Goal: Task Accomplishment & Management: Use online tool/utility

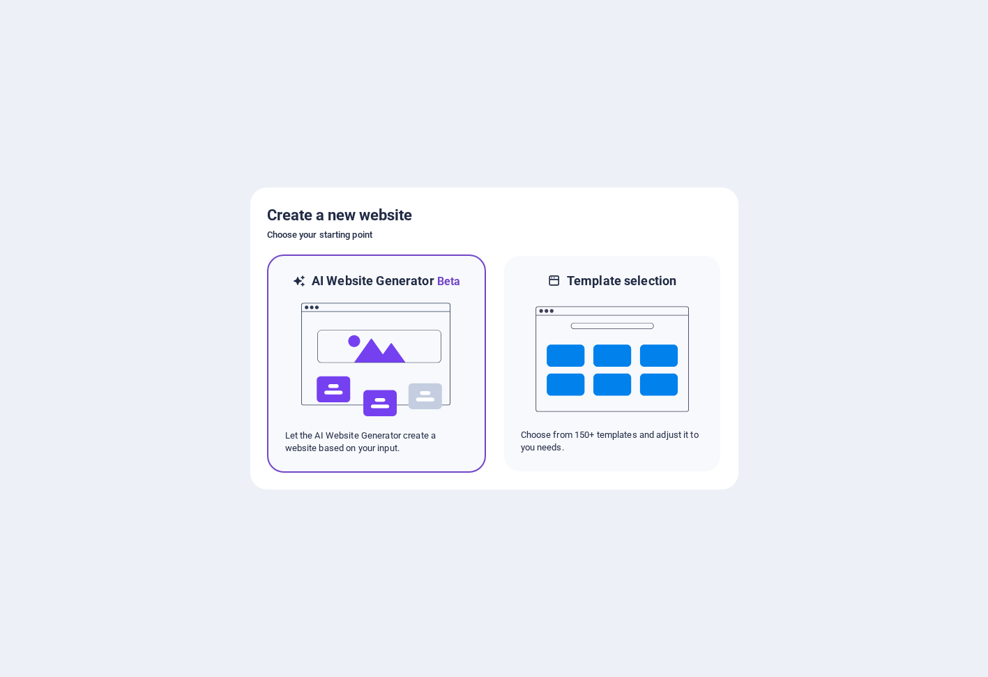
click at [395, 331] on img at bounding box center [376, 359] width 153 height 139
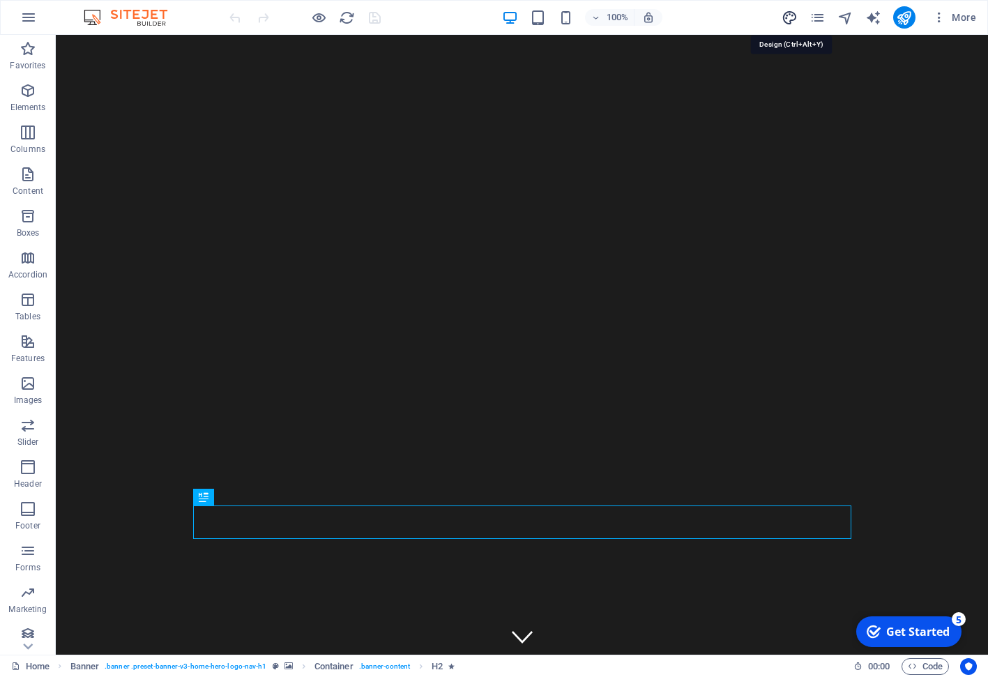
click at [790, 17] on icon "design" at bounding box center [789, 18] width 16 height 16
select select "px"
select select "200"
select select "px"
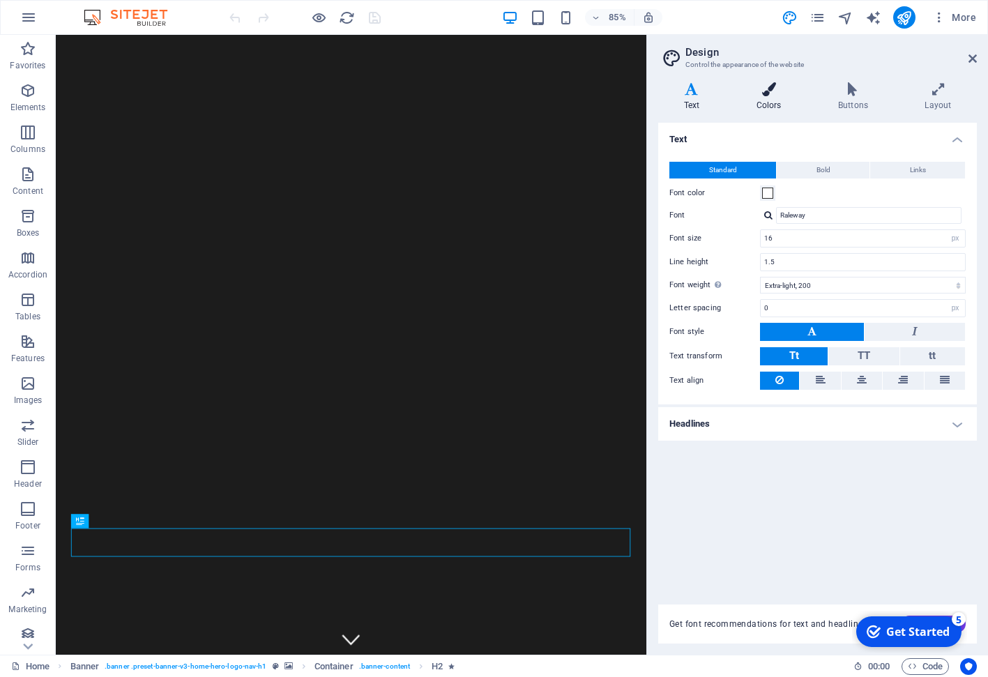
click at [771, 88] on icon at bounding box center [769, 89] width 76 height 14
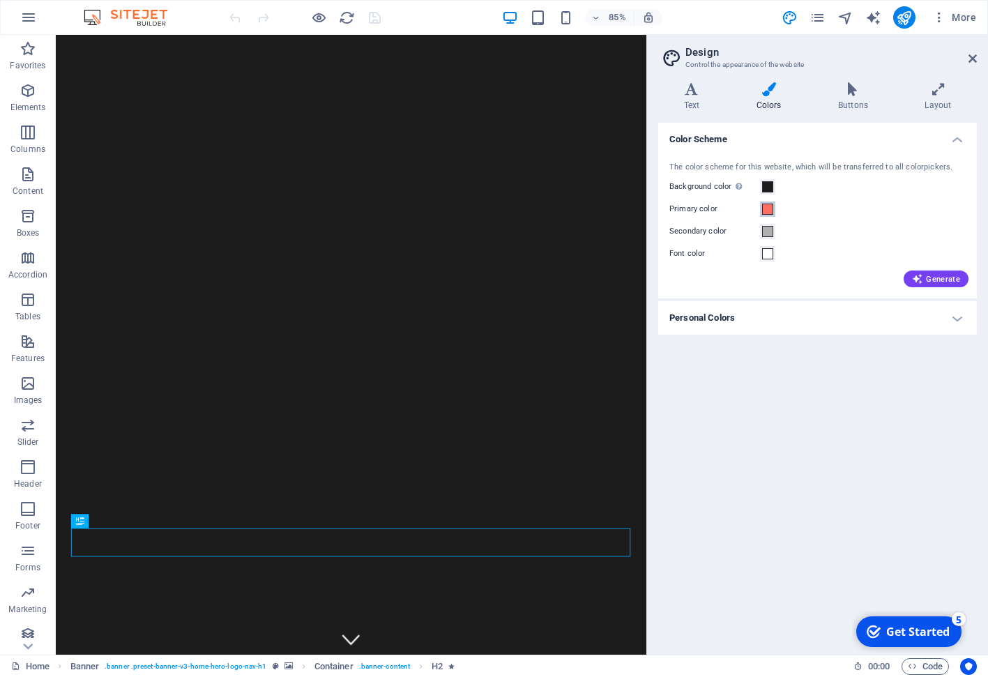
click at [772, 211] on span at bounding box center [767, 209] width 11 height 11
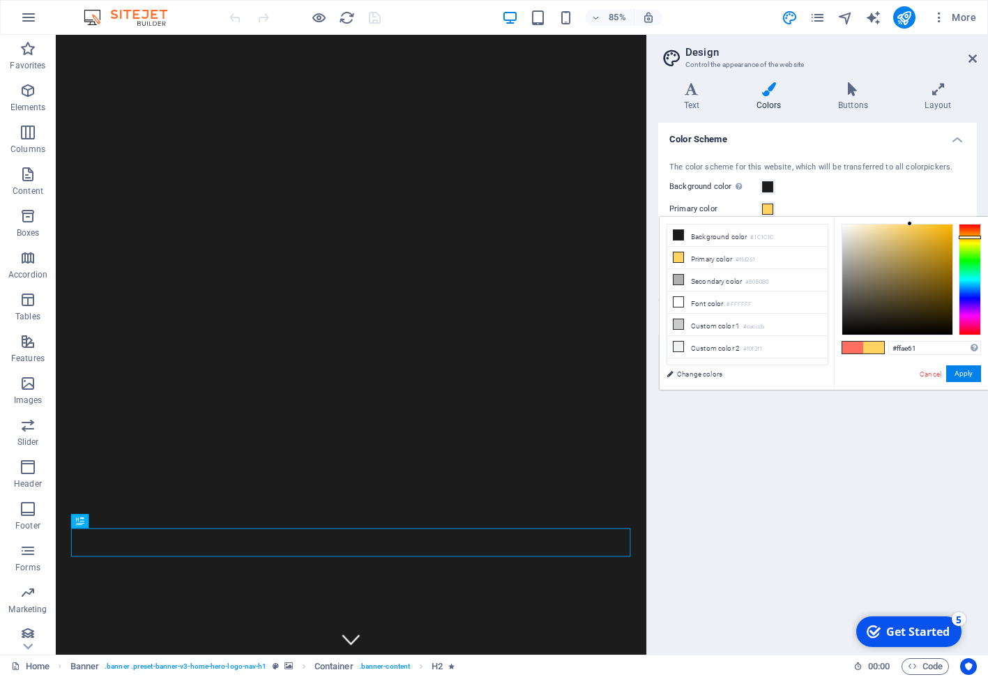
click at [968, 365] on button "Apply" at bounding box center [963, 373] width 35 height 17
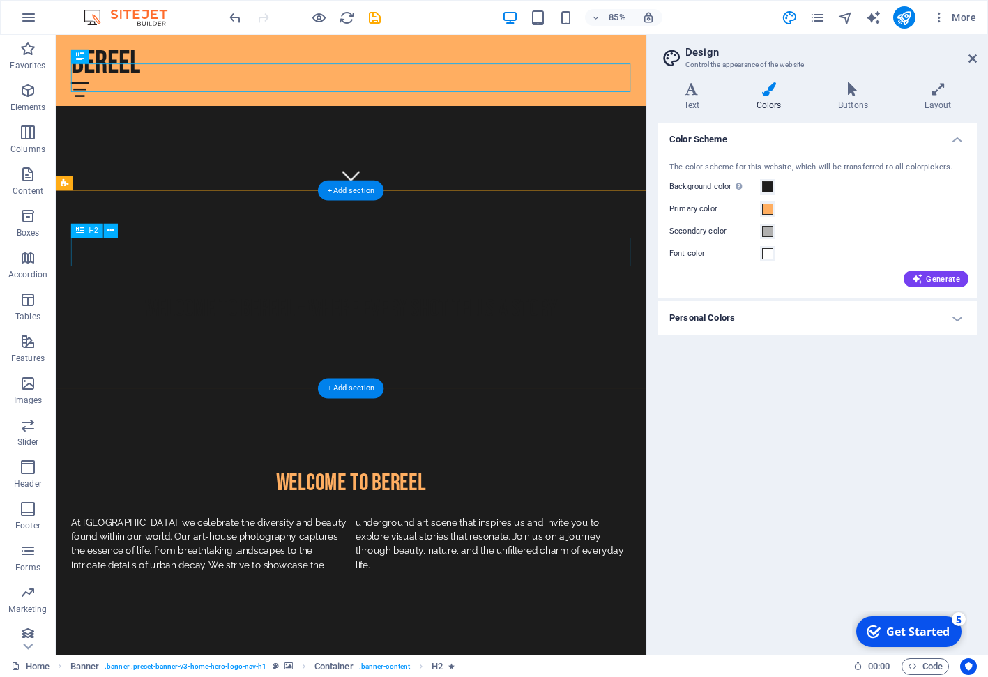
scroll to position [758, 0]
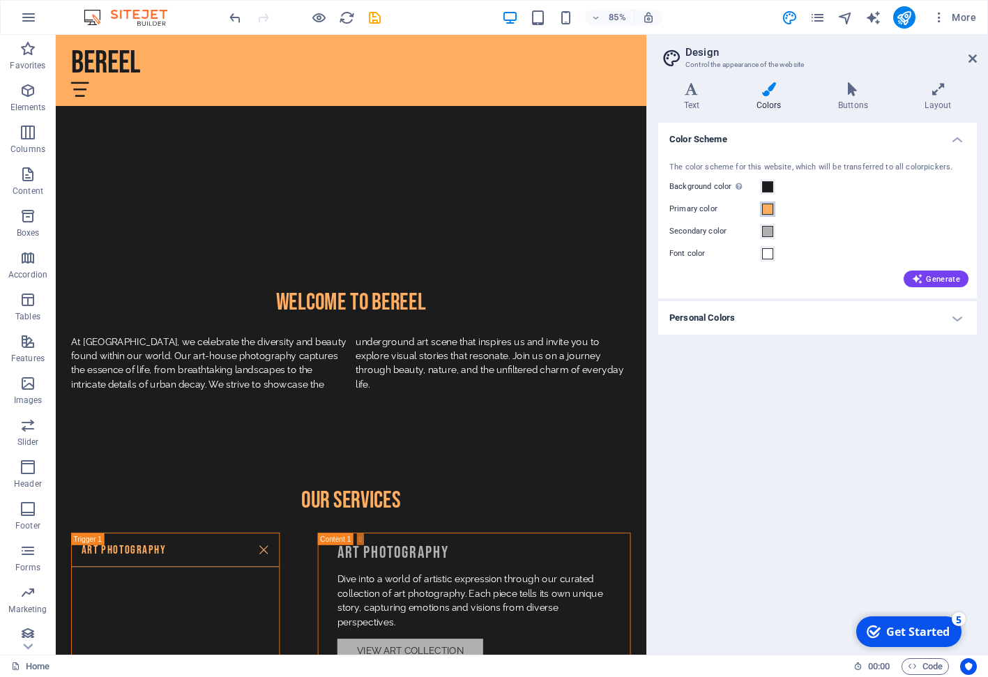
click at [768, 211] on span at bounding box center [767, 209] width 11 height 11
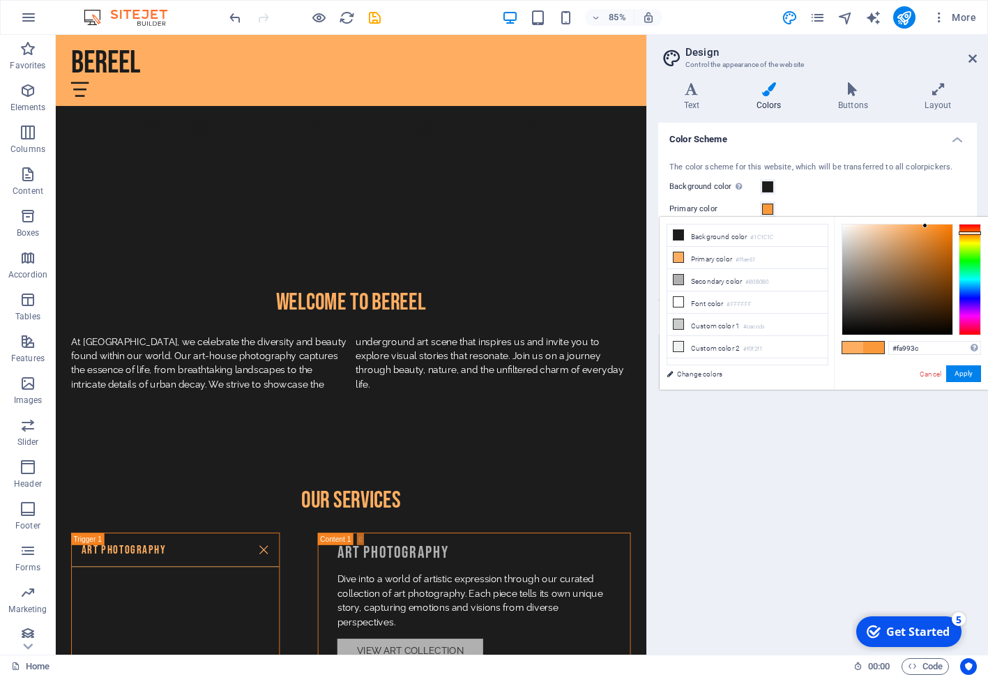
click at [925, 226] on div at bounding box center [897, 279] width 110 height 110
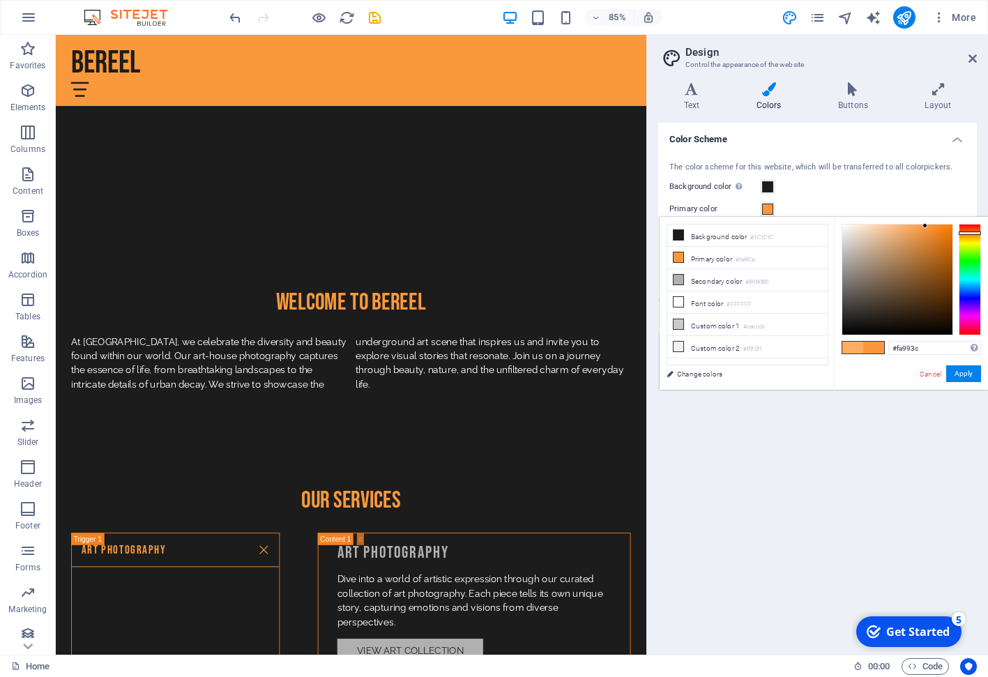
type input "#fa923c"
click at [972, 232] on div at bounding box center [969, 232] width 22 height 3
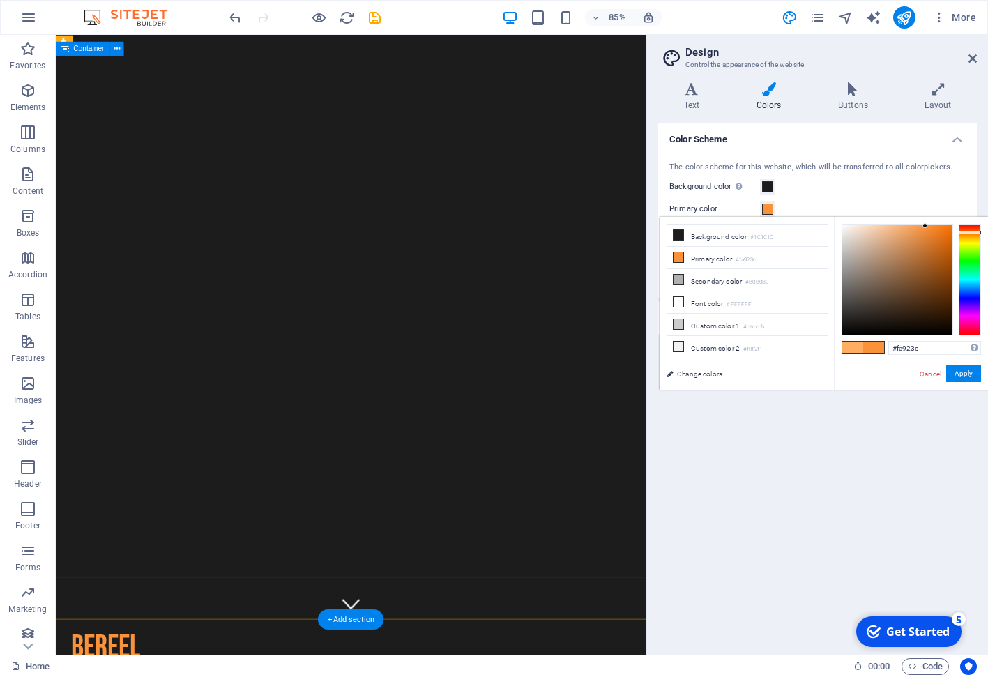
scroll to position [0, 0]
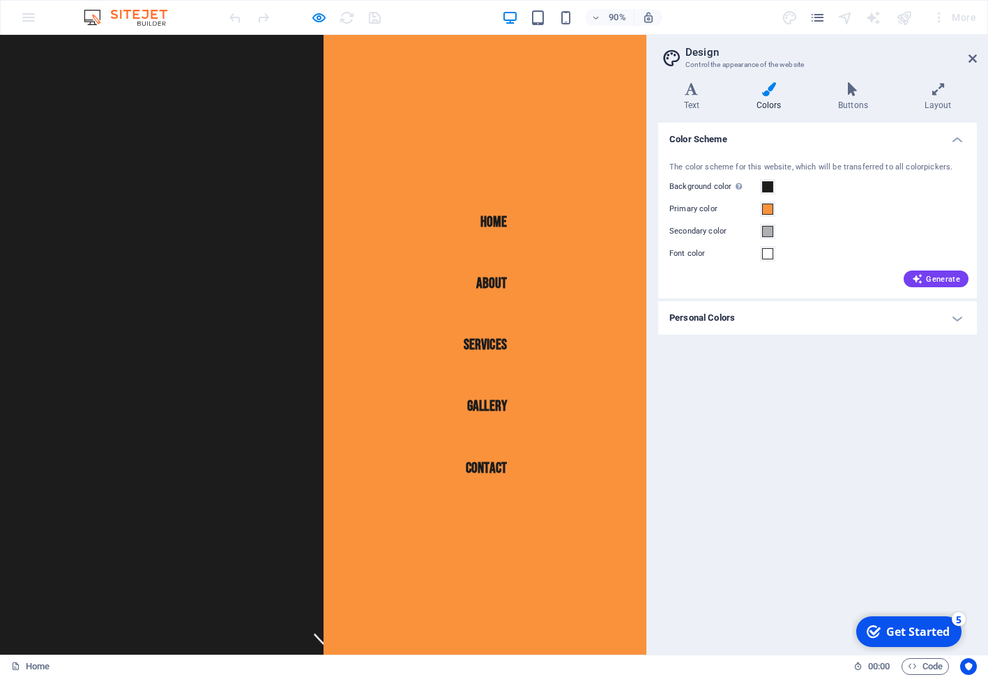
click at [550, 448] on link "Gallery" at bounding box center [541, 447] width 44 height 39
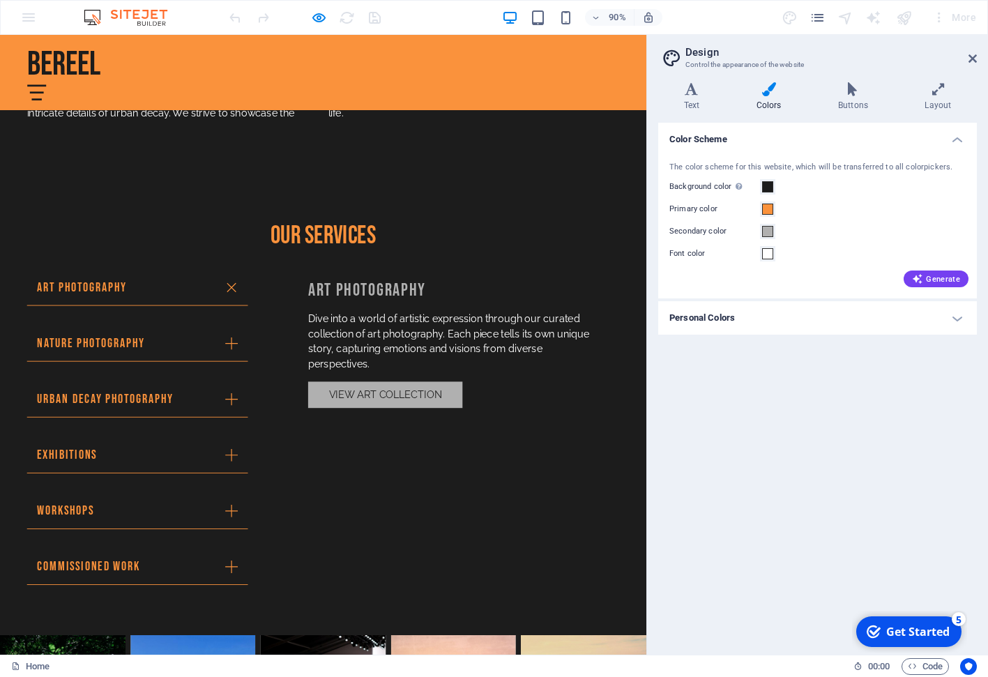
scroll to position [1022, 0]
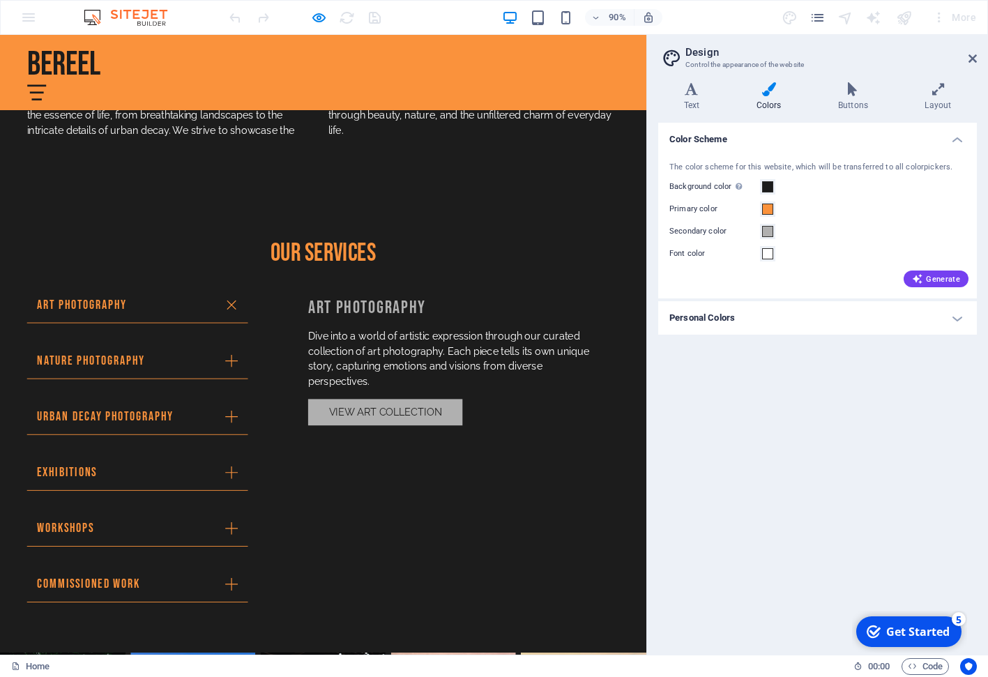
click at [1, 92] on div "BeReel Home About Services Gallery Contact" at bounding box center [359, 77] width 718 height 84
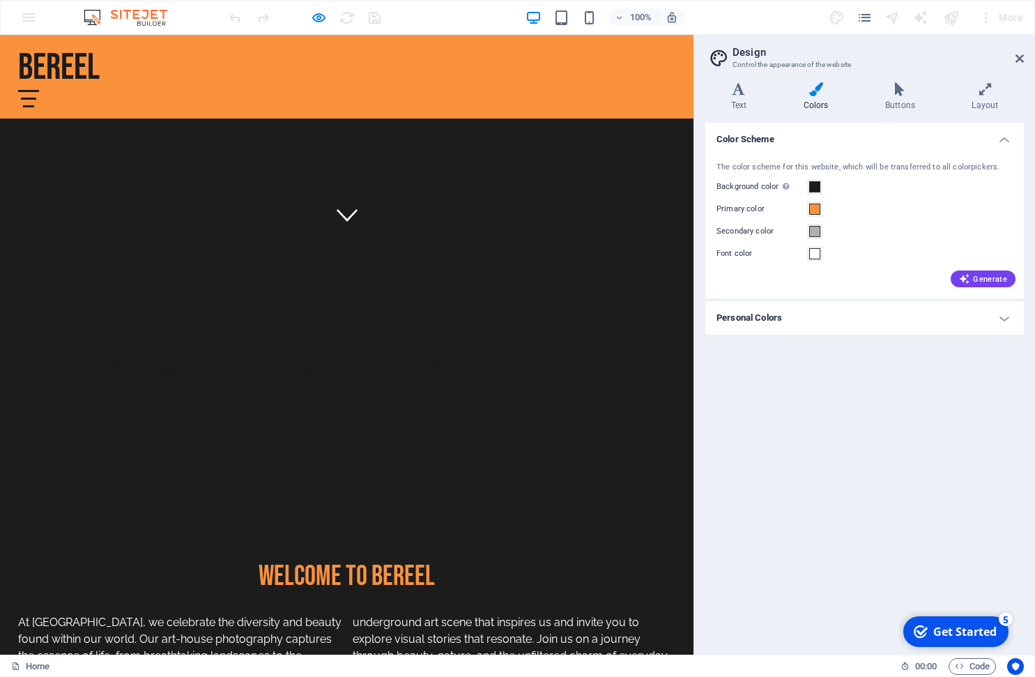
scroll to position [424, 0]
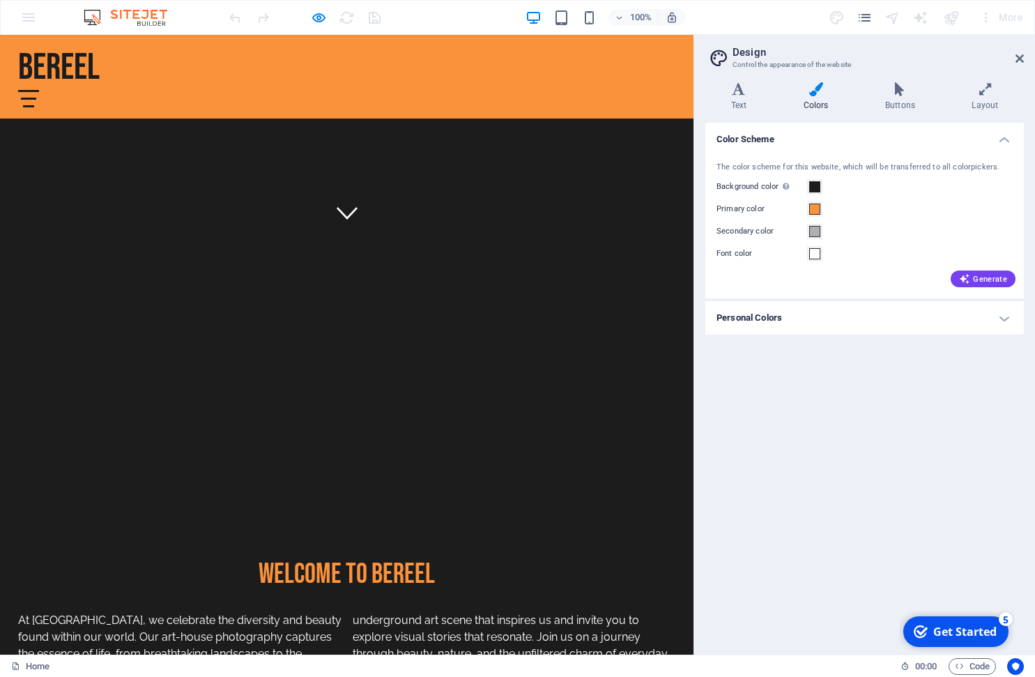
click at [360, 558] on h2 "Welcome to BeReel" at bounding box center [347, 574] width 658 height 33
click at [738, 97] on h4 "Text" at bounding box center [741, 96] width 72 height 29
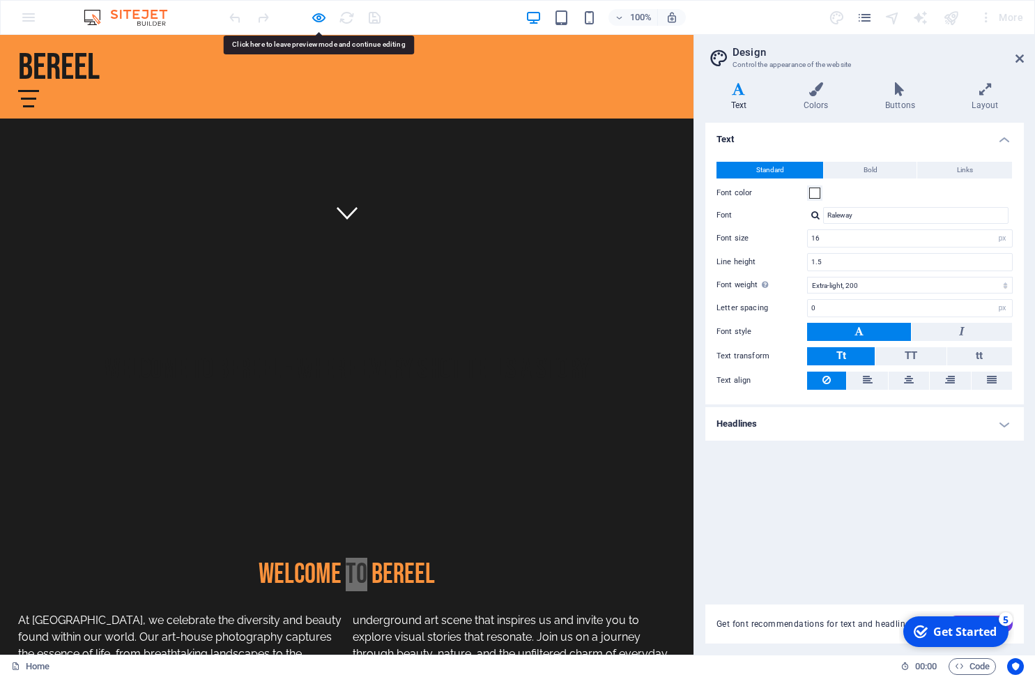
click at [756, 424] on h4 "Headlines" at bounding box center [864, 423] width 319 height 33
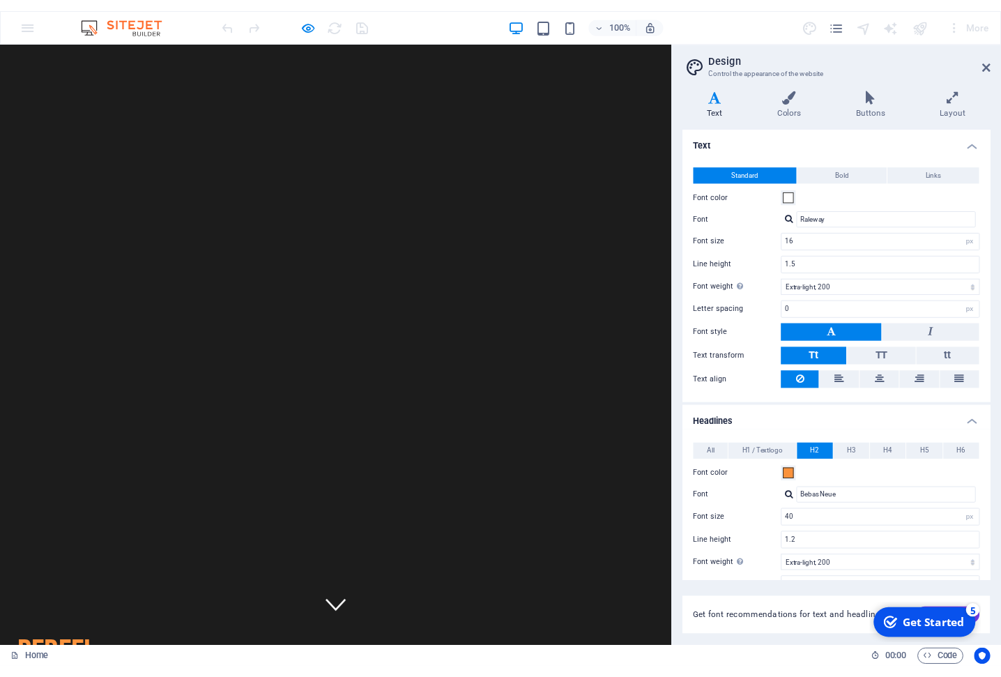
scroll to position [0, 0]
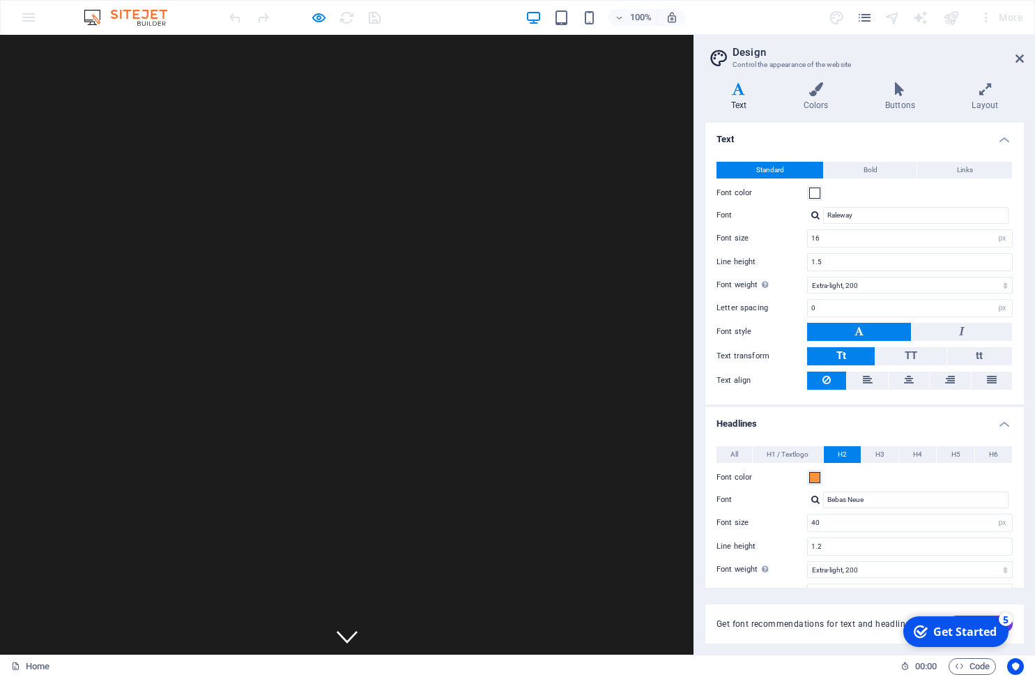
click at [864, 18] on icon "pages" at bounding box center [865, 18] width 16 height 16
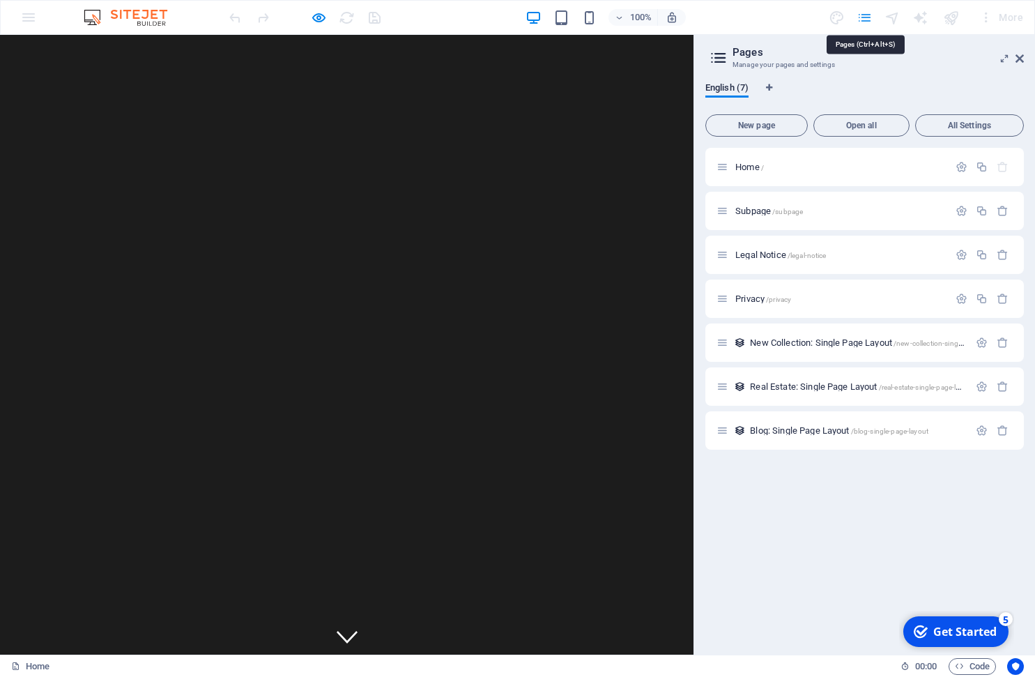
click at [864, 18] on icon "pages" at bounding box center [865, 18] width 16 height 16
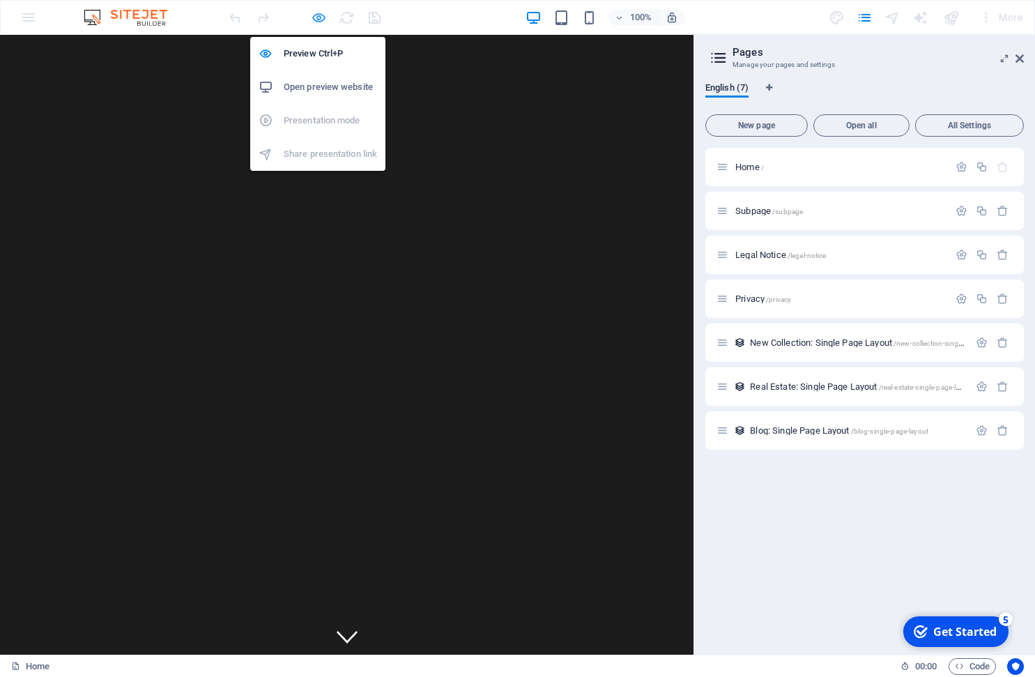
click at [0, 0] on icon "button" at bounding box center [0, 0] width 0 height 0
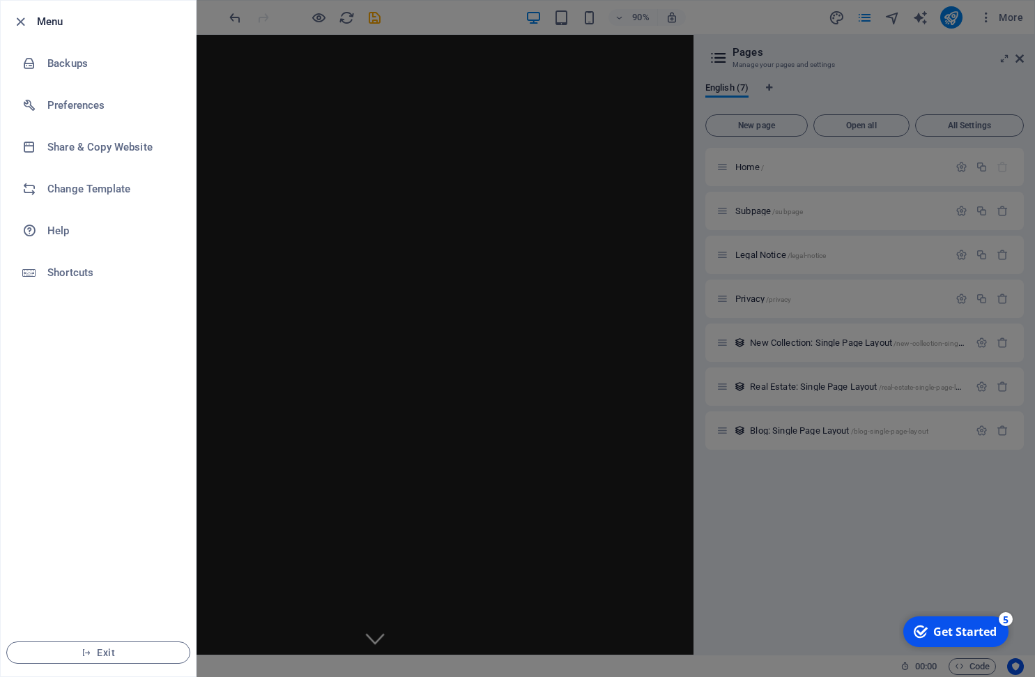
click at [280, 84] on div at bounding box center [517, 338] width 1035 height 677
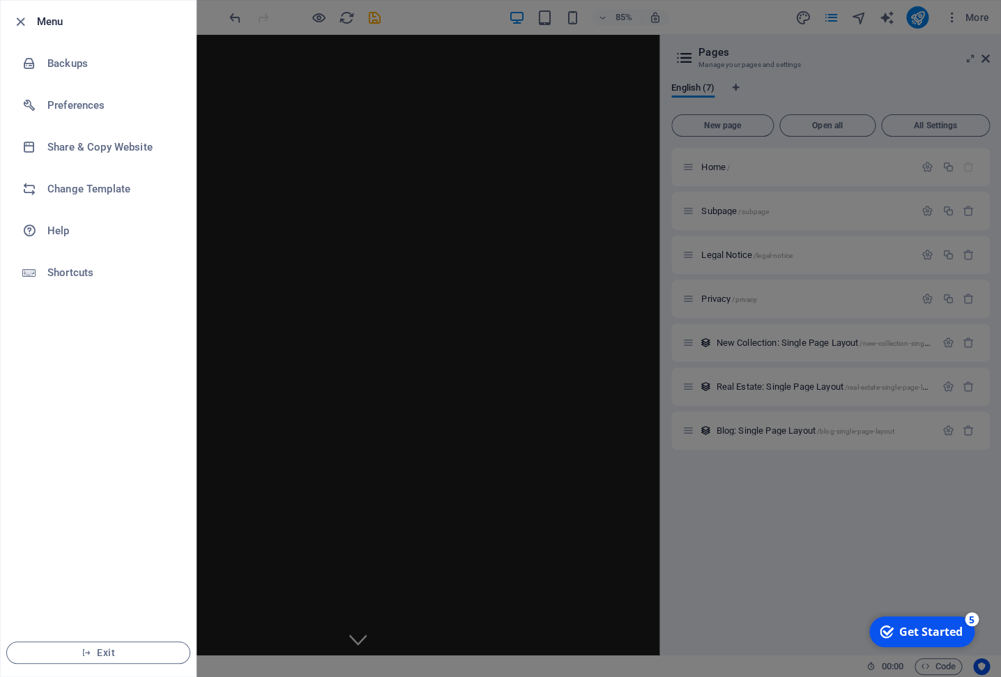
click at [54, 21] on h6 "Menu" at bounding box center [111, 21] width 148 height 17
click at [22, 24] on icon "button" at bounding box center [21, 22] width 16 height 16
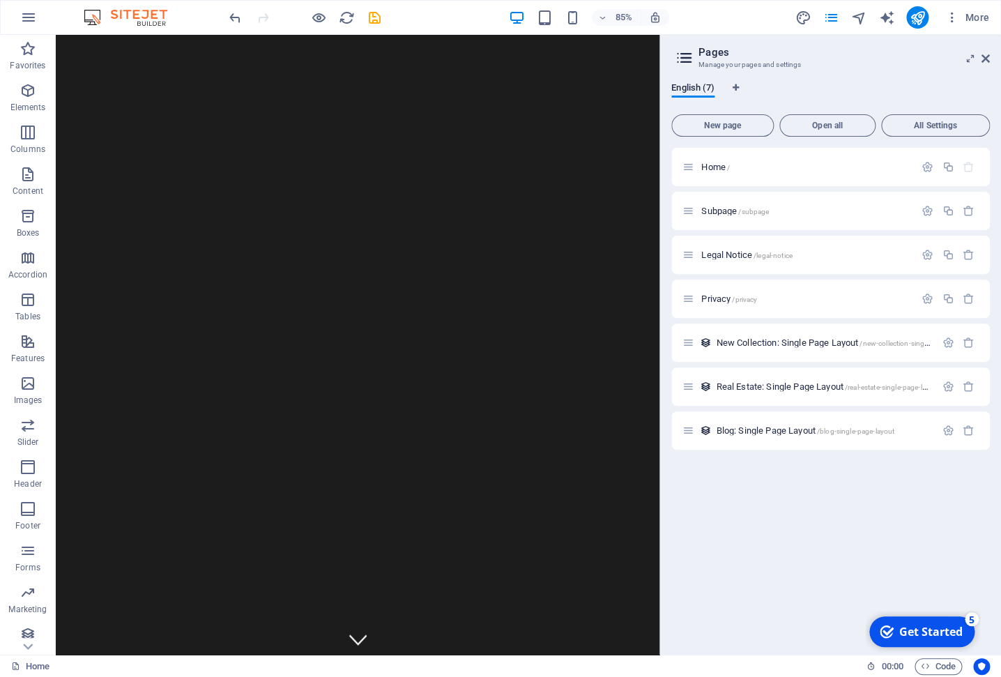
click at [103, 15] on img at bounding box center [132, 17] width 105 height 17
click at [144, 15] on img at bounding box center [132, 17] width 105 height 17
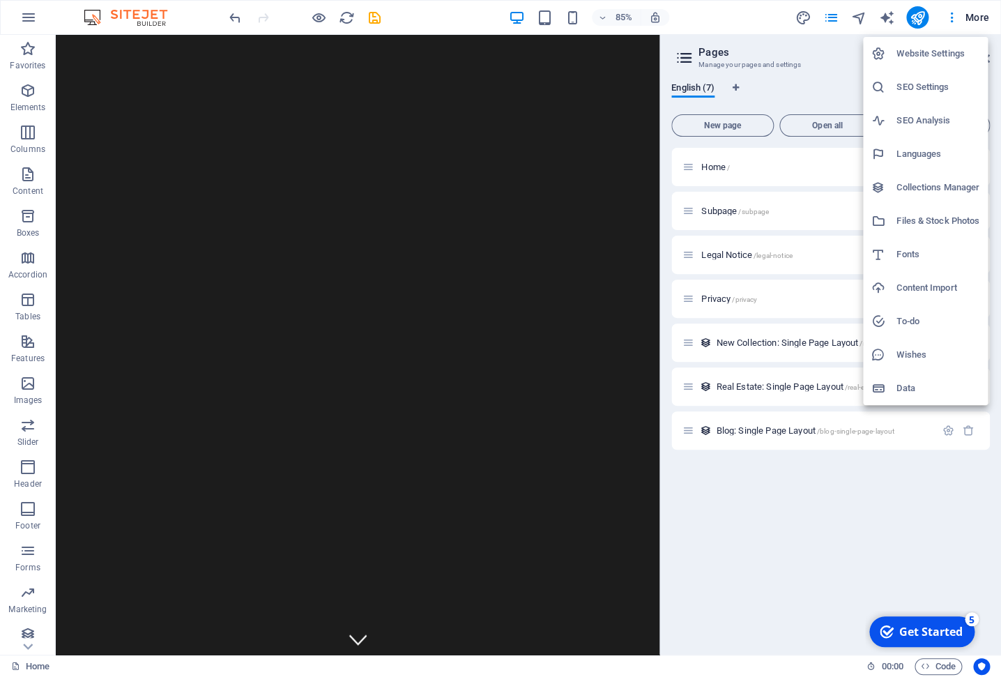
drag, startPoint x: 818, startPoint y: 70, endPoint x: 830, endPoint y: 63, distance: 14.7
click at [818, 70] on div at bounding box center [500, 338] width 1001 height 677
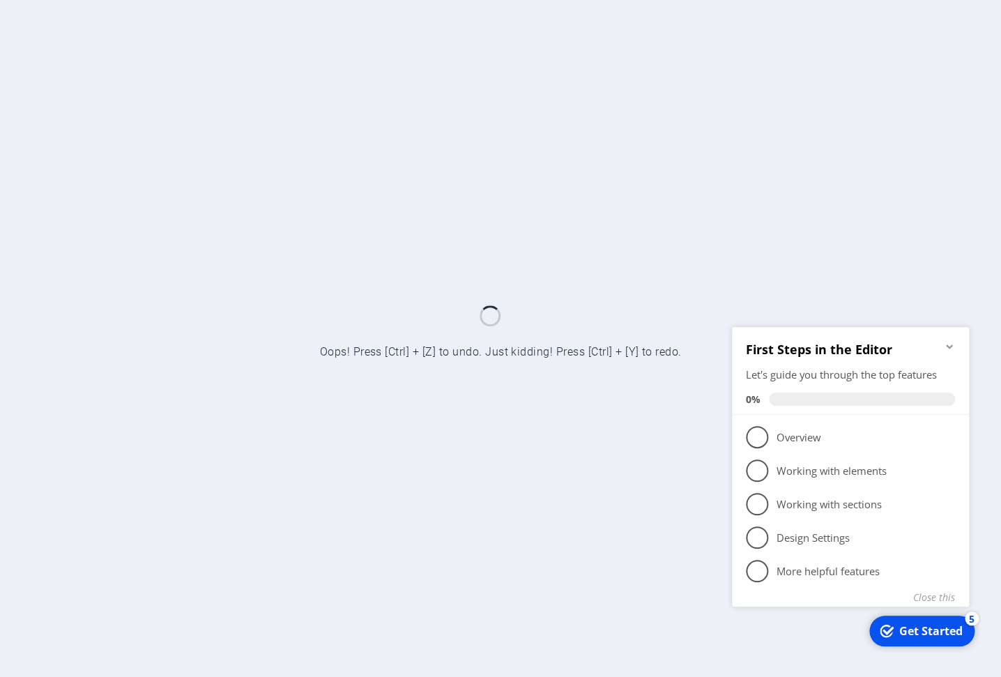
click at [949, 346] on icon "Minimize checklist" at bounding box center [949, 346] width 6 height 4
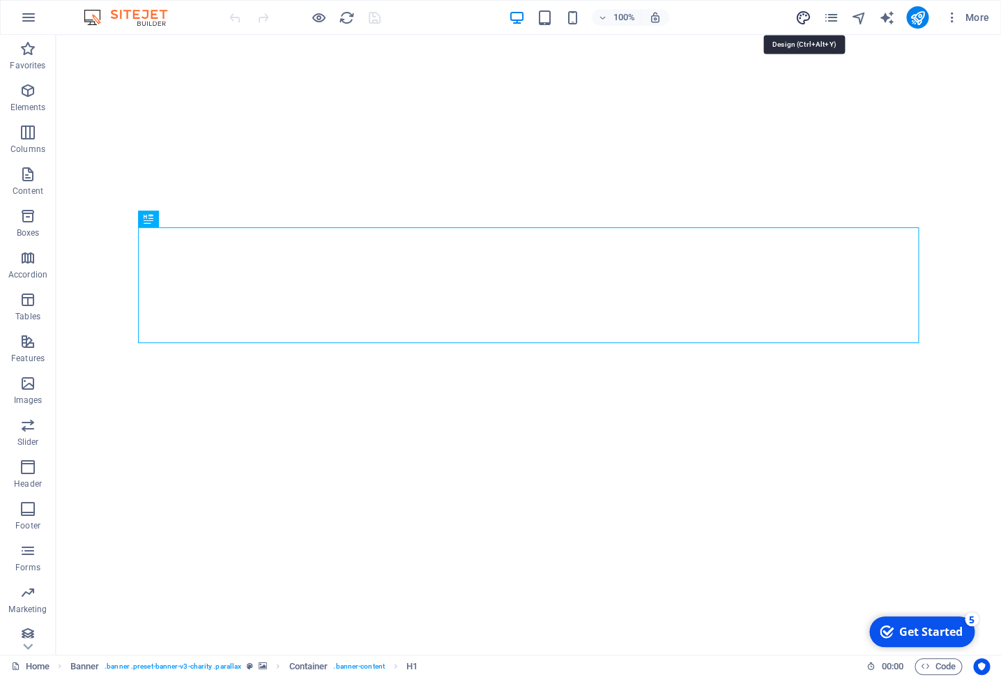
click at [806, 14] on icon "design" at bounding box center [803, 18] width 16 height 16
select select "px"
select select "300"
select select "px"
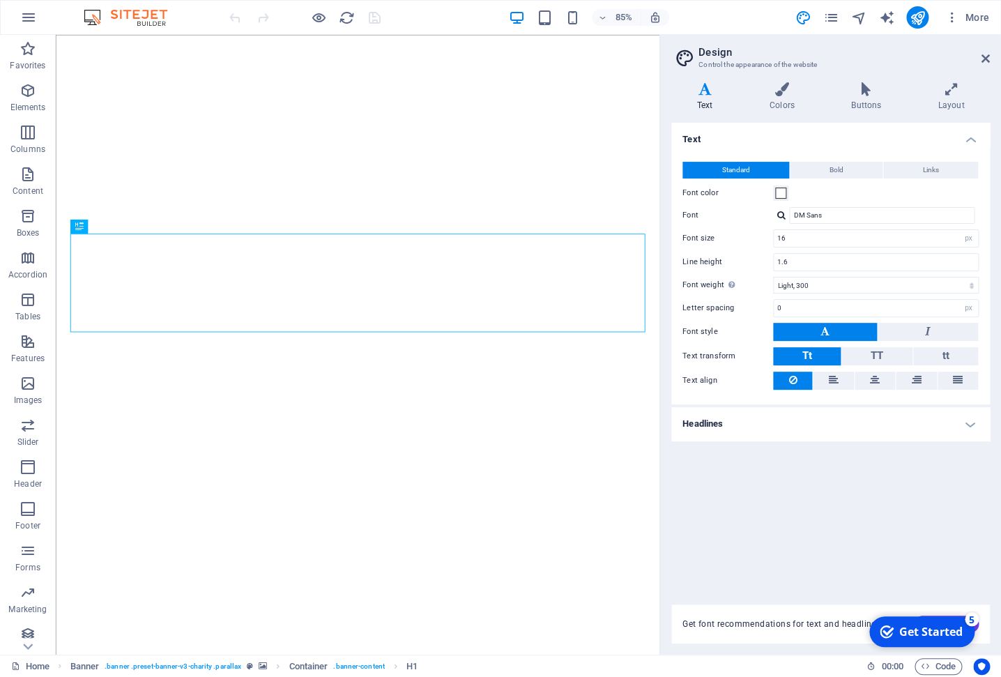
click at [717, 426] on h4 "Headlines" at bounding box center [830, 423] width 319 height 33
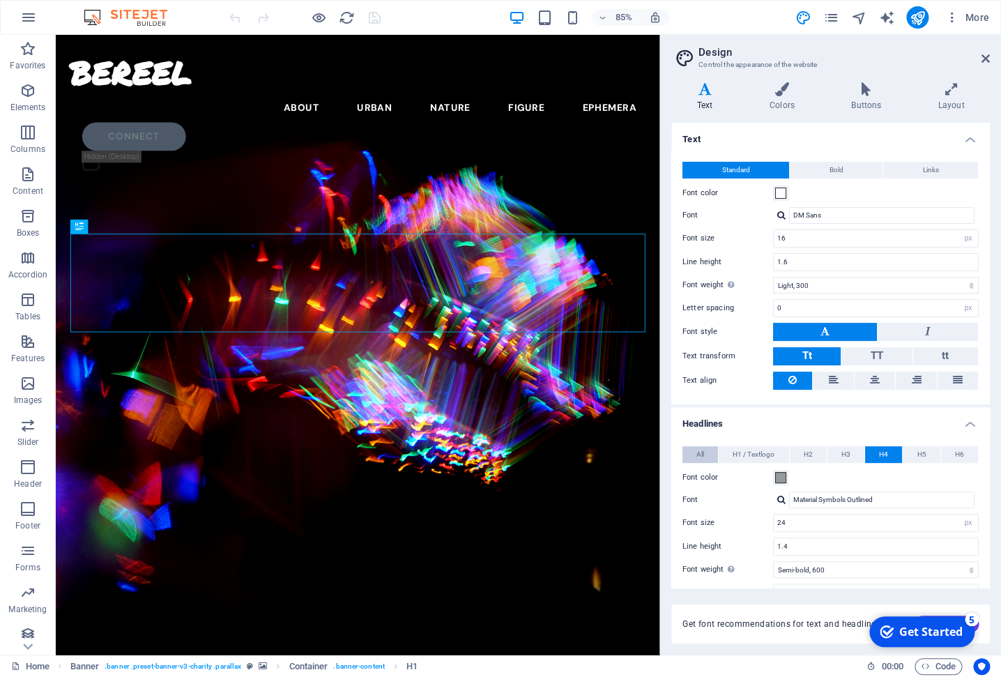
click at [705, 454] on button "All" at bounding box center [700, 454] width 36 height 17
click at [758, 453] on span "H1 / Textlogo" at bounding box center [754, 454] width 42 height 17
click at [885, 495] on input "Permanent Marker" at bounding box center [881, 499] width 185 height 17
click at [788, 501] on div "Permanent Marker" at bounding box center [876, 499] width 206 height 17
click at [783, 500] on div at bounding box center [781, 499] width 8 height 9
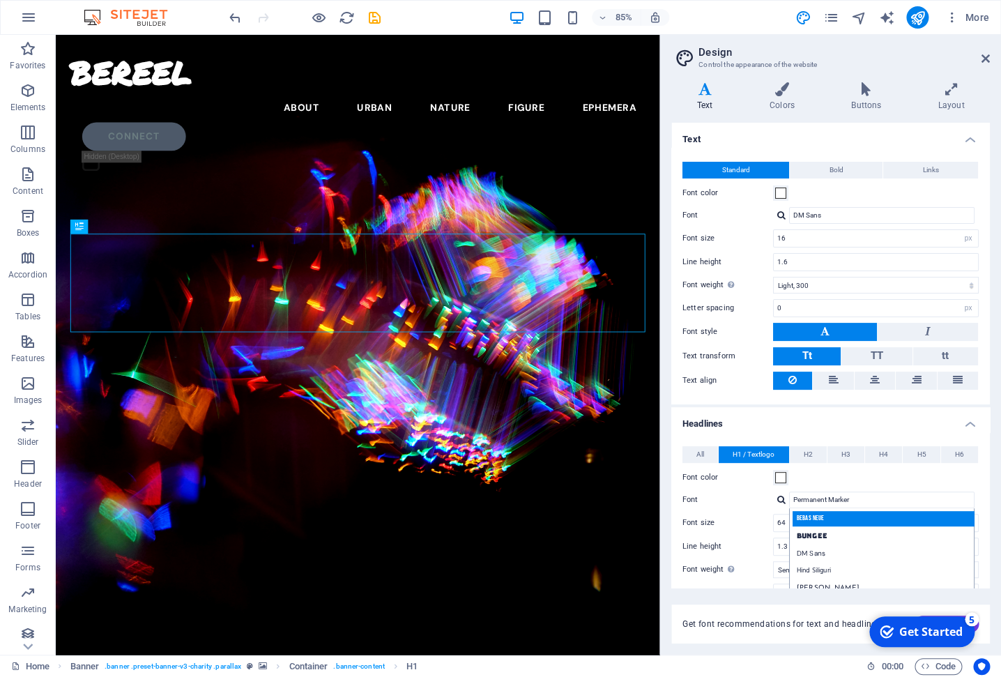
click at [837, 521] on div "Bebas Neue" at bounding box center [885, 518] width 184 height 15
type input "Bebas Neue"
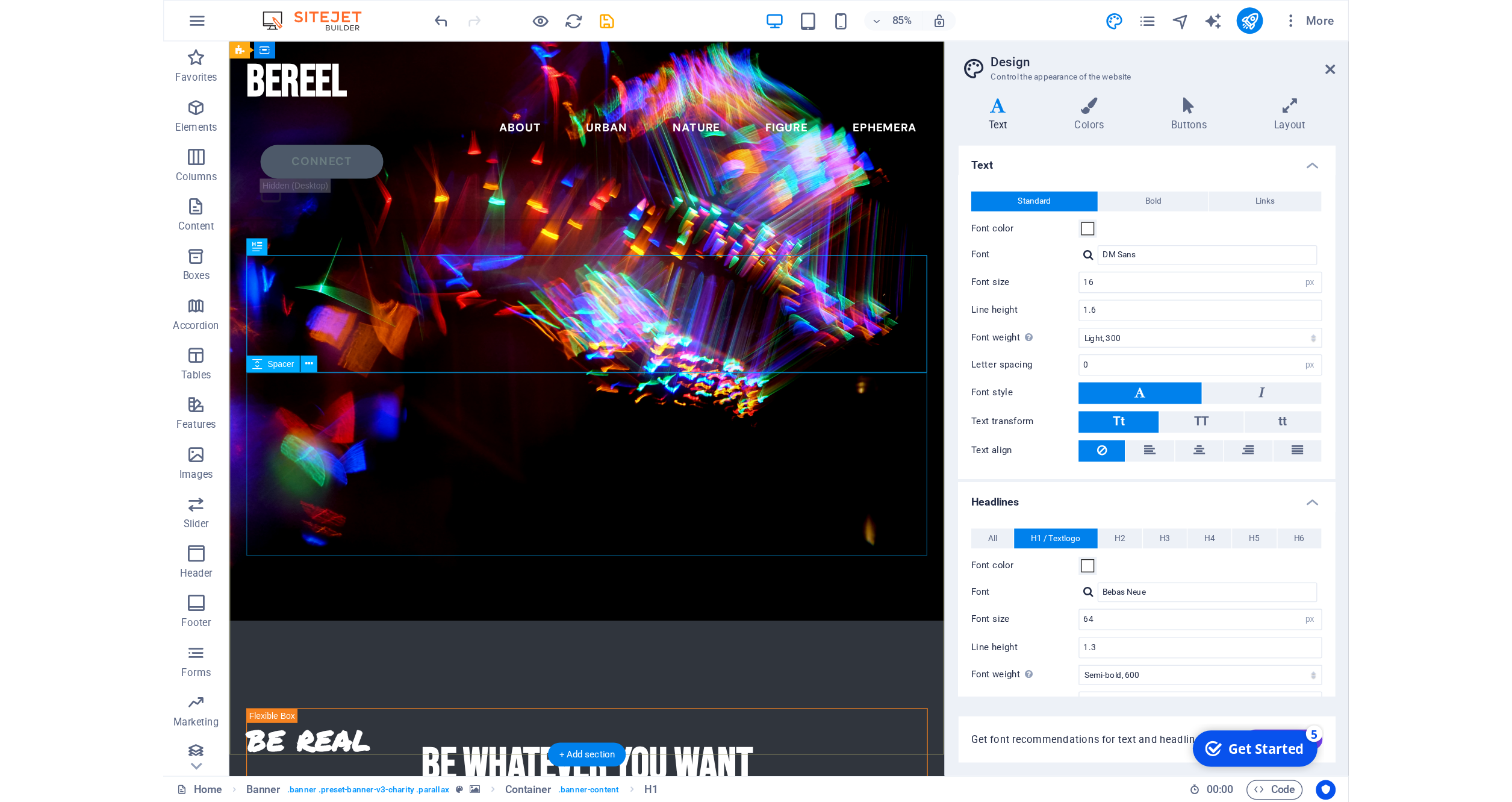
scroll to position [39, 0]
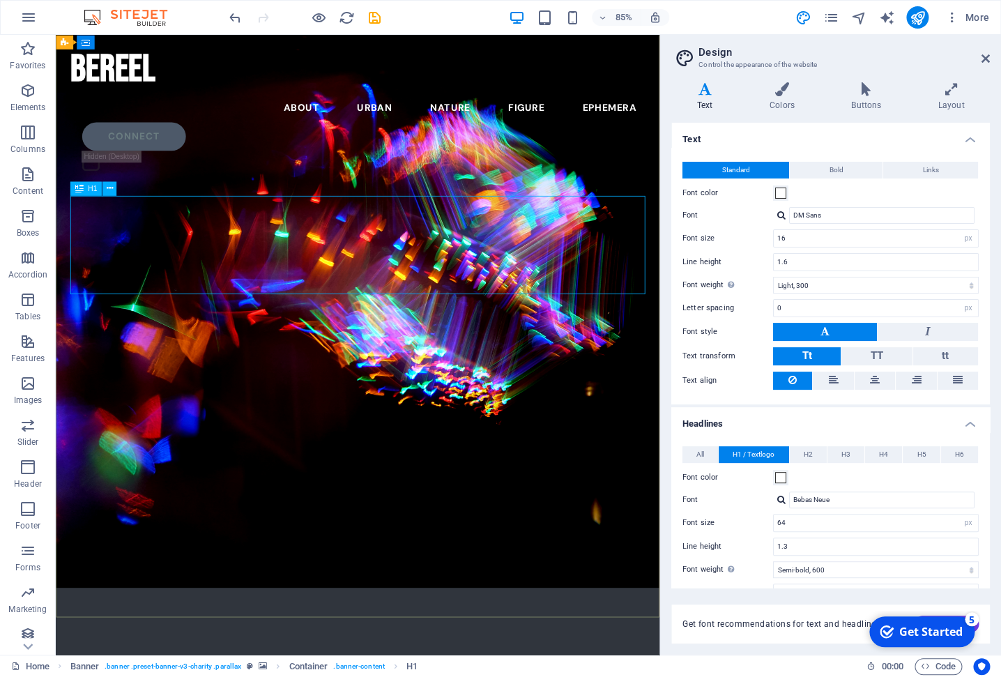
click at [96, 190] on span "H1" at bounding box center [92, 188] width 9 height 7
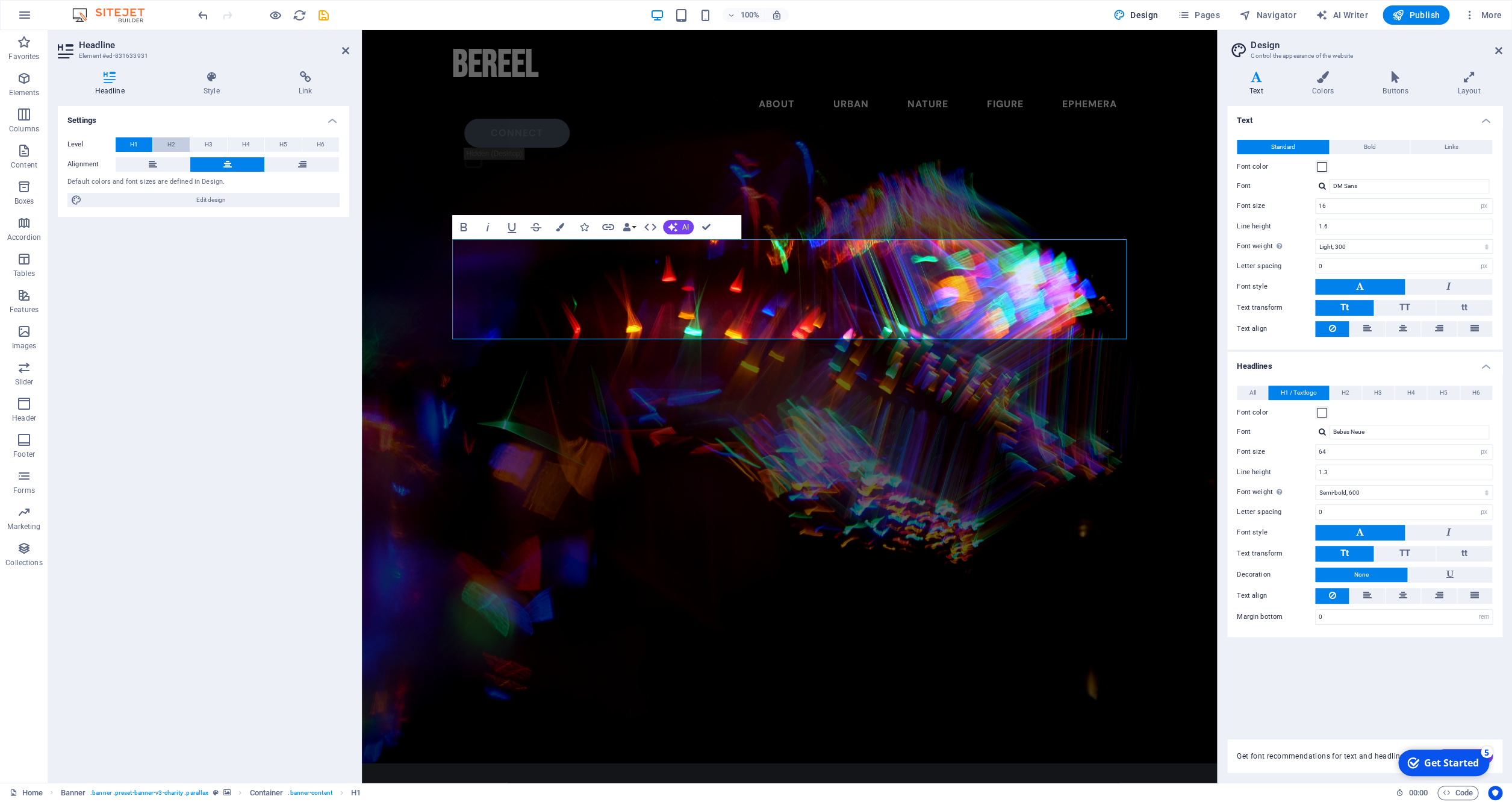
click at [169, 144] on span "H2" at bounding box center [171, 144] width 8 height 15
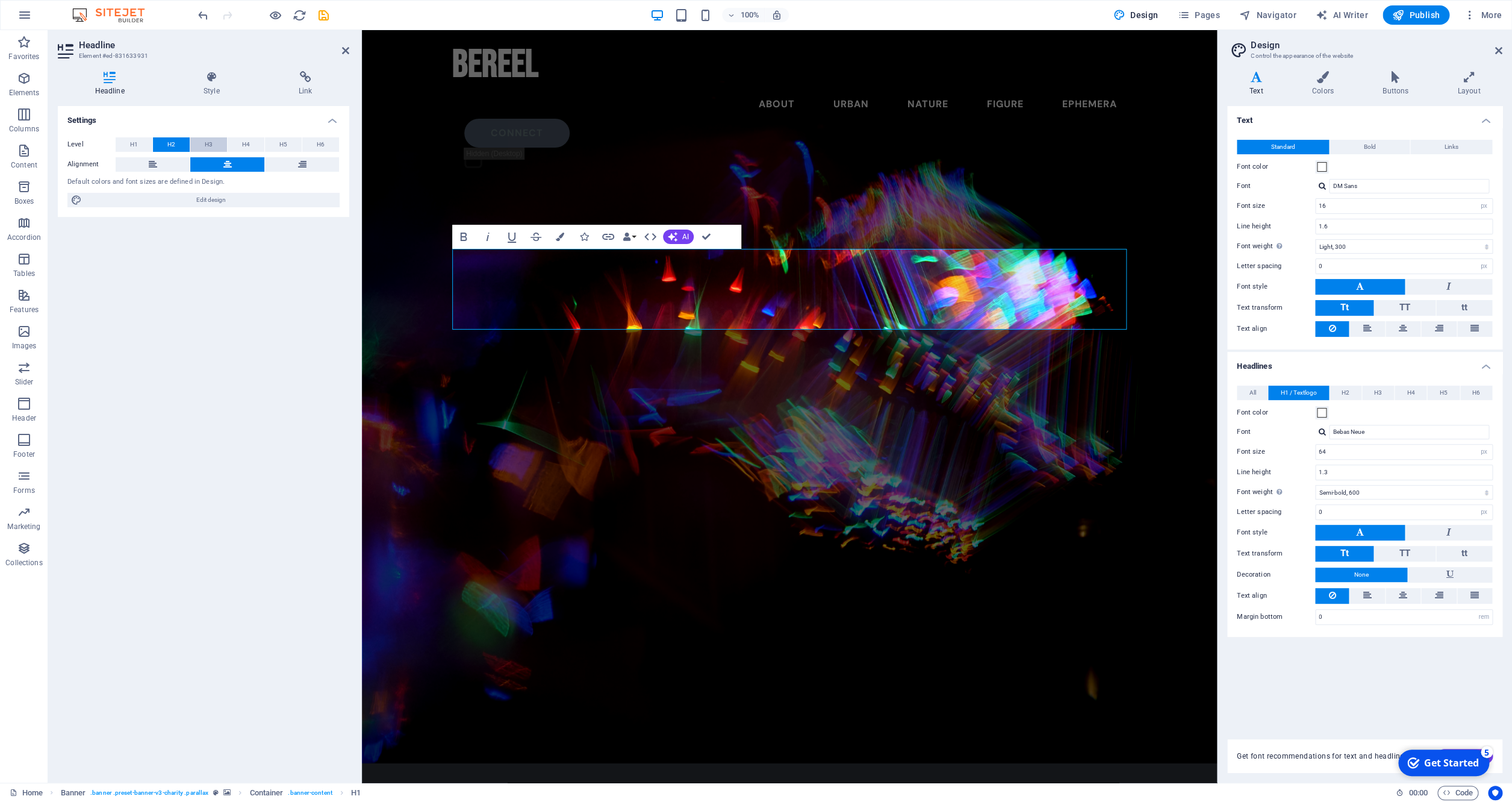
click at [206, 144] on span "H3" at bounding box center [208, 144] width 8 height 15
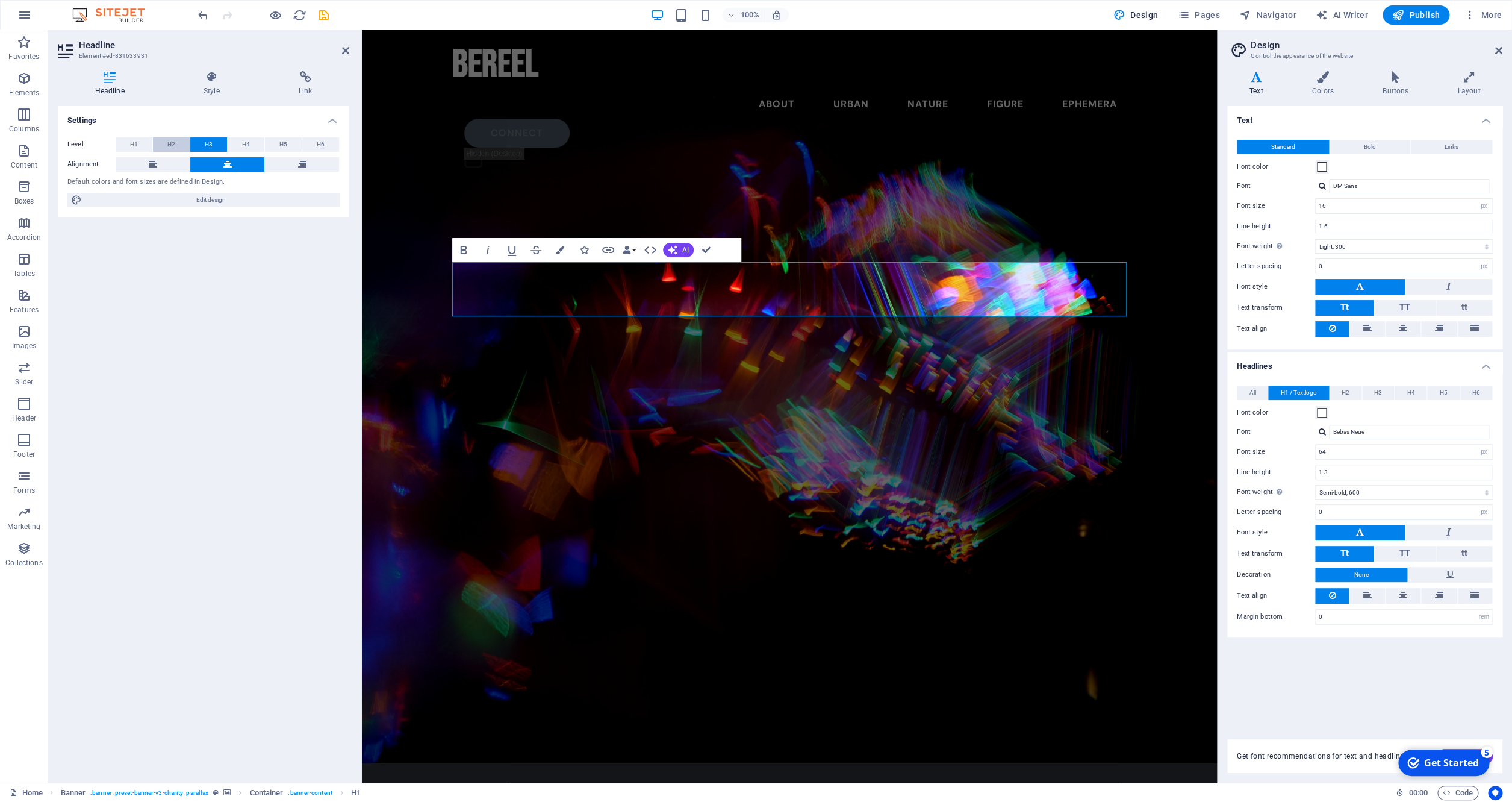
click at [181, 145] on button "H2" at bounding box center [171, 144] width 37 height 15
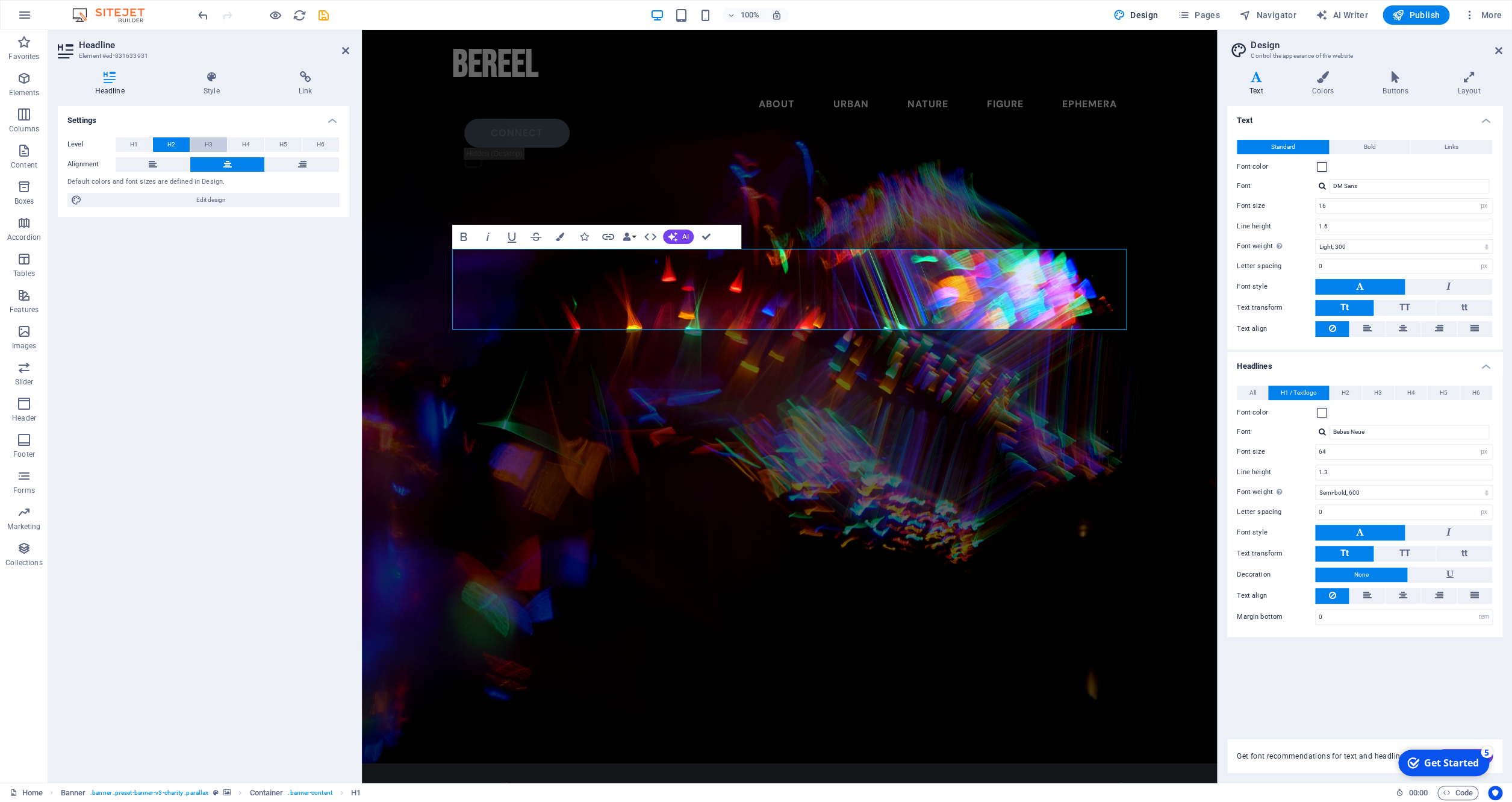
click at [218, 144] on button "H3" at bounding box center [208, 144] width 37 height 15
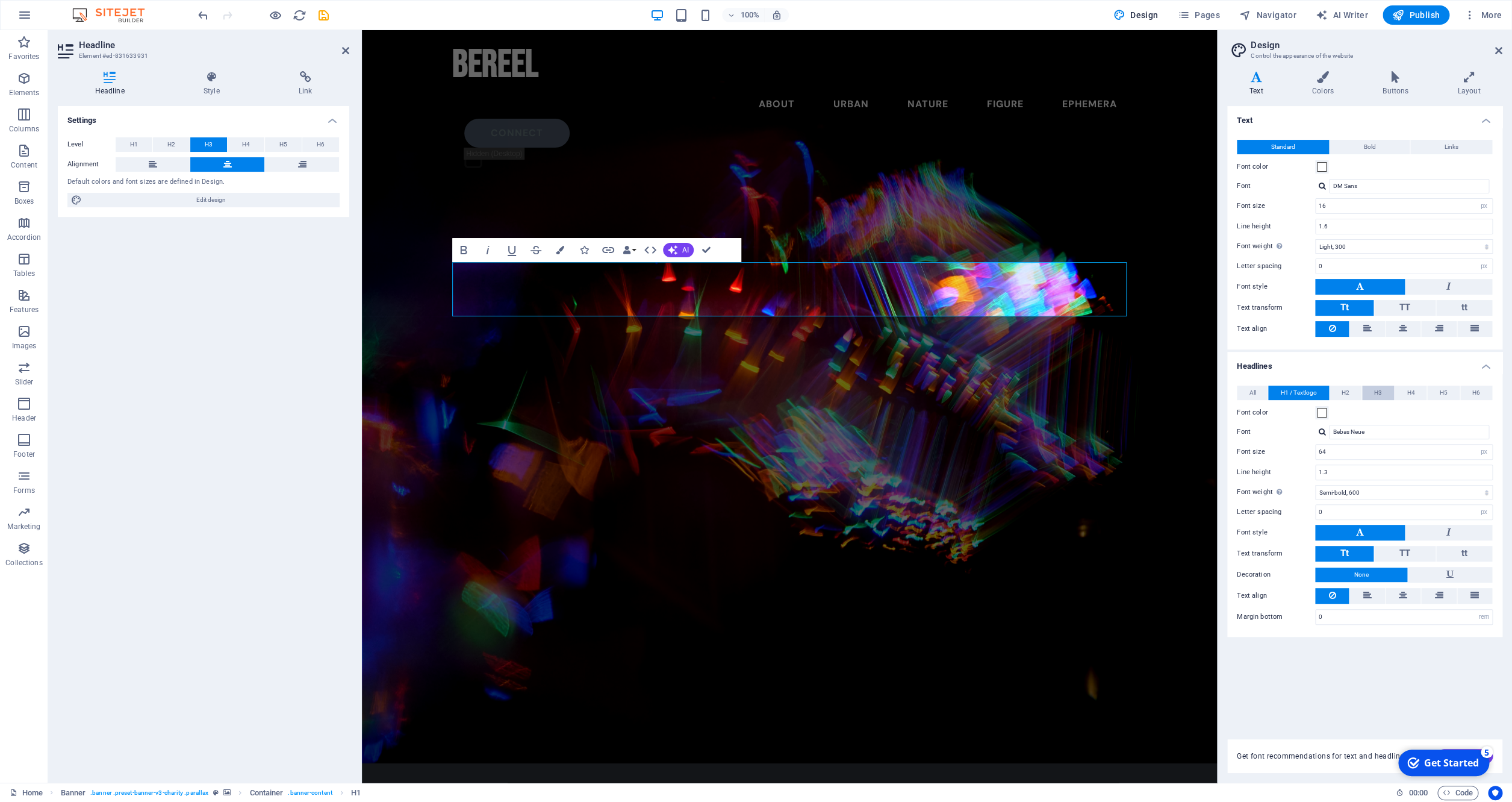
click at [864, 391] on span "H3" at bounding box center [1378, 392] width 8 height 15
click at [864, 432] on div at bounding box center [1323, 431] width 7 height 8
click at [864, 443] on div "Bebas Neue" at bounding box center [1412, 448] width 159 height 13
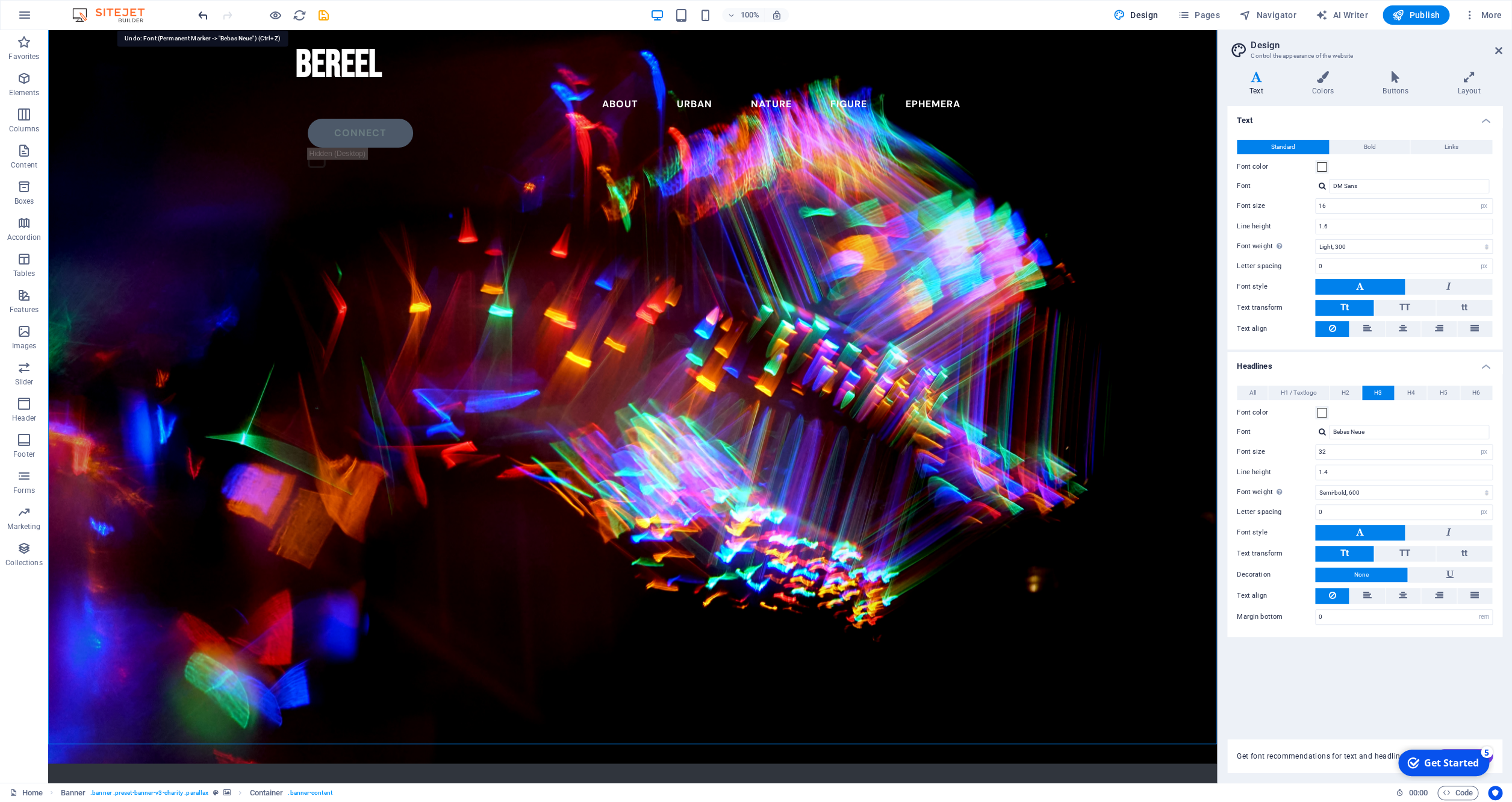
type input "Permanent Marker"
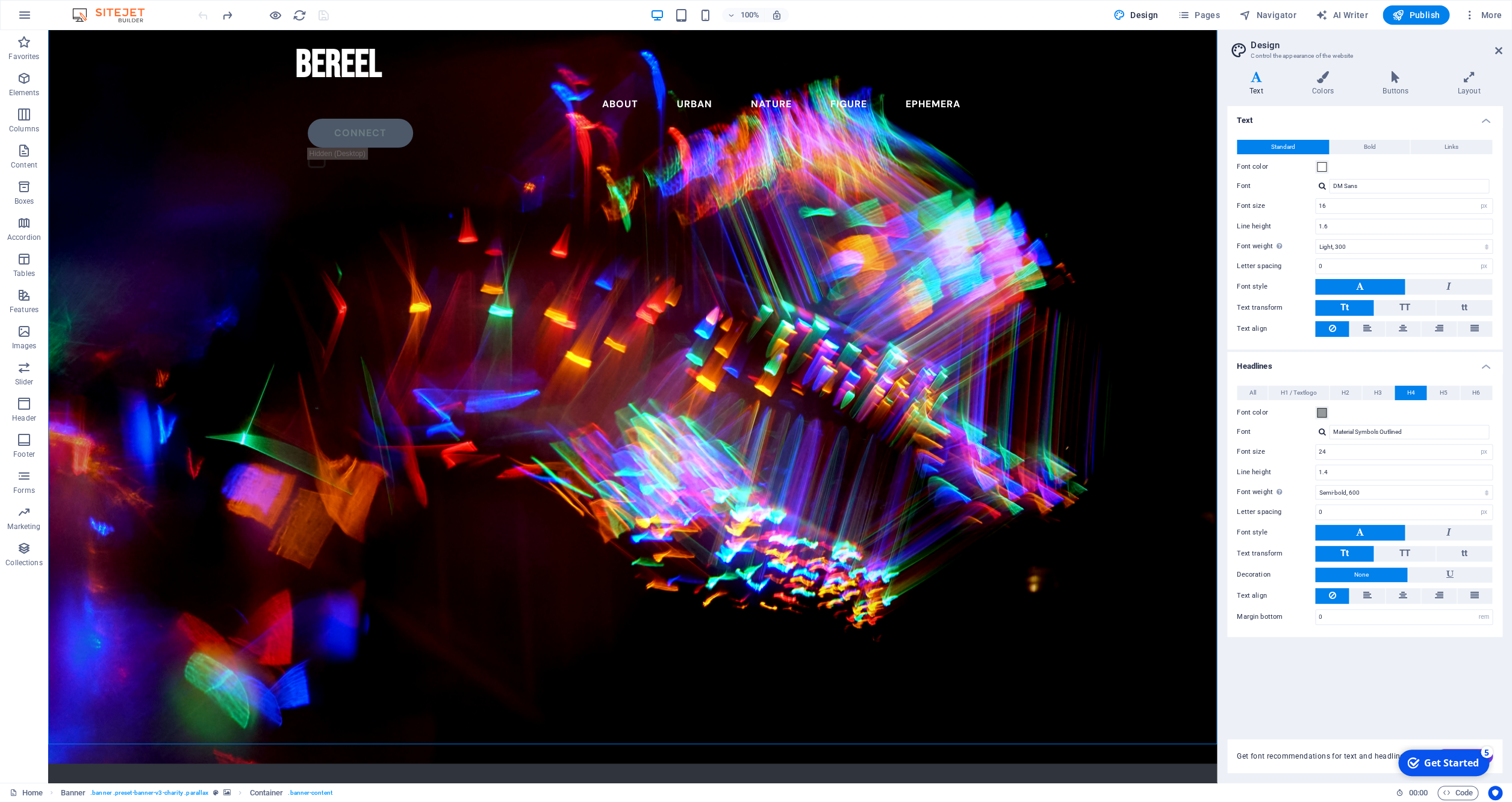
click at [864, 393] on span "H1 / Textlogo" at bounding box center [1299, 392] width 36 height 15
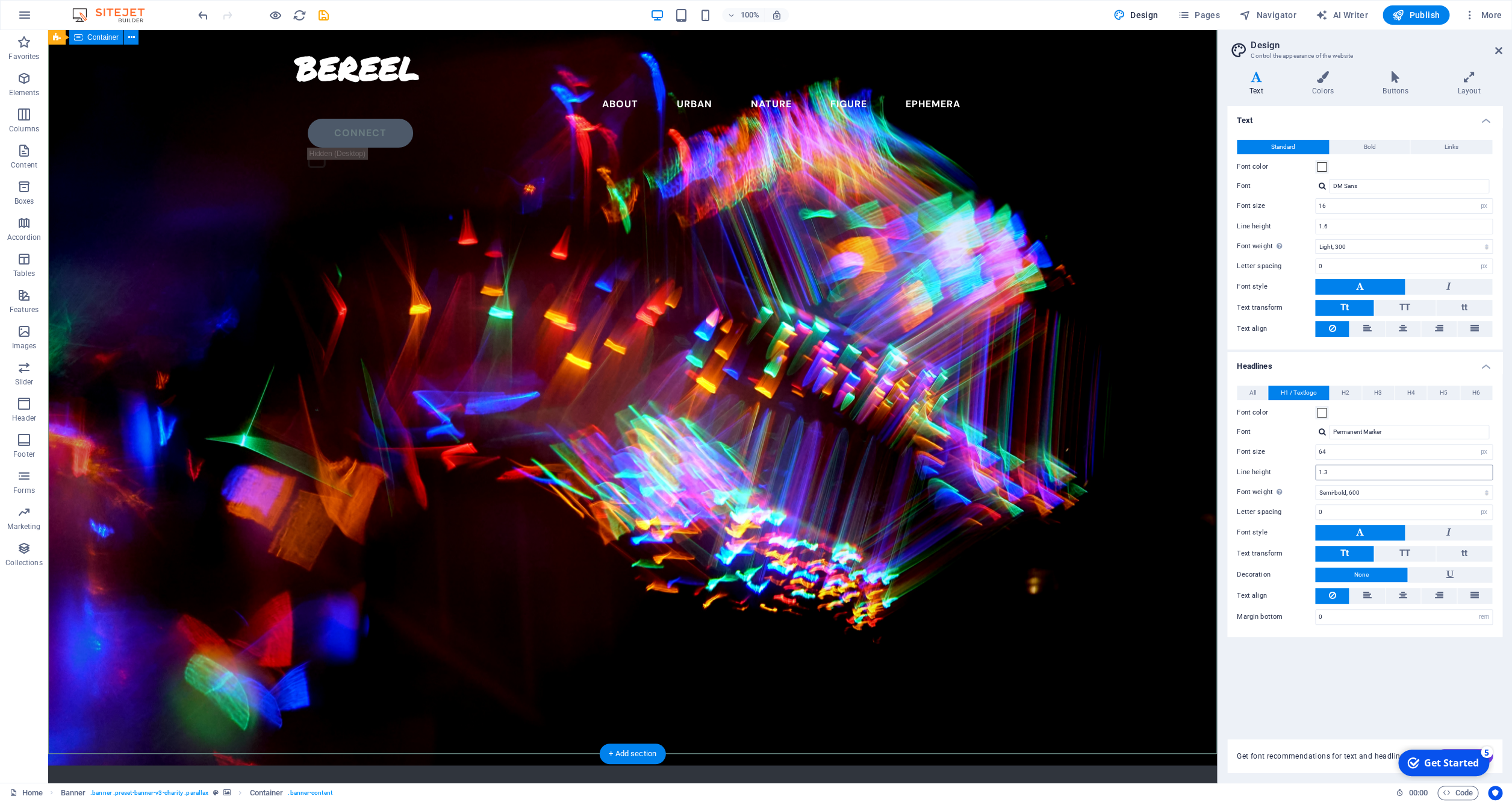
scroll to position [29, 0]
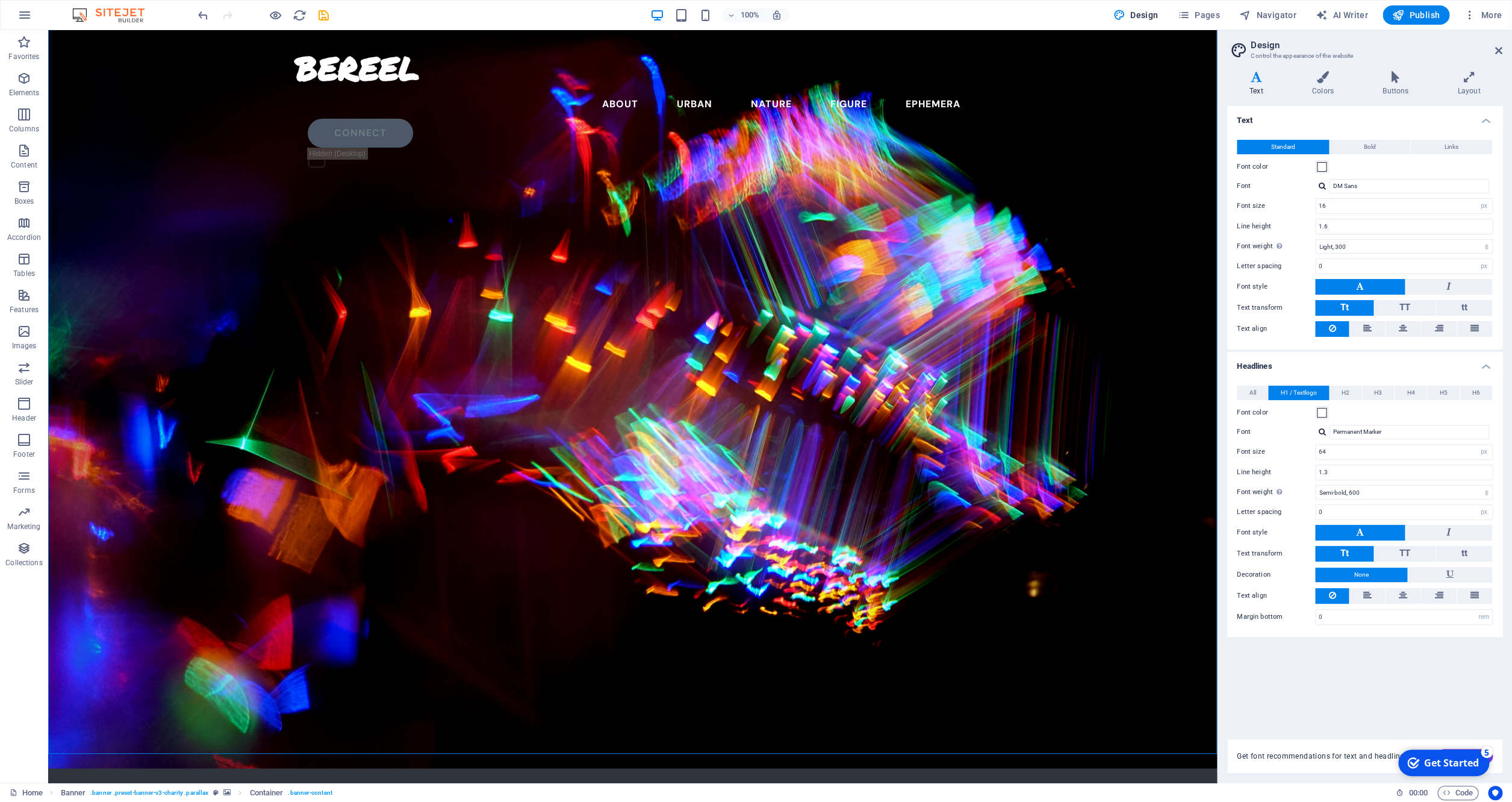
click at [864, 432] on div at bounding box center [1323, 431] width 7 height 8
click at [864, 449] on div "Bebas Neue" at bounding box center [1412, 448] width 159 height 13
type input "Bebas Neue"
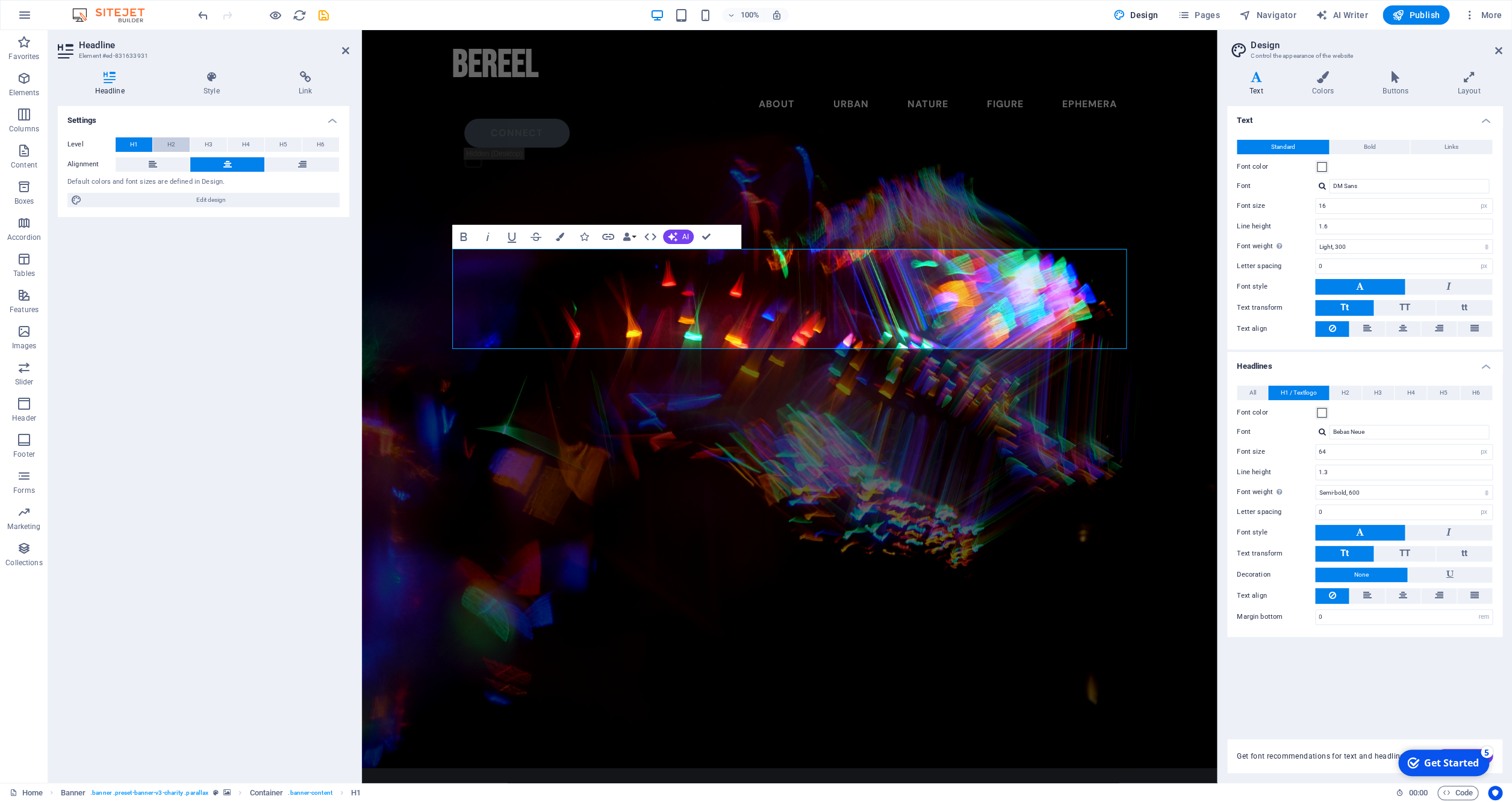
click at [181, 143] on button "H2" at bounding box center [171, 144] width 37 height 15
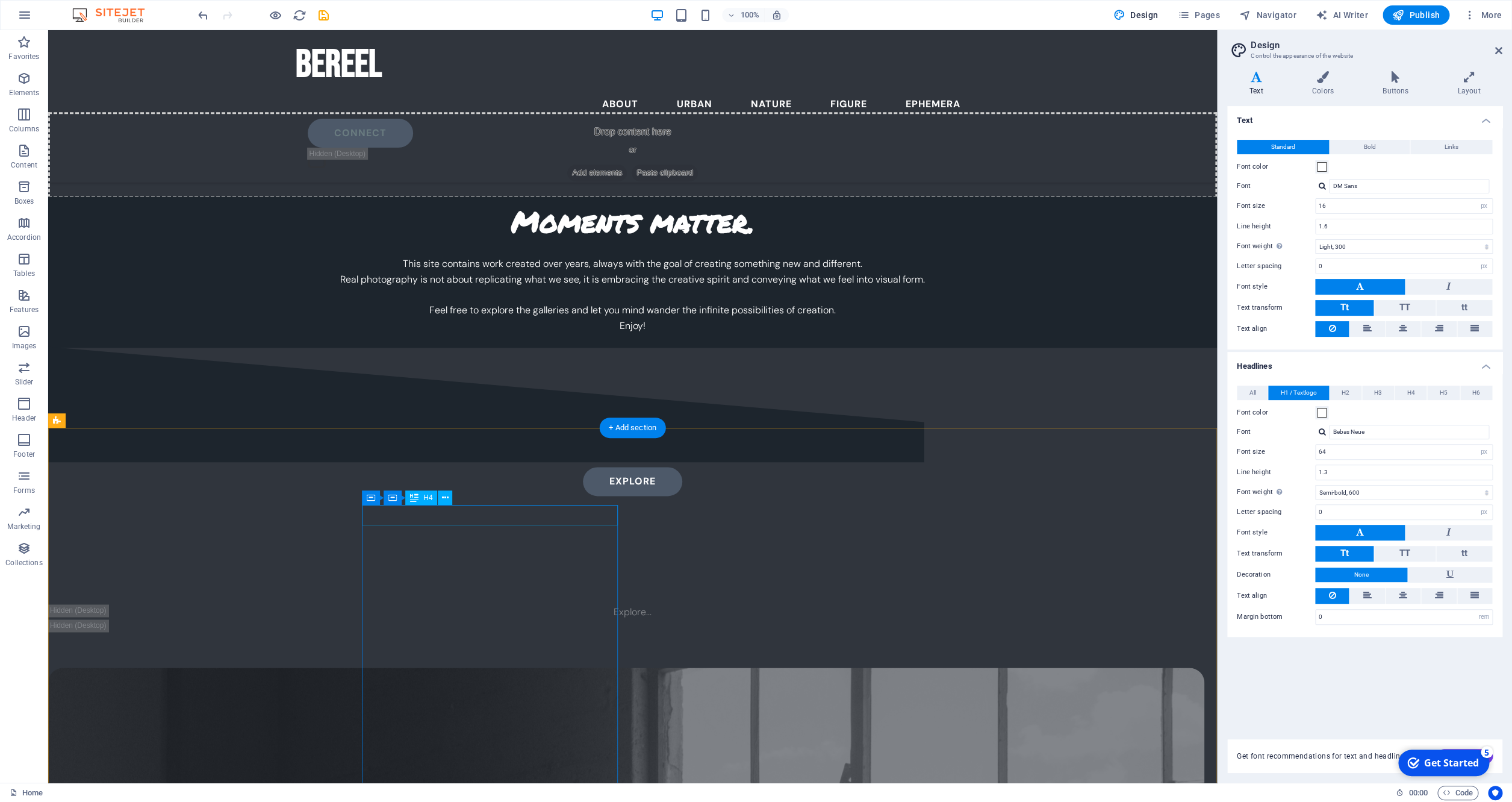
scroll to position [4096, 0]
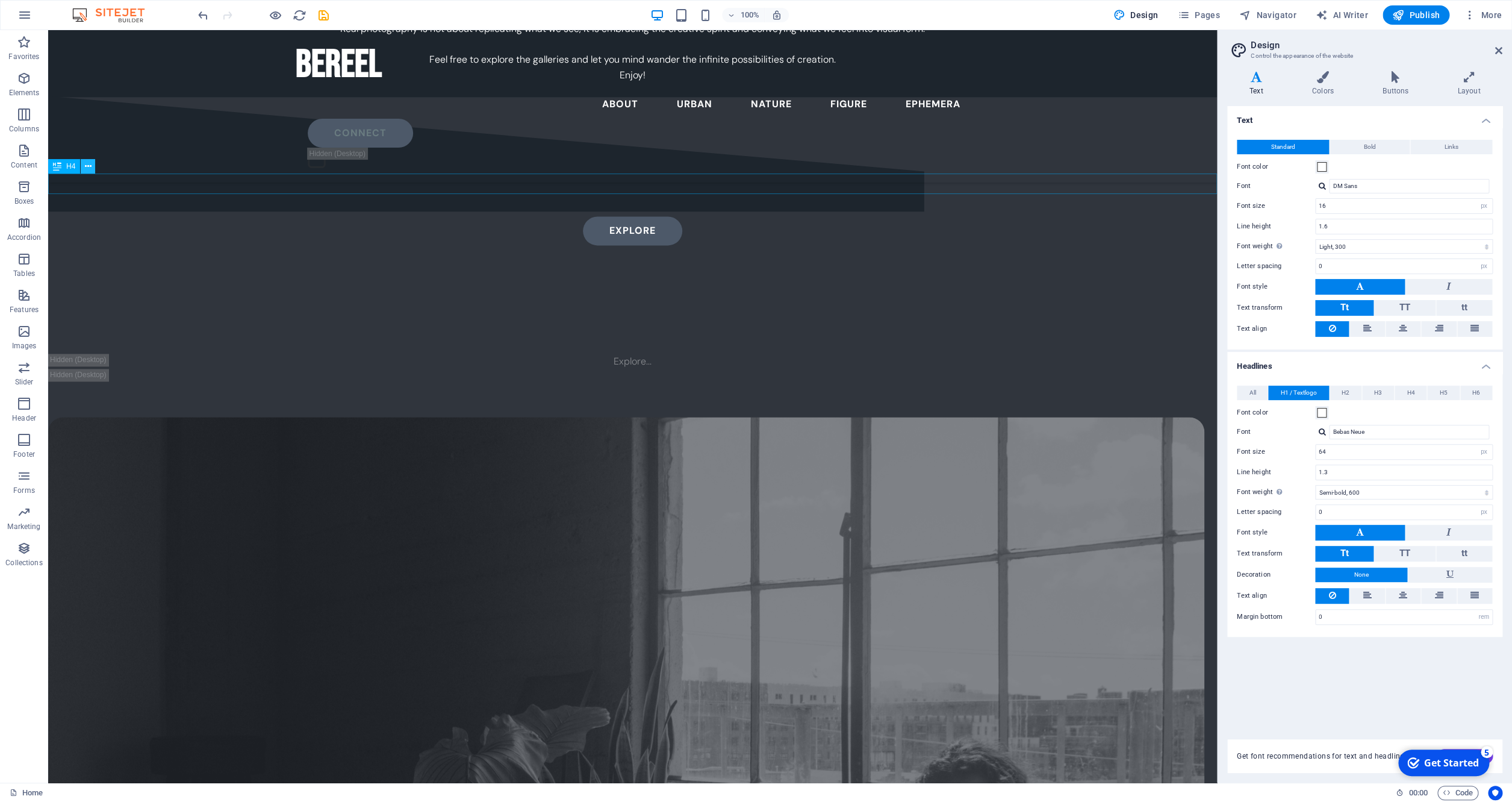
click at [90, 170] on icon at bounding box center [88, 166] width 7 height 13
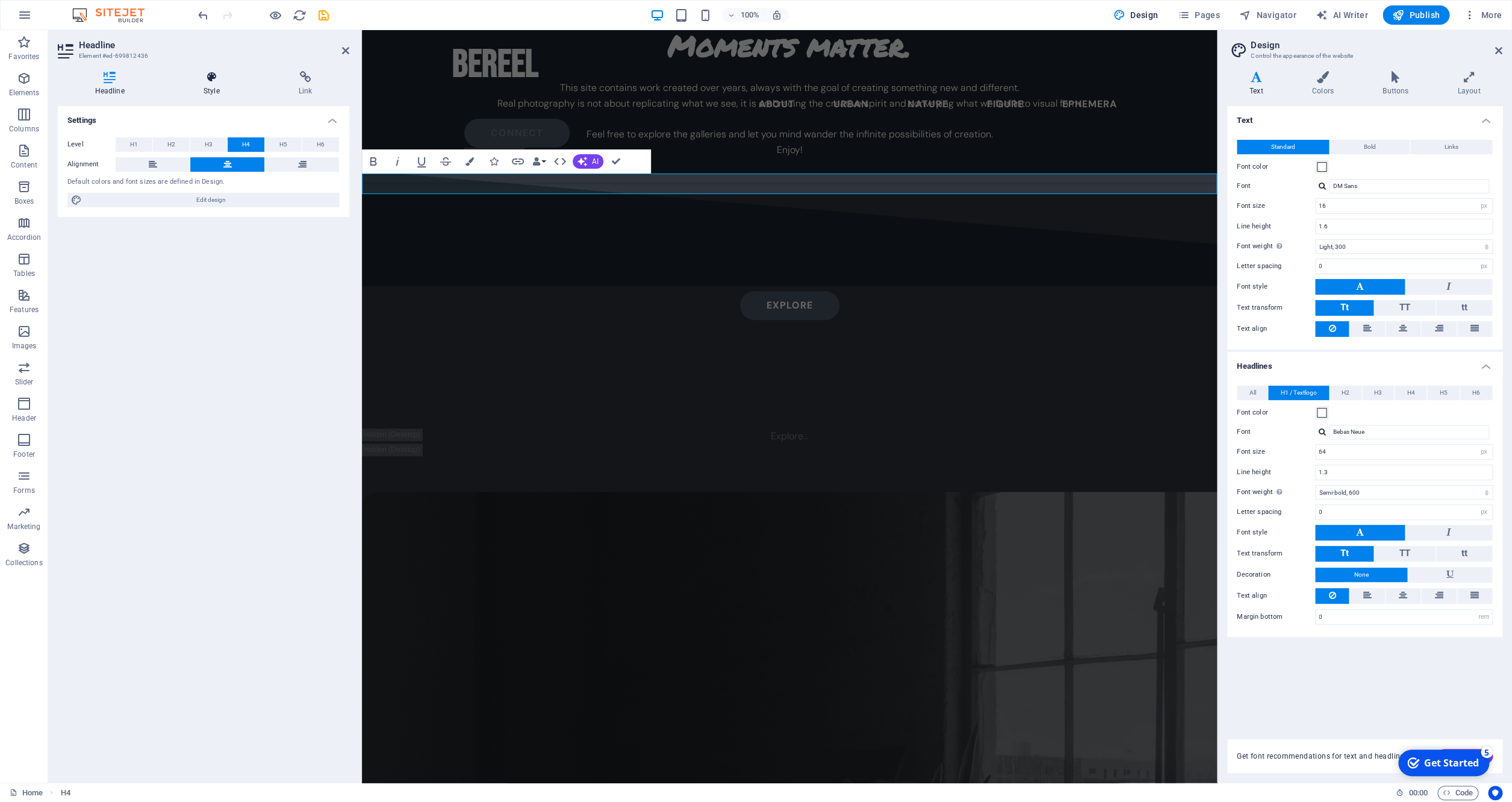
click at [205, 75] on icon at bounding box center [211, 77] width 91 height 12
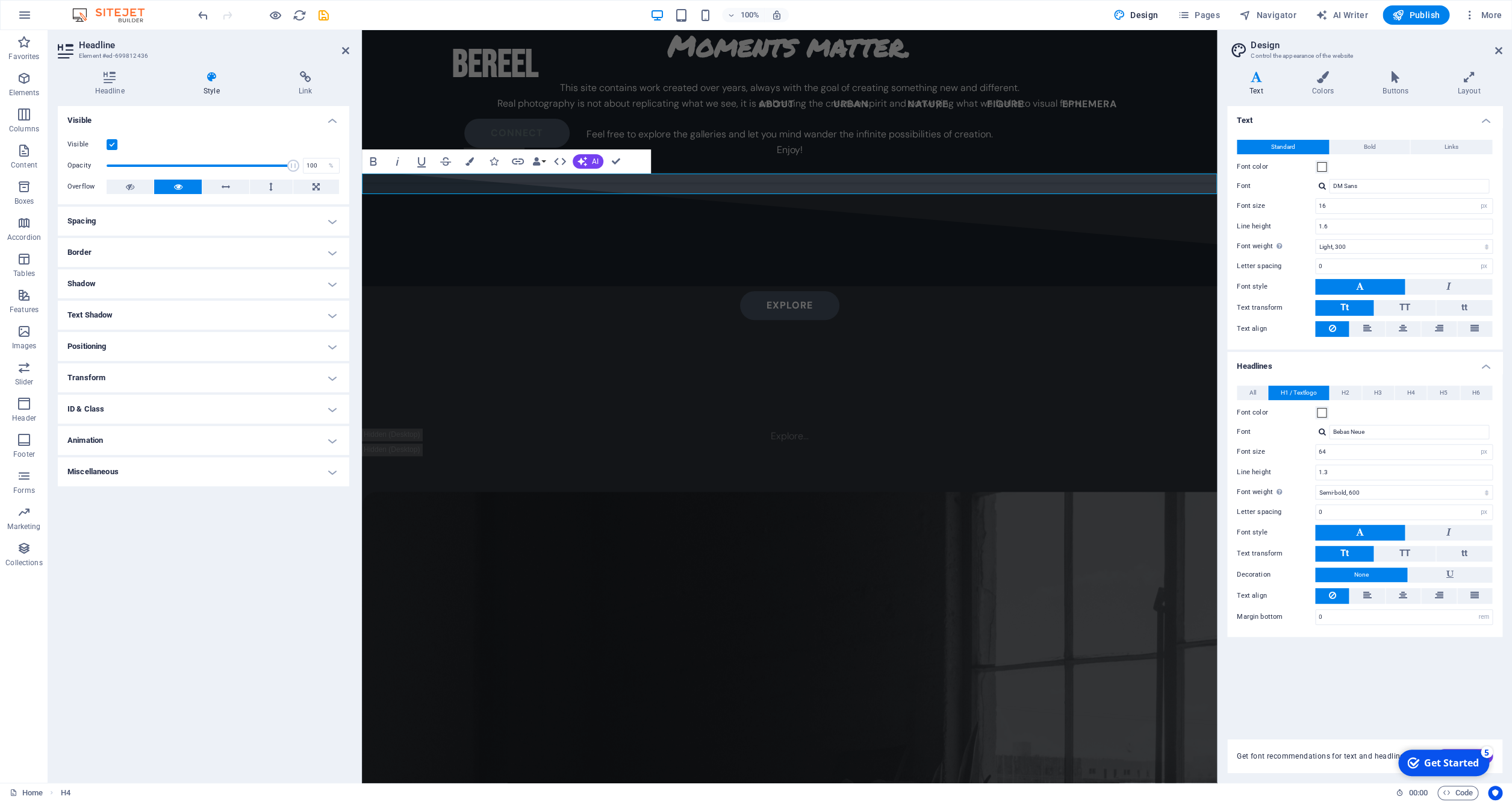
click at [112, 146] on label at bounding box center [111, 144] width 11 height 11
click at [0, 0] on input "Visible" at bounding box center [0, 0] width 0 height 0
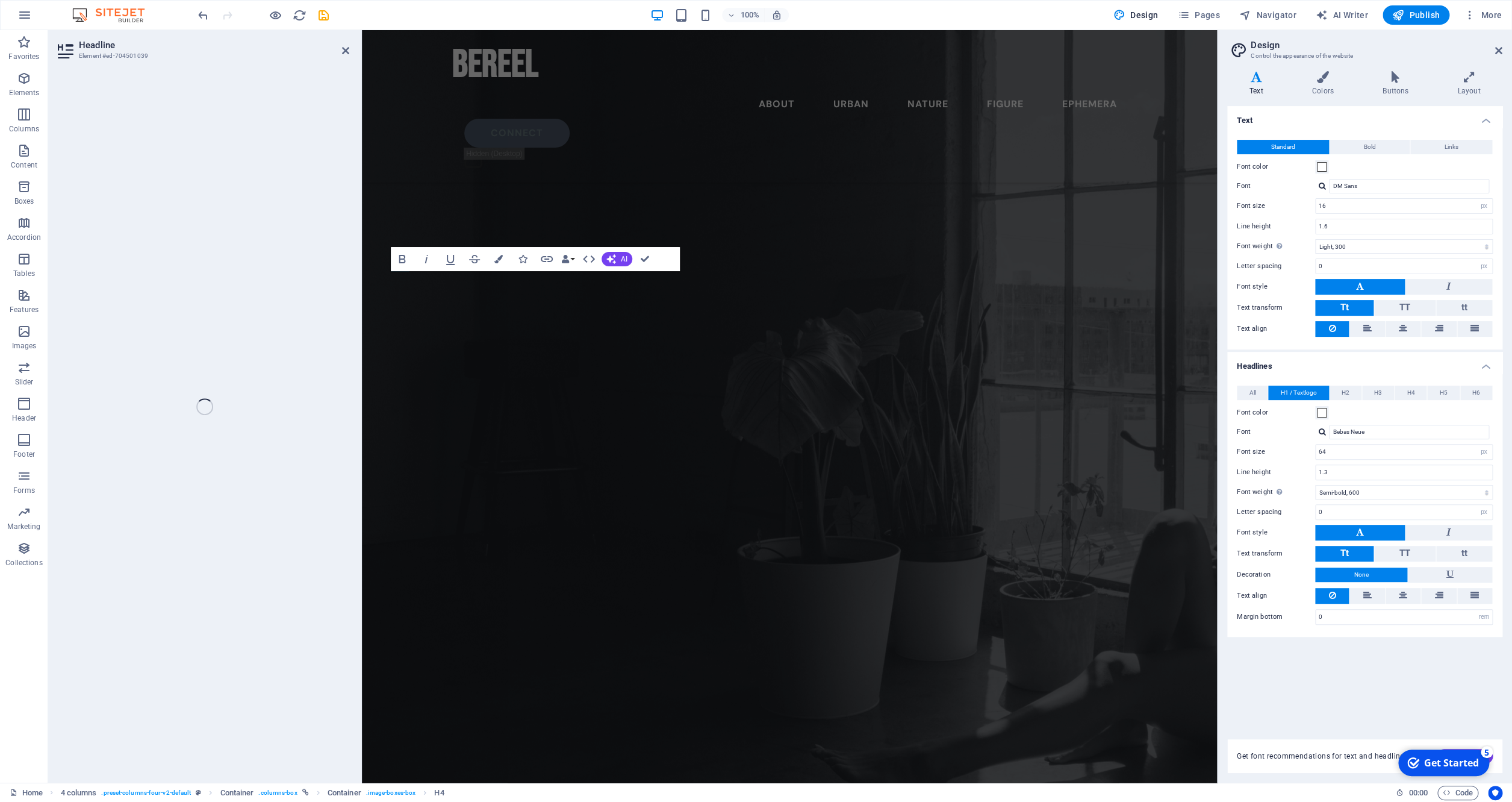
scroll to position [3567, 0]
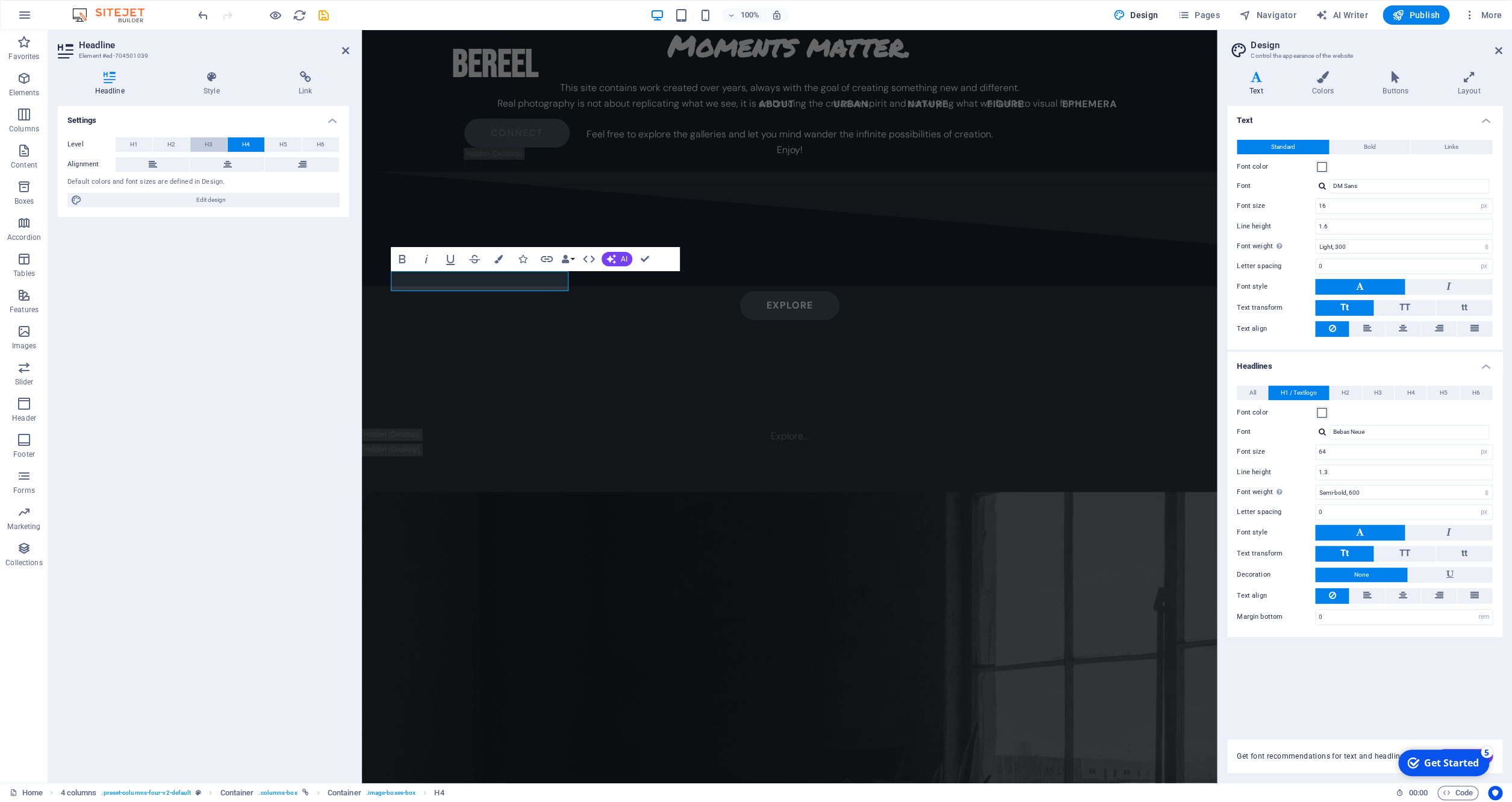
click at [206, 146] on span "H3" at bounding box center [208, 144] width 8 height 15
click at [279, 143] on button "H5" at bounding box center [283, 144] width 37 height 15
click at [250, 143] on span "H4" at bounding box center [245, 144] width 8 height 15
click at [204, 148] on button "H3" at bounding box center [208, 144] width 37 height 15
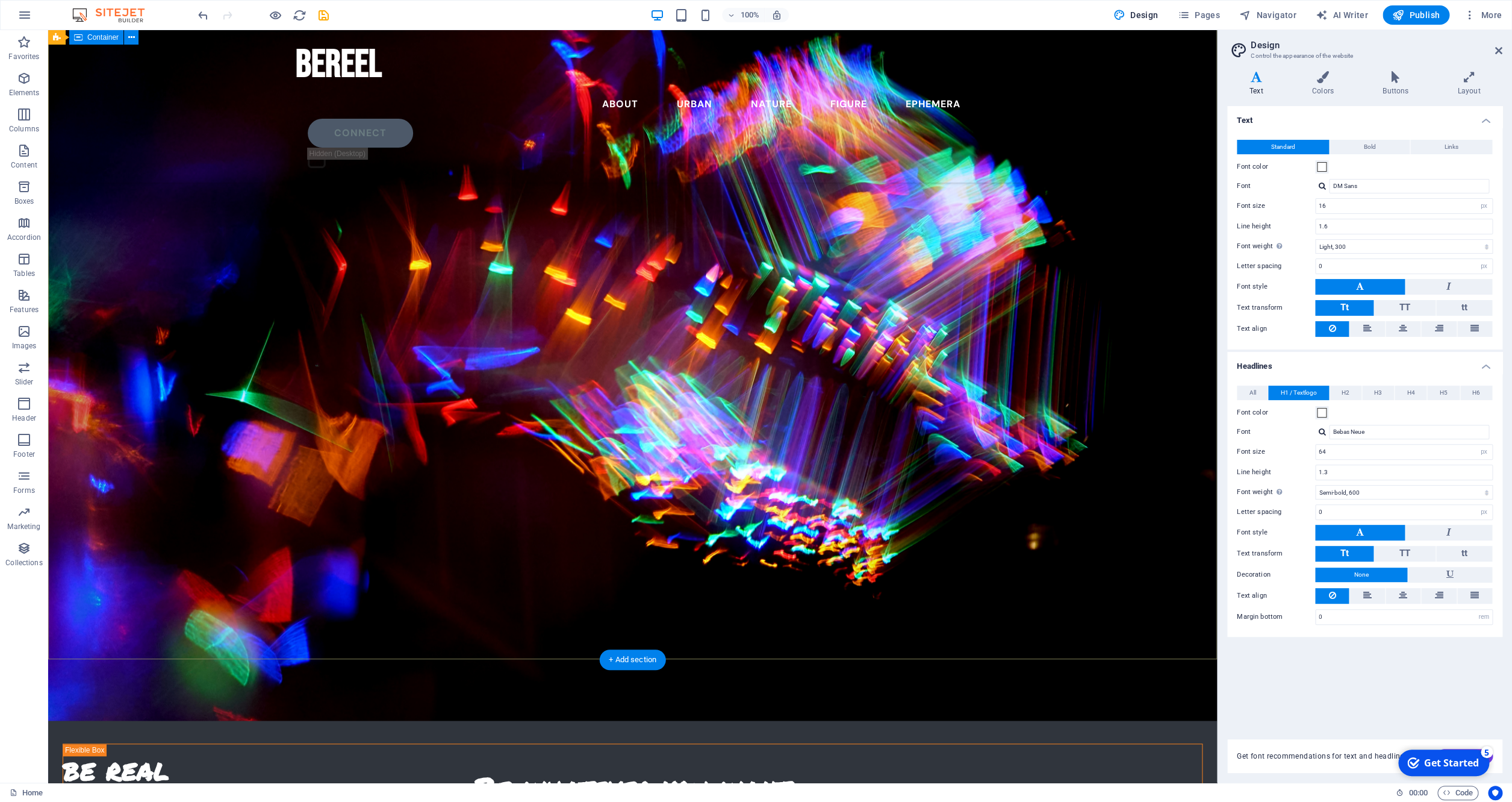
scroll to position [0, 0]
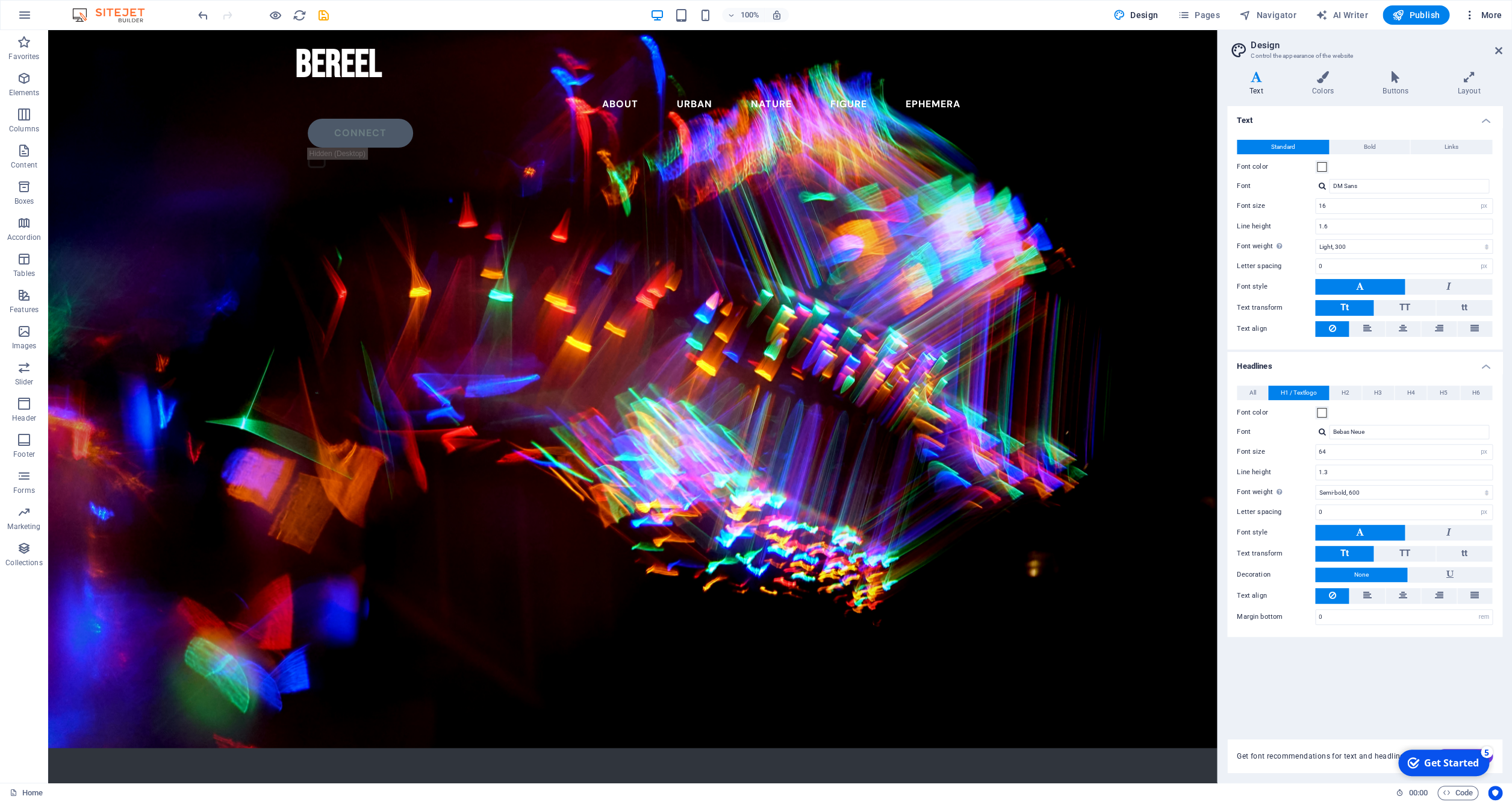
click at [864, 52] on h6 "Website Settings" at bounding box center [1458, 46] width 72 height 15
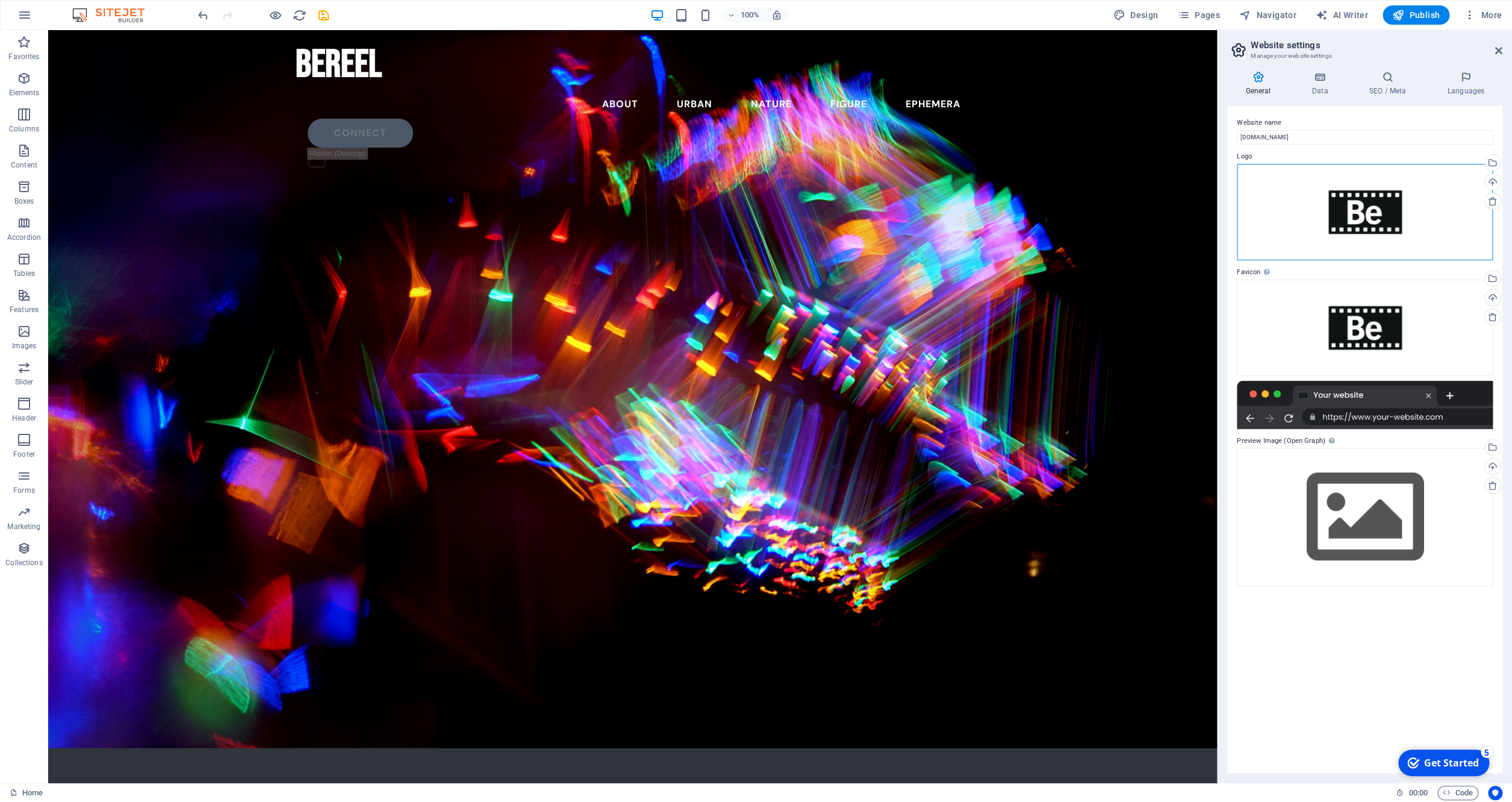
click at [864, 213] on div "Drag files here, click to choose files or select files from Files or our free s…" at bounding box center [1365, 213] width 256 height 97
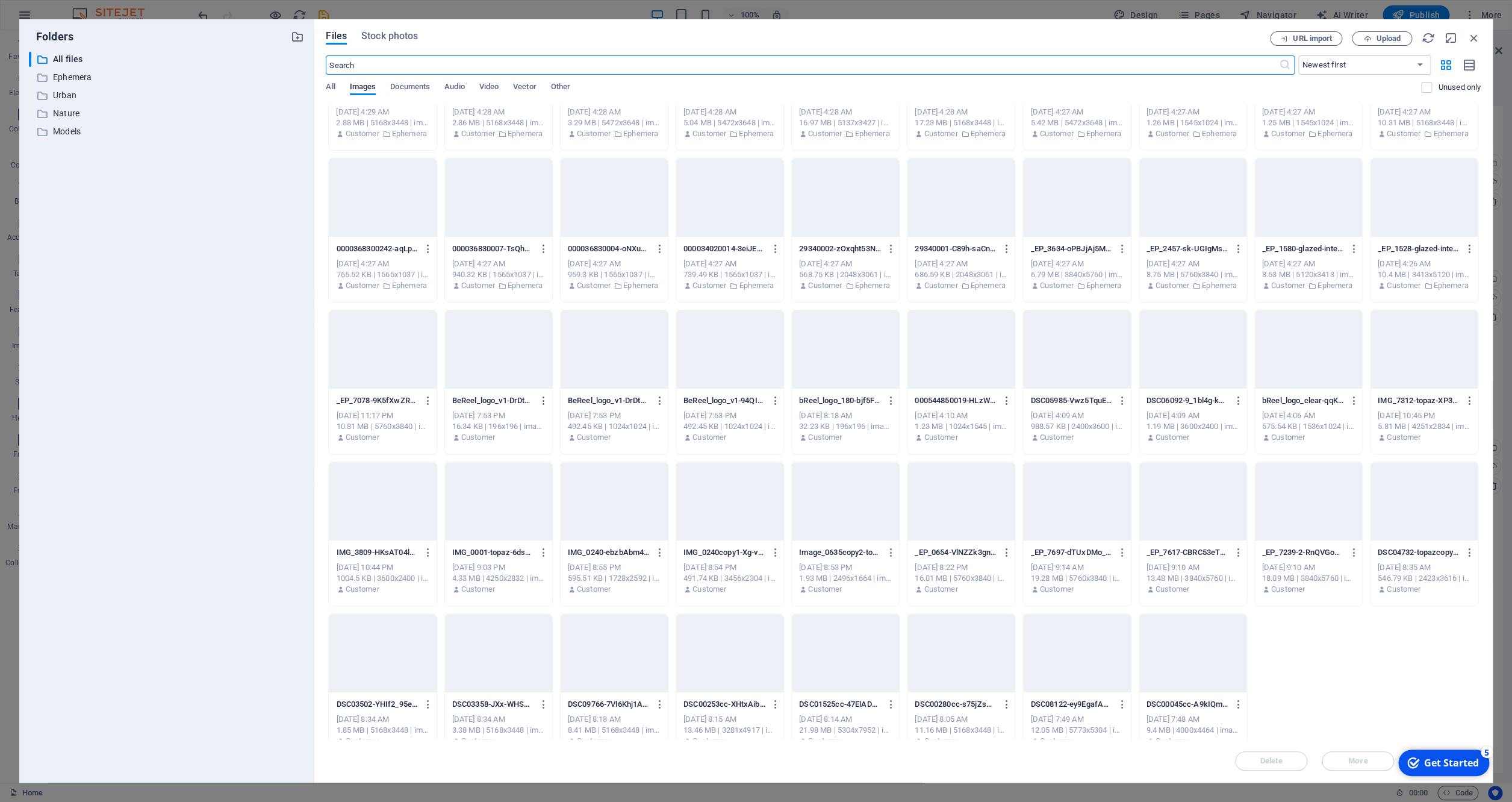
scroll to position [5412, 0]
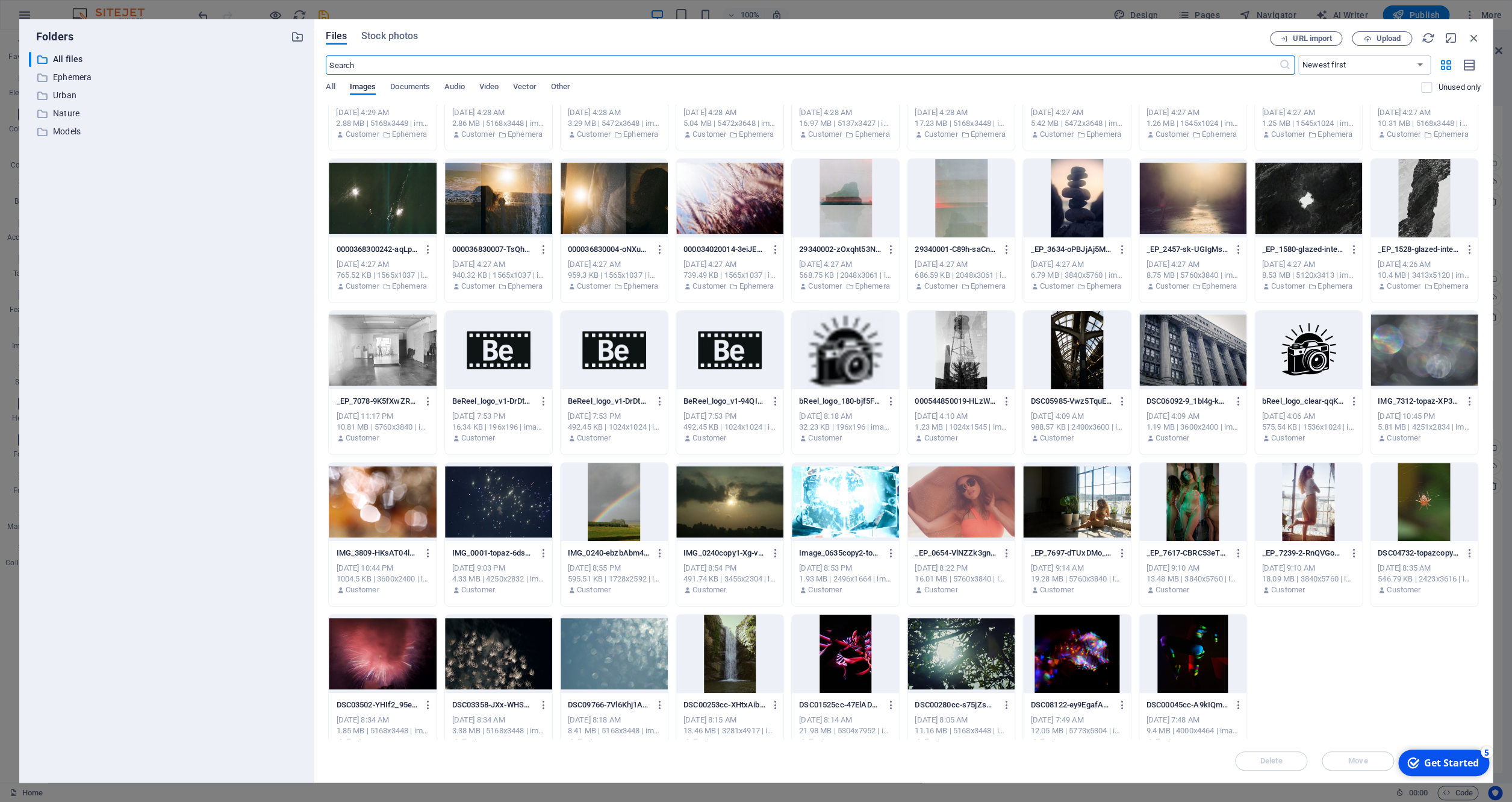
click at [864, 348] on div at bounding box center [1309, 350] width 107 height 79
click at [864, 362] on div "1" at bounding box center [1309, 350] width 107 height 79
click at [864, 362] on div at bounding box center [1309, 350] width 107 height 79
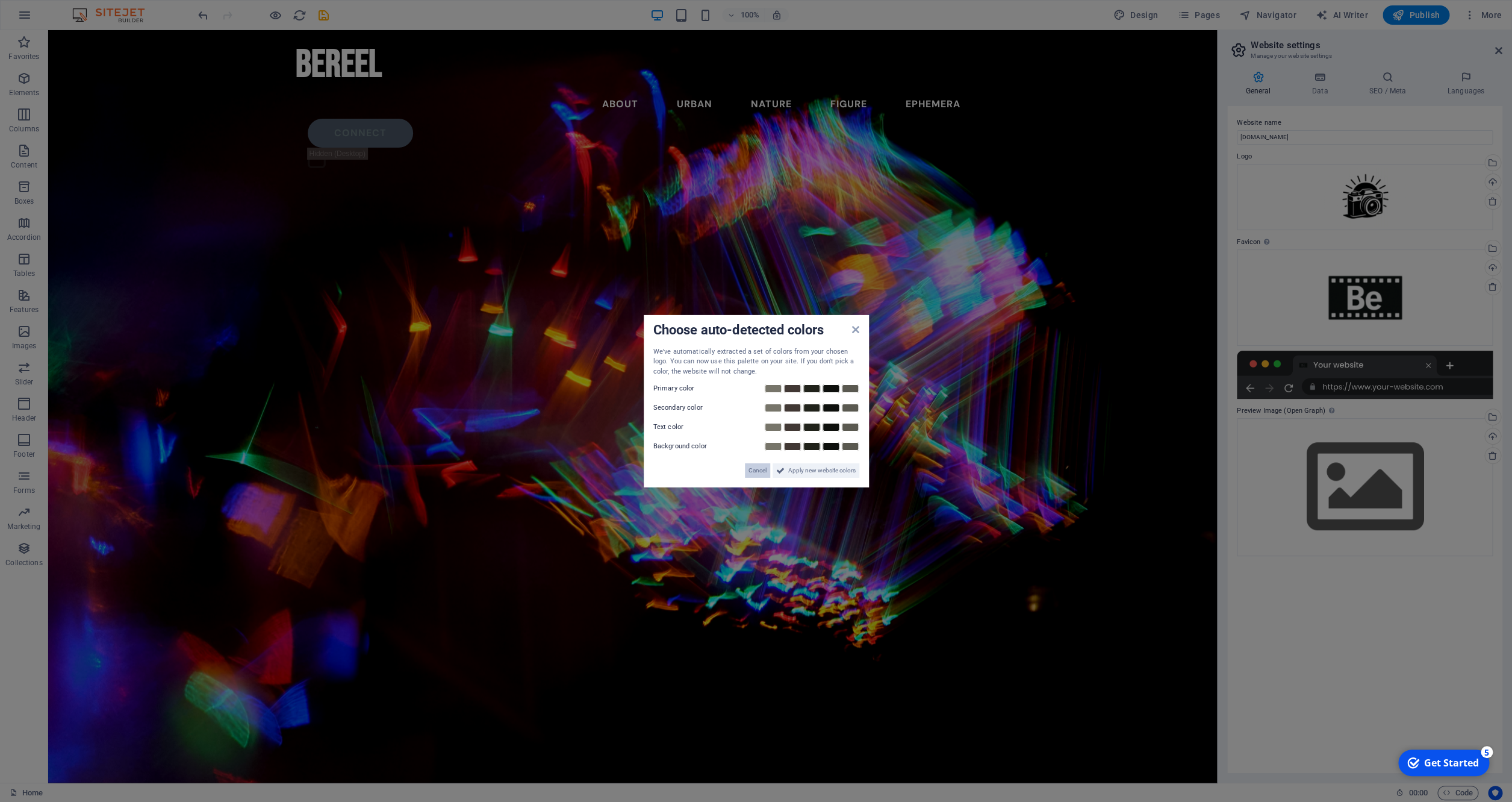
click at [753, 468] on span "Cancel" at bounding box center [757, 470] width 18 height 15
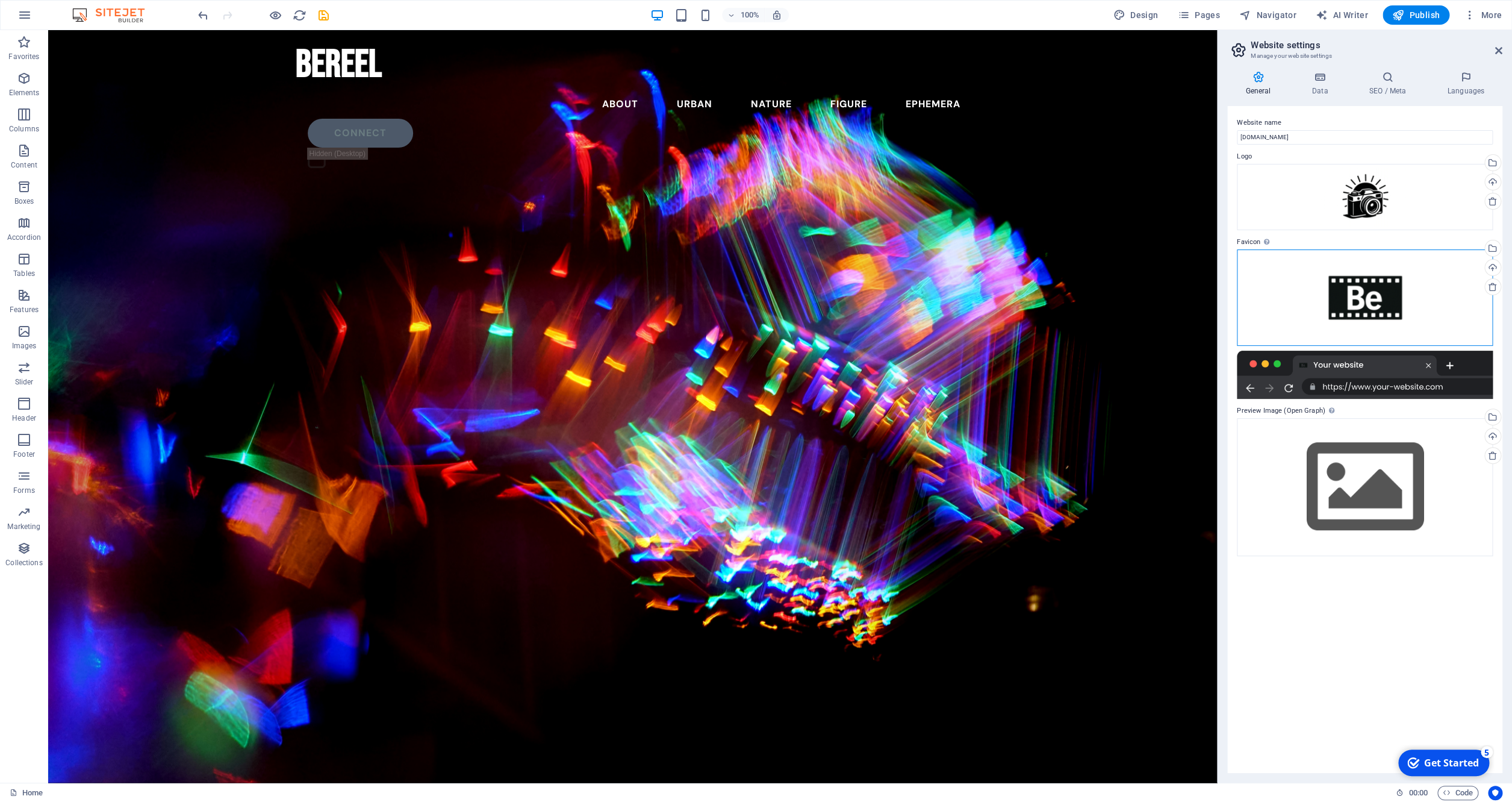
click at [864, 296] on div "Drag files here, click to choose files or select files from Files or our free s…" at bounding box center [1365, 298] width 256 height 97
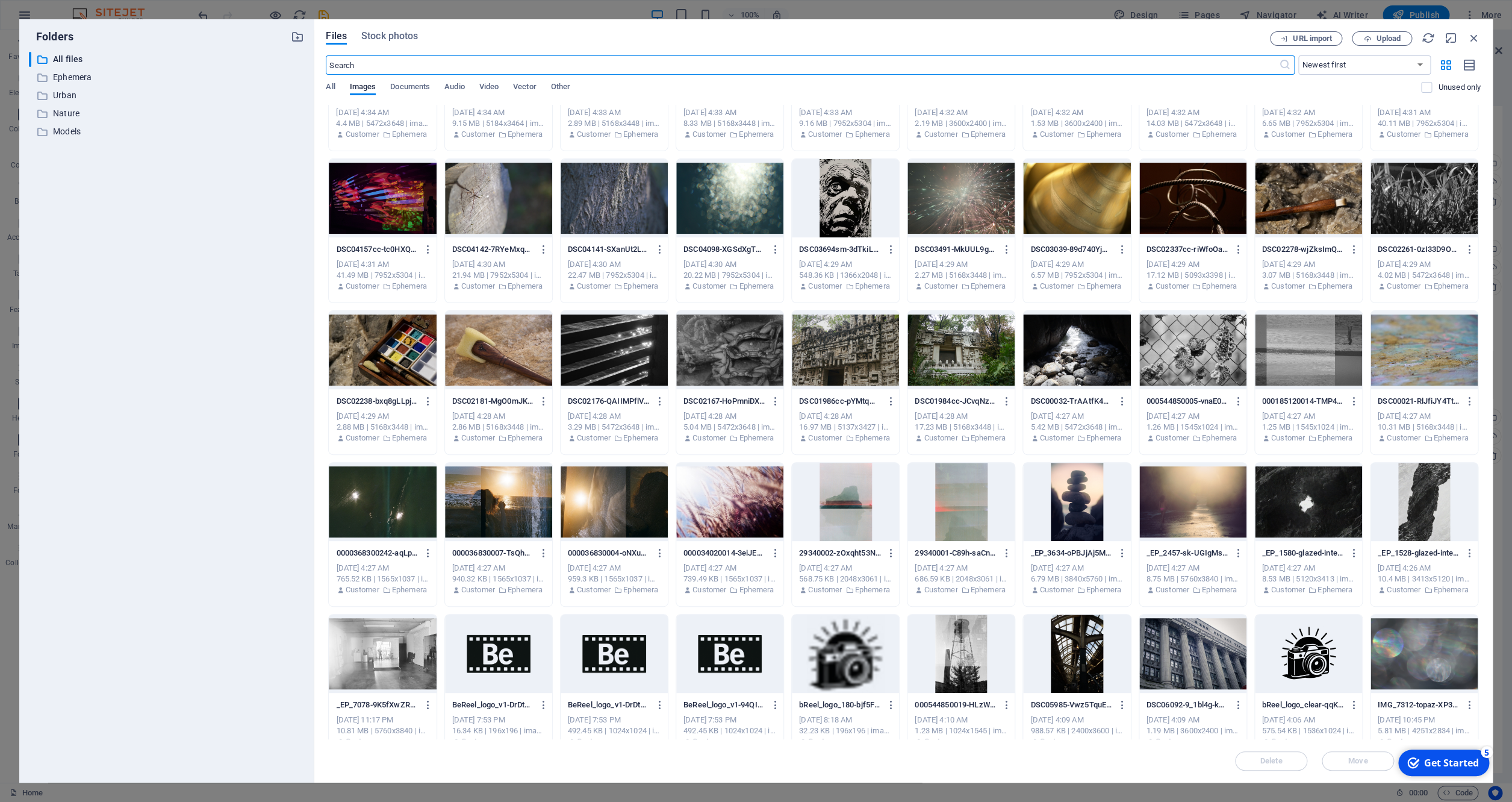
scroll to position [5431, 0]
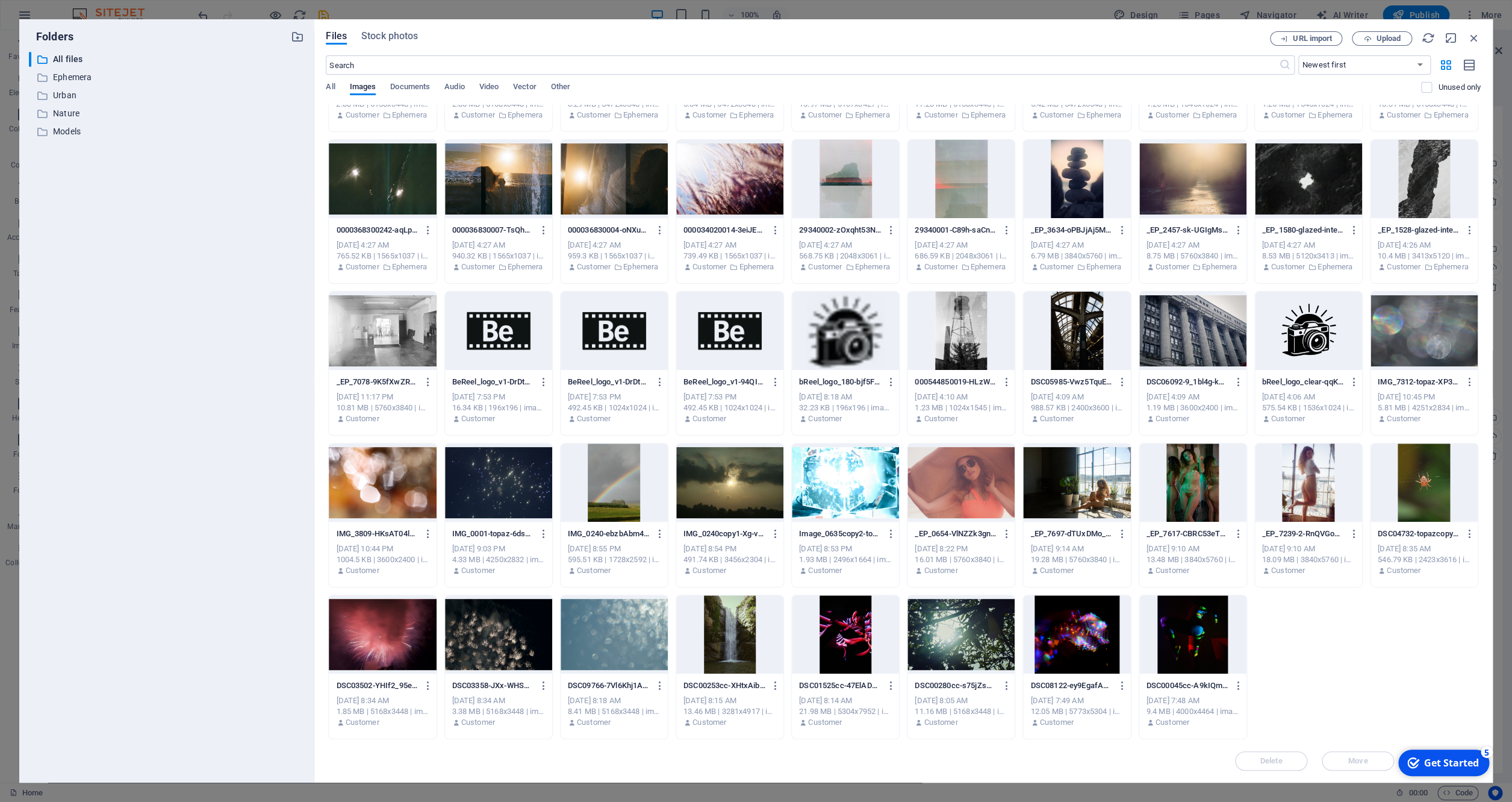
click at [839, 341] on div at bounding box center [846, 330] width 107 height 79
click at [839, 341] on div "1" at bounding box center [846, 330] width 107 height 79
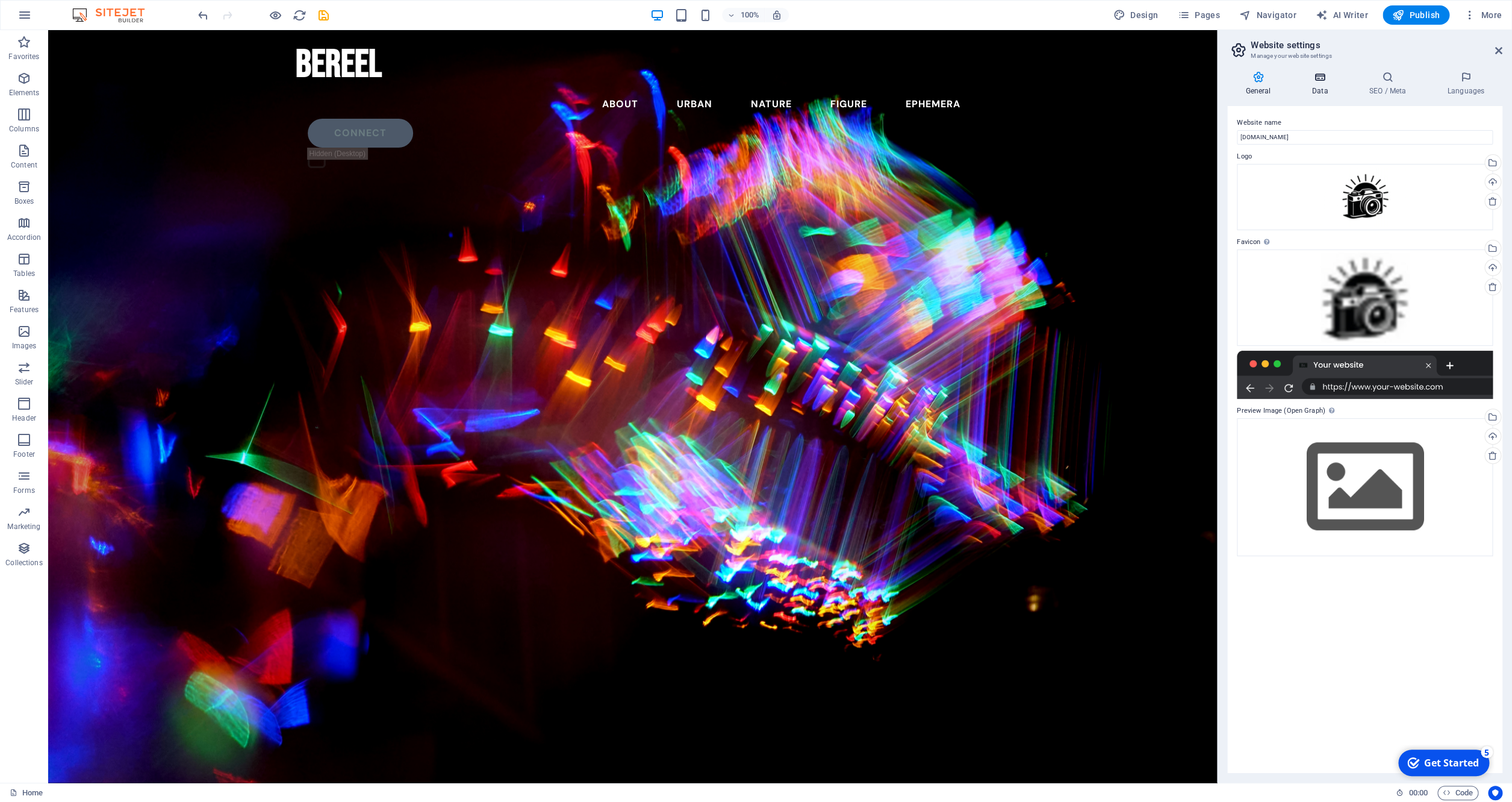
click at [864, 80] on icon at bounding box center [1319, 77] width 53 height 12
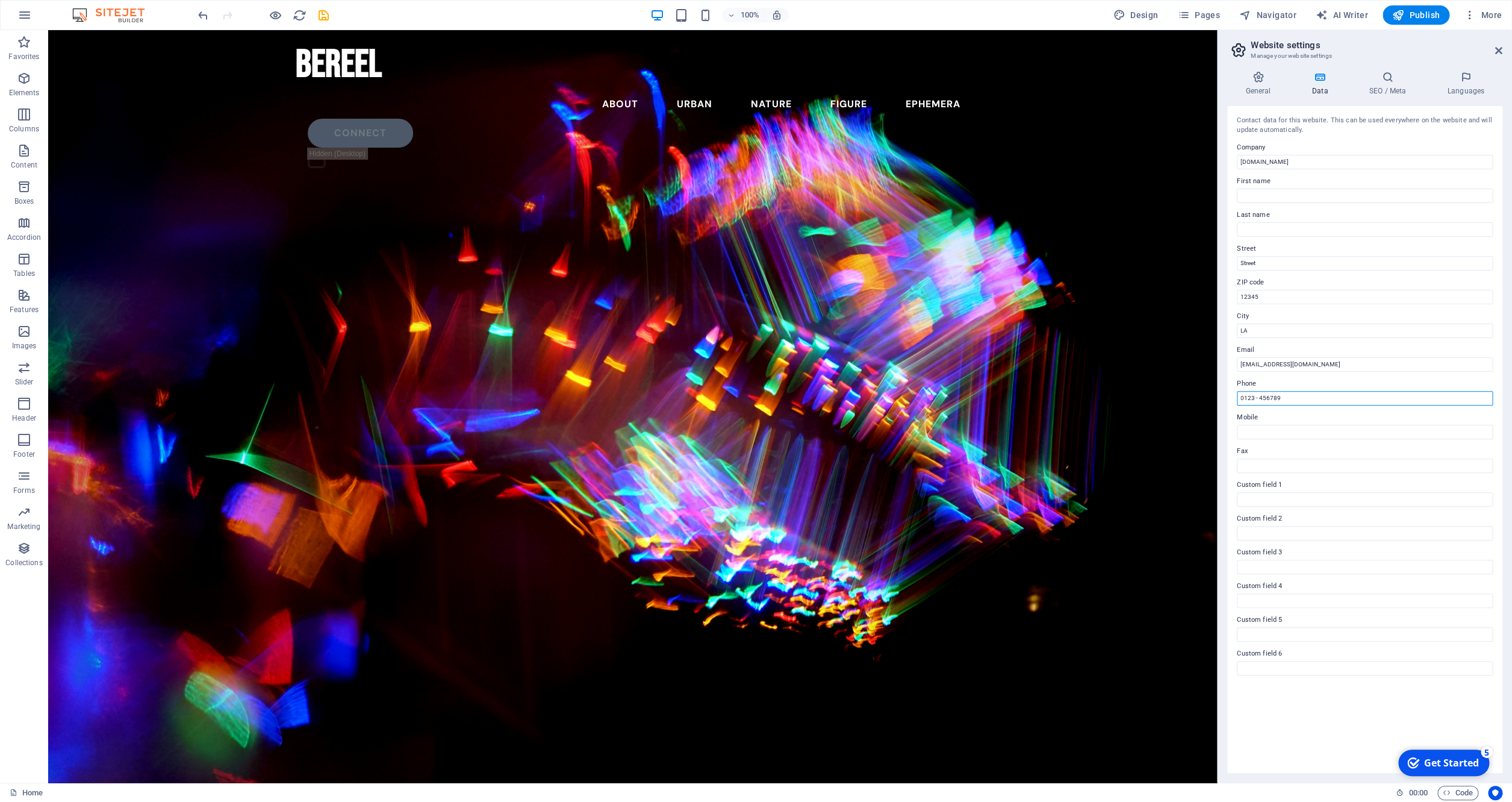
click at [864, 395] on input "0123 - 456789" at bounding box center [1365, 398] width 256 height 15
click at [864, 295] on input "12345" at bounding box center [1365, 296] width 256 height 15
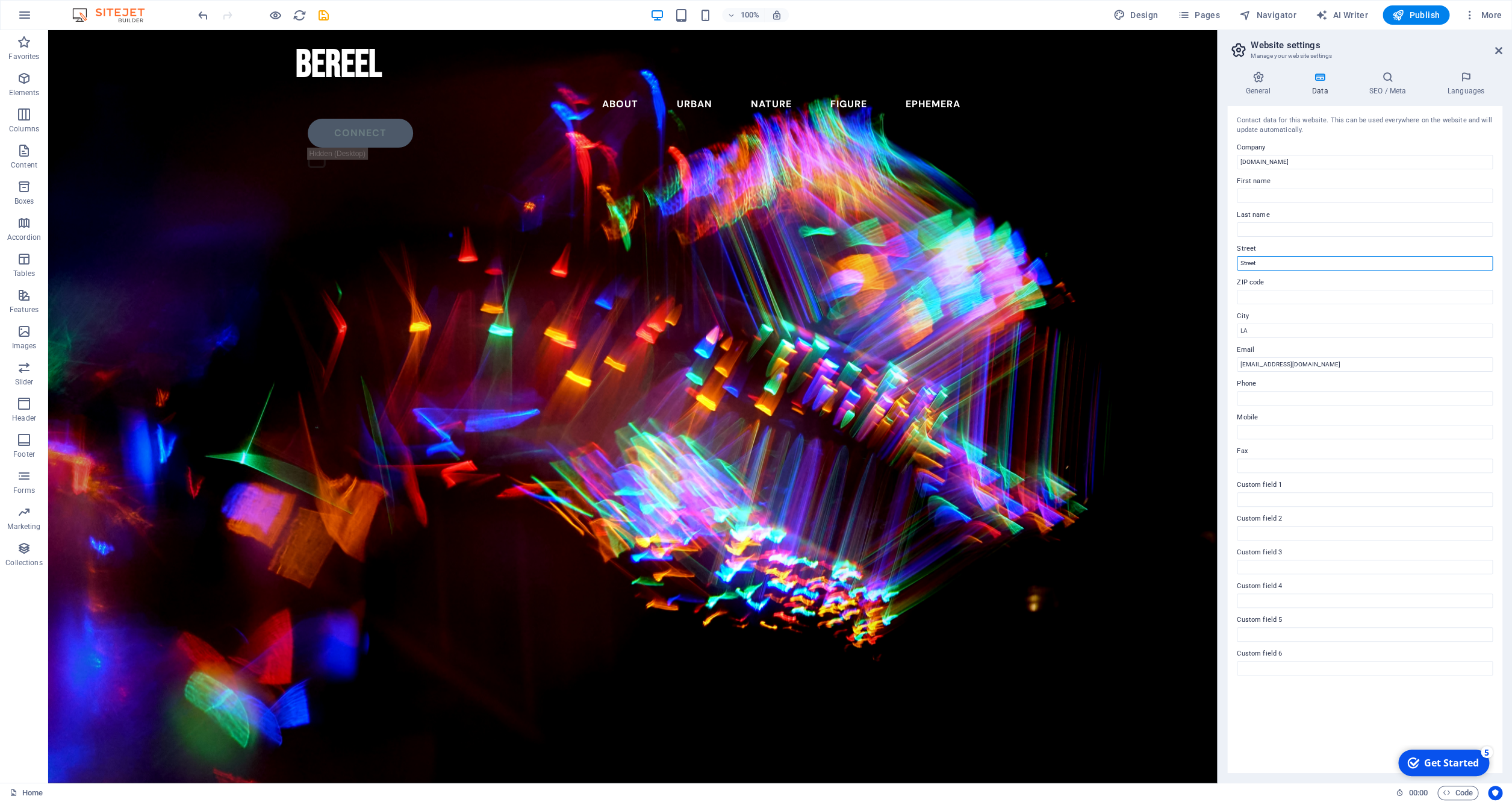
click at [864, 265] on input "Street" at bounding box center [1365, 263] width 256 height 15
click at [864, 83] on h4 "SEO / Meta" at bounding box center [1389, 83] width 79 height 25
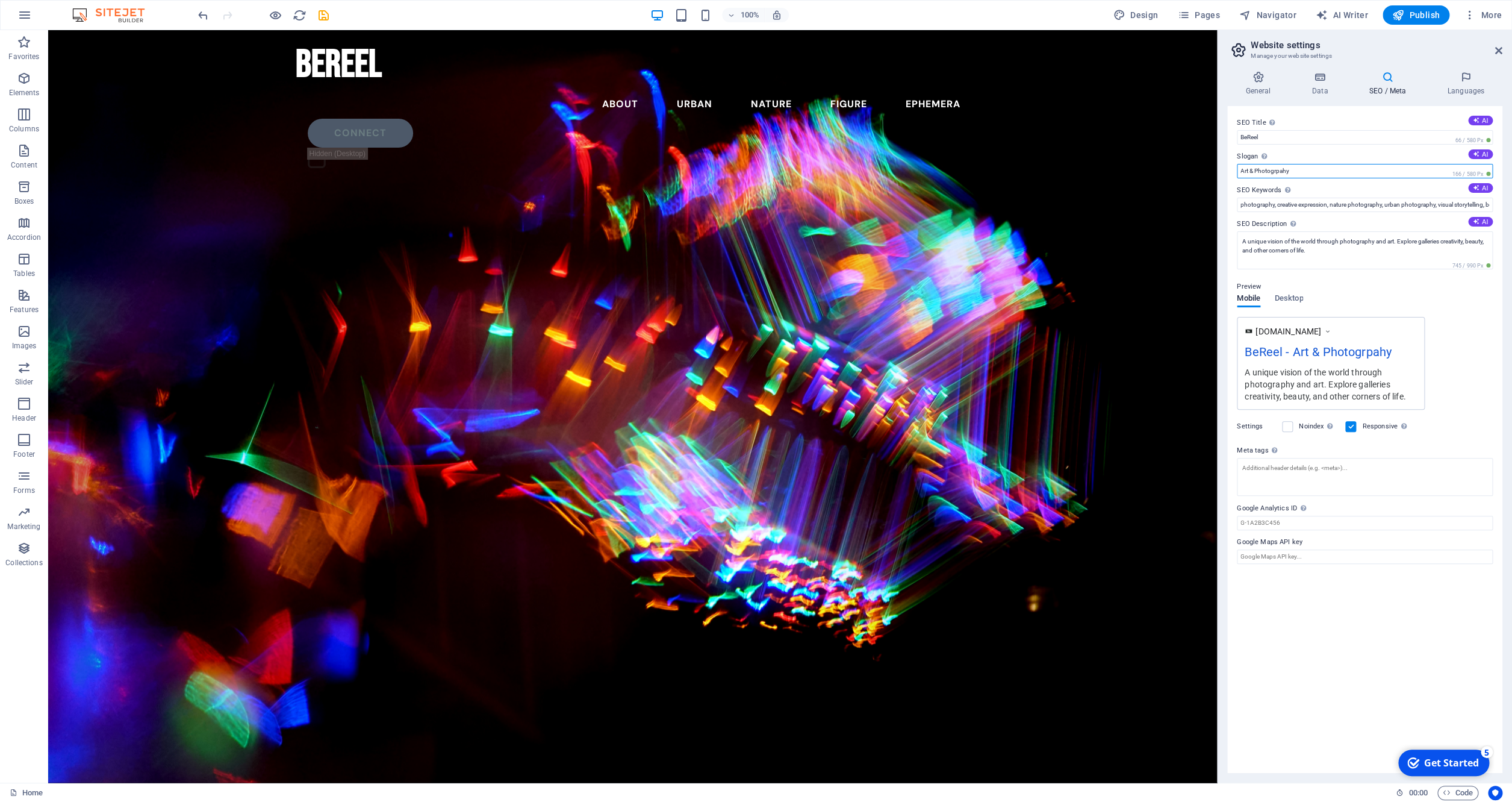
click at [864, 174] on input "Art & Photogrpahy" at bounding box center [1365, 171] width 256 height 15
click at [864, 166] on input "Photogrpahy Art" at bounding box center [1365, 171] width 256 height 15
click at [864, 170] on input "Photogrpahy Art" at bounding box center [1365, 171] width 256 height 15
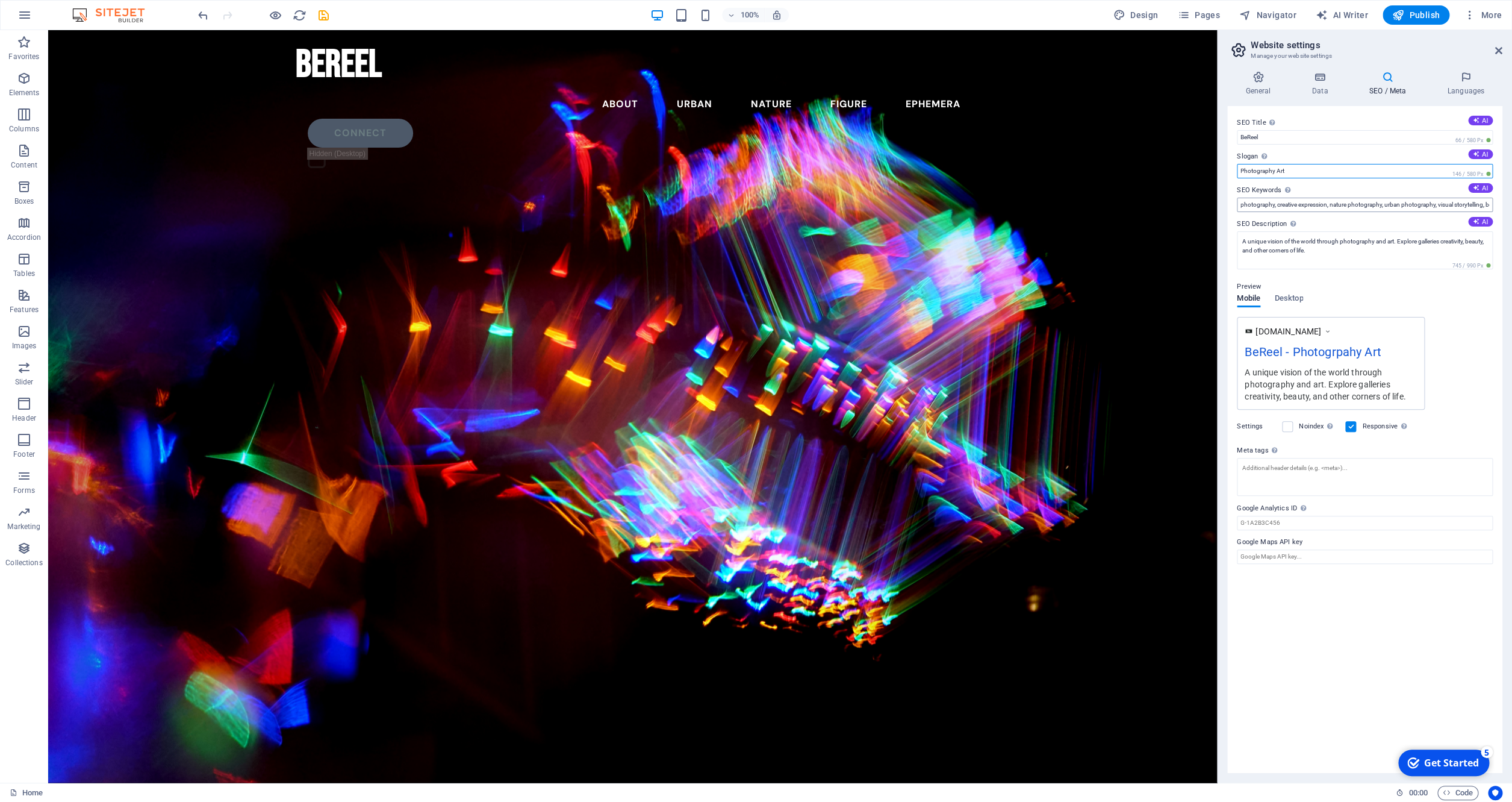
type input "Photography Art"
click at [864, 202] on input "photography, creative expression, nature photography, urban photography, visual…" at bounding box center [1365, 205] width 256 height 15
click at [864, 206] on input "photography, creative, nature photography, urban photography, visual storytelli…" at bounding box center [1365, 205] width 256 height 15
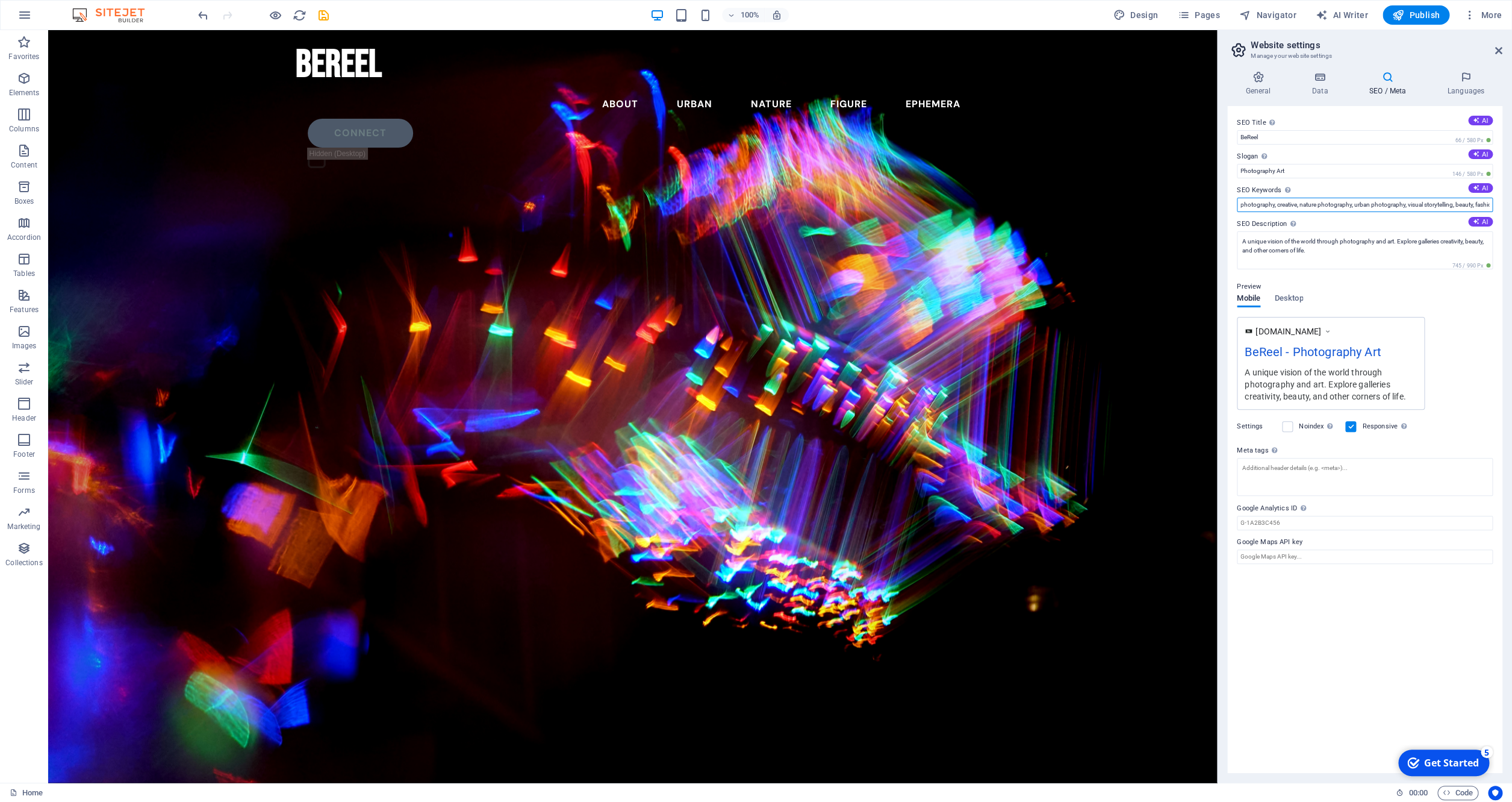
click at [864, 206] on input "photography, creative, nature photography, urban photography, visual storytelli…" at bounding box center [1365, 205] width 256 height 15
click at [864, 201] on input "photography, creative, nature photography, urban photography, visual storytelli…" at bounding box center [1365, 205] width 256 height 15
type input "photography, creative, nature photography, urban photography, visual storytelli…"
click at [864, 244] on textarea "A unique vision of the world through photography and art. Explore galleries cre…" at bounding box center [1365, 255] width 256 height 47
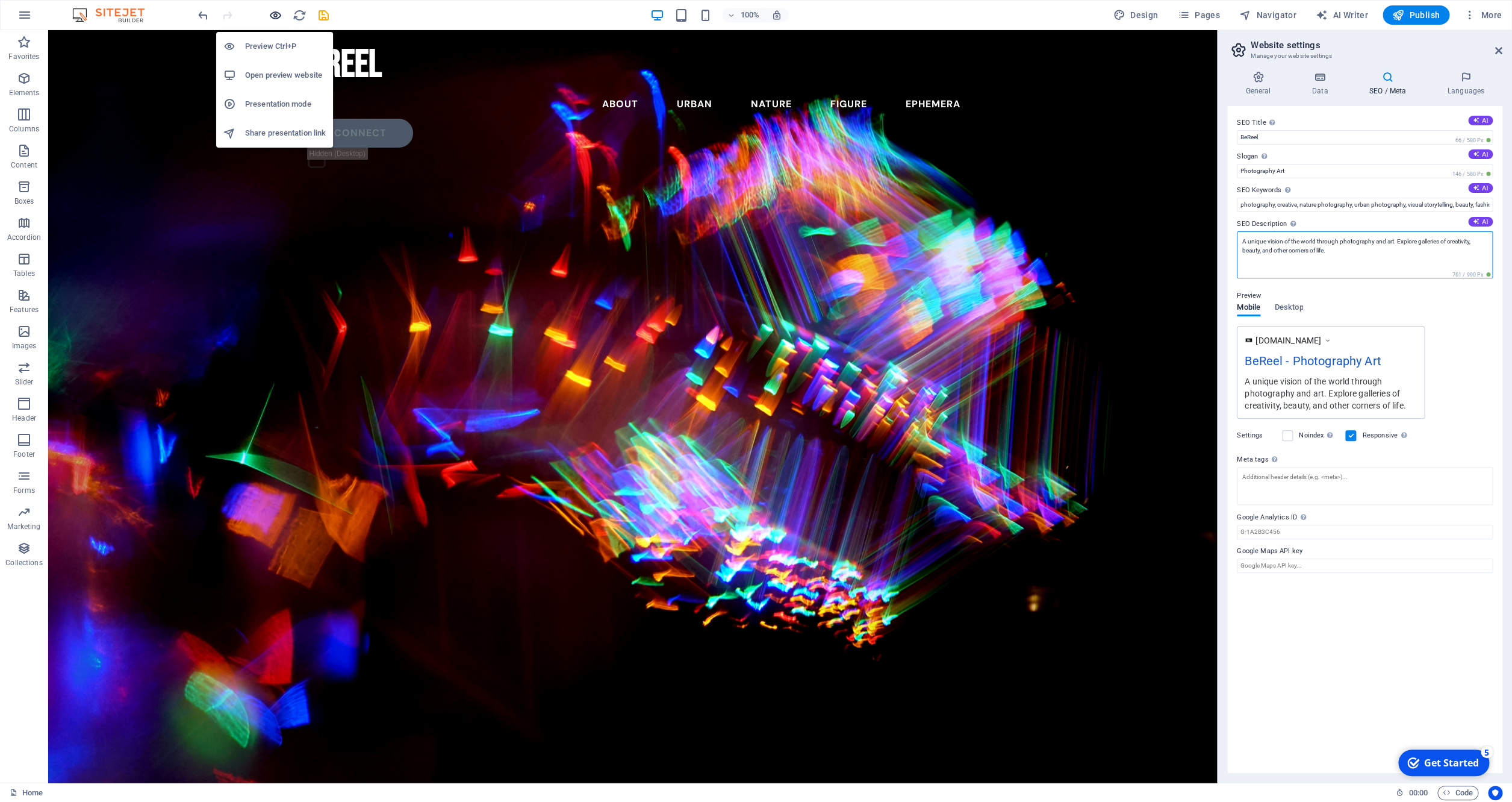
type textarea "A unique vision of the world through photography and art. Explore galleries of …"
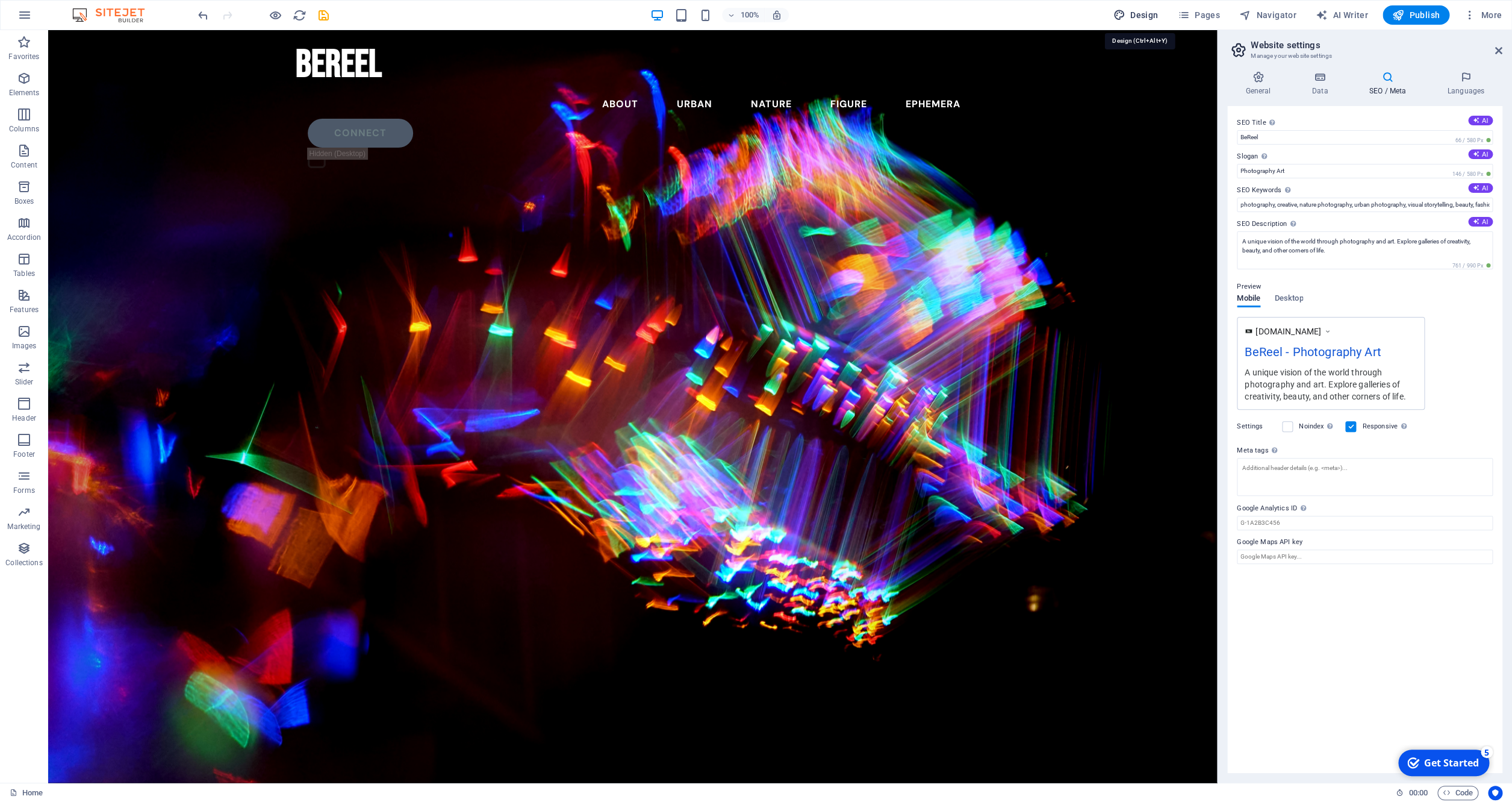
click at [864, 16] on span "Design" at bounding box center [1136, 15] width 45 height 12
select select "px"
select select "300"
select select "px"
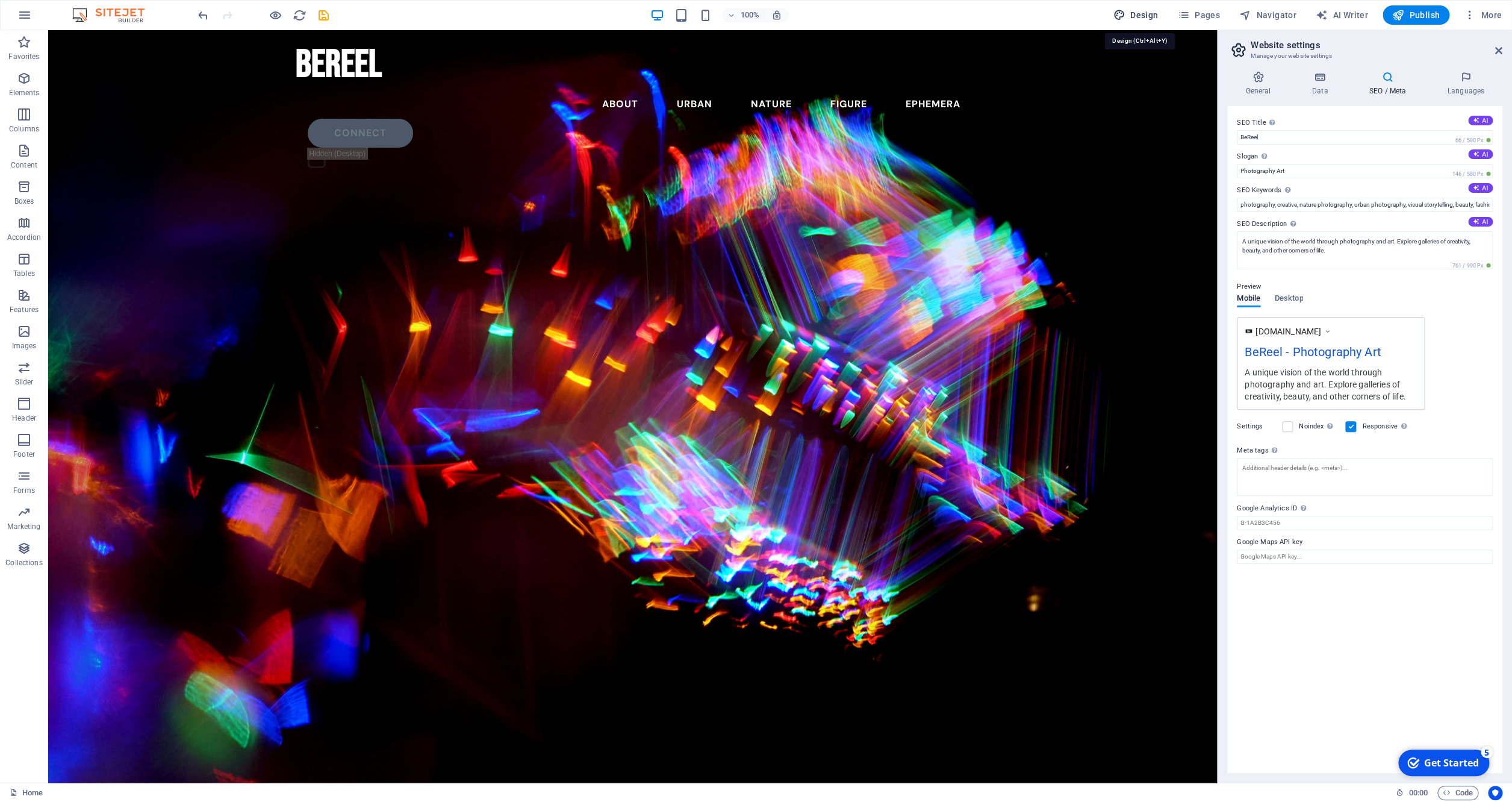
select select "600"
select select "px"
select select "rem"
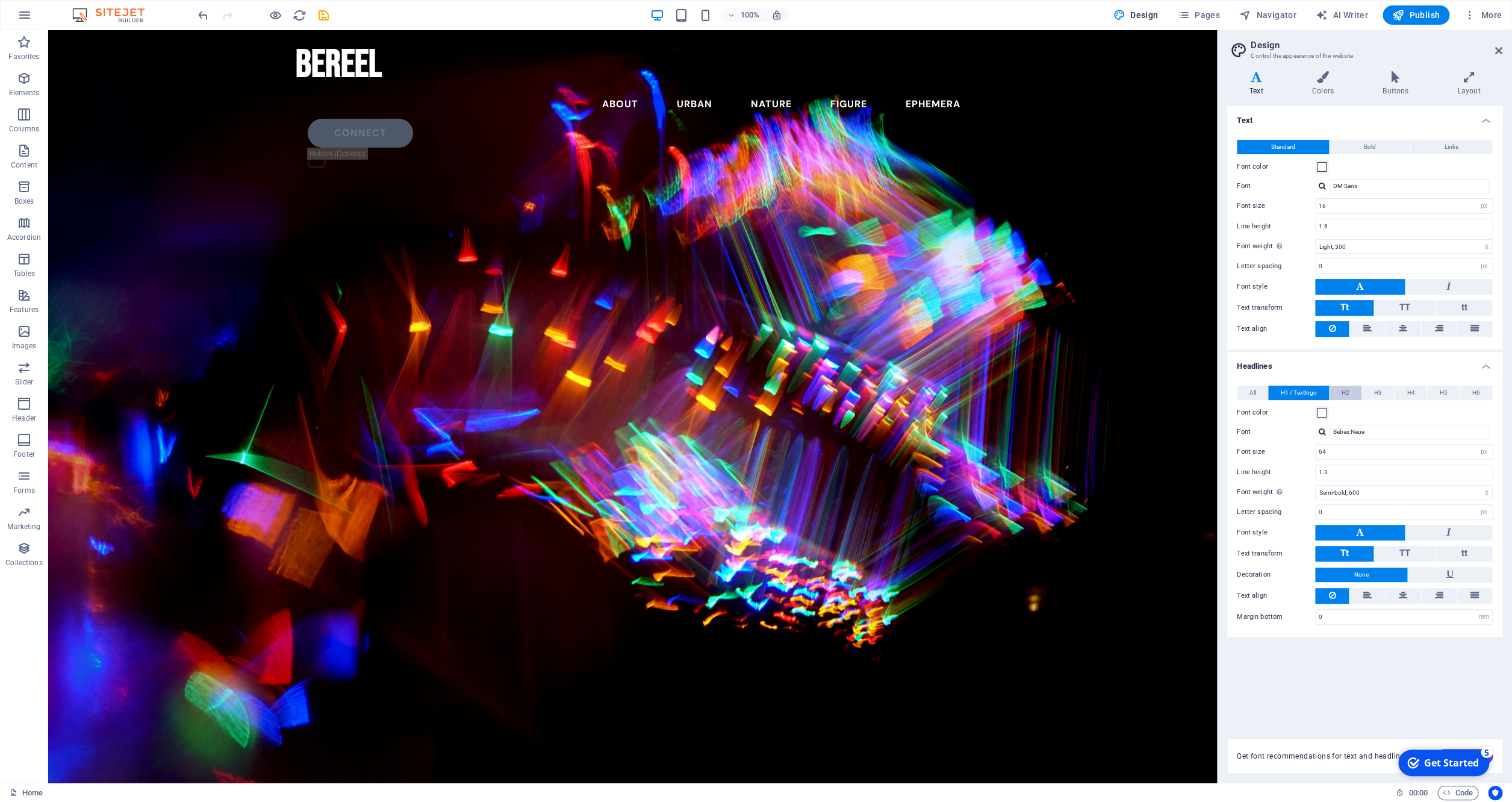
click at [864, 398] on span "H2" at bounding box center [1345, 392] width 8 height 15
click at [864, 450] on input "48" at bounding box center [1404, 451] width 176 height 15
click at [864, 409] on div "Font color" at bounding box center [1365, 412] width 256 height 15
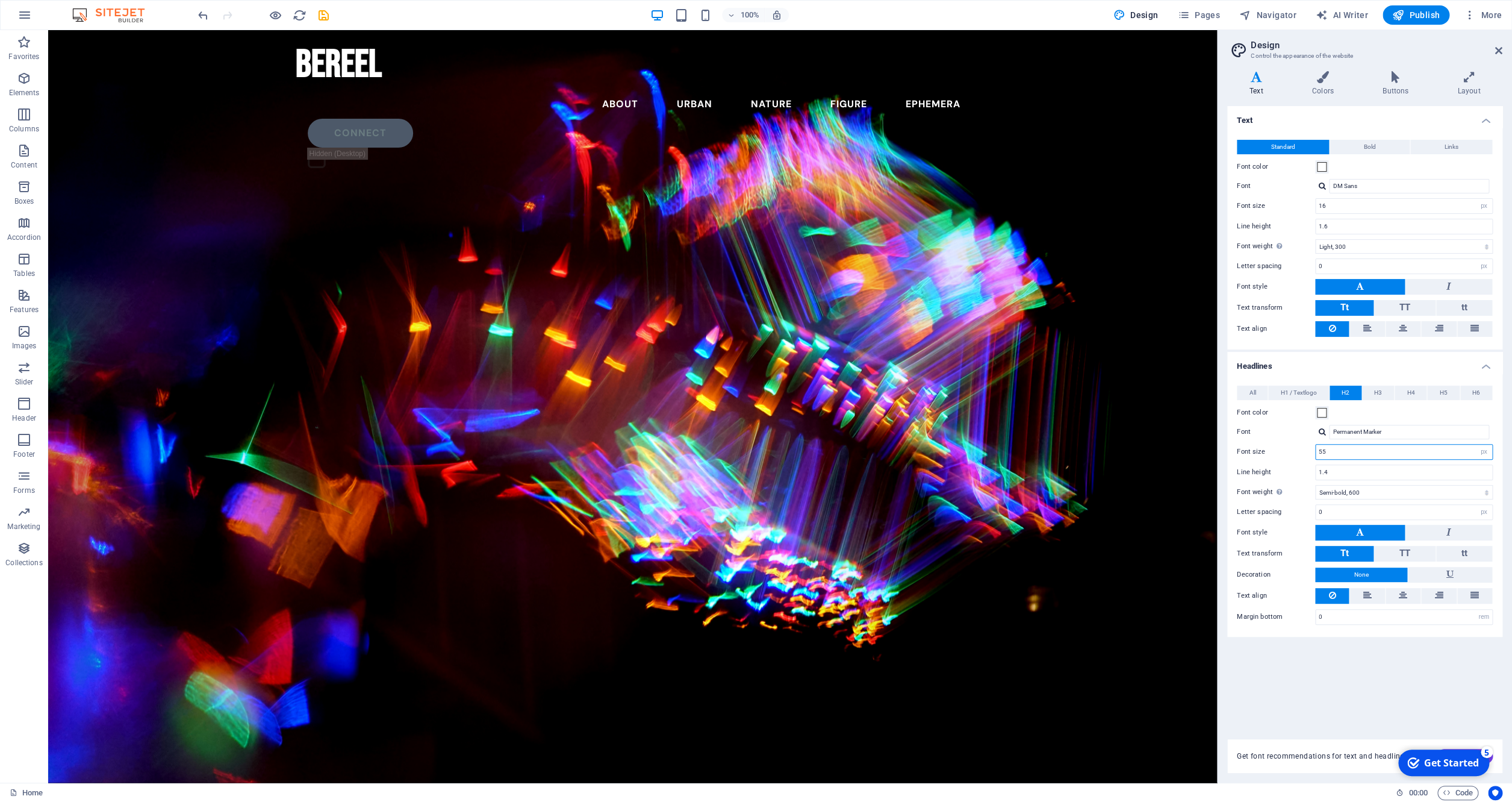
click at [864, 448] on input "55" at bounding box center [1404, 451] width 176 height 15
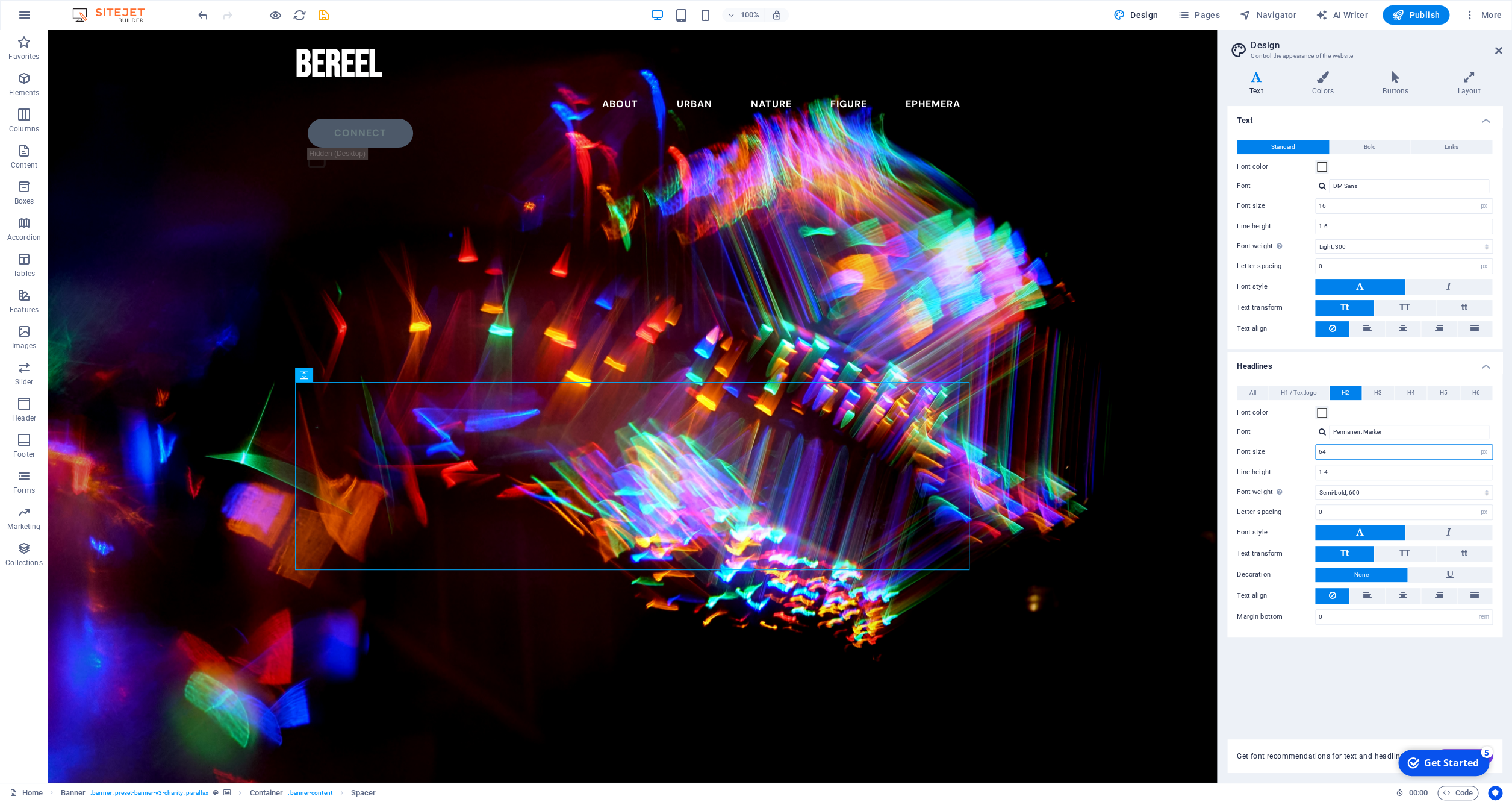
click at [864, 452] on input "64" at bounding box center [1404, 451] width 176 height 15
click at [864, 449] on input "55" at bounding box center [1404, 451] width 176 height 15
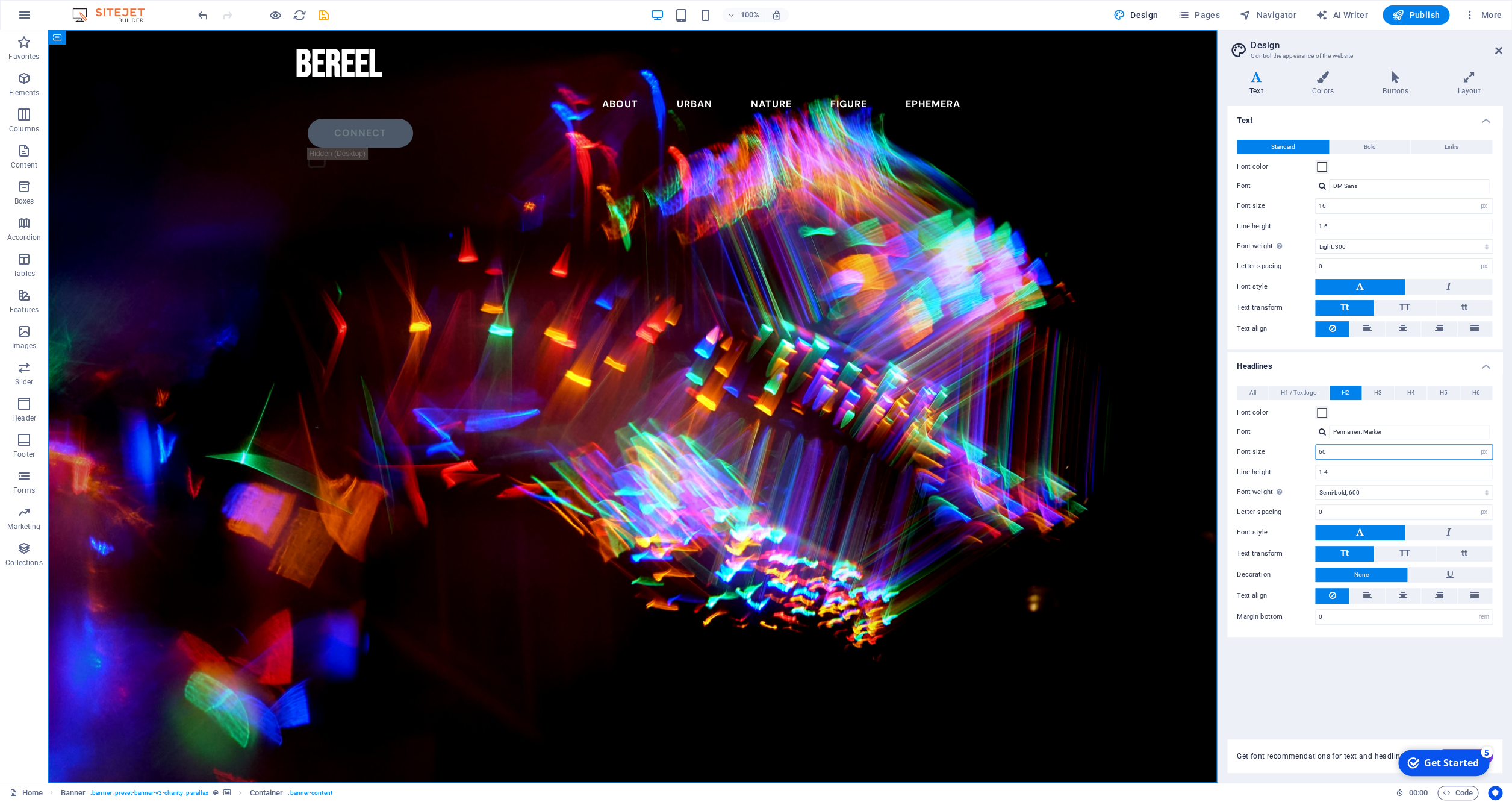
click at [864, 449] on input "60" at bounding box center [1404, 451] width 176 height 15
type input "64"
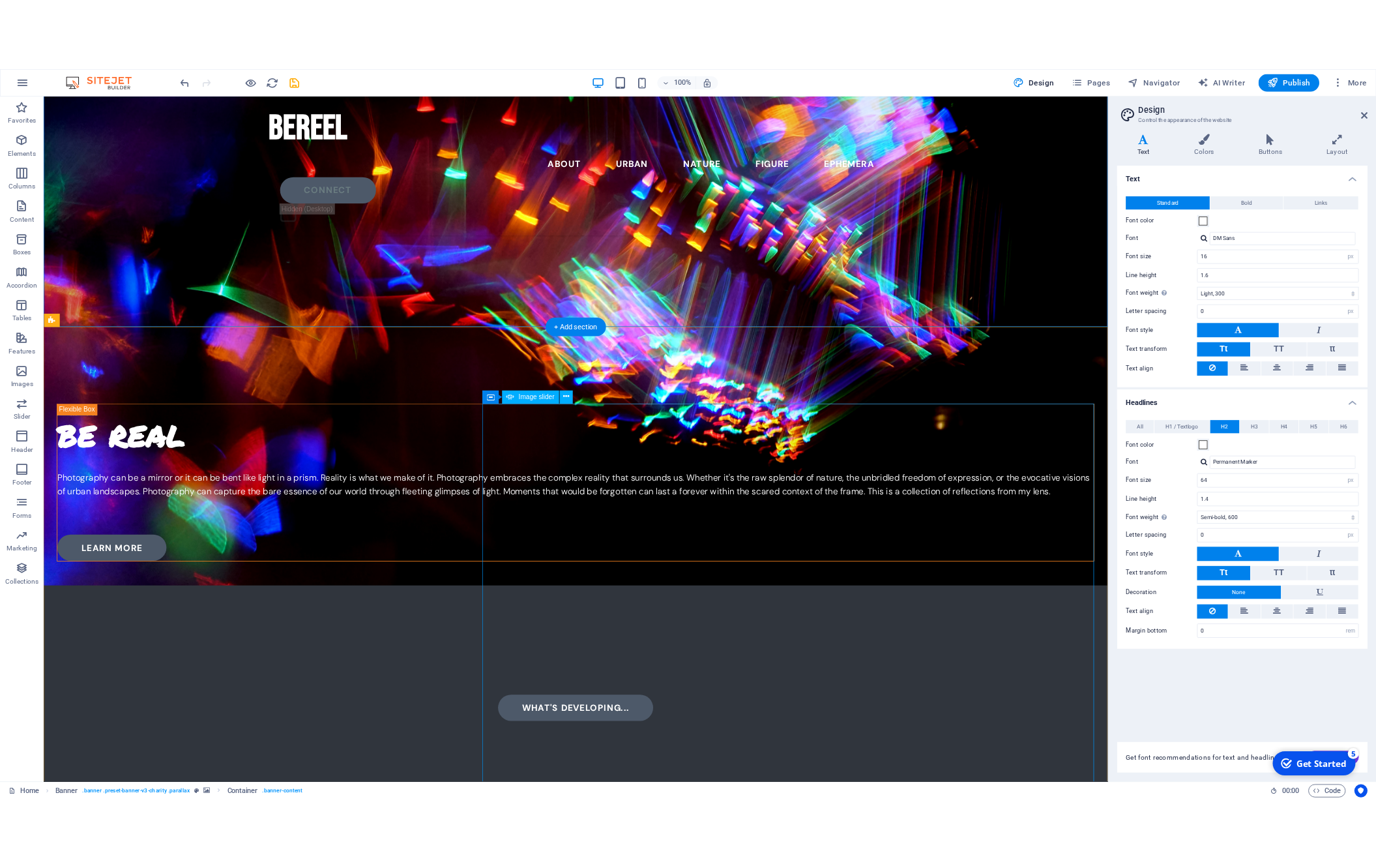
scroll to position [918, 0]
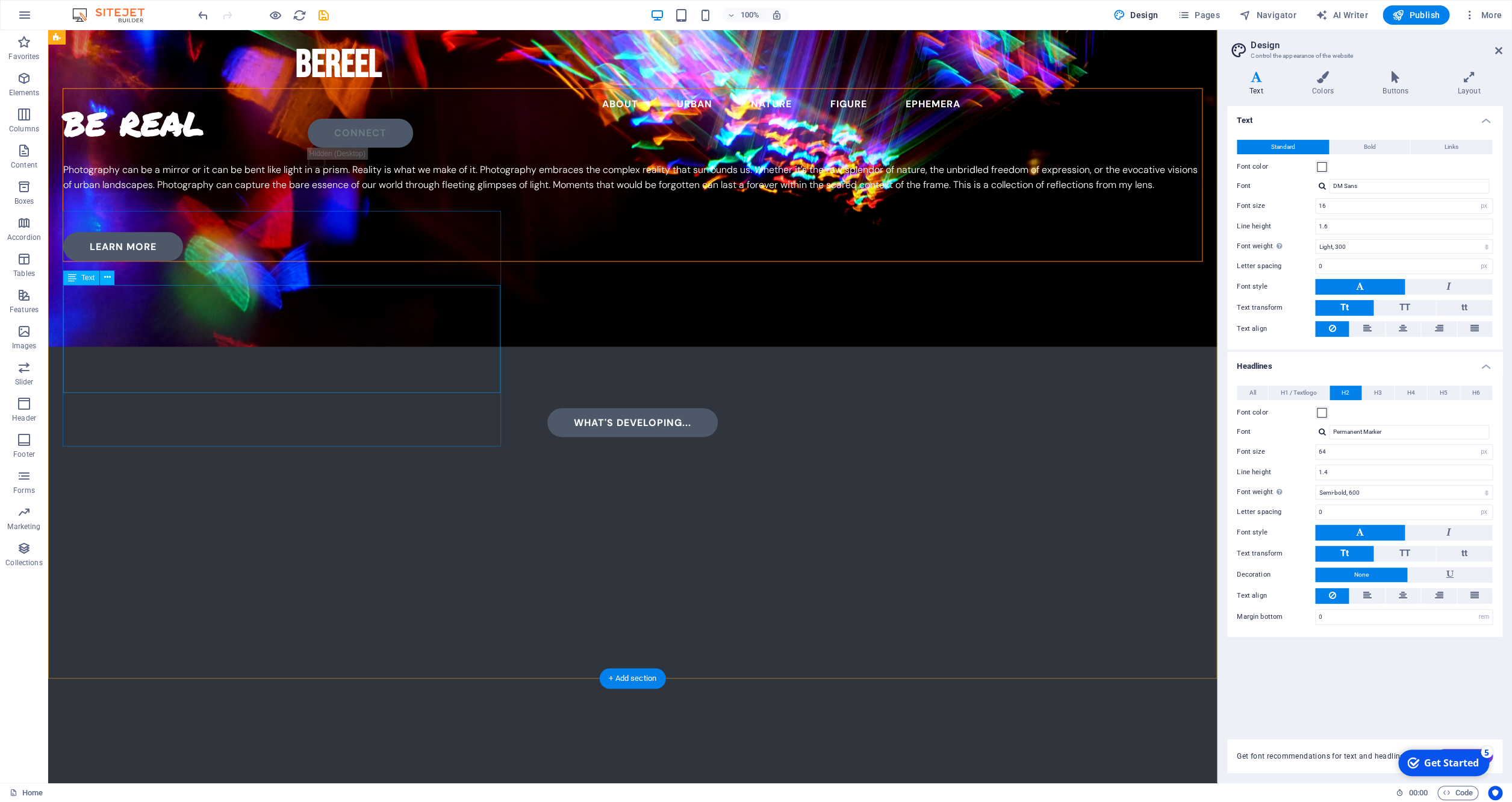
click at [333, 208] on div "Photography can be a mirror or it can be bent like light in a prism. Reality is…" at bounding box center [632, 186] width 1139 height 47
click at [334, 208] on div "Photography can be a mirror or it can be bent like light in a prism. Reality is…" at bounding box center [632, 186] width 1139 height 47
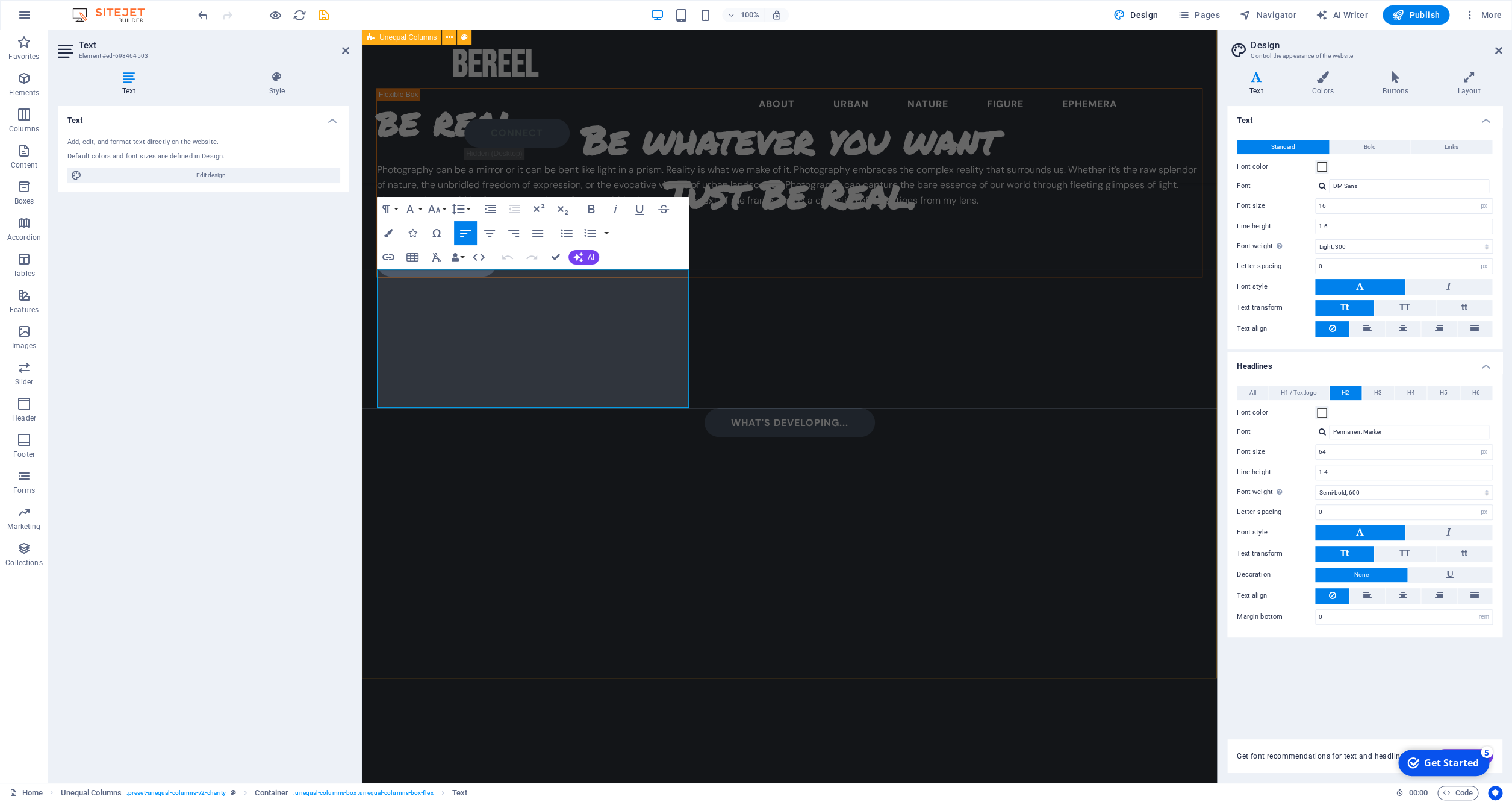
click at [633, 502] on div "be real Photography can be a mirror or it can be bent like light in a prism. Re…" at bounding box center [790, 442] width 855 height 878
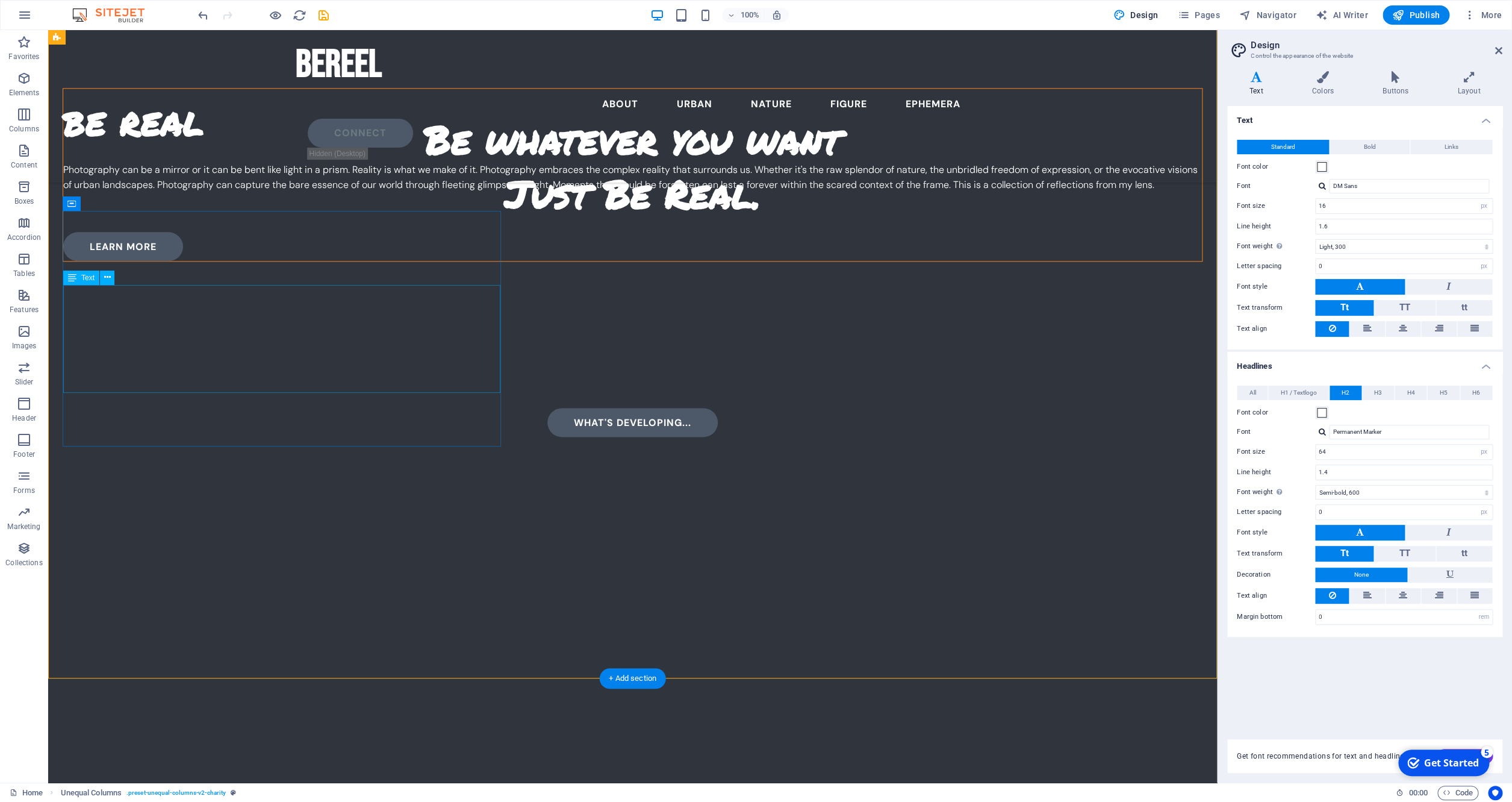
click at [430, 208] on div "Photography can be a mirror or it can be bent like light in a prism. Reality is…" at bounding box center [632, 186] width 1139 height 47
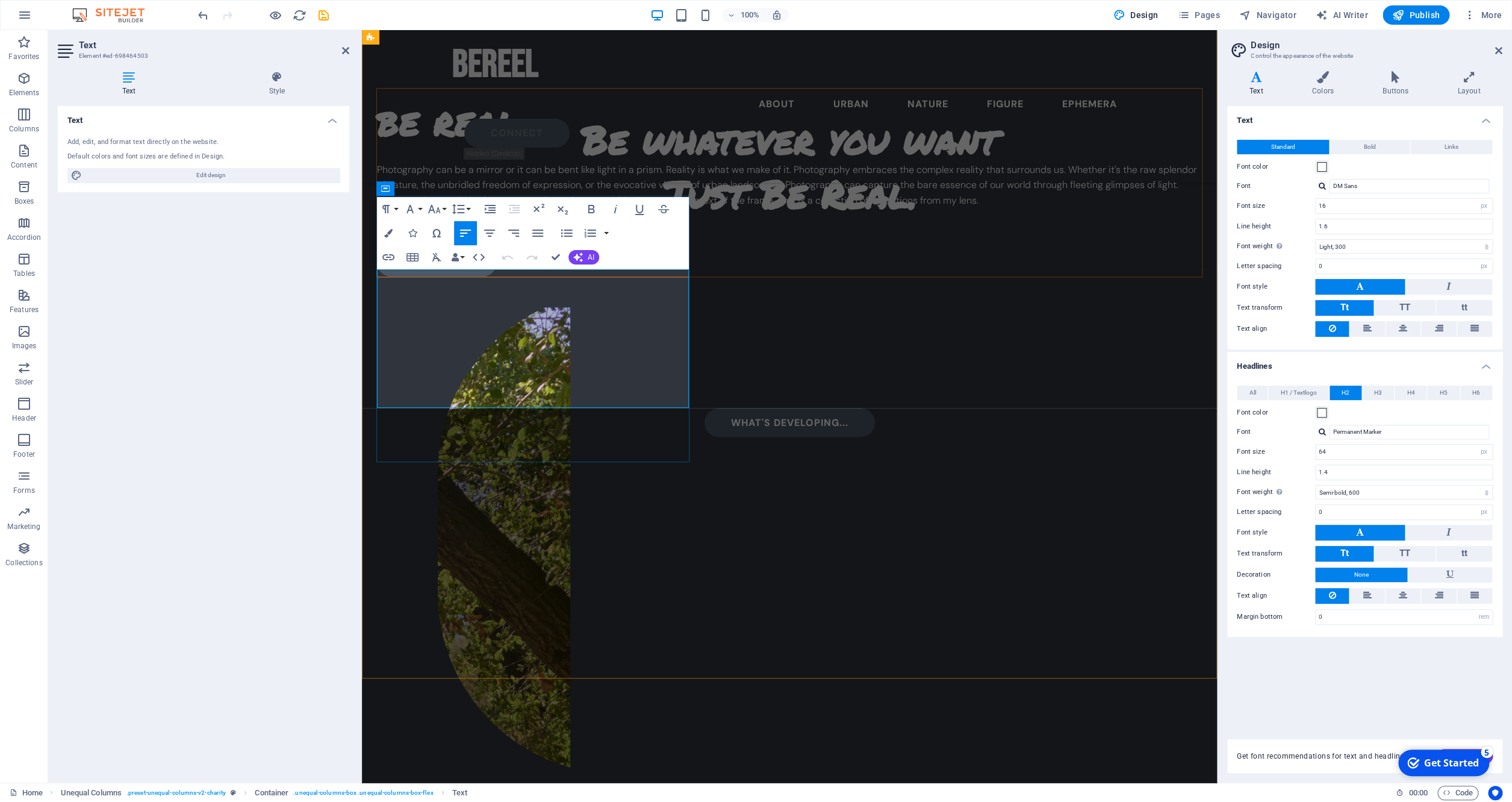
click at [410, 208] on p "Photography can be a mirror or it can be bent like light in a prism. Reality is…" at bounding box center [789, 186] width 825 height 47
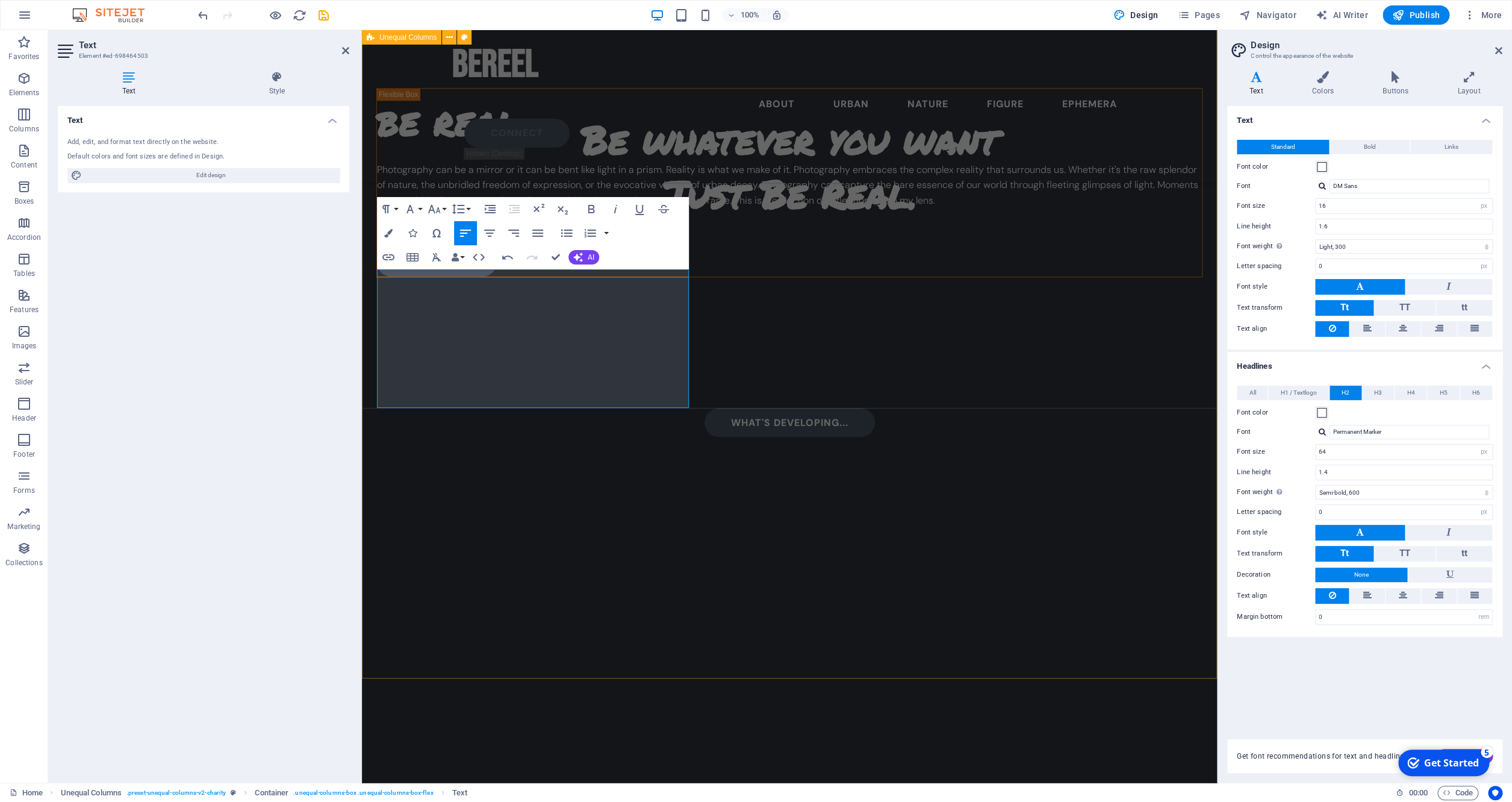
click at [600, 584] on div "be real Photography can be a mirror or it can be bent like light in a prism. Re…" at bounding box center [790, 442] width 855 height 878
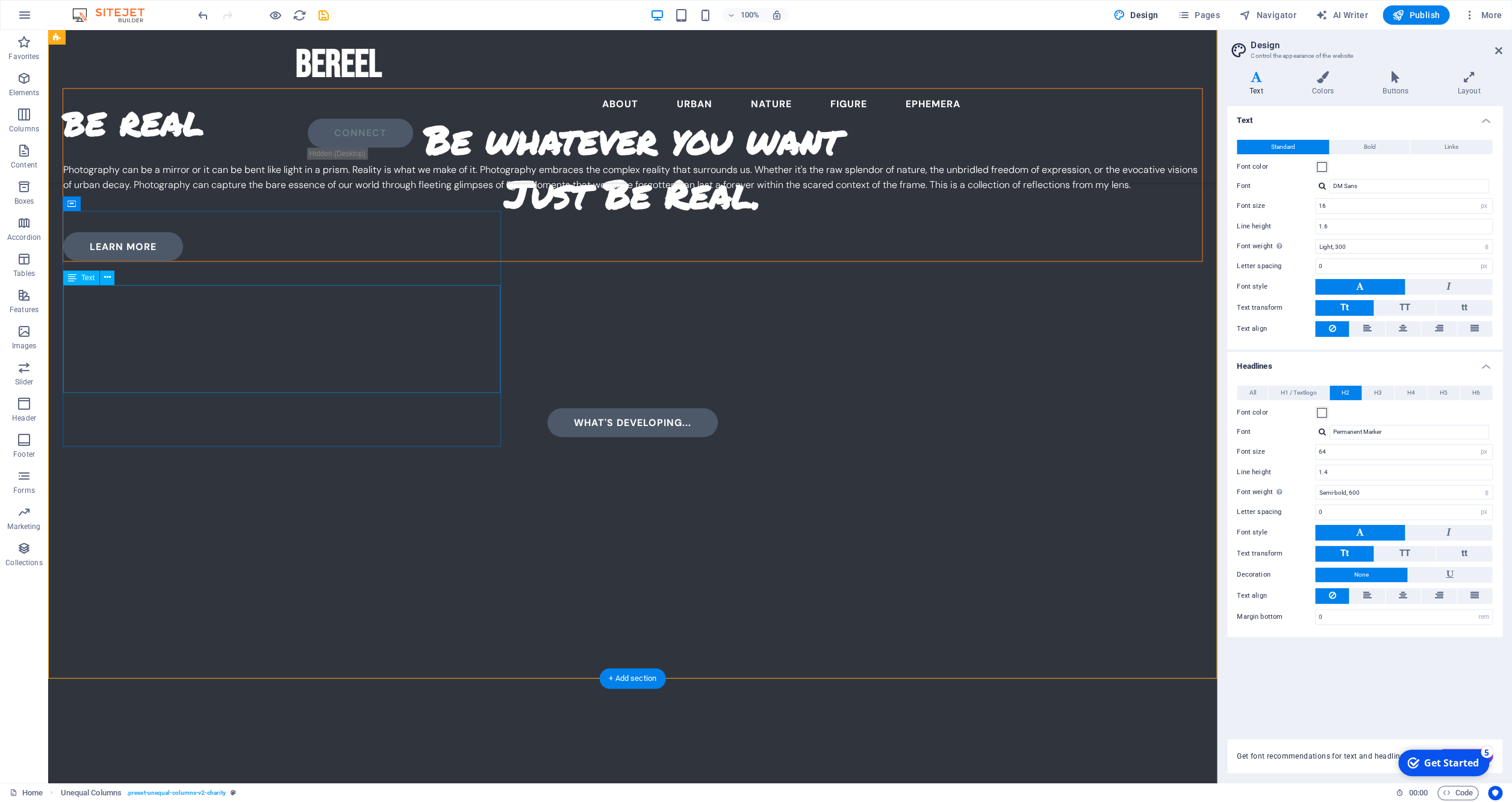
click at [147, 208] on div "Photography can be a mirror or it can be bent like light in a prism. Reality is…" at bounding box center [632, 186] width 1139 height 47
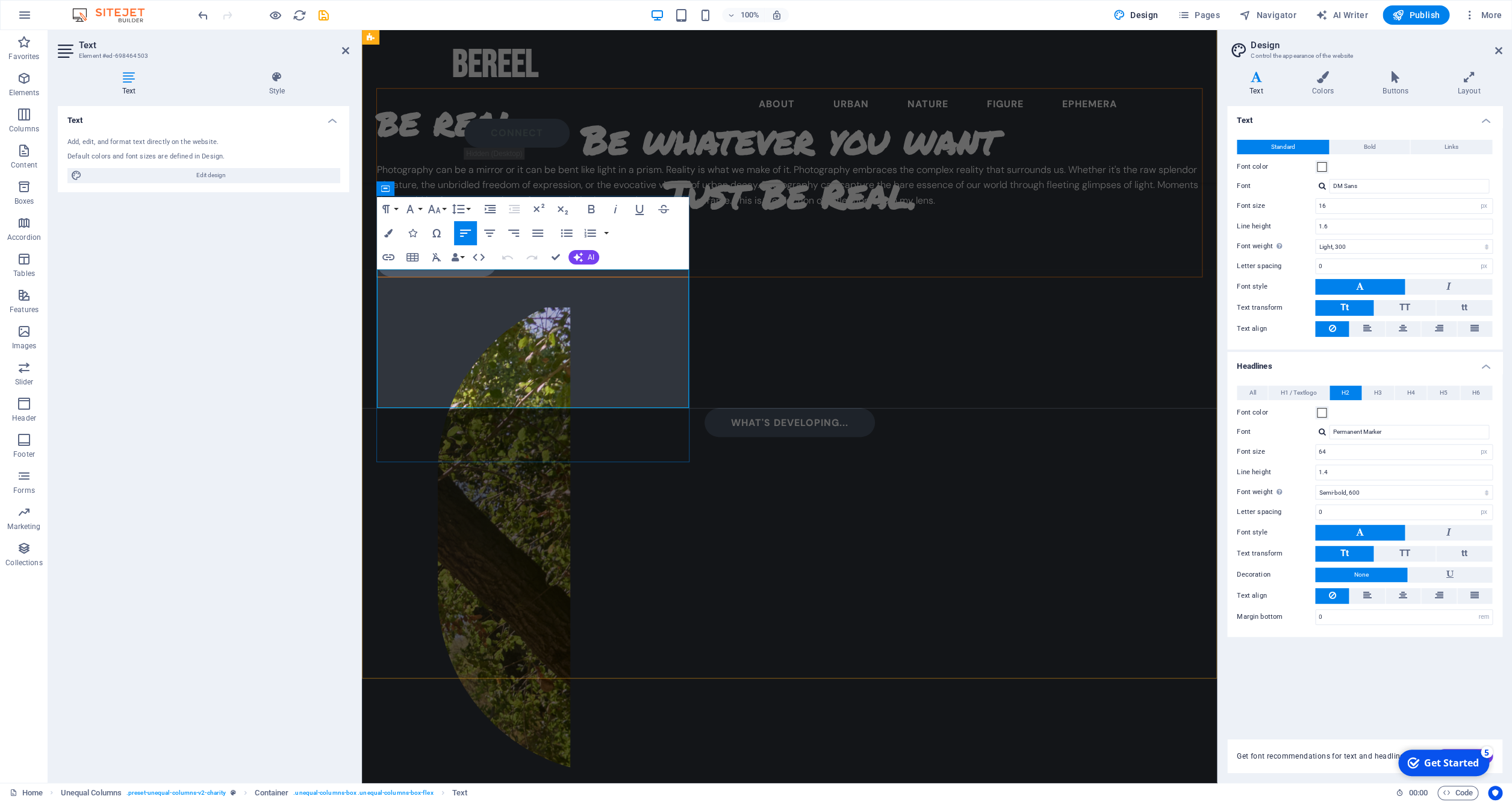
click at [405, 208] on p "Photography can be a mirror or it can be bent like light in a prism. Reality is…" at bounding box center [789, 186] width 825 height 47
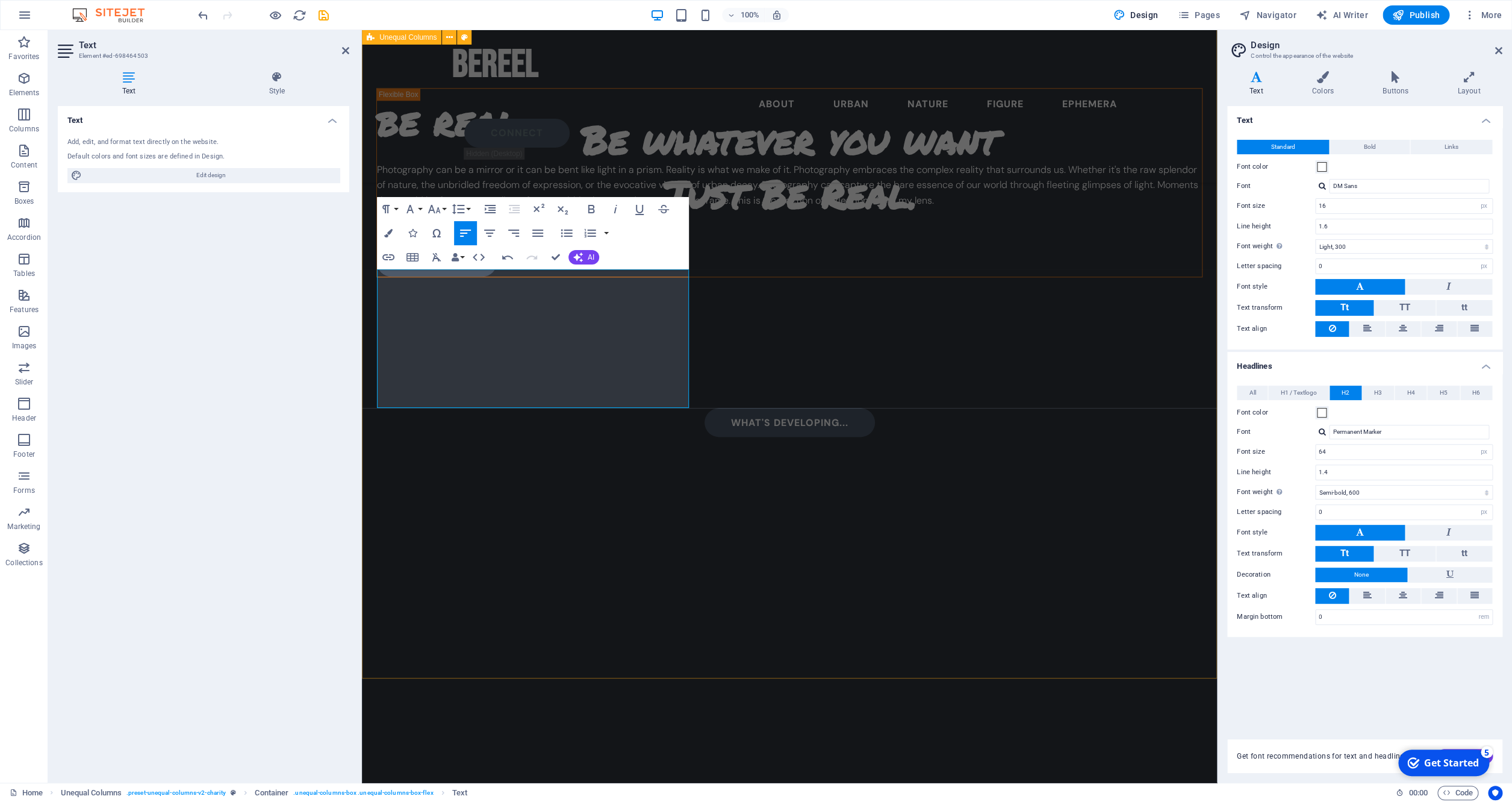
click at [539, 479] on div "be real Photography can be a mirror or it can be bent like light in a prism. Re…" at bounding box center [790, 442] width 855 height 878
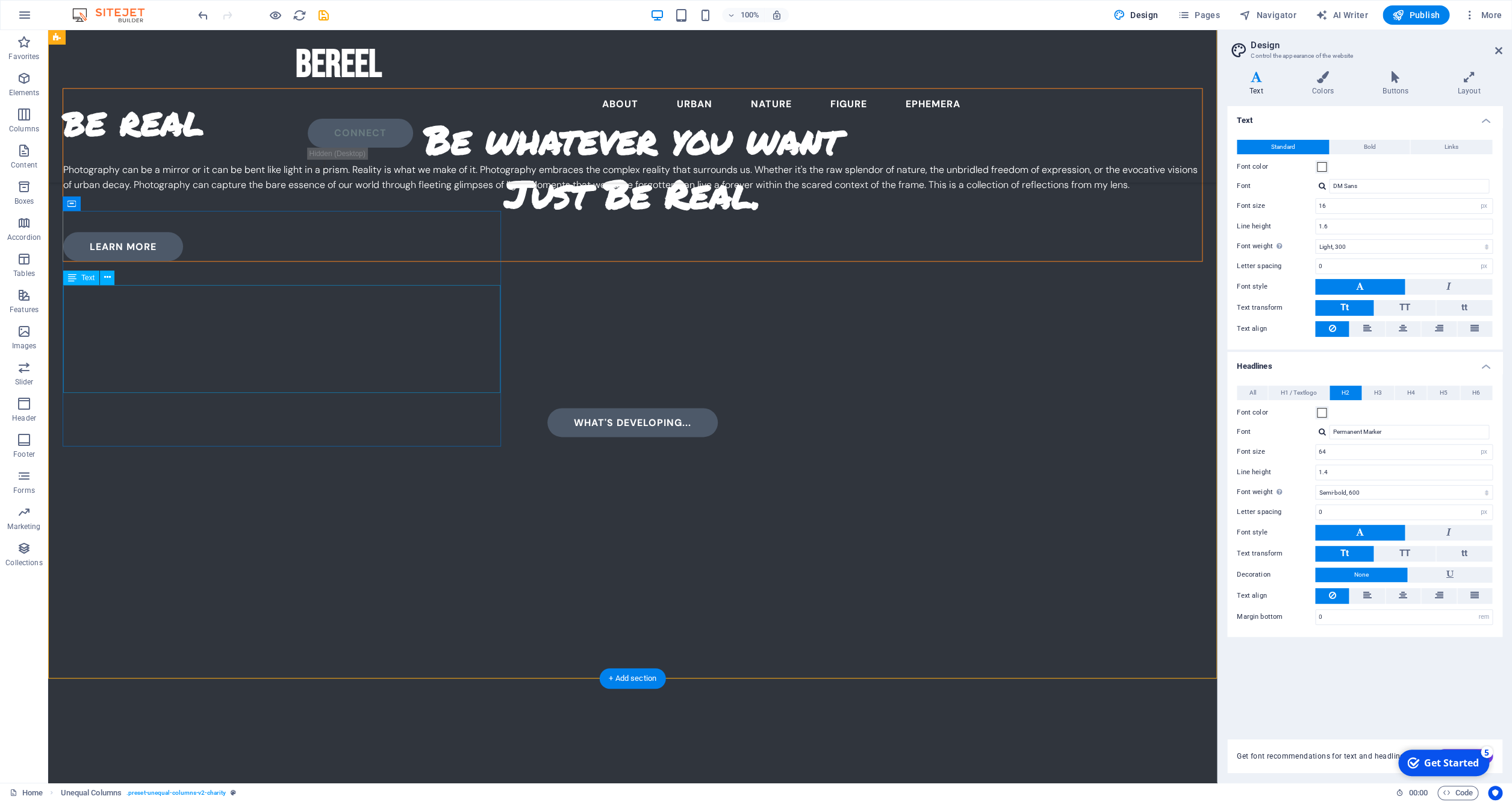
click at [371, 208] on div "Photography can be a mirror or it can be bent like light in a prism. Reality is…" at bounding box center [632, 186] width 1139 height 47
click at [380, 208] on div "Photography can be a mirror or it can be bent like light in a prism. Reality is…" at bounding box center [632, 186] width 1139 height 47
click at [372, 208] on div "Photography can be a mirror or it can be bent like light in a prism. Reality is…" at bounding box center [632, 186] width 1139 height 47
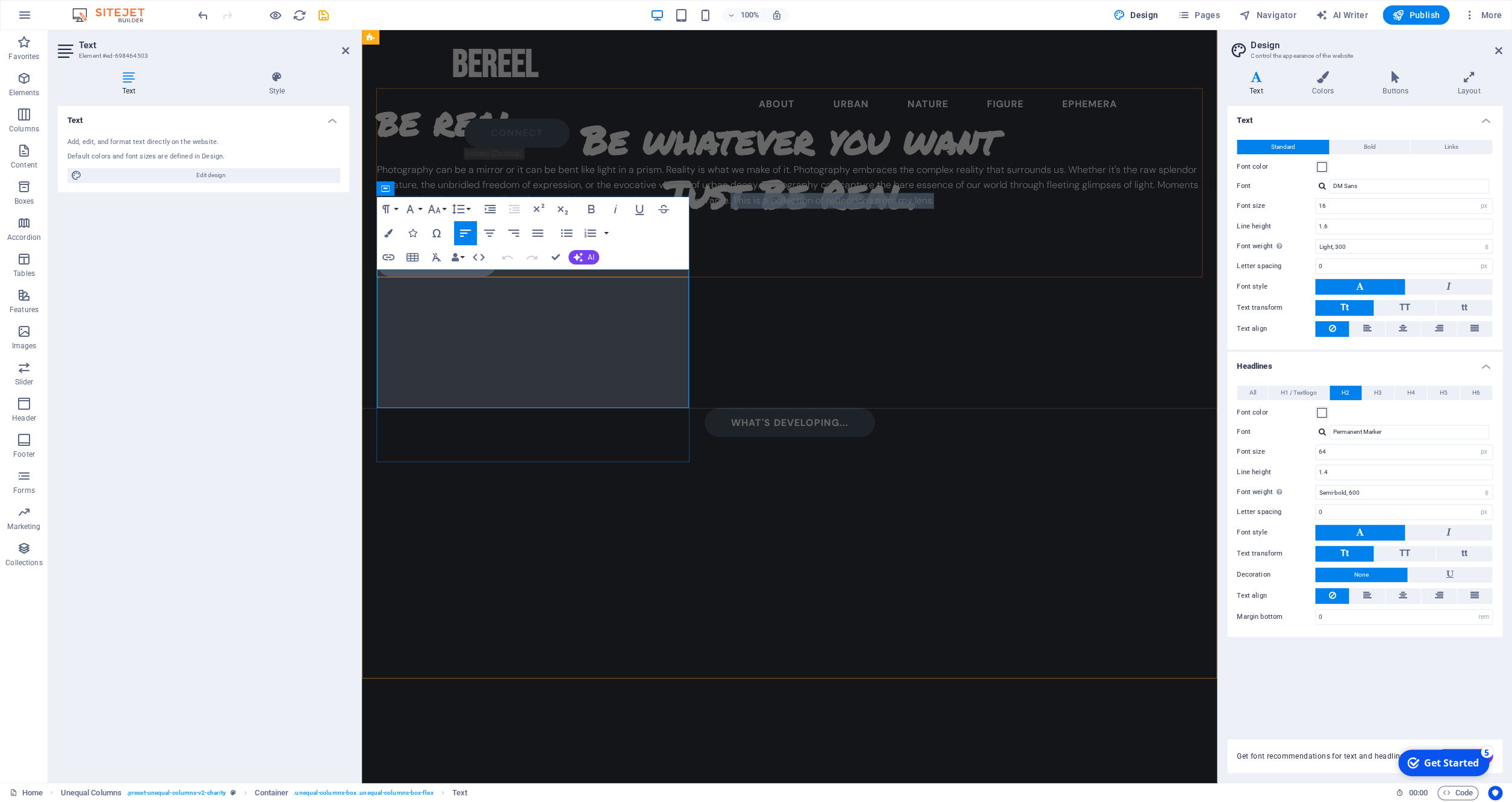
drag, startPoint x: 626, startPoint y: 370, endPoint x: 639, endPoint y: 390, distance: 23.9
click at [639, 208] on p "Photography can be a mirror or it can be bent like light in a prism. Reality is…" at bounding box center [789, 186] width 825 height 47
copy p "This is a collection of reflections from my lens."
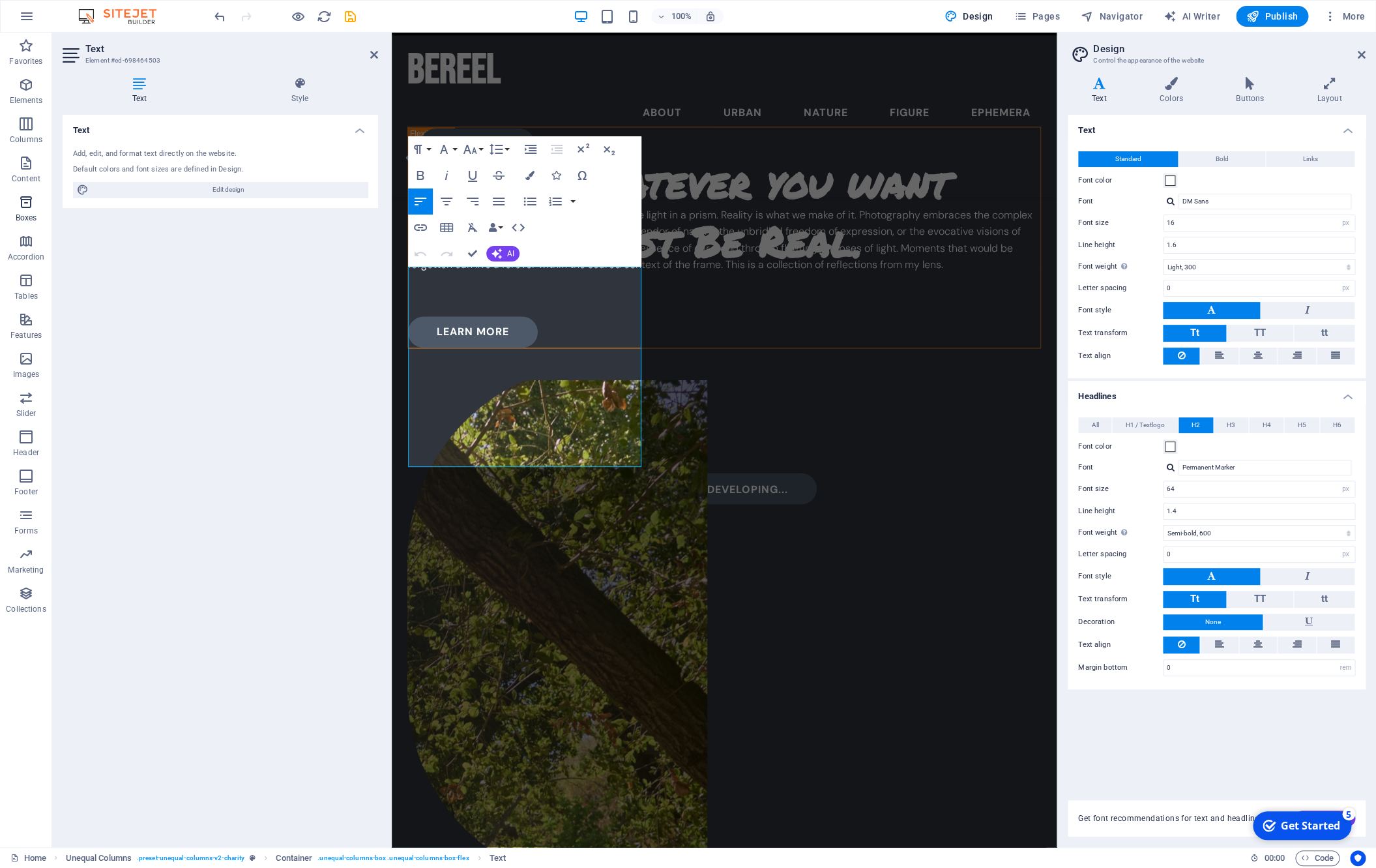
scroll to position [949, 0]
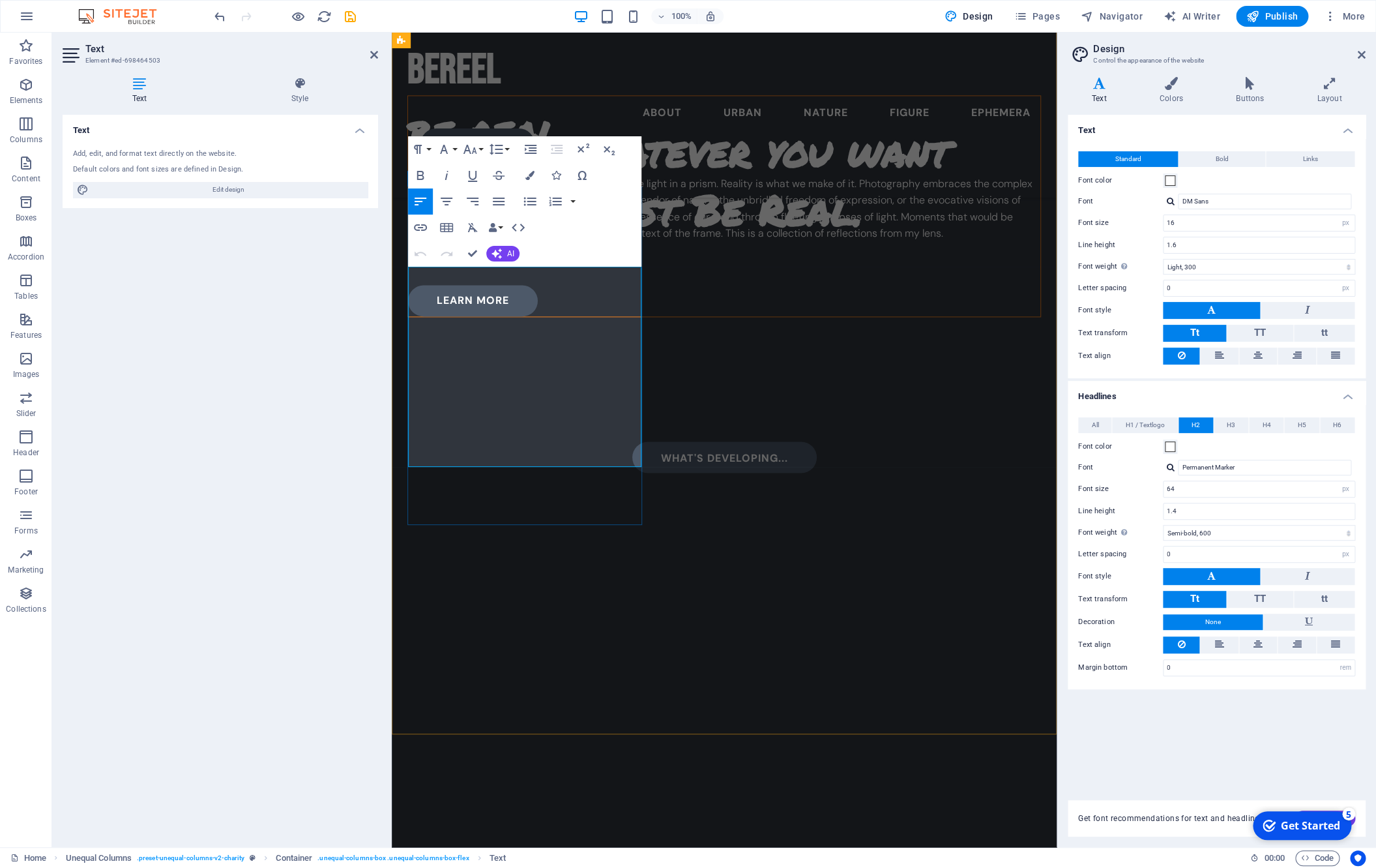
click at [565, 242] on p "Photography can be a mirror or it can be bent like light in a prism. Reality is…" at bounding box center [724, 209] width 632 height 66
click at [582, 583] on div "be real Photography can be a mirror or it can be bent like light in a prism. Re…" at bounding box center [724, 487] width 665 height 967
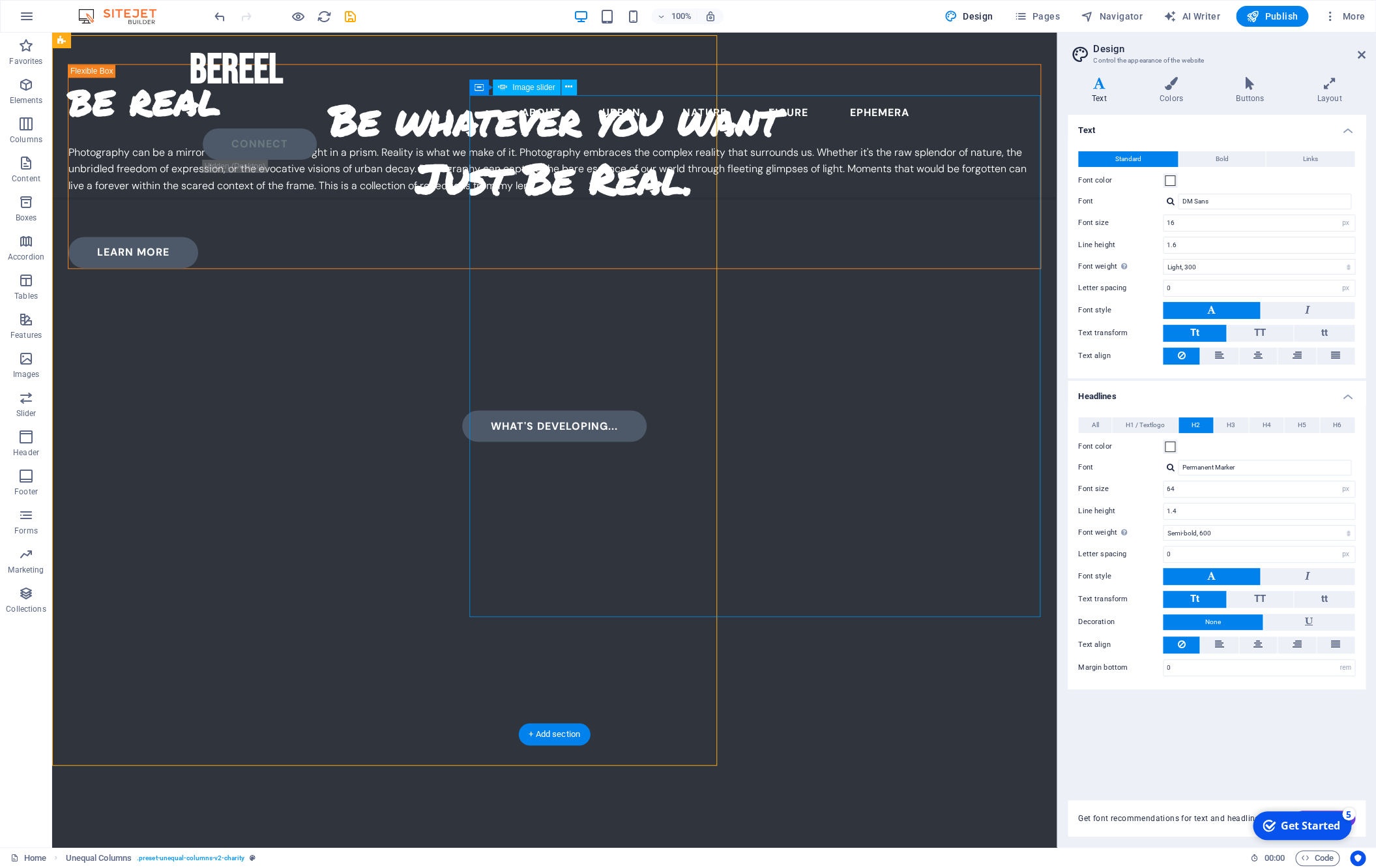
scroll to position [918, 0]
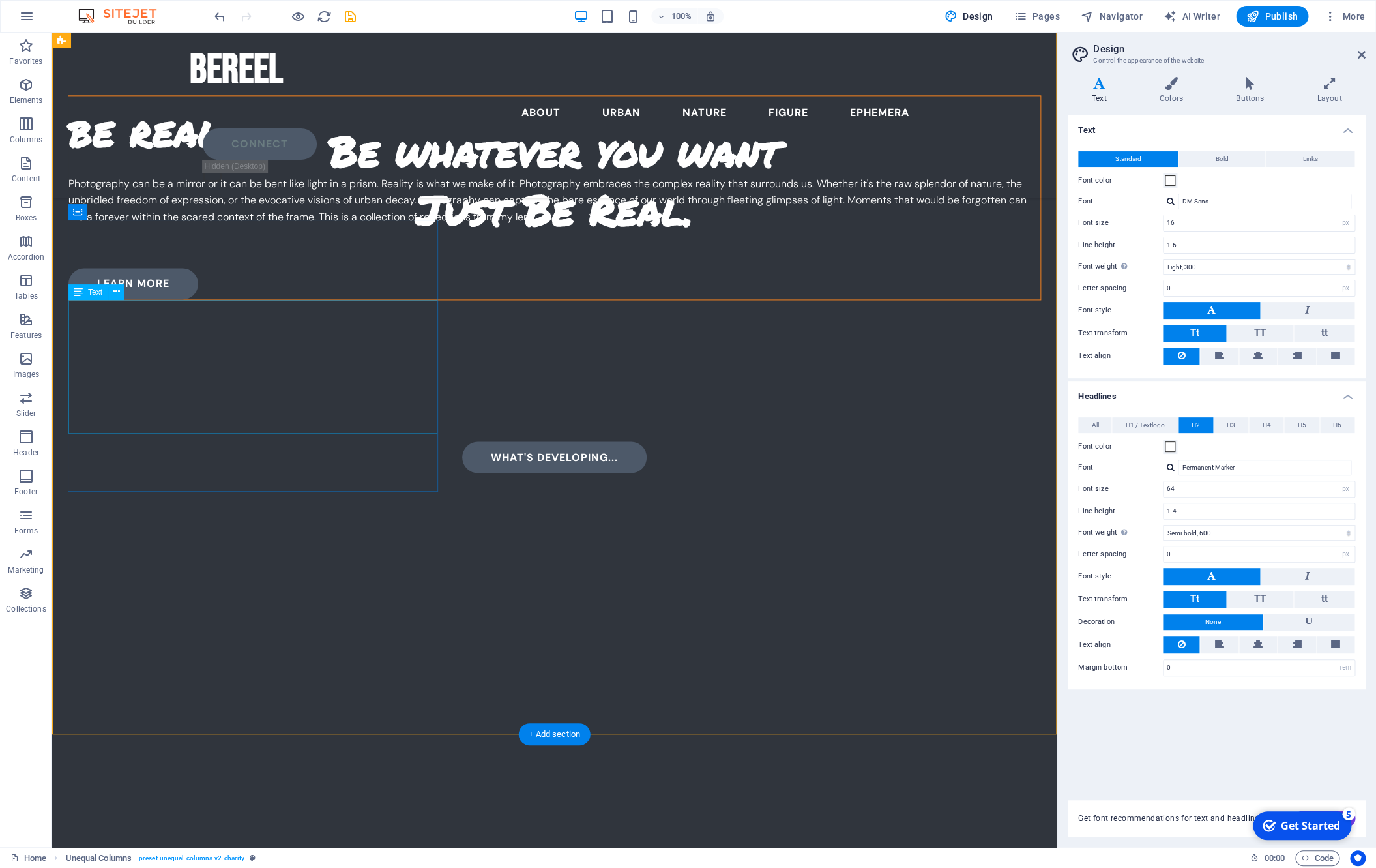
click at [296, 242] on div "Photography can be a mirror or it can be bent like light in a prism. Reality is…" at bounding box center [554, 209] width 972 height 66
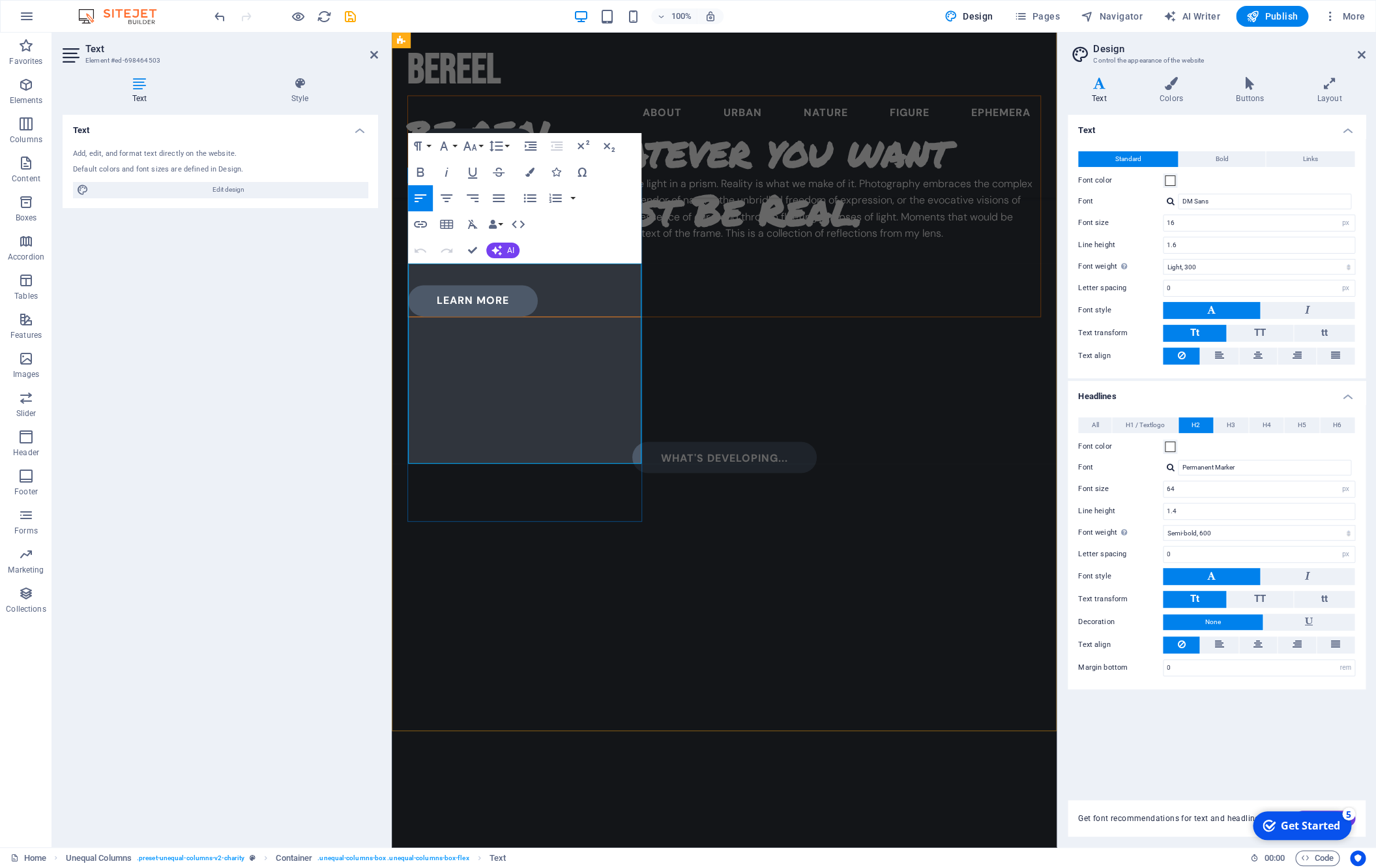
scroll to position [956, 0]
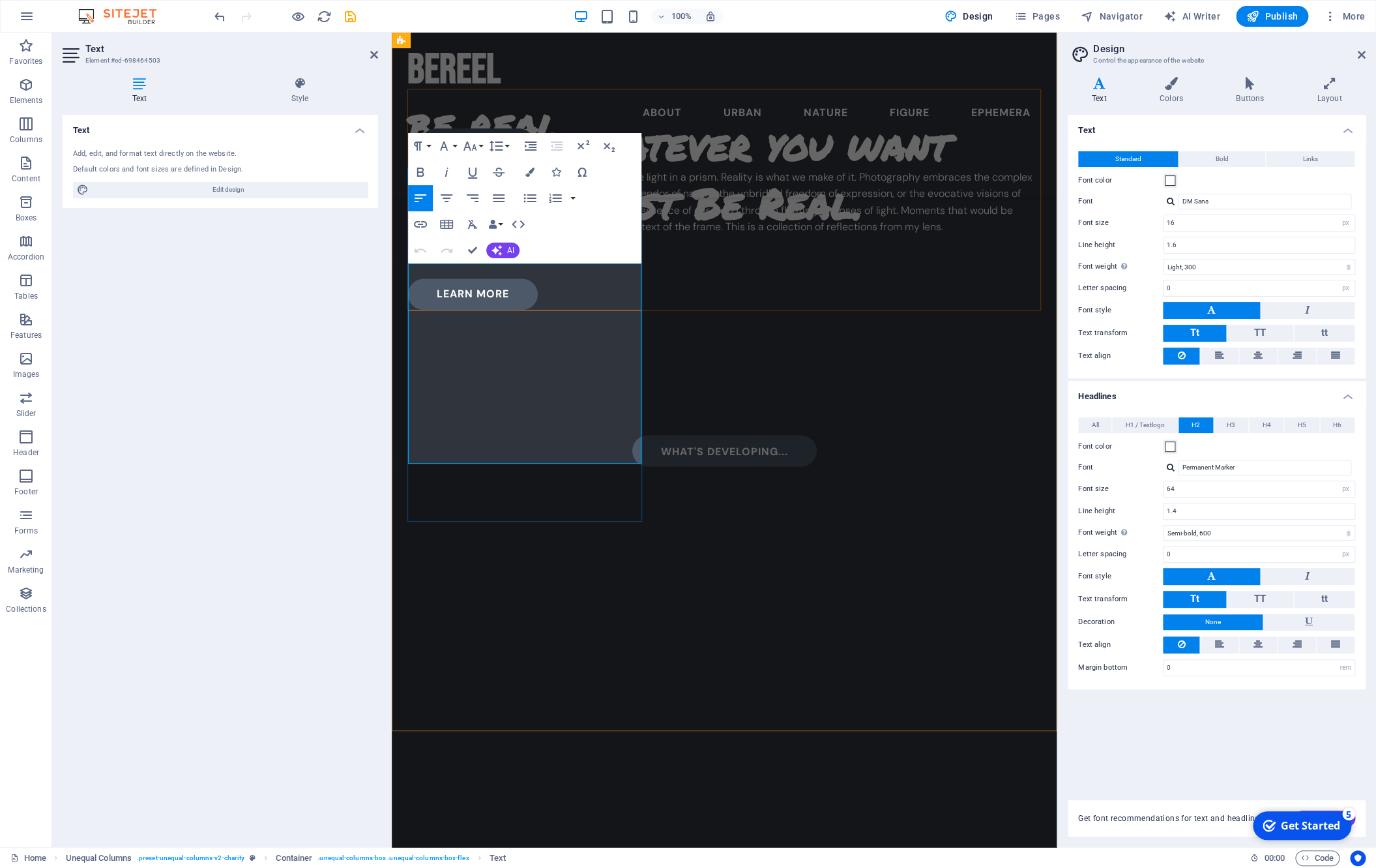
click at [565, 236] on p "Photography can be a mirror or it can be bent like light in a prism. Reality is…" at bounding box center [724, 202] width 632 height 66
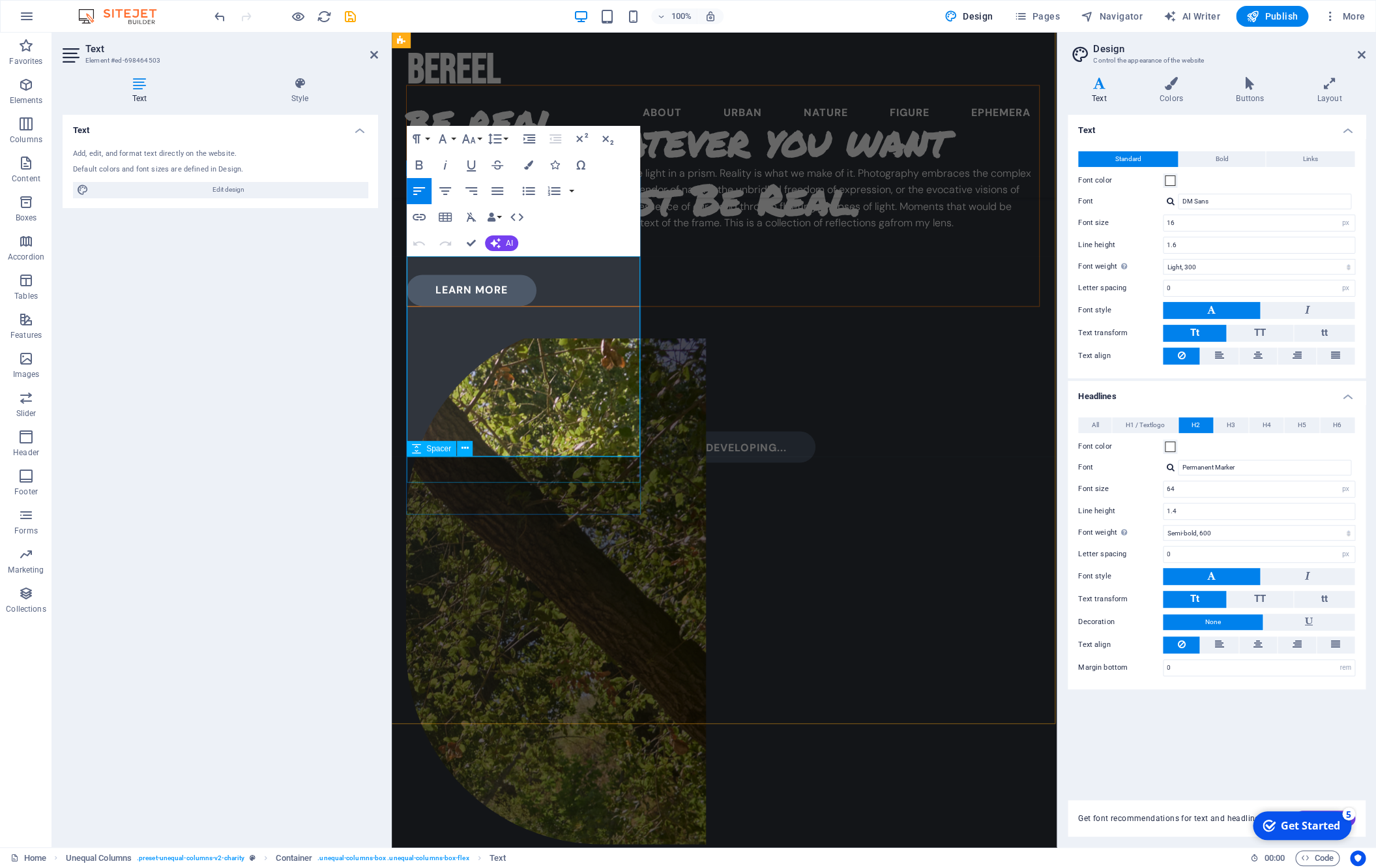
scroll to position [951, 1]
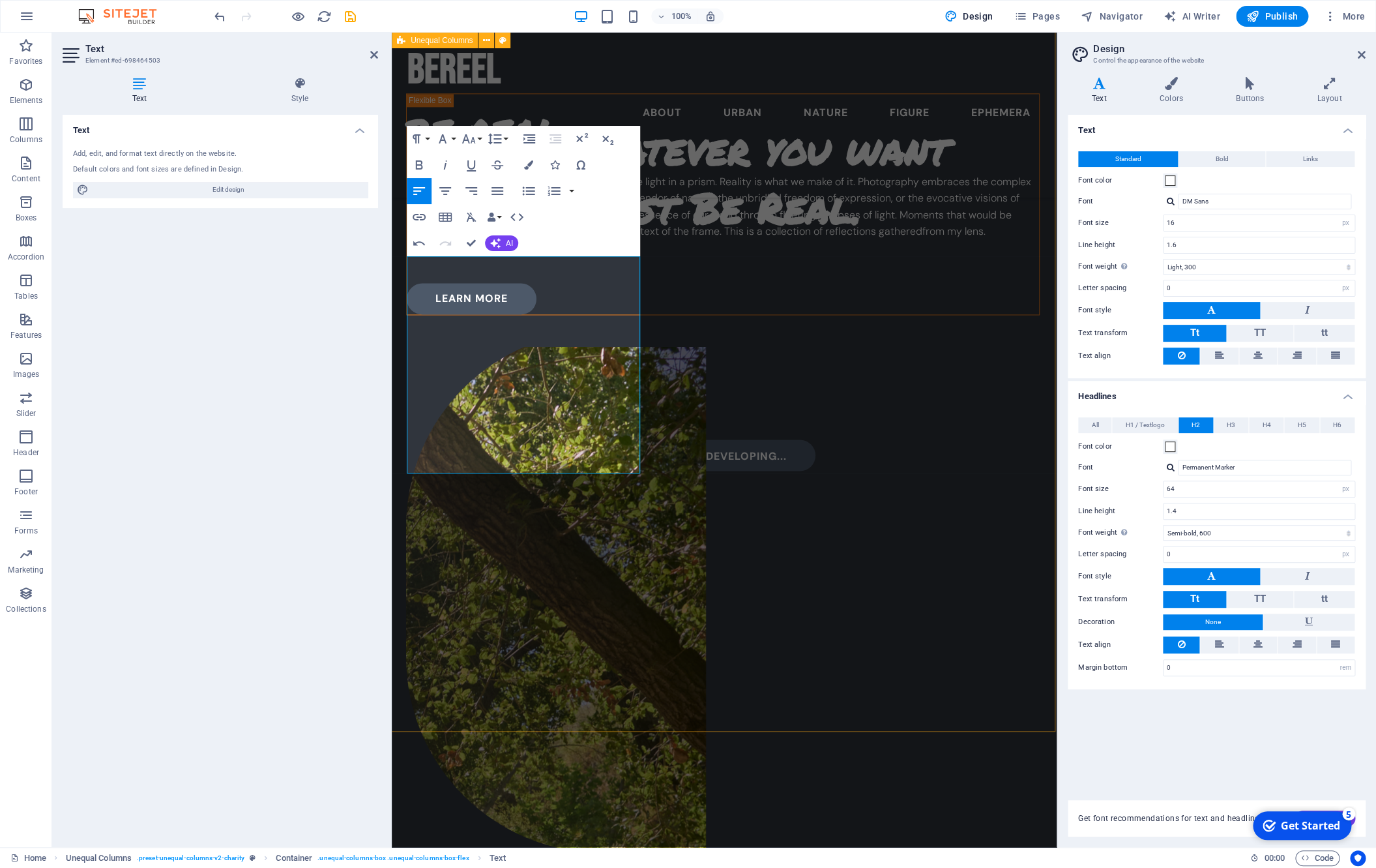
click at [600, 595] on div "be real Photography can be a mirror or it can be bent like light in a prism. Re…" at bounding box center [723, 485] width 665 height 967
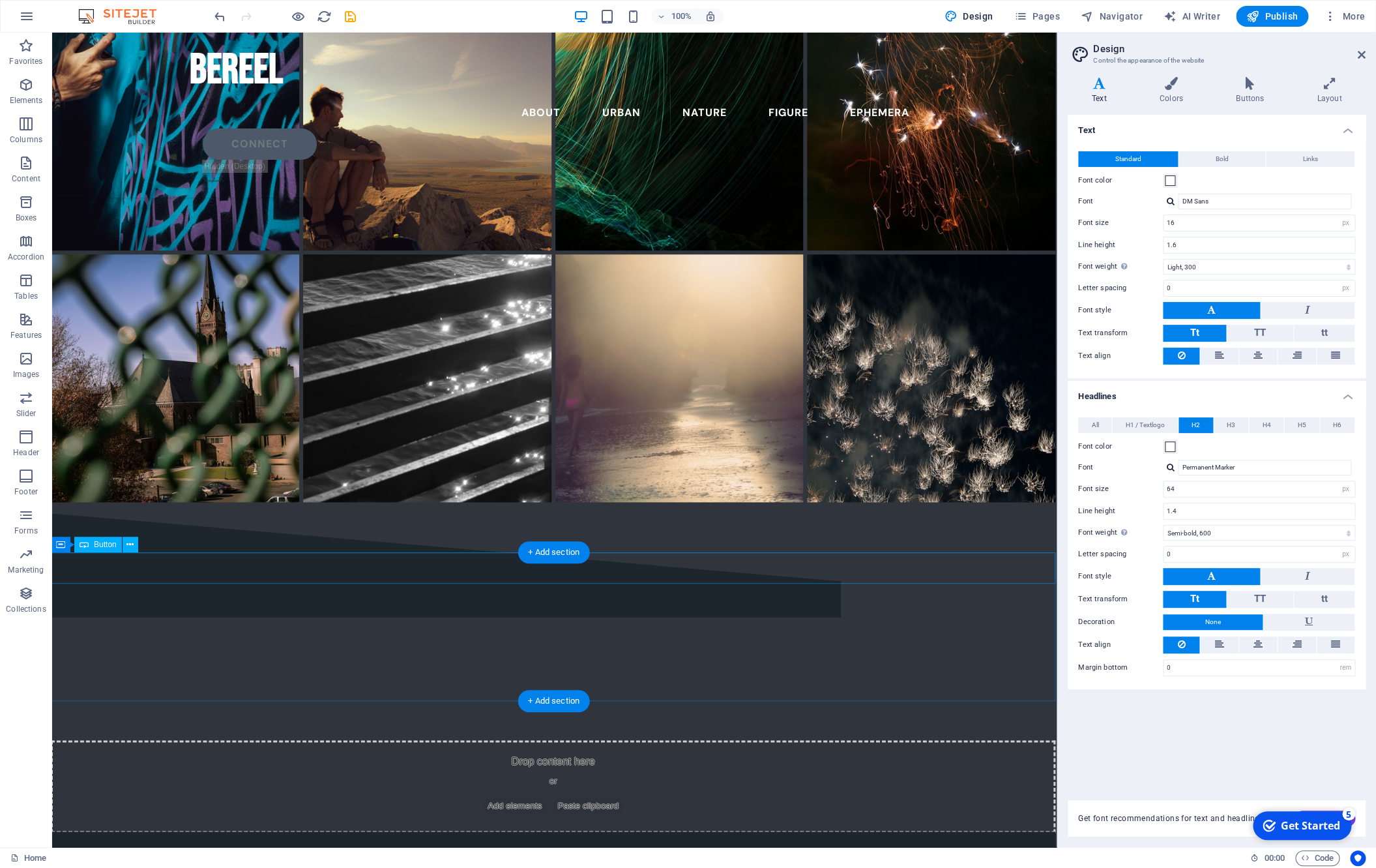
scroll to position [3277, 1]
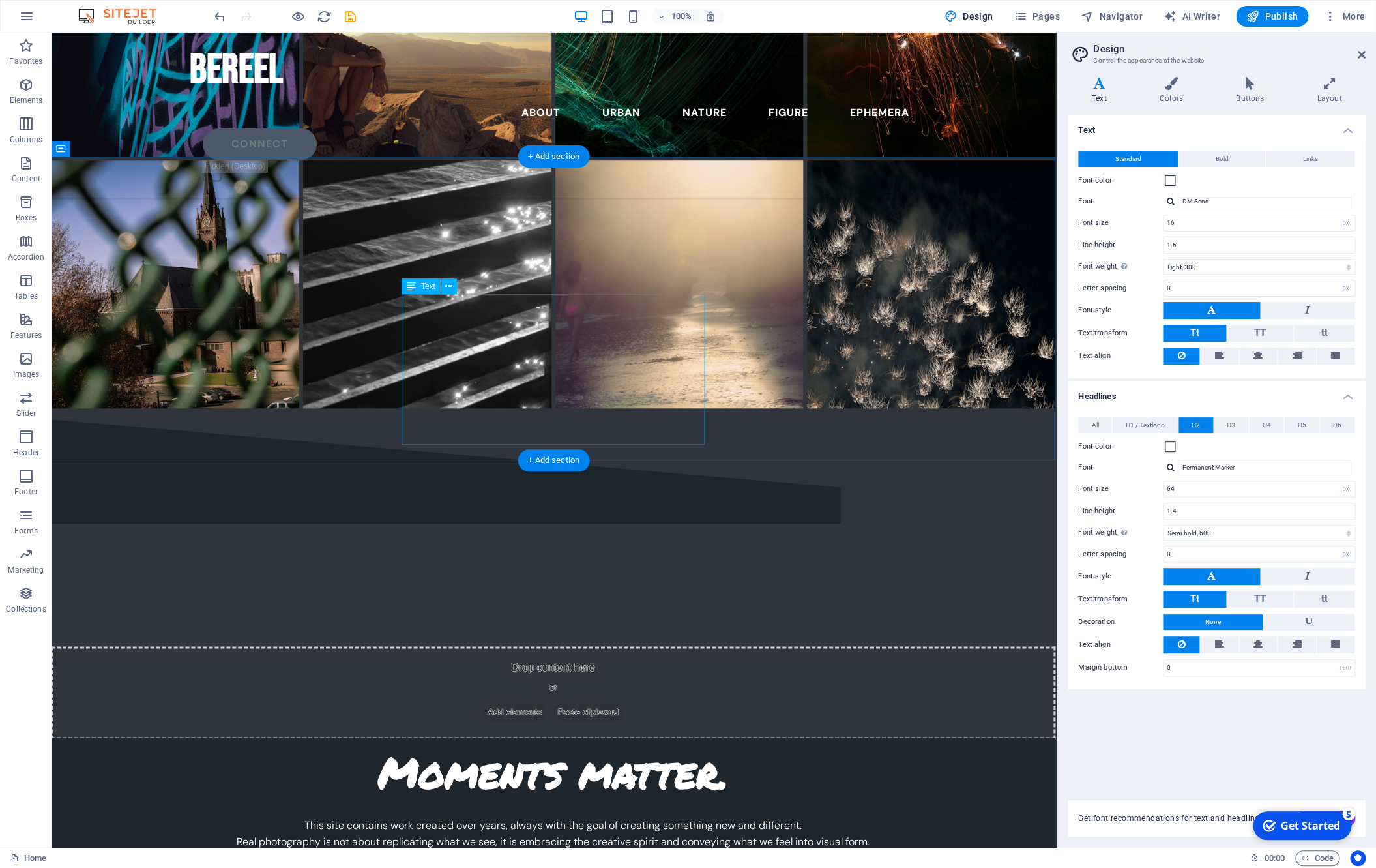
click at [528, 632] on div "This site contains work created over years, always with the goal of creating so…" at bounding box center [553, 858] width 731 height 83
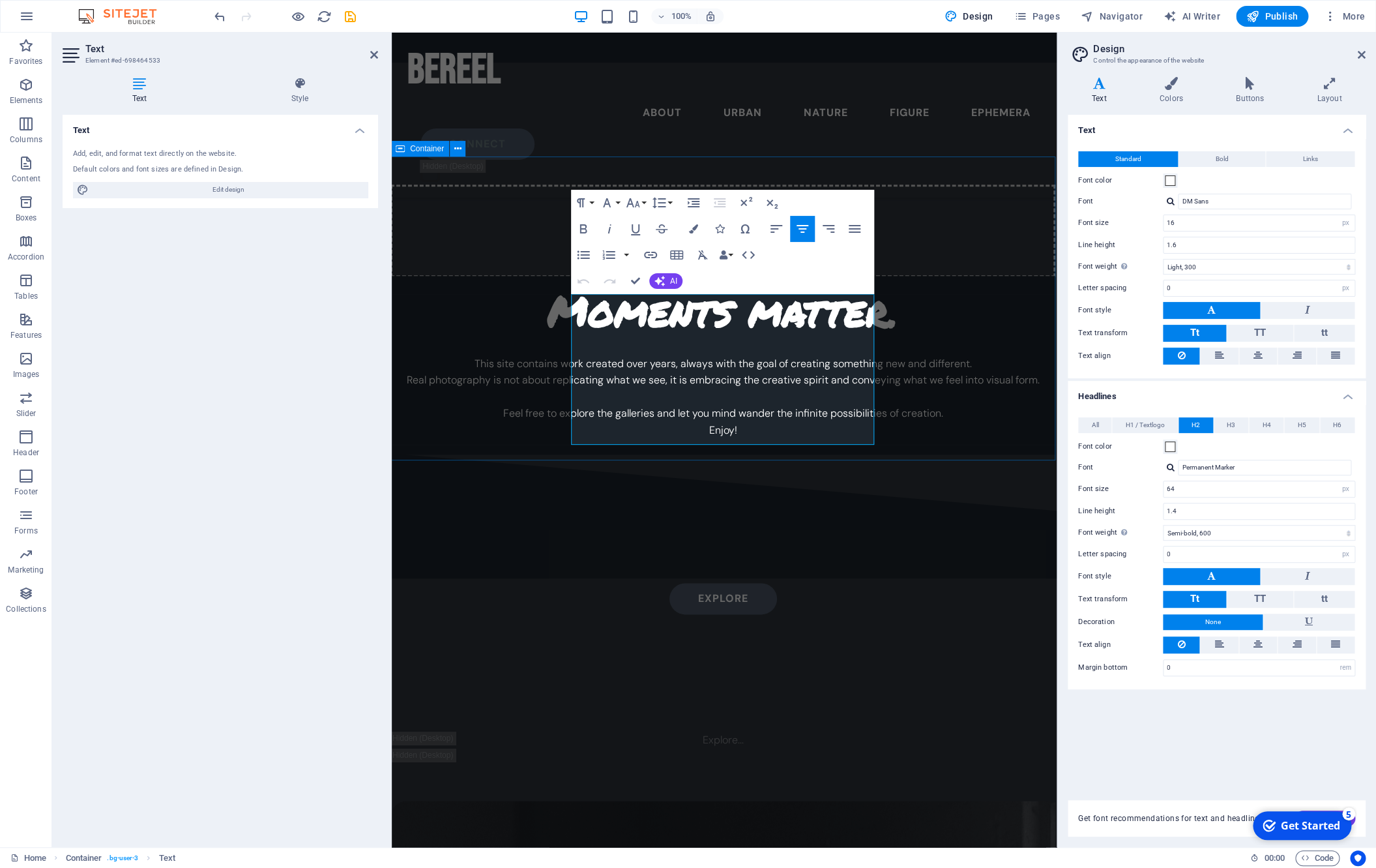
scroll to position [2799, 1]
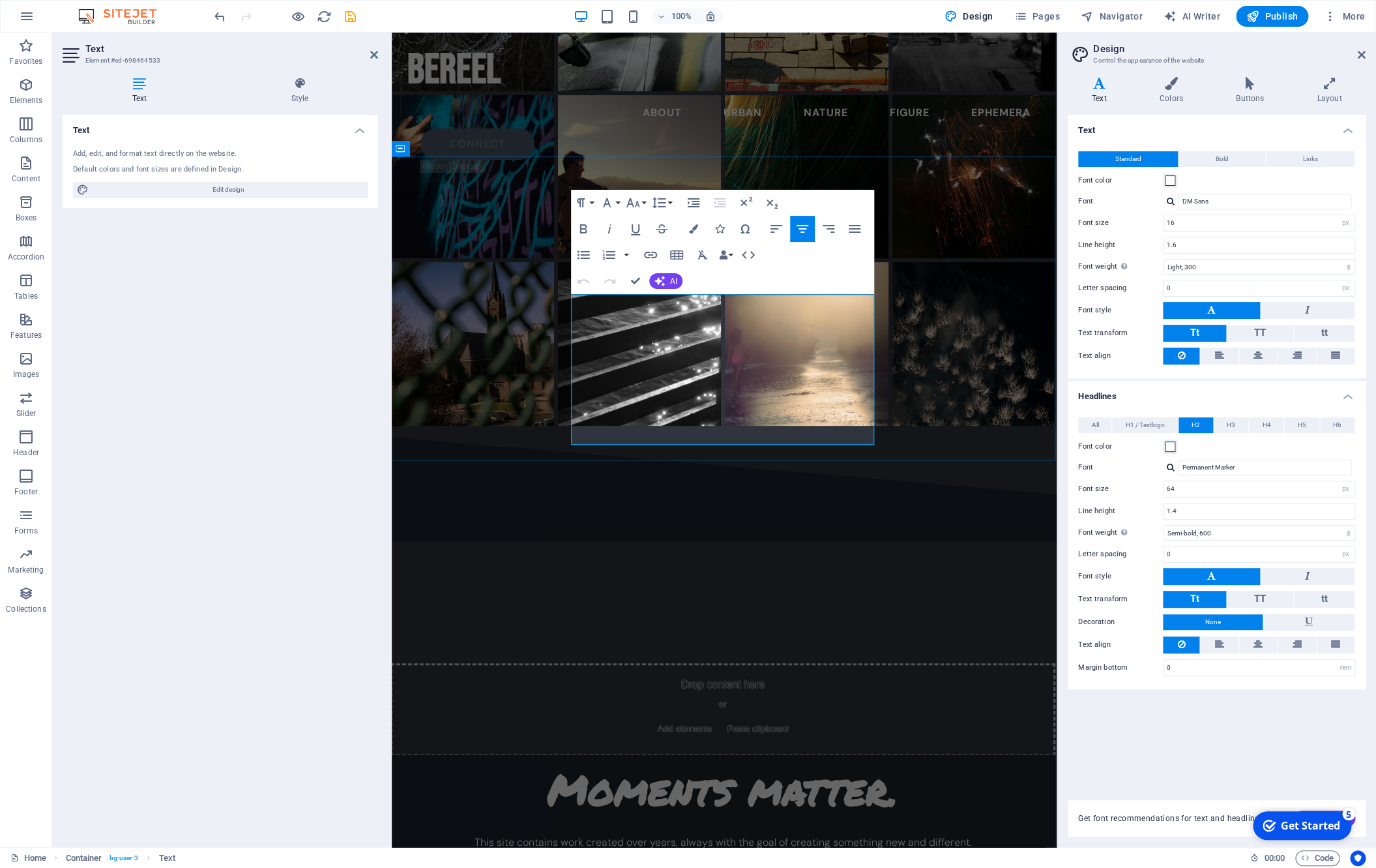
drag, startPoint x: 717, startPoint y: 350, endPoint x: 630, endPoint y: 356, distance: 87.2
click at [630, 632] on p "Real photography is not about replicating what we see, it is embracing the crea…" at bounding box center [723, 859] width 634 height 17
copy p "the creative spirit"
click at [704, 632] on p "Real photography is not about replicating what we see, it is embracing the crea…" at bounding box center [723, 859] width 634 height 17
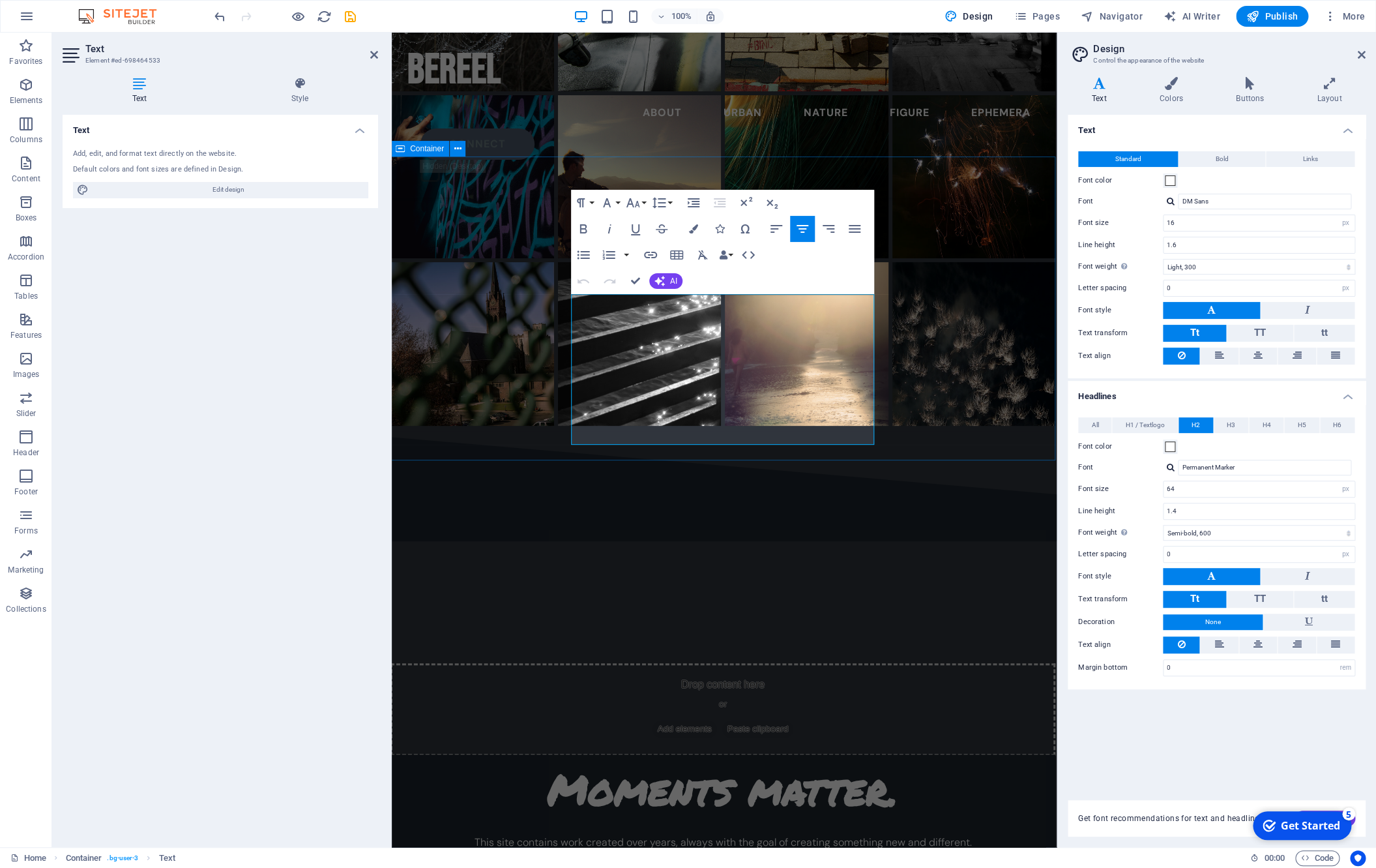
click at [931, 632] on div "Moments matter. This site contains work created over years, always with the goa…" at bounding box center [723, 843] width 665 height 179
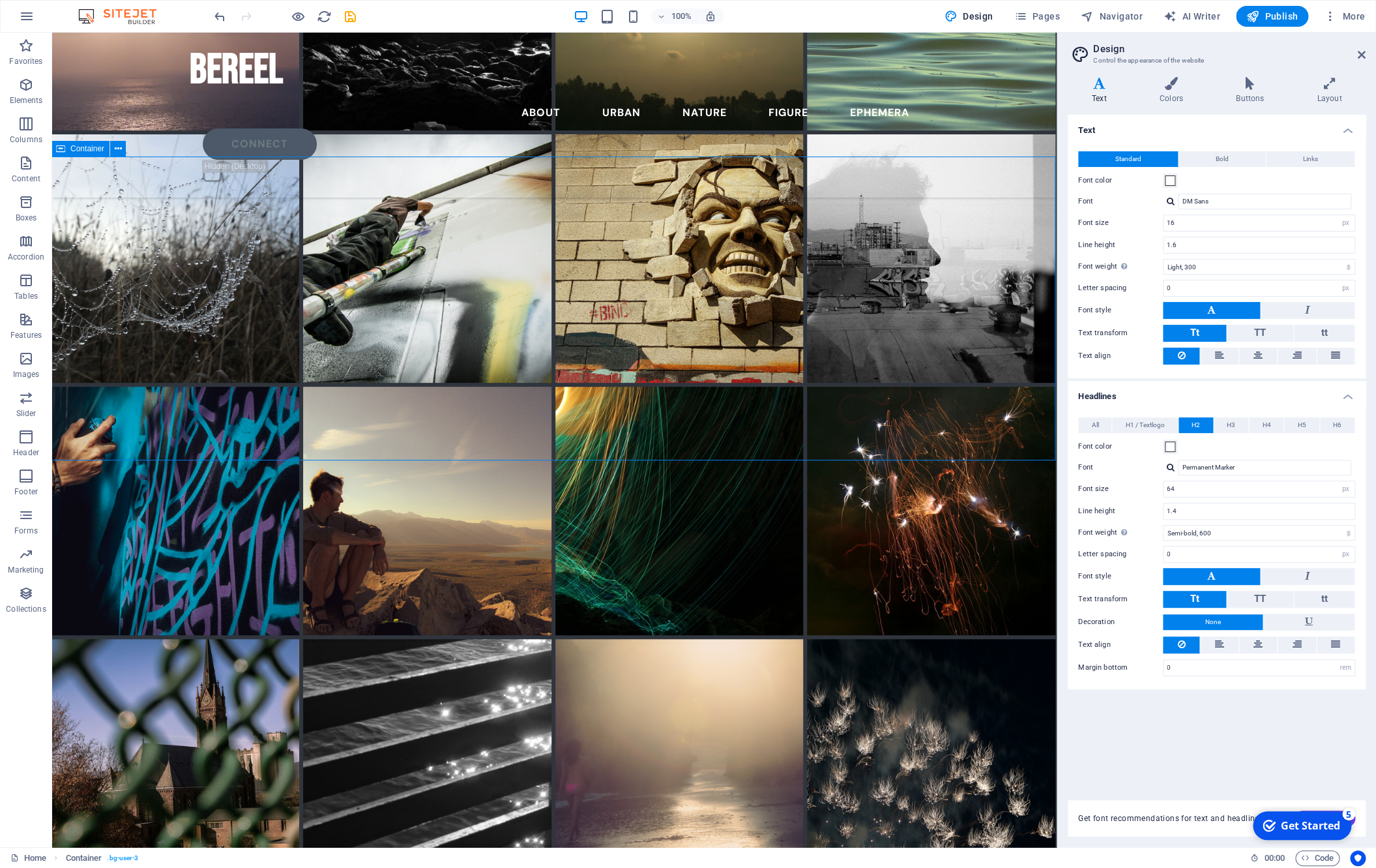
scroll to position [3277, 1]
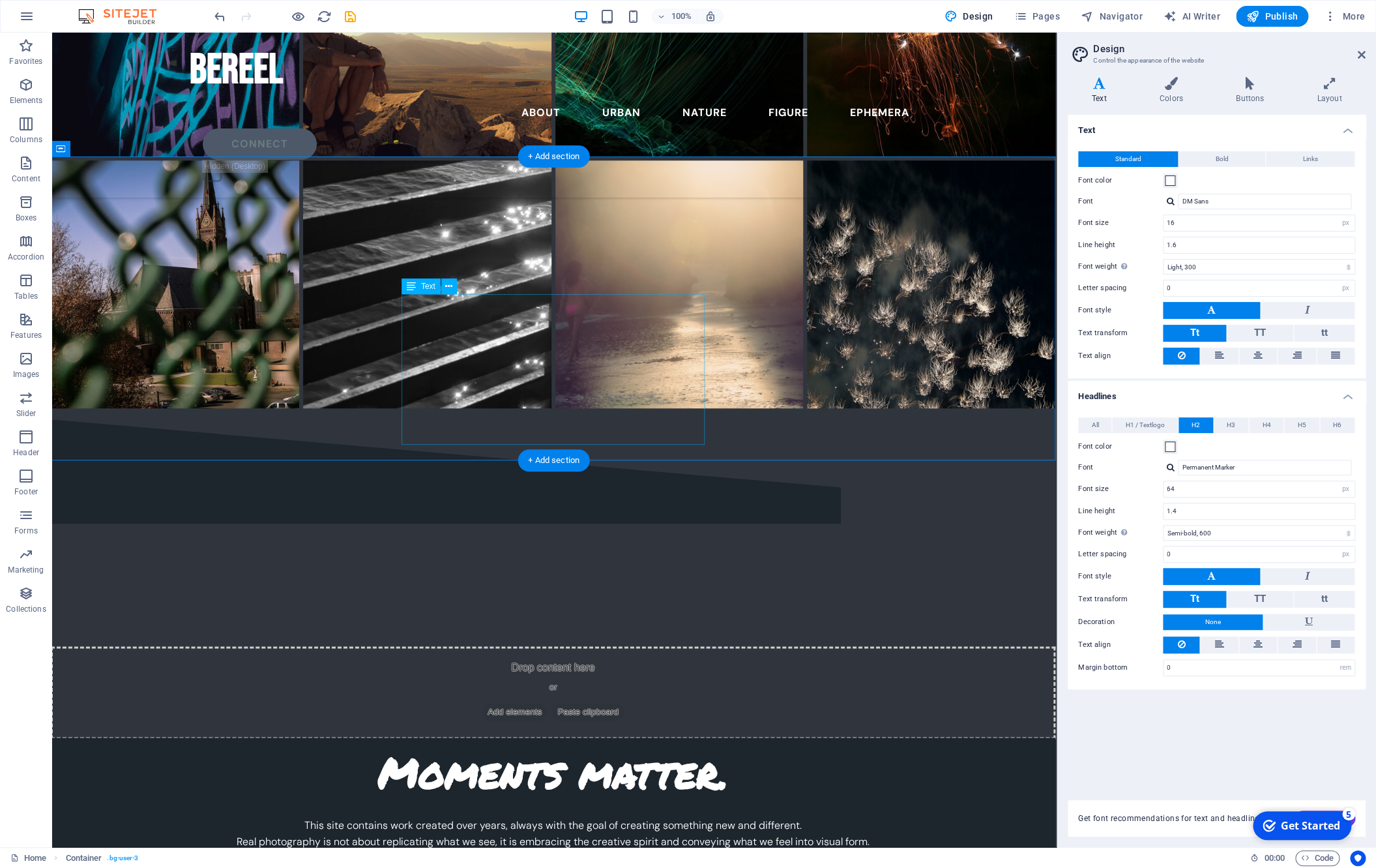
click at [536, 632] on div "This site contains work created over years, always with the goal of creating so…" at bounding box center [553, 858] width 731 height 83
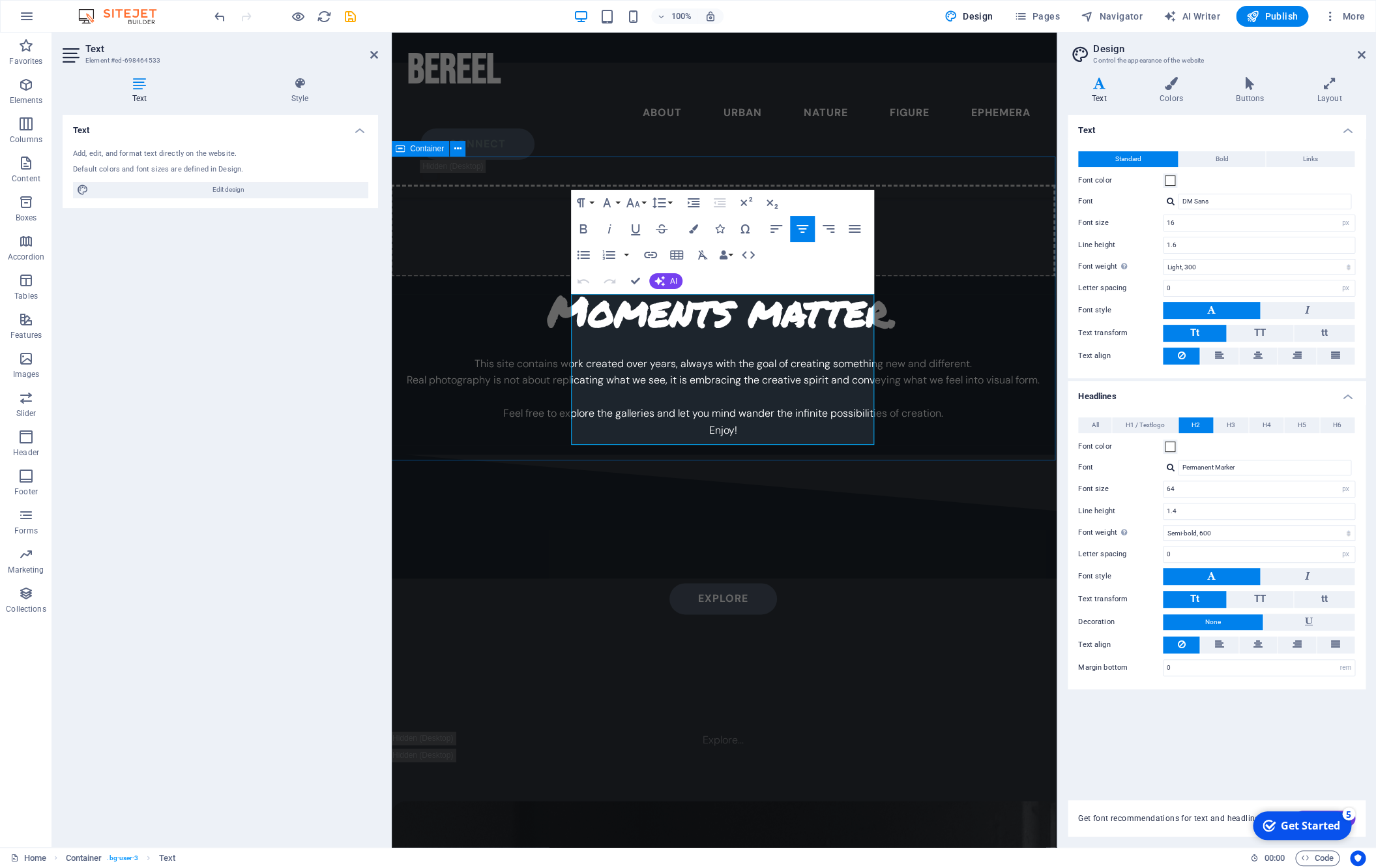
scroll to position [2799, 1]
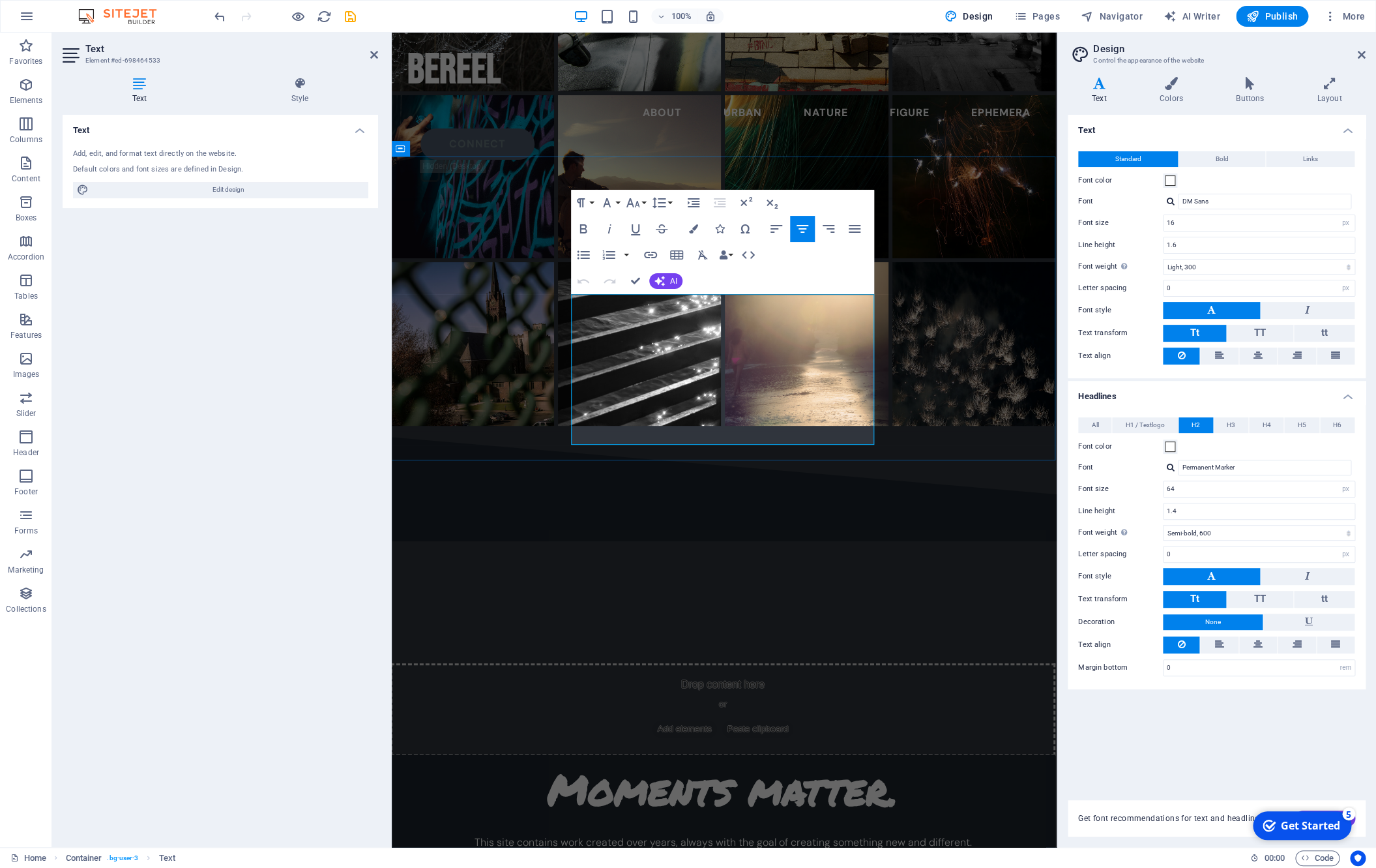
click at [694, 632] on p "Real photography is not about replicating what we see, it is embracing the crea…" at bounding box center [723, 859] width 634 height 17
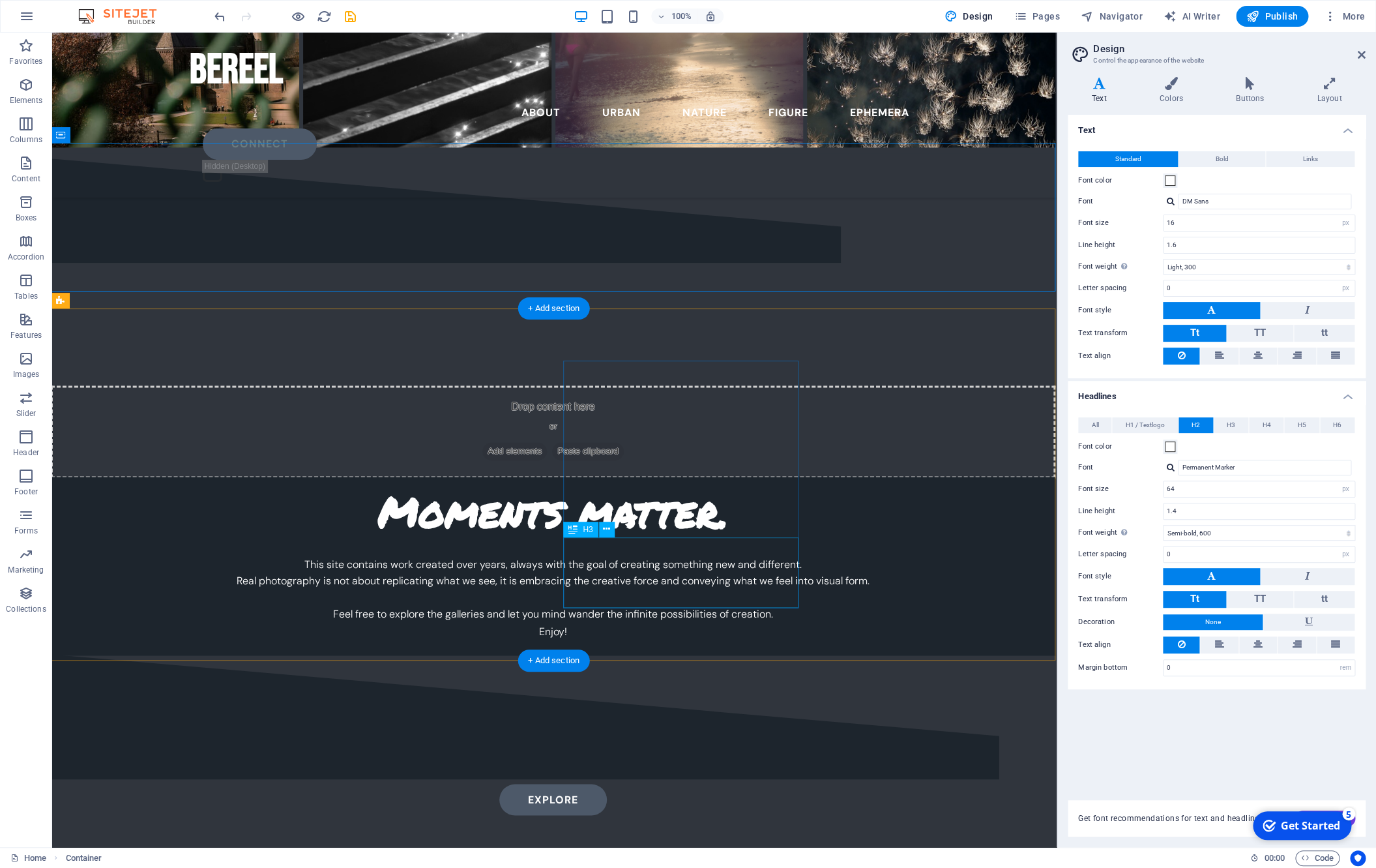
scroll to position [3810, 1]
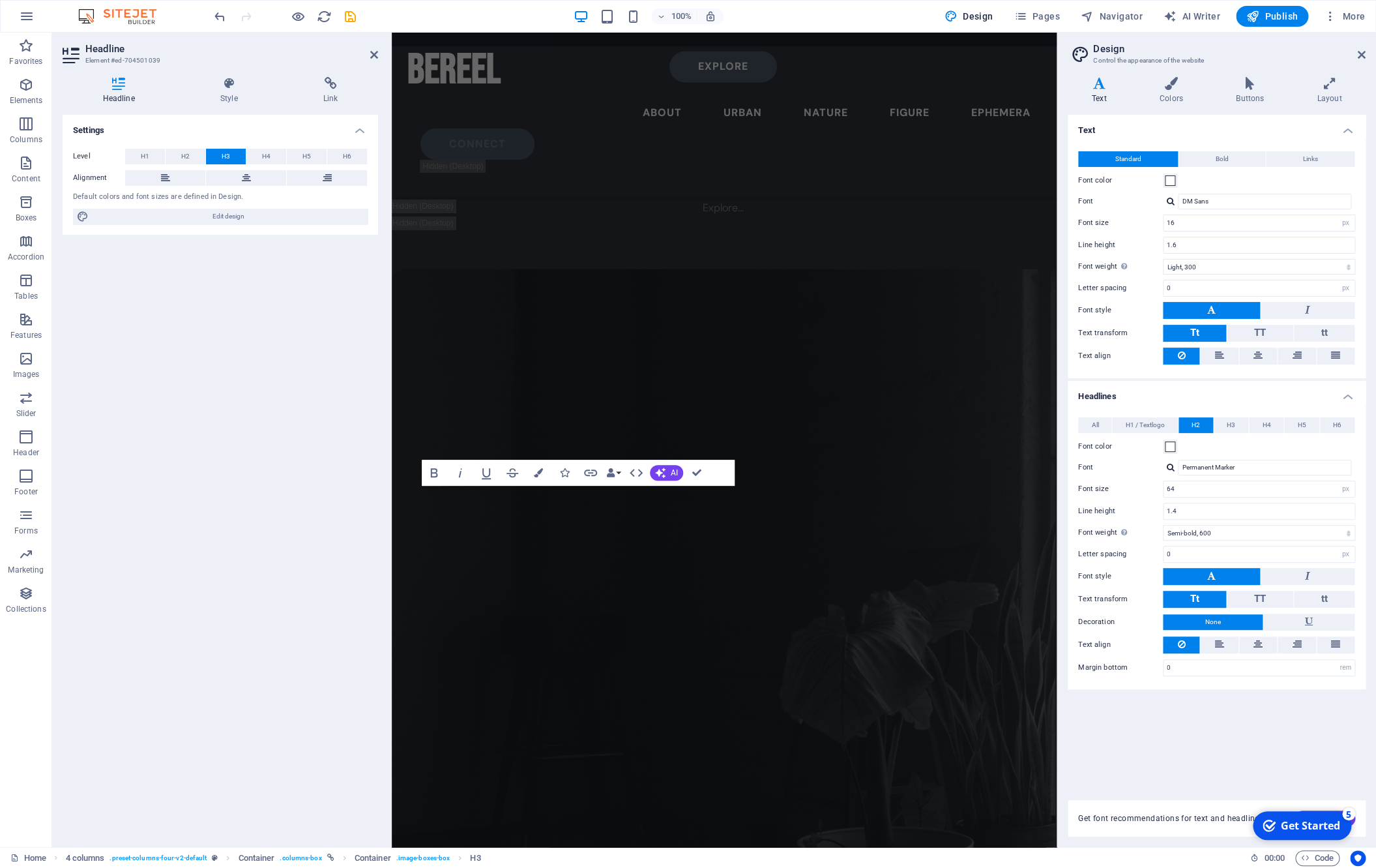
scroll to position [3331, 1]
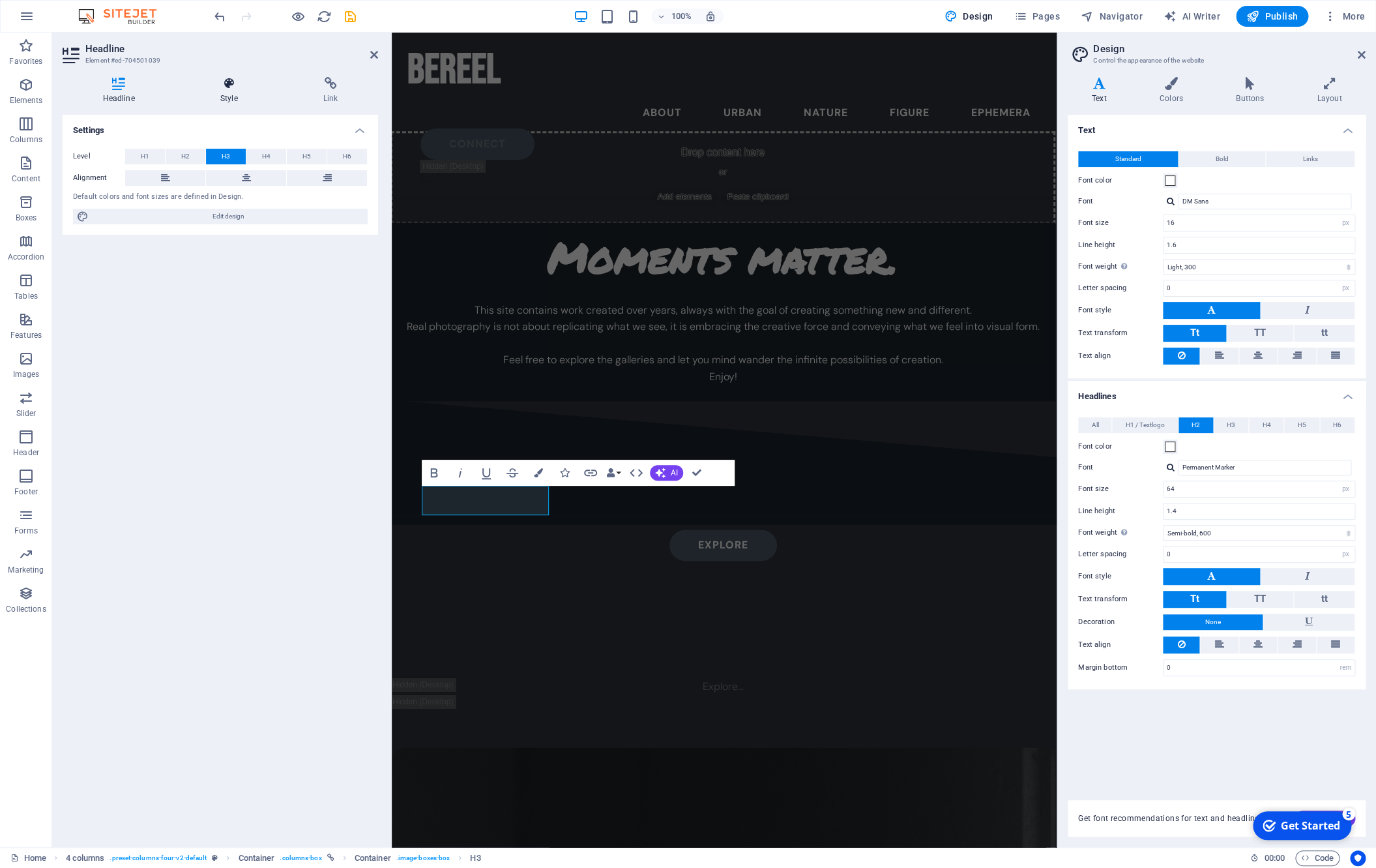
click at [257, 87] on icon at bounding box center [228, 83] width 98 height 13
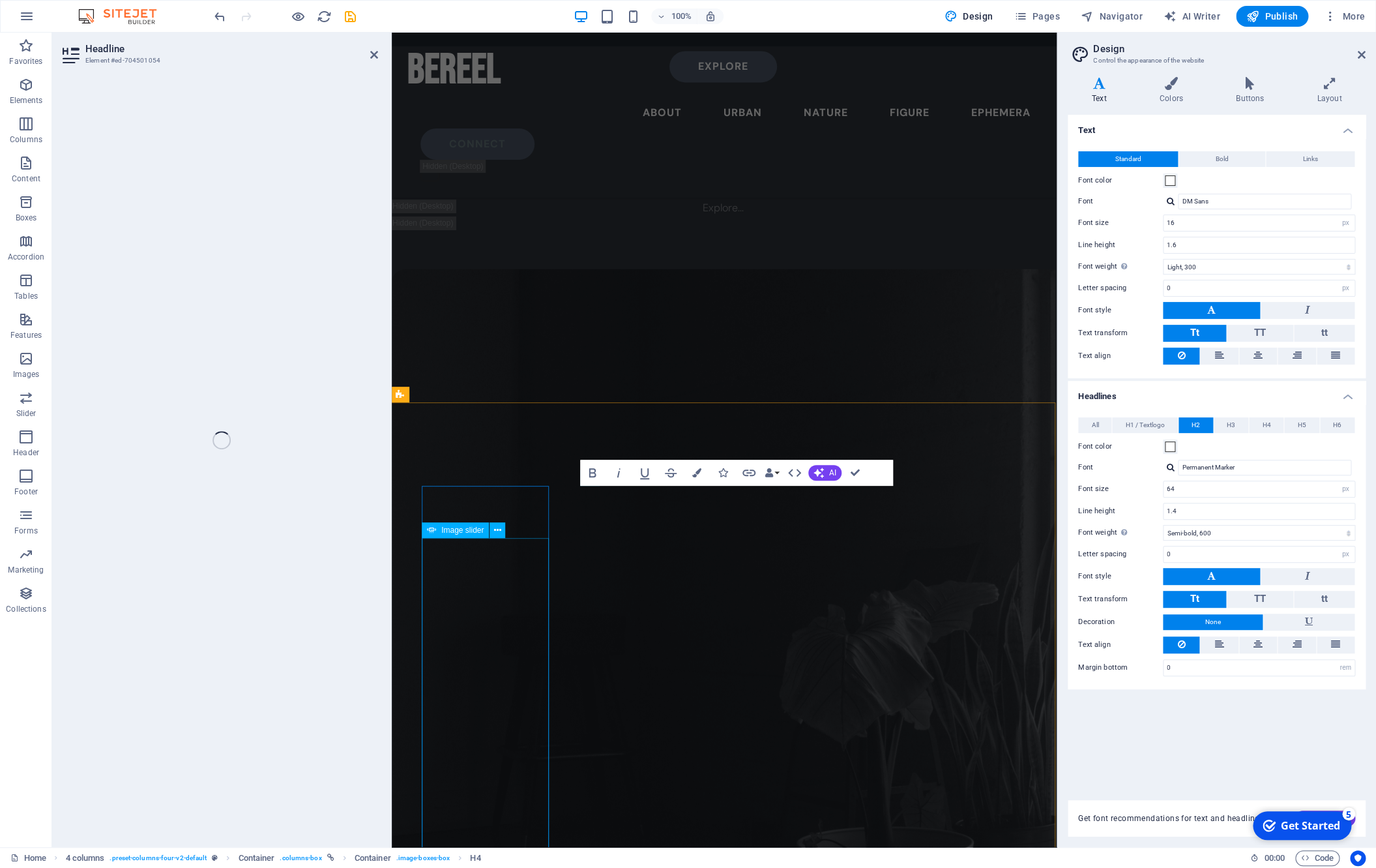
scroll to position [3331, 1]
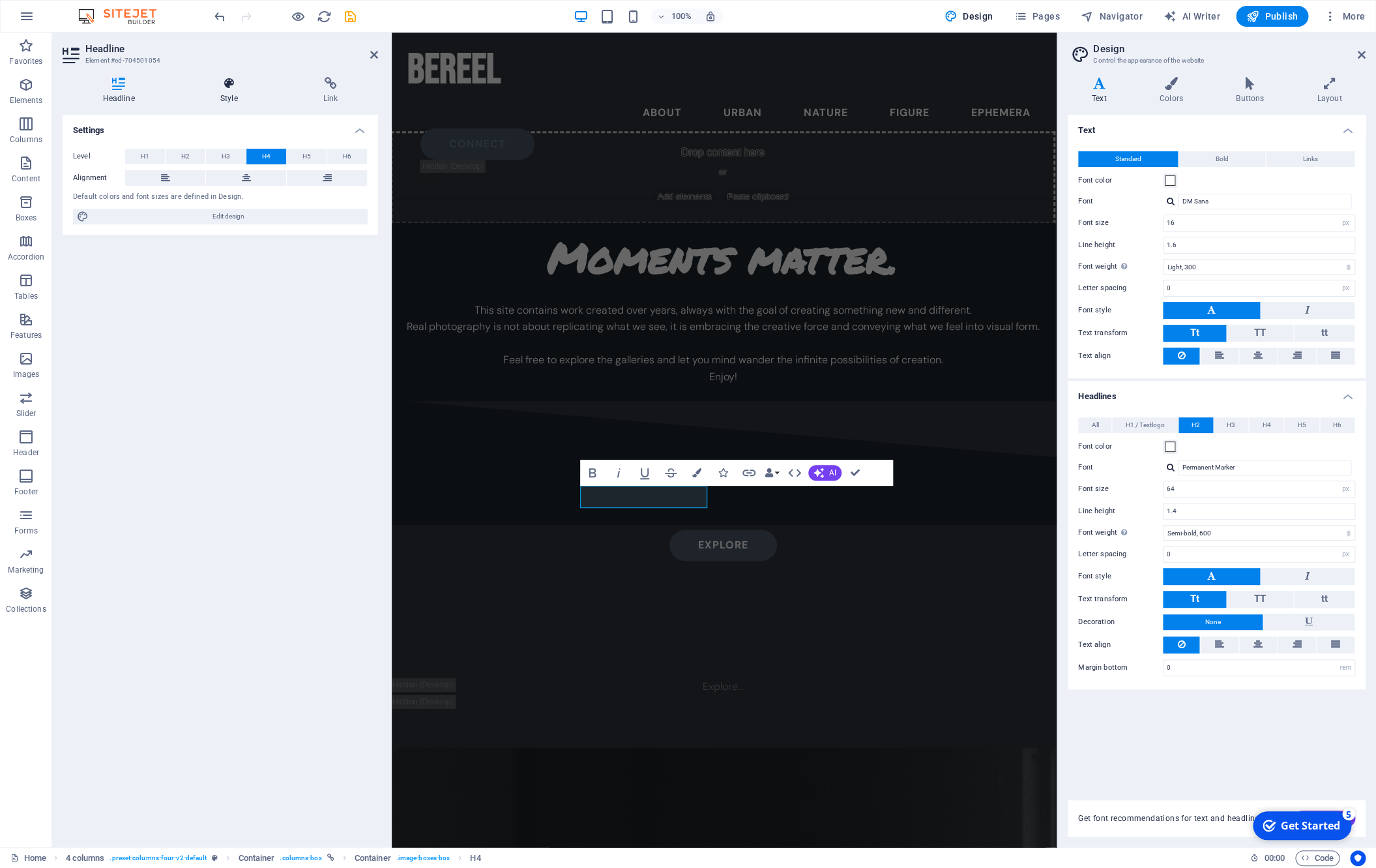
click at [253, 93] on h4 "Style" at bounding box center [231, 90] width 103 height 27
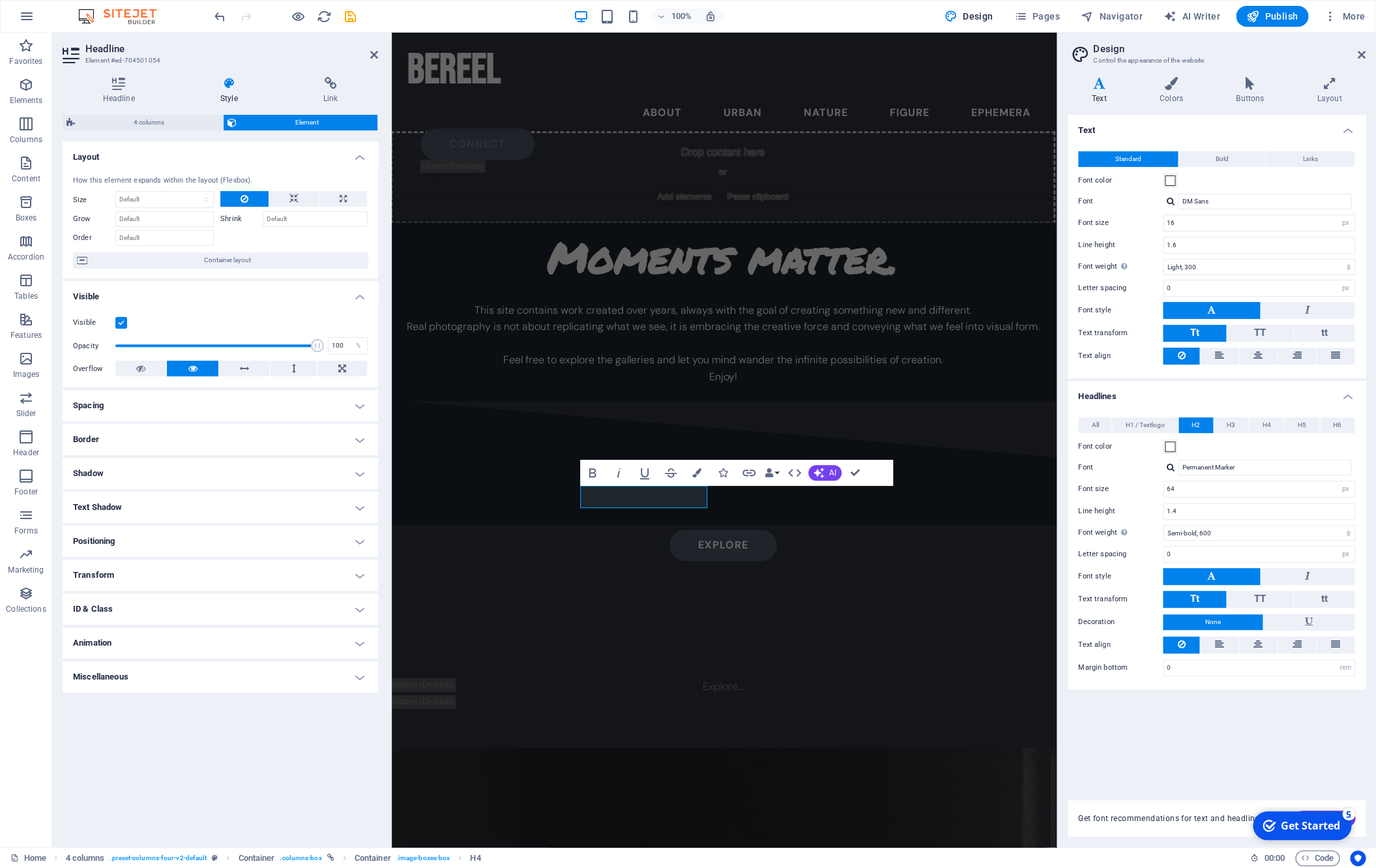
click at [116, 324] on label at bounding box center [121, 323] width 12 height 12
click at [0, 0] on input "Visible" at bounding box center [0, 0] width 0 height 0
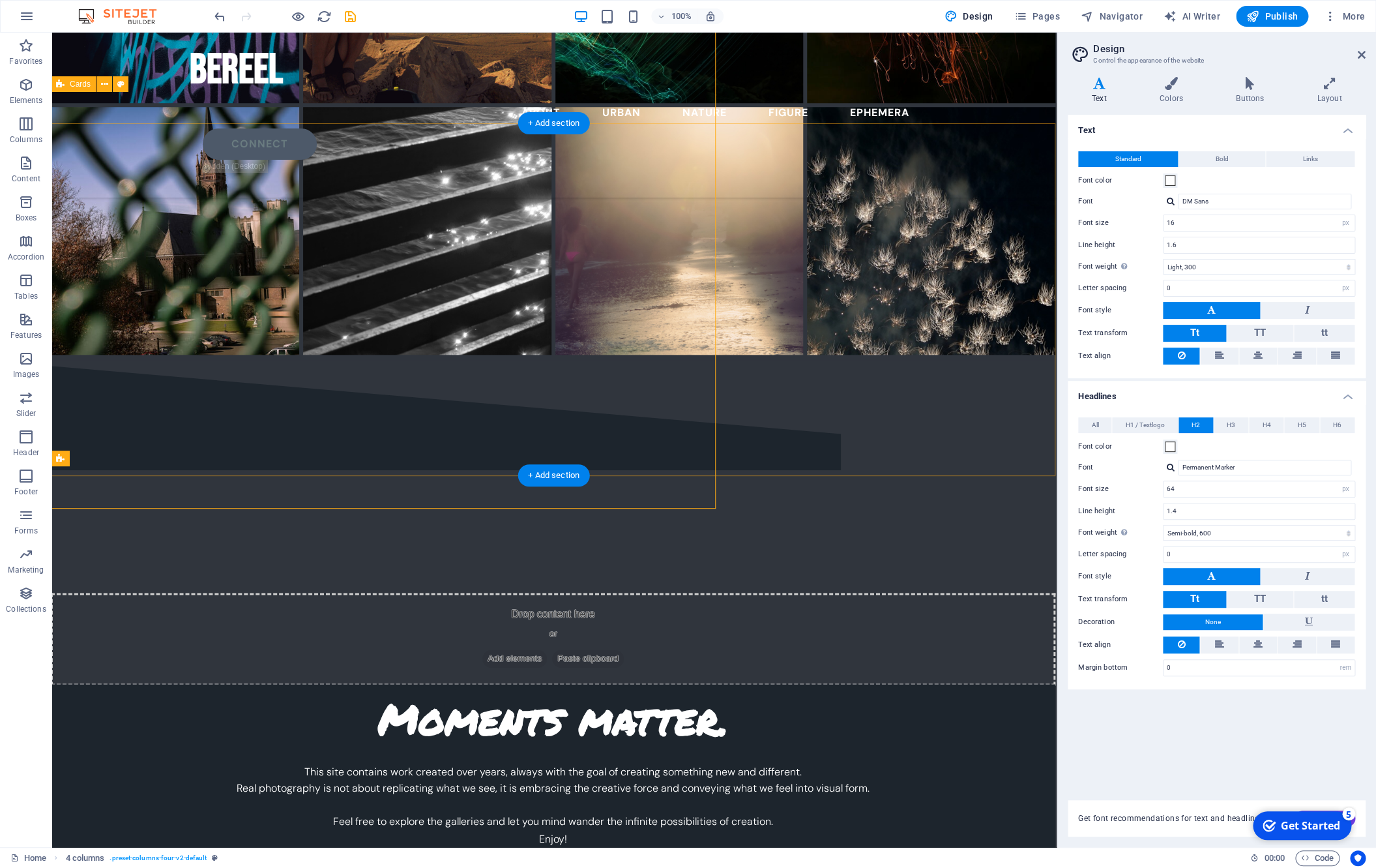
scroll to position [3810, 1]
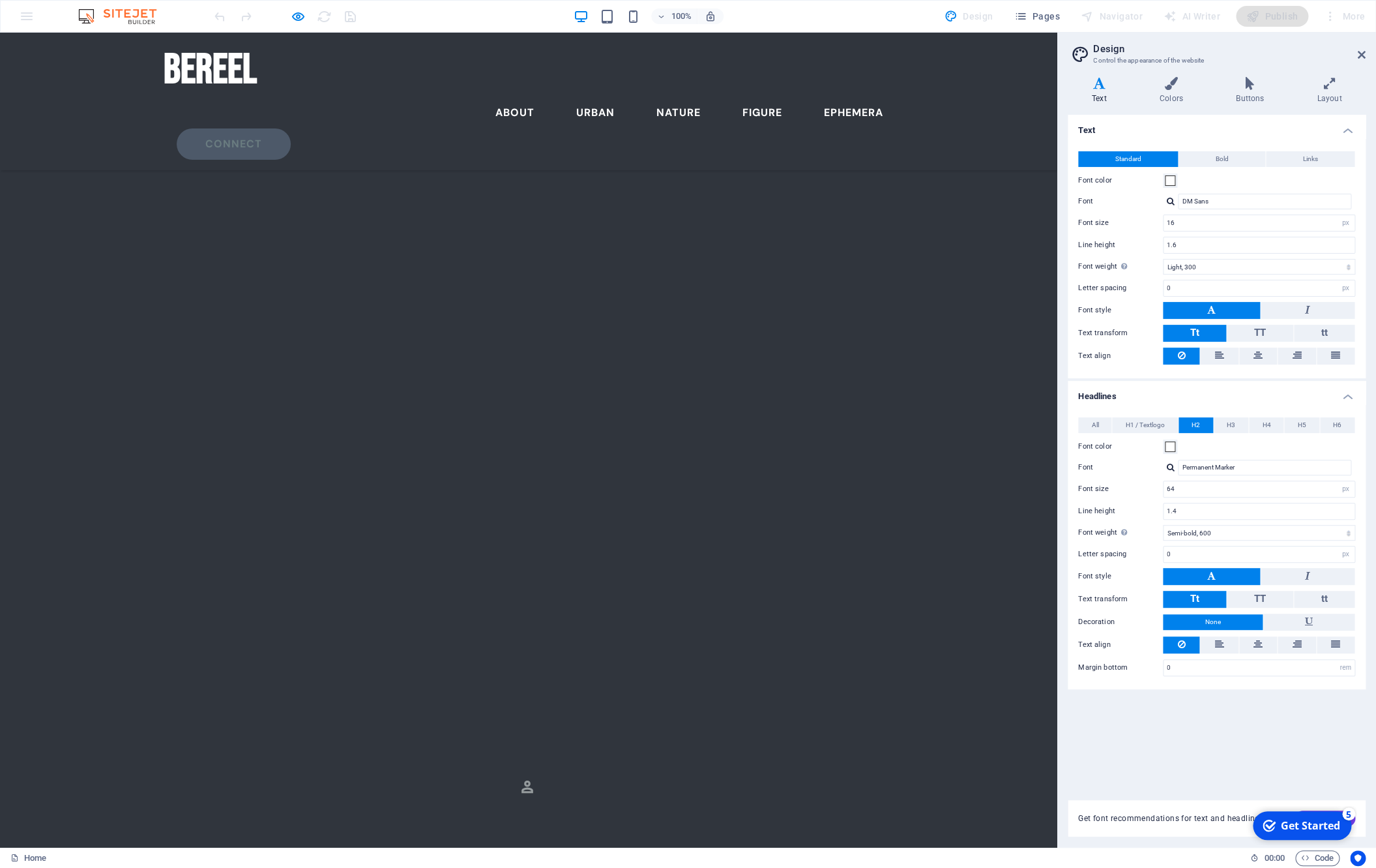
scroll to position [4332, 1]
click at [177, 80] on h1 "bereel" at bounding box center [529, 70] width 731 height 54
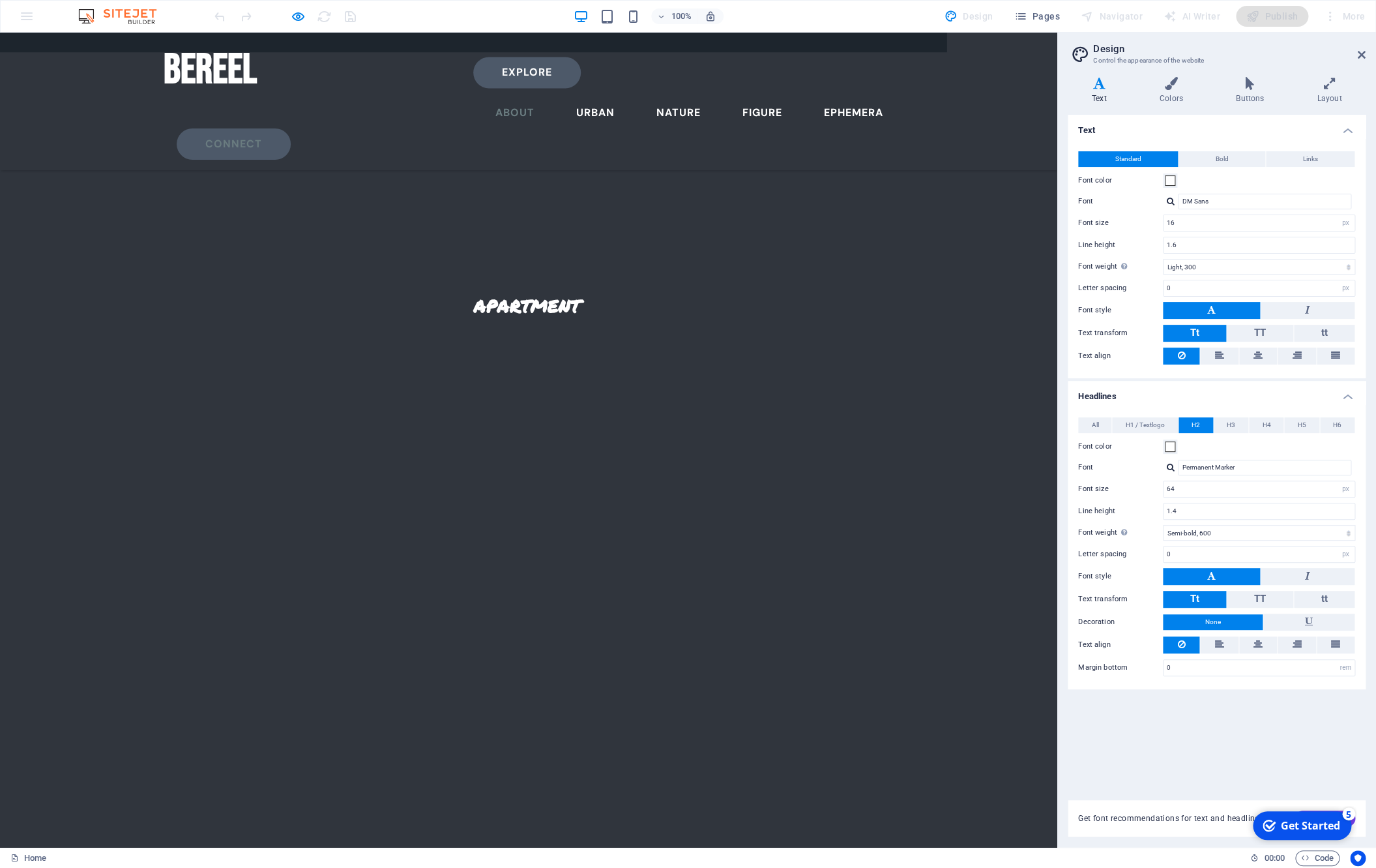
click at [485, 97] on link "About" at bounding box center [515, 112] width 60 height 31
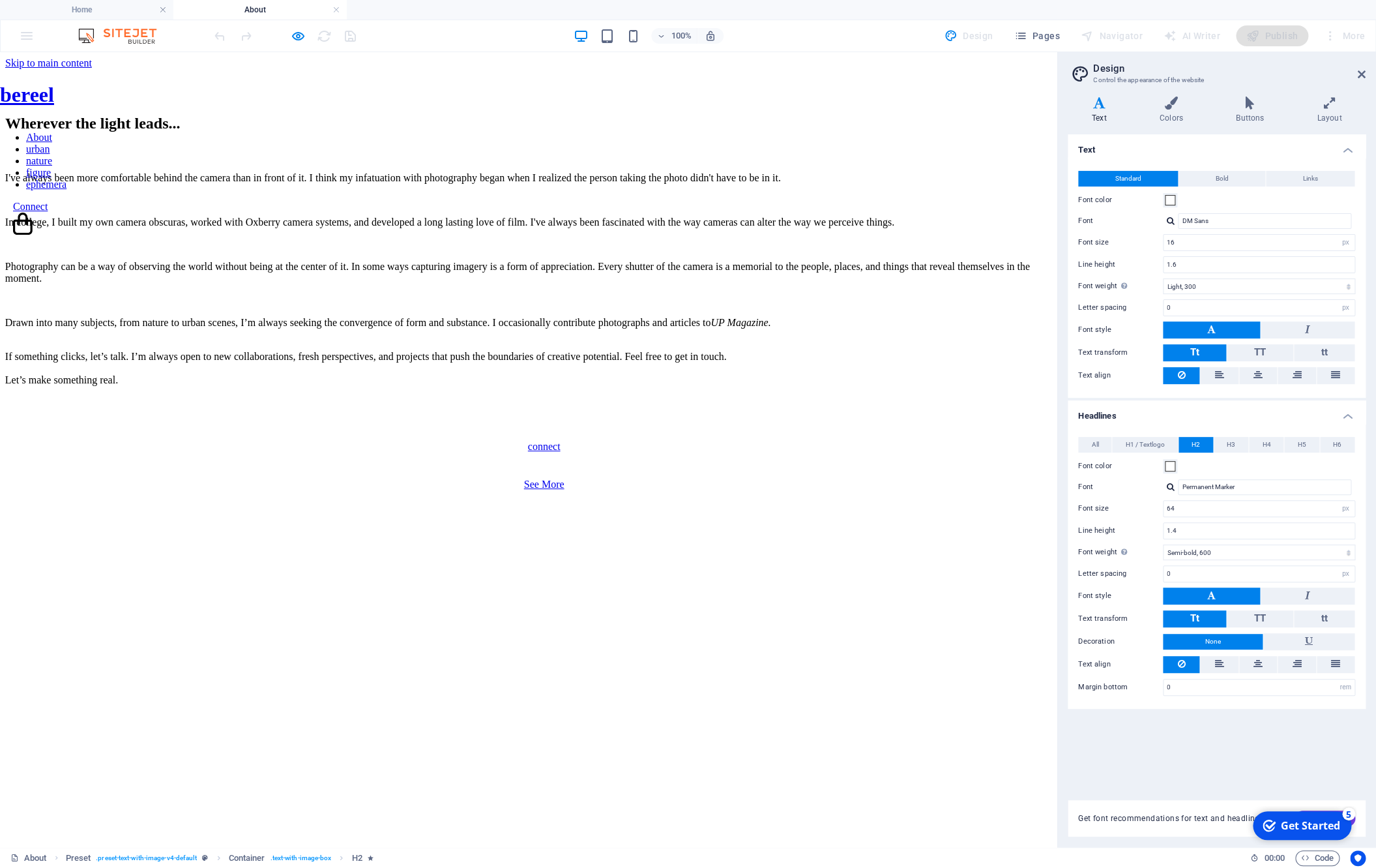
scroll to position [0, 0]
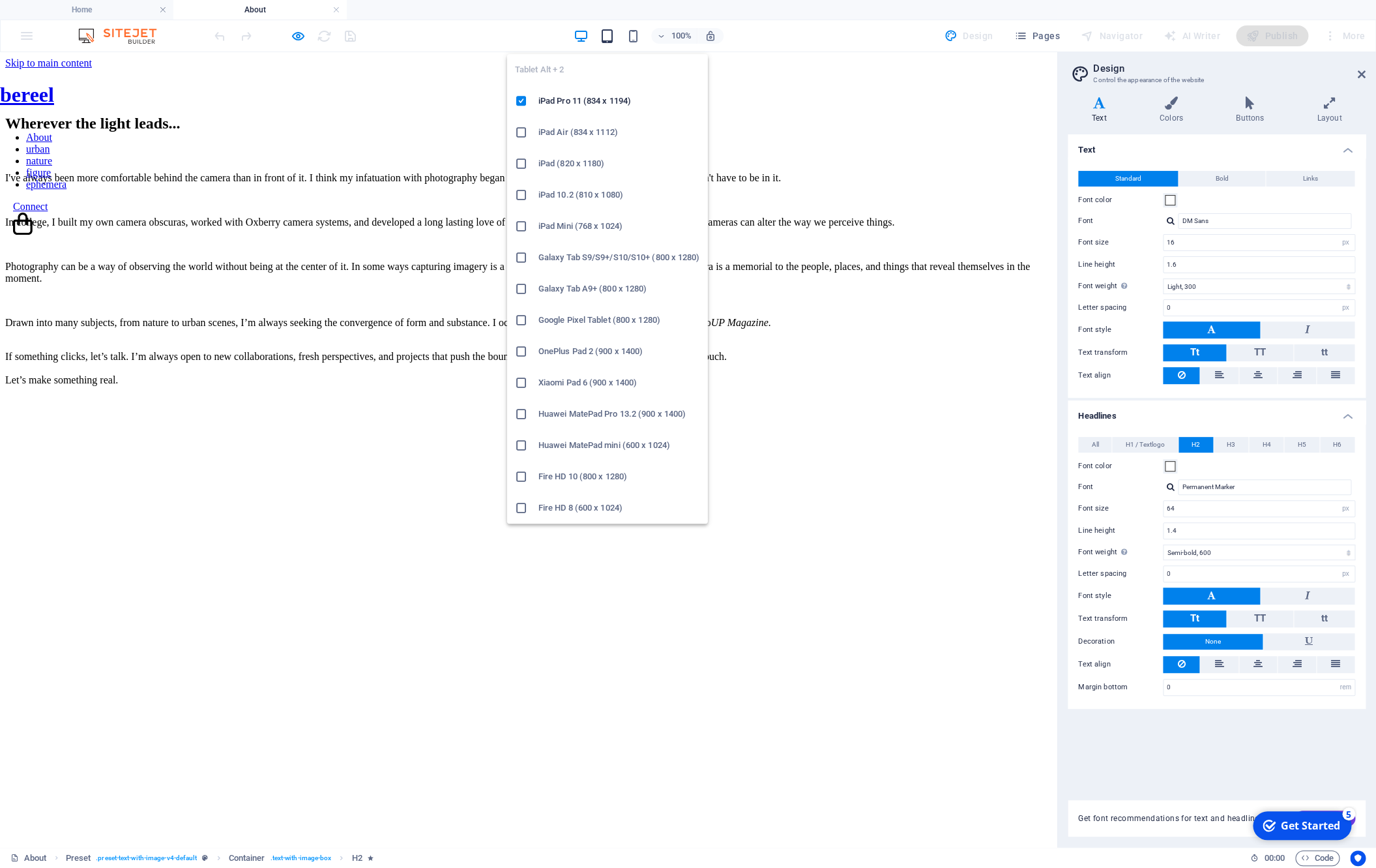
click at [612, 35] on icon "button" at bounding box center [607, 36] width 15 height 15
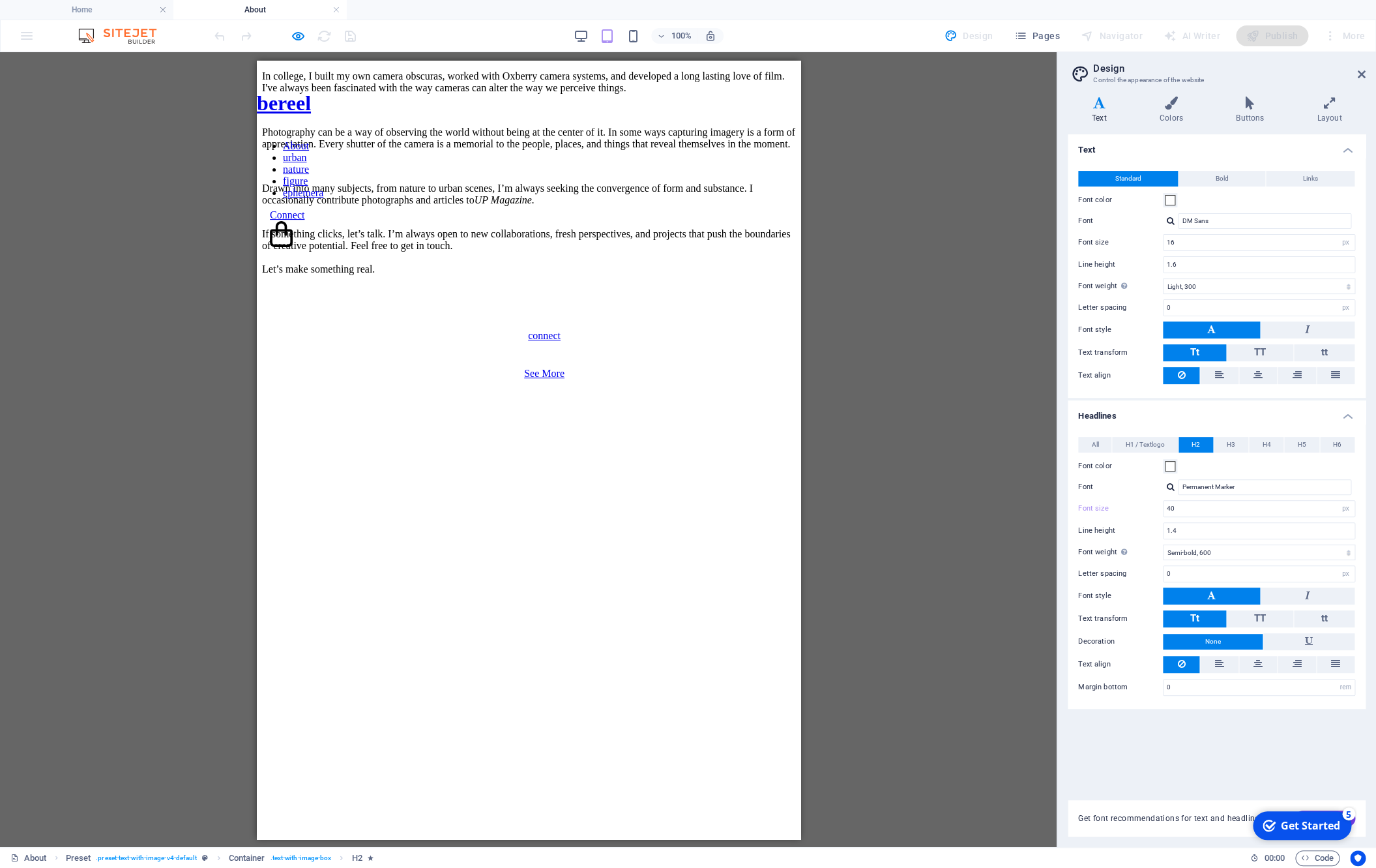
scroll to position [271, 0]
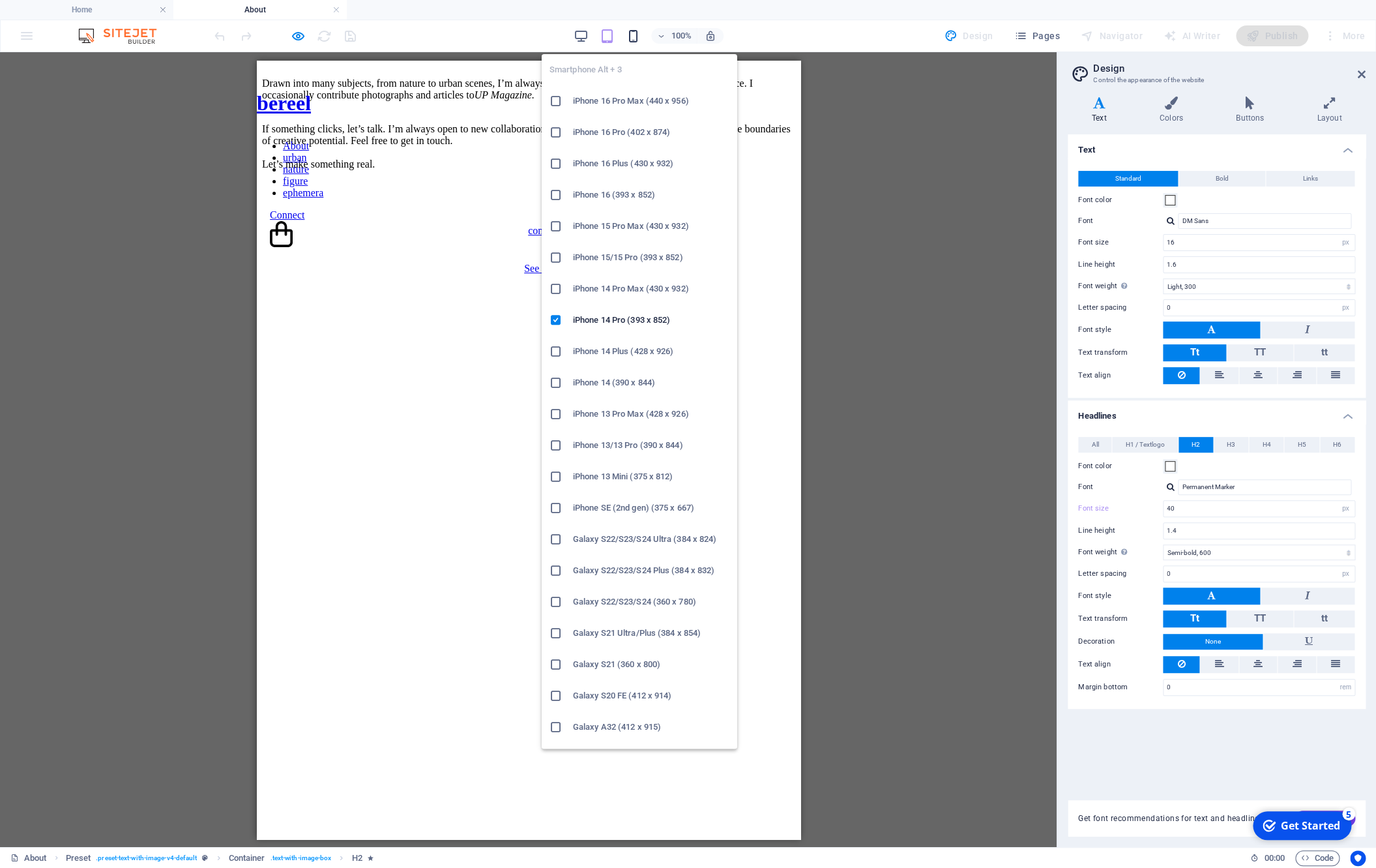
click at [634, 40] on icon "button" at bounding box center [633, 36] width 15 height 15
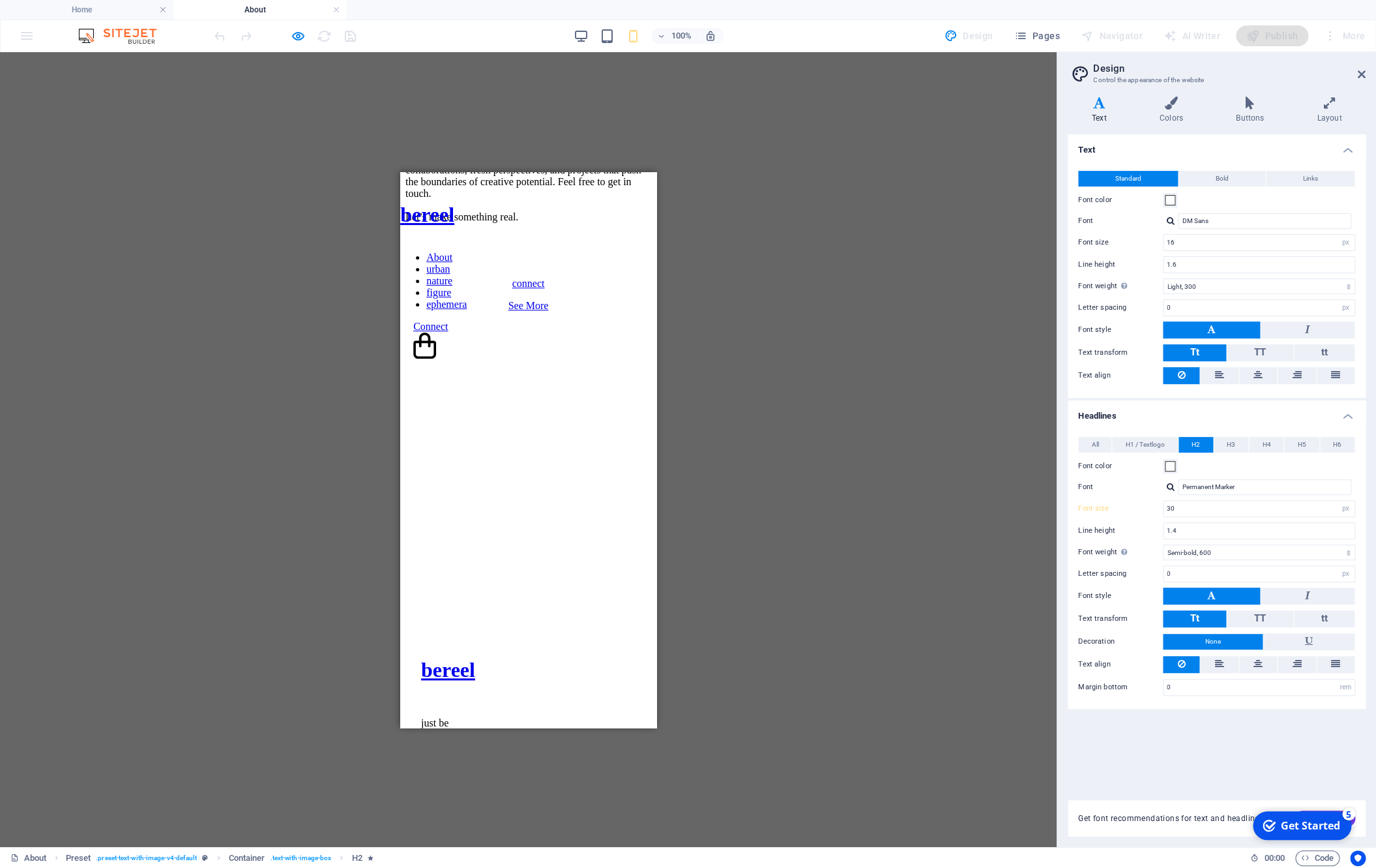
scroll to position [668, 0]
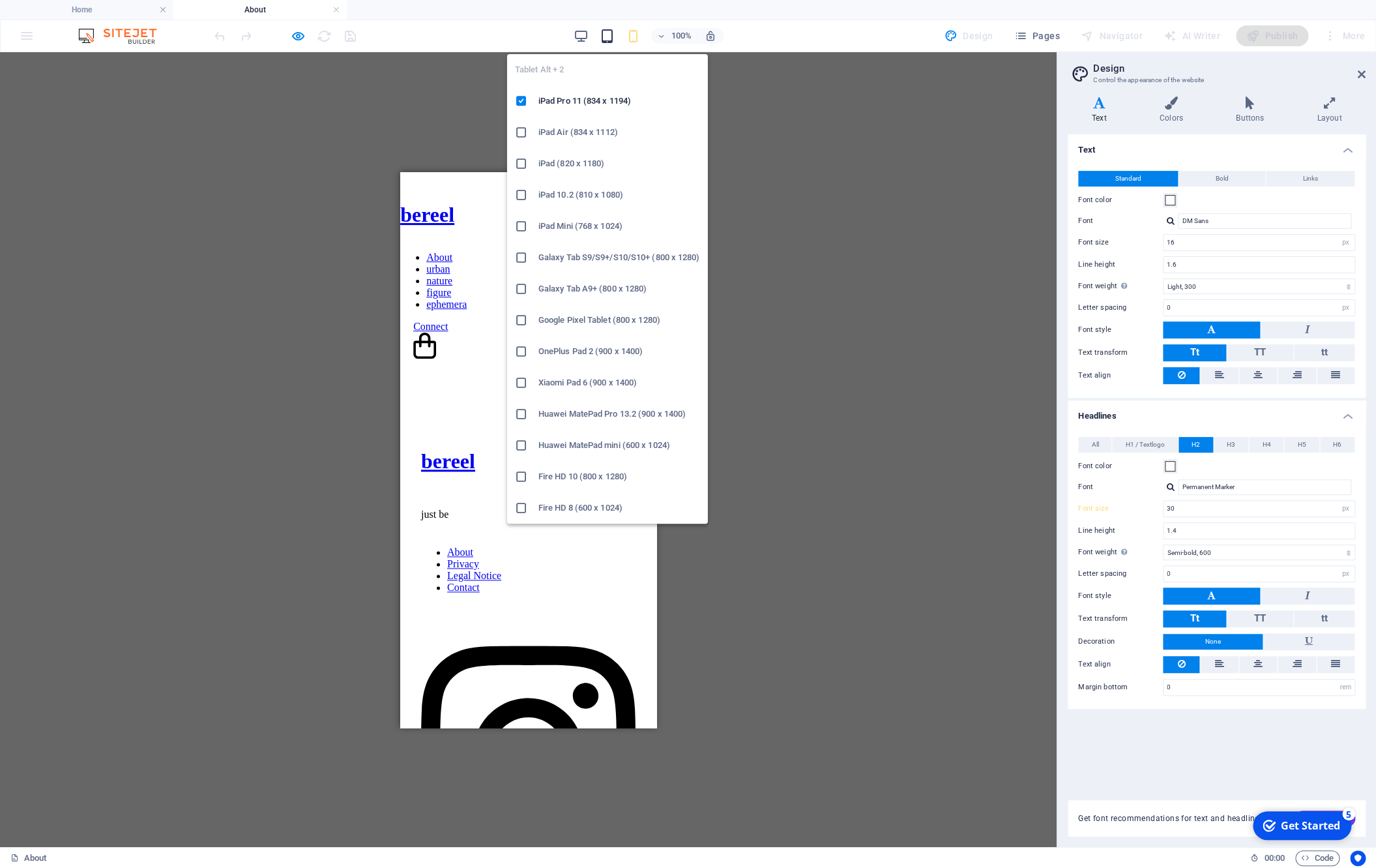
click at [611, 36] on icon "button" at bounding box center [607, 36] width 15 height 15
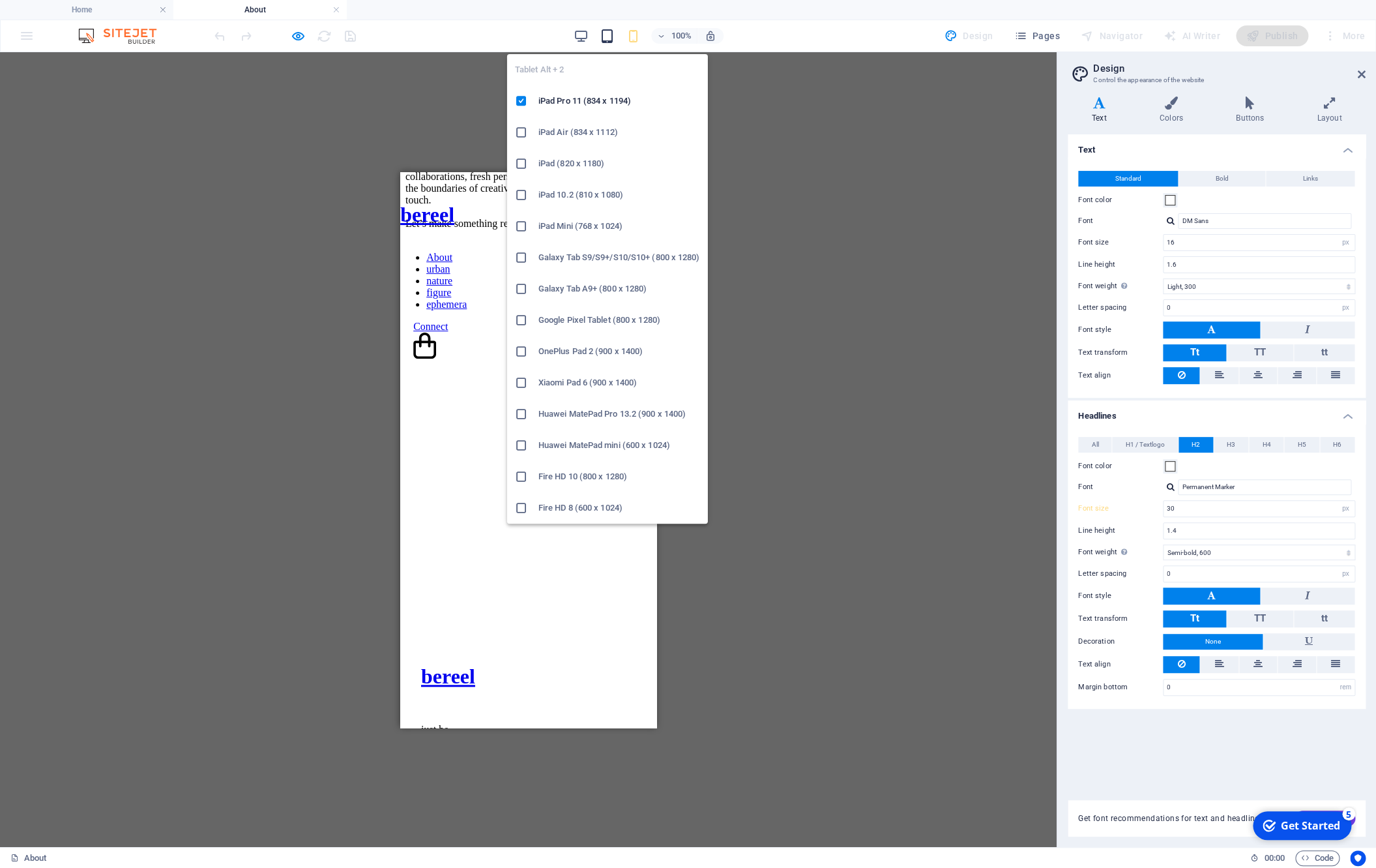
type input "40"
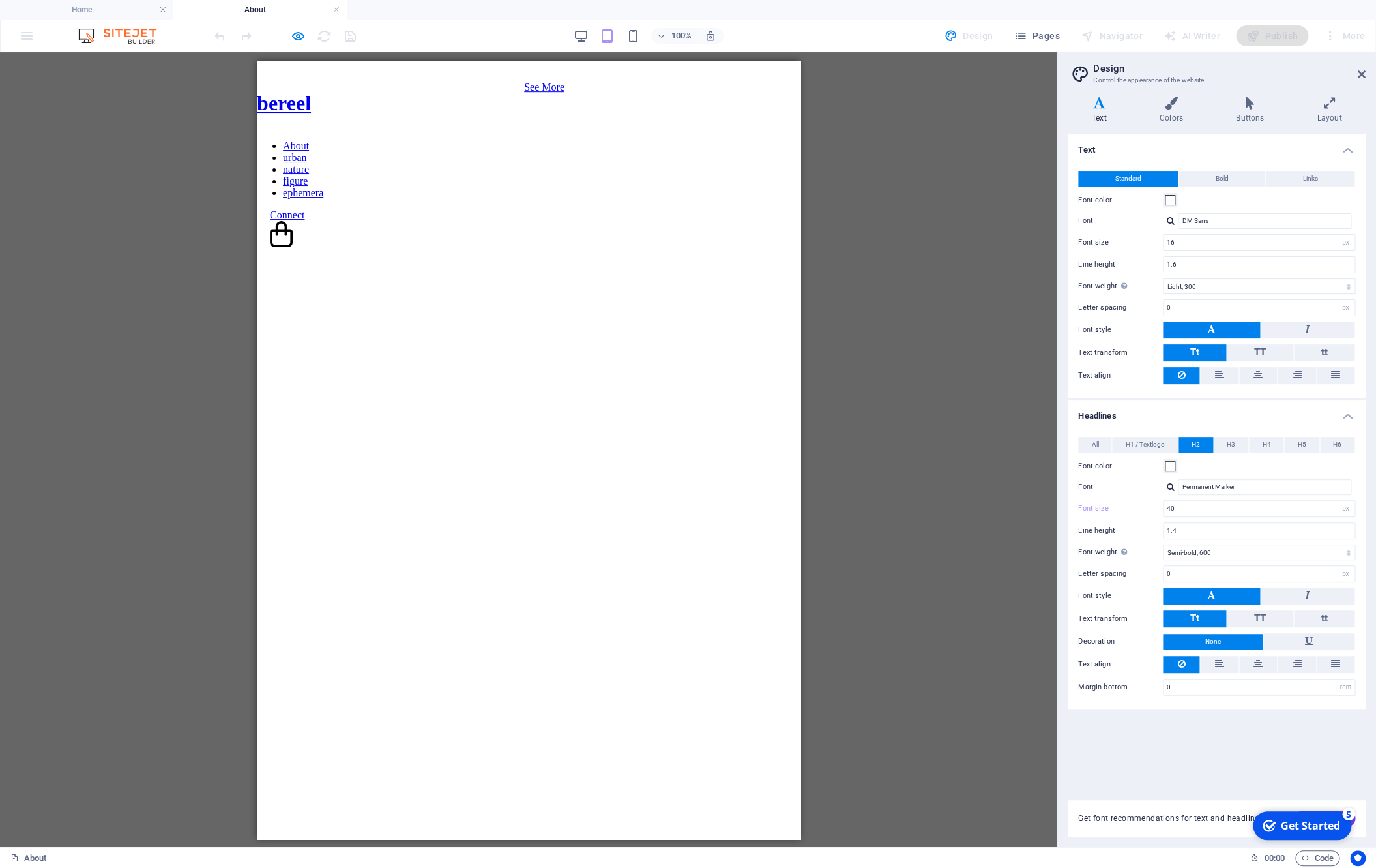
click at [297, 35] on icon "button" at bounding box center [298, 36] width 15 height 15
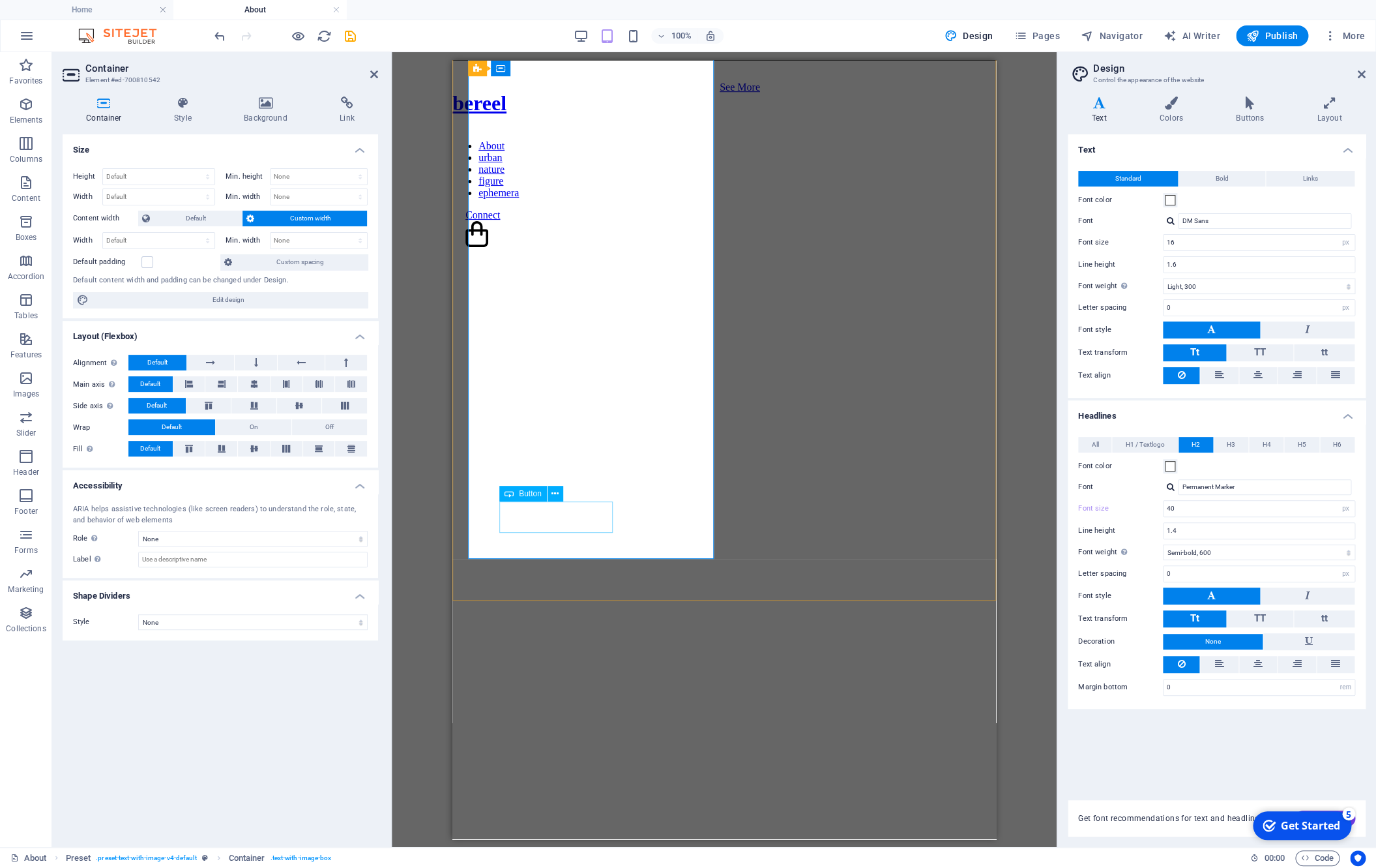
click at [514, 495] on div "Button" at bounding box center [523, 493] width 48 height 16
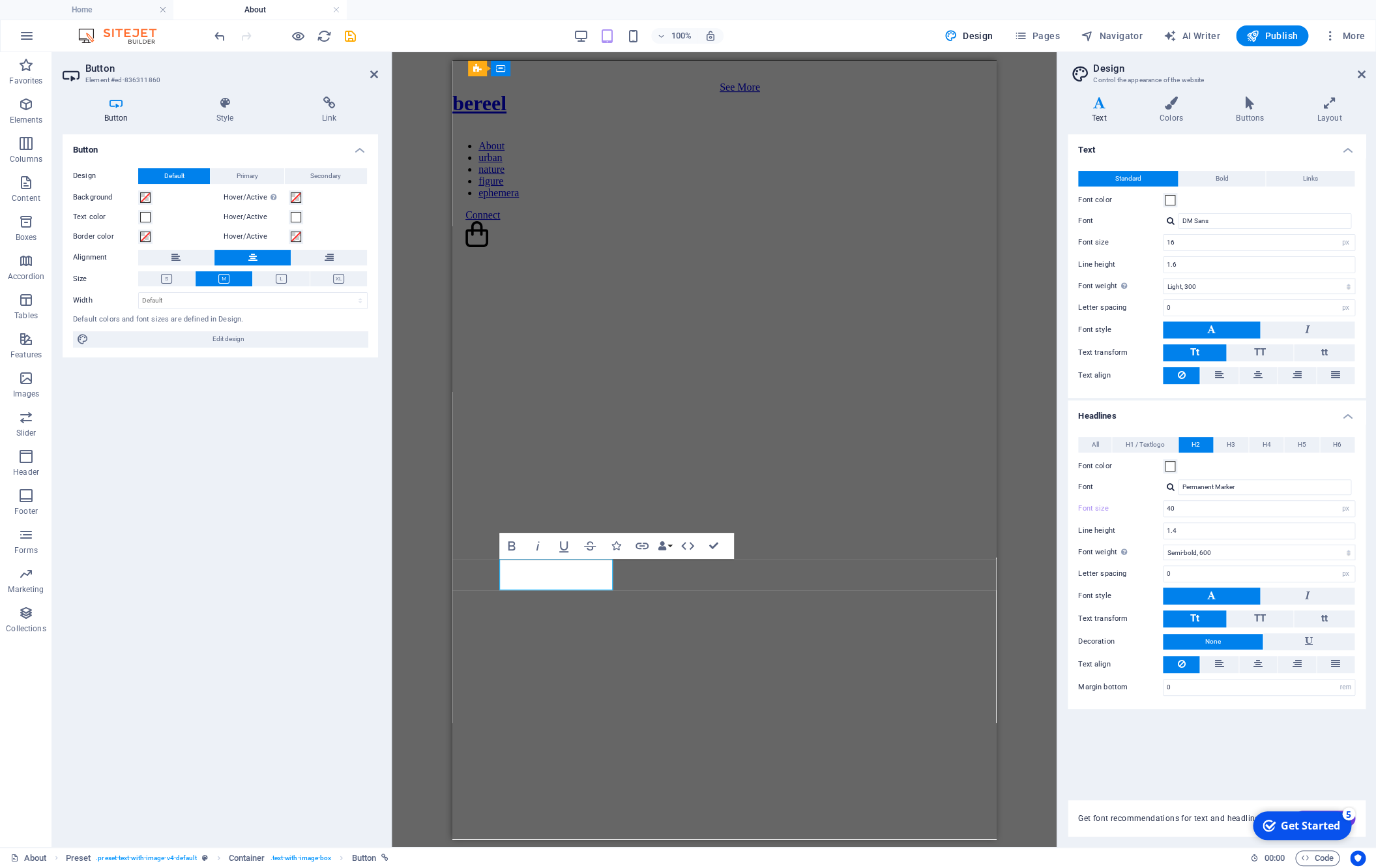
scroll to position [395, 0]
select select "px"
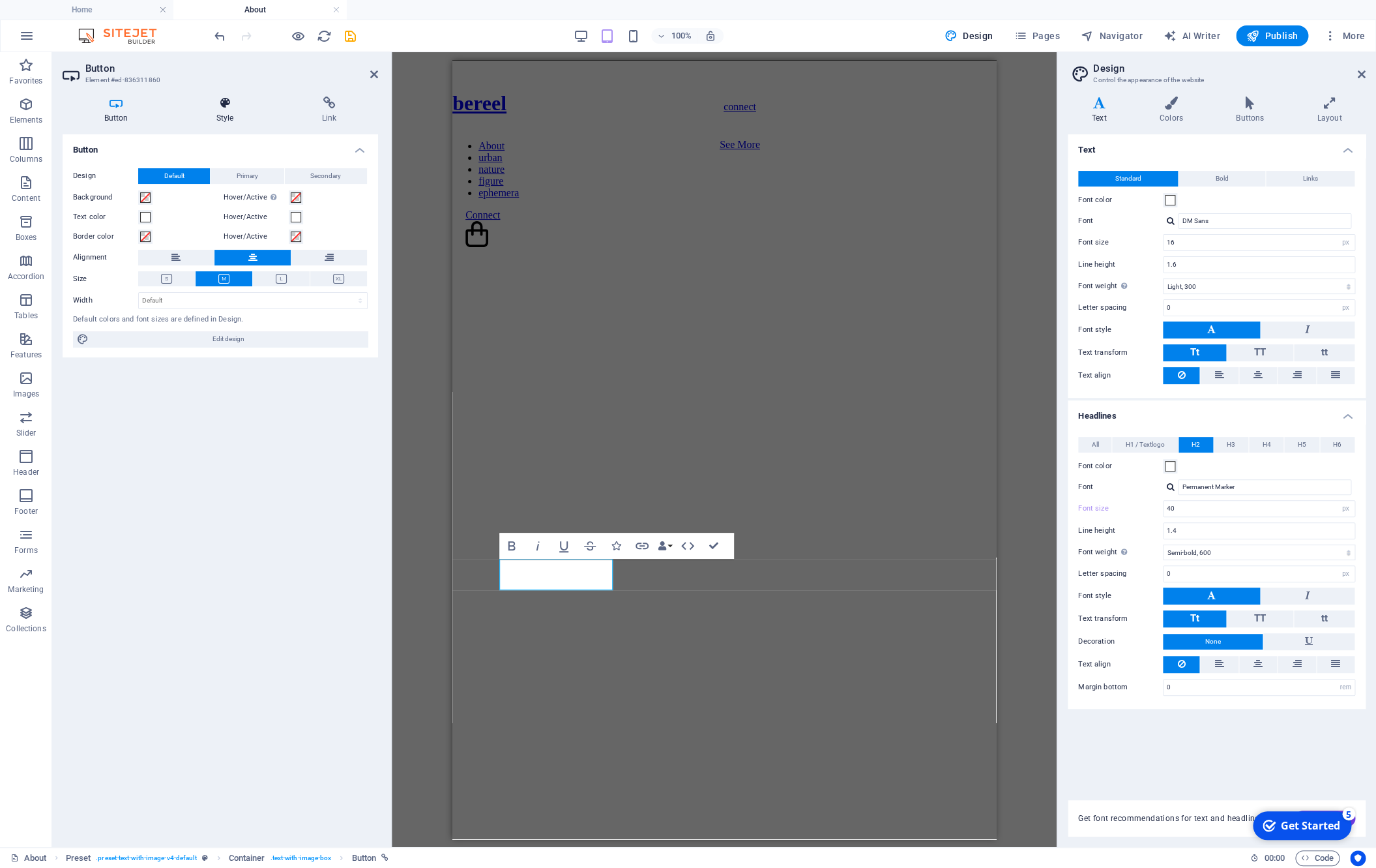
click at [230, 110] on h4 "Style" at bounding box center [227, 109] width 106 height 27
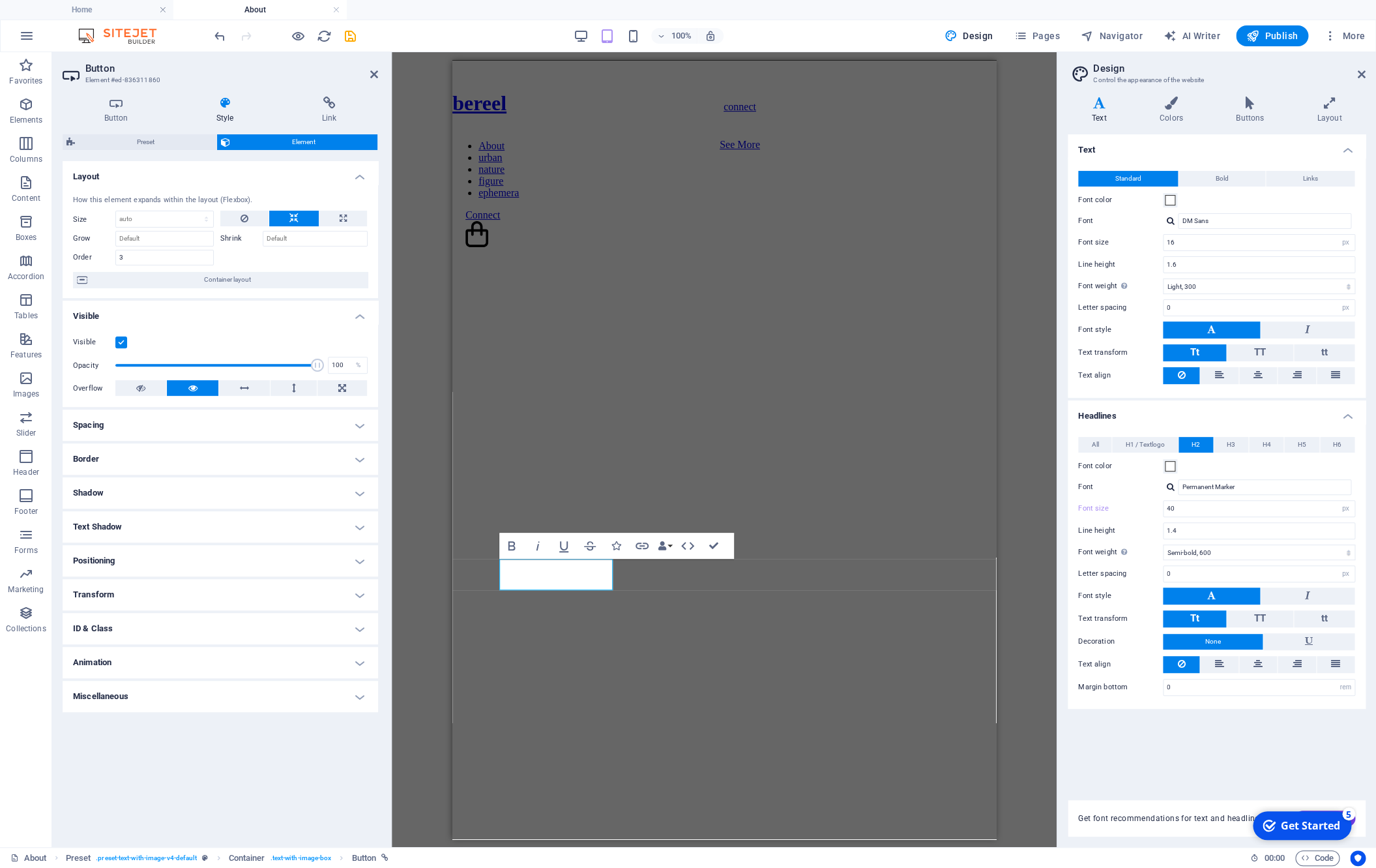
click at [153, 428] on h4 "Spacing" at bounding box center [220, 425] width 315 height 31
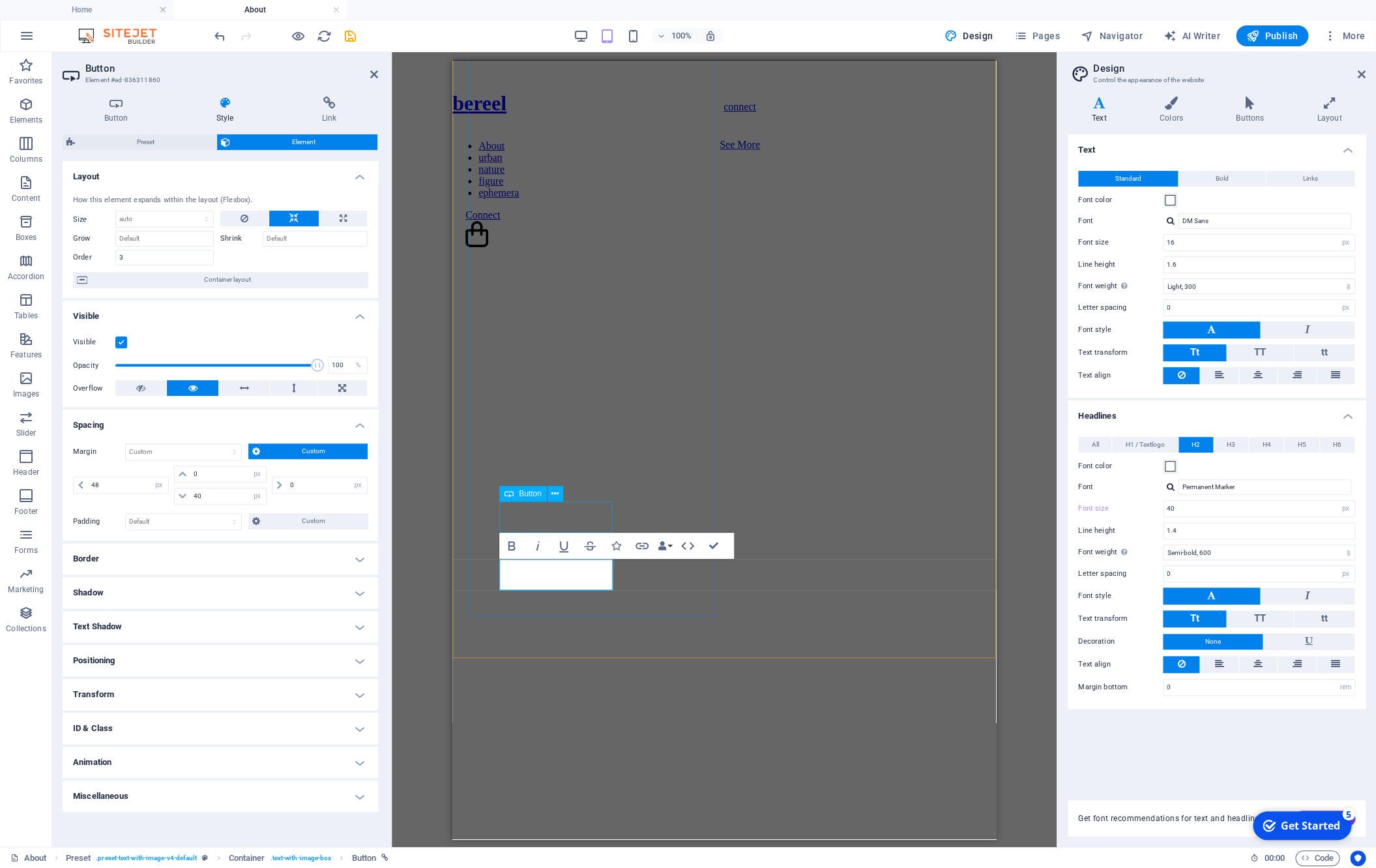
click at [606, 112] on div "connect" at bounding box center [740, 106] width 502 height 12
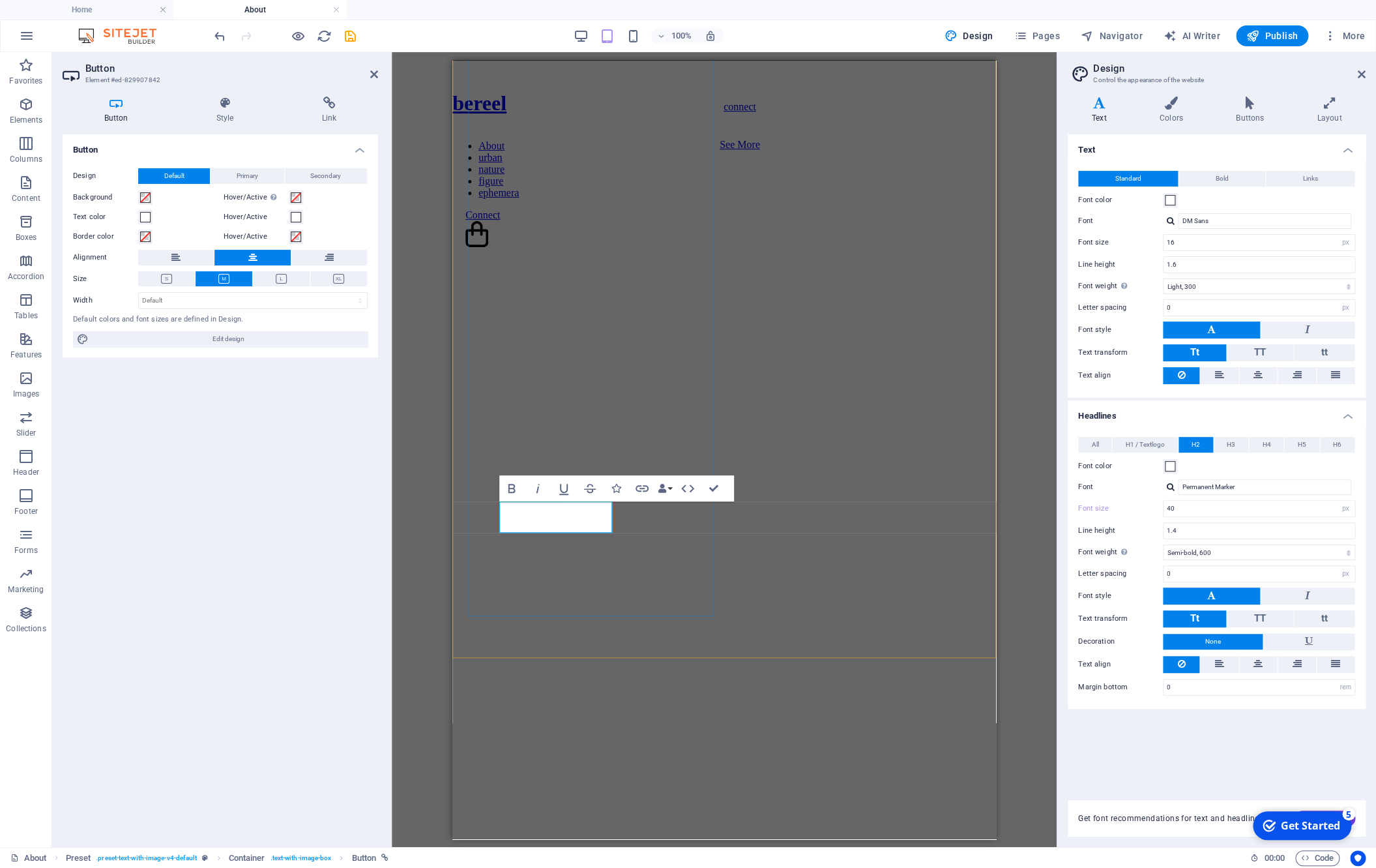
select select "px"
click at [229, 101] on icon at bounding box center [225, 103] width 100 height 13
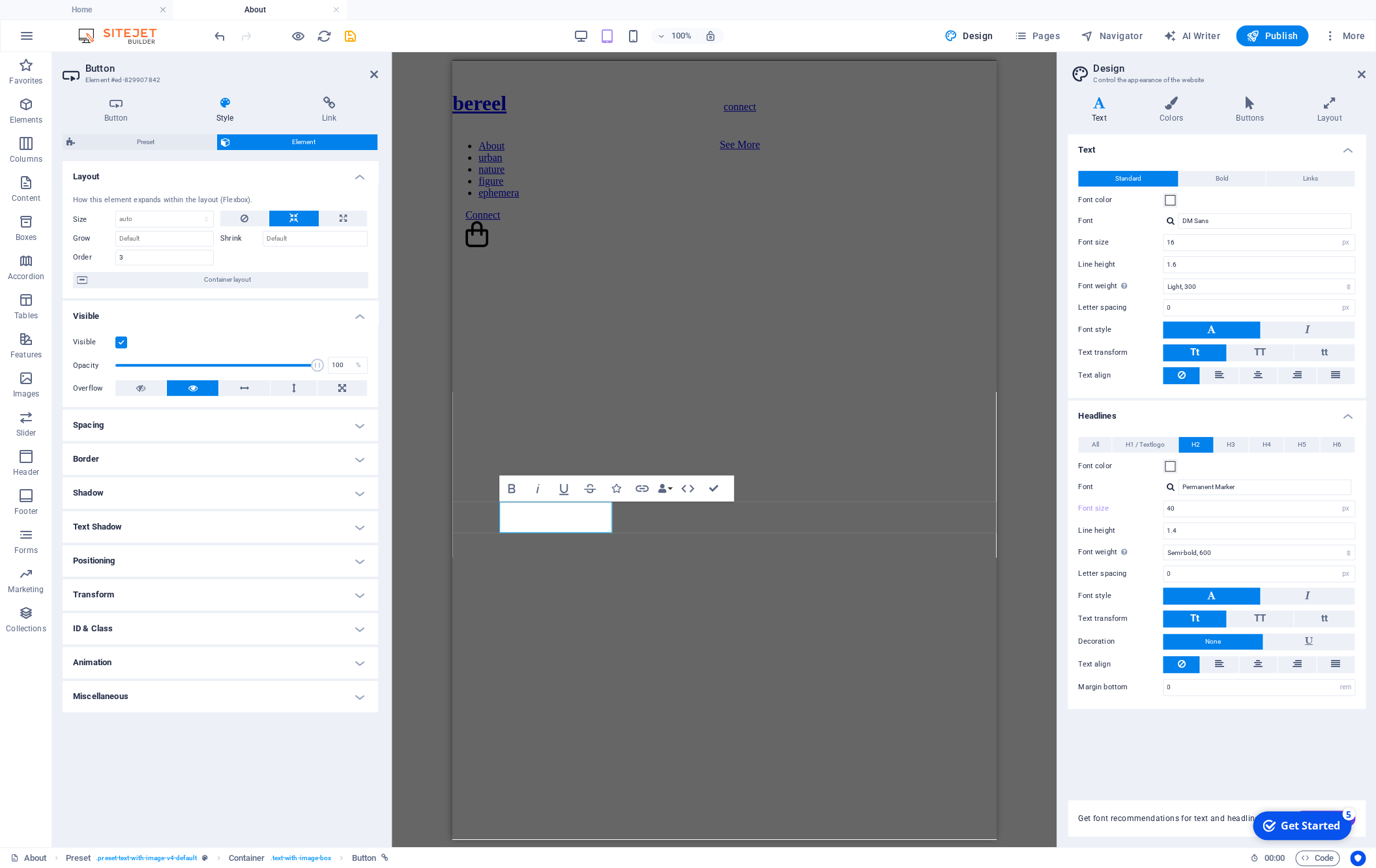
click at [147, 425] on h4 "Spacing" at bounding box center [220, 425] width 315 height 31
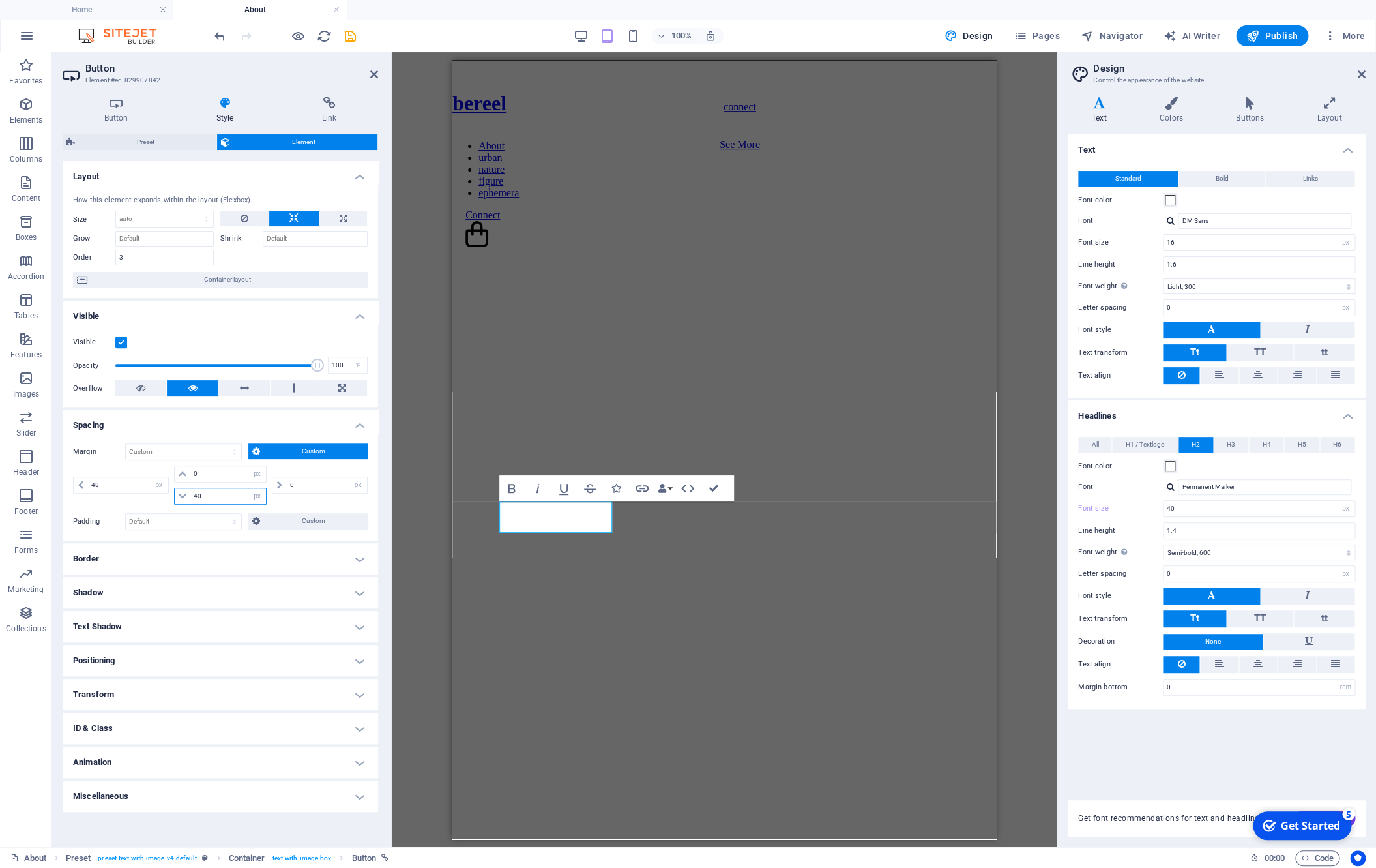
click at [217, 499] on input "40" at bounding box center [229, 496] width 77 height 16
type input "20"
click at [749, 632] on div "Wherever the light leads... I've always been more comfortable behind the camera…" at bounding box center [724, 364] width 533 height 1272
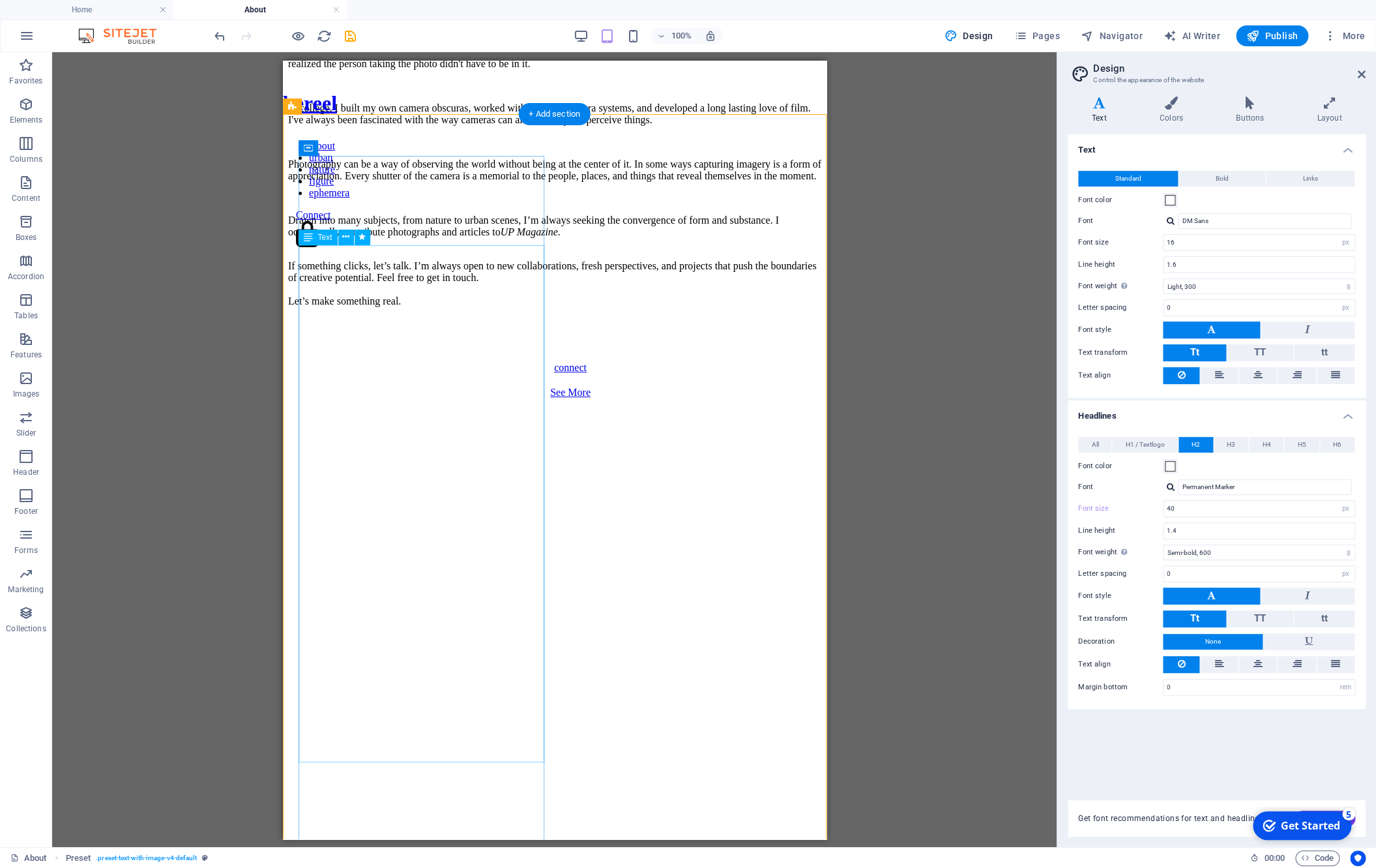
scroll to position [0, 0]
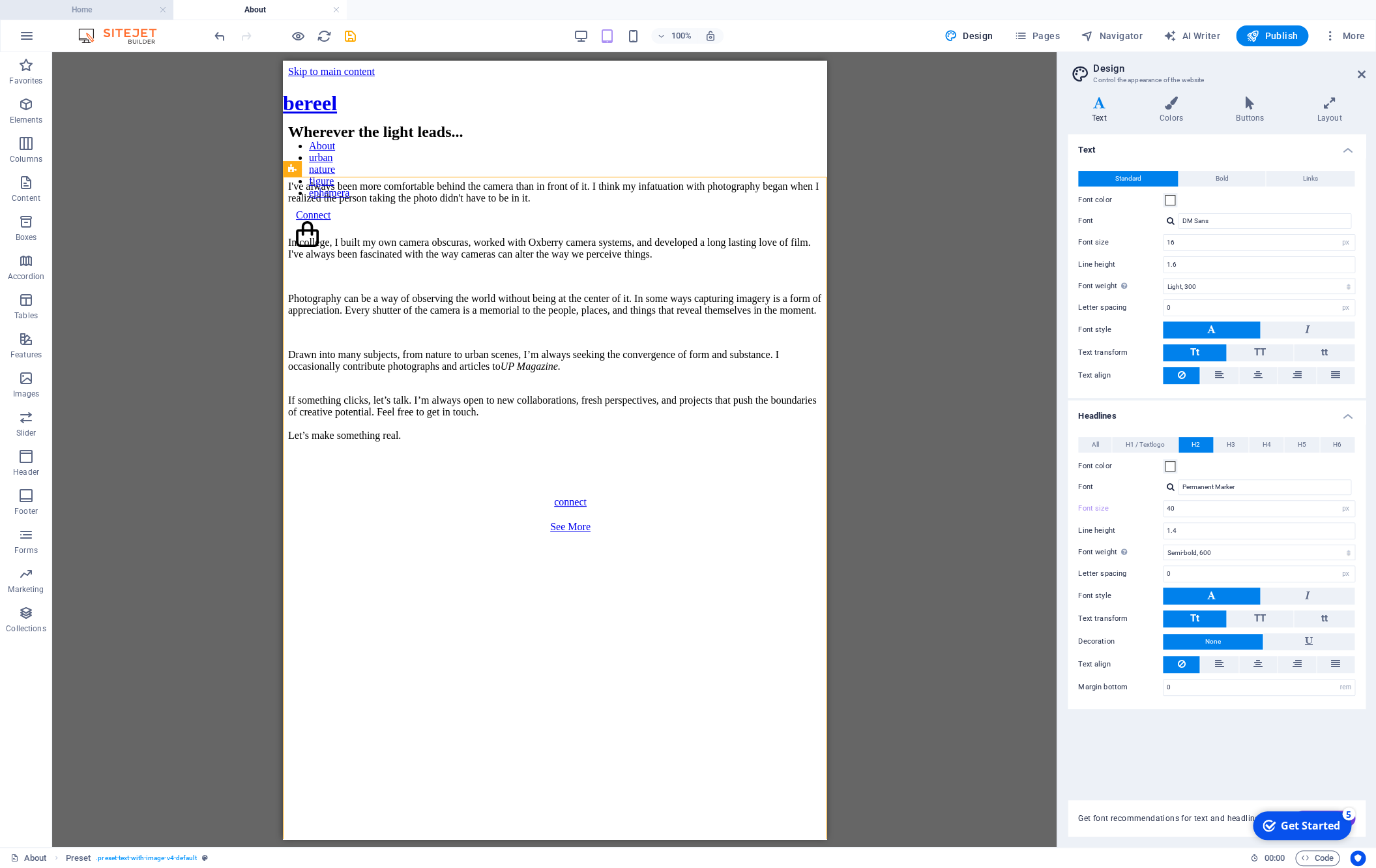
click at [77, 7] on h4 "Home" at bounding box center [86, 9] width 173 height 14
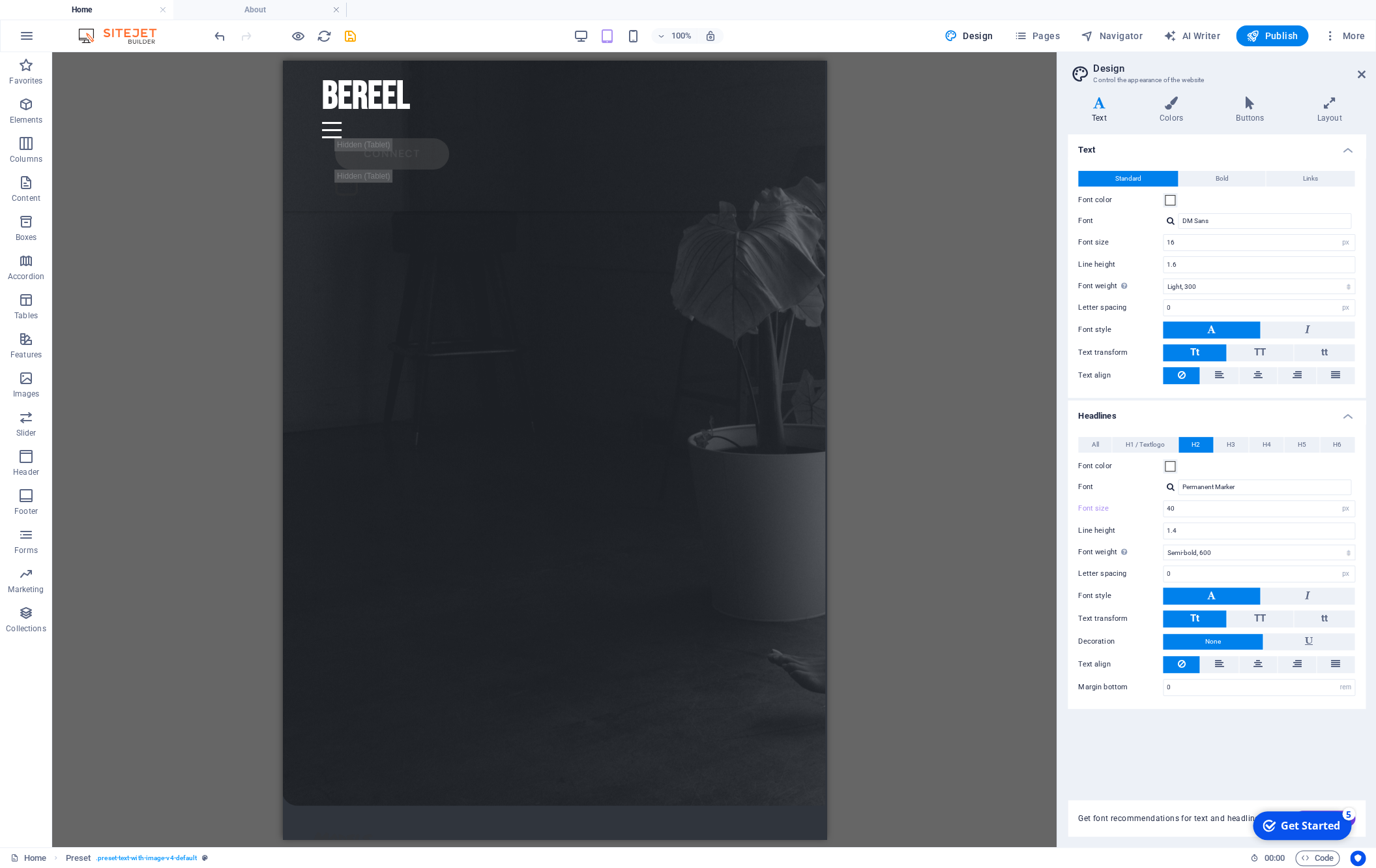
scroll to position [3975, 0]
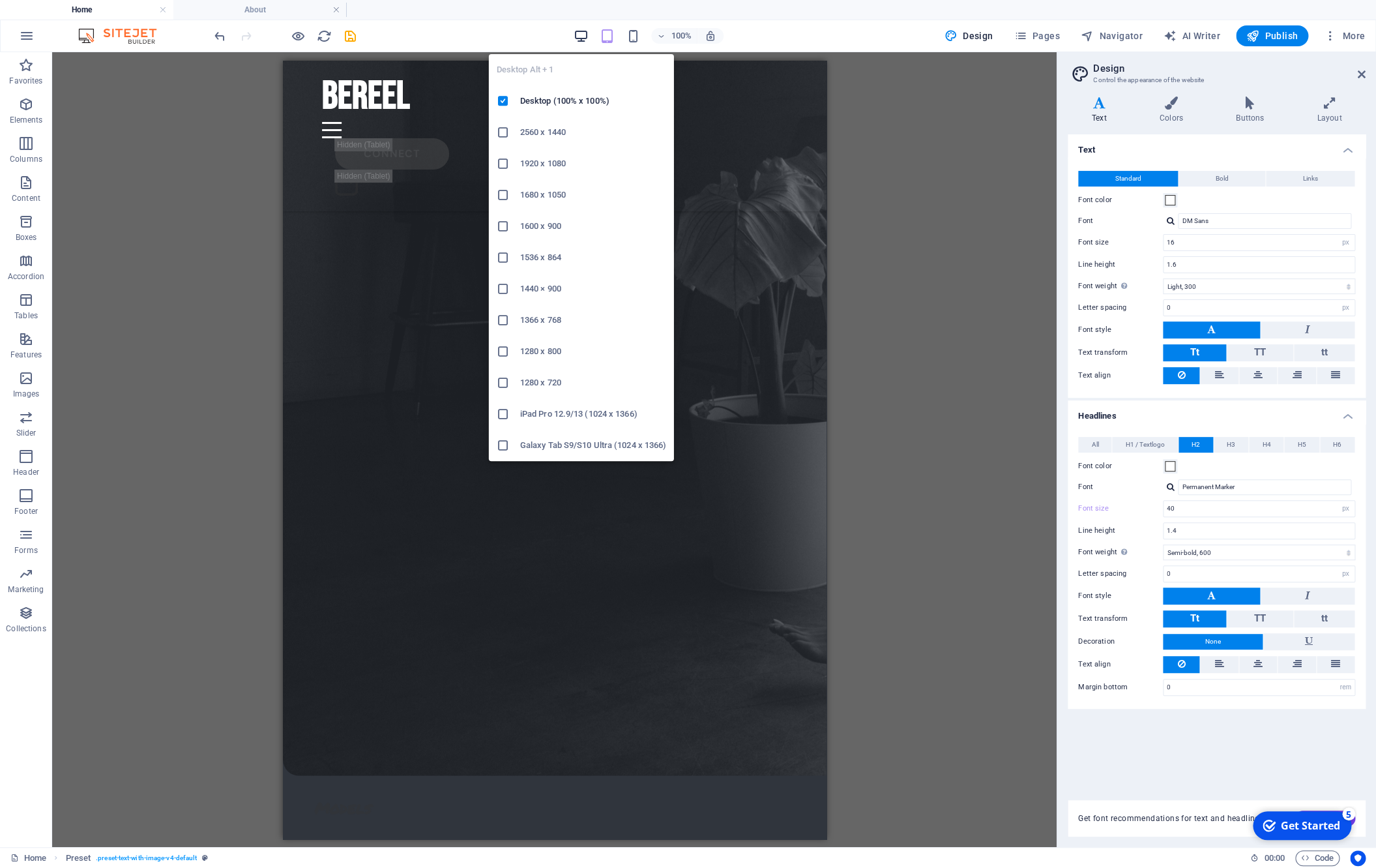
click at [588, 39] on icon "button" at bounding box center [581, 36] width 15 height 15
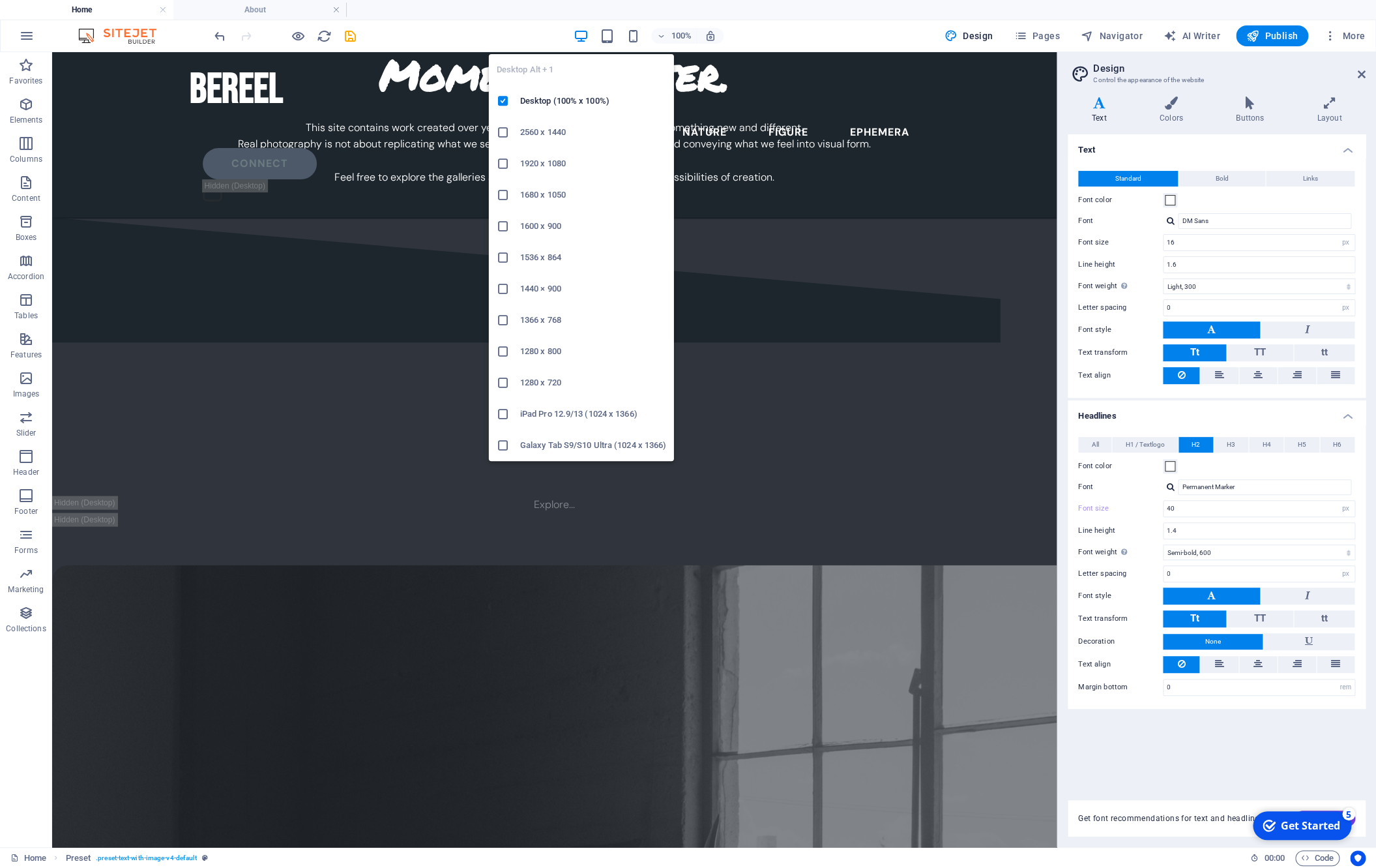
type input "64"
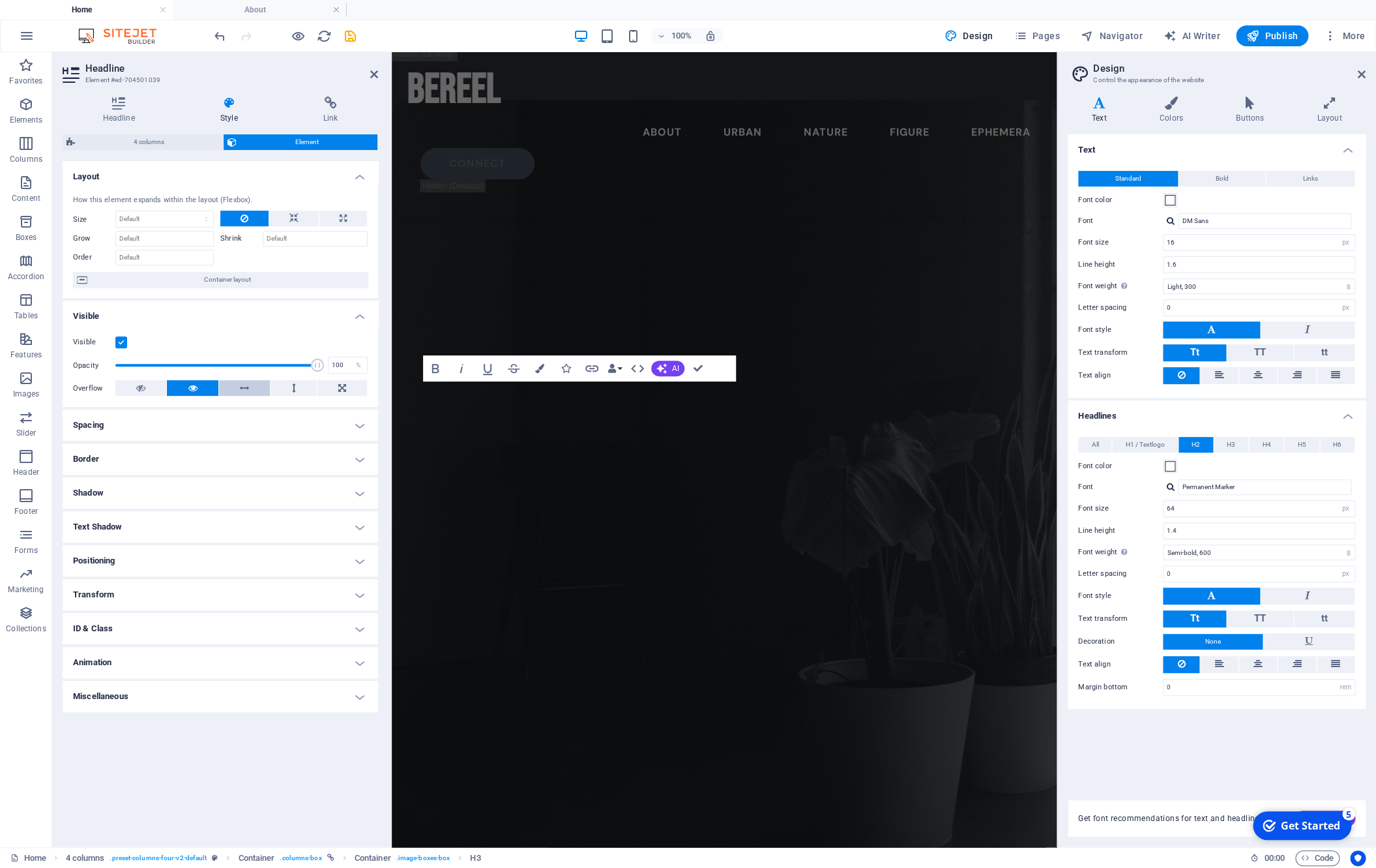
scroll to position [3436, 0]
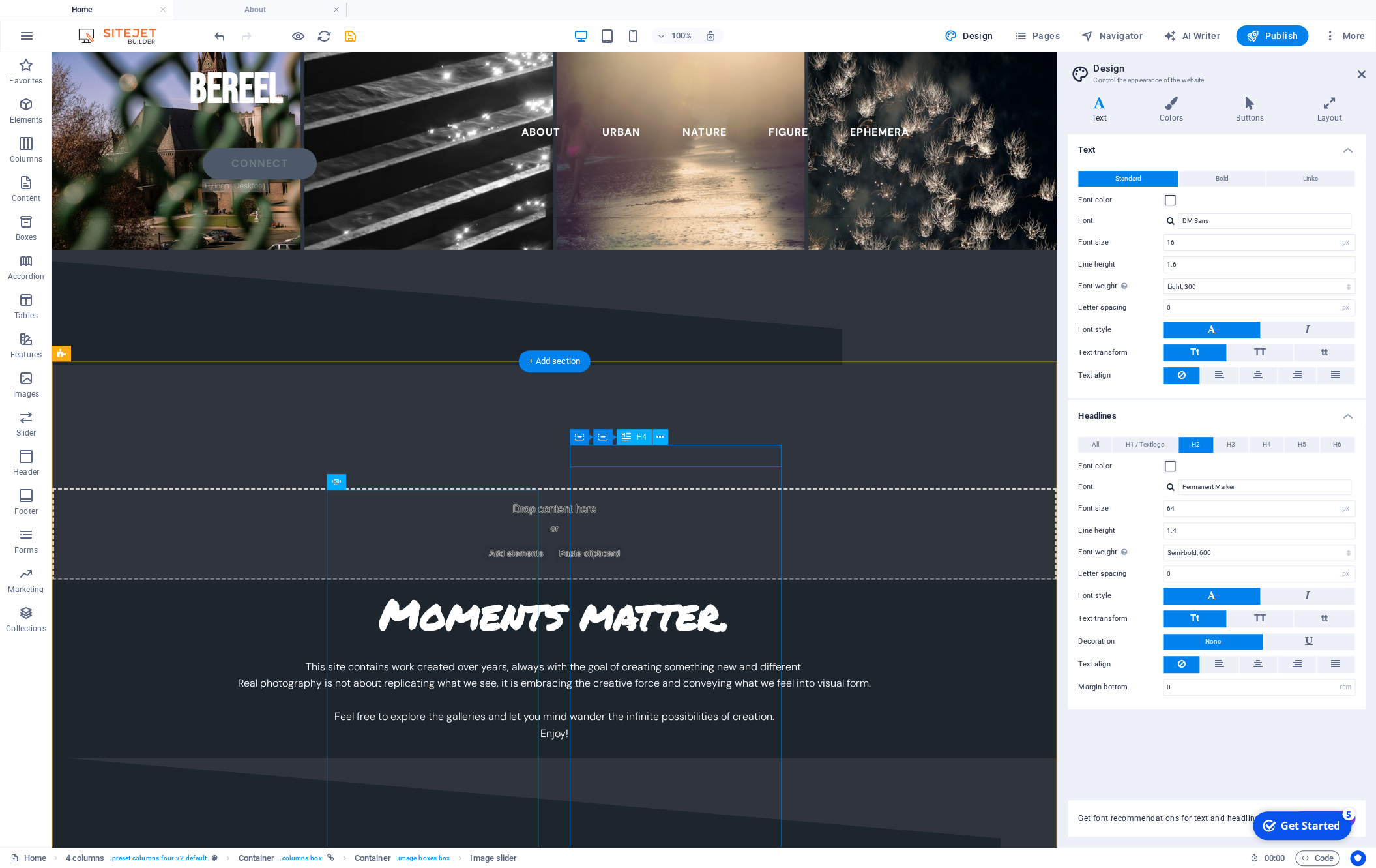
scroll to position [3914, 0]
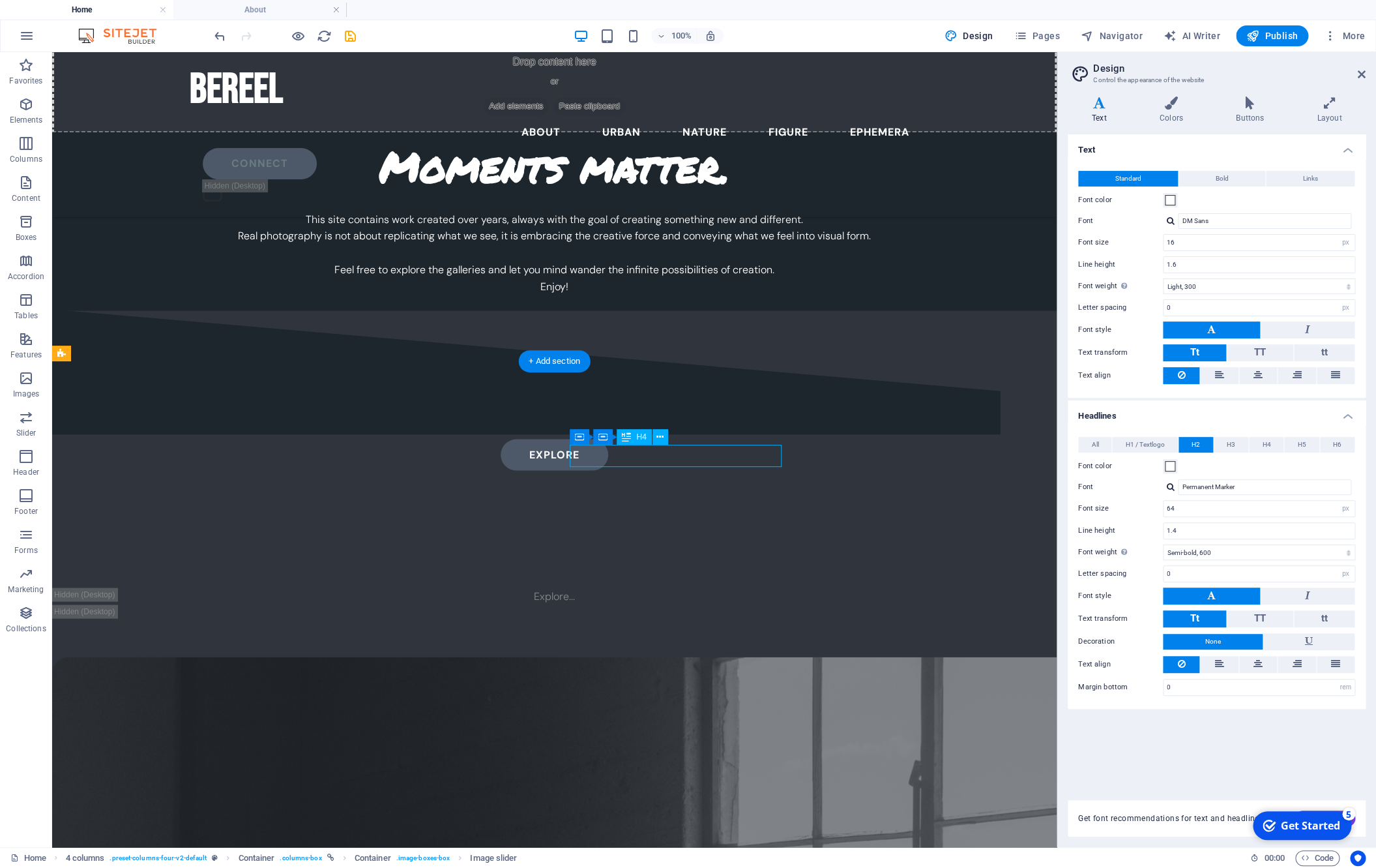
scroll to position [3436, 0]
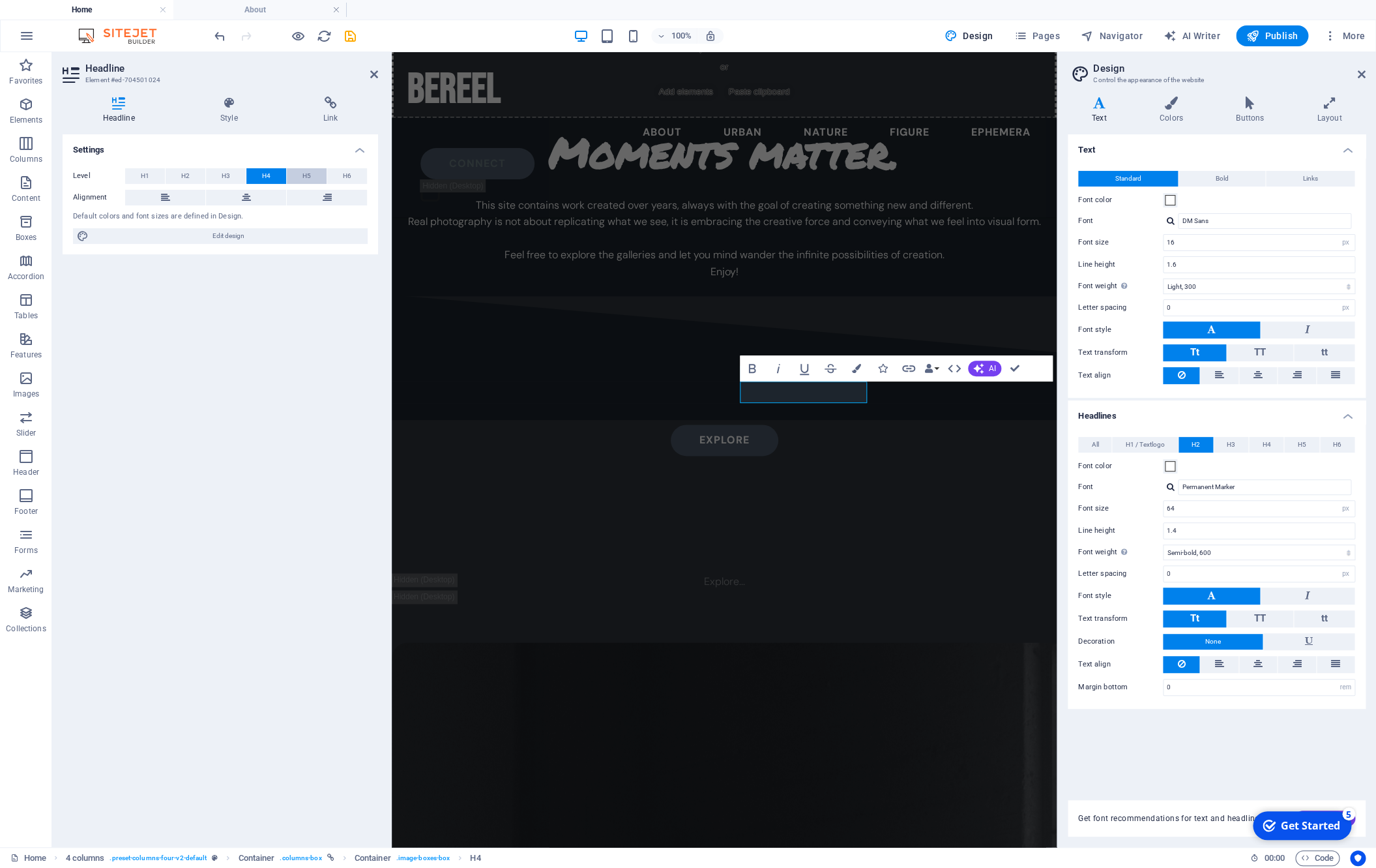
click at [296, 171] on button "H5" at bounding box center [307, 176] width 40 height 16
click at [181, 176] on button "H2" at bounding box center [185, 176] width 40 height 16
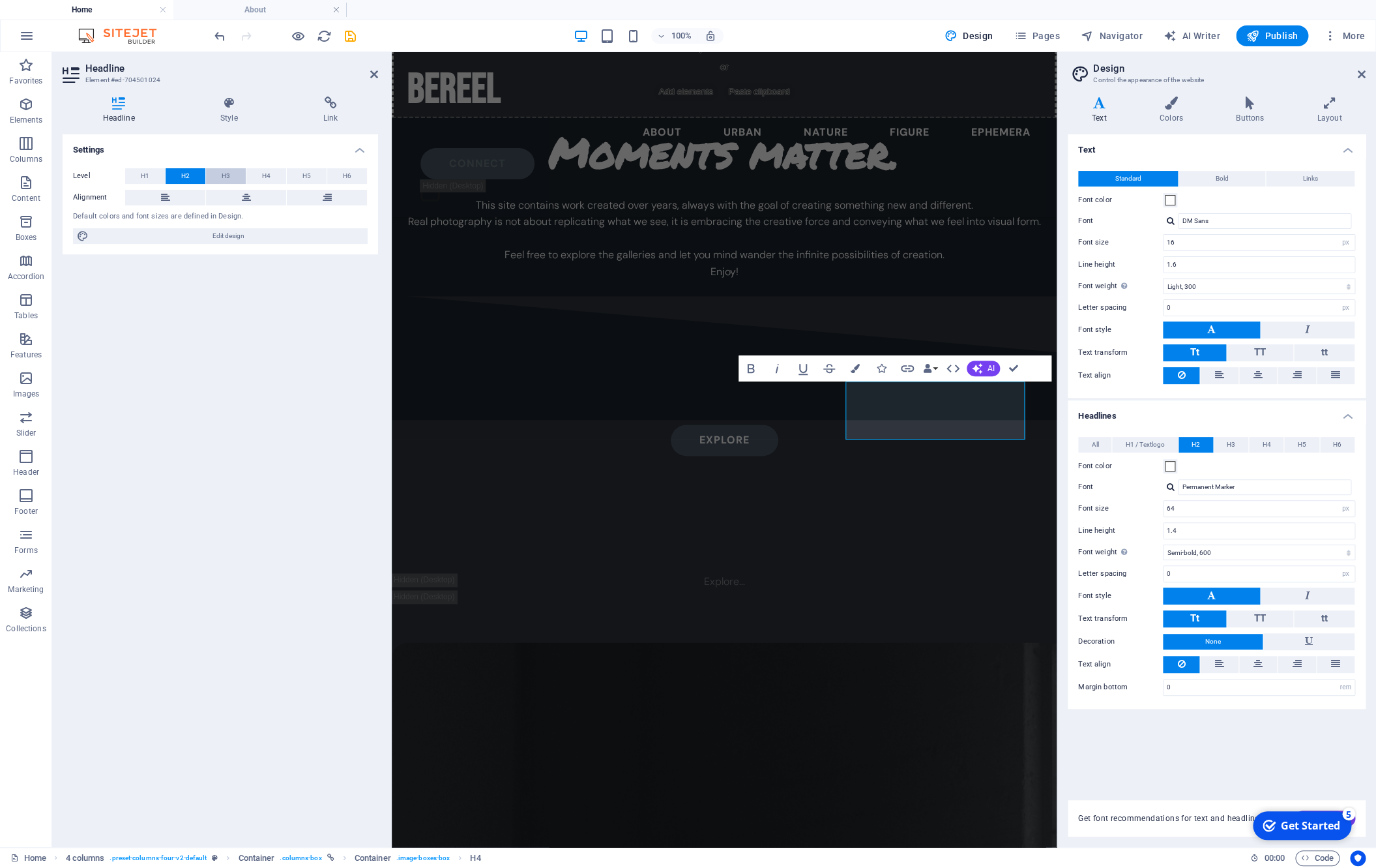
click at [217, 169] on button "H3" at bounding box center [225, 176] width 40 height 16
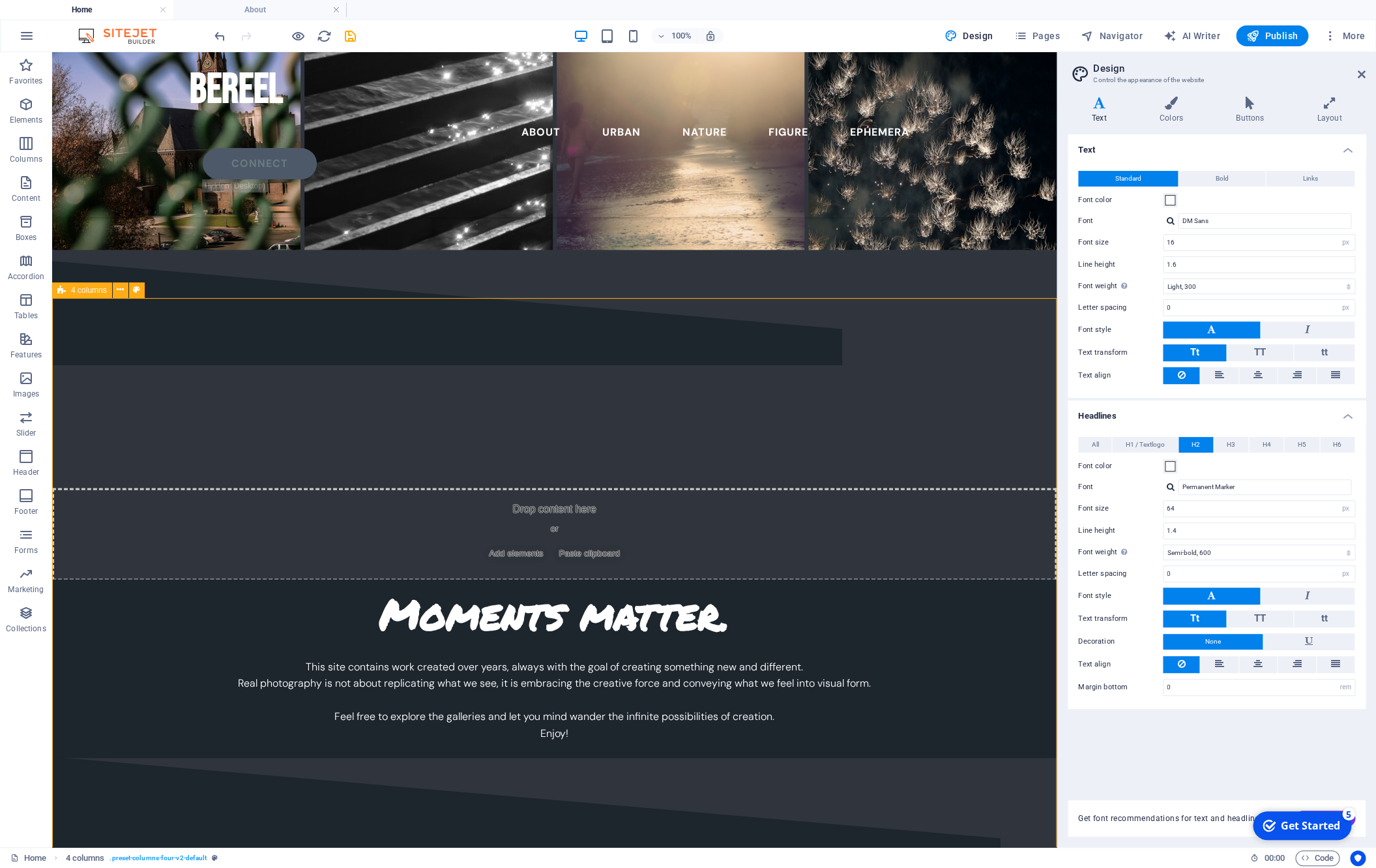
scroll to position [3978, 0]
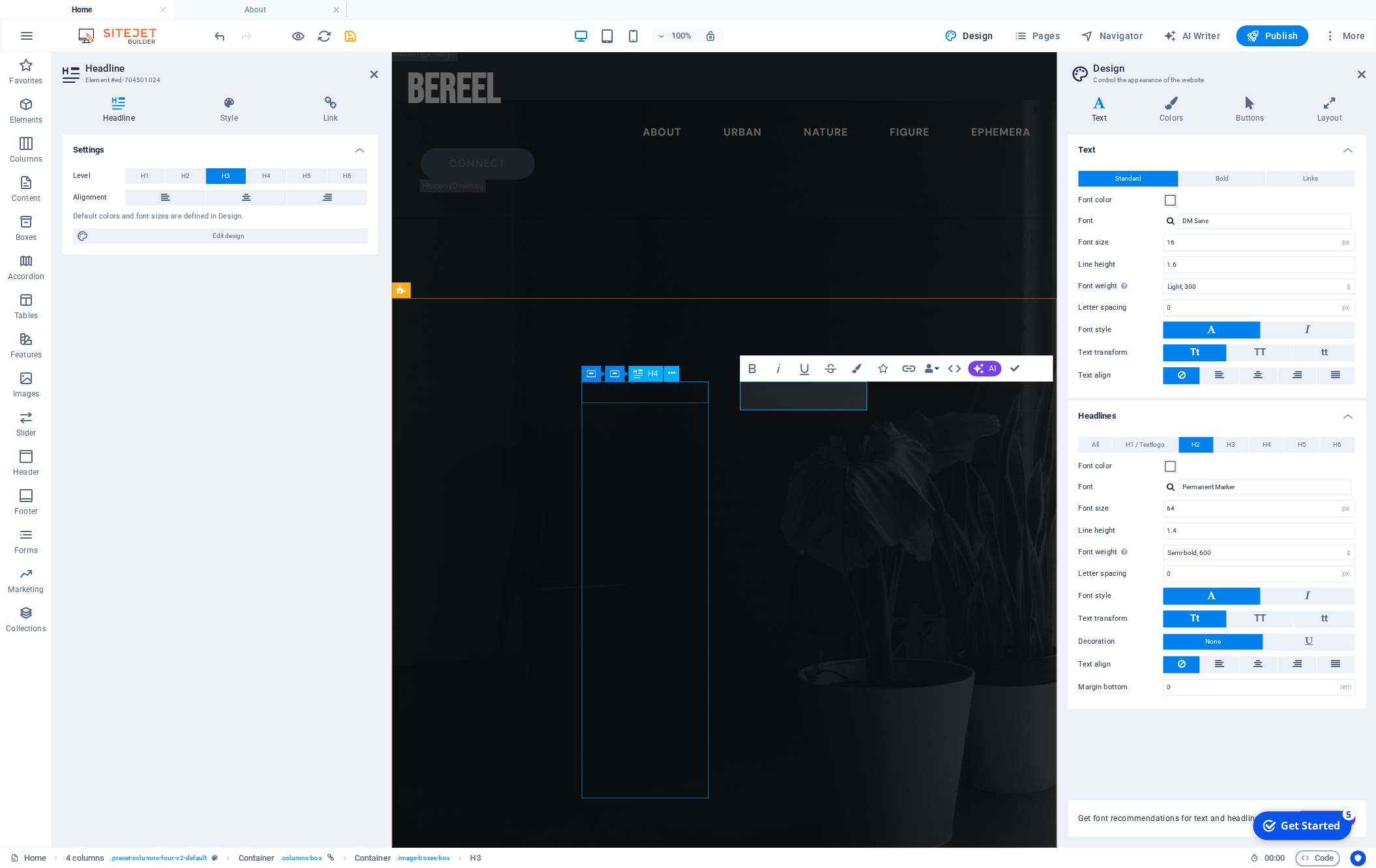
scroll to position [3436, 0]
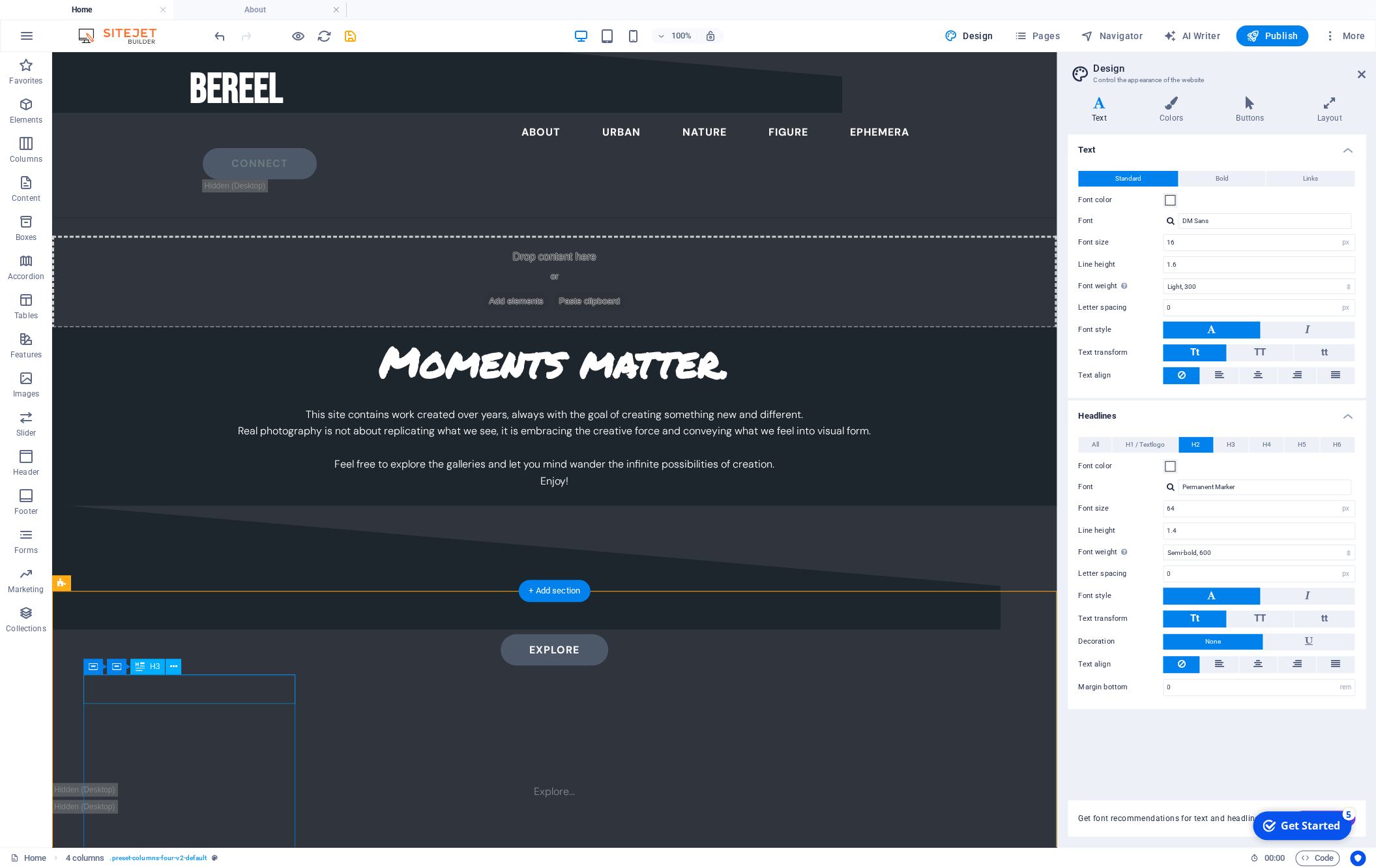
scroll to position [3799, 0]
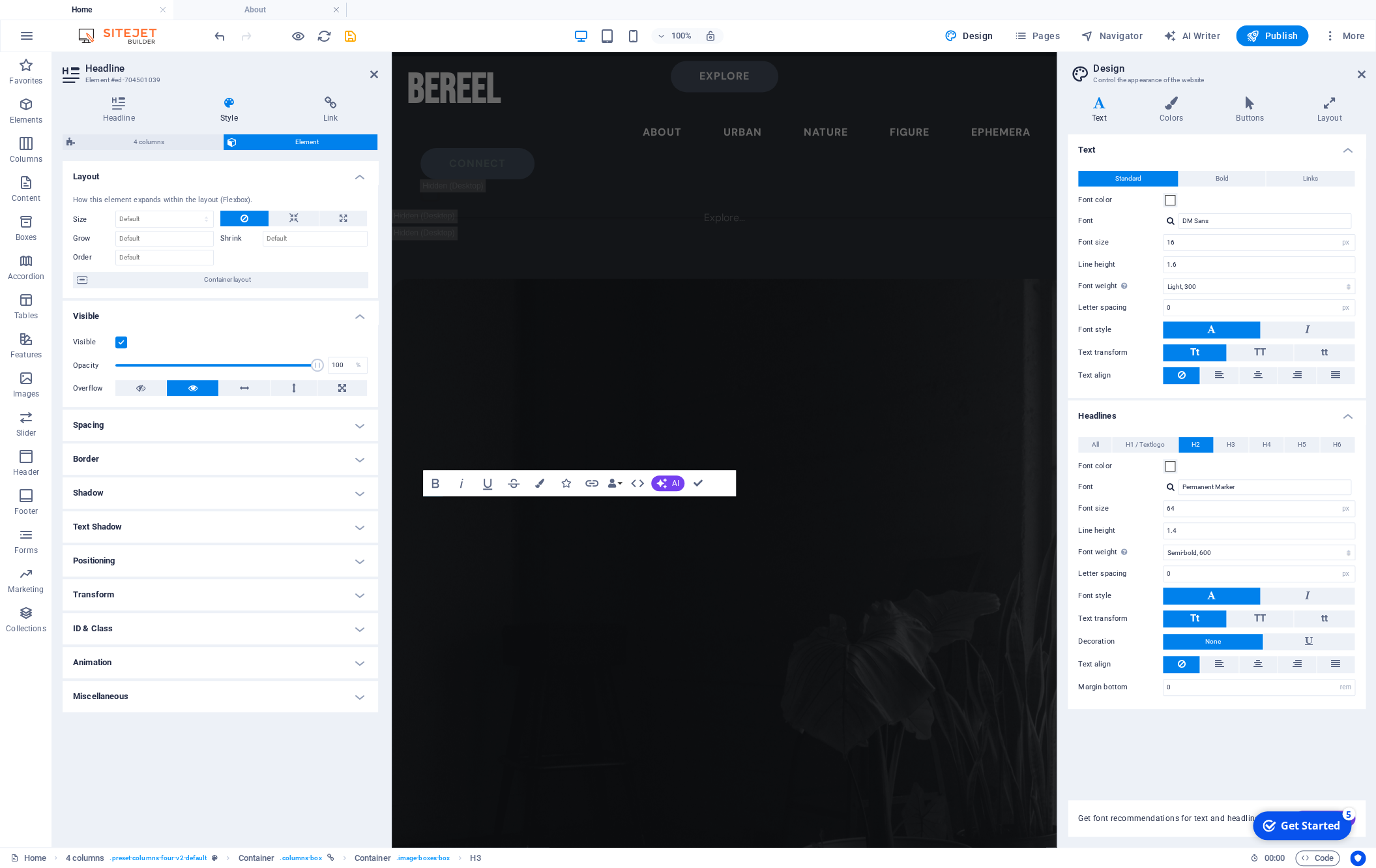
scroll to position [3321, 0]
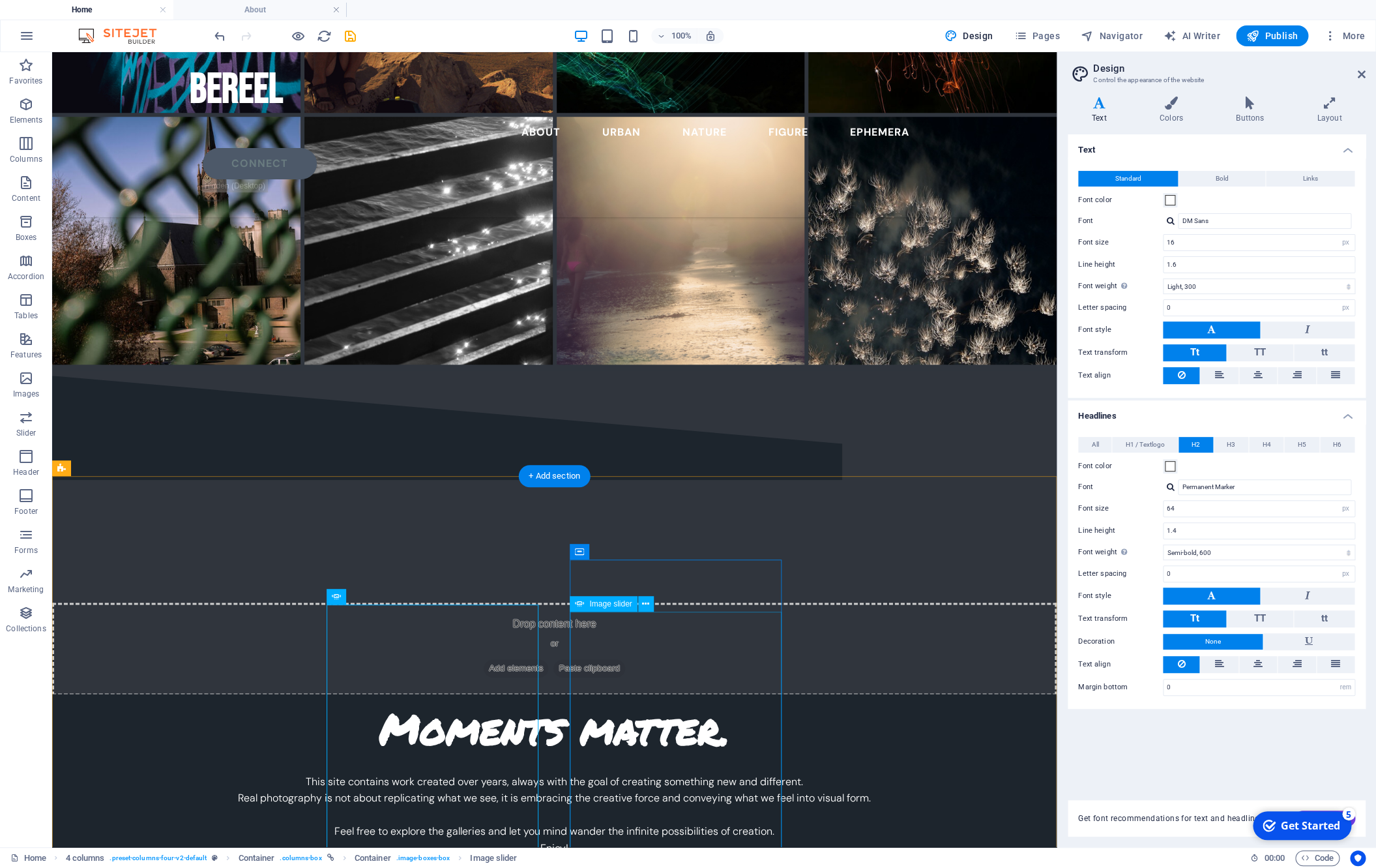
scroll to position [3799, 0]
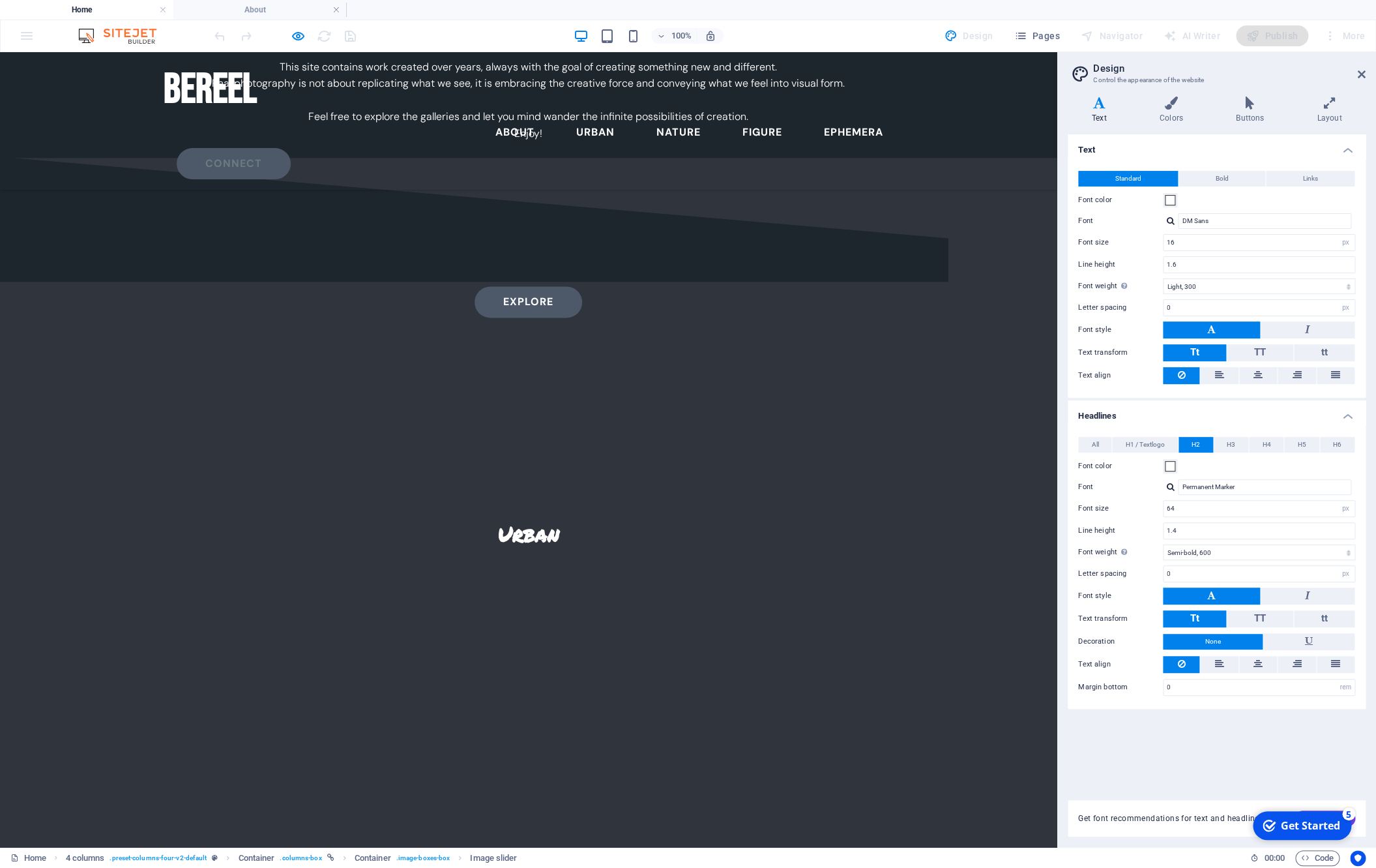
scroll to position [3720, 0]
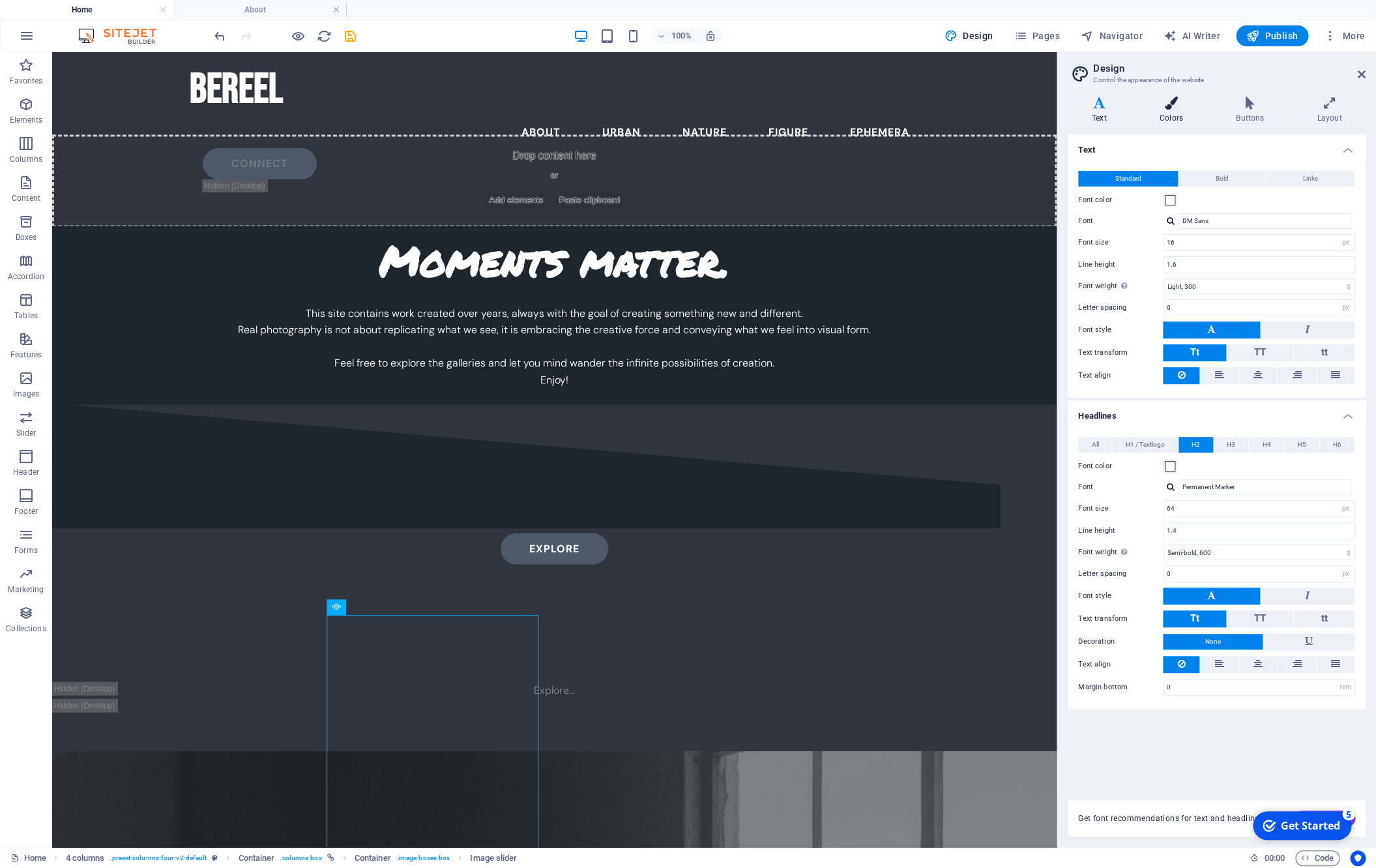
click at [935, 109] on icon at bounding box center [1171, 103] width 71 height 13
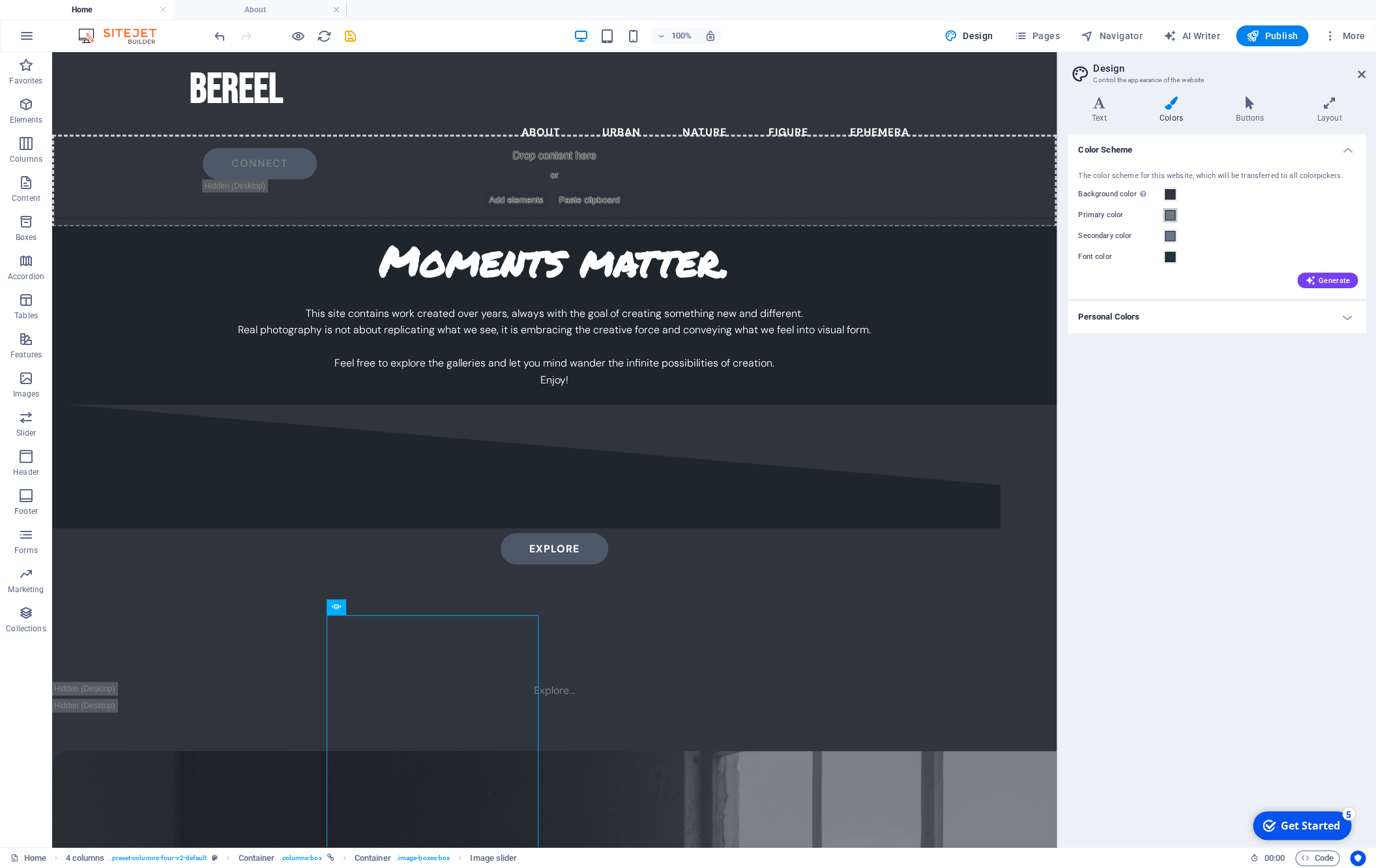
click at [935, 218] on span at bounding box center [1170, 214] width 10 height 10
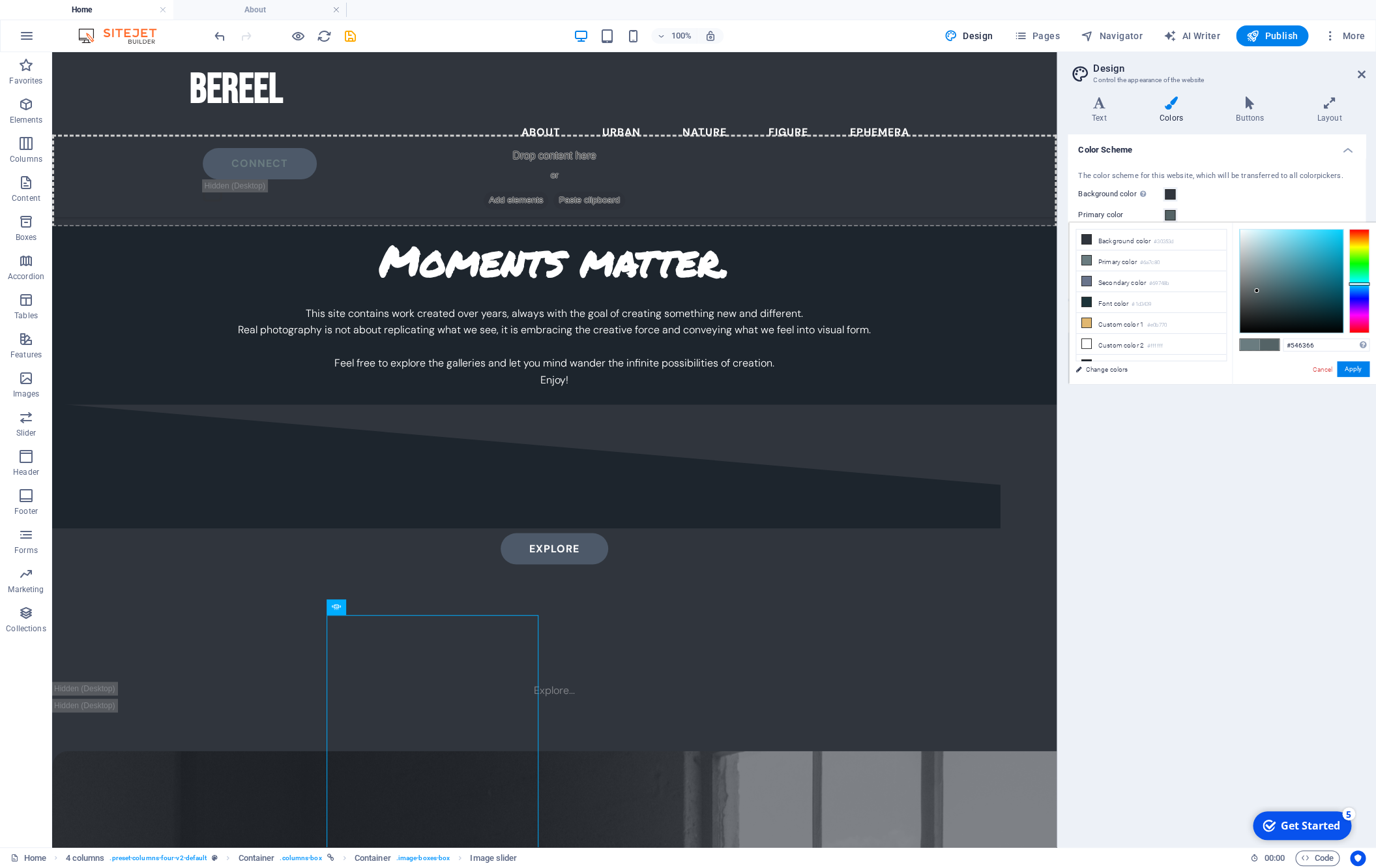
click at [935, 376] on div "Cancel Apply" at bounding box center [1340, 369] width 59 height 16
click at [935, 369] on link "Cancel" at bounding box center [1323, 369] width 22 height 9
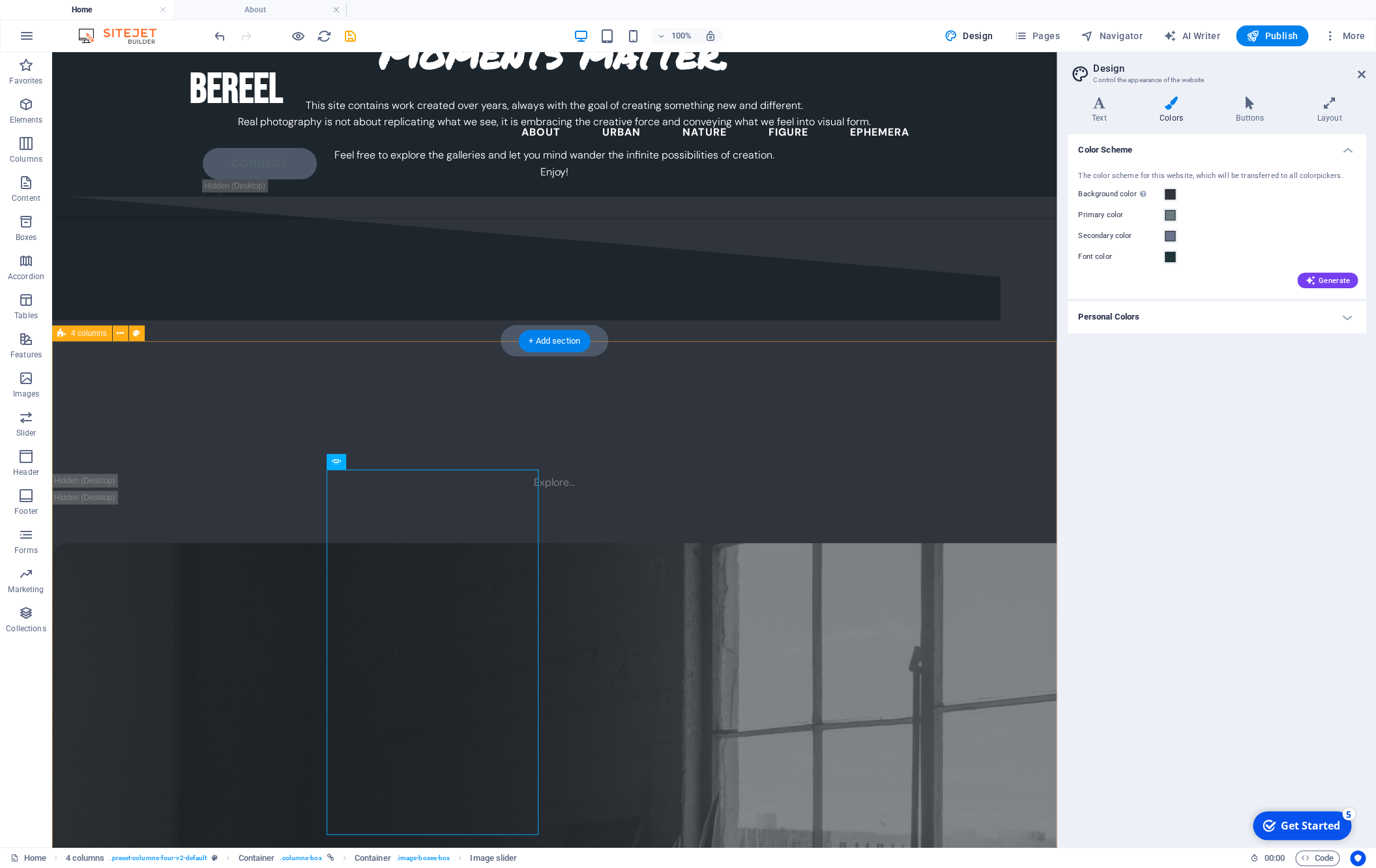
scroll to position [4019, 0]
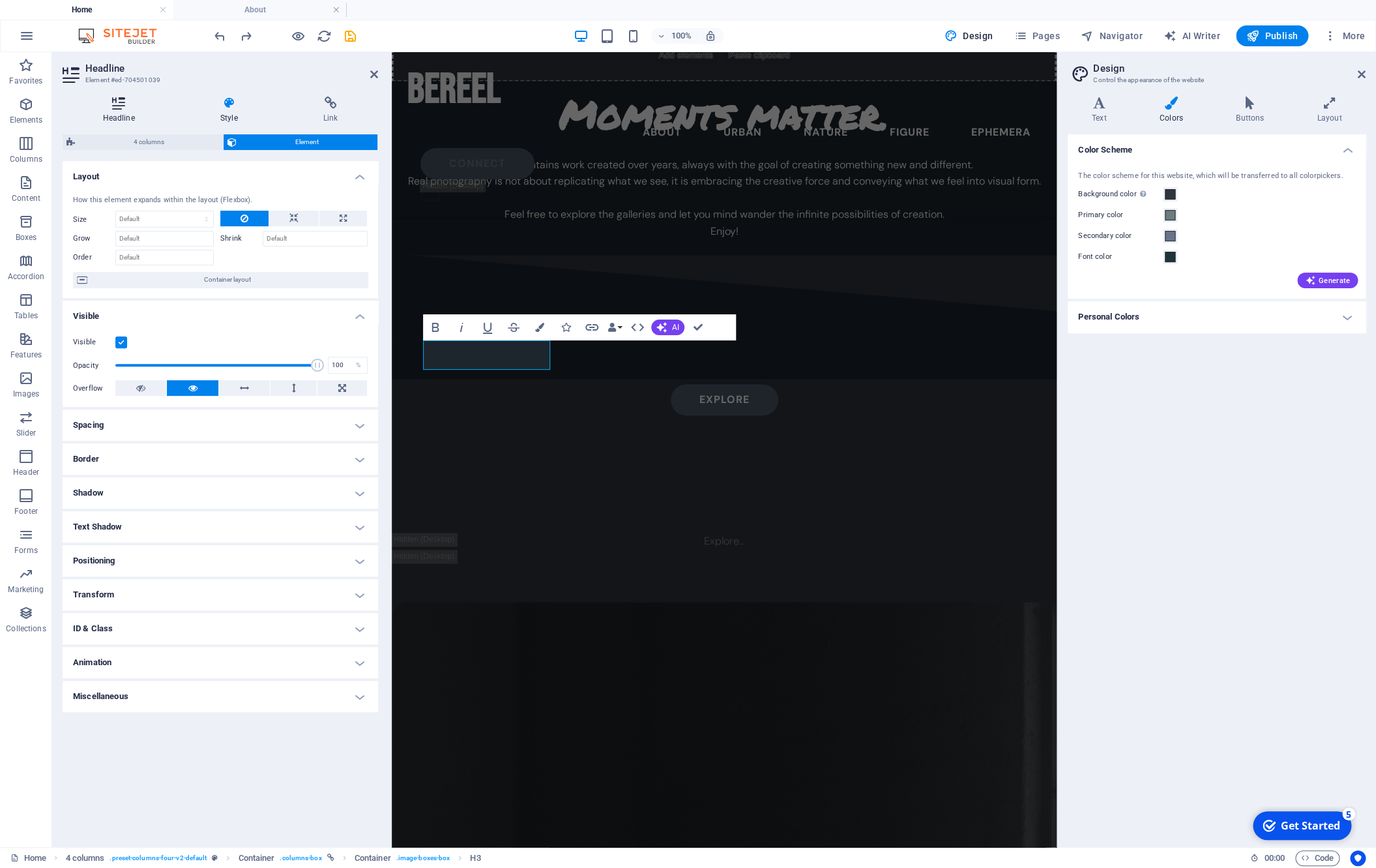
click at [123, 107] on icon at bounding box center [119, 103] width 112 height 13
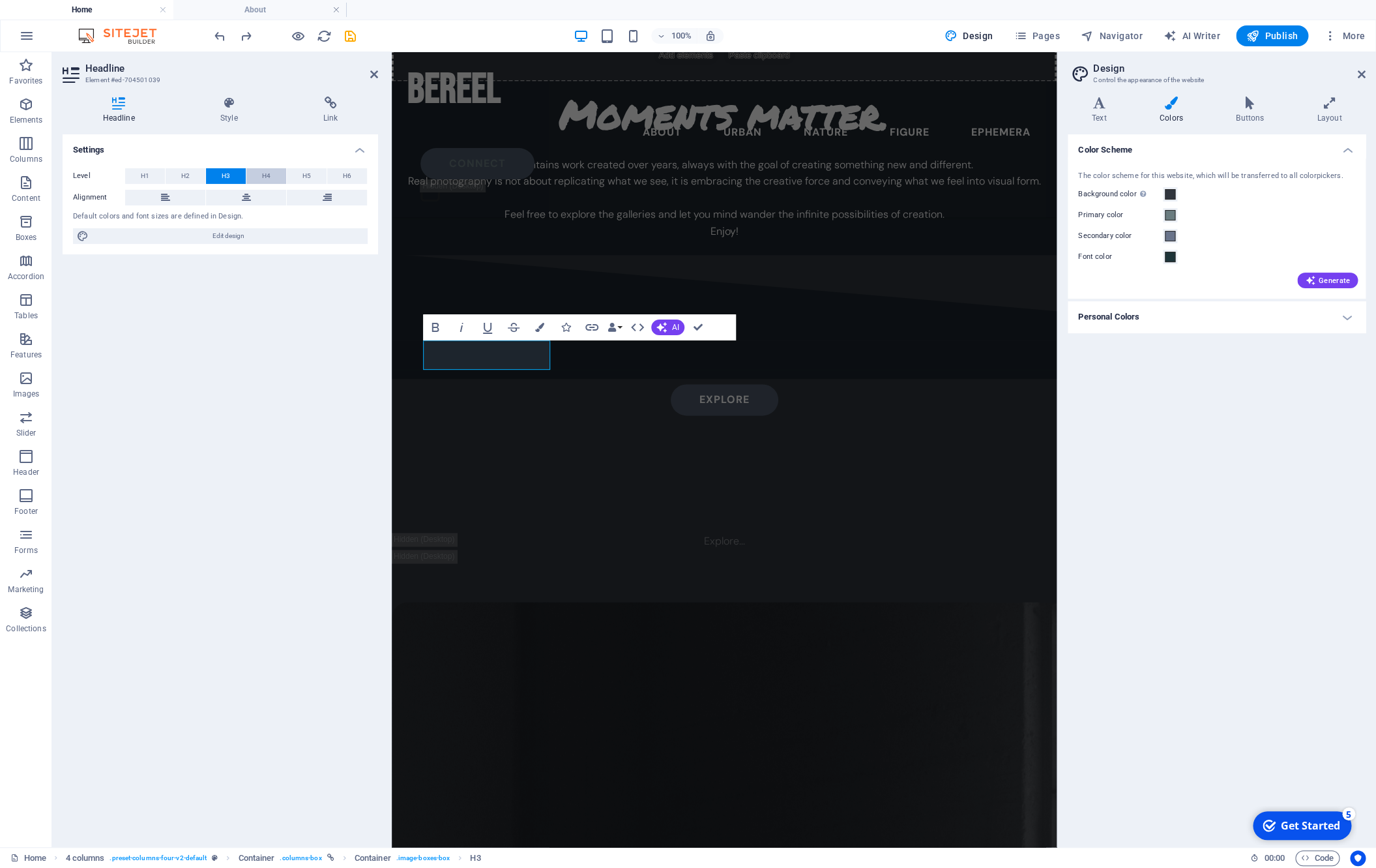
click at [260, 174] on button "H4" at bounding box center [266, 176] width 40 height 16
click at [224, 108] on icon at bounding box center [228, 103] width 98 height 13
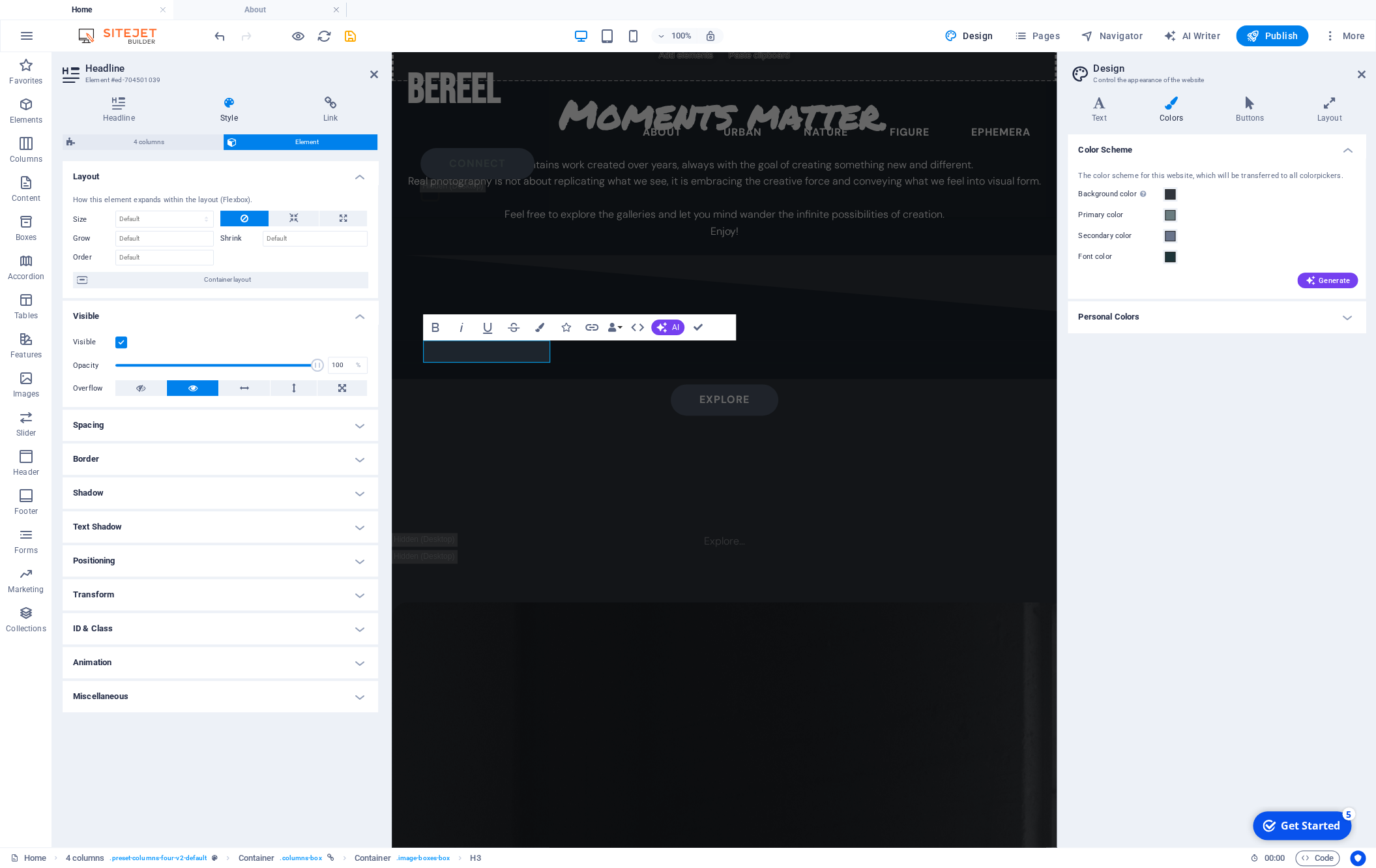
click at [124, 343] on label at bounding box center [121, 342] width 12 height 12
click at [0, 0] on input "Visible" at bounding box center [0, 0] width 0 height 0
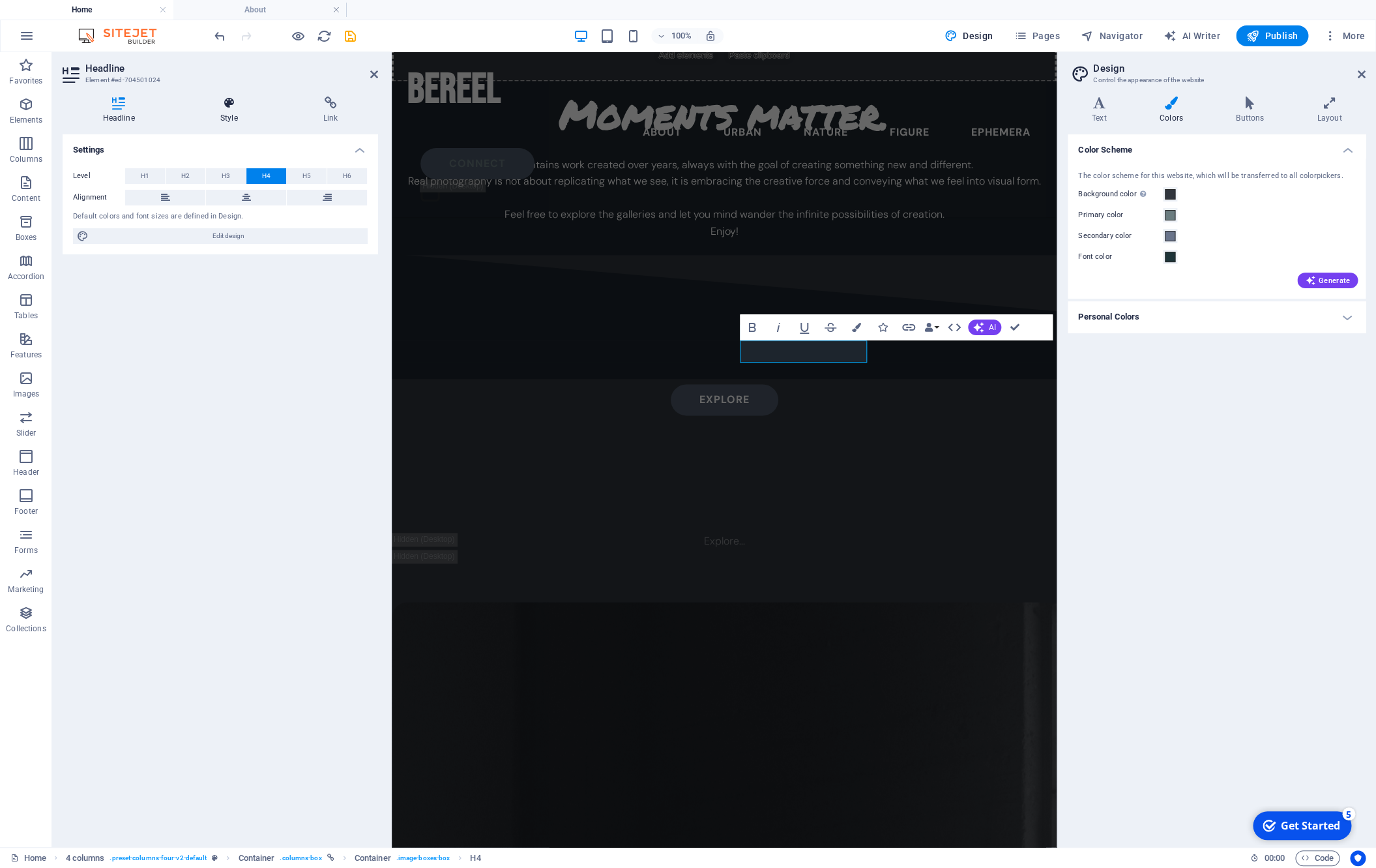
click at [216, 104] on icon at bounding box center [228, 103] width 98 height 13
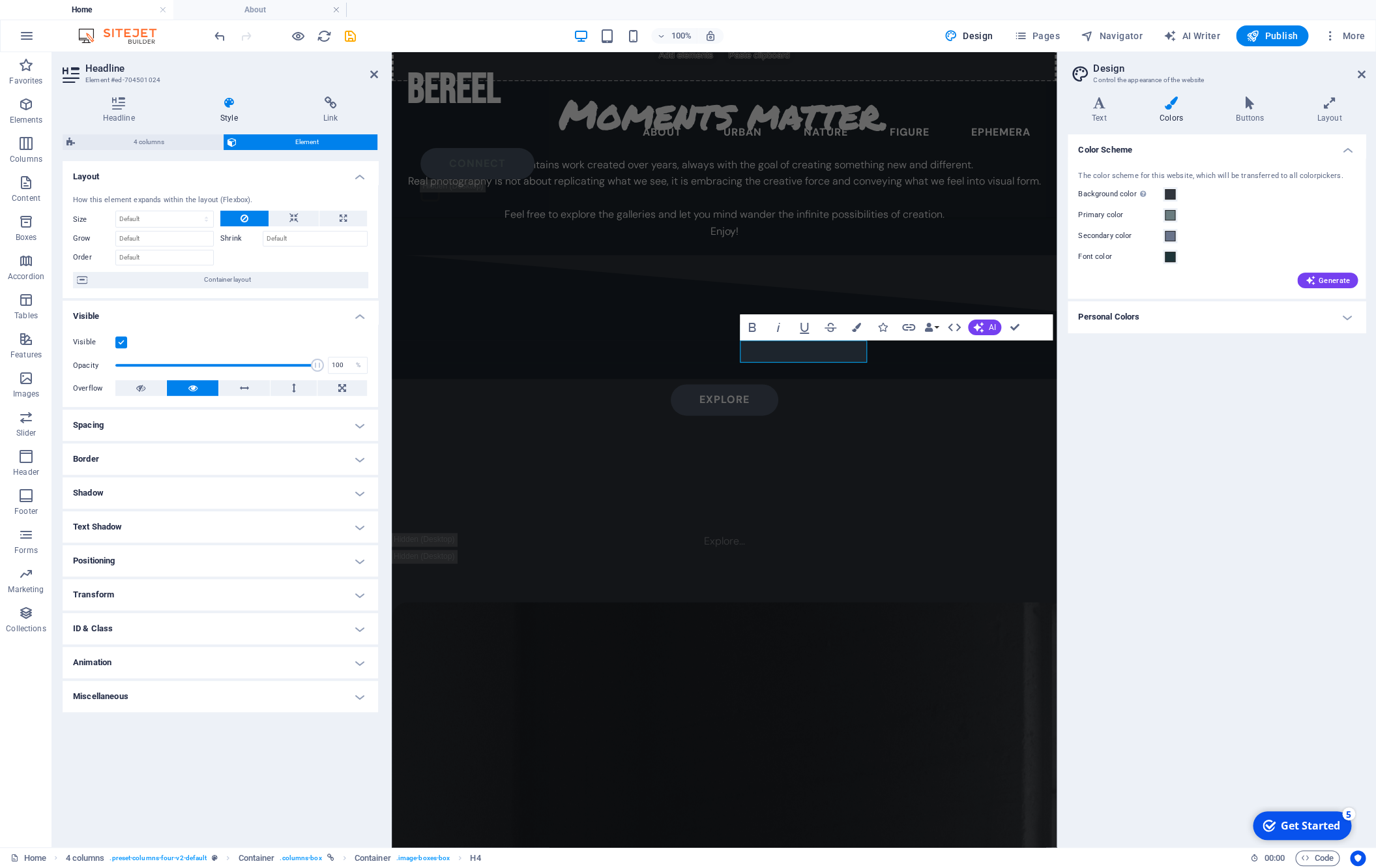
click at [122, 341] on label at bounding box center [121, 342] width 12 height 12
click at [0, 0] on input "Visible" at bounding box center [0, 0] width 0 height 0
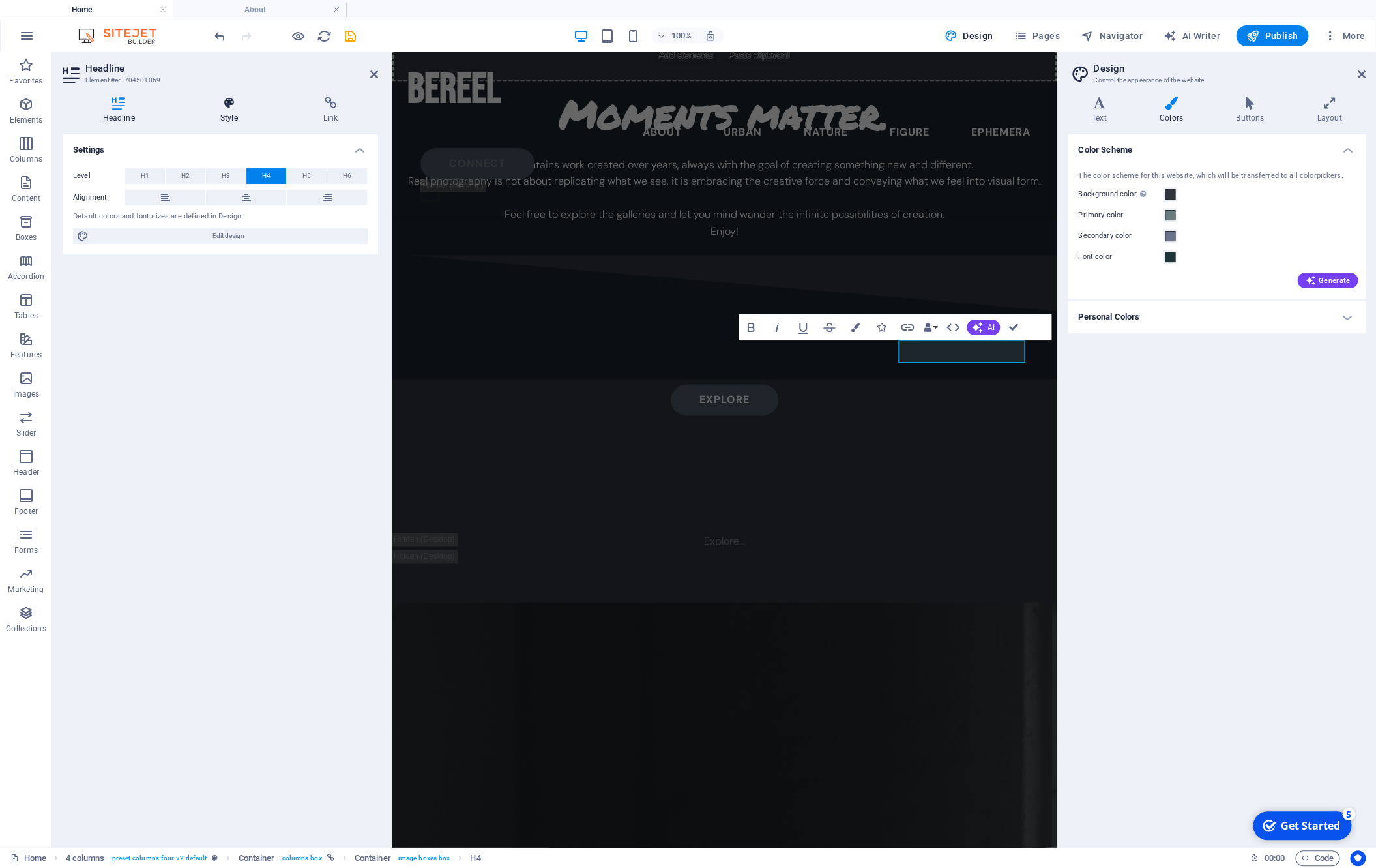
click at [229, 102] on icon at bounding box center [228, 103] width 98 height 13
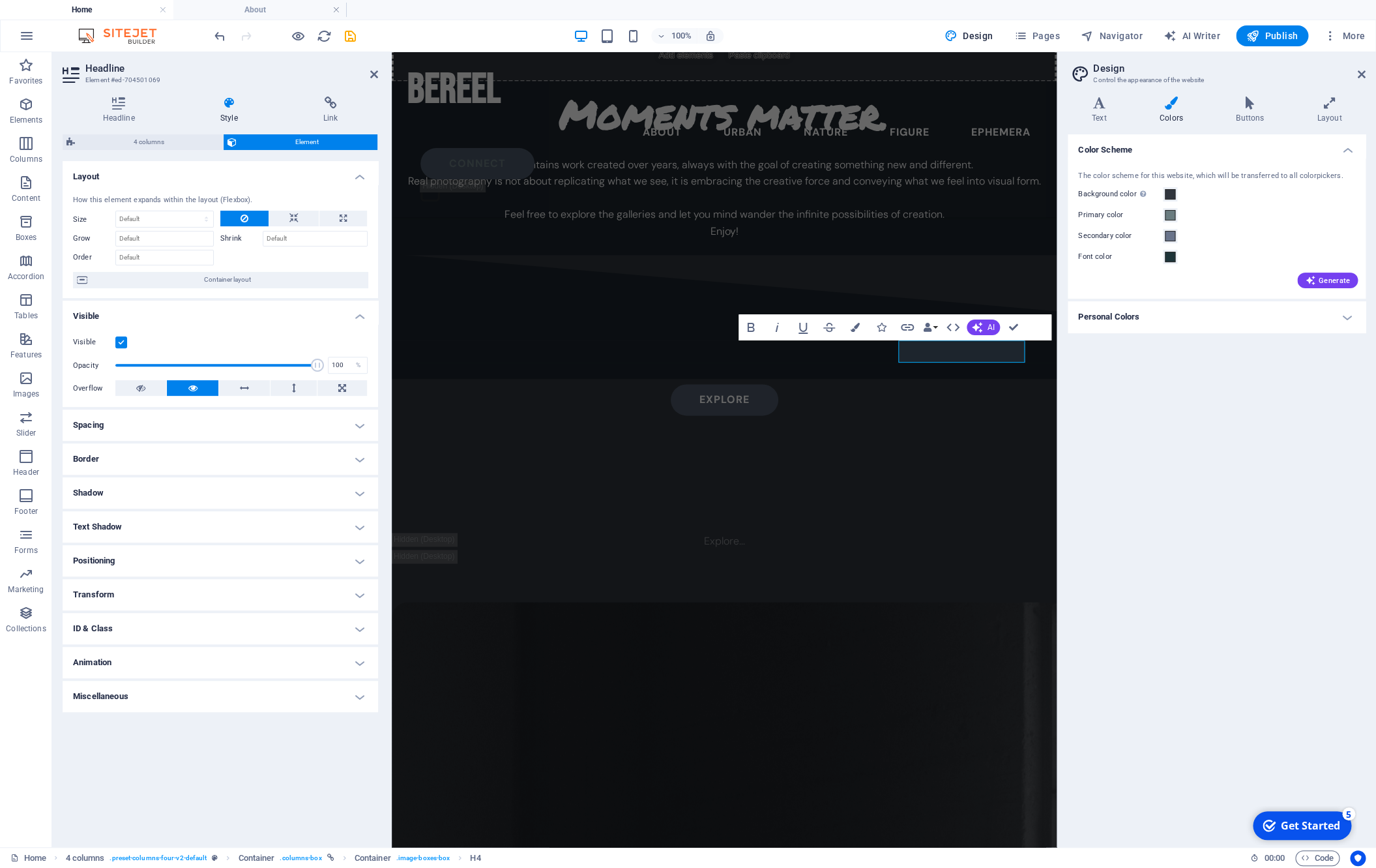
click at [123, 341] on label at bounding box center [121, 342] width 12 height 12
click at [0, 0] on input "Visible" at bounding box center [0, 0] width 0 height 0
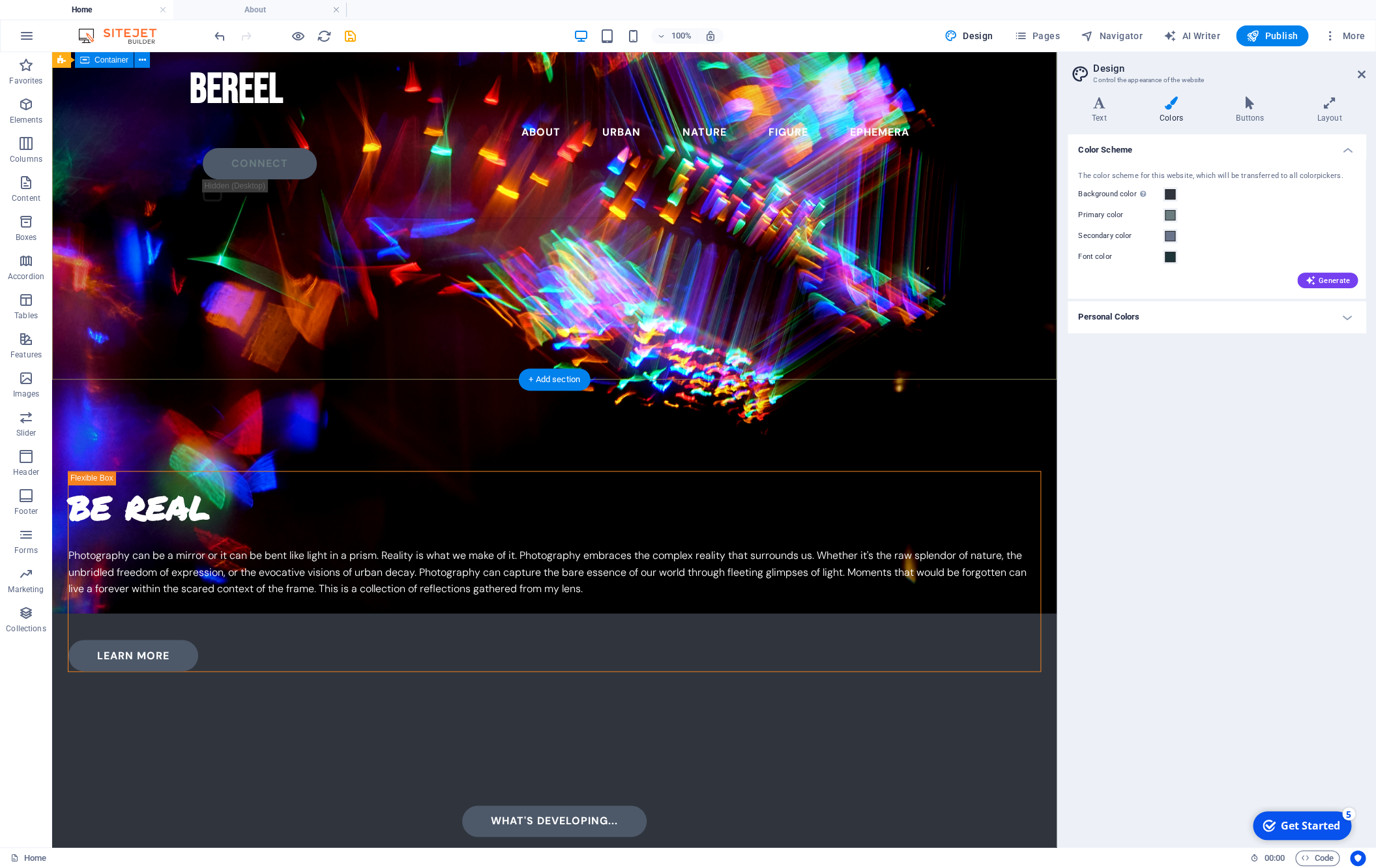
scroll to position [929, 0]
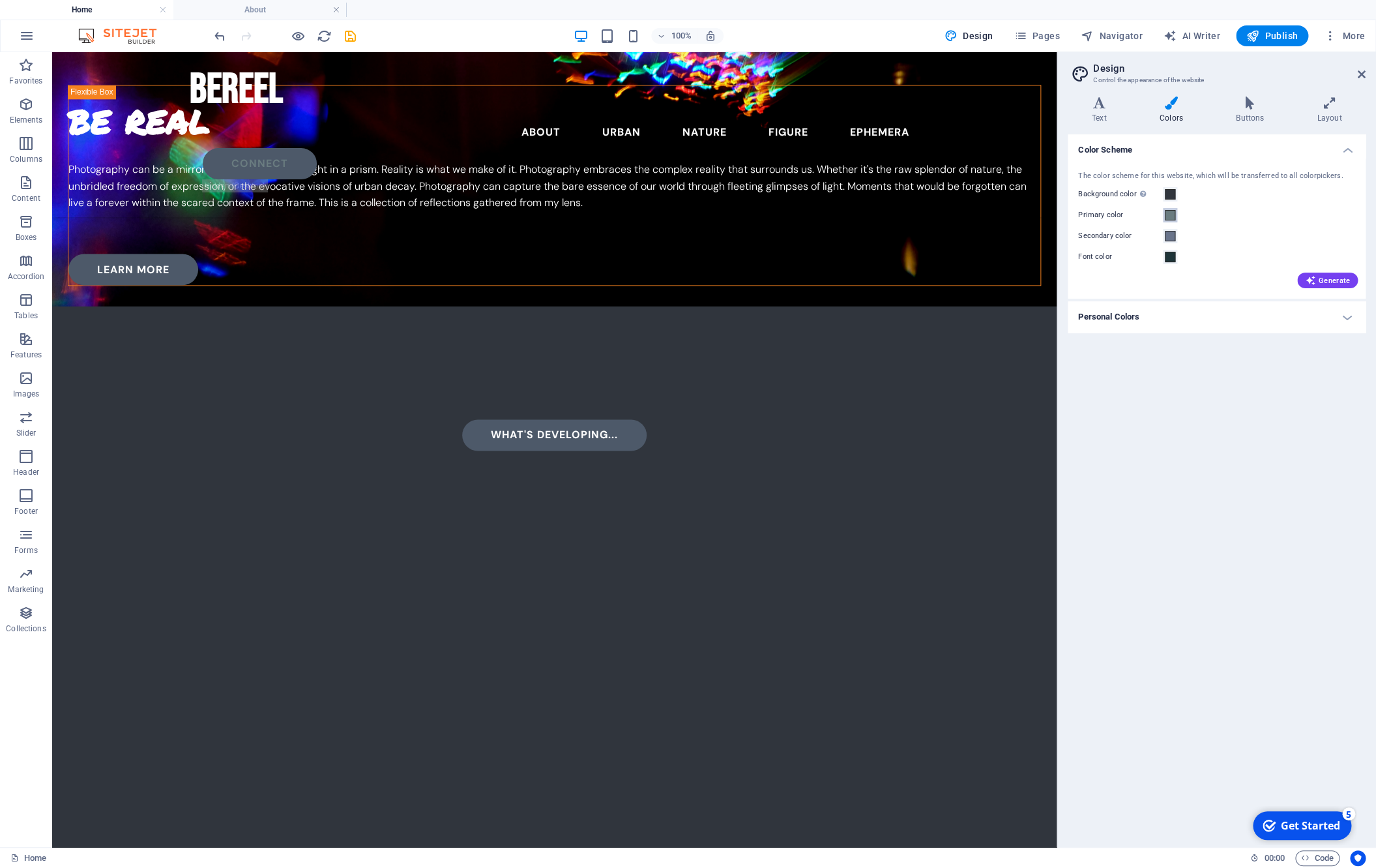
click at [935, 214] on span at bounding box center [1170, 214] width 10 height 10
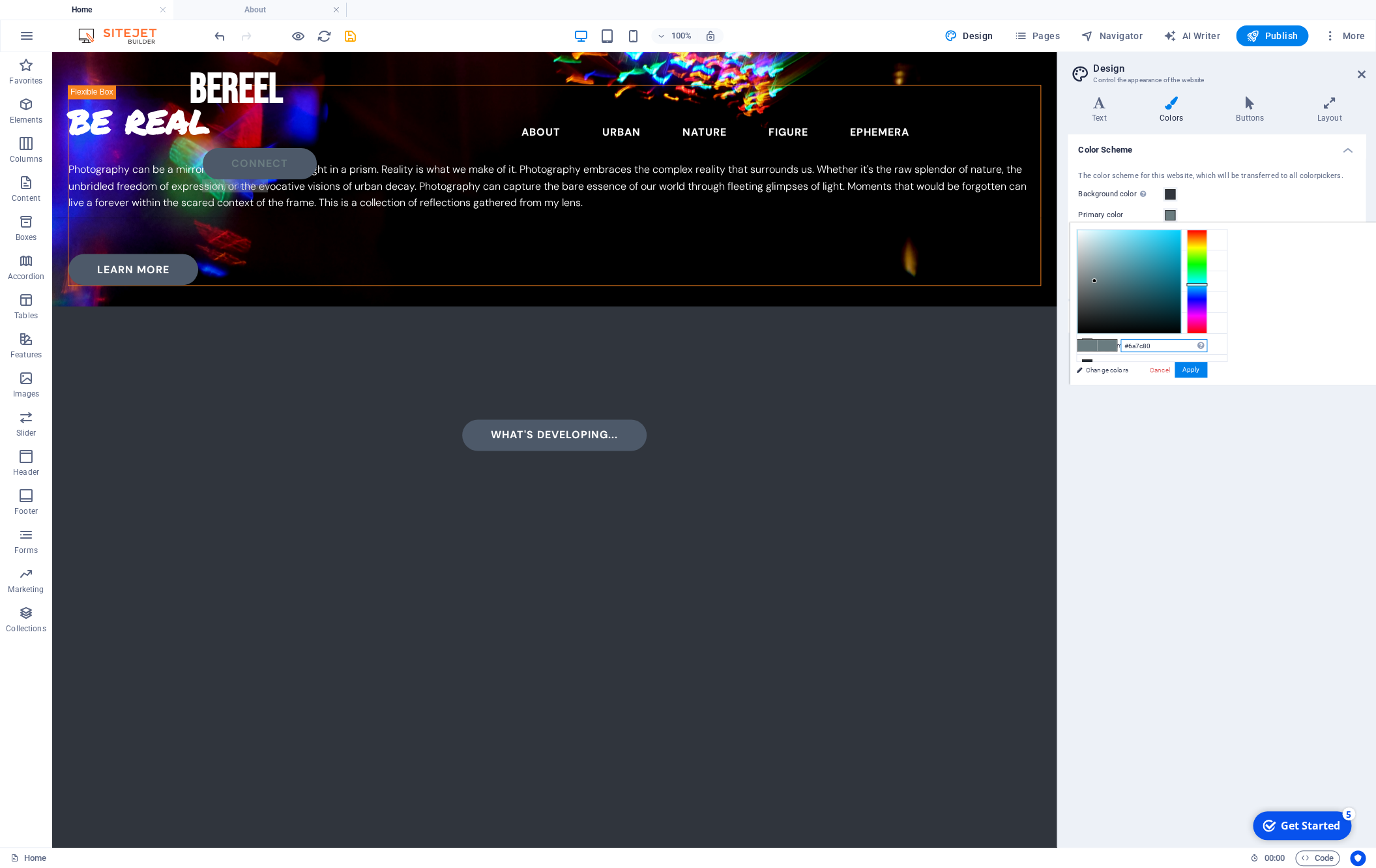
click at [0, 0] on input "#6a7c80" at bounding box center [0, 0] width 0 height 0
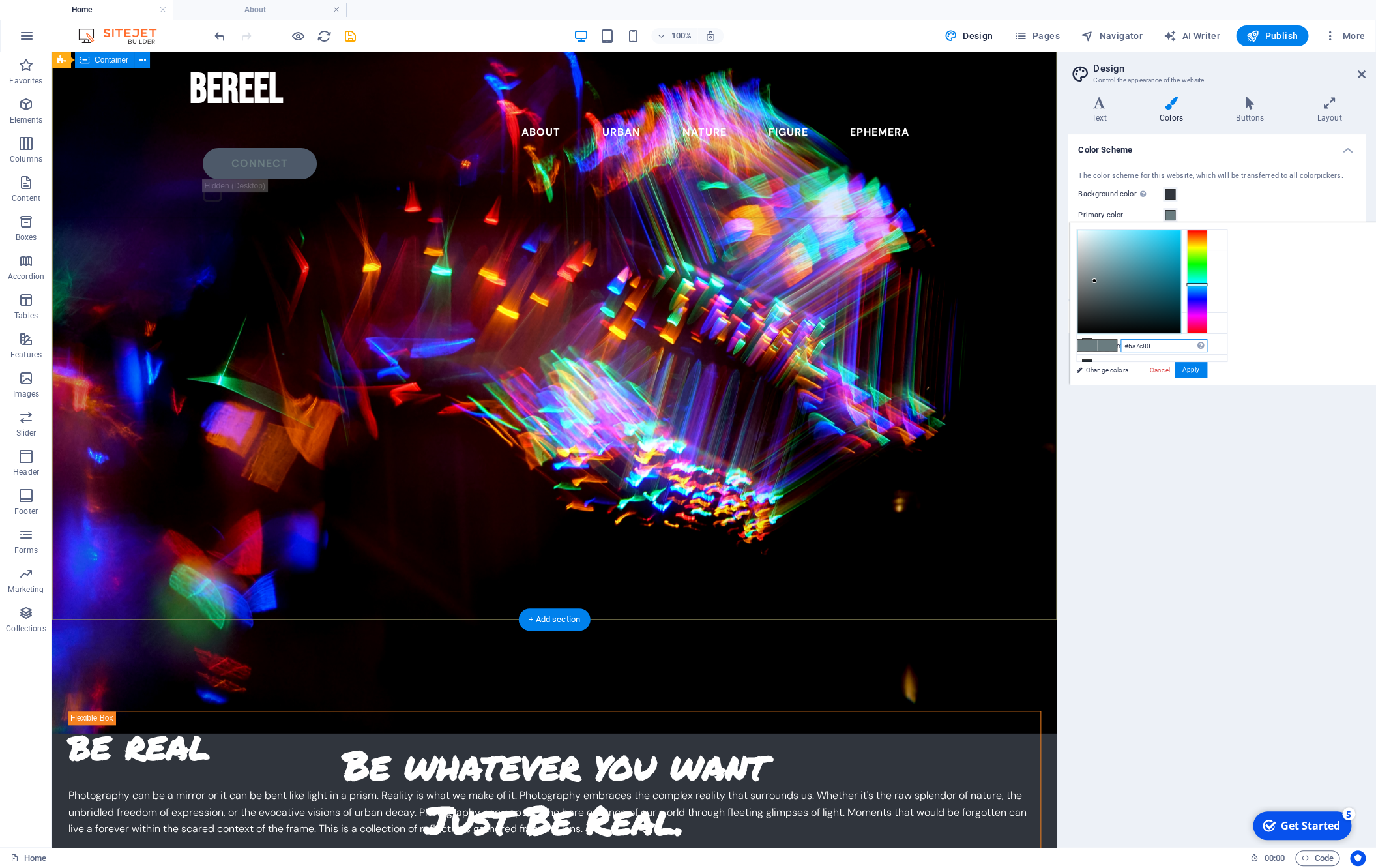
scroll to position [500, 0]
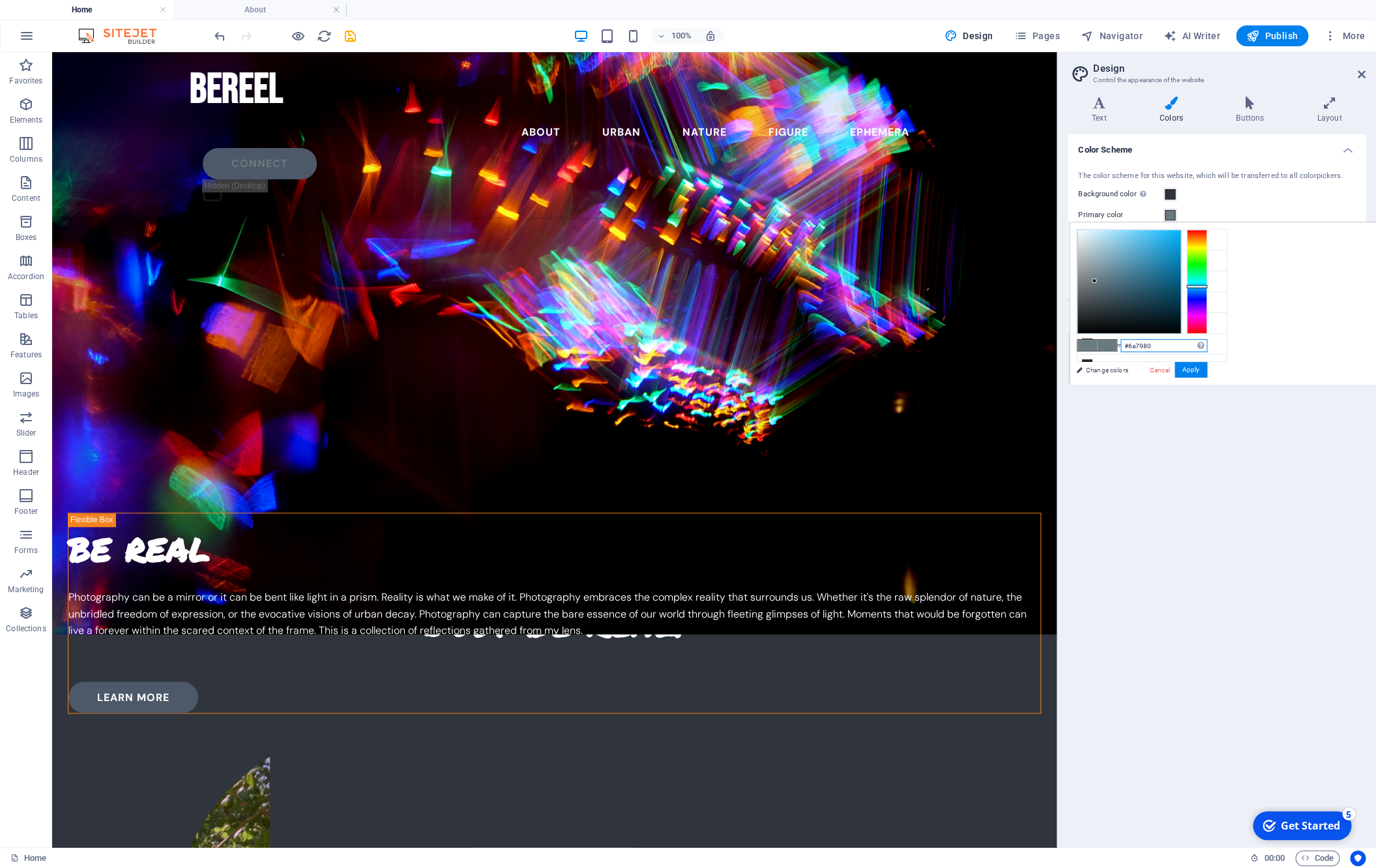
click at [935, 368] on link "Cancel" at bounding box center [1160, 369] width 22 height 9
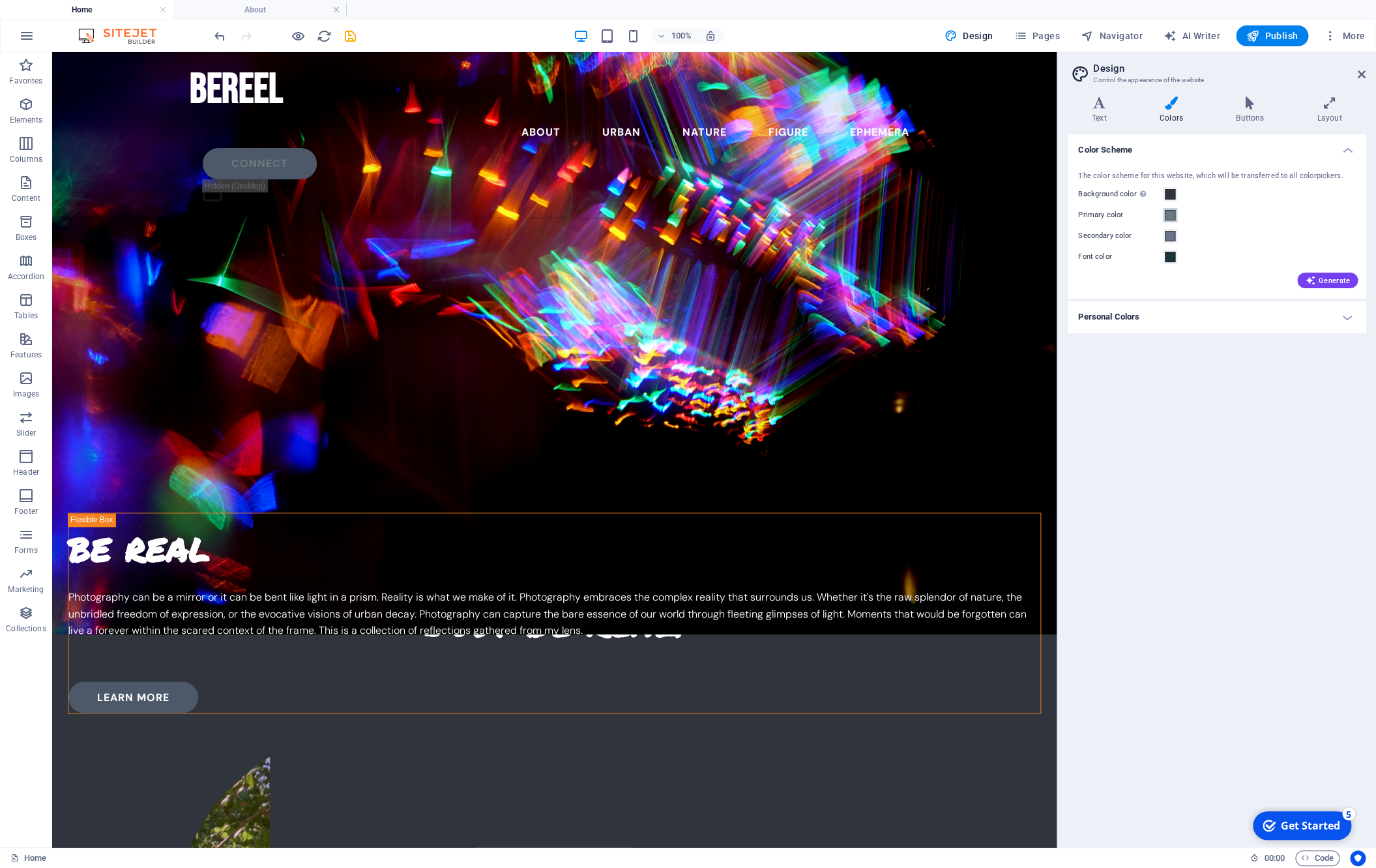
click at [935, 215] on span at bounding box center [1170, 214] width 10 height 10
click at [935, 209] on div "Primary color" at bounding box center [1217, 215] width 277 height 16
click at [935, 212] on span at bounding box center [1170, 214] width 10 height 10
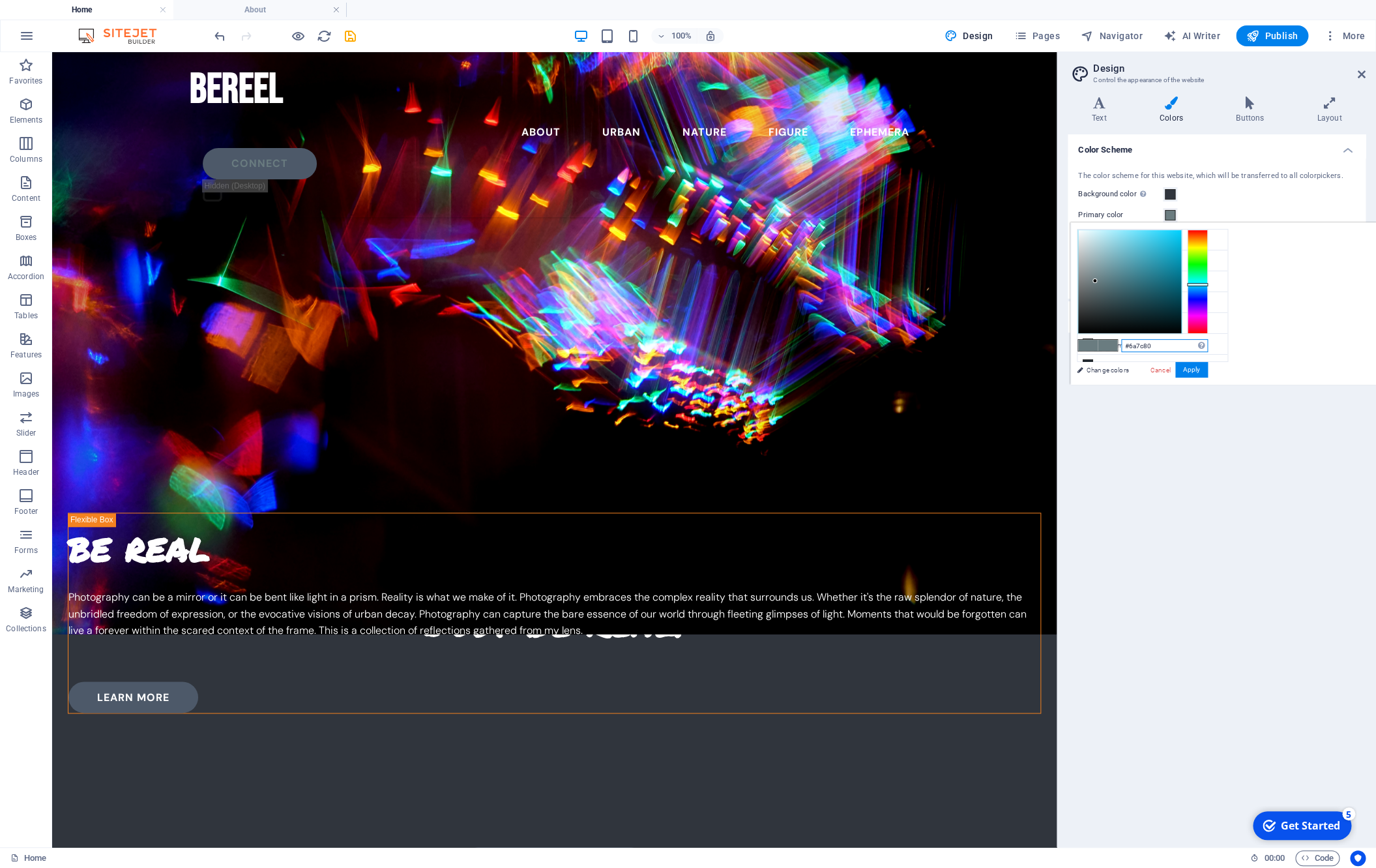
drag, startPoint x: 1164, startPoint y: 345, endPoint x: 1090, endPoint y: 341, distance: 74.1
click at [0, 0] on input "#6a7c80" at bounding box center [0, 0] width 0 height 0
type input "#576166"
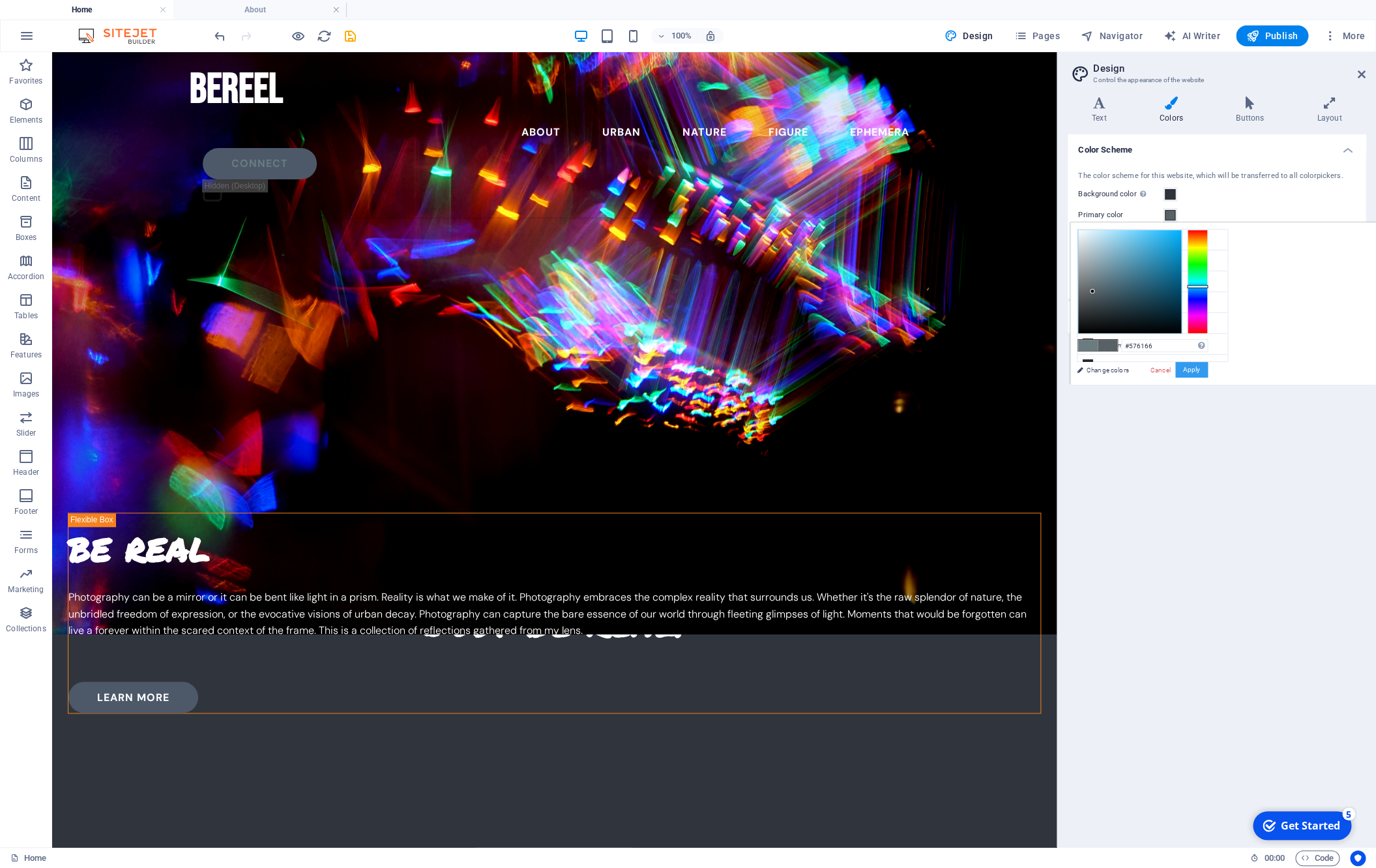
click at [935, 371] on button "Apply" at bounding box center [1192, 369] width 33 height 16
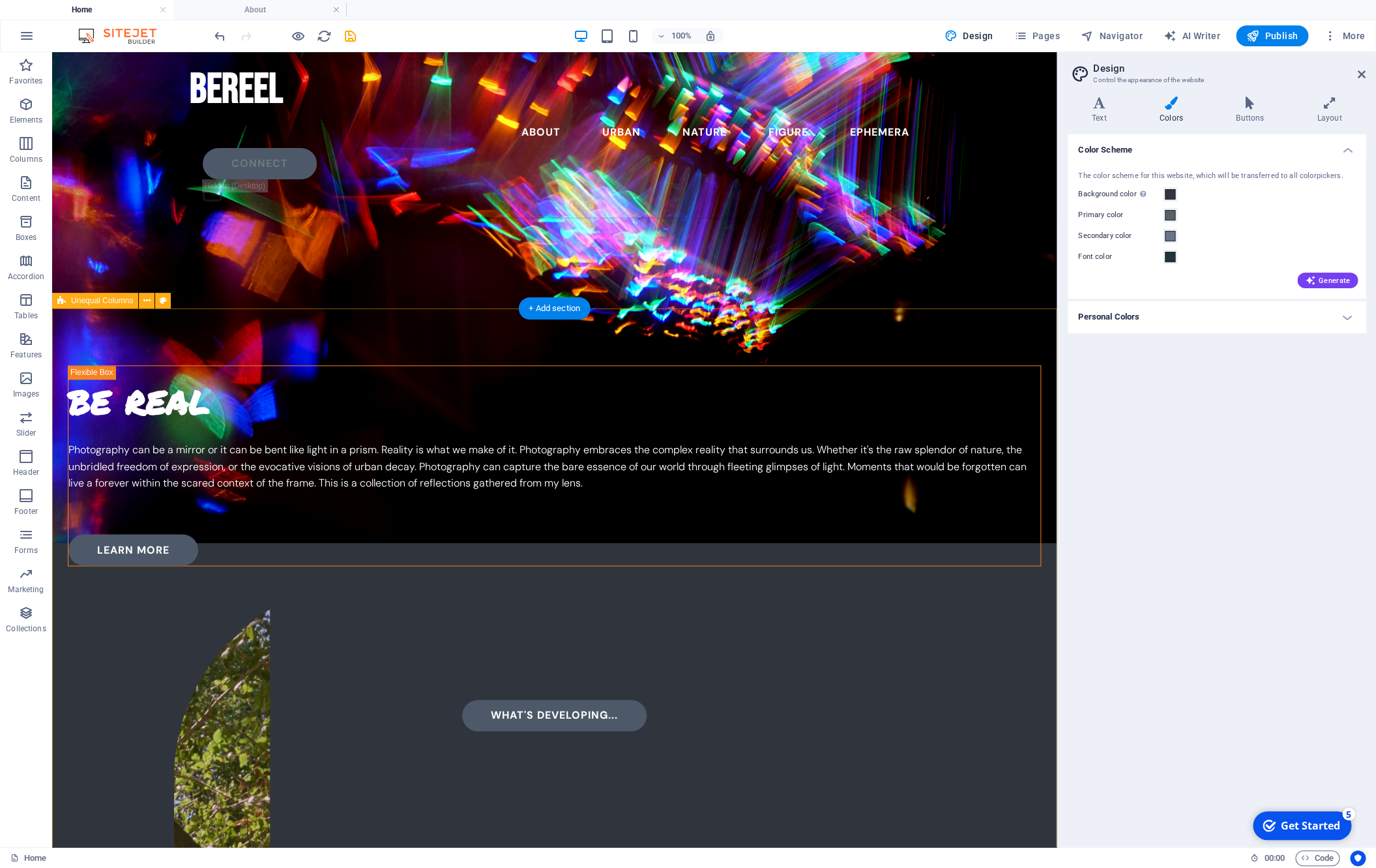
scroll to position [678, 0]
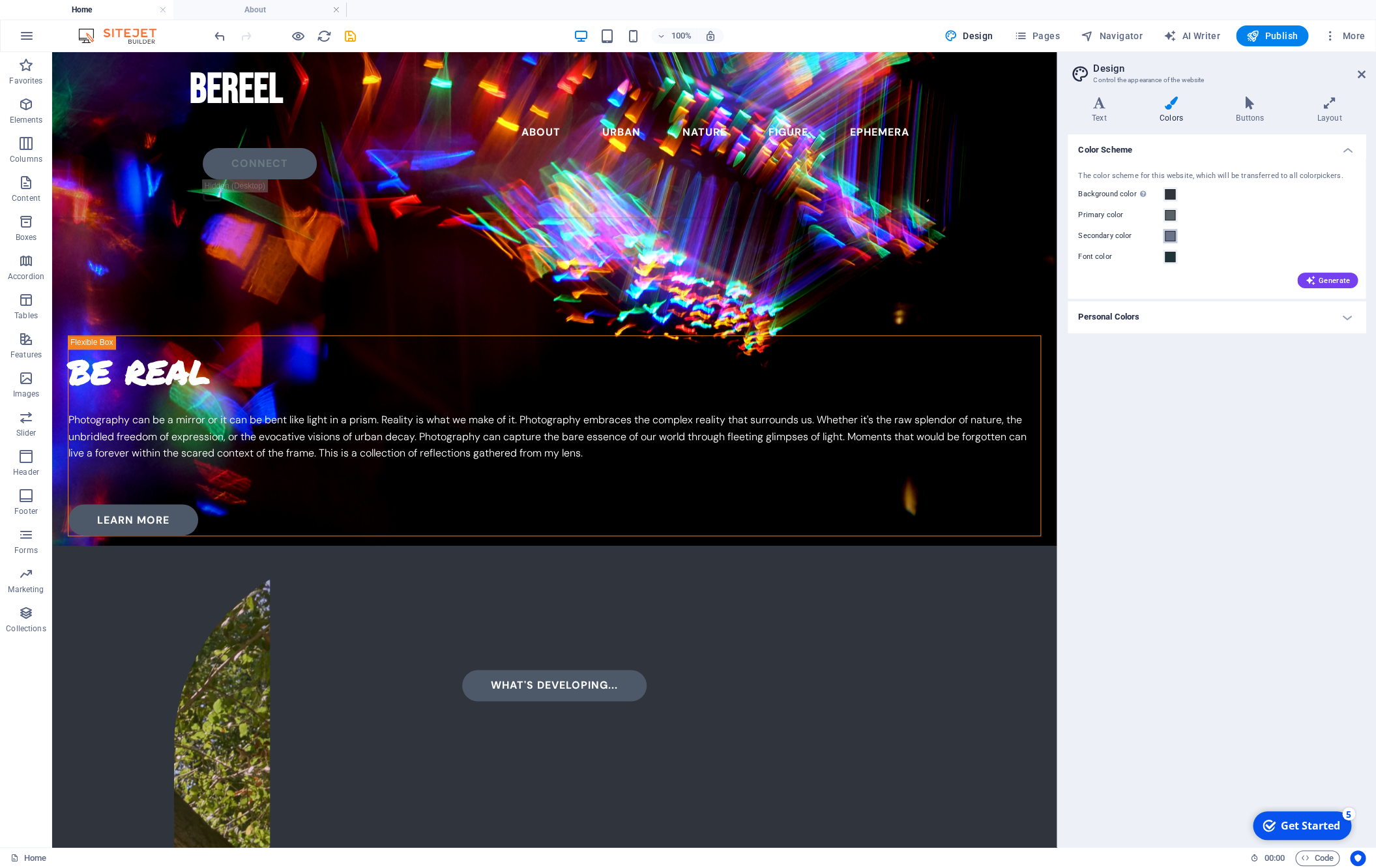
click at [935, 236] on span at bounding box center [1170, 236] width 10 height 10
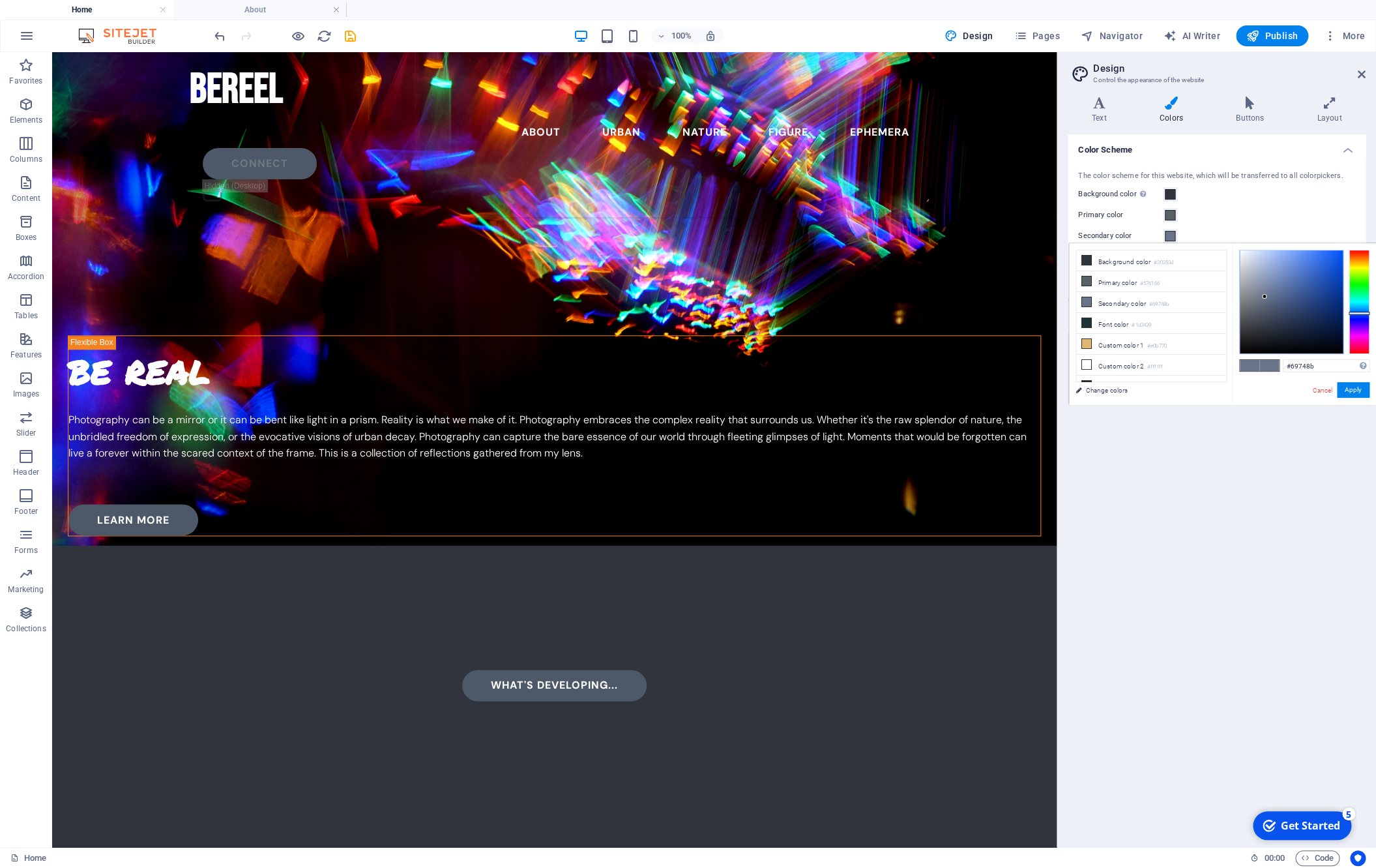
click at [935, 373] on div "#69748b Supported formats #0852ed rgb(8, 82, 237) rgba(8, 82, 237, 90%) hsv(221…" at bounding box center [1304, 418] width 144 height 351
click at [935, 367] on input "#69748b" at bounding box center [1326, 366] width 87 height 13
drag, startPoint x: 1169, startPoint y: 367, endPoint x: 1043, endPoint y: 353, distance: 126.8
click at [935, 359] on input "#69748b" at bounding box center [1326, 366] width 87 height 13
click at [935, 305] on div at bounding box center [1292, 302] width 103 height 103
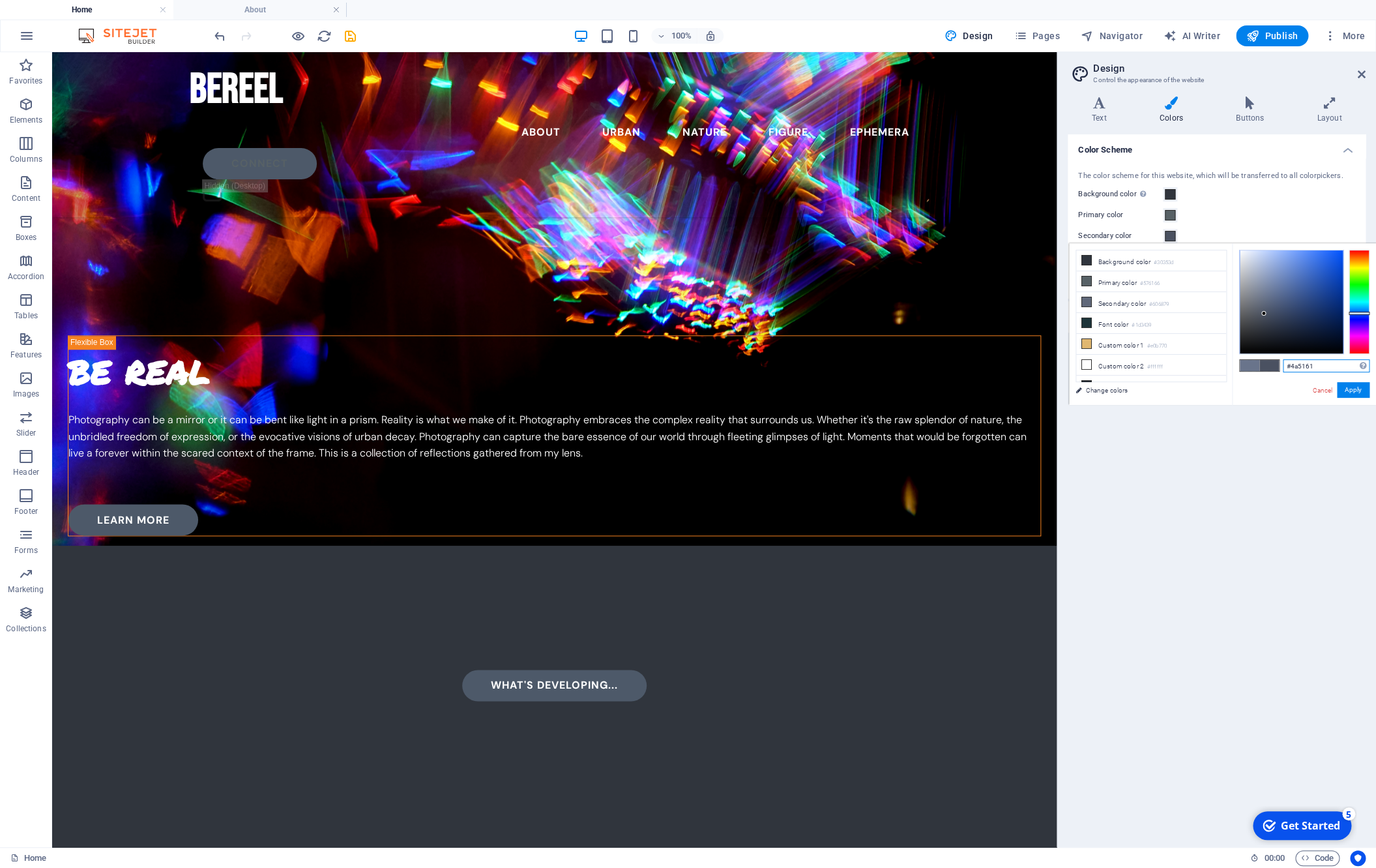
click at [935, 314] on div at bounding box center [1292, 302] width 103 height 103
type input "#4a5661"
click at [935, 311] on div at bounding box center [1359, 302] width 21 height 105
click at [935, 392] on button "Apply" at bounding box center [1354, 389] width 33 height 16
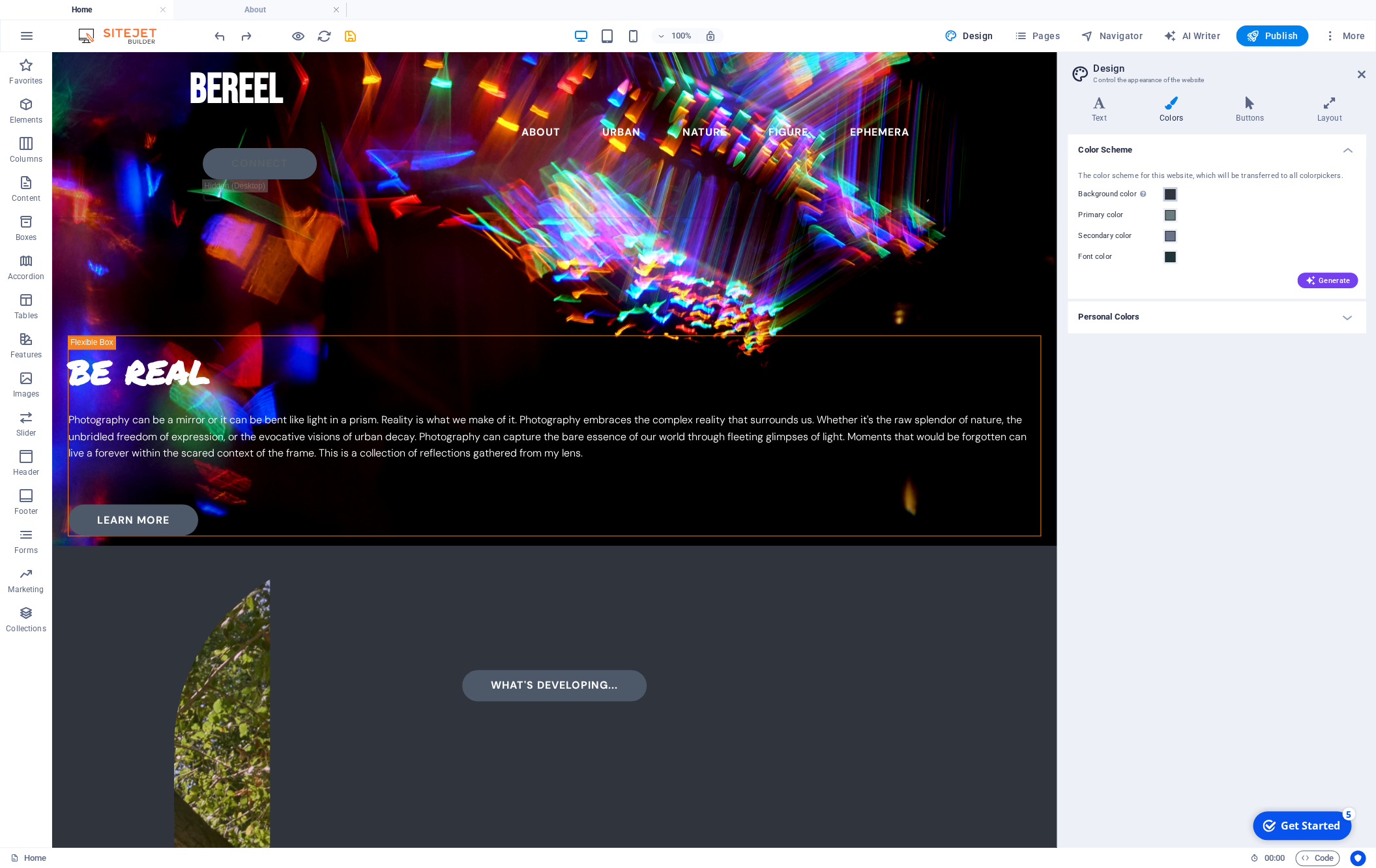
click at [935, 194] on span at bounding box center [1170, 194] width 10 height 10
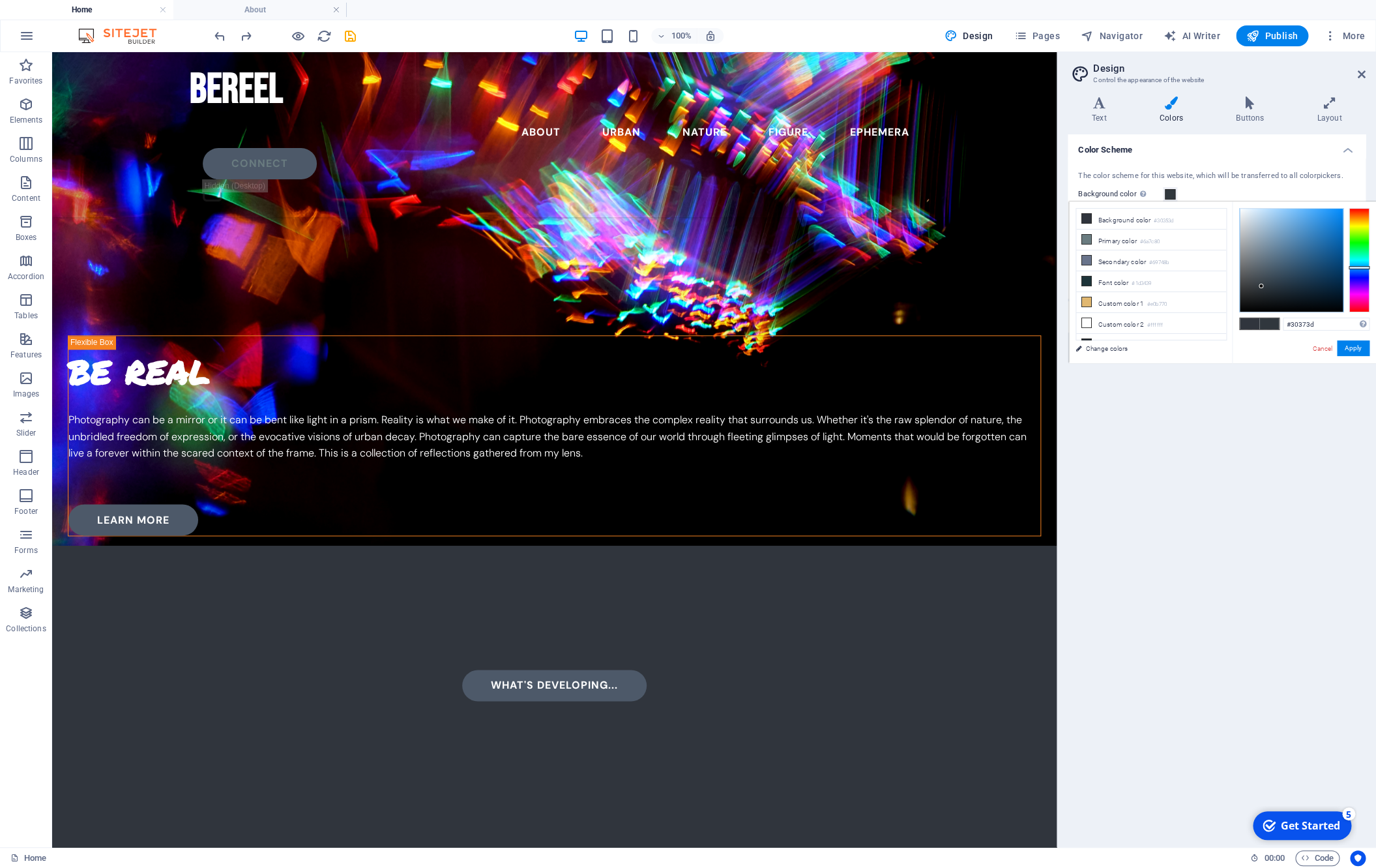
click at [935, 268] on div at bounding box center [1359, 260] width 21 height 105
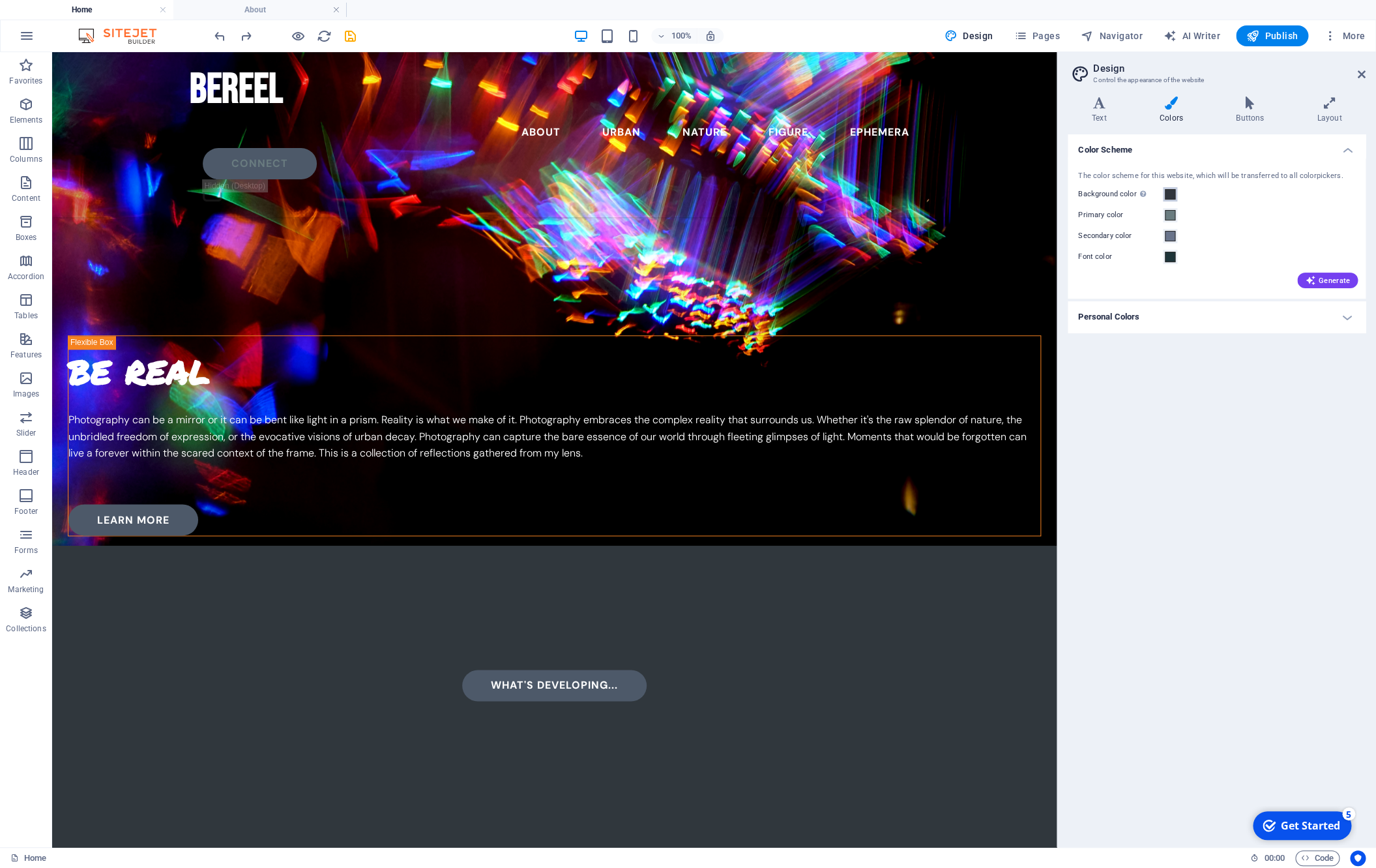
click at [935, 193] on span at bounding box center [1170, 194] width 10 height 10
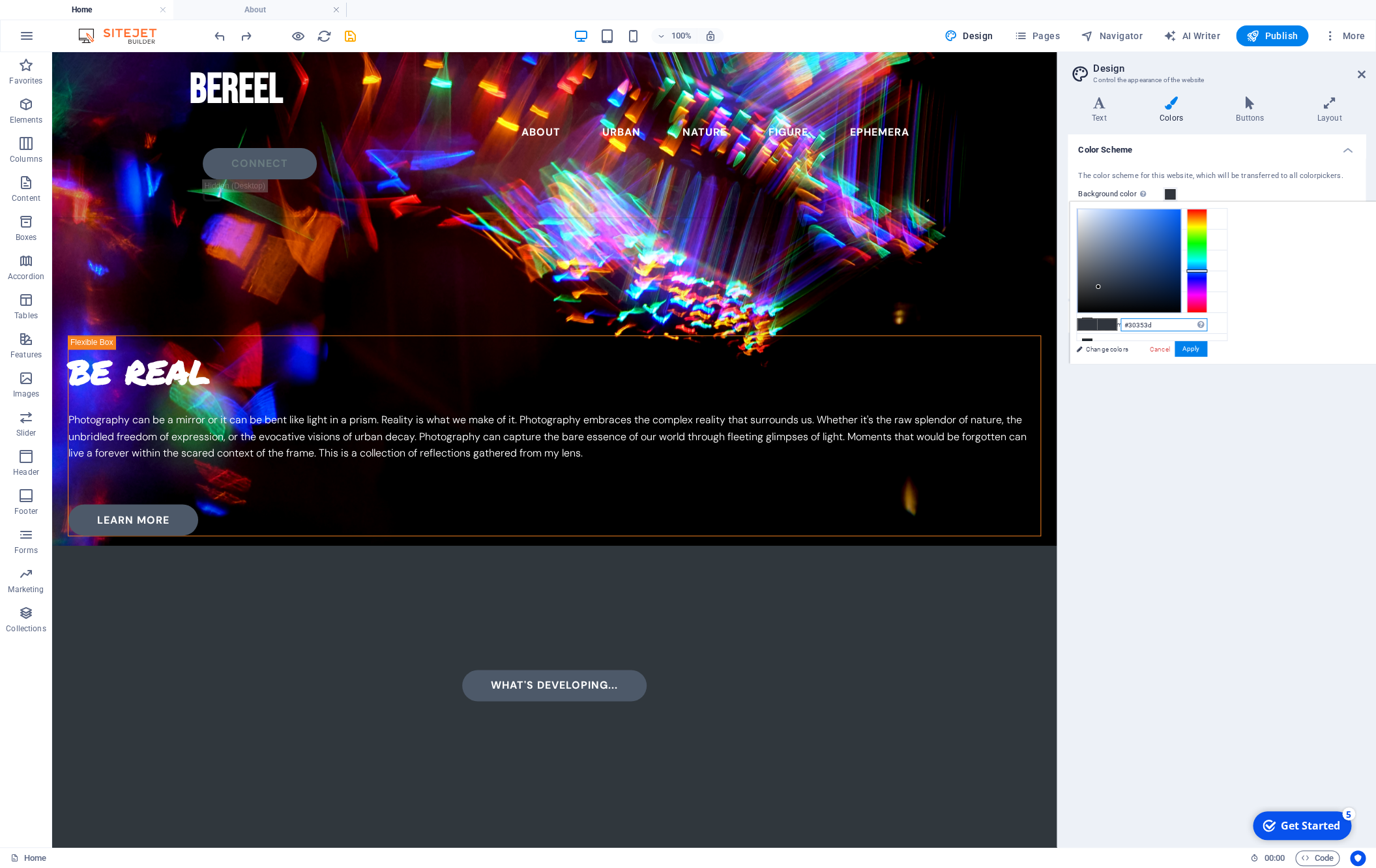
type input "#292d31"
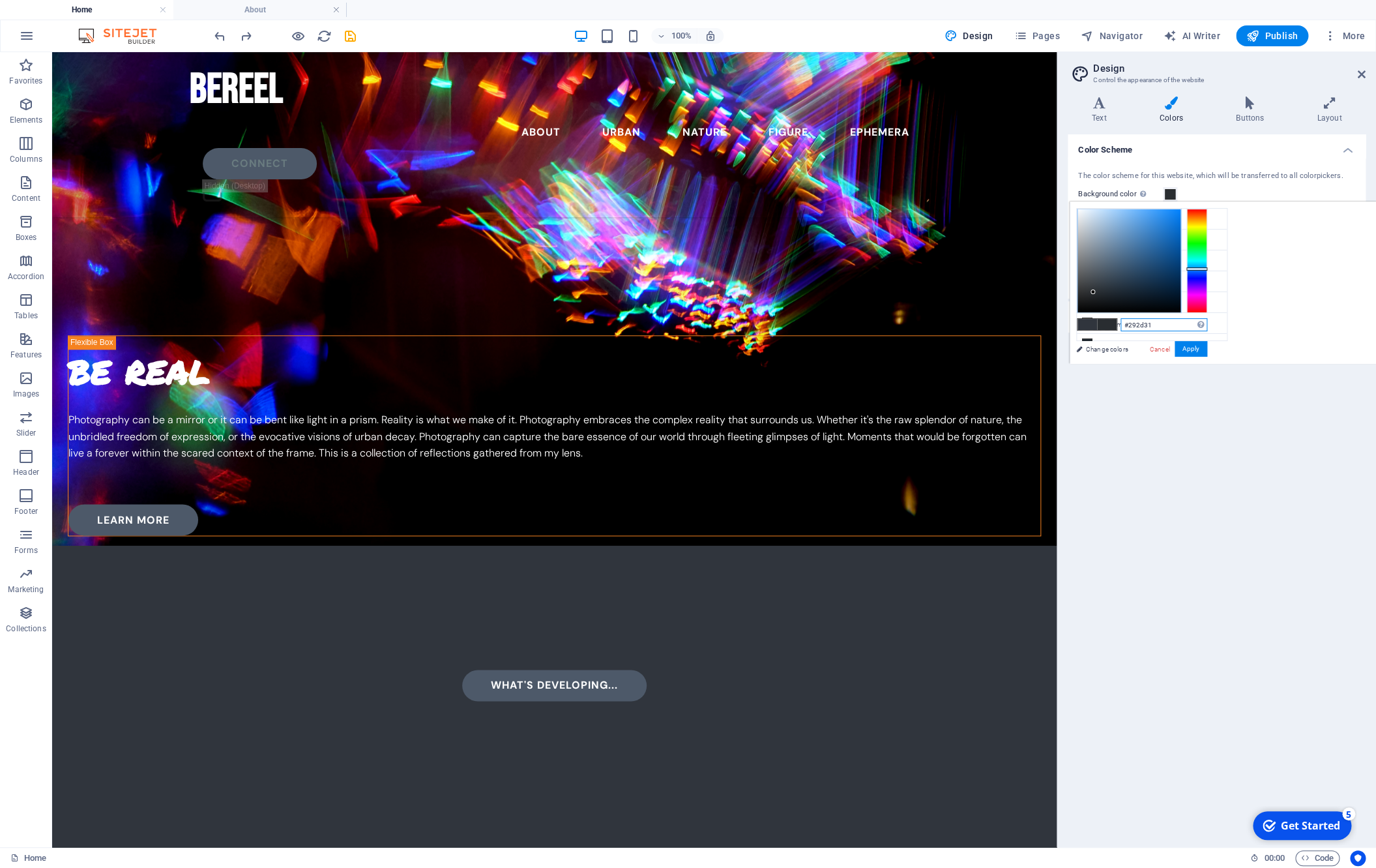
click at [0, 0] on button "Apply" at bounding box center [0, 0] width 0 height 0
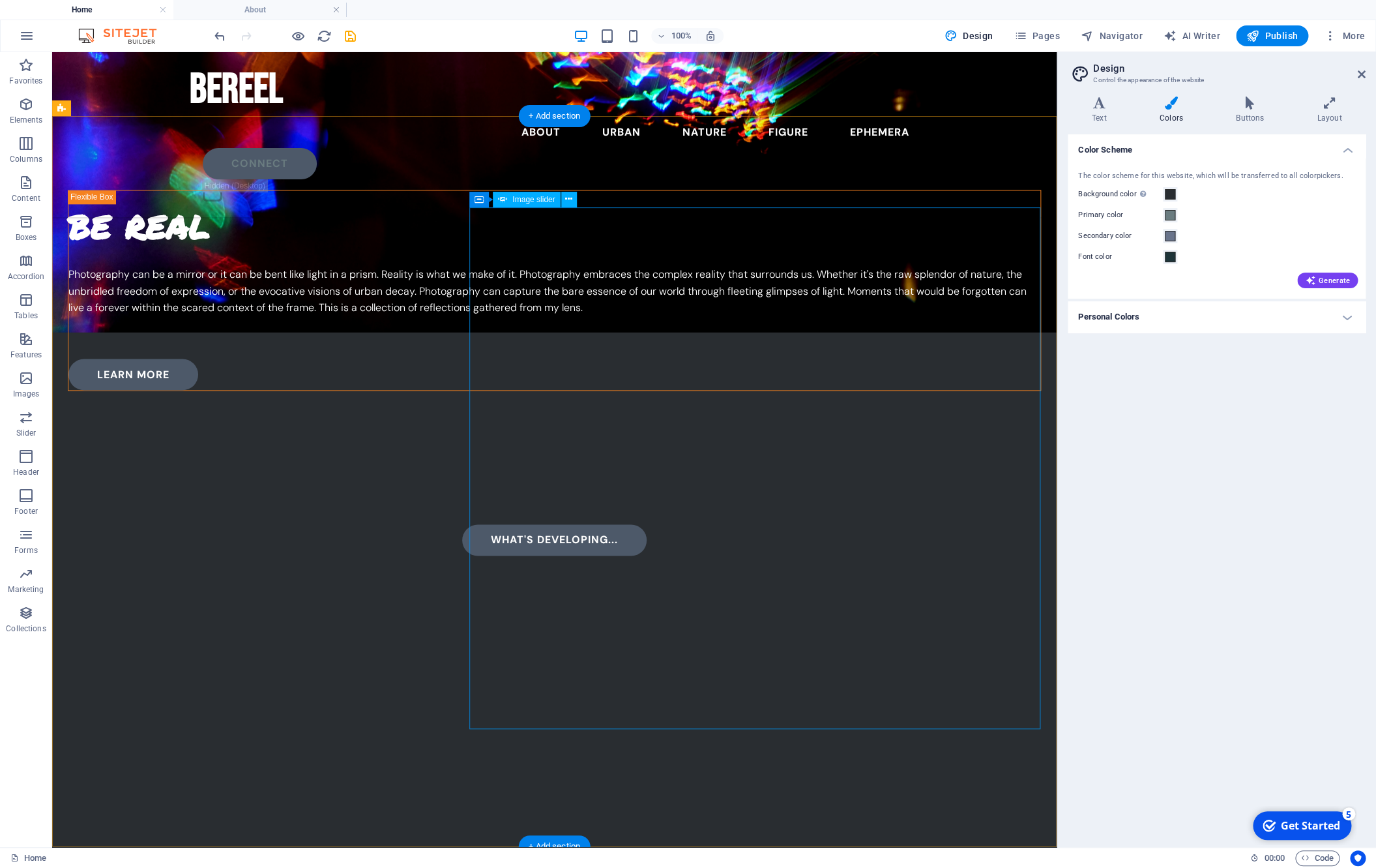
scroll to position [824, 0]
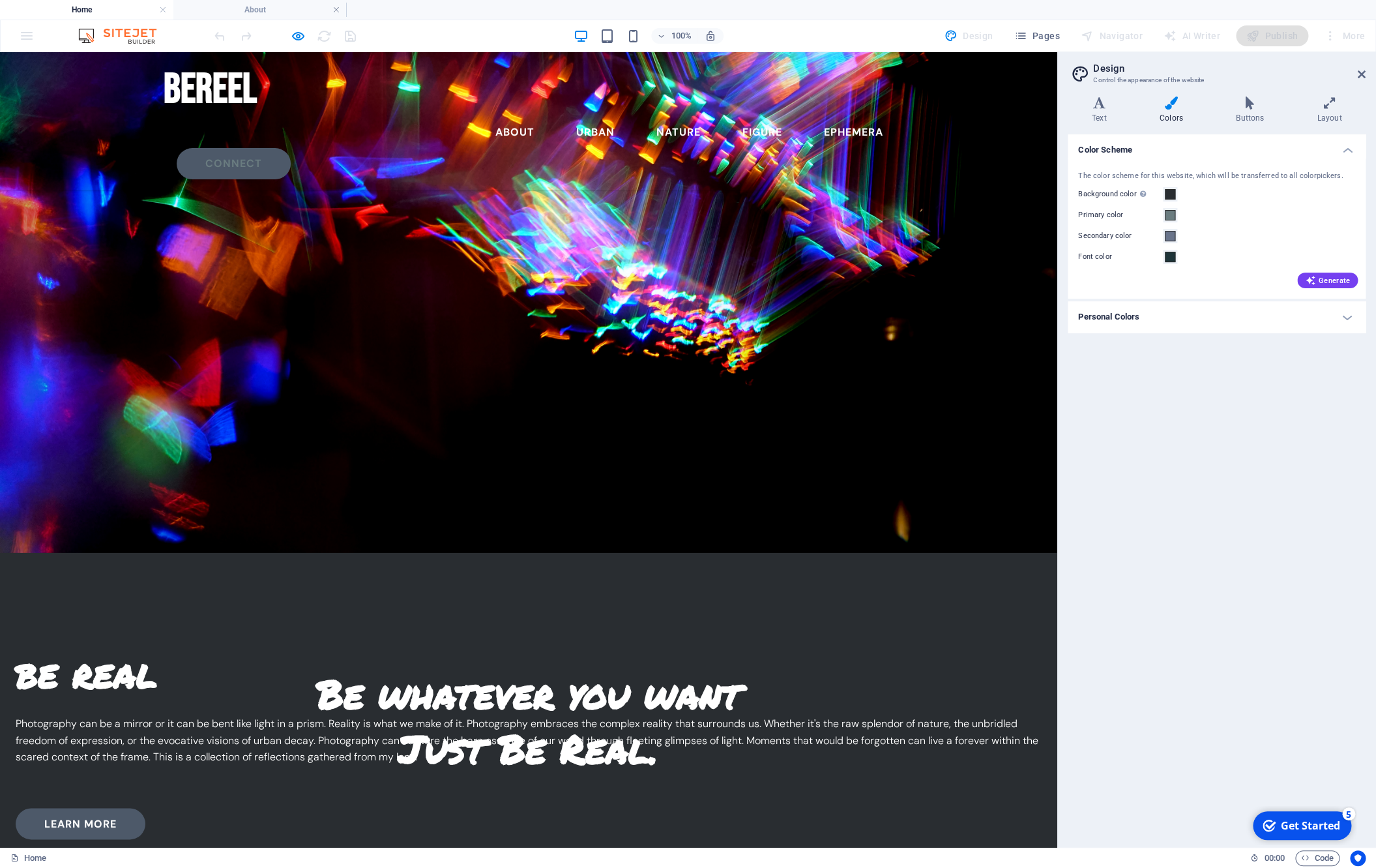
scroll to position [386, 0]
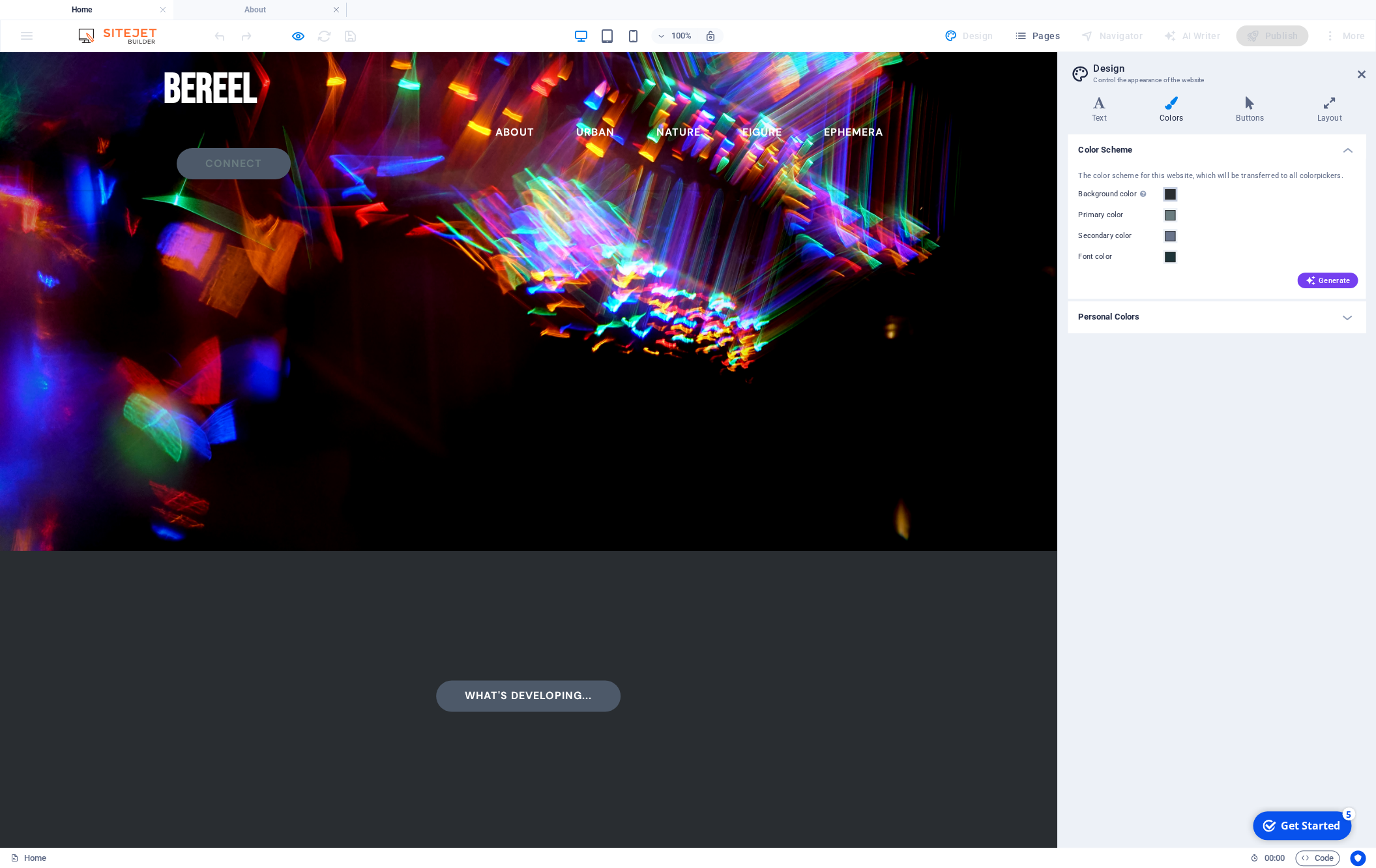
click at [1168, 195] on span at bounding box center [1170, 194] width 10 height 10
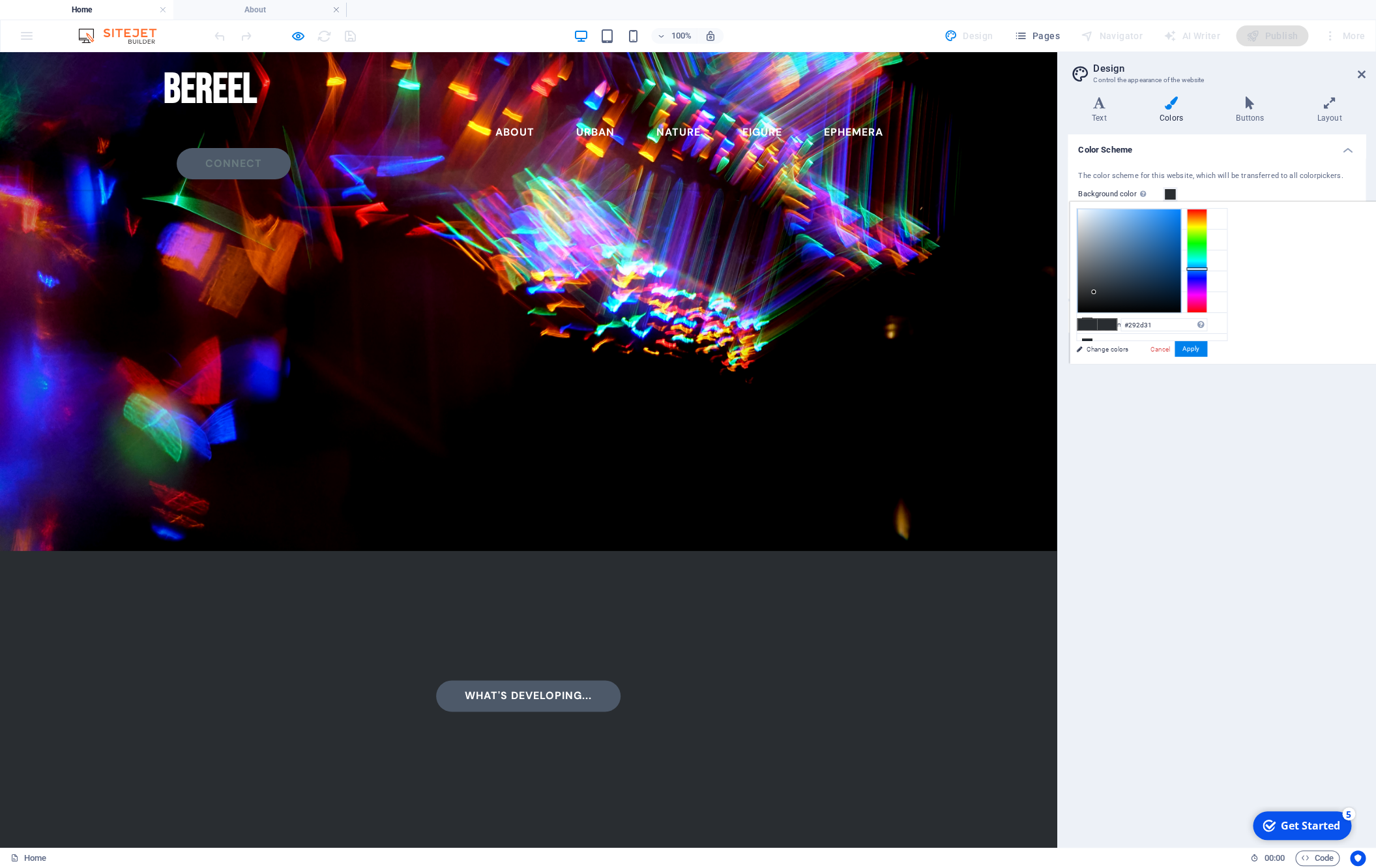
click at [1168, 195] on span at bounding box center [1170, 194] width 10 height 10
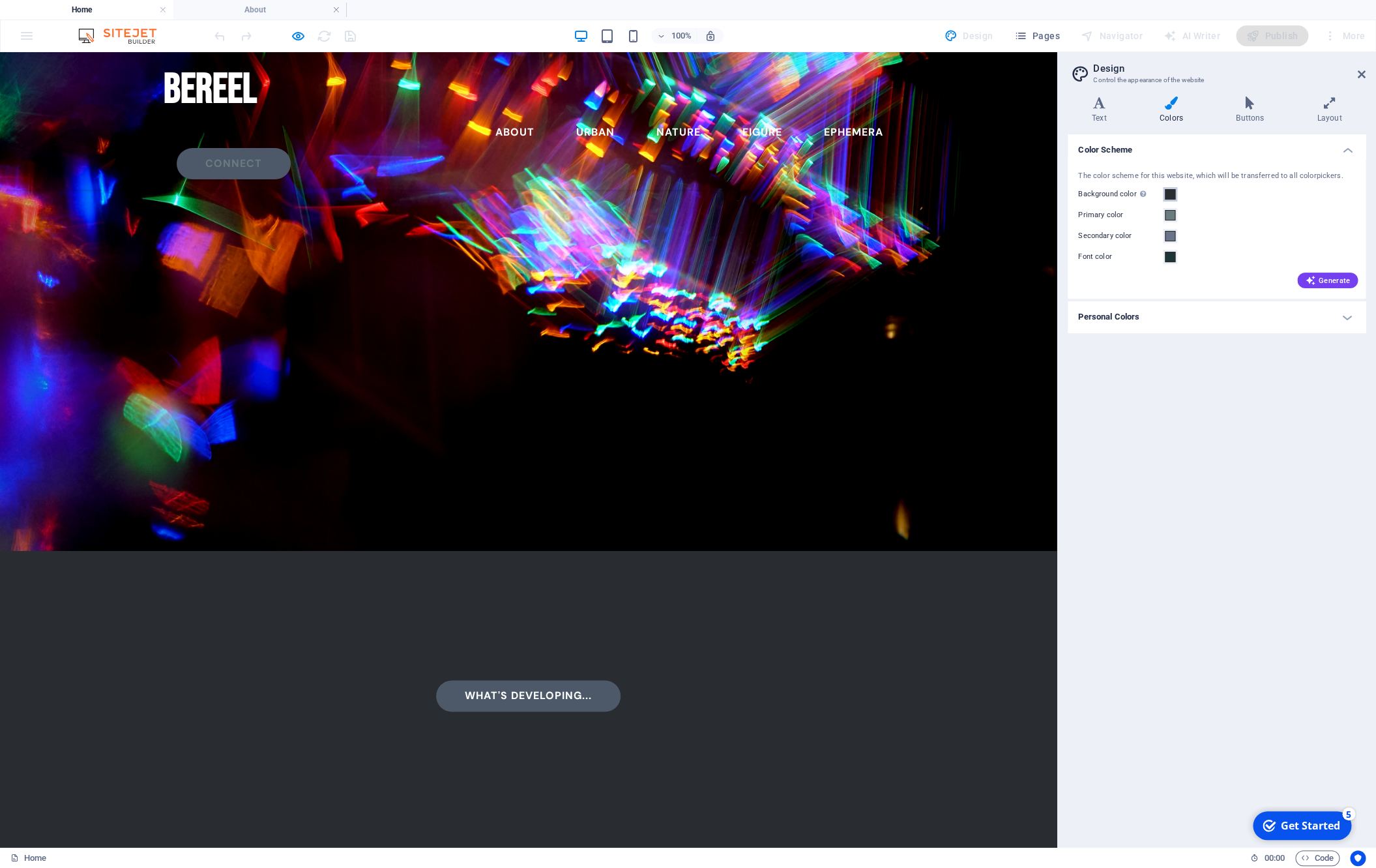
click at [1172, 195] on span at bounding box center [1170, 194] width 10 height 10
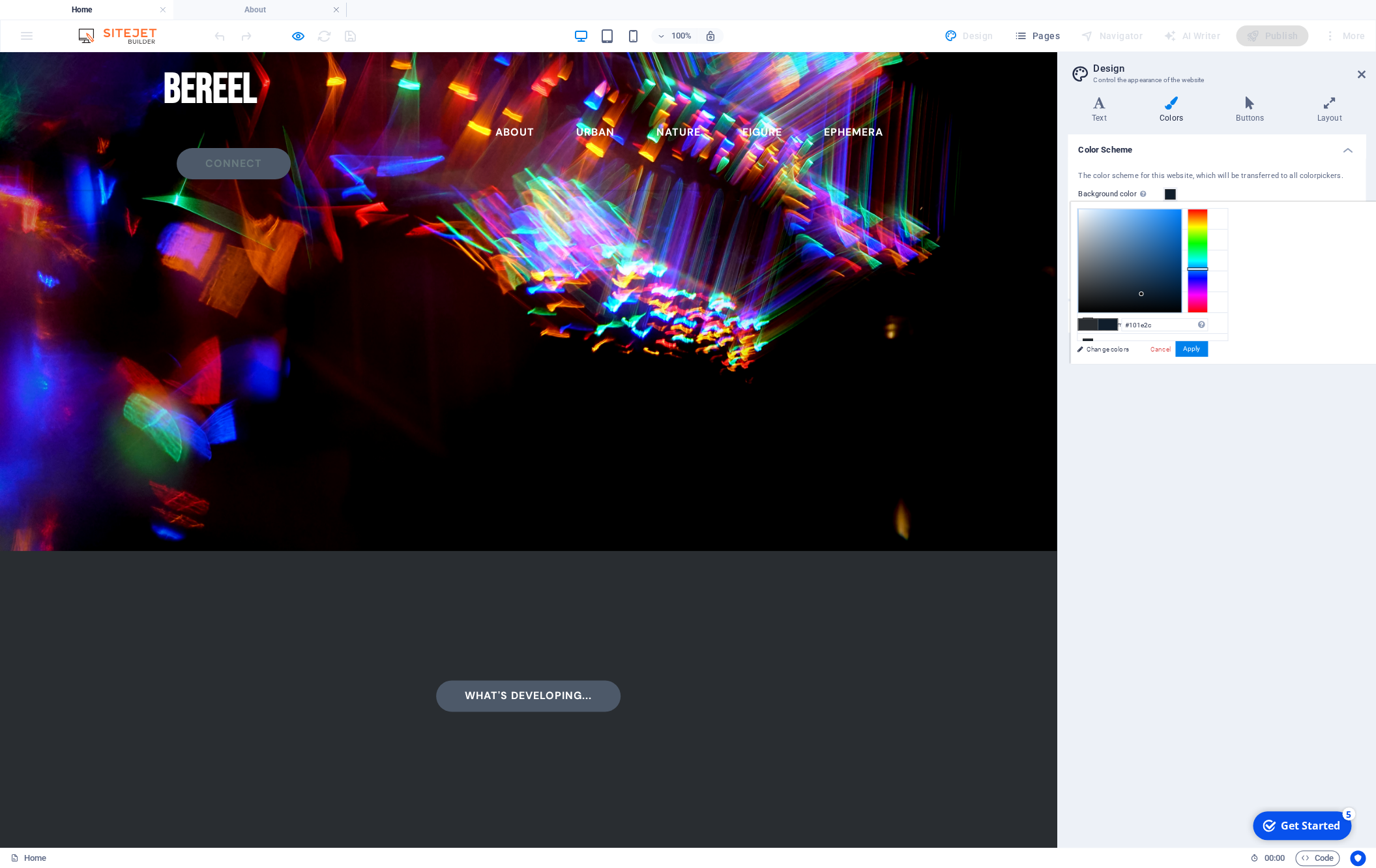
click at [1142, 294] on div at bounding box center [1130, 261] width 103 height 103
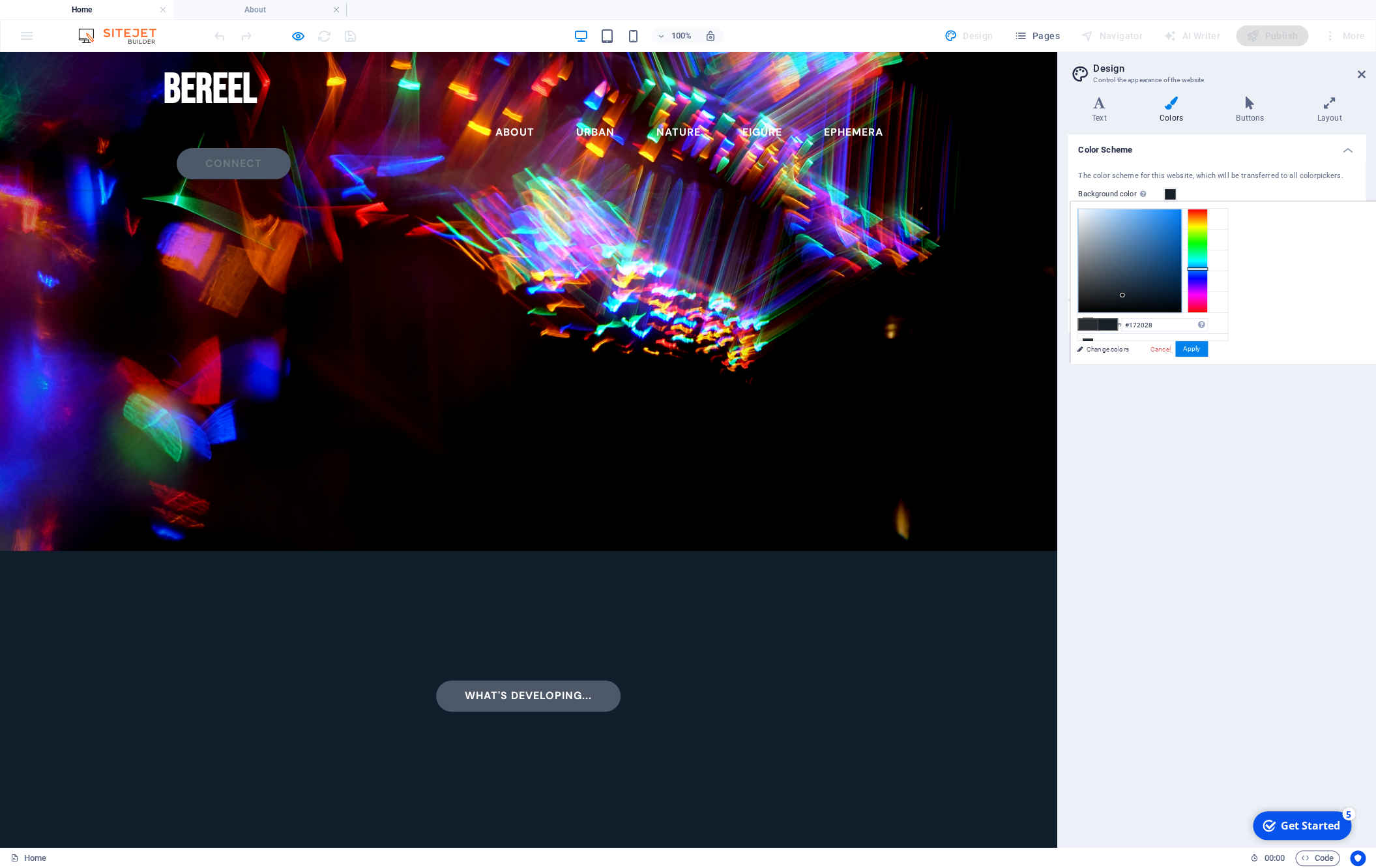
click at [1123, 296] on div at bounding box center [1130, 261] width 103 height 103
click at [1132, 300] on div at bounding box center [1130, 261] width 103 height 103
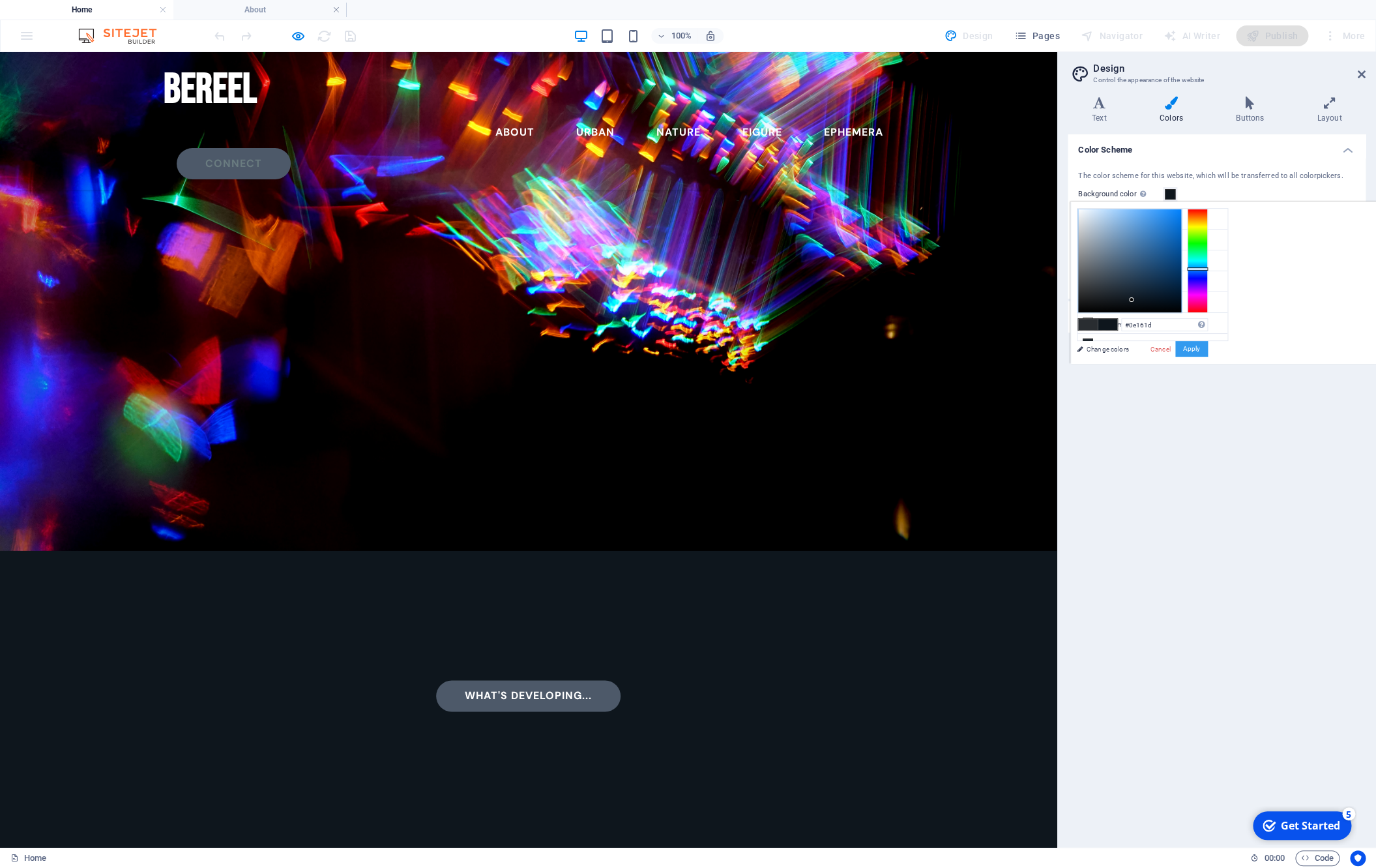
click at [1190, 354] on button "Apply" at bounding box center [1192, 349] width 33 height 16
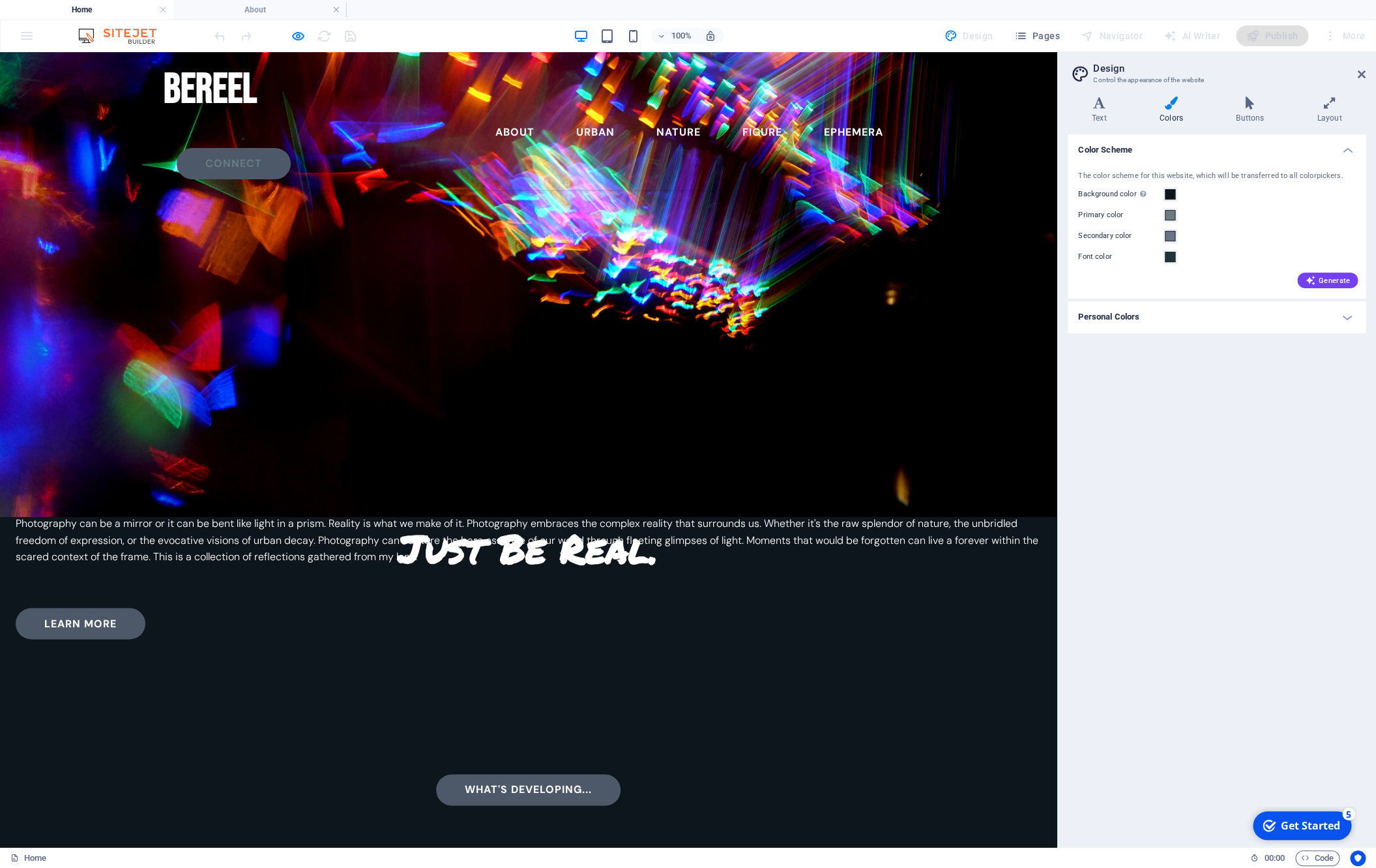
scroll to position [292, 0]
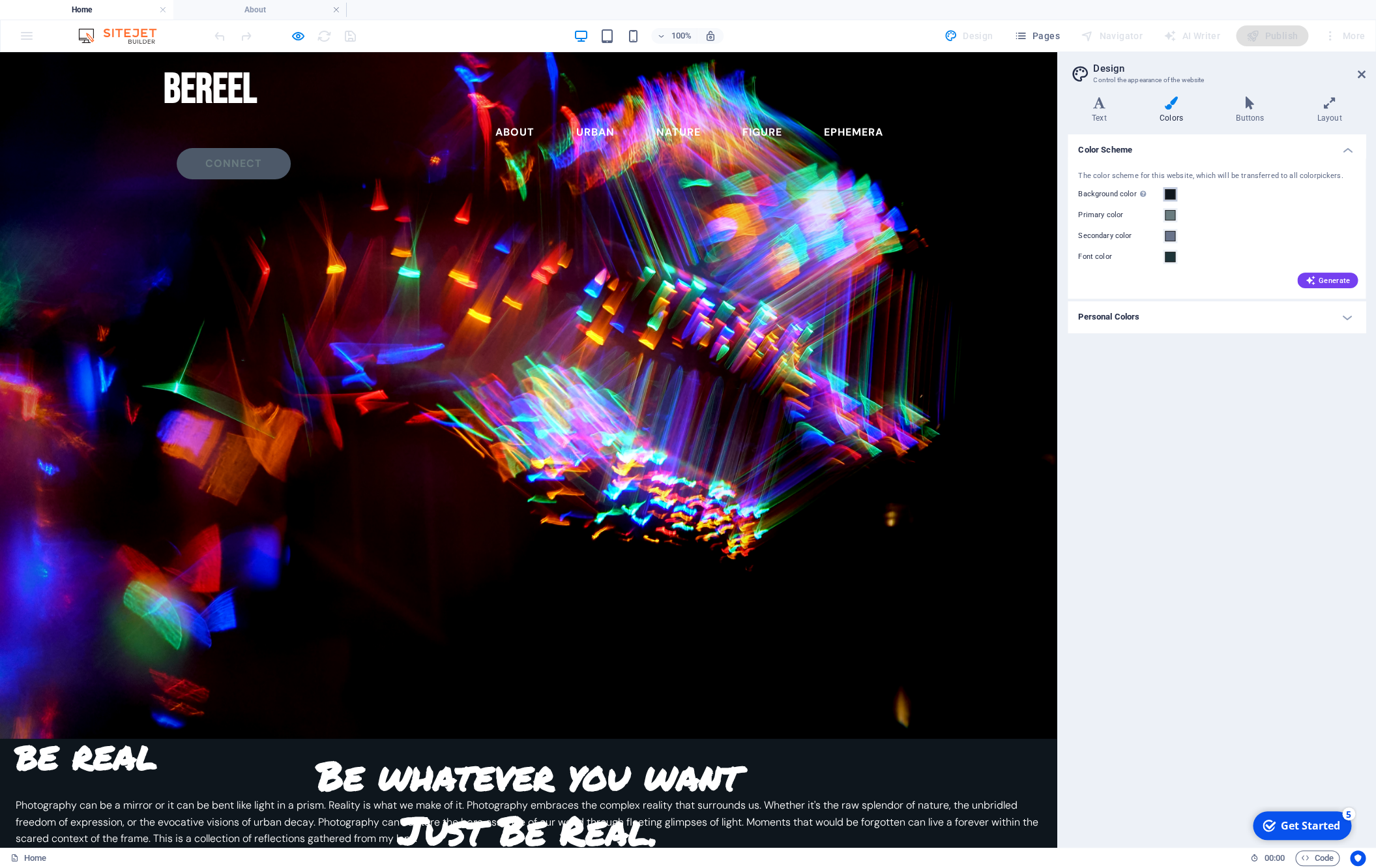
click at [1167, 195] on span at bounding box center [1170, 194] width 10 height 10
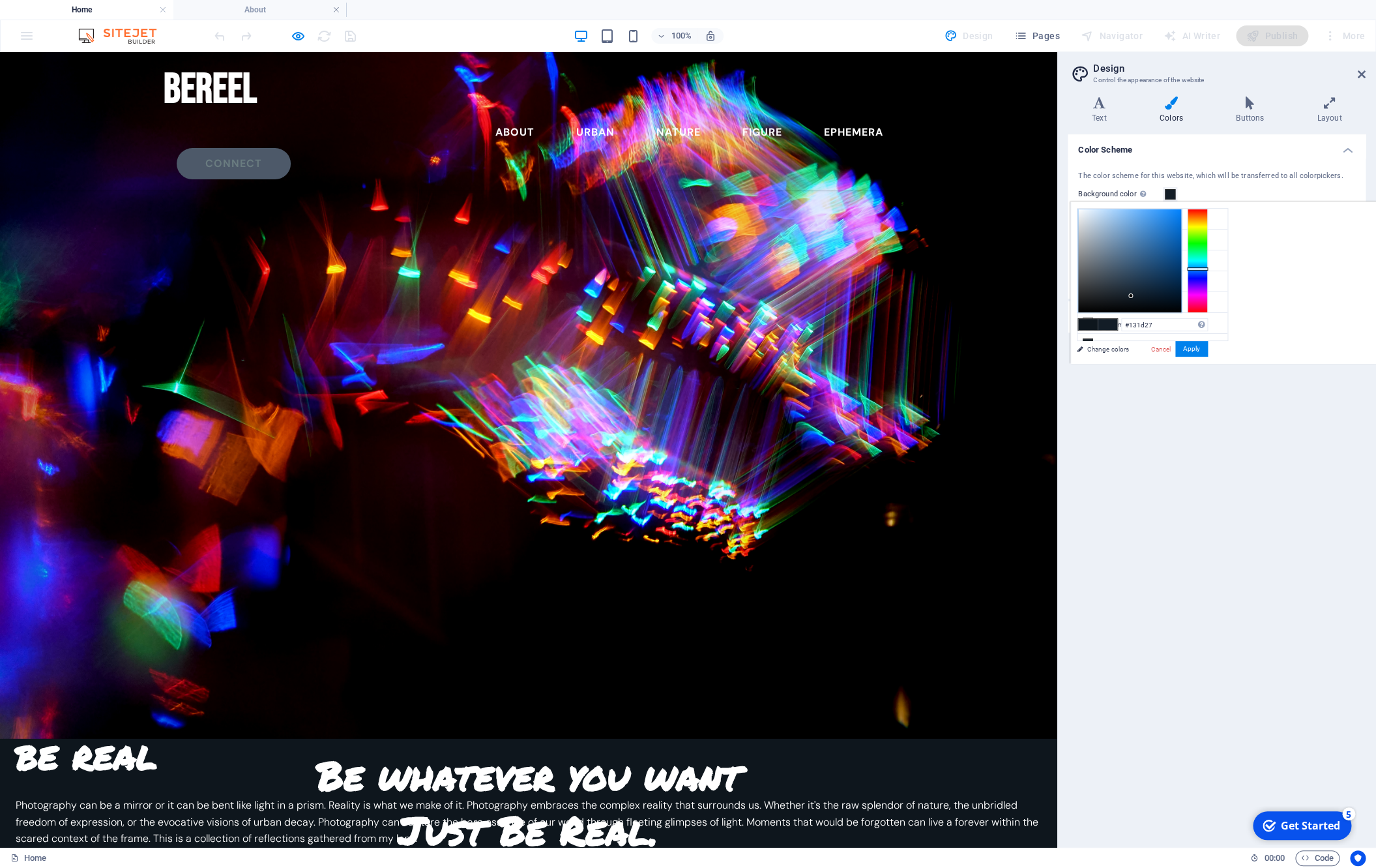
click at [1131, 296] on div at bounding box center [1130, 261] width 103 height 103
click at [1189, 348] on button "Apply" at bounding box center [1192, 349] width 33 height 16
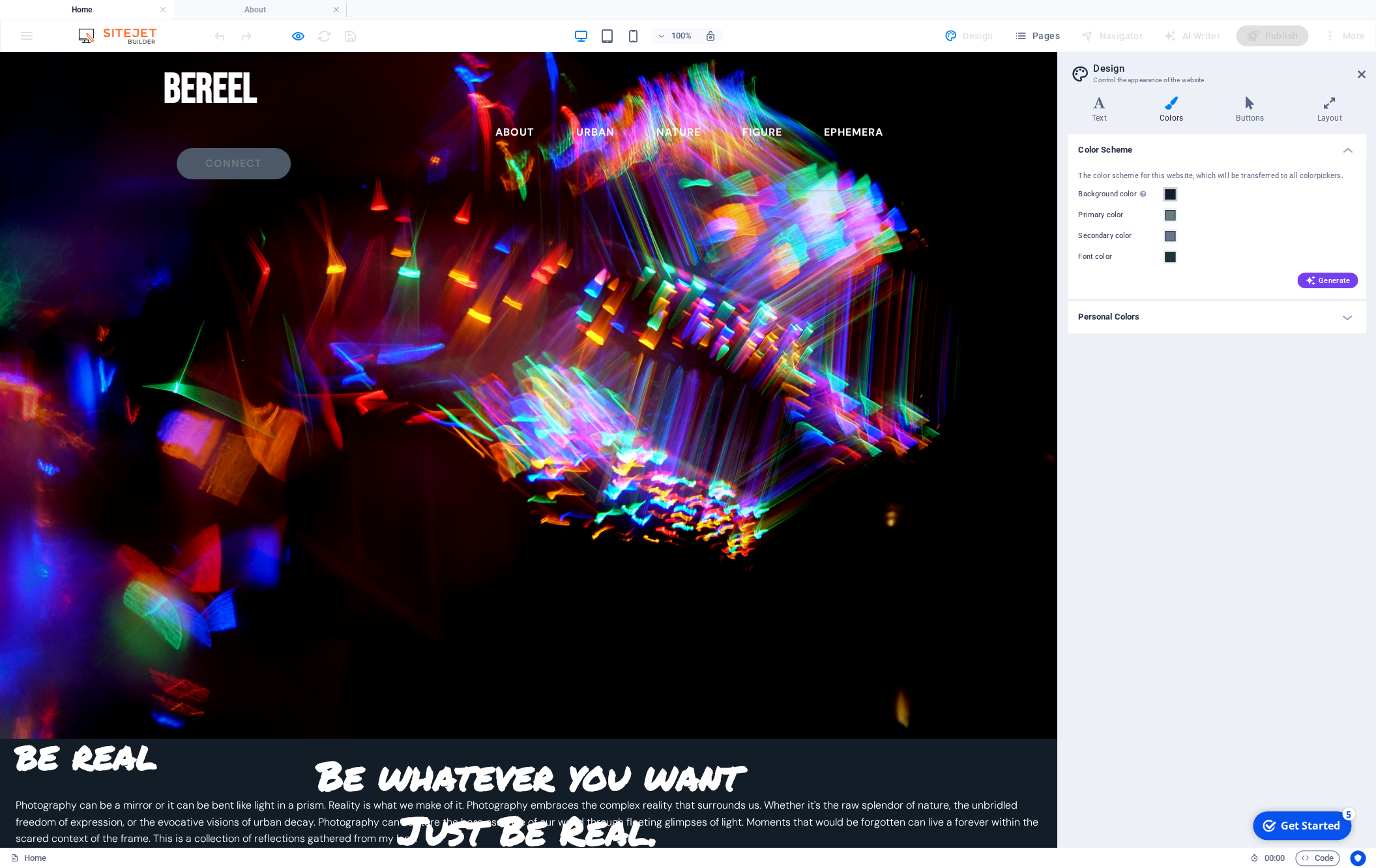
click at [1173, 193] on span at bounding box center [1170, 194] width 10 height 10
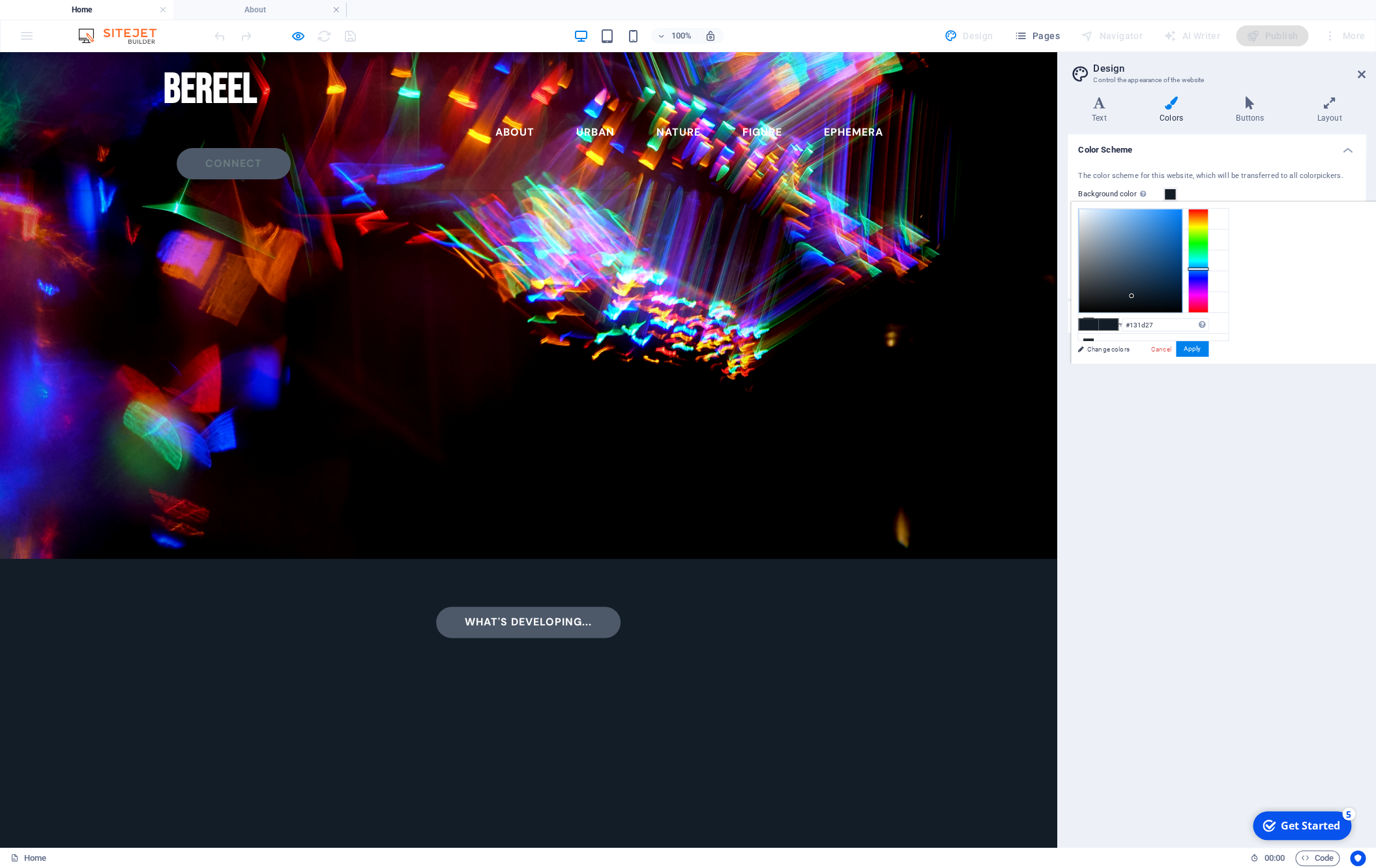
scroll to position [834, 0]
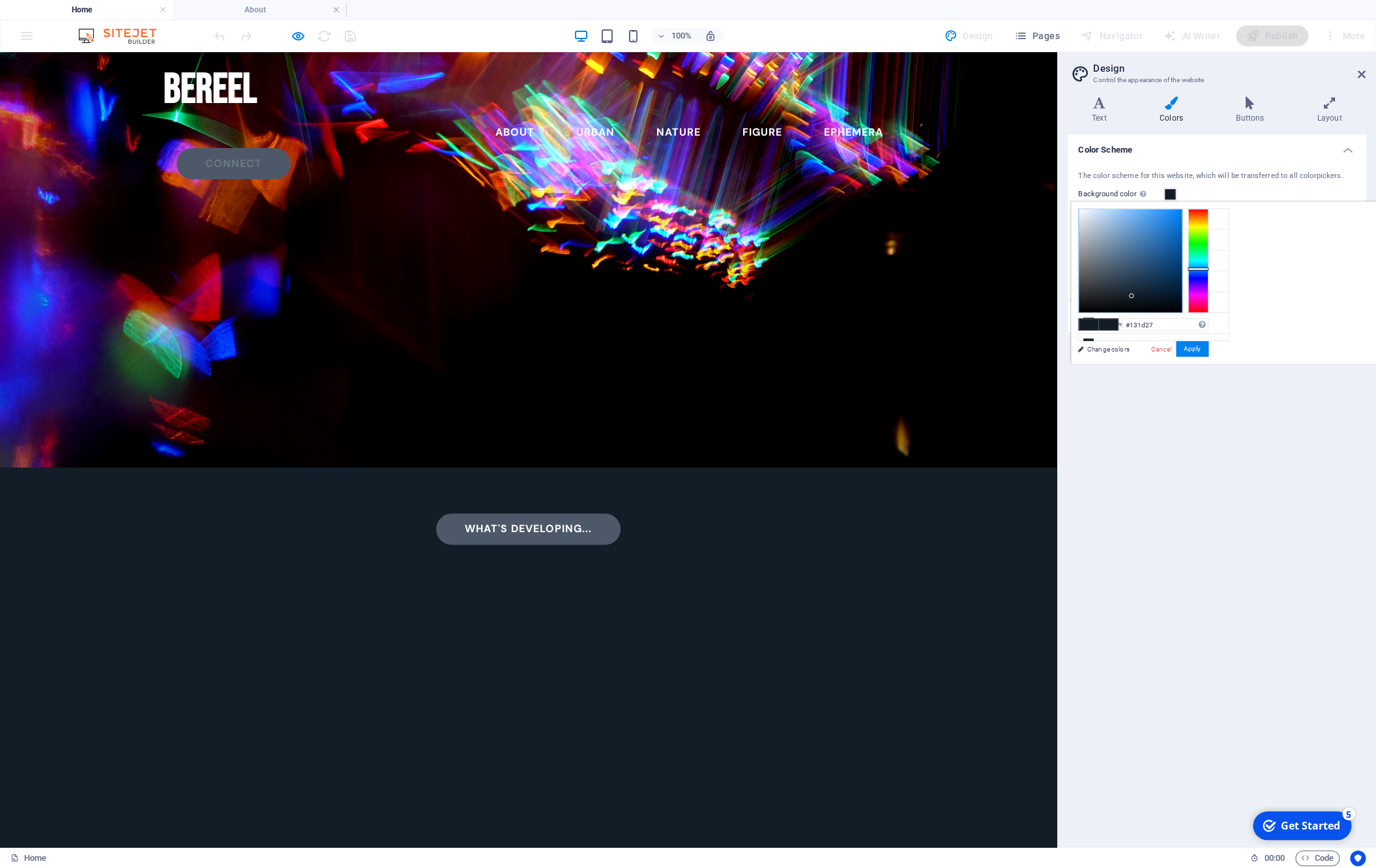
type input "#131b27"
click at [1201, 270] on div at bounding box center [1198, 261] width 21 height 105
click at [1190, 350] on button "Apply" at bounding box center [1192, 349] width 33 height 16
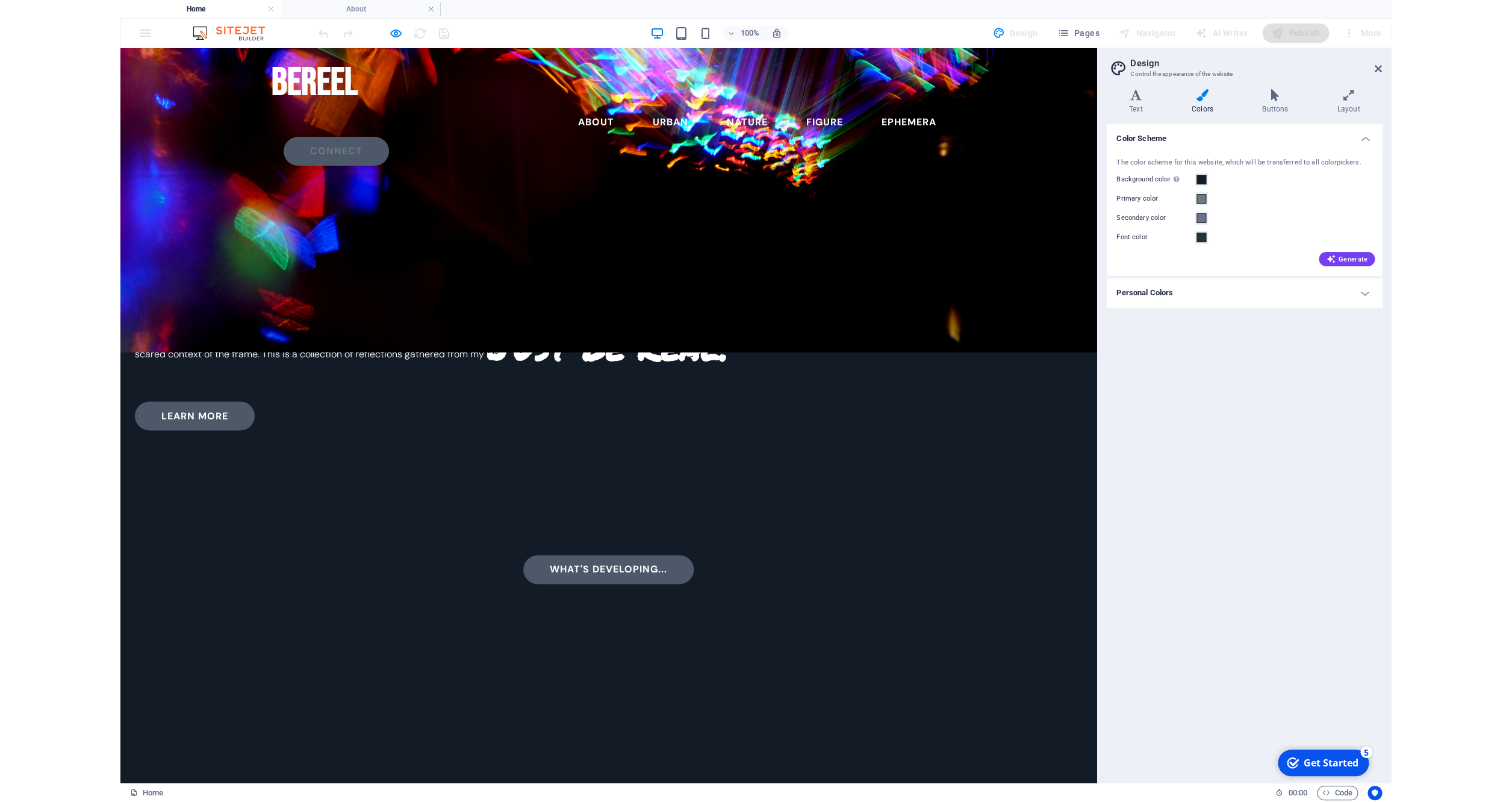
scroll to position [713, 0]
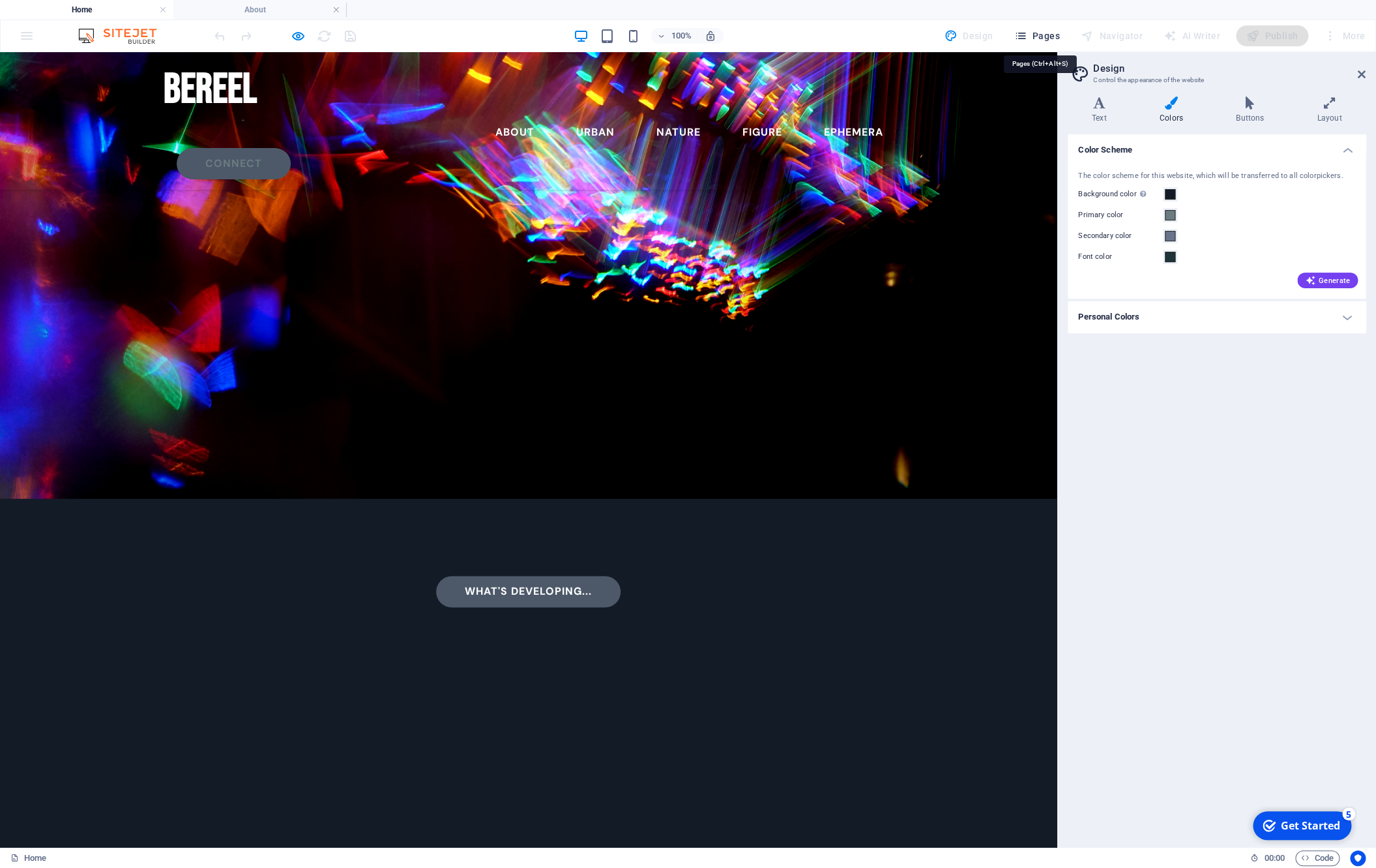
click at [1050, 44] on button "Pages" at bounding box center [1036, 36] width 56 height 21
click at [1051, 37] on span "Pages" at bounding box center [1036, 36] width 46 height 13
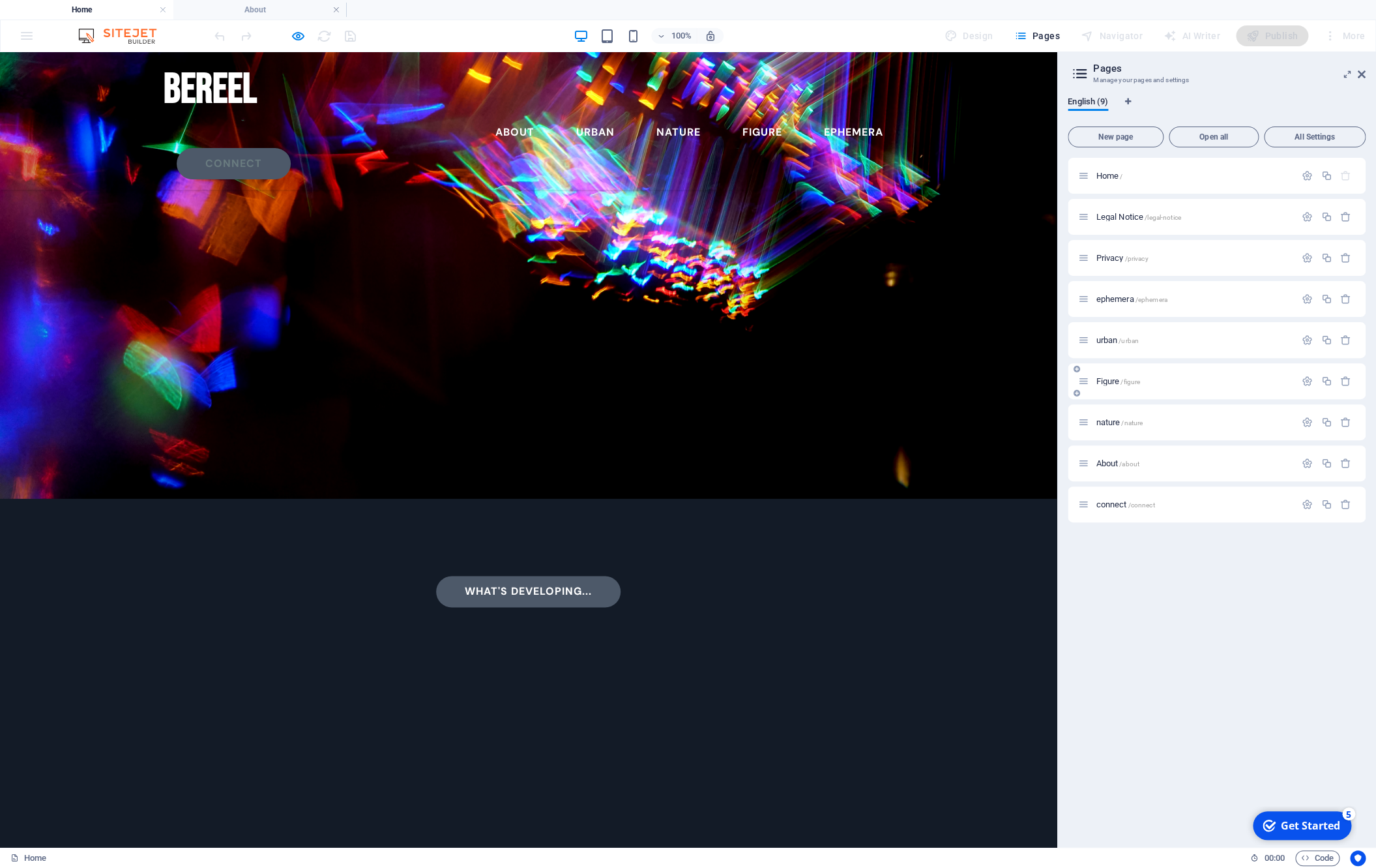
click at [1155, 386] on div "Figure /figure" at bounding box center [1187, 381] width 217 height 15
click at [1105, 380] on span "Figure /figure" at bounding box center [1118, 381] width 44 height 9
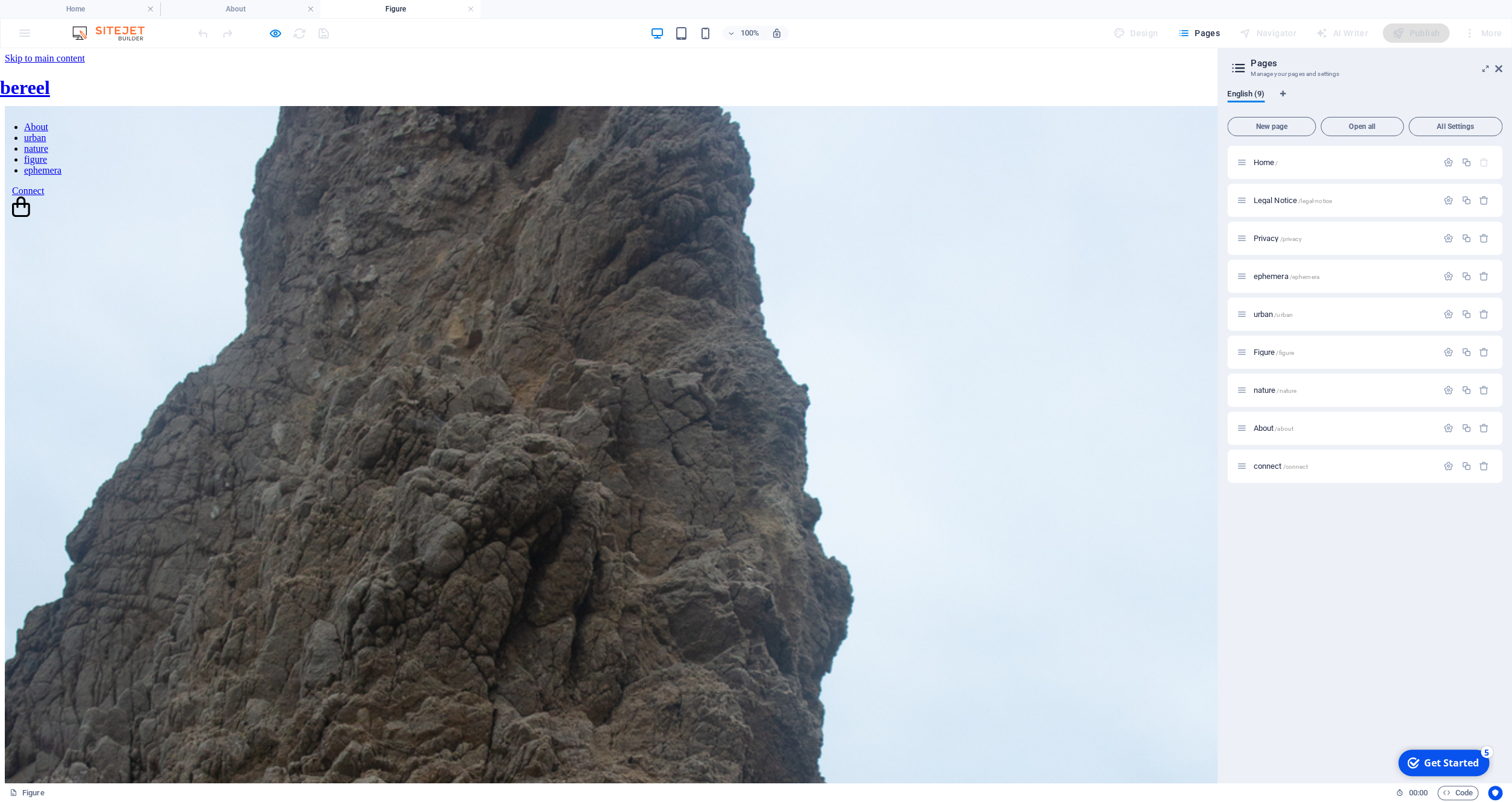
scroll to position [0, 0]
click at [277, 27] on icon "button" at bounding box center [276, 34] width 14 height 14
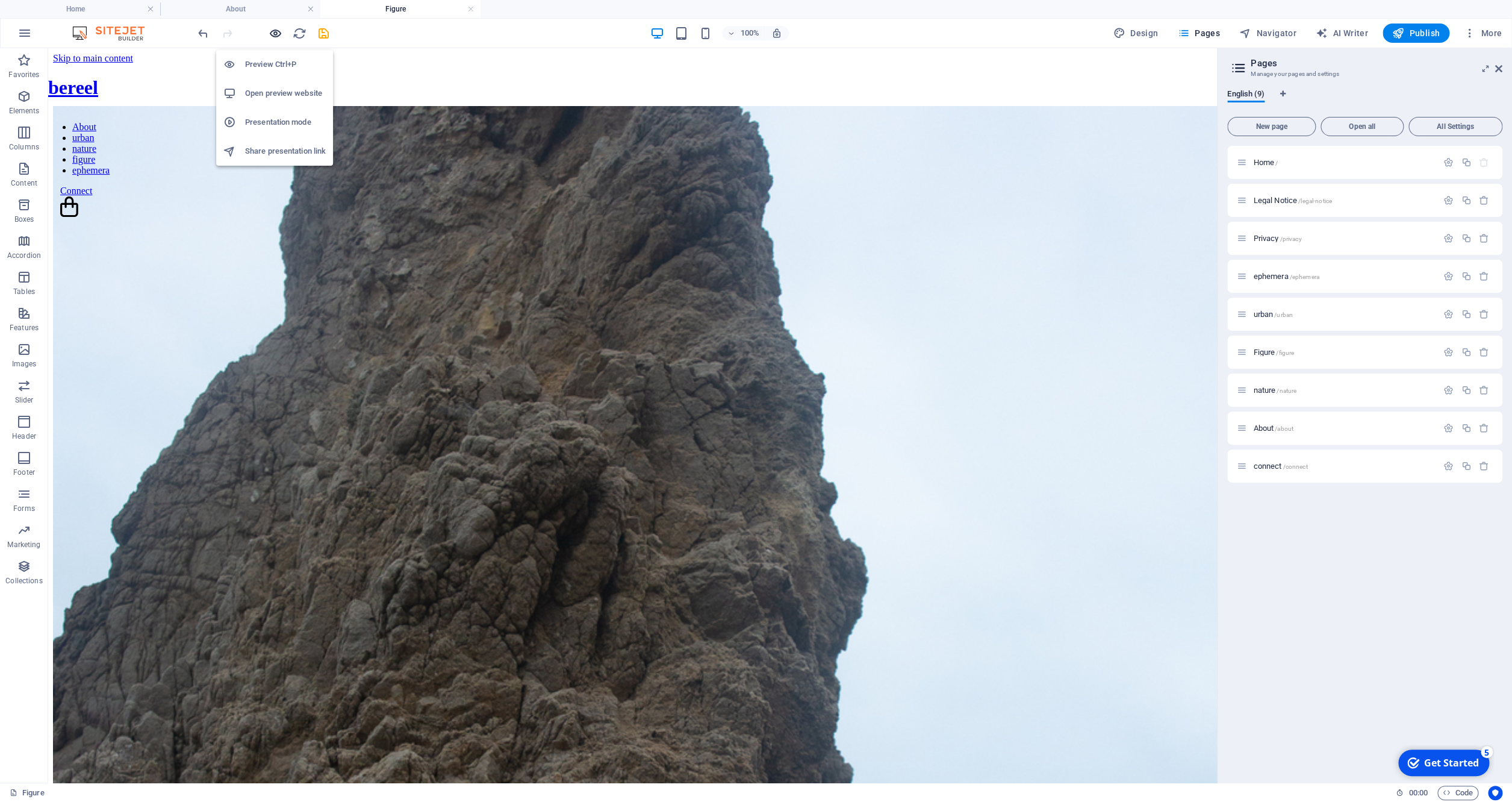
click at [276, 37] on icon "button" at bounding box center [276, 34] width 14 height 14
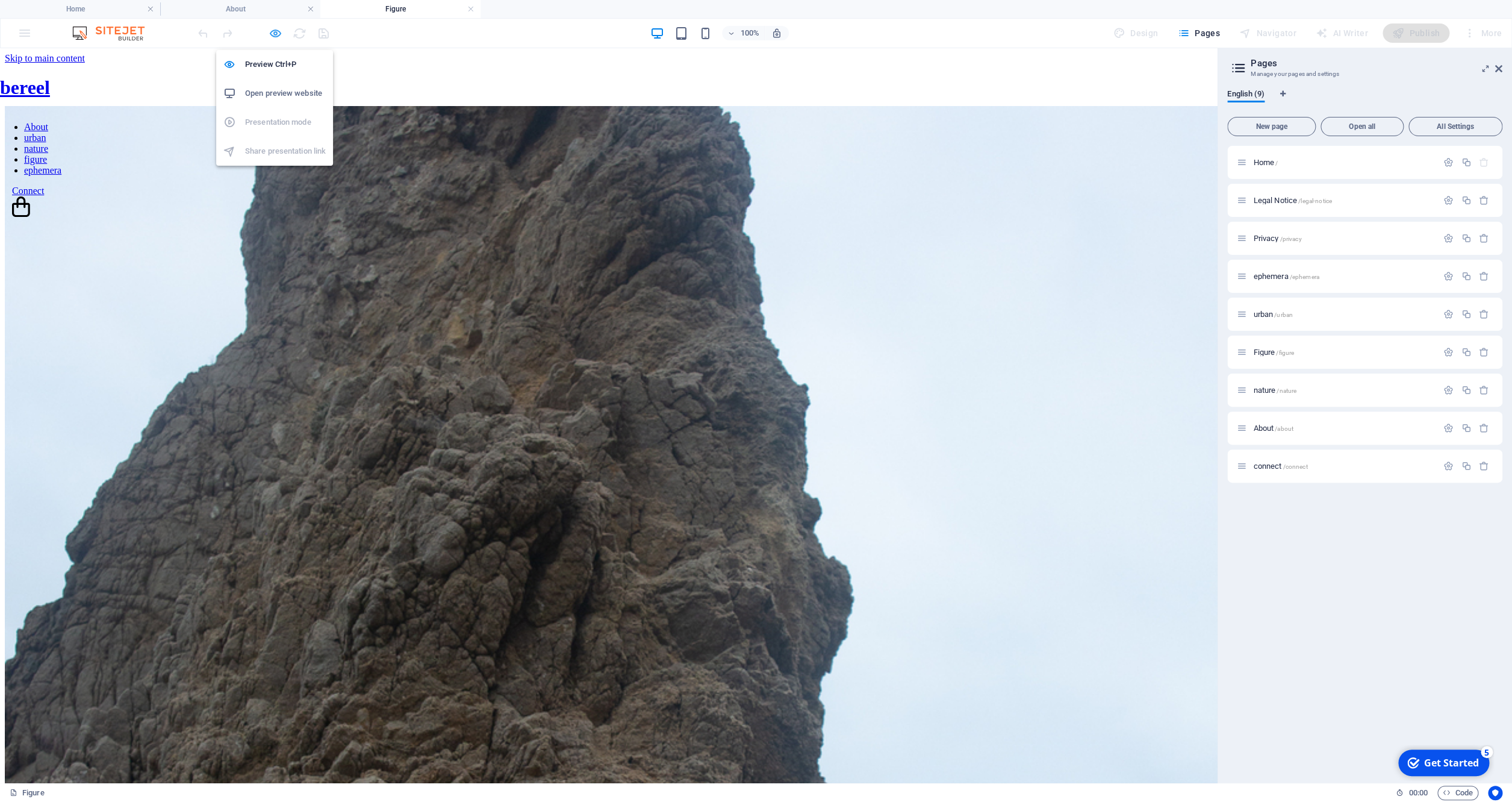
click at [276, 37] on icon "button" at bounding box center [276, 34] width 14 height 14
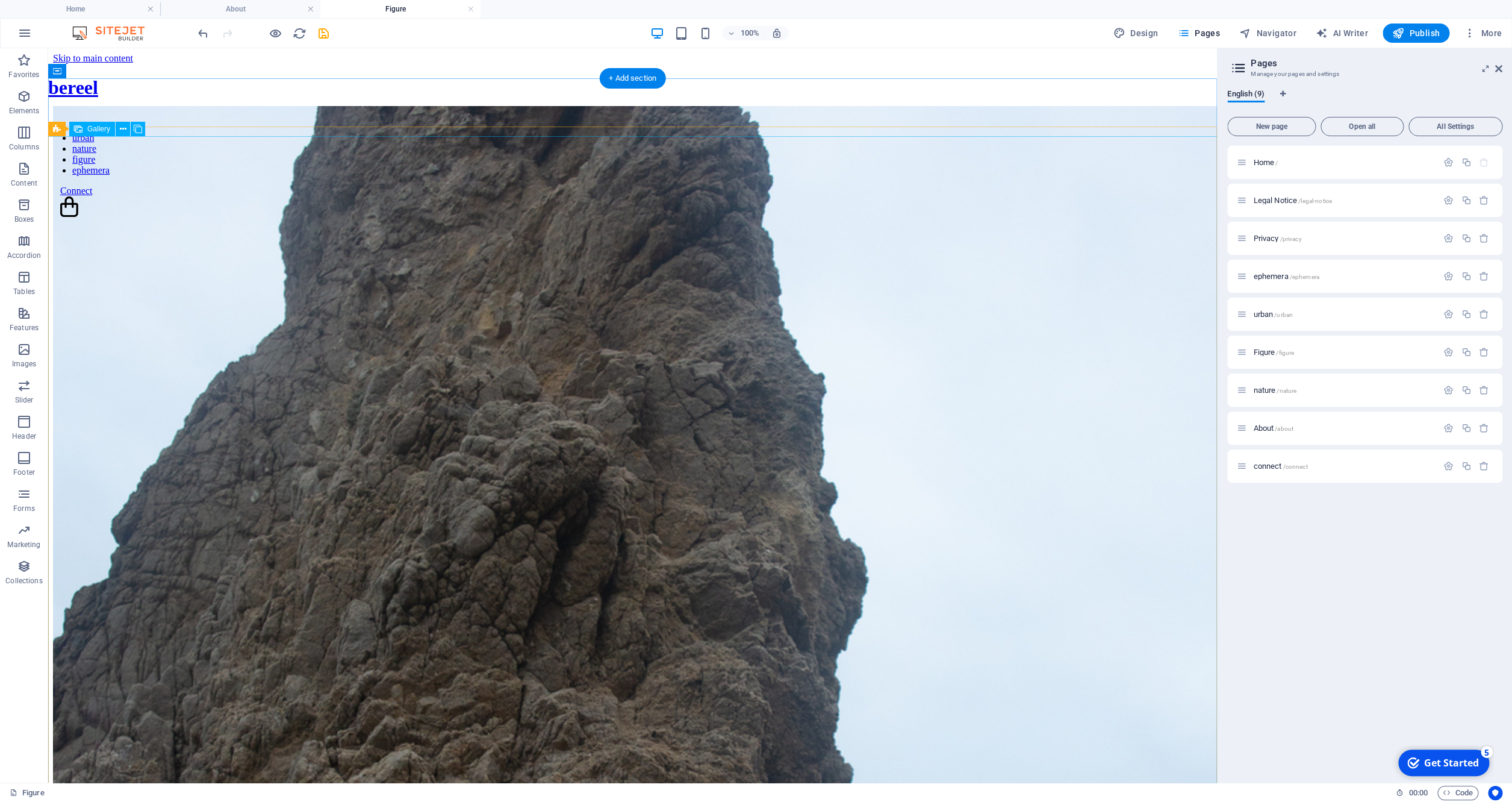
click at [119, 226] on img at bounding box center [637, 691] width 1169 height 1169
select select "4"
select select "%"
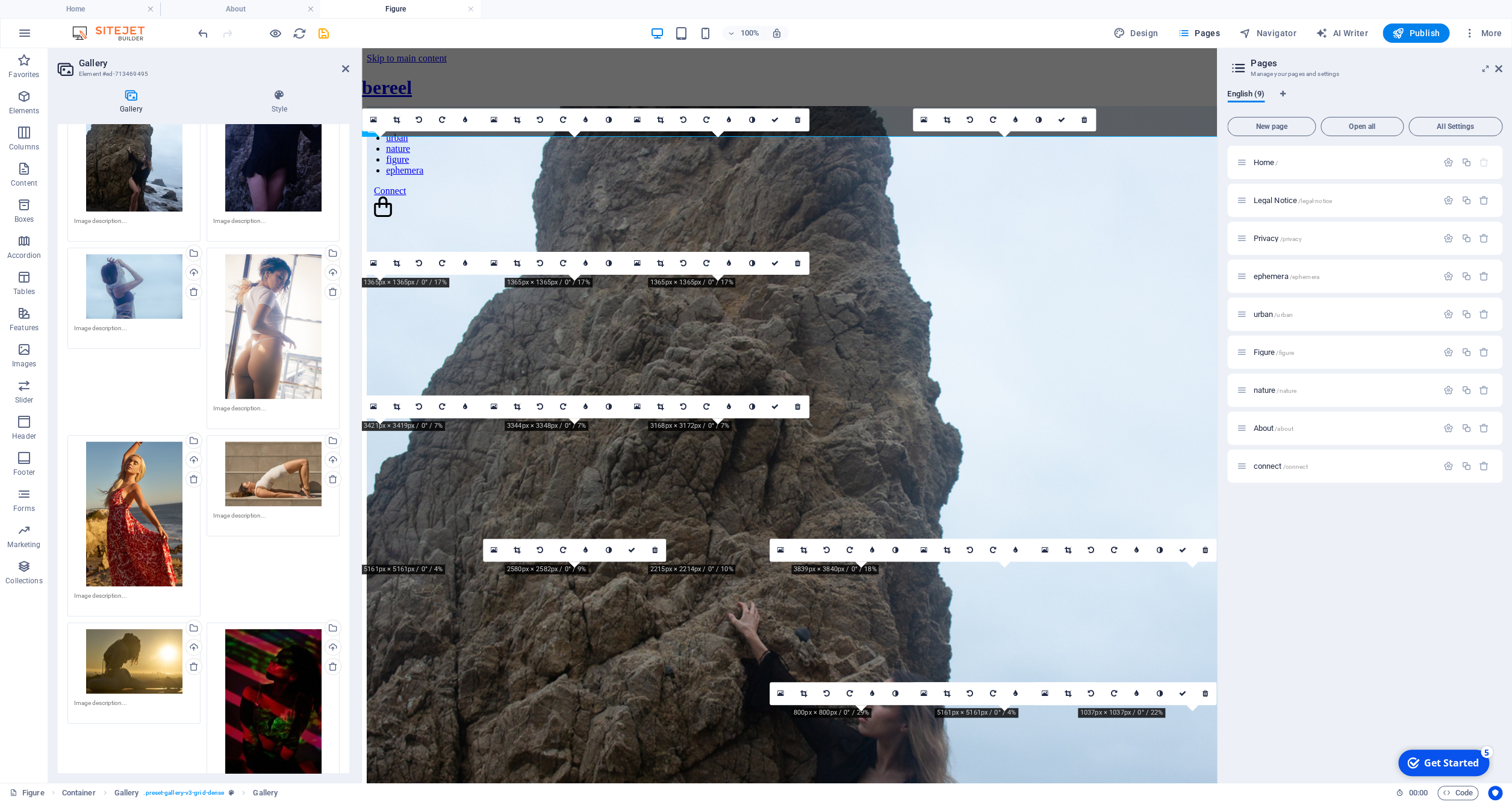
scroll to position [164, 0]
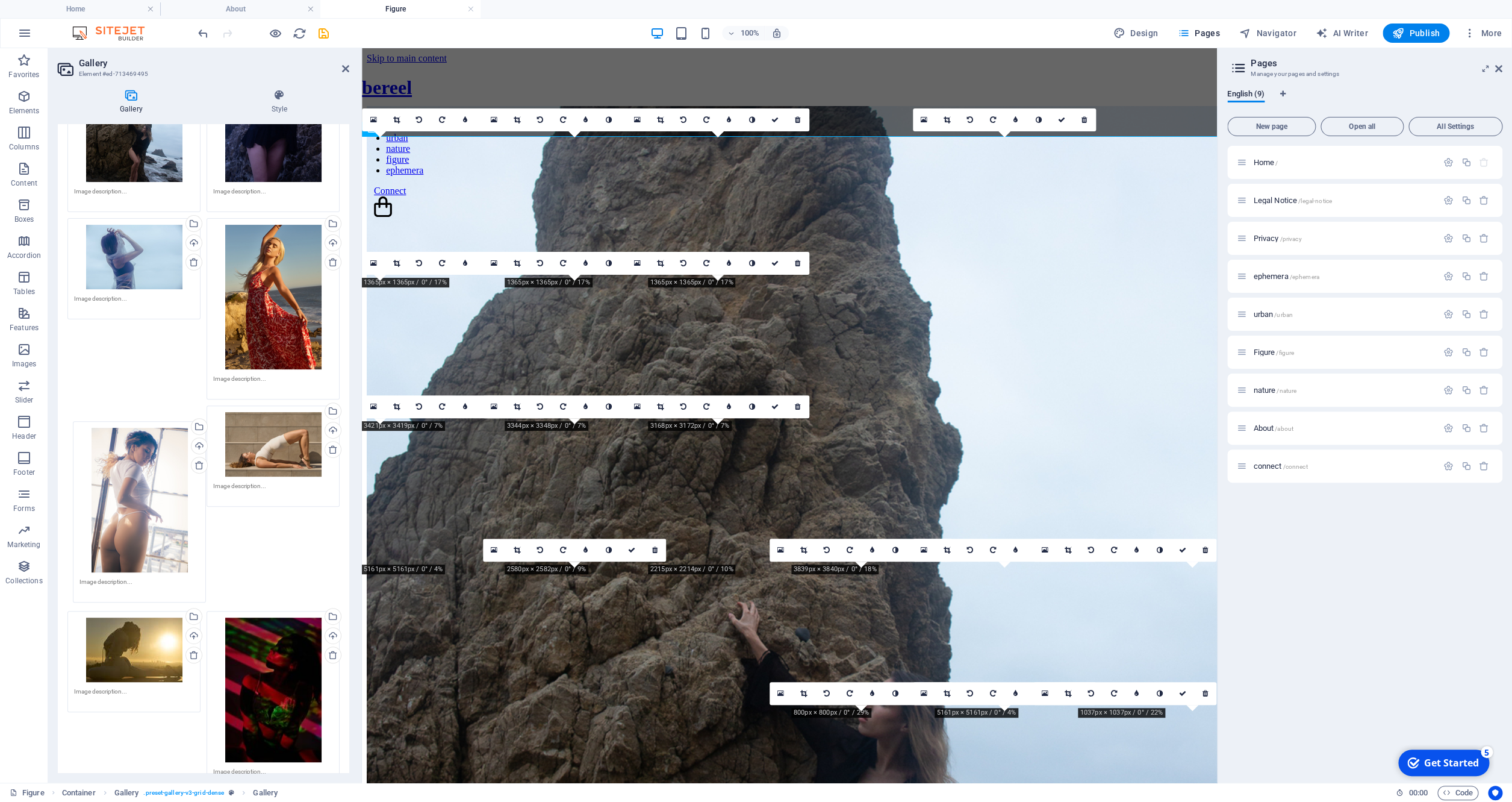
drag, startPoint x: 256, startPoint y: 321, endPoint x: 123, endPoint y: 525, distance: 243.5
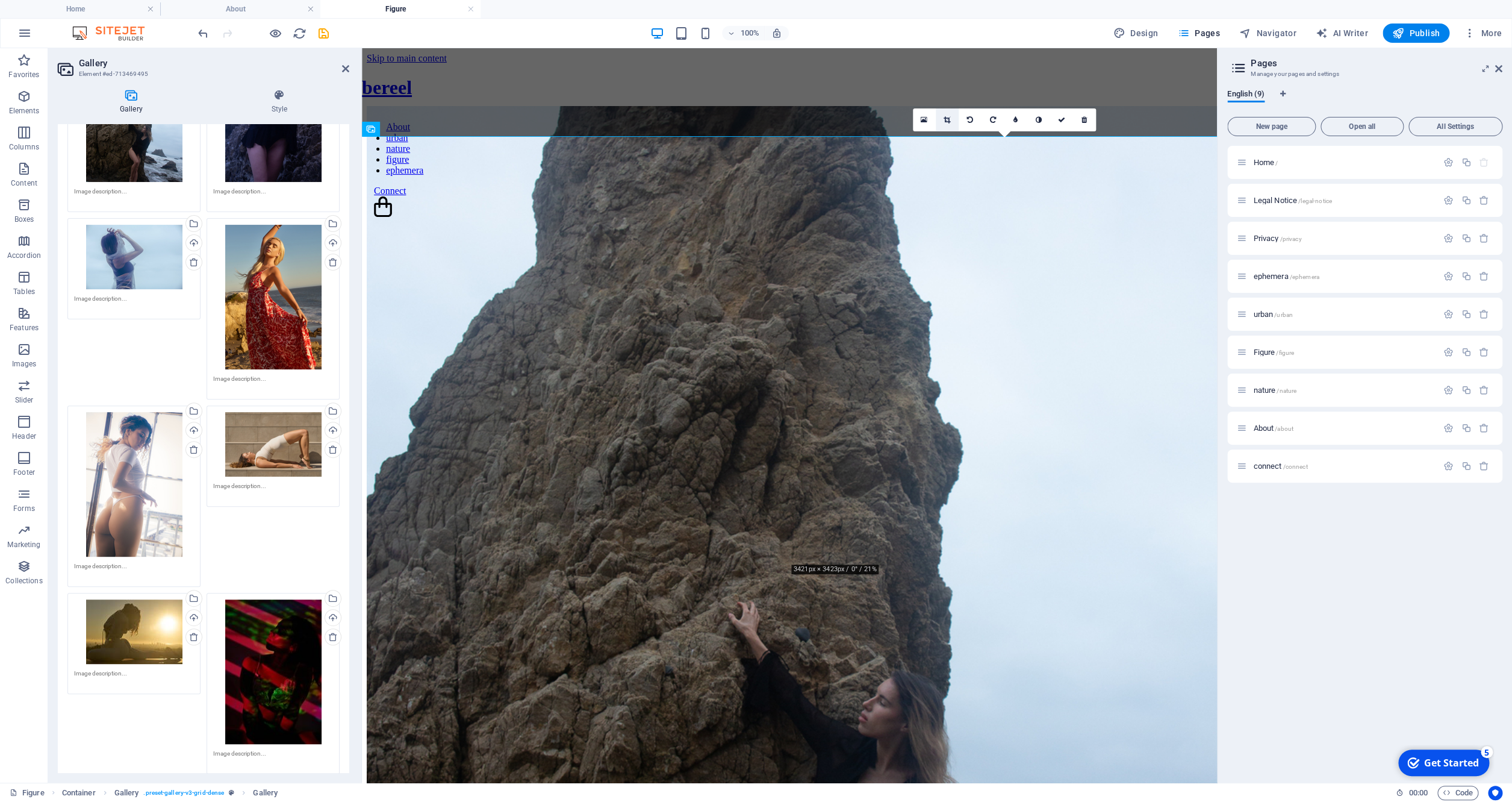
click at [941, 121] on link at bounding box center [947, 119] width 22 height 22
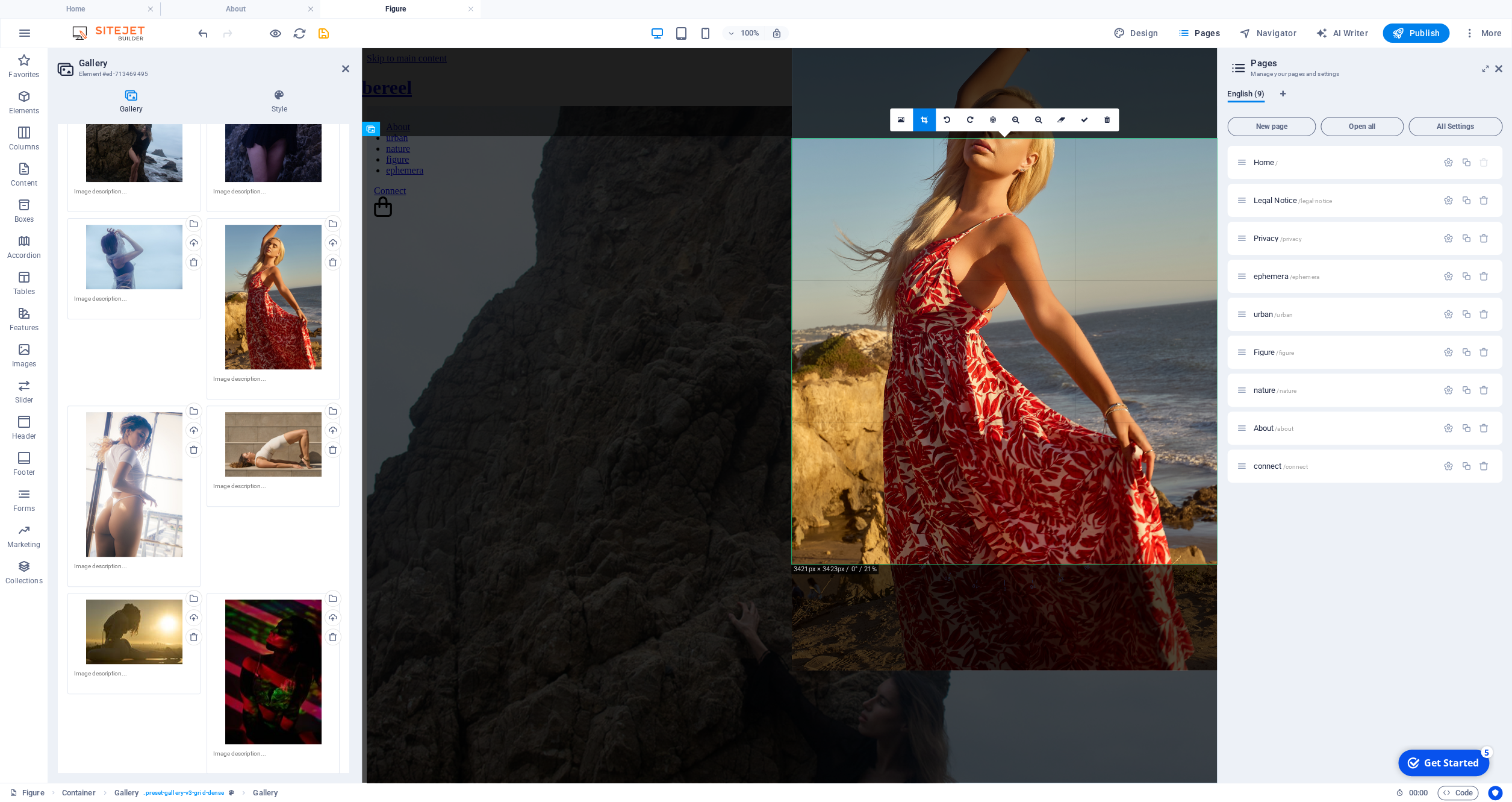
click at [990, 210] on div at bounding box center [1005, 351] width 425 height 637
click at [991, 118] on icon at bounding box center [993, 120] width 6 height 7
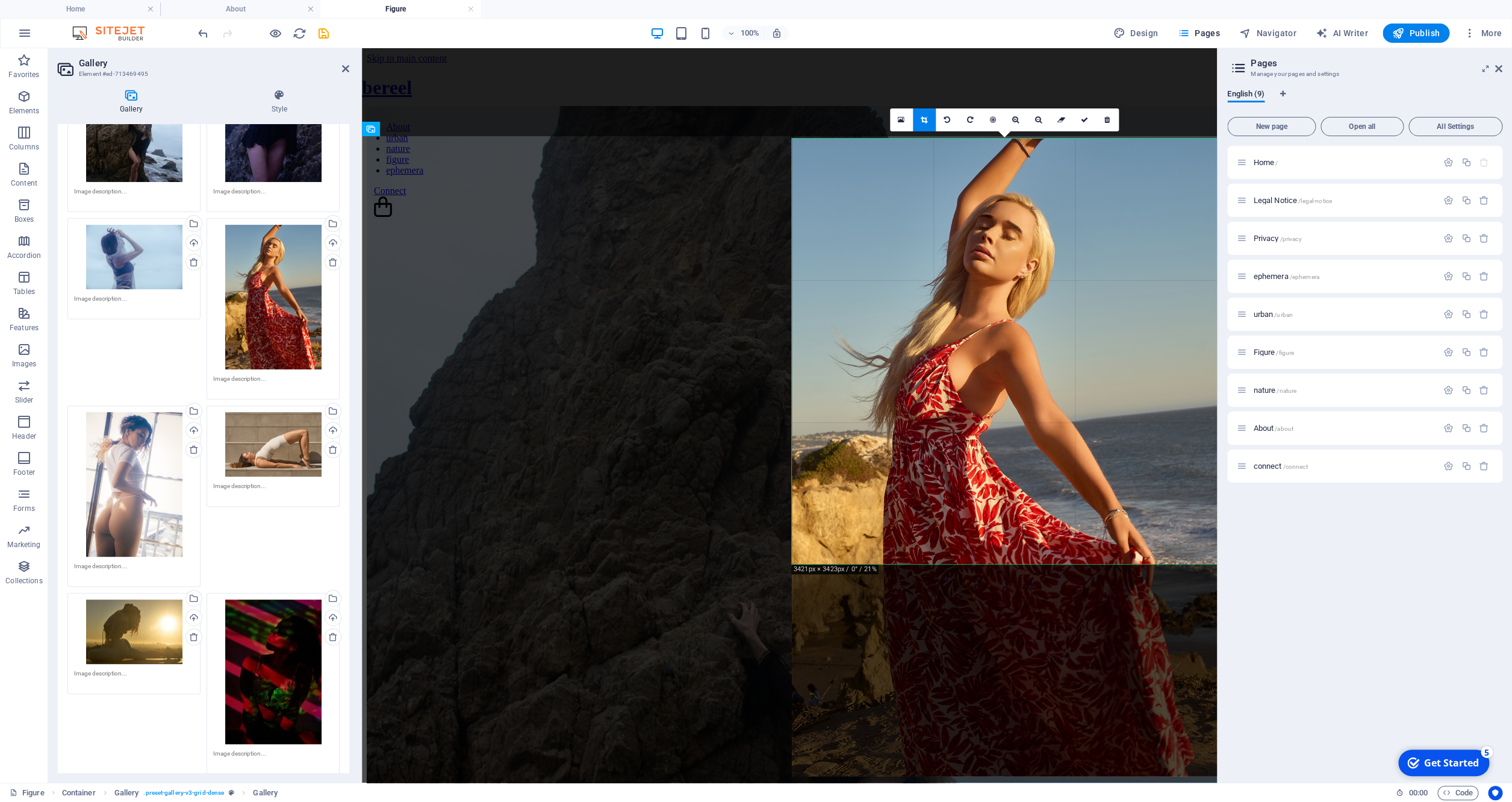
drag, startPoint x: 981, startPoint y: 250, endPoint x: 979, endPoint y: 357, distance: 107.0
click at [979, 357] on div at bounding box center [1005, 456] width 425 height 637
click at [1085, 117] on icon at bounding box center [1084, 120] width 7 height 7
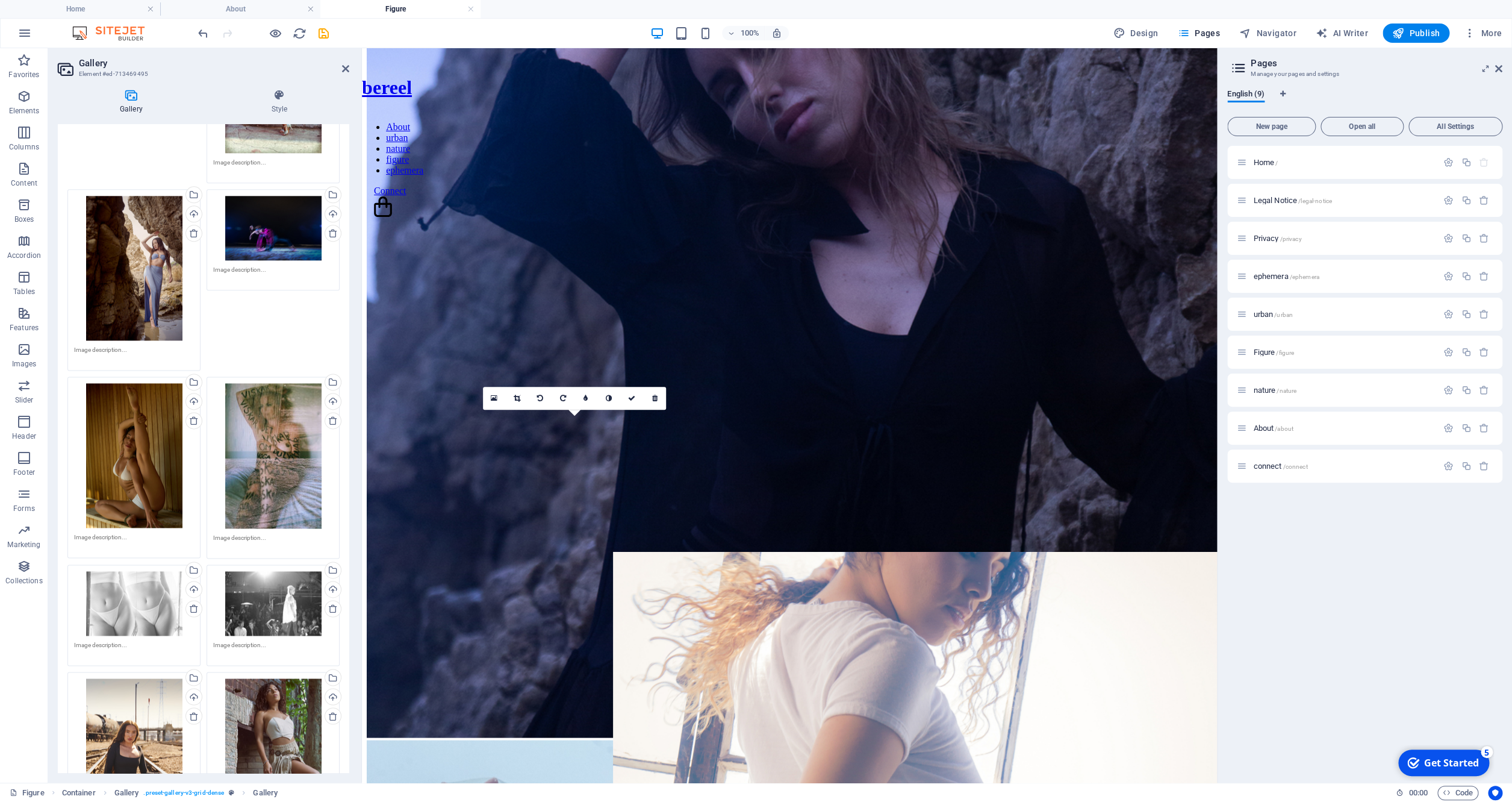
scroll to position [1166, 0]
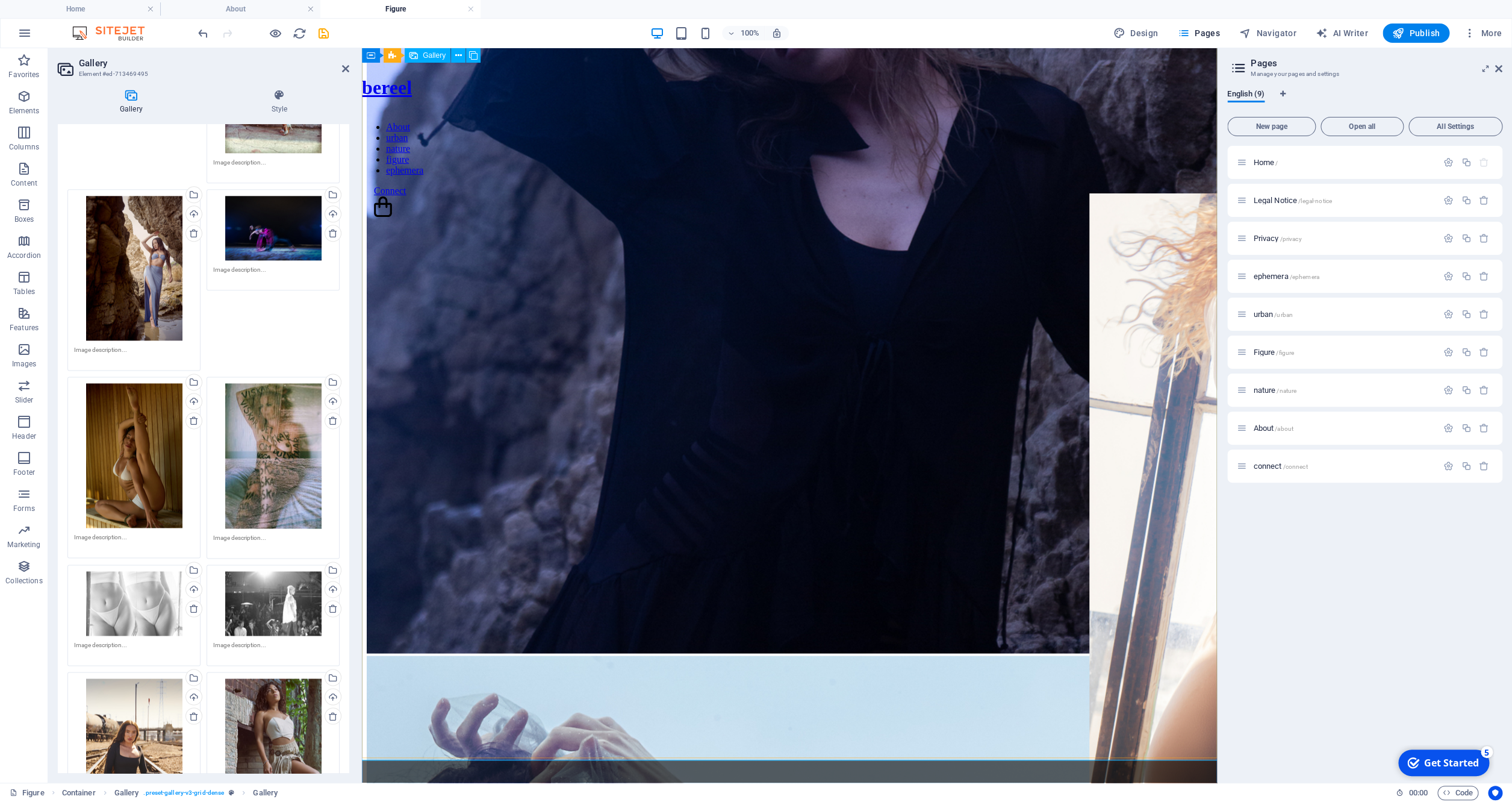
drag, startPoint x: 444, startPoint y: 218, endPoint x: 1172, endPoint y: 421, distance: 755.8
click at [1172, 421] on img at bounding box center [1398, 502] width 617 height 617
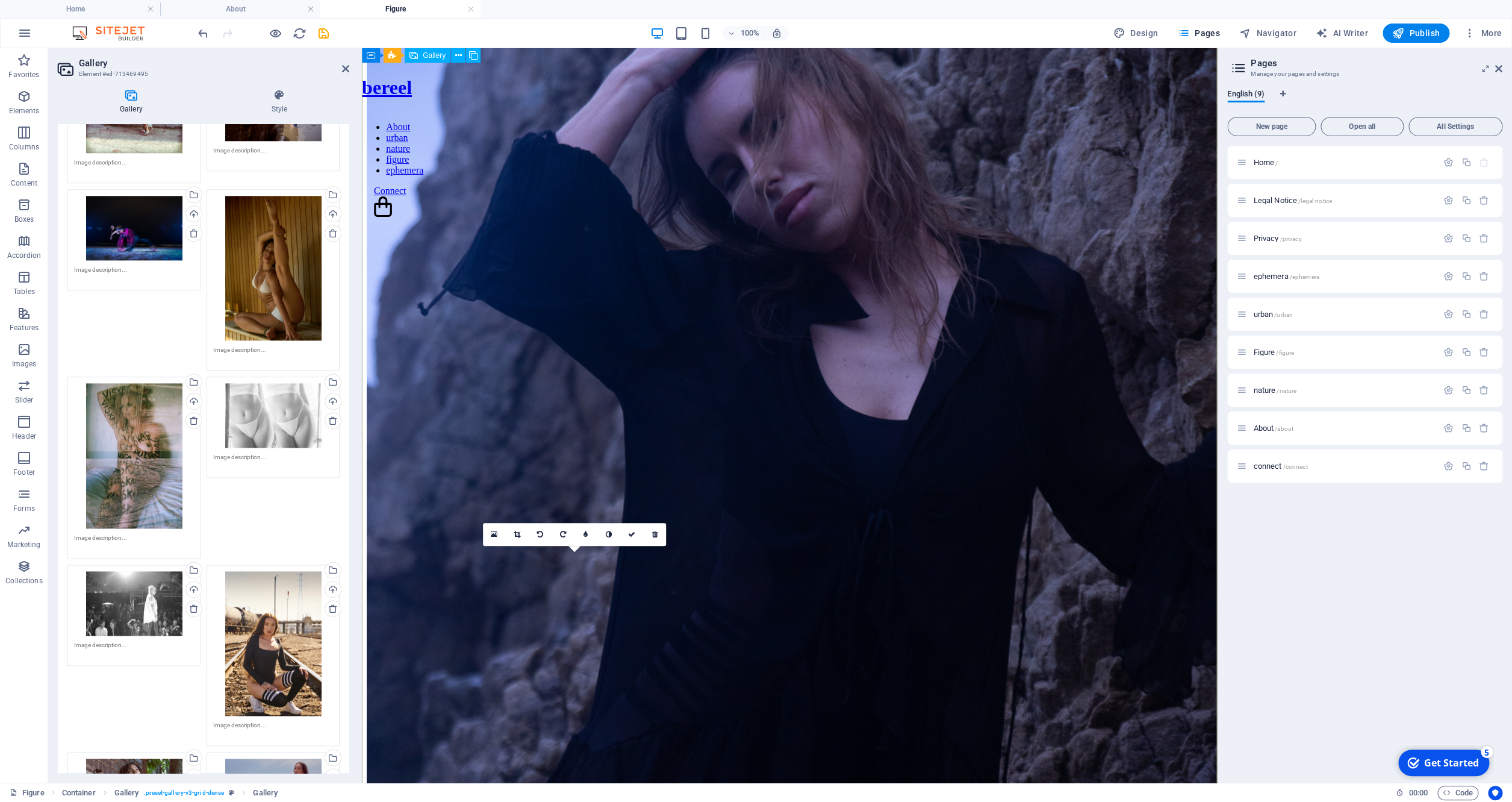
scroll to position [933, 0]
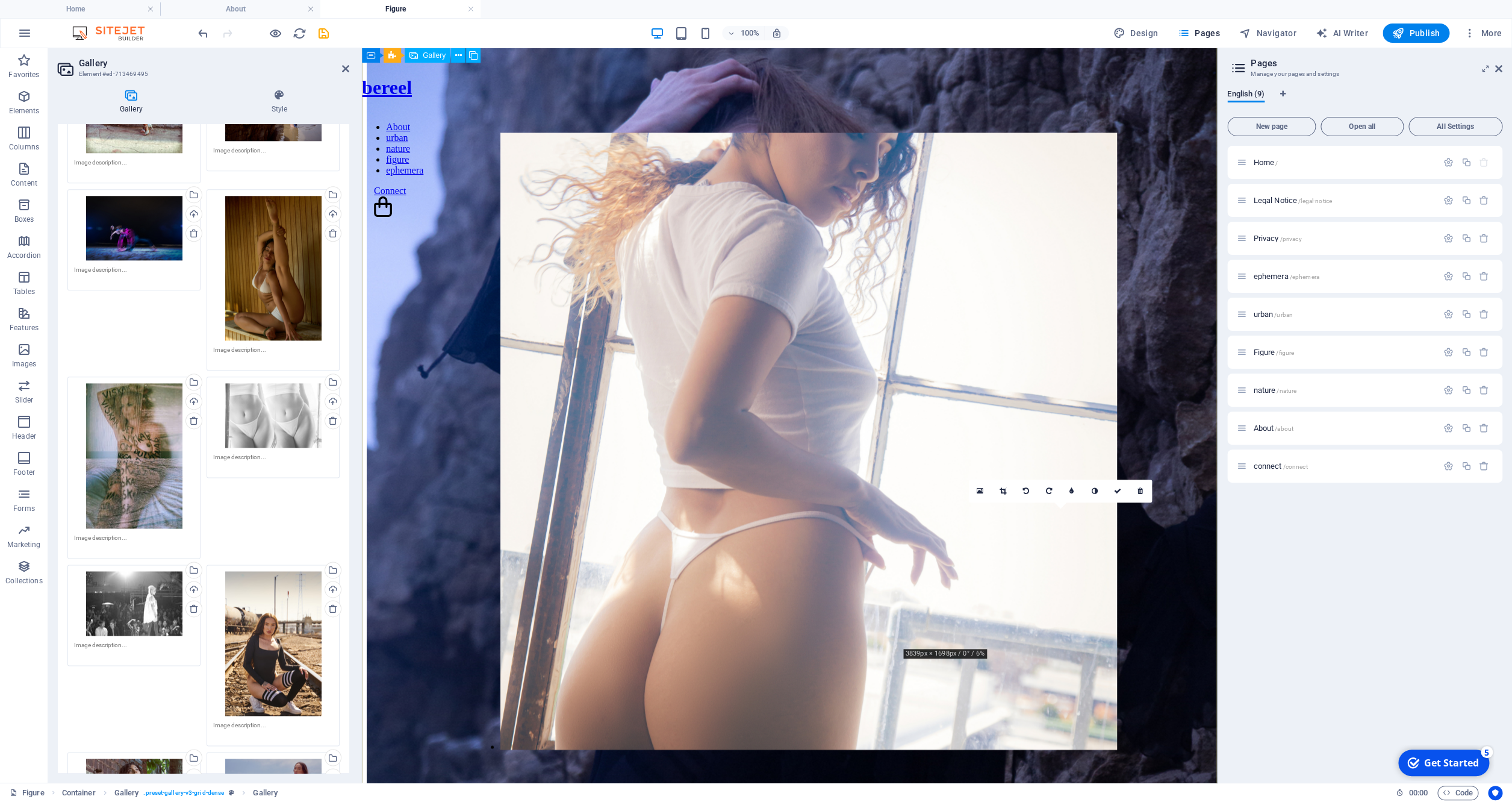
drag, startPoint x: 1146, startPoint y: 642, endPoint x: 568, endPoint y: 358, distance: 644.0
click at [568, 358] on img at bounding box center [809, 441] width 617 height 617
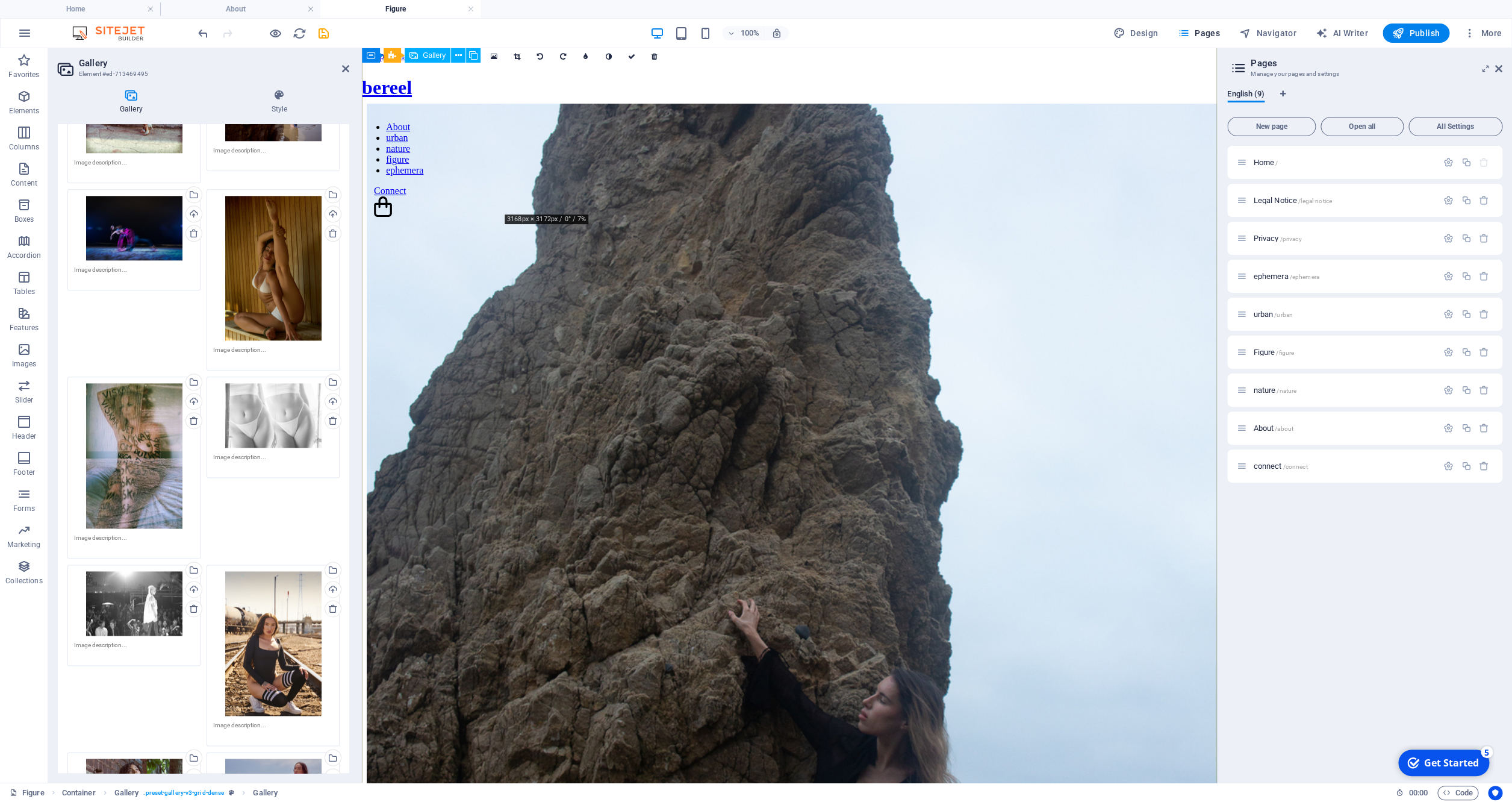
scroll to position [0, 0]
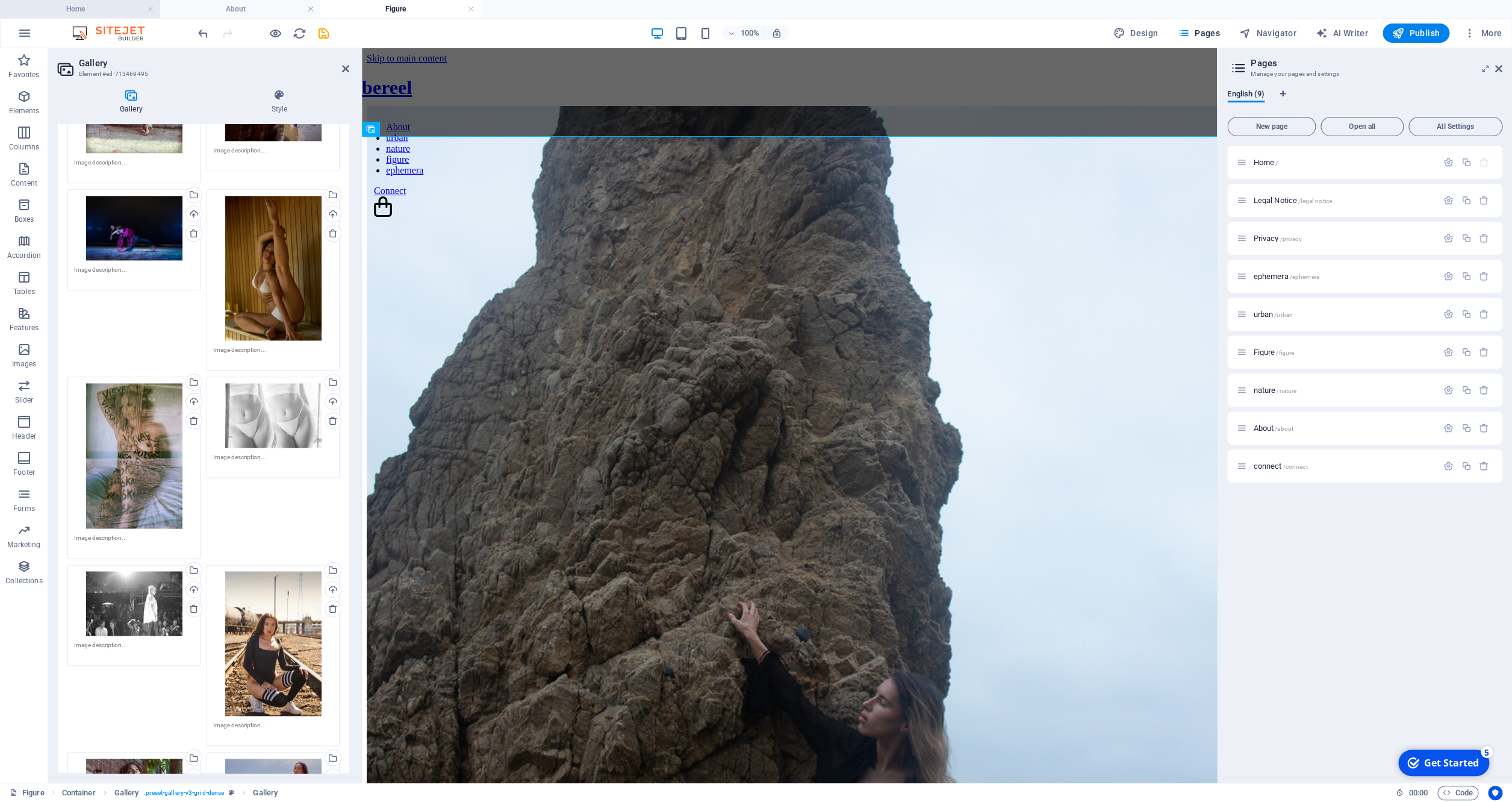
click at [94, 11] on h4 "Home" at bounding box center [79, 9] width 160 height 13
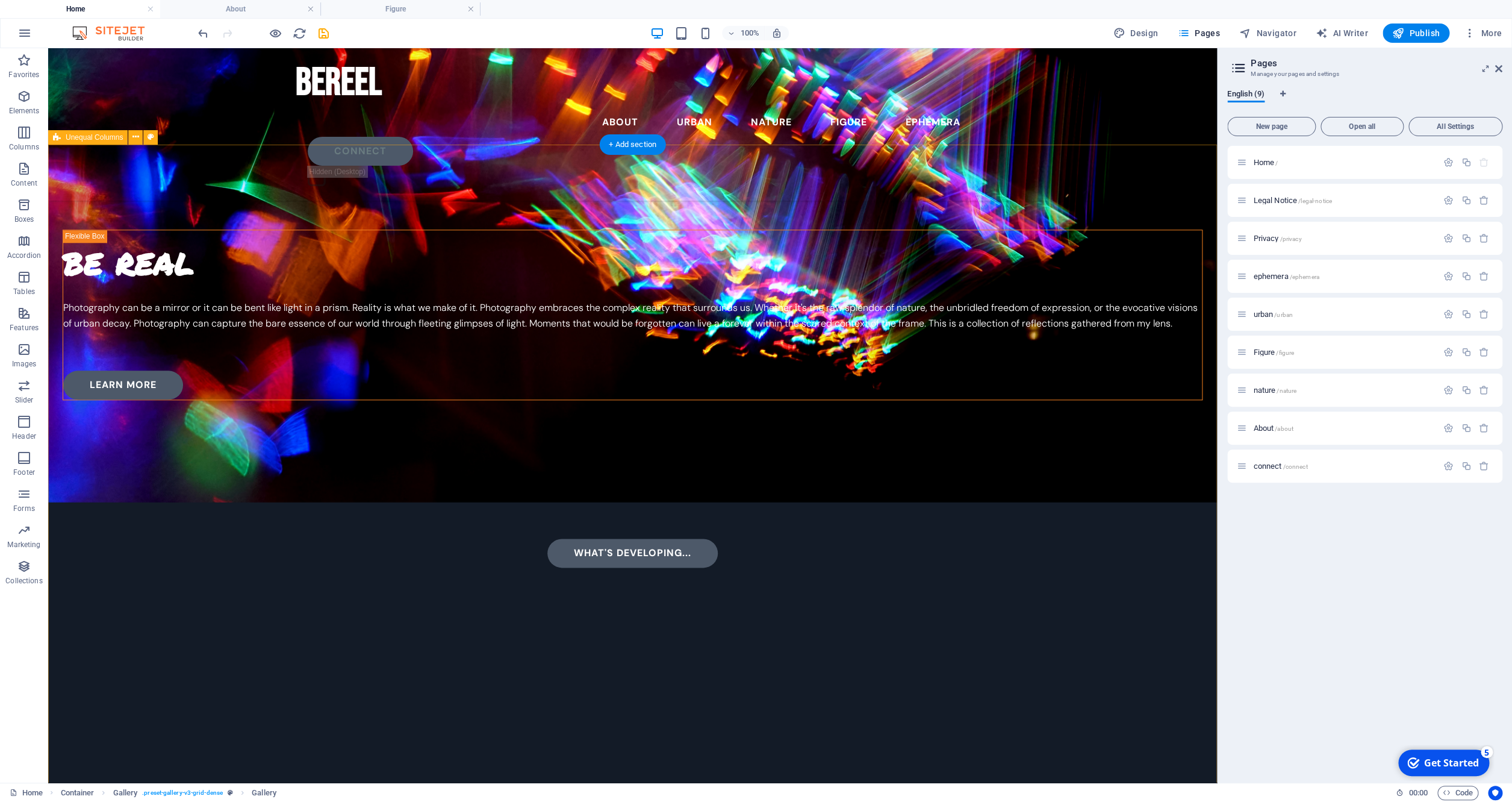
scroll to position [703, 0]
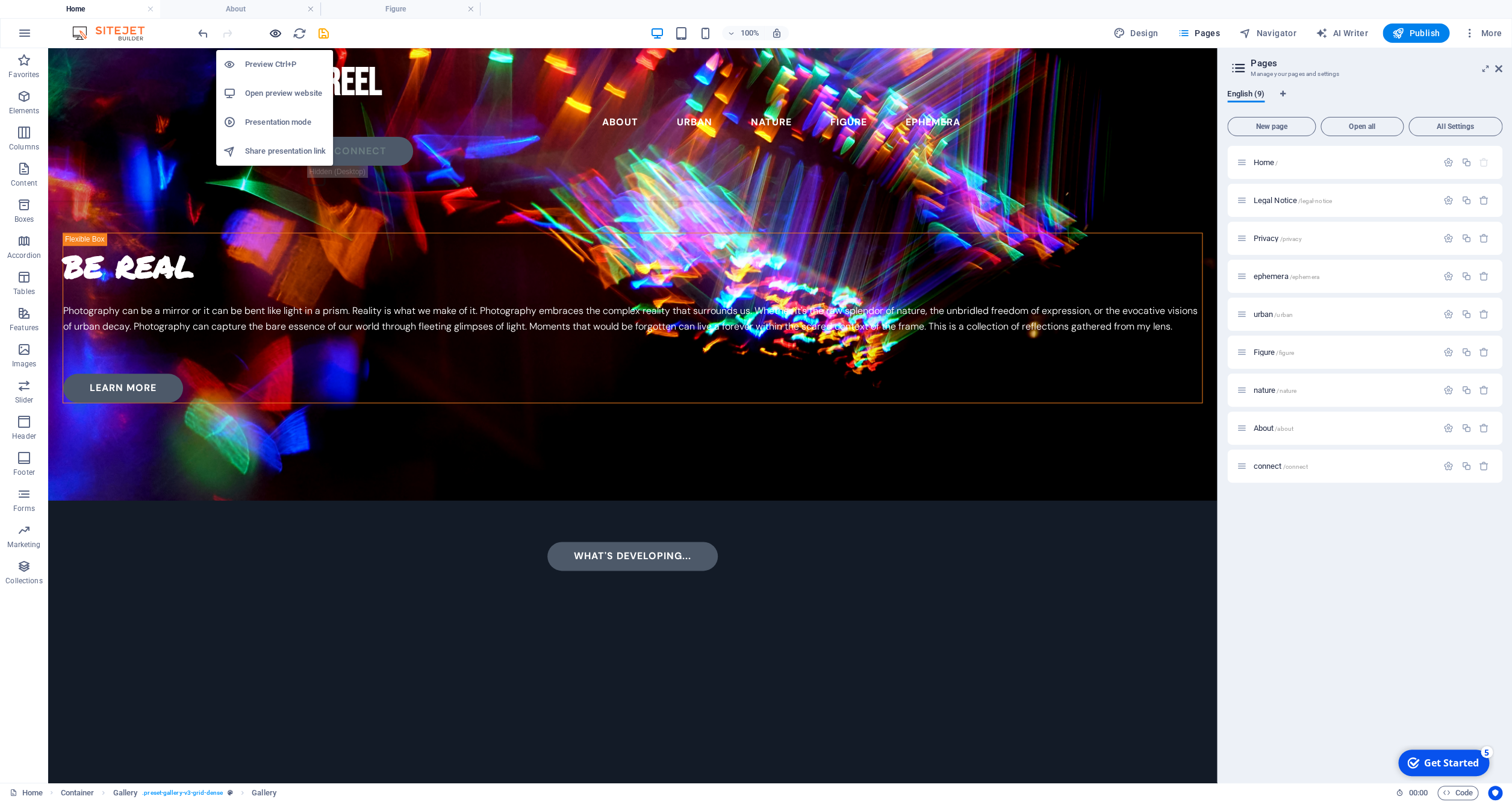
click at [274, 28] on icon "button" at bounding box center [276, 34] width 14 height 14
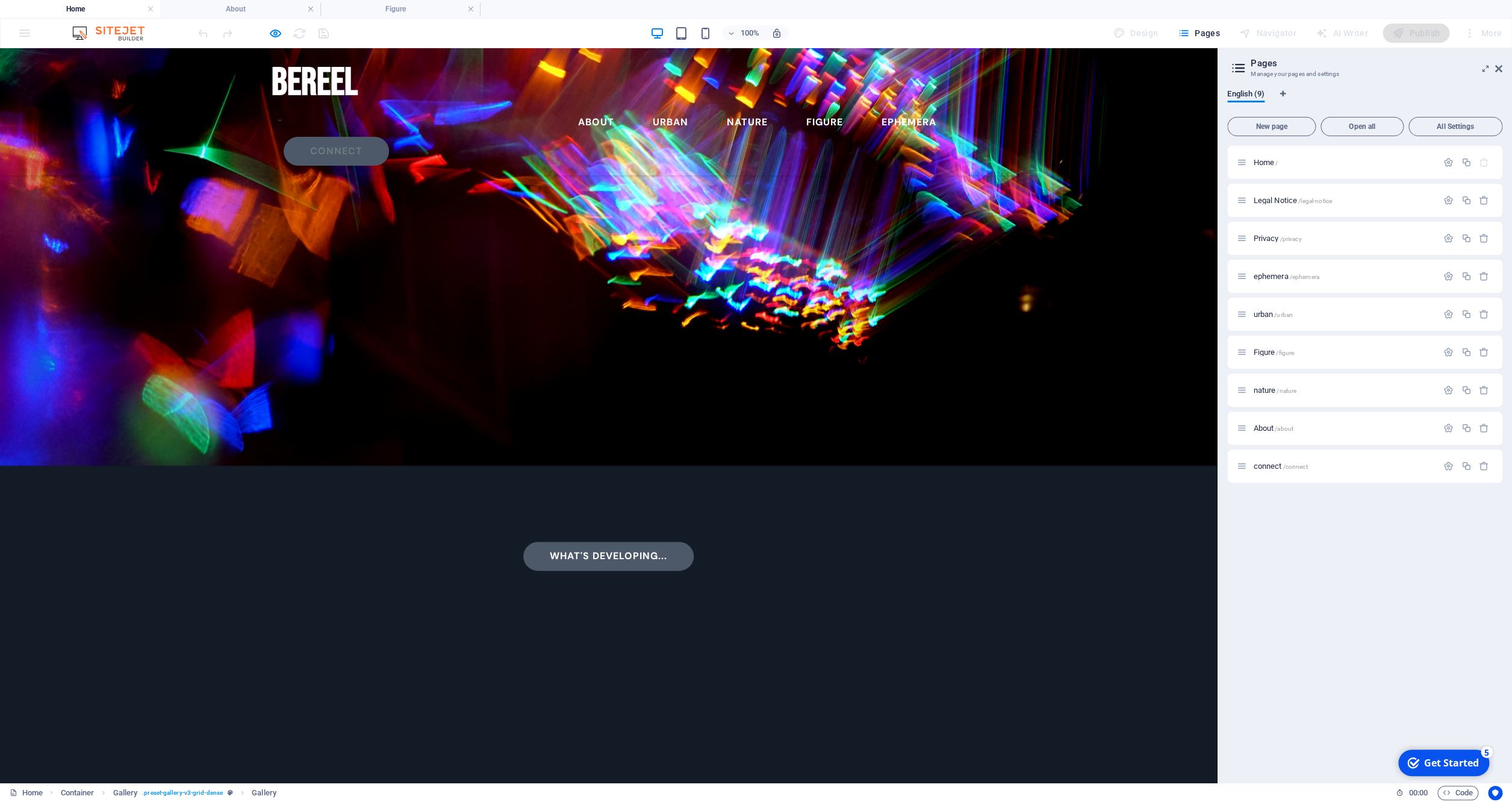
click at [94, 402] on link "Learn more" at bounding box center [74, 386] width 120 height 29
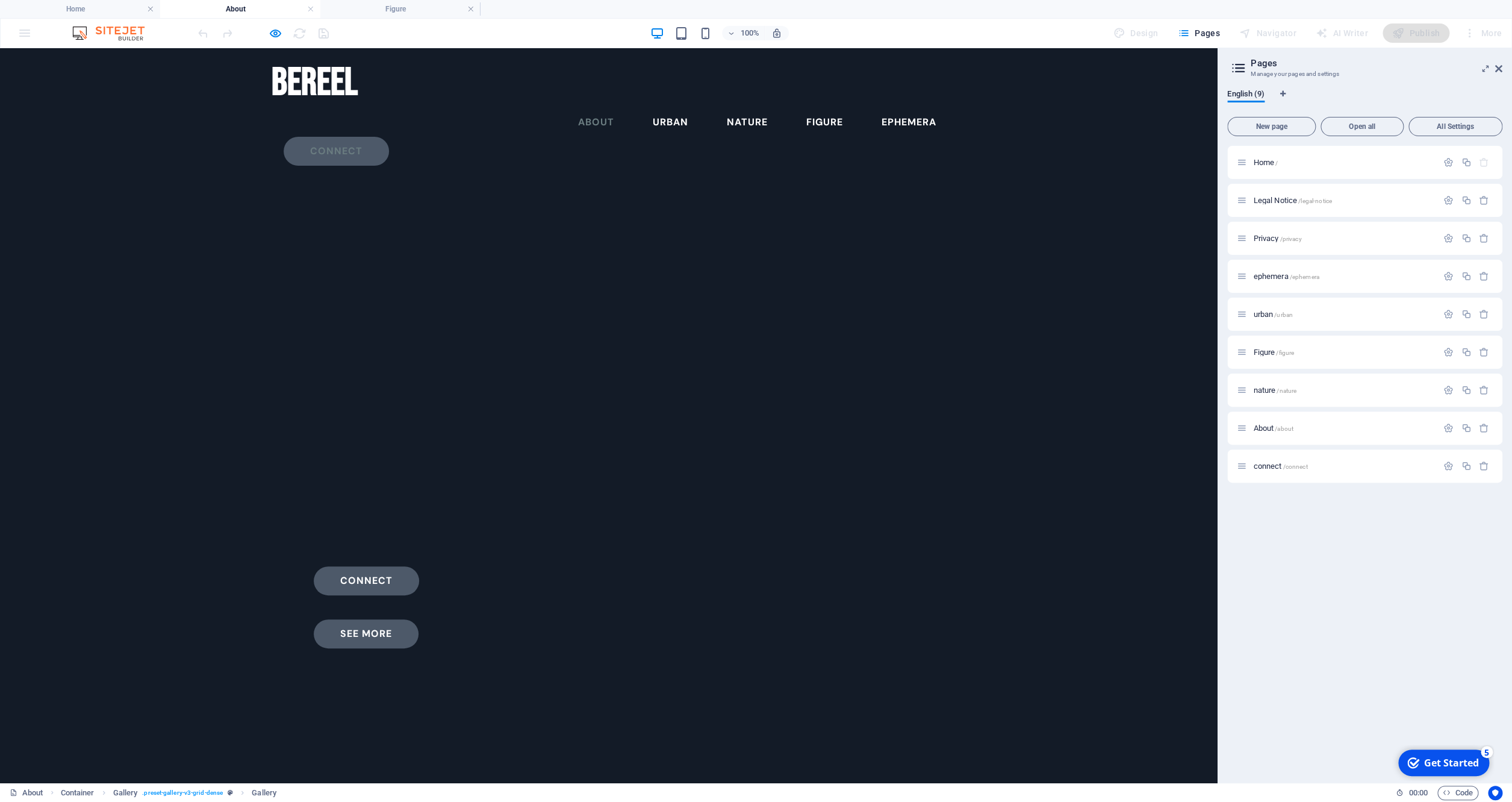
scroll to position [0, 0]
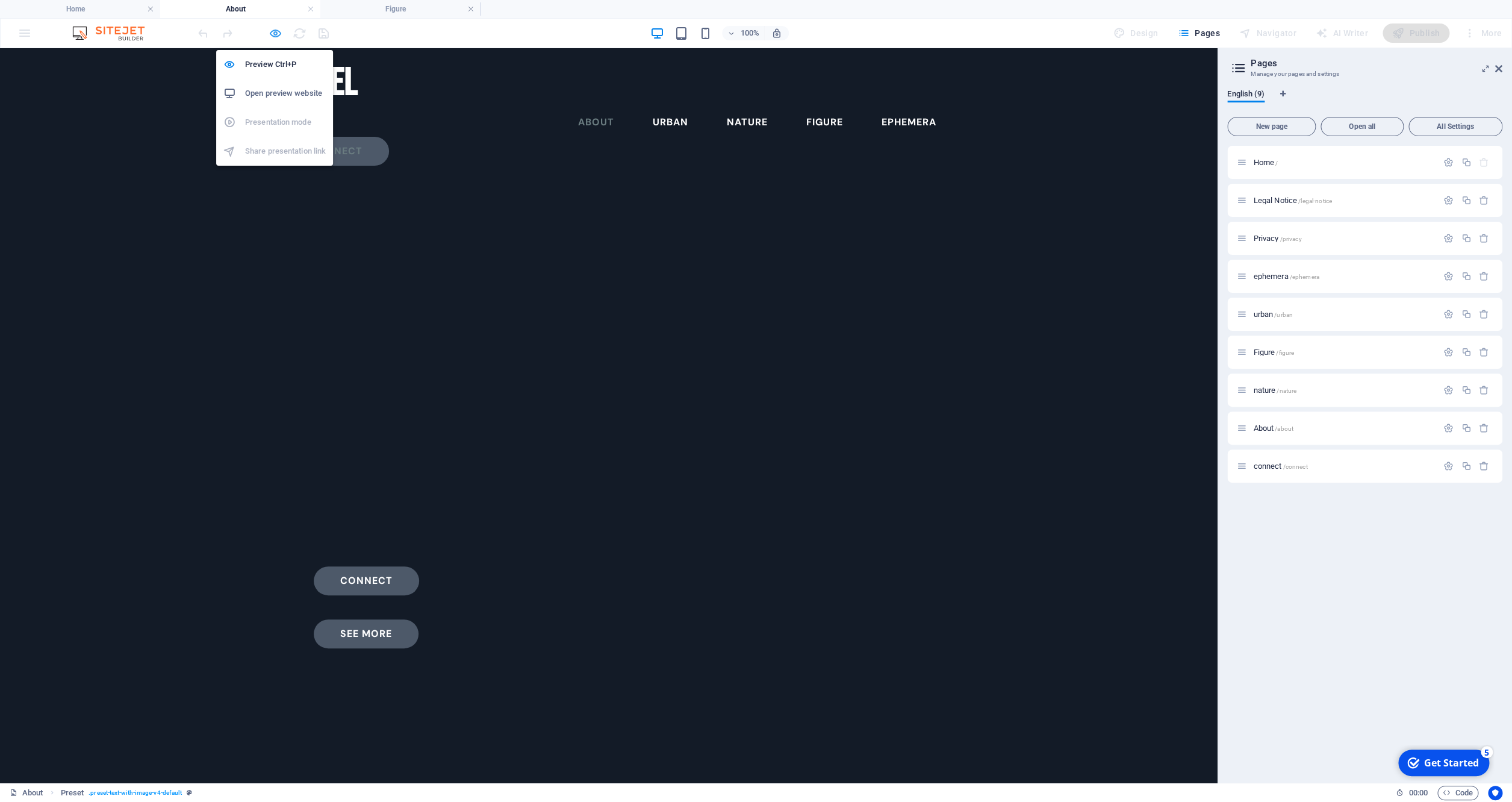
click at [272, 31] on icon "button" at bounding box center [276, 34] width 14 height 14
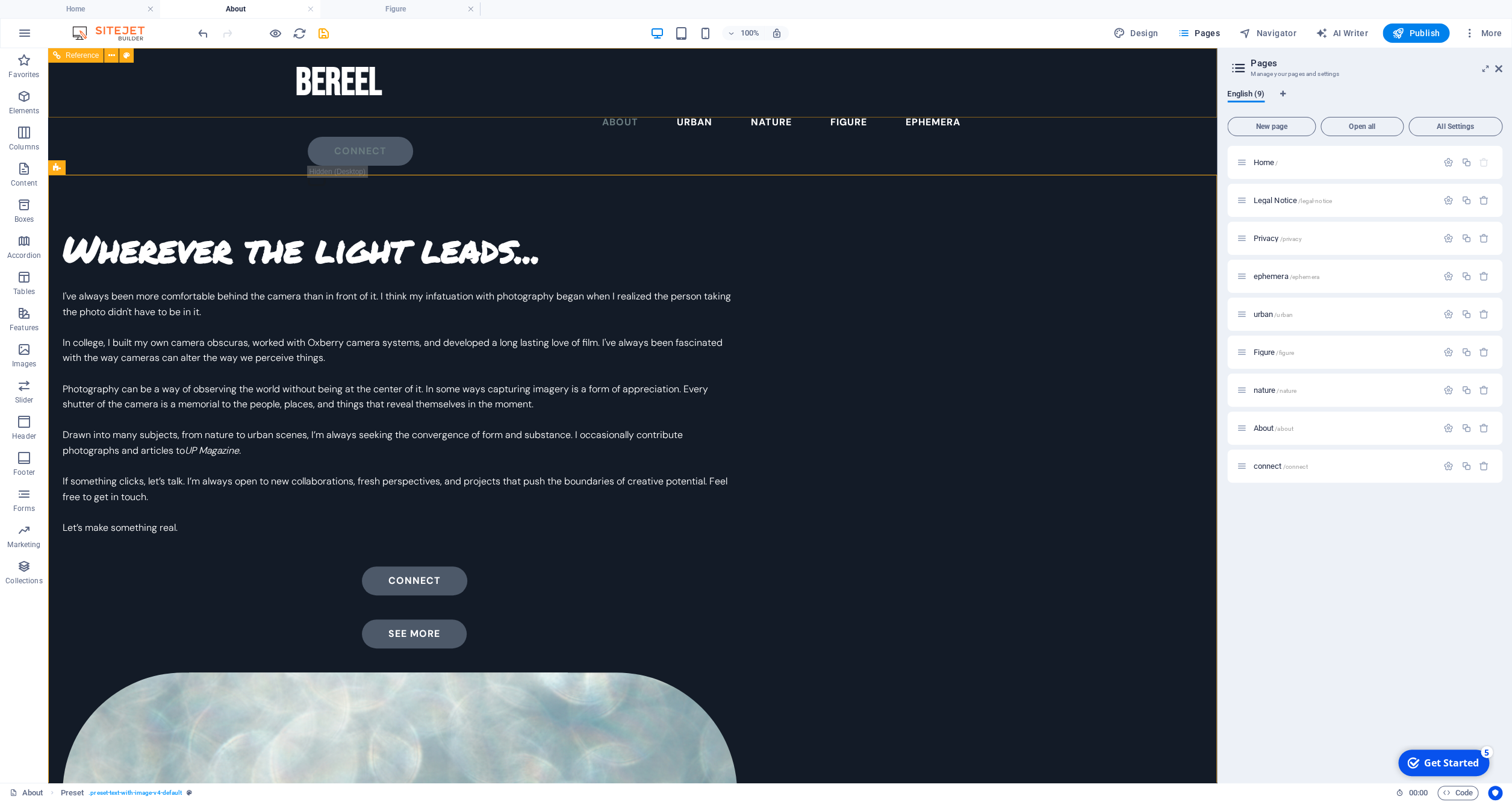
click at [621, 108] on nav "About urban nature figure ephemera" at bounding box center [632, 122] width 675 height 29
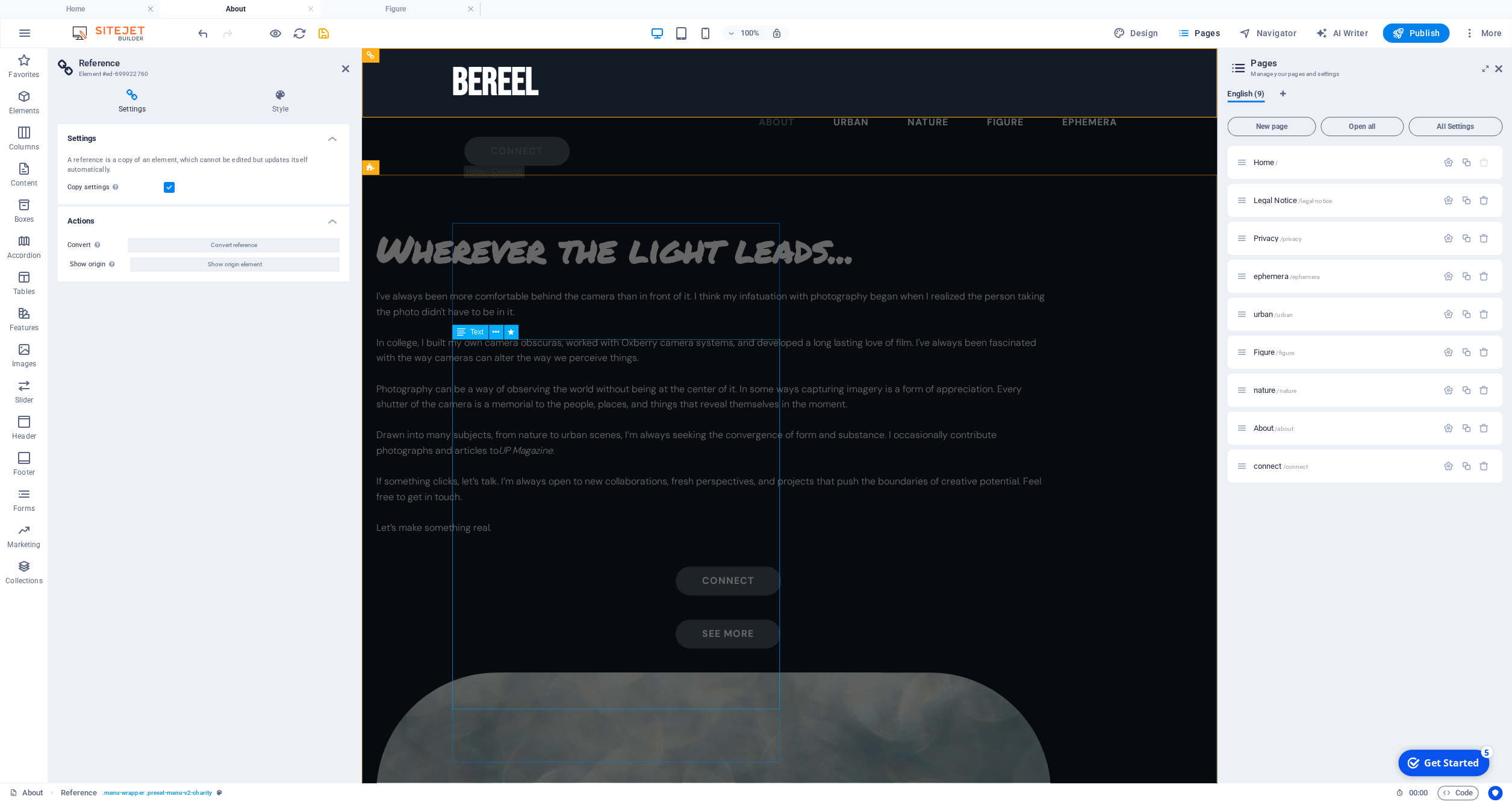
scroll to position [241, 0]
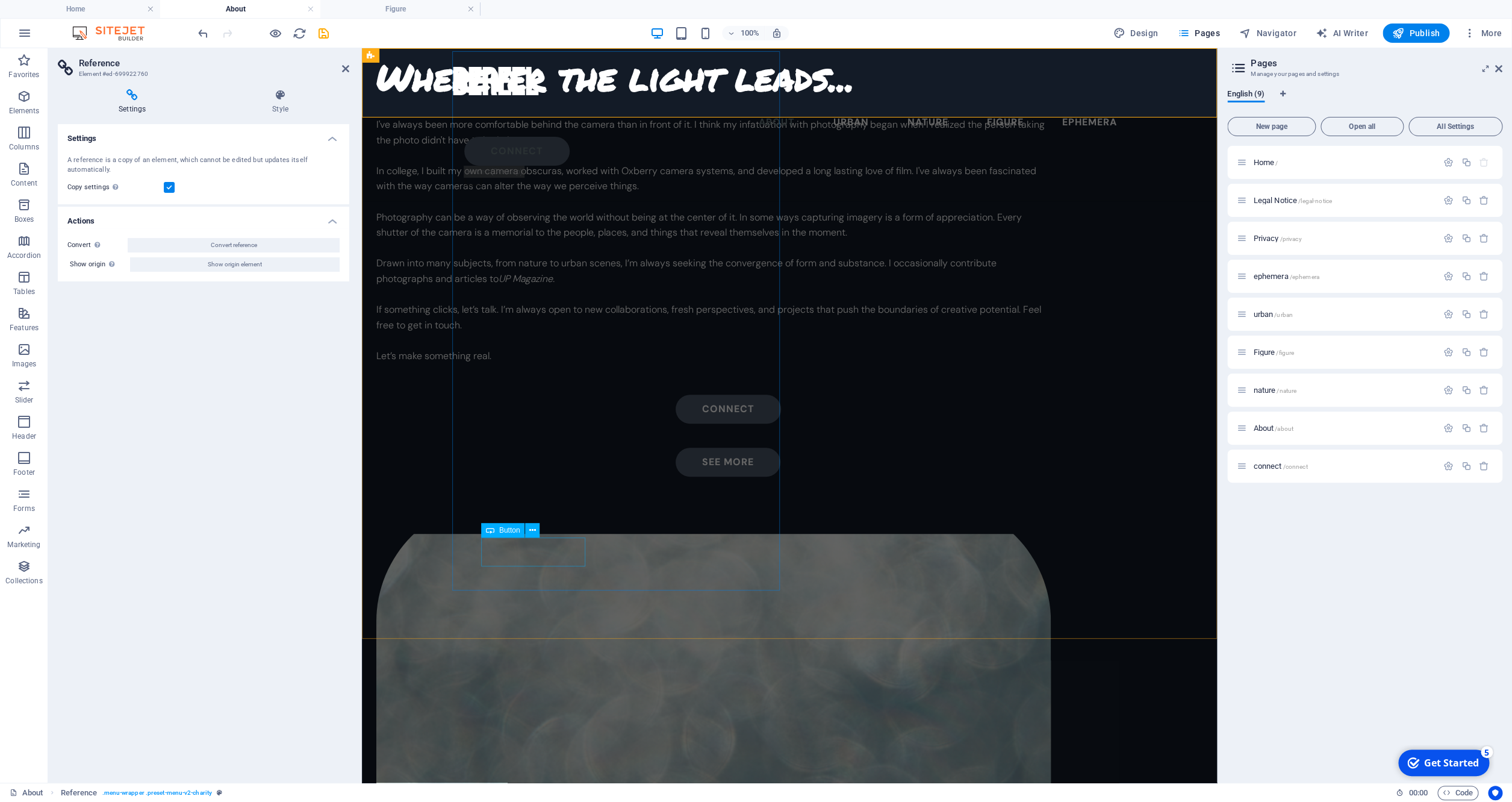
click at [540, 423] on div "connect" at bounding box center [727, 409] width 645 height 29
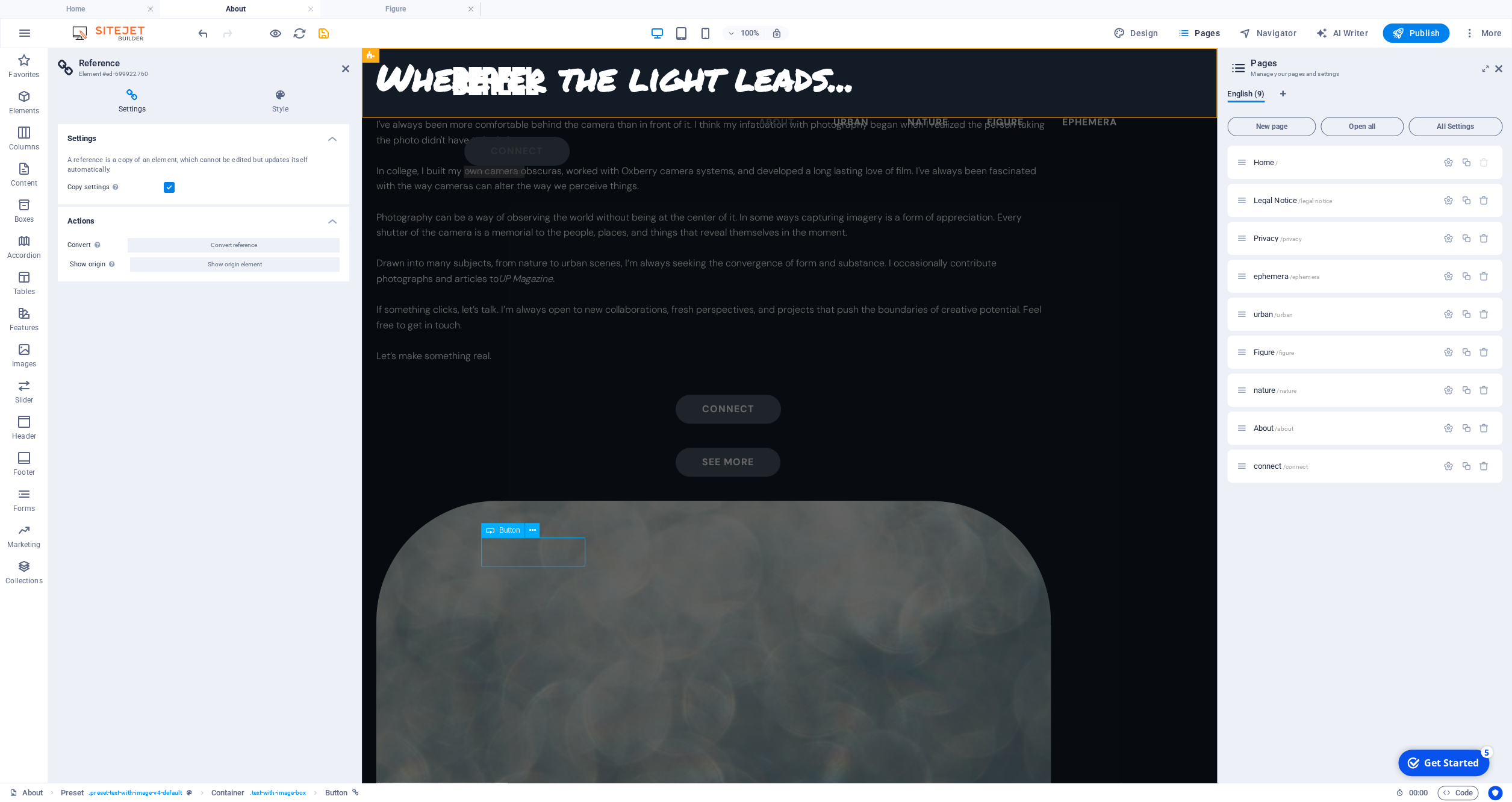
select select "px"
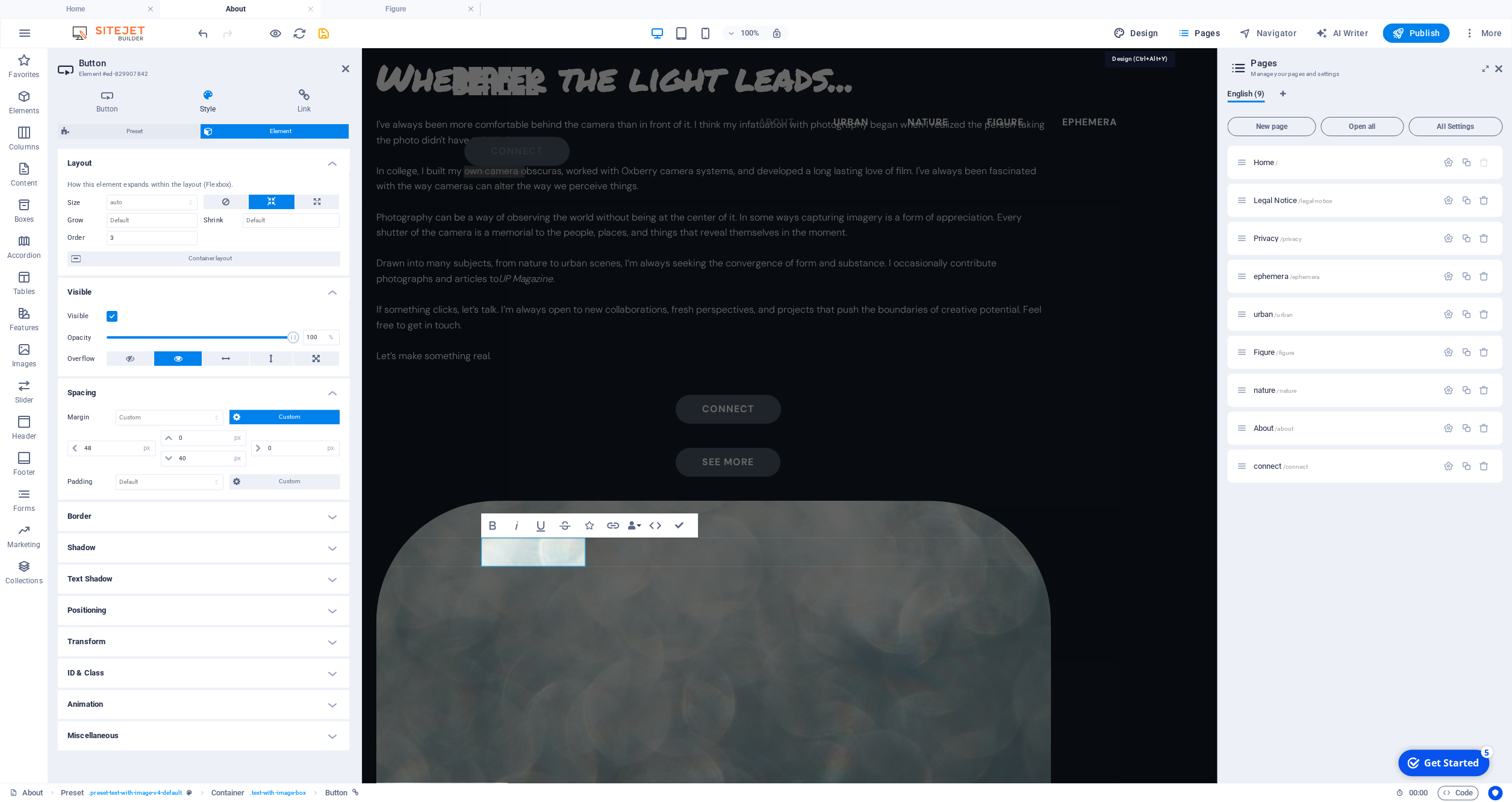
click at [1138, 33] on span "Design" at bounding box center [1136, 33] width 45 height 12
select select "px"
select select "700"
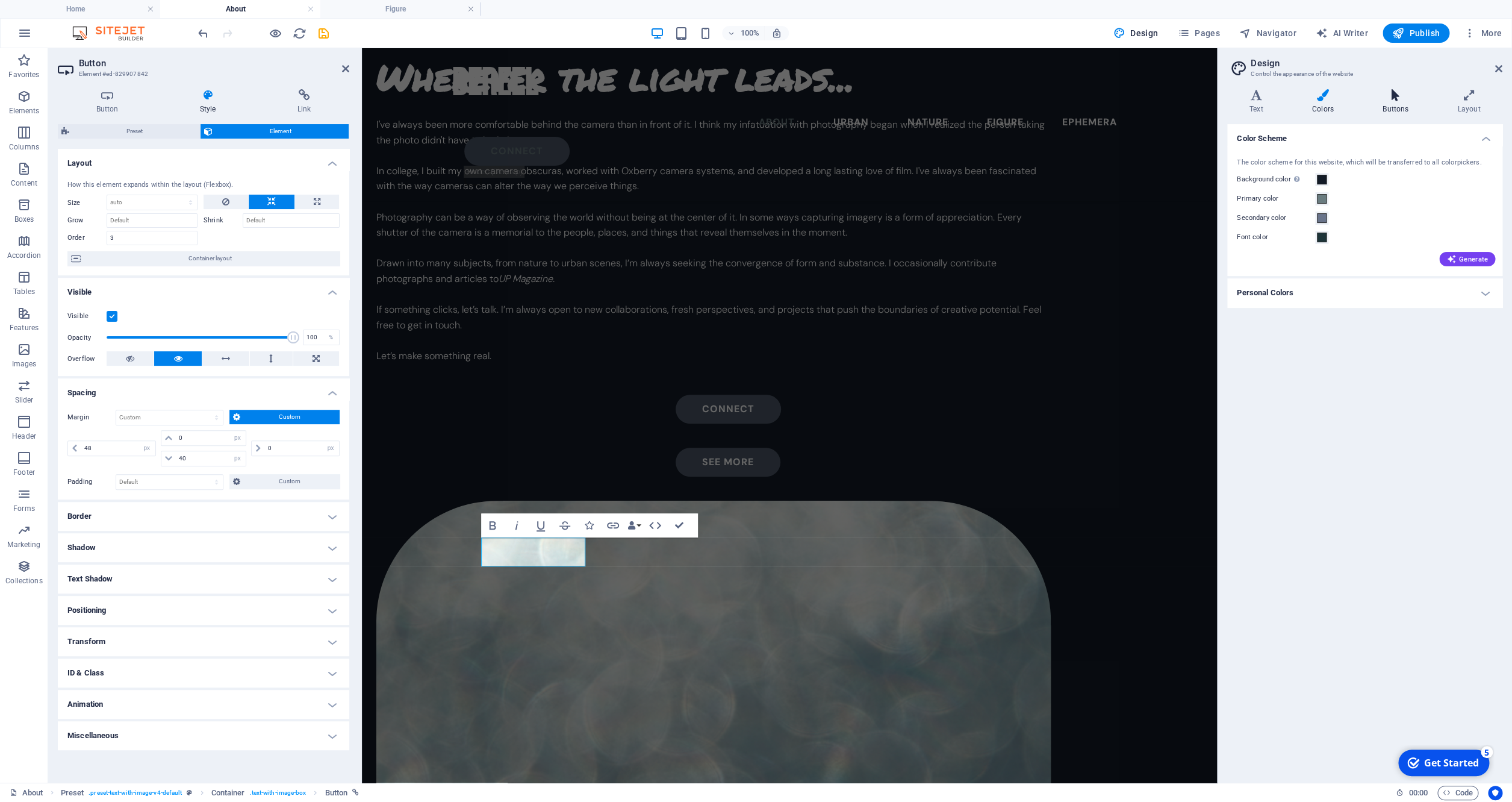
click at [1271, 99] on icon at bounding box center [1395, 95] width 70 height 12
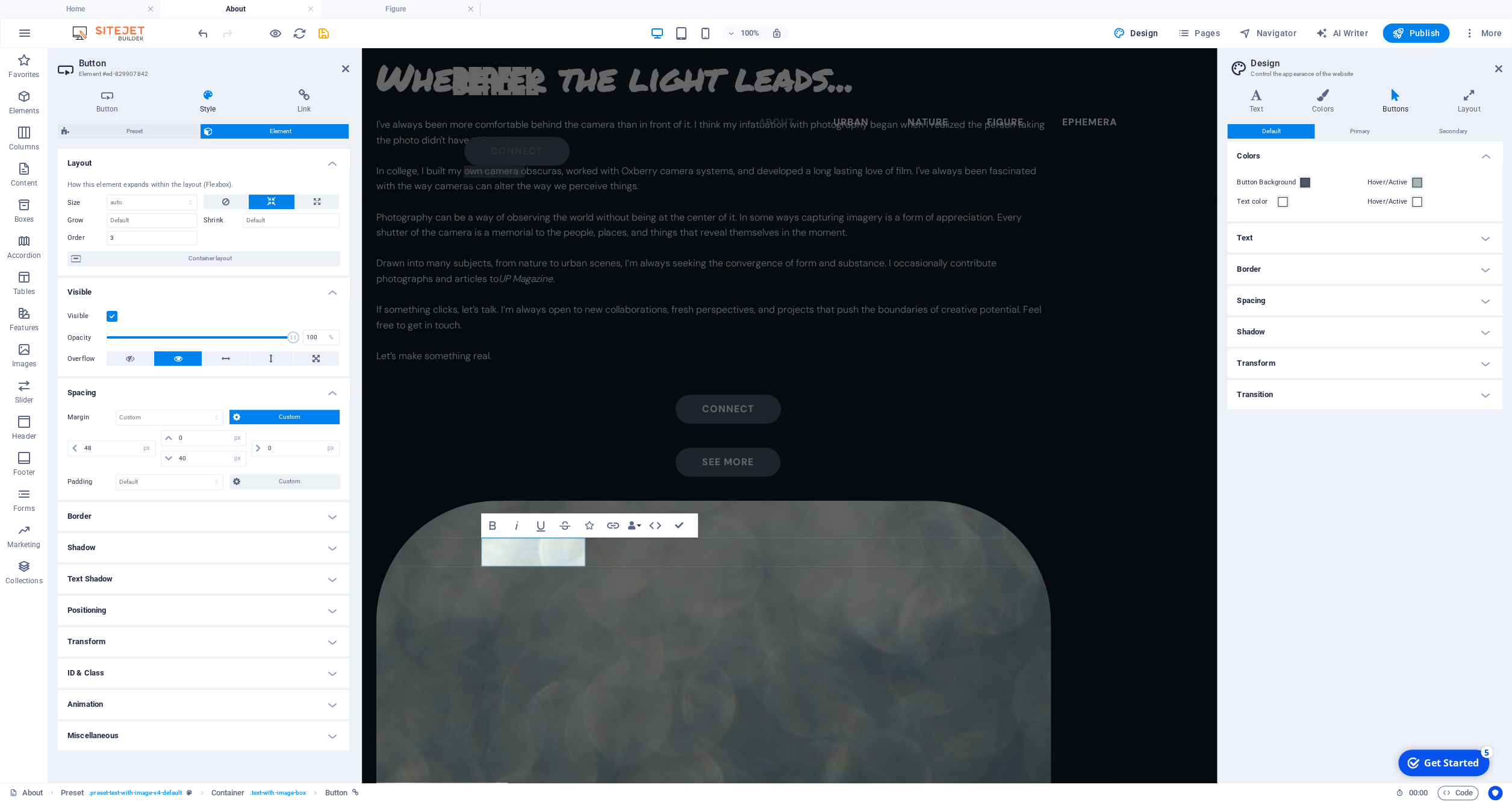
click at [1271, 238] on h4 "Text" at bounding box center [1365, 238] width 276 height 29
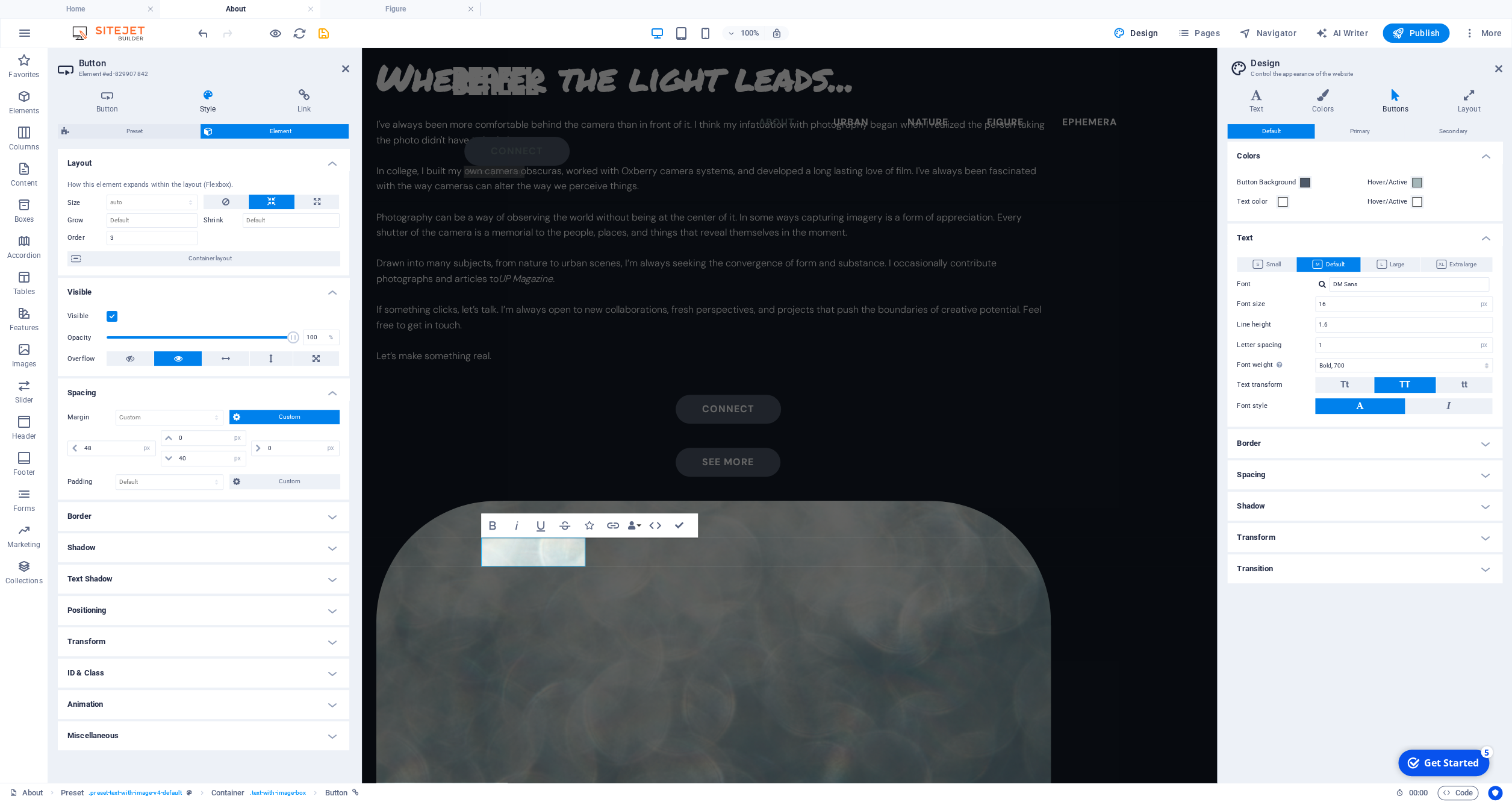
click at [1271, 238] on h4 "Text" at bounding box center [1365, 234] width 276 height 22
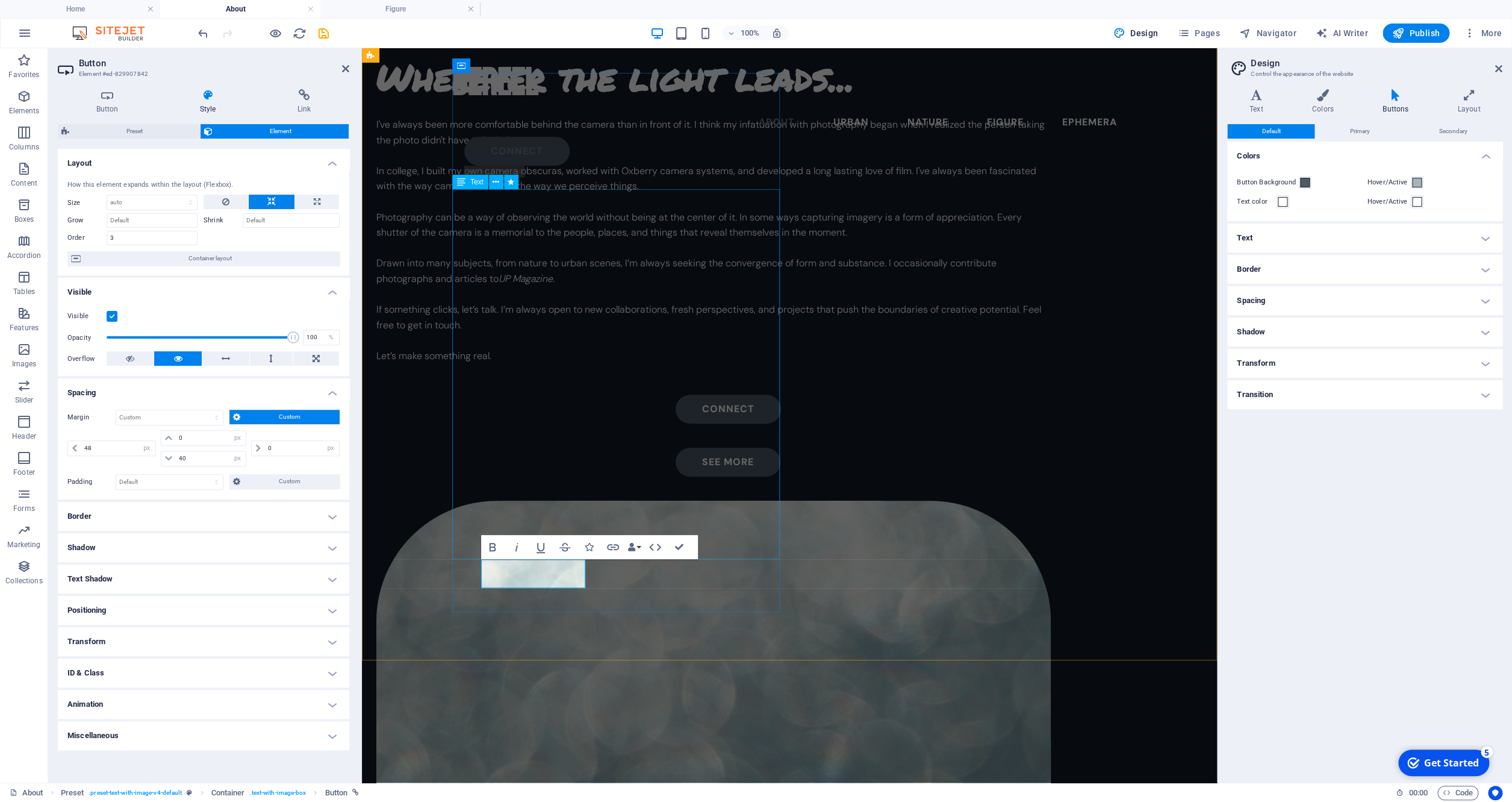
scroll to position [0, 0]
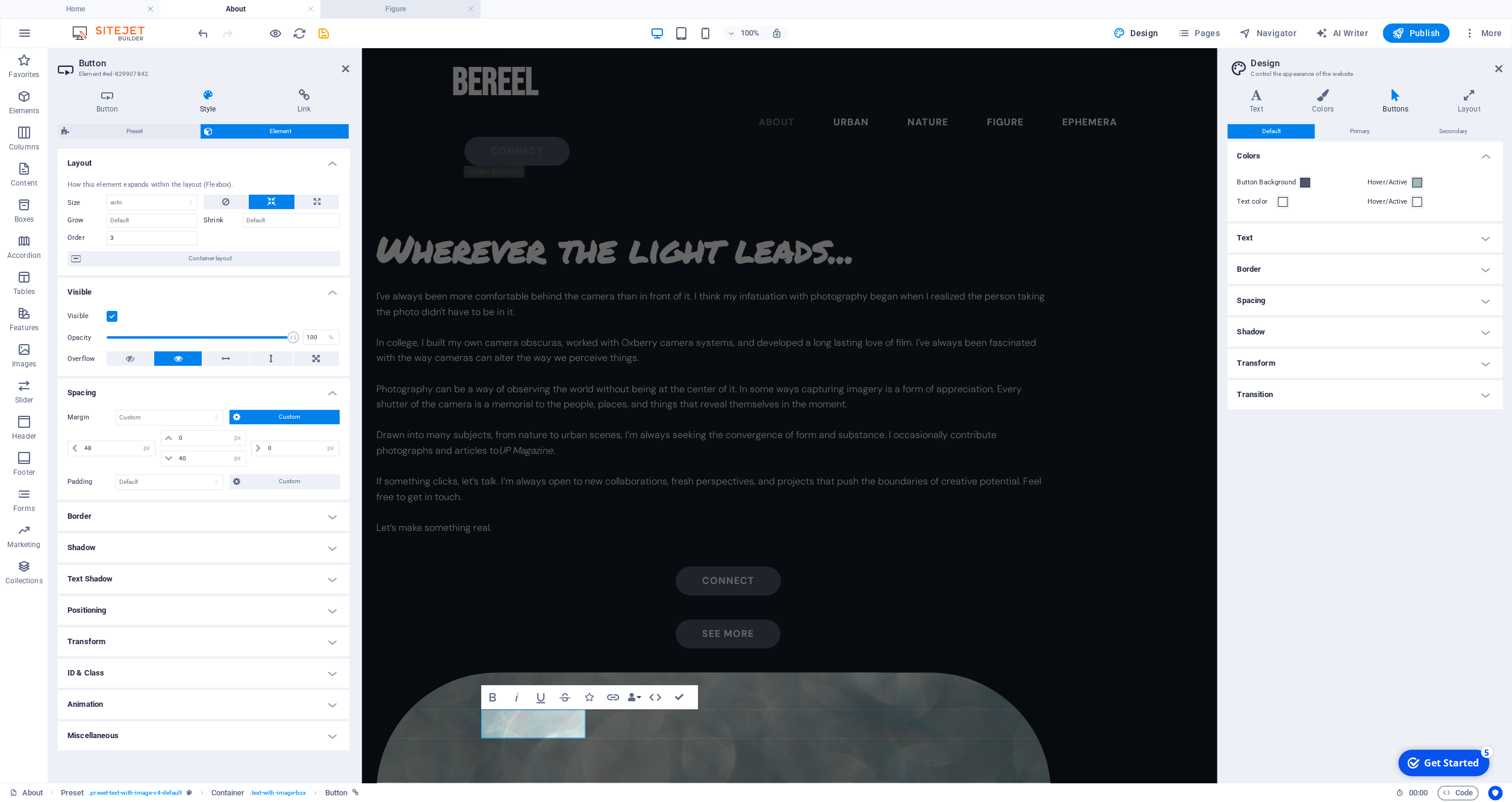
click at [398, 11] on h4 "Figure" at bounding box center [400, 9] width 160 height 13
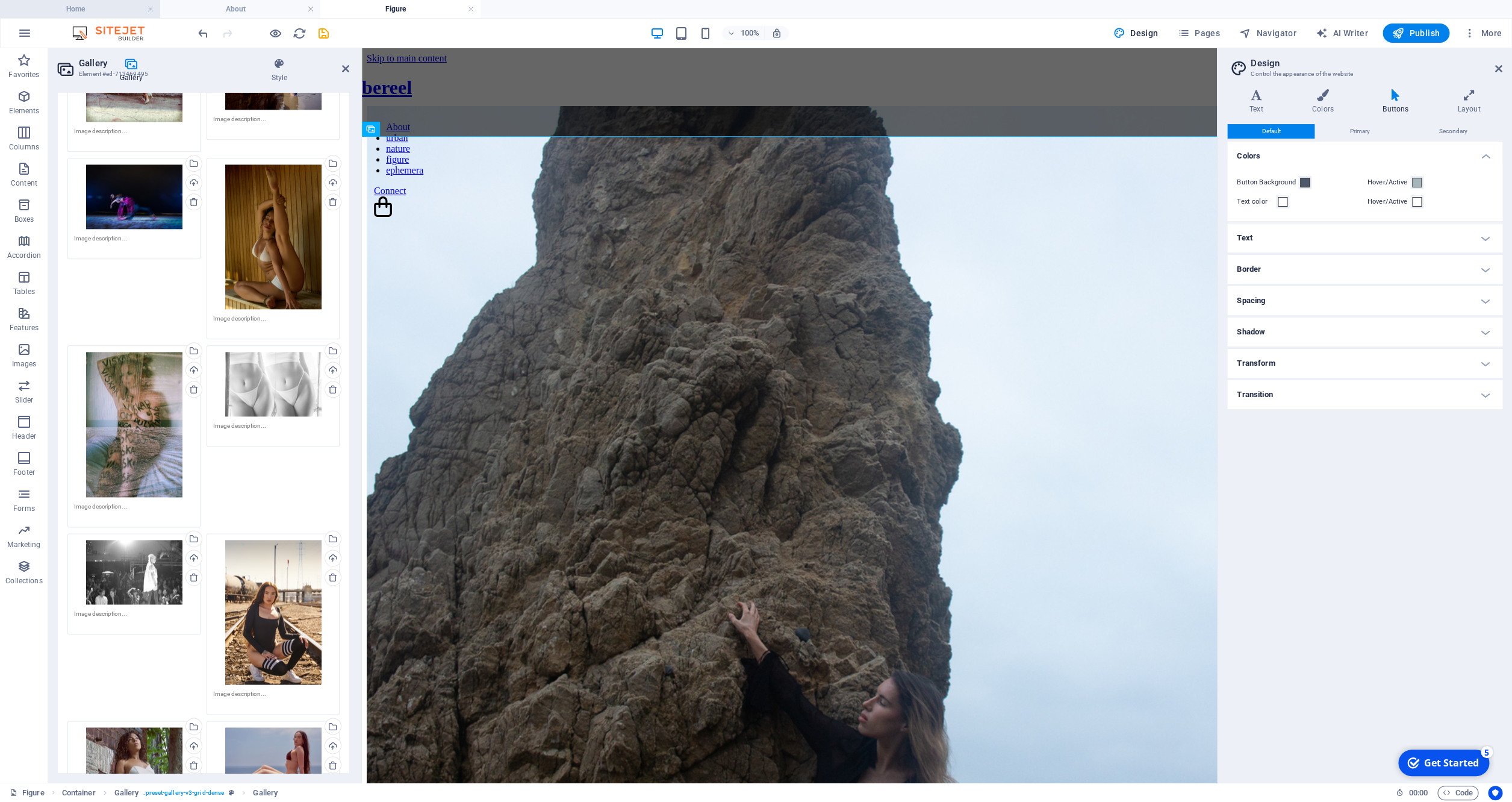
click at [109, 12] on h4 "Home" at bounding box center [79, 9] width 160 height 13
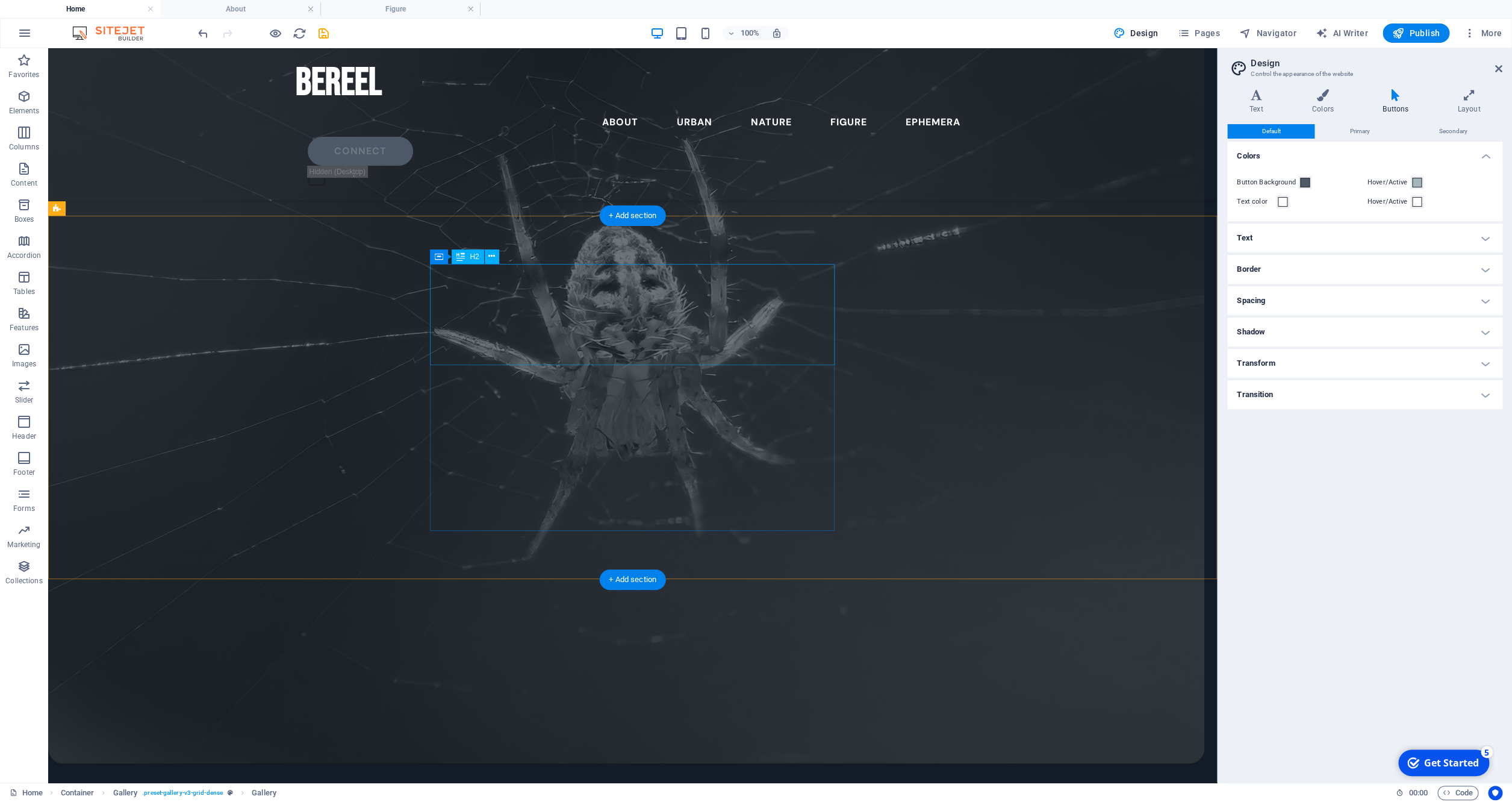
scroll to position [5719, 0]
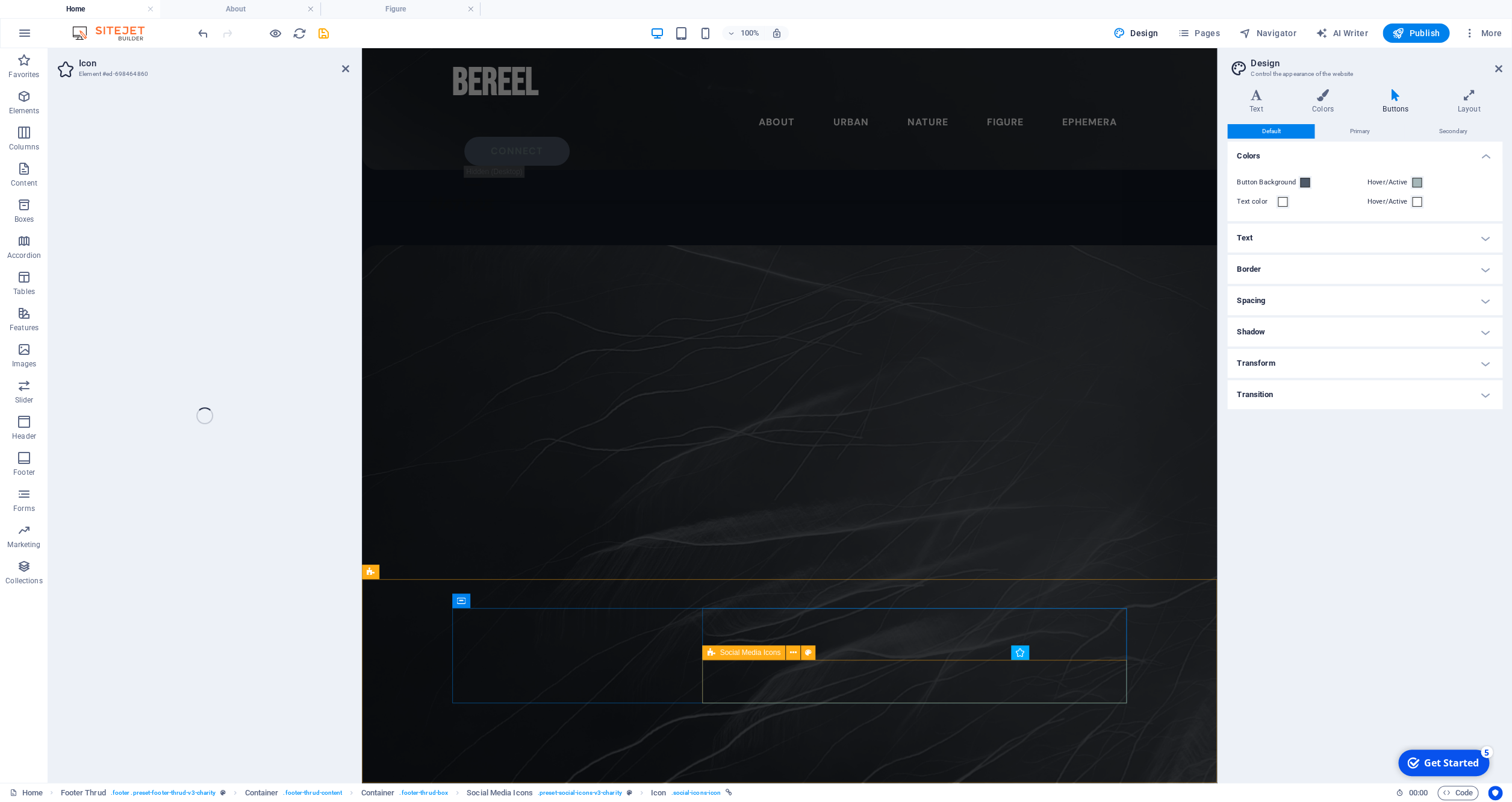
scroll to position [5110, 0]
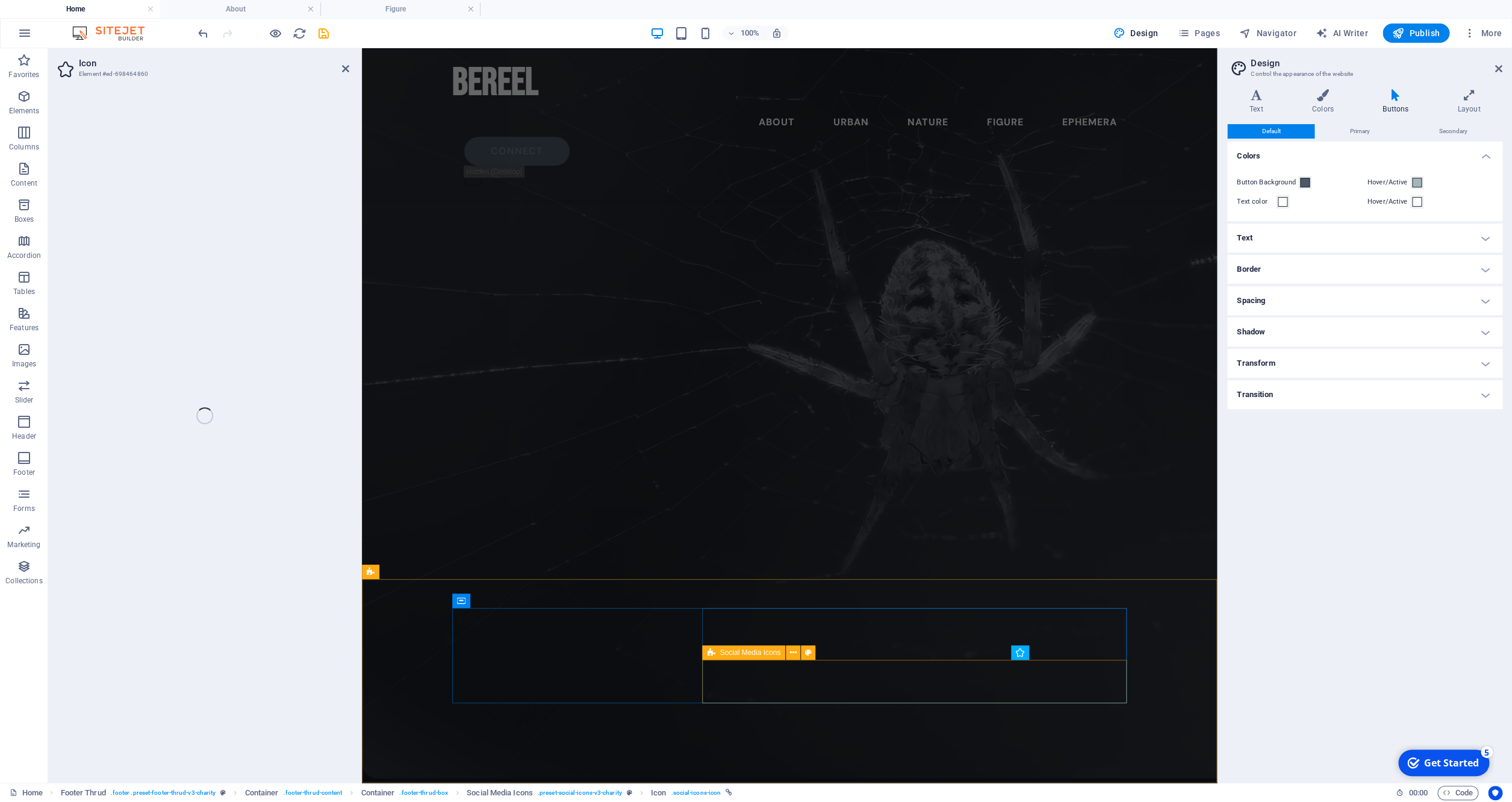
select select "xMidYMid"
select select "px"
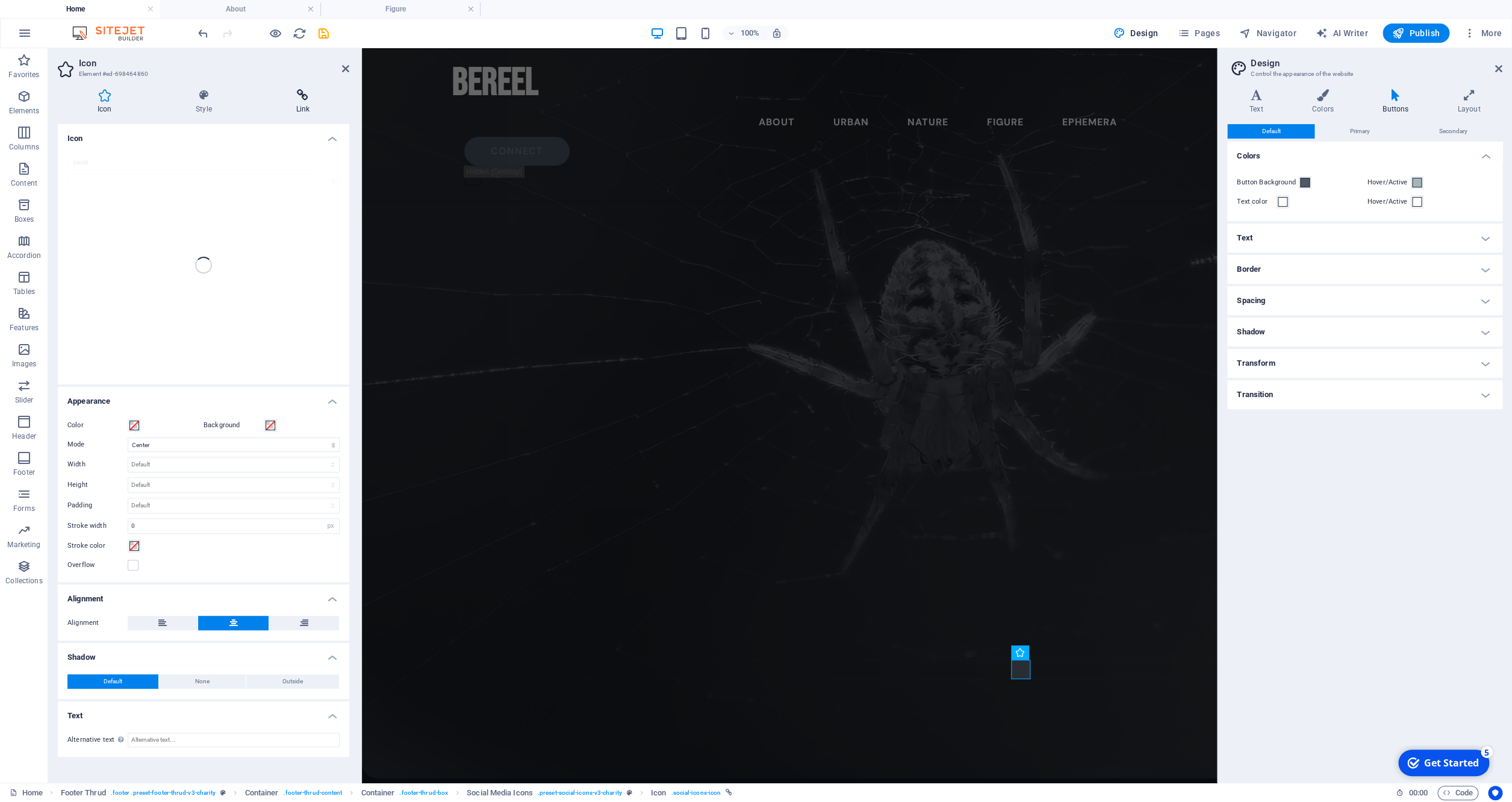
click at [302, 102] on h4 "Link" at bounding box center [302, 101] width 92 height 25
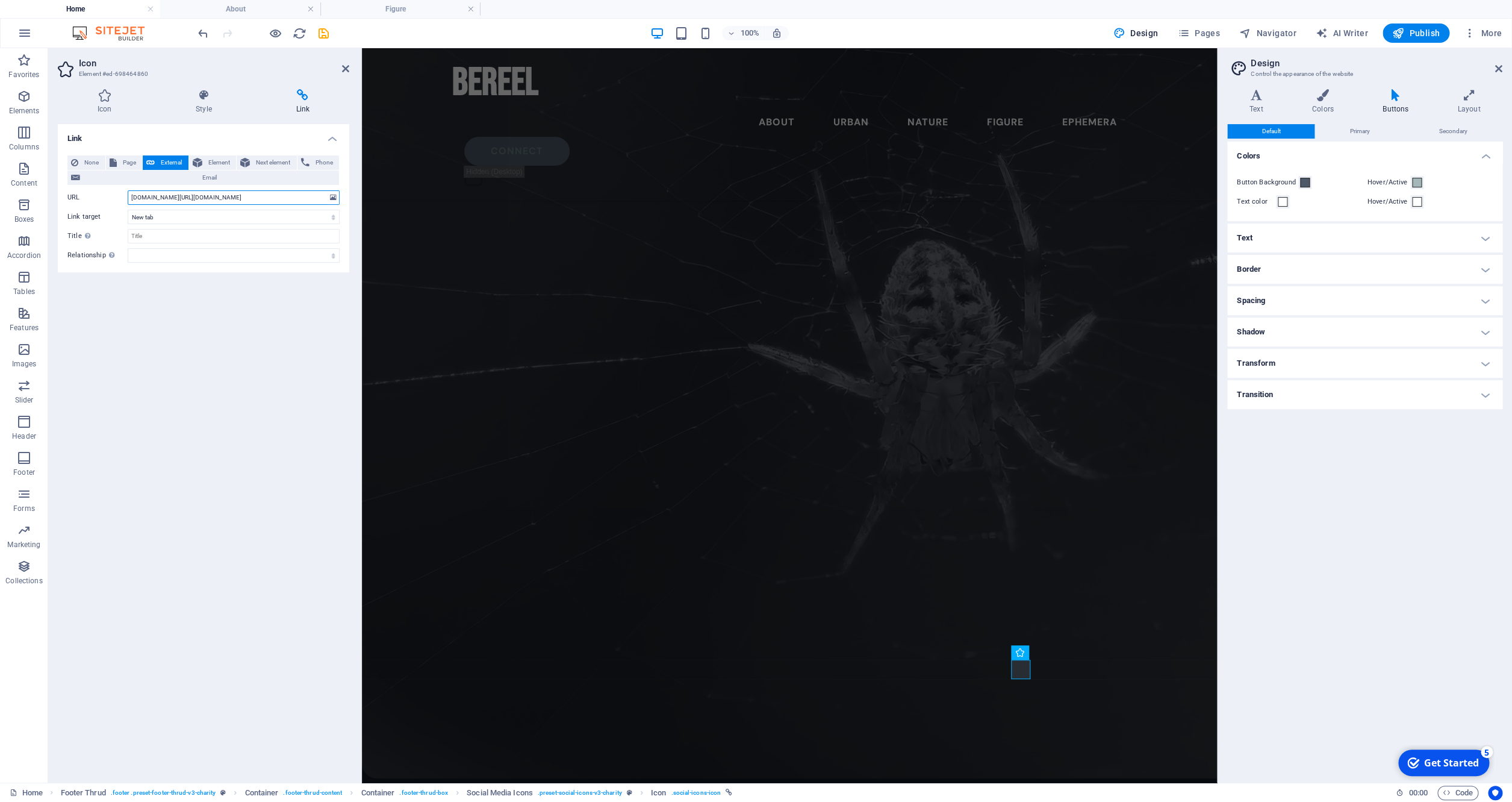
click at [146, 200] on input "instsagram.com/bereel.photos" at bounding box center [233, 197] width 212 height 15
type input "instagram.com/bereel.photos"
click at [276, 36] on icon "button" at bounding box center [276, 34] width 14 height 14
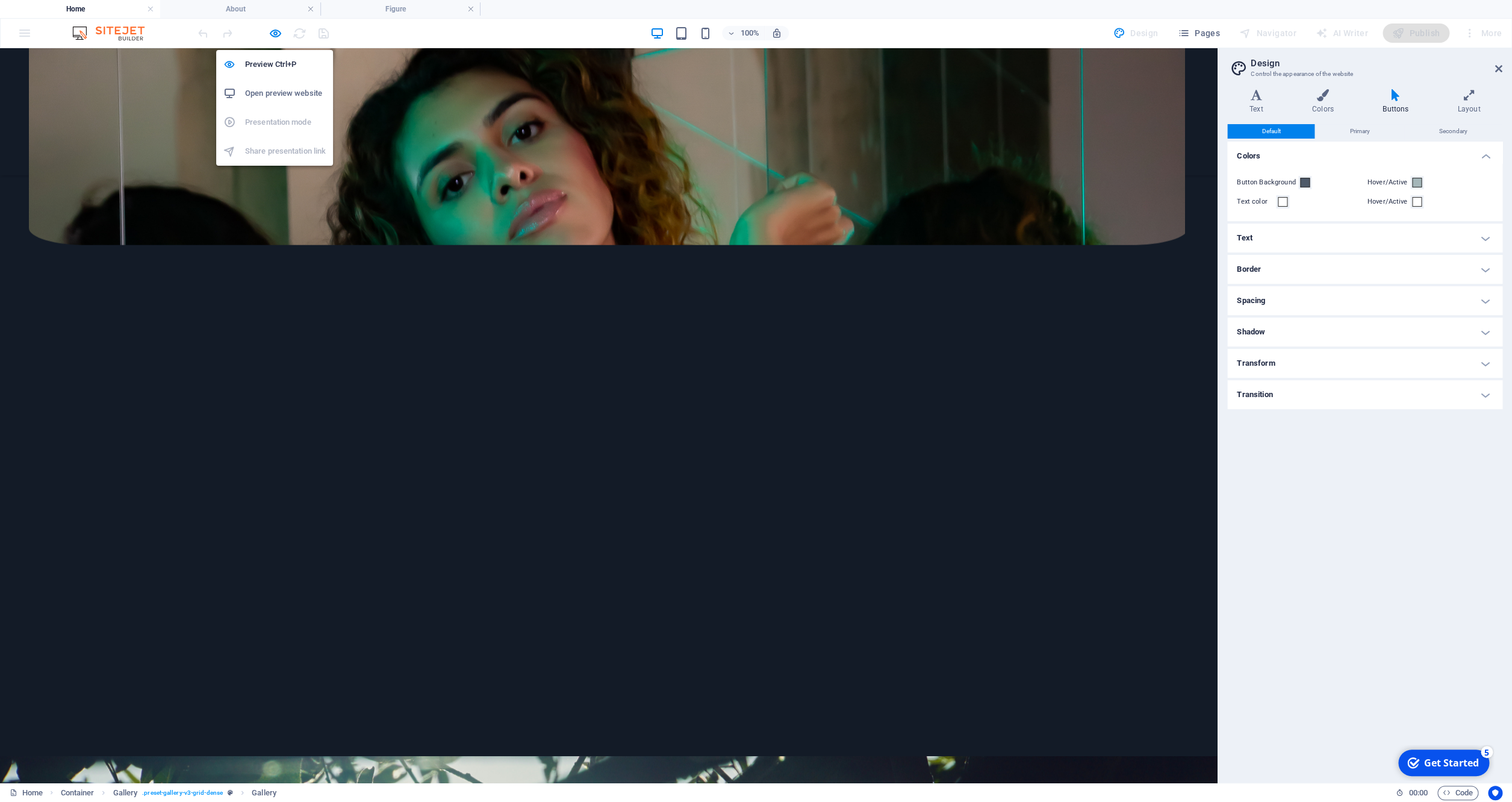
scroll to position [4323, 0]
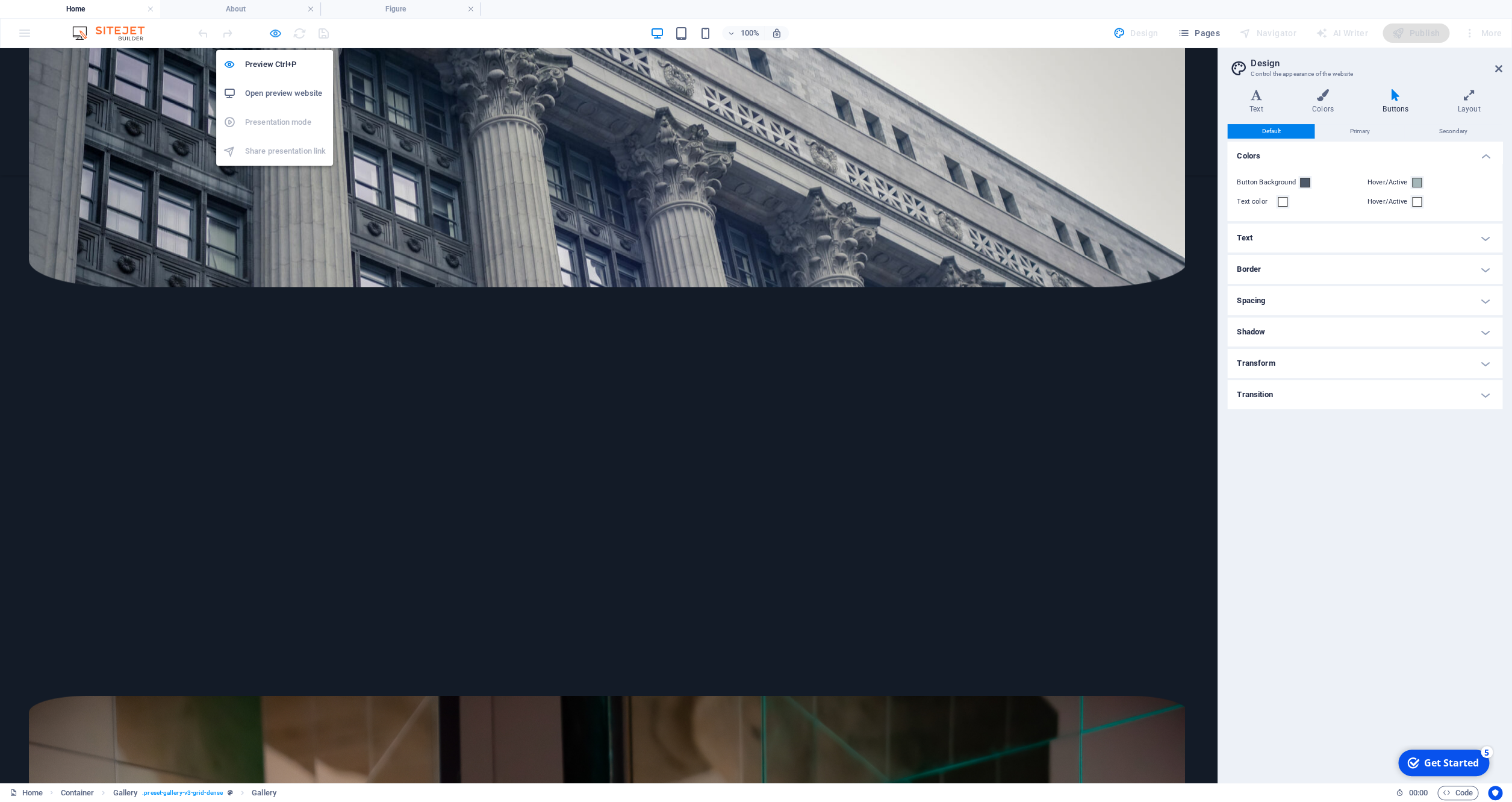
click at [276, 37] on icon "button" at bounding box center [276, 34] width 14 height 14
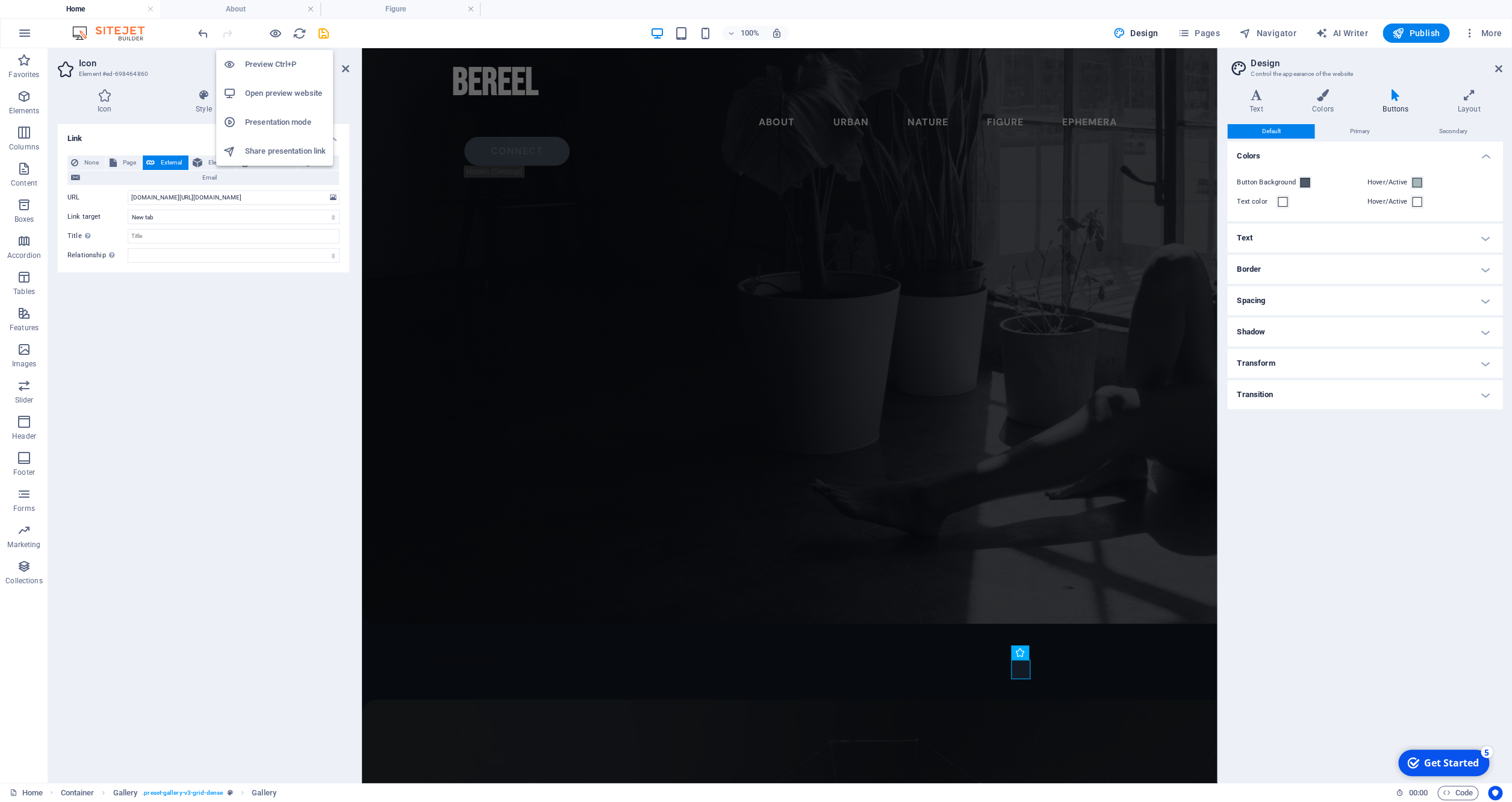
scroll to position [5110, 0]
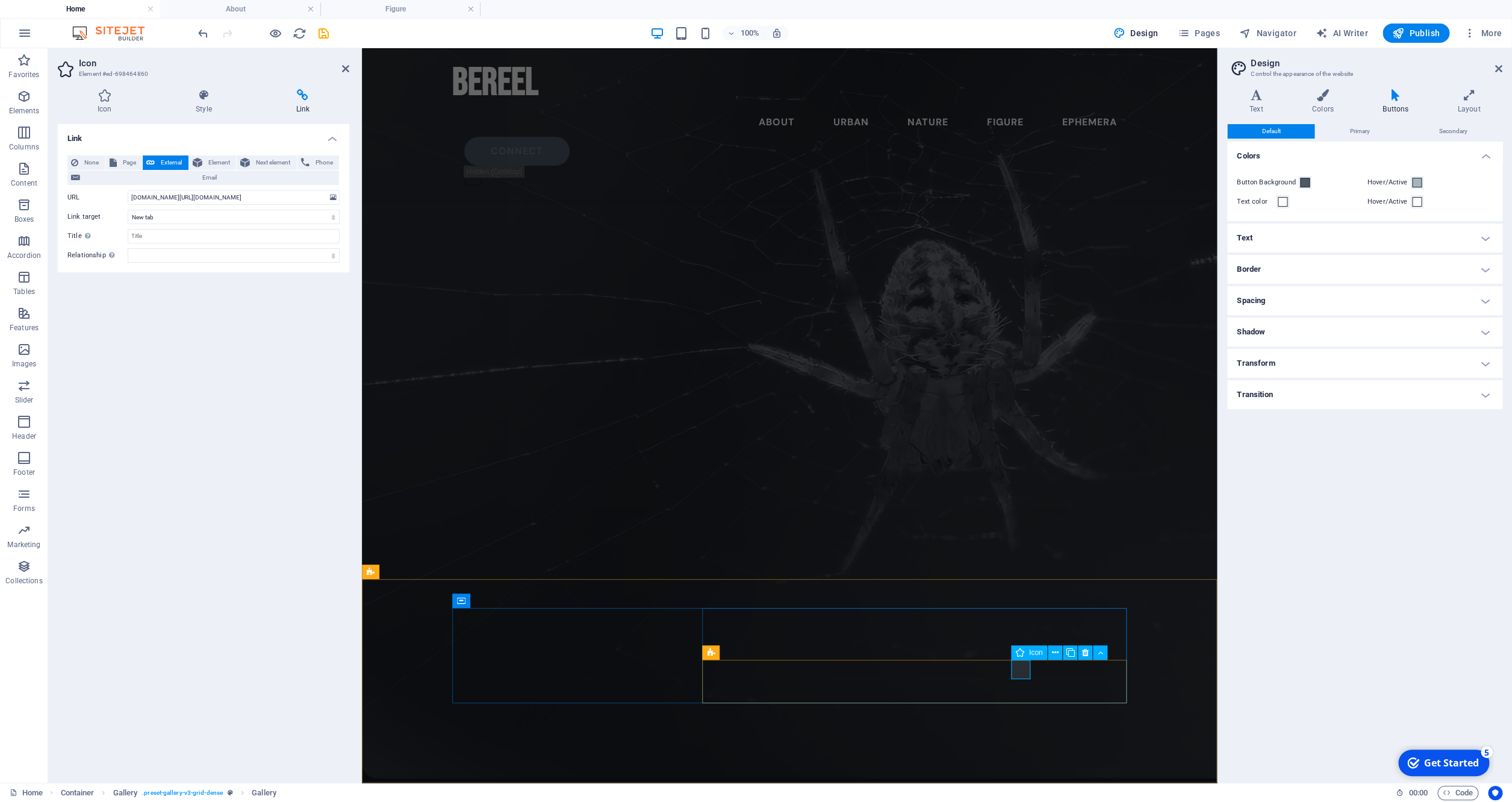
click at [238, 198] on input "instagram.com/bereel.photos" at bounding box center [233, 197] width 212 height 15
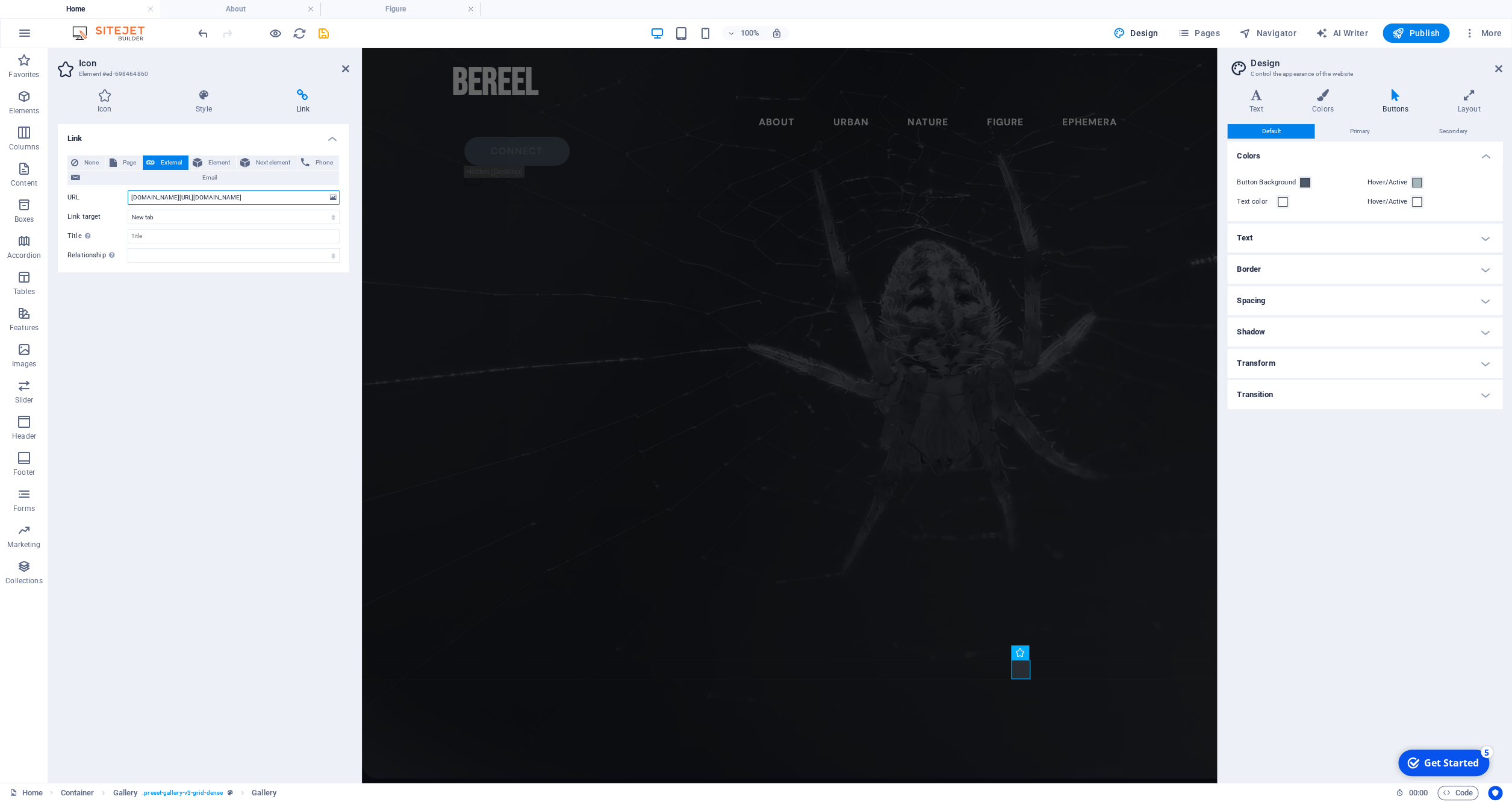
paste input "https://www.instagram.com/bereel.photos?igsh=NTc4MTIwNjQ2YQ%3D%3D&utm_source=qr"
drag, startPoint x: 245, startPoint y: 199, endPoint x: 143, endPoint y: 271, distance: 124.9
click at [128, 199] on input "https://www.instagram.com/bereel.photos?igsh=NTc4MTIwNjQ2YQ%3D%3D&utm_source=qr" at bounding box center [233, 197] width 212 height 15
type input "https://www.instagram.com/bereel.photos?igsh=NTc4MTIwNjQ2YQ%3D%3D&utm_source=qr"
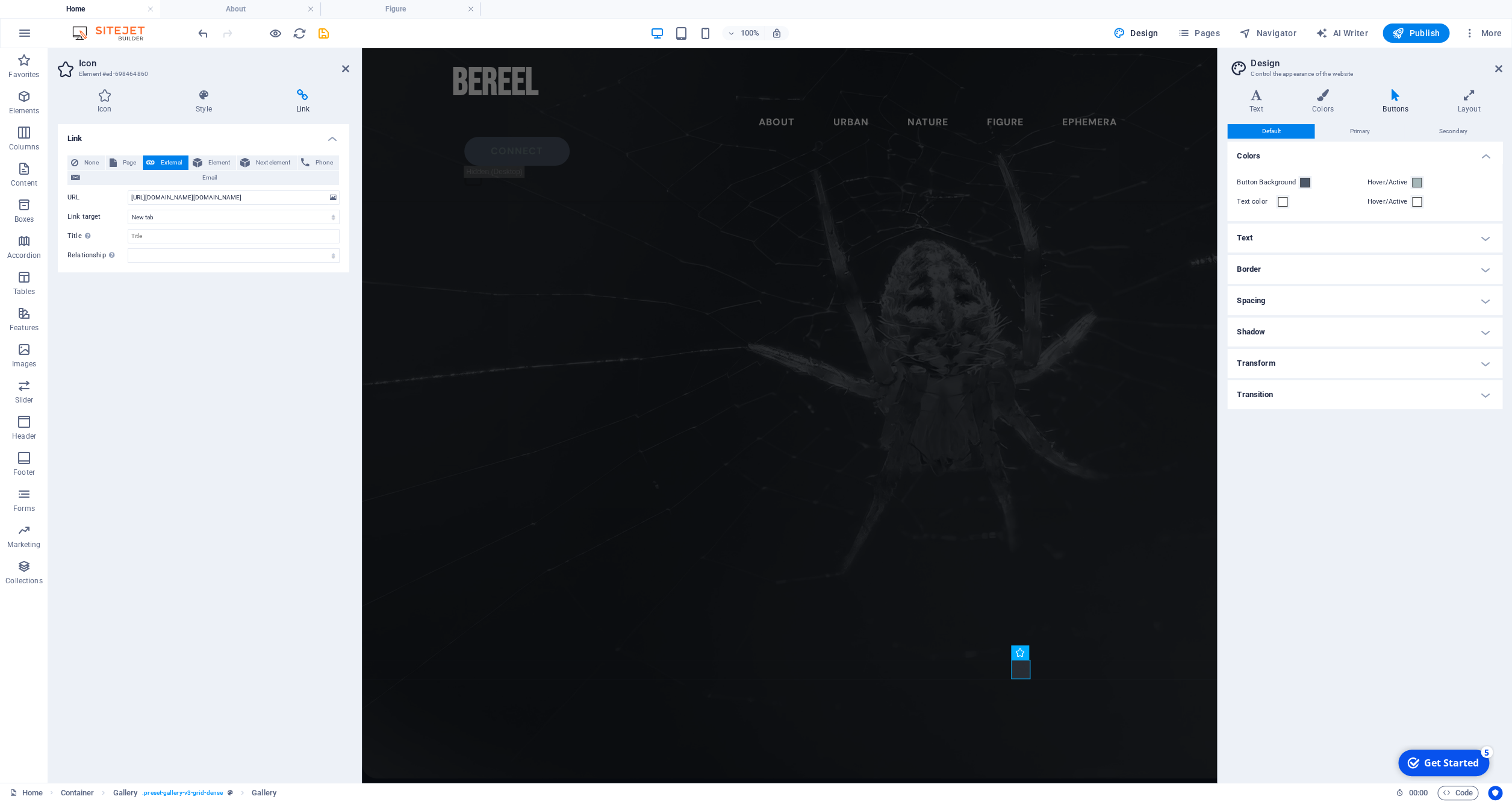
click at [202, 341] on div "Link None Page External Element Next element Phone Email Page Home Legal Notice…" at bounding box center [203, 449] width 291 height 649
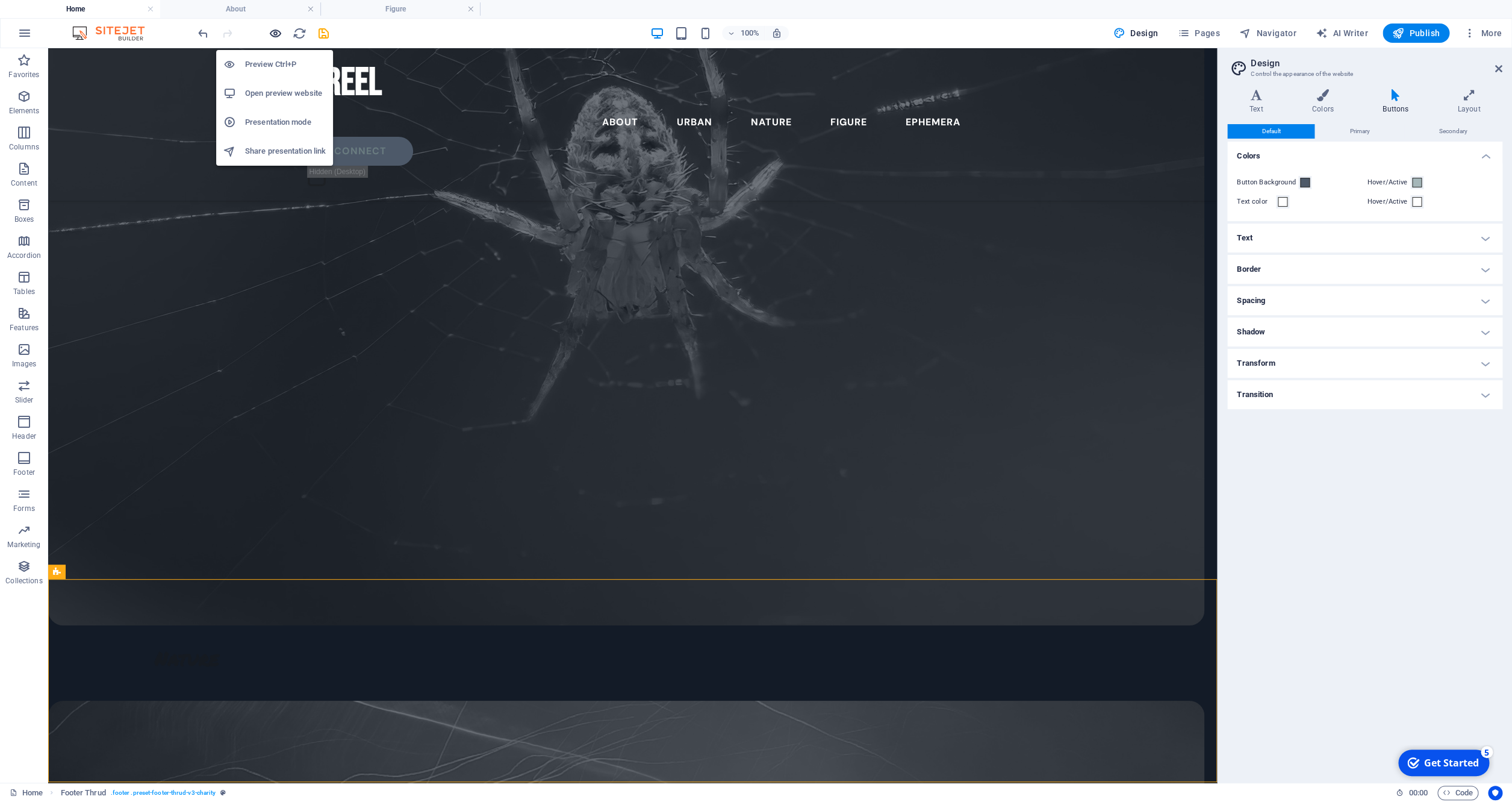
click at [271, 36] on icon "button" at bounding box center [276, 34] width 14 height 14
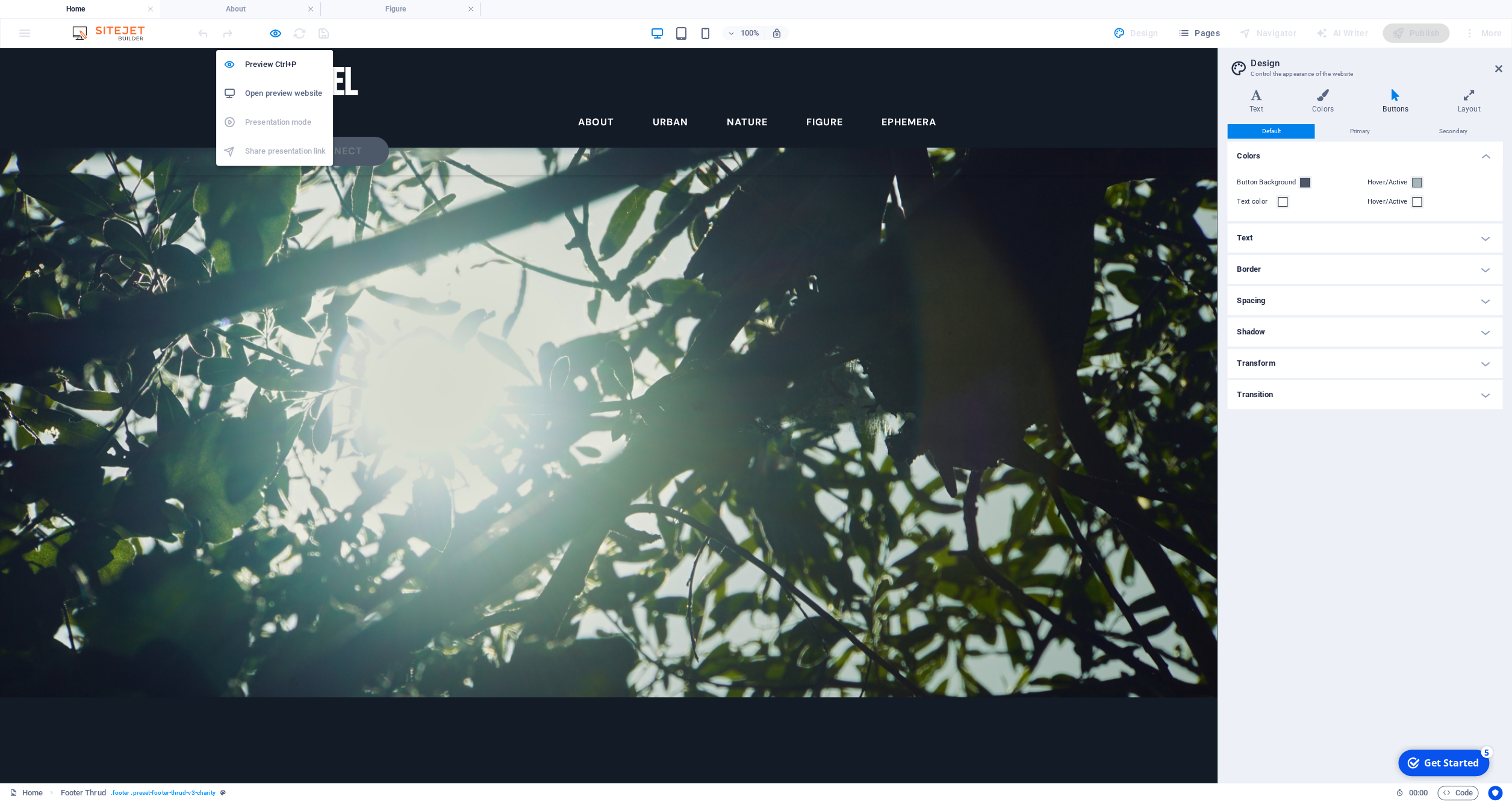
scroll to position [4323, 0]
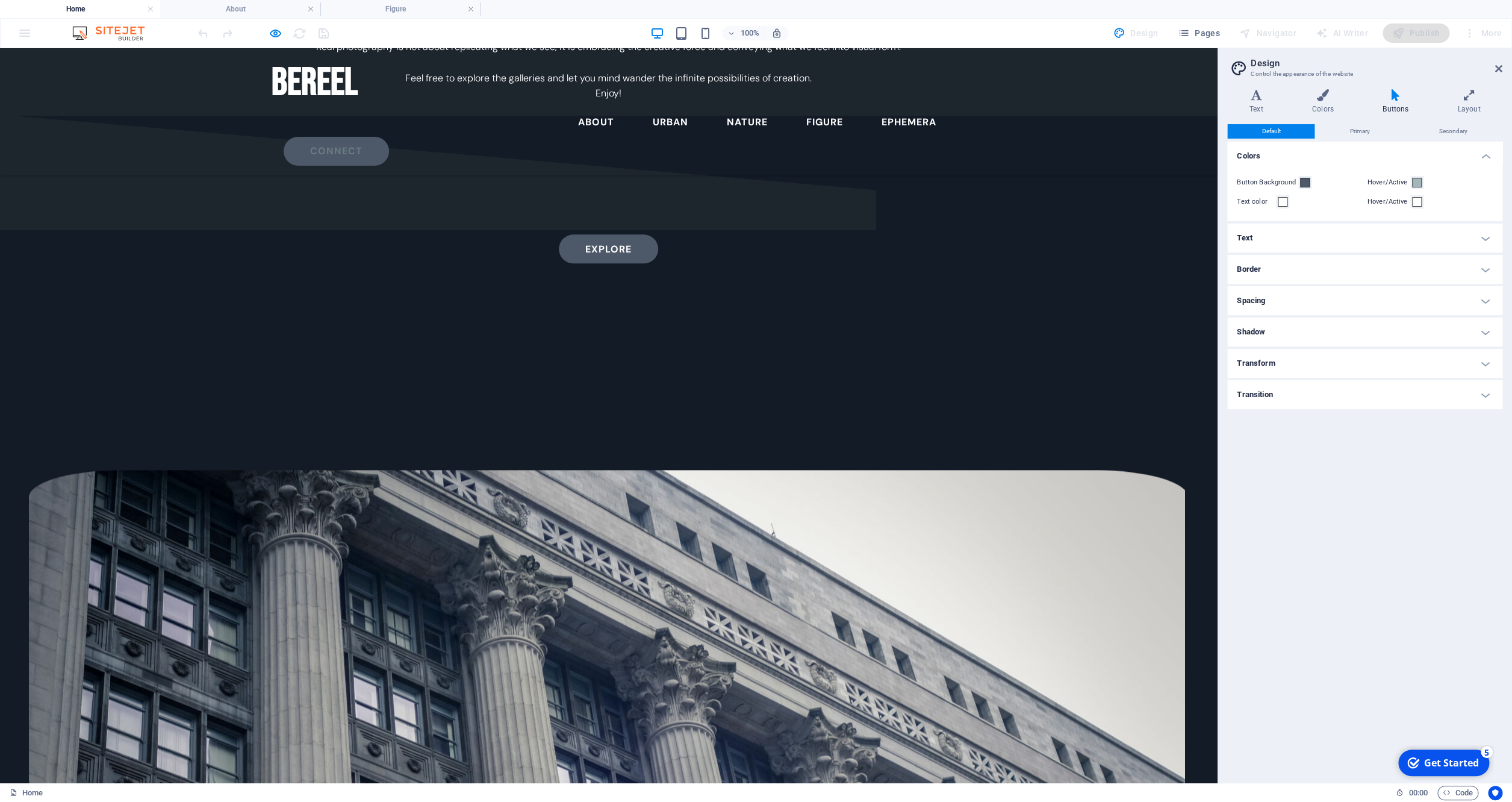
scroll to position [3783, 0]
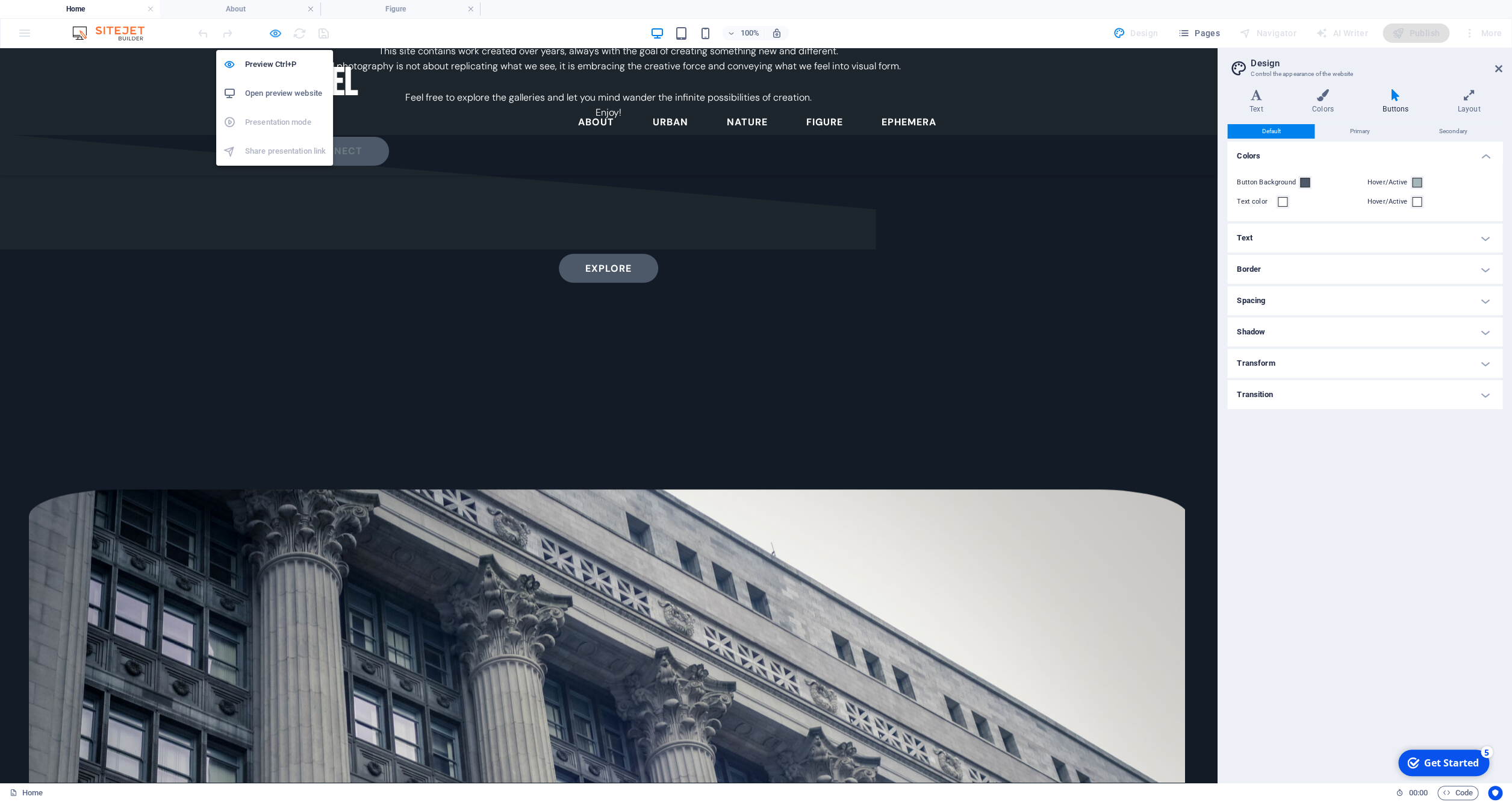
drag, startPoint x: 275, startPoint y: 35, endPoint x: 327, endPoint y: 188, distance: 161.6
click at [276, 35] on icon "button" at bounding box center [276, 34] width 14 height 14
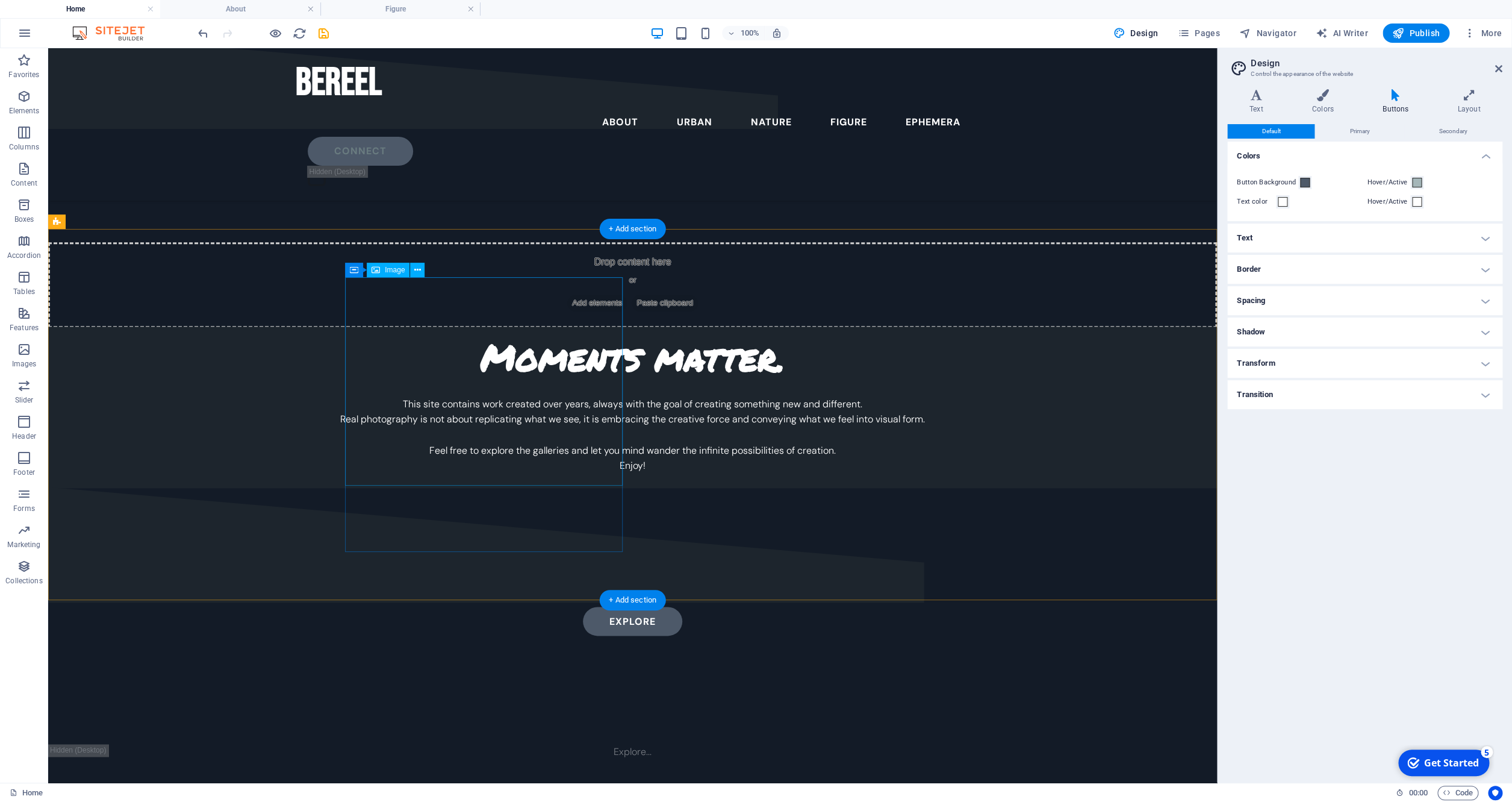
scroll to position [3548, 0]
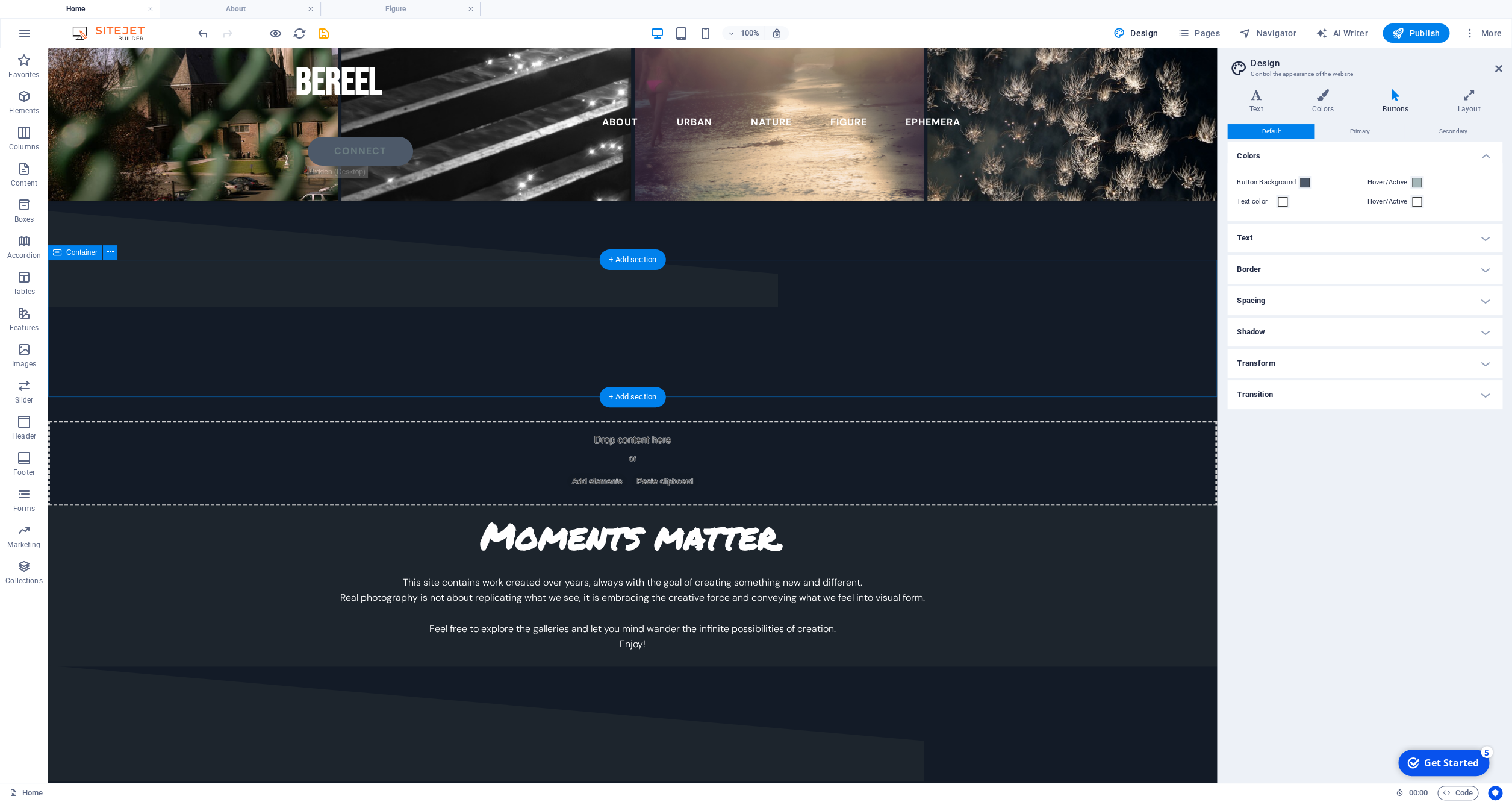
click at [454, 665] on div "explore" at bounding box center [632, 794] width 1169 height 258
select select "diagonal"
select select "rem"
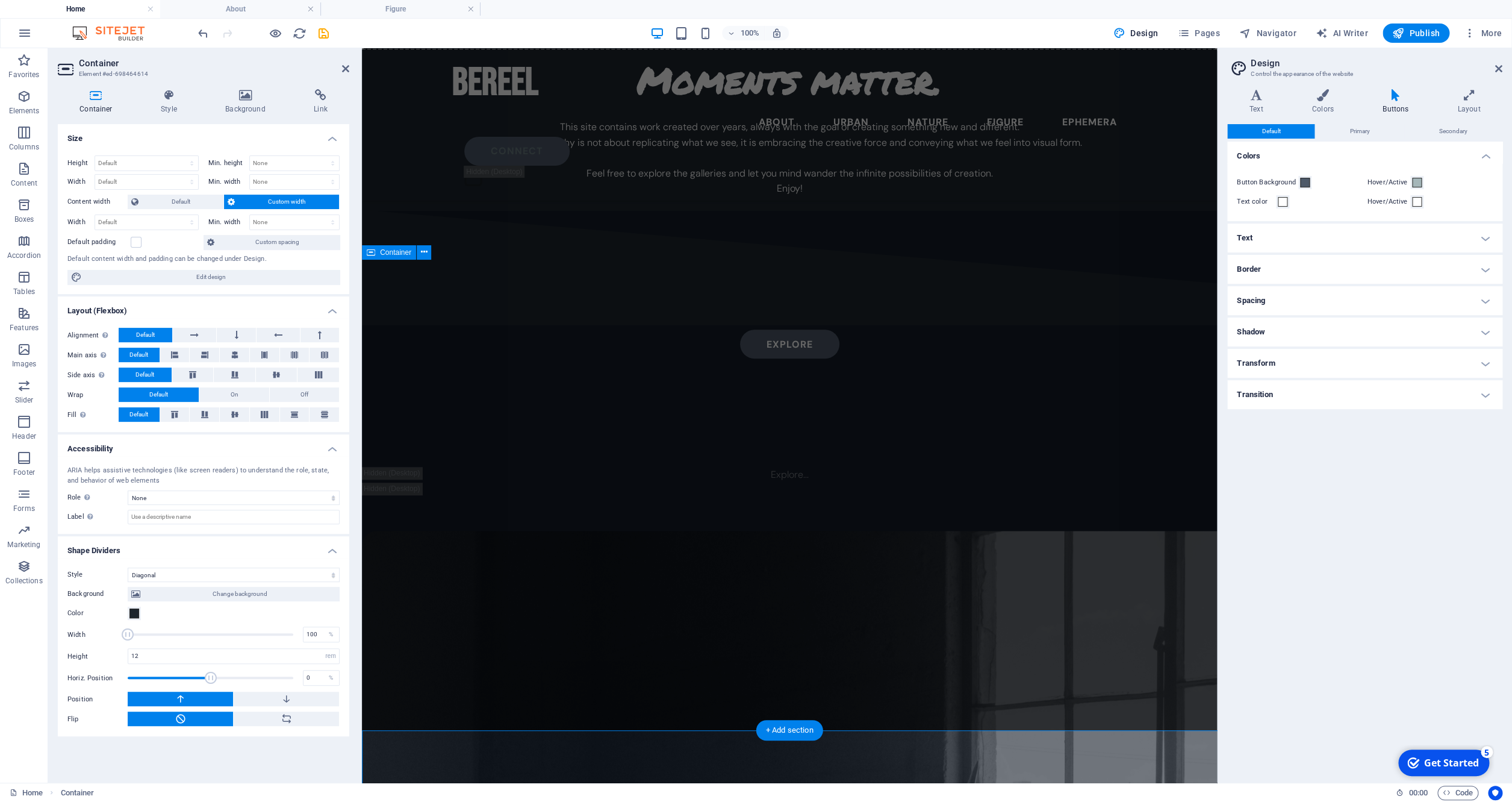
scroll to position [3077, 0]
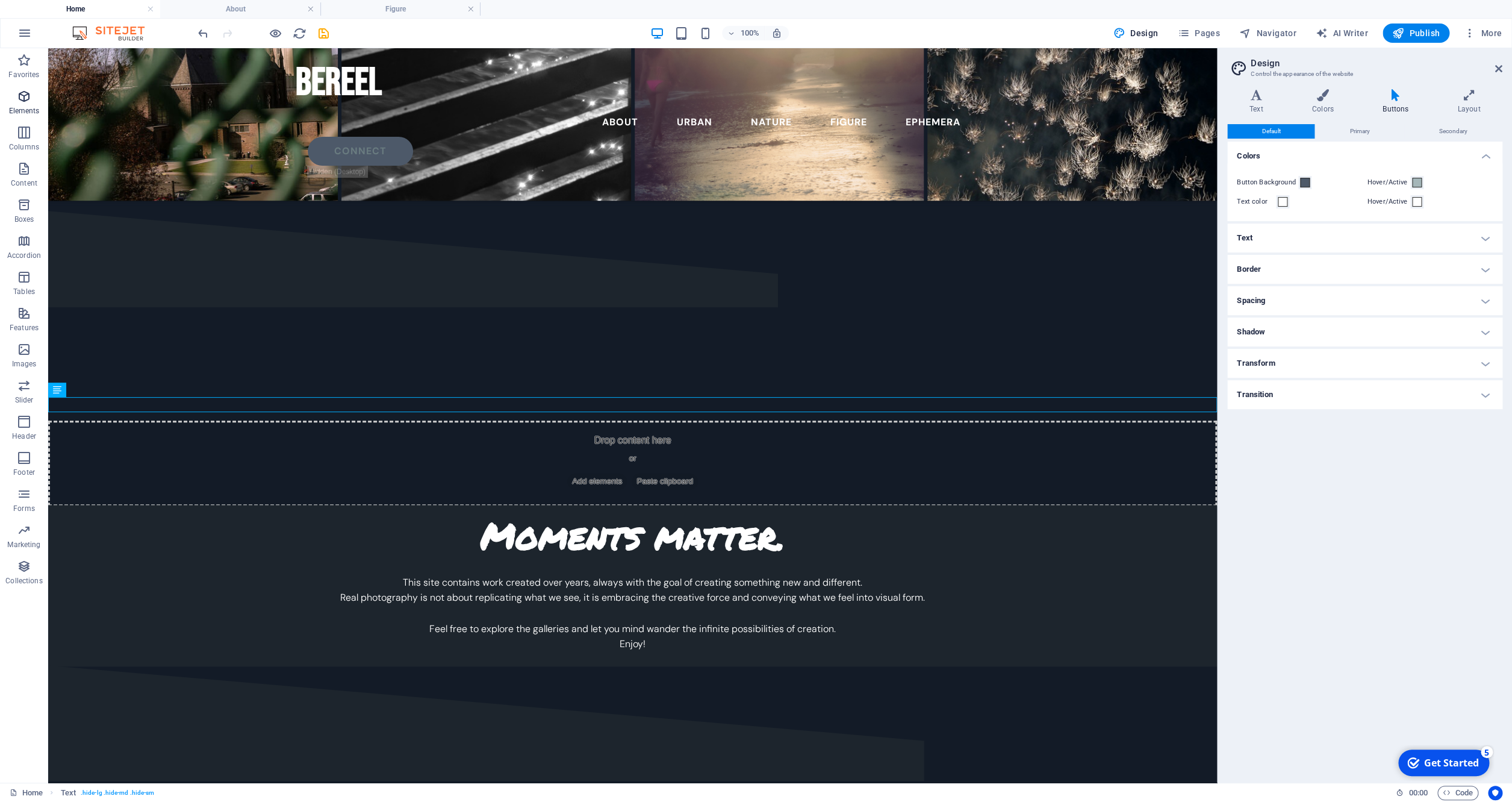
click at [23, 99] on icon "button" at bounding box center [24, 96] width 15 height 15
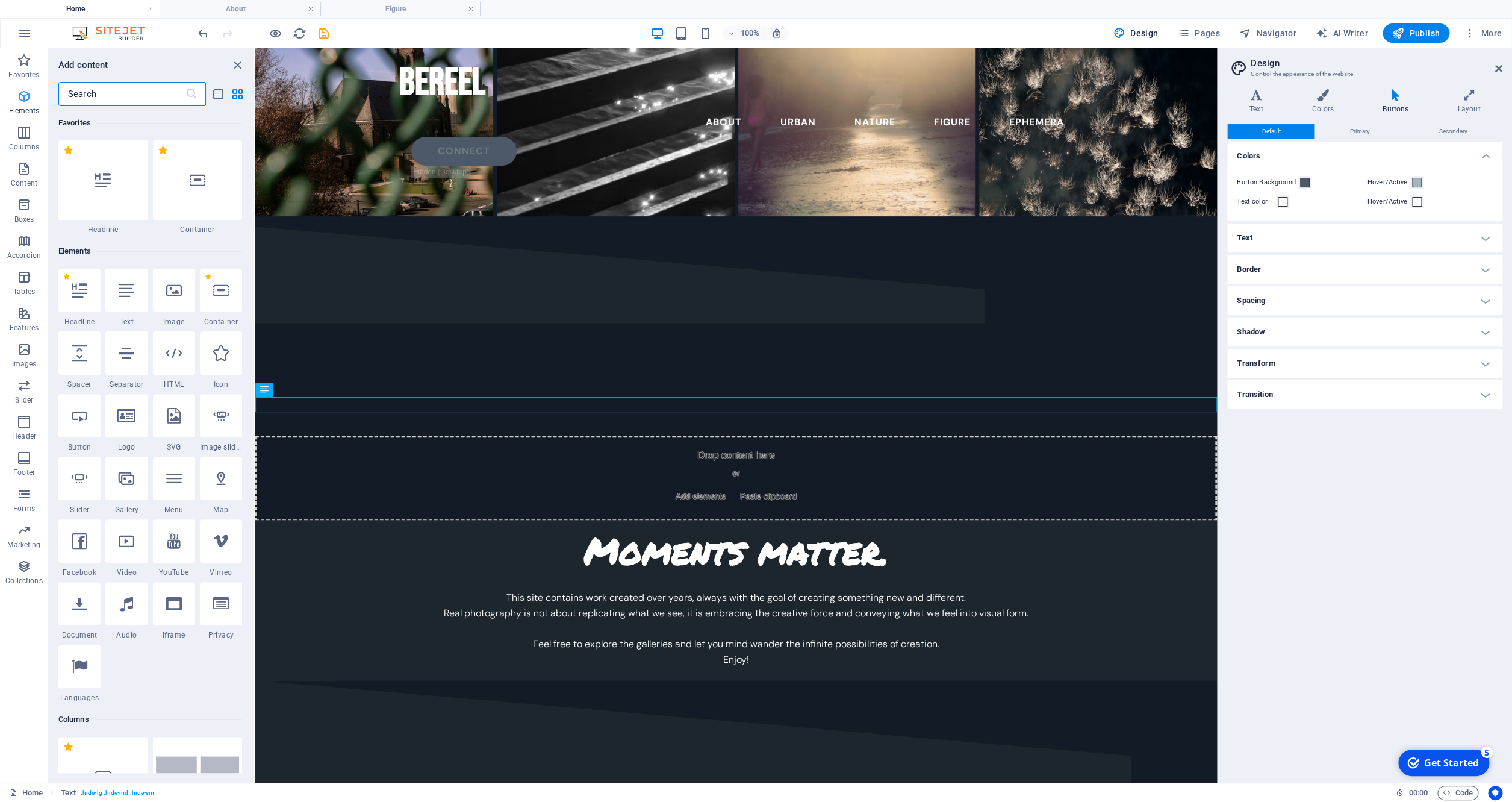
scroll to position [128, 0]
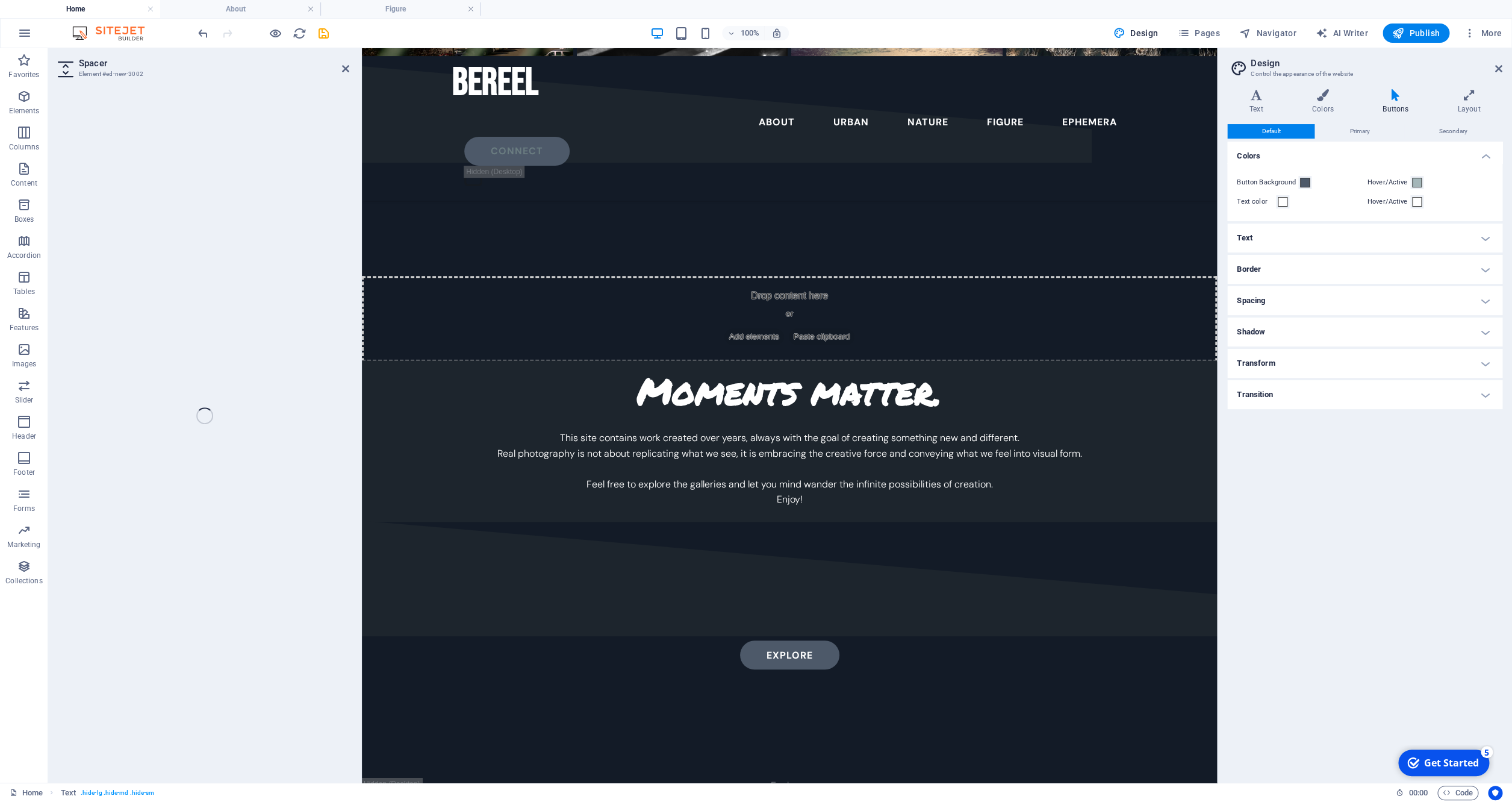
select select "px"
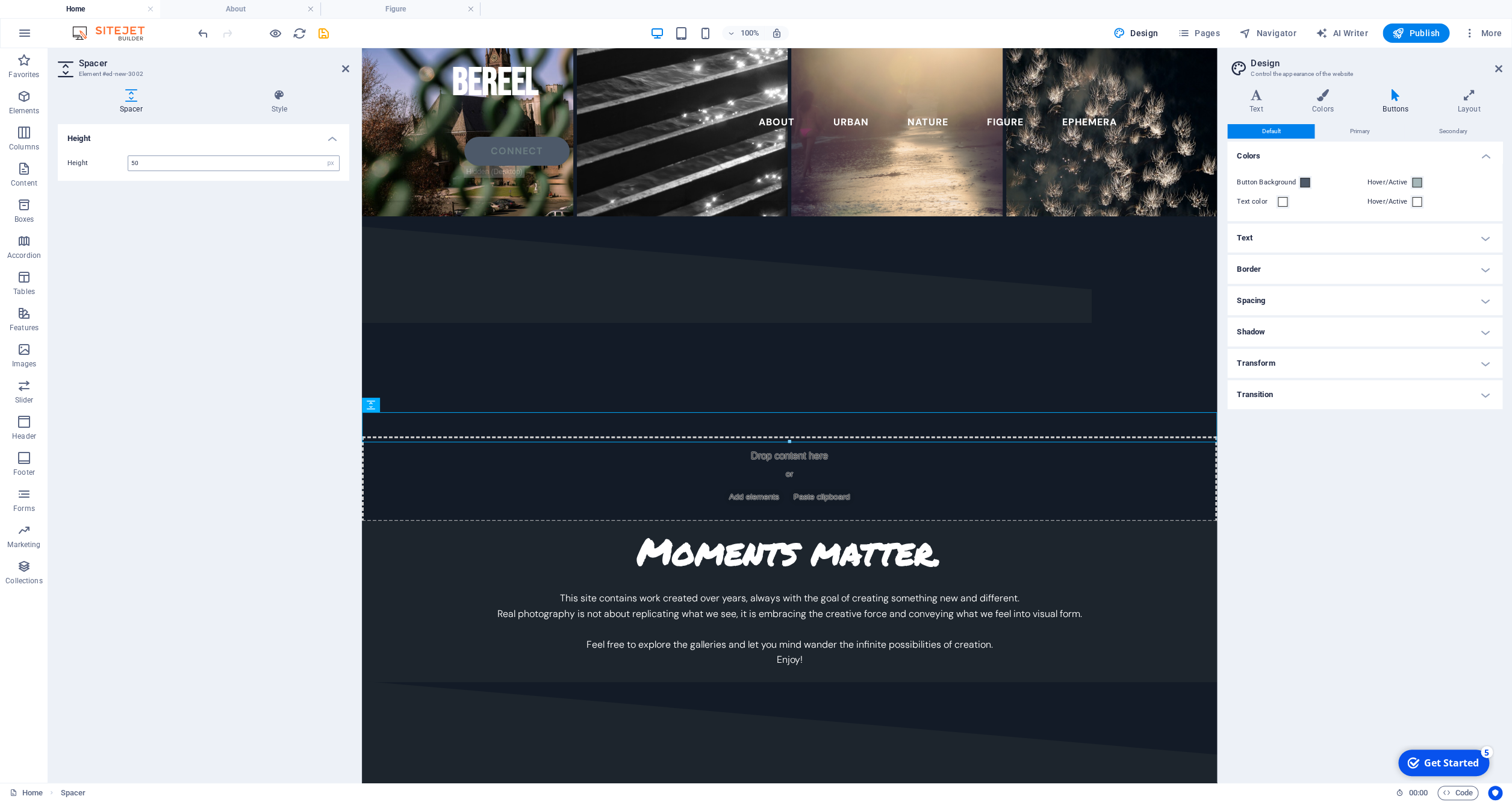
click at [156, 159] on input "50" at bounding box center [233, 163] width 211 height 15
type input "100"
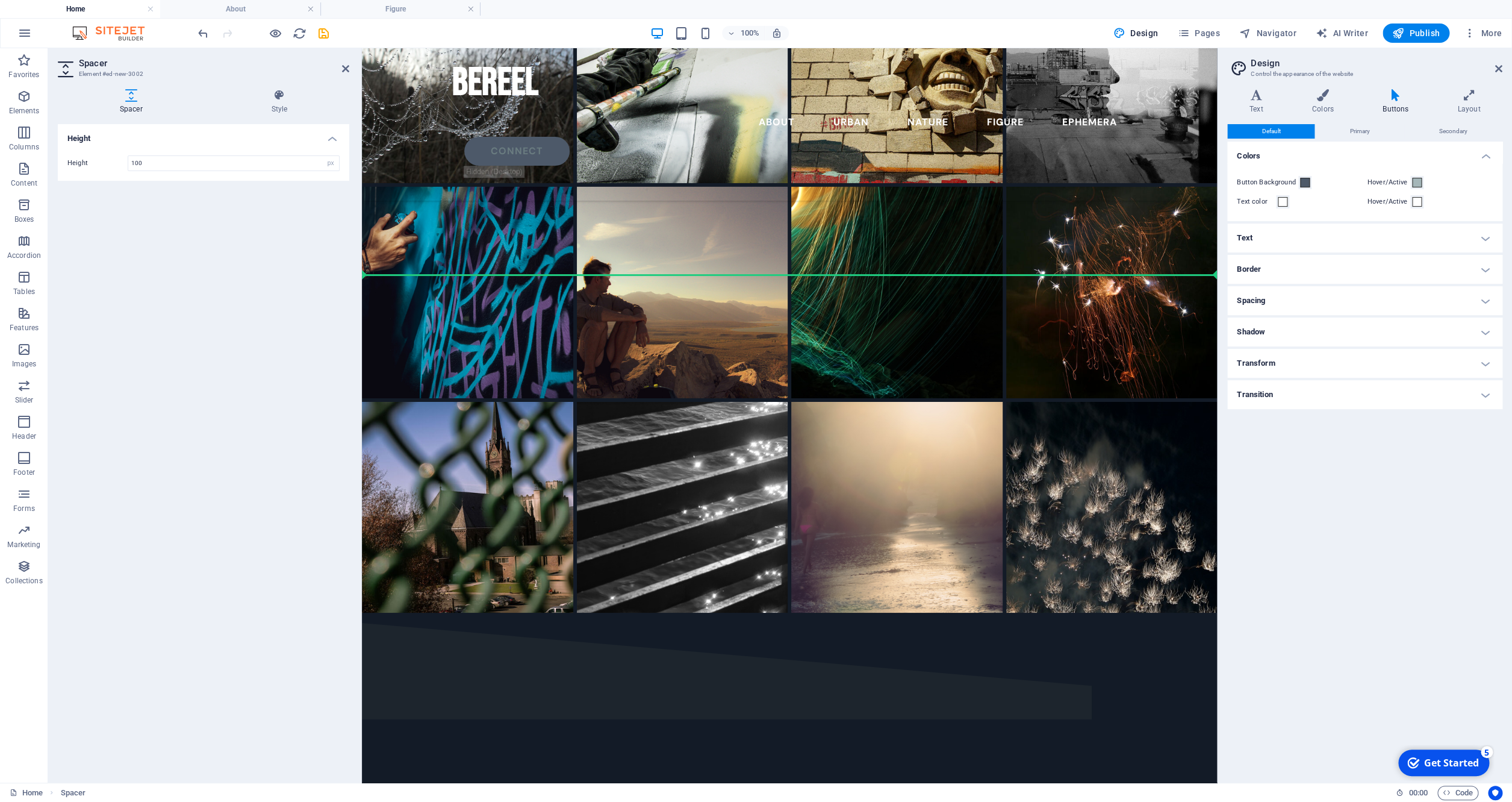
scroll to position [2587, 0]
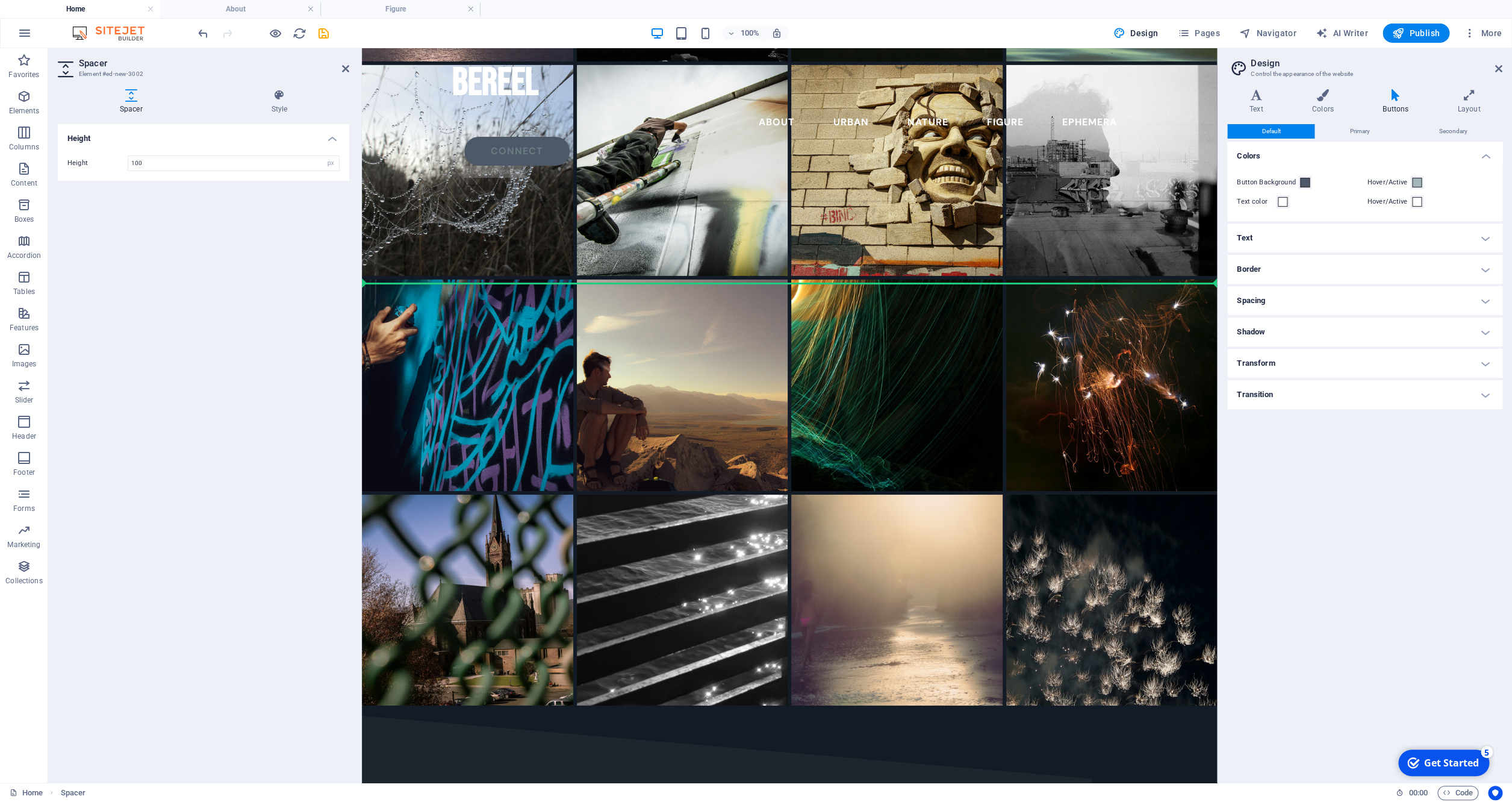
drag, startPoint x: 746, startPoint y: 534, endPoint x: 439, endPoint y: 356, distance: 354.9
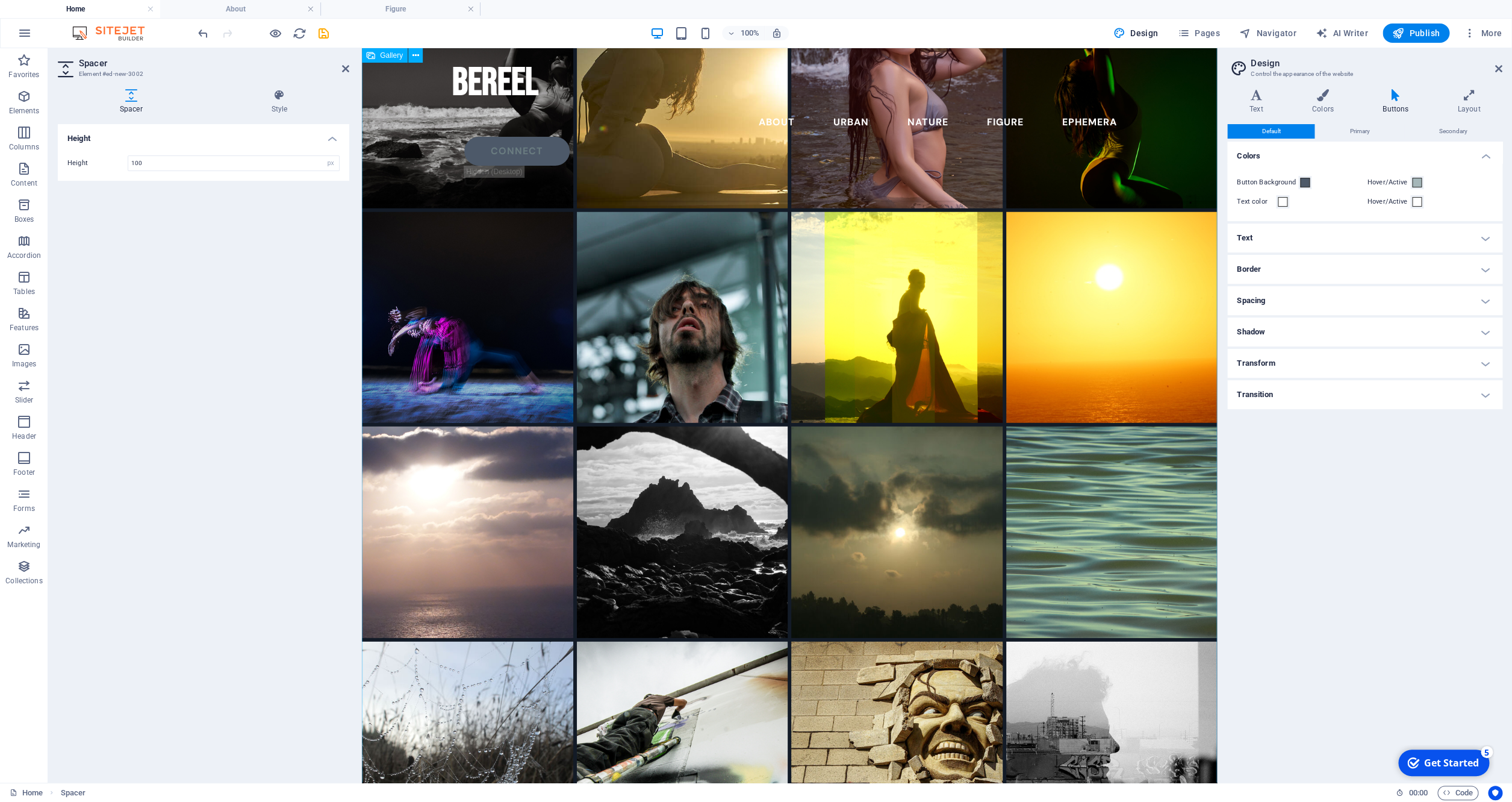
scroll to position [1961, 0]
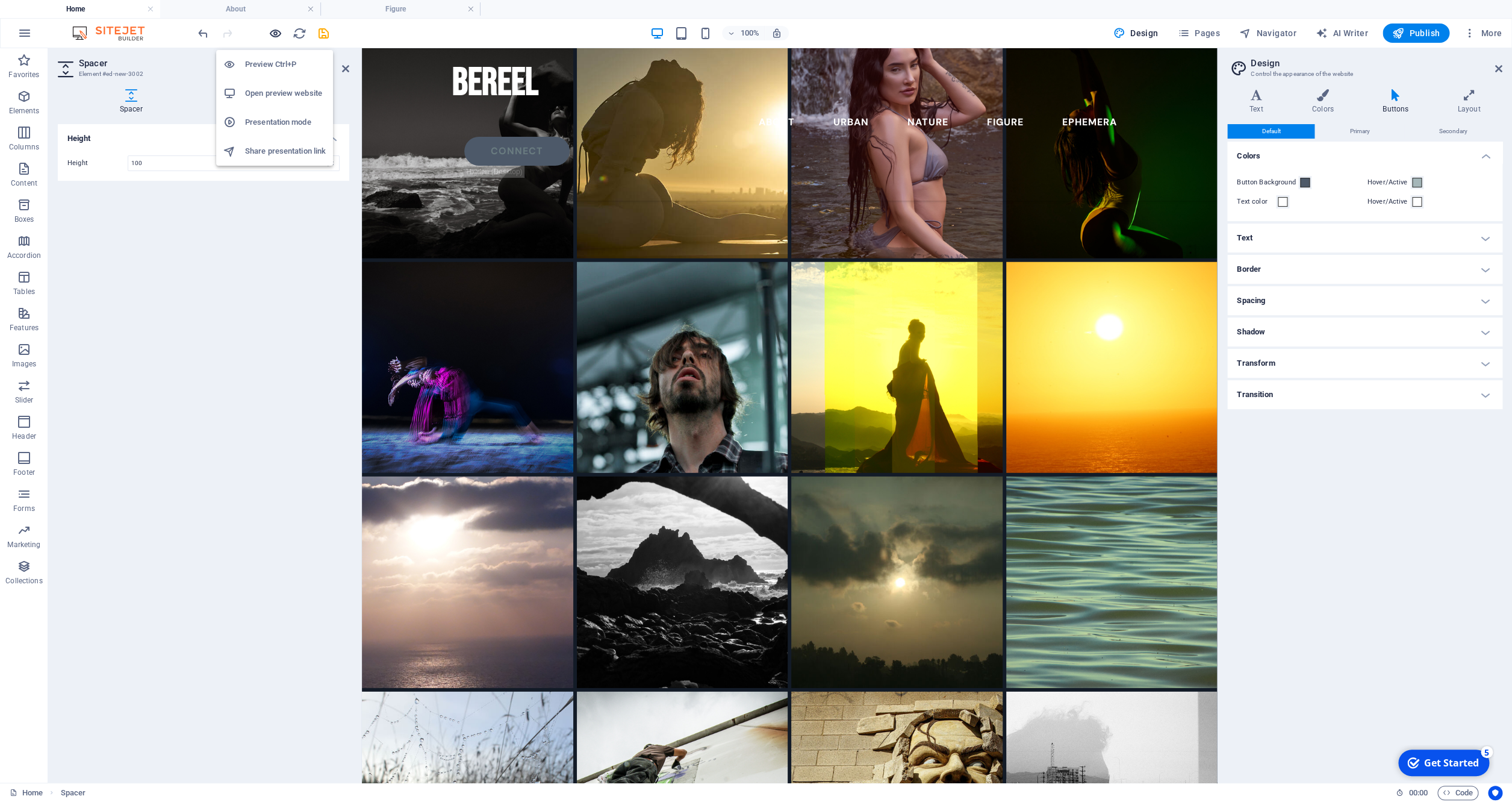
click at [271, 29] on icon "button" at bounding box center [276, 34] width 14 height 14
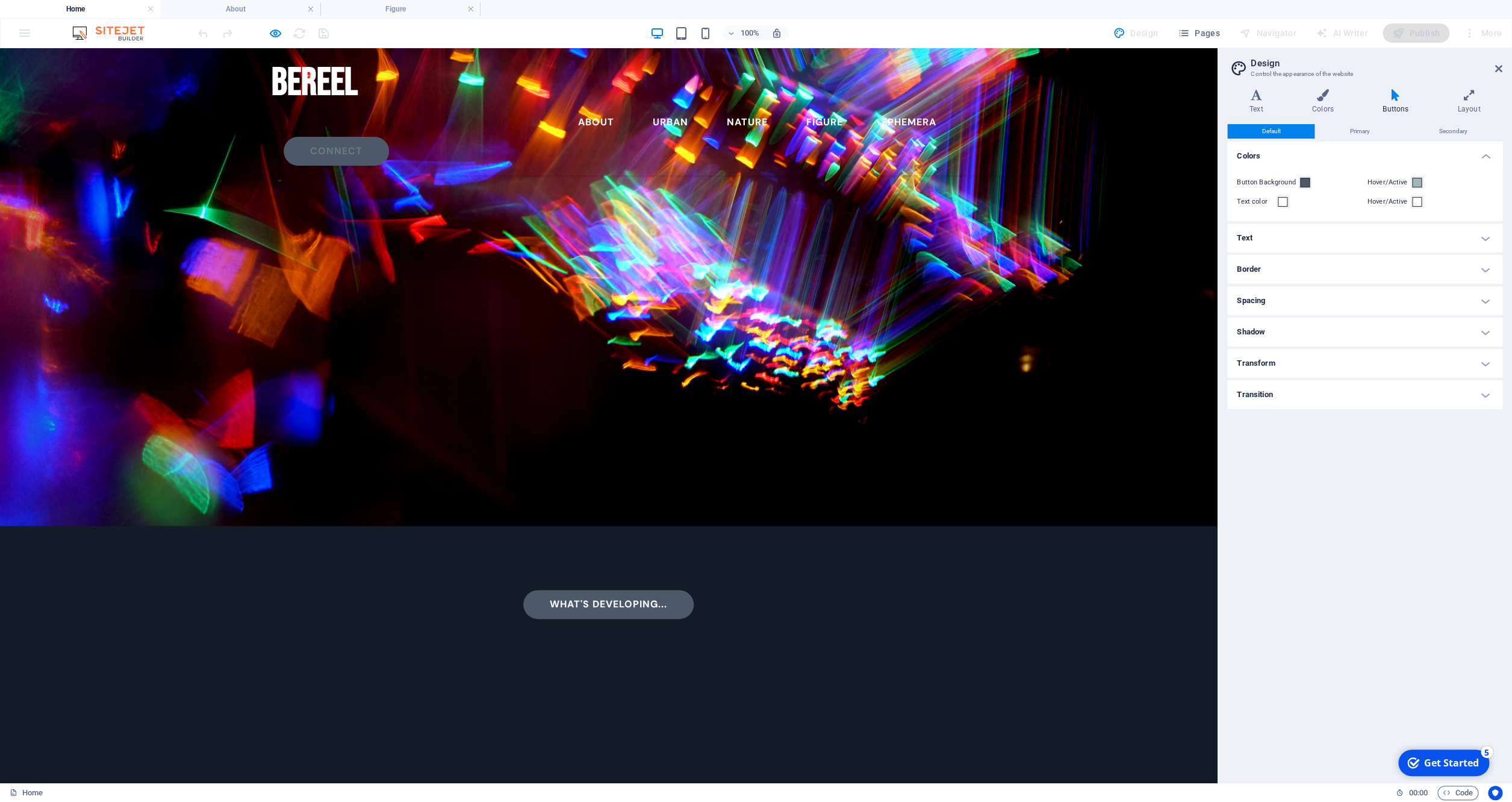
scroll to position [740, 0]
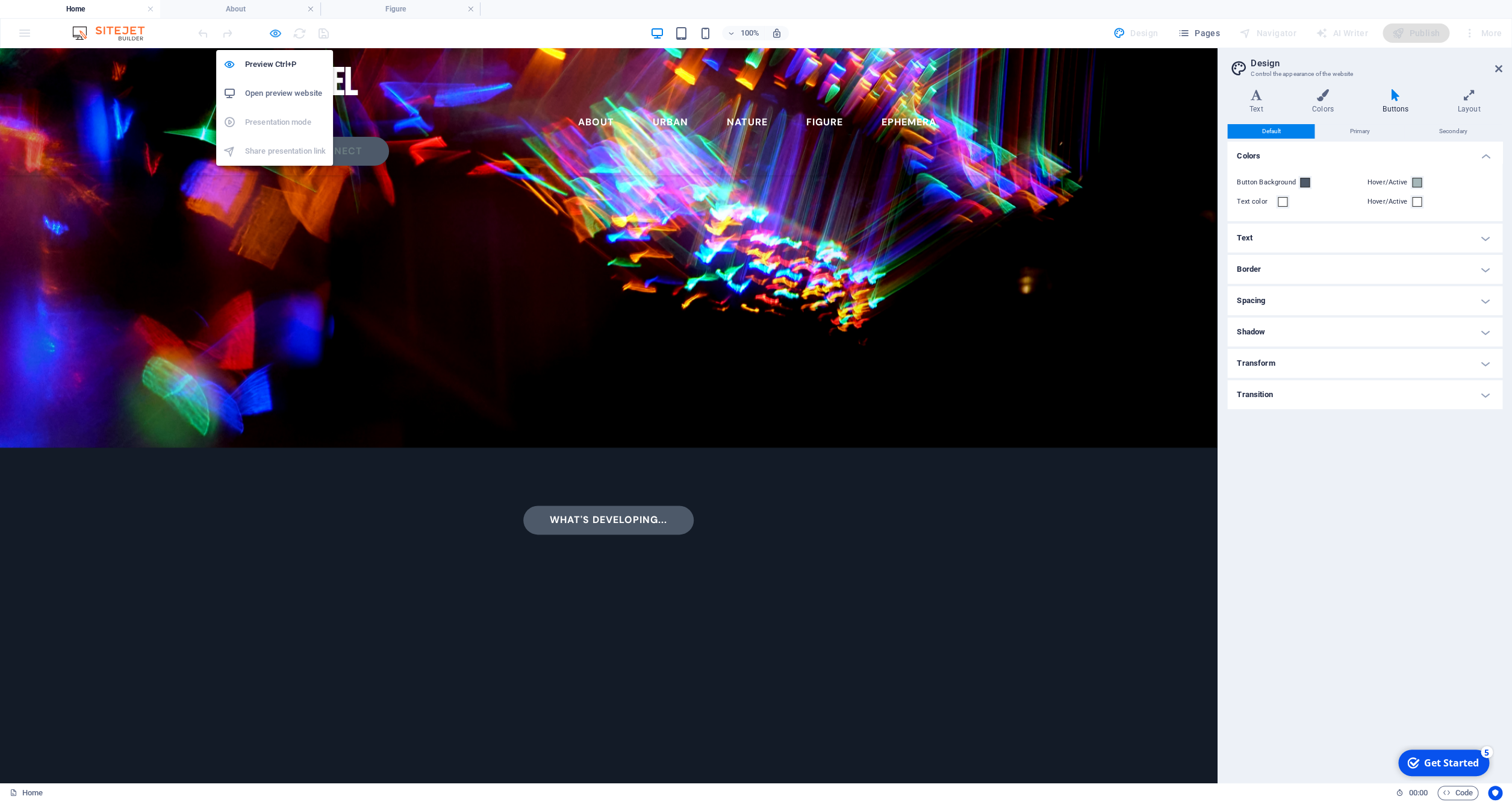
click at [274, 32] on icon "button" at bounding box center [276, 34] width 14 height 14
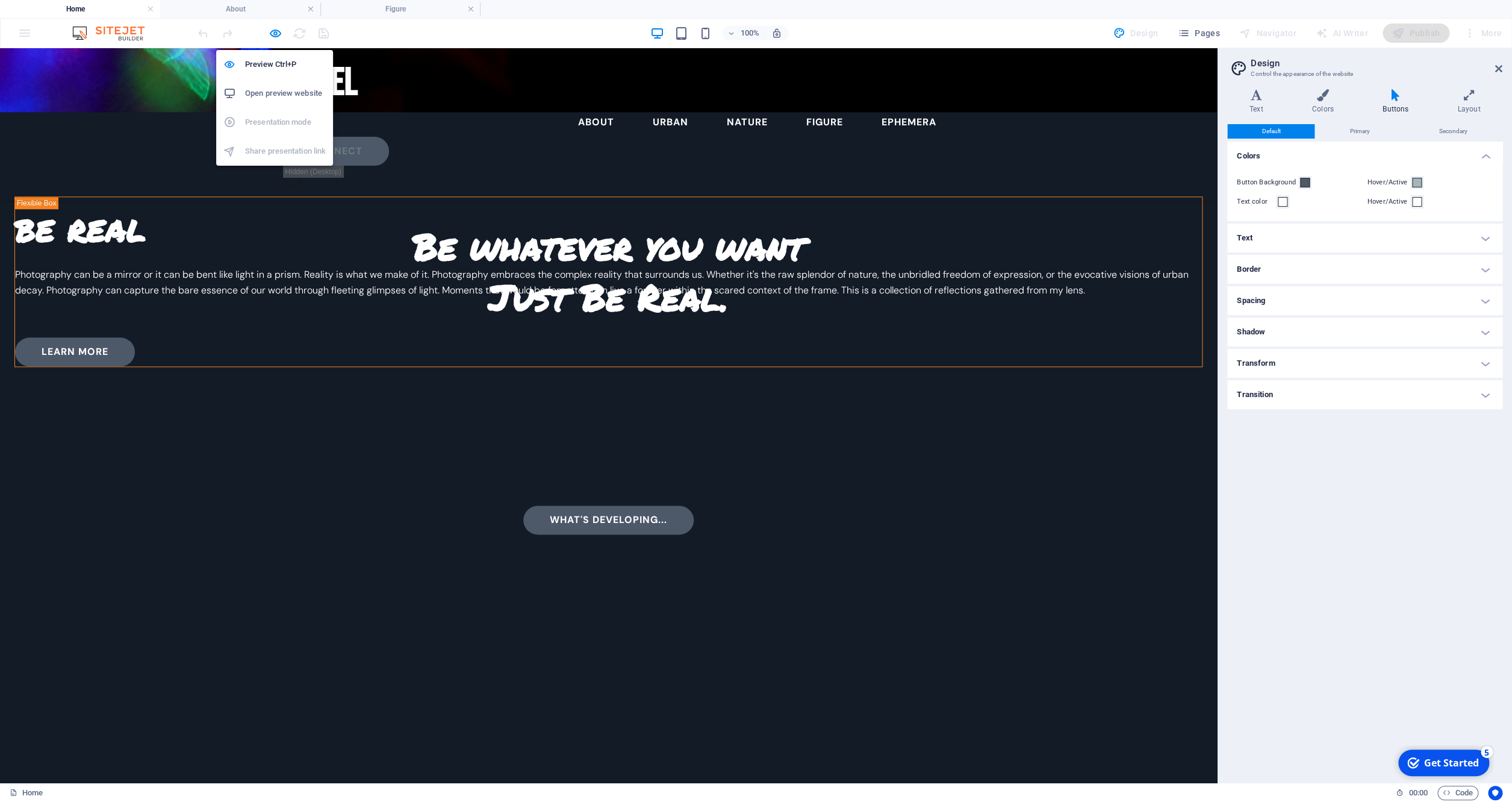
select select "px"
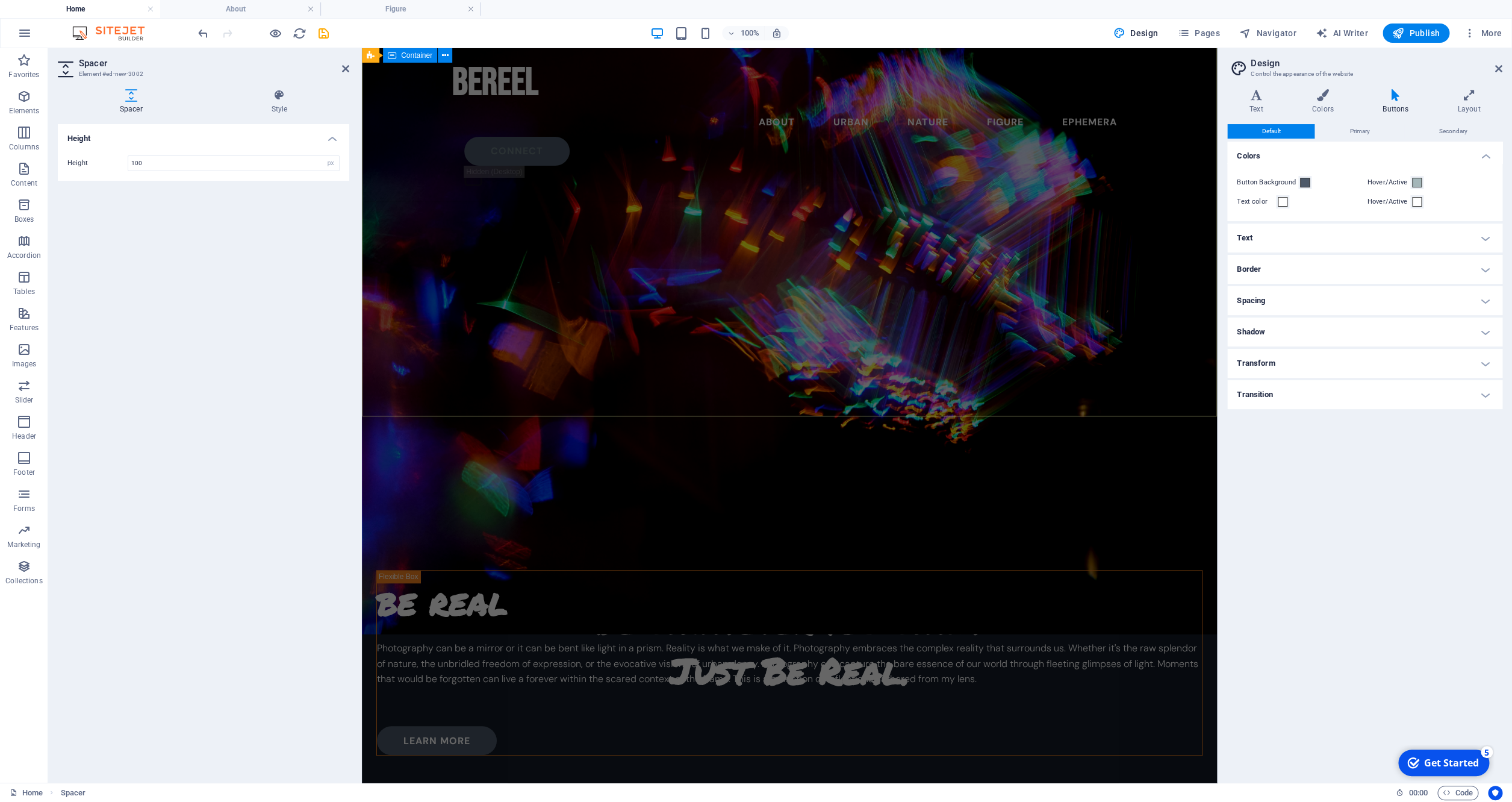
scroll to position [722, 0]
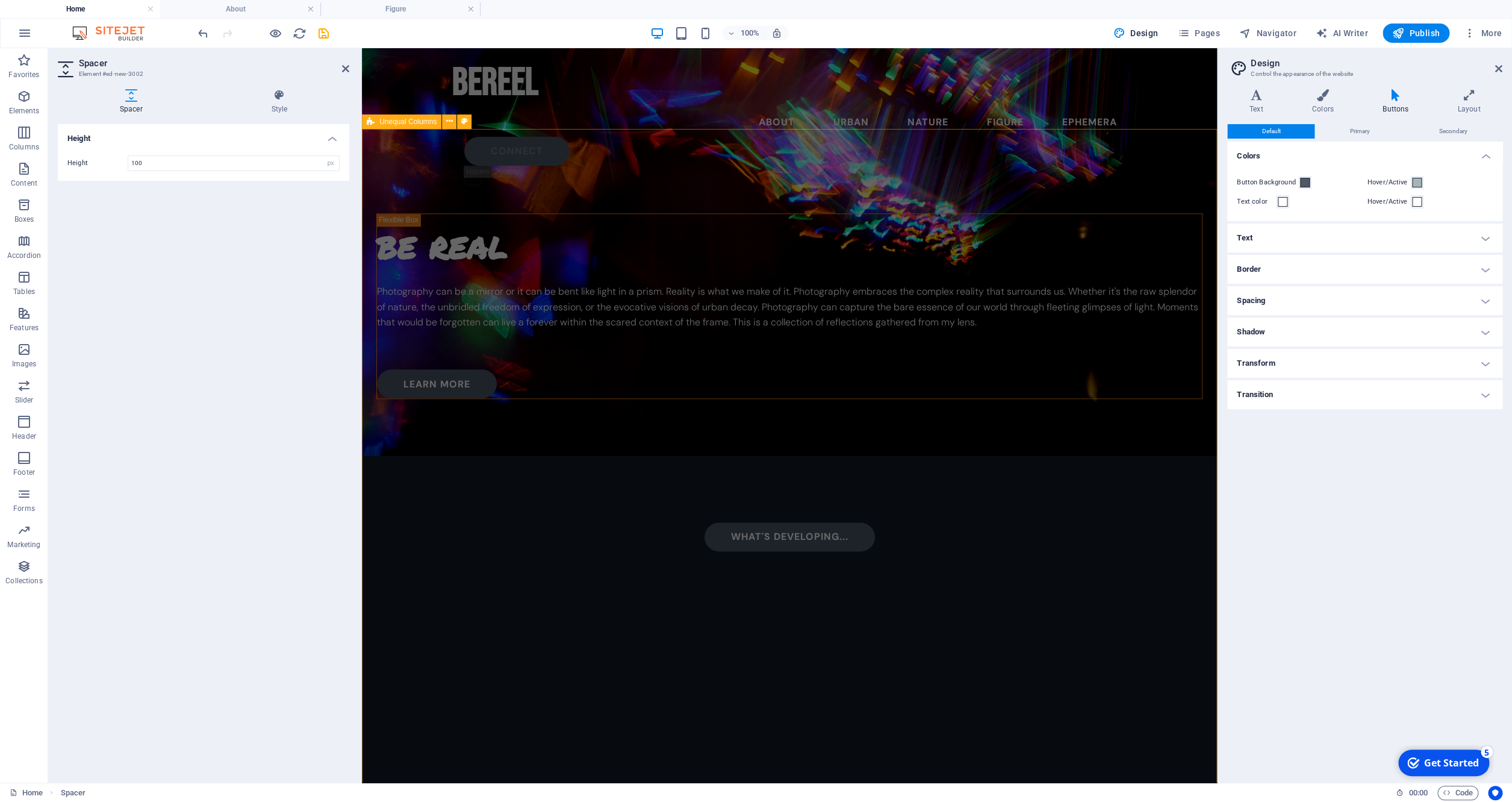
click at [414, 259] on div "be real Photography can be a mirror or it can be bent like light in a prism. Re…" at bounding box center [790, 566] width 855 height 875
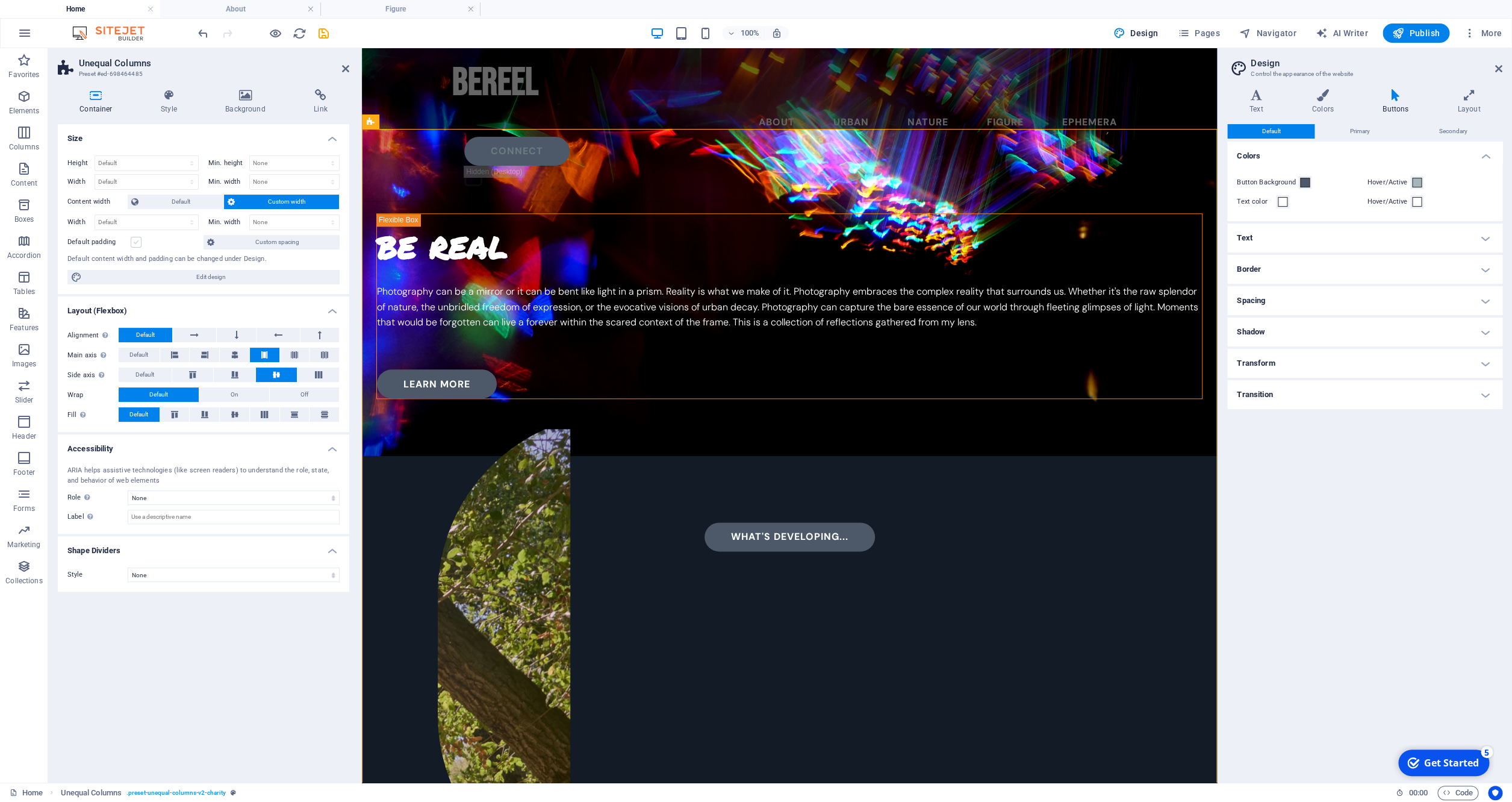
click at [133, 243] on label at bounding box center [136, 242] width 11 height 11
click at [0, 0] on input "Default padding" at bounding box center [0, 0] width 0 height 0
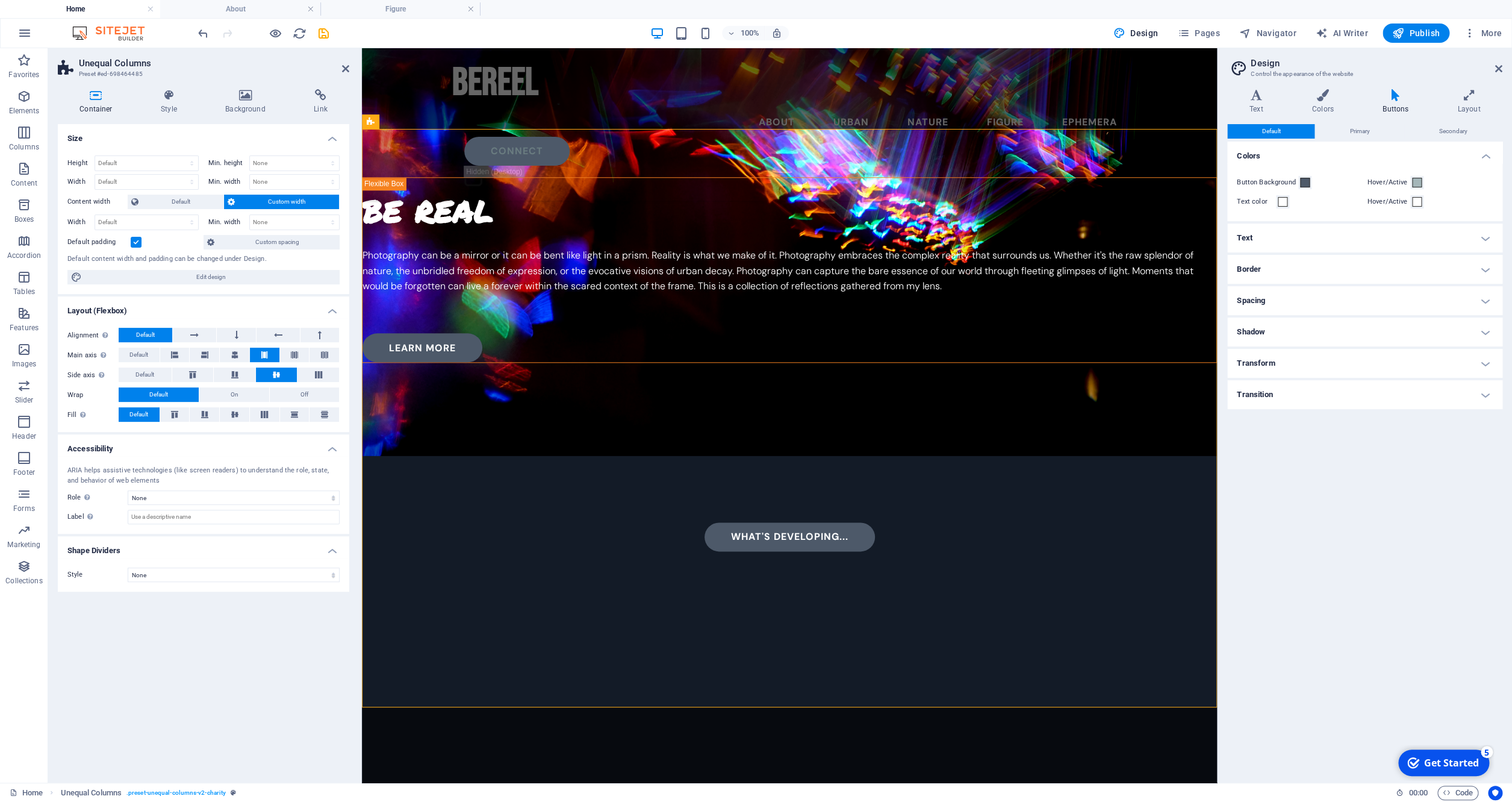
click at [133, 243] on label at bounding box center [136, 242] width 11 height 11
click at [0, 0] on input "Default padding" at bounding box center [0, 0] width 0 height 0
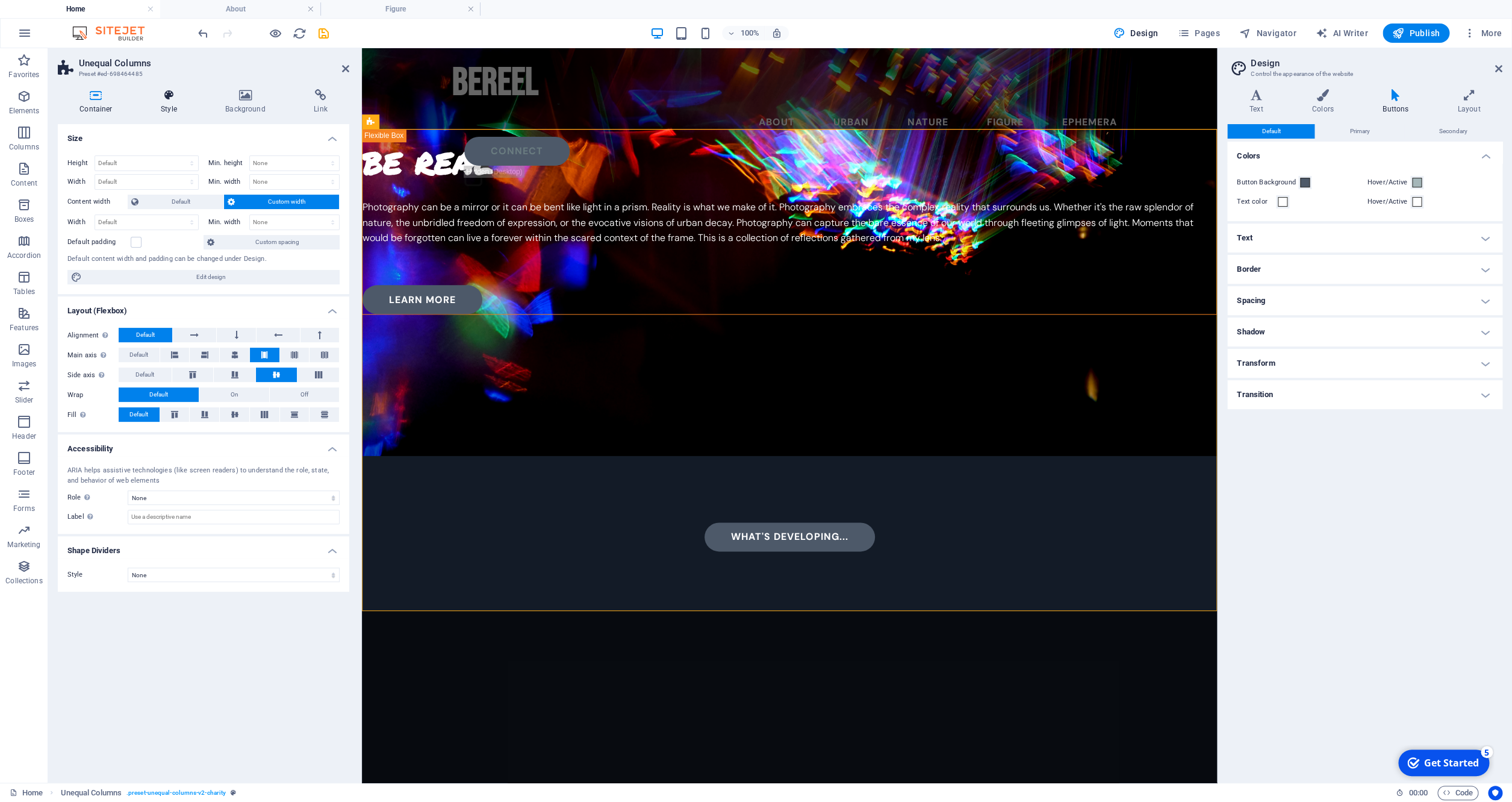
click at [168, 98] on icon at bounding box center [168, 95] width 60 height 12
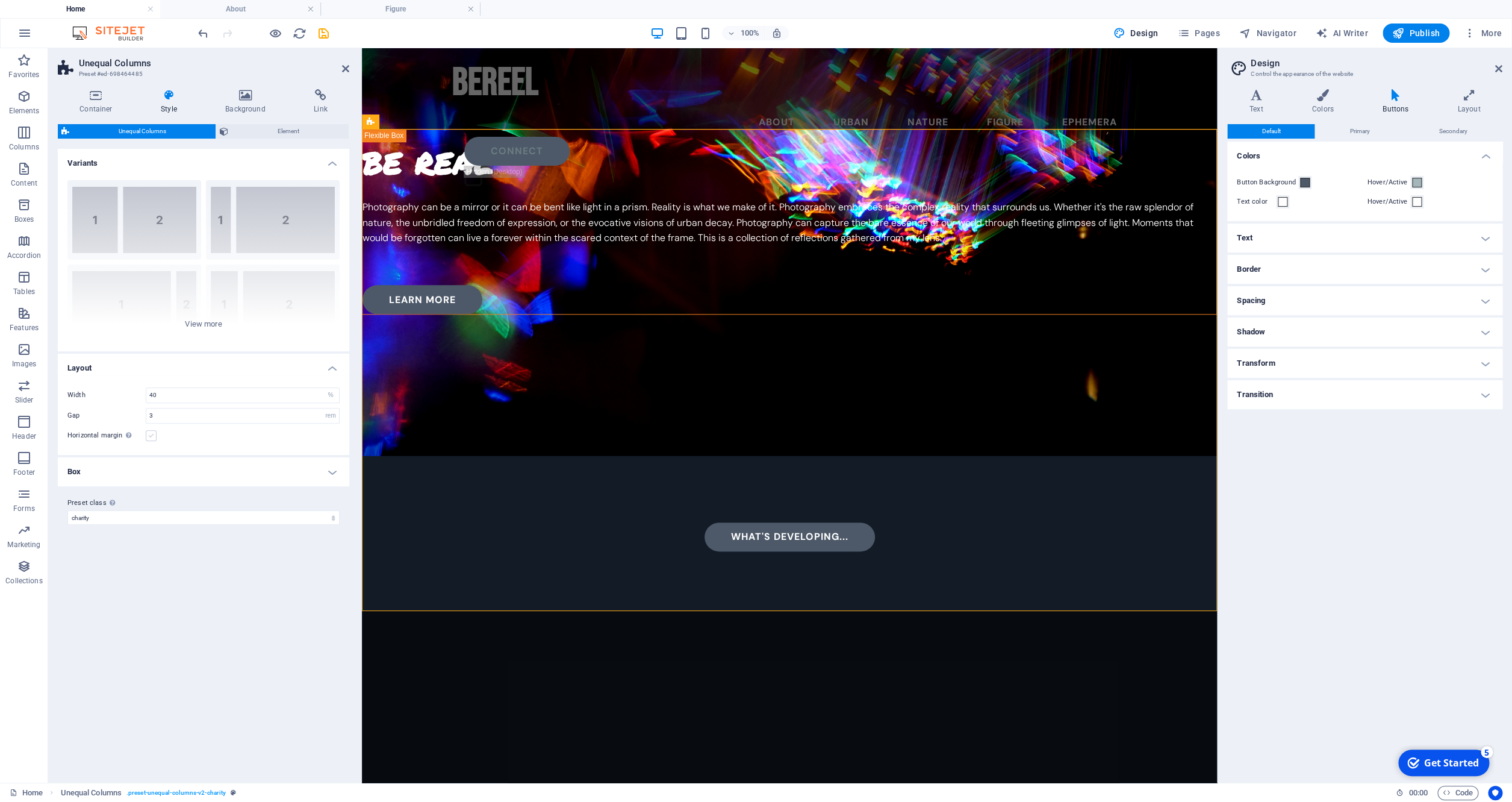
click at [150, 438] on label at bounding box center [151, 436] width 11 height 11
click at [0, 0] on input "Horizontal margin Only if the containers "Content width" is not set to "Default"" at bounding box center [0, 0] width 0 height 0
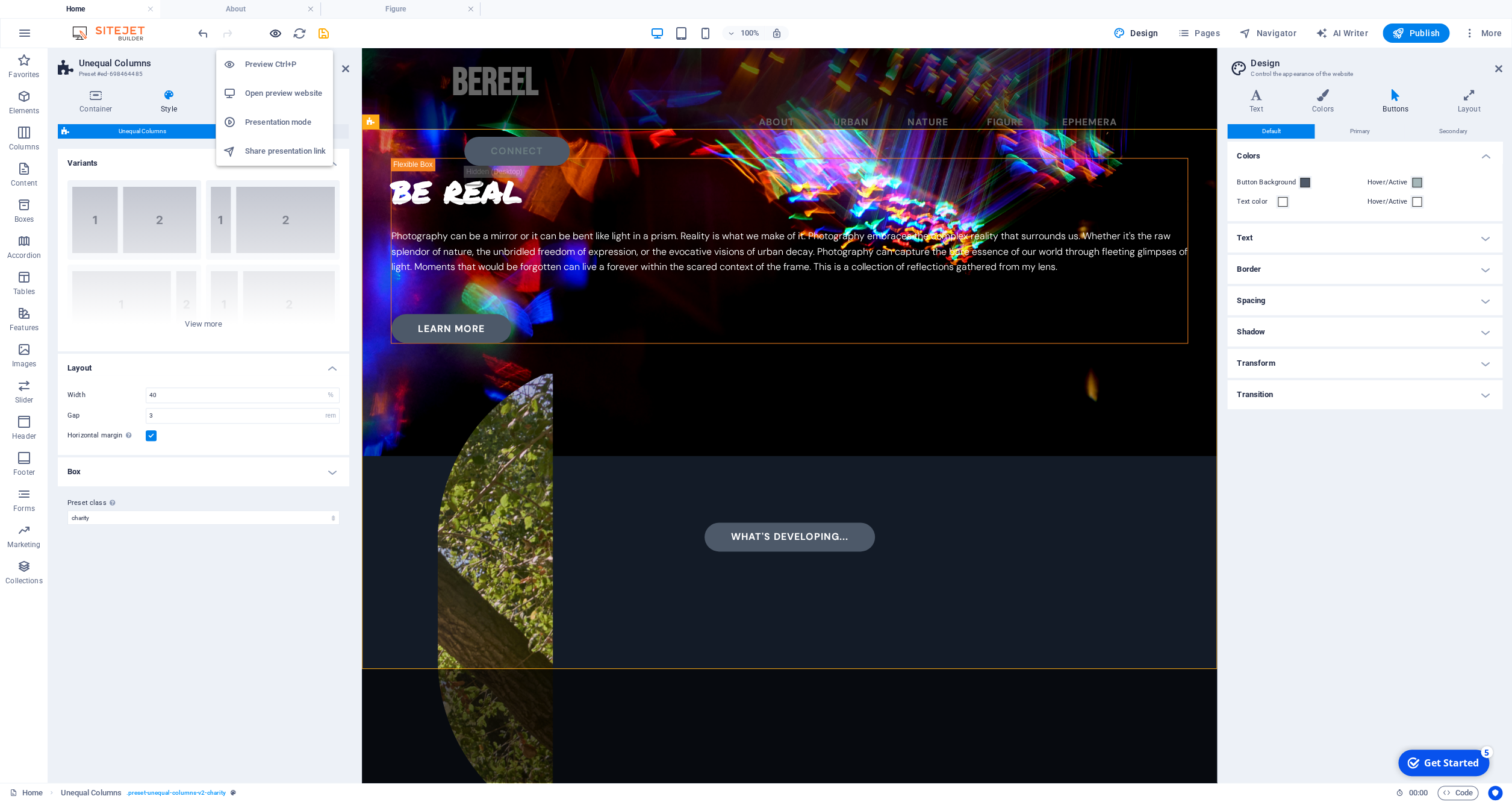
click at [274, 33] on icon "button" at bounding box center [276, 34] width 14 height 14
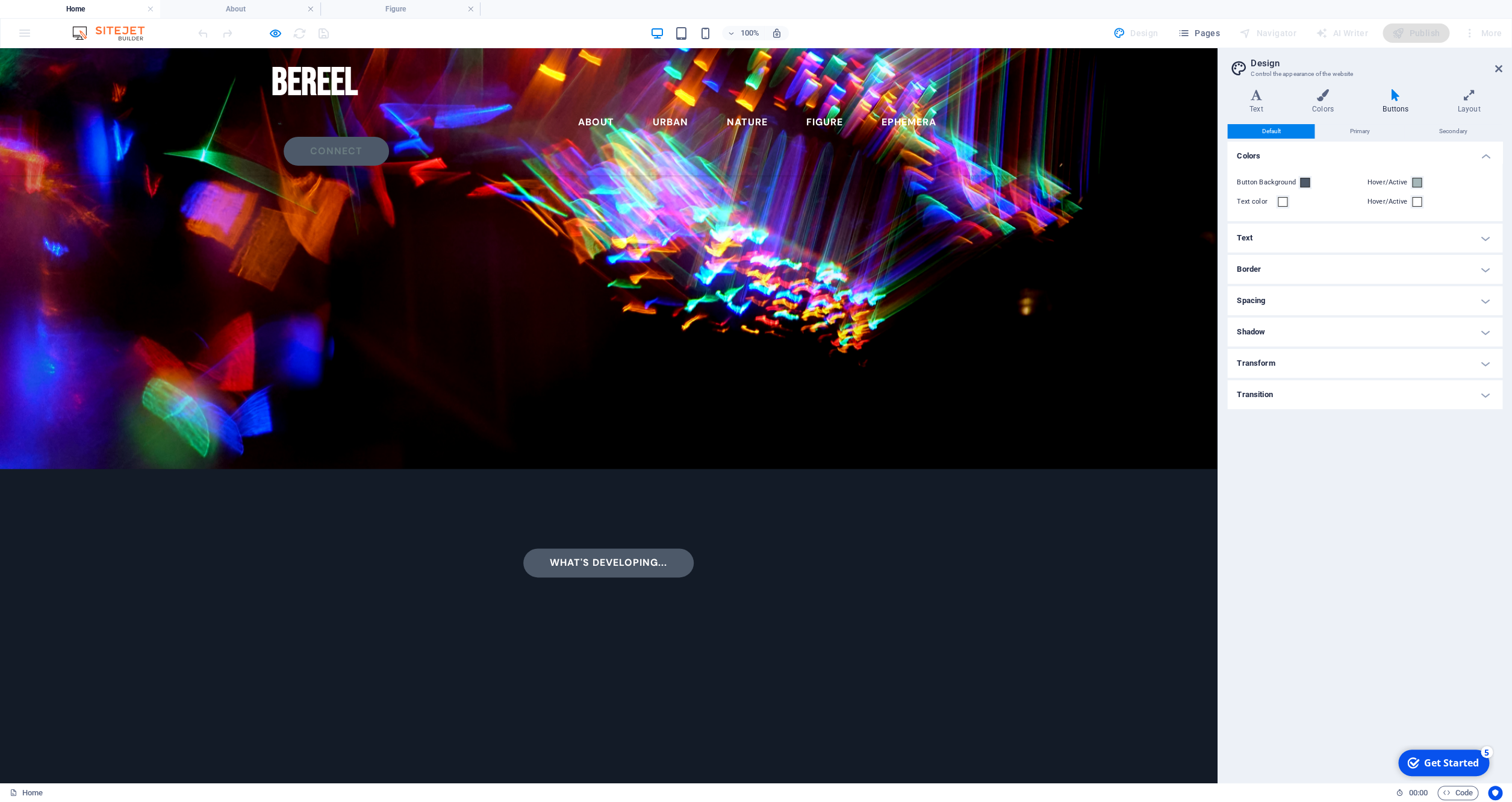
scroll to position [703, 0]
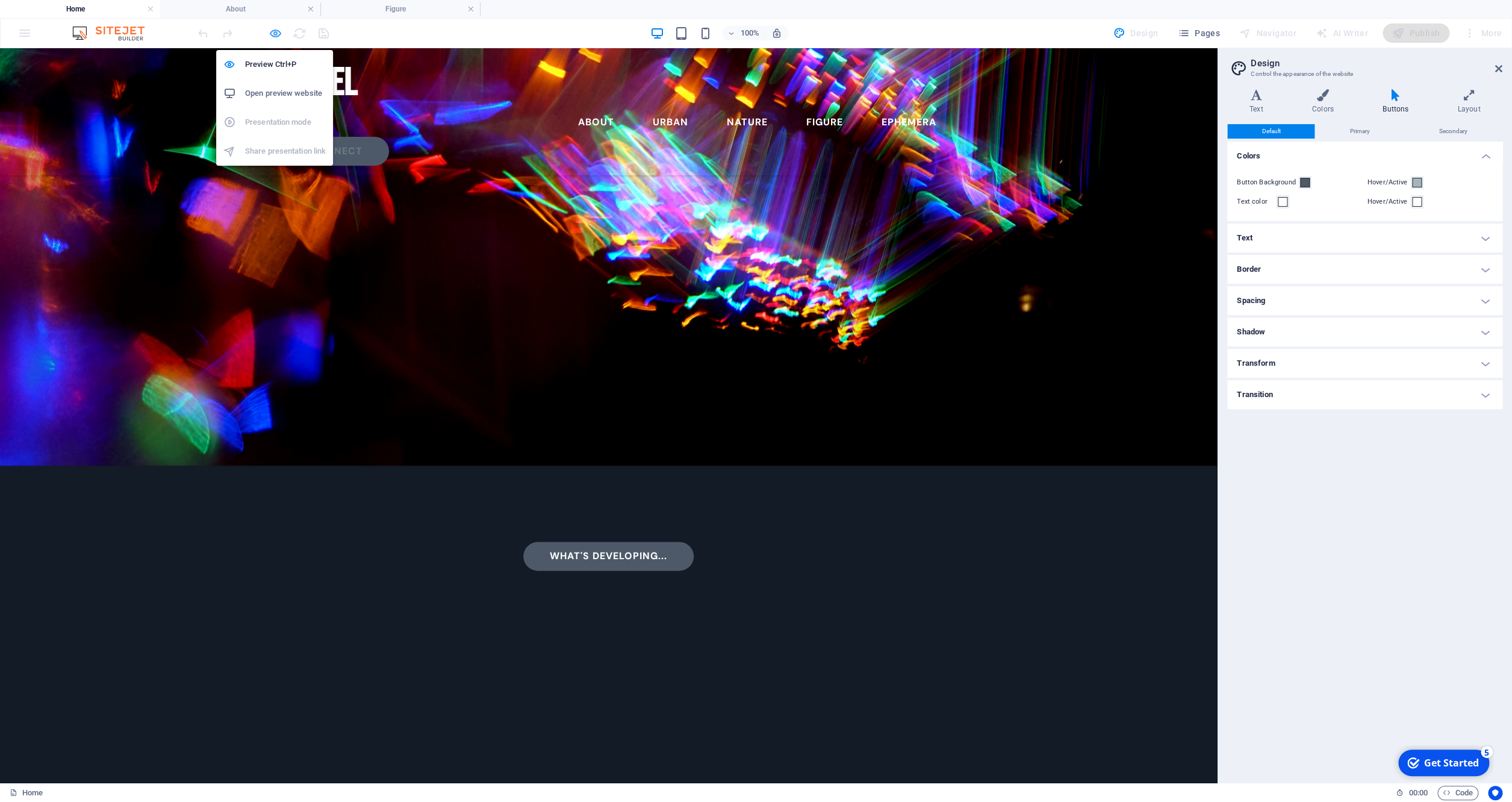
click at [276, 35] on icon "button" at bounding box center [276, 34] width 14 height 14
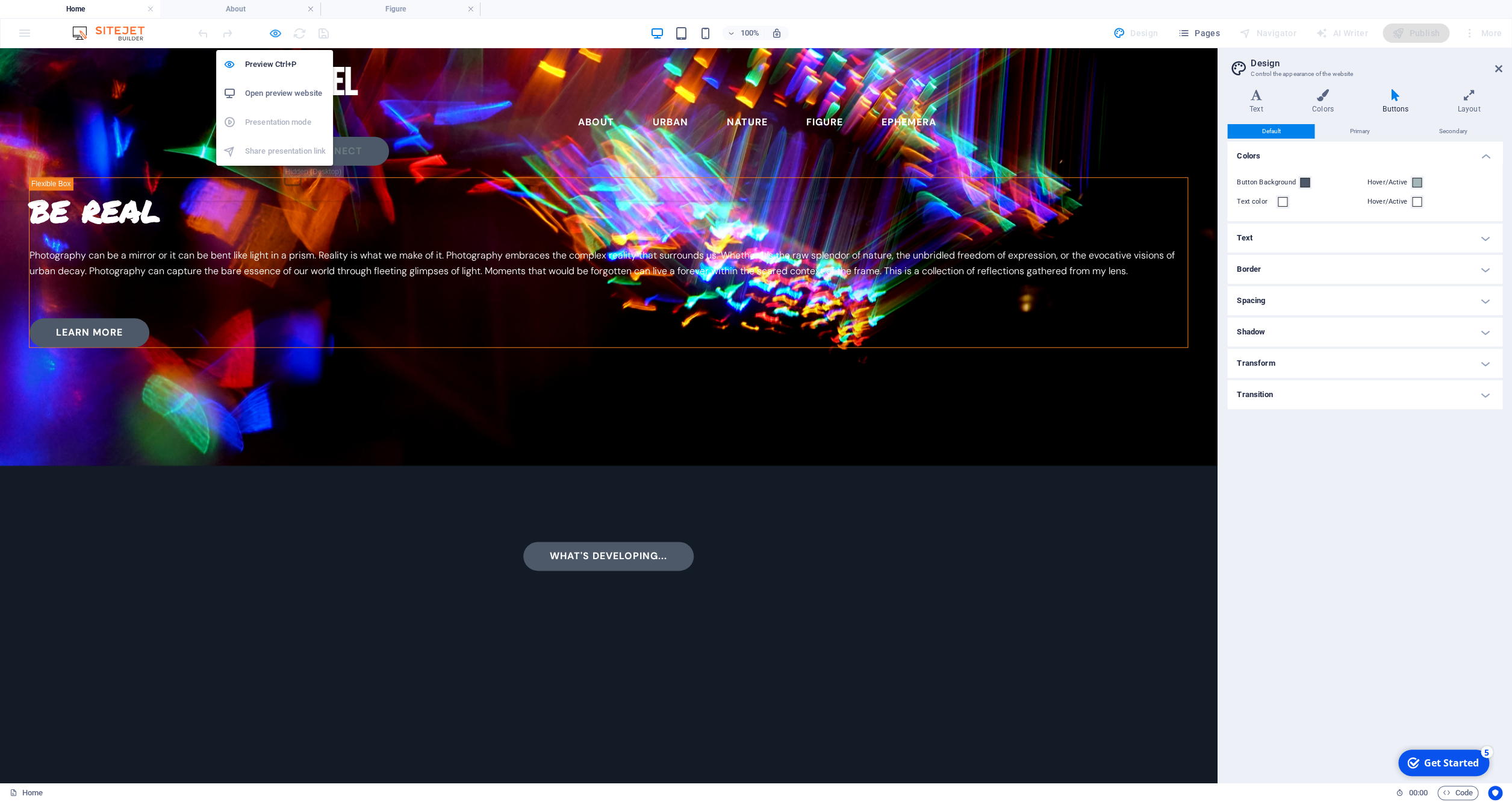
select select "%"
select select "rem"
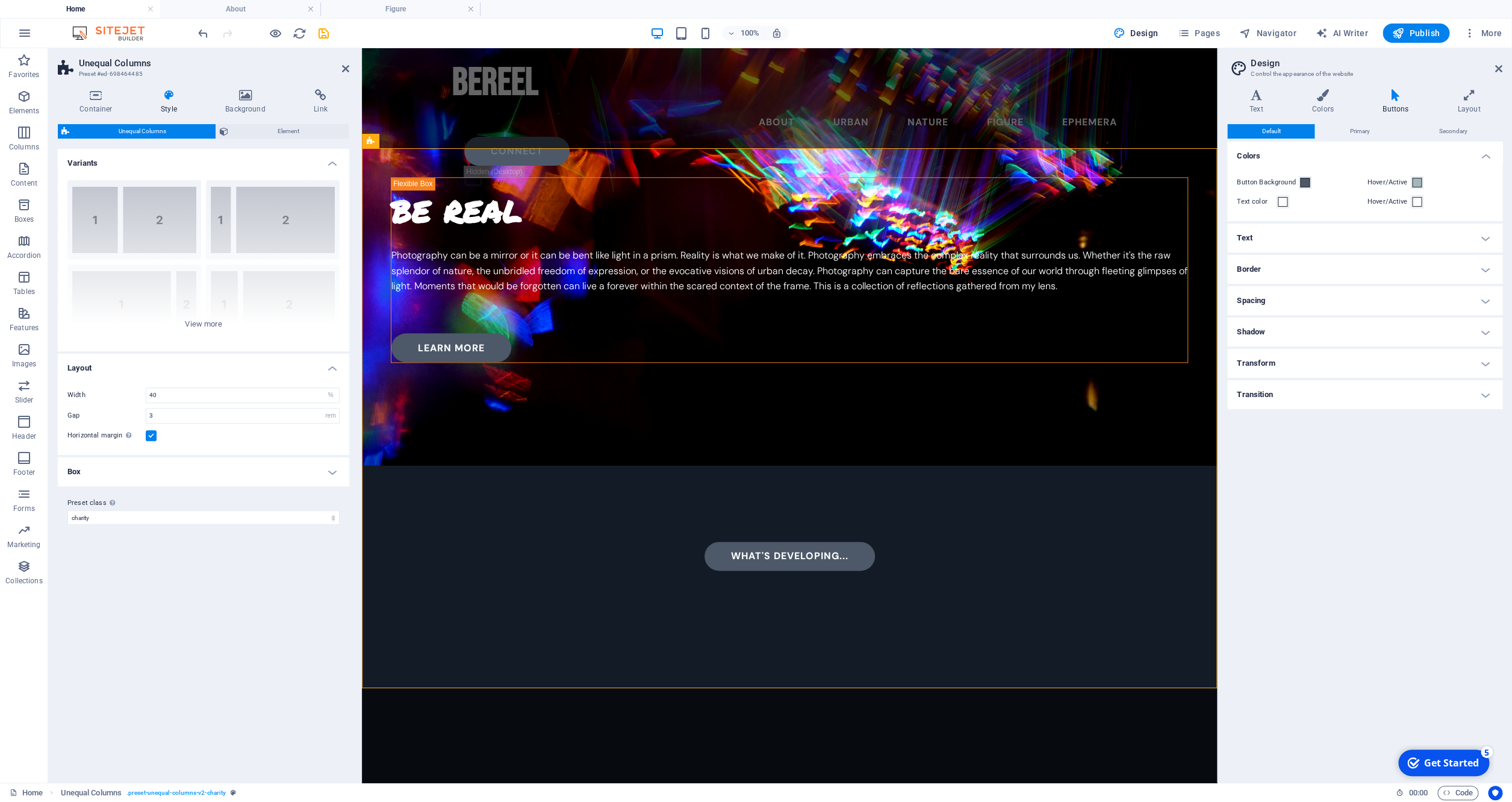
click at [154, 436] on label at bounding box center [151, 436] width 11 height 11
click at [0, 0] on input "Horizontal margin Only if the containers "Content width" is not set to "Default"" at bounding box center [0, 0] width 0 height 0
click at [181, 627] on div "Variants 40-60 20-80 80-20 30-70 70-30 Default Layout Width 40 px rem % vh vw G…" at bounding box center [203, 461] width 291 height 624
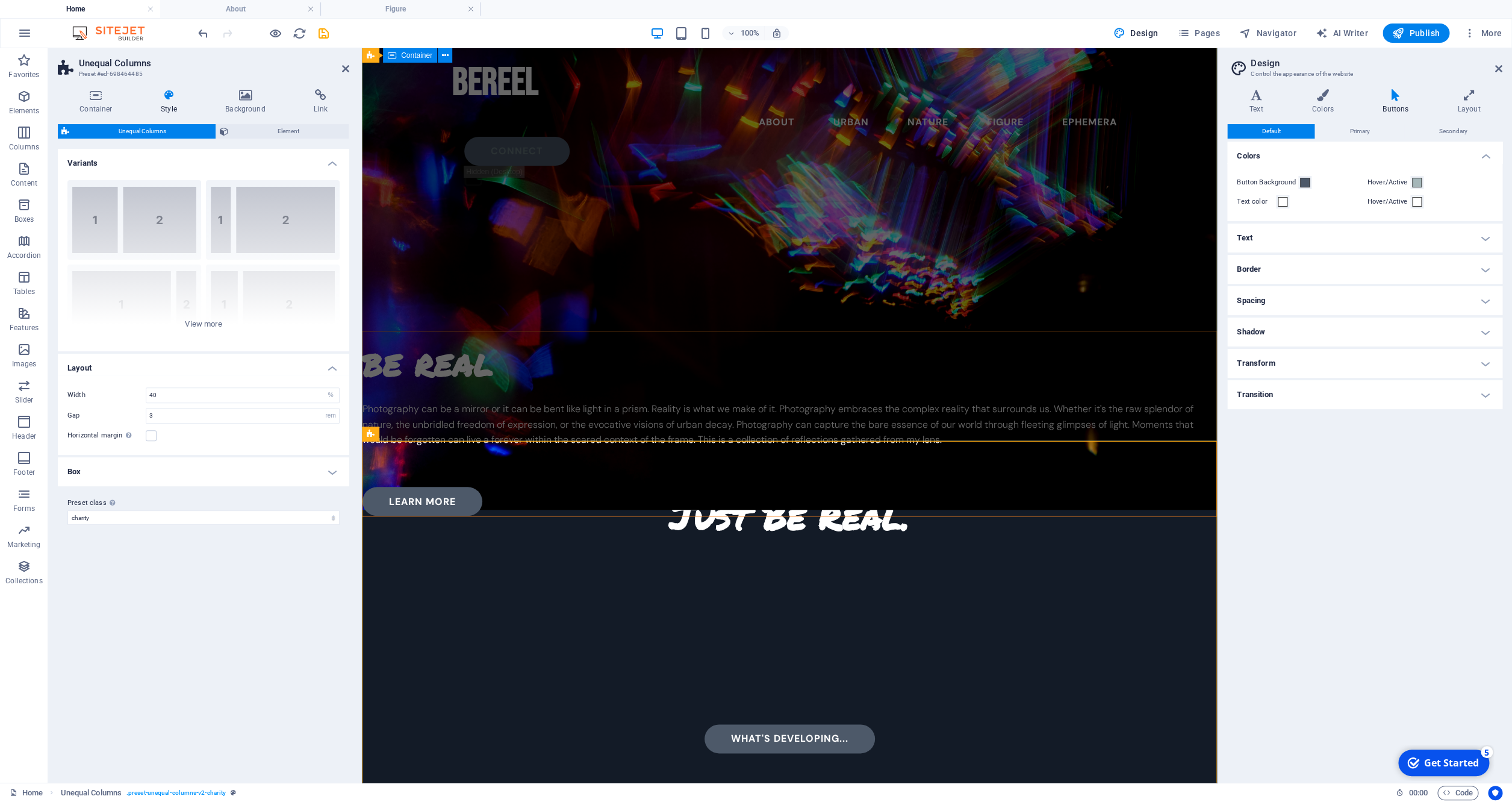
scroll to position [385, 0]
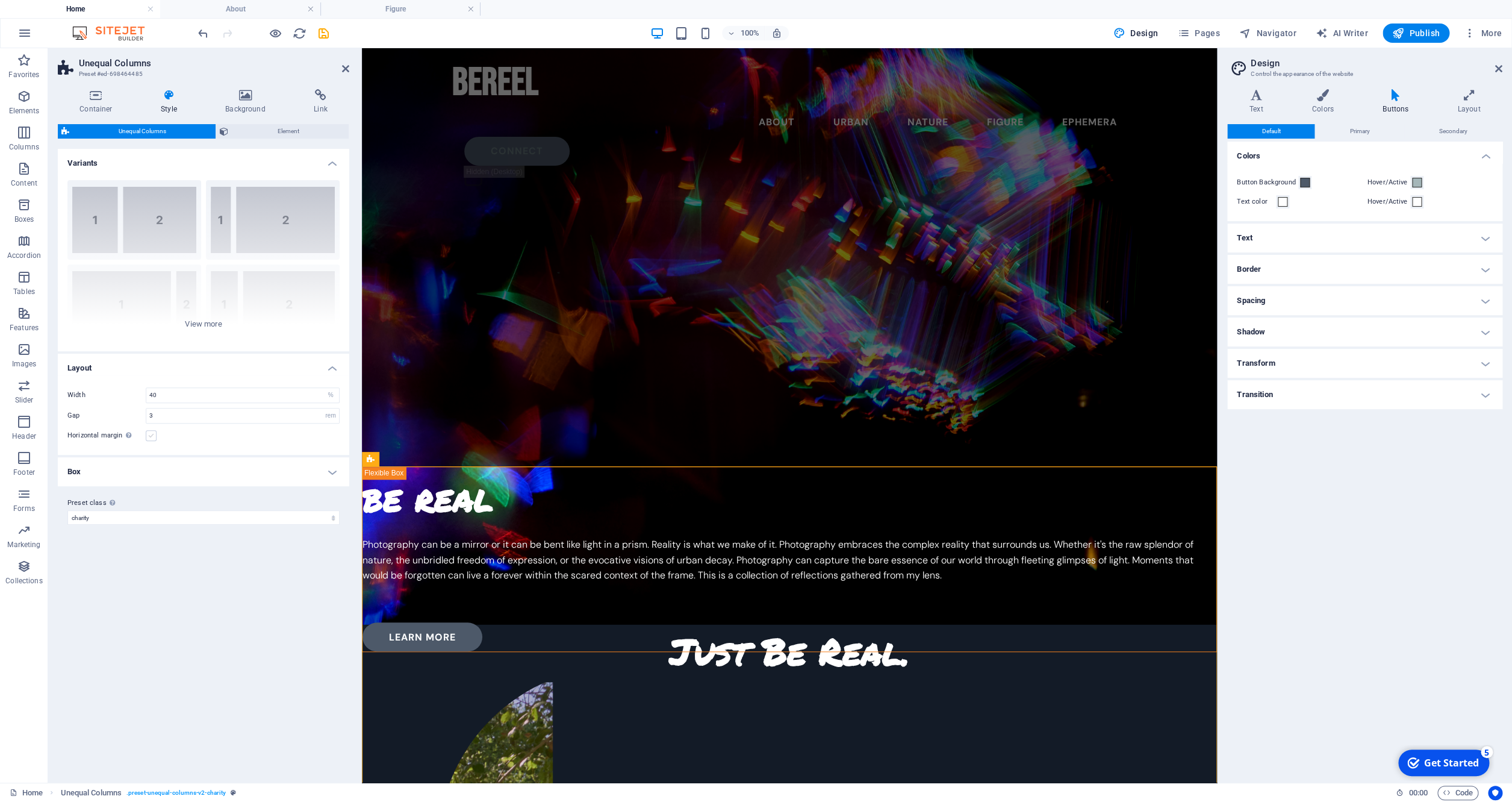
click at [146, 436] on label at bounding box center [151, 436] width 11 height 11
click at [0, 0] on input "Horizontal margin Only if the containers "Content width" is not set to "Default"" at bounding box center [0, 0] width 0 height 0
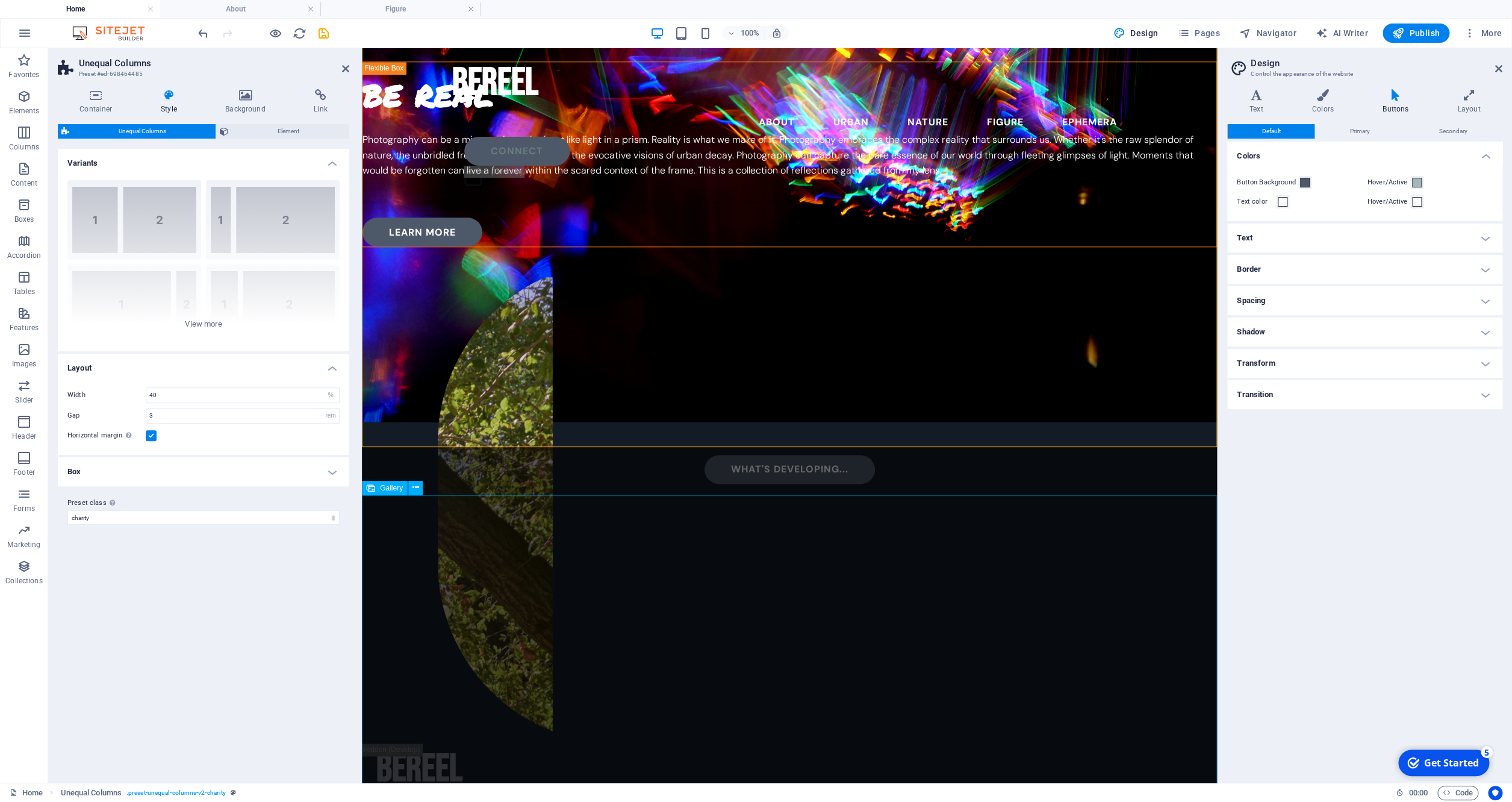
scroll to position [887, 0]
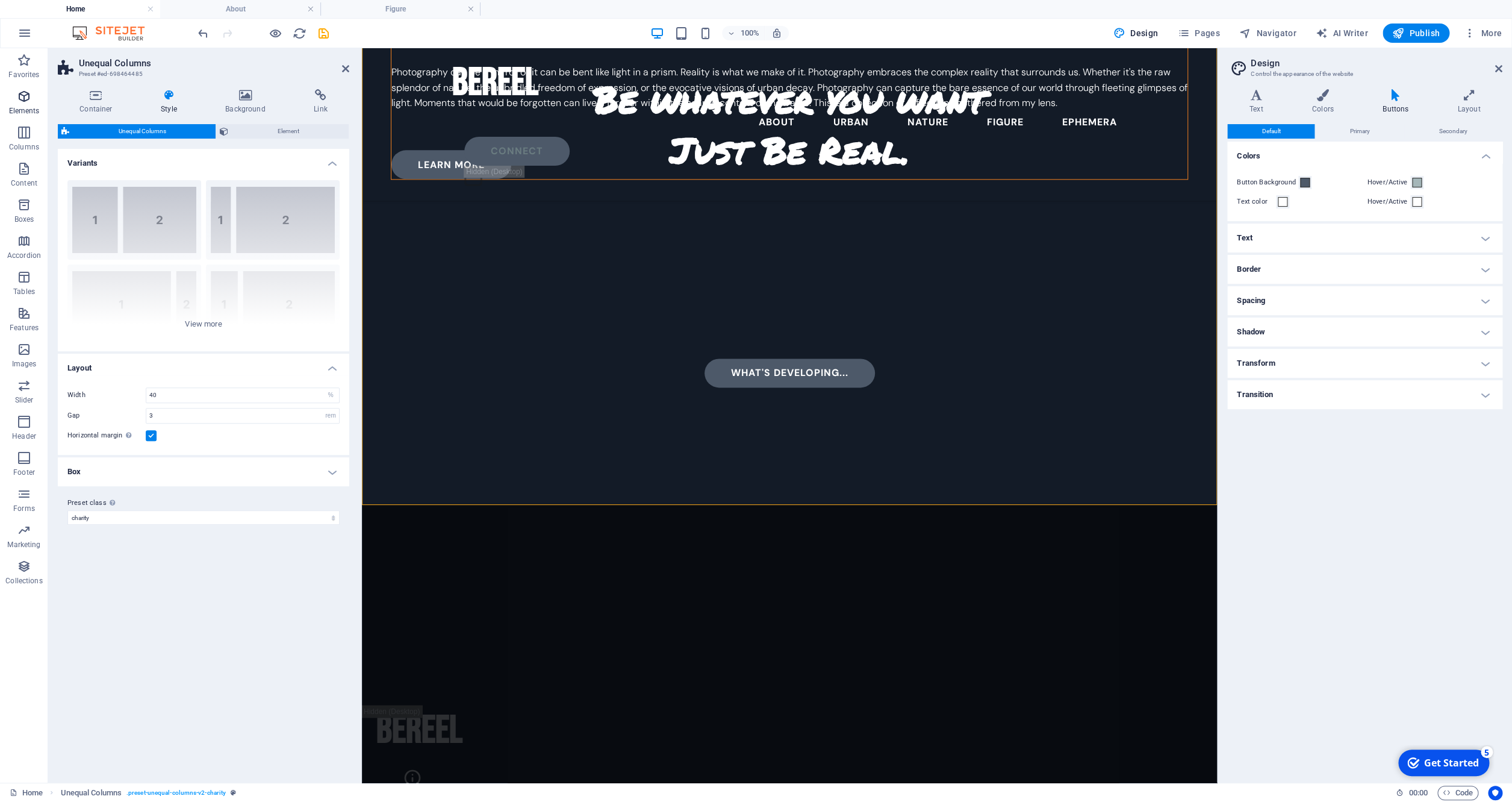
click at [27, 102] on icon "button" at bounding box center [24, 96] width 15 height 15
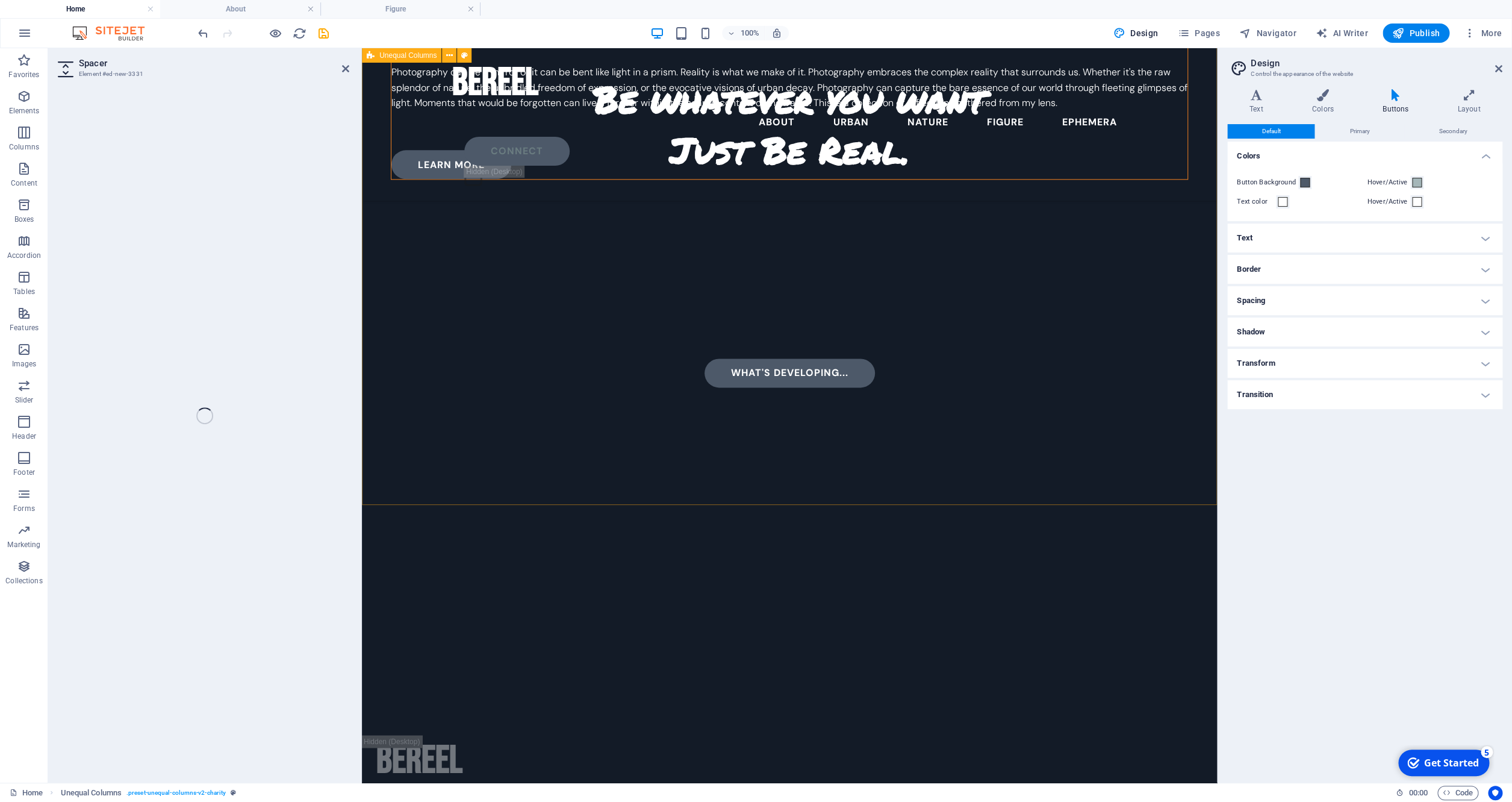
select select "px"
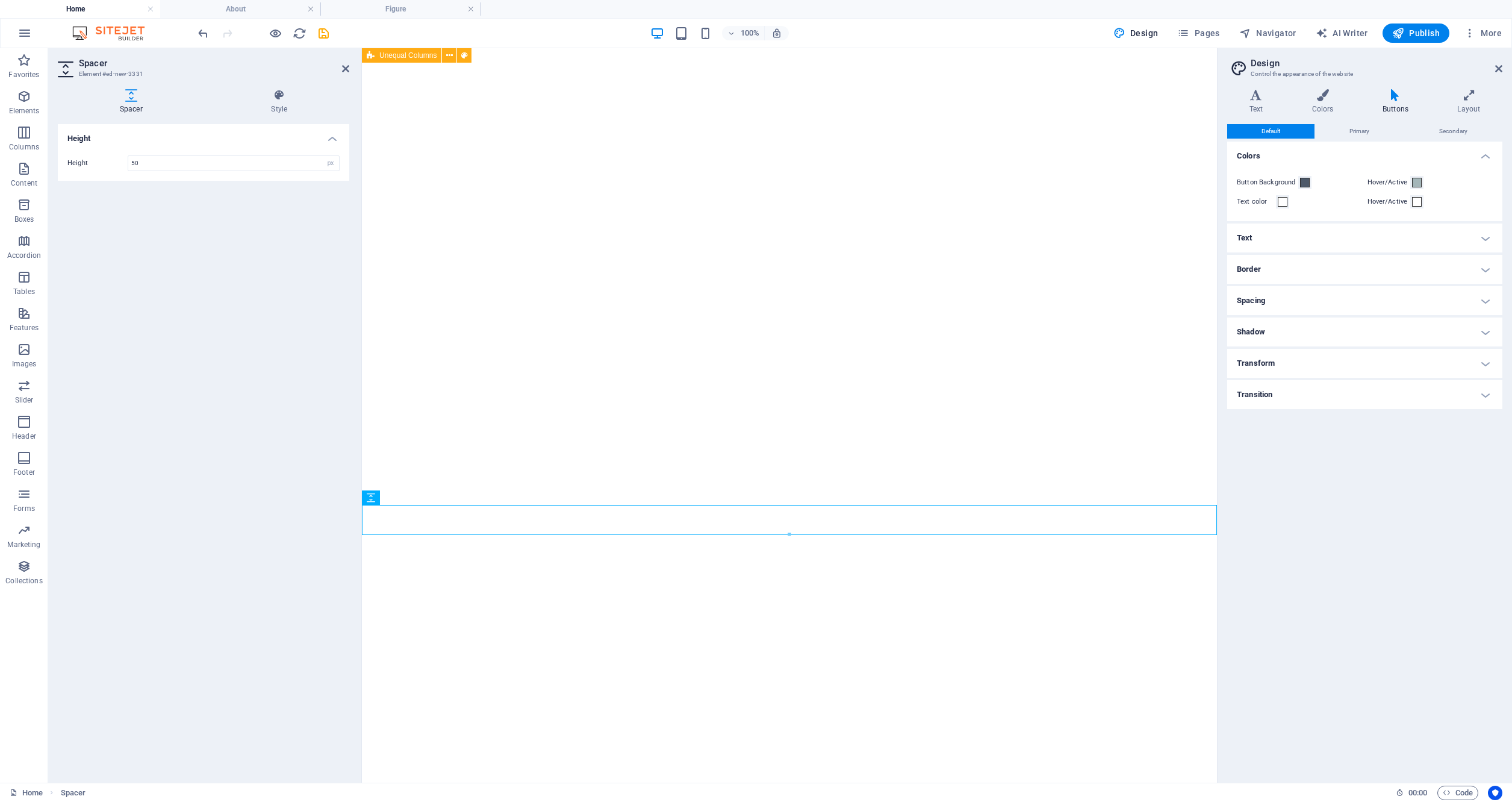
select select "px"
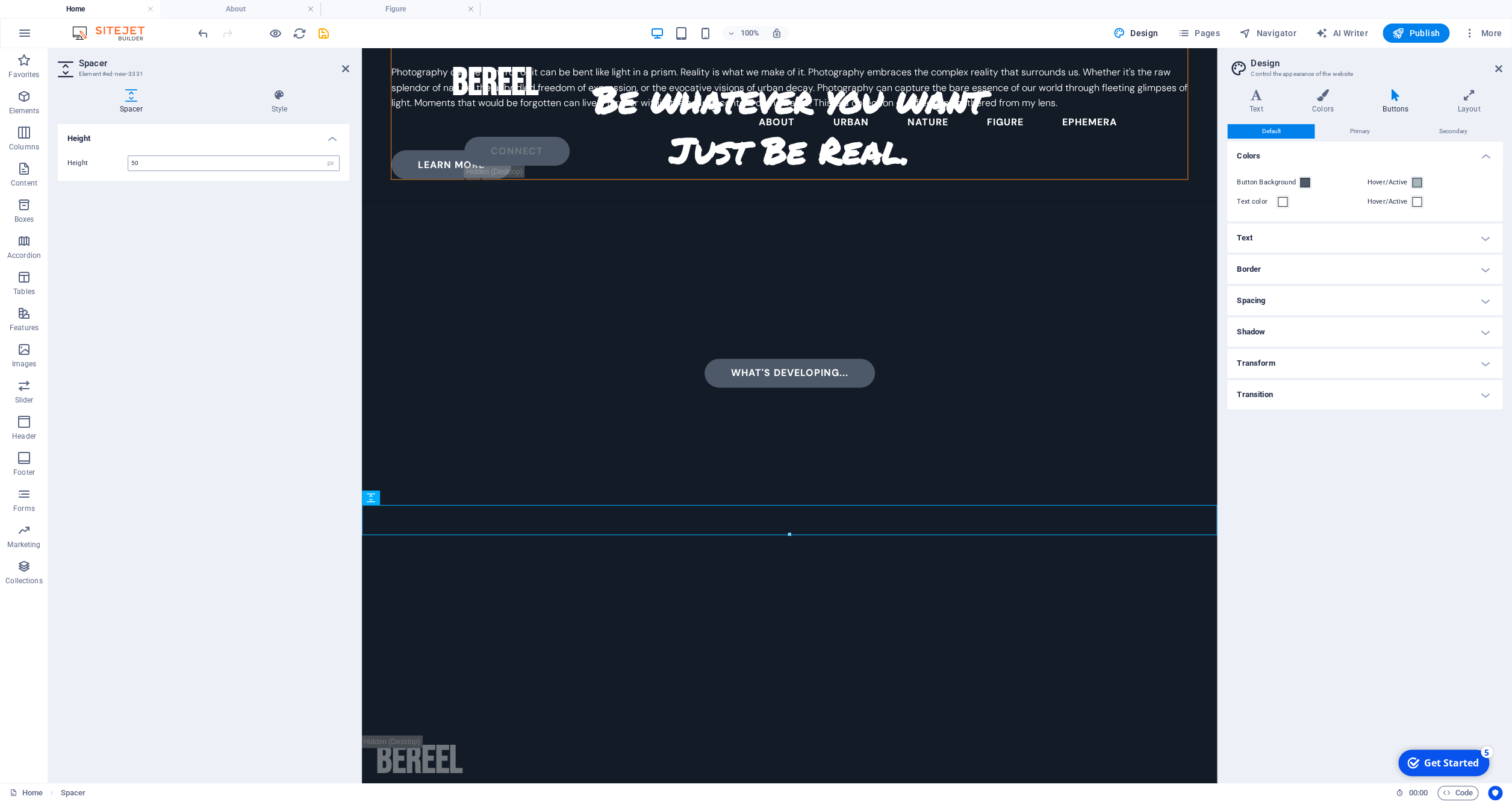
click at [151, 168] on input "50" at bounding box center [233, 163] width 211 height 15
type input "100"
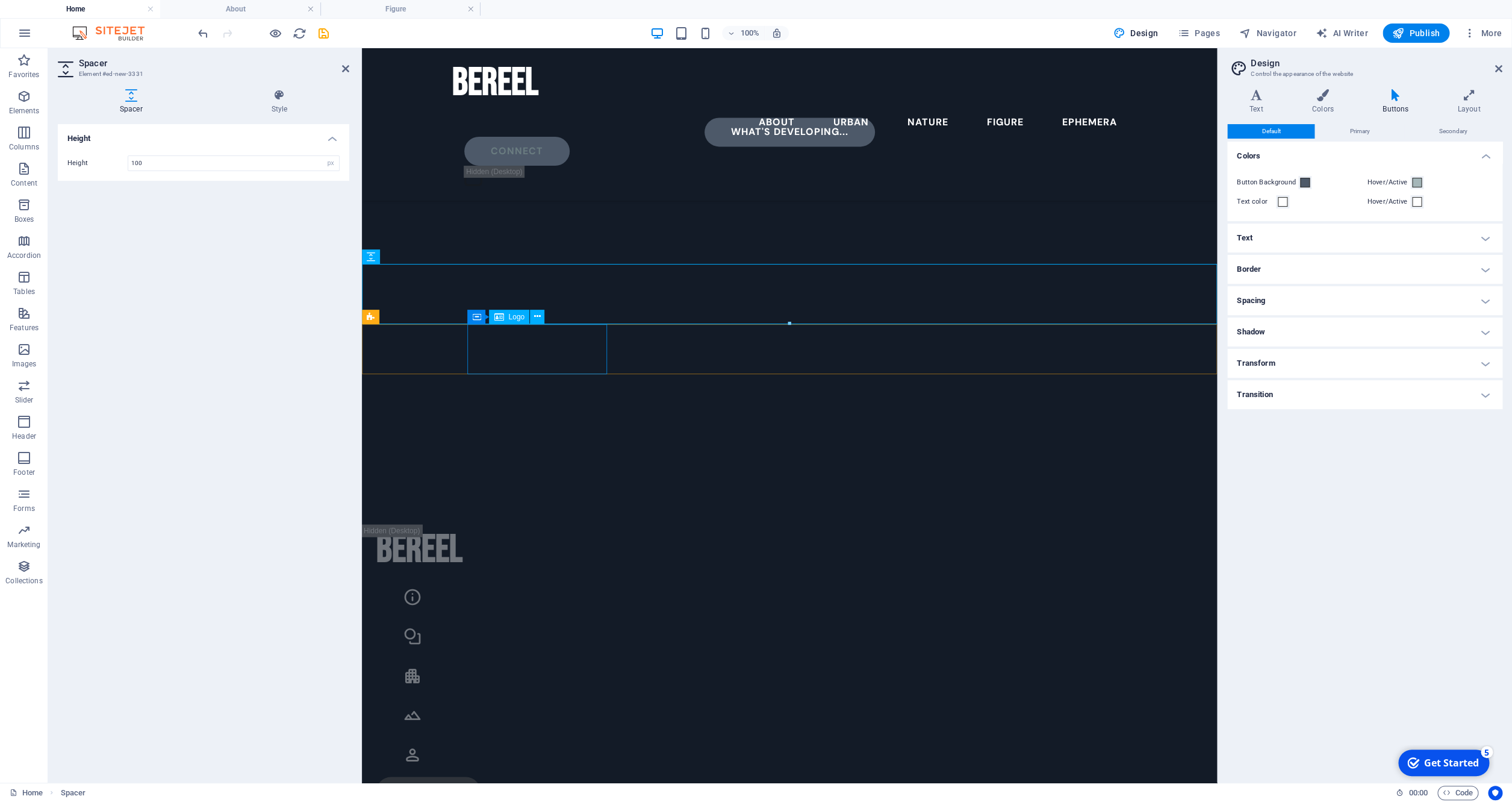
scroll to position [848, 0]
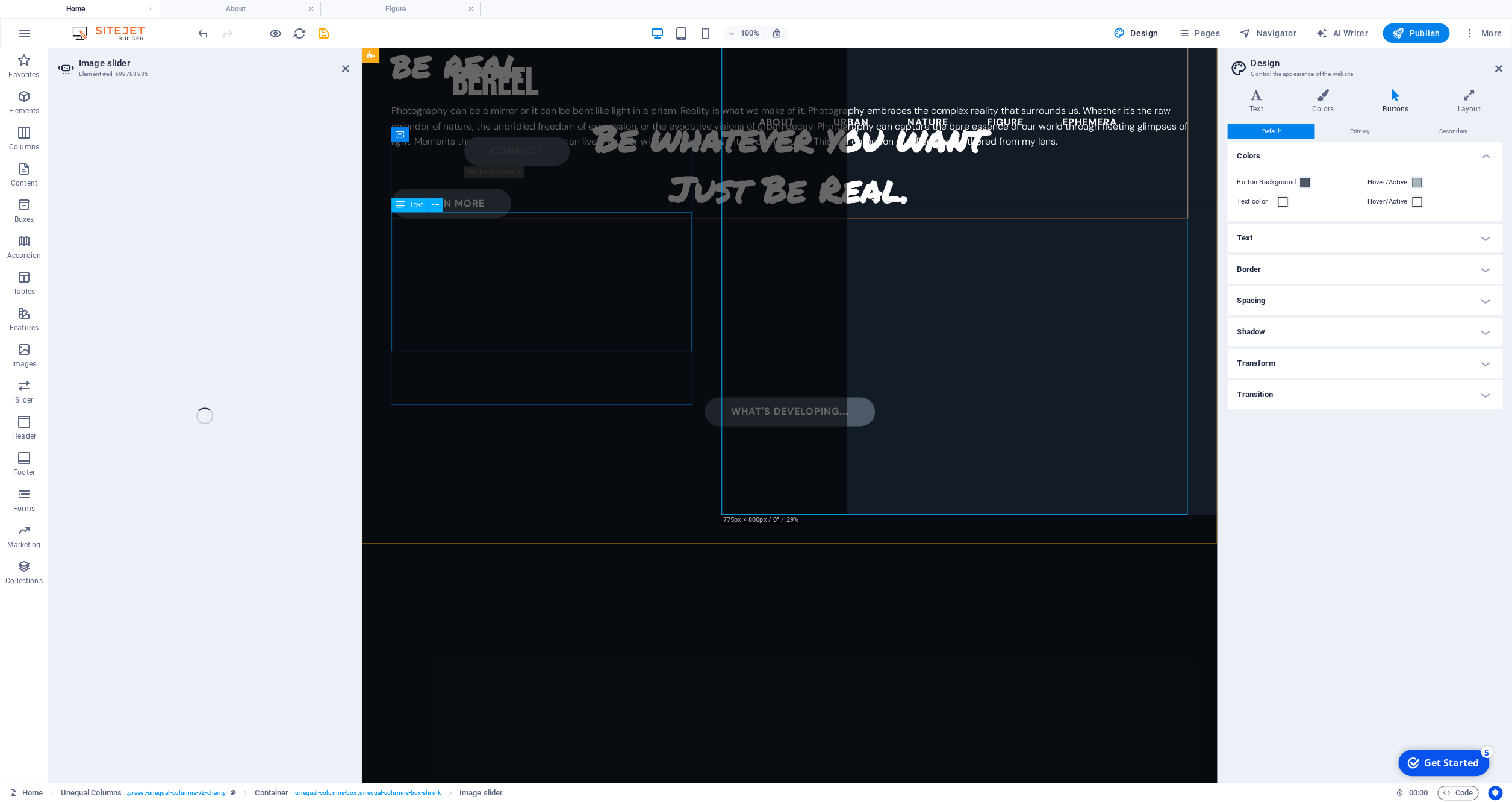
select select "px"
select select "ms"
select select "s"
select select "progressive"
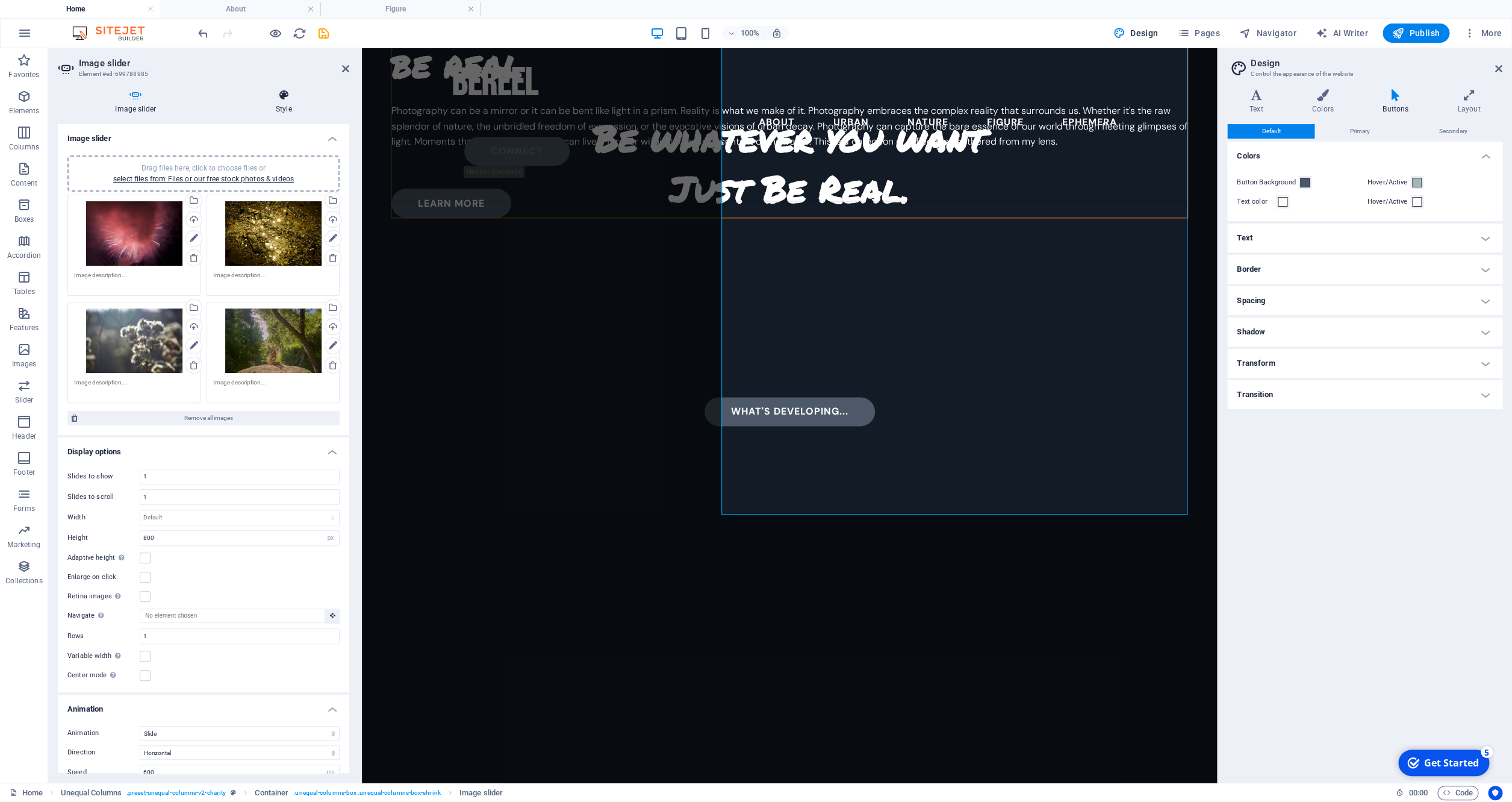
click at [276, 95] on icon at bounding box center [283, 95] width 131 height 12
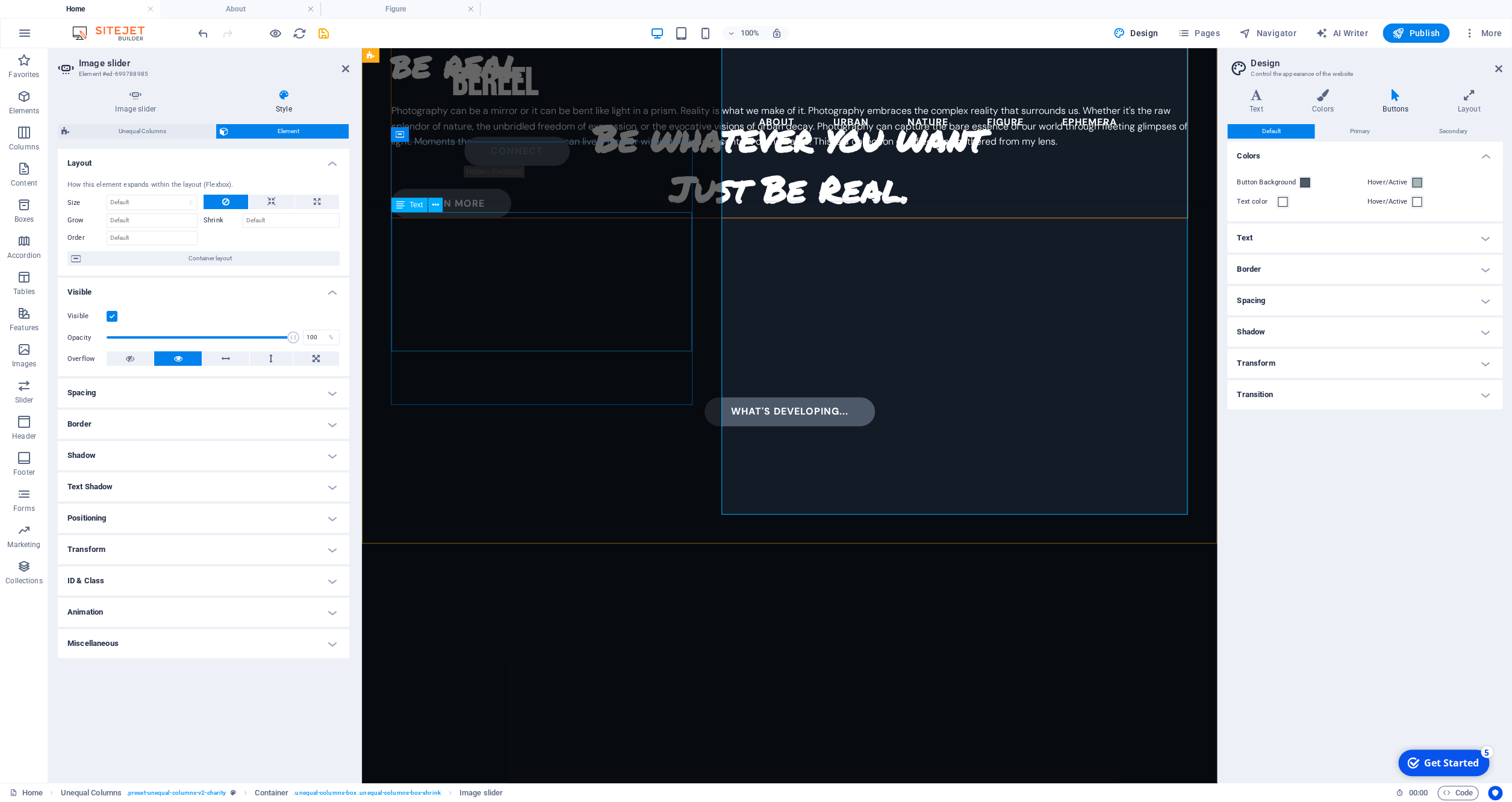
scroll to position [733, 0]
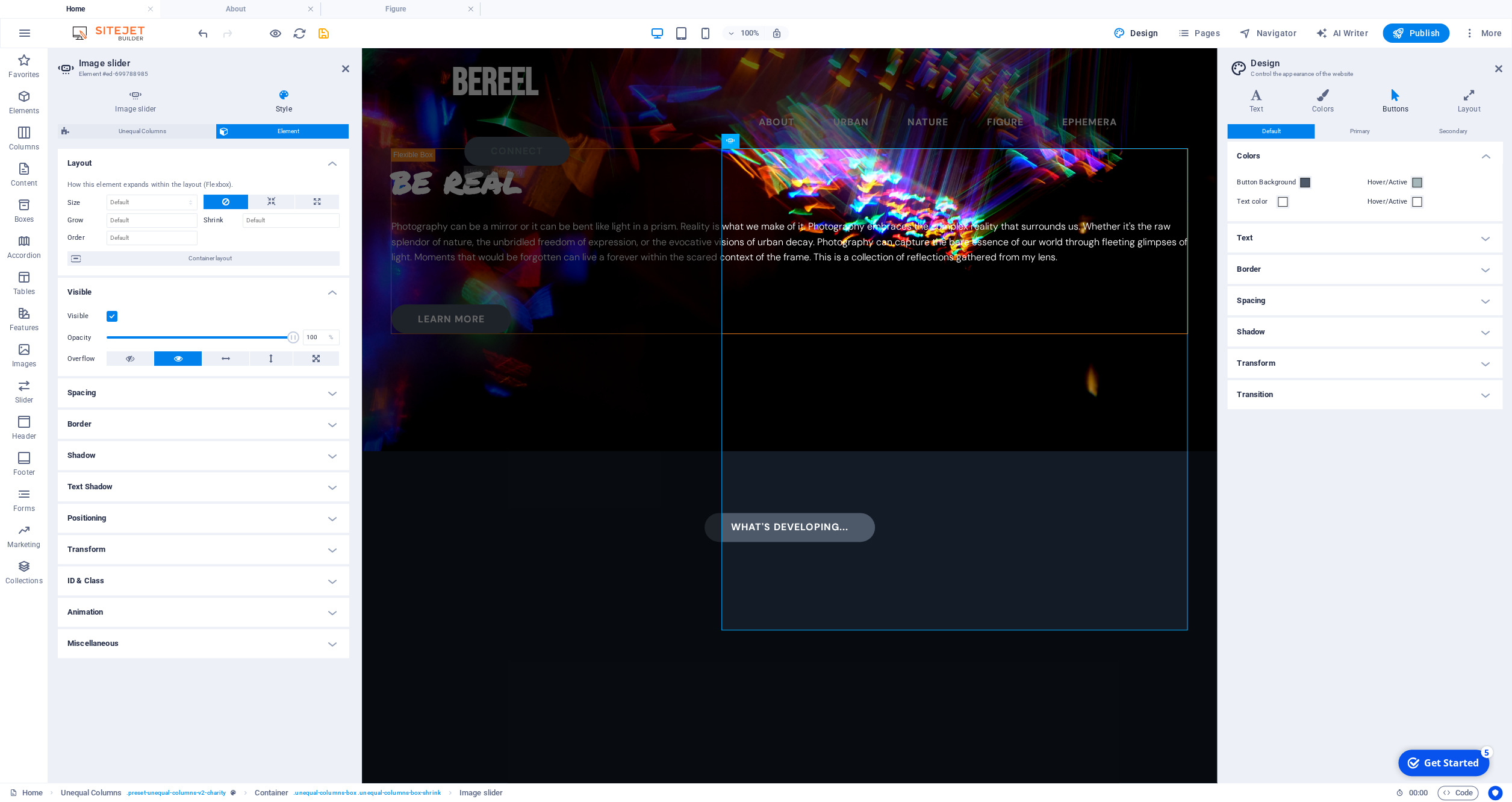
click at [124, 421] on h4 "Border" at bounding box center [203, 423] width 291 height 29
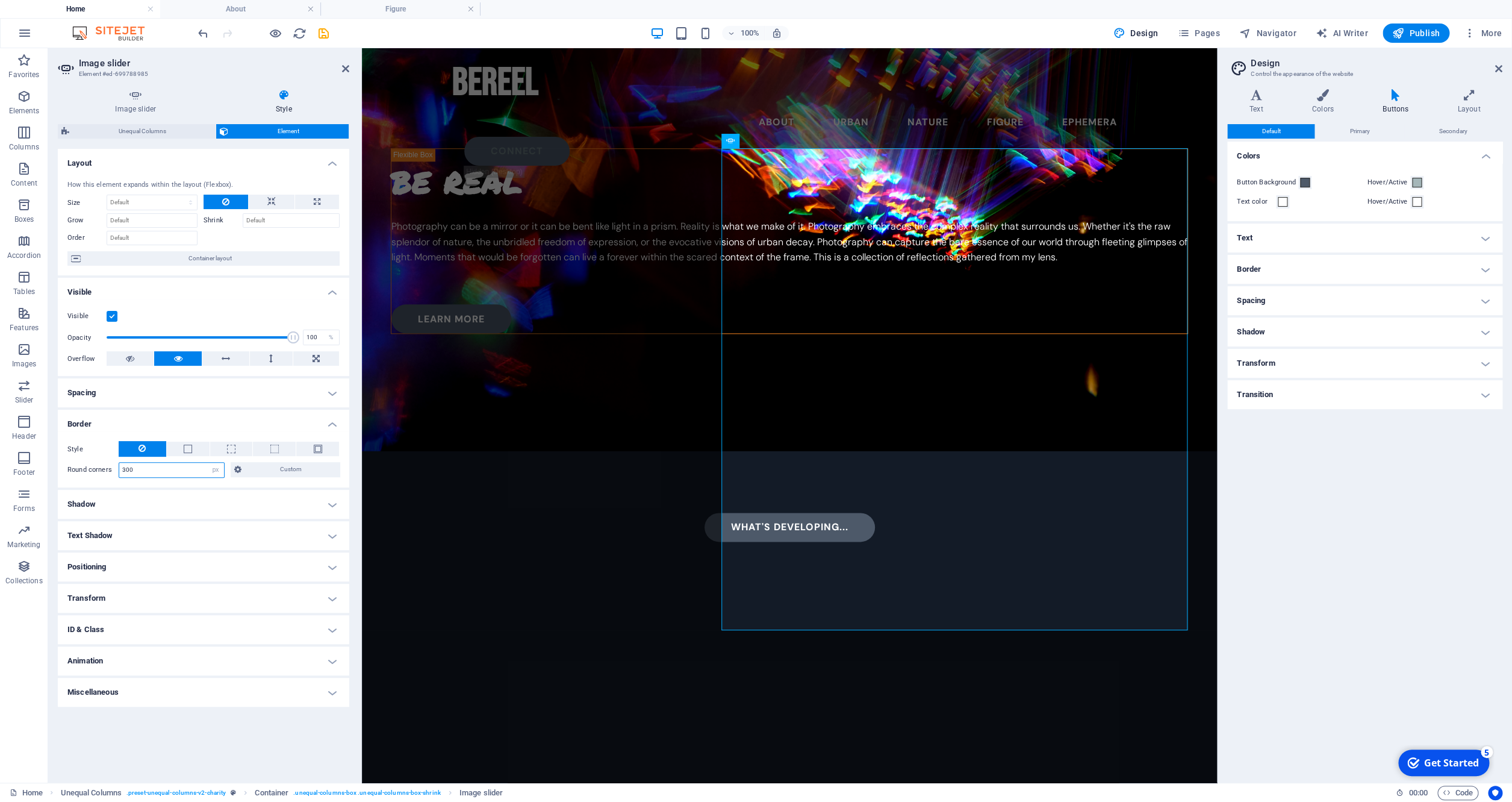
click at [155, 470] on input "300" at bounding box center [171, 469] width 105 height 15
click at [154, 474] on input "150" at bounding box center [171, 469] width 105 height 15
click at [148, 470] on input "200" at bounding box center [171, 469] width 105 height 15
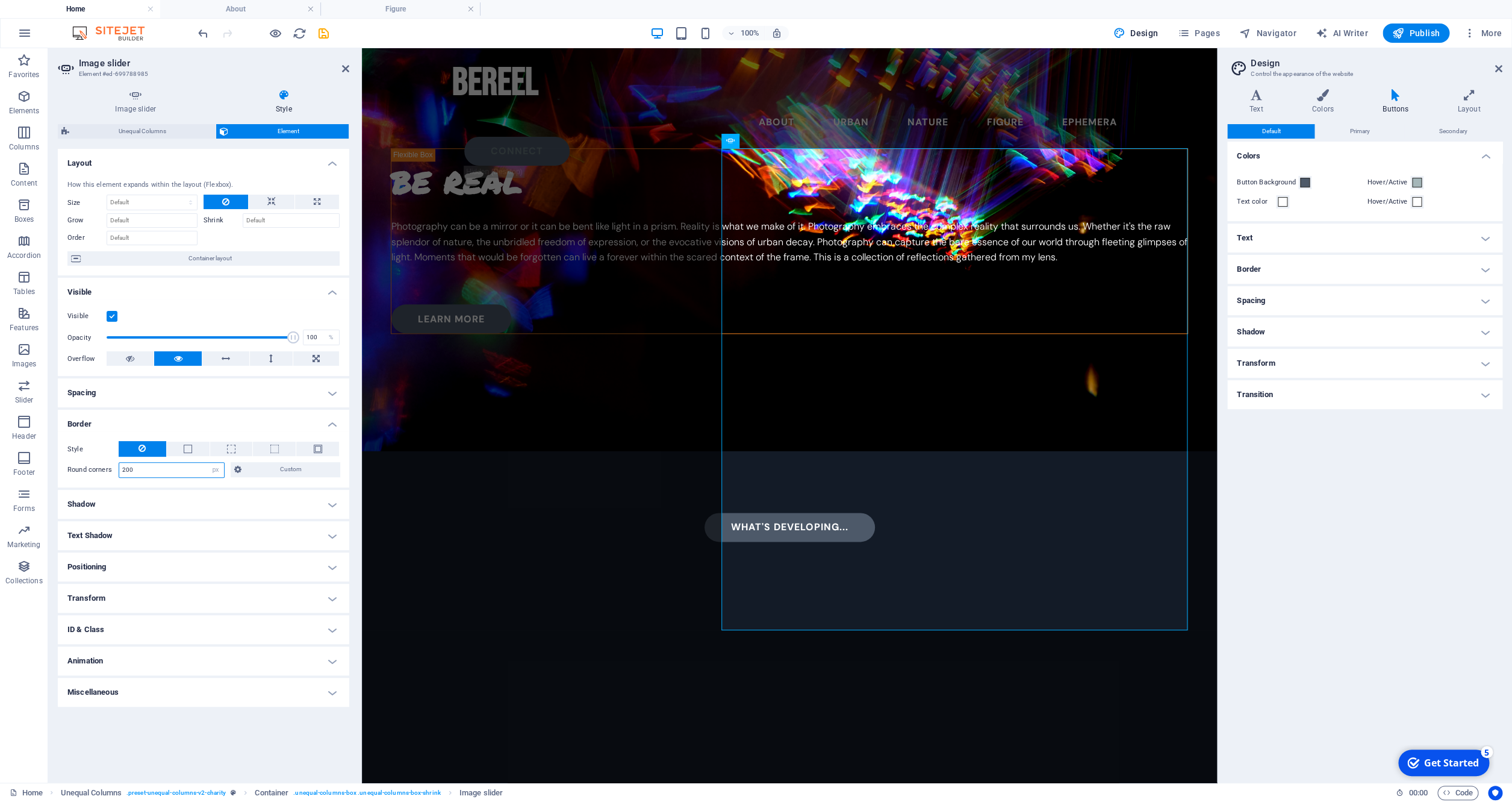
click at [148, 470] on input "200" at bounding box center [171, 469] width 105 height 15
type input "250"
click at [626, 234] on div "be real Photography can be a mirror or it can be bent like light in a prism. Re…" at bounding box center [790, 489] width 855 height 740
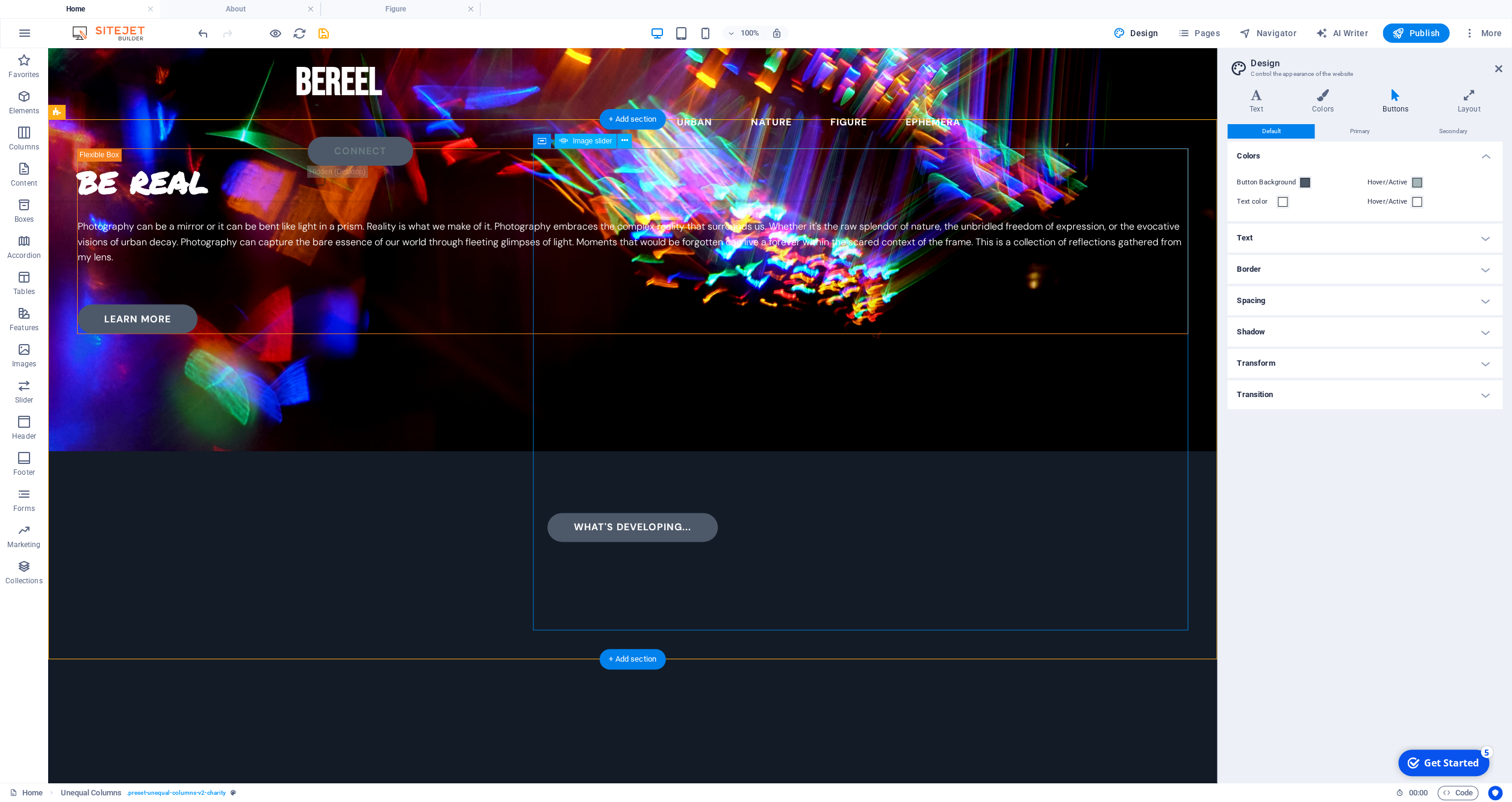
select select "px"
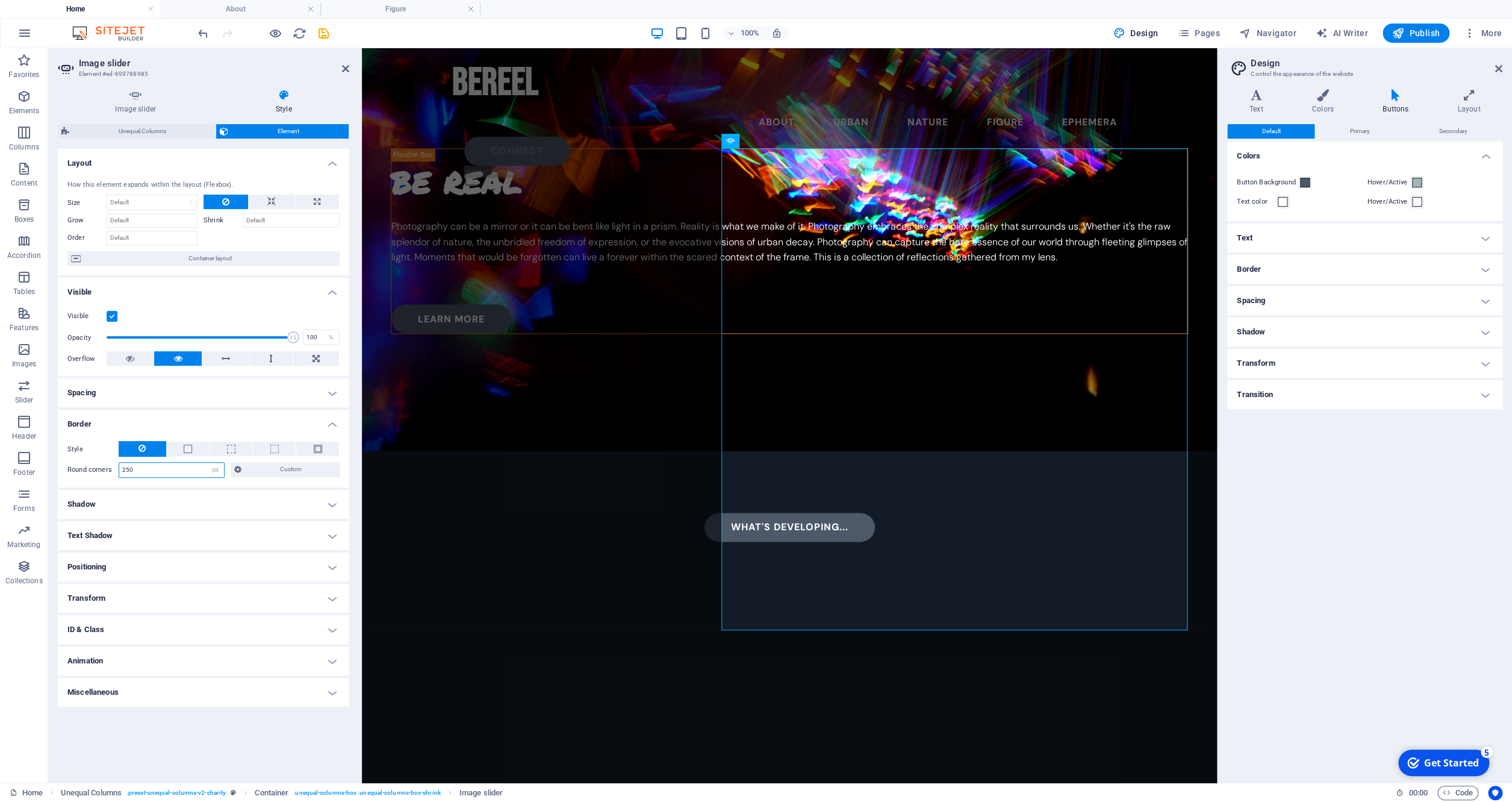
click at [168, 468] on input "250" at bounding box center [171, 469] width 105 height 15
type input "300"
click at [478, 612] on div "be real Photography can be a mirror or it can be bent like light in a prism. Re…" at bounding box center [790, 489] width 855 height 740
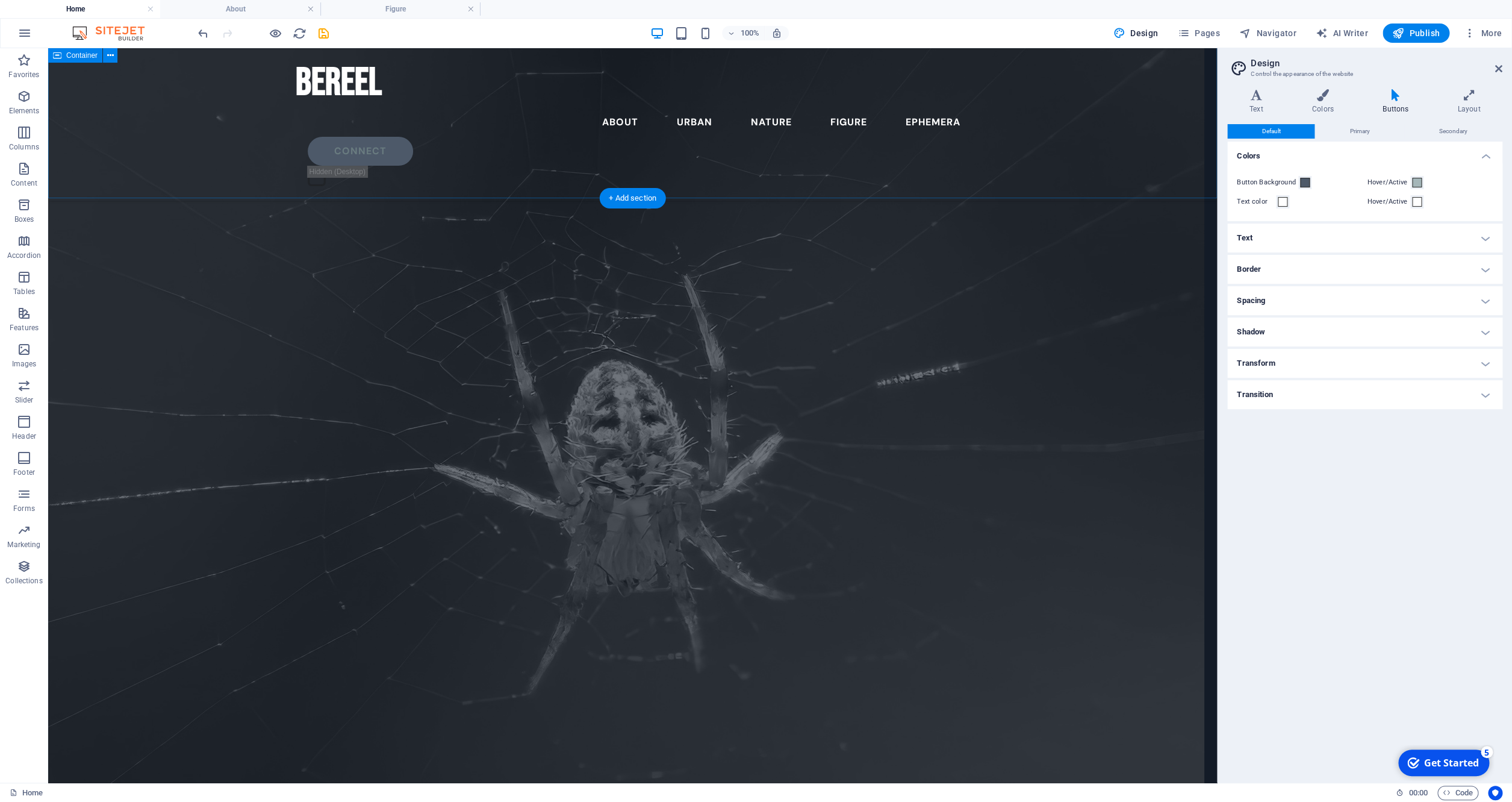
scroll to position [5704, 0]
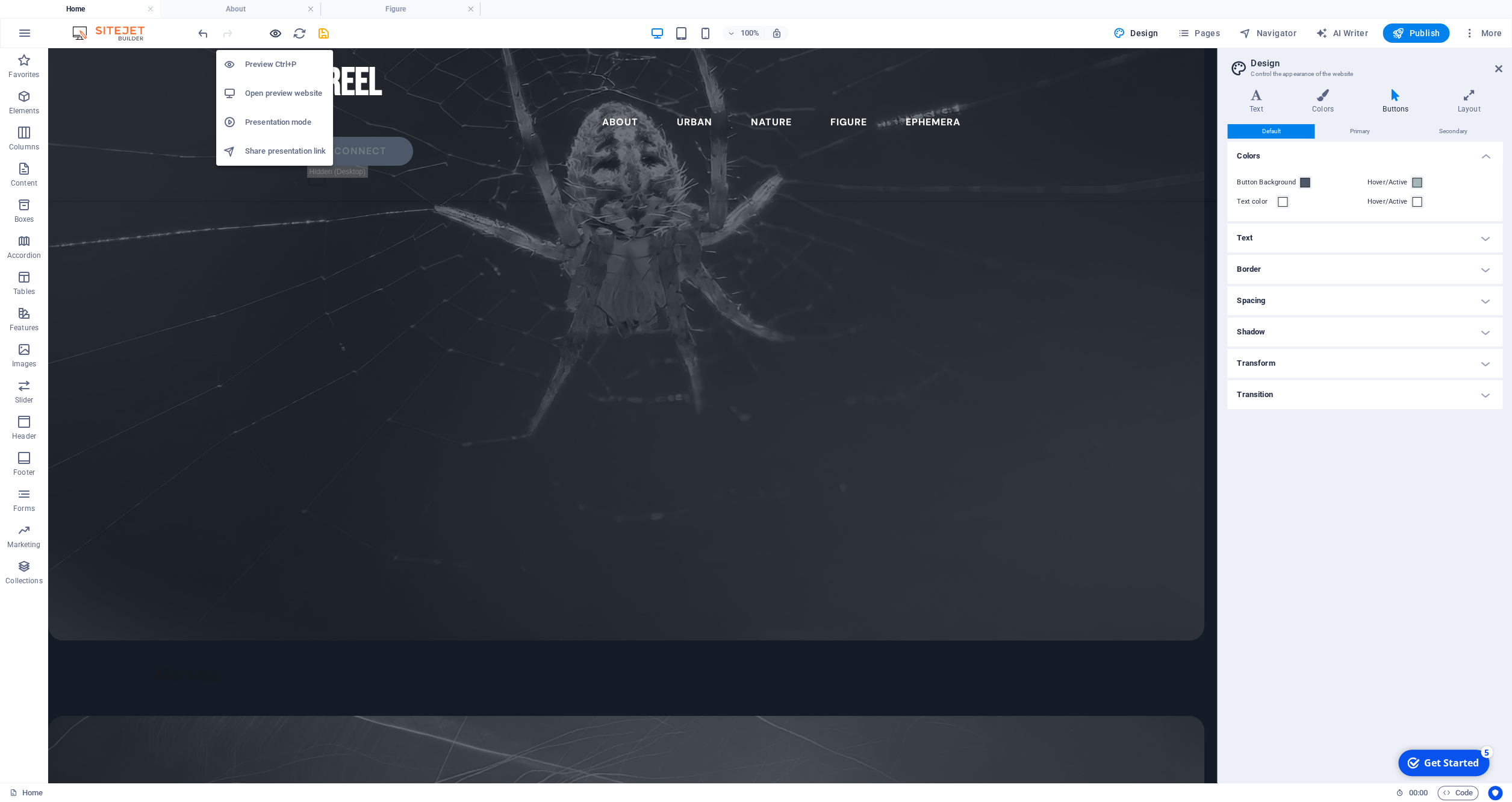
click at [275, 32] on icon "button" at bounding box center [276, 34] width 14 height 14
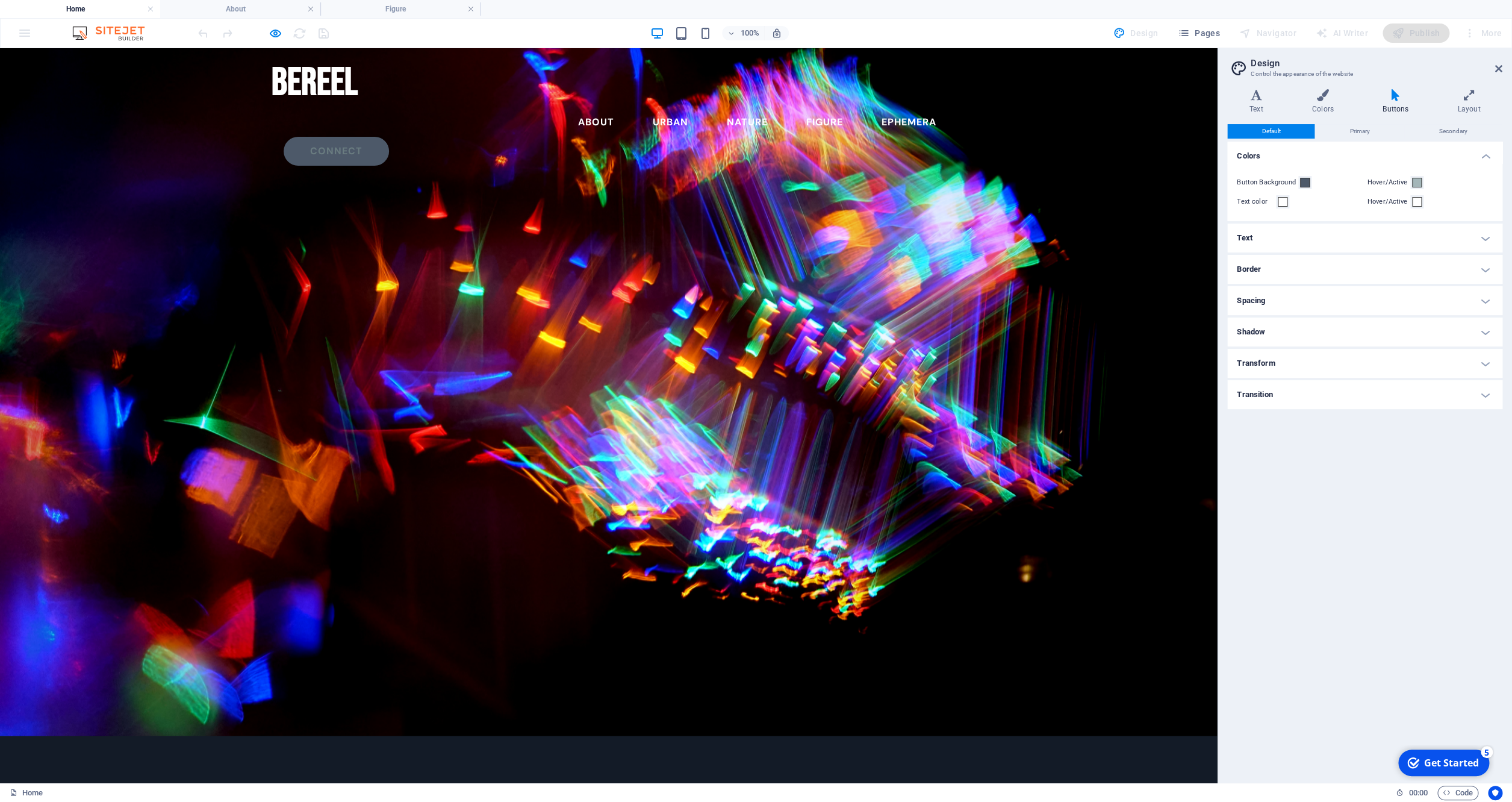
scroll to position [0, 0]
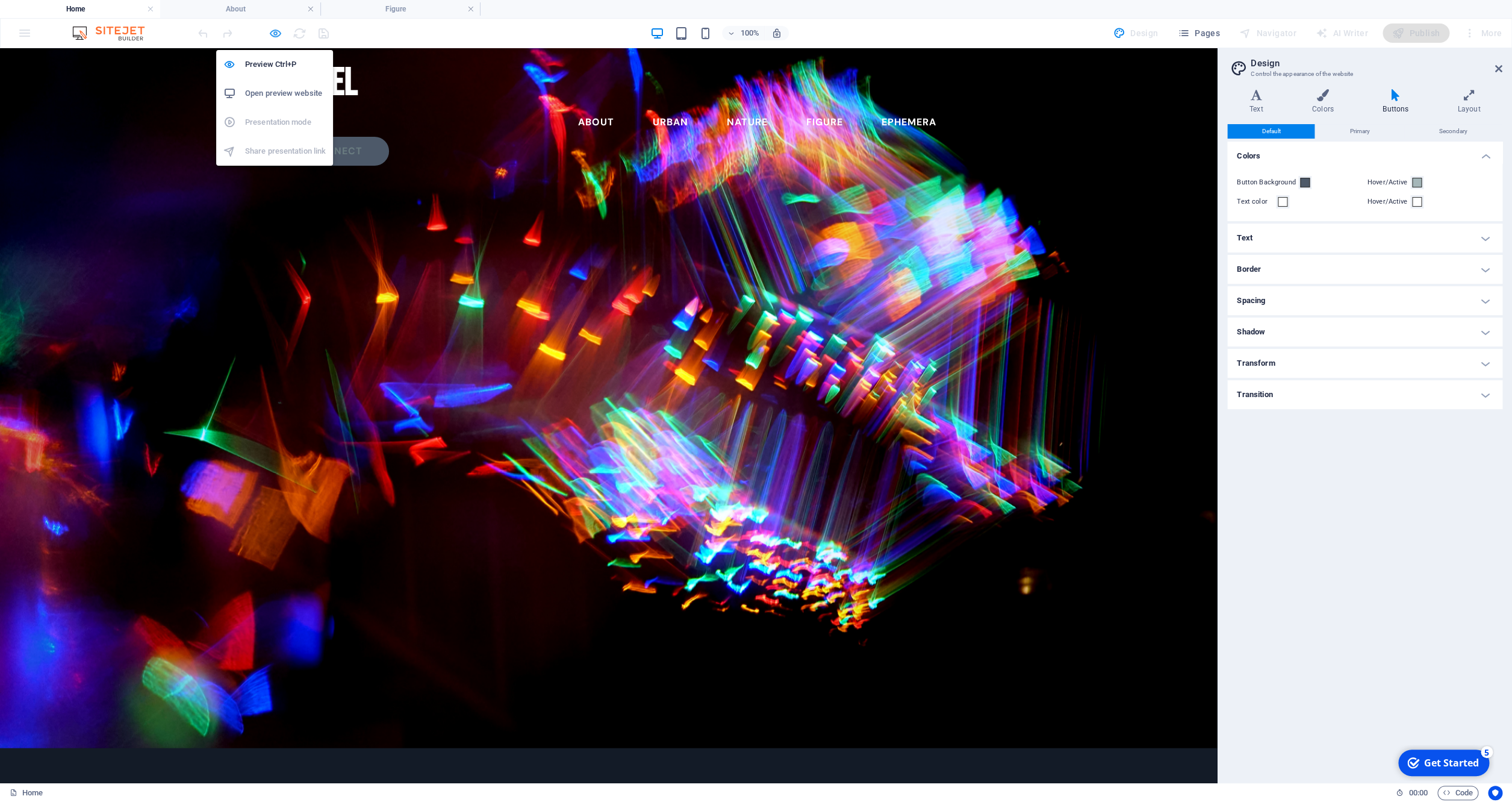
click at [273, 31] on icon "button" at bounding box center [276, 34] width 14 height 14
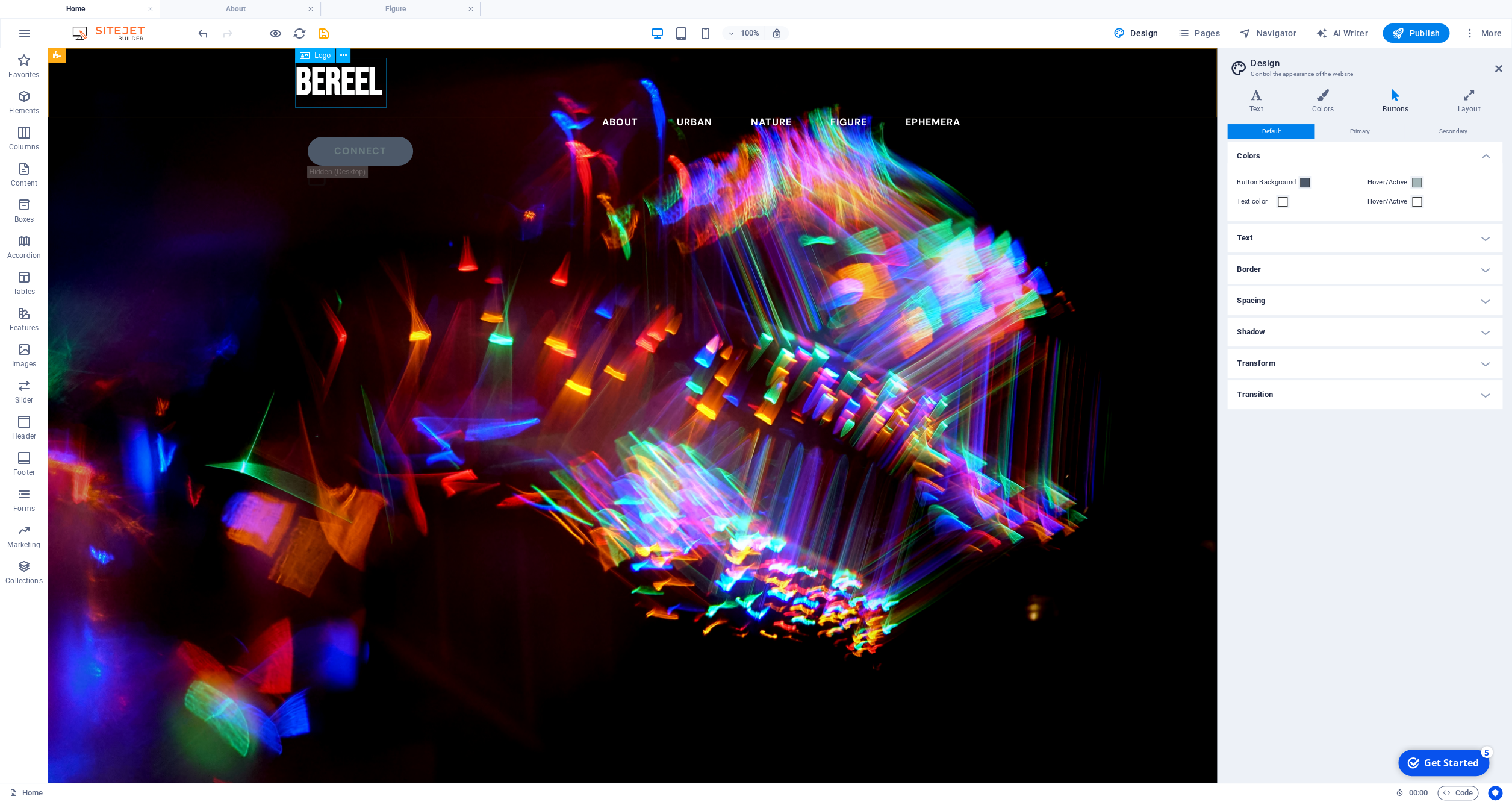
click at [317, 90] on div "bereel" at bounding box center [632, 83] width 675 height 50
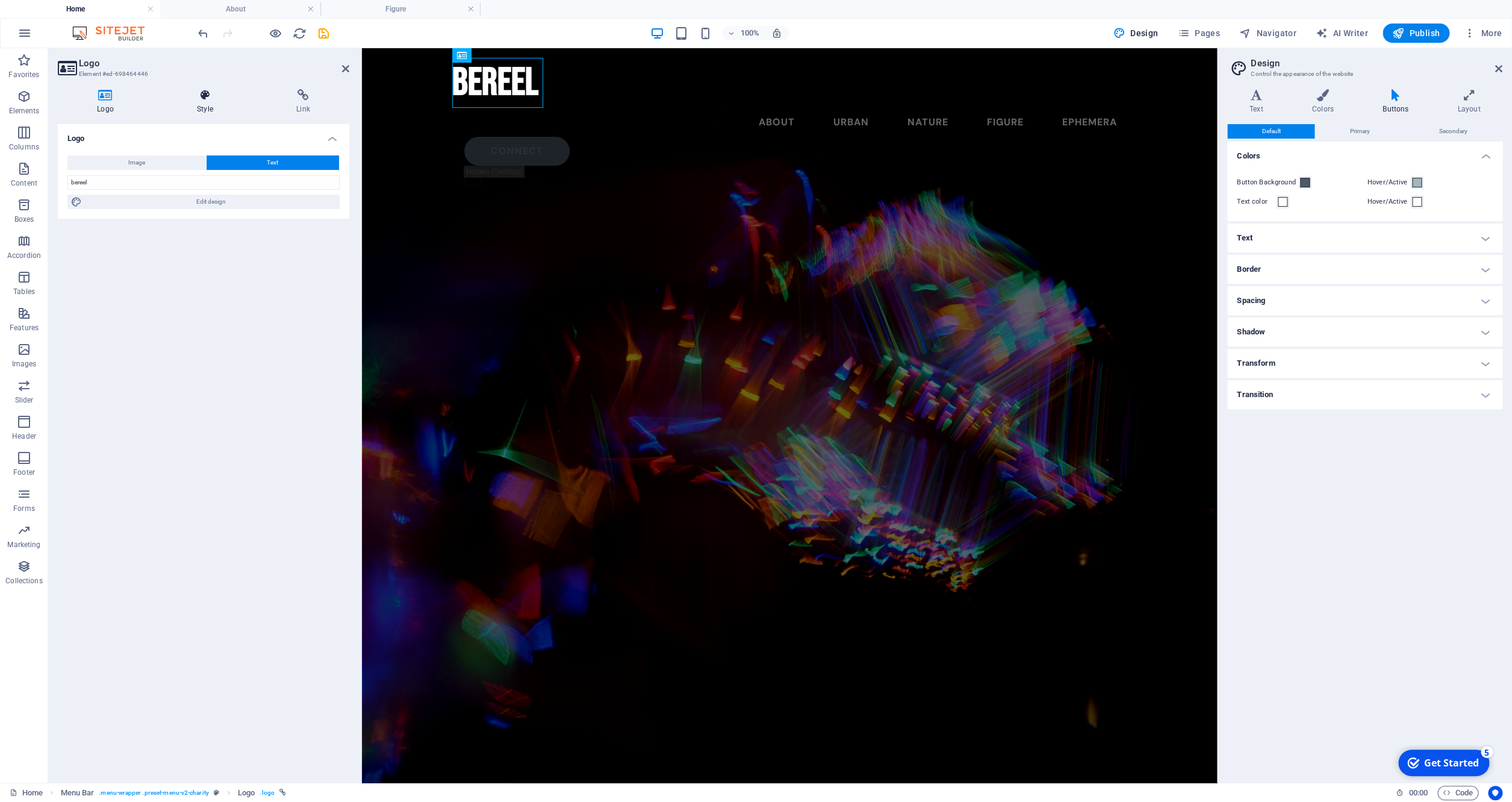
click at [206, 94] on icon at bounding box center [205, 95] width 94 height 12
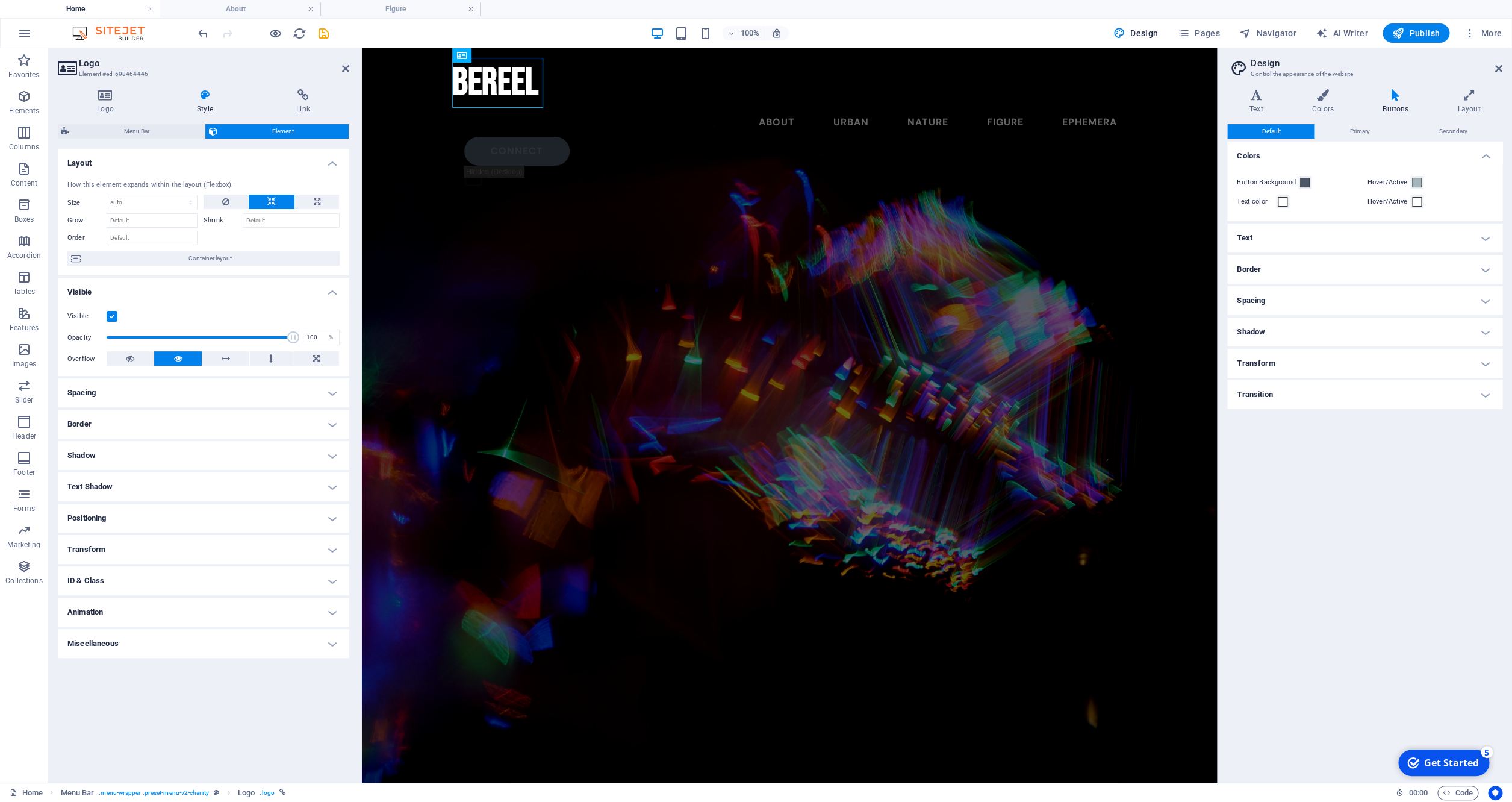
click at [162, 424] on h4 "Border" at bounding box center [203, 423] width 291 height 29
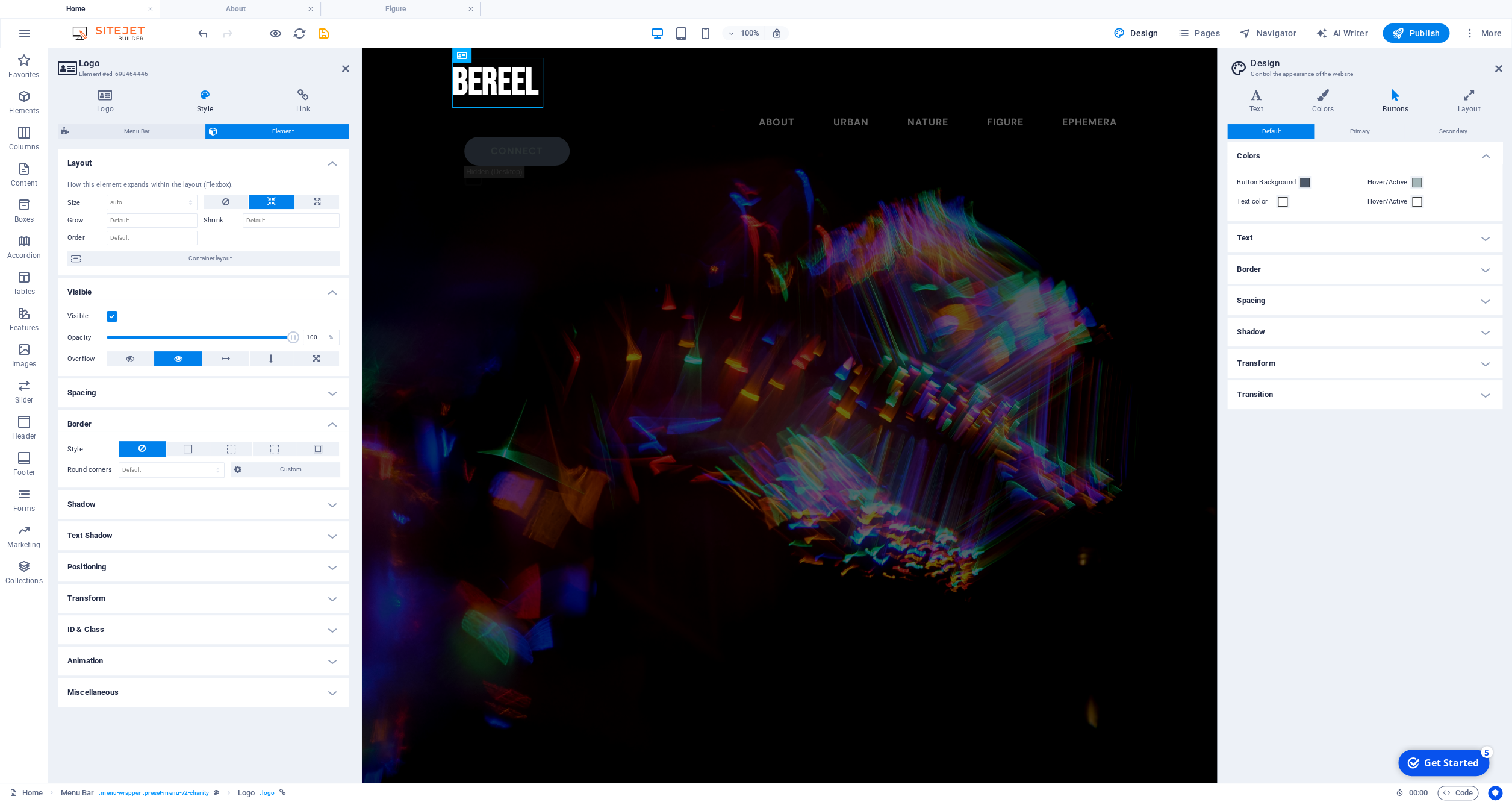
click at [170, 663] on h4 "Animation" at bounding box center [203, 660] width 291 height 29
click at [176, 659] on h4 "Animation" at bounding box center [203, 657] width 291 height 22
click at [172, 702] on h4 "Miscellaneous" at bounding box center [203, 691] width 291 height 29
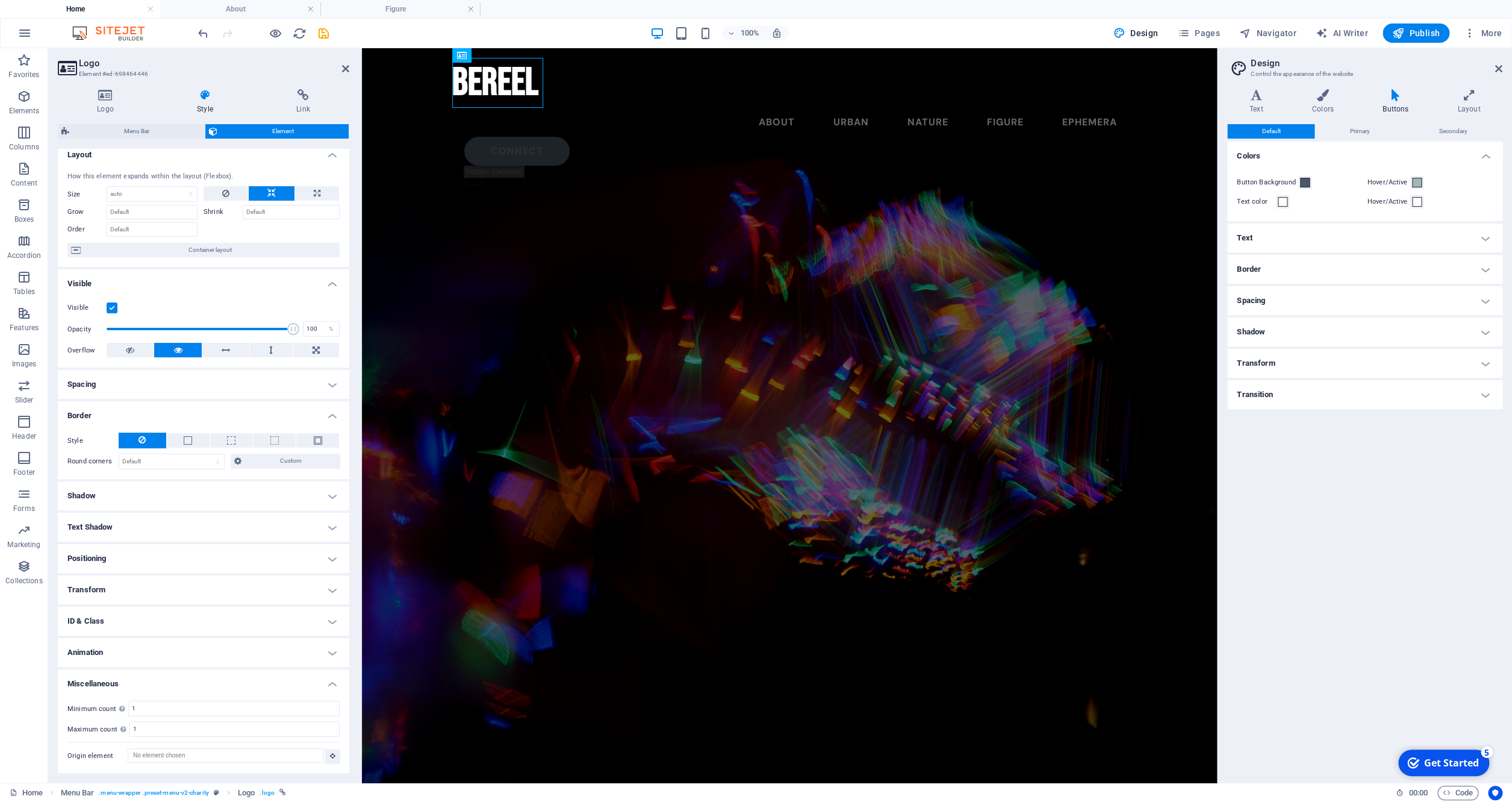
click at [179, 686] on h4 "Miscellaneous" at bounding box center [203, 679] width 291 height 22
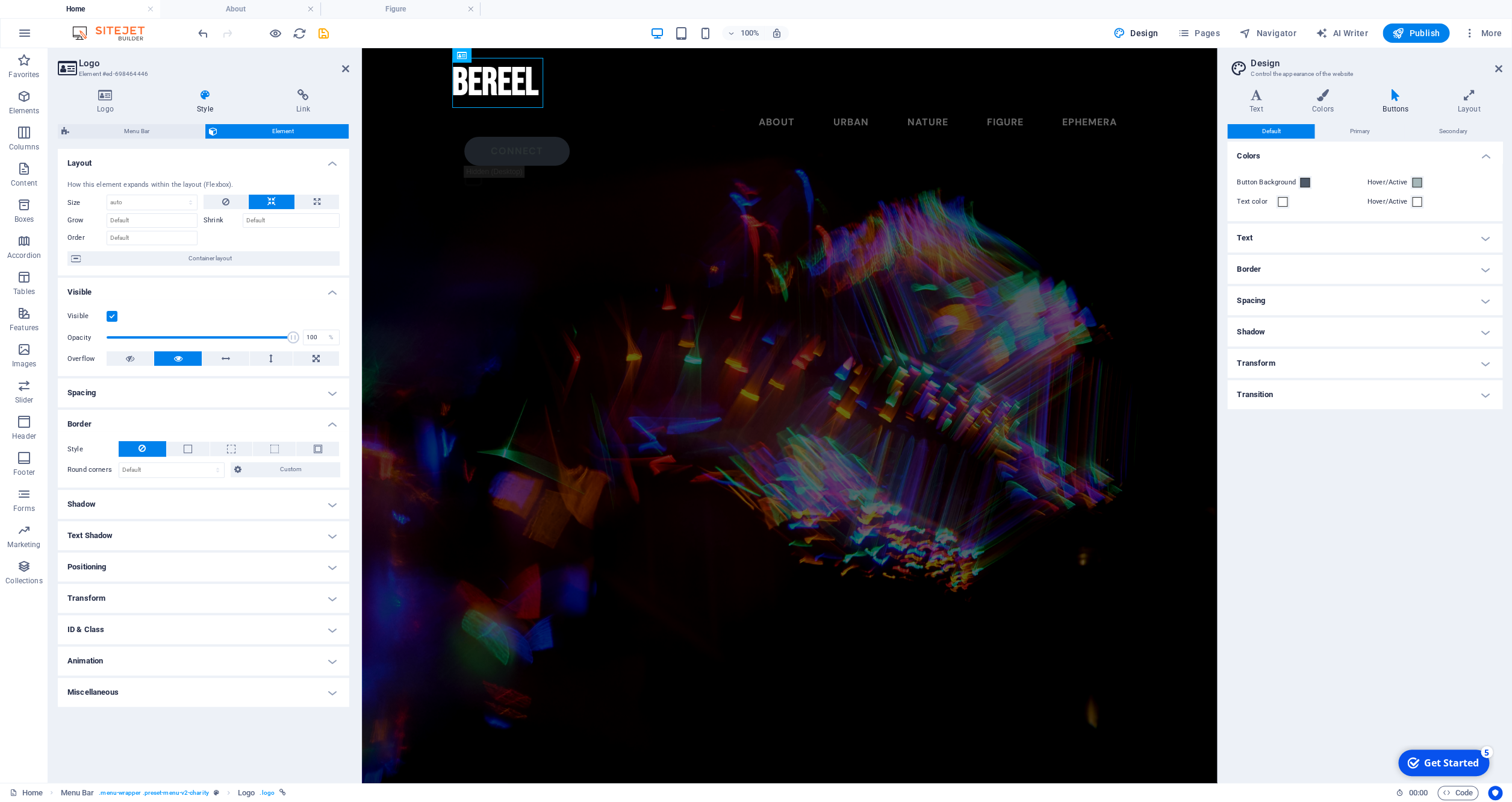
scroll to position [0, 0]
click at [147, 128] on span "Menu Bar" at bounding box center [137, 131] width 128 height 15
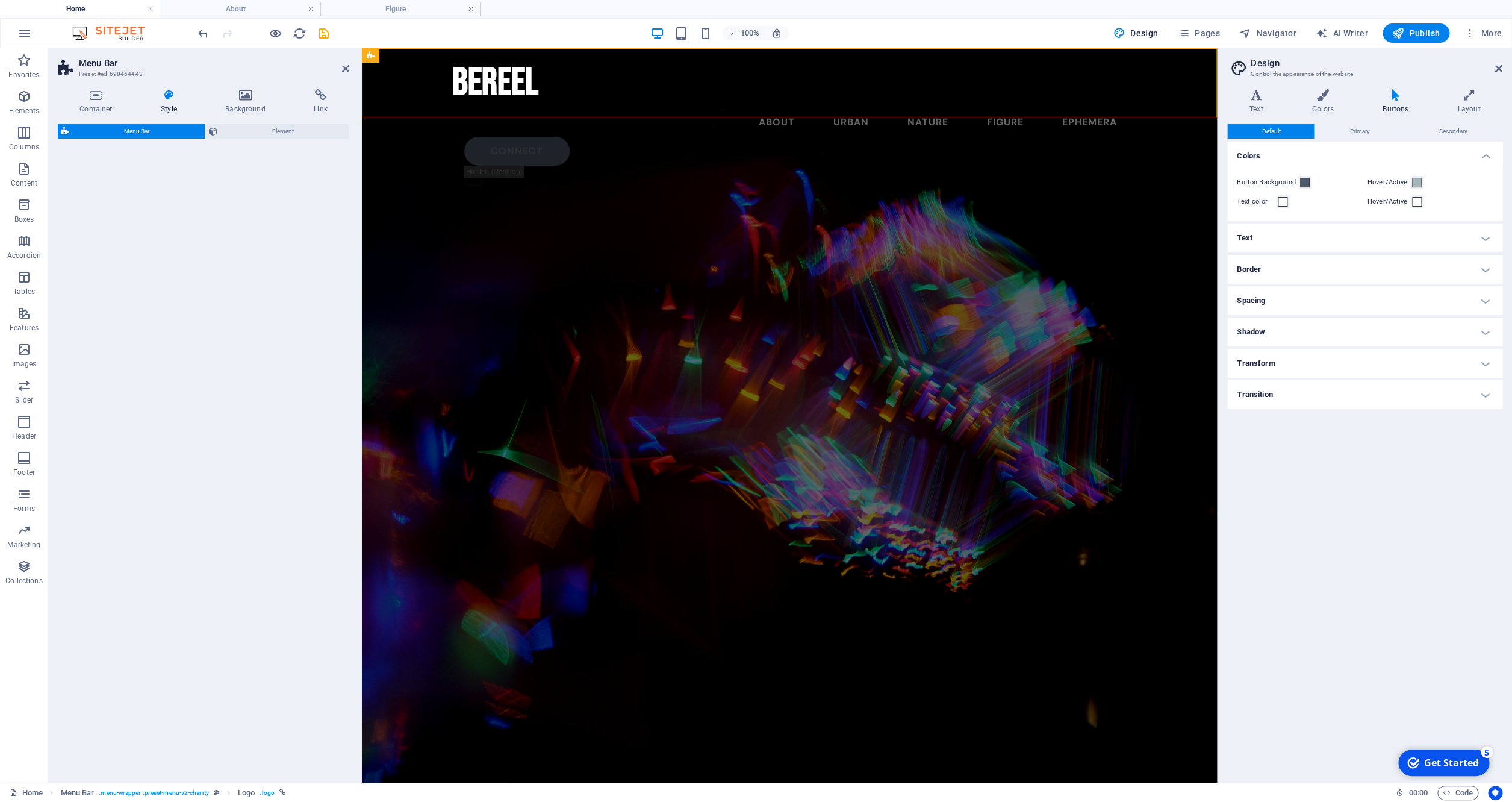
select select "rem"
select select "sticky_menu"
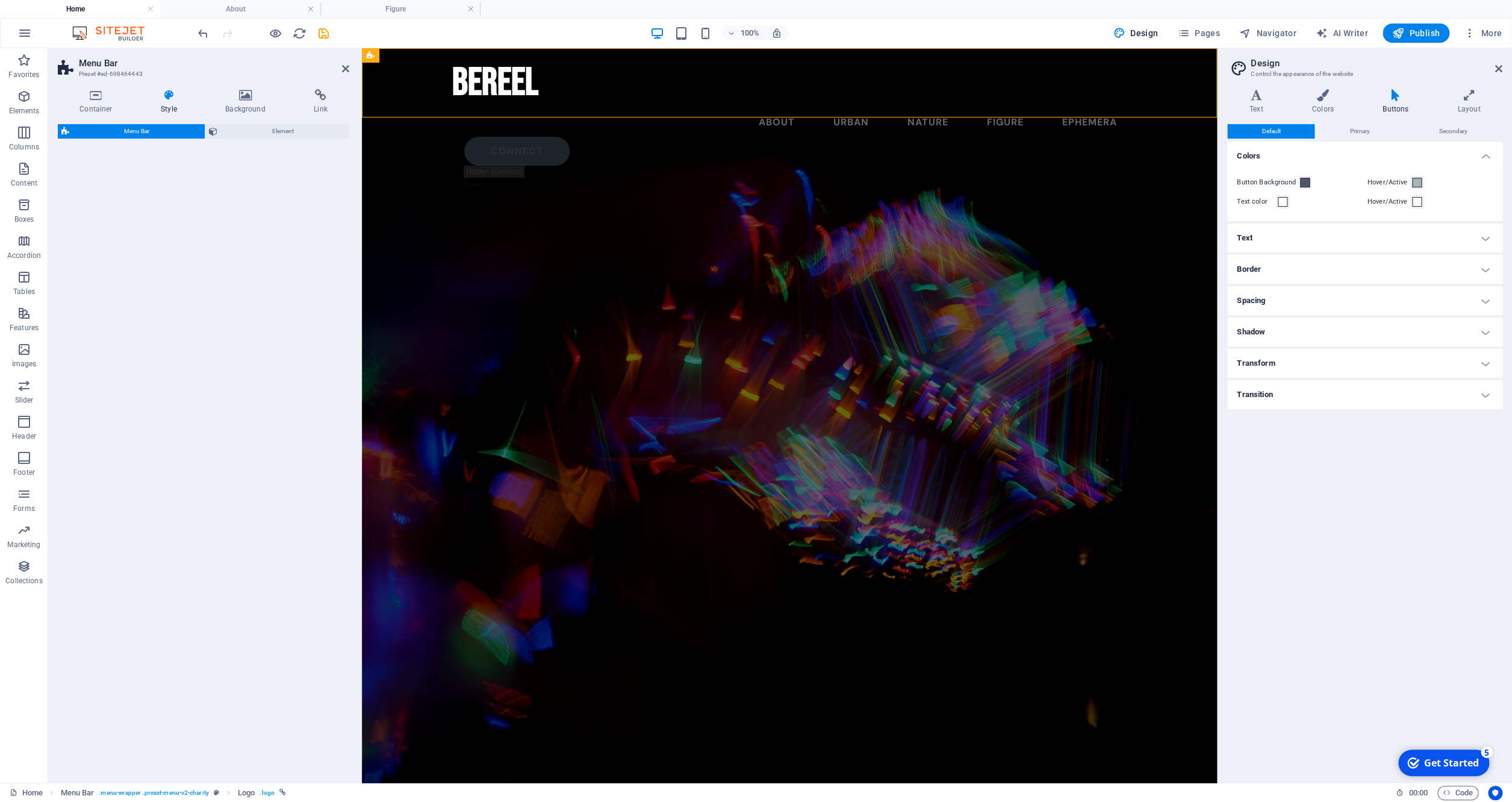
select select "px"
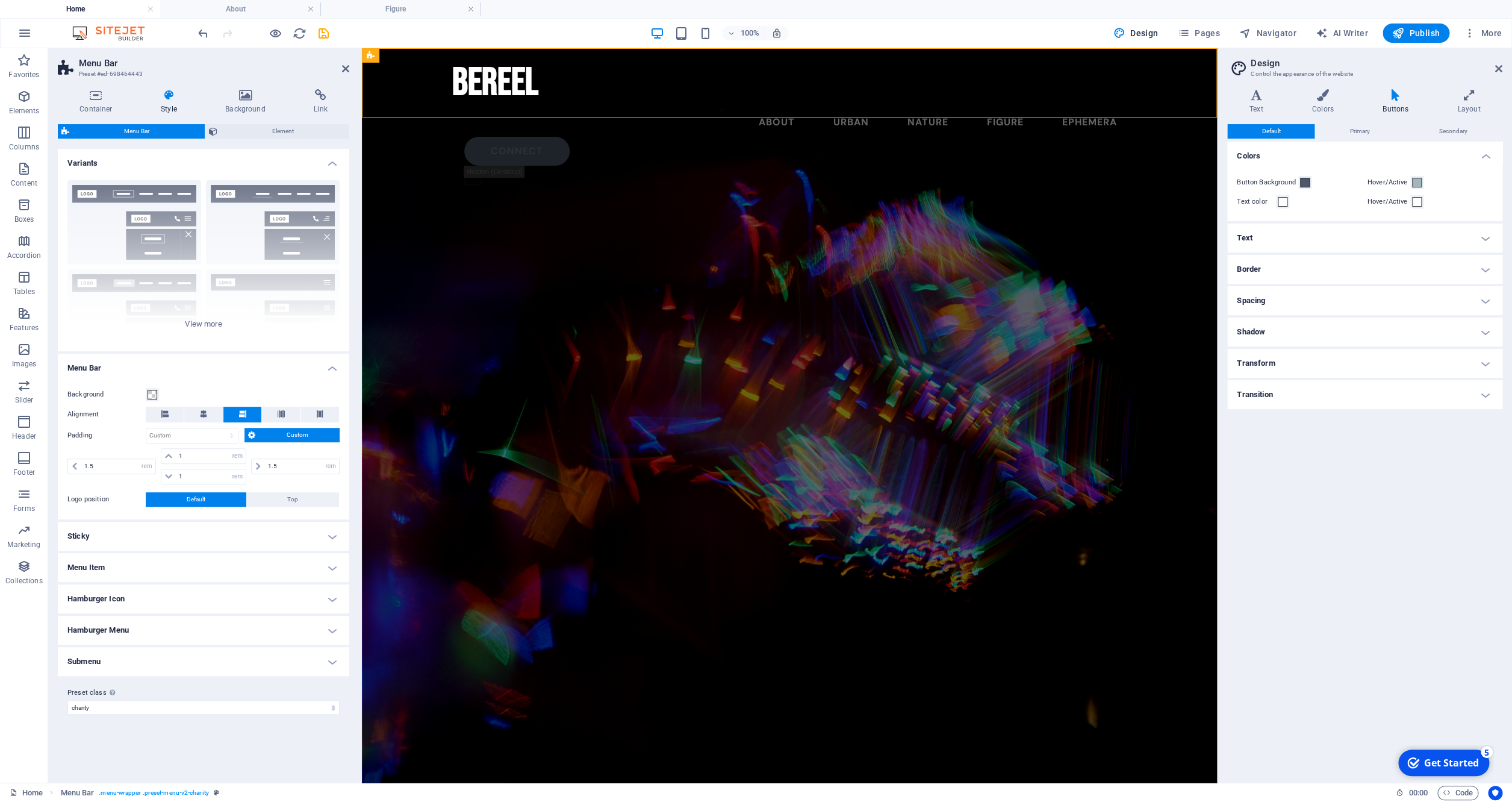
click at [218, 538] on h4 "Sticky" at bounding box center [203, 536] width 291 height 29
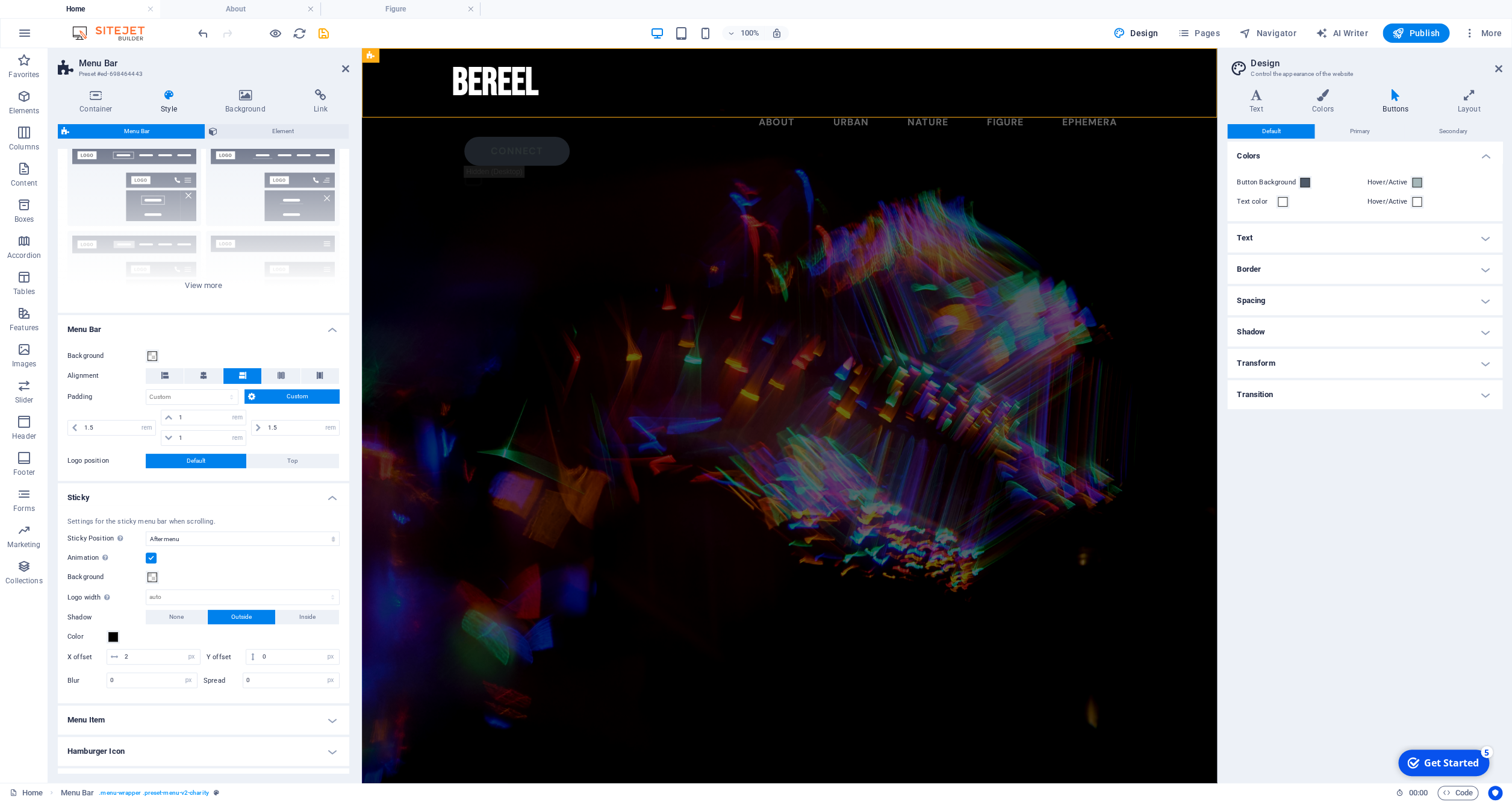
scroll to position [58, 0]
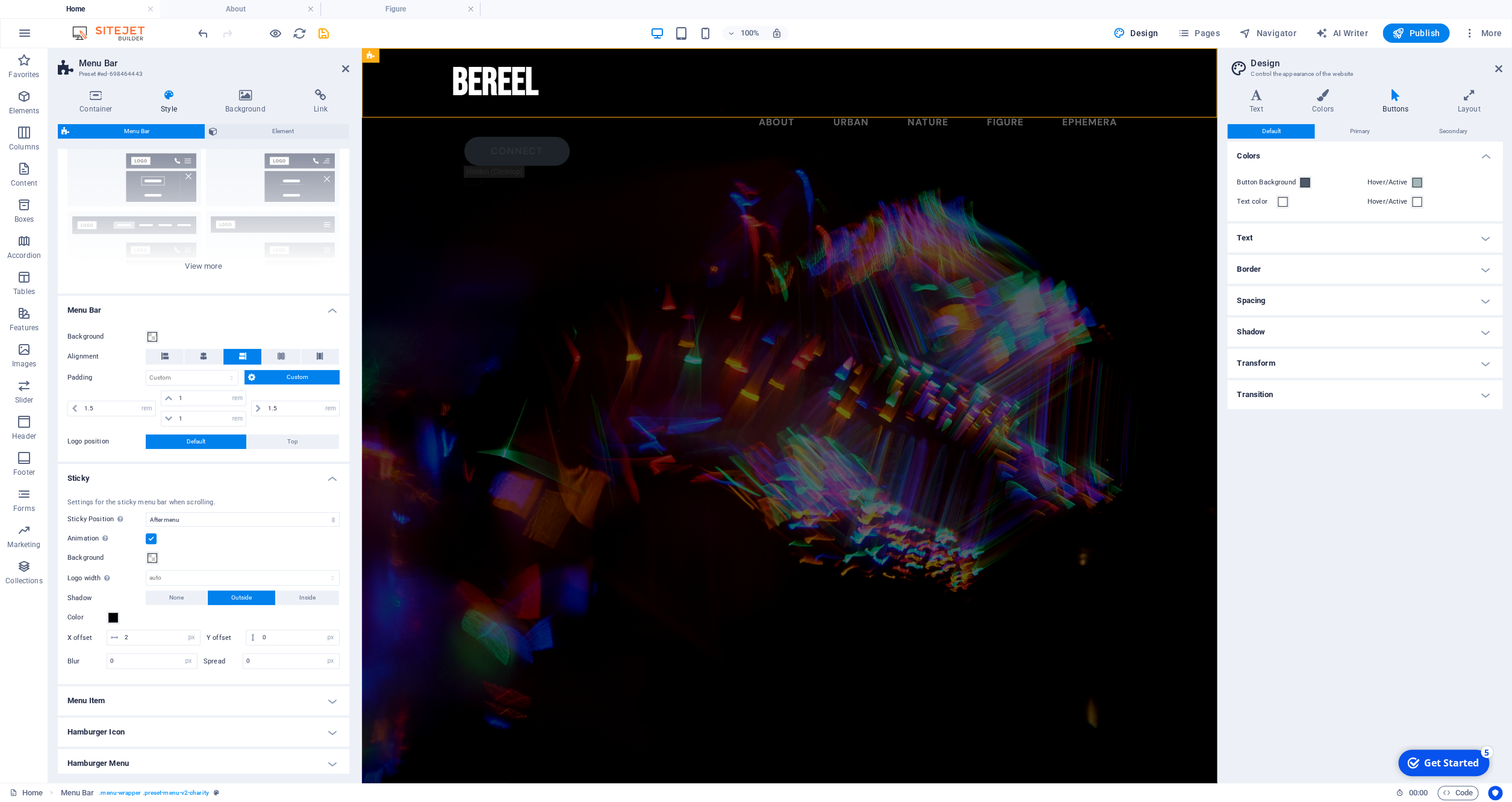
click at [105, 700] on h4 "Menu Item" at bounding box center [203, 700] width 291 height 29
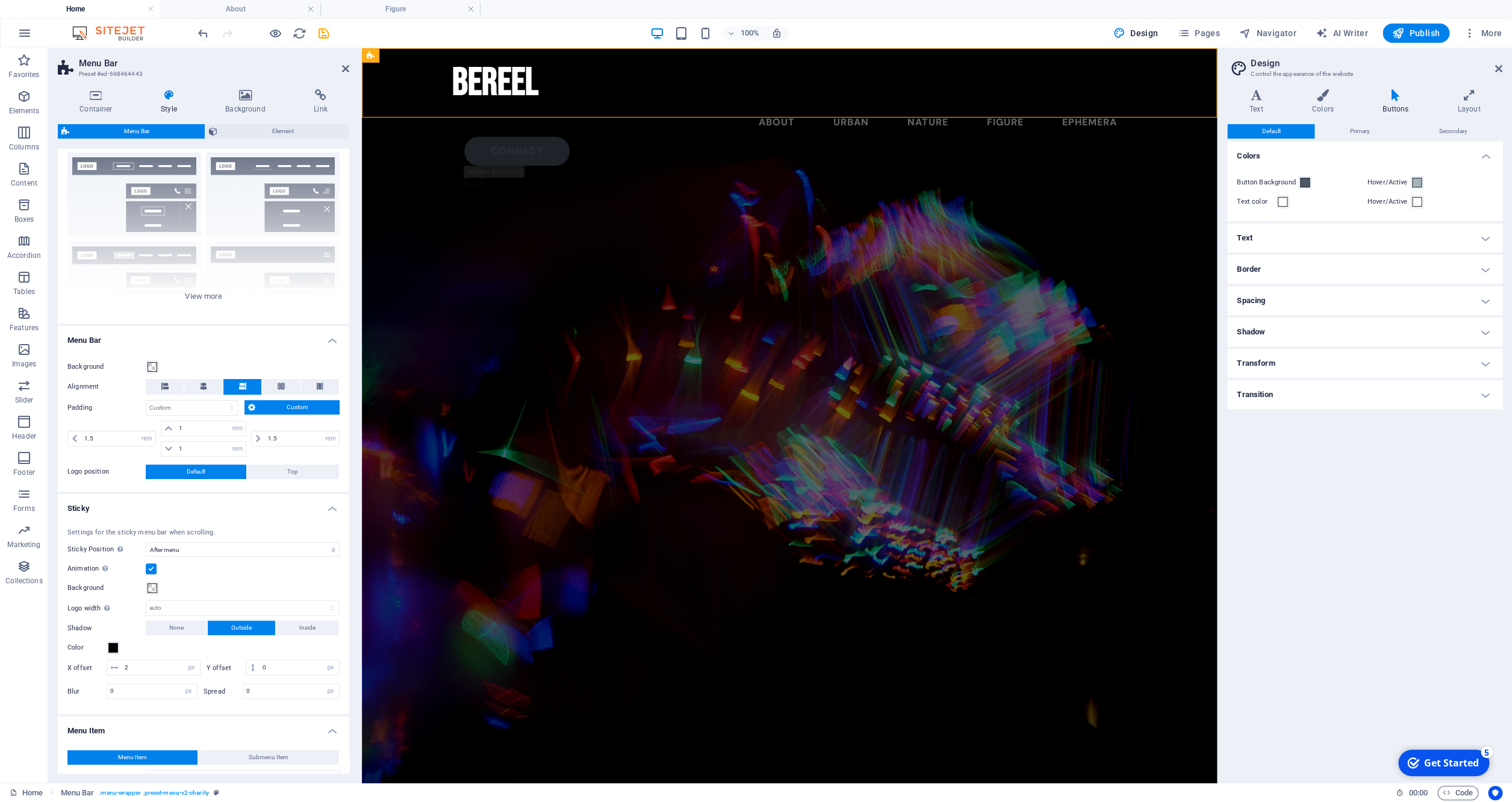
scroll to position [0, 0]
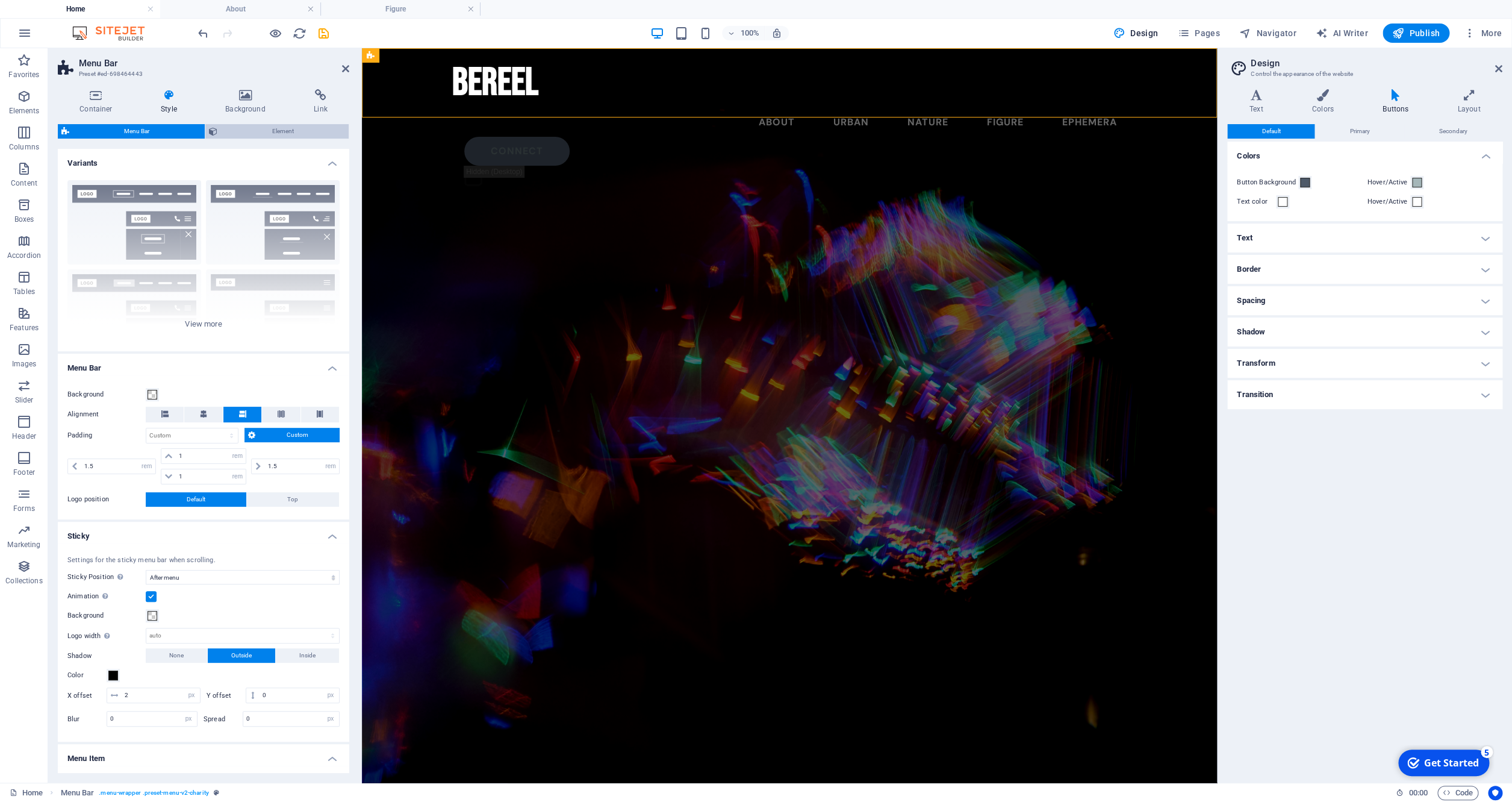
click at [262, 136] on span "Element" at bounding box center [283, 131] width 124 height 15
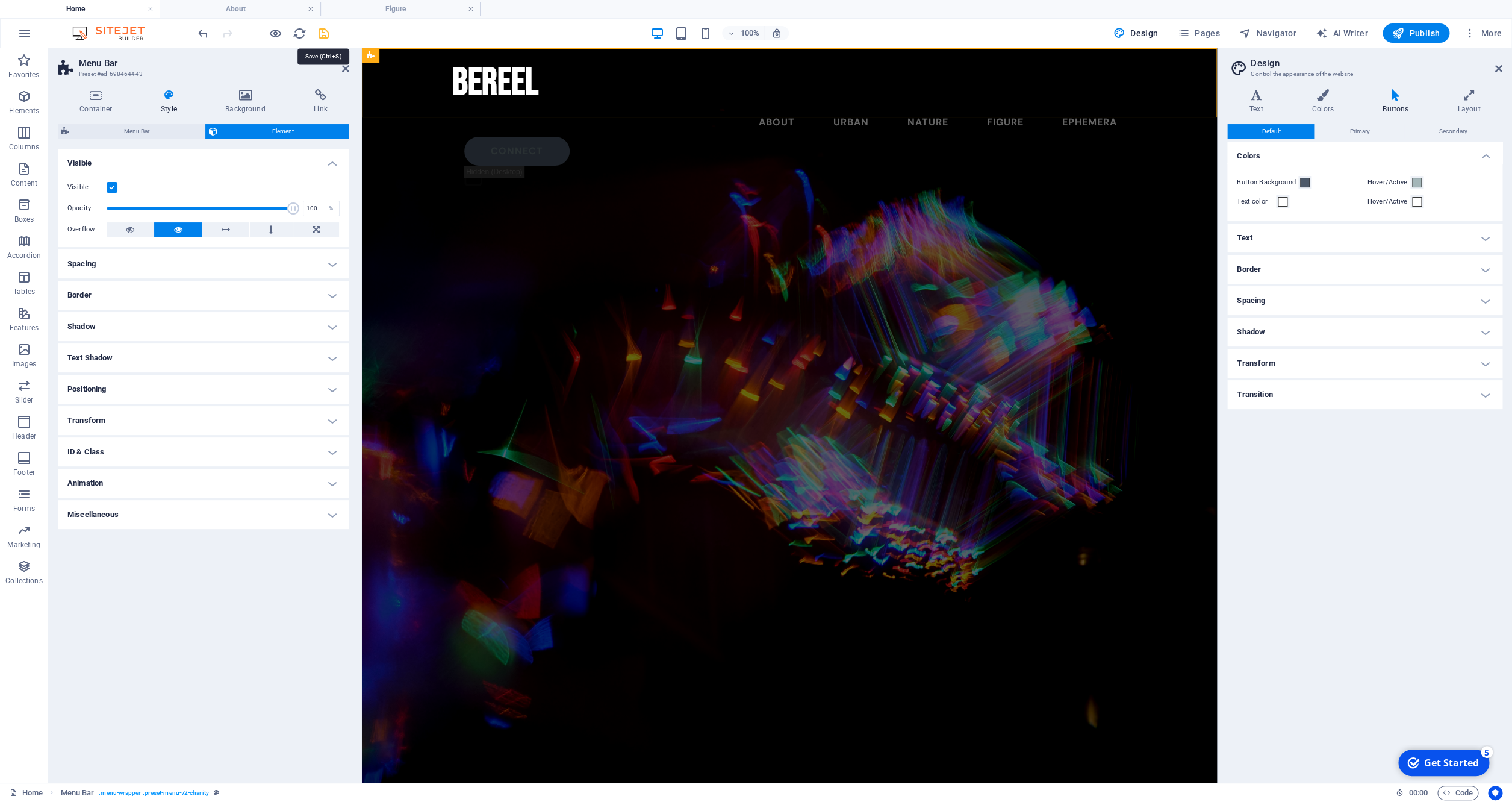
click at [323, 30] on icon "save" at bounding box center [324, 34] width 14 height 14
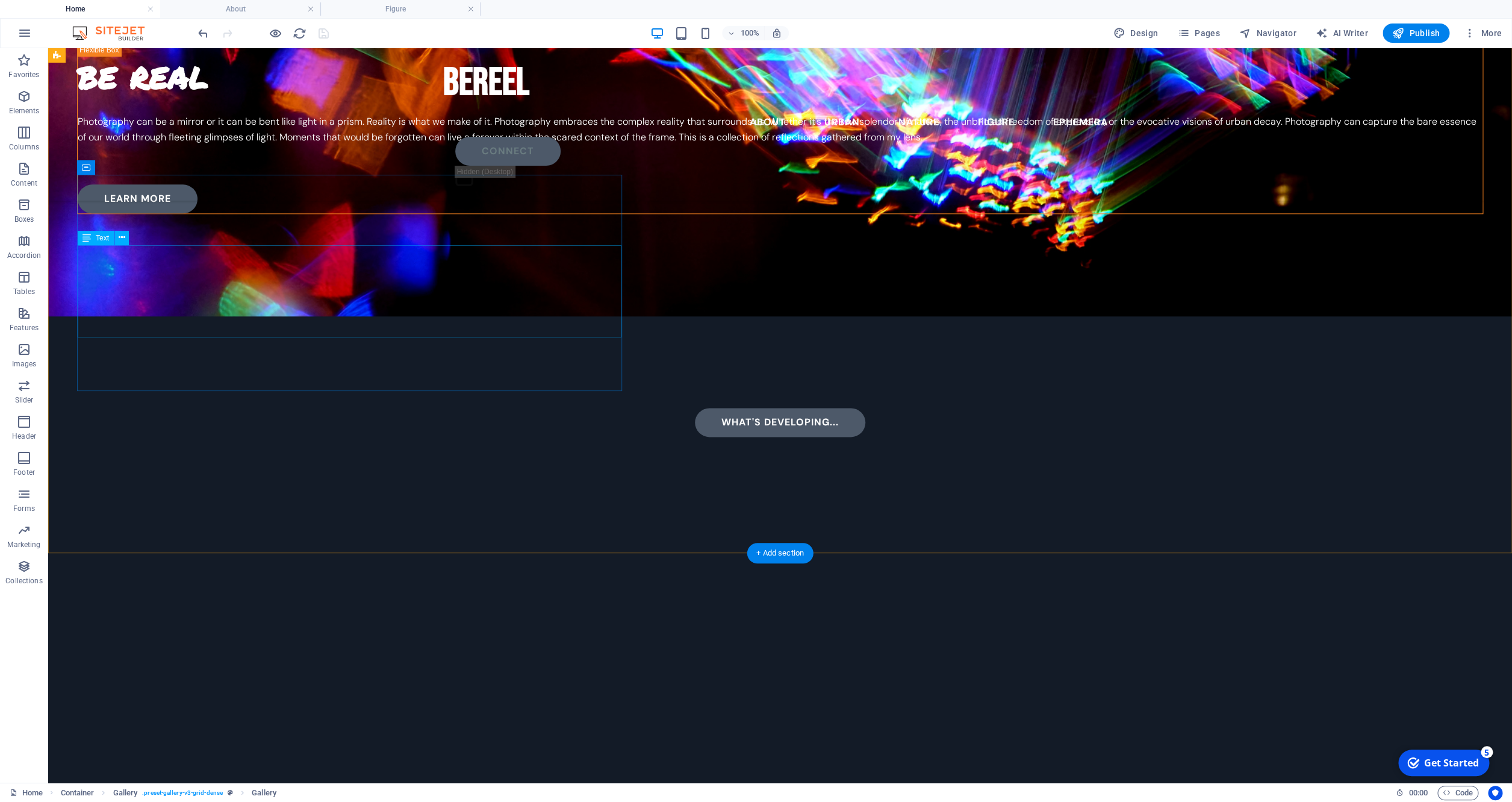
scroll to position [646, 0]
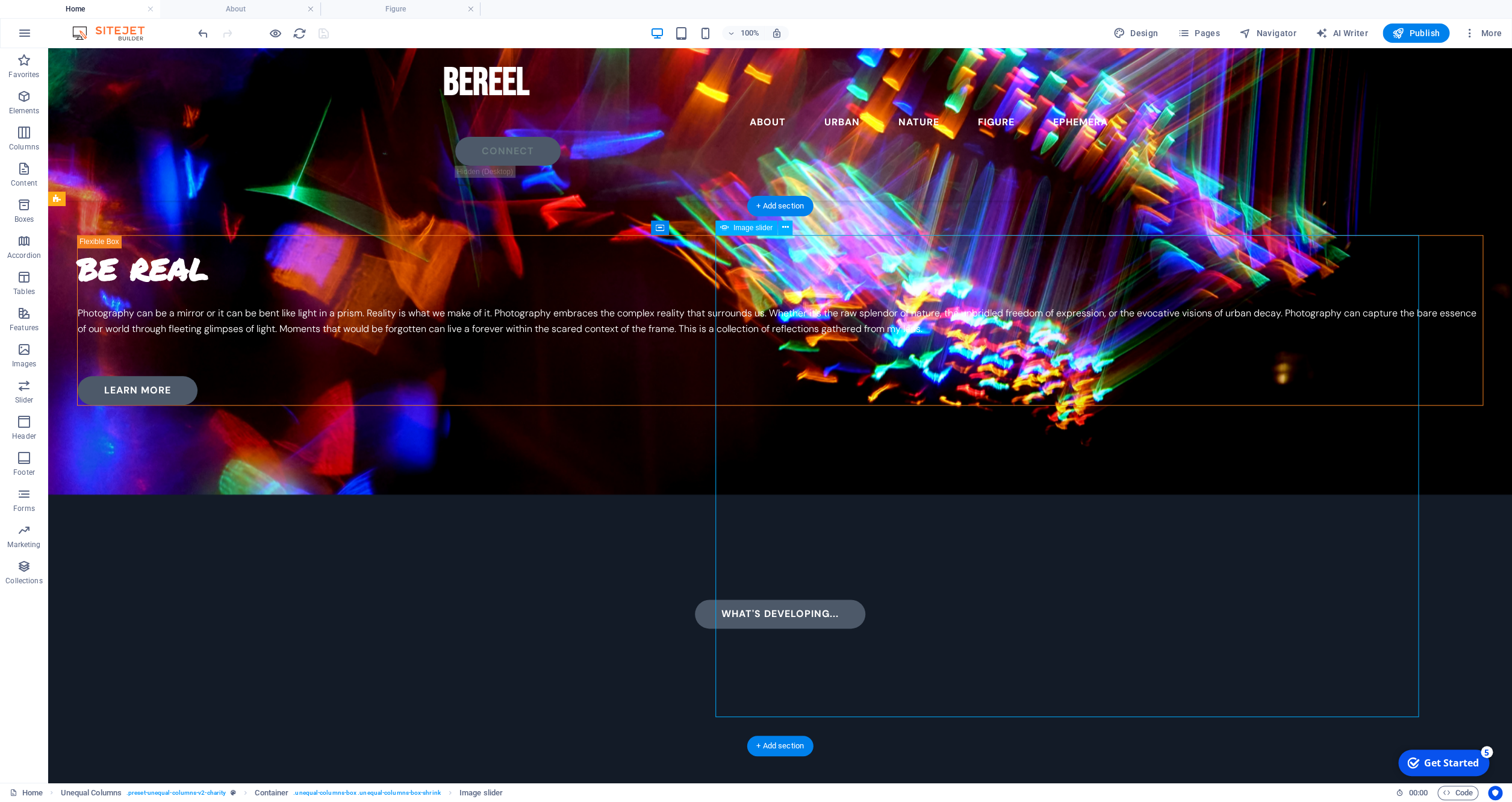
select select "px"
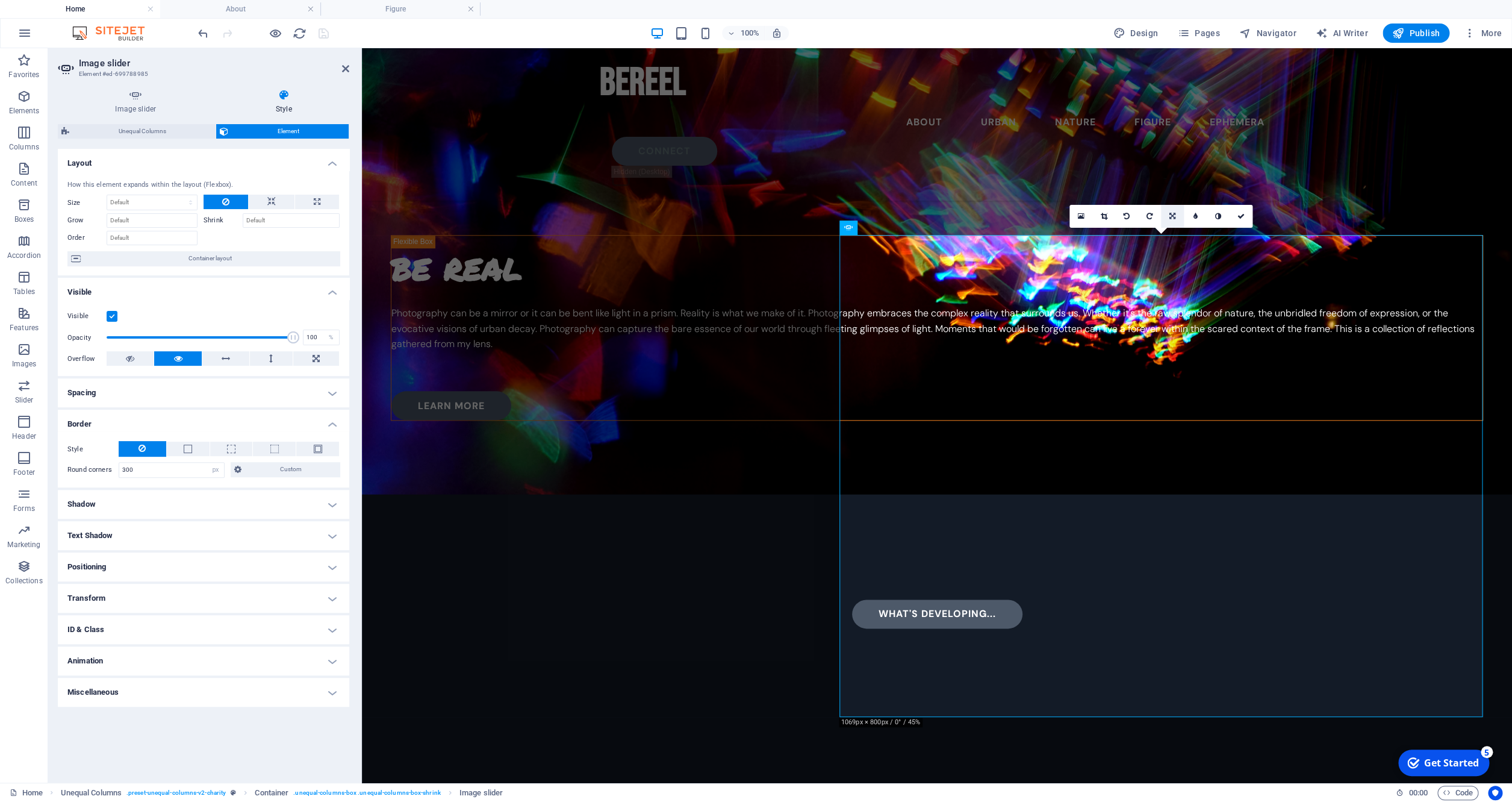
click at [1172, 213] on icon at bounding box center [1172, 216] width 6 height 7
click at [1173, 241] on icon at bounding box center [1172, 239] width 7 height 7
click at [1242, 219] on icon at bounding box center [1241, 216] width 7 height 7
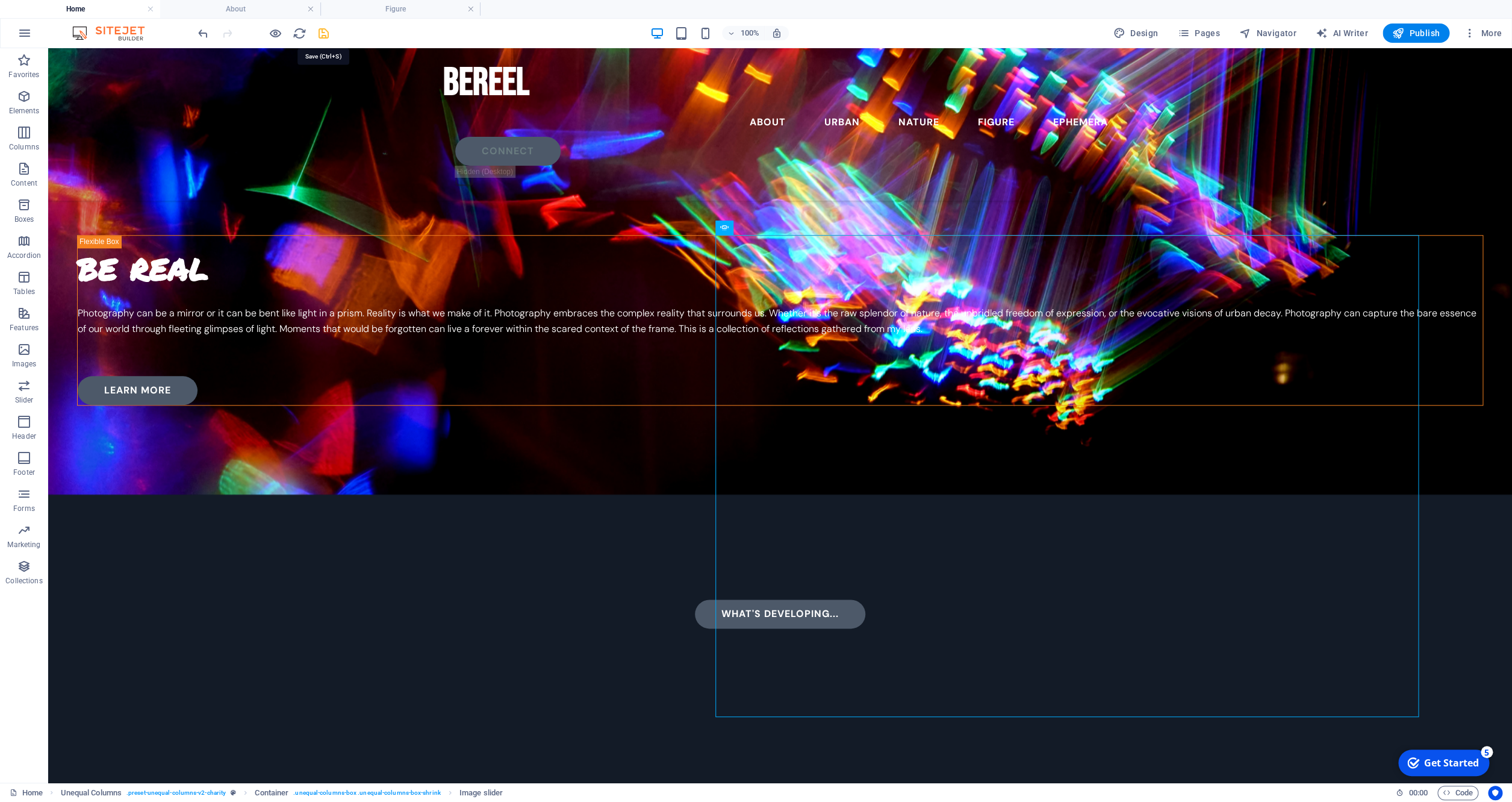
click at [324, 35] on icon "save" at bounding box center [324, 34] width 14 height 14
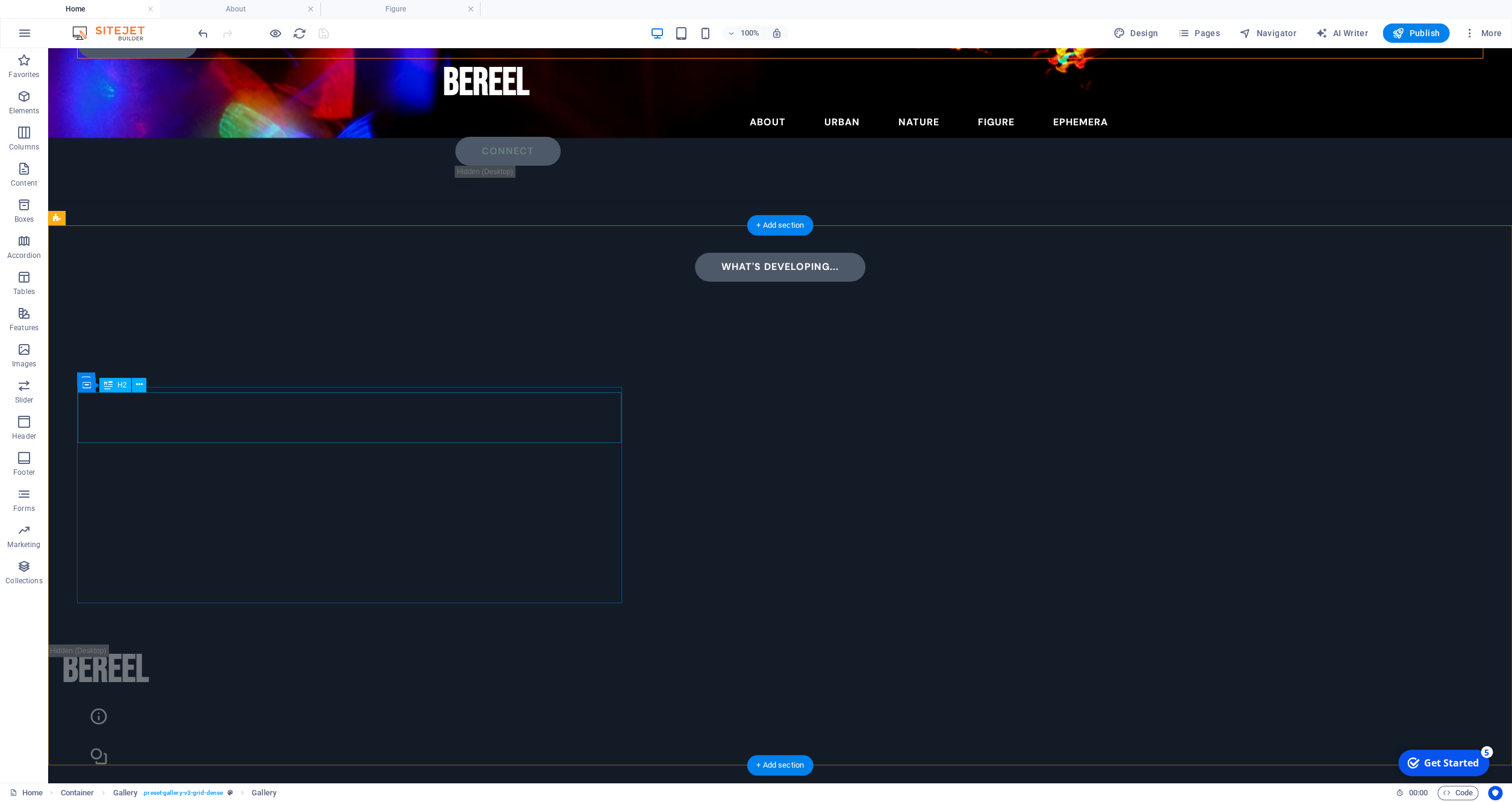
scroll to position [627, 0]
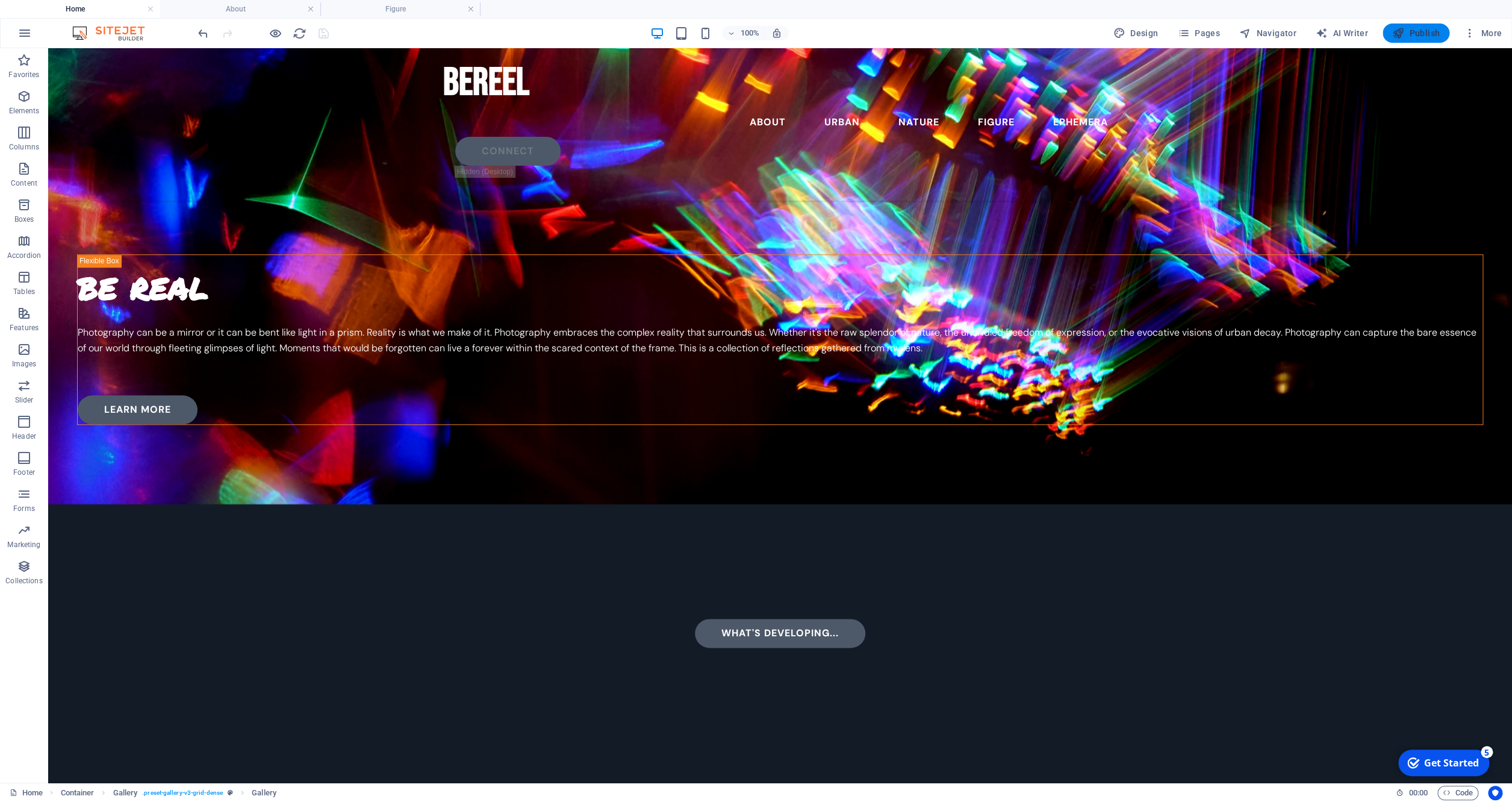
click at [1407, 30] on span "Publish" at bounding box center [1416, 33] width 48 height 12
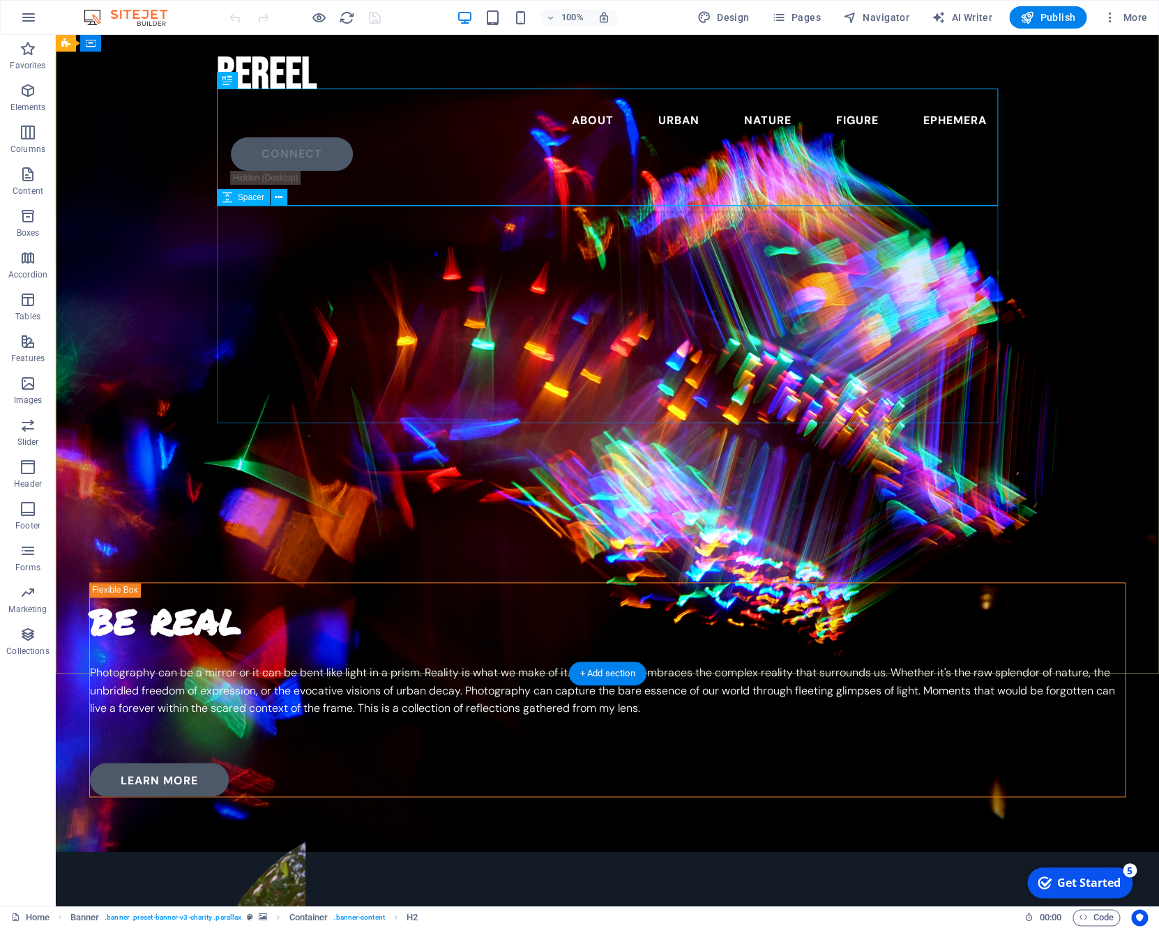
scroll to position [691, 0]
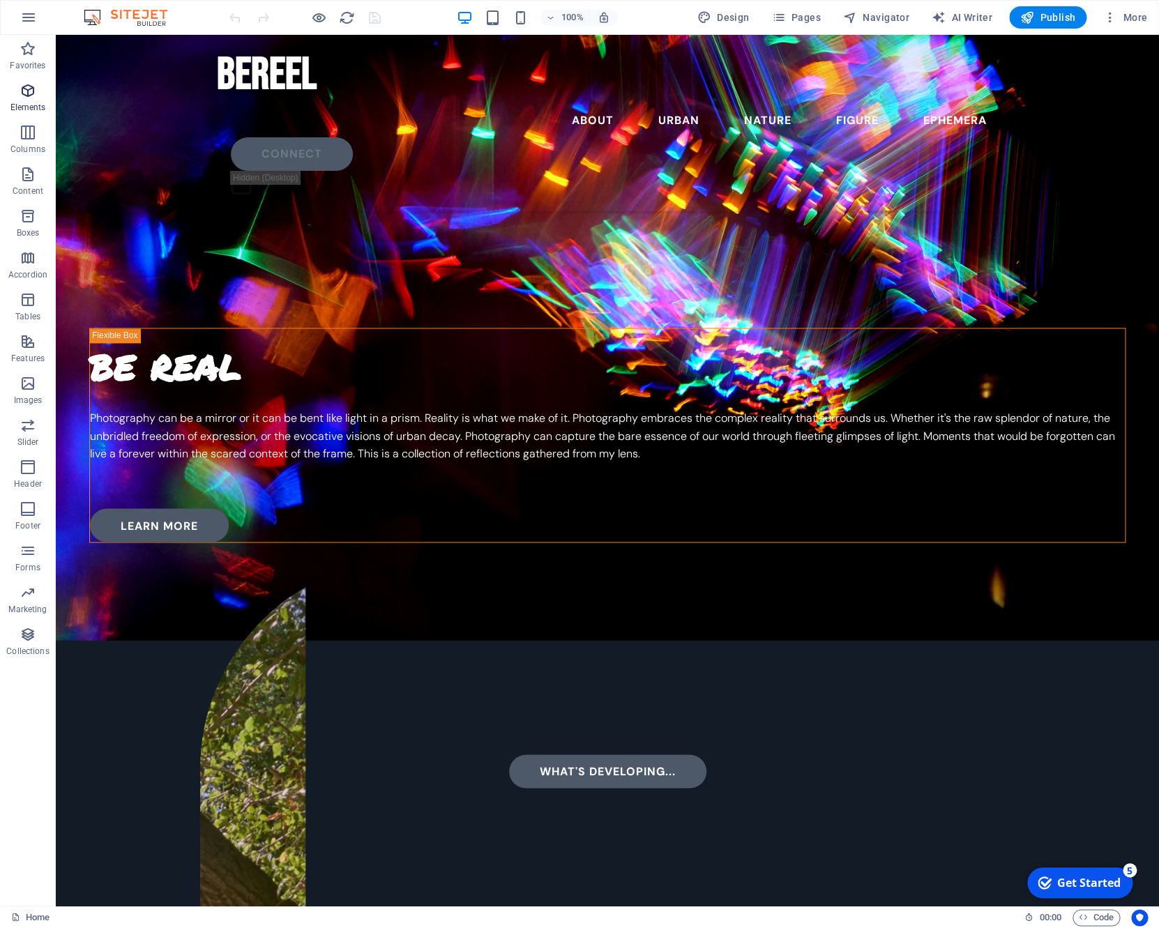
click at [29, 101] on span "Elements" at bounding box center [28, 98] width 56 height 33
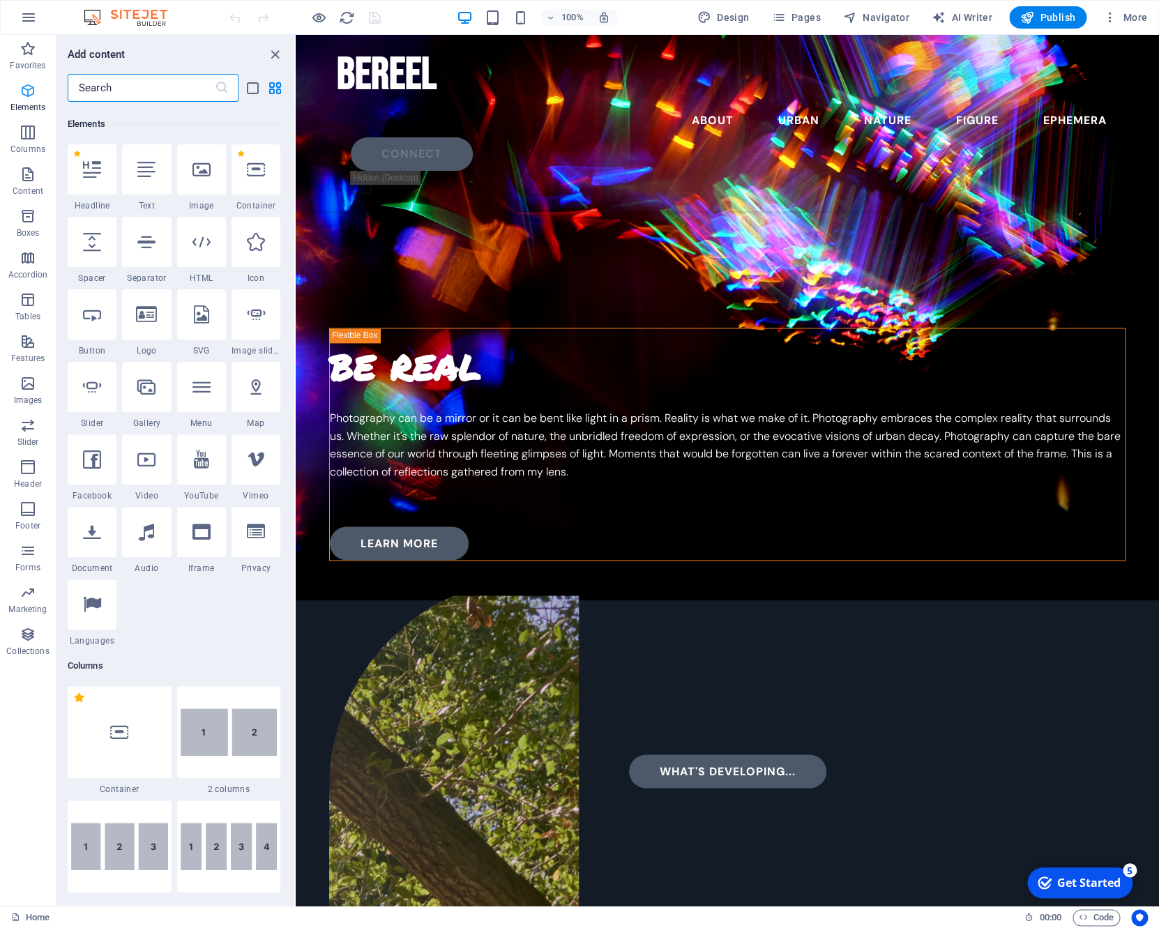
scroll to position [148, 0]
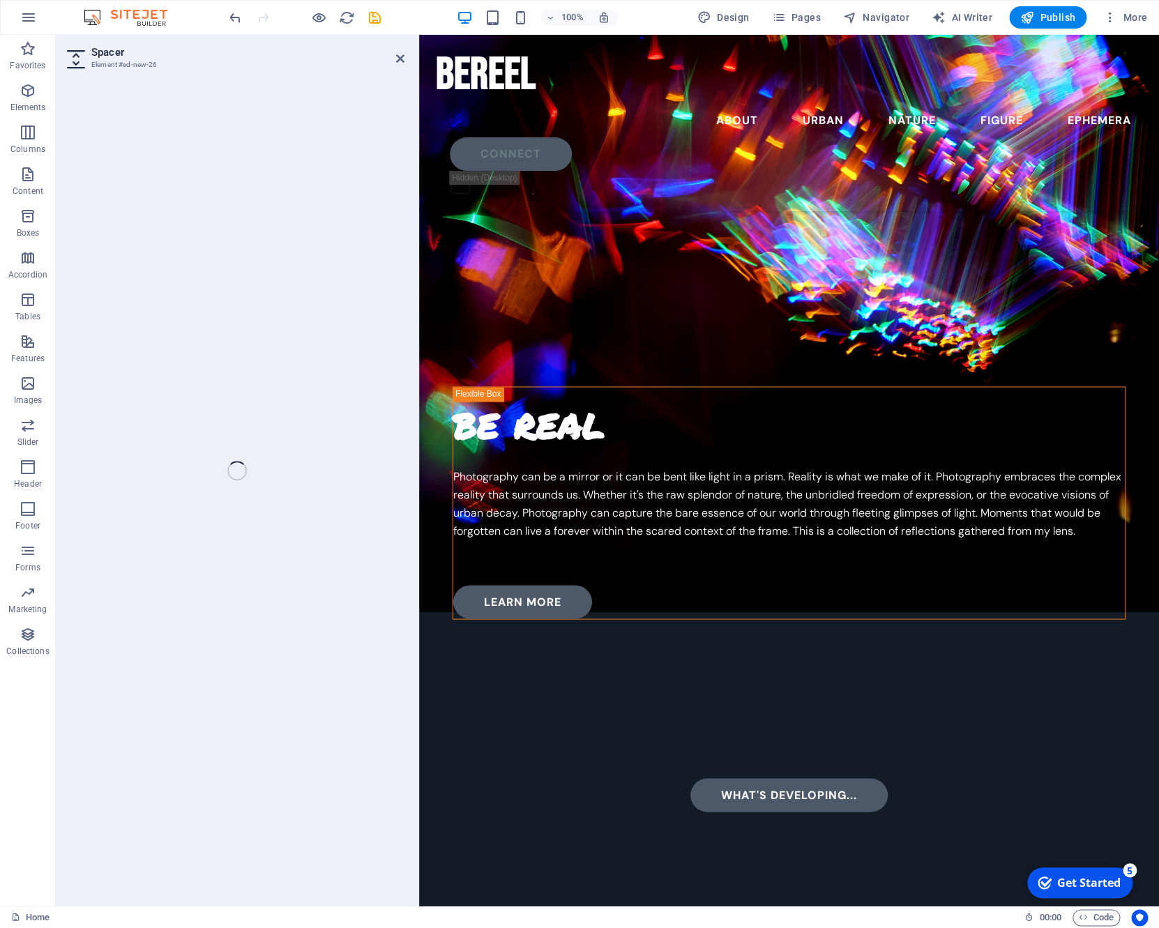
select select "px"
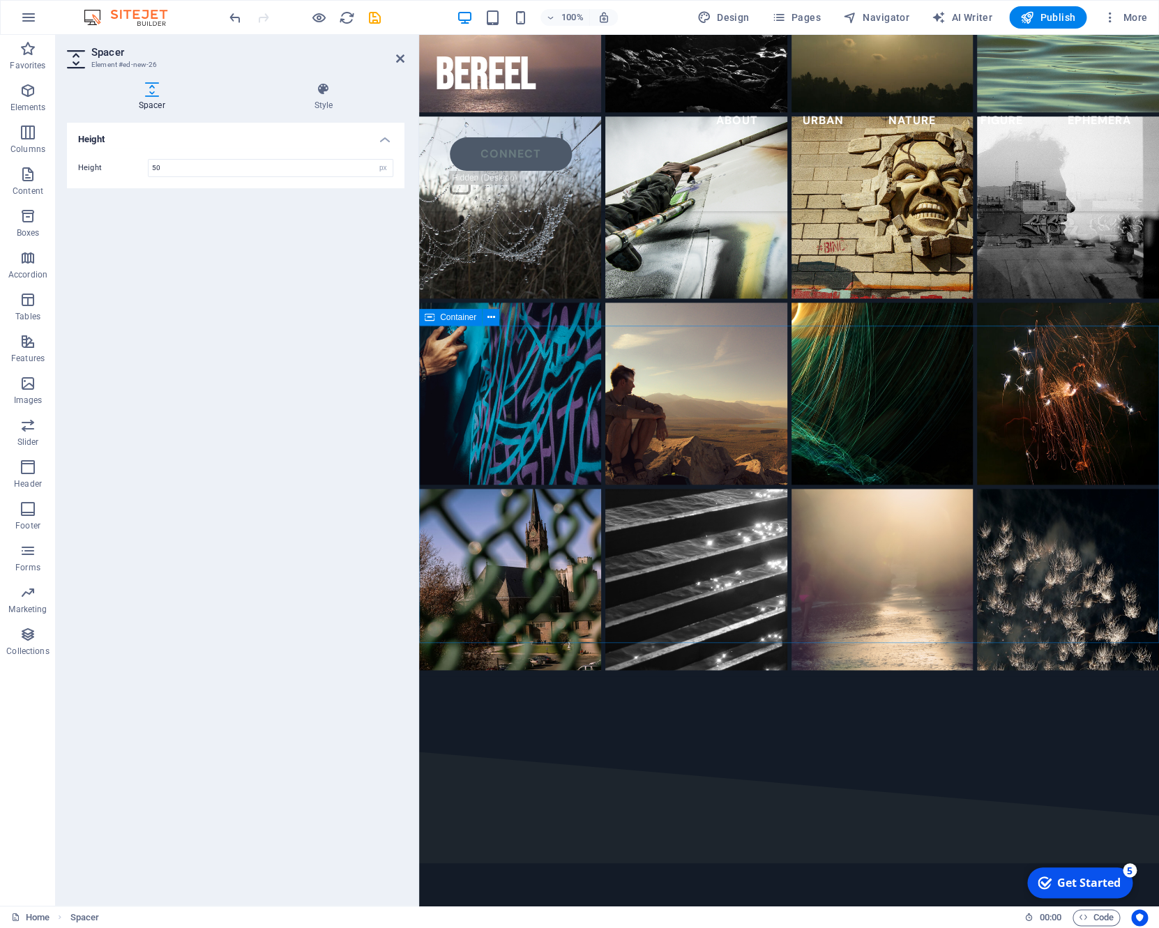
scroll to position [2889, 0]
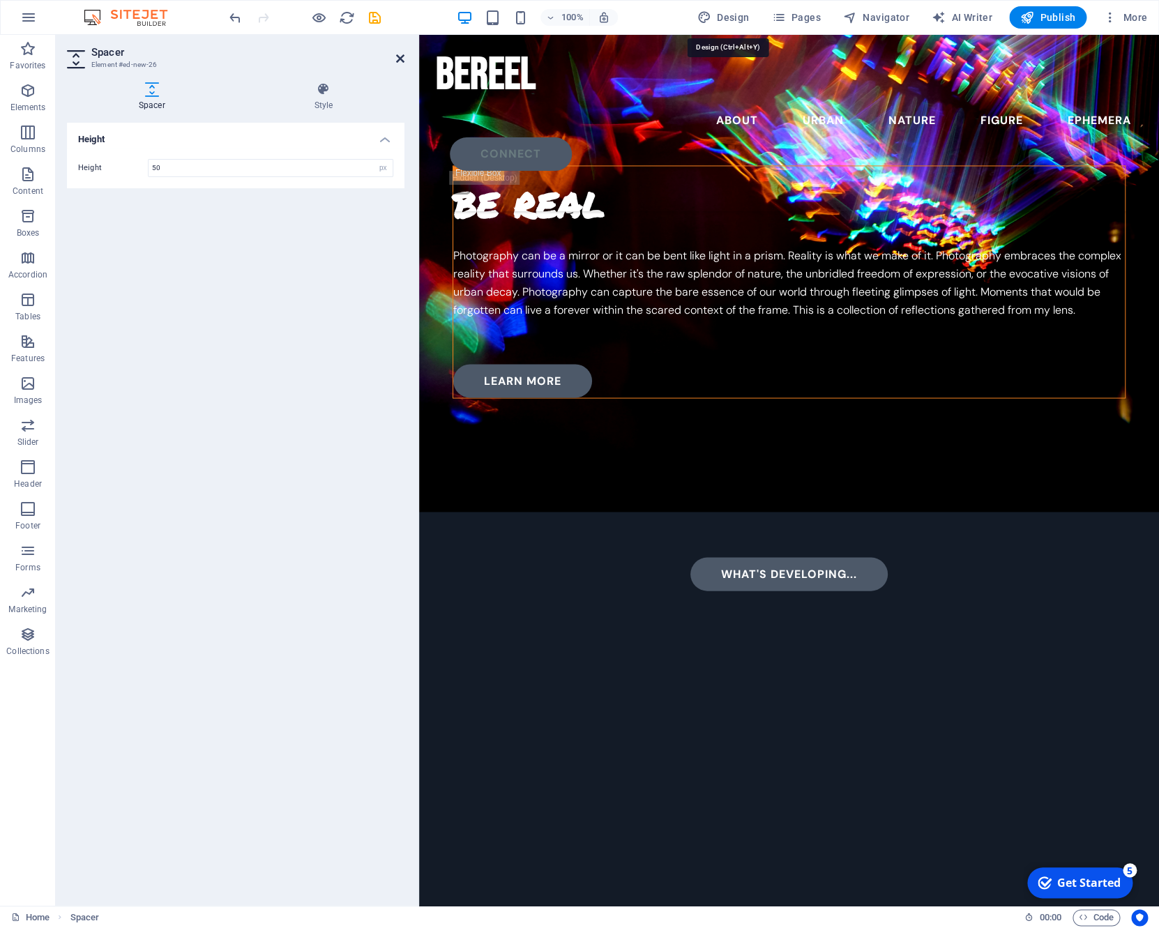
select select "px"
select select "300"
select select "px"
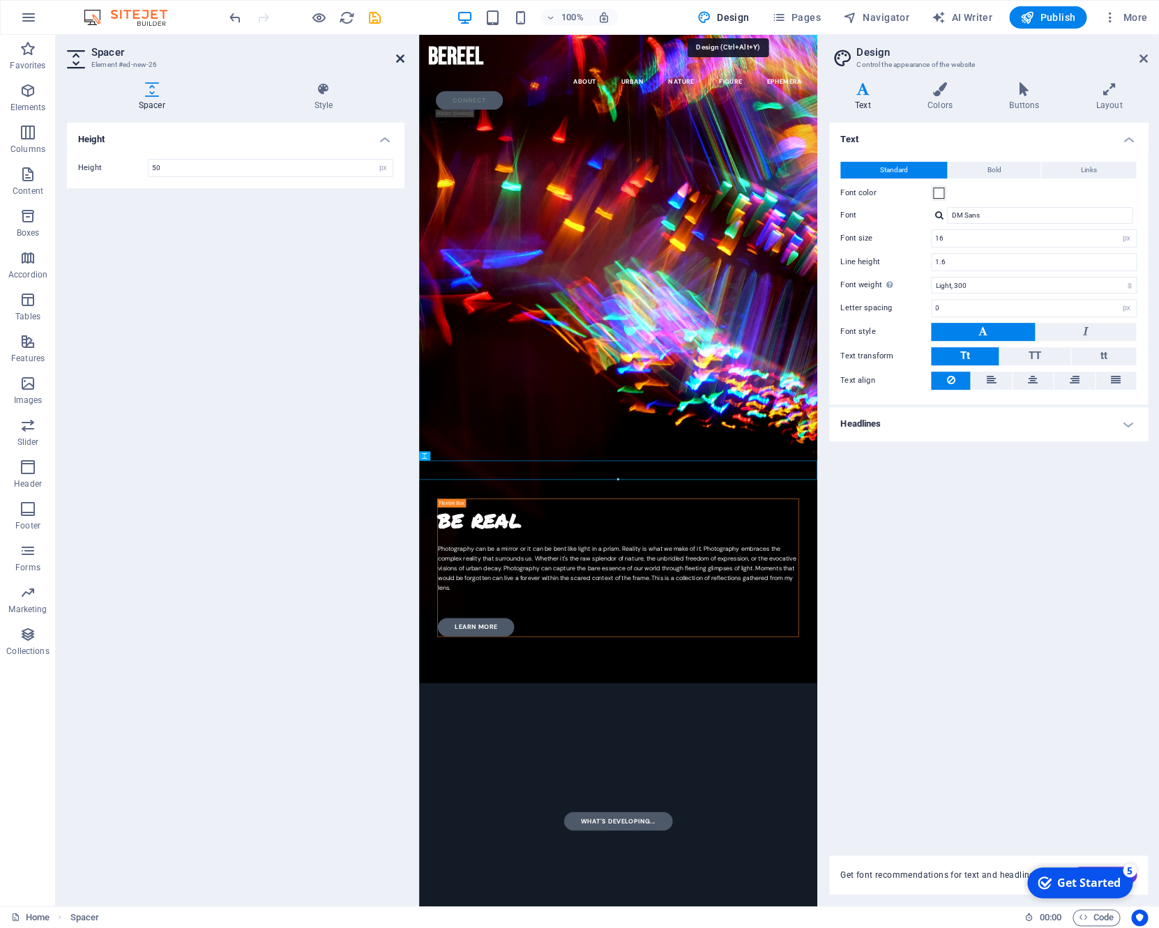
click at [398, 57] on icon at bounding box center [400, 58] width 8 height 11
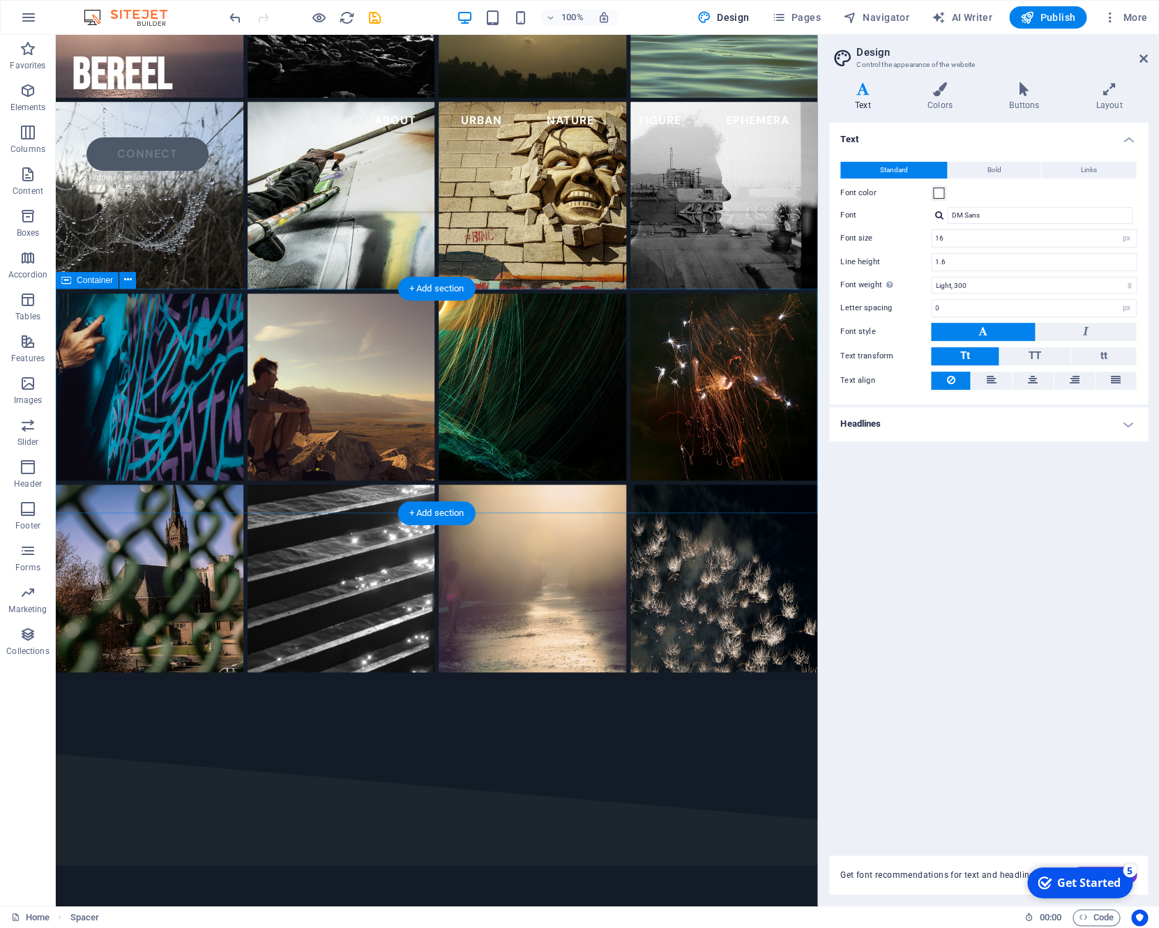
scroll to position [3009, 0]
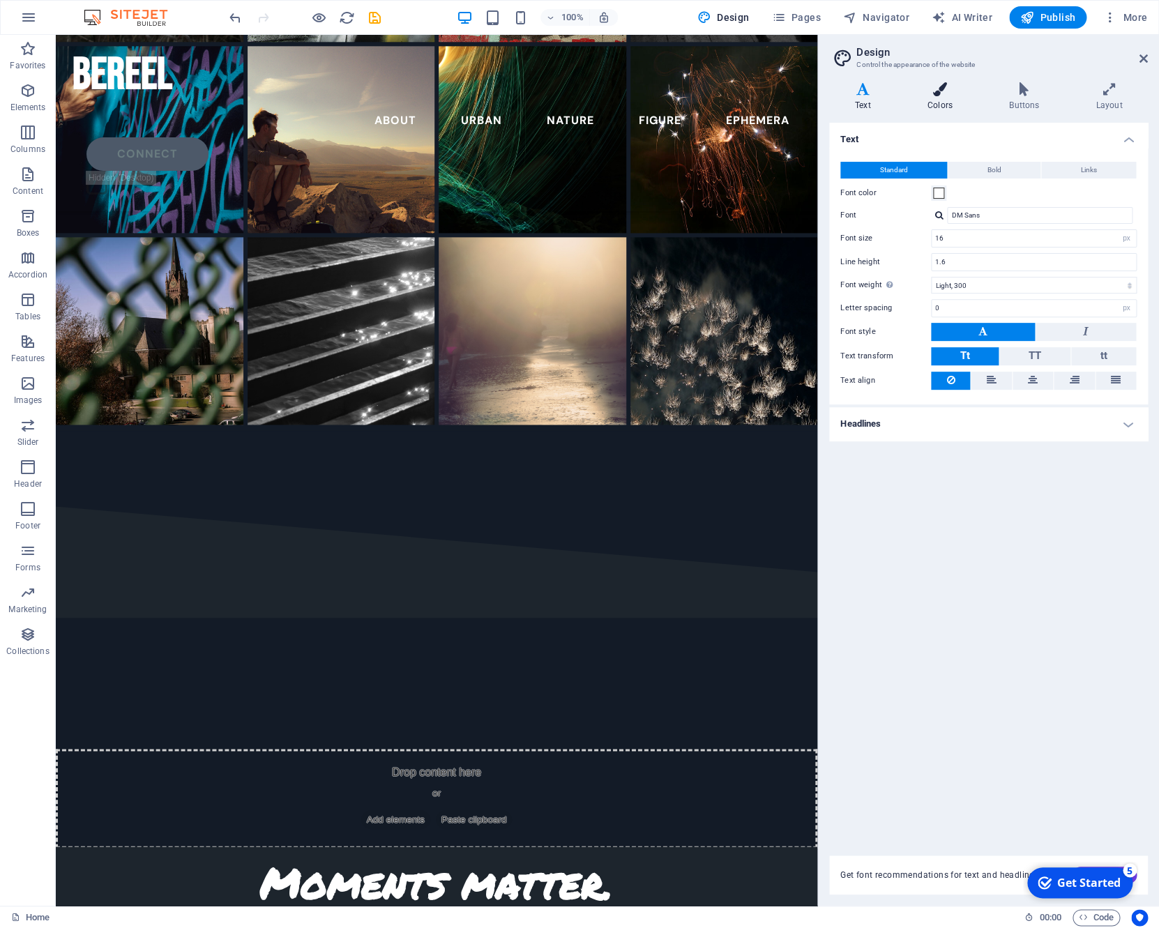
click at [943, 93] on icon at bounding box center [939, 89] width 76 height 14
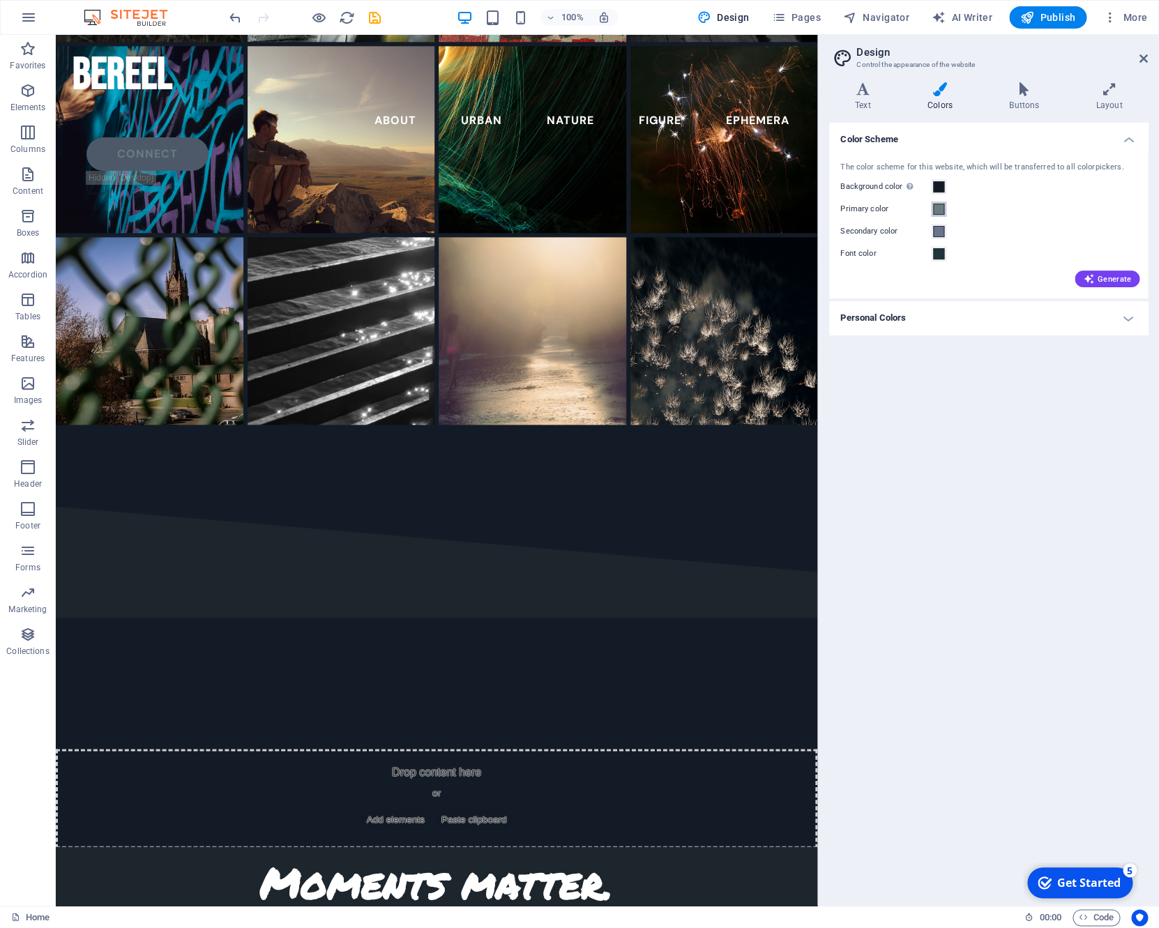
click at [938, 208] on span at bounding box center [938, 209] width 11 height 11
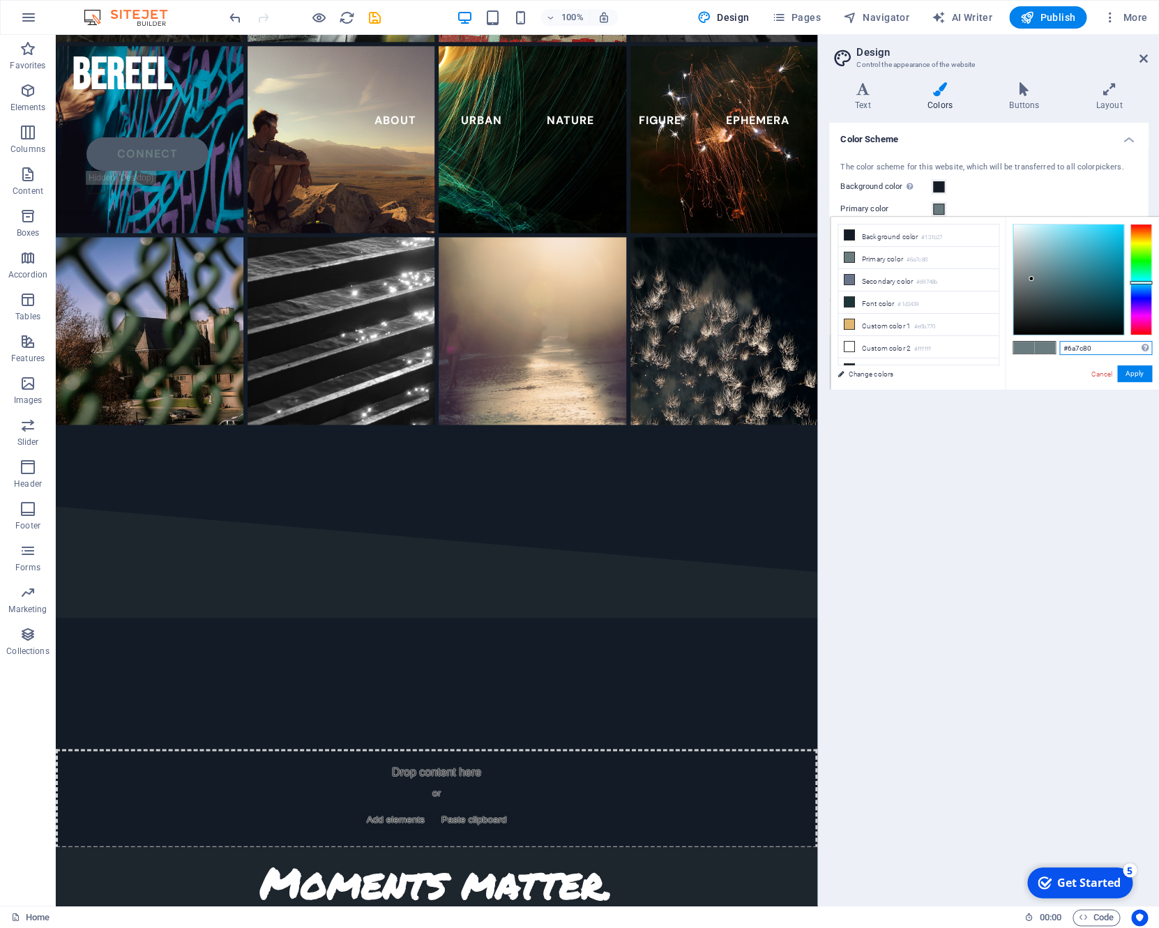
click at [1059, 350] on input "#6a7c80" at bounding box center [1105, 348] width 93 height 14
type input "#5f6f73"
click at [1013, 285] on div at bounding box center [1068, 279] width 110 height 110
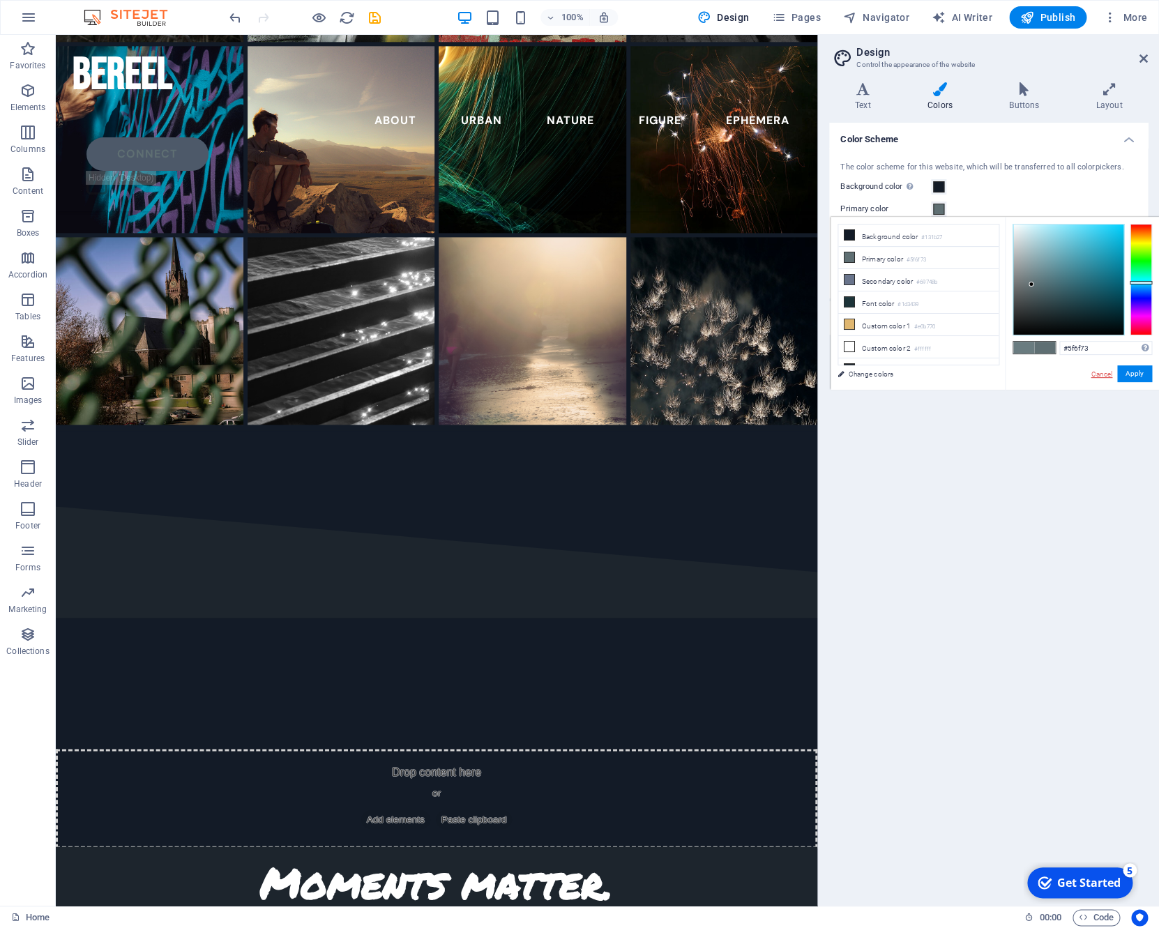
click at [1089, 378] on link "Cancel" at bounding box center [1101, 374] width 24 height 10
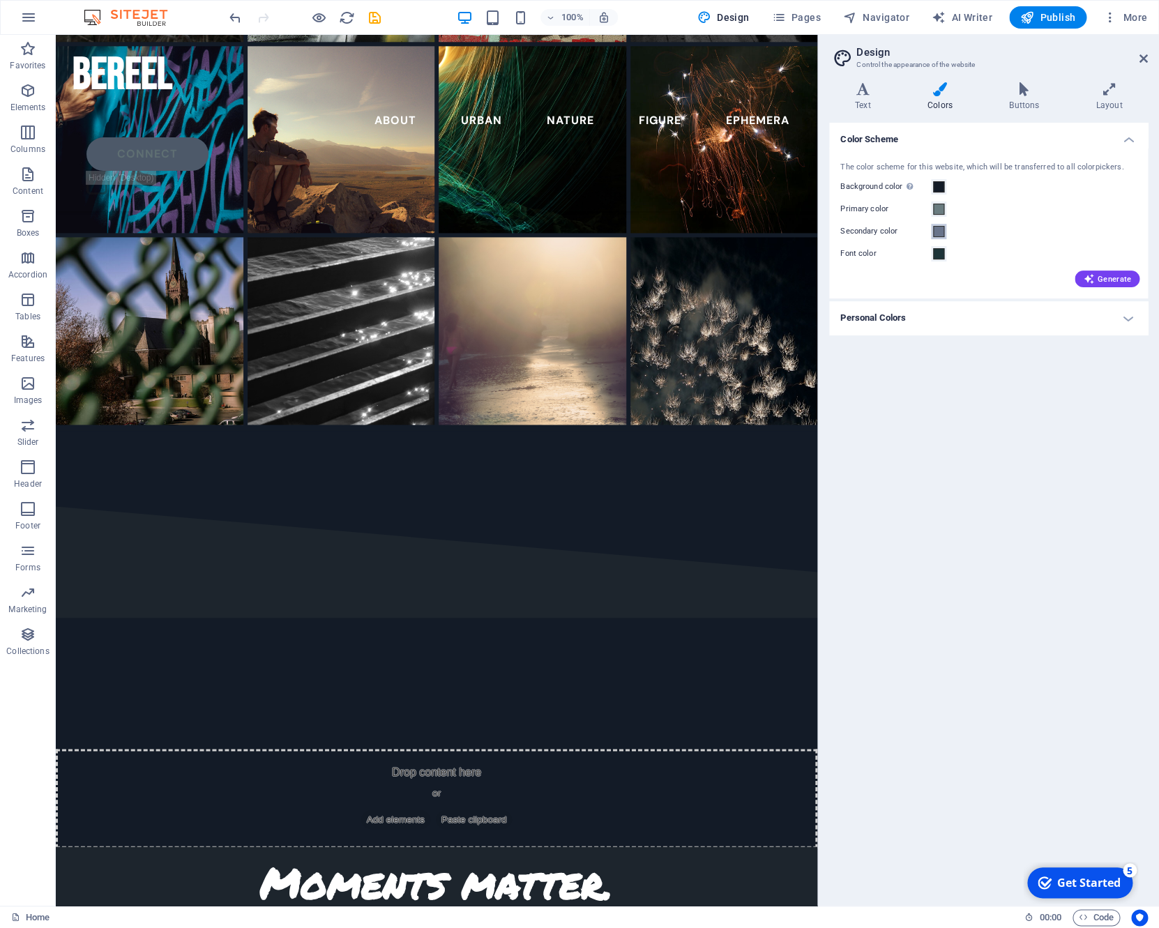
click at [937, 232] on span at bounding box center [938, 231] width 11 height 11
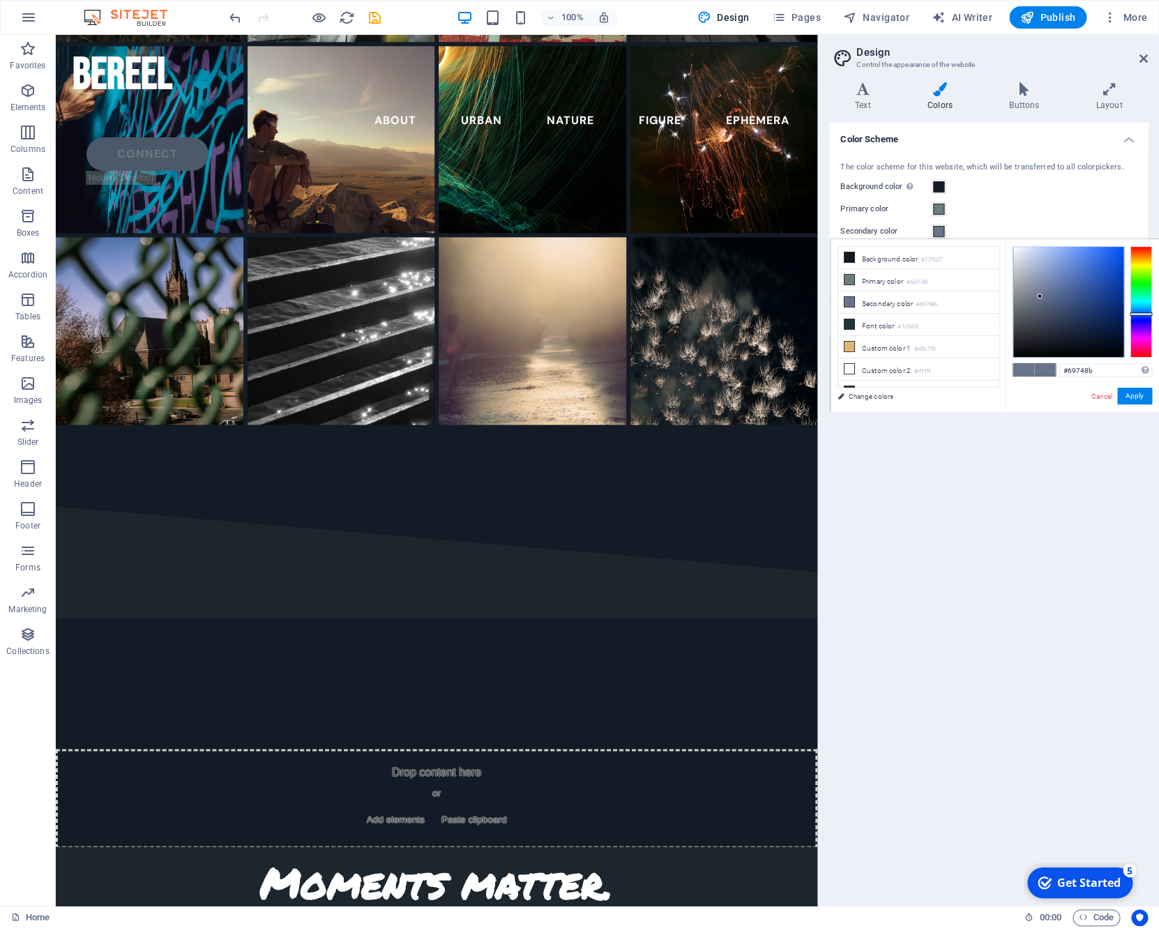
type input "#2c3446"
click at [1013, 327] on div at bounding box center [1068, 302] width 110 height 110
click at [1089, 397] on link "Cancel" at bounding box center [1101, 396] width 24 height 10
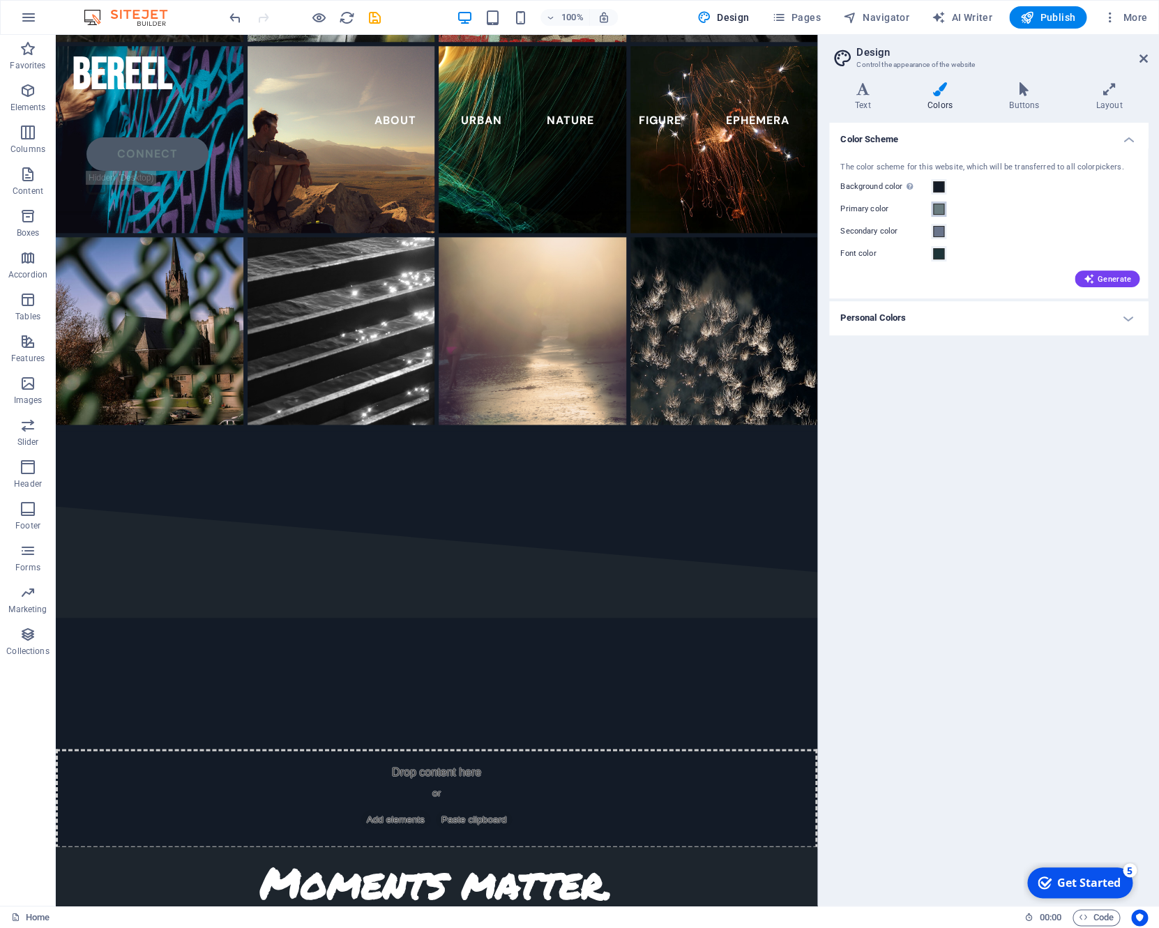
click at [939, 211] on span at bounding box center [938, 209] width 11 height 11
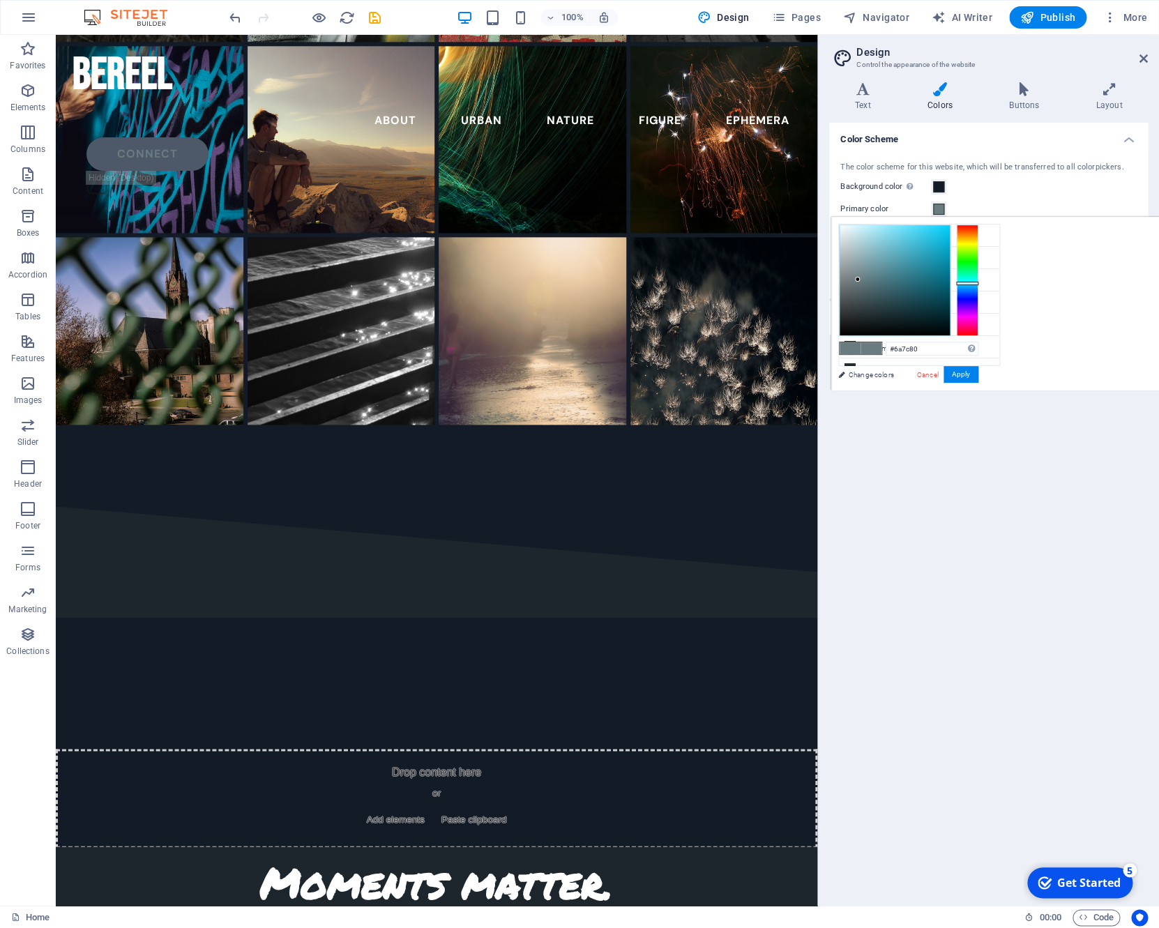
type input "#203034"
click at [880, 312] on div at bounding box center [894, 280] width 110 height 110
click at [926, 379] on link "Cancel" at bounding box center [927, 374] width 24 height 10
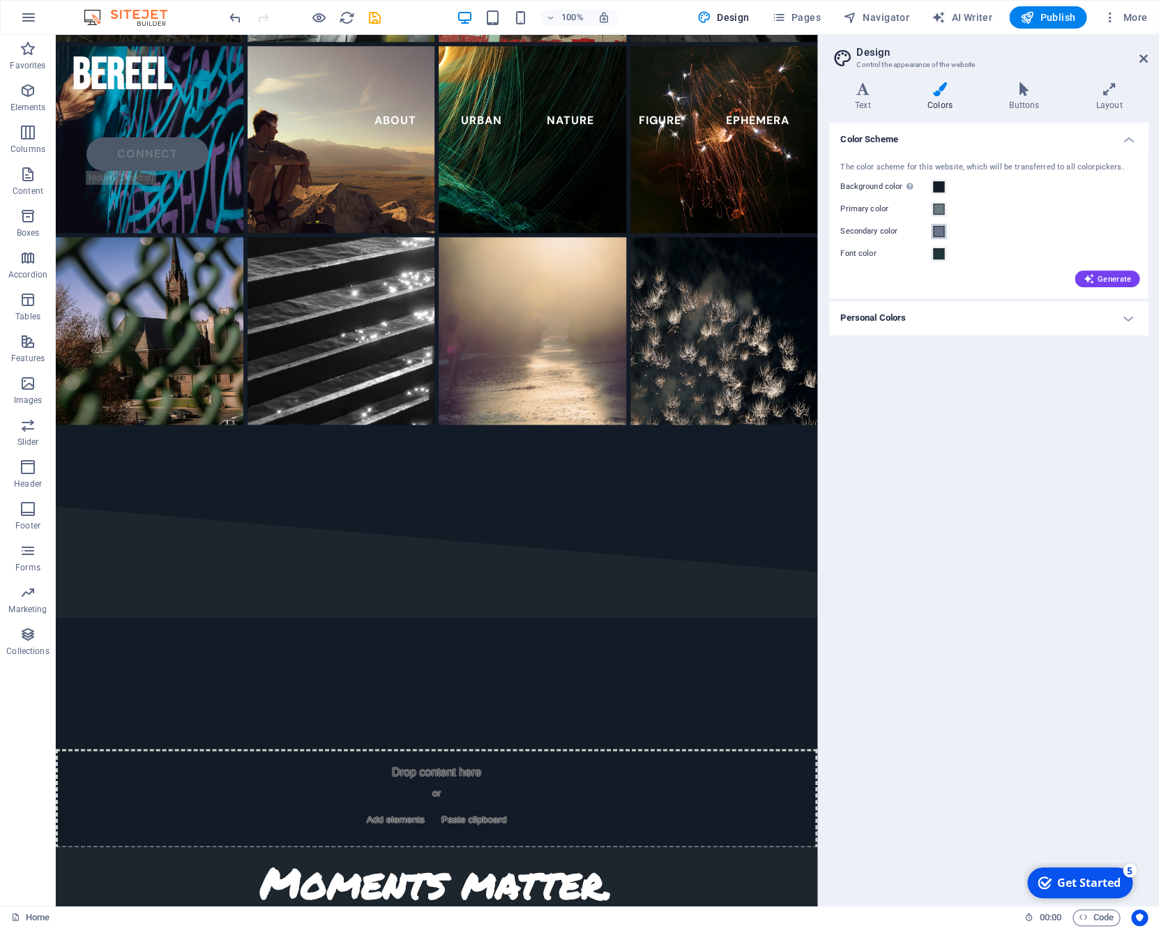
click at [938, 230] on span at bounding box center [938, 231] width 11 height 11
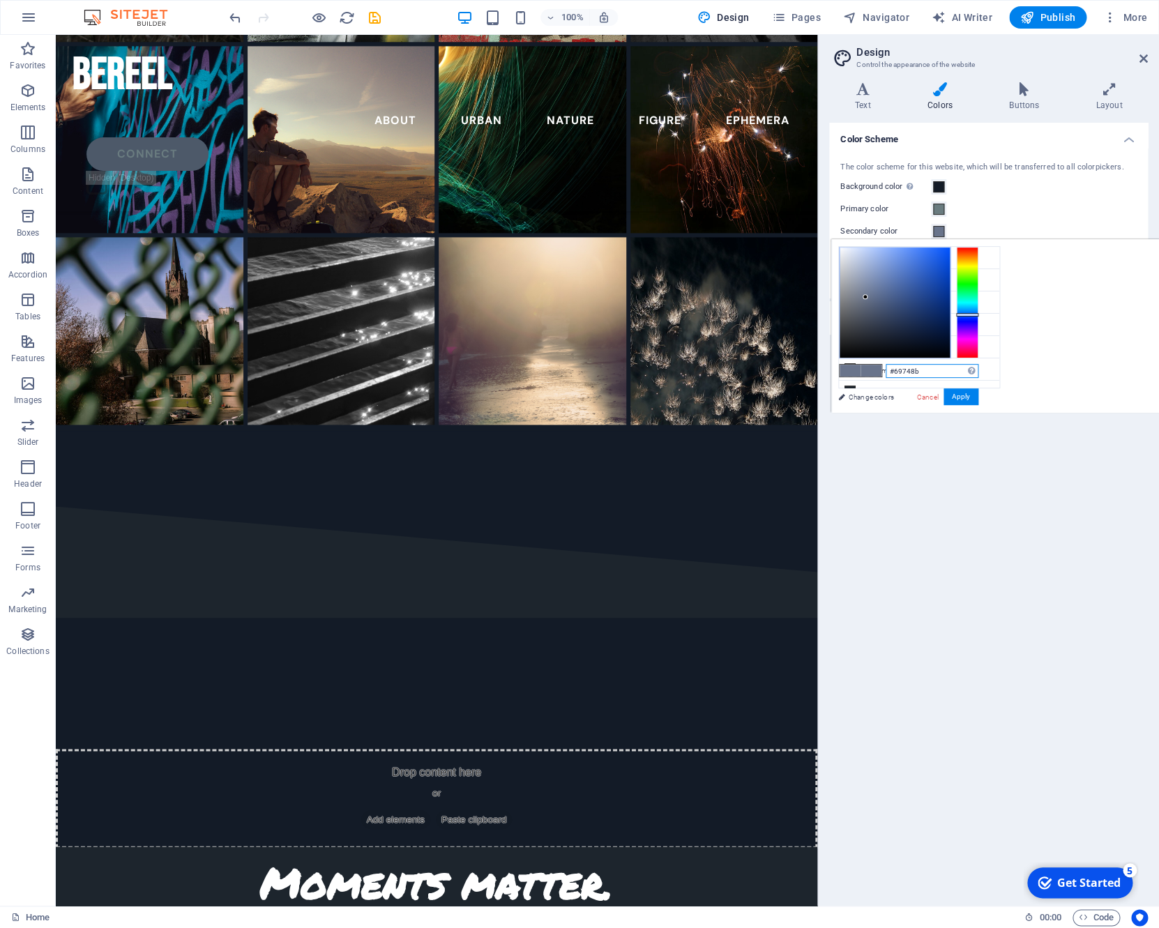
click at [928, 369] on input "#69748b" at bounding box center [931, 371] width 93 height 14
type input "#555e71"
click at [866, 308] on div at bounding box center [894, 302] width 110 height 110
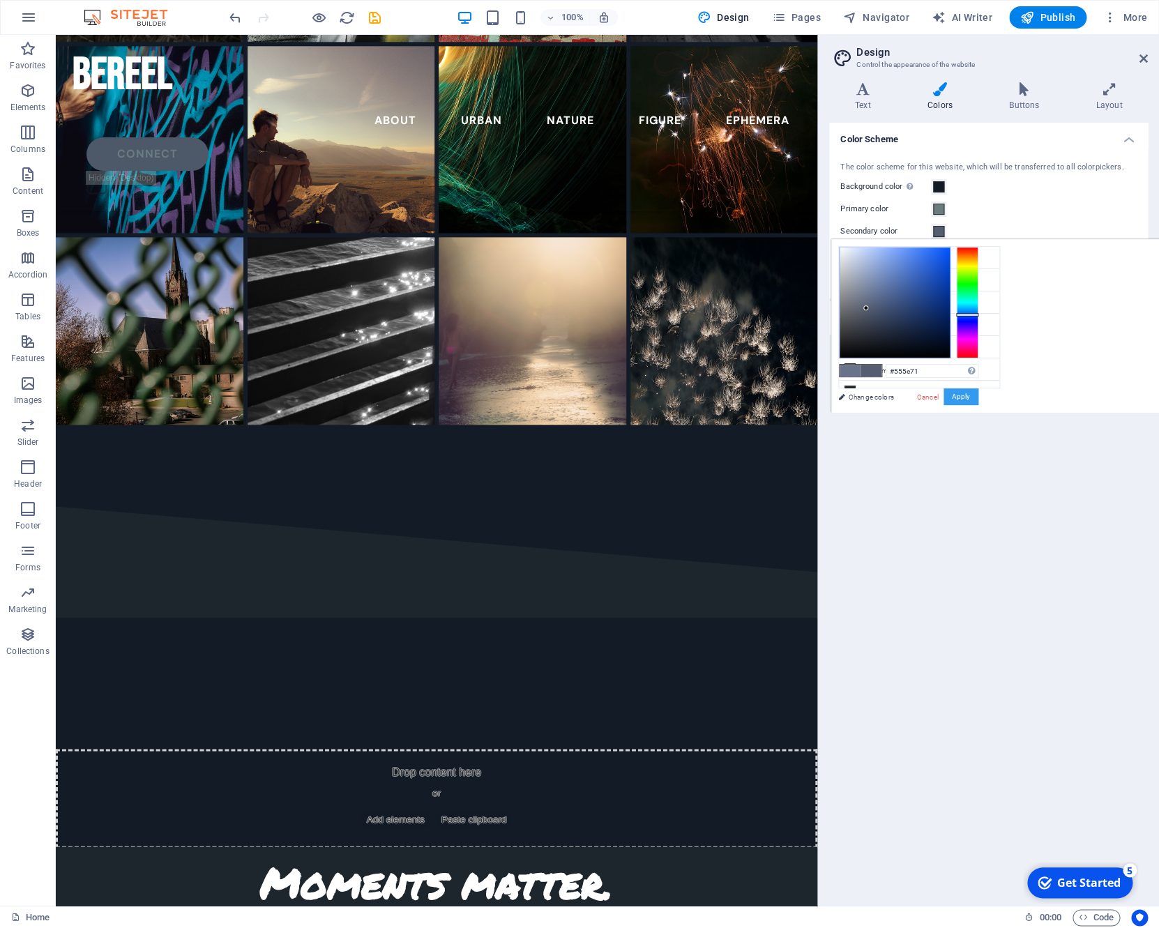
click at [955, 399] on button "Apply" at bounding box center [960, 396] width 35 height 17
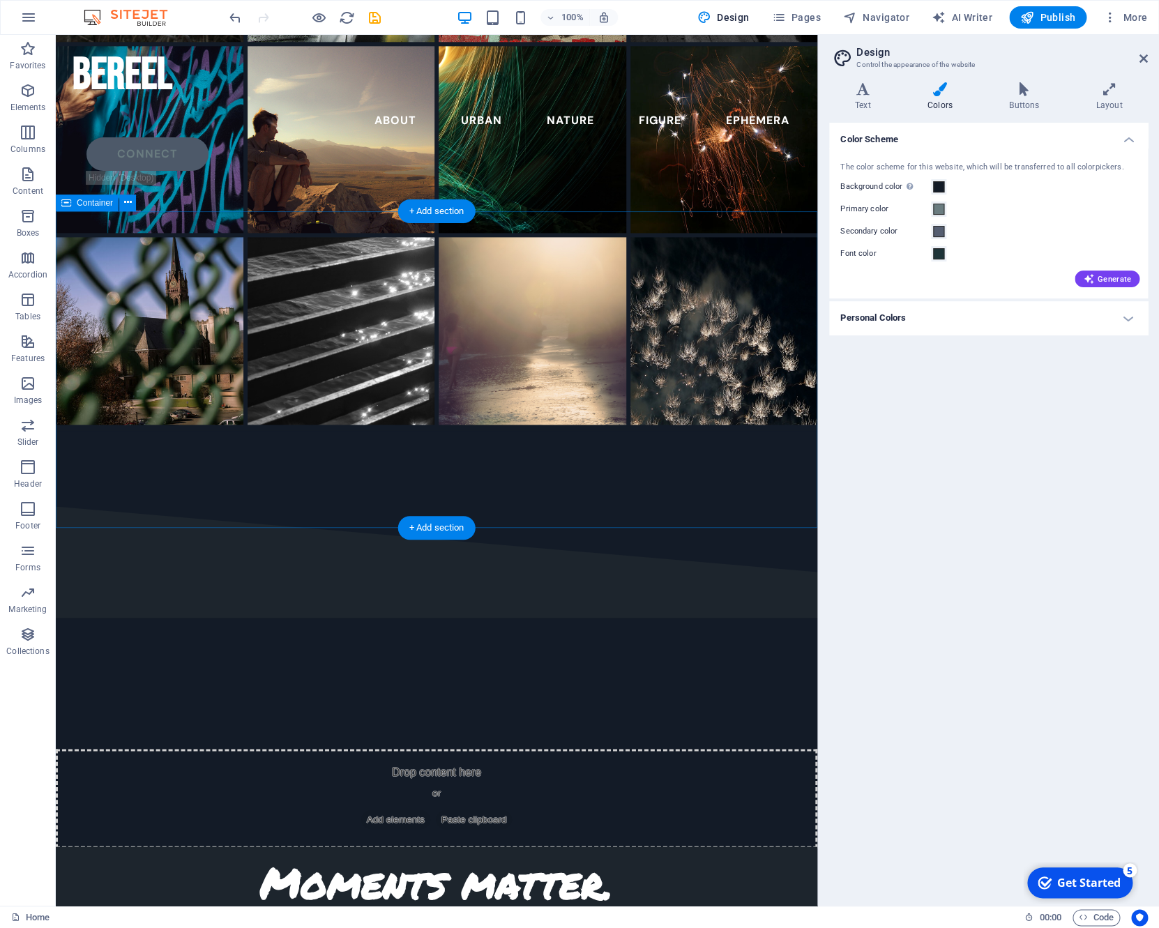
click at [719, 846] on div "Moments matter. This site contains work created over years, always with the goa…" at bounding box center [436, 939] width 761 height 187
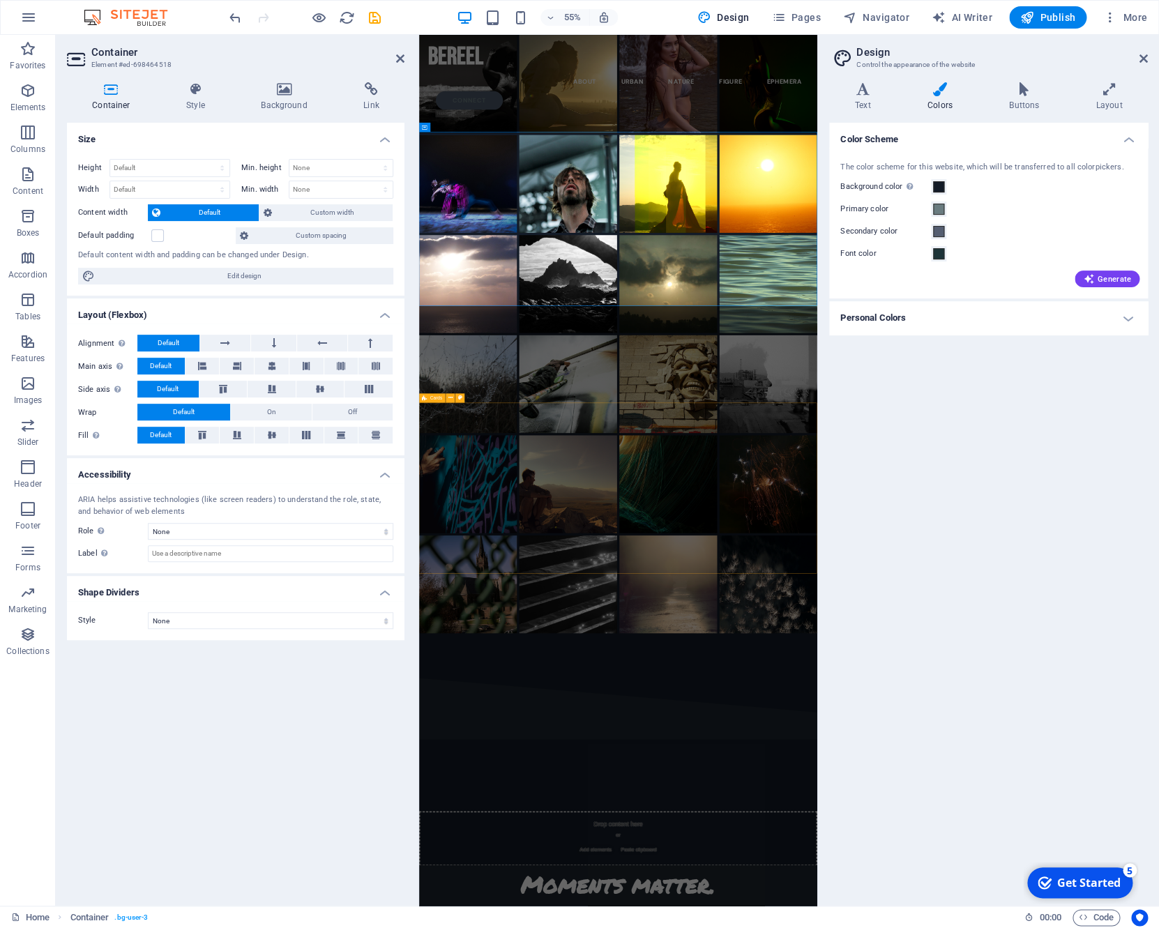
scroll to position [3688, 0]
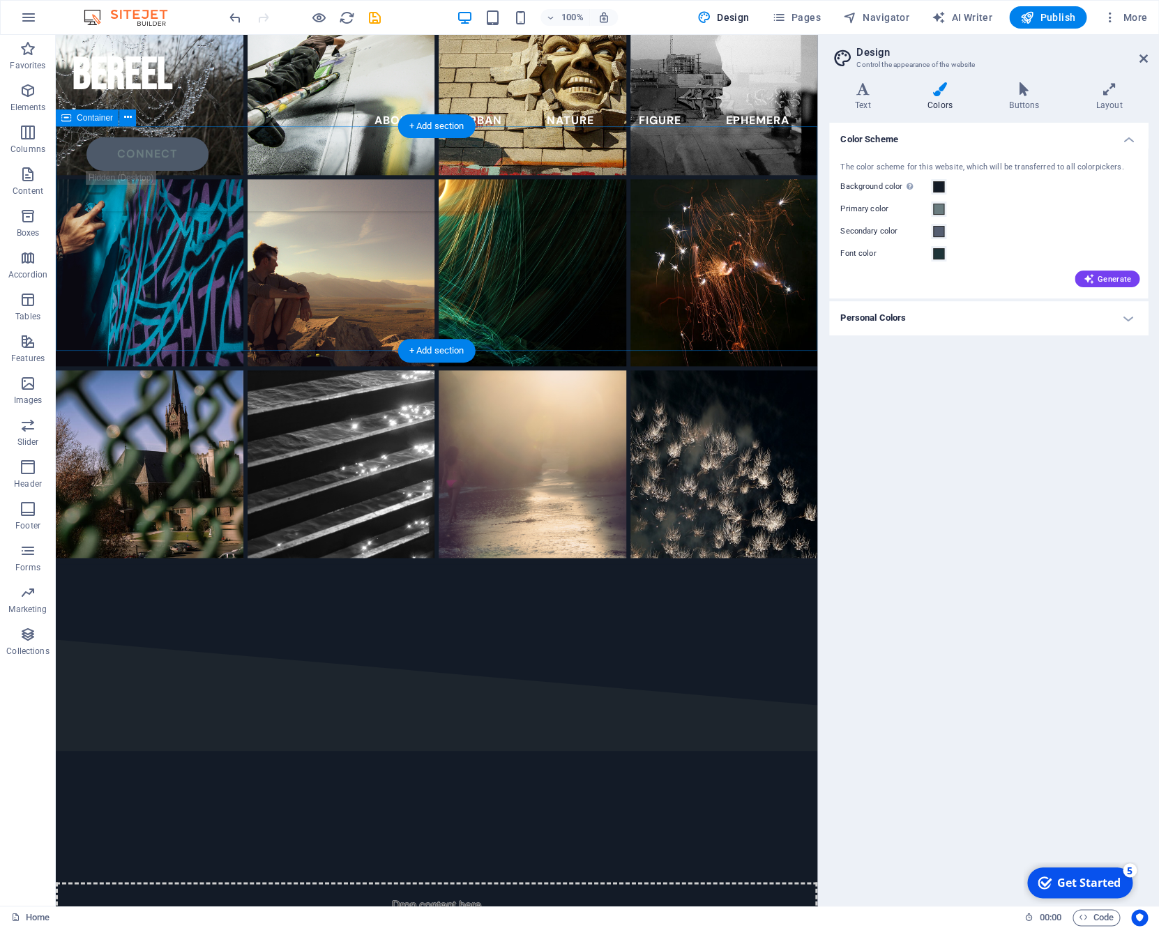
scroll to position [2868, 0]
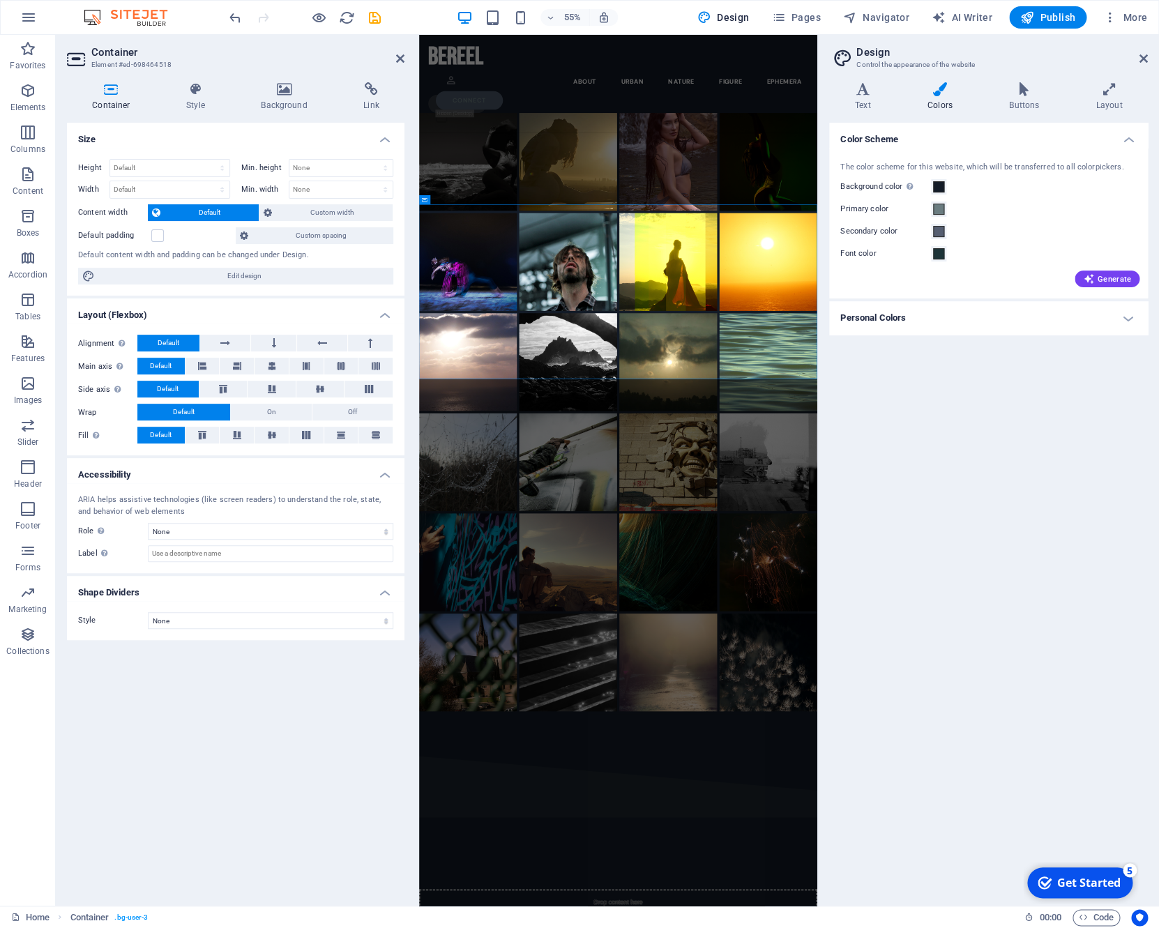
scroll to position [3556, 0]
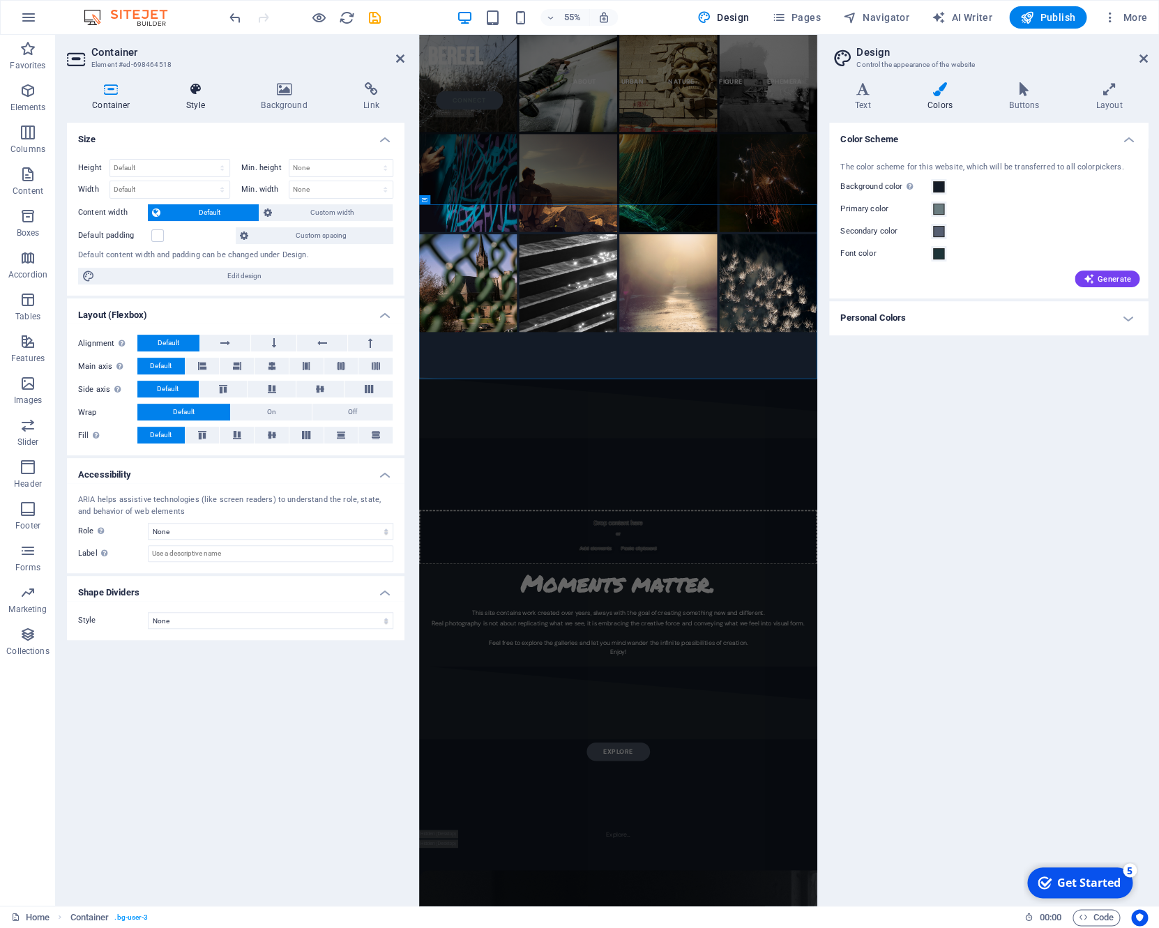
click at [194, 106] on h4 "Style" at bounding box center [198, 96] width 75 height 29
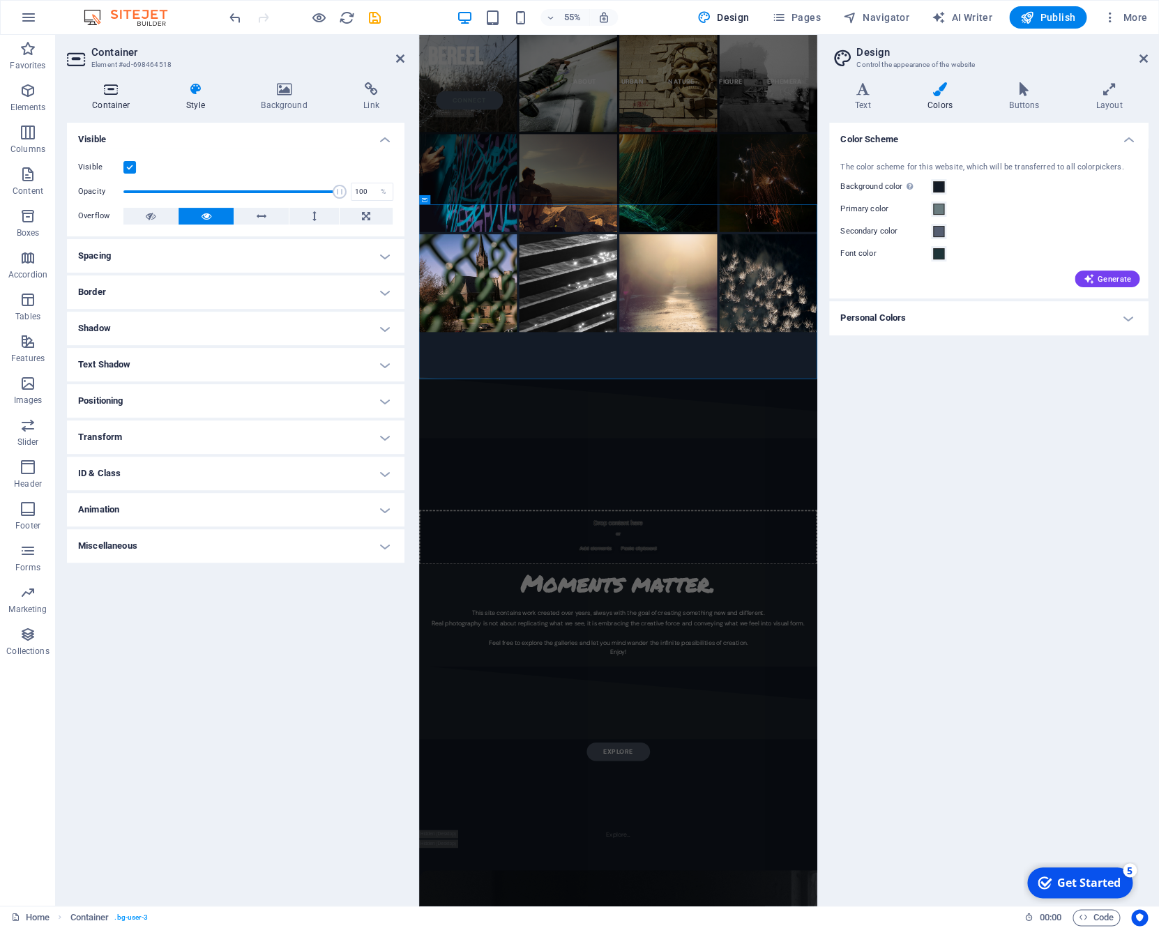
click at [137, 99] on h4 "Container" at bounding box center [114, 96] width 94 height 29
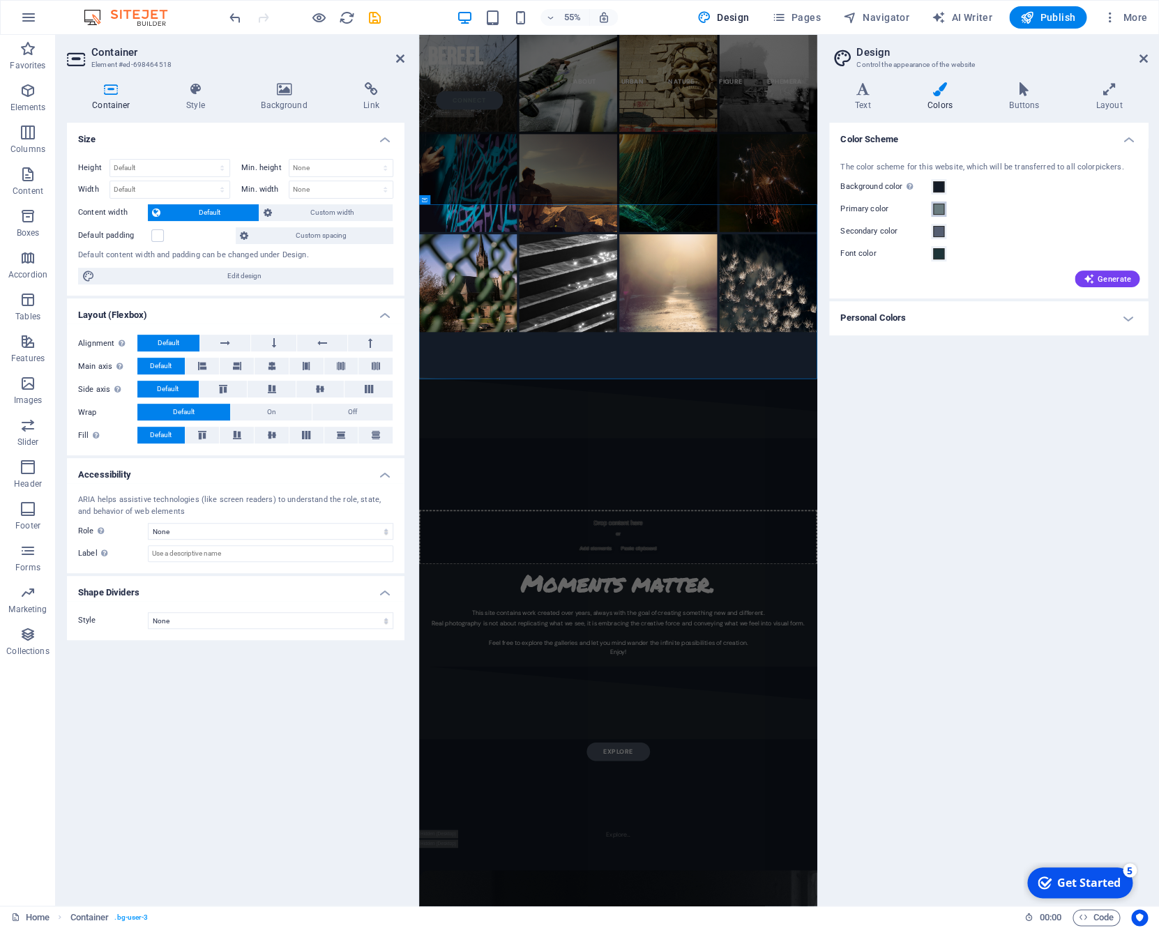
click at [937, 206] on span at bounding box center [938, 209] width 11 height 11
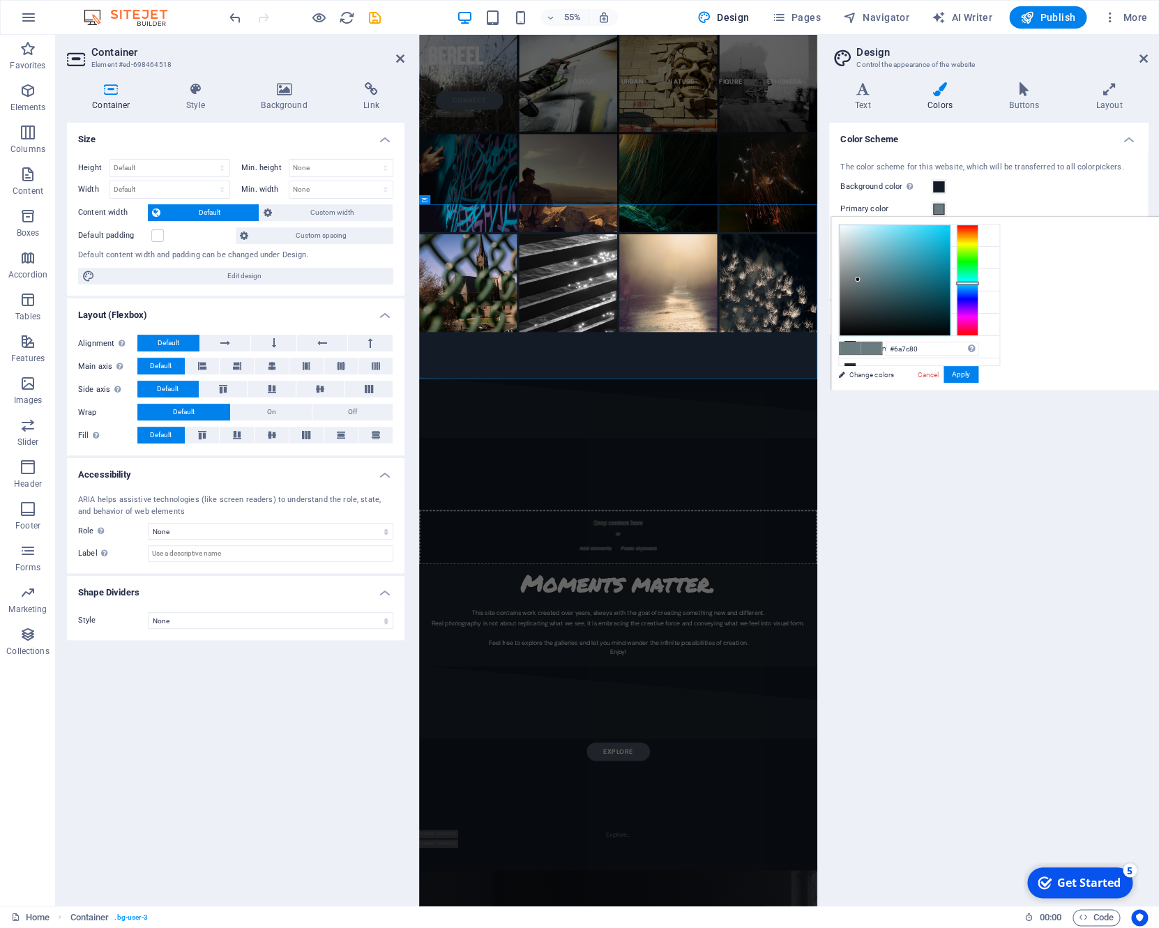
click at [406, 63] on aside "Container Element #ed-698464518 Container Style Background Link Size Height Def…" at bounding box center [237, 470] width 363 height 871
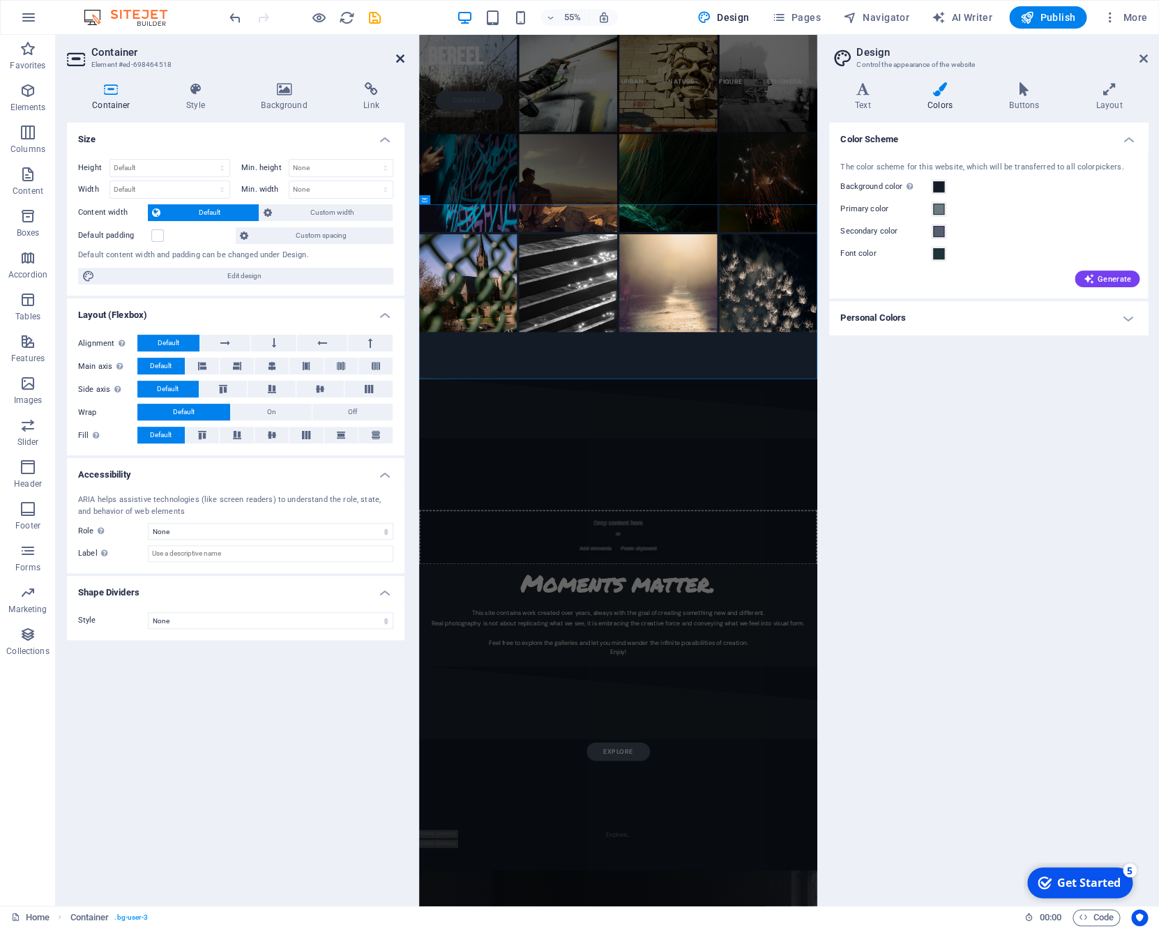
click at [400, 56] on icon at bounding box center [400, 58] width 8 height 11
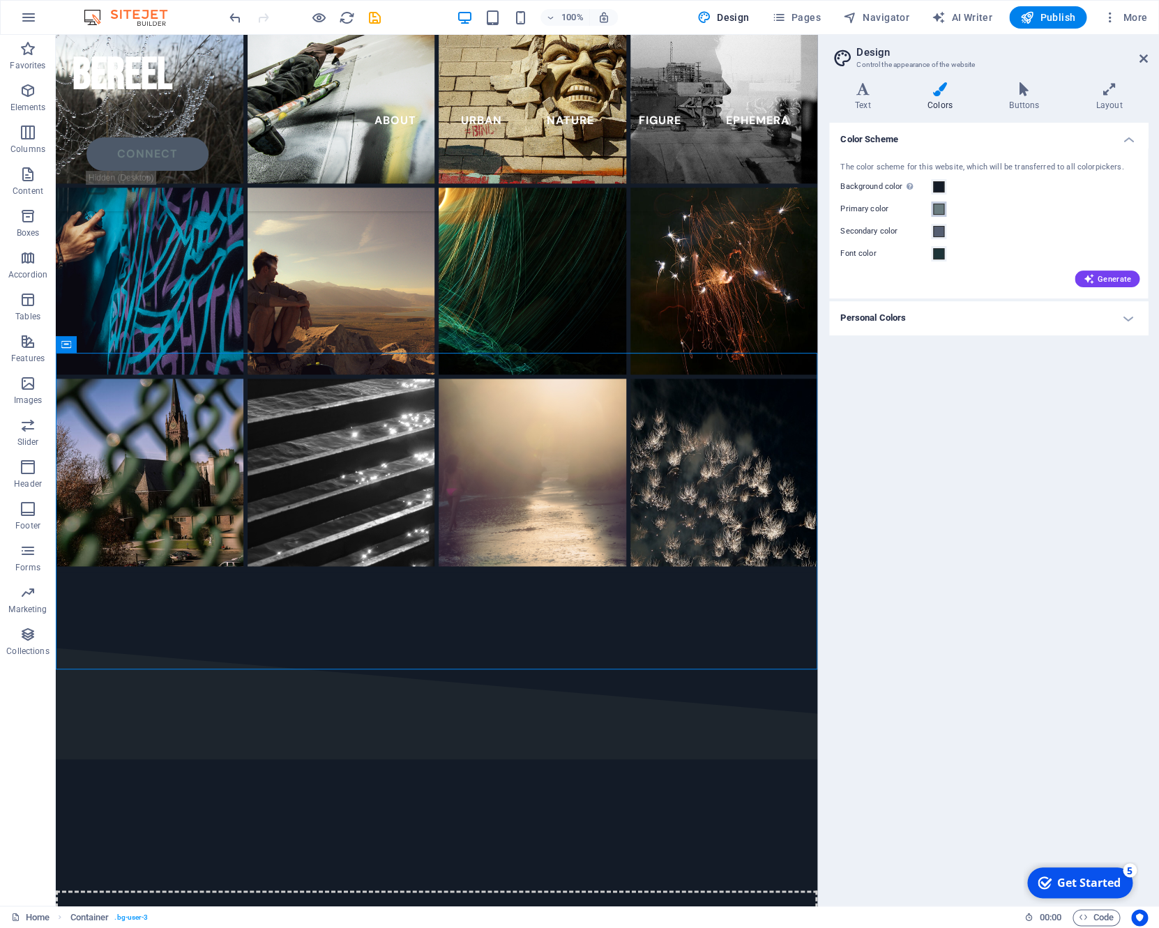
click at [941, 208] on span at bounding box center [938, 209] width 11 height 11
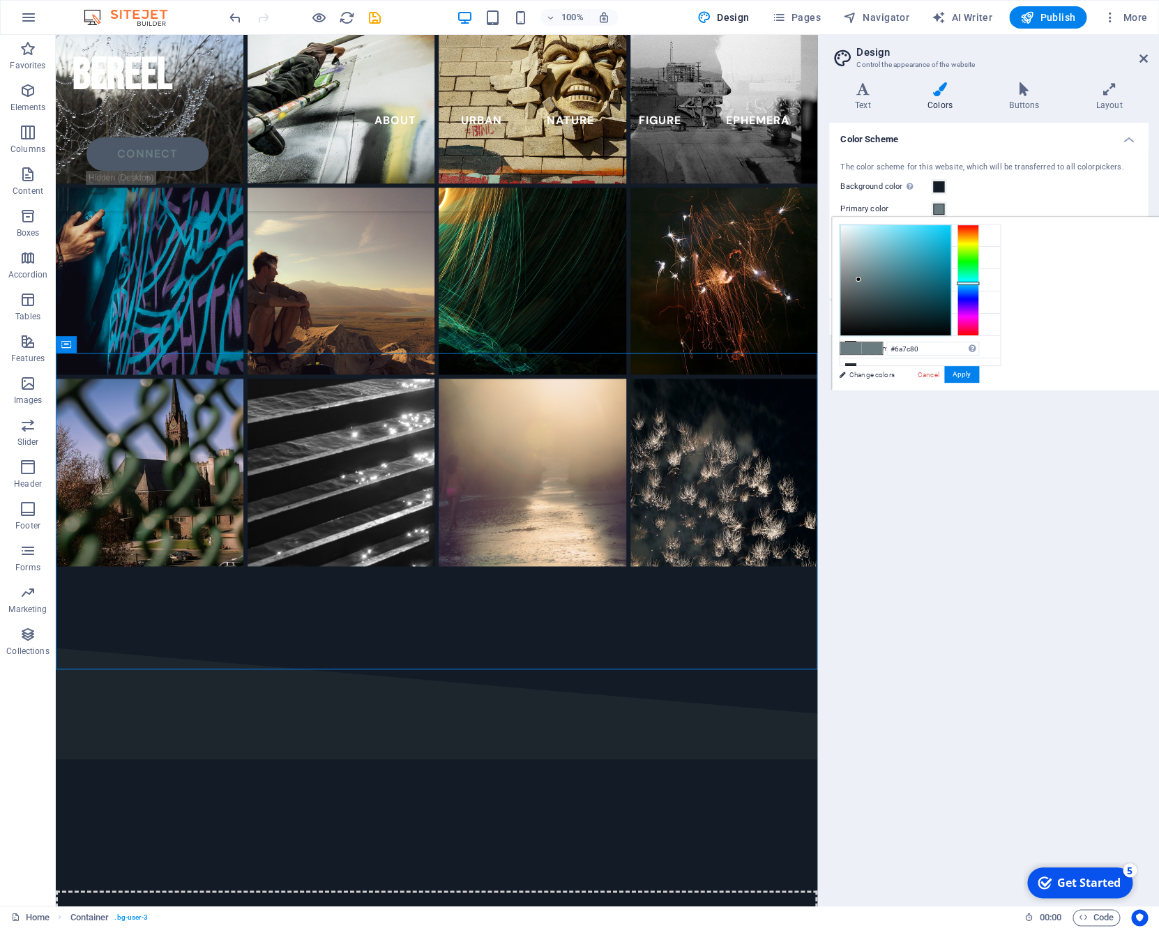
click at [941, 208] on span at bounding box center [938, 209] width 11 height 11
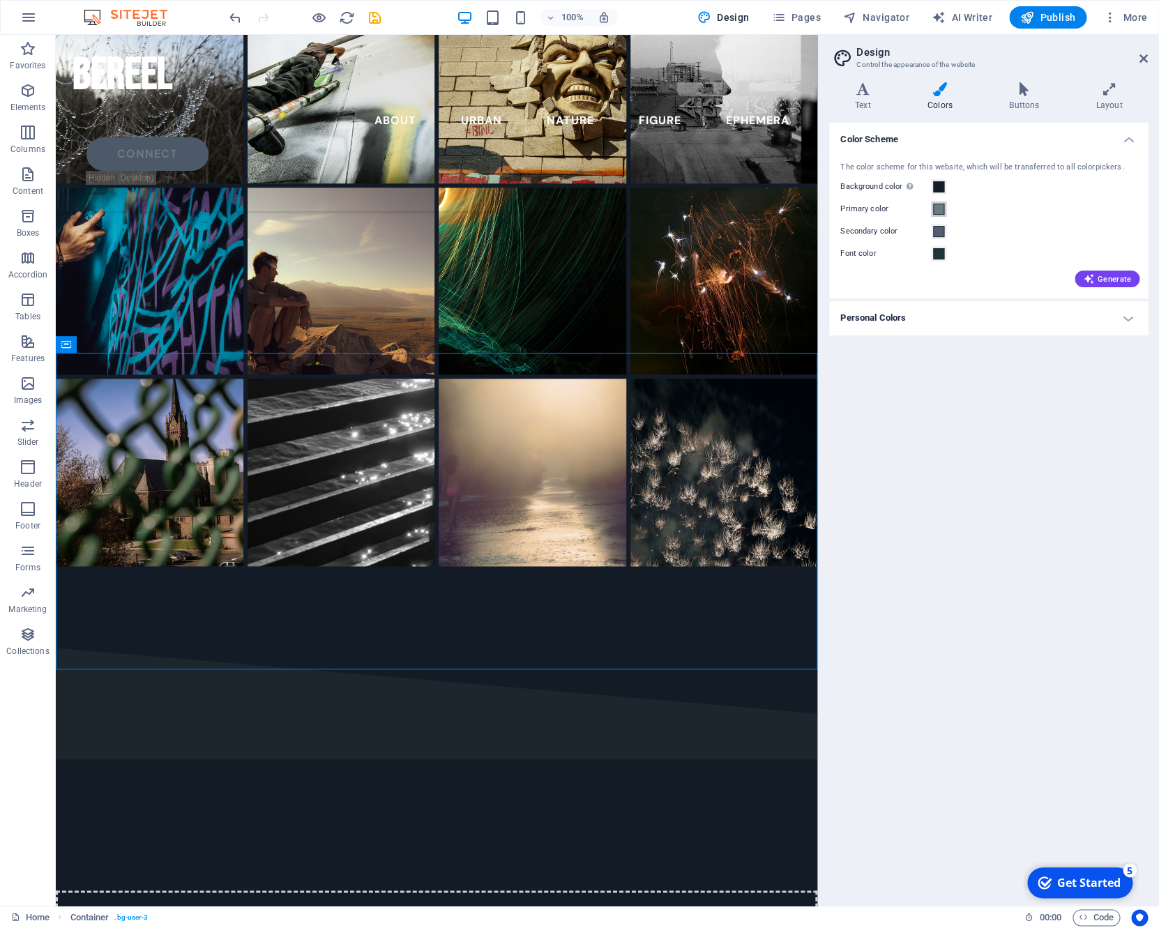
click at [943, 204] on span at bounding box center [938, 209] width 11 height 11
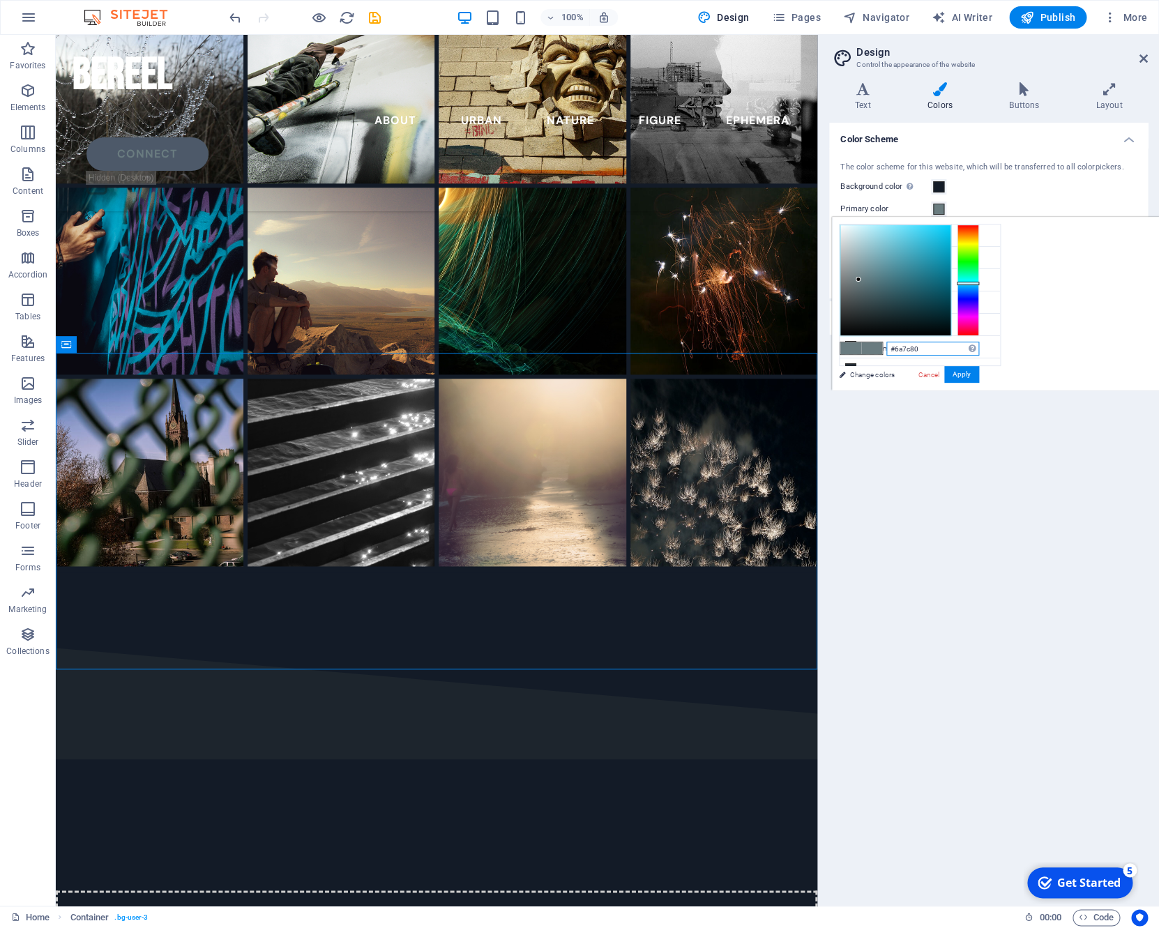
click at [928, 352] on input "#6a7c80" at bounding box center [932, 349] width 93 height 14
type input "#526266"
click at [860, 291] on div at bounding box center [895, 280] width 110 height 110
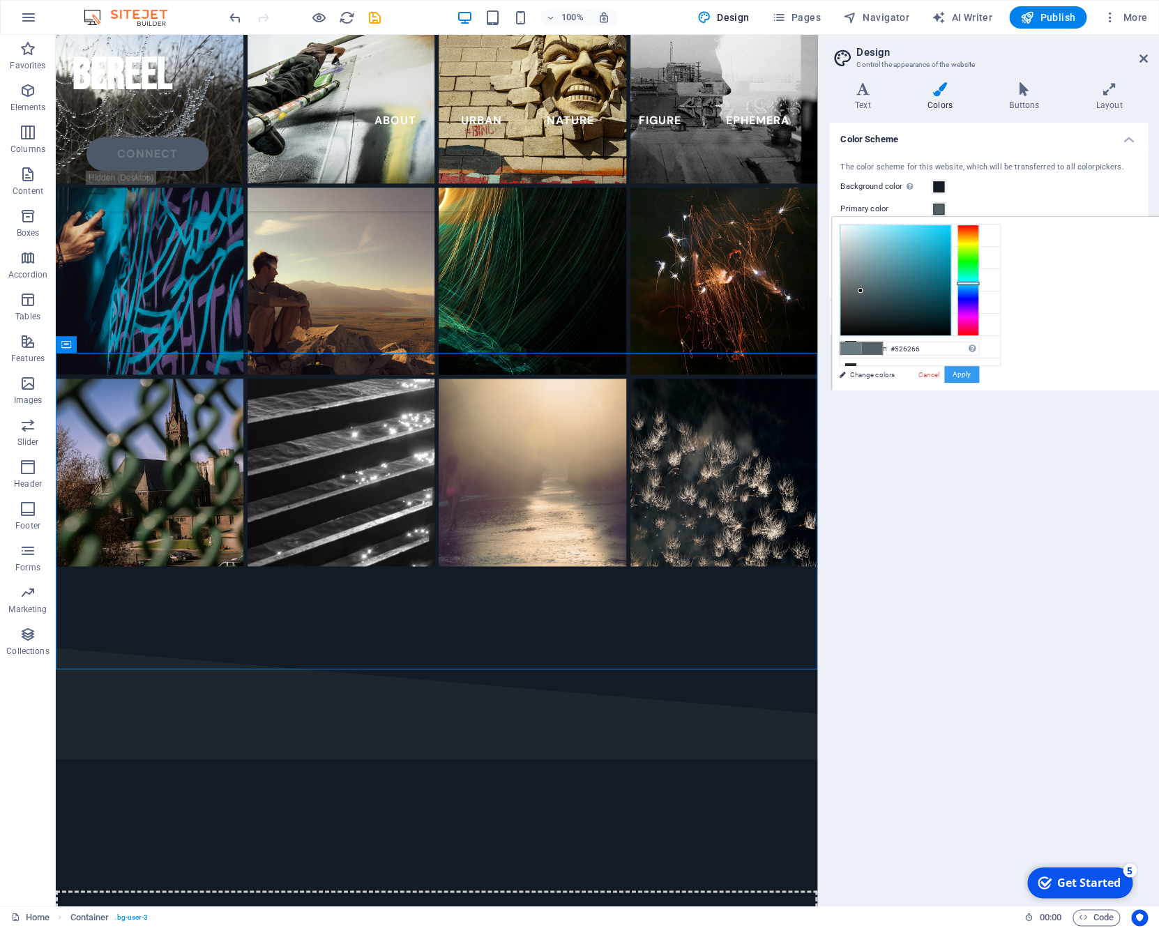
click at [958, 374] on button "Apply" at bounding box center [961, 374] width 35 height 17
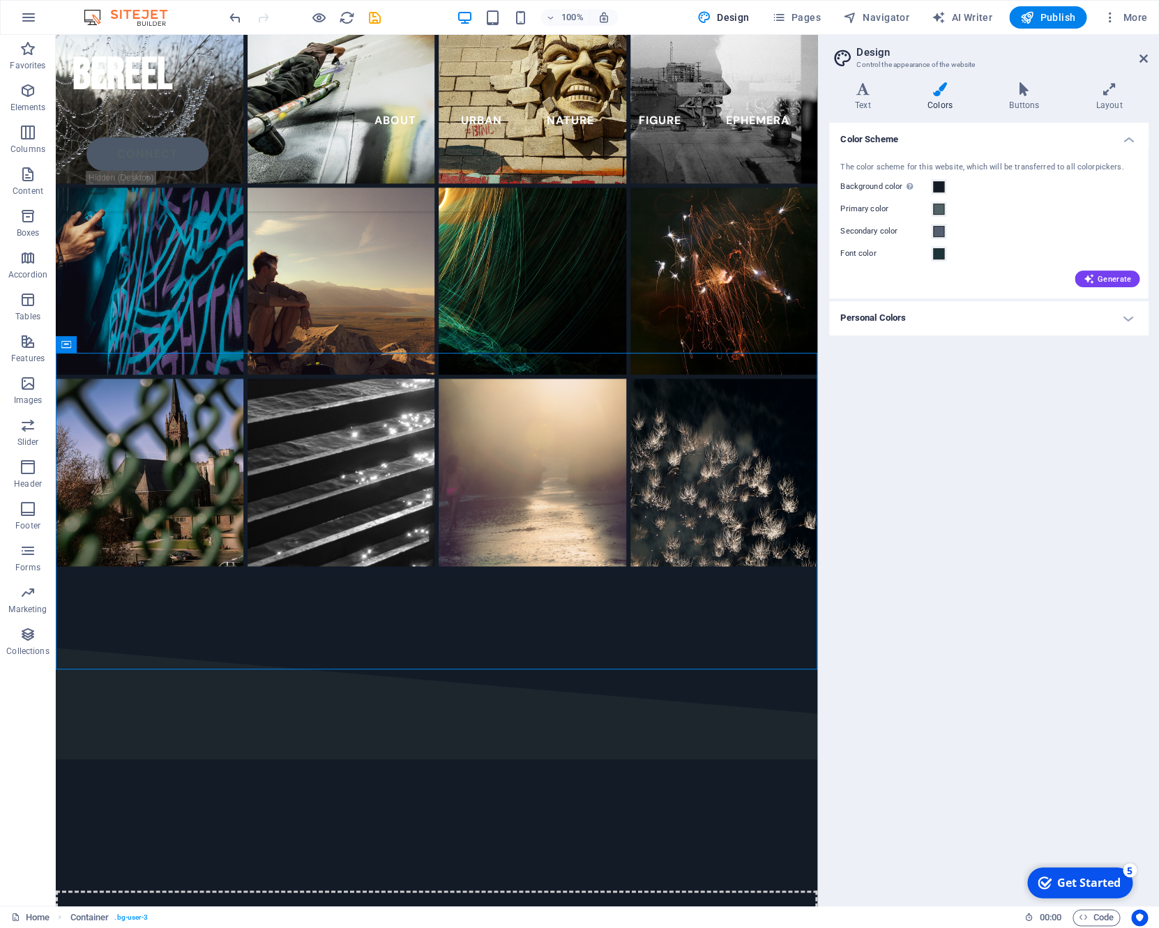
click at [937, 321] on h4 "Personal Colors" at bounding box center [988, 317] width 319 height 33
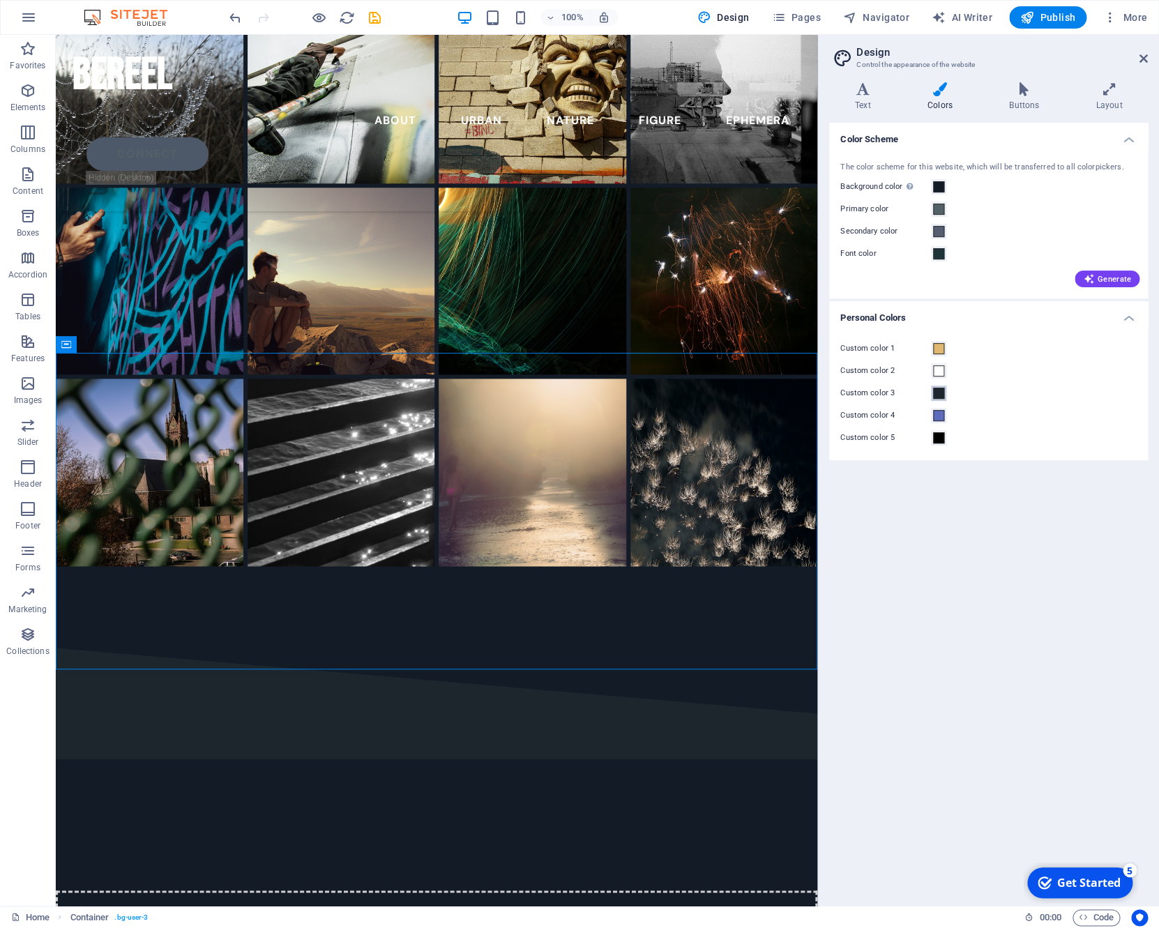
click at [940, 395] on span at bounding box center [938, 393] width 11 height 11
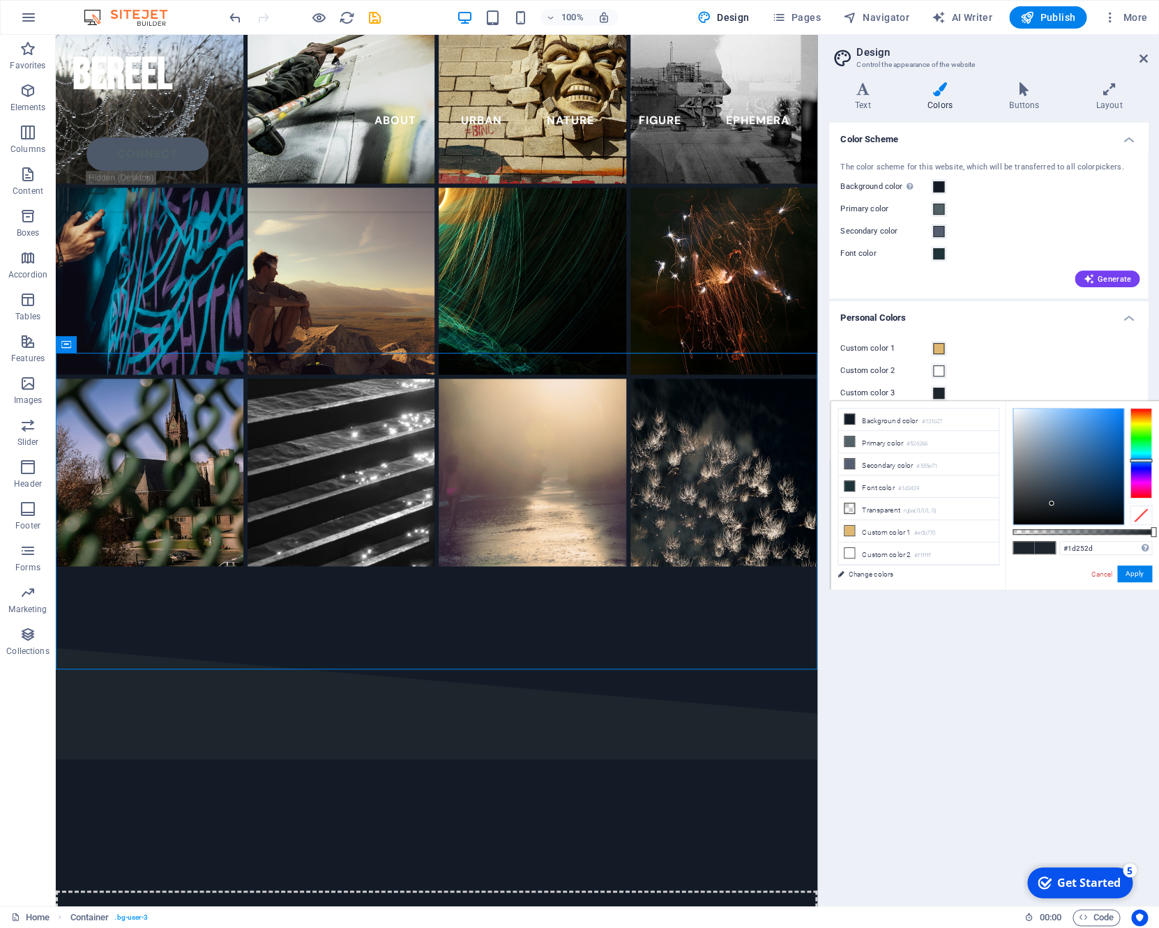
click at [1022, 342] on div "Custom color 1" at bounding box center [988, 348] width 296 height 17
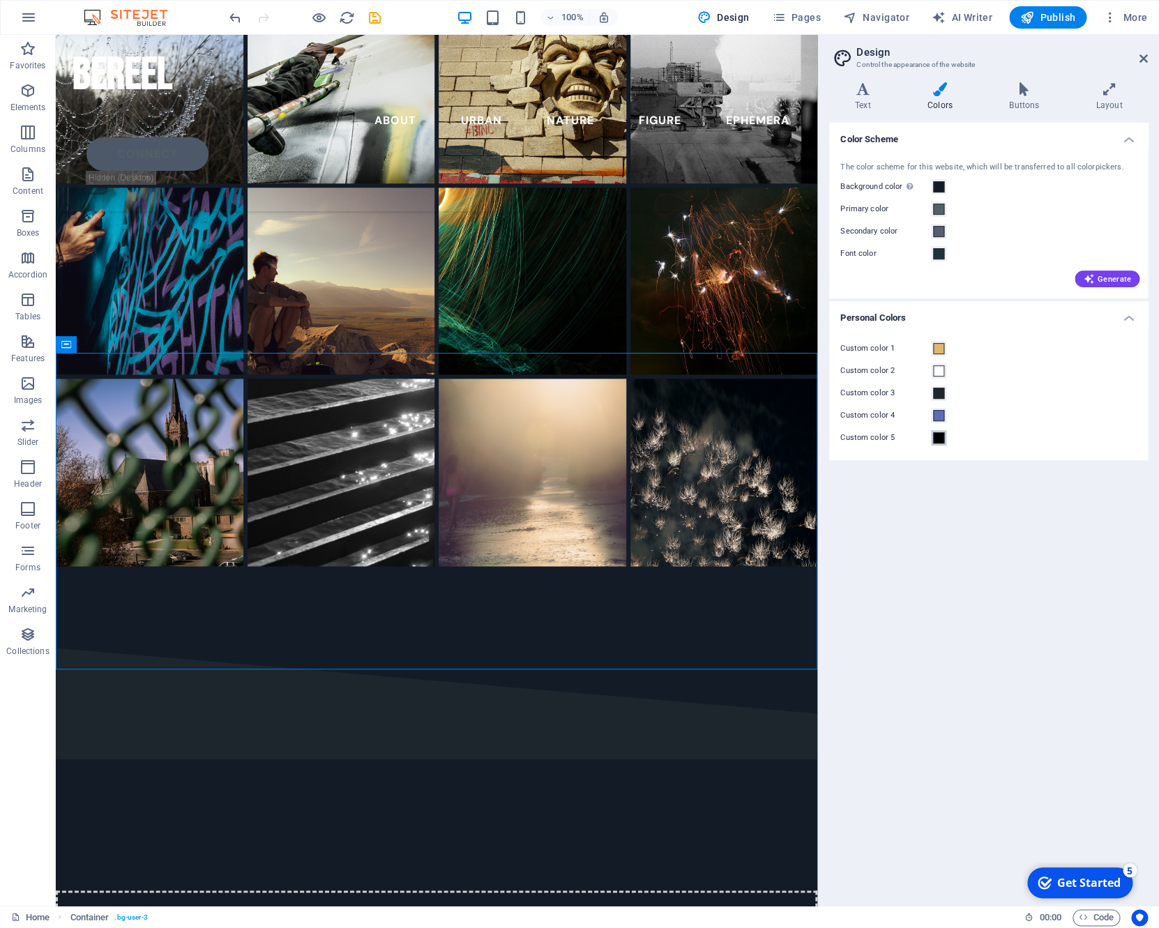
click at [940, 436] on span at bounding box center [938, 437] width 11 height 11
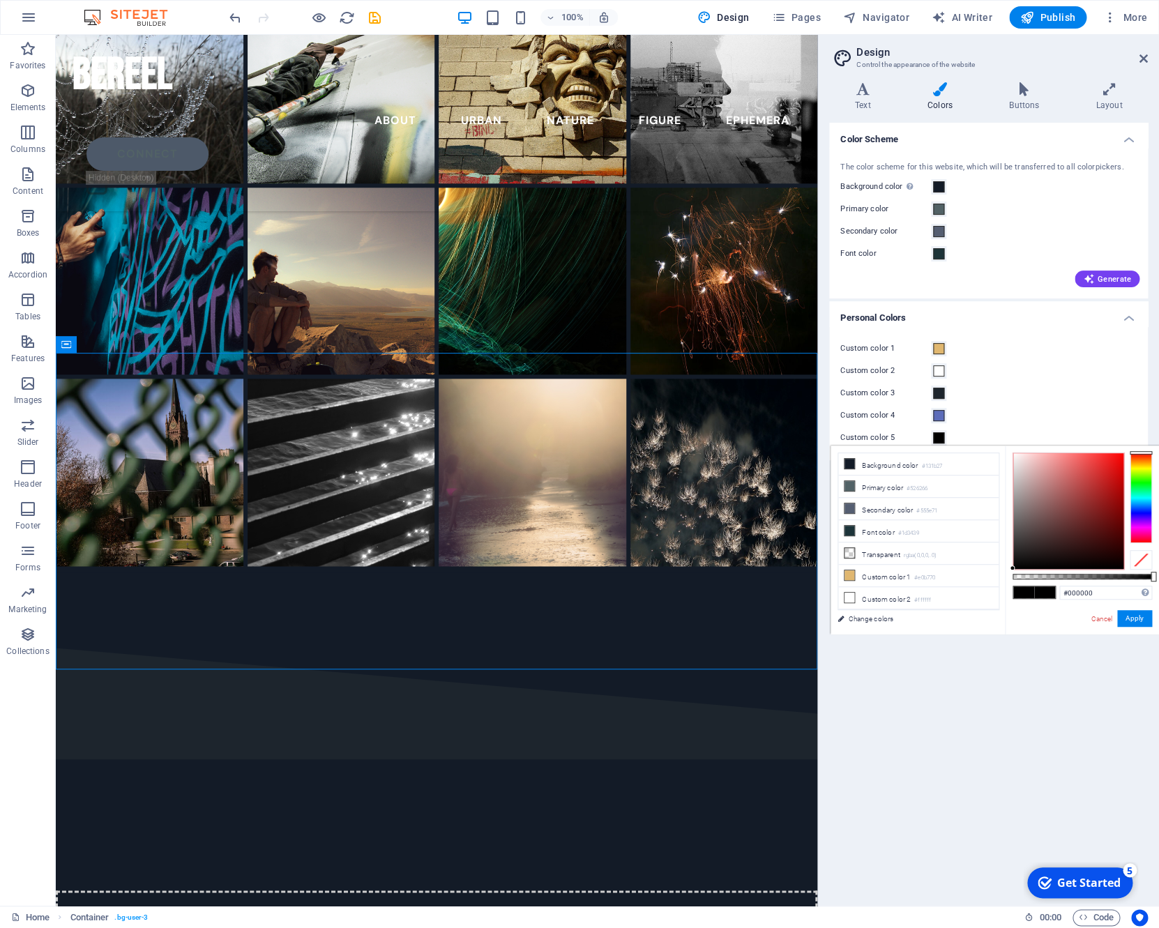
click at [984, 365] on div "Custom color 2" at bounding box center [988, 370] width 296 height 17
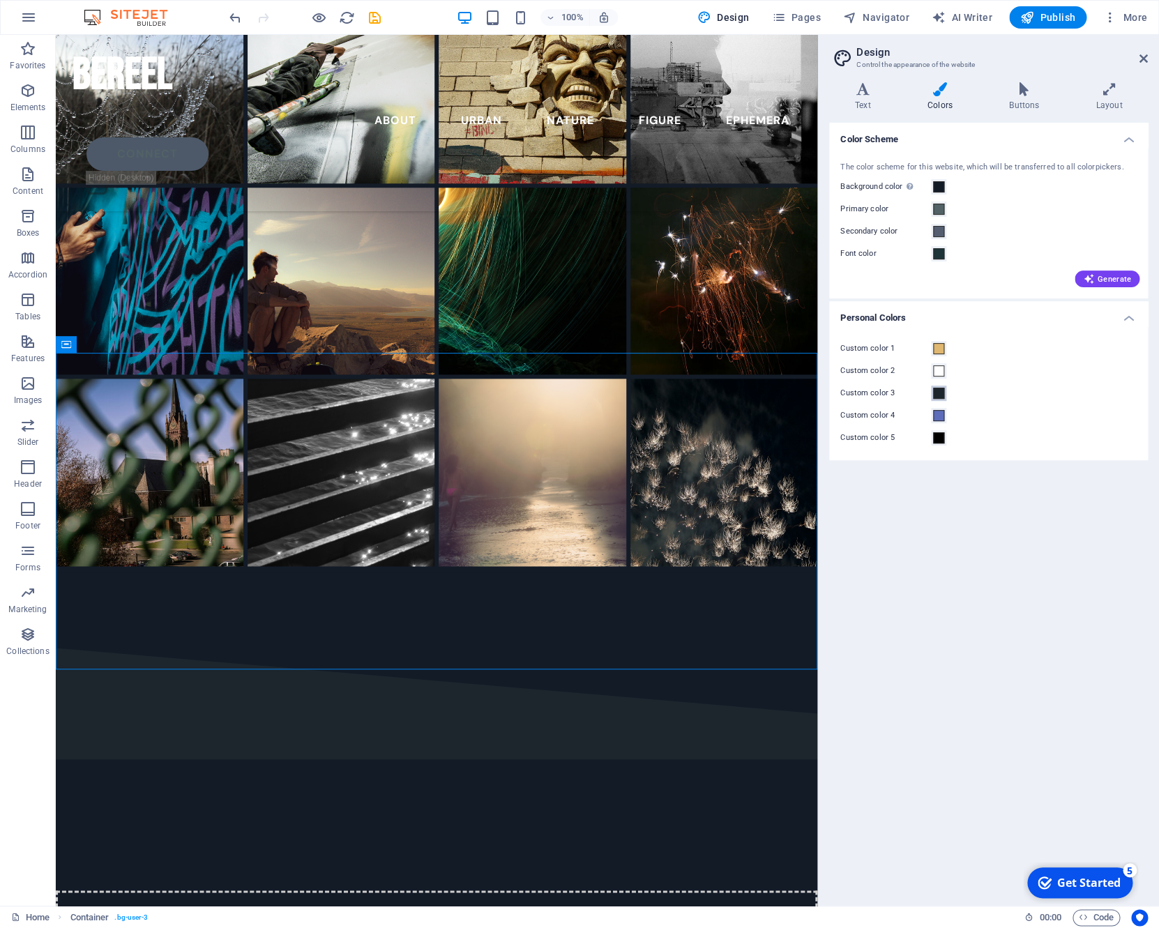
click at [935, 395] on span at bounding box center [938, 393] width 11 height 11
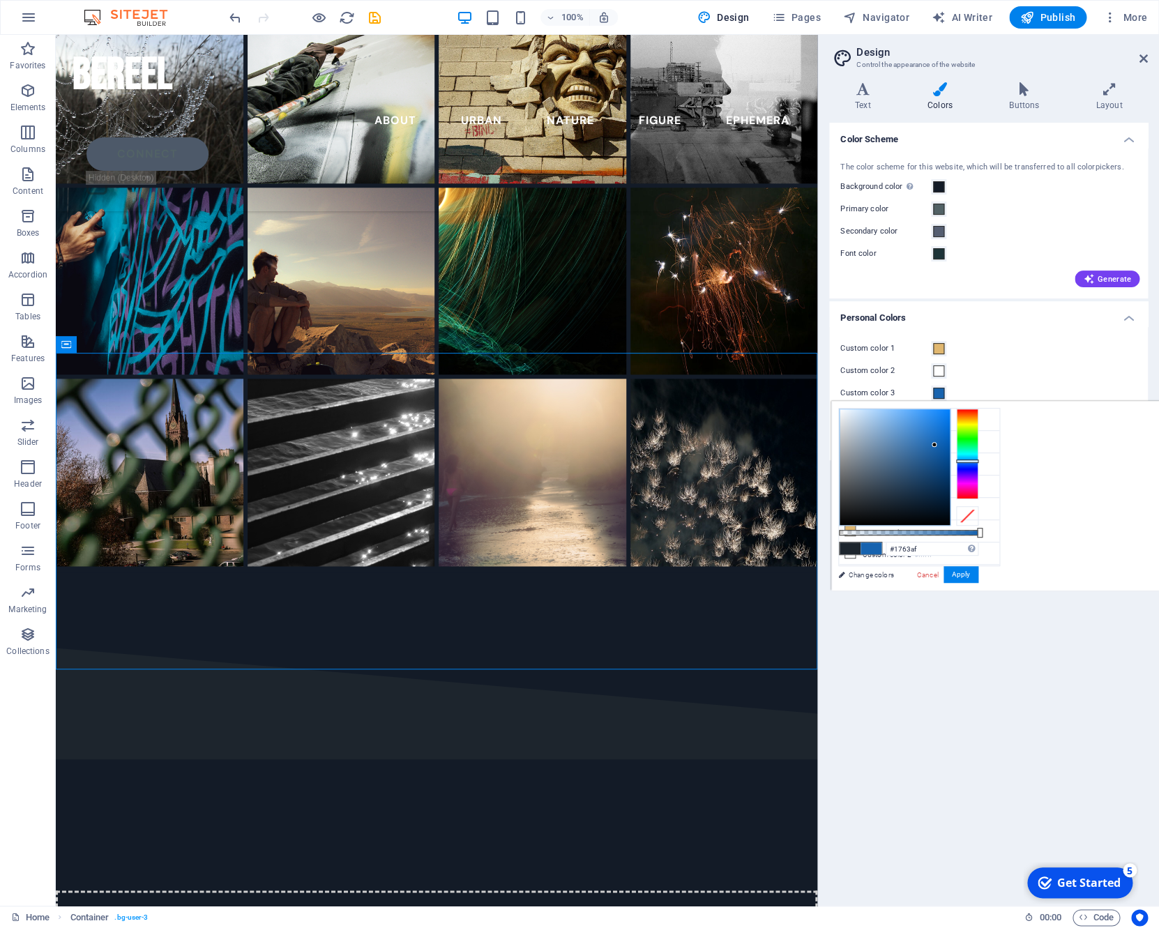
click at [934, 445] on div at bounding box center [894, 467] width 110 height 116
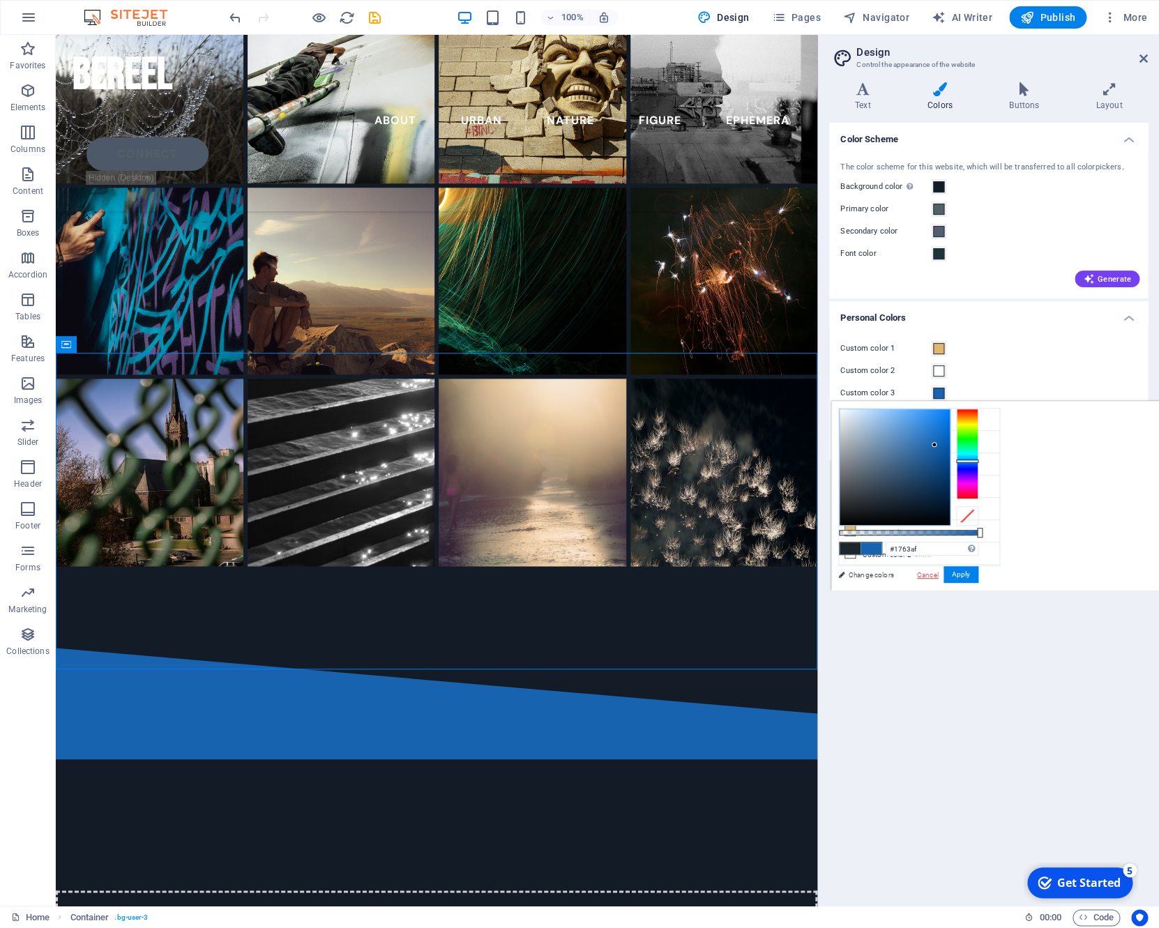
click at [927, 576] on link "Cancel" at bounding box center [927, 574] width 24 height 10
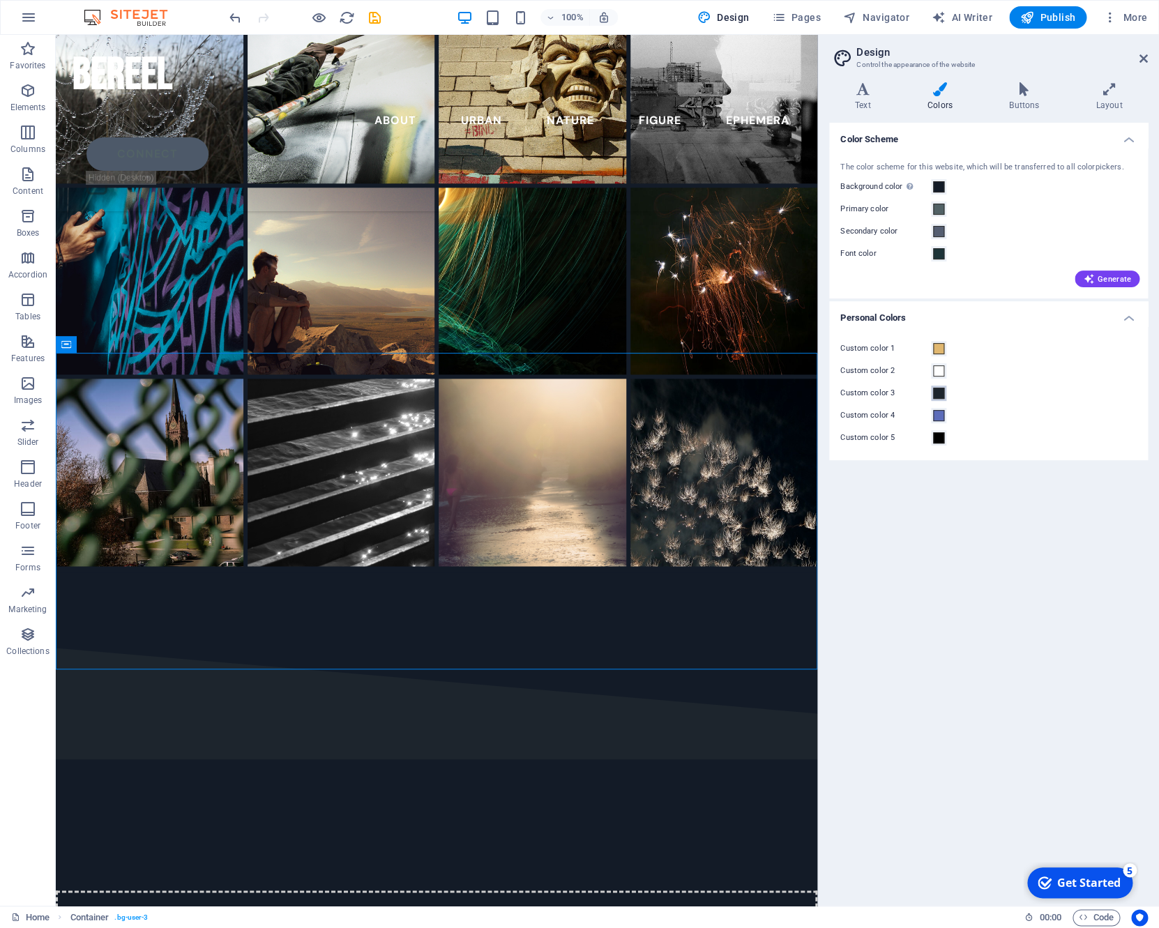
click at [937, 396] on span at bounding box center [938, 393] width 11 height 11
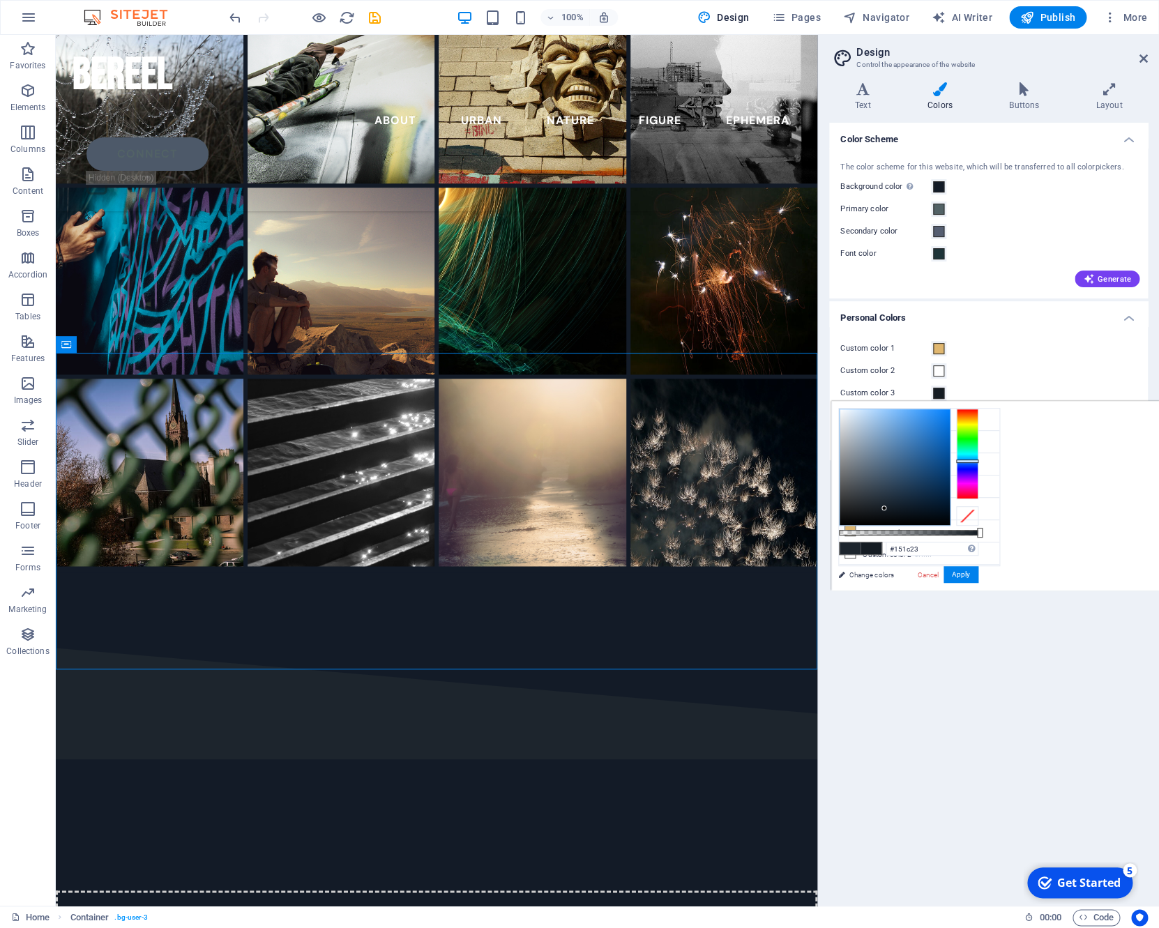
click at [884, 508] on div at bounding box center [894, 467] width 110 height 116
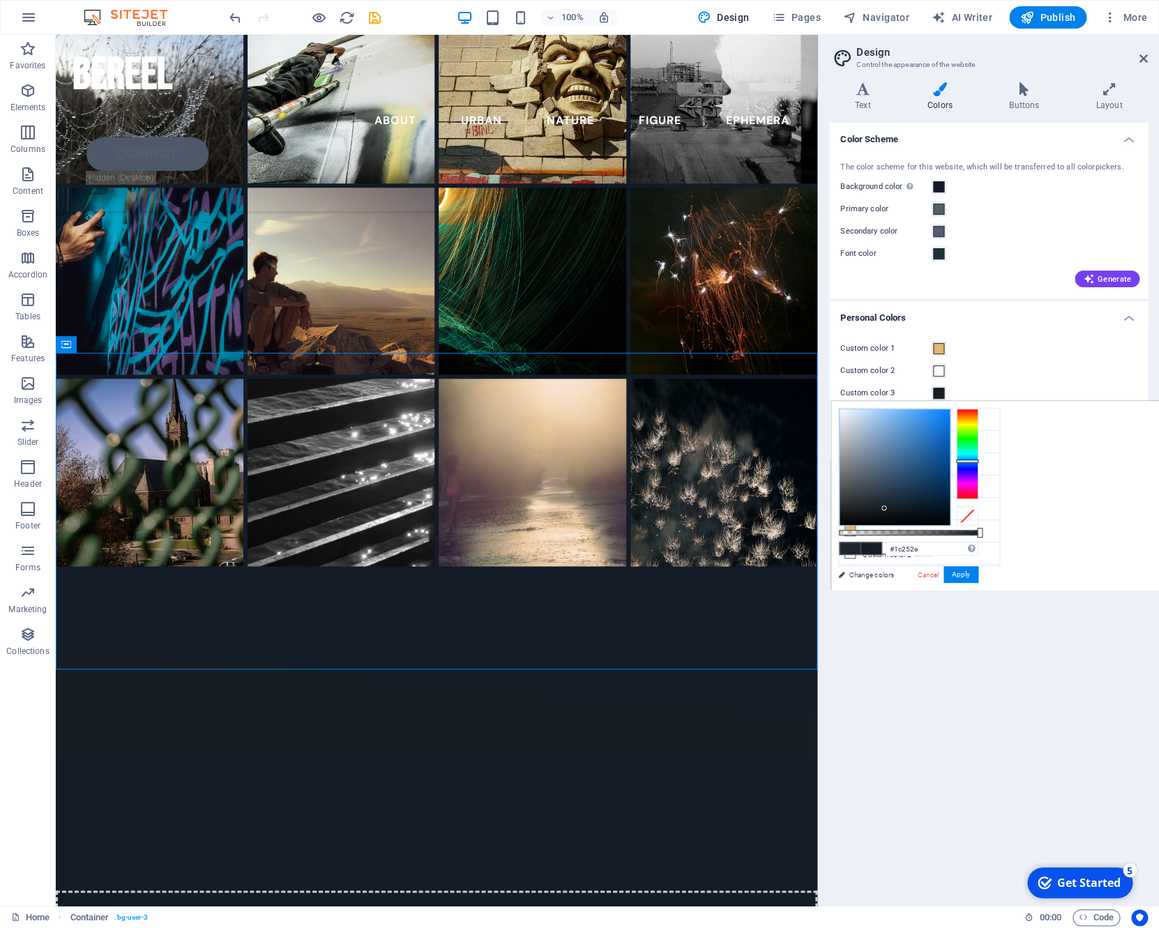
click at [882, 503] on div at bounding box center [894, 467] width 110 height 116
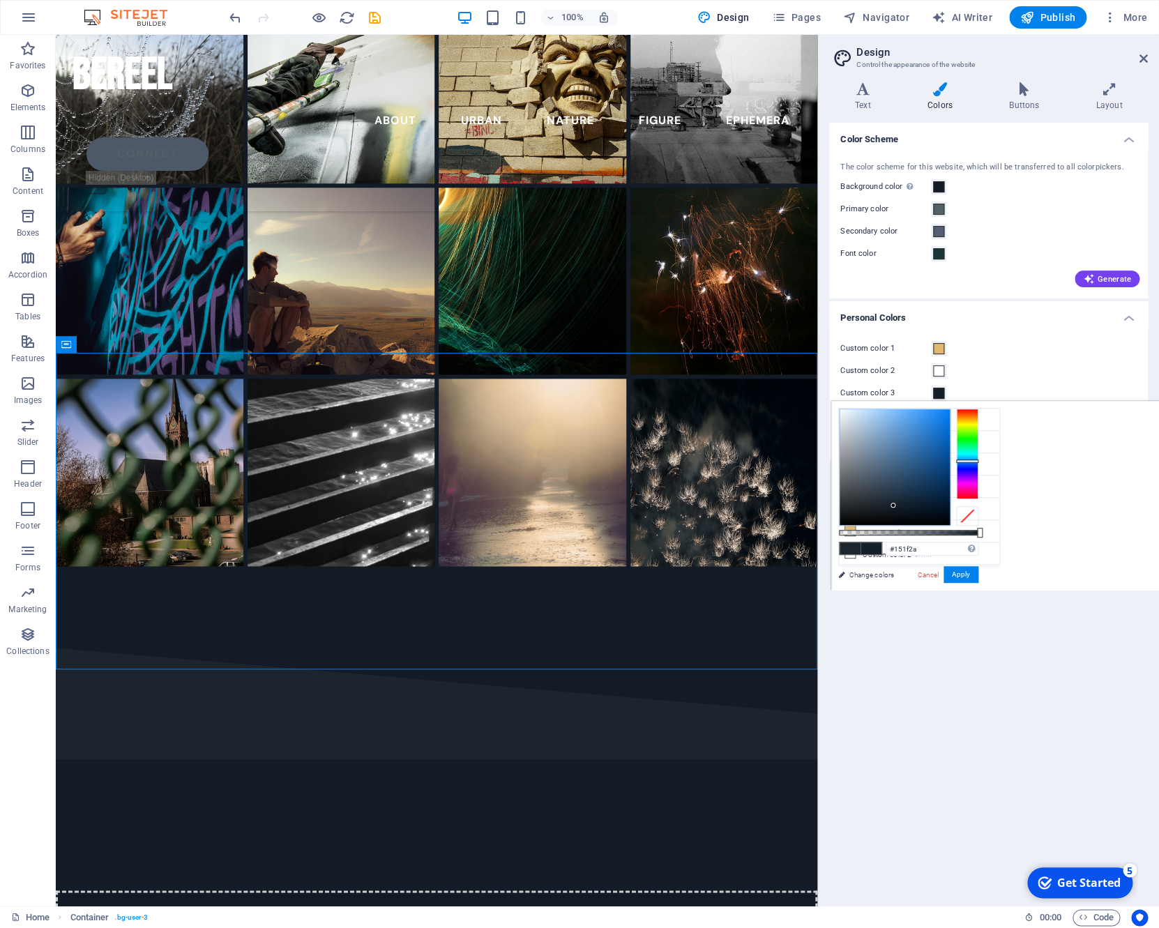
click at [893, 505] on div at bounding box center [894, 467] width 110 height 116
click at [892, 500] on div at bounding box center [894, 467] width 110 height 116
click at [905, 508] on div at bounding box center [894, 467] width 110 height 116
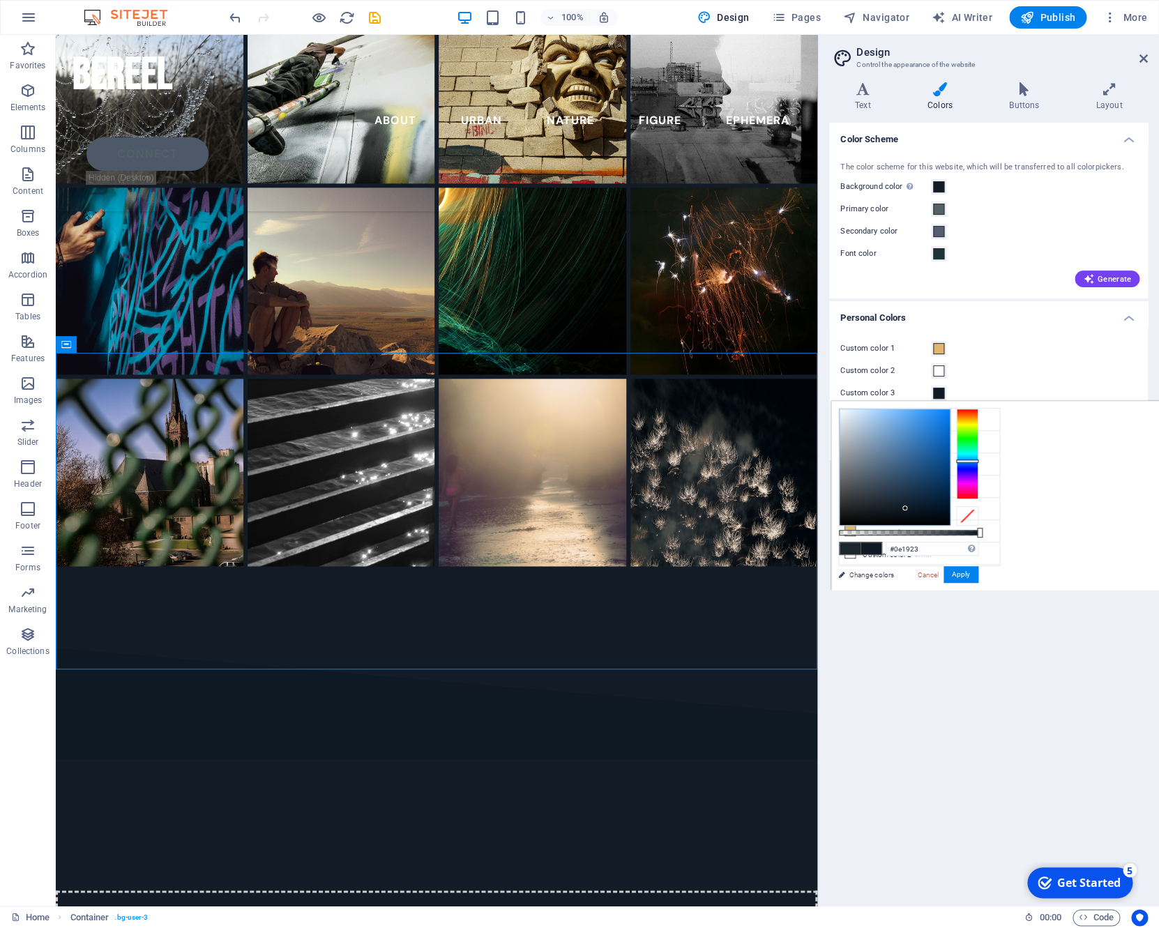
type input "#142331"
click at [904, 502] on div at bounding box center [894, 467] width 110 height 116
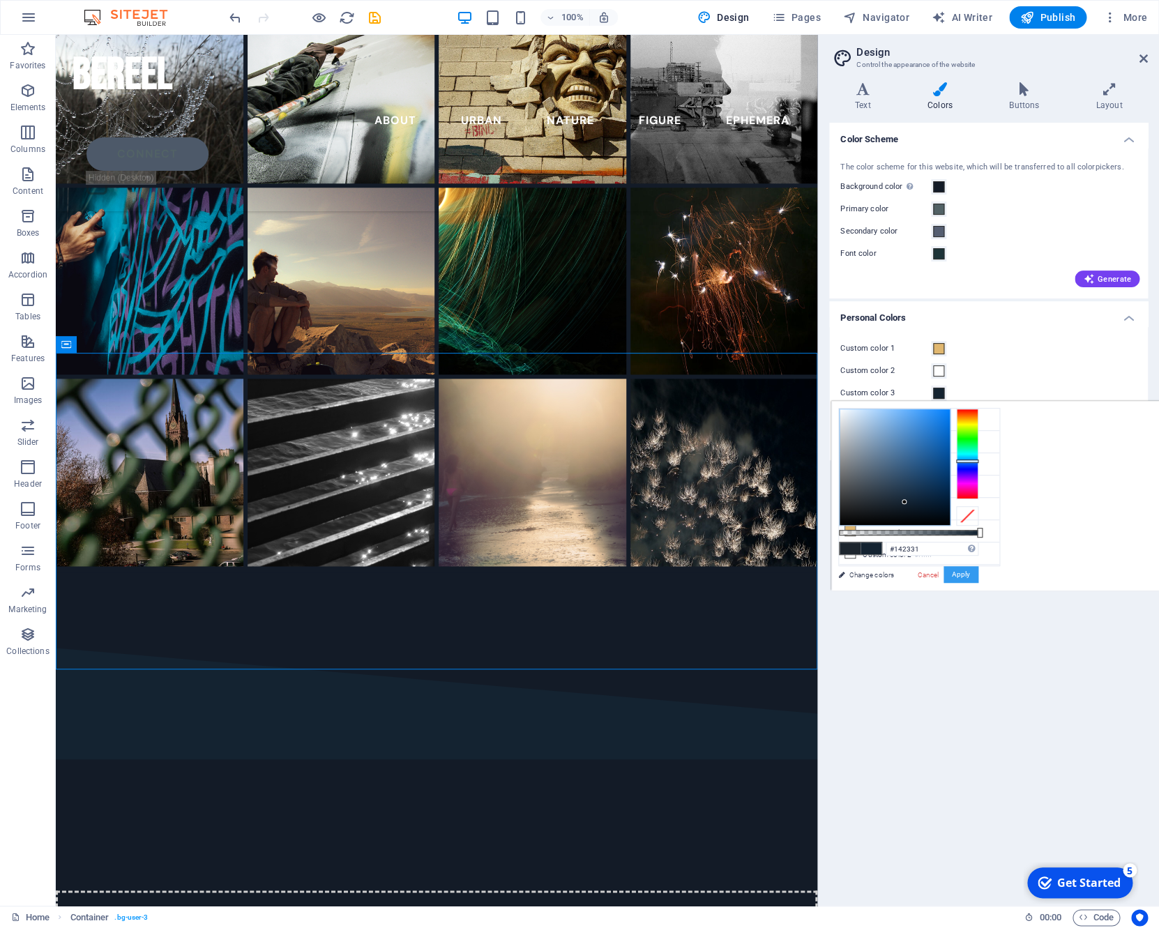
click at [958, 581] on button "Apply" at bounding box center [960, 574] width 35 height 17
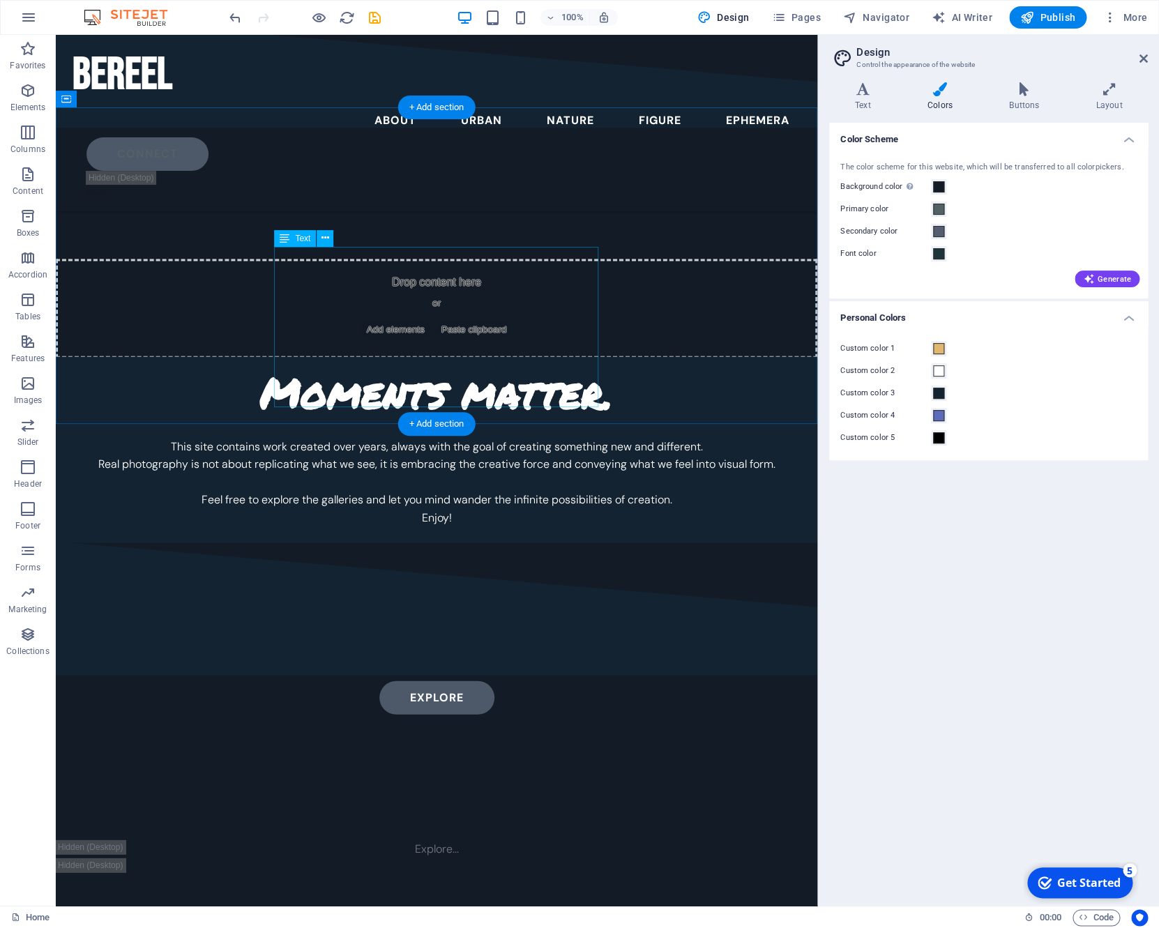
scroll to position [3503, 0]
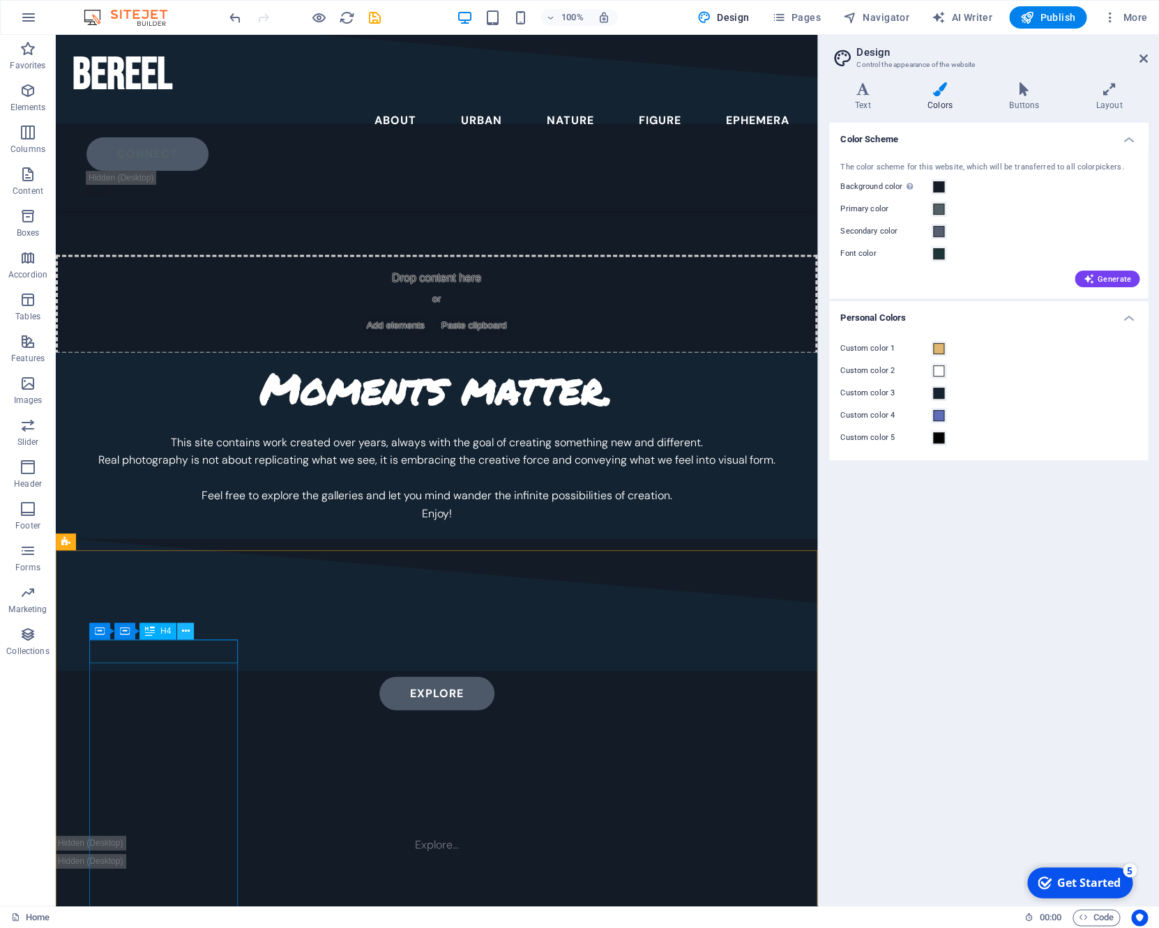
click at [185, 632] on icon at bounding box center [186, 631] width 8 height 15
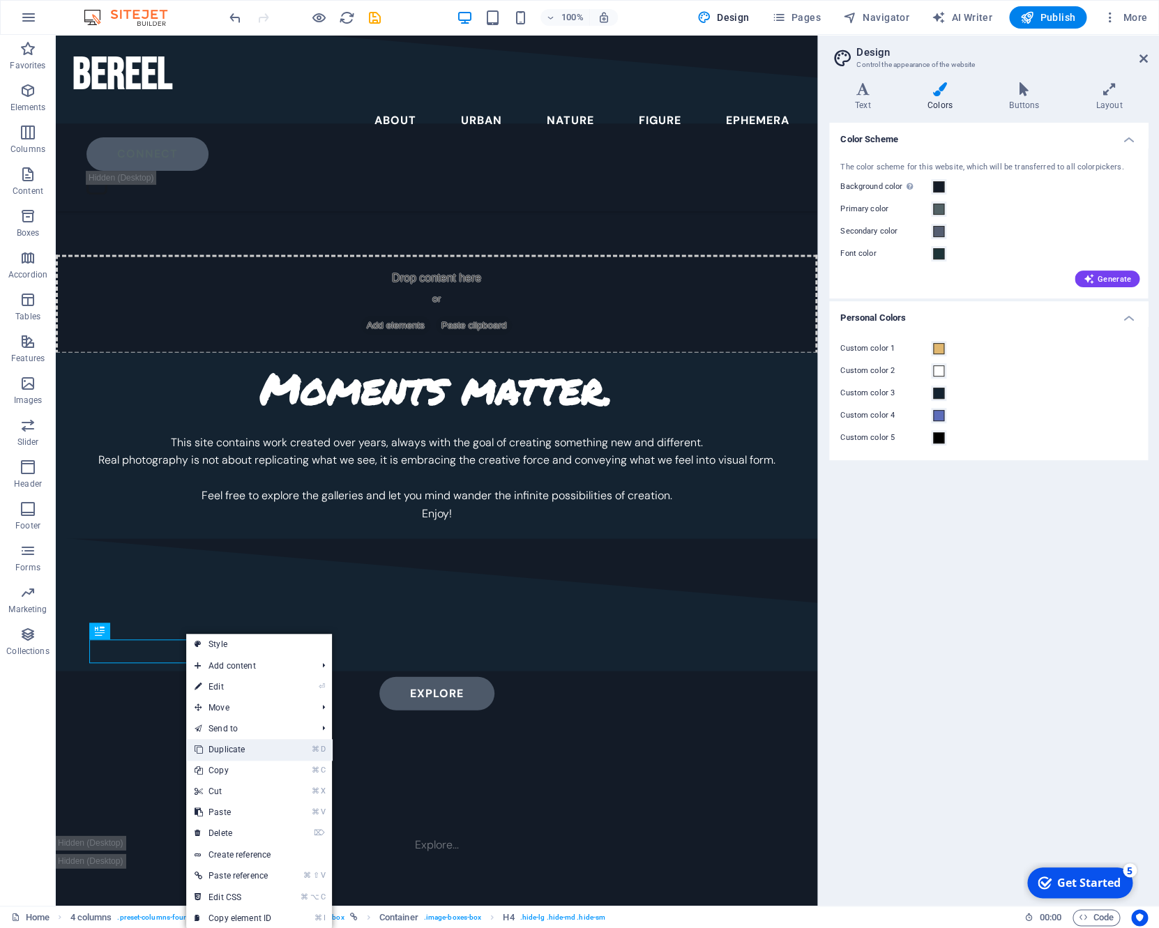
click at [242, 756] on link "⌘ D Duplicate" at bounding box center [232, 749] width 93 height 21
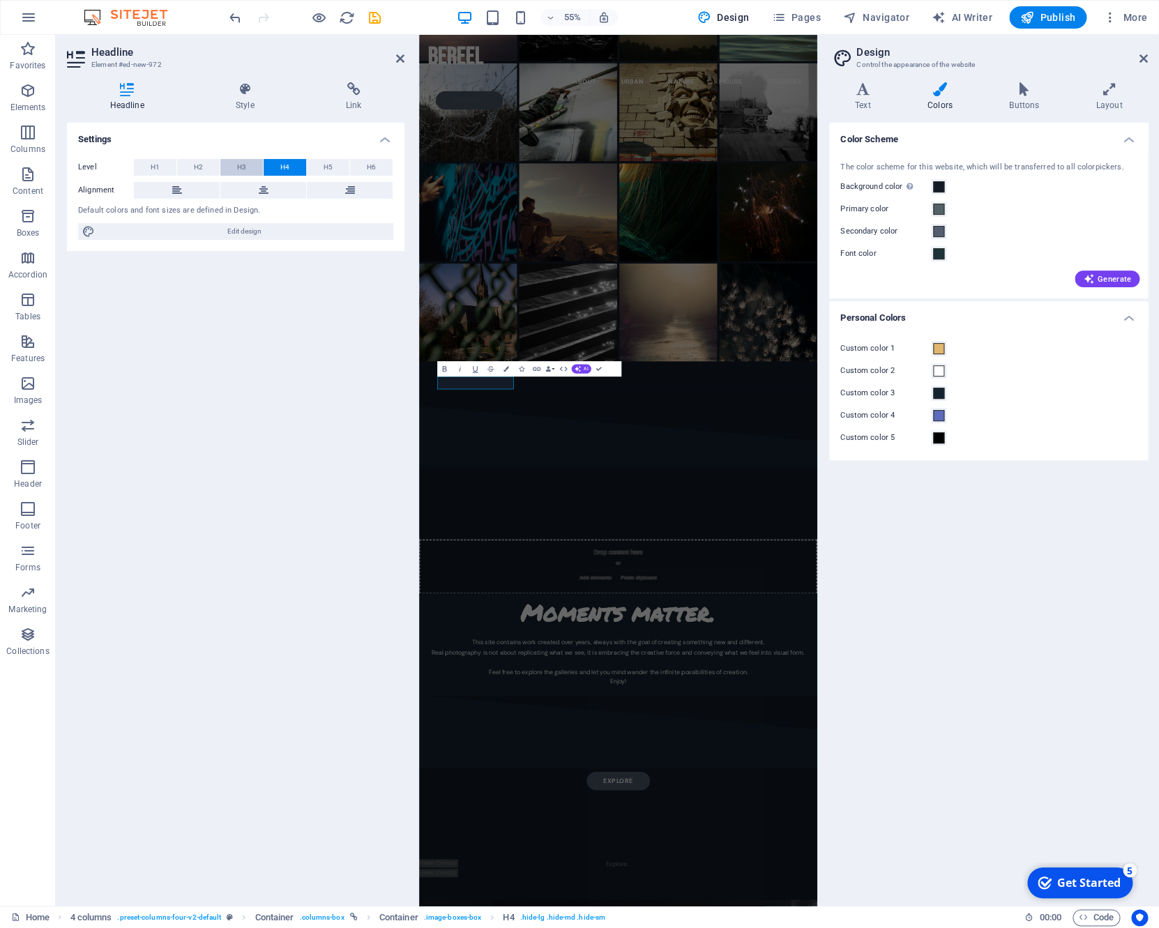
scroll to position [4182, 0]
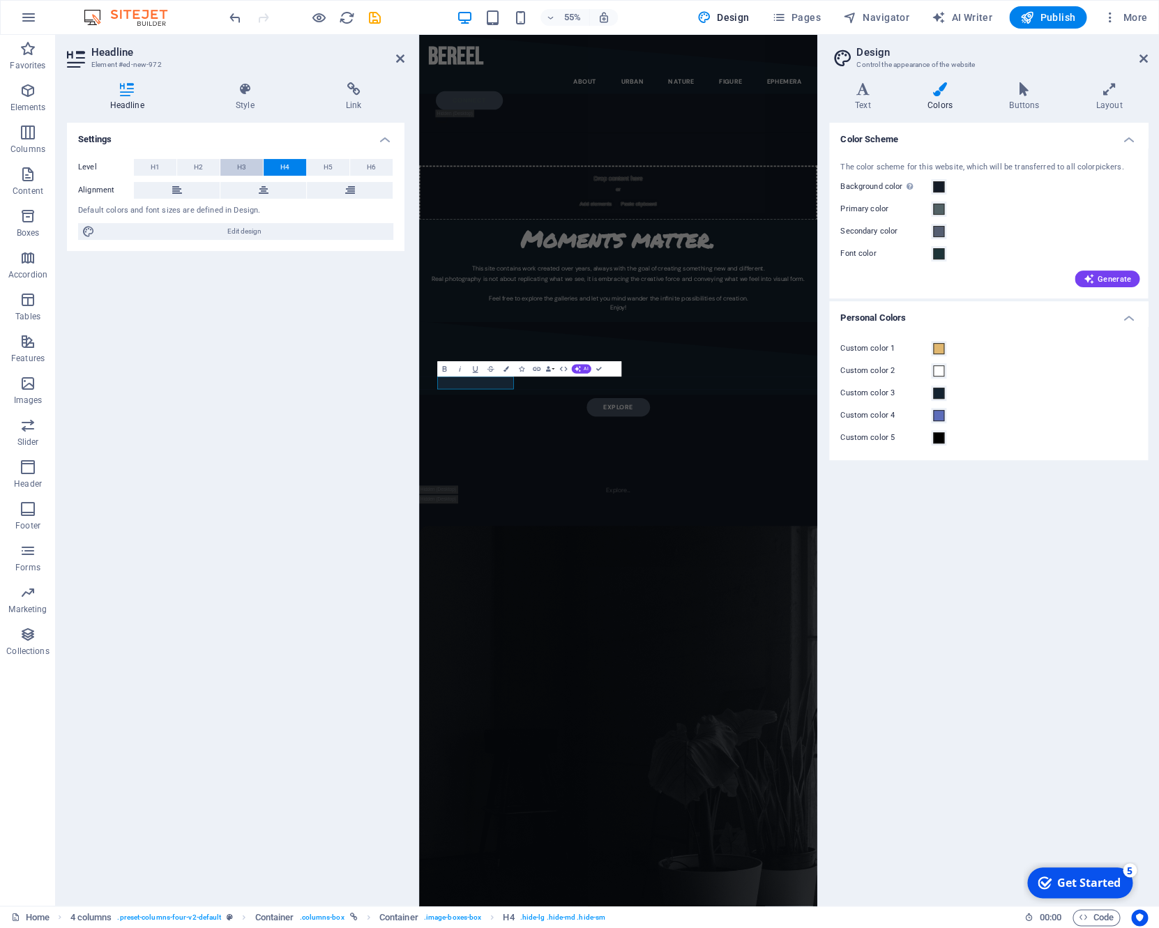
click at [239, 163] on span "H3" at bounding box center [241, 167] width 9 height 17
click at [273, 93] on icon at bounding box center [244, 89] width 105 height 14
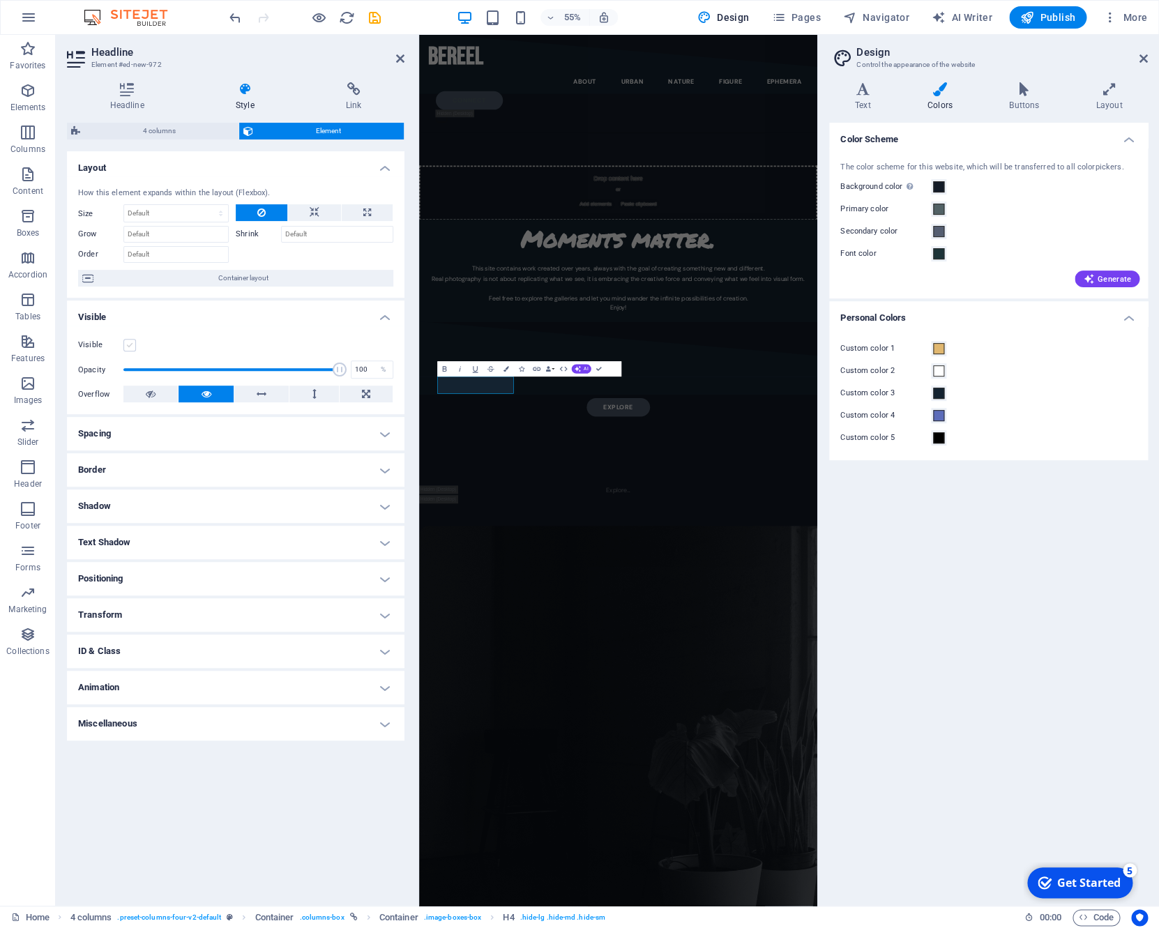
click at [135, 342] on label at bounding box center [129, 345] width 13 height 13
click at [0, 0] on input "Visible" at bounding box center [0, 0] width 0 height 0
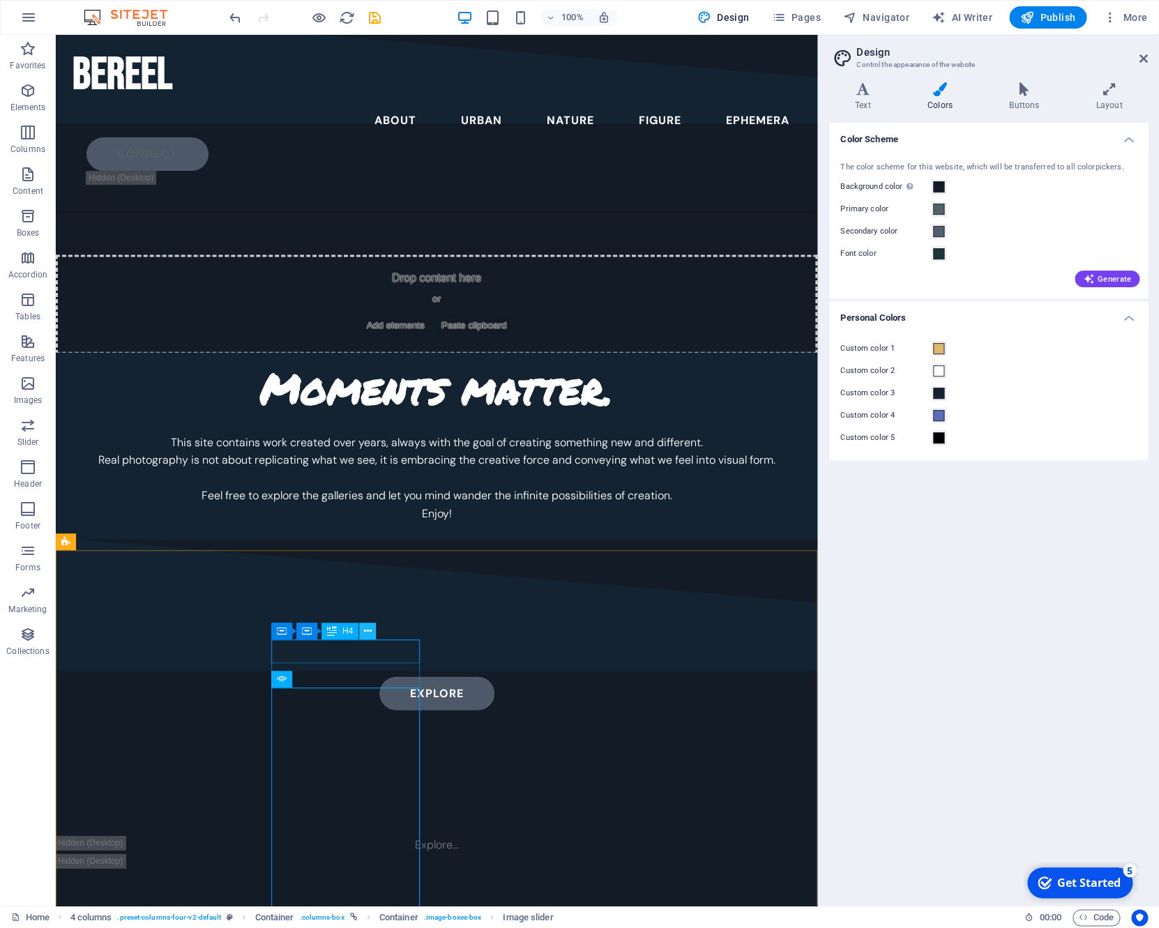
click at [367, 633] on icon at bounding box center [368, 631] width 8 height 15
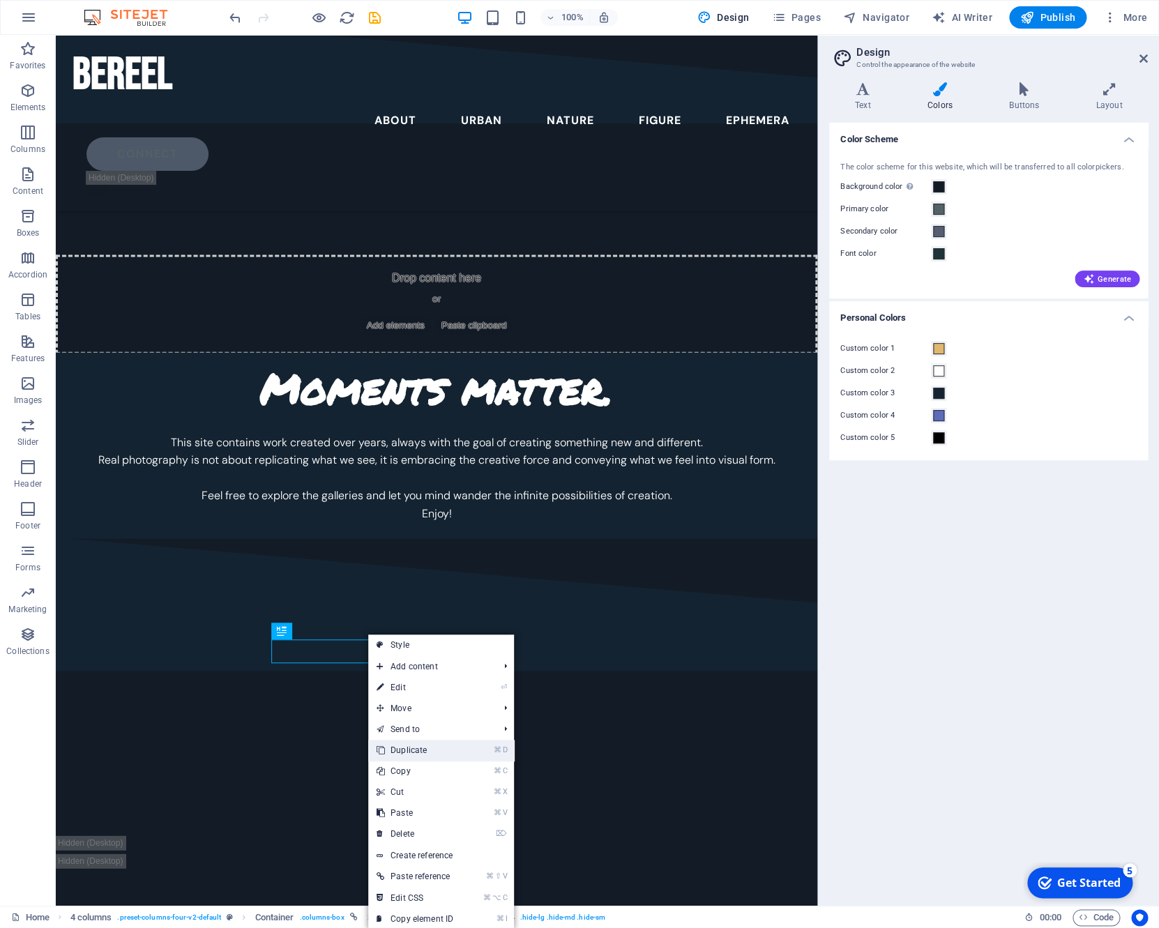
click at [420, 742] on link "⌘ D Duplicate" at bounding box center [414, 750] width 93 height 21
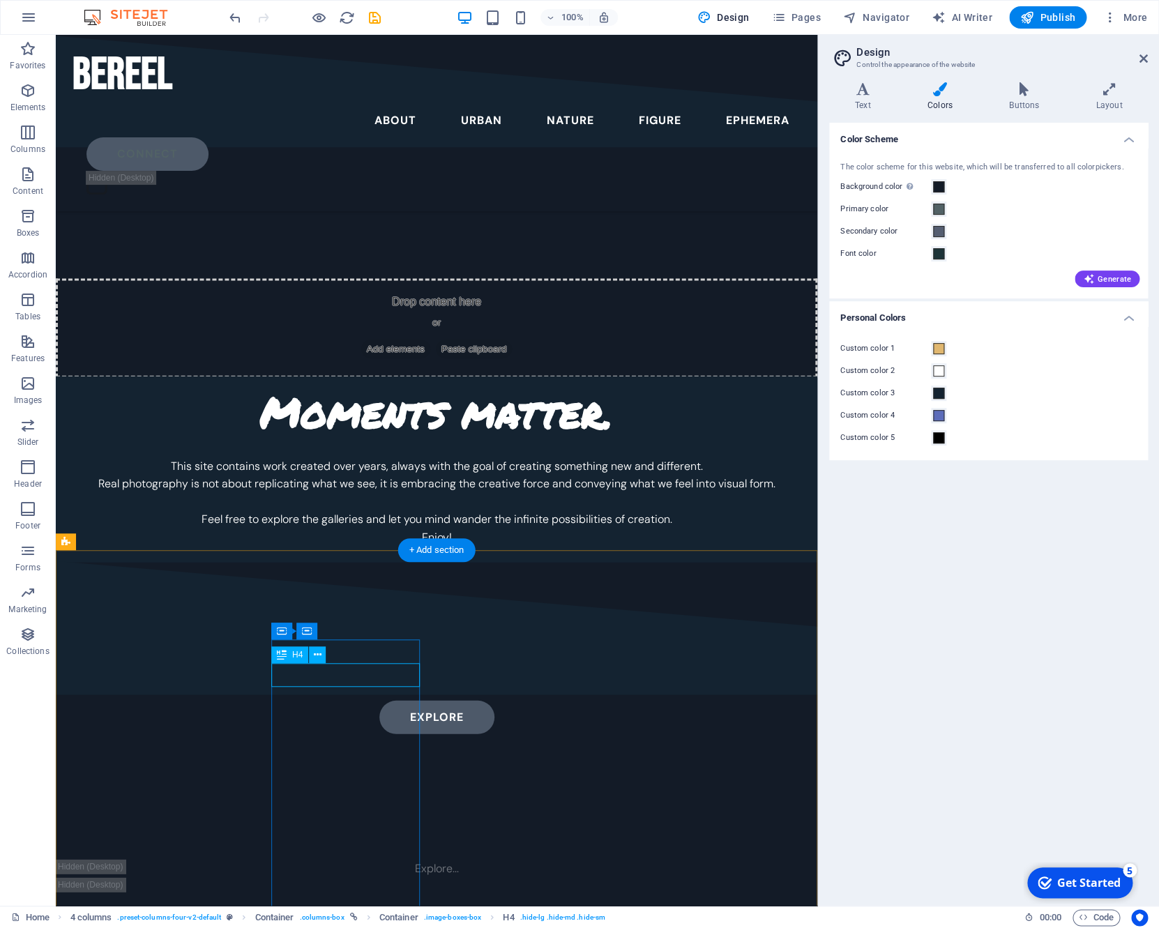
scroll to position [4182, 0]
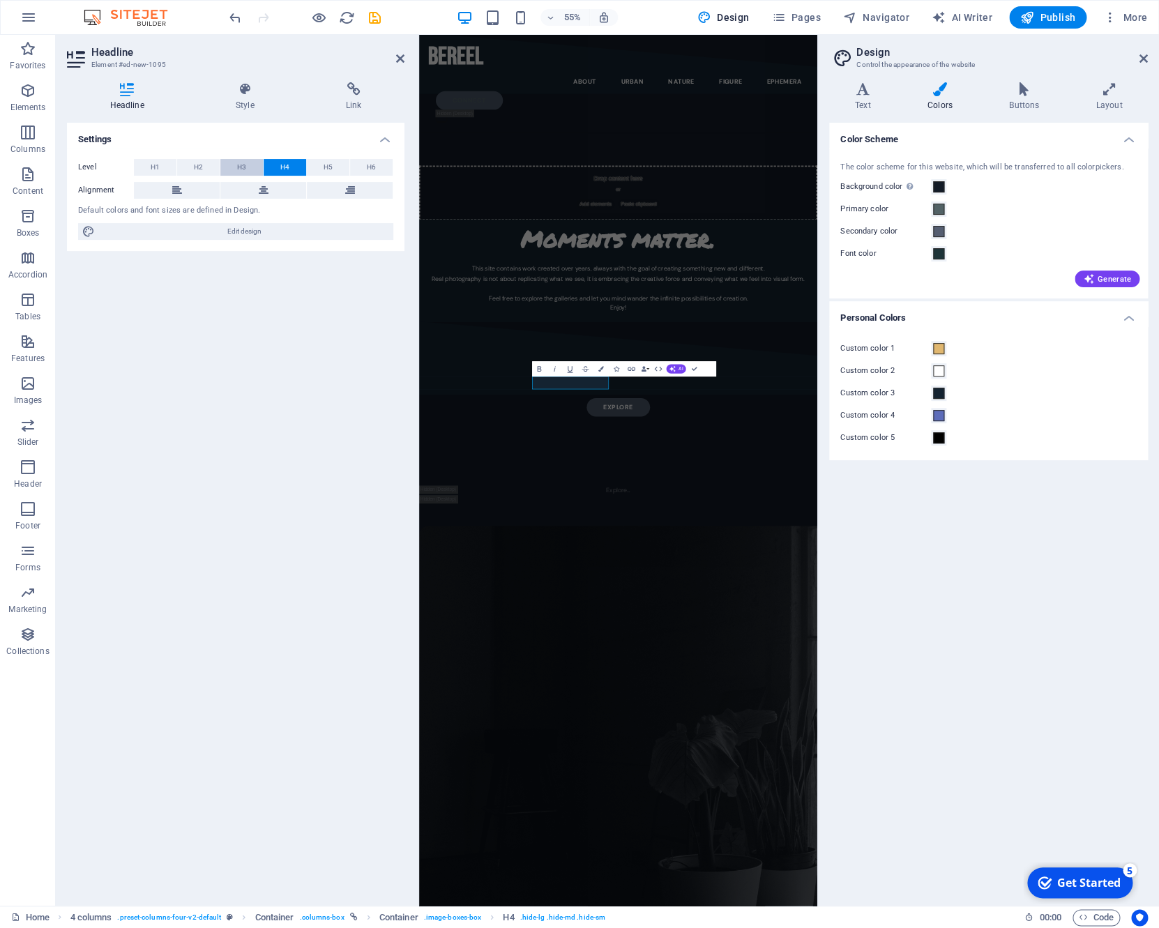
click at [236, 167] on button "H3" at bounding box center [241, 167] width 43 height 17
click at [248, 94] on icon at bounding box center [244, 89] width 105 height 14
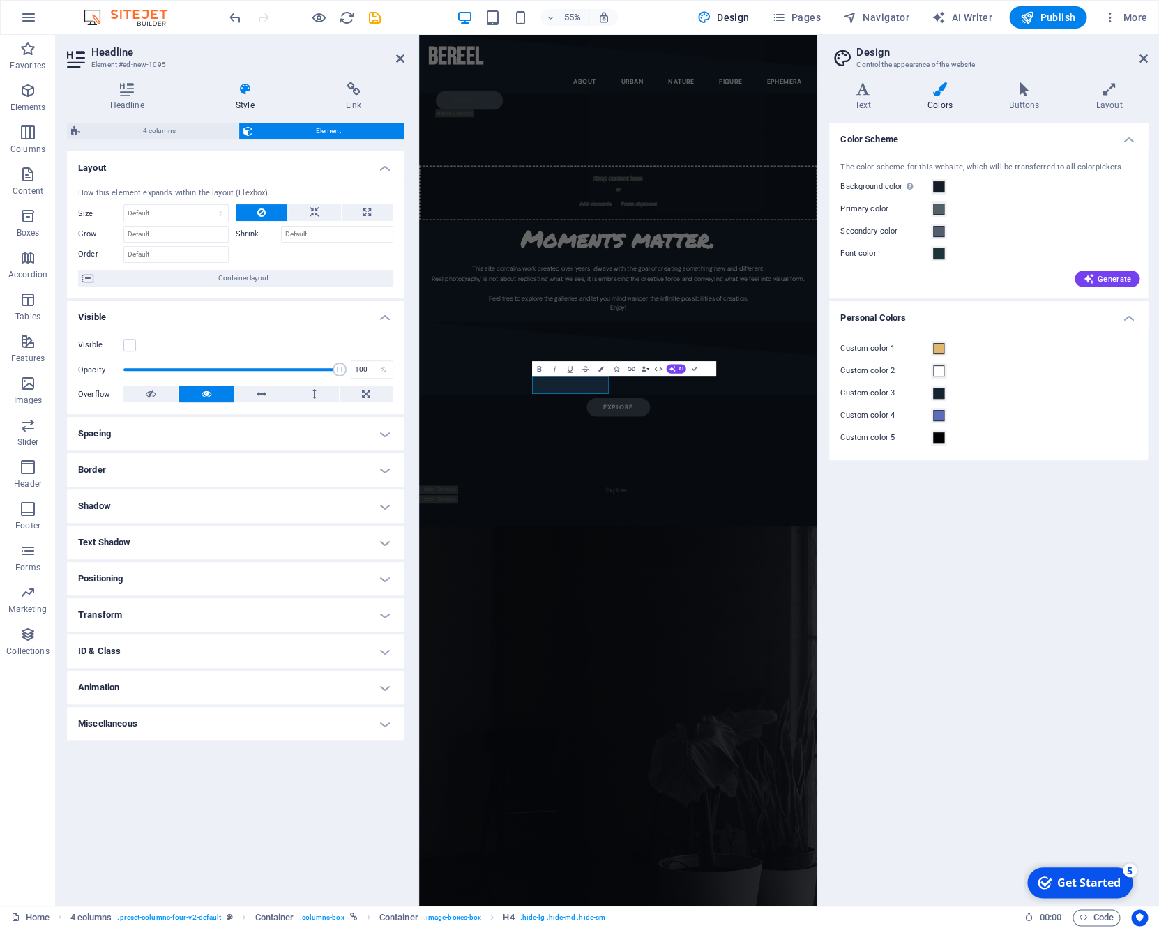
click at [137, 341] on div "Visible" at bounding box center [235, 345] width 315 height 17
click at [1140, 56] on icon at bounding box center [1143, 58] width 8 height 11
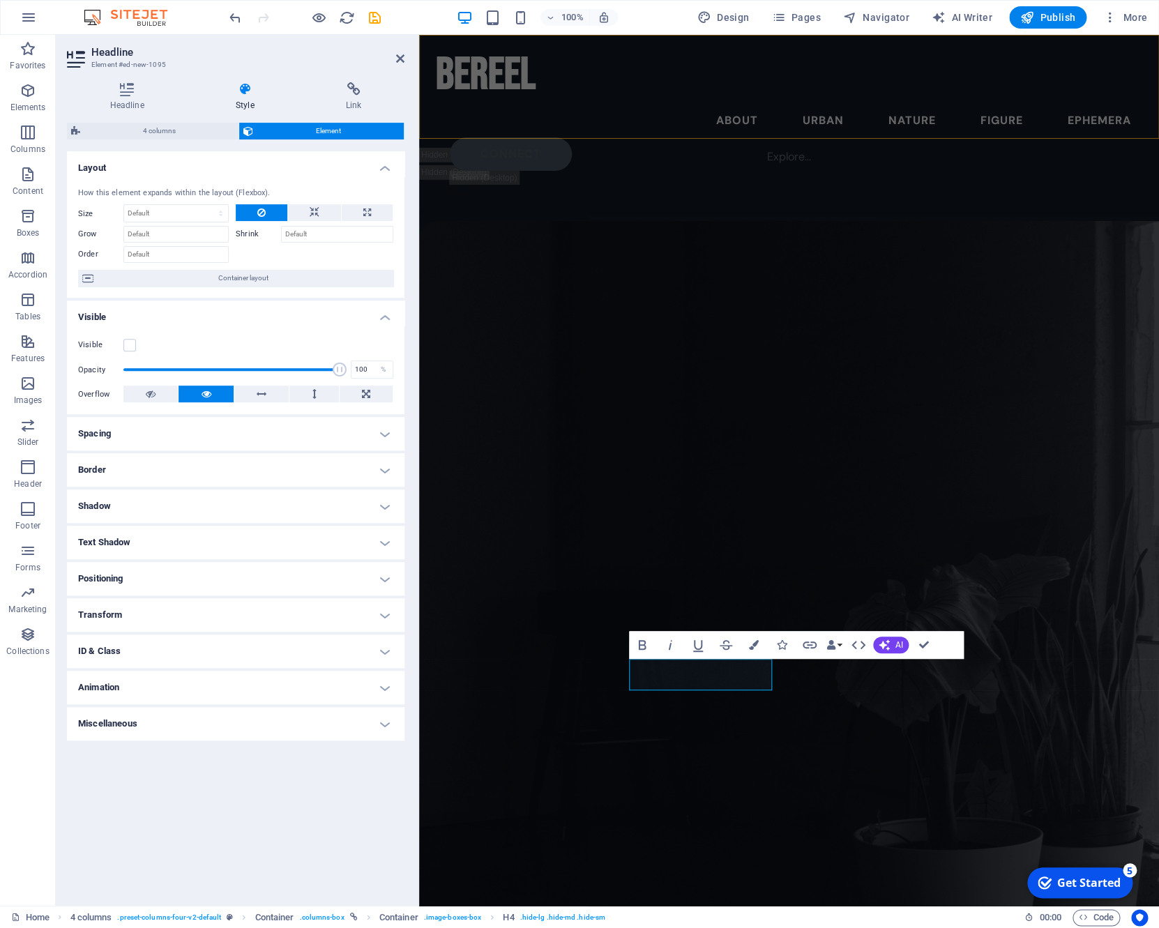
scroll to position [3494, 0]
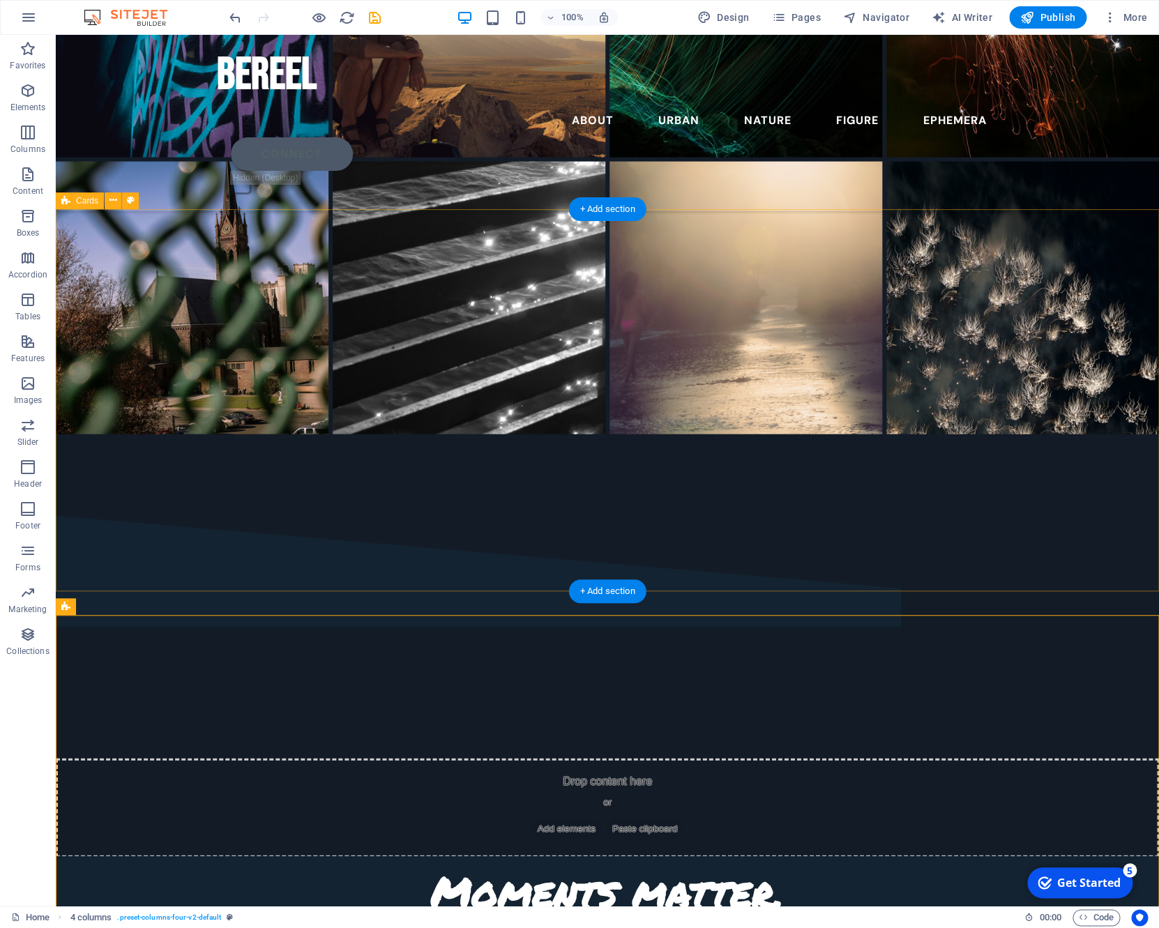
scroll to position [4016, 0]
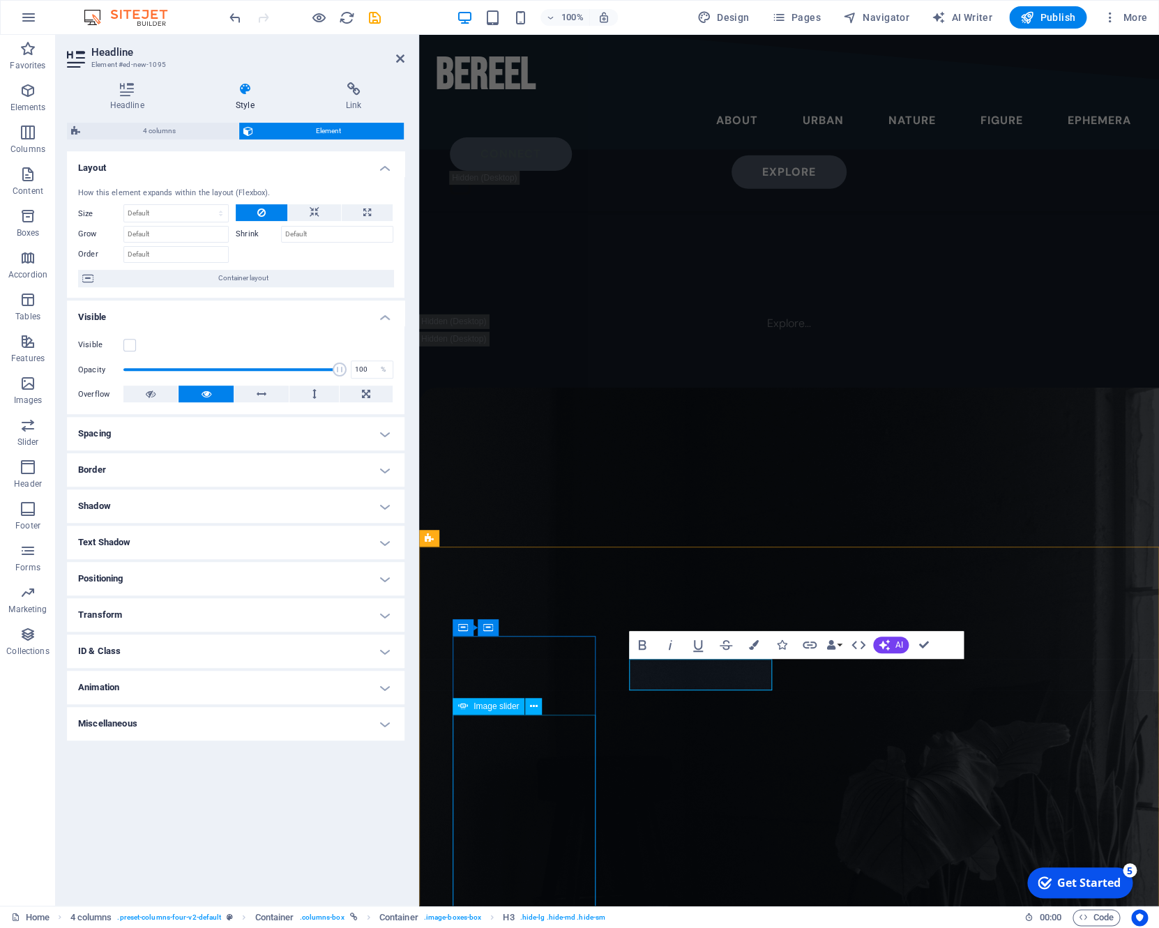
scroll to position [3494, 0]
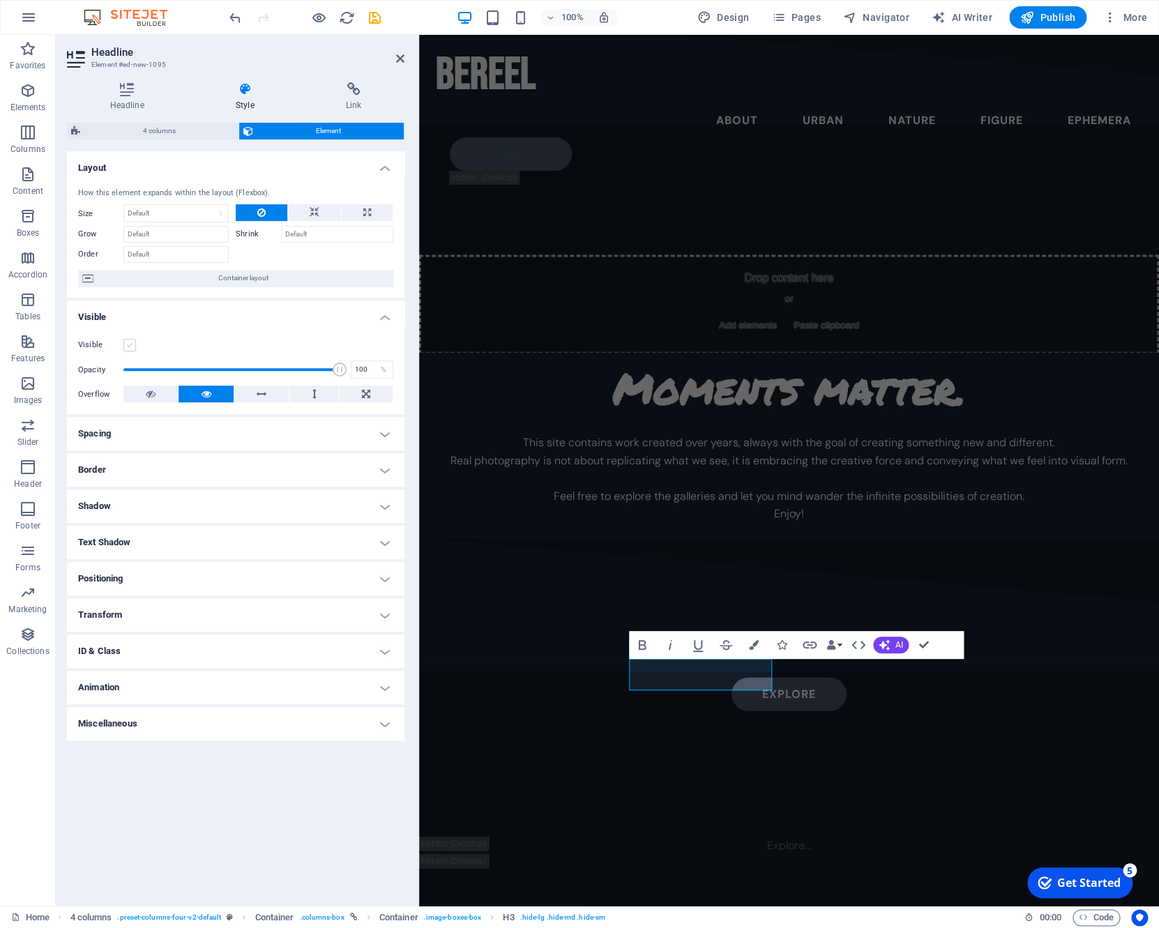
click at [128, 342] on label at bounding box center [129, 345] width 13 height 13
click at [0, 0] on input "Visible" at bounding box center [0, 0] width 0 height 0
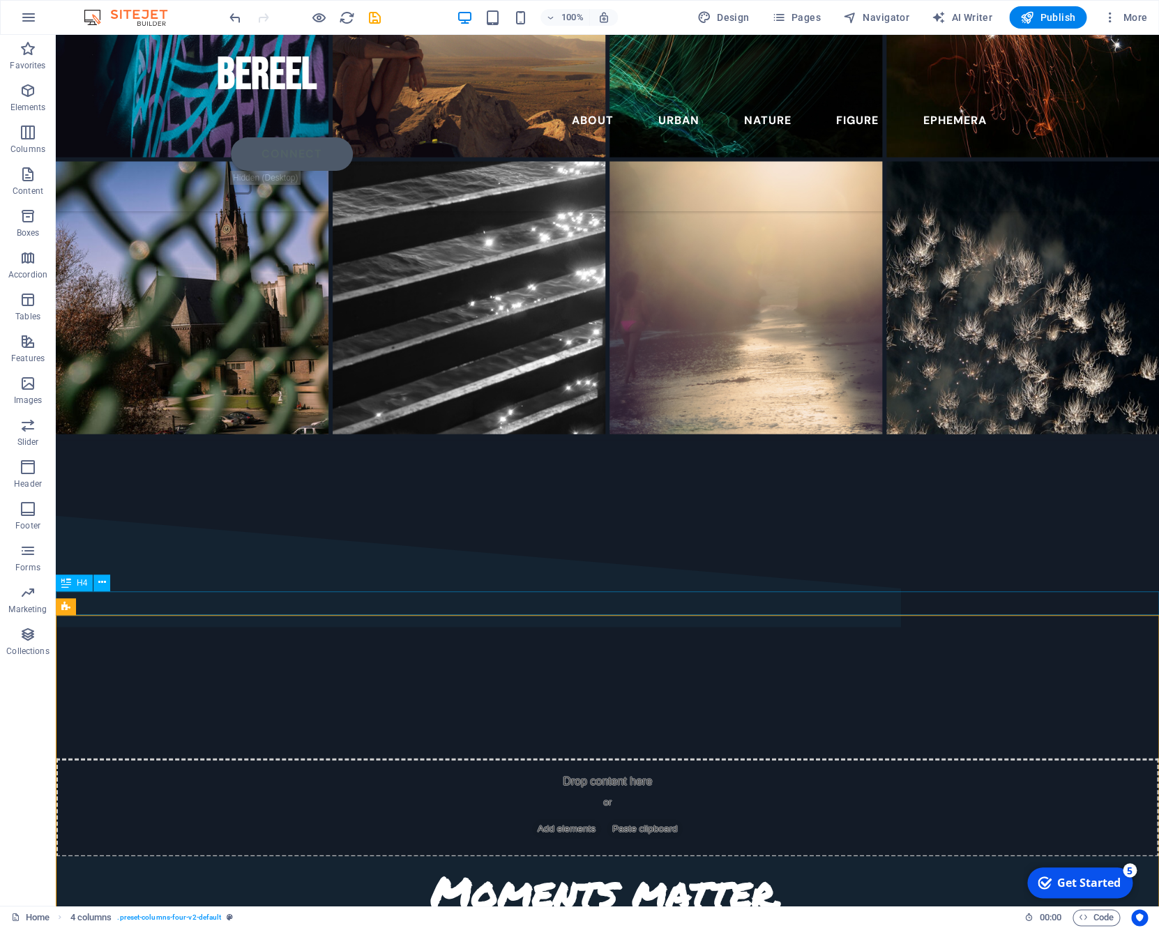
scroll to position [4016, 0]
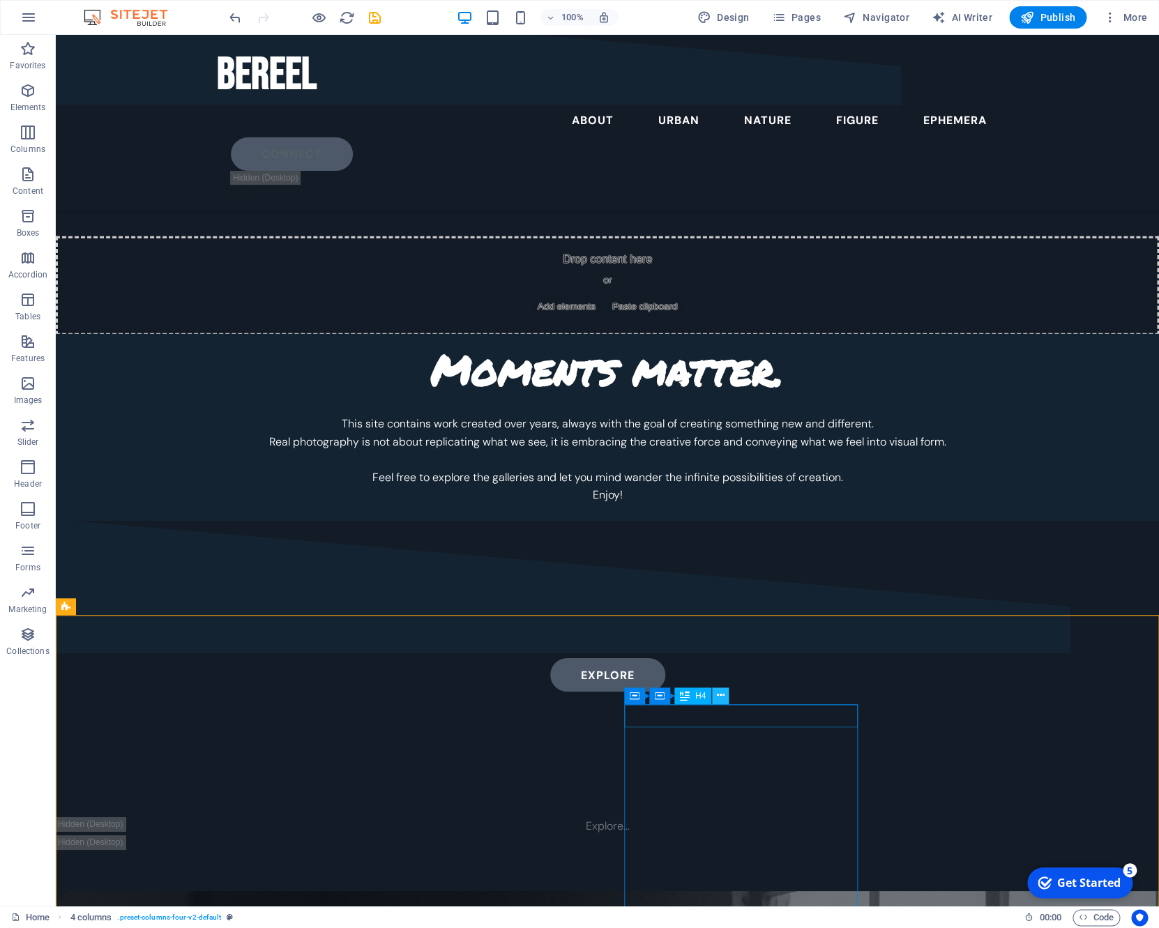
click at [723, 691] on icon at bounding box center [721, 695] width 8 height 15
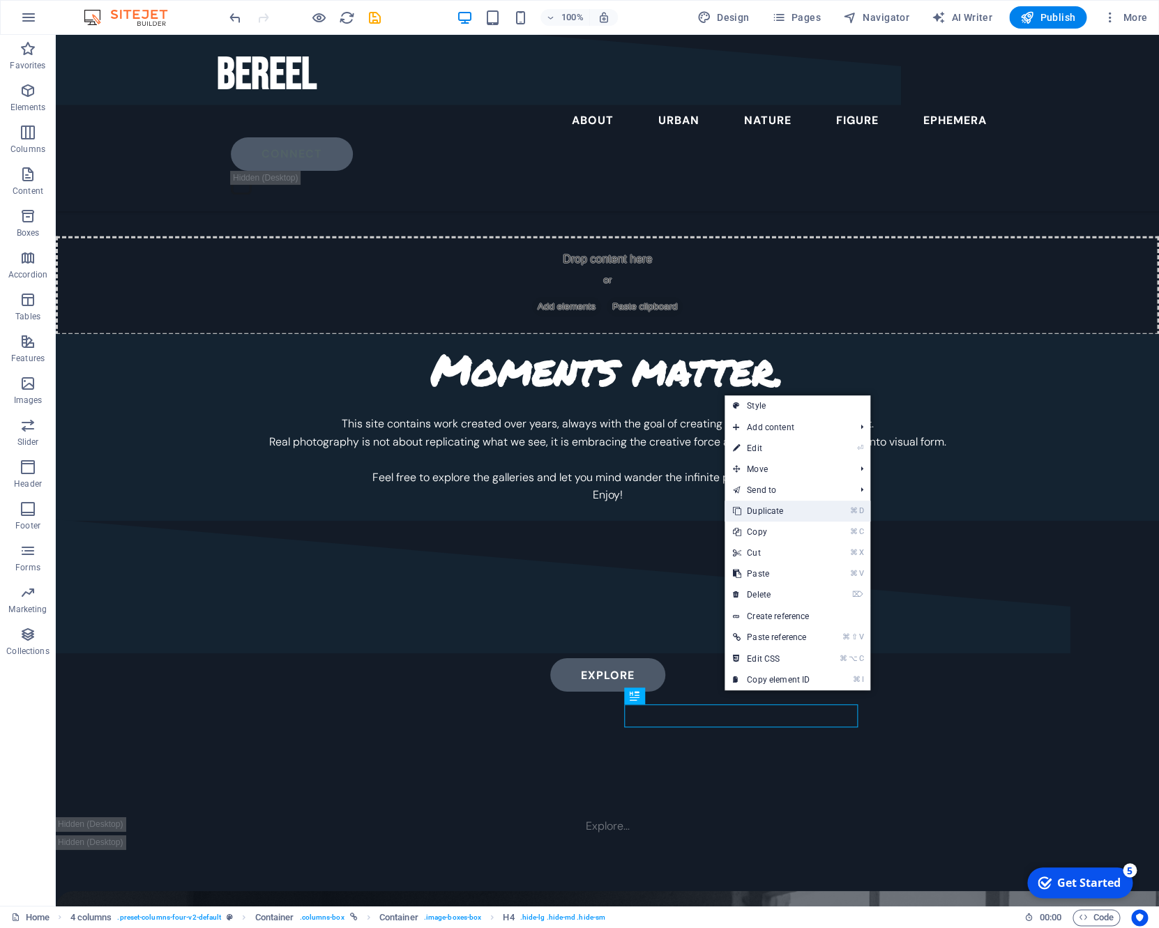
click at [816, 512] on link "⌘ D Duplicate" at bounding box center [770, 510] width 93 height 21
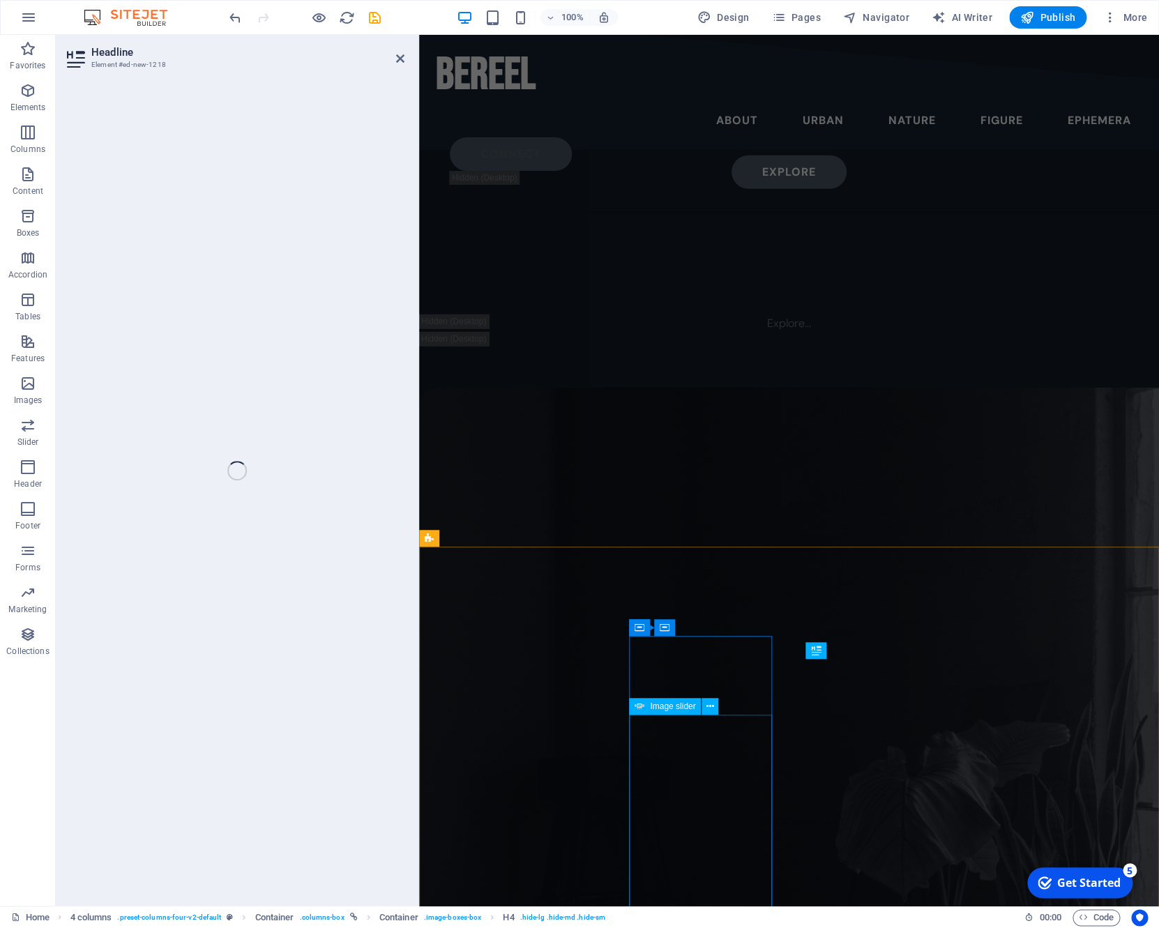
scroll to position [3494, 0]
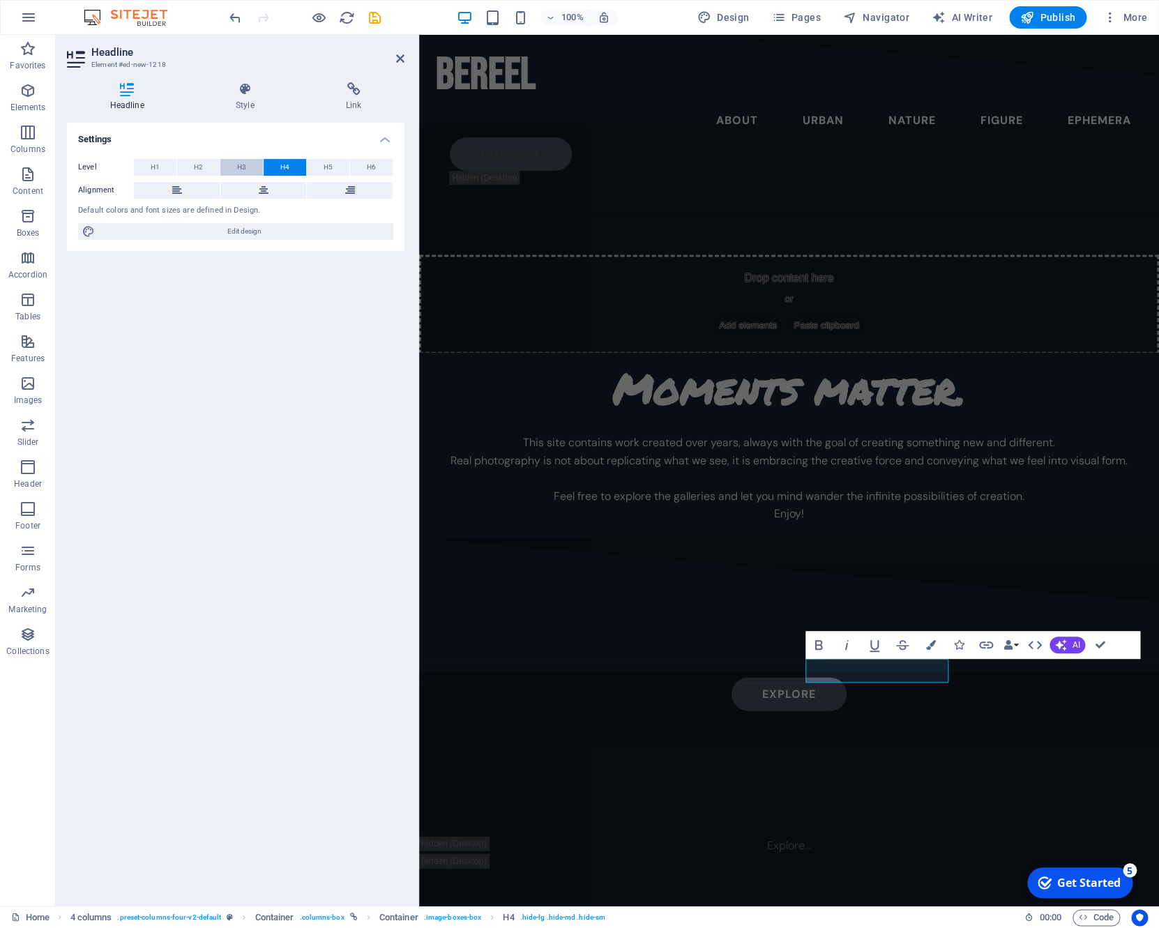
click at [241, 167] on span "H3" at bounding box center [241, 167] width 9 height 17
click at [253, 101] on h4 "Style" at bounding box center [247, 96] width 110 height 29
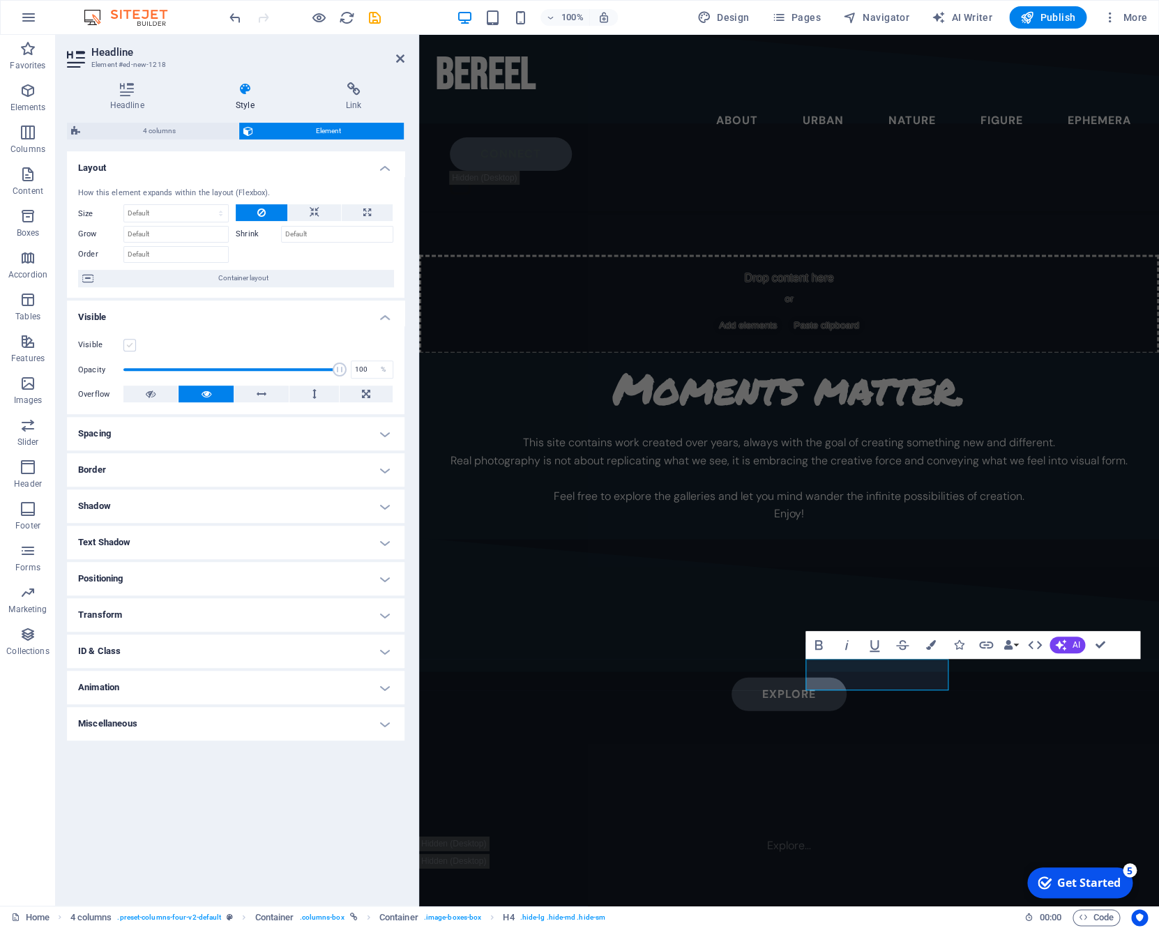
click at [135, 345] on label at bounding box center [129, 345] width 13 height 13
click at [0, 0] on input "Visible" at bounding box center [0, 0] width 0 height 0
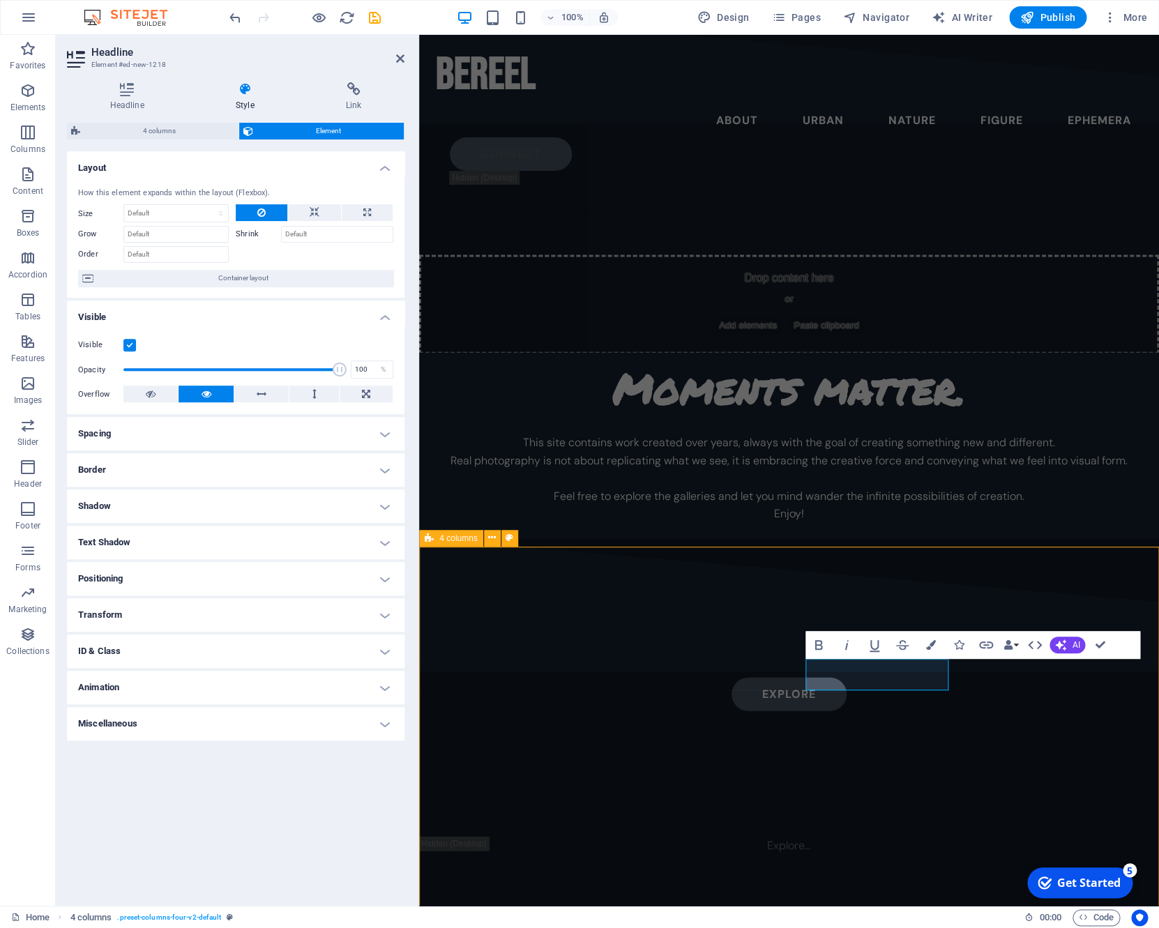
scroll to position [4016, 0]
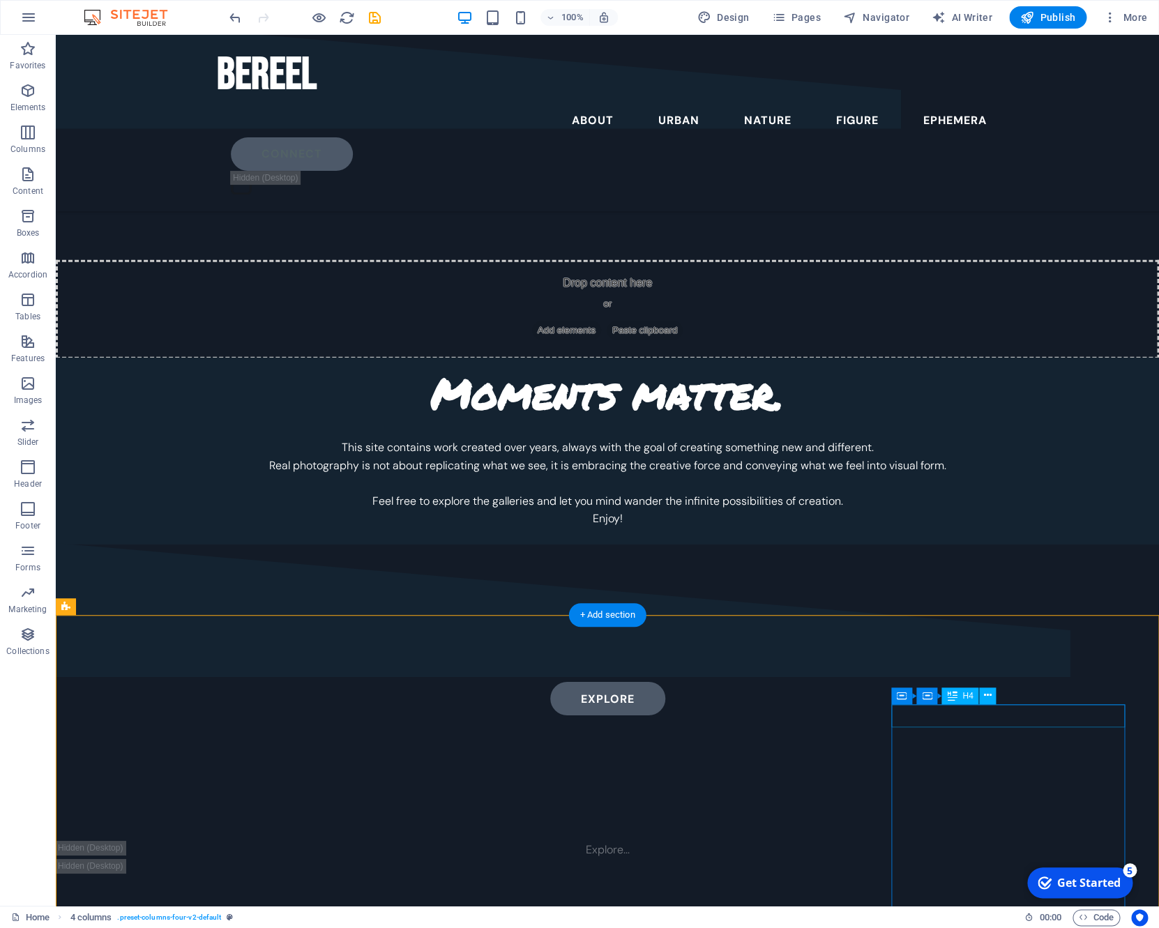
scroll to position [3494, 0]
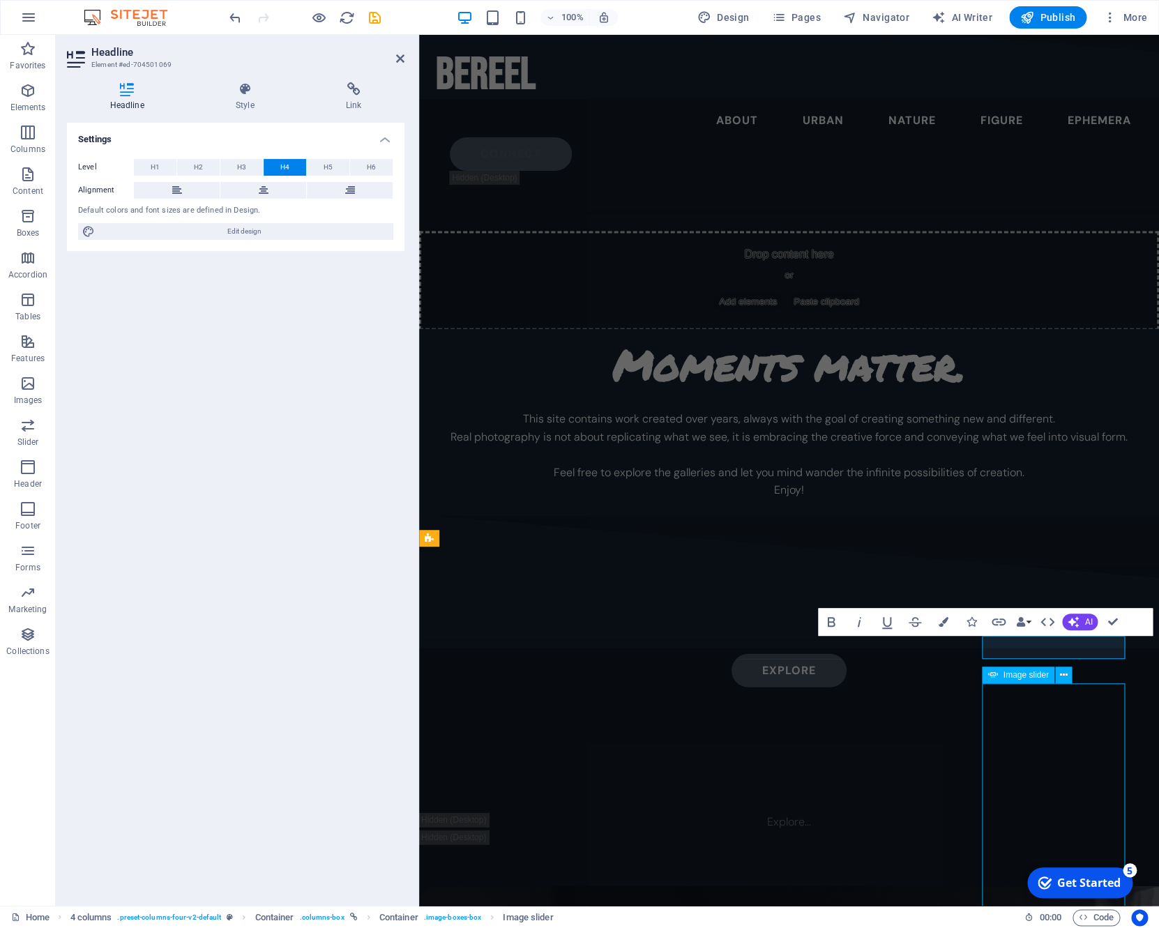
scroll to position [4016, 0]
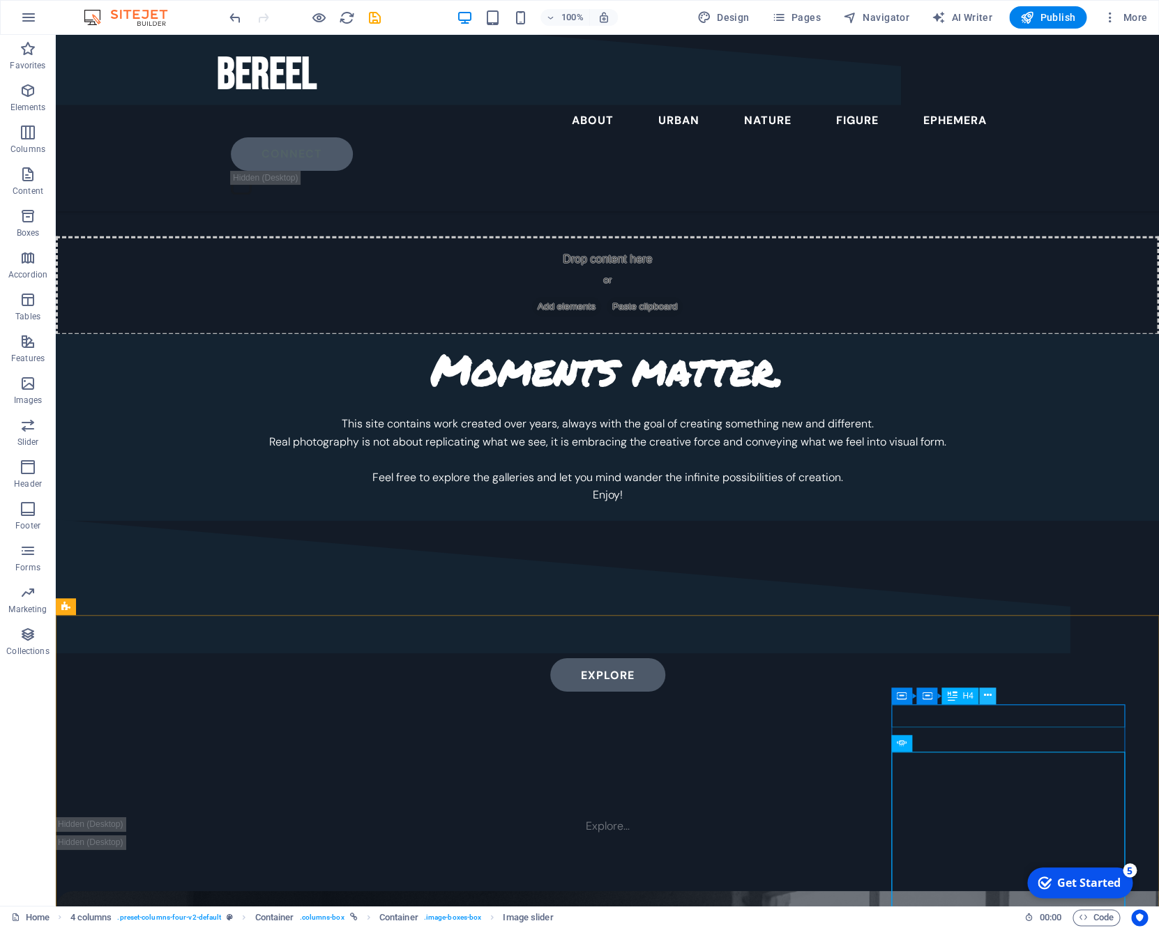
click at [988, 696] on icon at bounding box center [988, 695] width 8 height 15
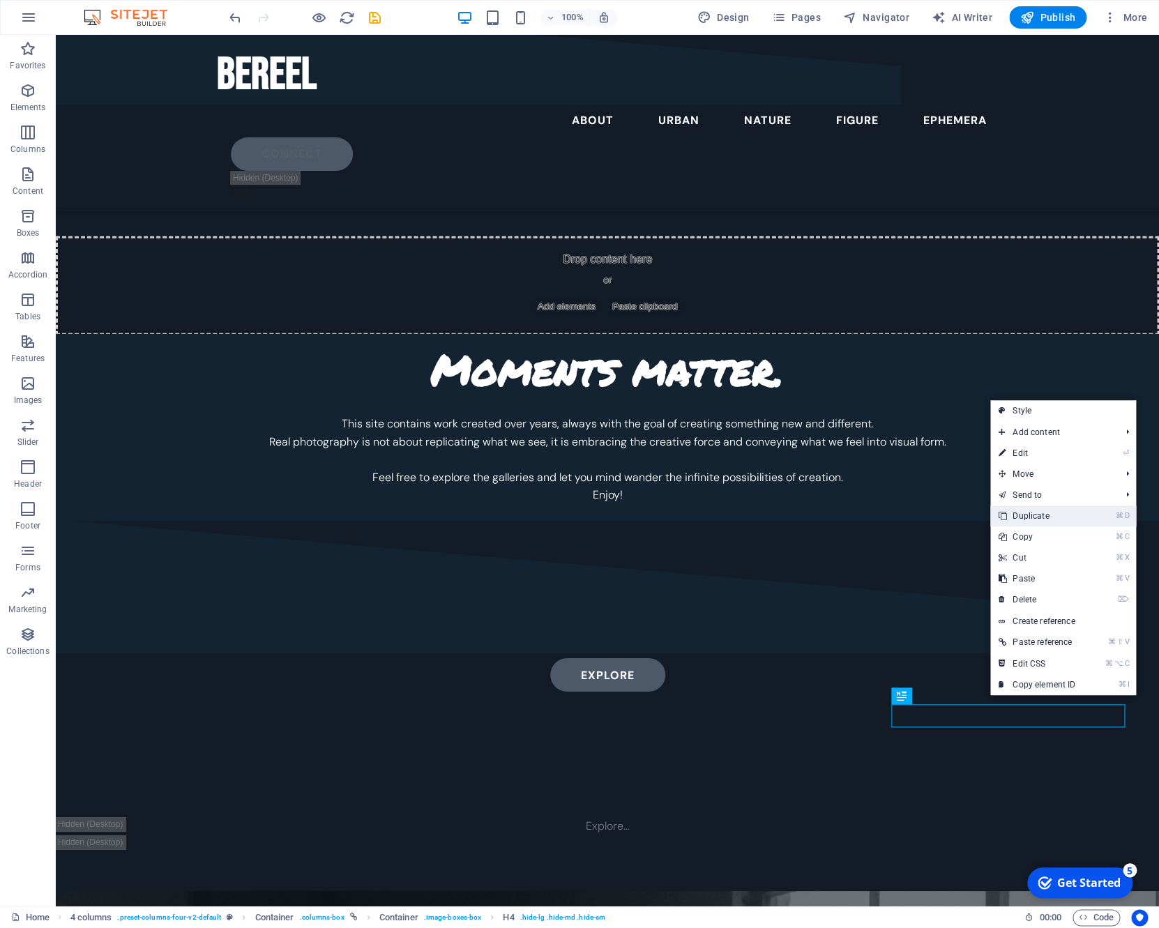
drag, startPoint x: 1067, startPoint y: 507, endPoint x: 1011, endPoint y: 500, distance: 56.1
click at [1067, 507] on link "⌘ D Duplicate" at bounding box center [1036, 515] width 93 height 21
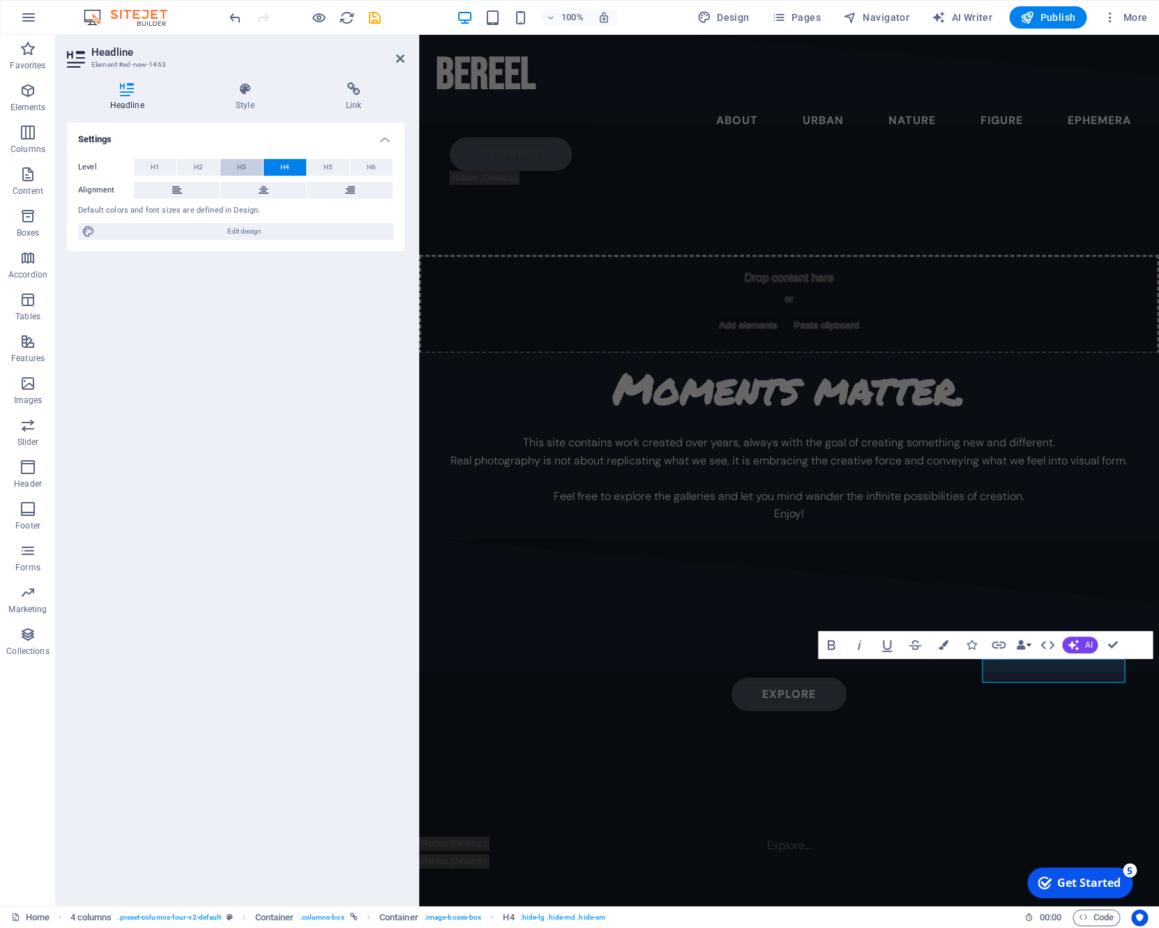
click at [241, 167] on span "H3" at bounding box center [241, 167] width 9 height 17
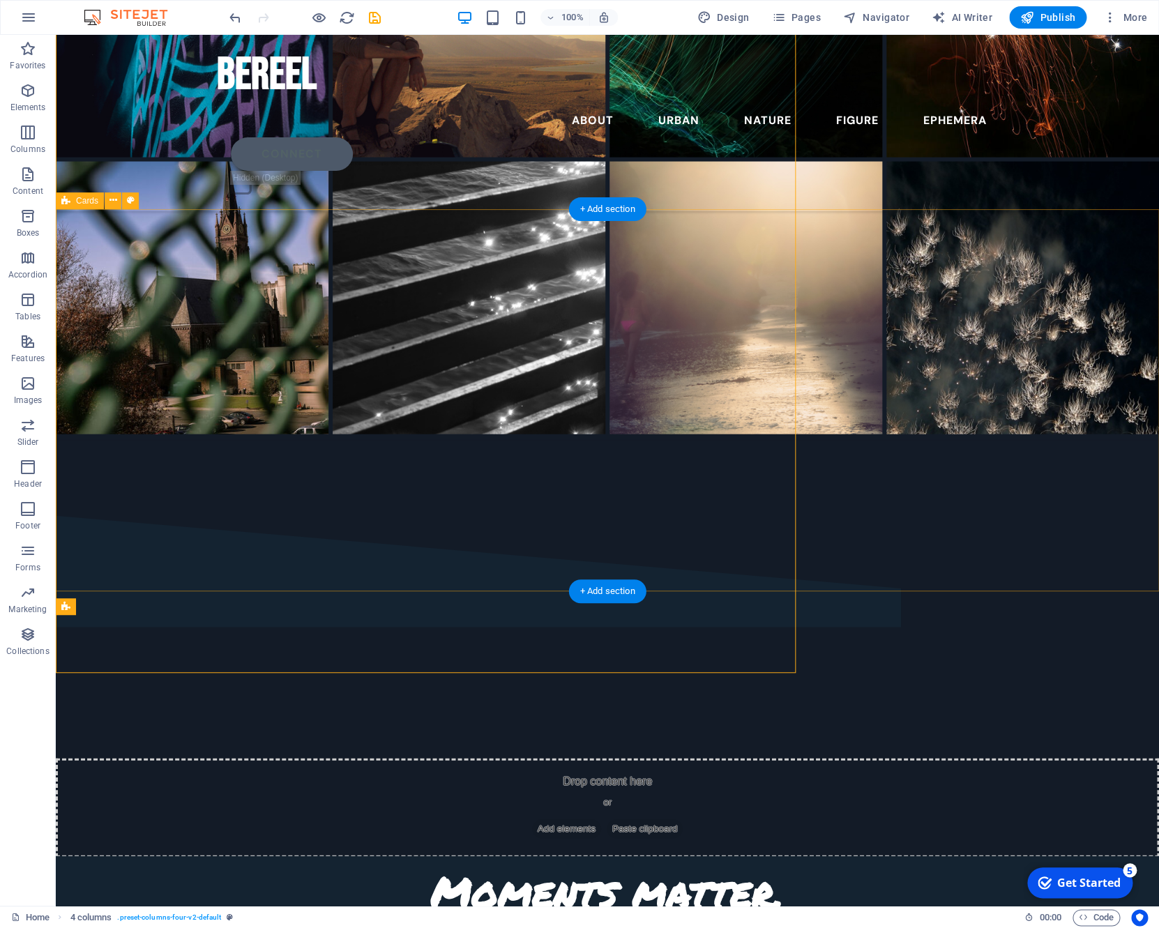
scroll to position [4016, 0]
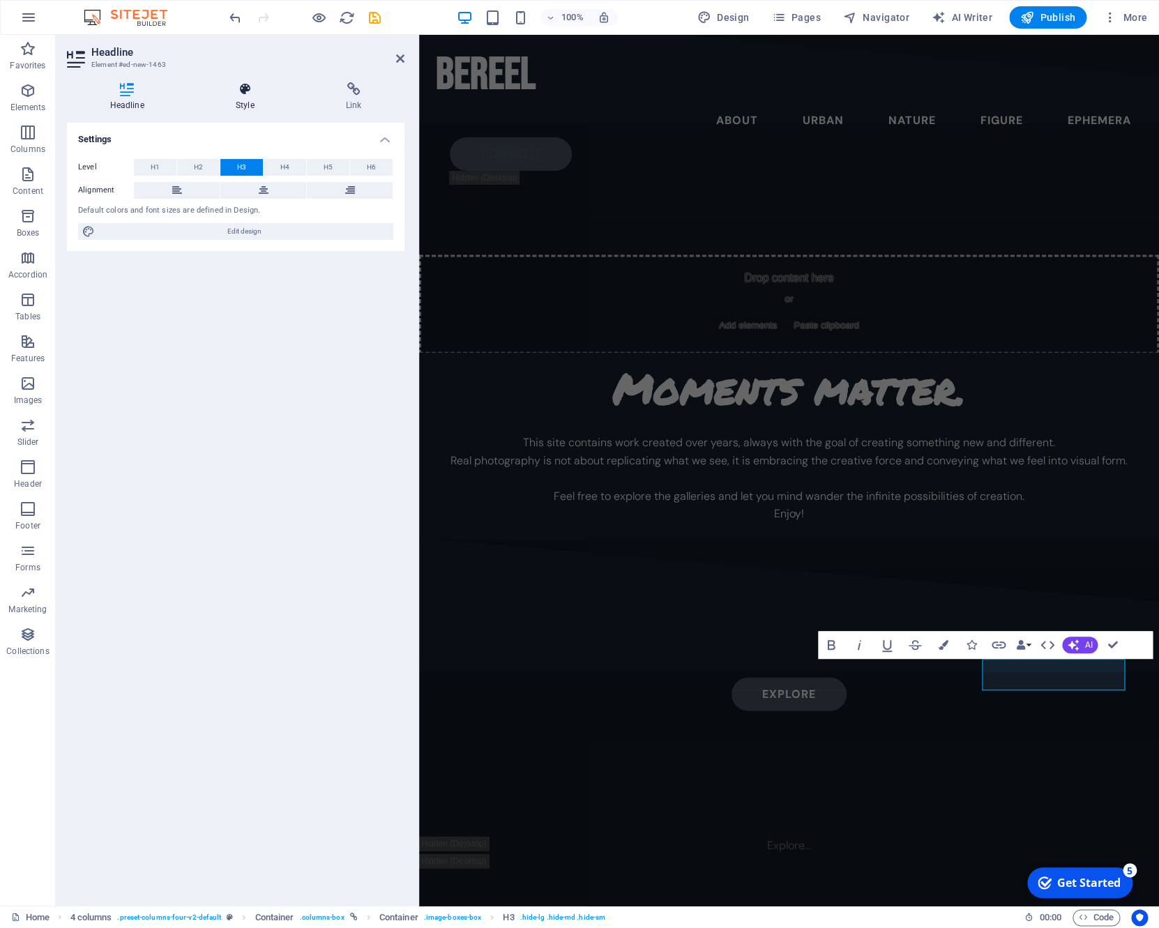
drag, startPoint x: 232, startPoint y: 91, endPoint x: 230, endPoint y: 102, distance: 10.7
click at [232, 91] on icon at bounding box center [244, 89] width 105 height 14
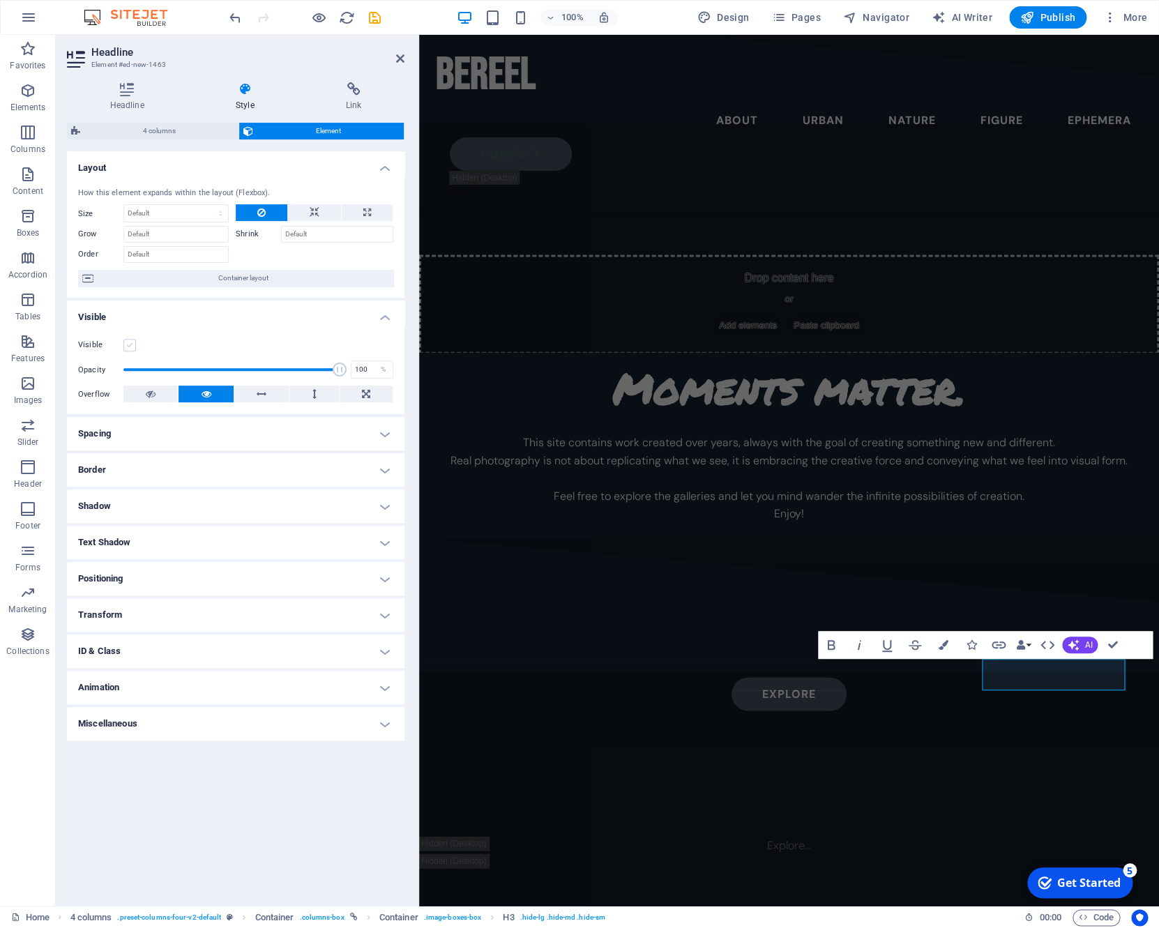
click at [129, 342] on label at bounding box center [129, 345] width 13 height 13
click at [0, 0] on input "Visible" at bounding box center [0, 0] width 0 height 0
drag, startPoint x: 595, startPoint y: 488, endPoint x: 573, endPoint y: 472, distance: 26.9
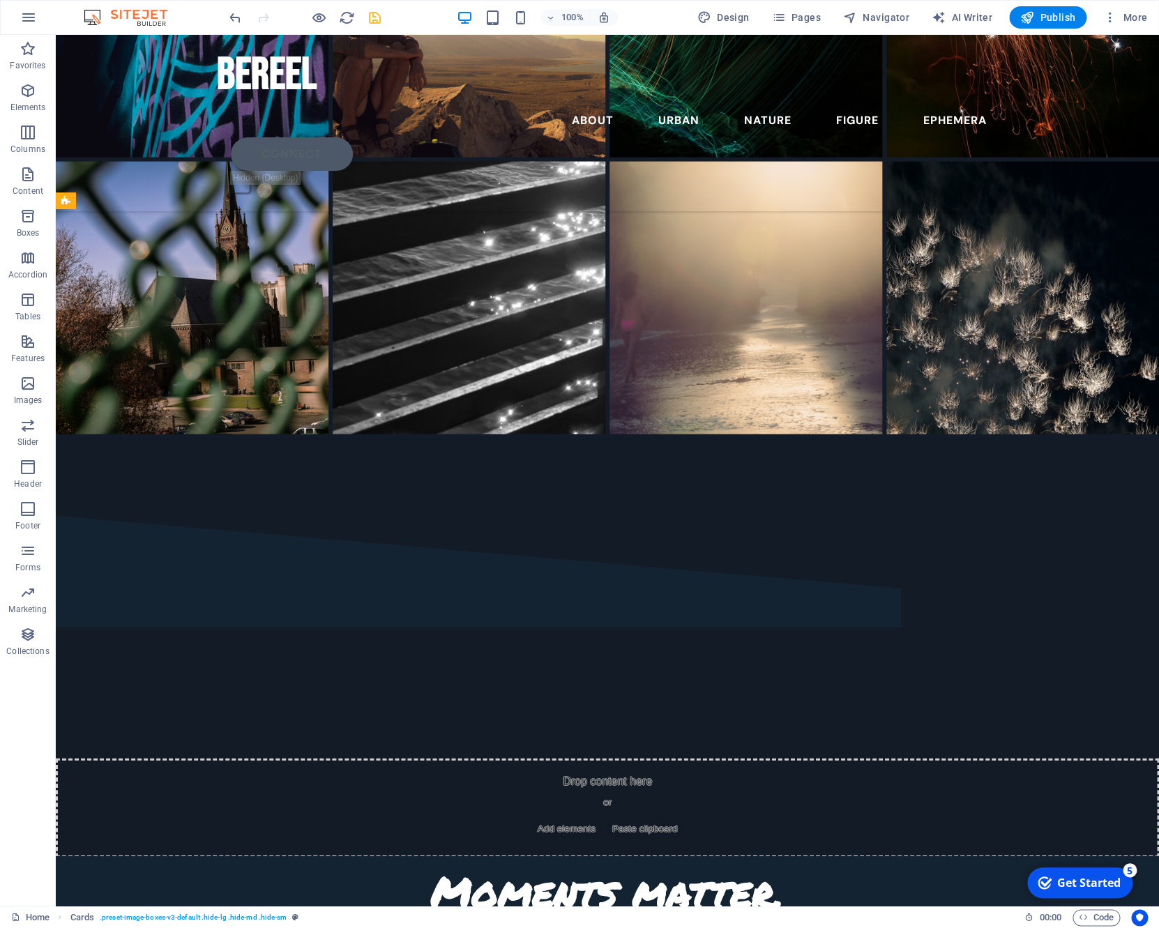
scroll to position [4016, 0]
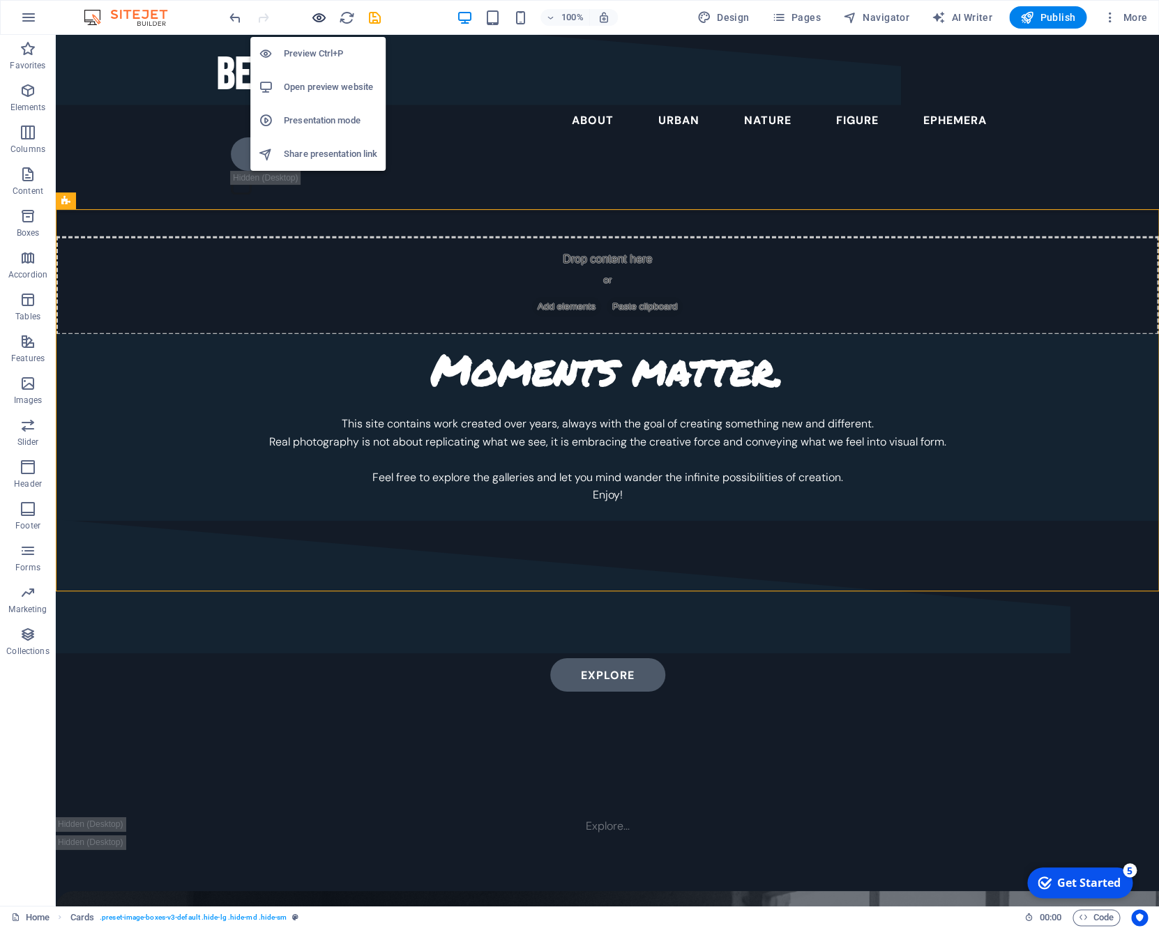
click at [0, 0] on icon "button" at bounding box center [0, 0] width 0 height 0
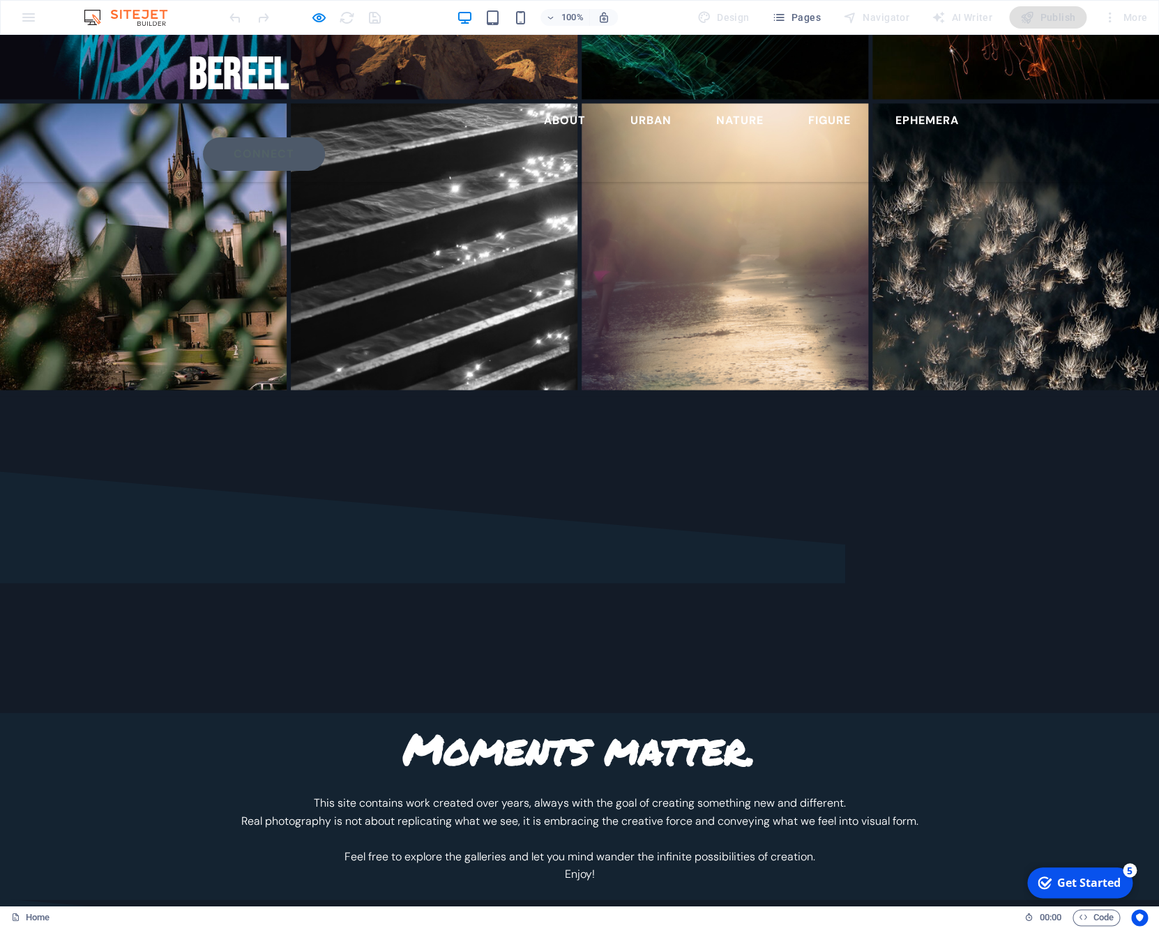
scroll to position [3507, 0]
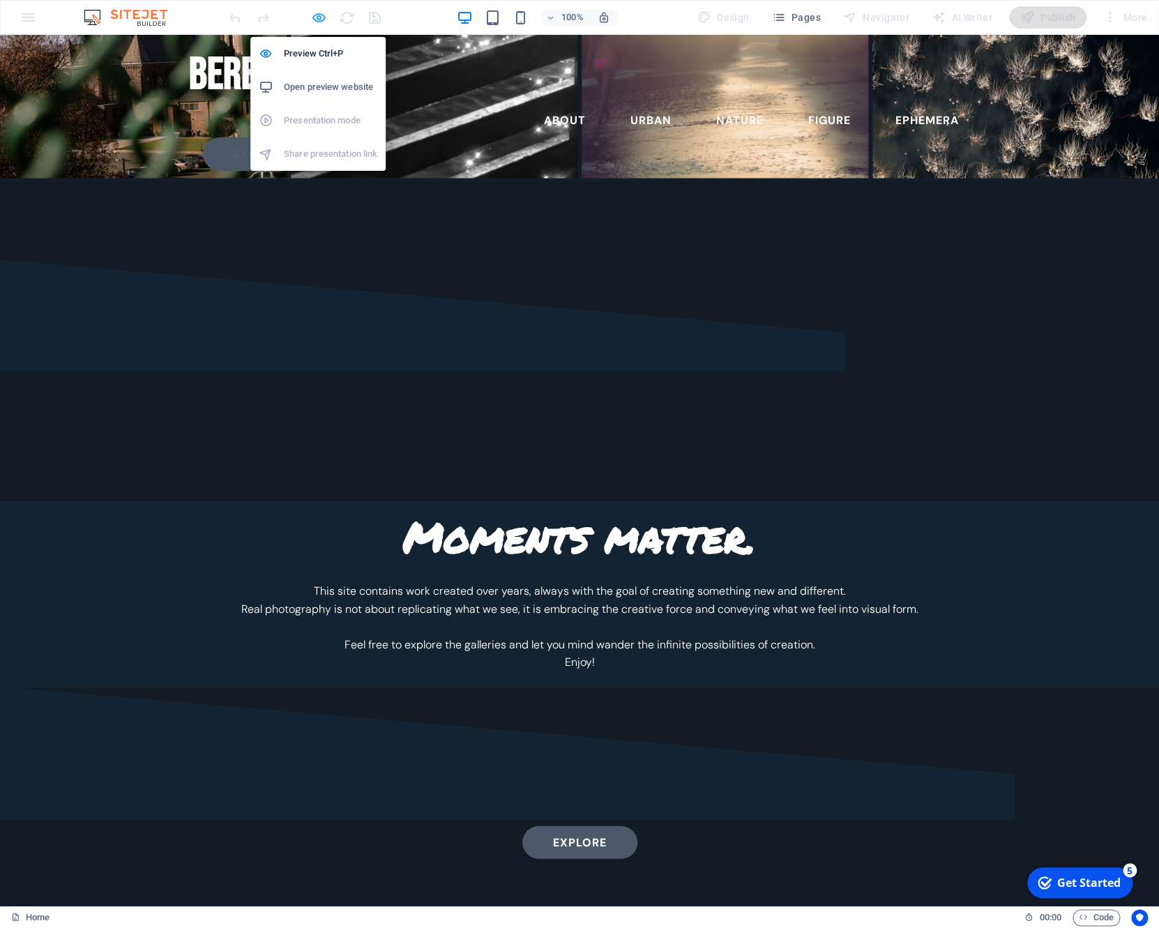
click at [0, 0] on icon "button" at bounding box center [0, 0] width 0 height 0
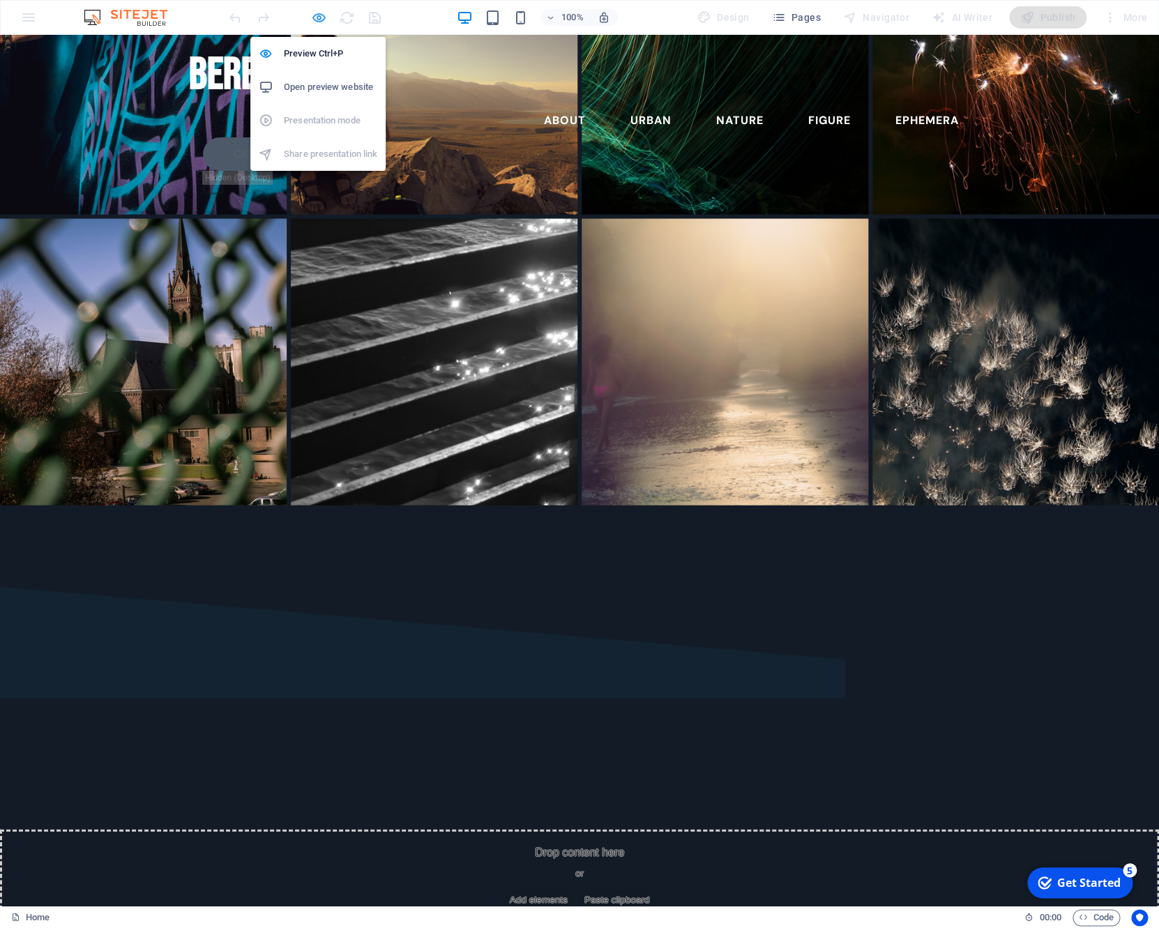
scroll to position [3581, 0]
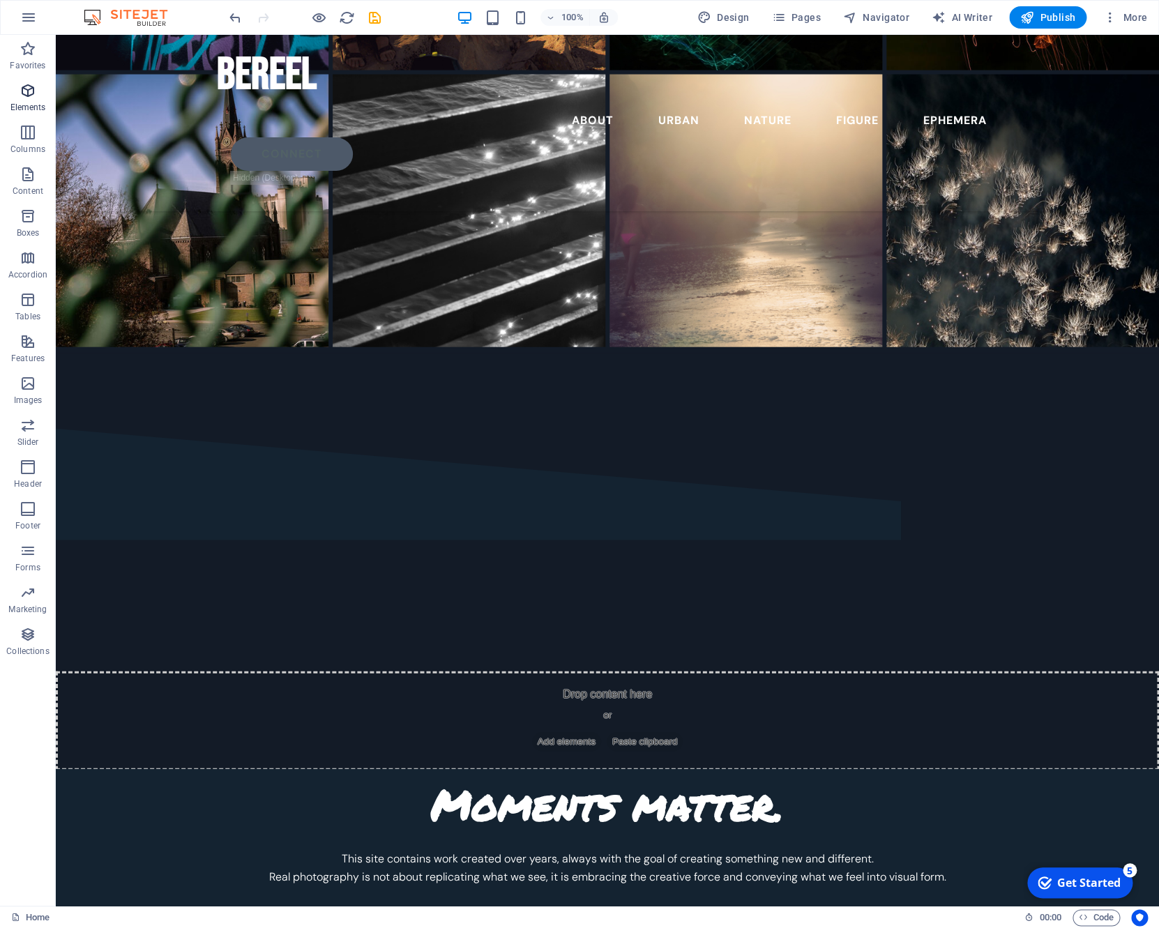
click at [24, 89] on icon "button" at bounding box center [28, 90] width 17 height 17
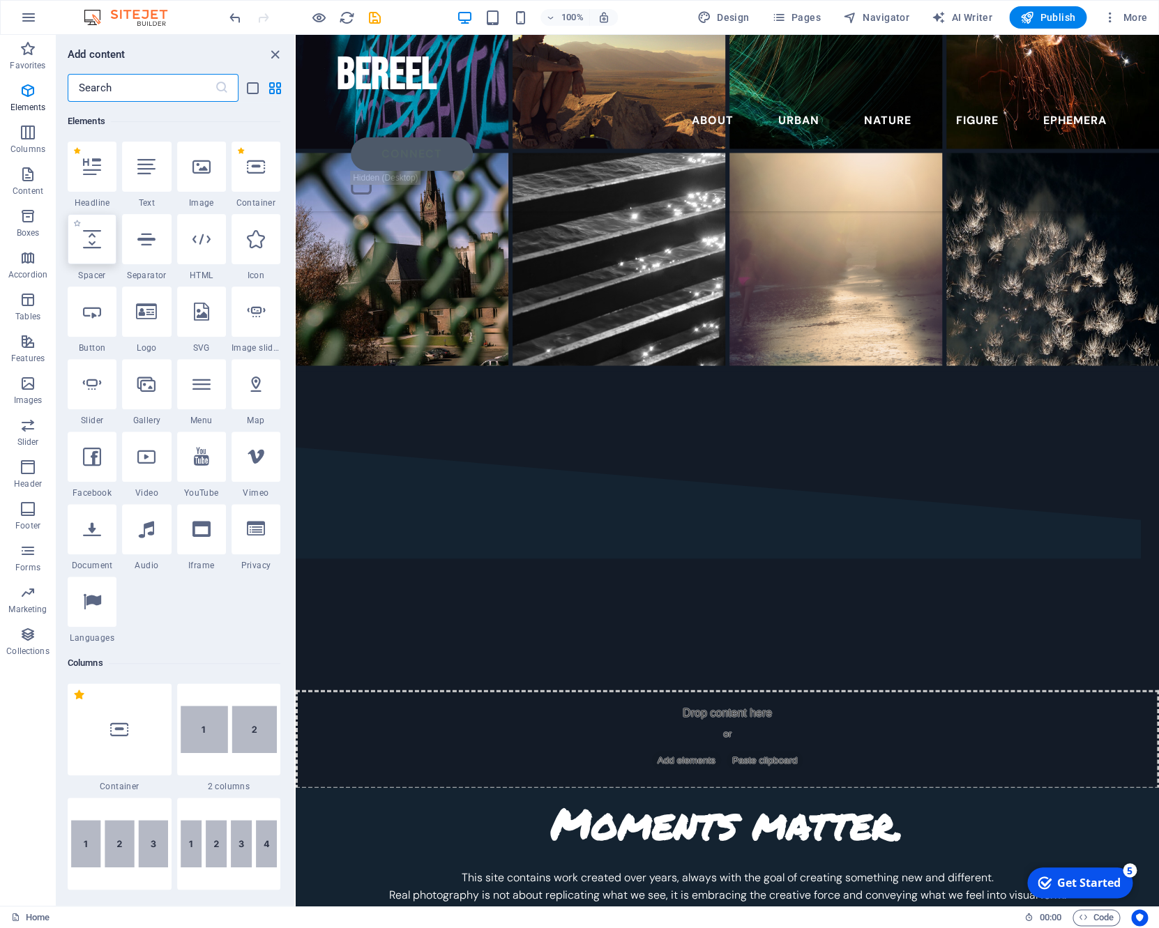
scroll to position [148, 0]
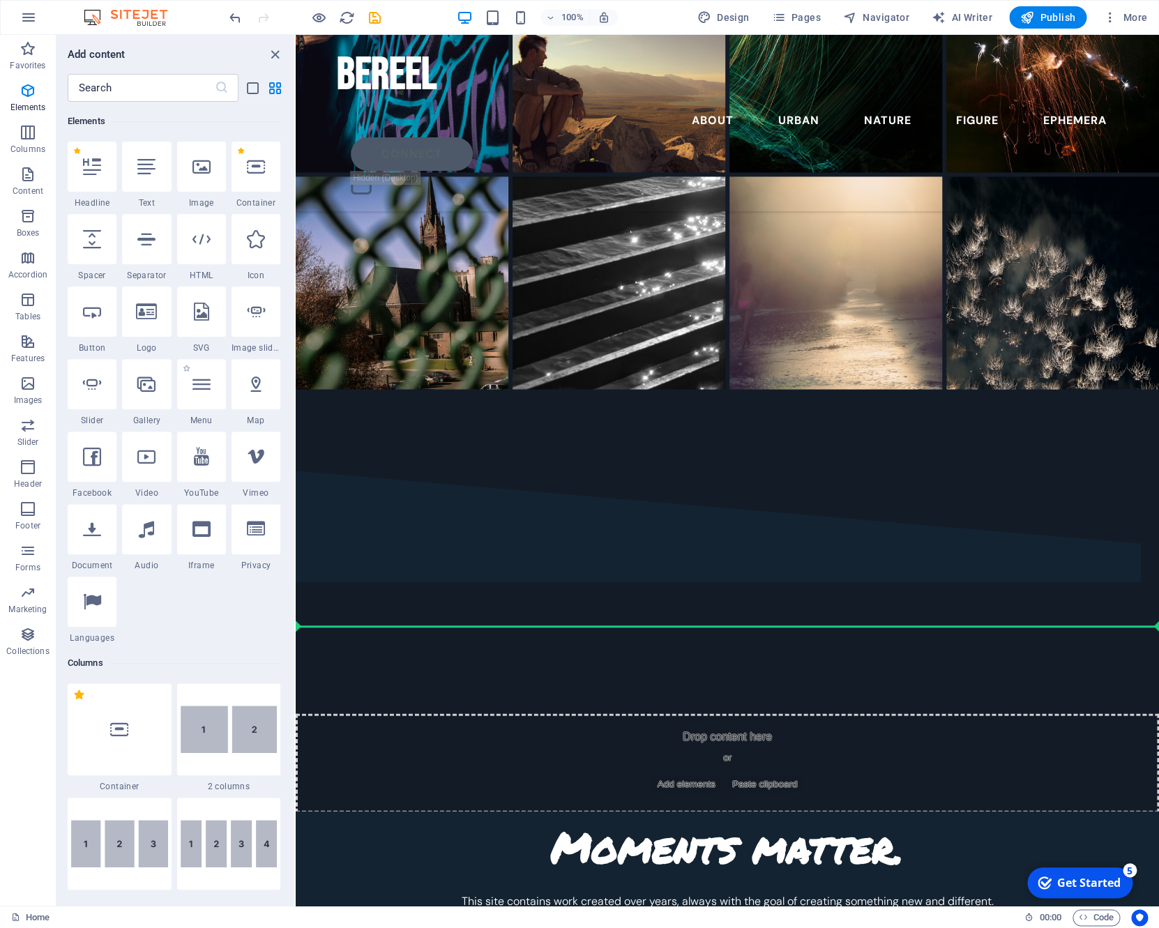
select select "px"
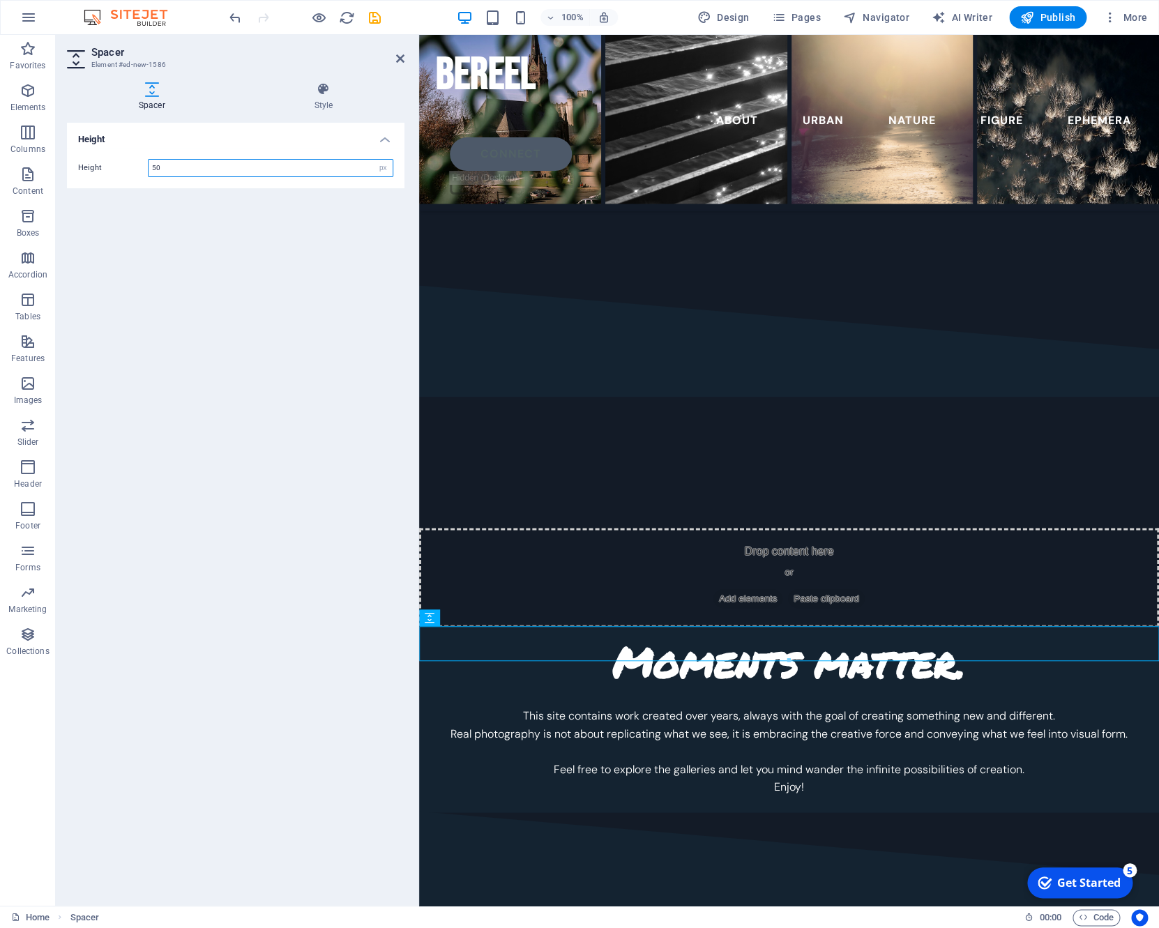
scroll to position [3059, 0]
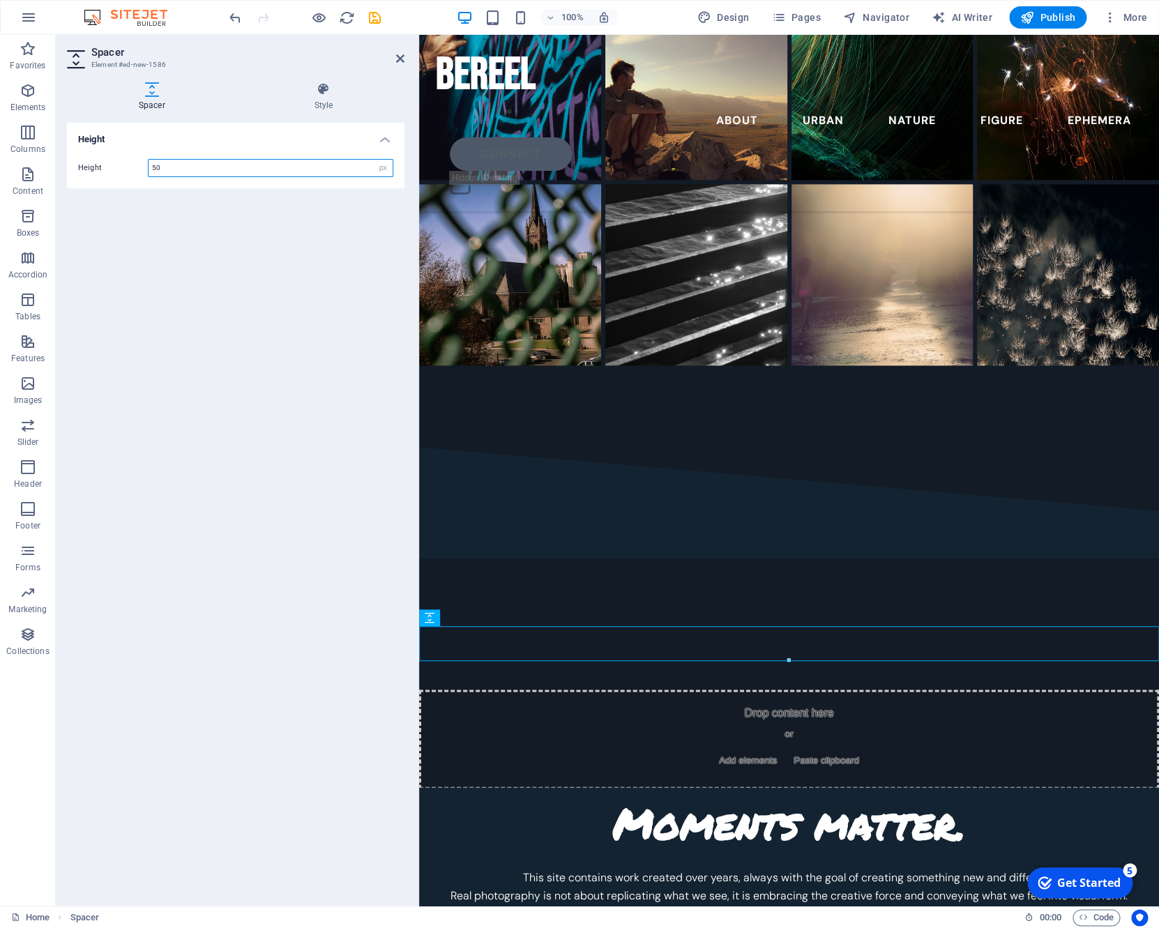
click at [209, 167] on input "50" at bounding box center [270, 168] width 244 height 17
click at [208, 167] on input "100" at bounding box center [270, 168] width 244 height 17
type input "150"
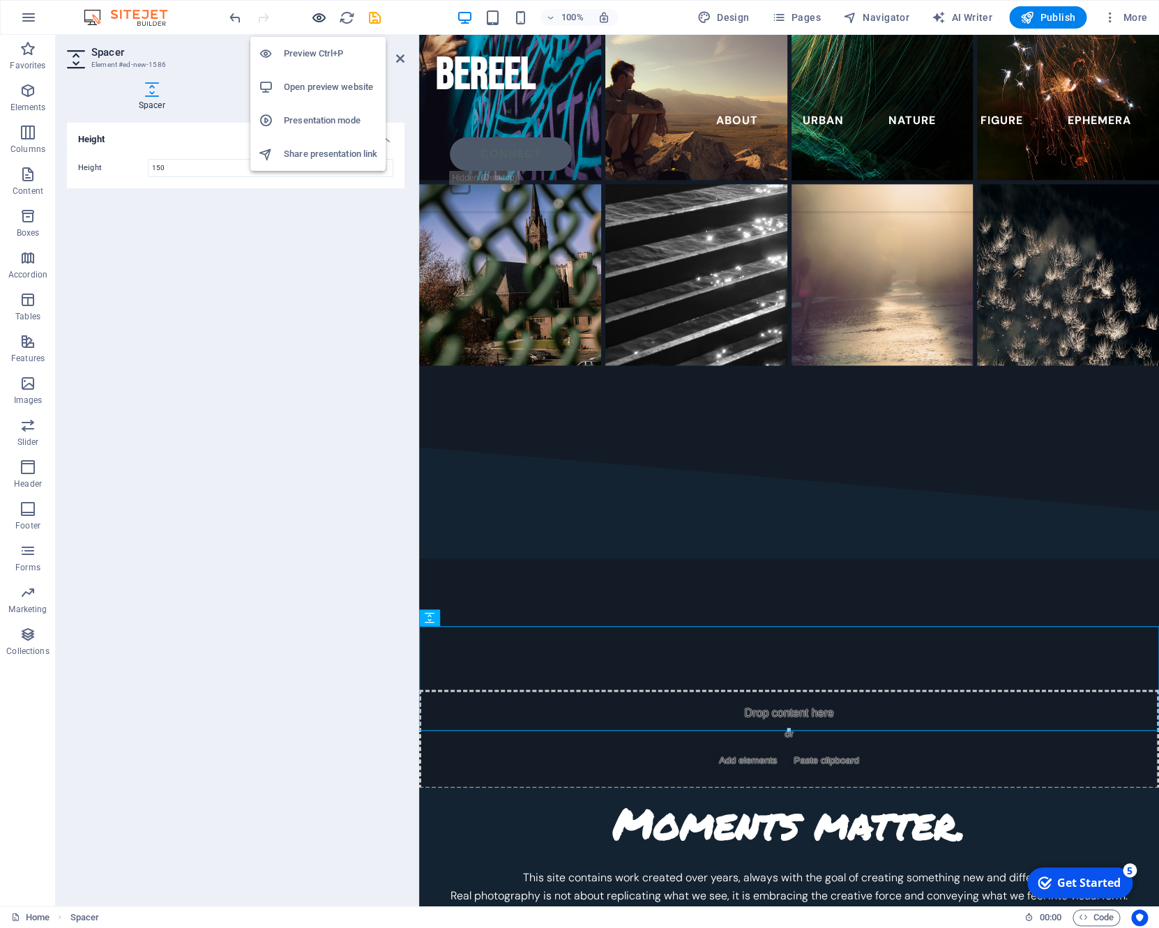
click at [0, 0] on icon "button" at bounding box center [0, 0] width 0 height 0
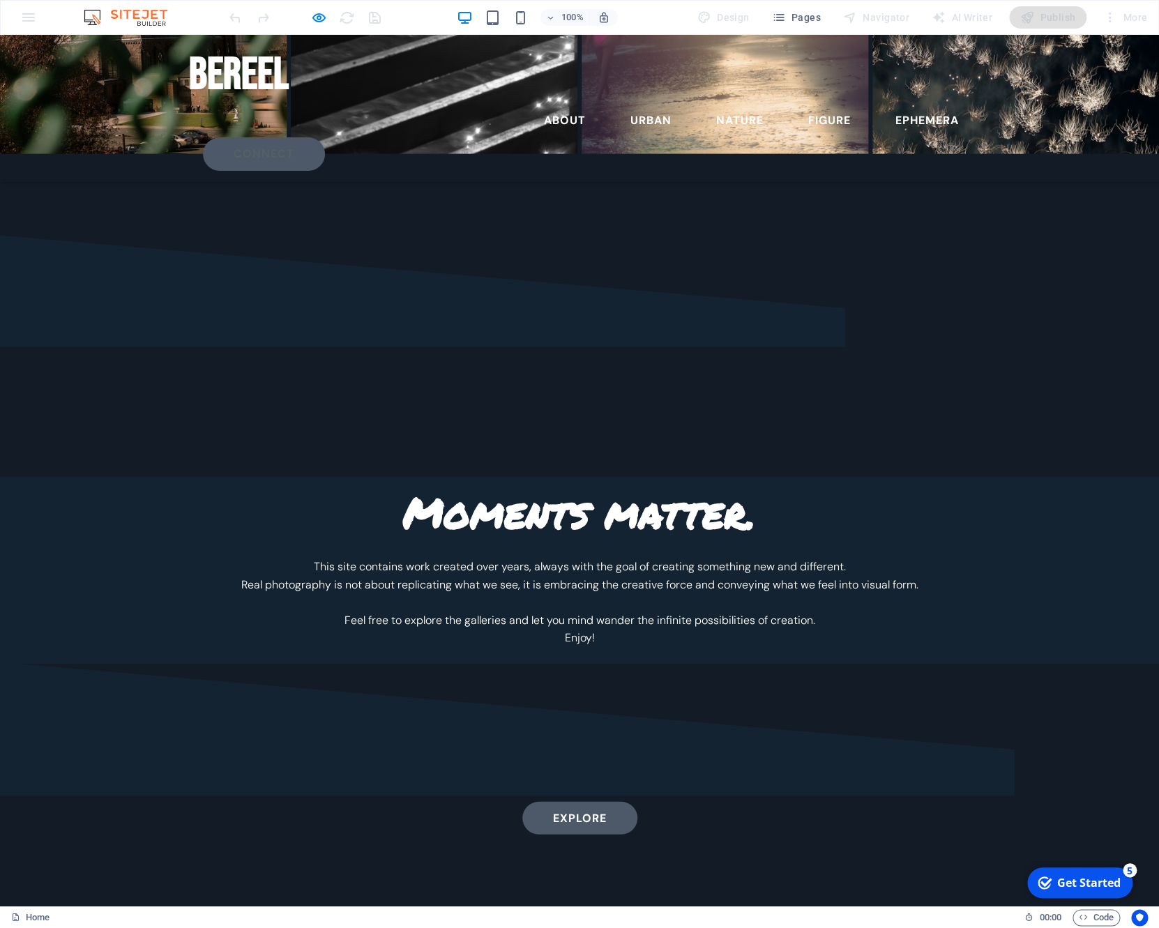
scroll to position [3607, 0]
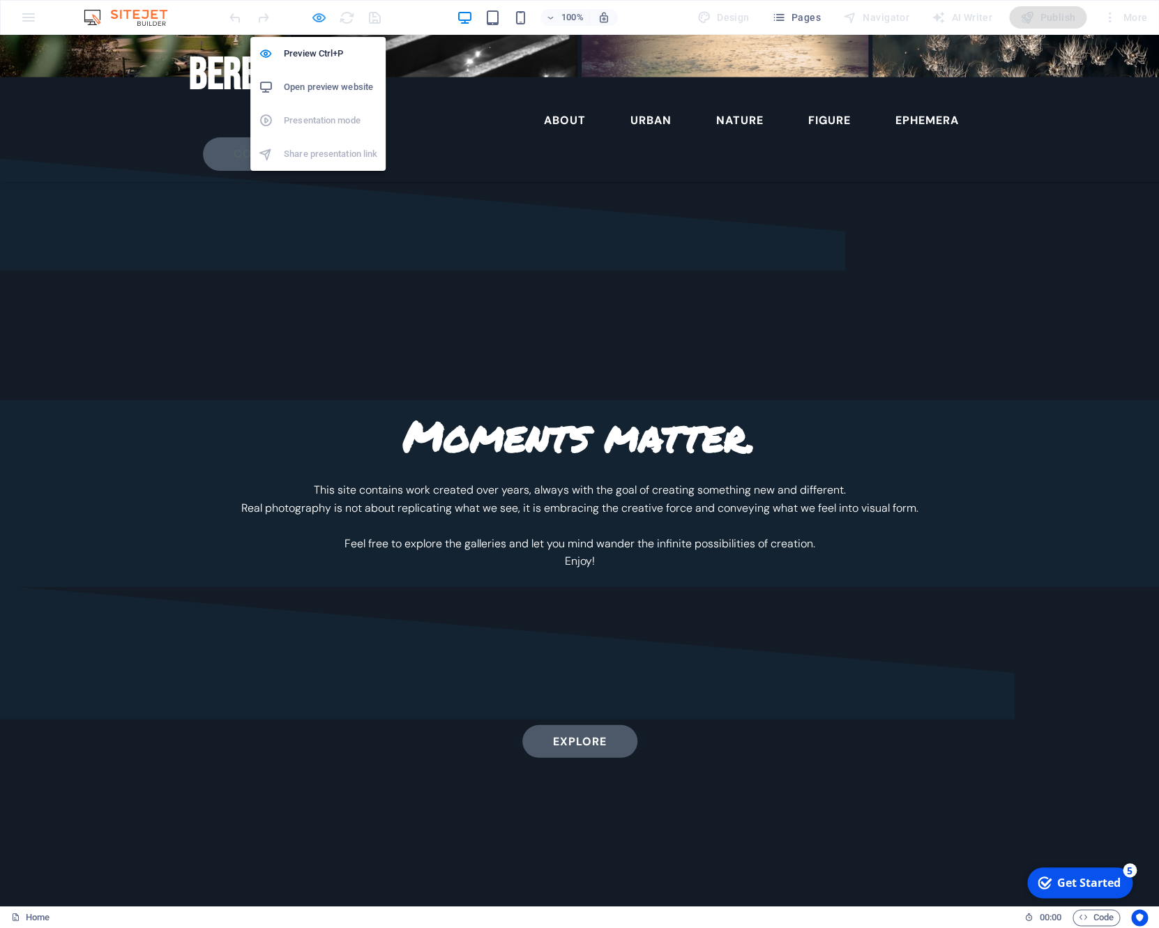
click at [0, 0] on icon "button" at bounding box center [0, 0] width 0 height 0
select select "px"
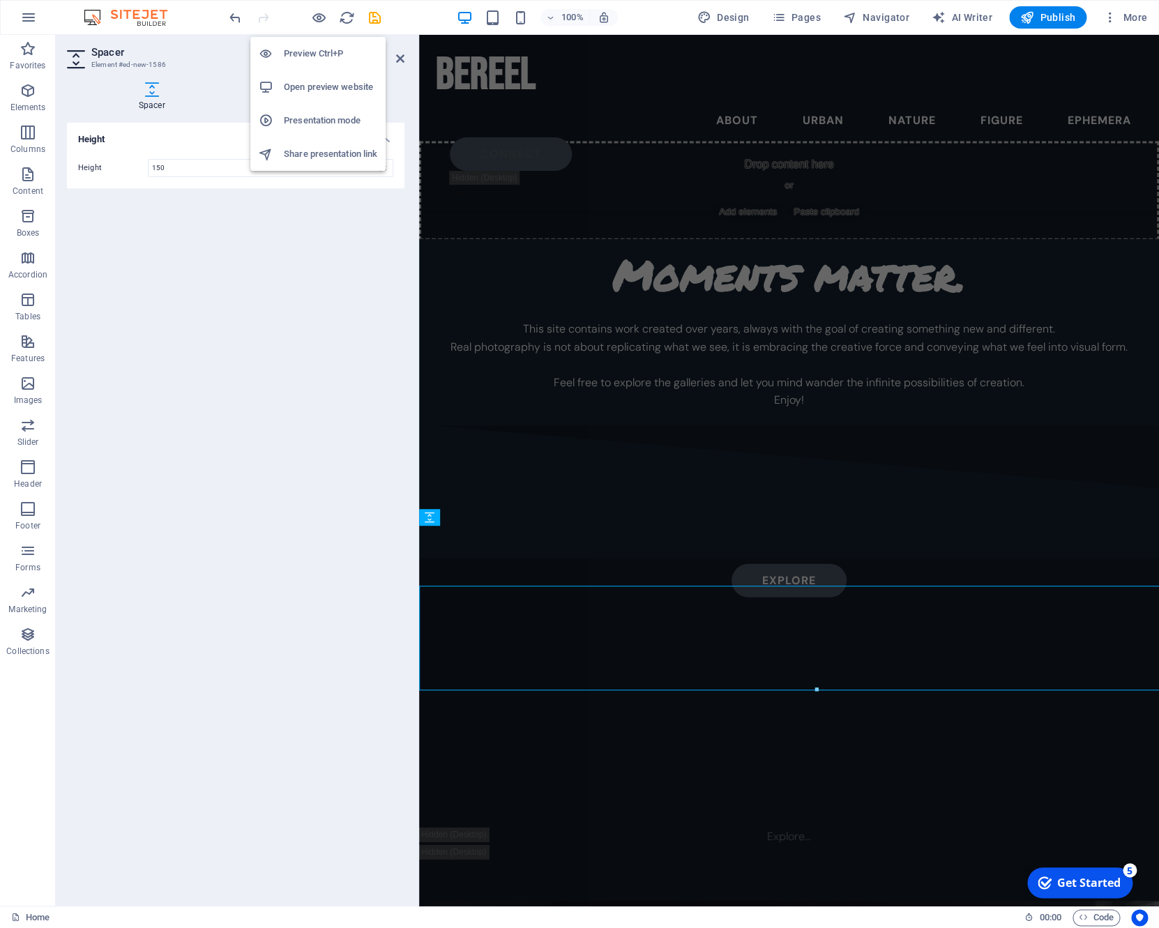
scroll to position [3160, 0]
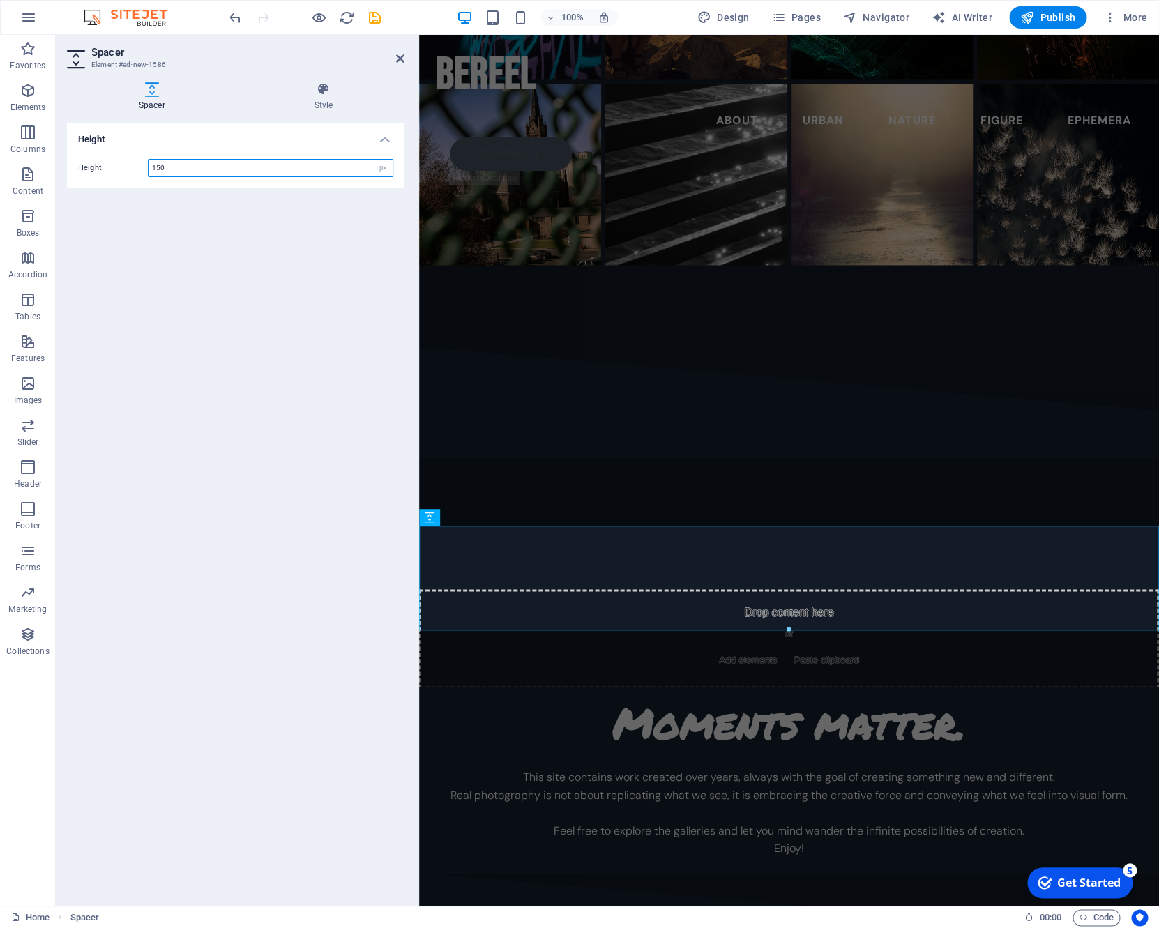
click at [253, 169] on input "150" at bounding box center [270, 168] width 244 height 17
type input "100"
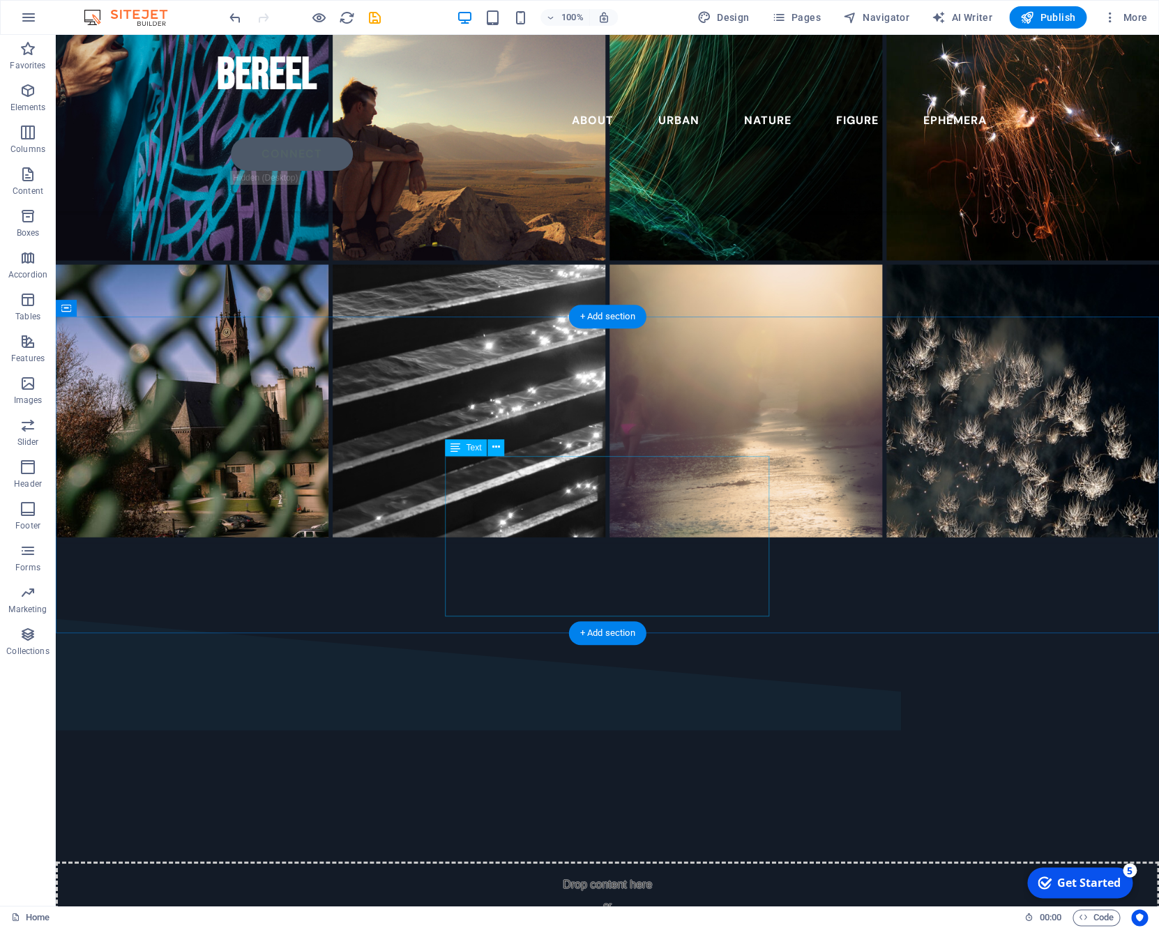
scroll to position [3782, 0]
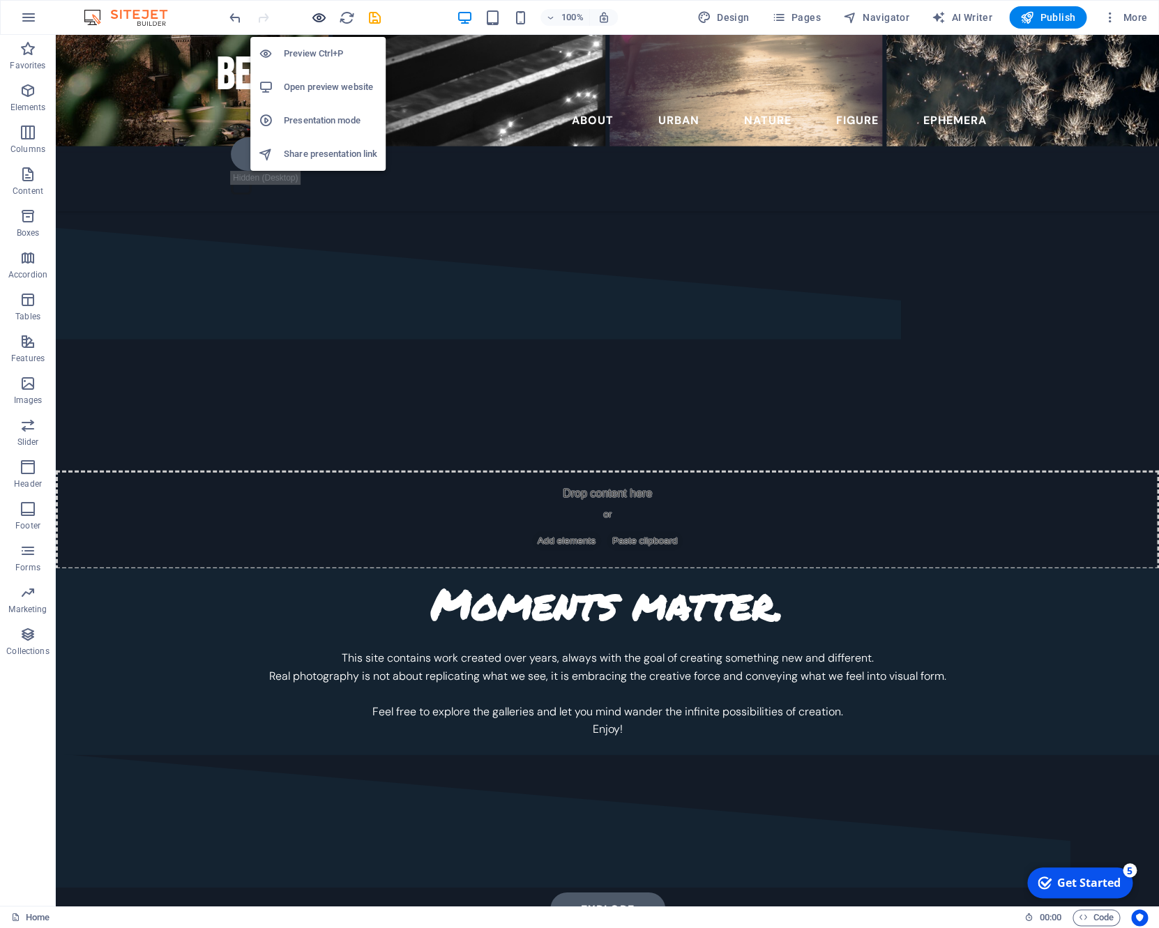
click at [0, 0] on icon "button" at bounding box center [0, 0] width 0 height 0
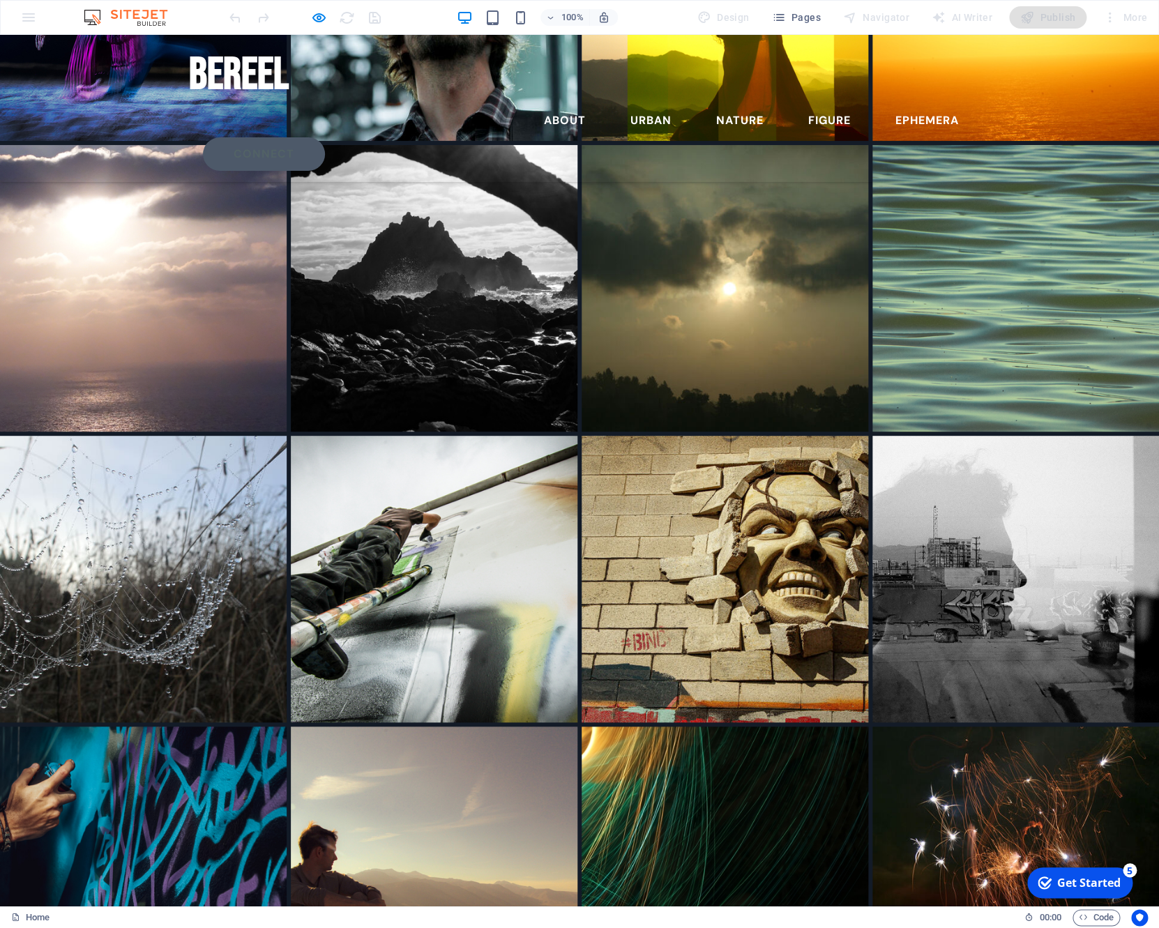
scroll to position [1868, 0]
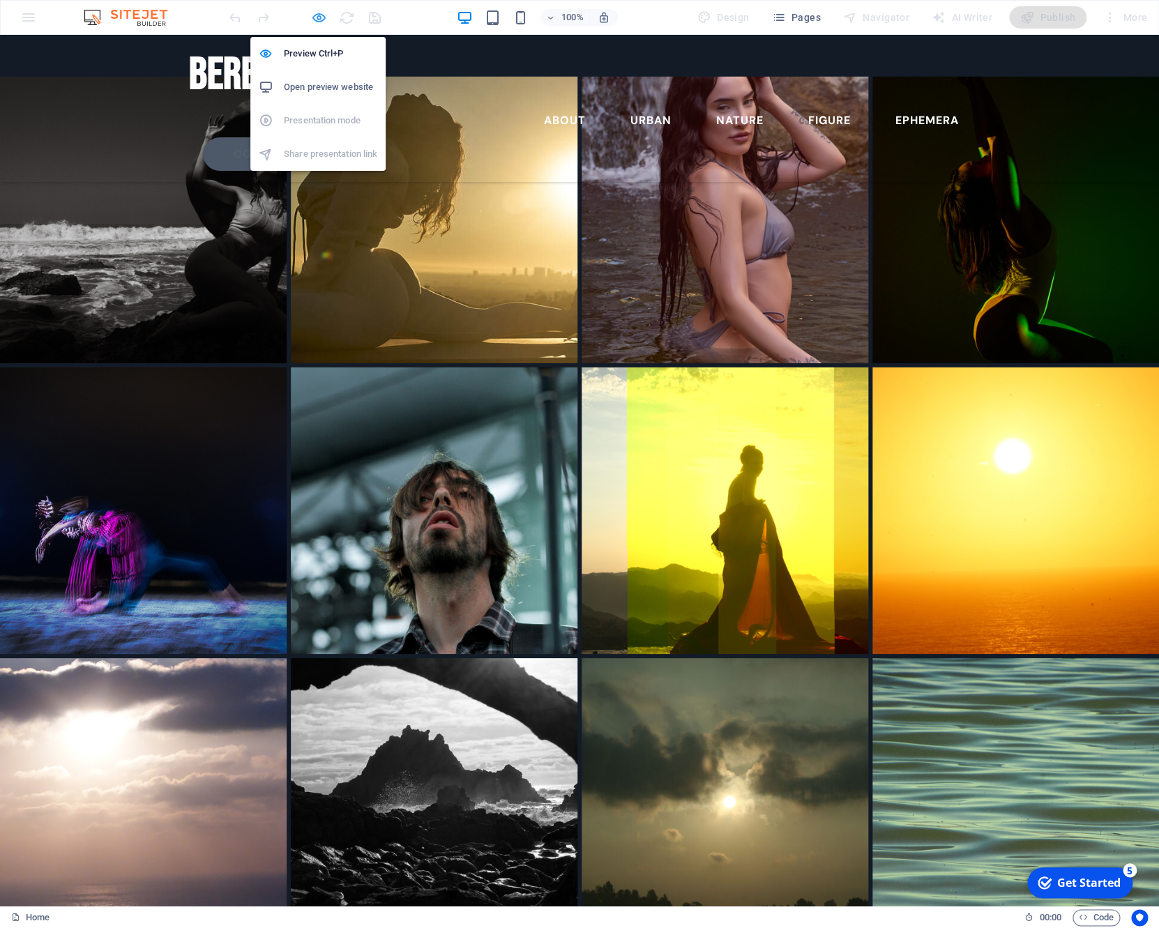
click at [0, 0] on icon "button" at bounding box center [0, 0] width 0 height 0
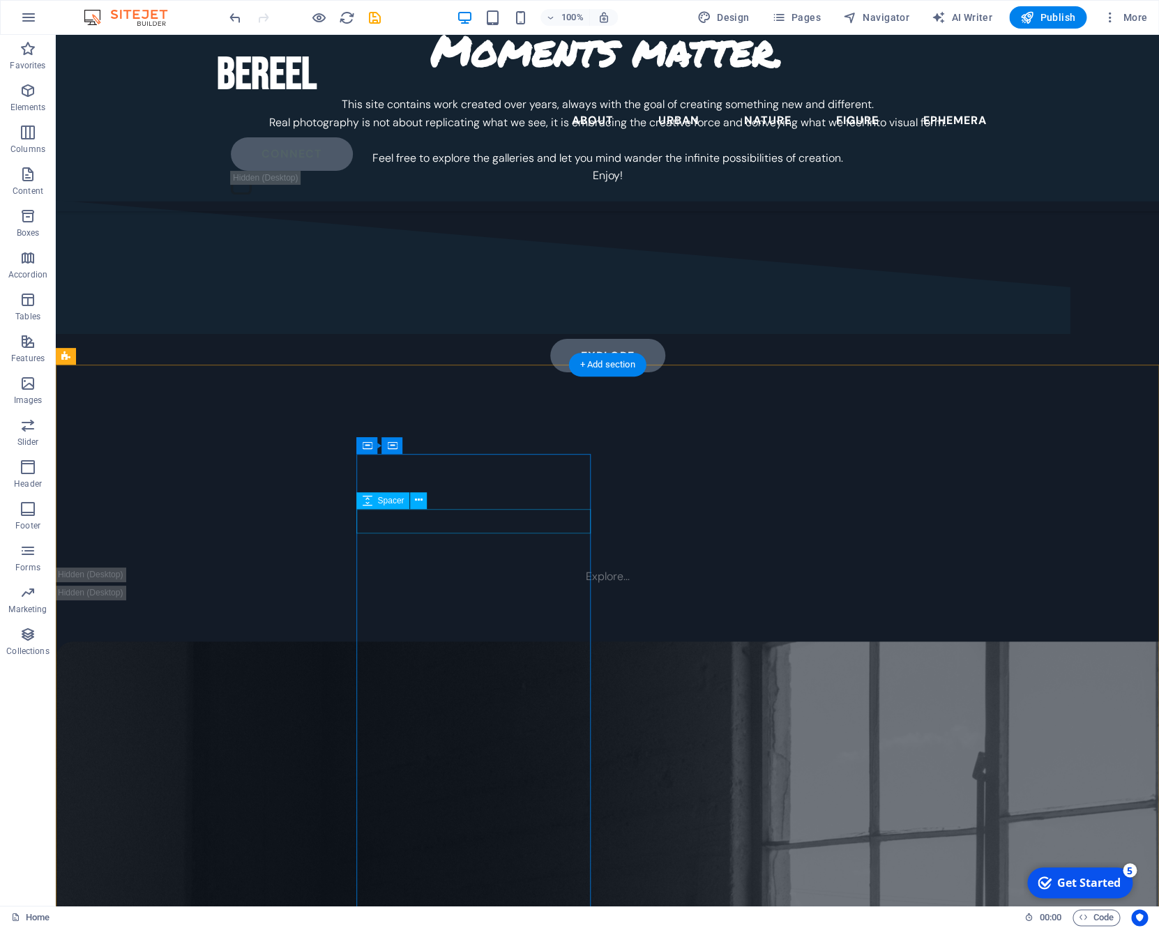
scroll to position [4658, 0]
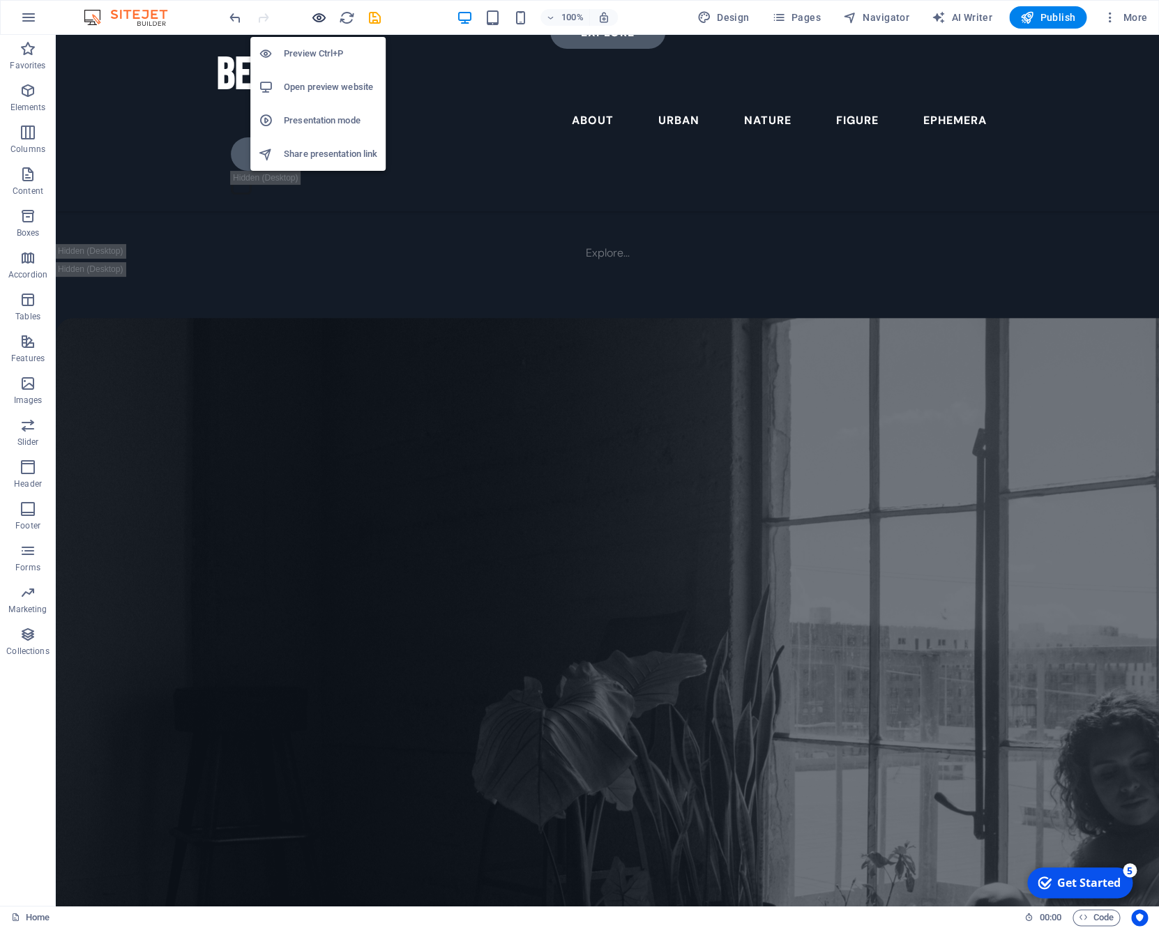
click at [0, 0] on icon "button" at bounding box center [0, 0] width 0 height 0
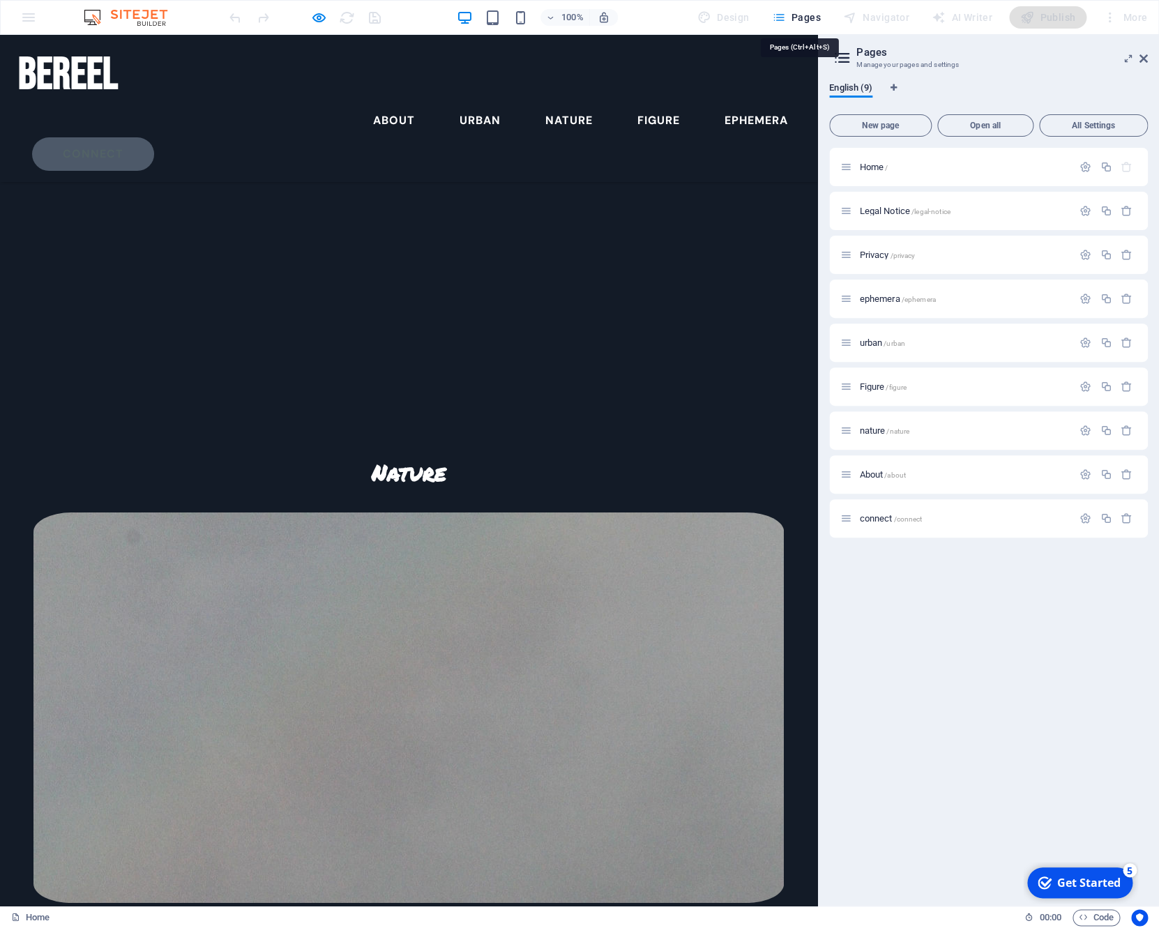
scroll to position [3649, 0]
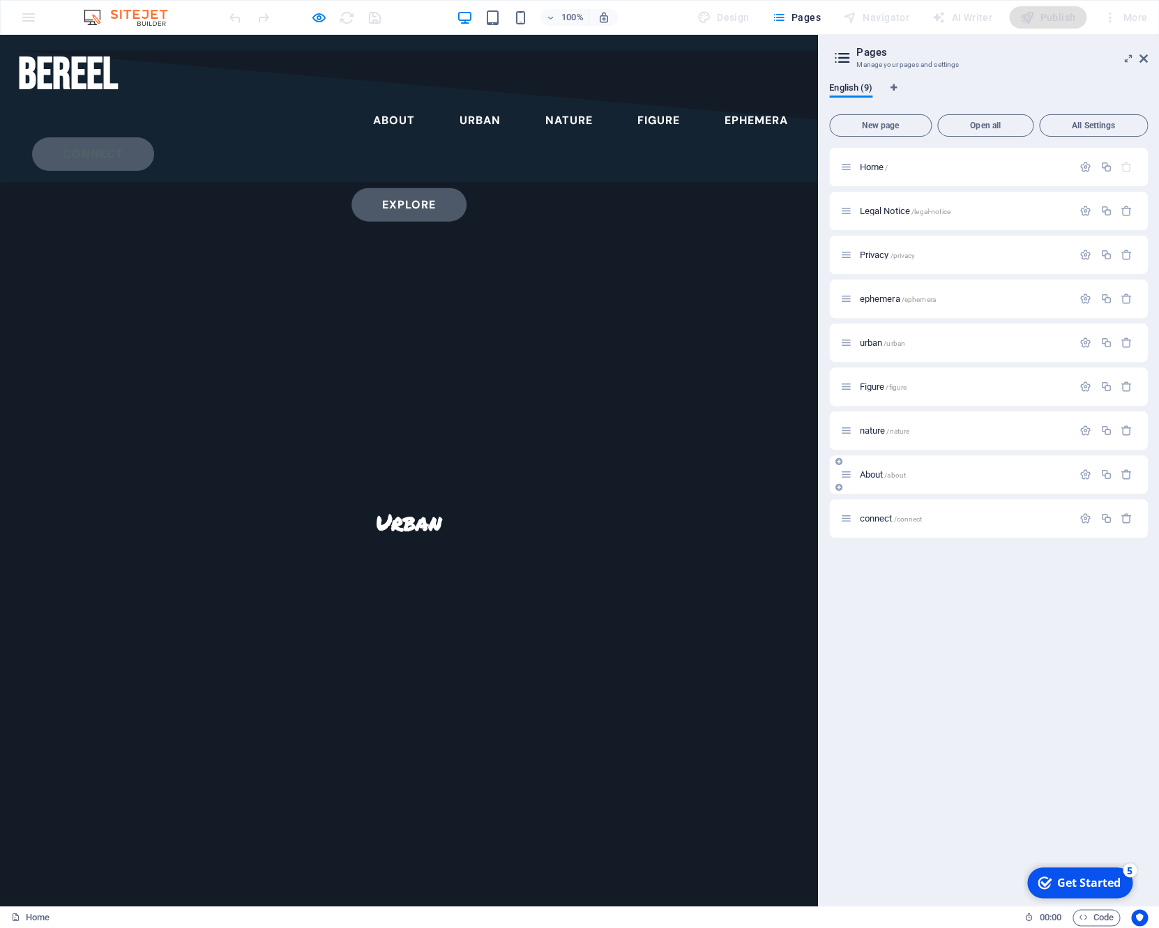
click at [924, 484] on div "About /about" at bounding box center [988, 474] width 319 height 38
click at [885, 476] on span "/about" at bounding box center [895, 475] width 22 height 8
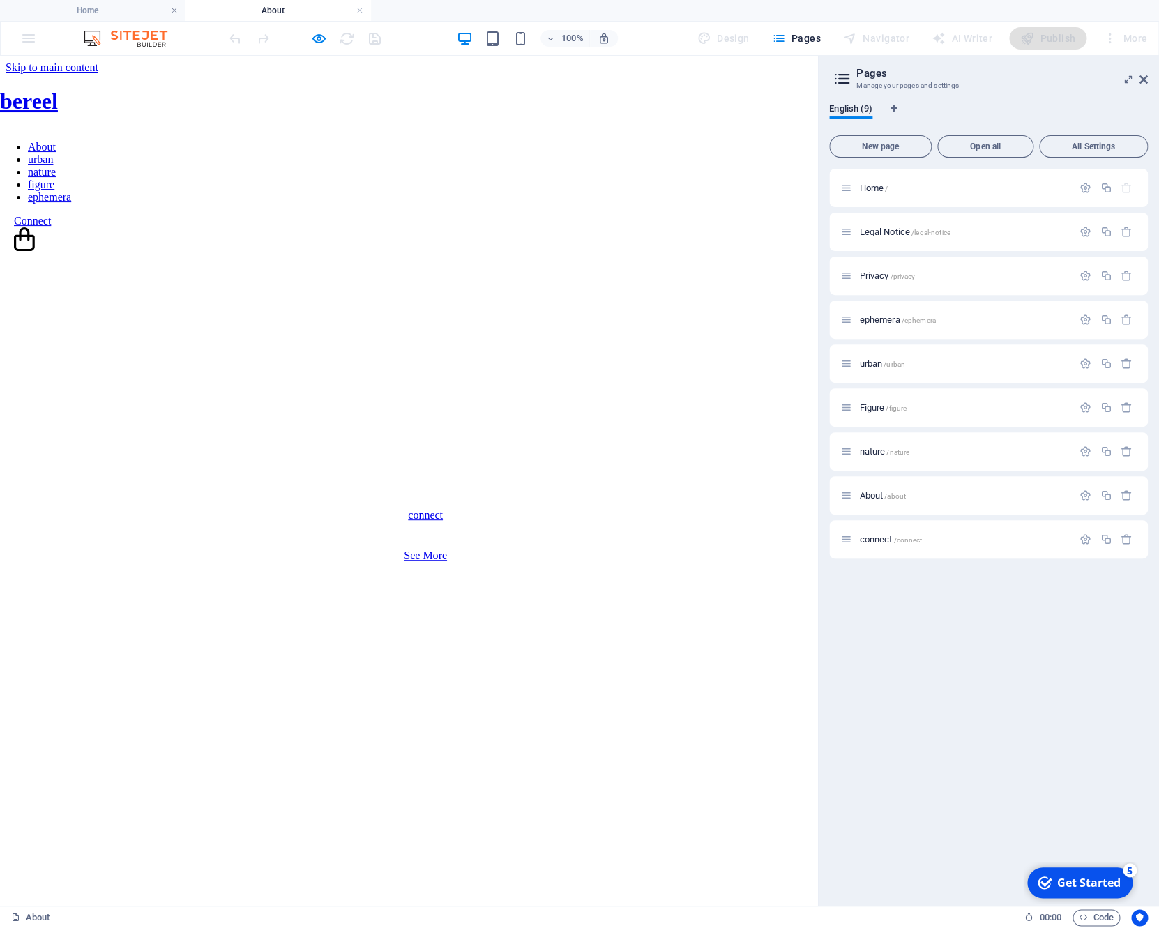
scroll to position [0, 0]
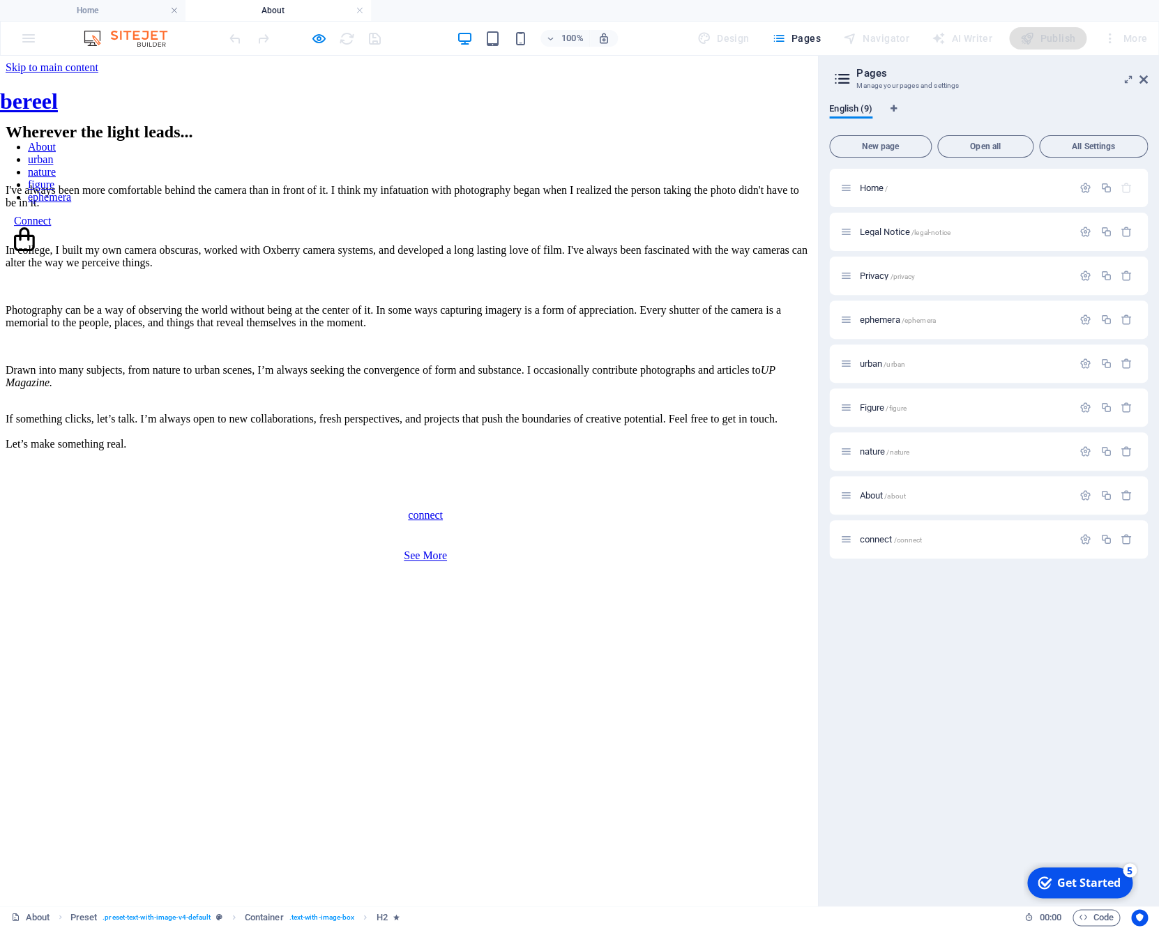
click at [114, 498] on div "I've always been more comfortable behind the camera than in front of it. I thin…" at bounding box center [409, 341] width 806 height 314
click at [98, 498] on div "I've always been more comfortable behind the camera than in front of it. I thin…" at bounding box center [409, 341] width 806 height 314
click at [322, 38] on icon "button" at bounding box center [319, 39] width 16 height 16
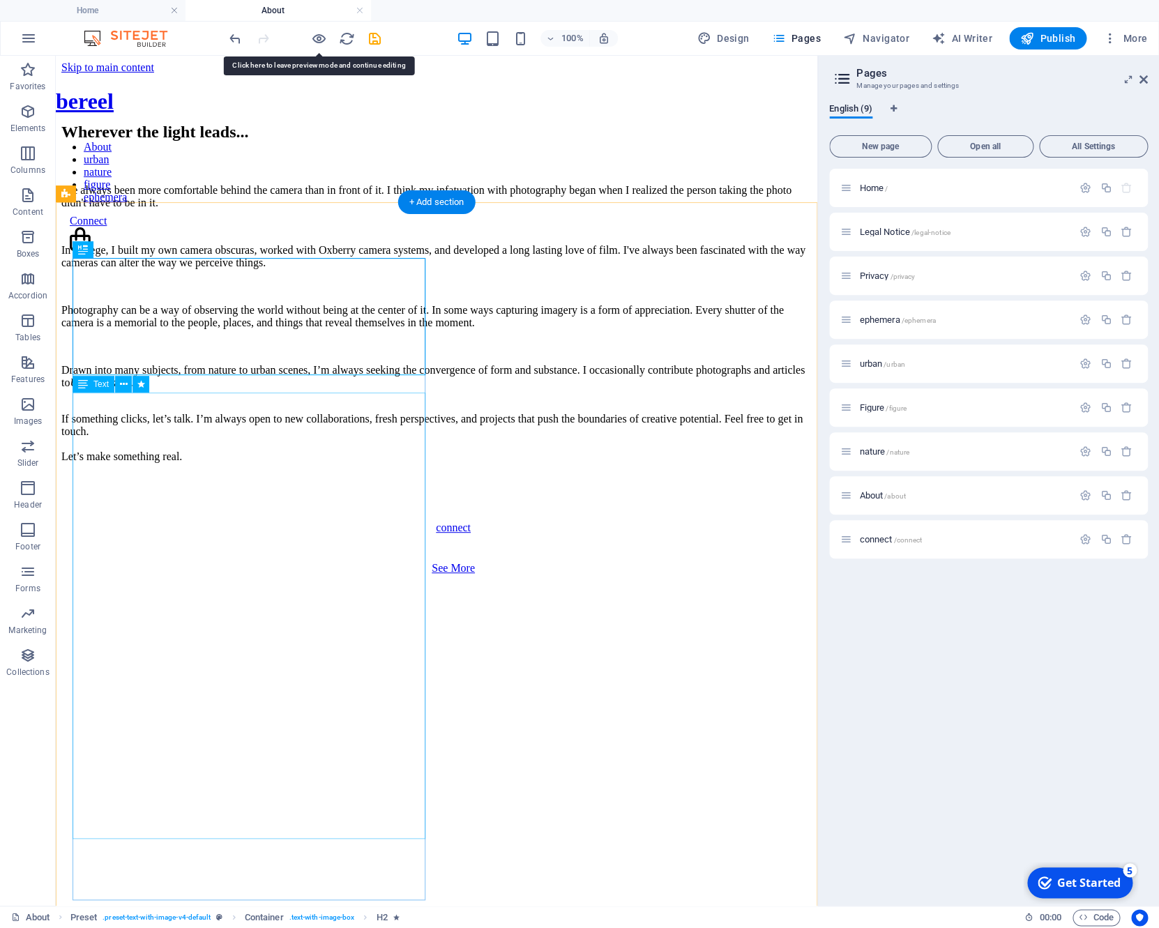
click at [157, 510] on div "I've always been more comfortable behind the camera than in front of it. I thin…" at bounding box center [436, 347] width 750 height 326
click at [213, 510] on div "I've always been more comfortable behind the camera than in front of it. I thin…" at bounding box center [436, 347] width 750 height 326
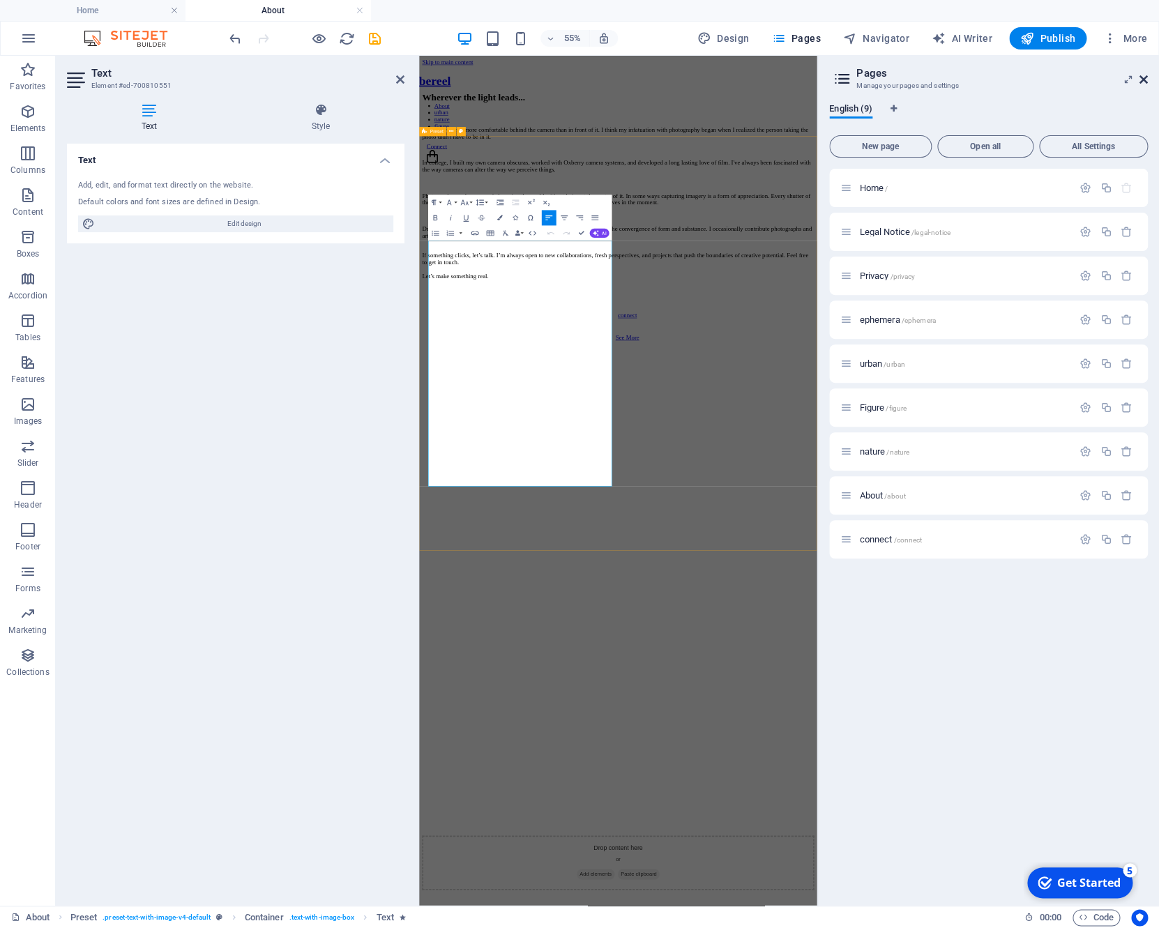
click at [1145, 82] on icon at bounding box center [1143, 79] width 8 height 11
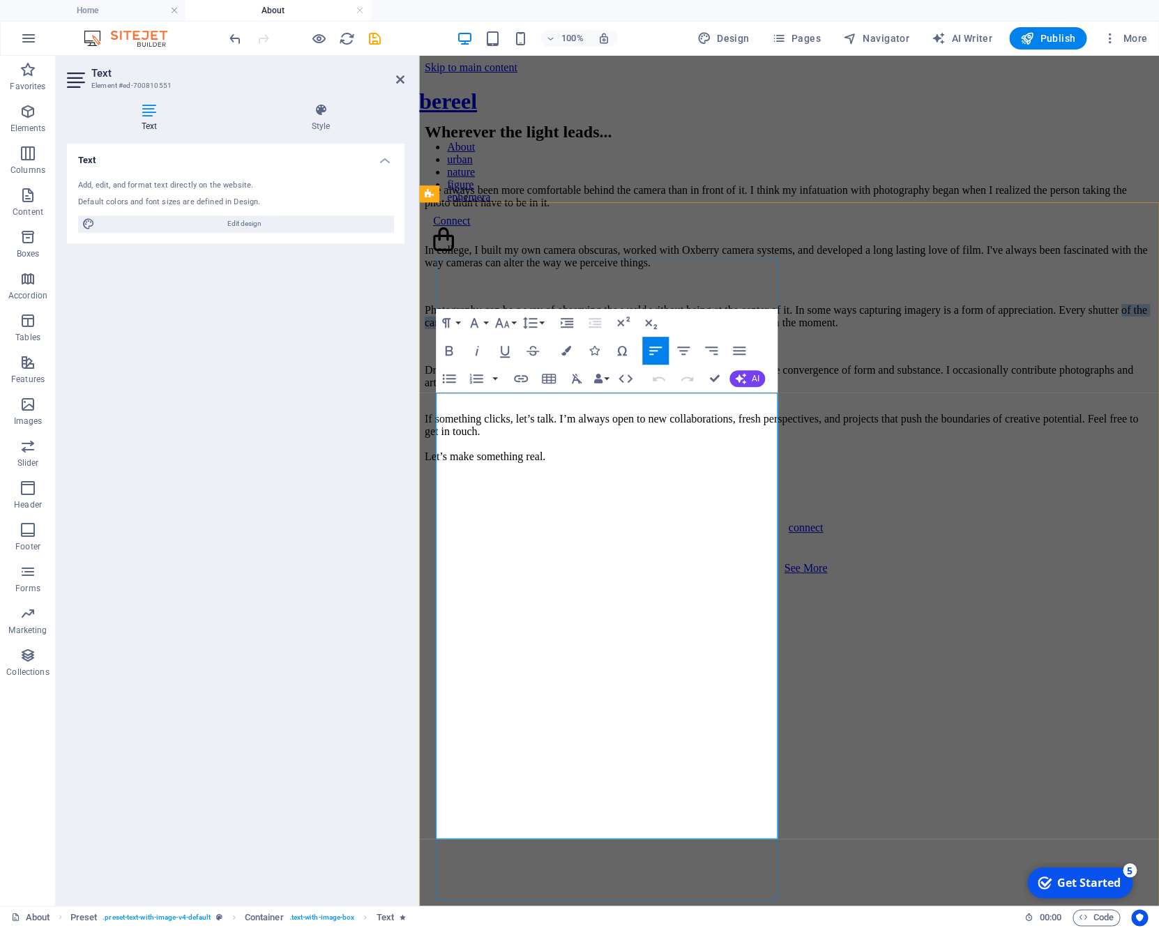
drag, startPoint x: 576, startPoint y: 599, endPoint x: 648, endPoint y: 595, distance: 71.2
click at [648, 329] on p "Photography can be a way of observing the world without being at the center of …" at bounding box center [789, 316] width 728 height 25
click at [629, 329] on p "Photography can be a way of observing the world without being at the center of …" at bounding box center [789, 316] width 728 height 25
drag, startPoint x: 609, startPoint y: 617, endPoint x: 683, endPoint y: 611, distance: 74.8
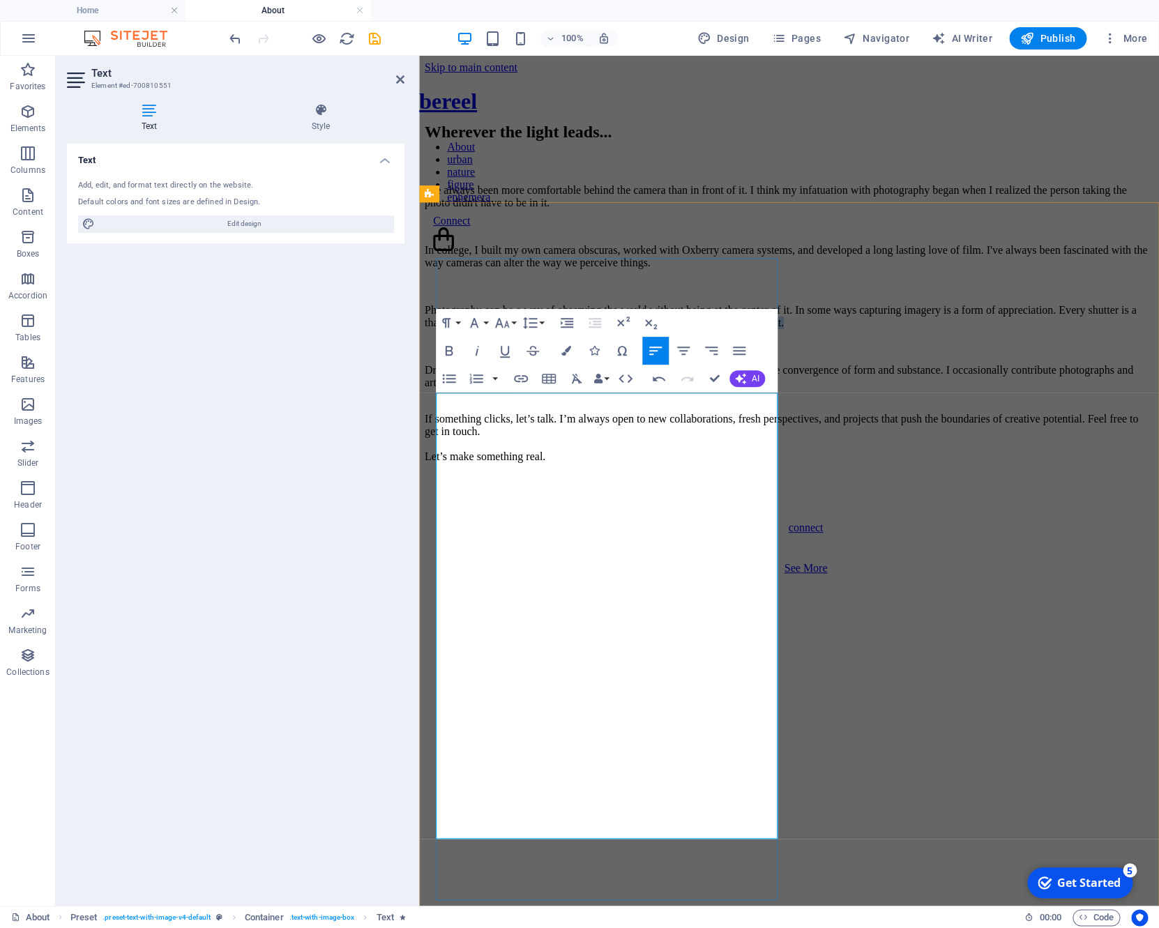
click at [683, 329] on p "Photography can be a way of observing the world without being at the center of …" at bounding box center [789, 316] width 728 height 25
drag, startPoint x: 578, startPoint y: 653, endPoint x: 435, endPoint y: 650, distance: 142.9
click at [435, 653] on div "Wherever the light leads... I've always been more comfortable behind the camera…" at bounding box center [789, 785] width 728 height 1324
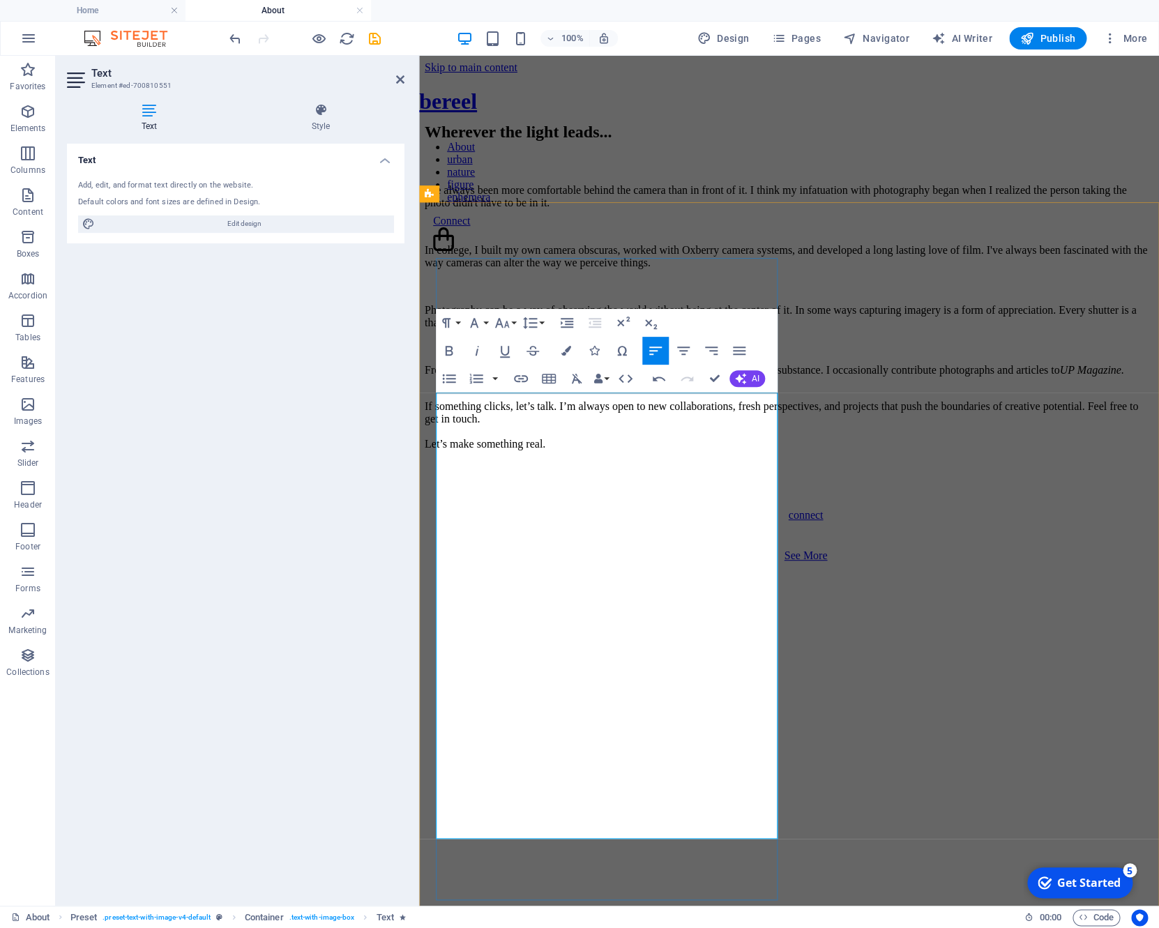
click at [556, 389] on p "From nature to urban scenes, I’m always seeking the convergence of form and sub…" at bounding box center [789, 376] width 728 height 25
click at [551, 389] on p "From nature to urban scenes, I’m always seeking the convergence of form and sub…" at bounding box center [789, 376] width 728 height 25
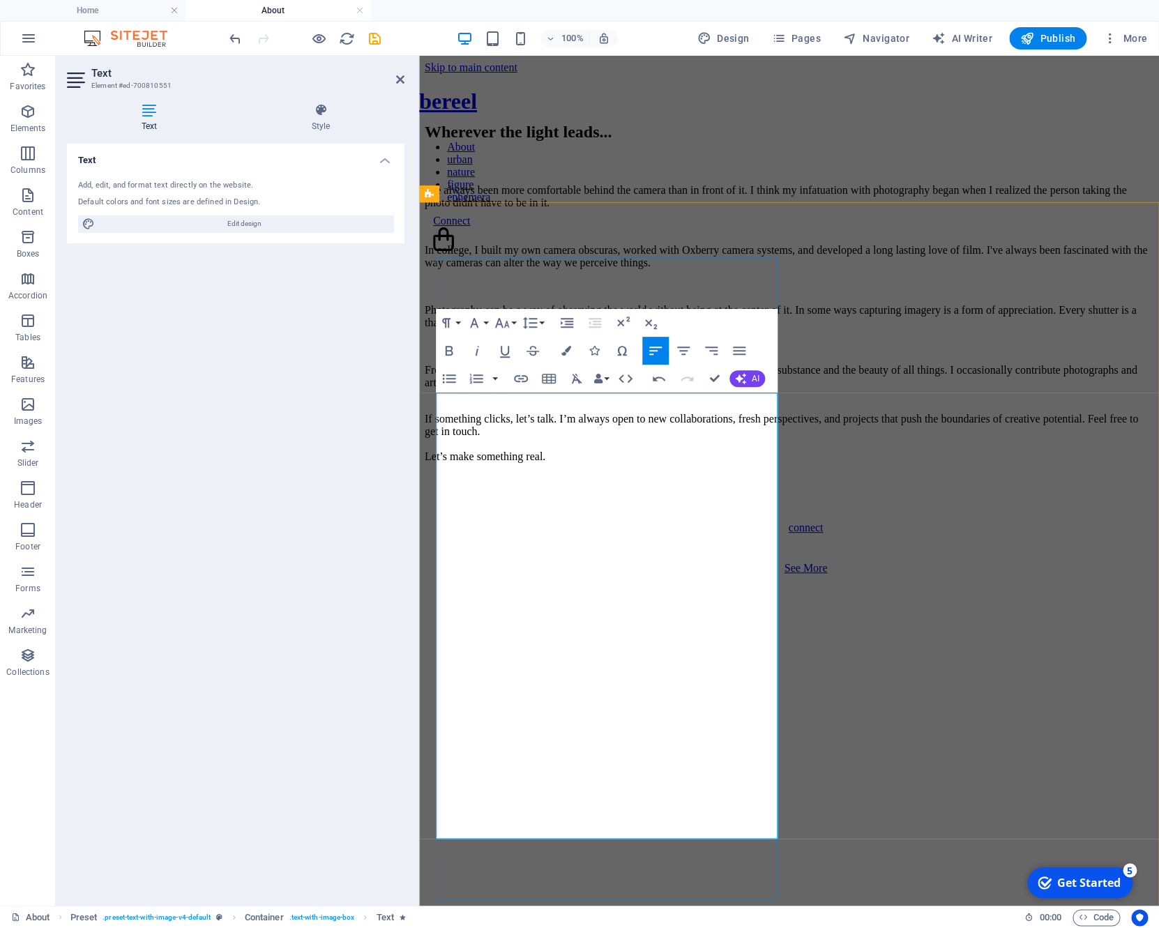
click at [704, 402] on p "From nature to urban scenes, I’m always seeking the convergence of form and sub…" at bounding box center [789, 383] width 728 height 38
click at [520, 402] on p "From nature to urban scenes, I’m always seeking the convergence of form and sub…" at bounding box center [789, 383] width 728 height 38
click at [620, 402] on p "From nature to urban scenes, I’m always seeking the convergence of form and sub…" at bounding box center [789, 383] width 728 height 38
click at [761, 402] on p "From nature to urban scenes, I’m always seeking the convergence of form and sub…" at bounding box center [789, 383] width 728 height 38
click at [802, 221] on div "Wherever the light leads... I've always been more comfortable behind the camera…" at bounding box center [789, 789] width 728 height 1333
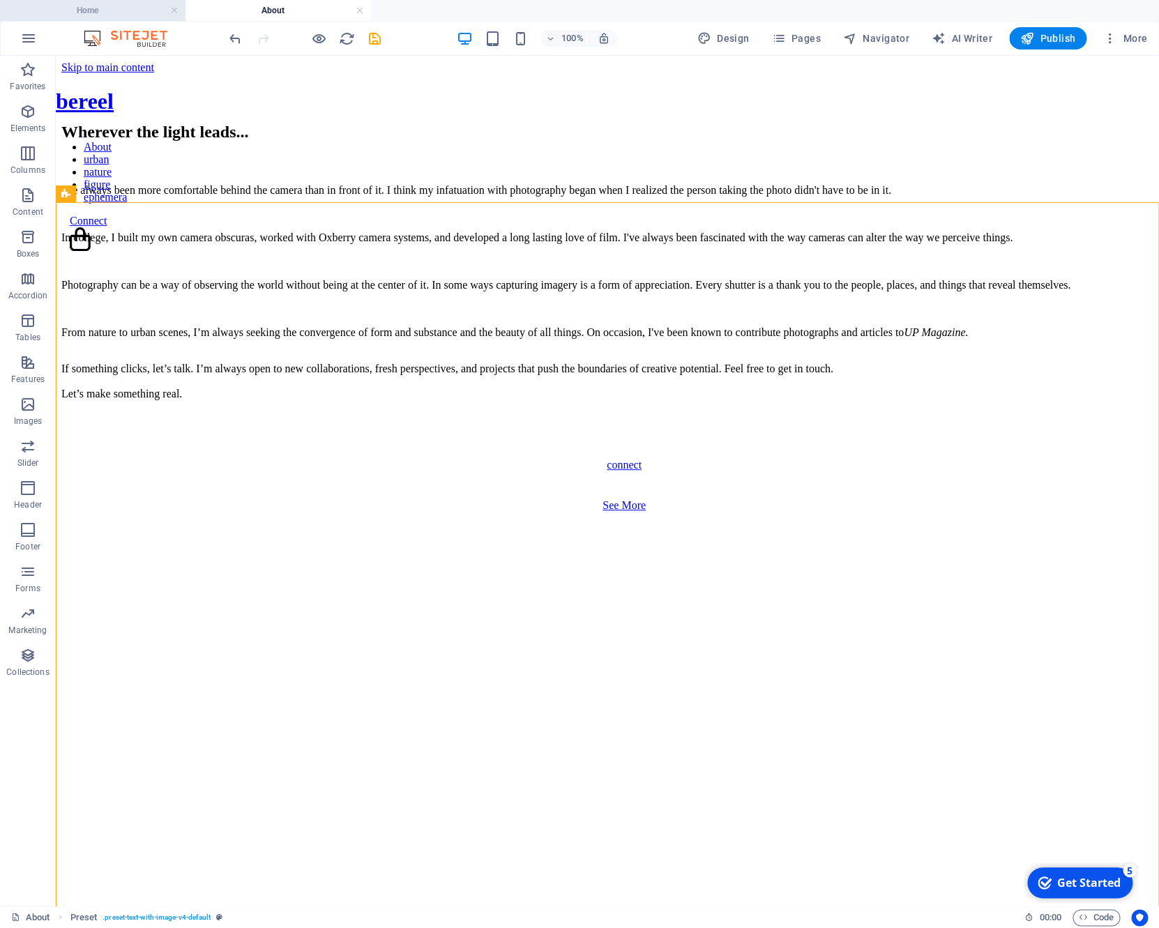
click at [121, 15] on h4 "Home" at bounding box center [92, 10] width 185 height 15
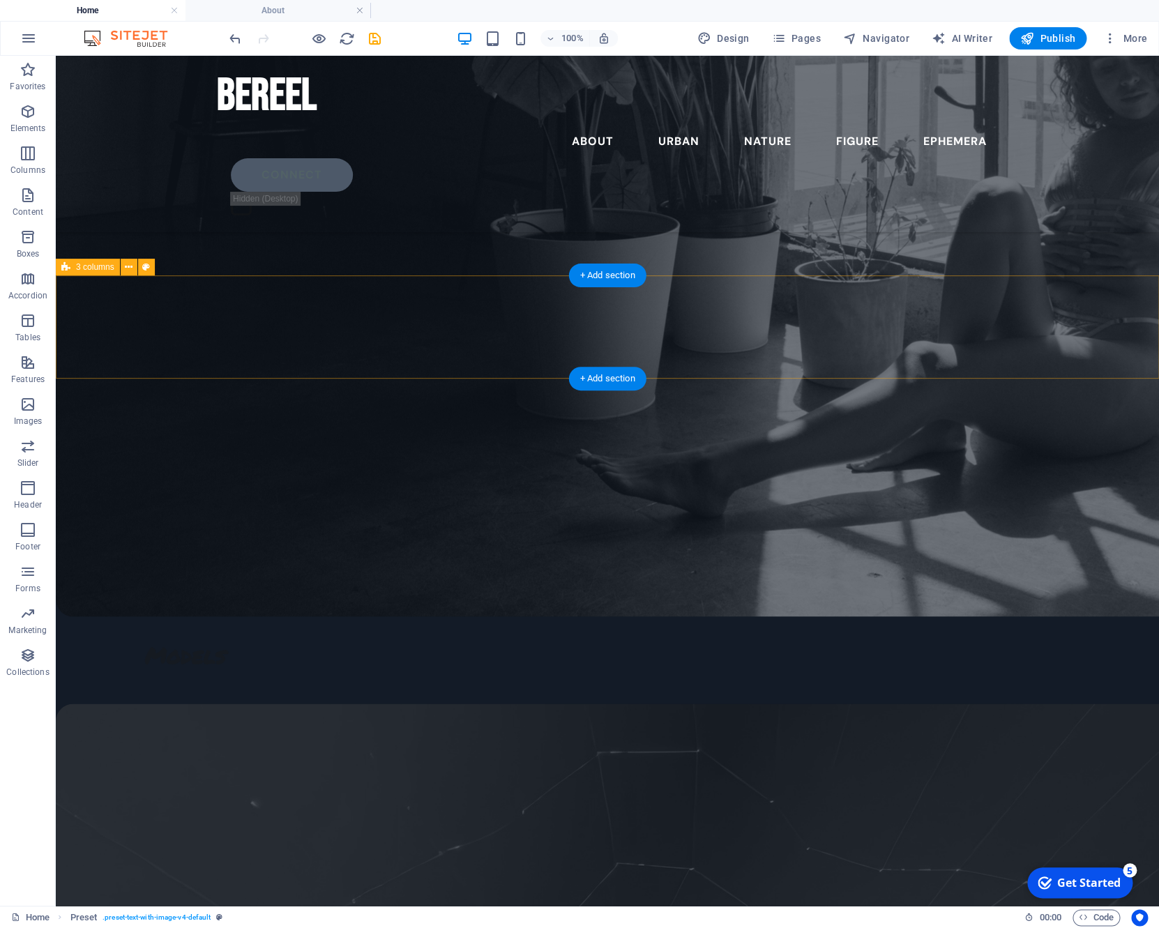
scroll to position [5788, 0]
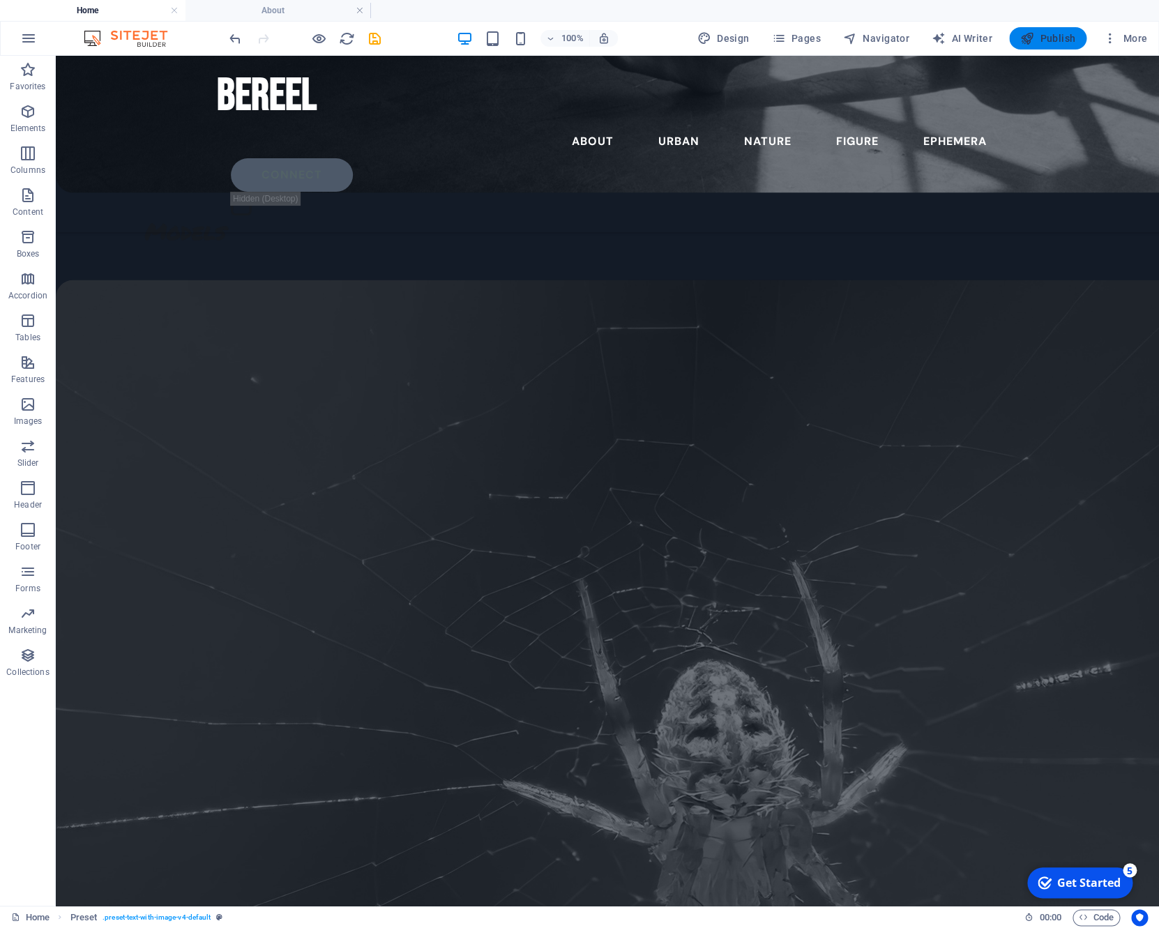
click at [1060, 35] on span "Publish" at bounding box center [1047, 38] width 55 height 14
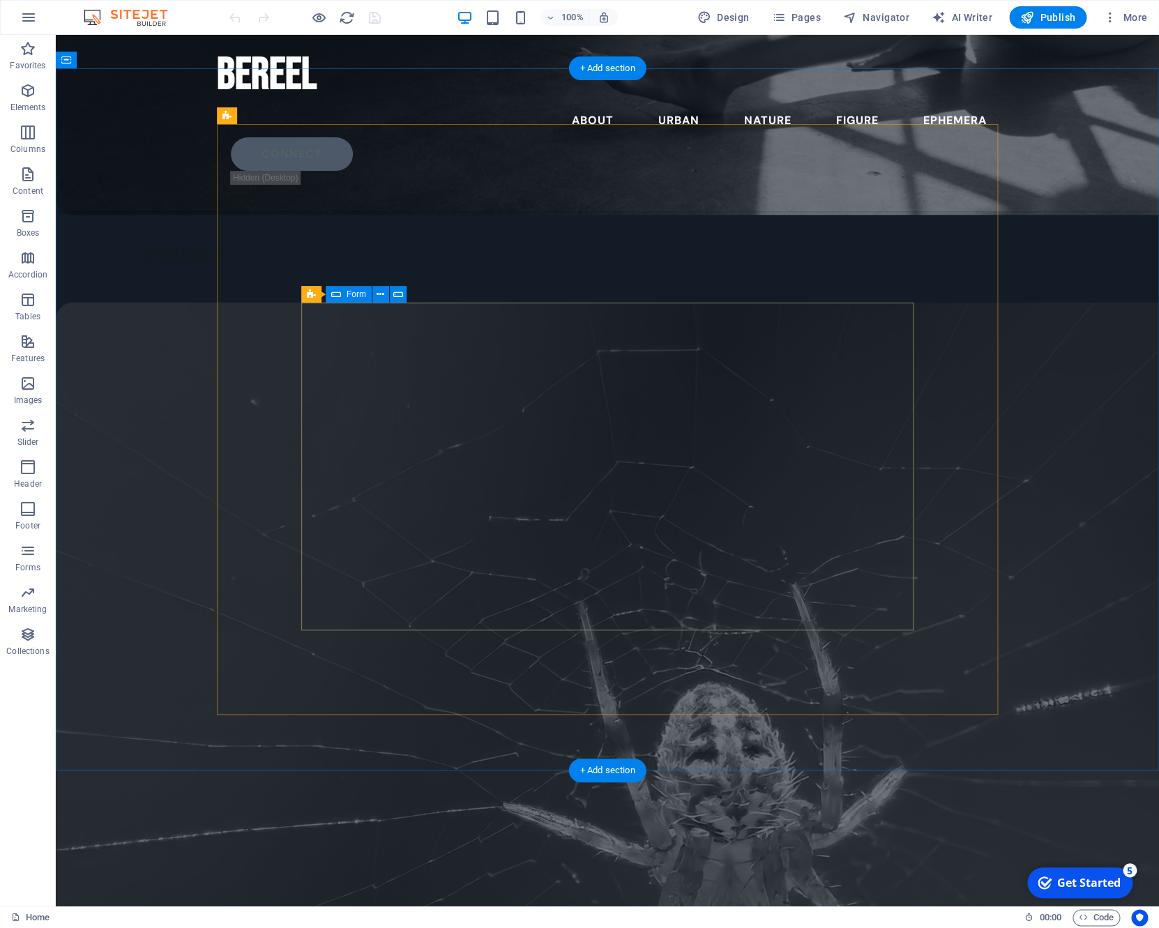
scroll to position [6251, 0]
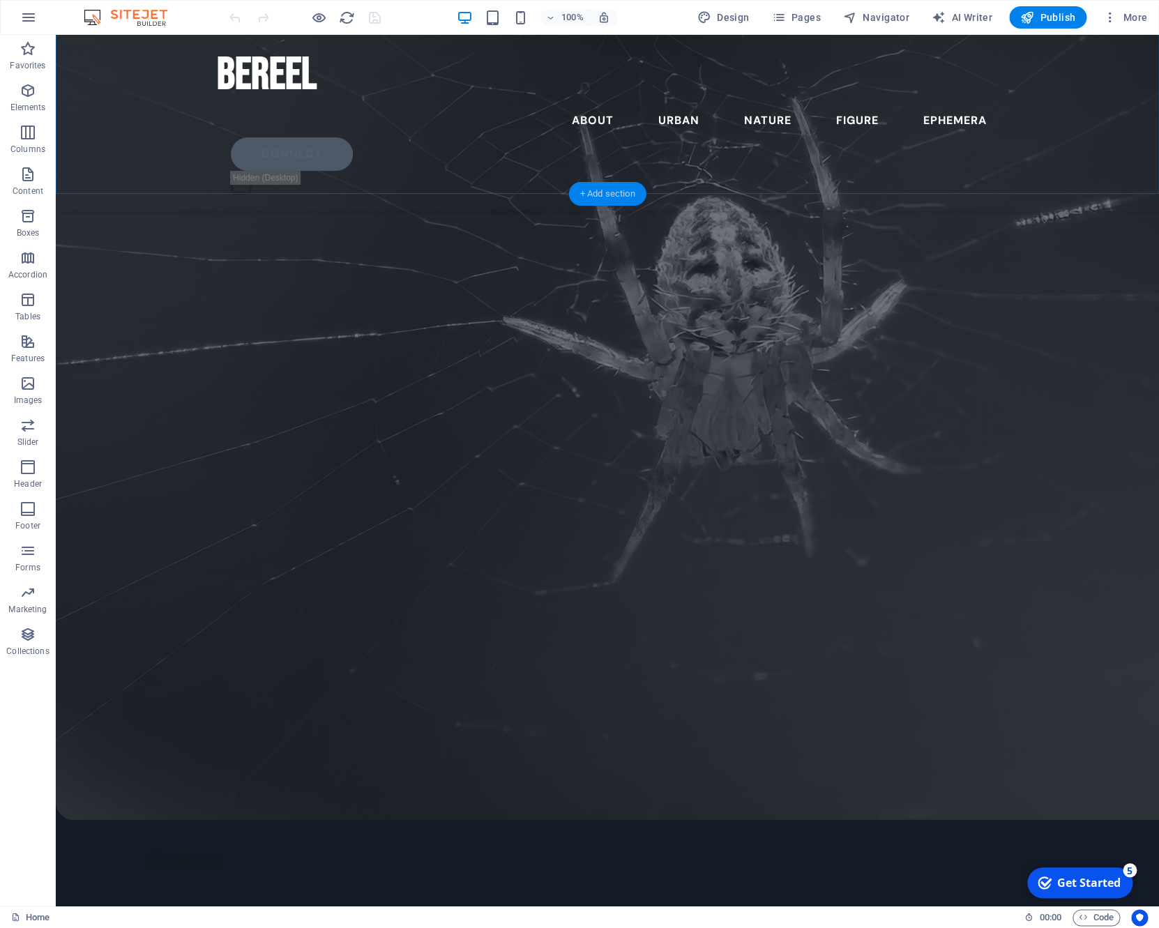
click at [622, 193] on div "+ Add section" at bounding box center [607, 194] width 77 height 24
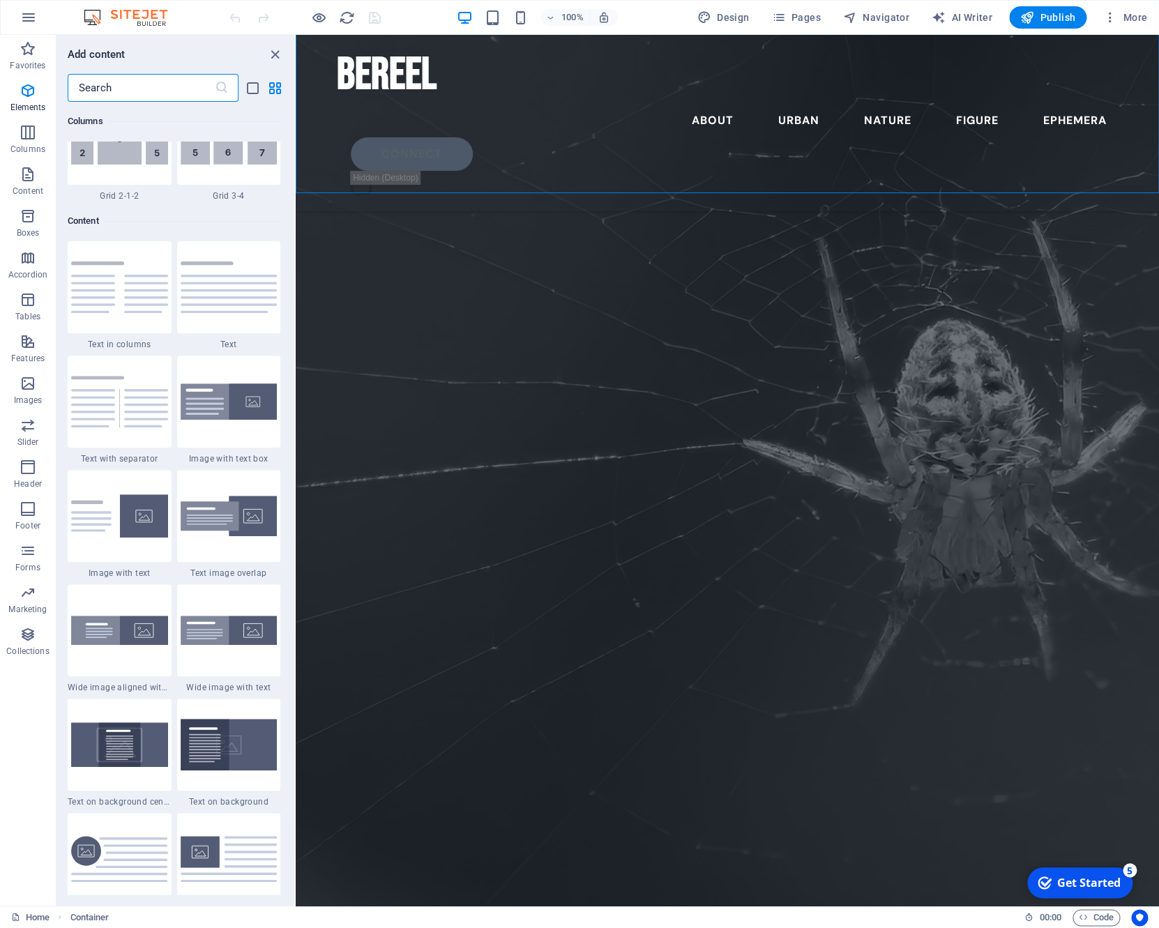
scroll to position [2439, 0]
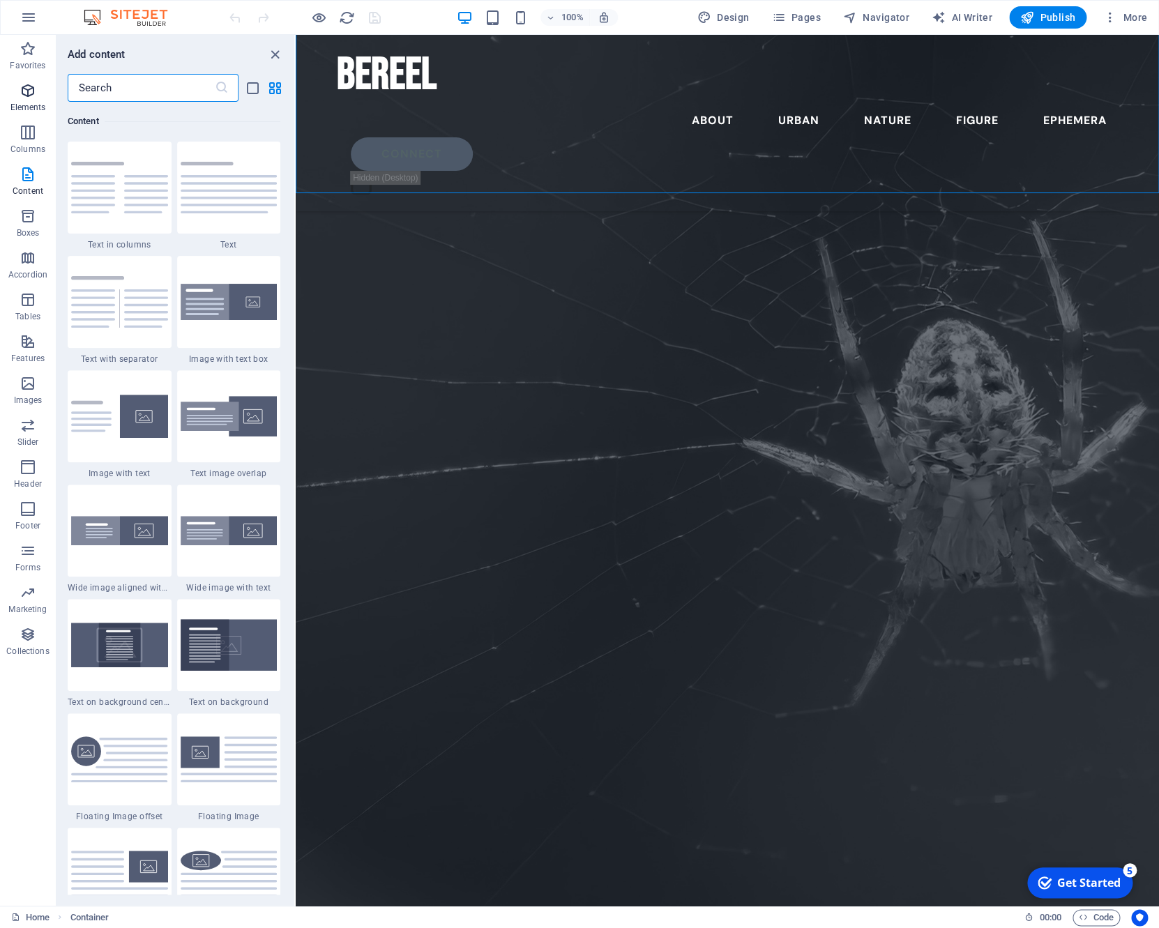
click at [18, 98] on span "Elements" at bounding box center [28, 98] width 56 height 33
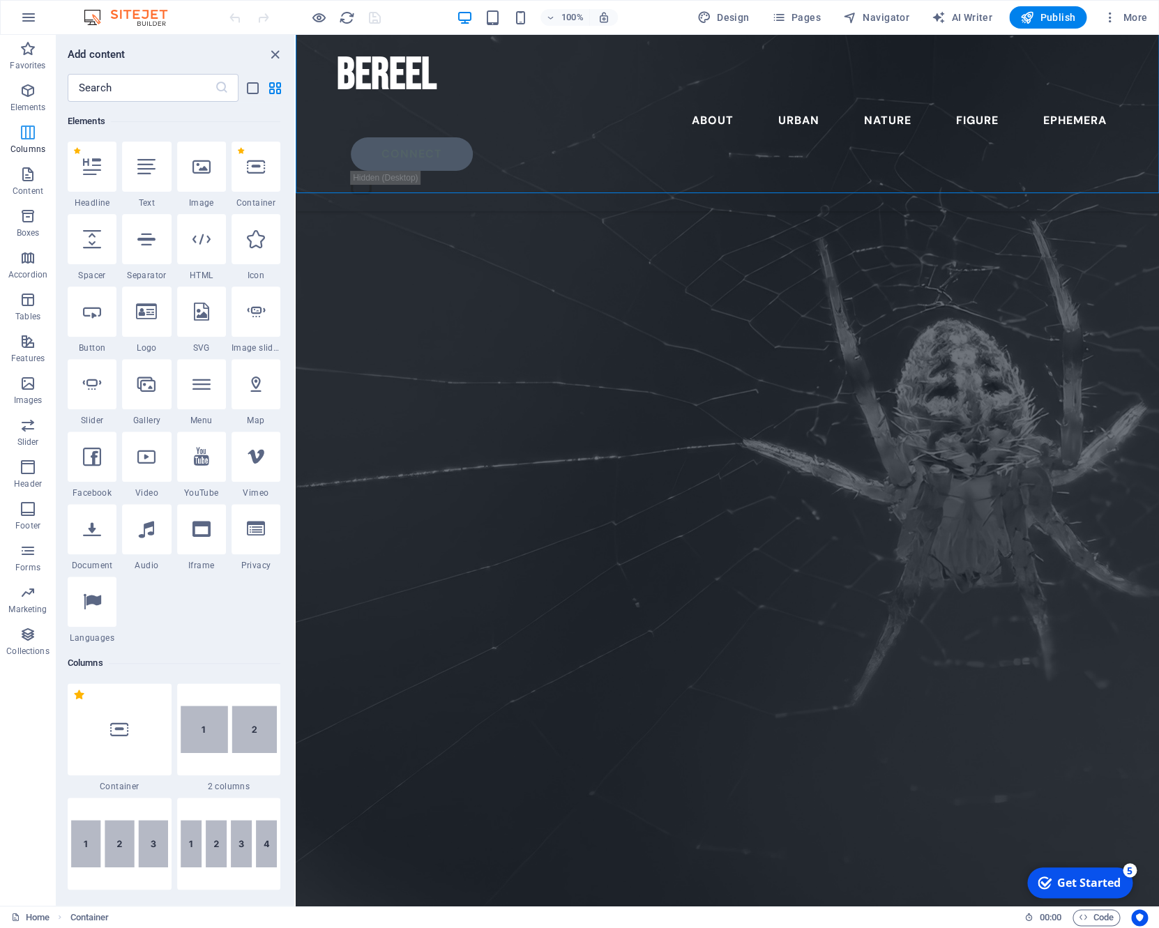
scroll to position [148, 0]
click at [92, 247] on icon at bounding box center [92, 239] width 18 height 18
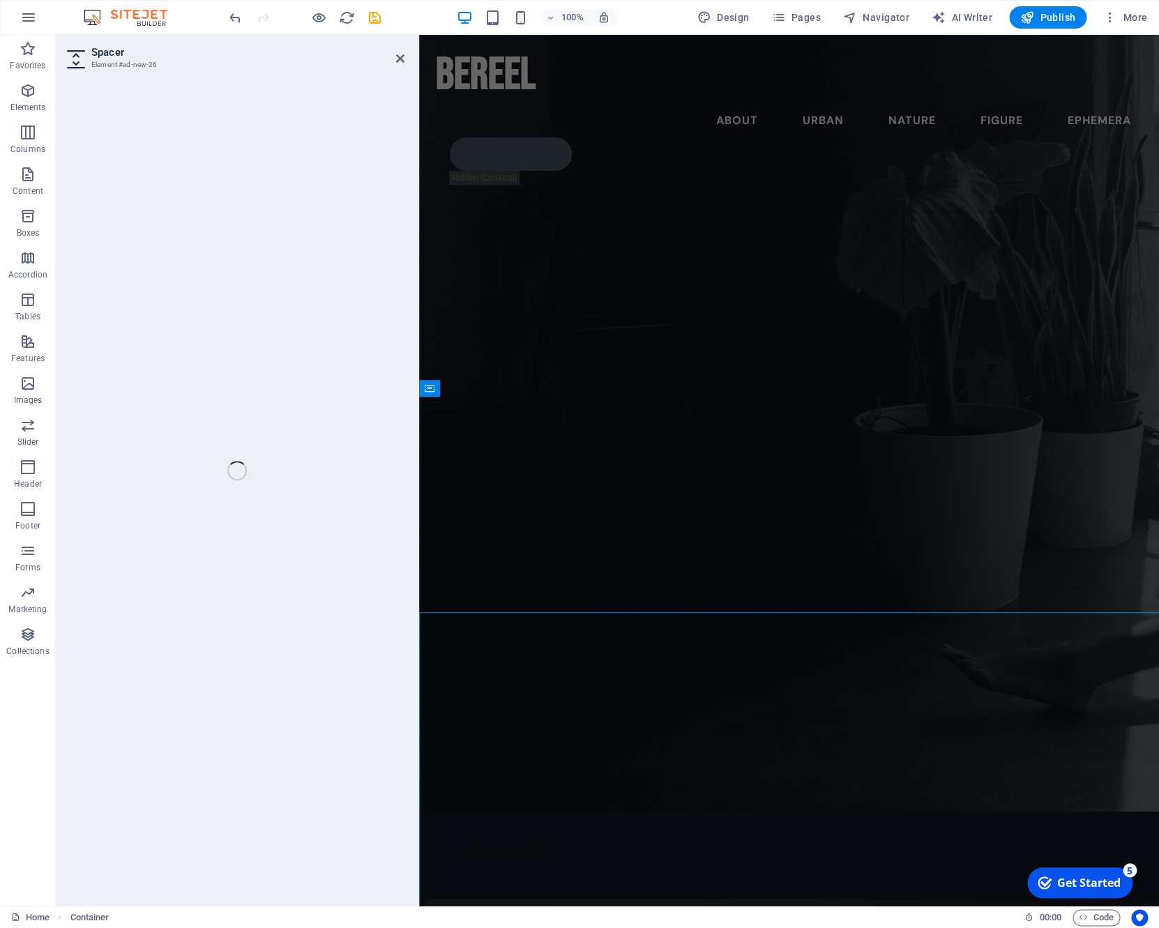
select select "px"
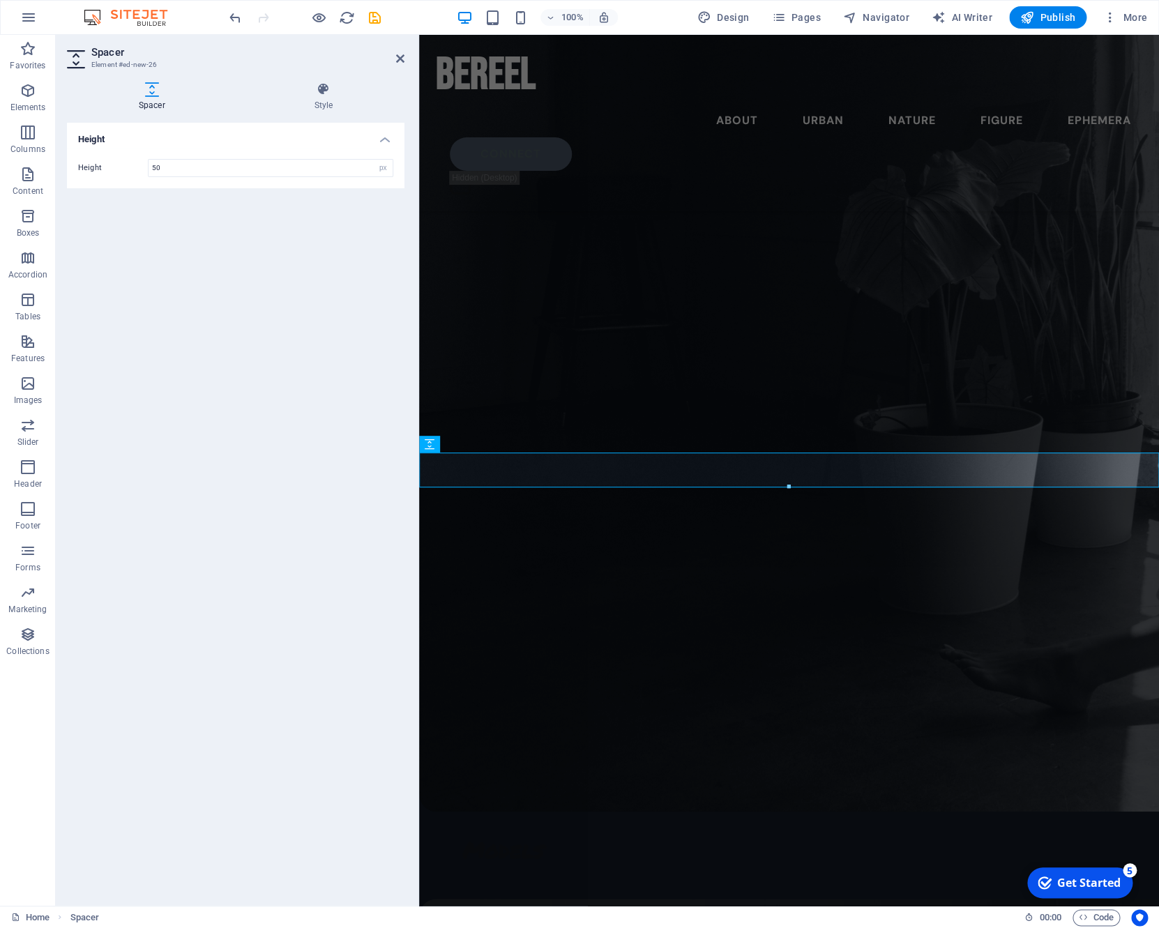
scroll to position [5312, 0]
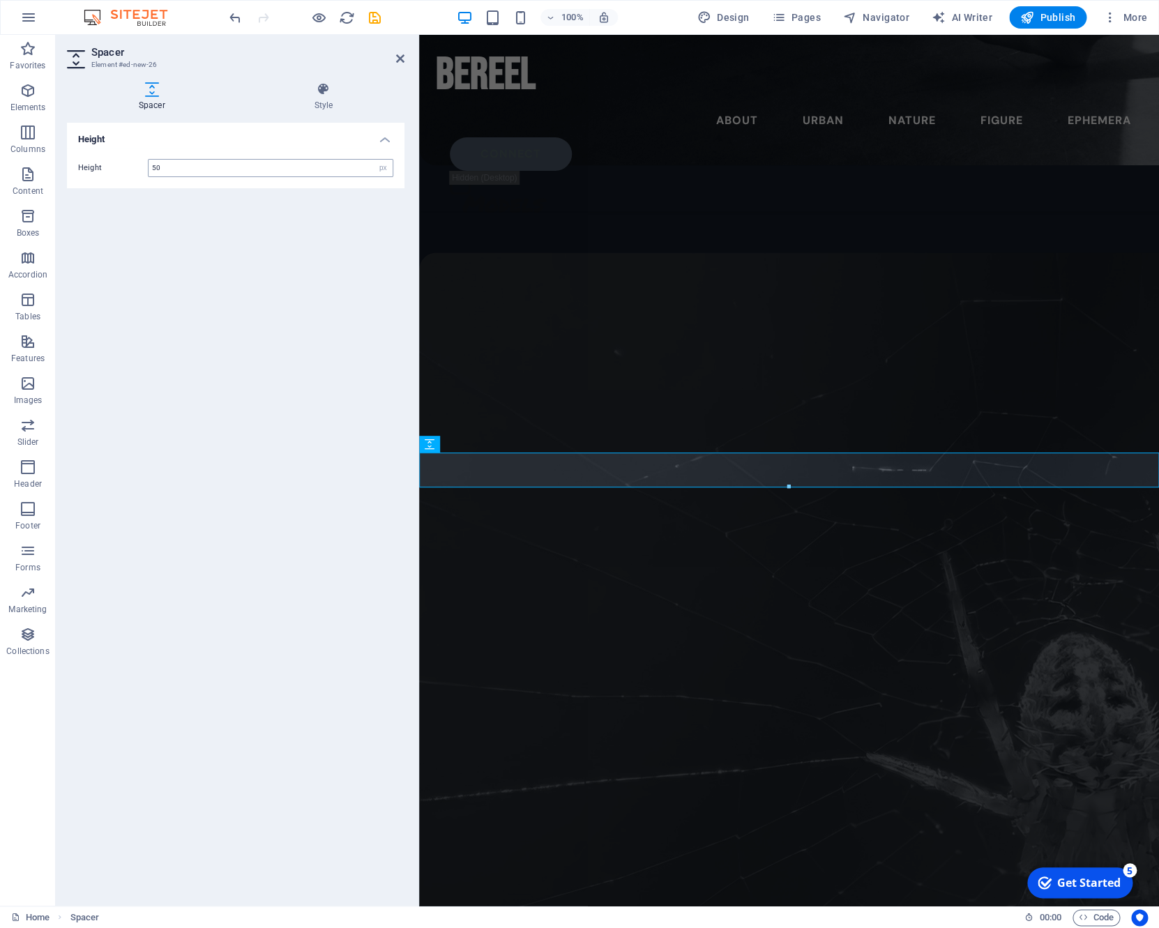
click at [177, 167] on input "50" at bounding box center [270, 168] width 244 height 17
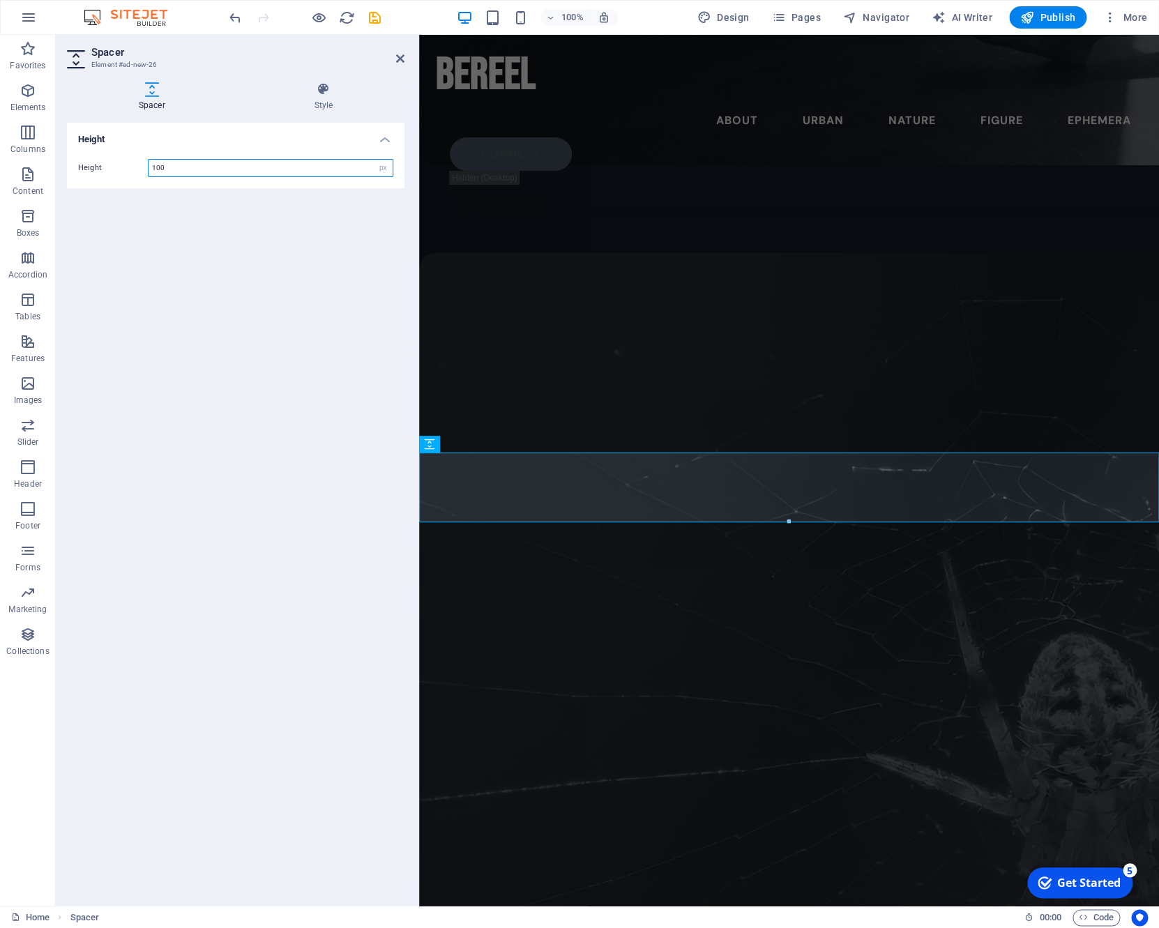
click at [197, 167] on input "100" at bounding box center [270, 168] width 244 height 17
type input "150"
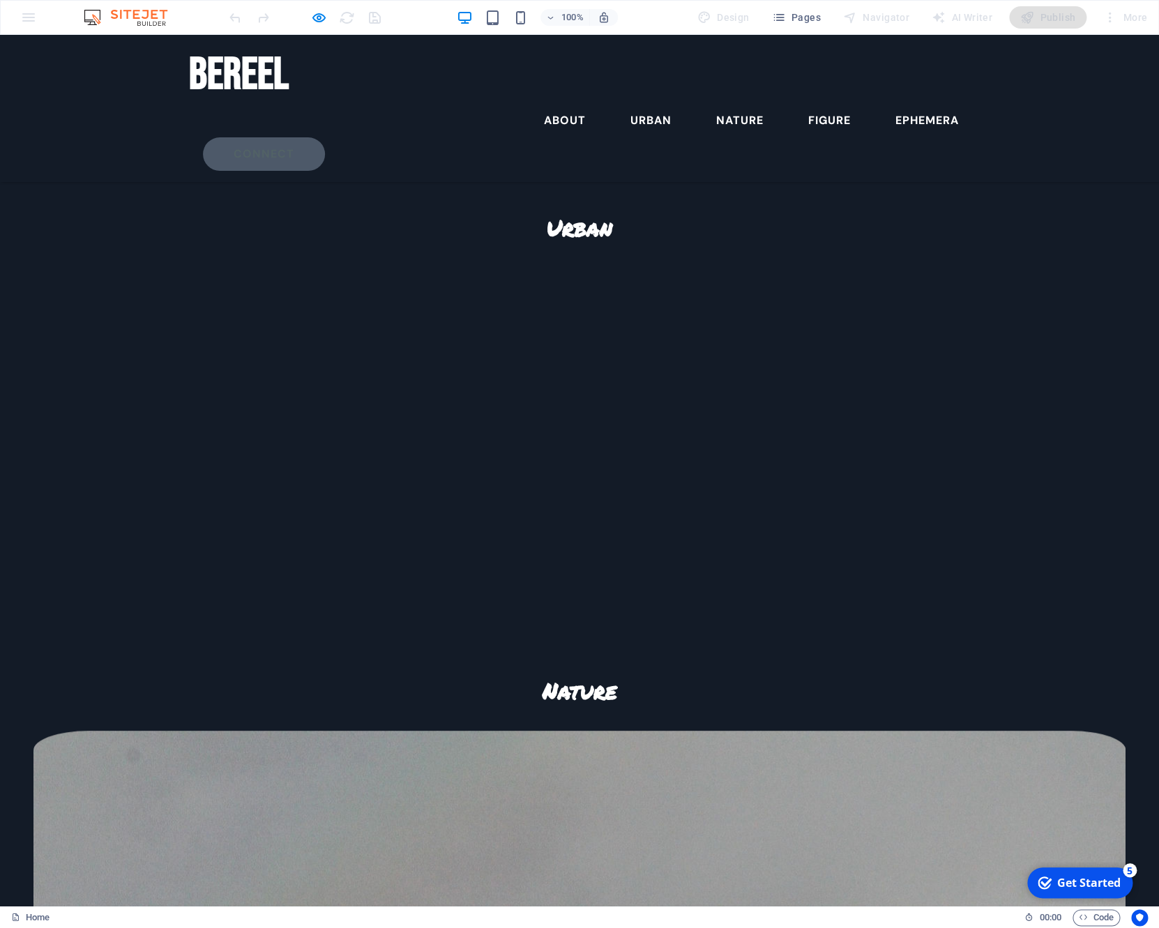
scroll to position [4047, 0]
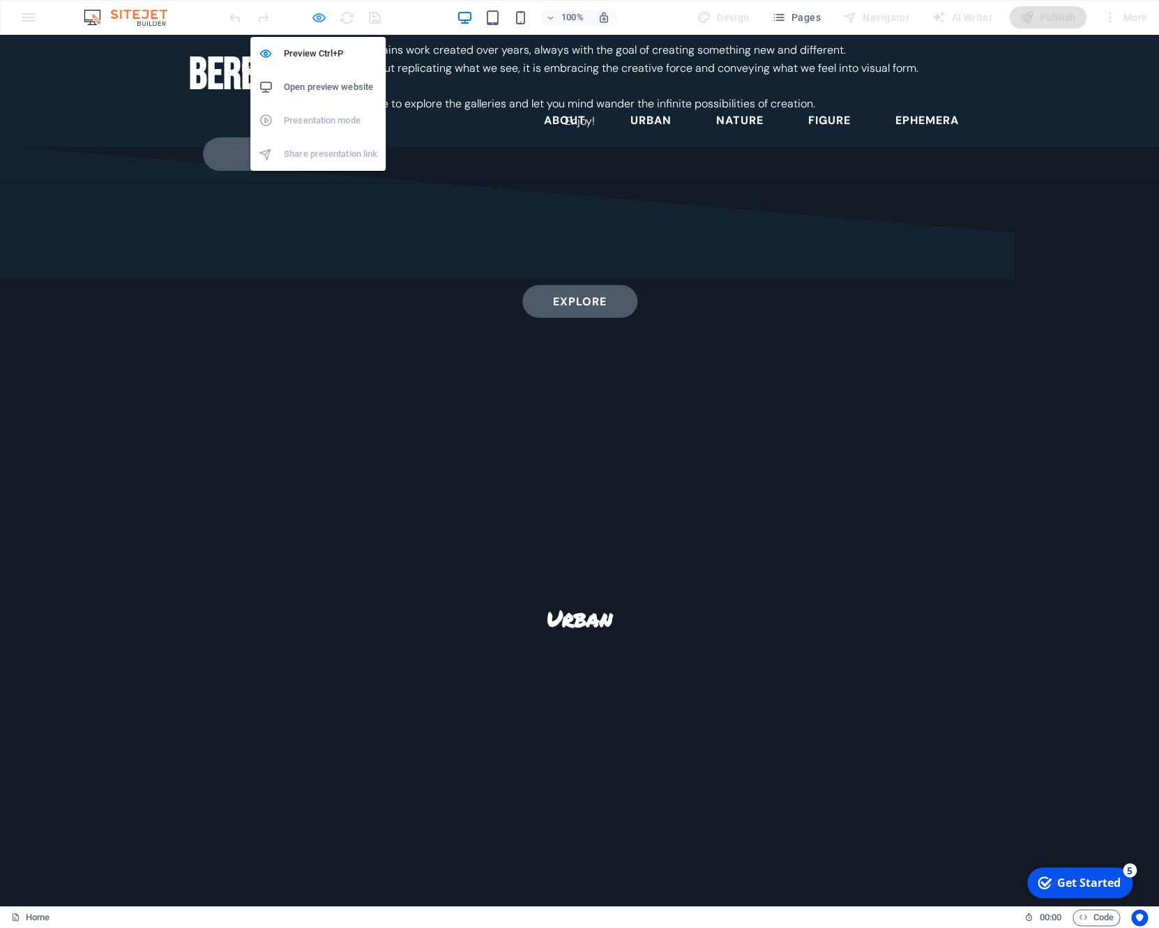
select select "px"
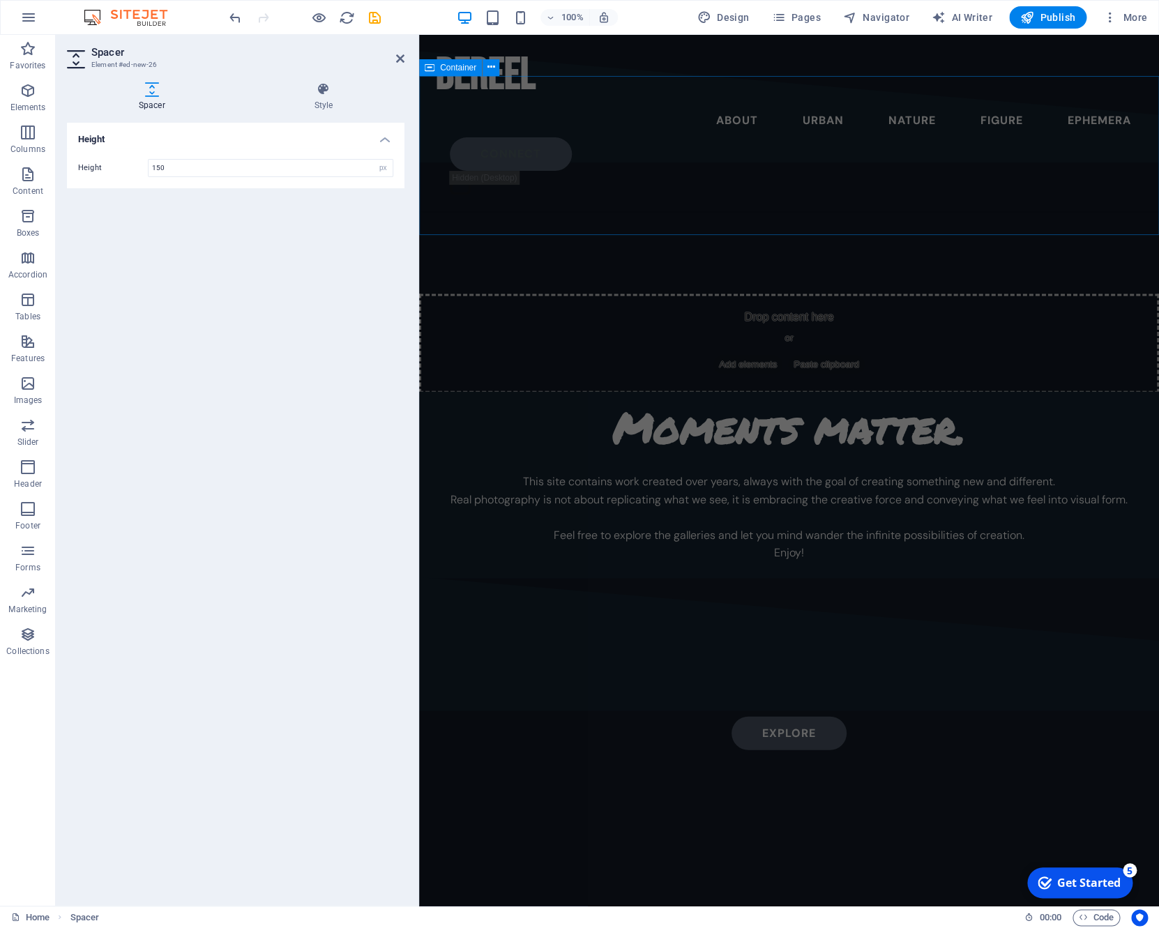
scroll to position [3451, 0]
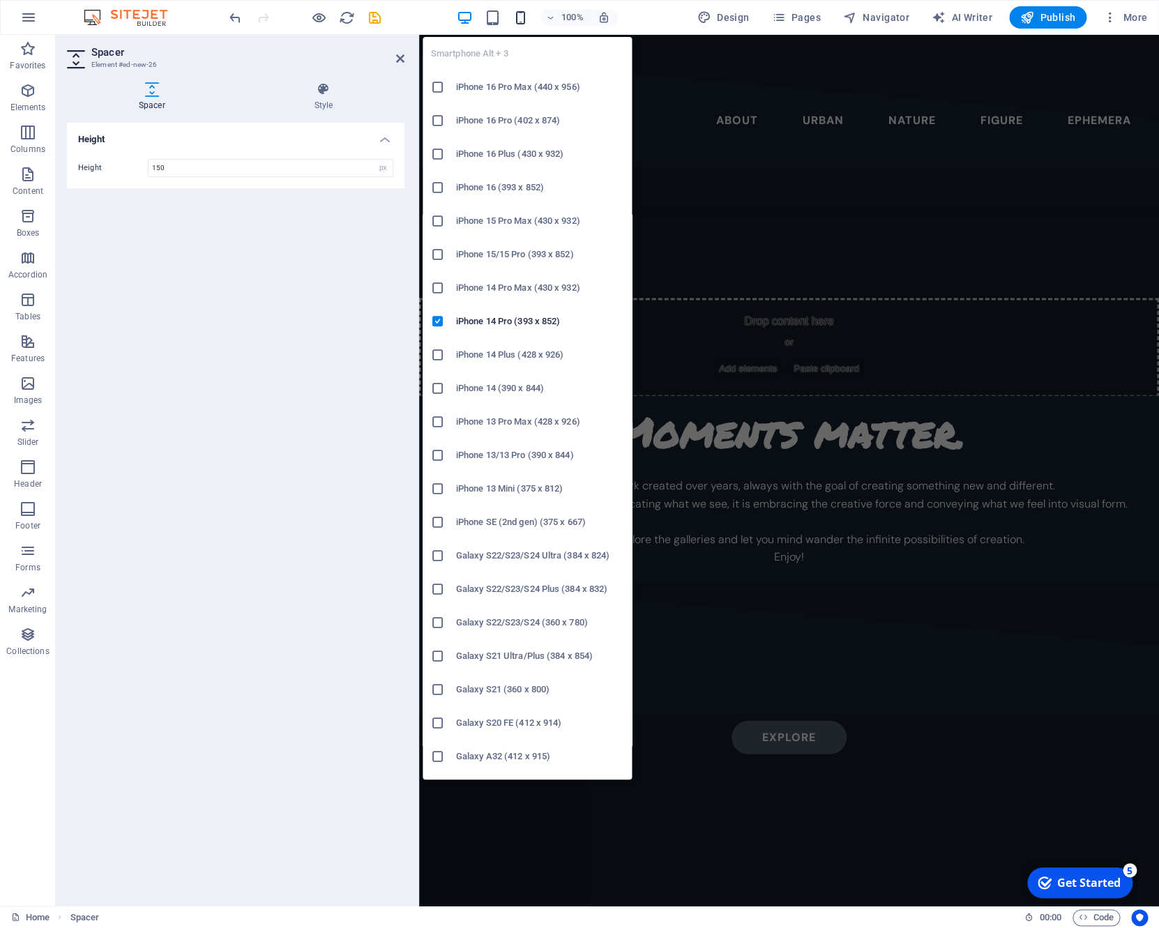
click at [526, 11] on icon "button" at bounding box center [520, 18] width 16 height 16
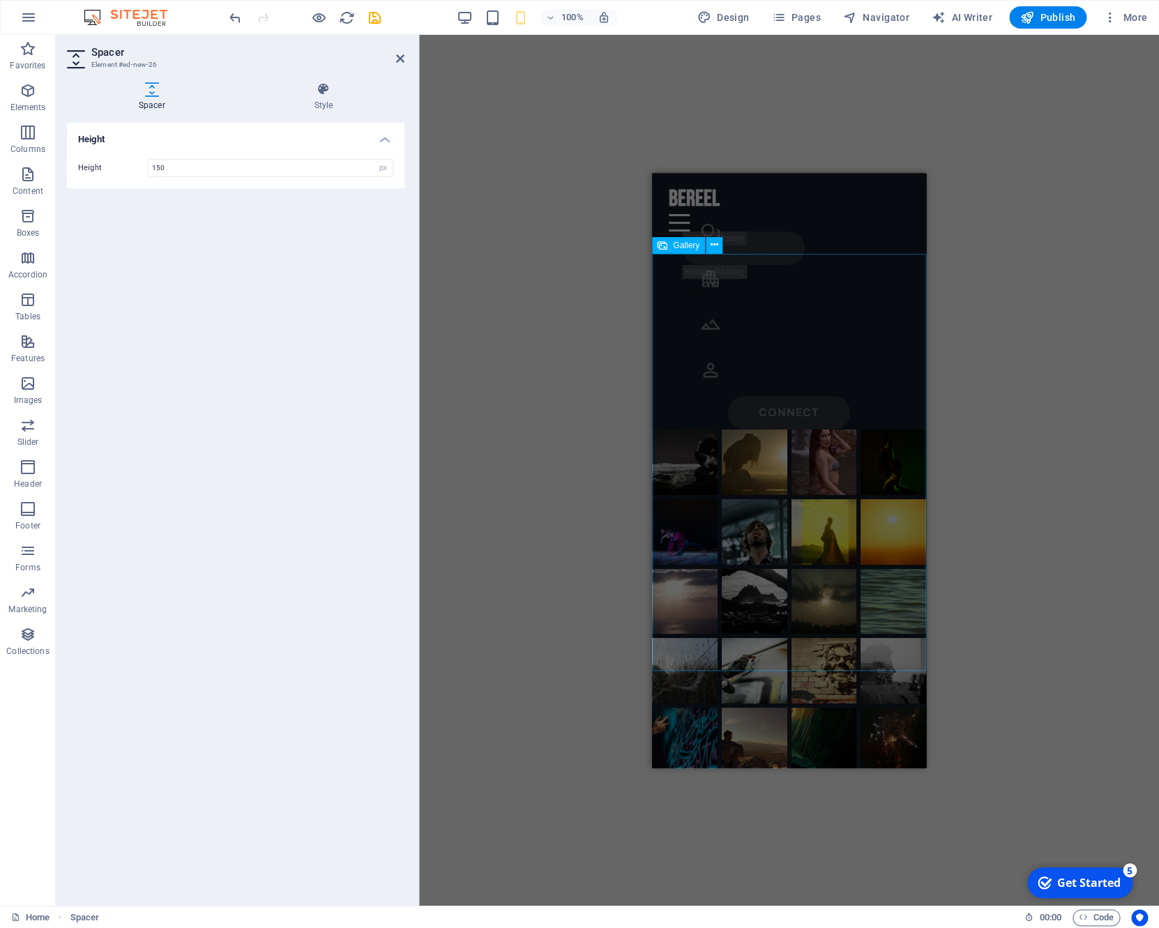
scroll to position [1931, 0]
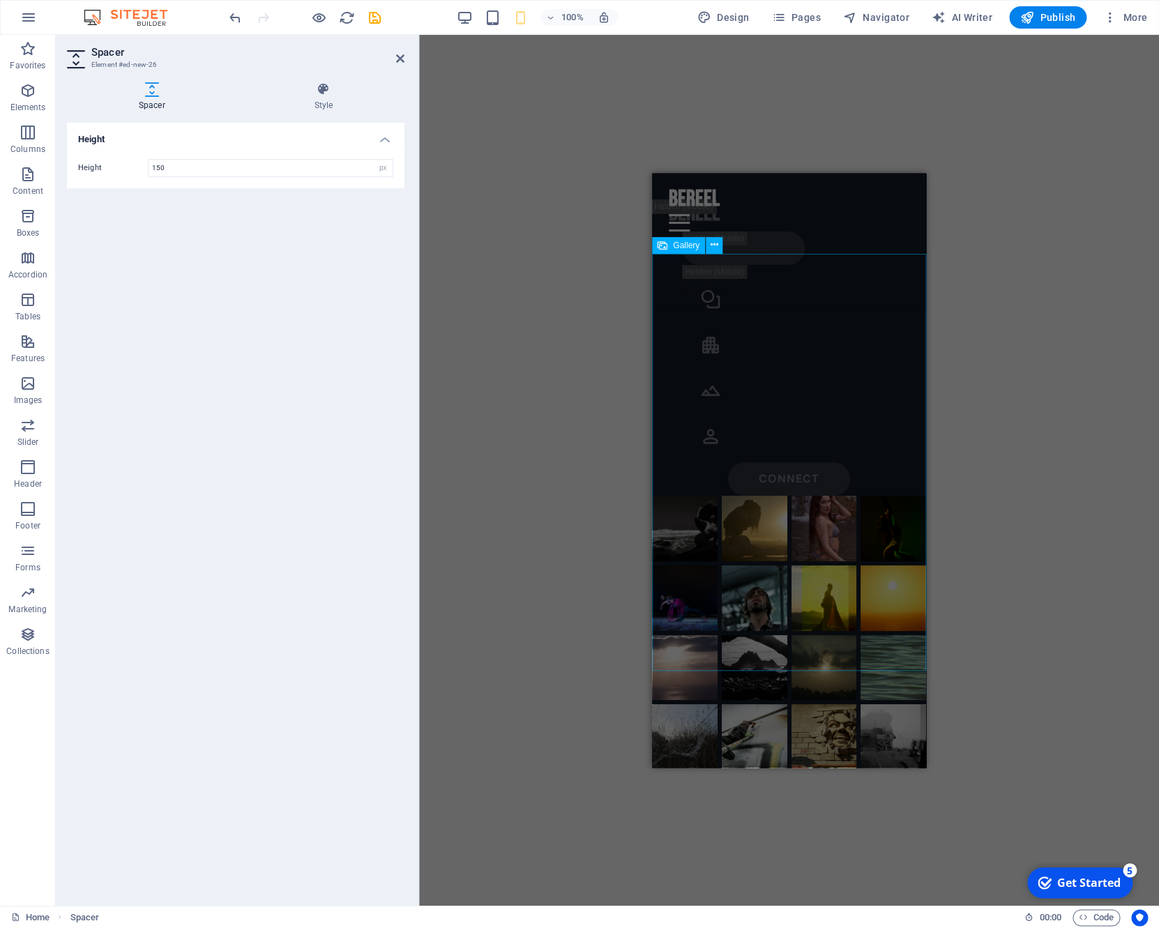
click at [708, 634] on img at bounding box center [685, 667] width 66 height 66
select select "4"
select select "%"
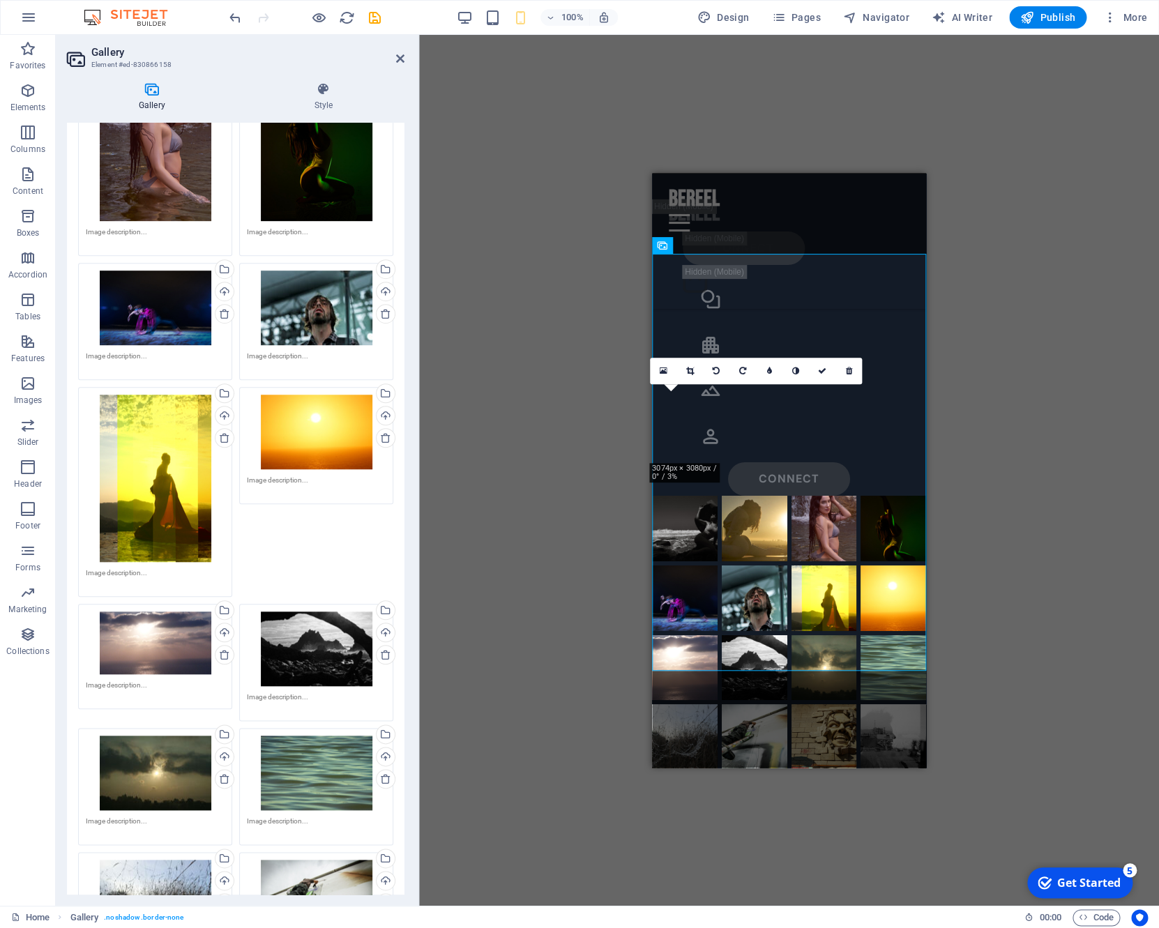
scroll to position [0, 0]
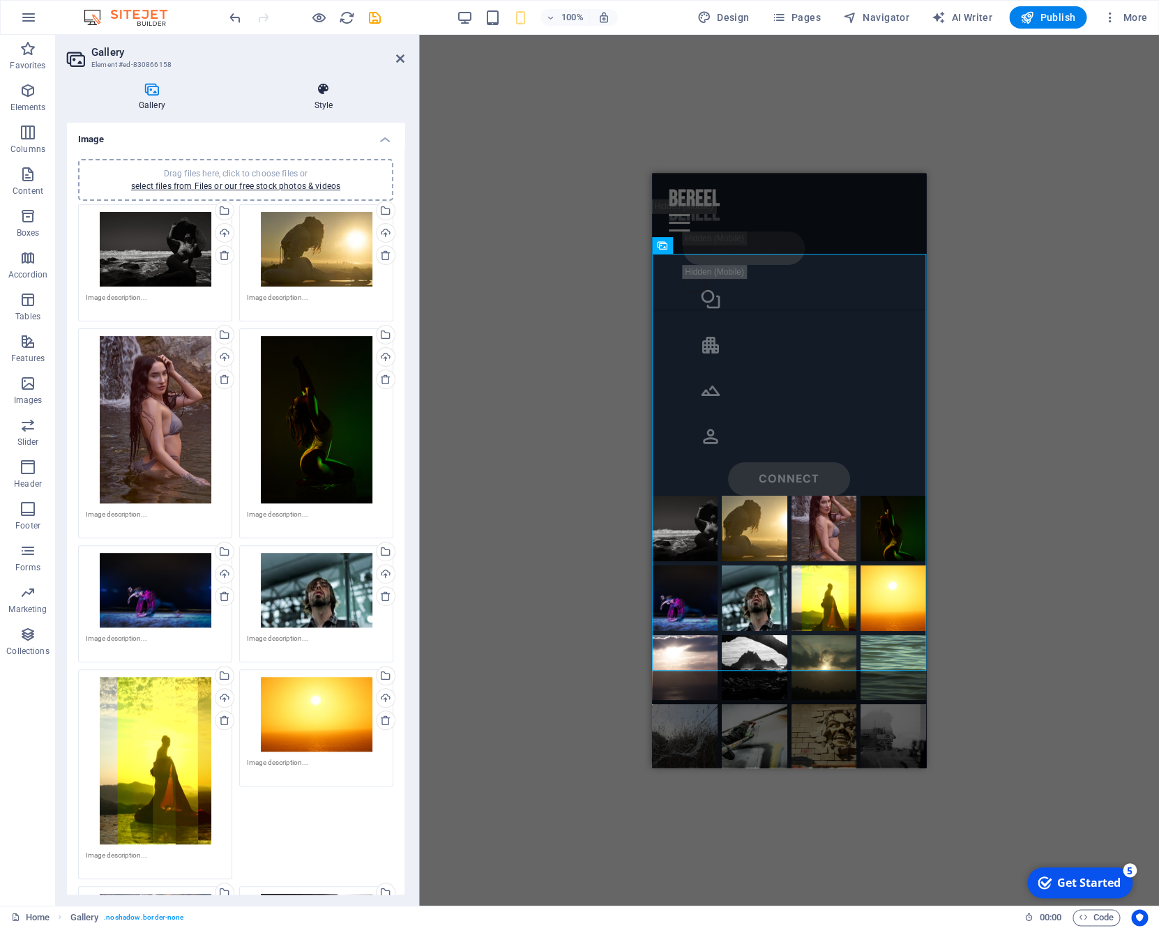
click at [317, 97] on h4 "Style" at bounding box center [324, 96] width 162 height 29
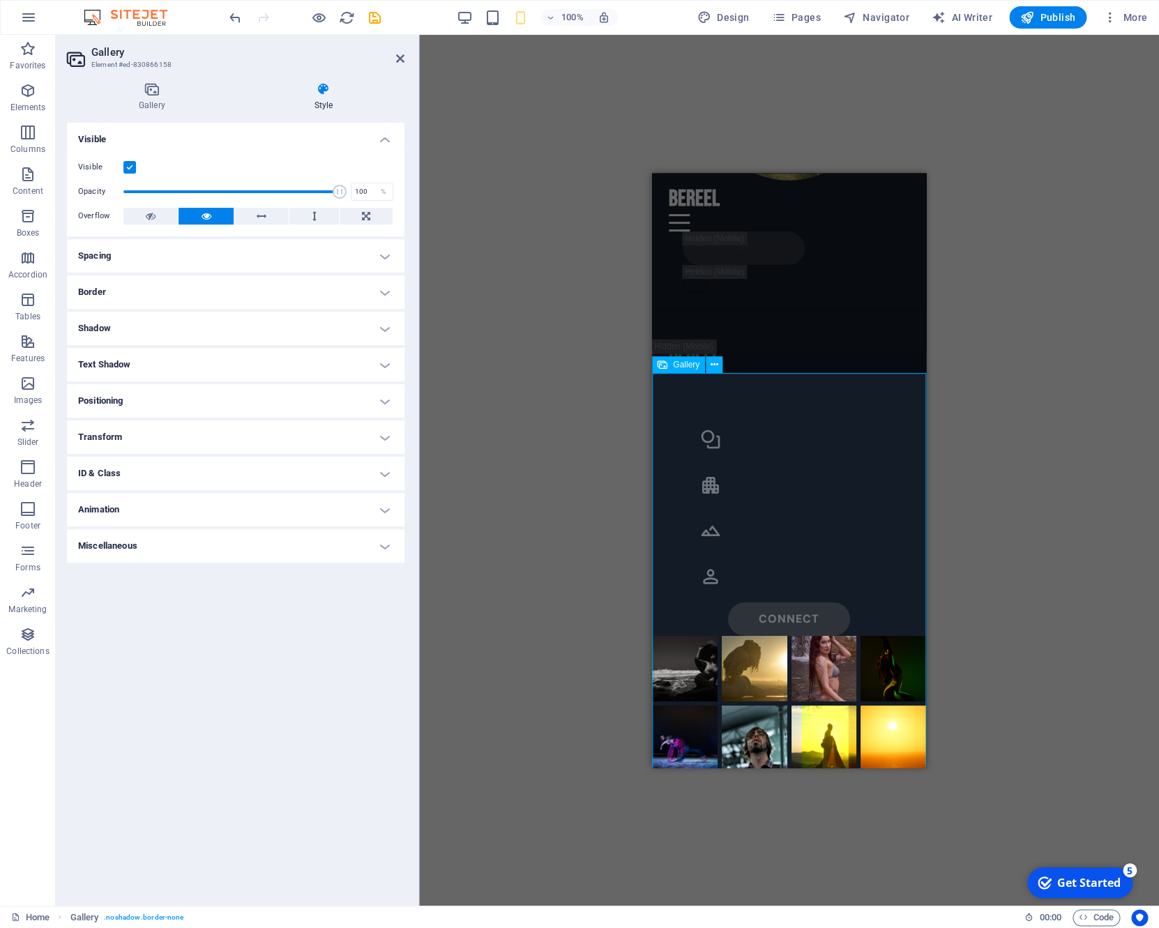
scroll to position [1775, 0]
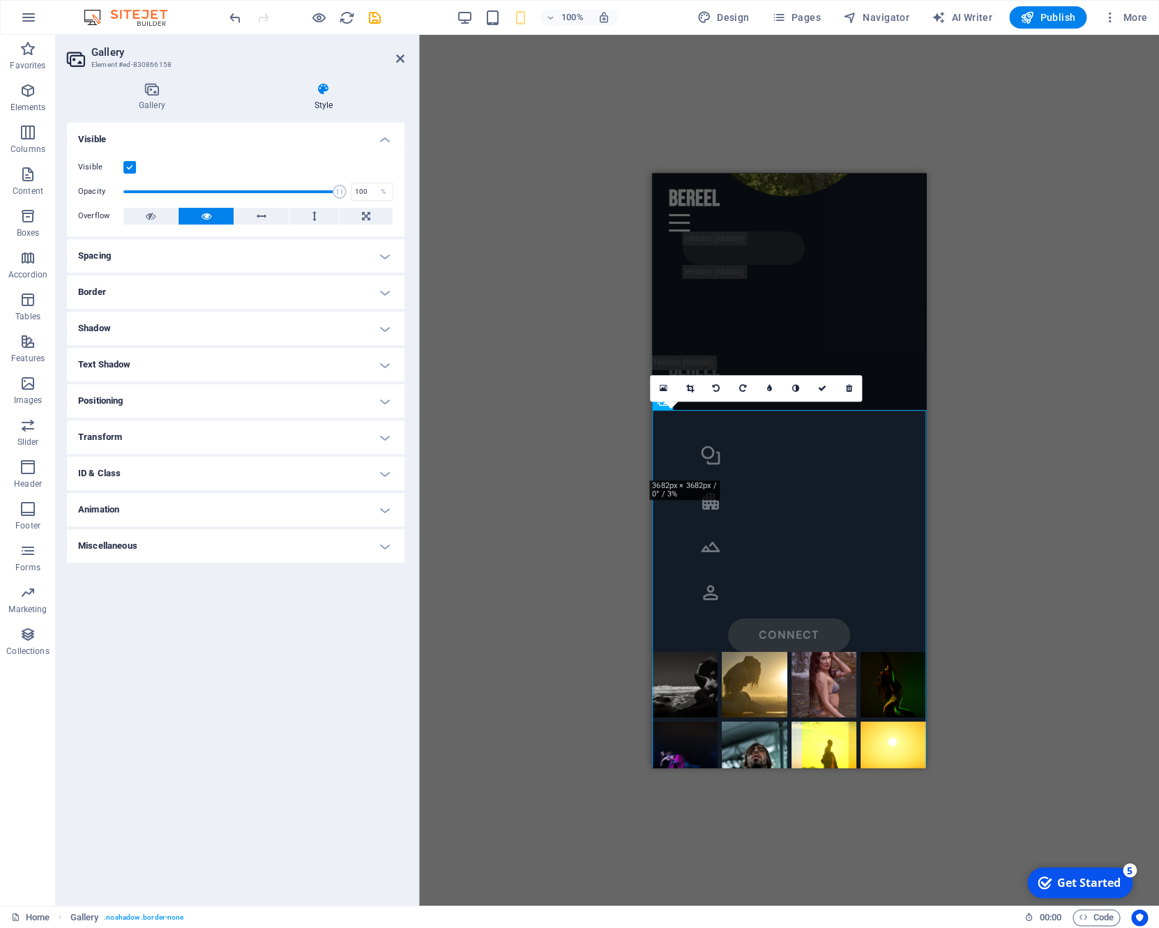
click at [657, 402] on div "0" at bounding box center [756, 388] width 212 height 26
click at [659, 402] on div "0" at bounding box center [756, 388] width 212 height 26
click at [146, 100] on h4 "Gallery" at bounding box center [155, 96] width 176 height 29
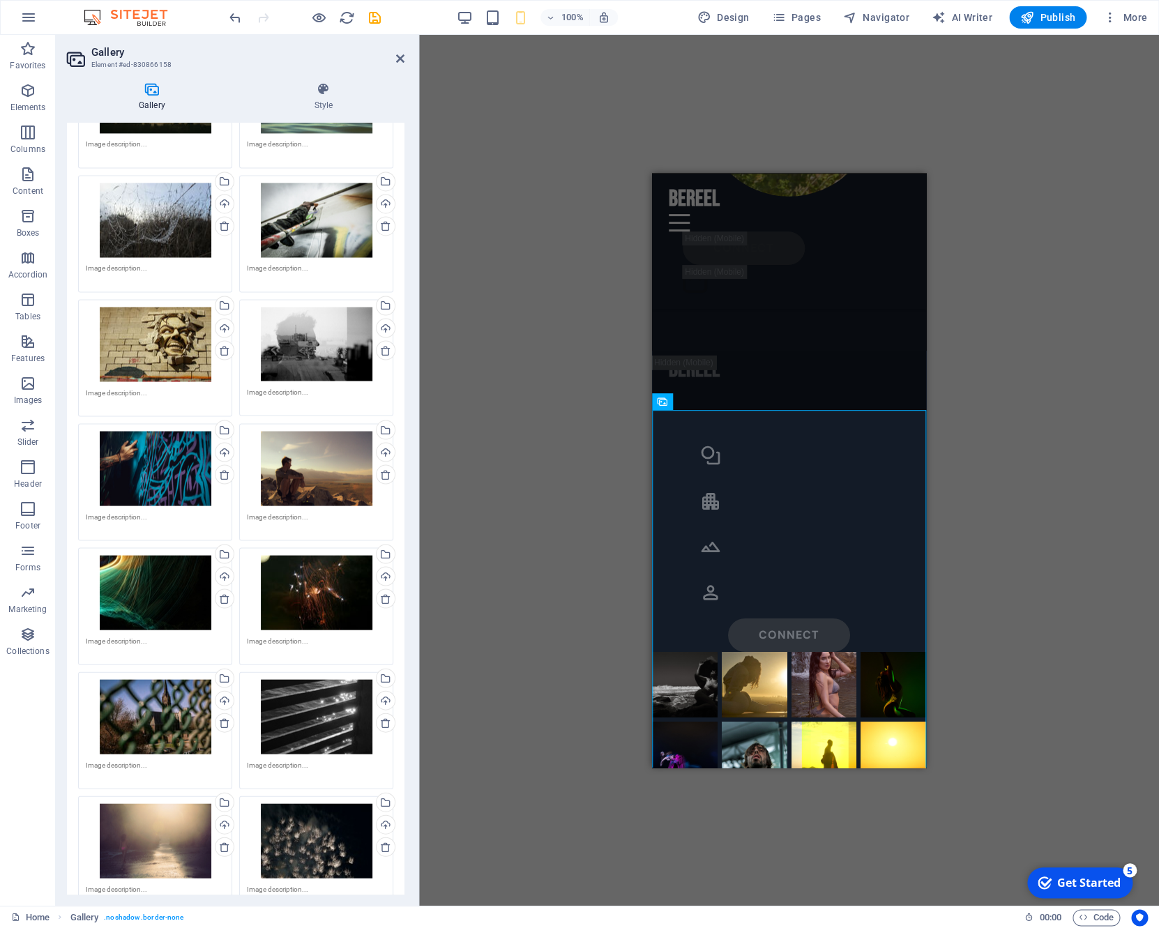
scroll to position [1219, 0]
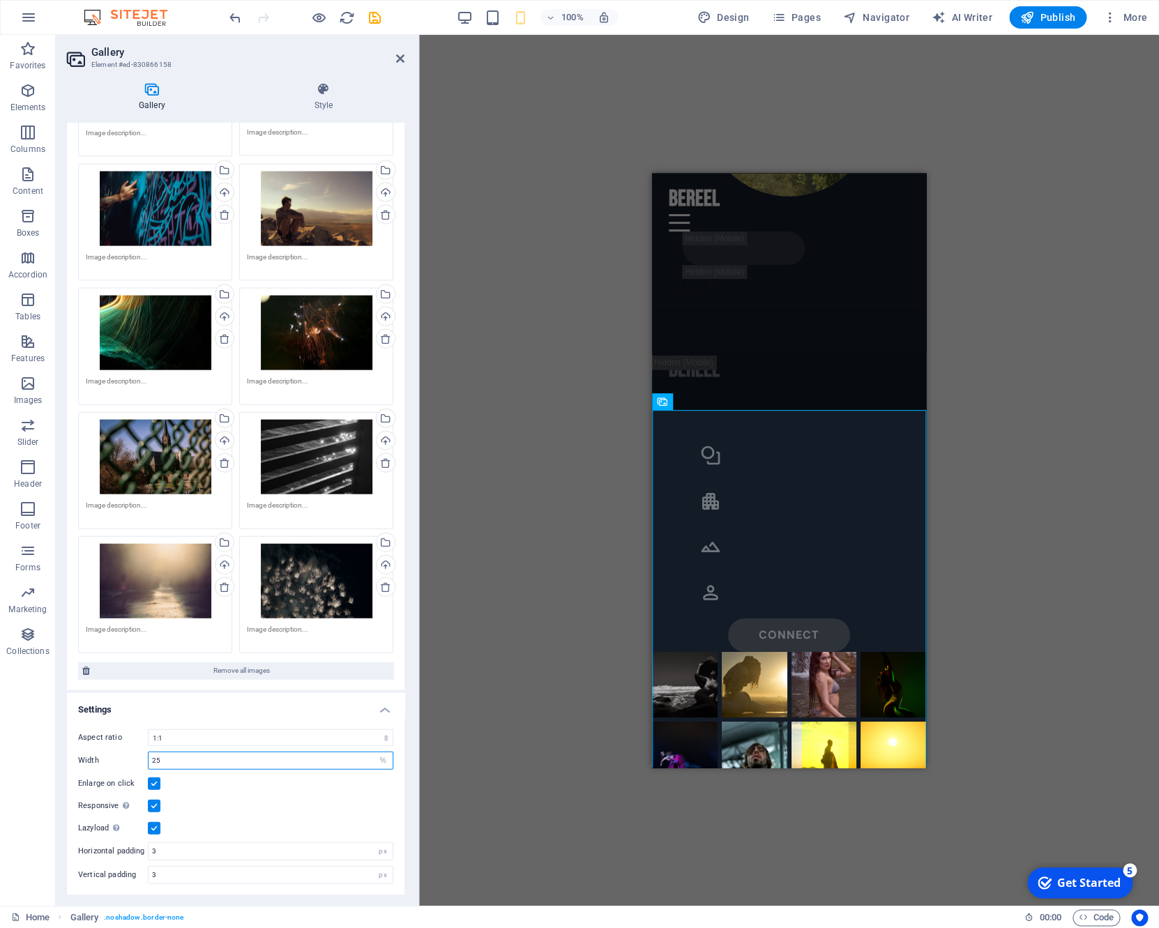
click at [270, 759] on input "25" at bounding box center [270, 759] width 244 height 17
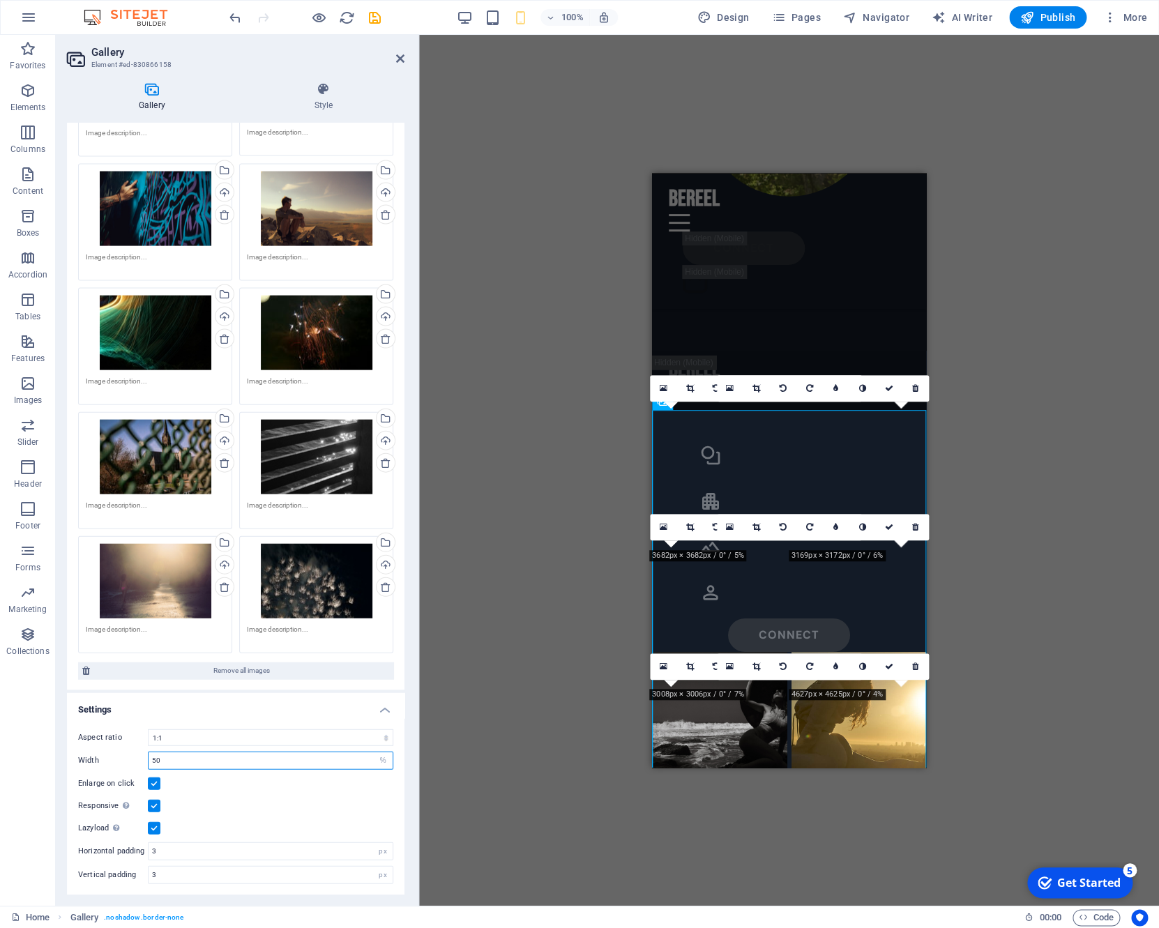
type input "50"
click at [229, 792] on div "Aspect ratio No fixed aspect ratio 16:9 16:10 4:3 1:1 1:2 2:1 Width 50 px % Enl…" at bounding box center [235, 805] width 337 height 177
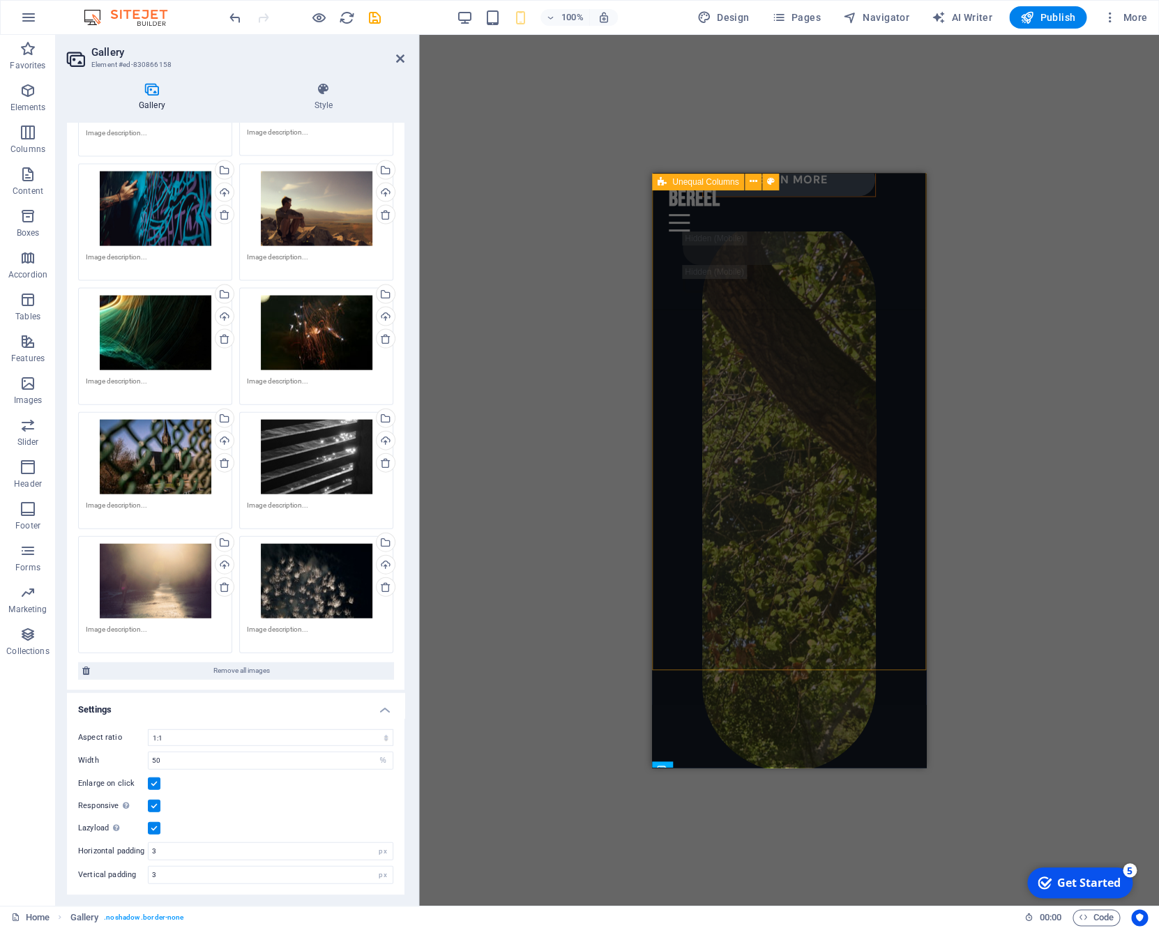
scroll to position [1195, 0]
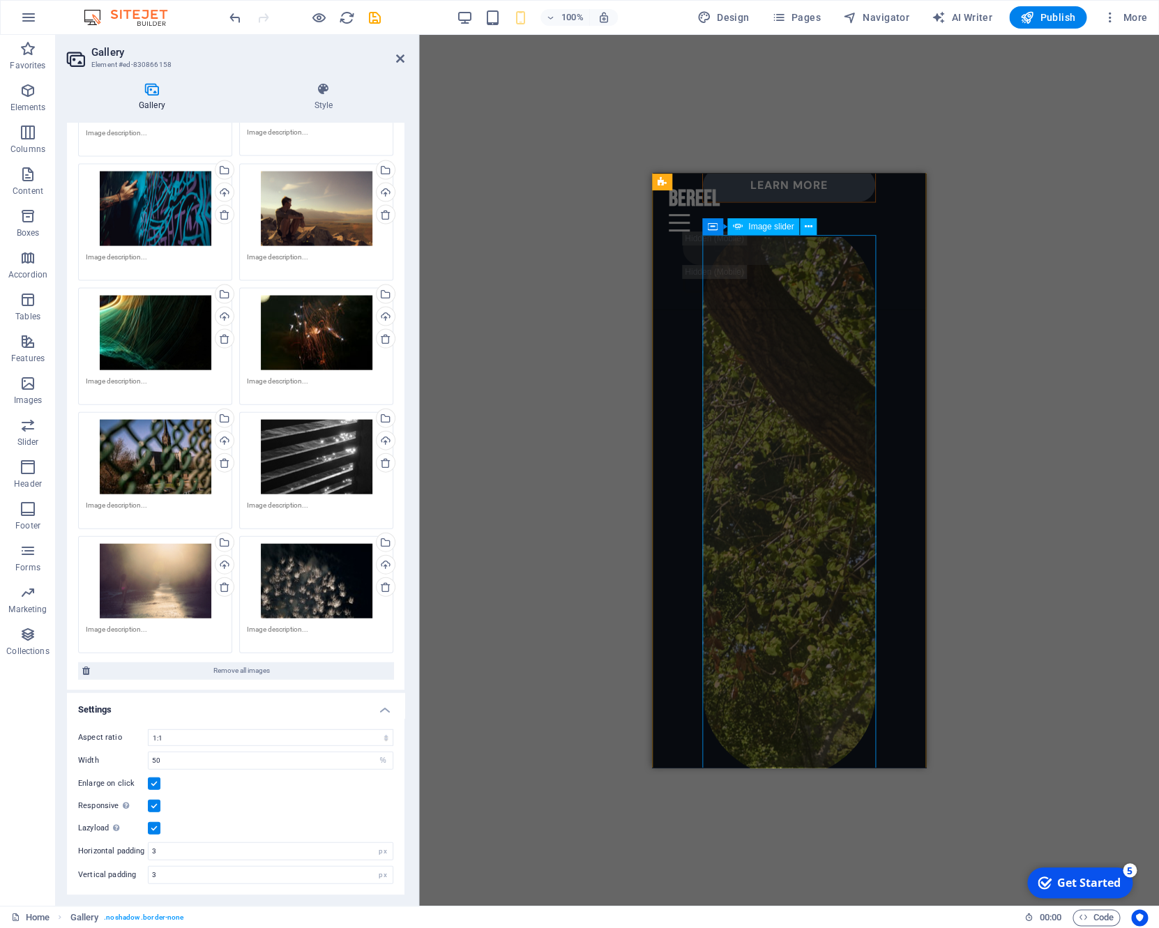
select select "px"
select select "ms"
select select "s"
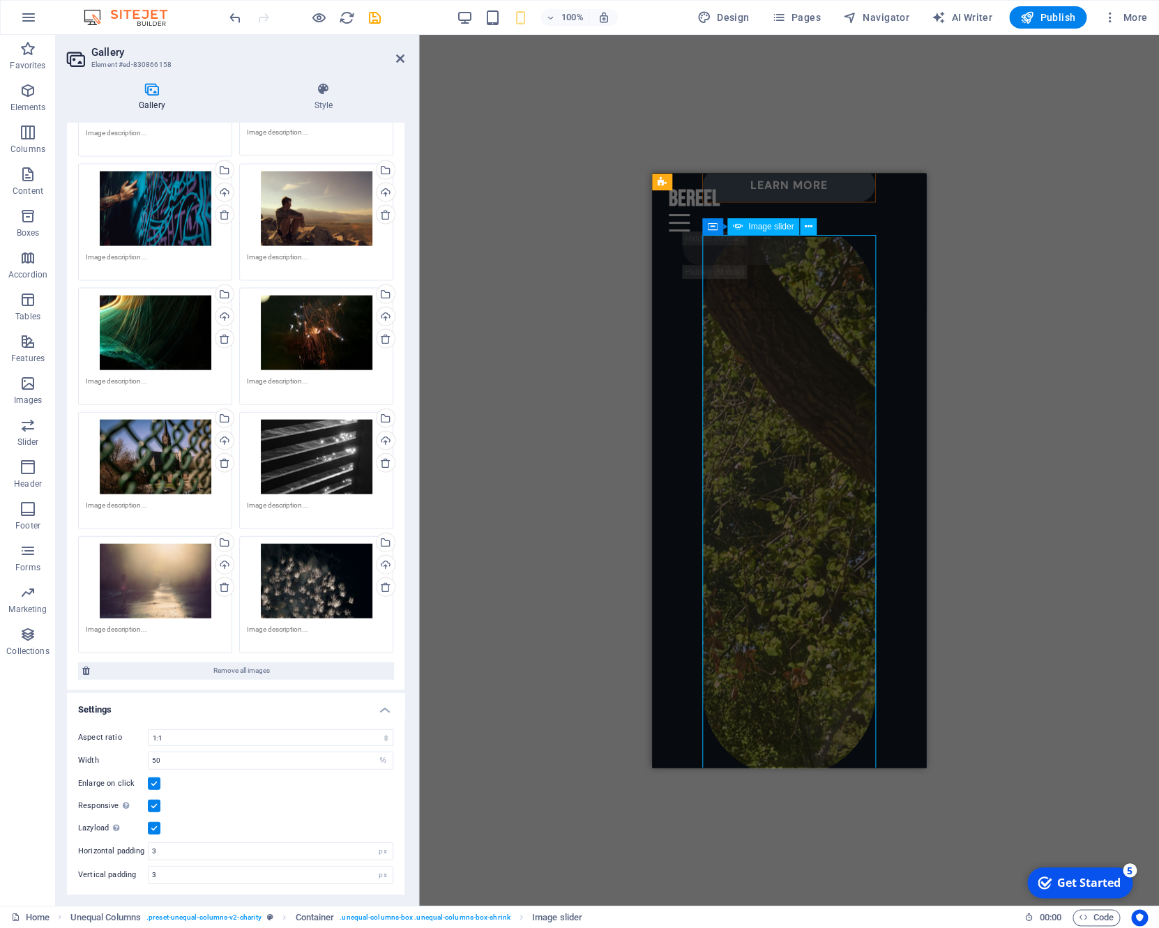
select select "progressive"
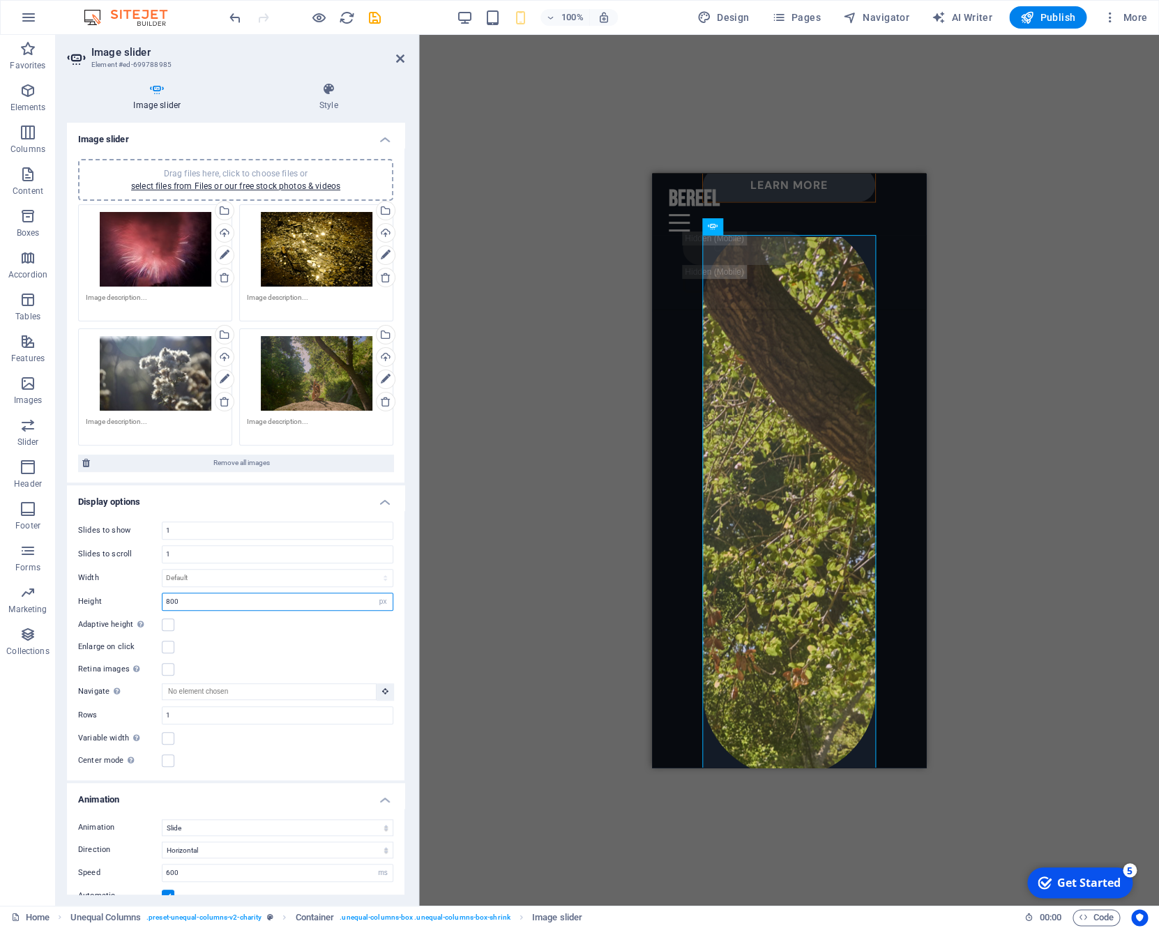
click at [228, 605] on input "800" at bounding box center [277, 601] width 230 height 17
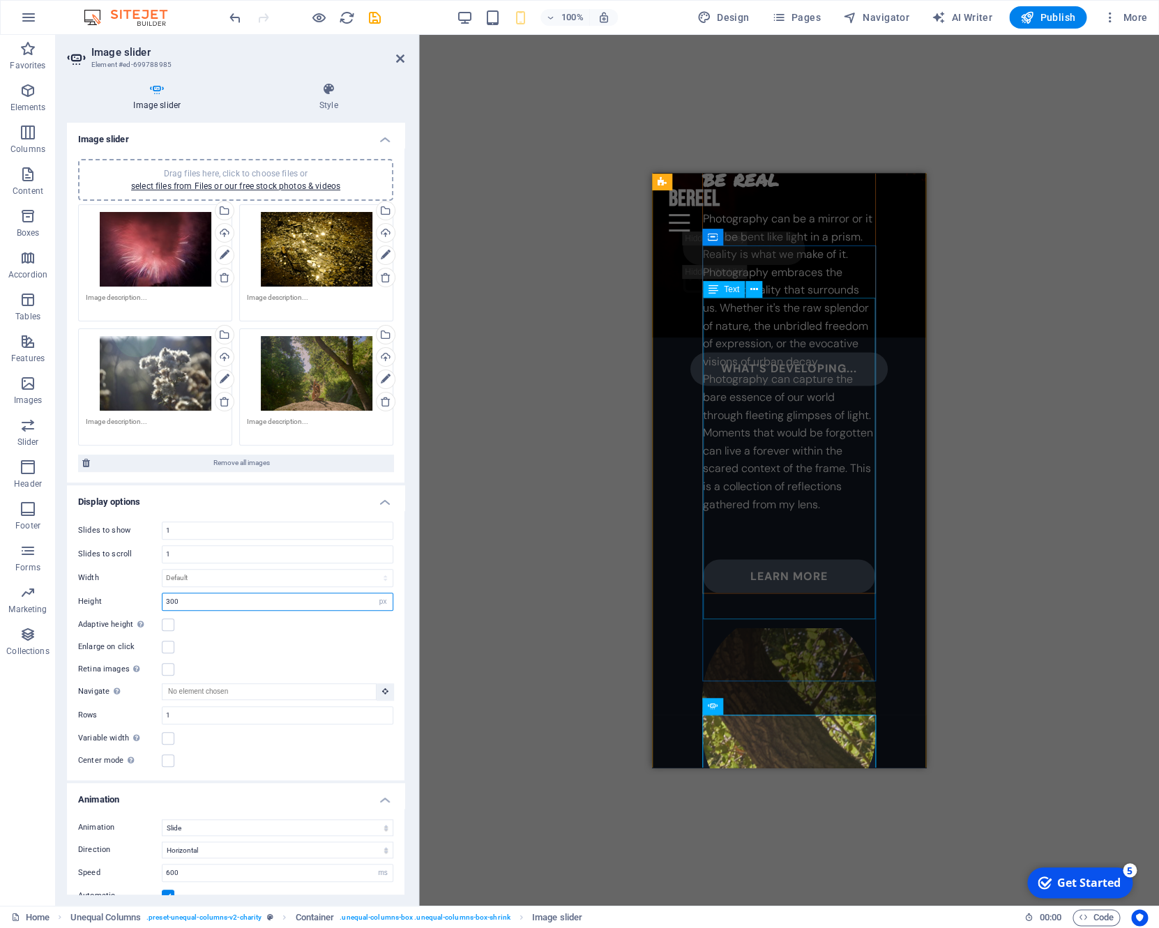
scroll to position [927, 0]
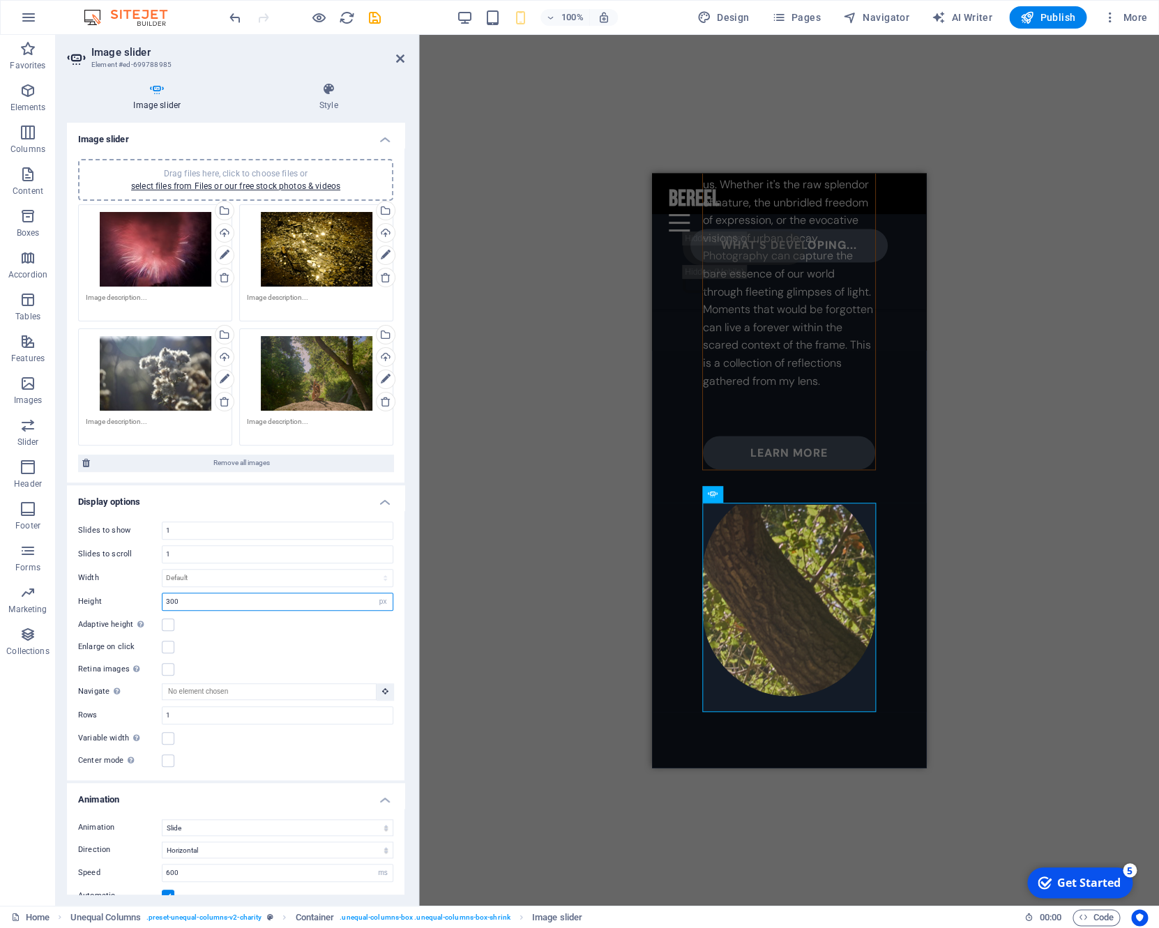
click at [193, 602] on input "300" at bounding box center [277, 601] width 230 height 17
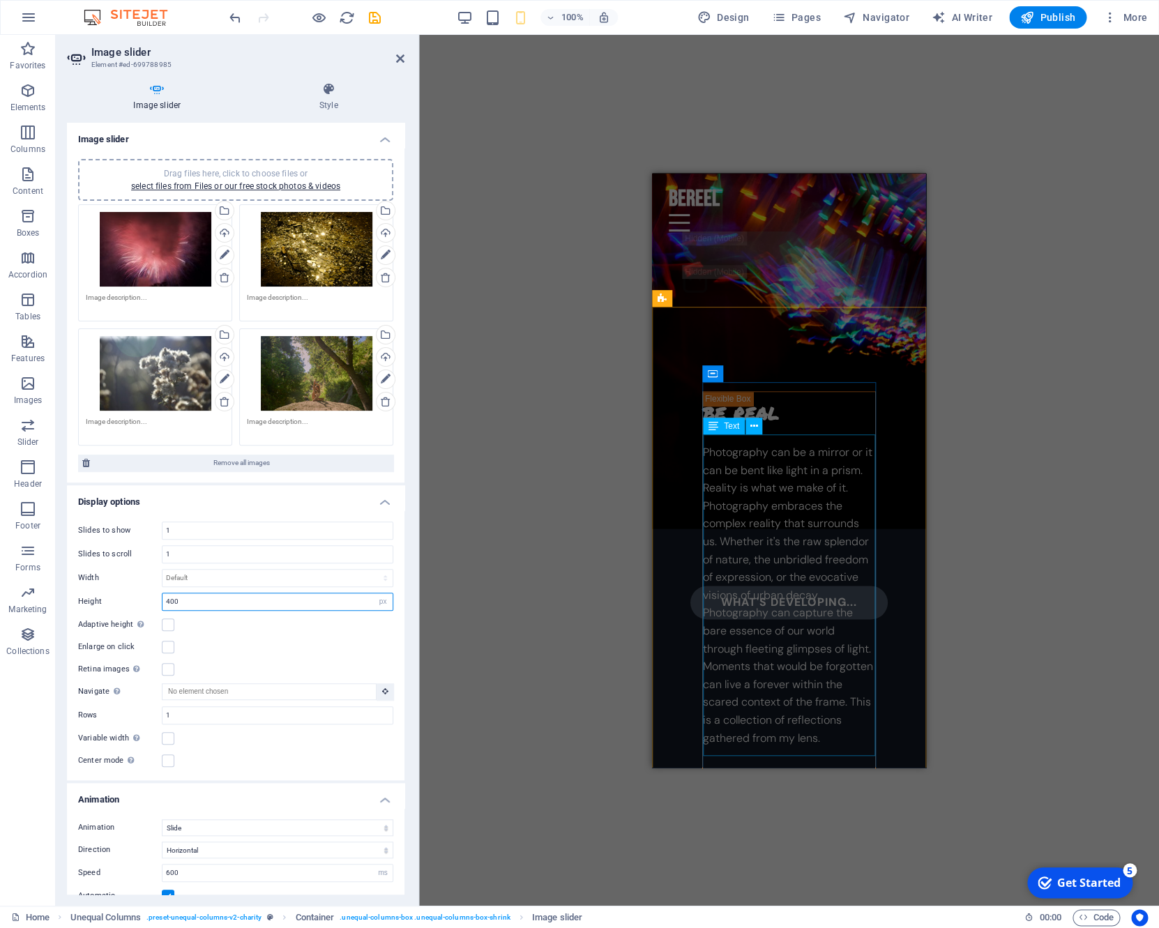
scroll to position [704, 0]
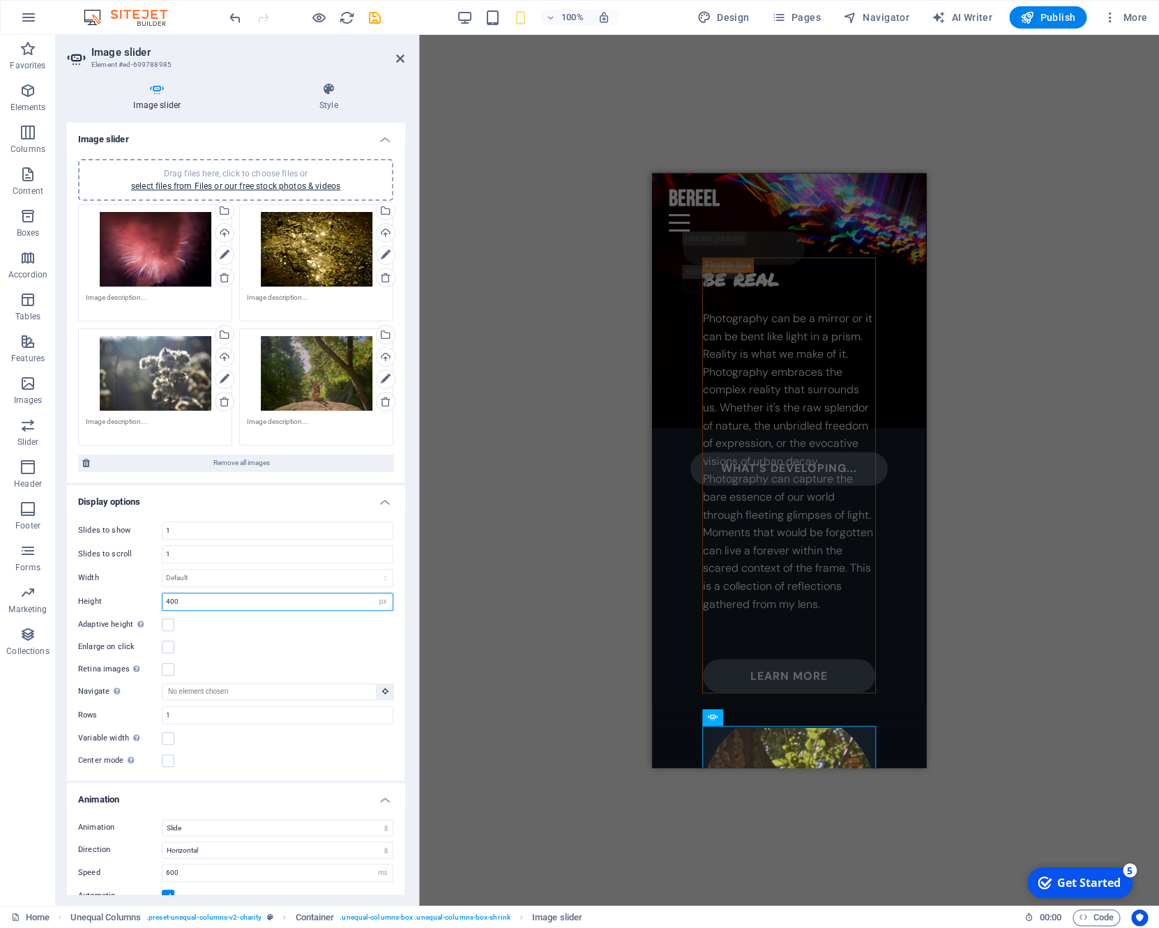
click at [274, 604] on input "400" at bounding box center [277, 601] width 230 height 17
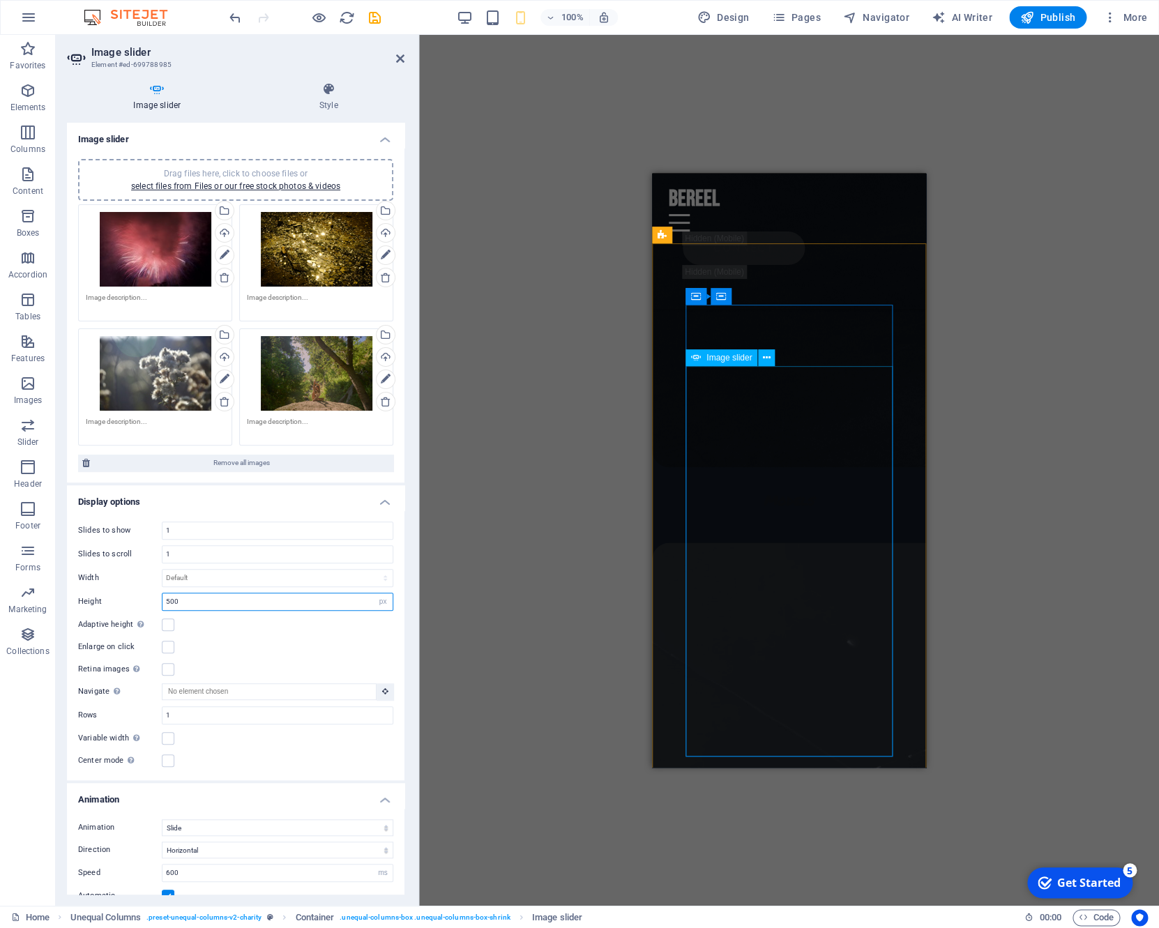
scroll to position [5254, 0]
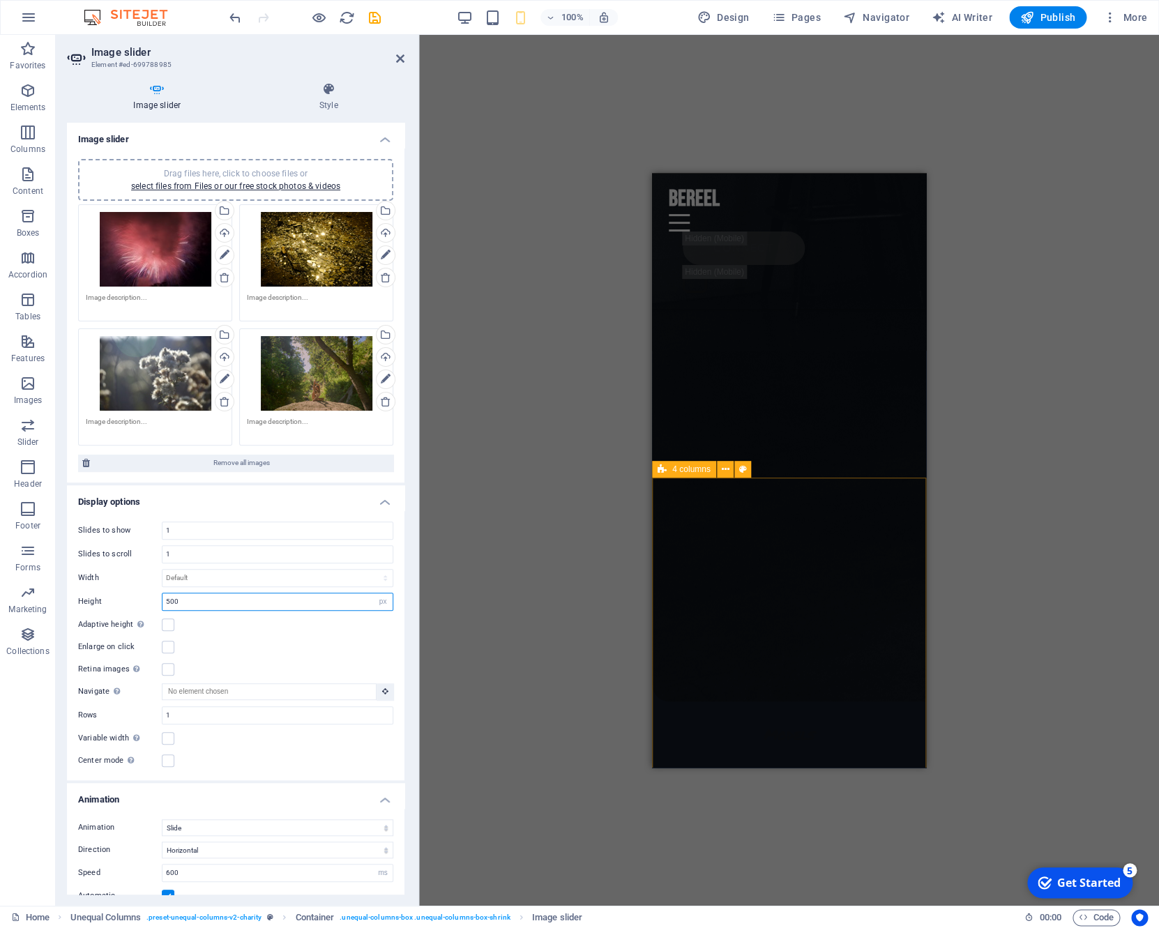
type input "500"
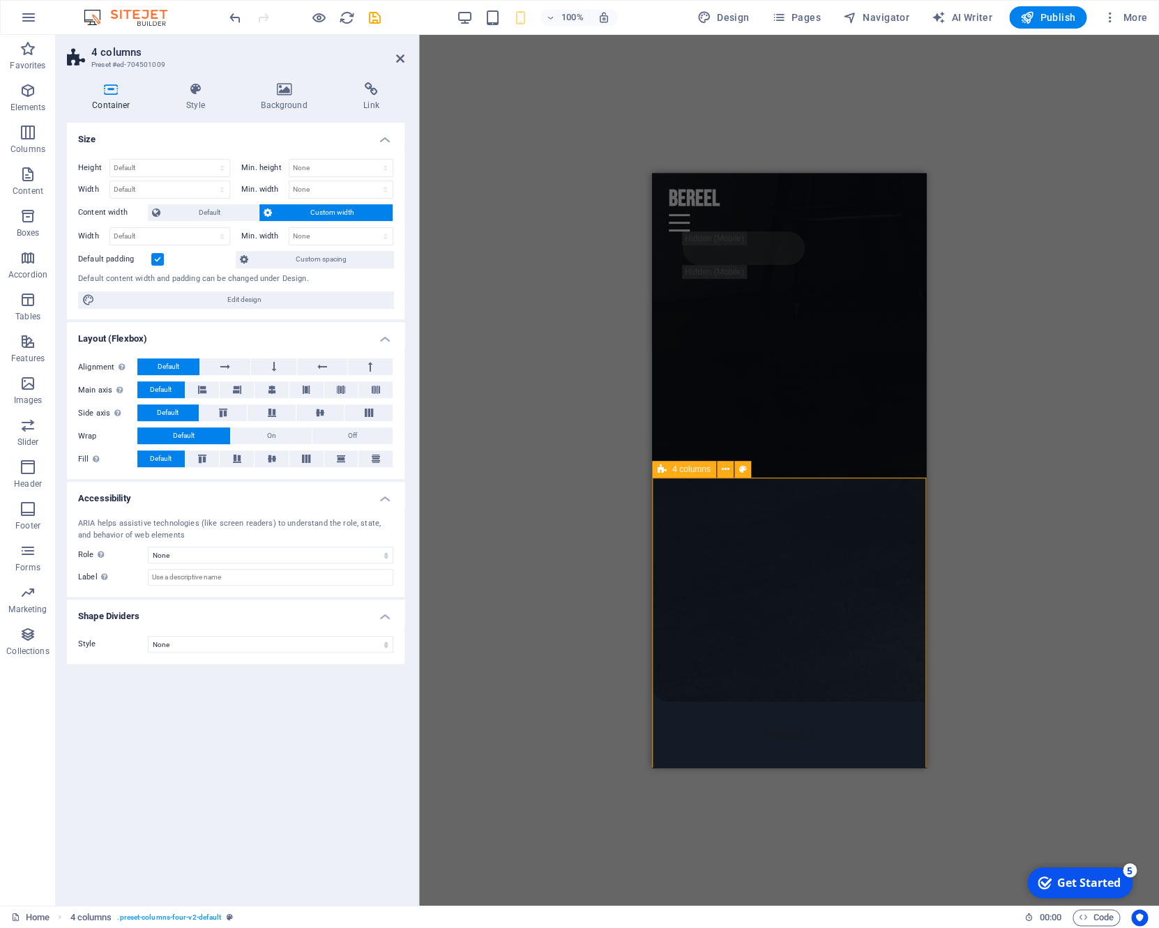
click at [671, 468] on div "4 columns" at bounding box center [684, 469] width 64 height 17
click at [193, 89] on icon at bounding box center [195, 89] width 69 height 14
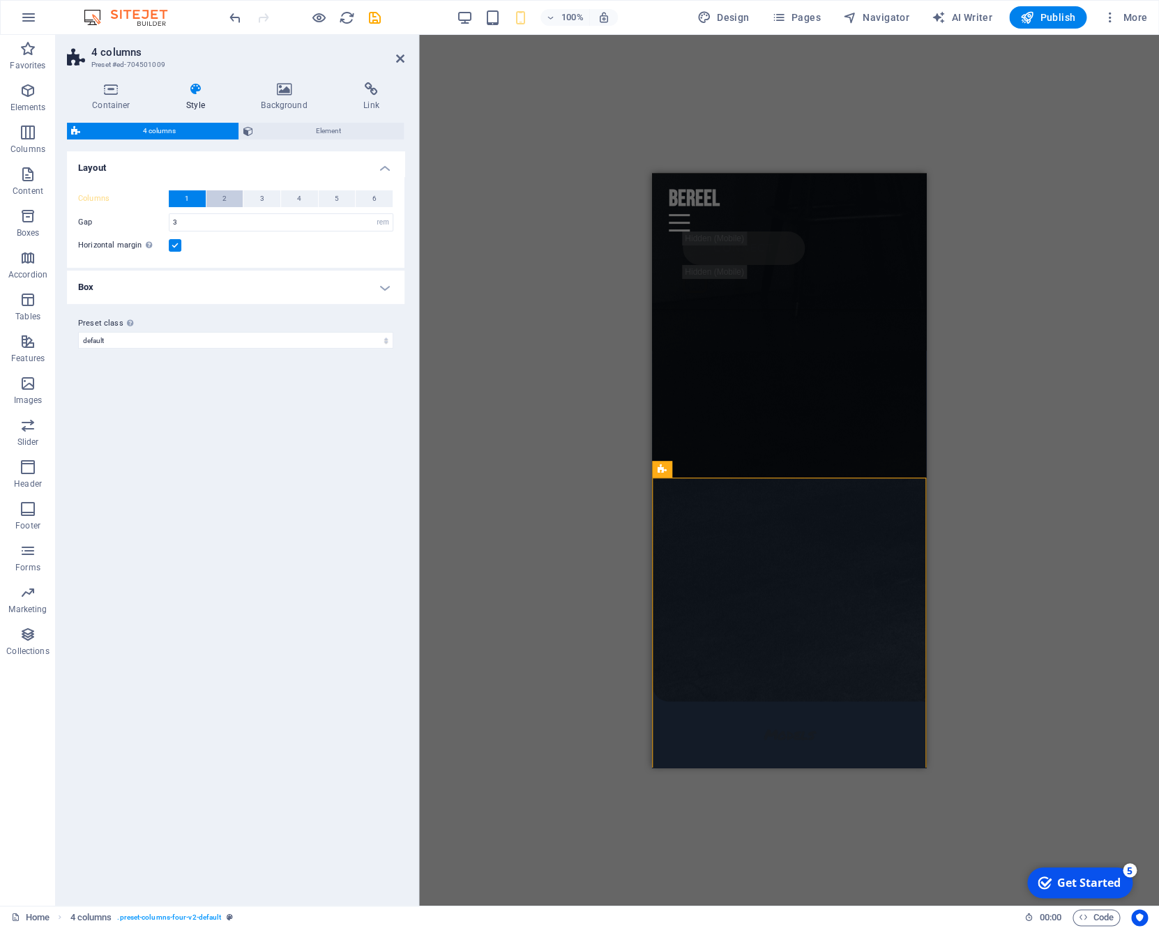
click at [229, 201] on button "2" at bounding box center [224, 198] width 37 height 17
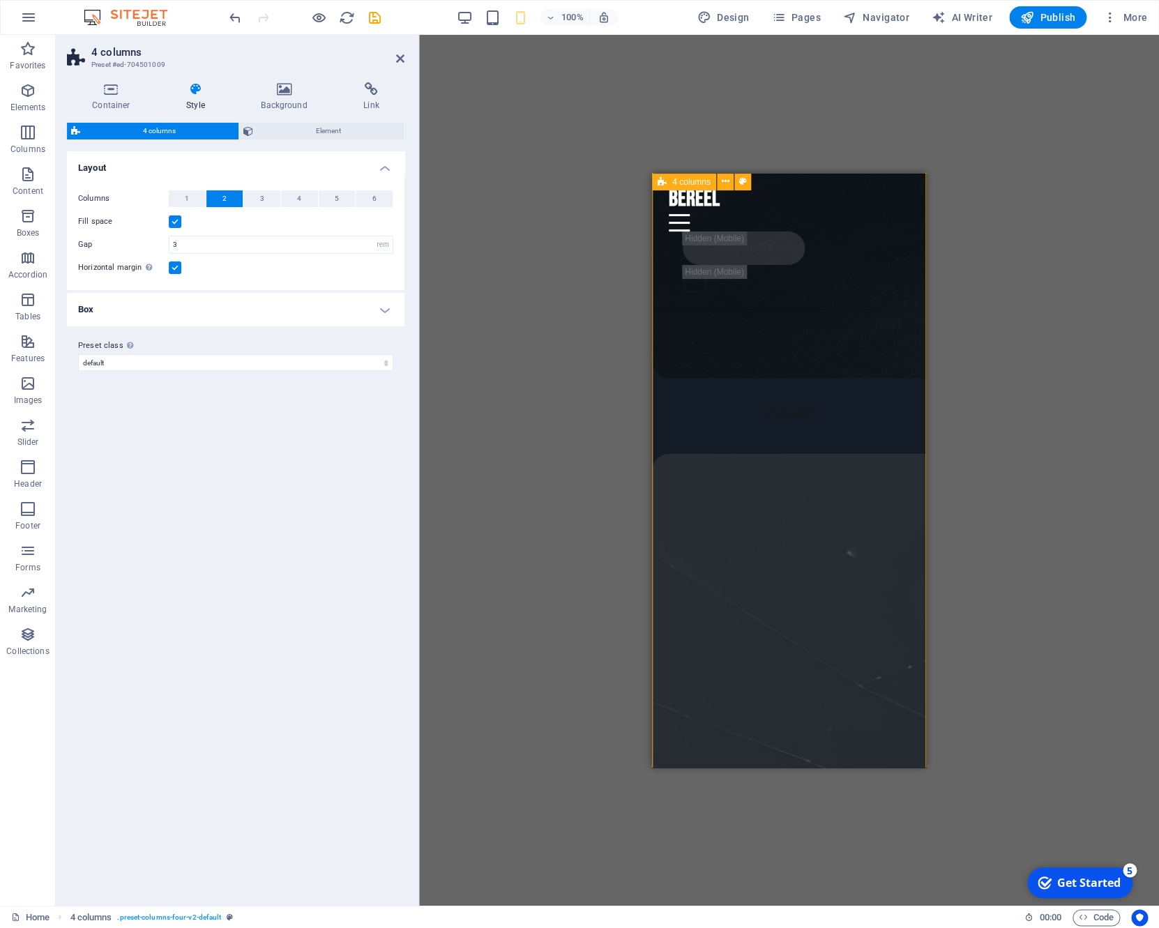
scroll to position [5578, 0]
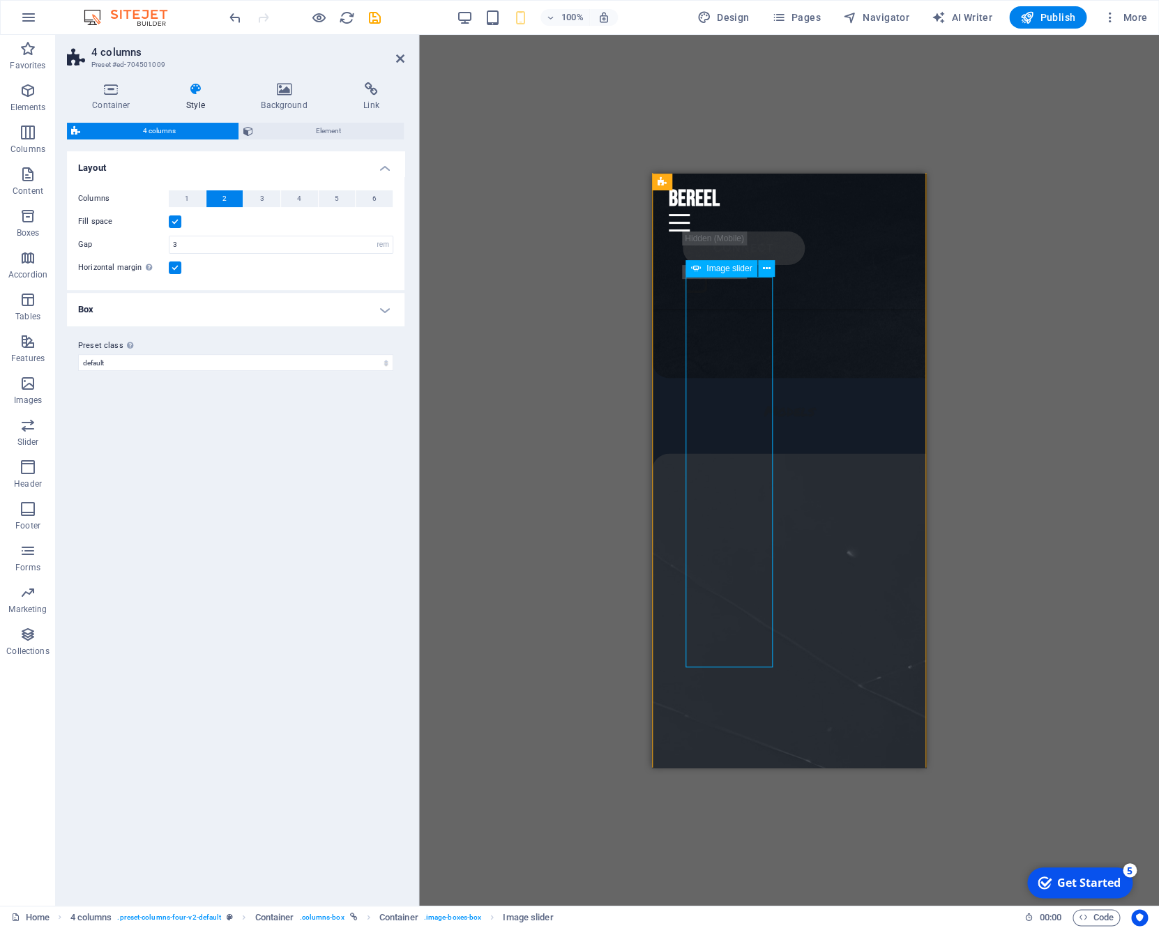
select select "rem"
select select "fade"
select select "ms"
select select "s"
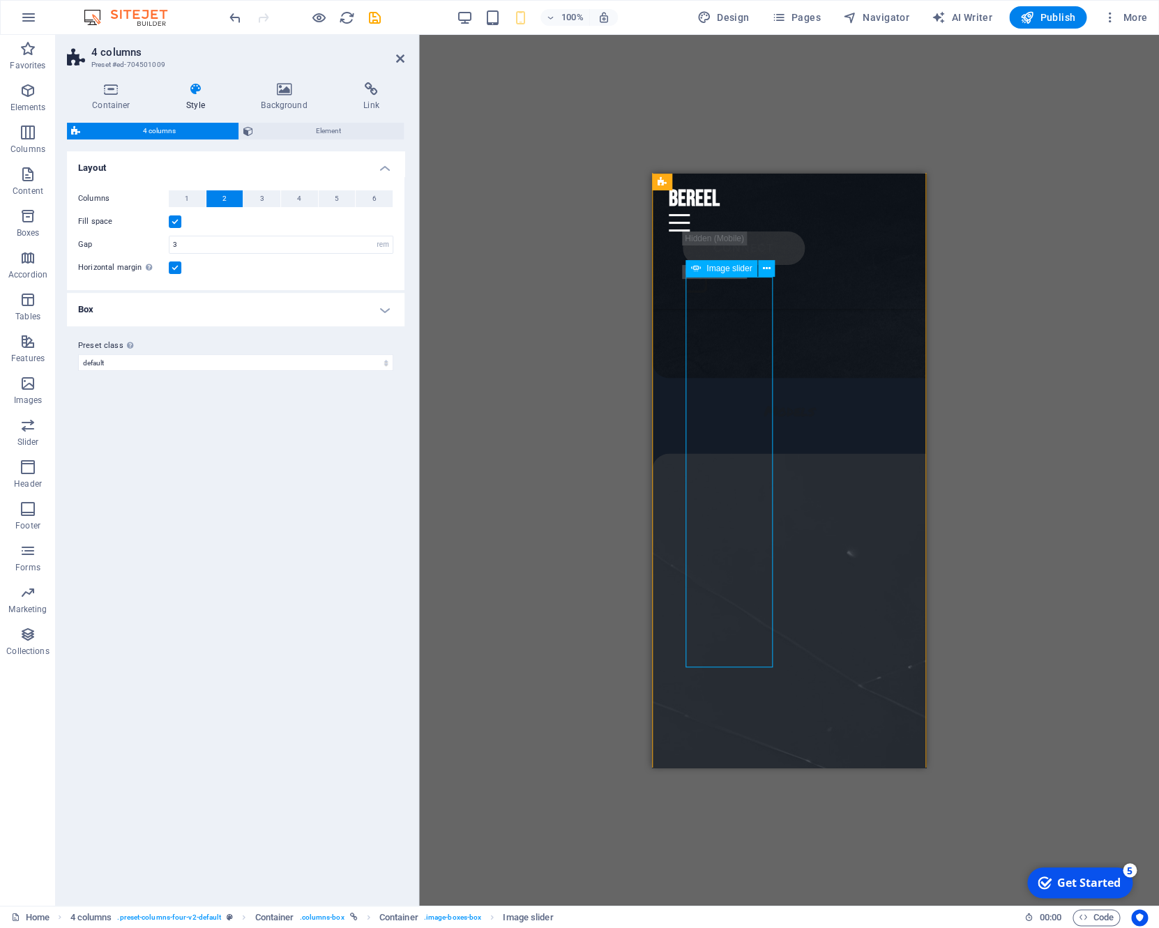
select select "progressive"
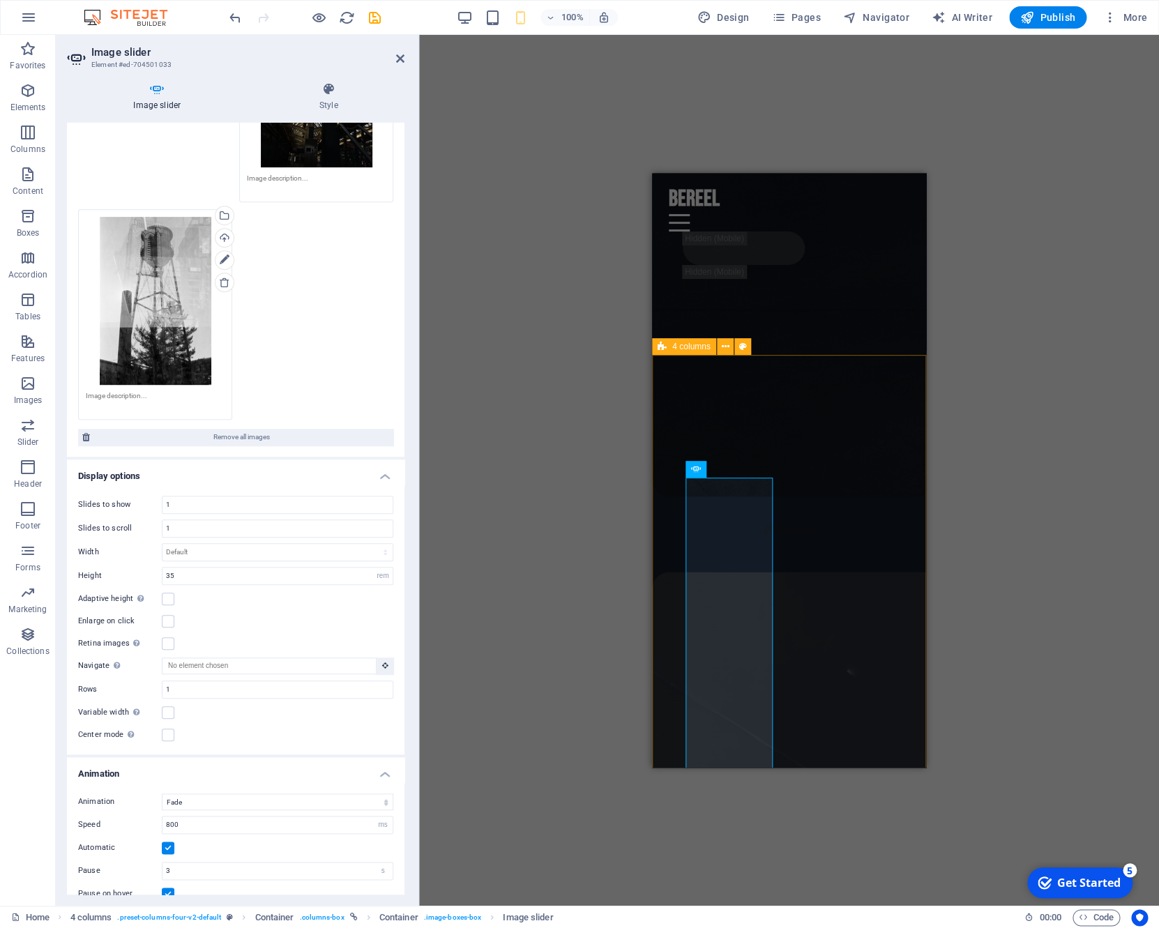
scroll to position [5371, 0]
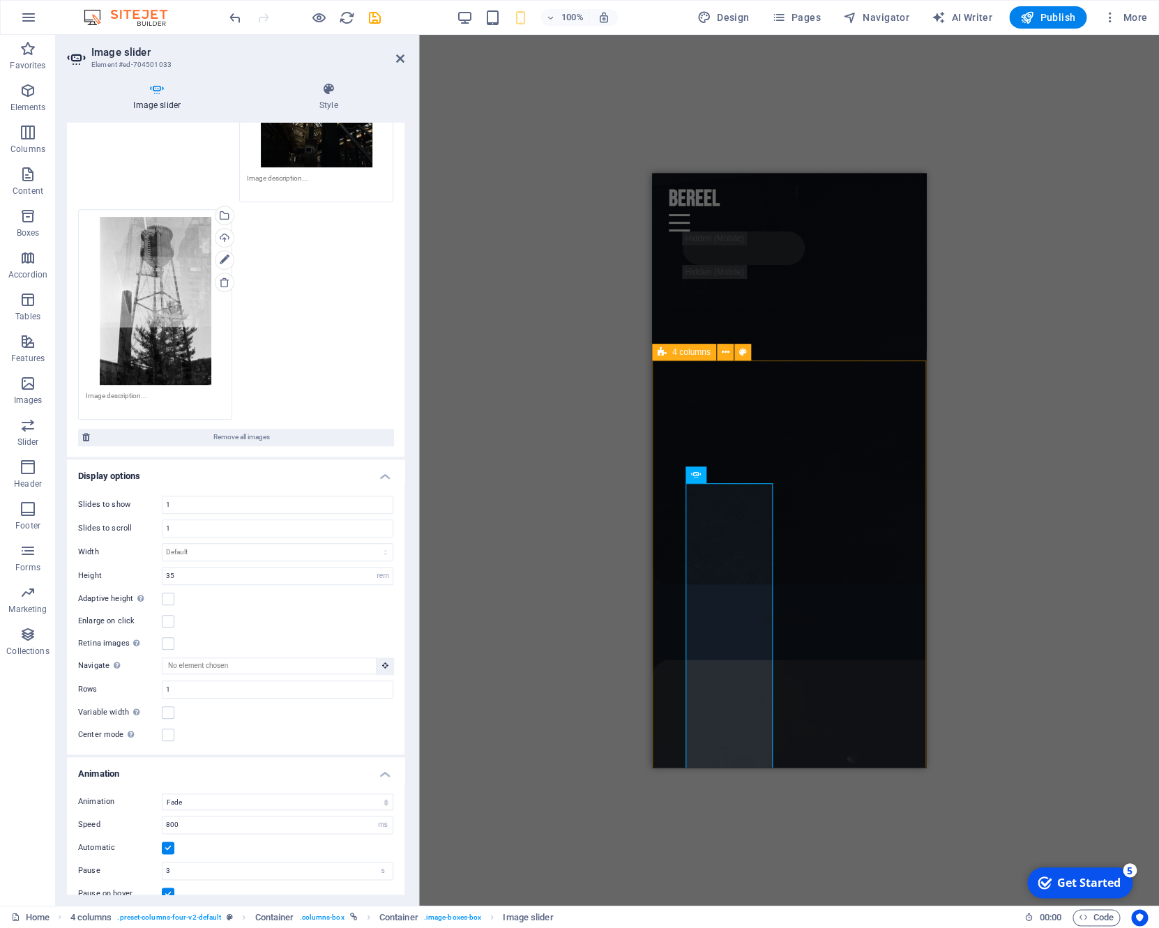
select select "rem"
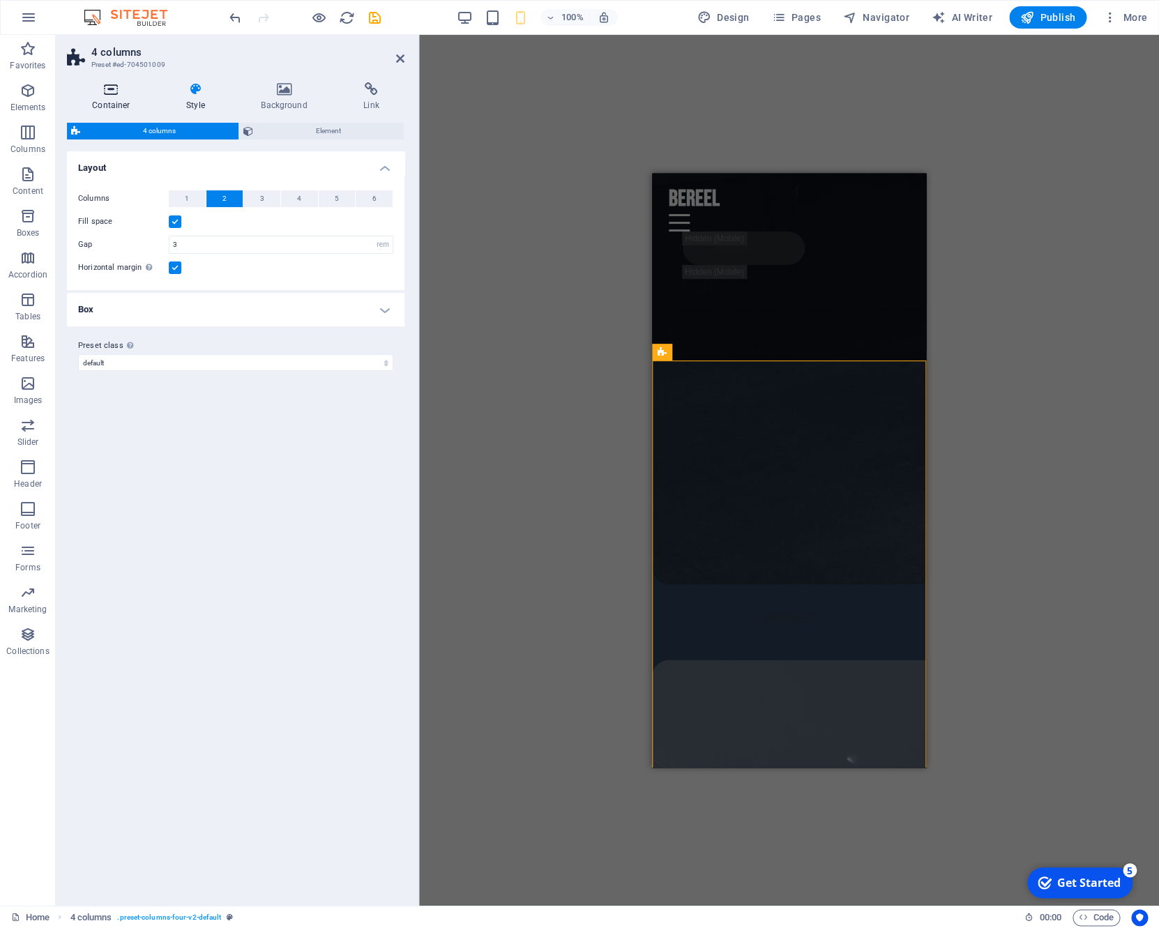
click at [113, 94] on icon at bounding box center [111, 89] width 89 height 14
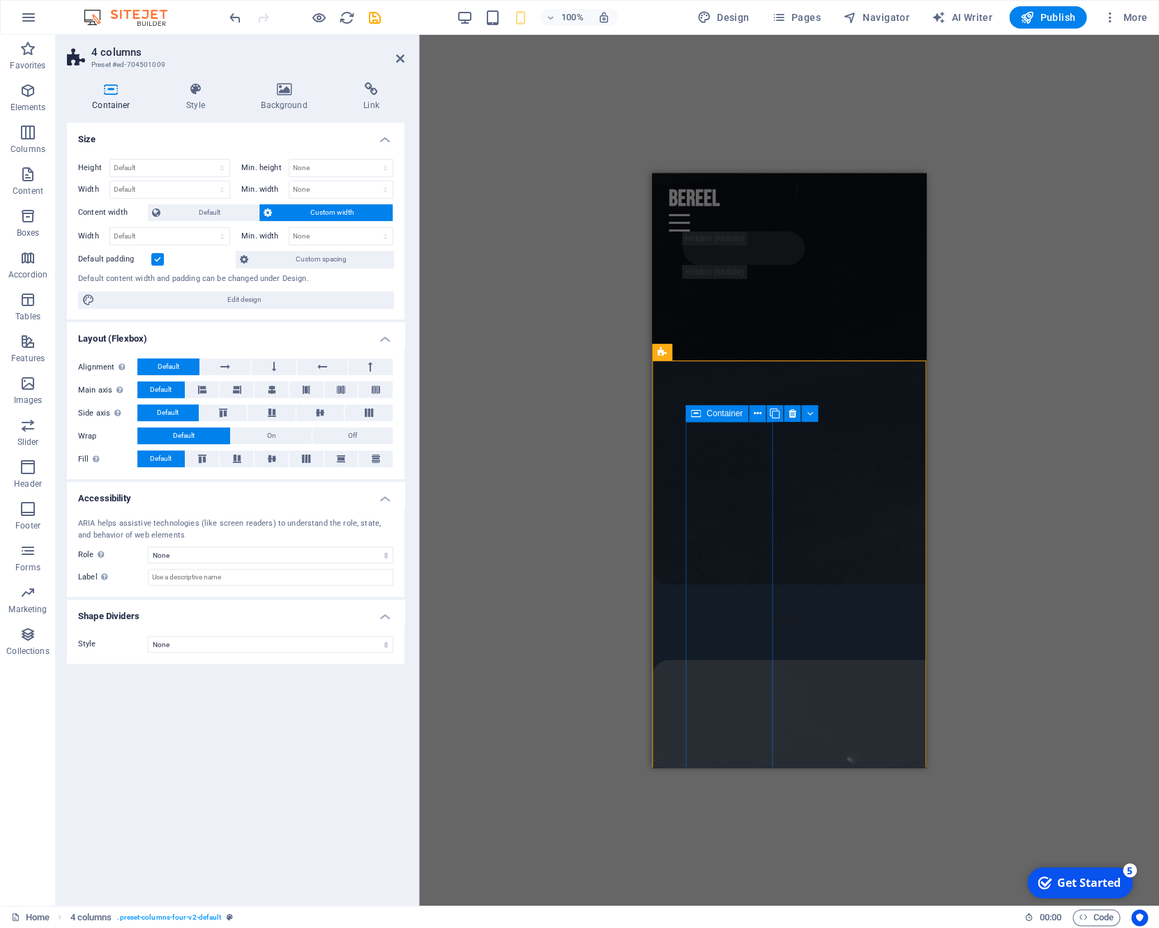
click at [696, 415] on icon at bounding box center [696, 413] width 10 height 17
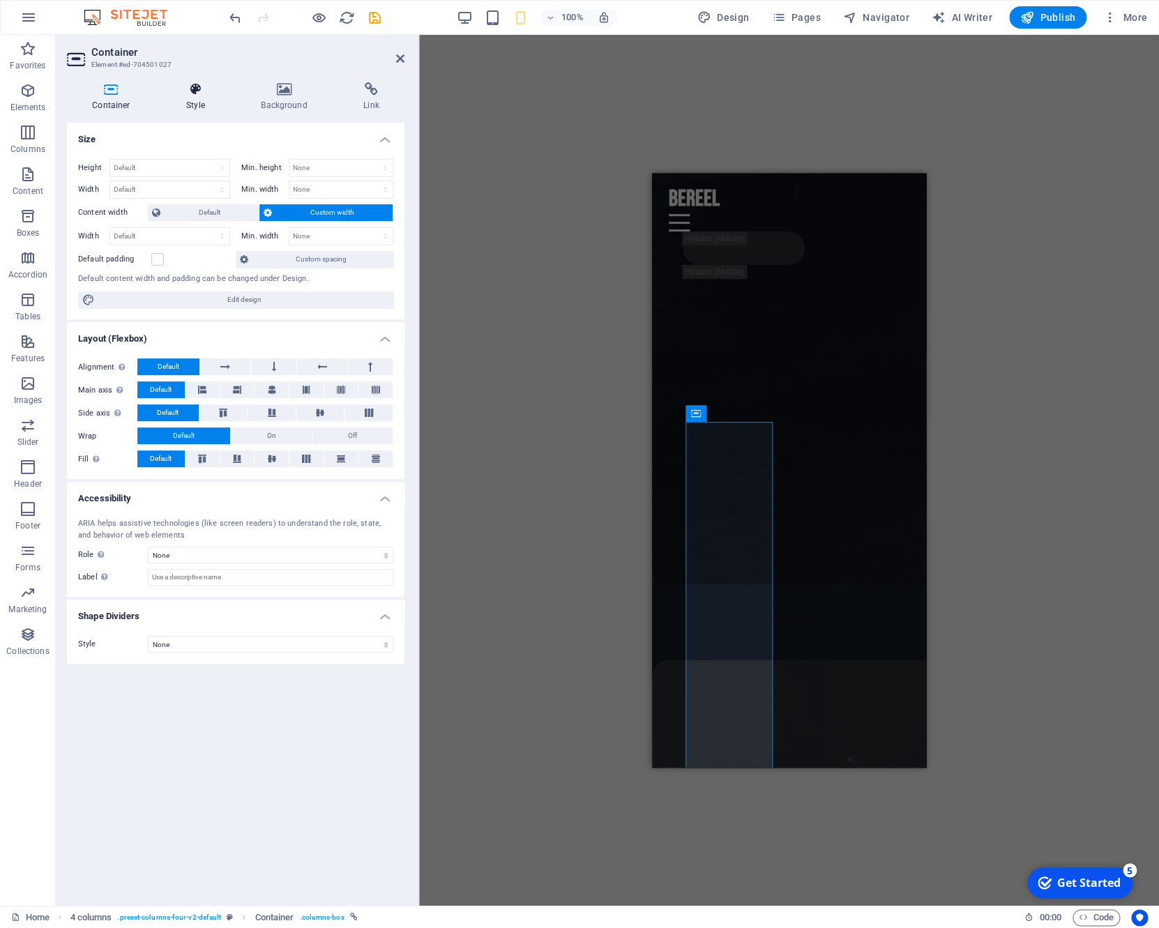
click at [187, 98] on h4 "Style" at bounding box center [198, 96] width 75 height 29
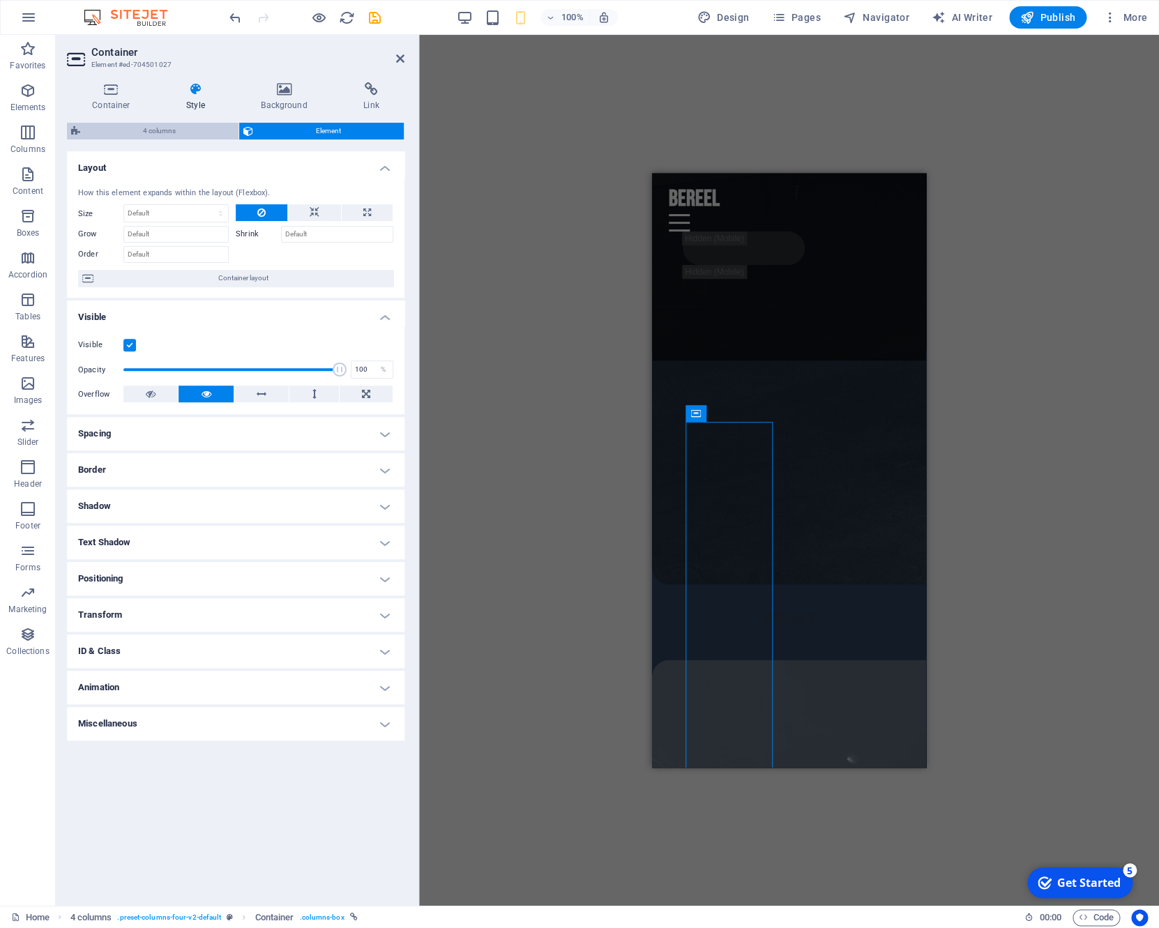
click at [128, 130] on span "4 columns" at bounding box center [159, 131] width 150 height 17
select select "rem"
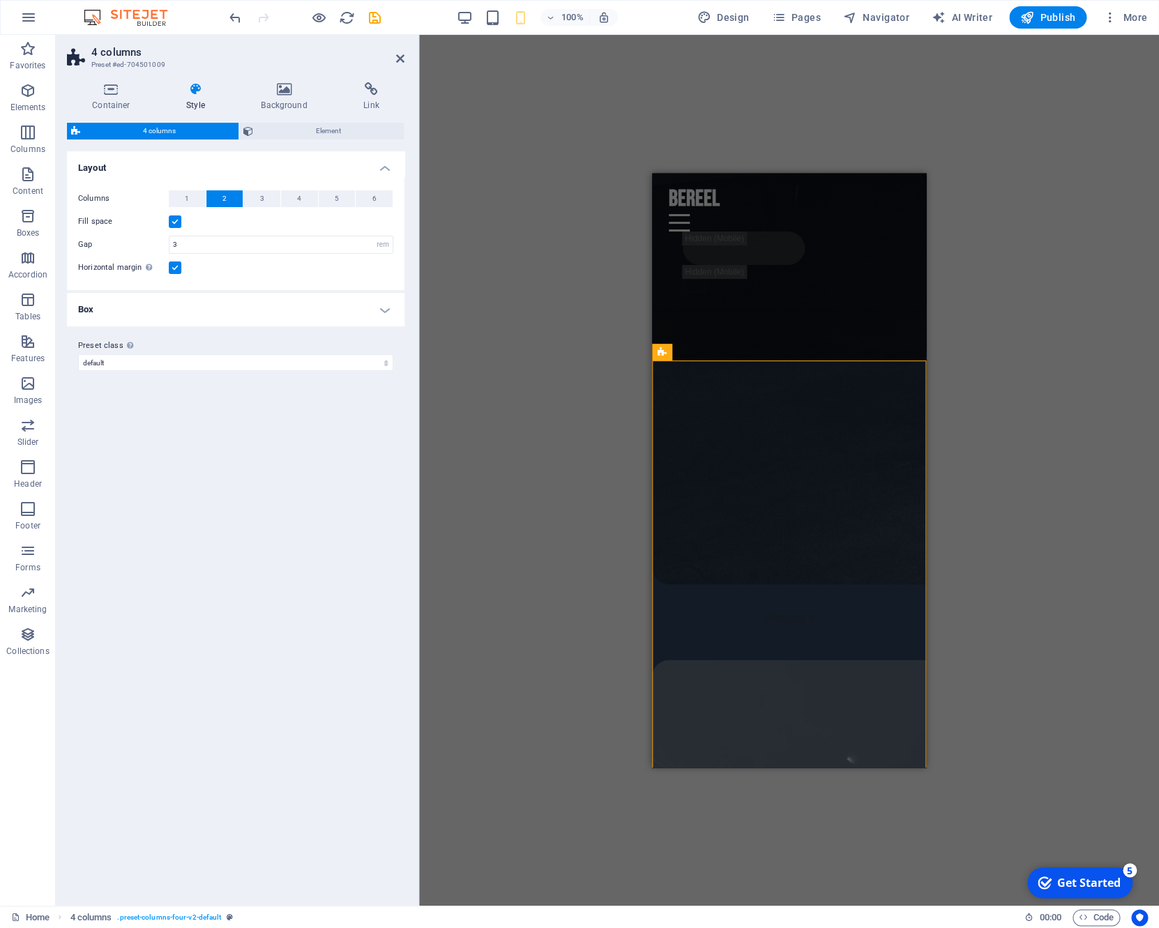
click at [188, 307] on h4 "Box" at bounding box center [235, 309] width 337 height 33
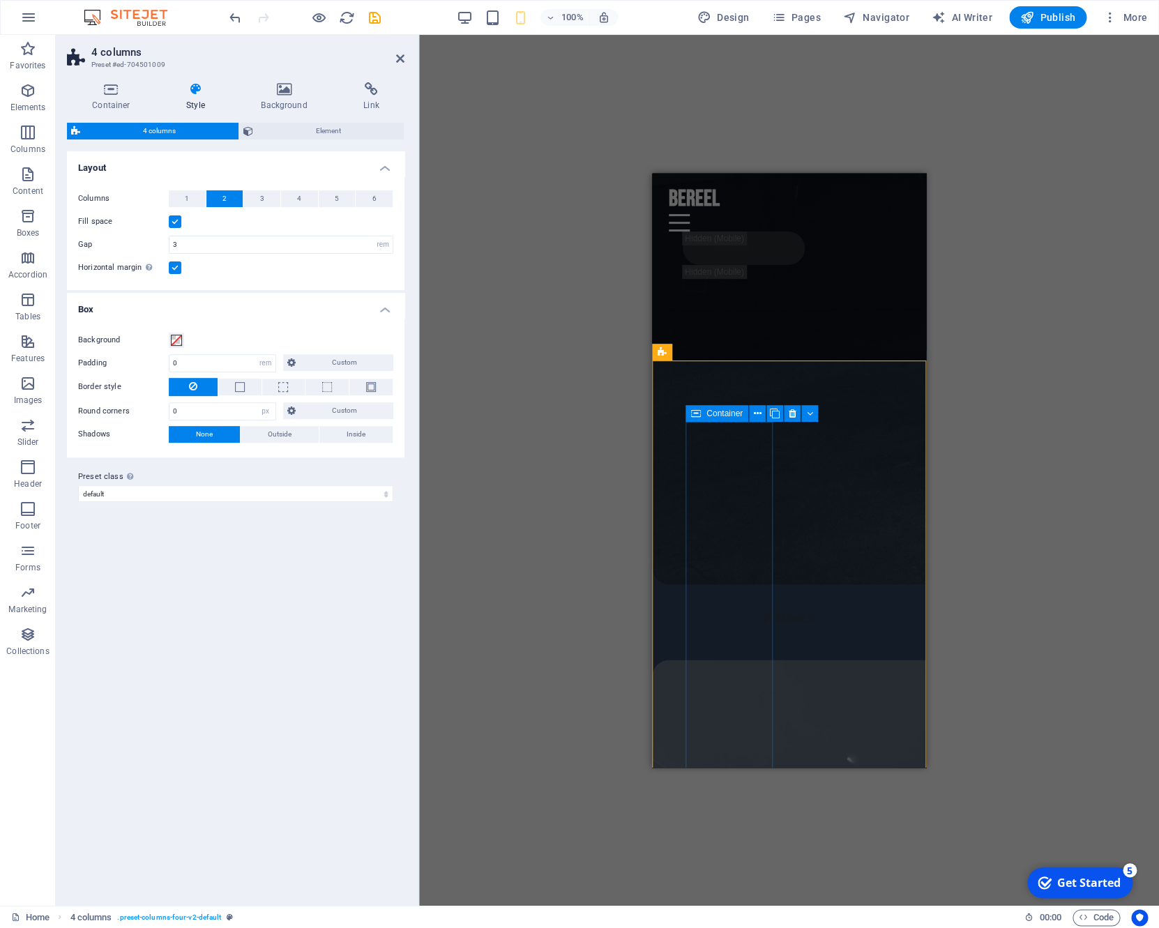
click at [694, 418] on icon at bounding box center [696, 413] width 10 height 17
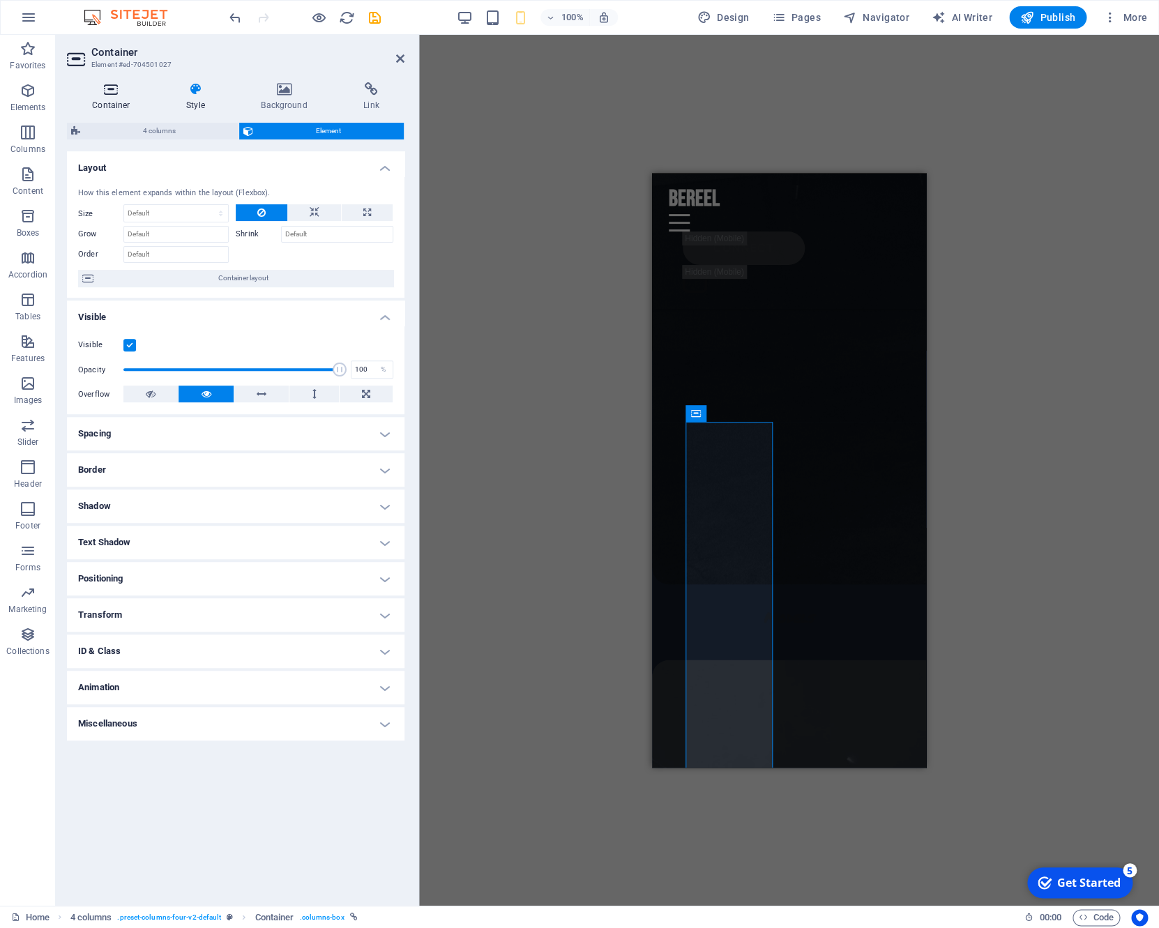
click at [114, 102] on h4 "Container" at bounding box center [114, 96] width 94 height 29
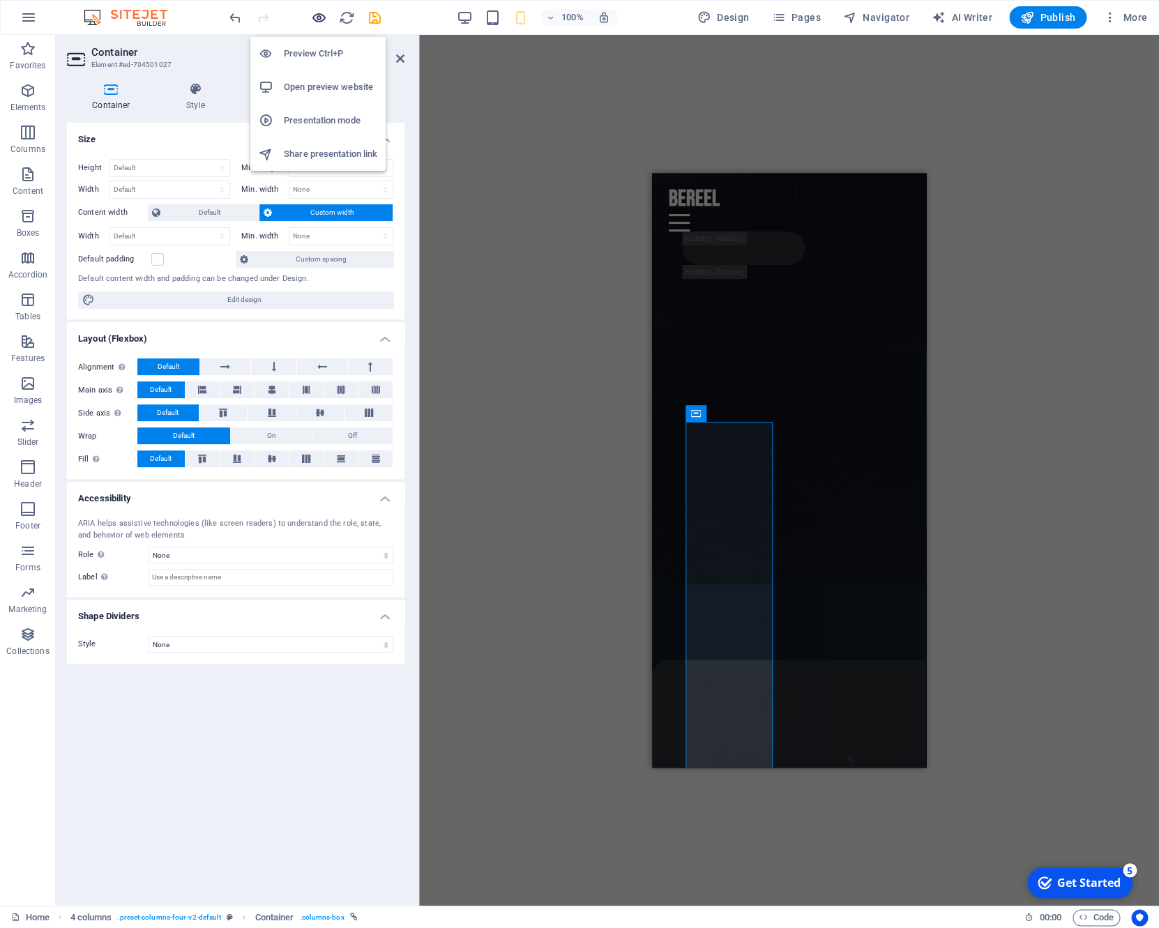
click at [323, 17] on icon "button" at bounding box center [319, 18] width 16 height 16
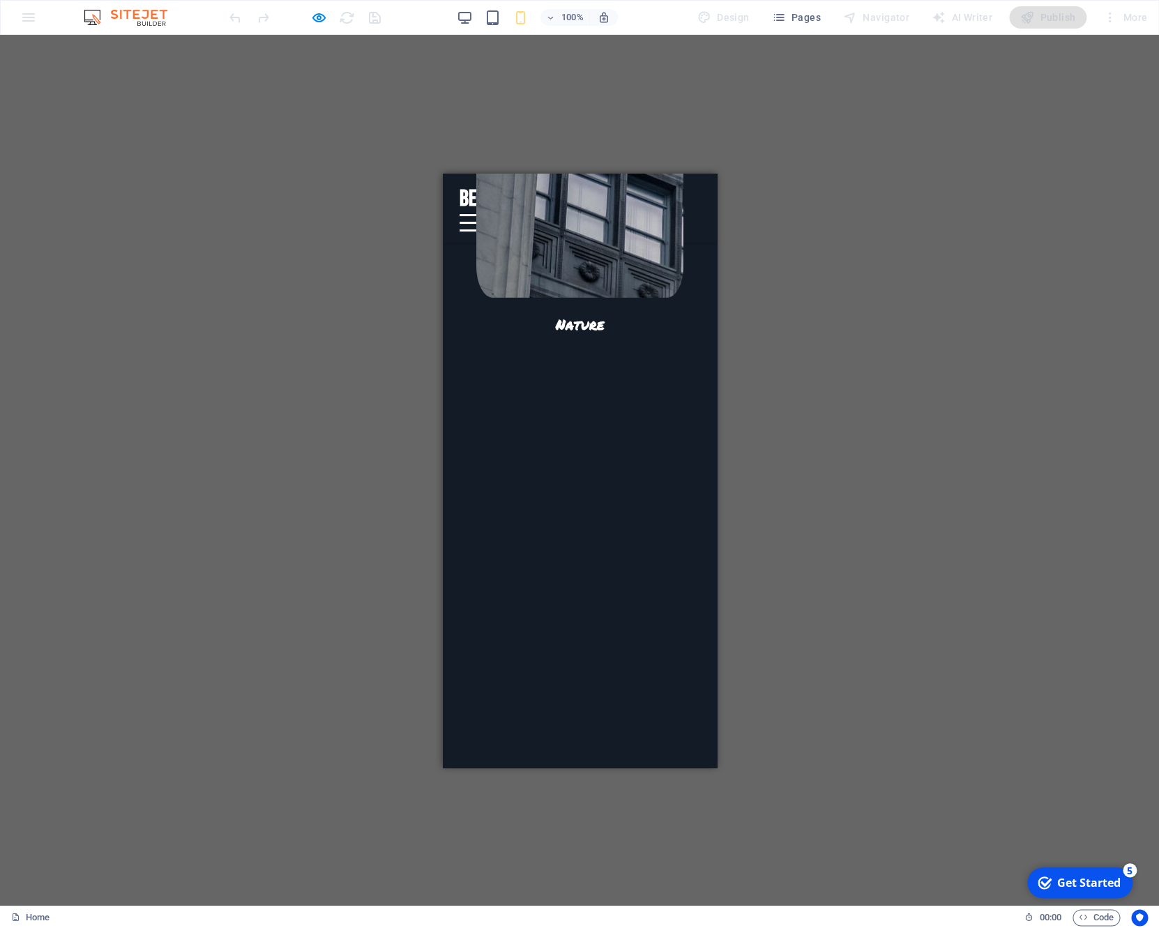
scroll to position [4670, 0]
click at [480, 213] on div at bounding box center [469, 221] width 21 height 17
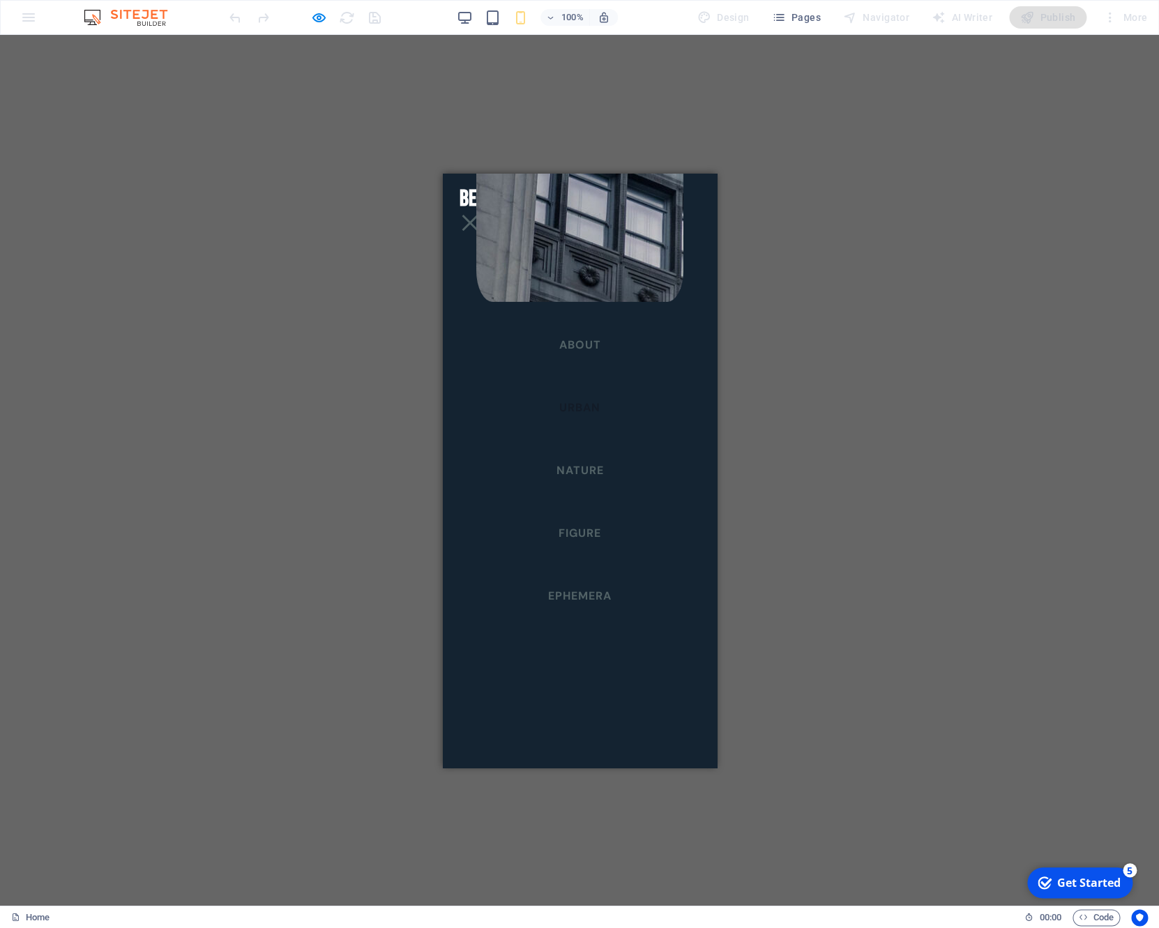
click at [579, 411] on link "urban" at bounding box center [578, 406] width 63 height 33
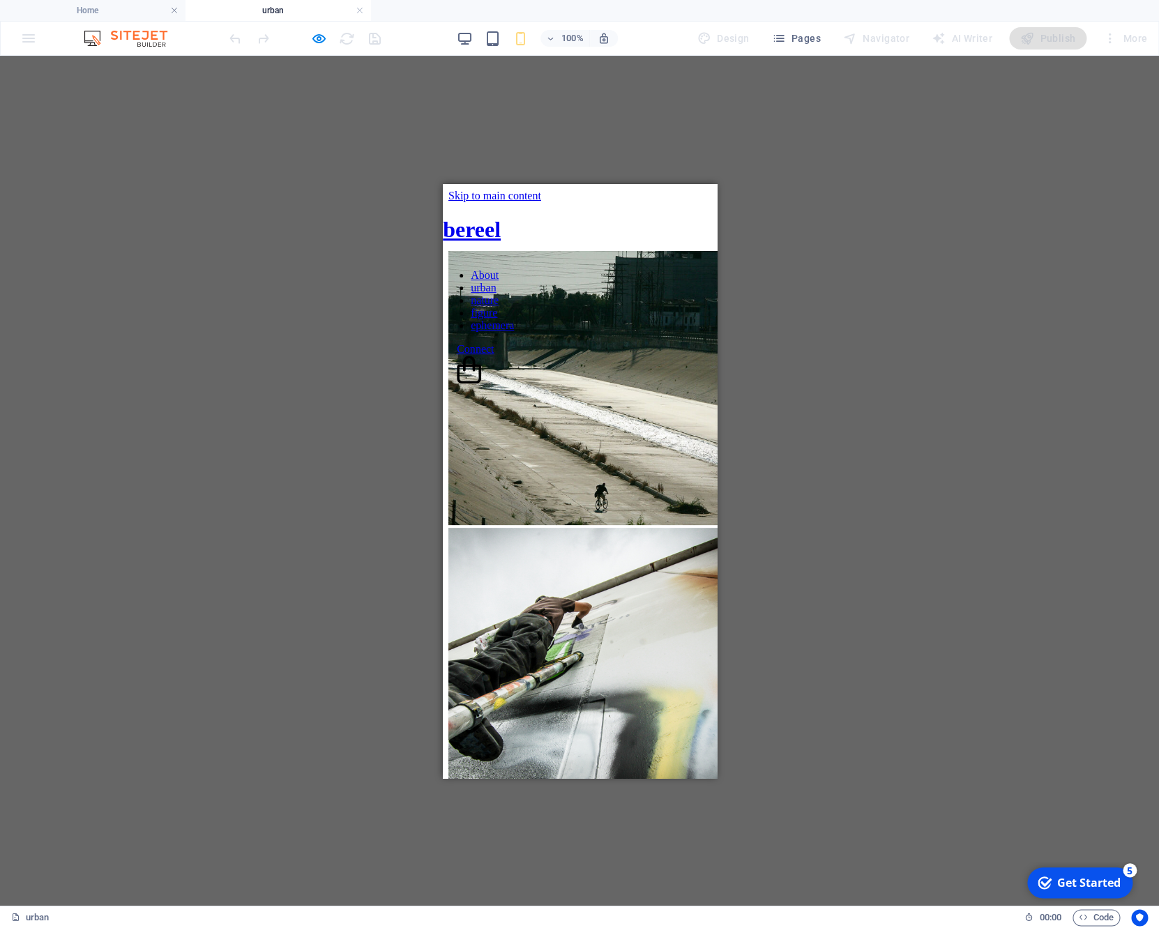
scroll to position [0, 0]
click at [93, 18] on h4 "Home" at bounding box center [92, 10] width 185 height 15
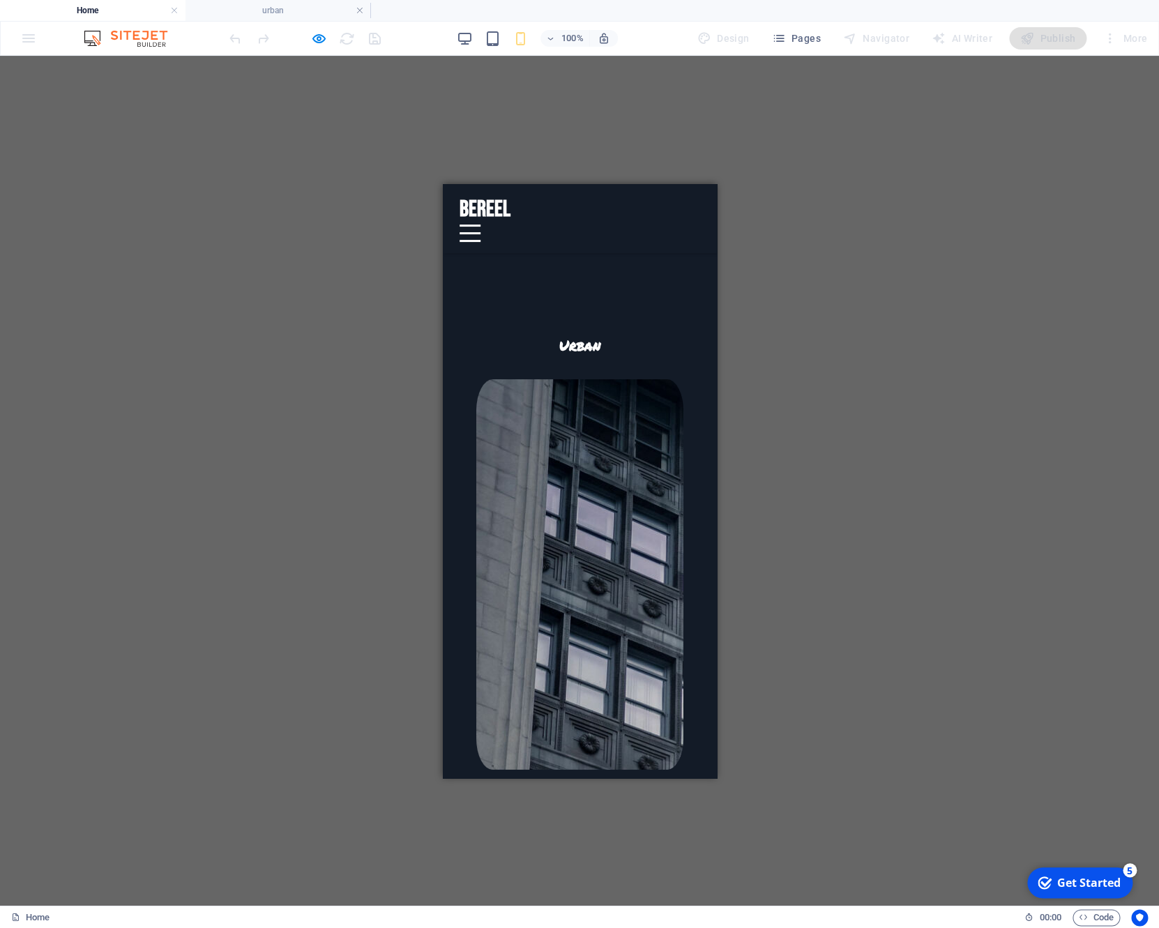
scroll to position [3890, 0]
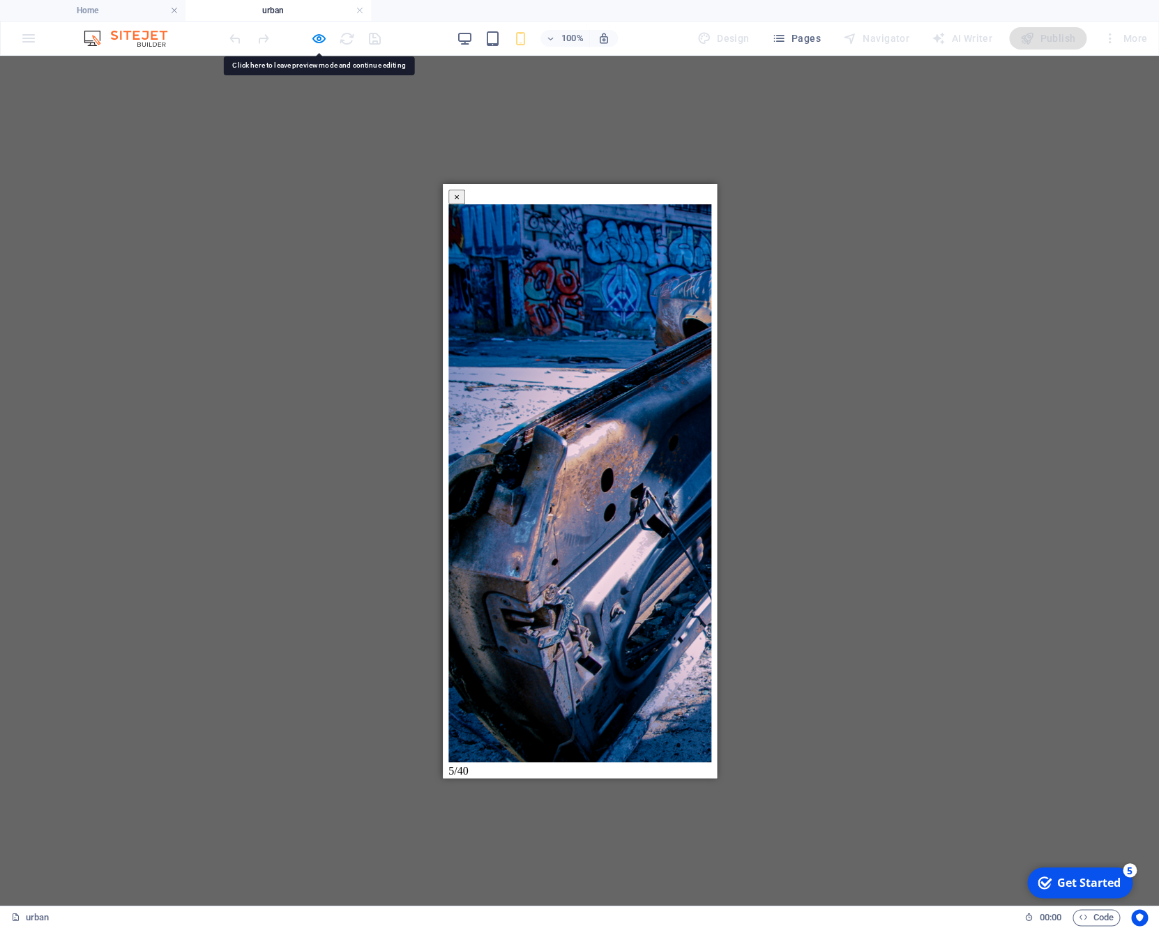
click at [464, 204] on button "×" at bounding box center [456, 196] width 17 height 15
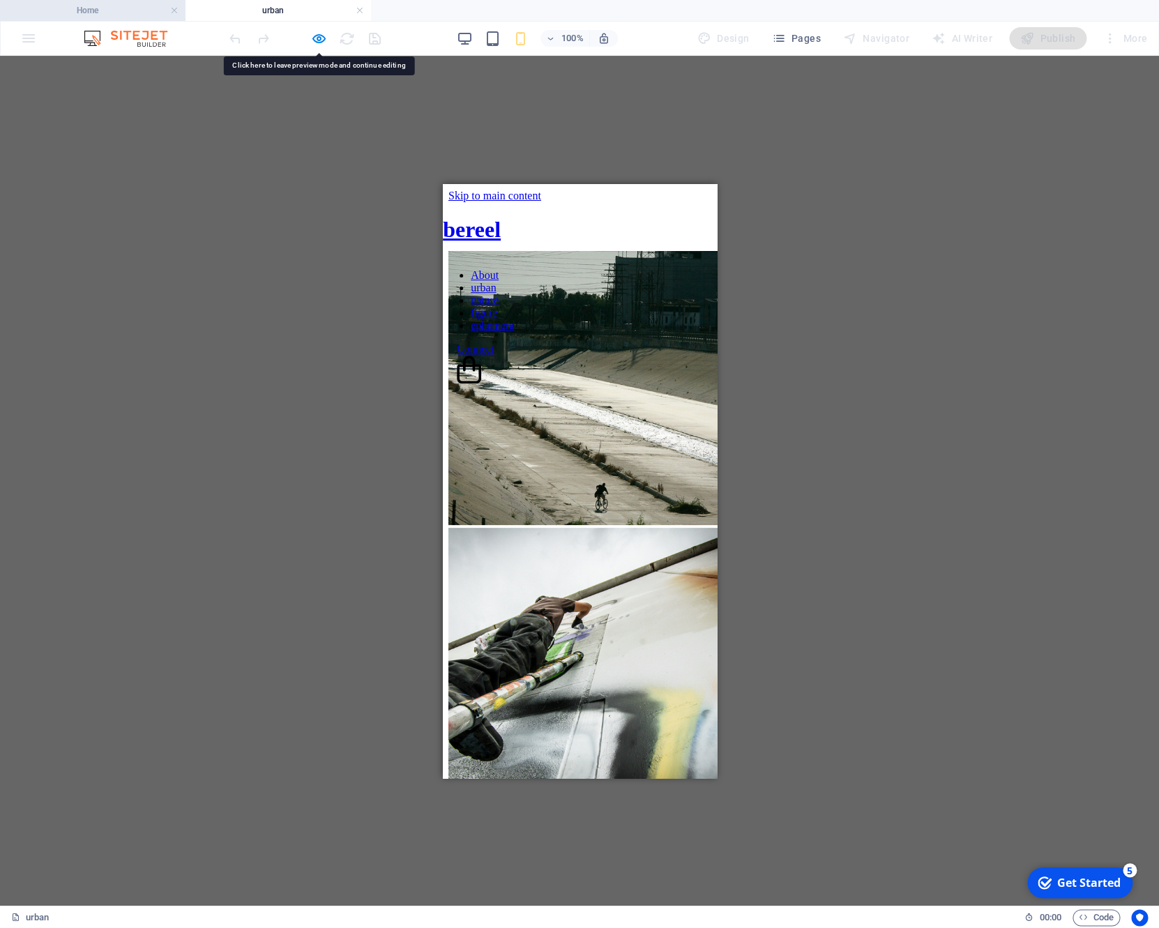
click at [131, 9] on h4 "Home" at bounding box center [92, 10] width 185 height 15
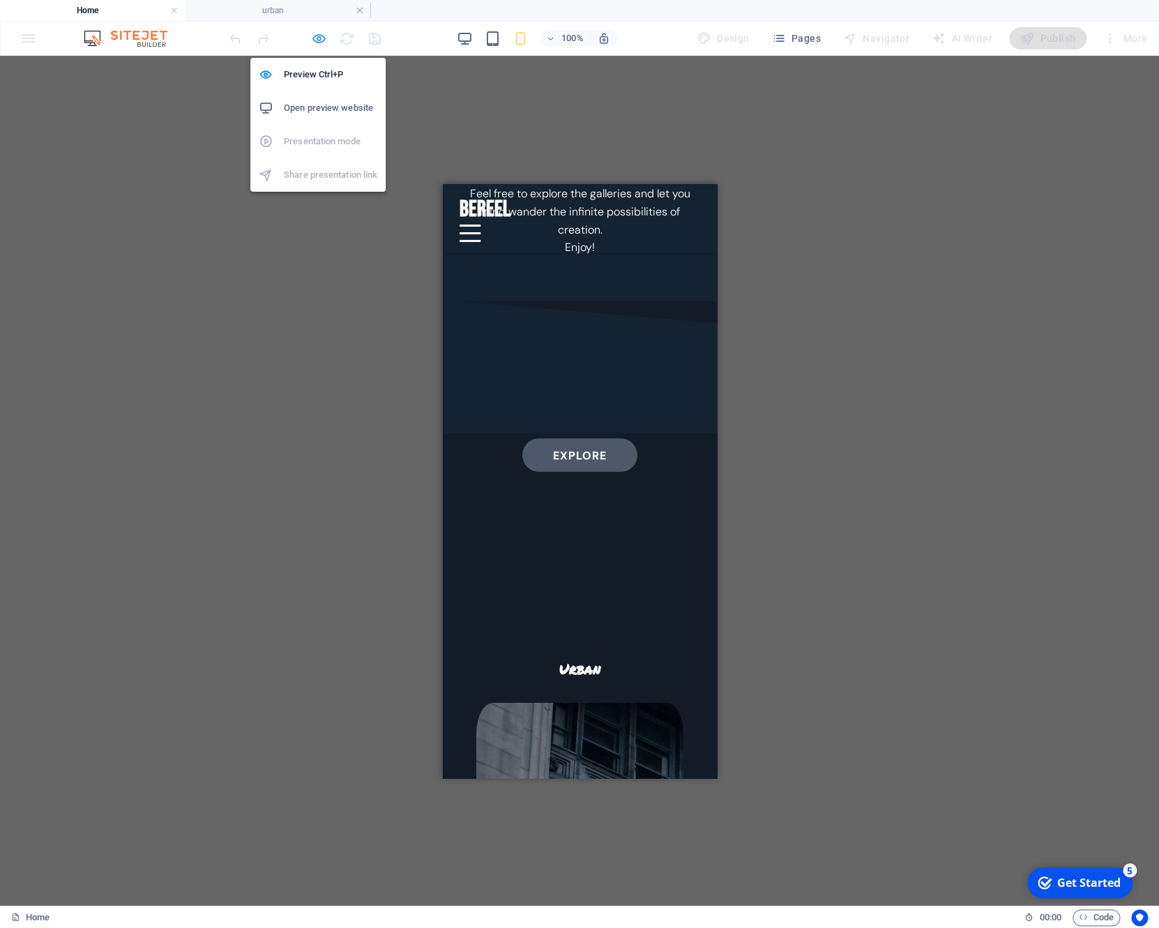
click at [315, 38] on icon "button" at bounding box center [319, 39] width 16 height 16
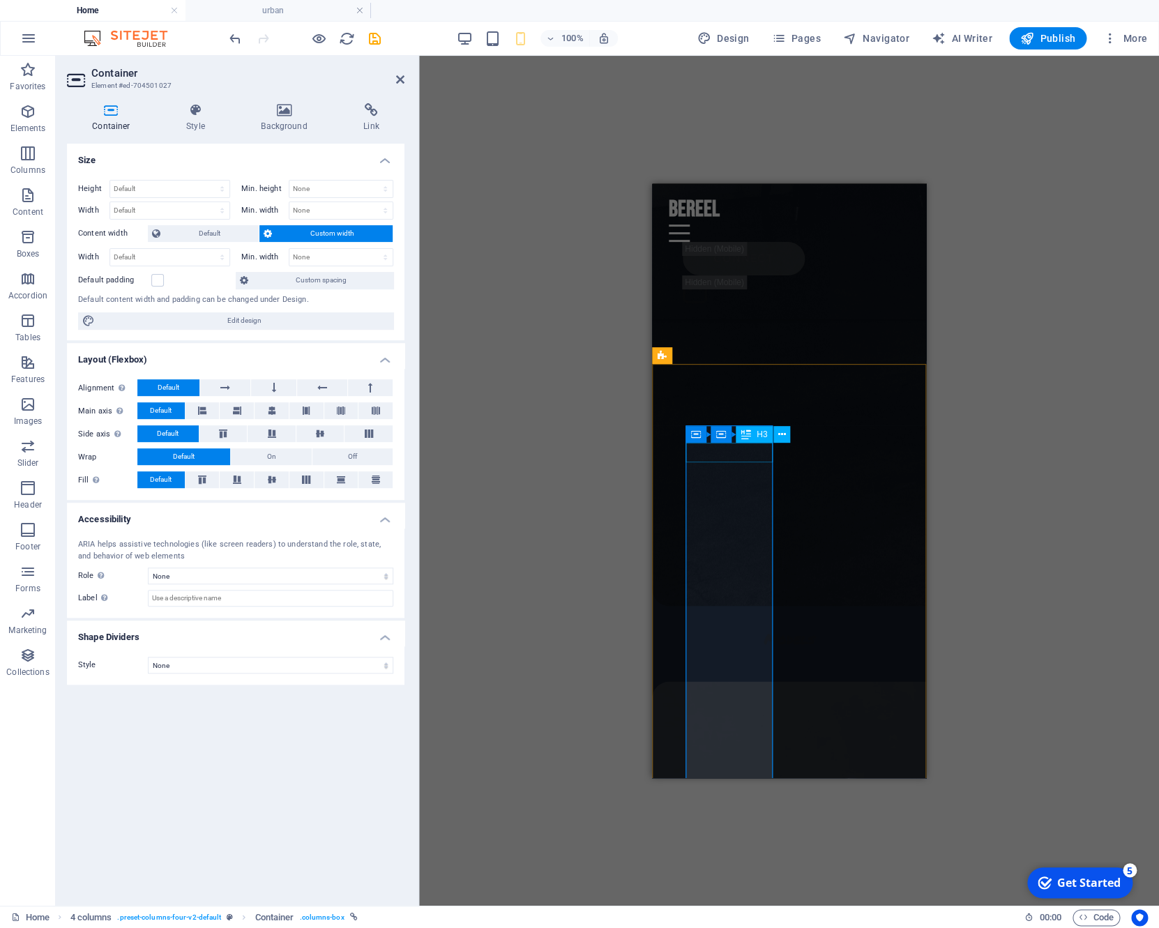
scroll to position [5378, 0]
select select "rem"
select select "fade"
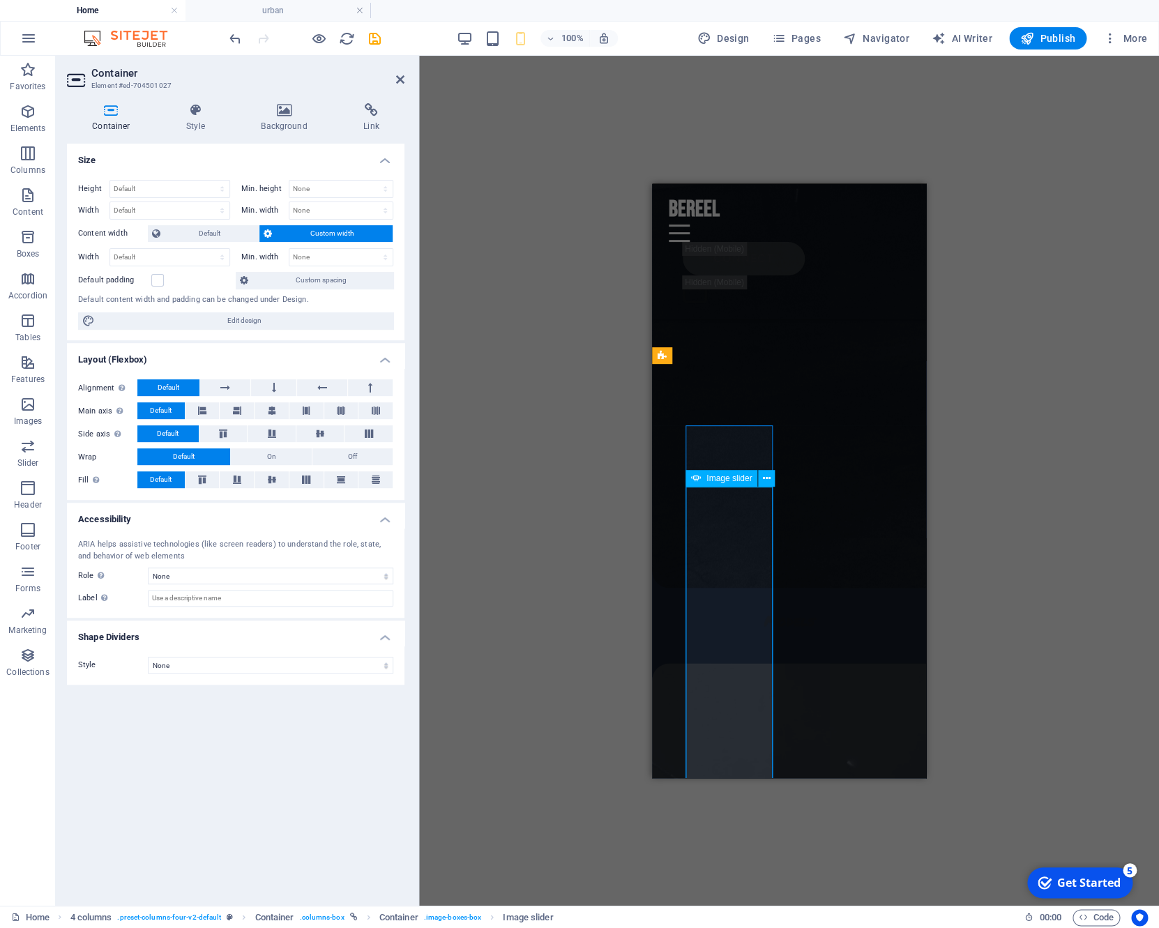
select select "ms"
select select "s"
select select "progressive"
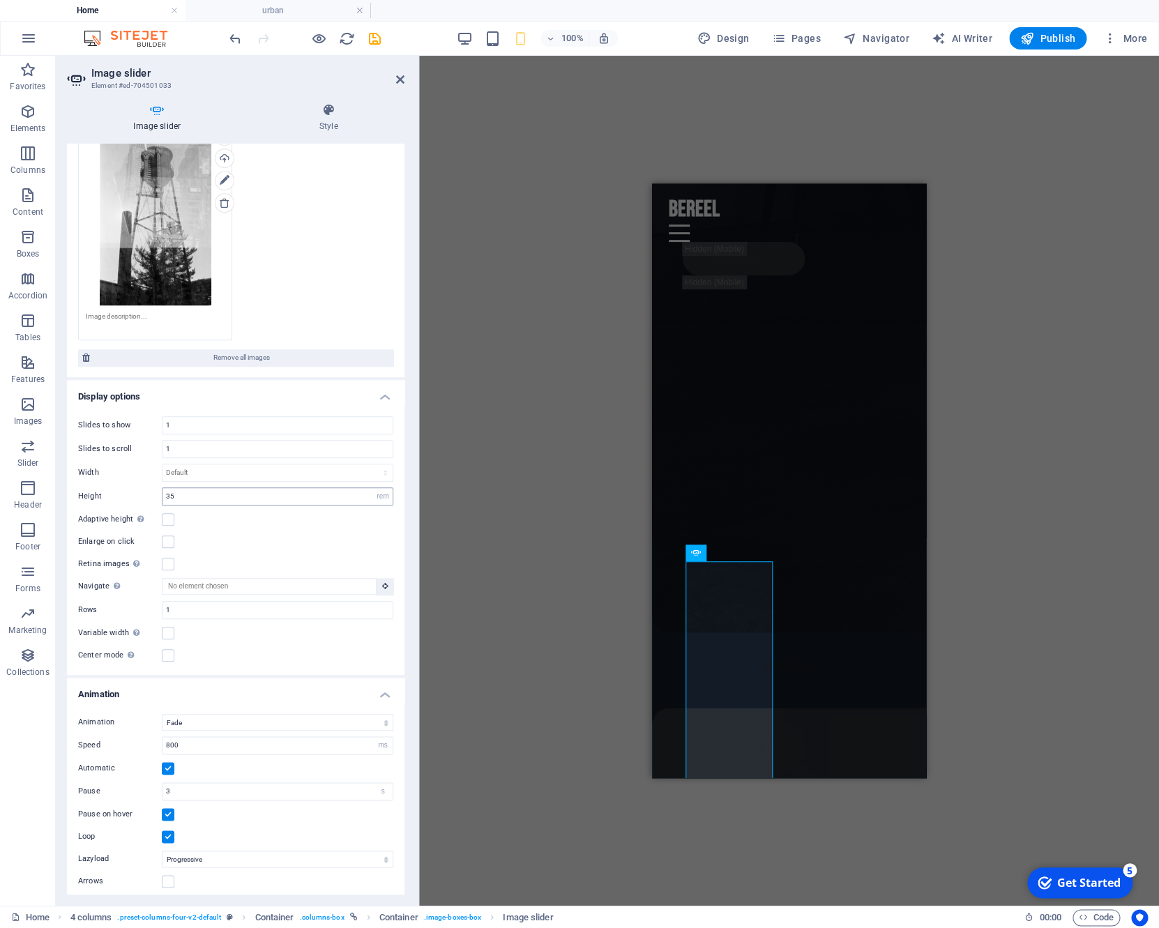
scroll to position [5295, 0]
click at [213, 496] on input "35" at bounding box center [277, 496] width 230 height 17
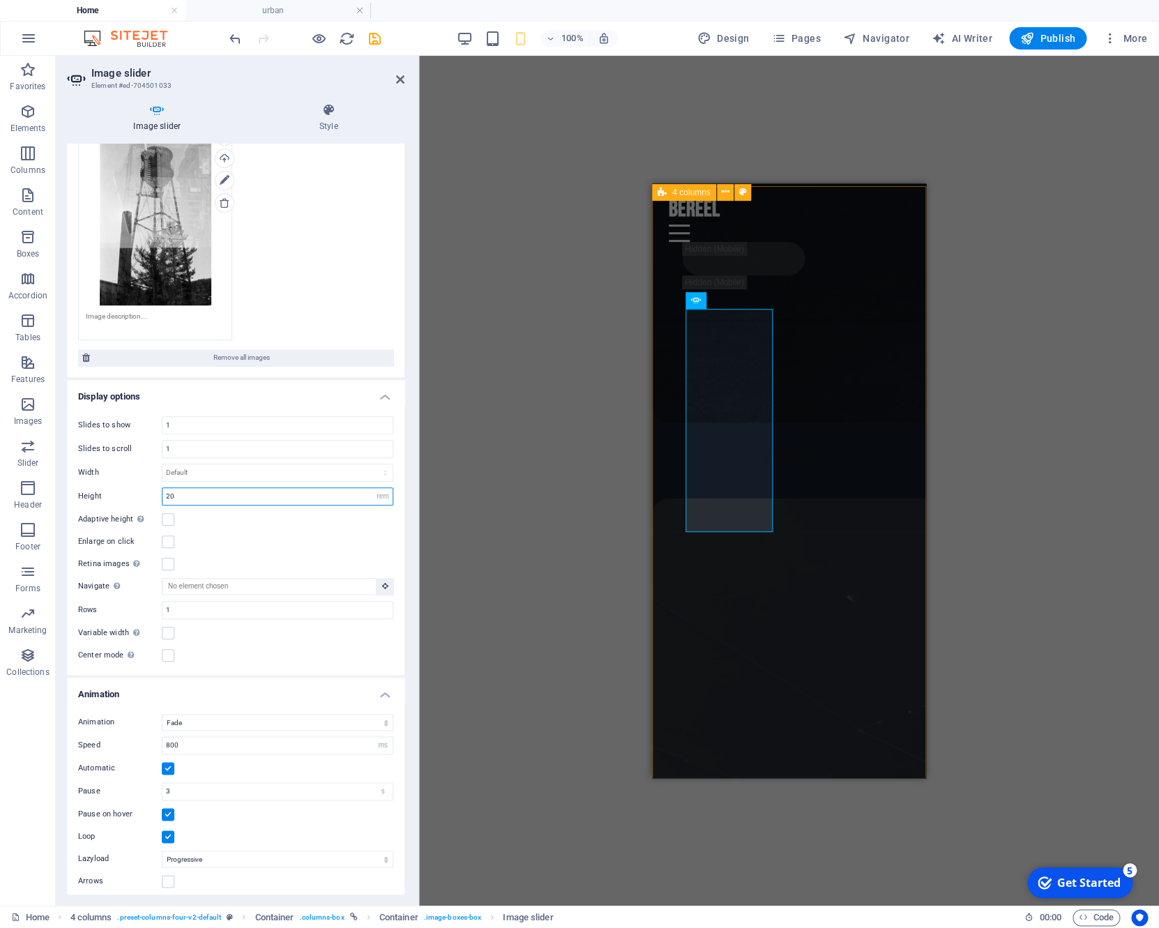
scroll to position [5540, 0]
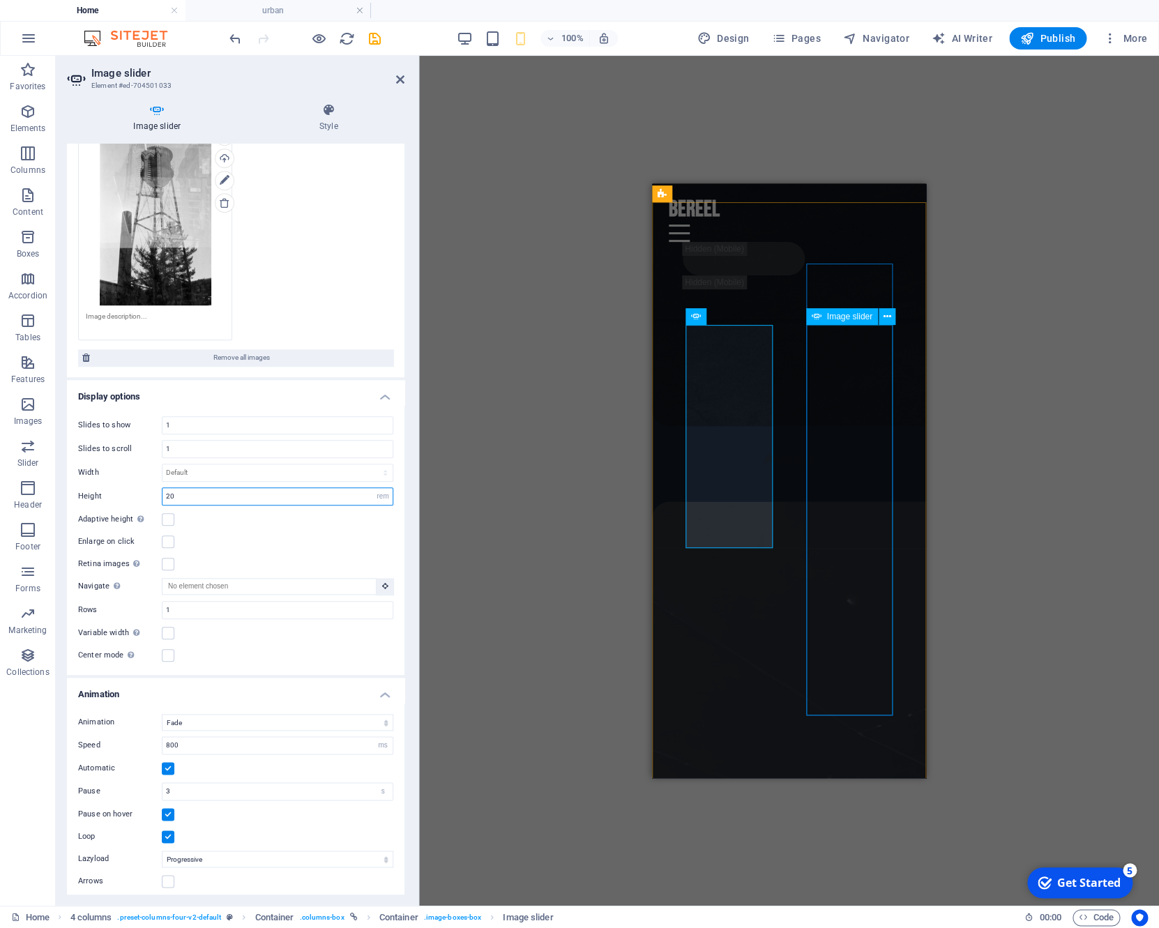
type input "20"
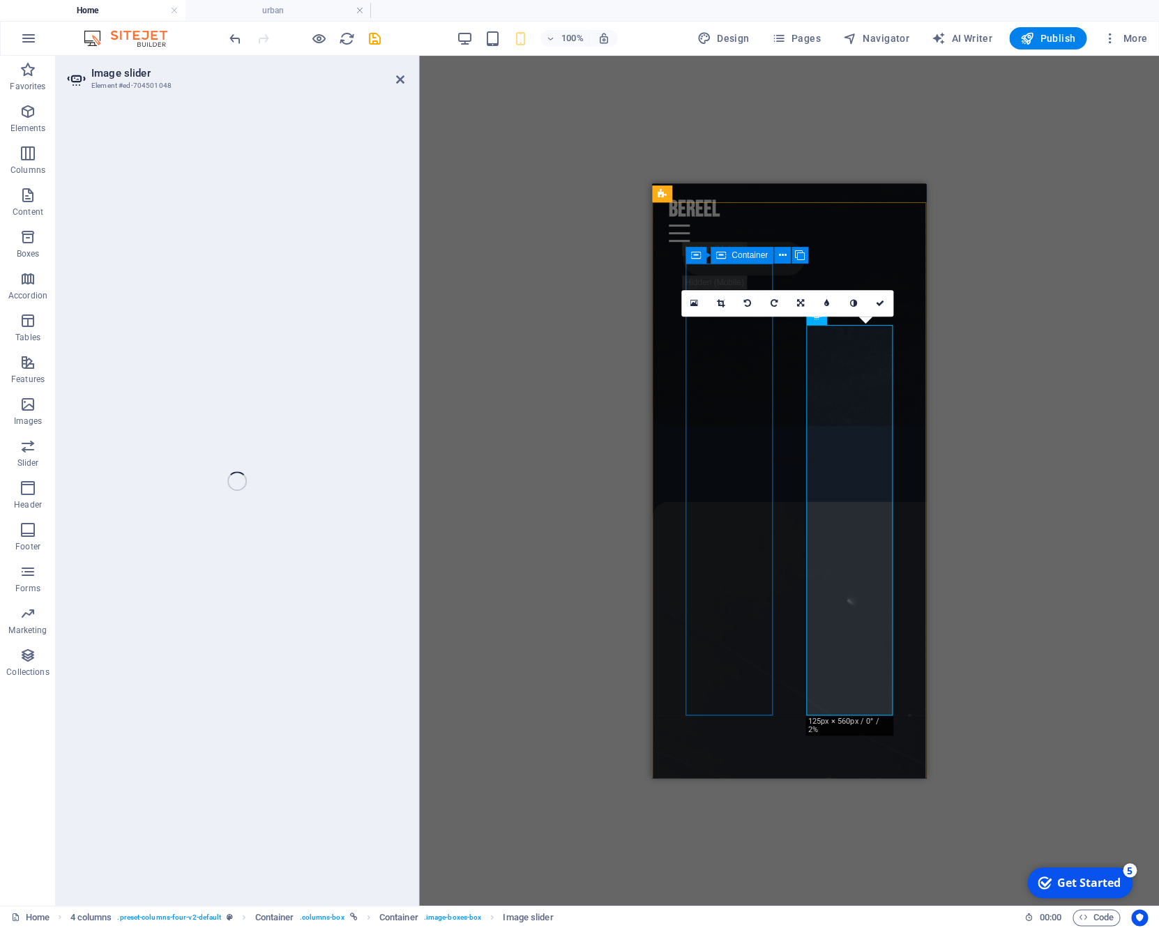
select select "rem"
select select "fade"
select select "ms"
select select "s"
select select "progressive"
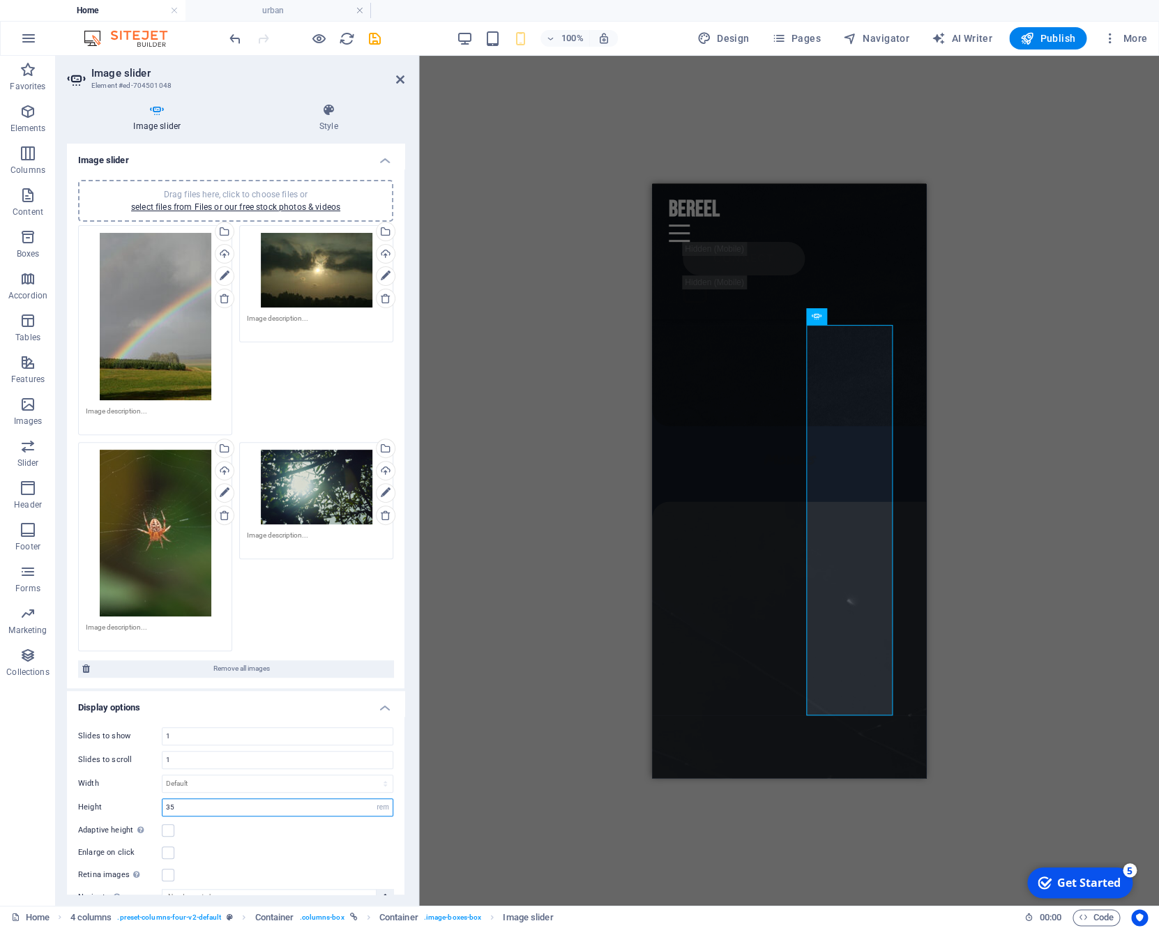
click at [194, 799] on input "35" at bounding box center [277, 807] width 230 height 17
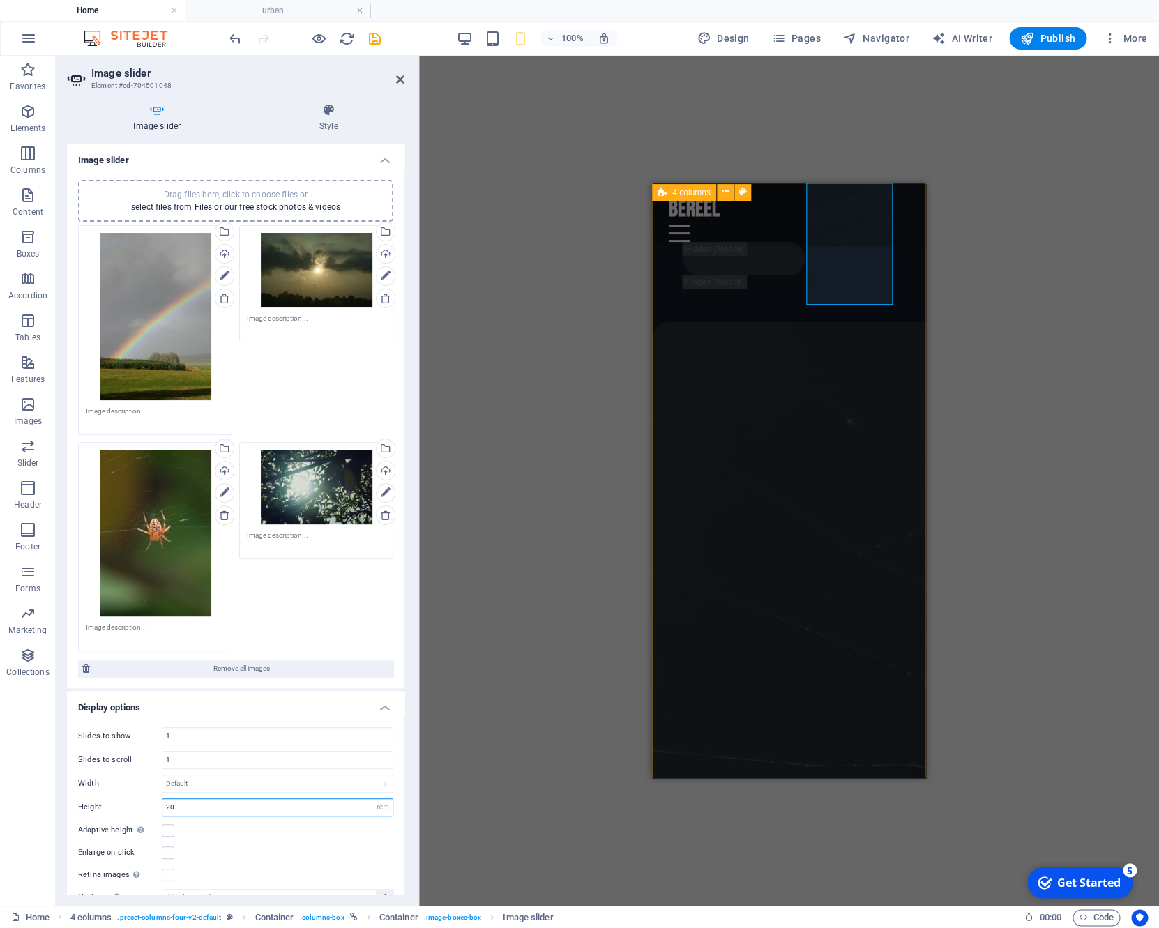
scroll to position [5797, 0]
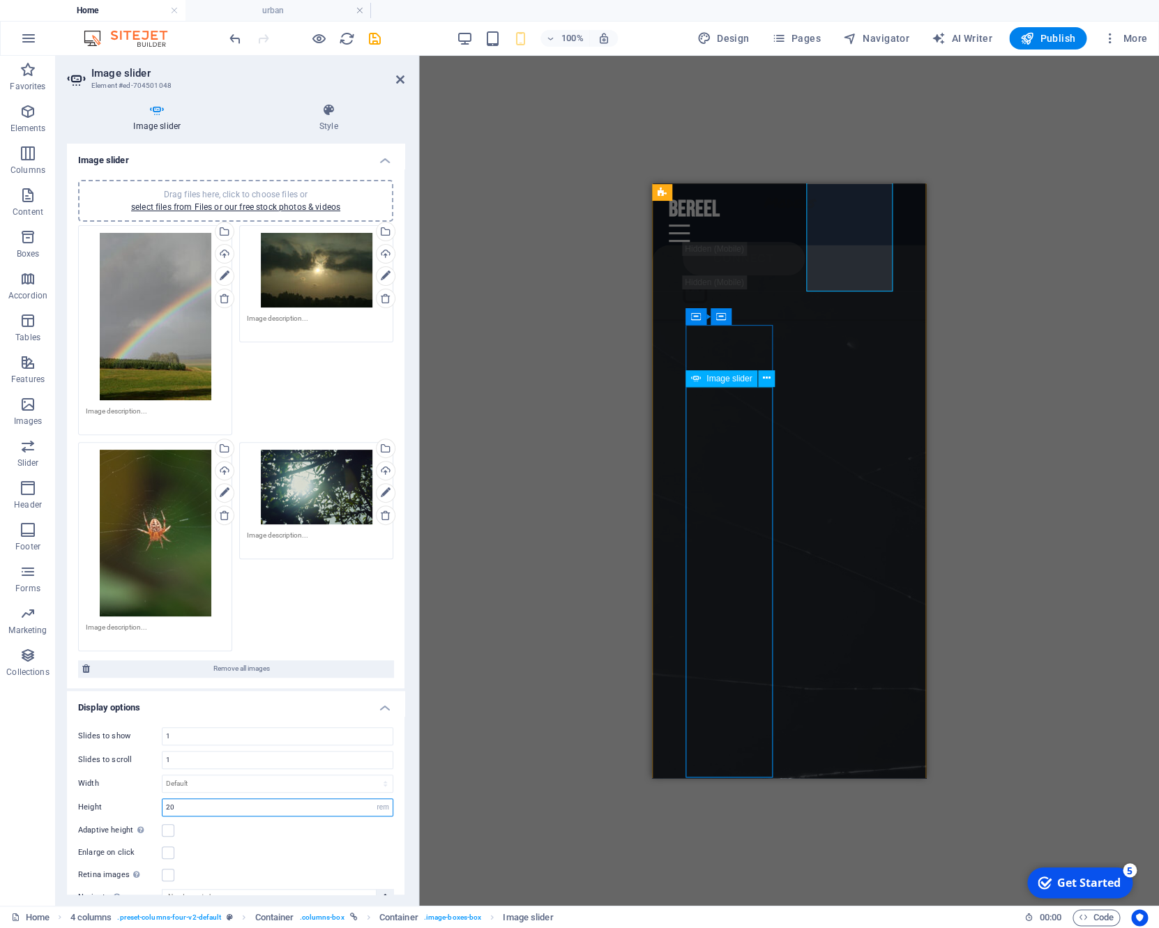
type input "20"
select select "rem"
select select "fade"
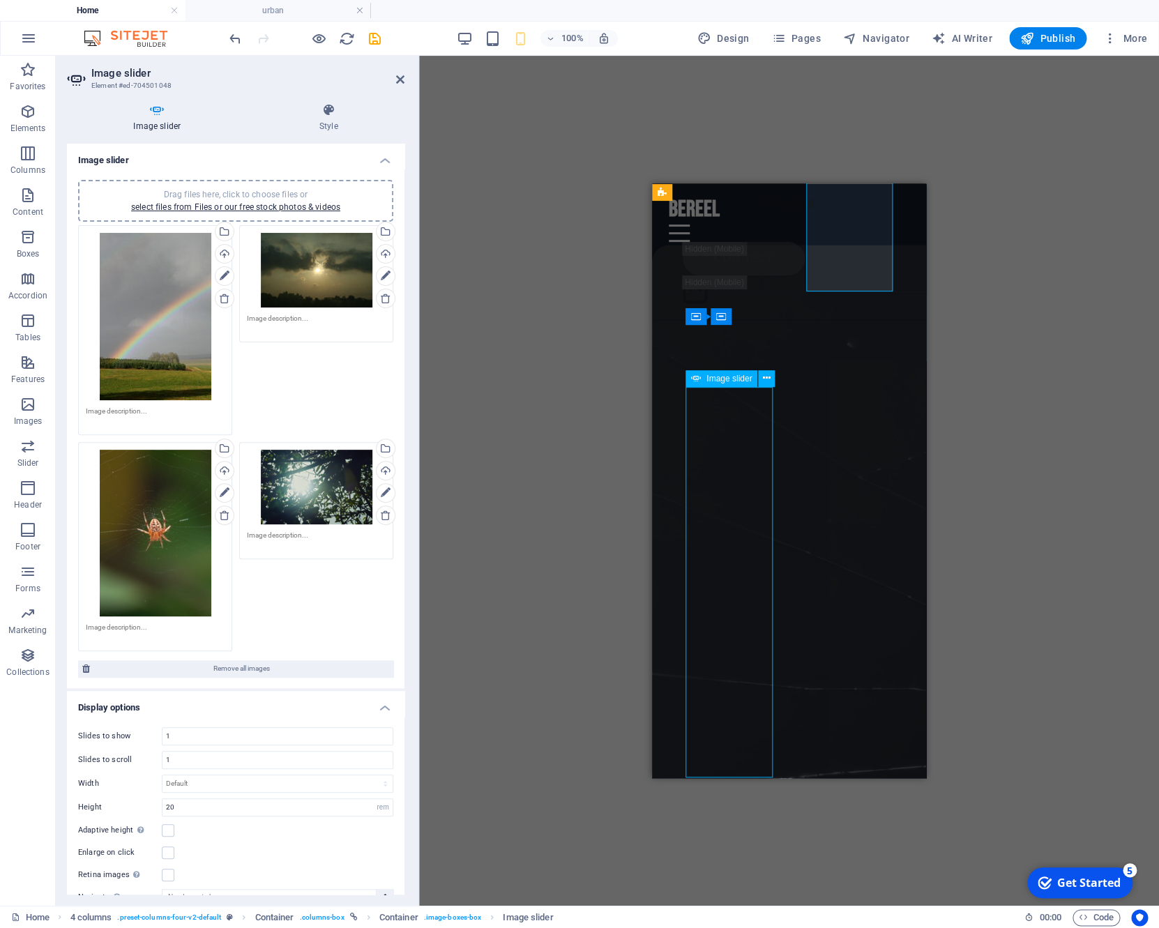
select select "ms"
select select "s"
select select "progressive"
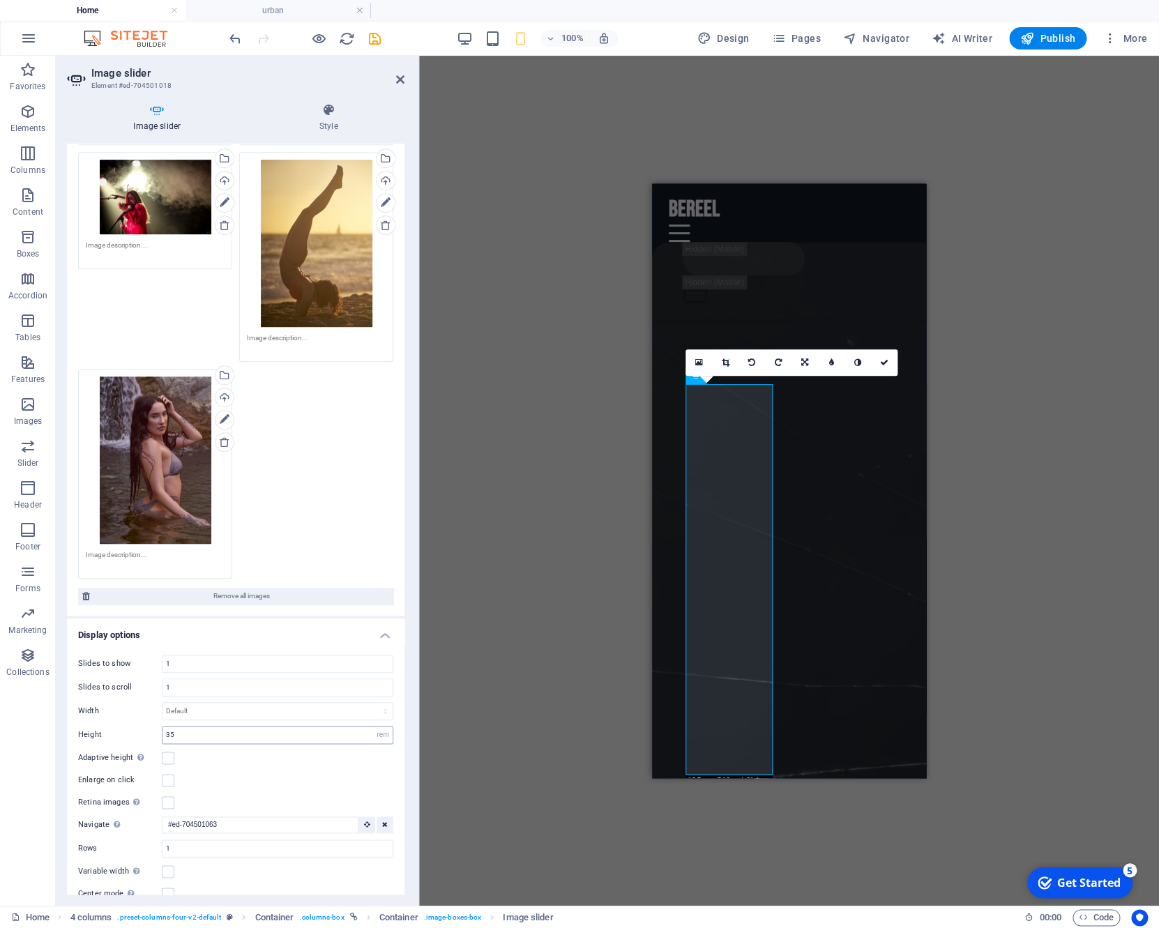
scroll to position [5713, 0]
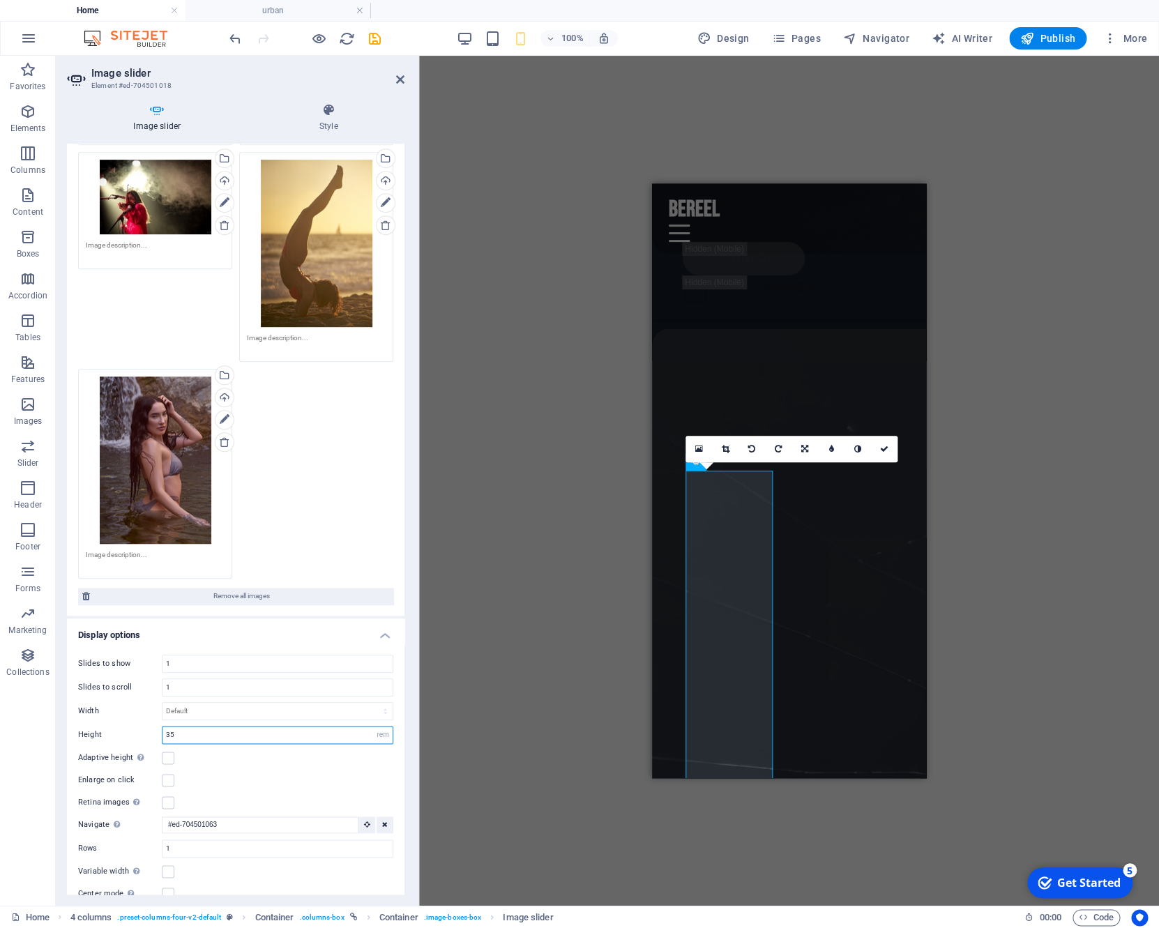
click at [235, 734] on input "35" at bounding box center [277, 734] width 230 height 17
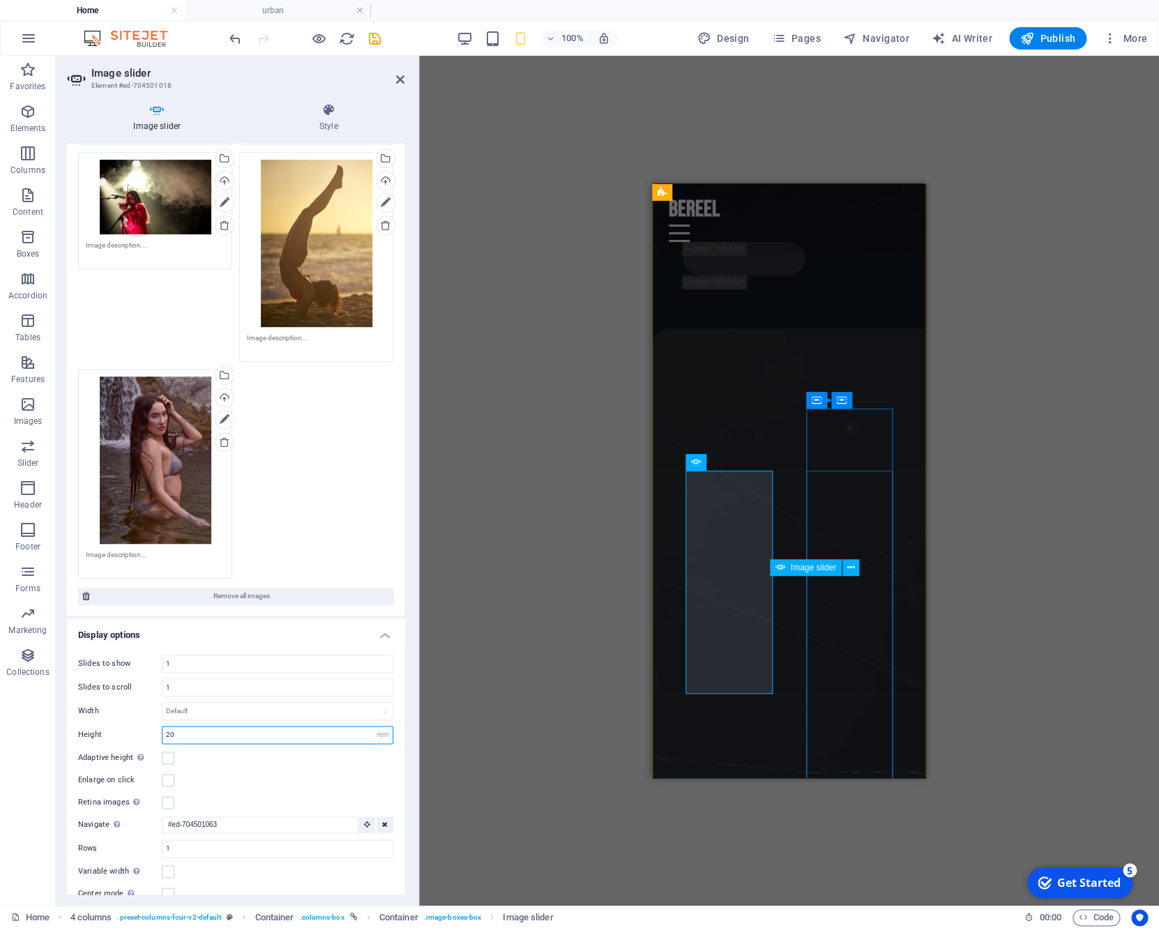
type input "20"
select select "rem"
select select "fade"
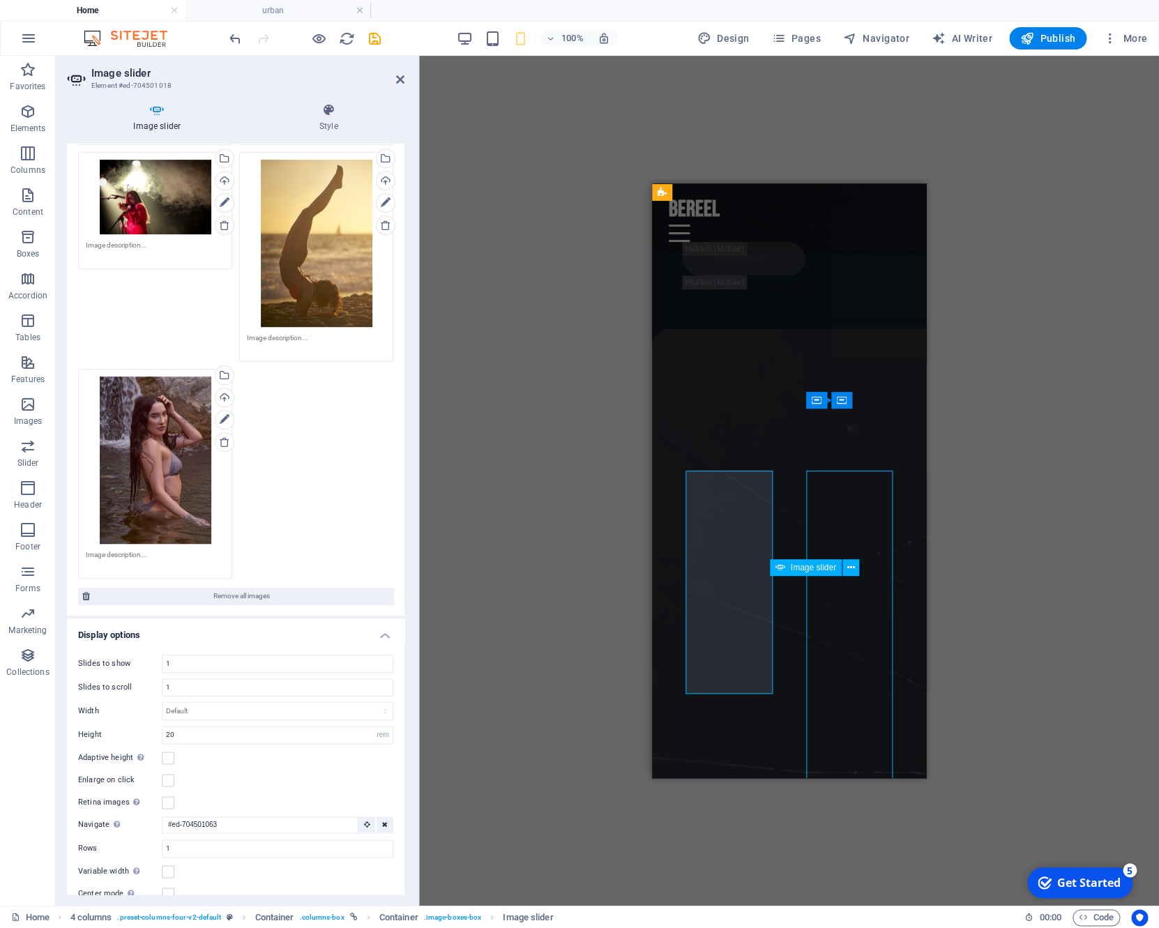
select select "ms"
select select "s"
select select "progressive"
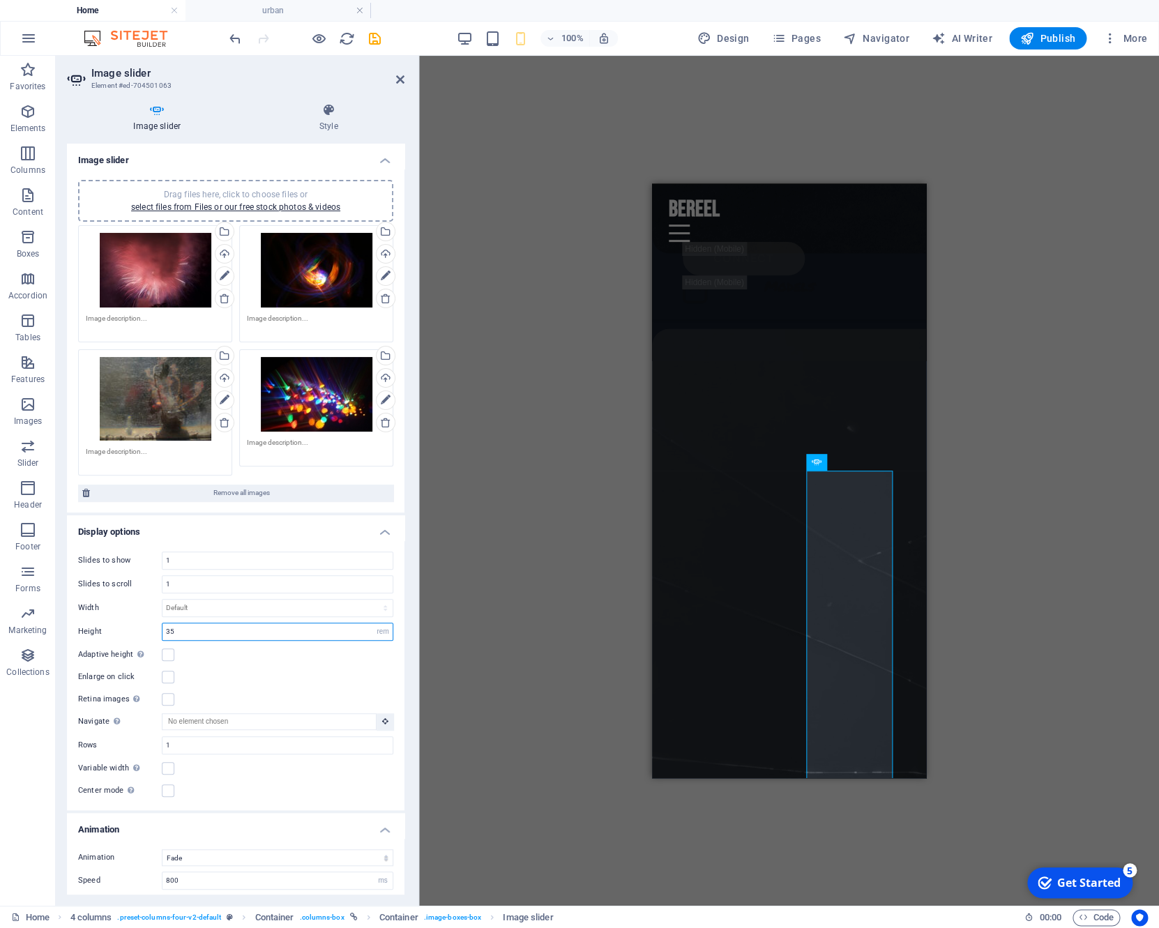
click at [189, 623] on input "35" at bounding box center [277, 631] width 230 height 17
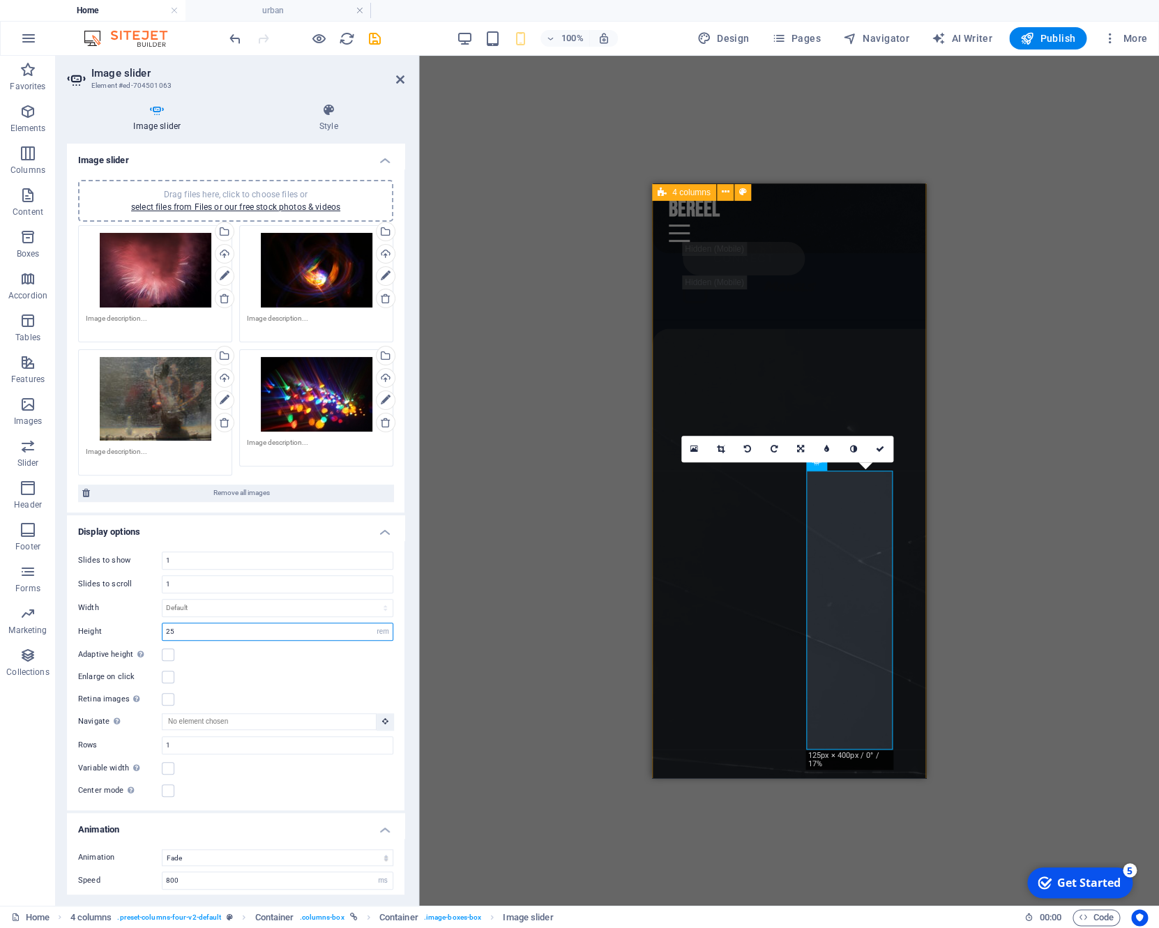
type input "25"
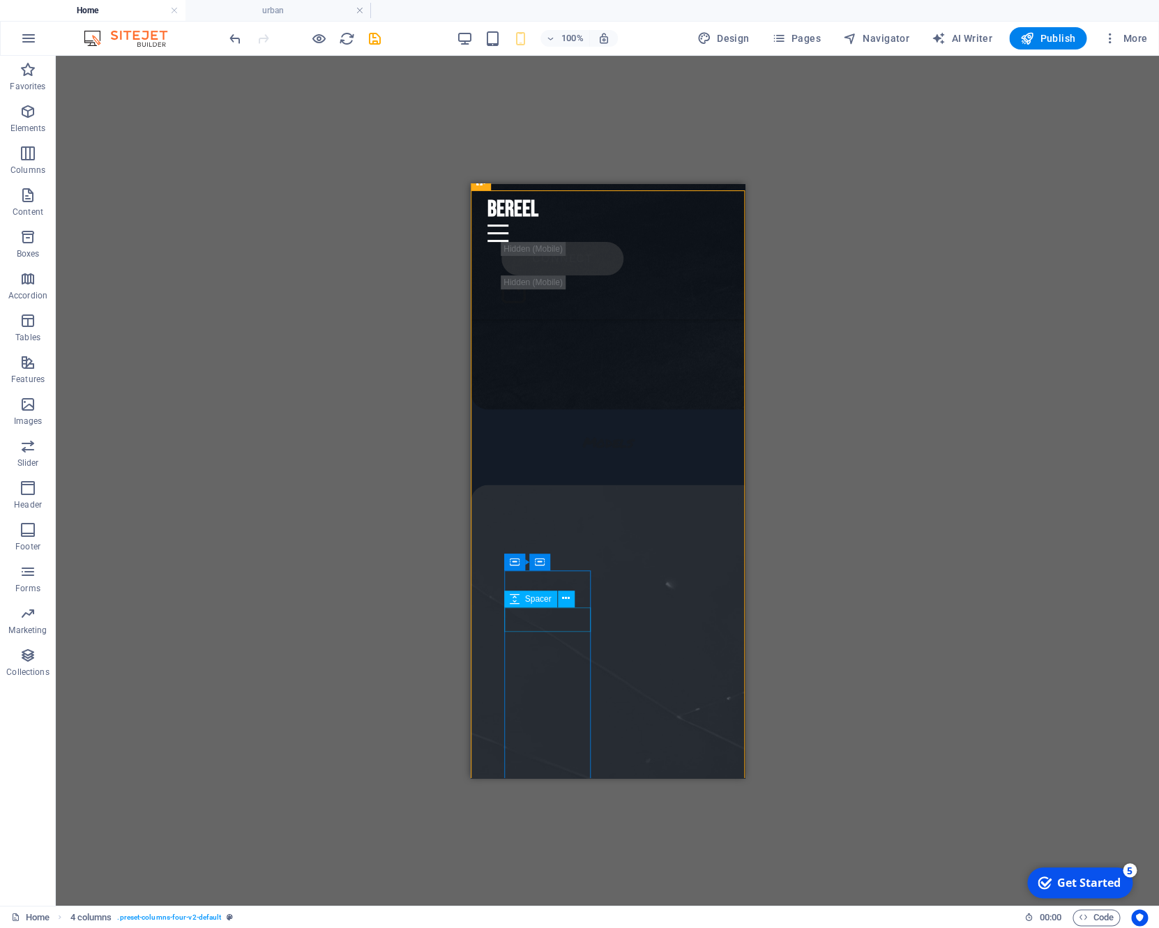
scroll to position [5546, 0]
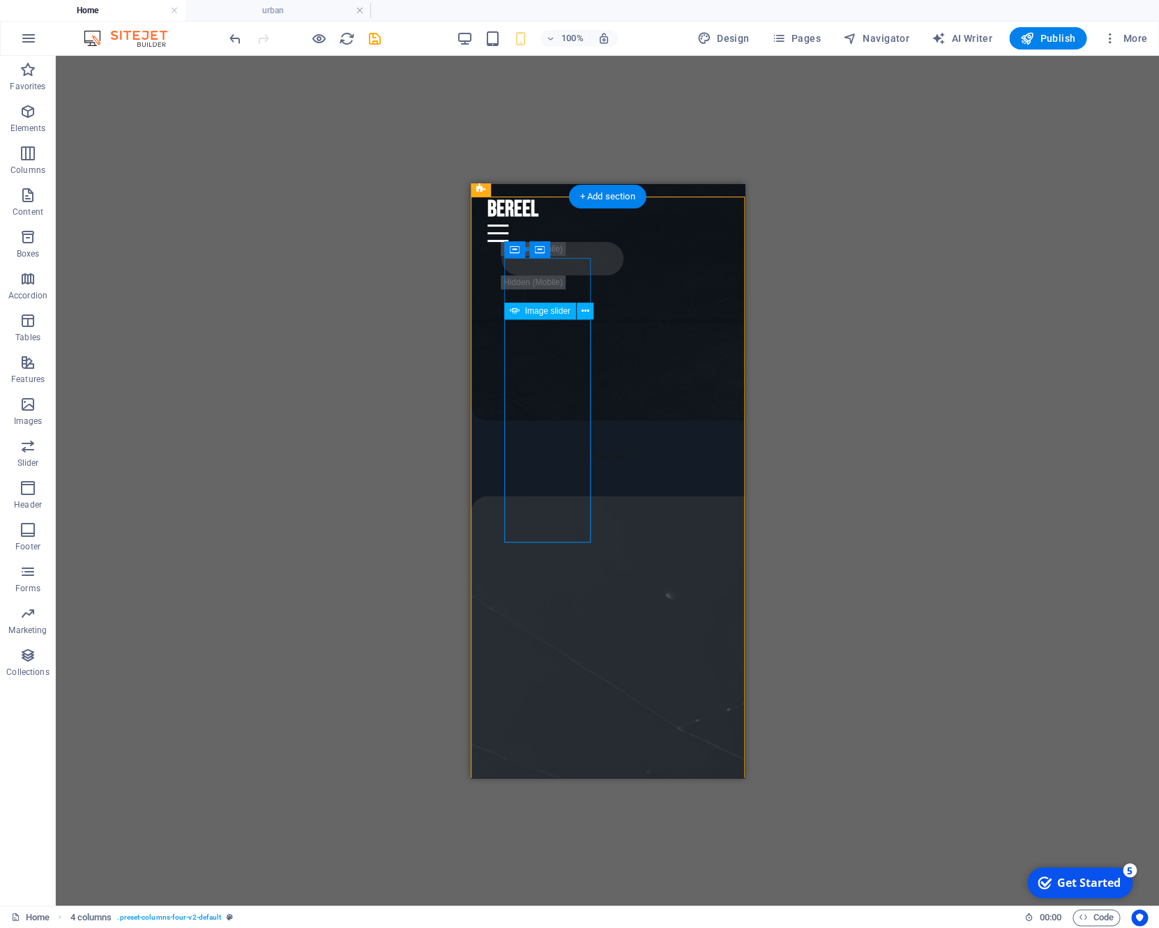
select select "rem"
select select "fade"
select select "ms"
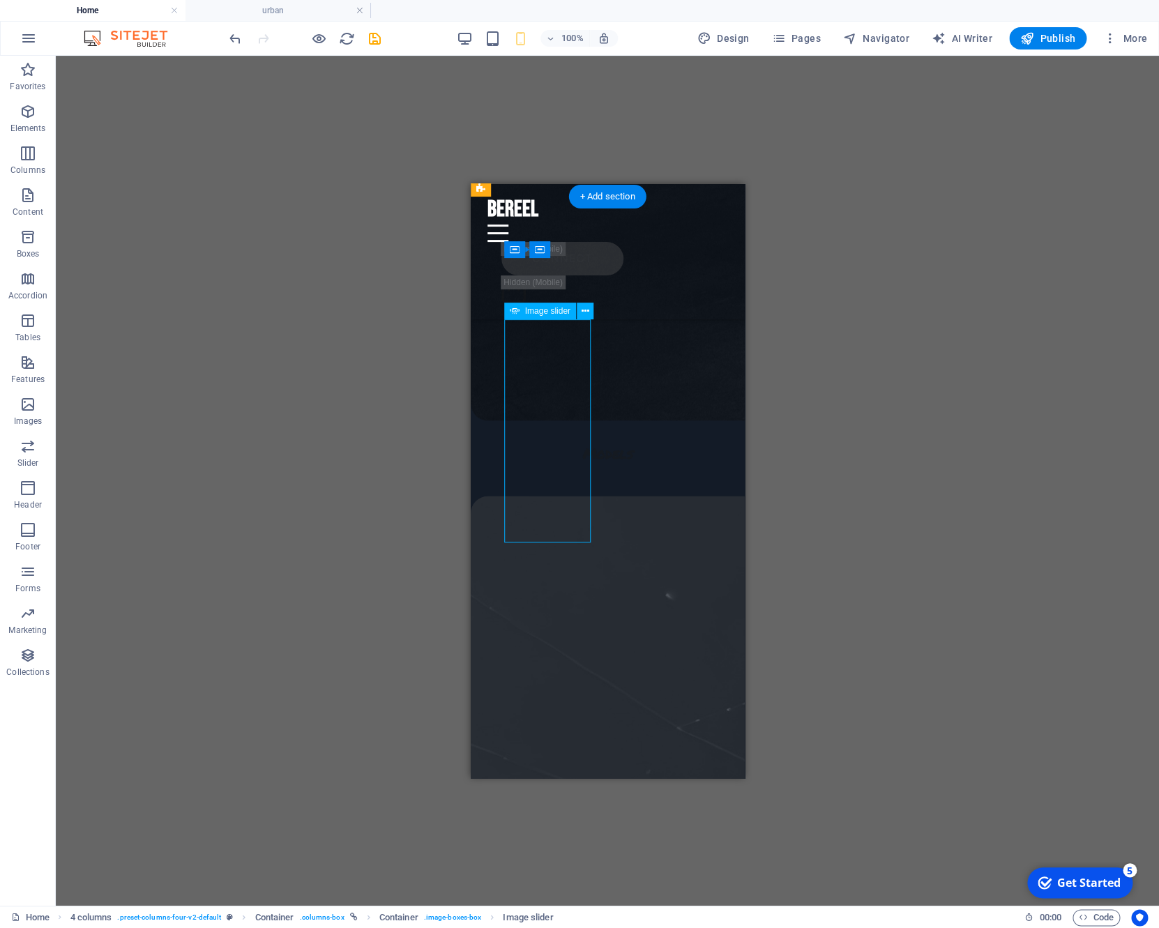
select select "s"
select select "progressive"
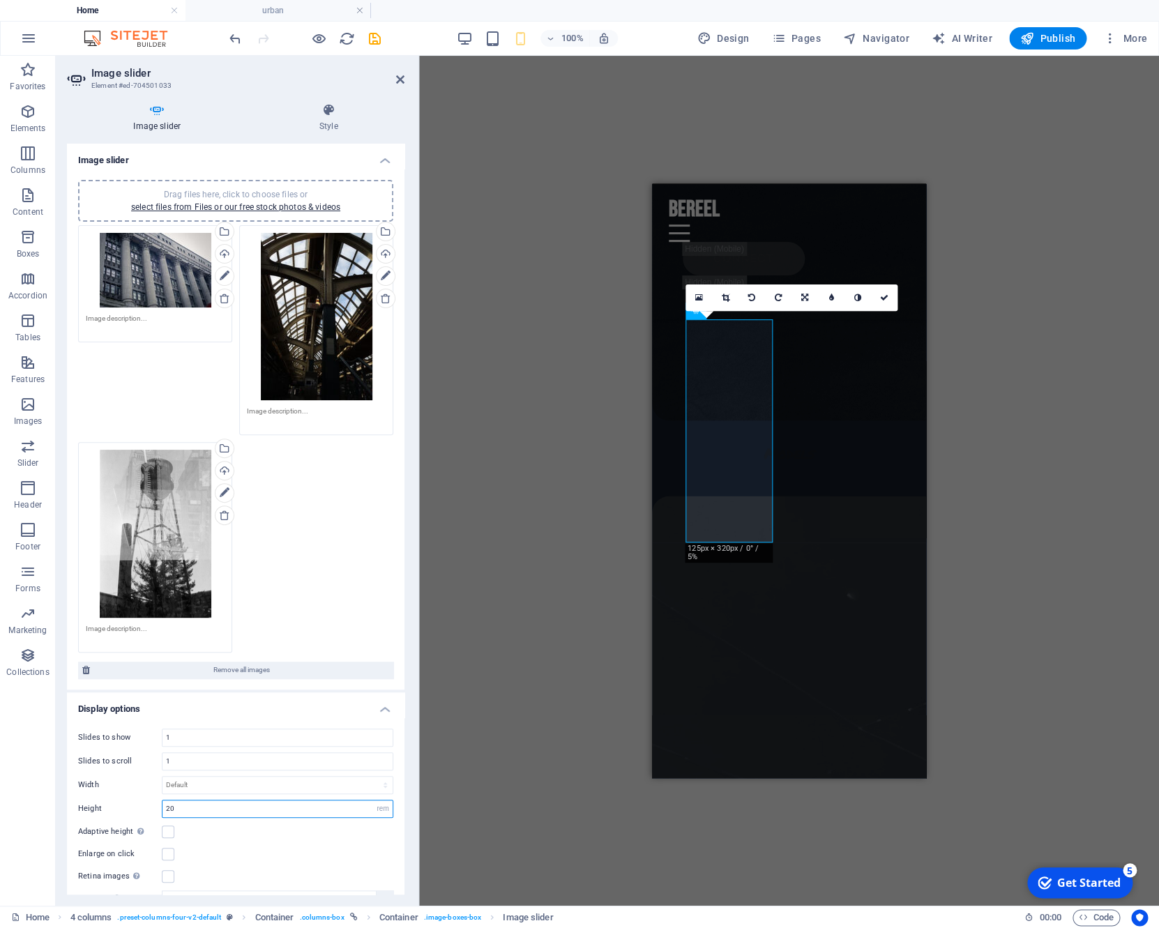
click at [211, 806] on input "20" at bounding box center [277, 808] width 230 height 17
type input "25"
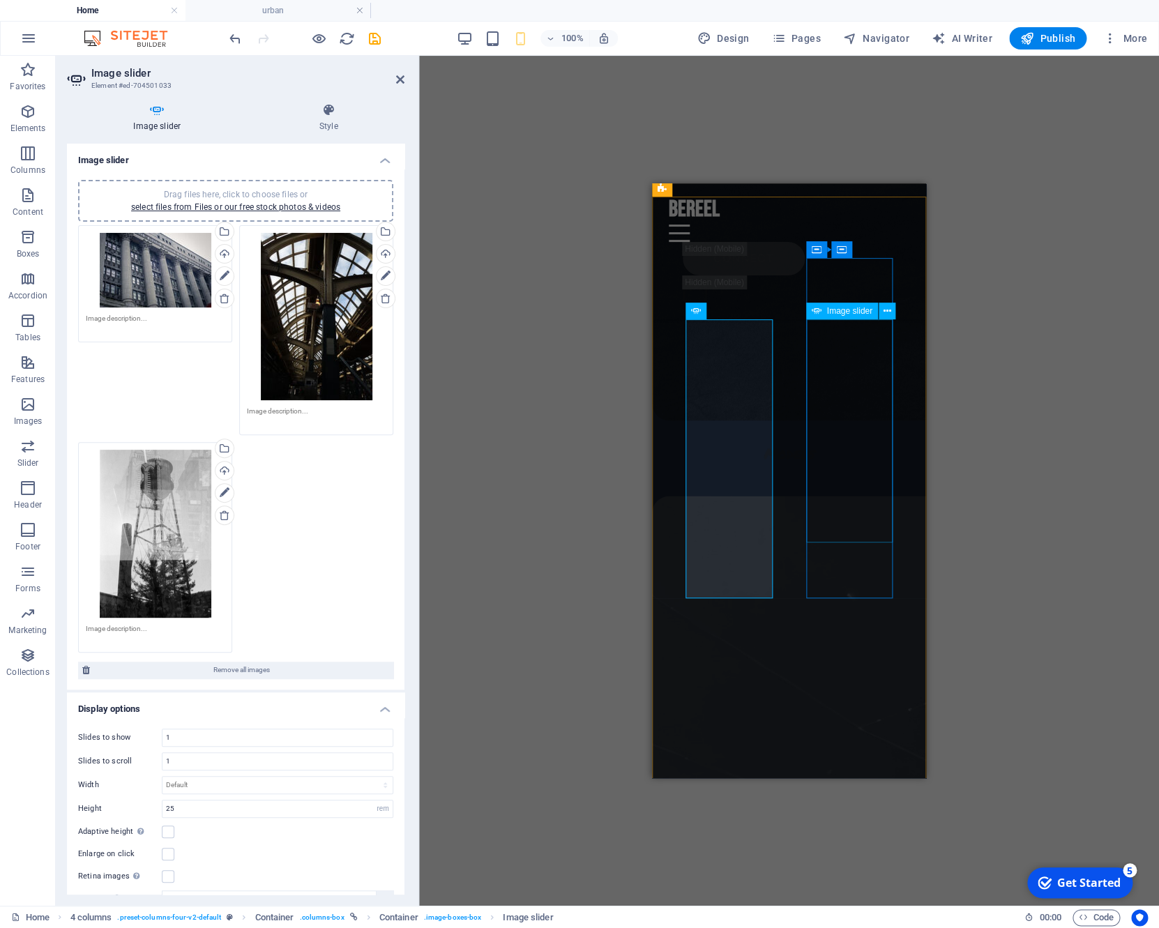
select select "rem"
select select "fade"
select select "ms"
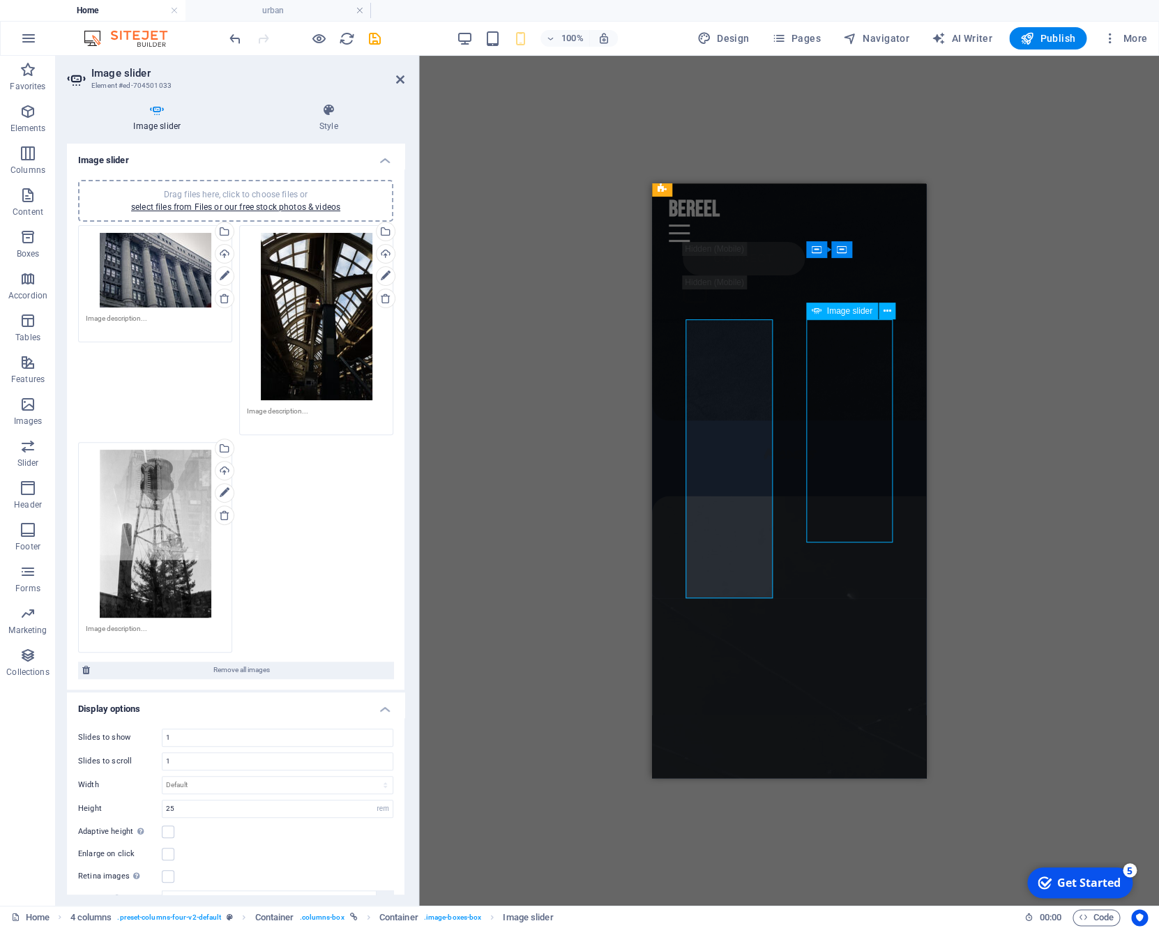
select select "s"
select select "progressive"
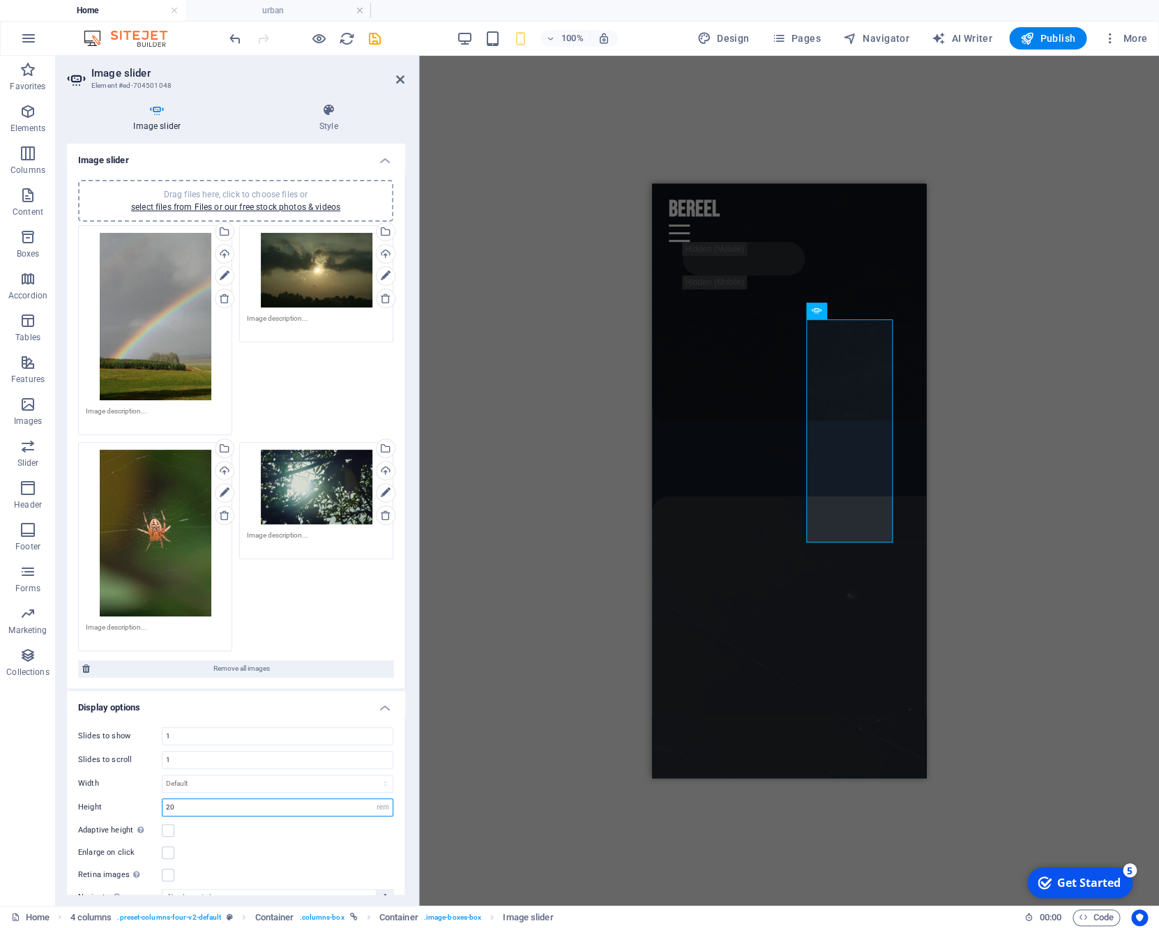
click at [216, 809] on input "20" at bounding box center [277, 807] width 230 height 17
type input "25"
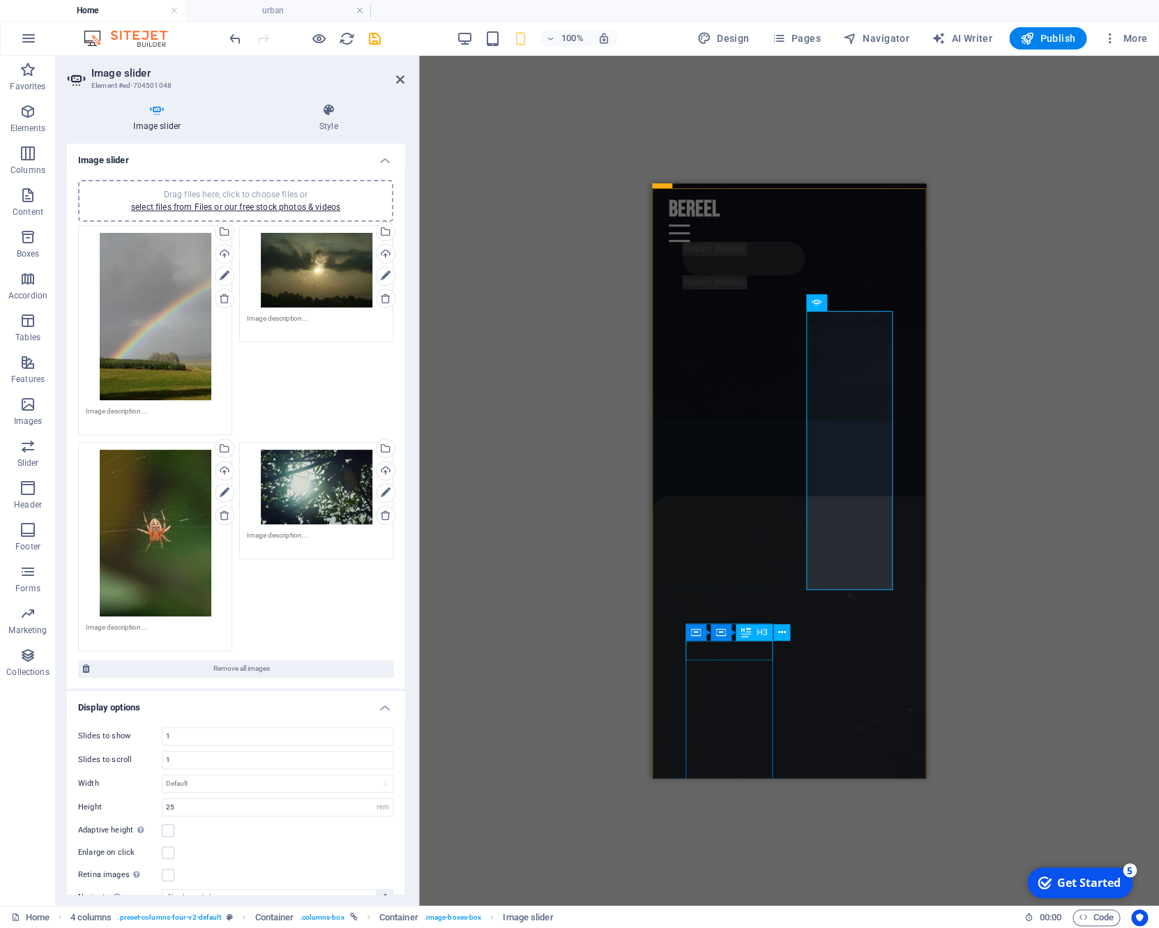
scroll to position [5758, 0]
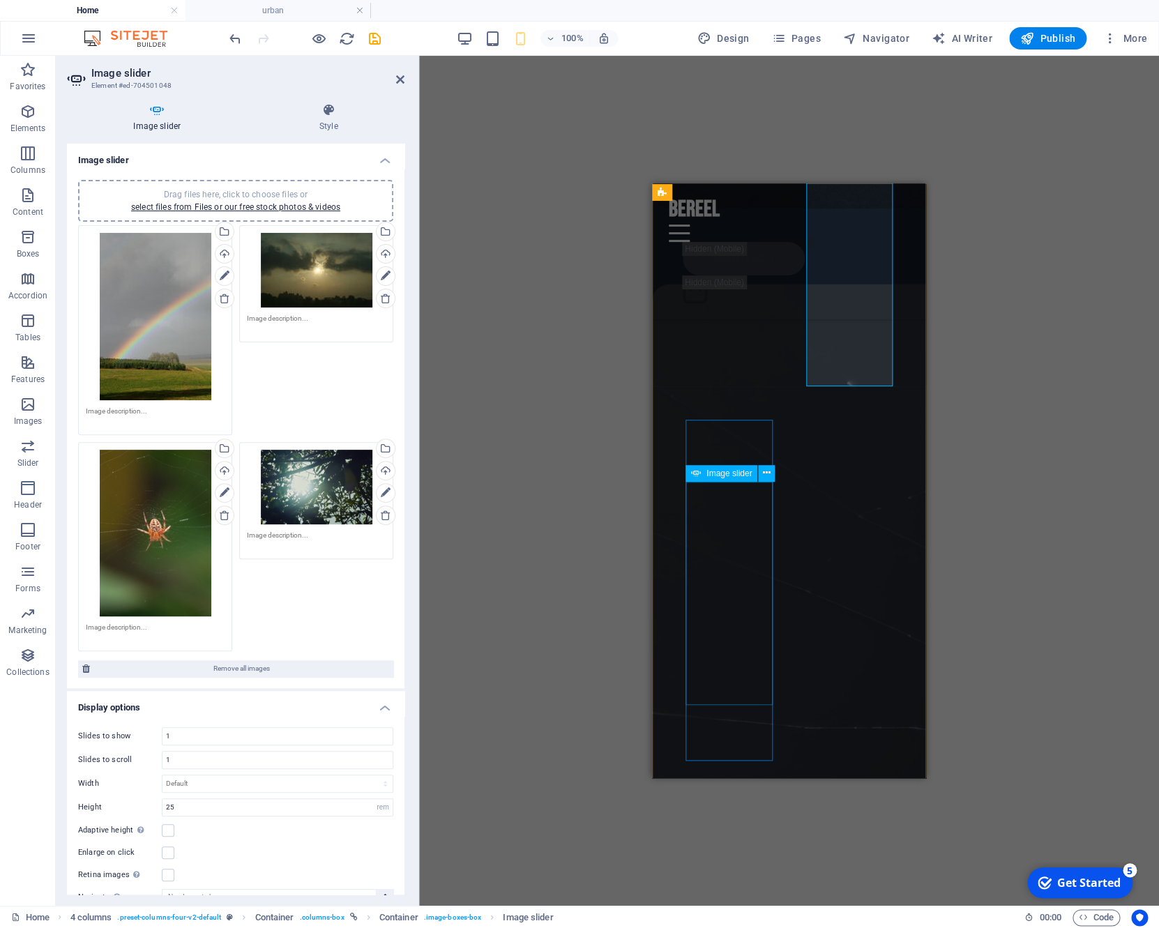
select select "rem"
select select "fade"
select select "ms"
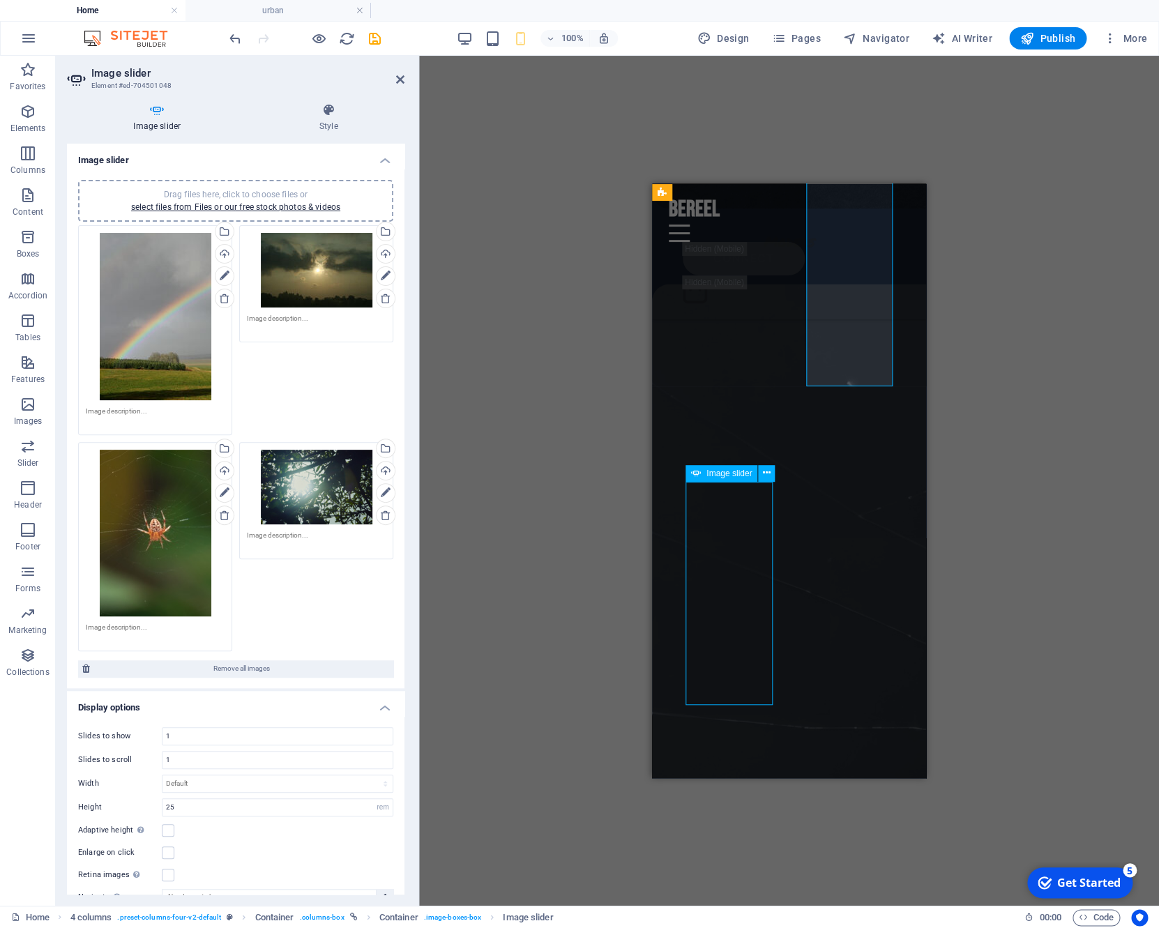
select select "s"
select select "progressive"
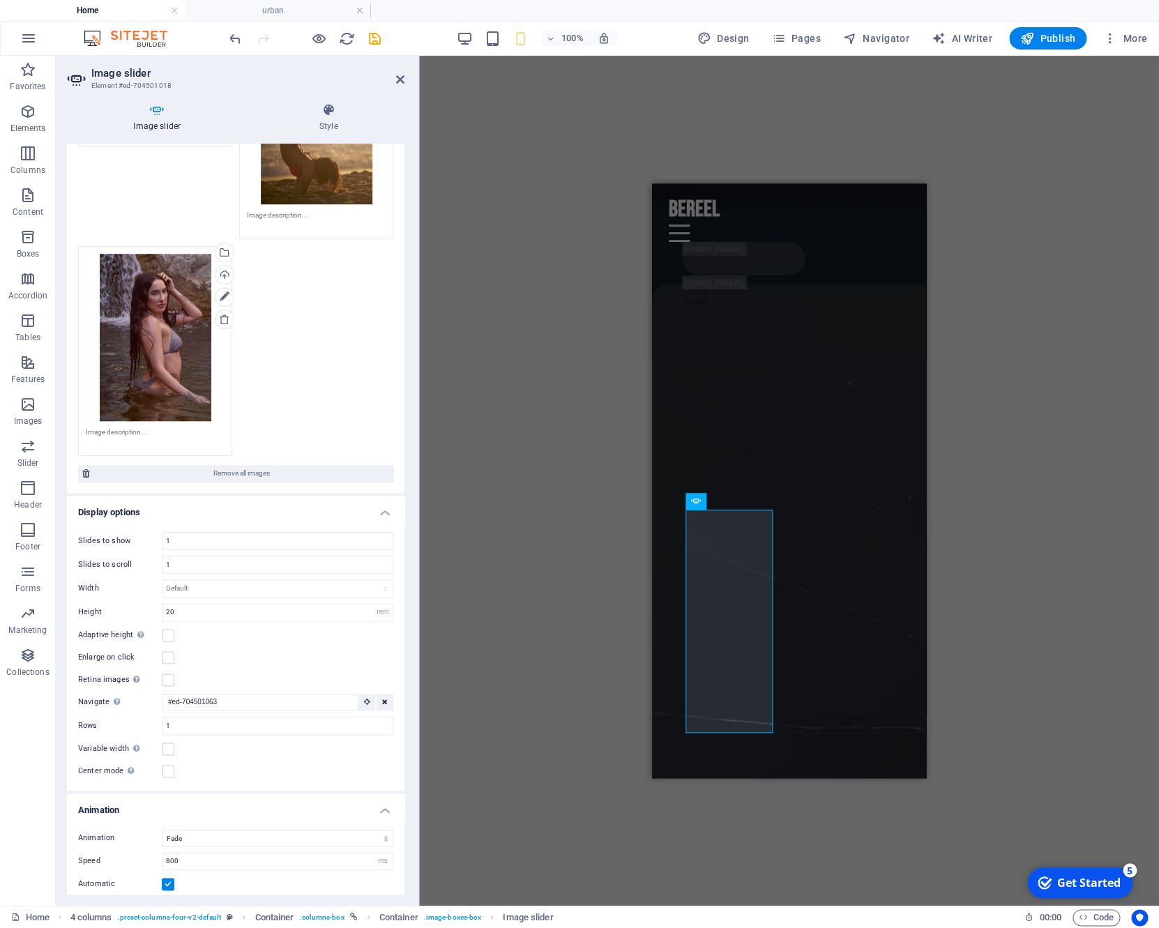
scroll to position [5674, 0]
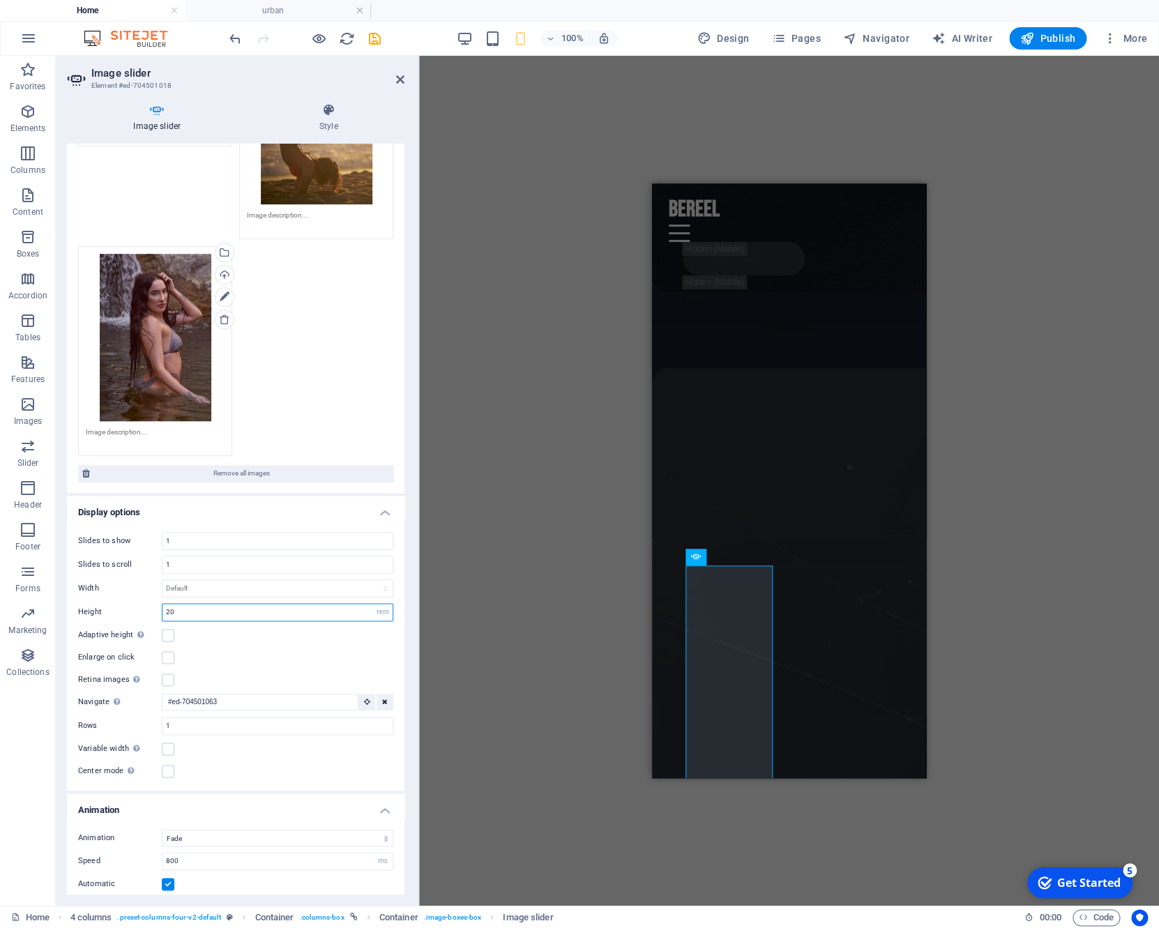
click at [203, 615] on input "20" at bounding box center [277, 612] width 230 height 17
type input "25"
click at [634, 664] on div "H2 Banner Banner Container Menu Bar Logo Spacer Spacer Button Unequal Columns C…" at bounding box center [789, 481] width 740 height 850
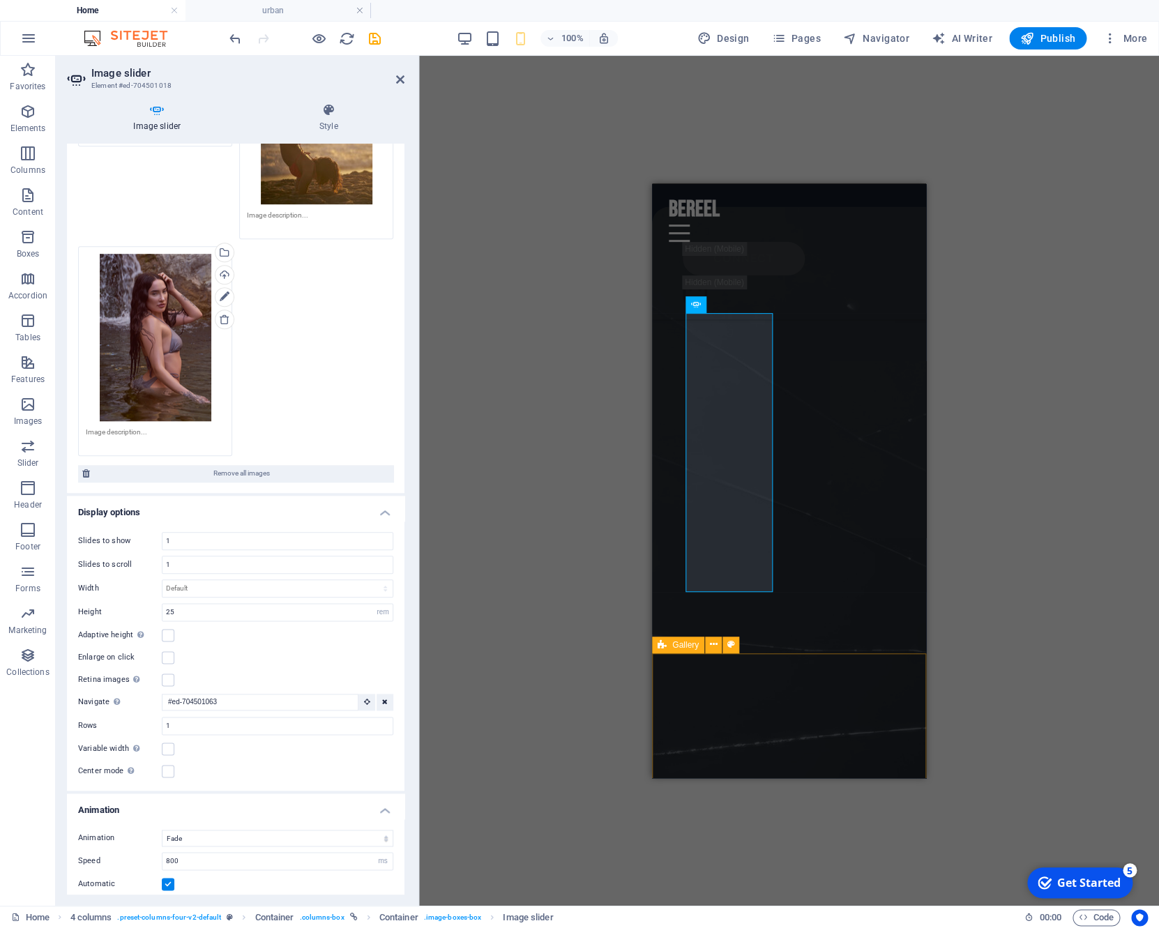
scroll to position [5737, 0]
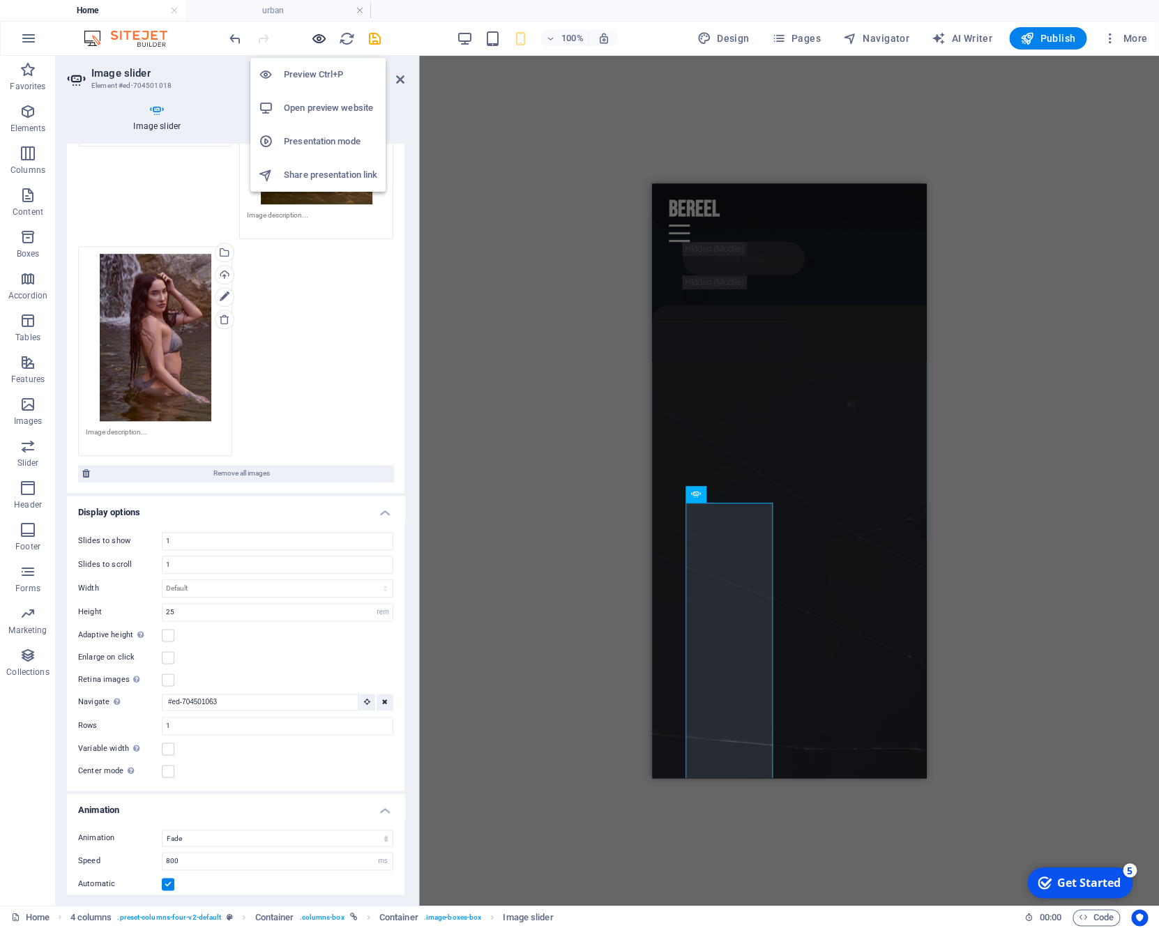
click at [314, 38] on icon "button" at bounding box center [319, 39] width 16 height 16
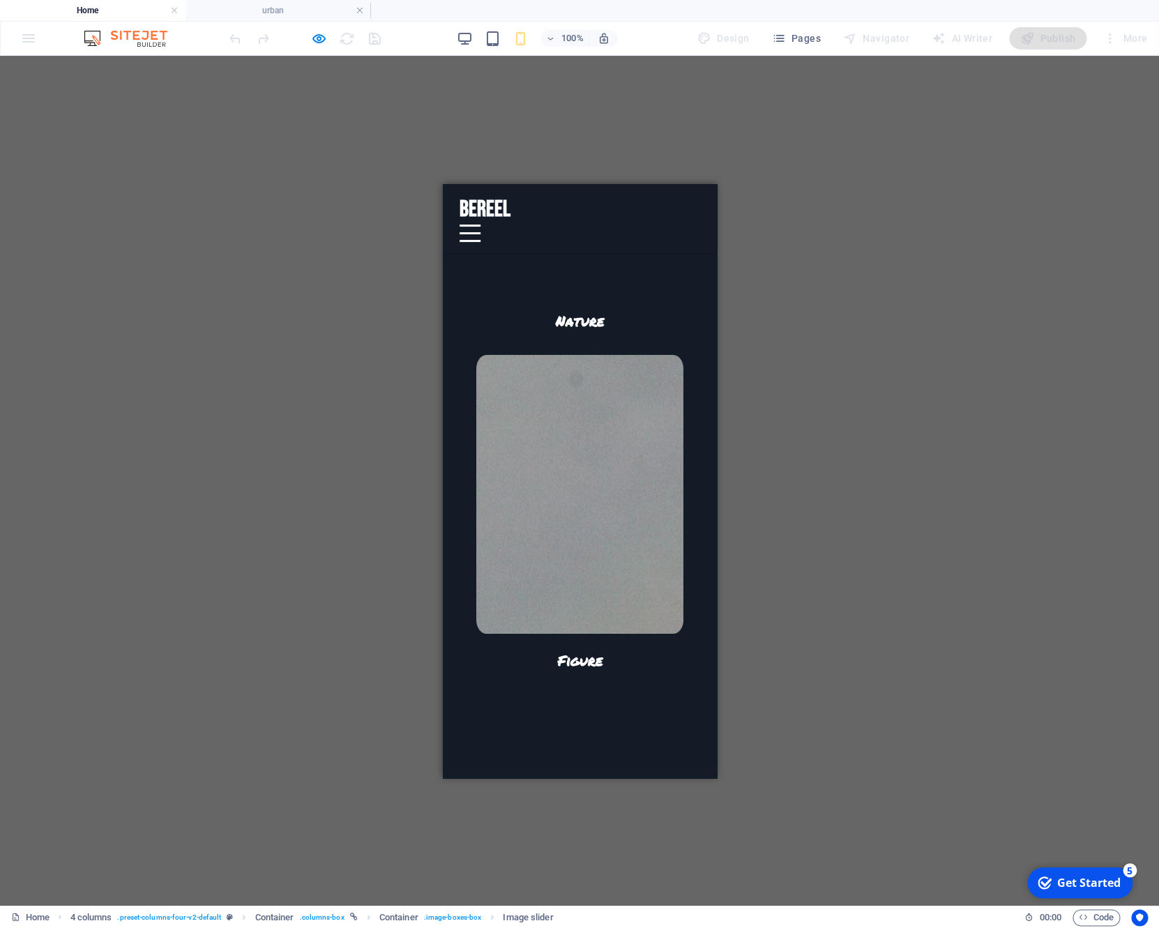
scroll to position [4253, 0]
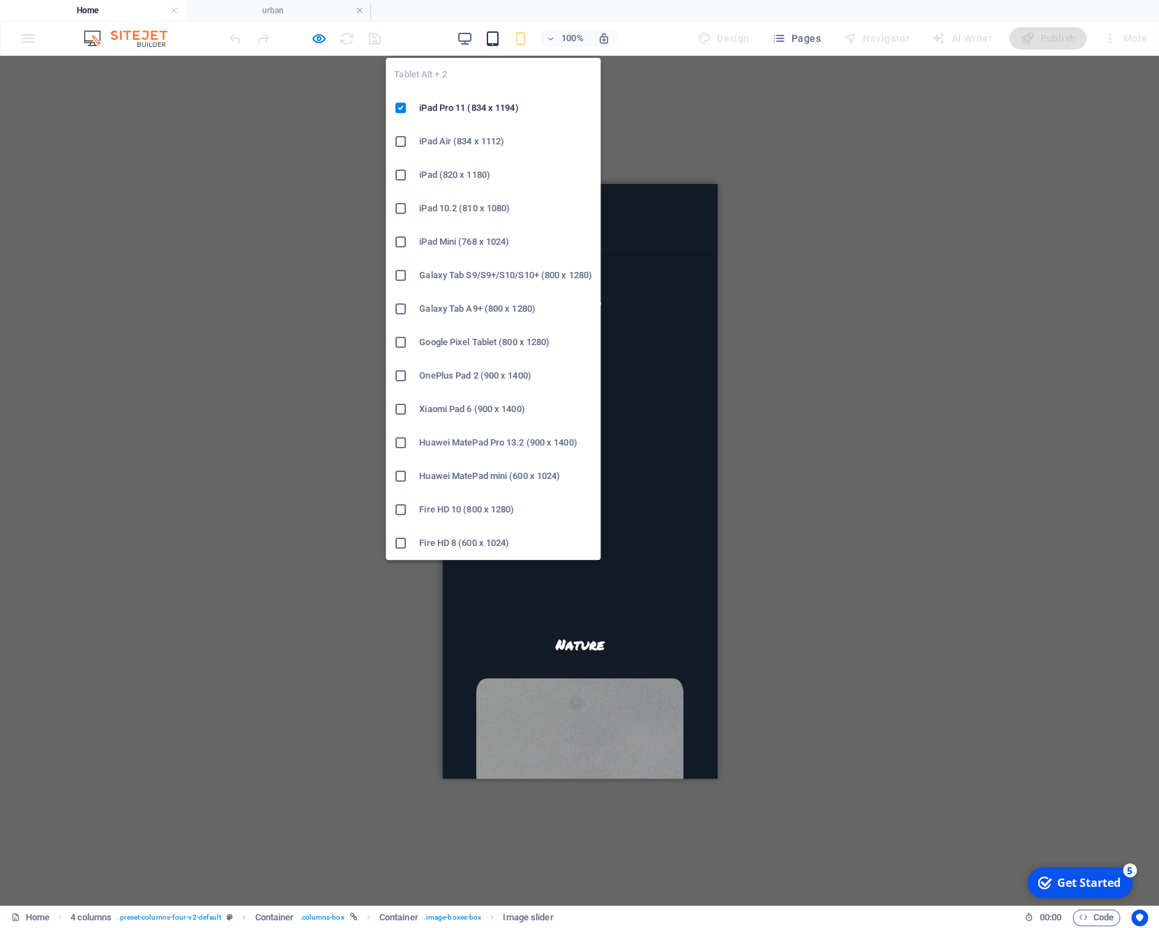
click at [495, 34] on icon "button" at bounding box center [492, 39] width 16 height 16
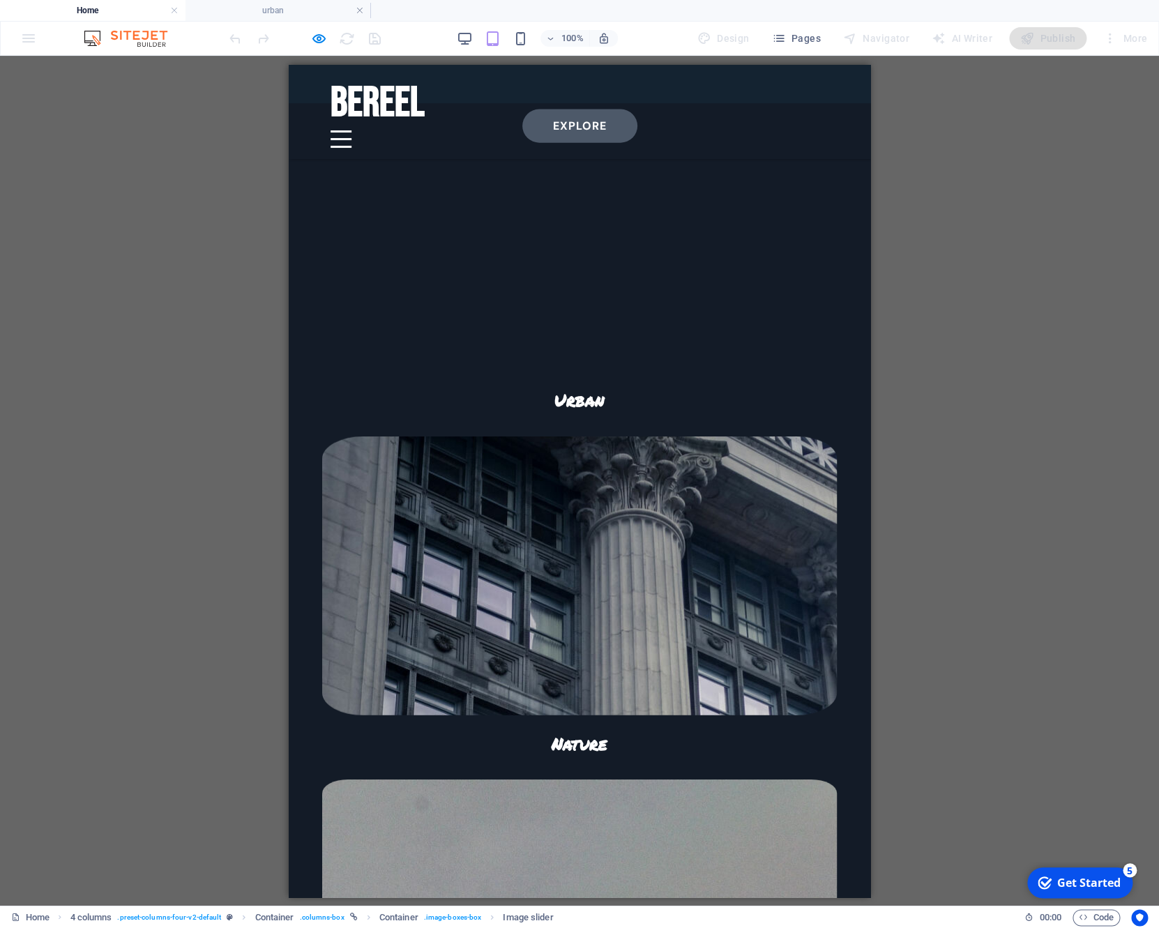
scroll to position [6168, 0]
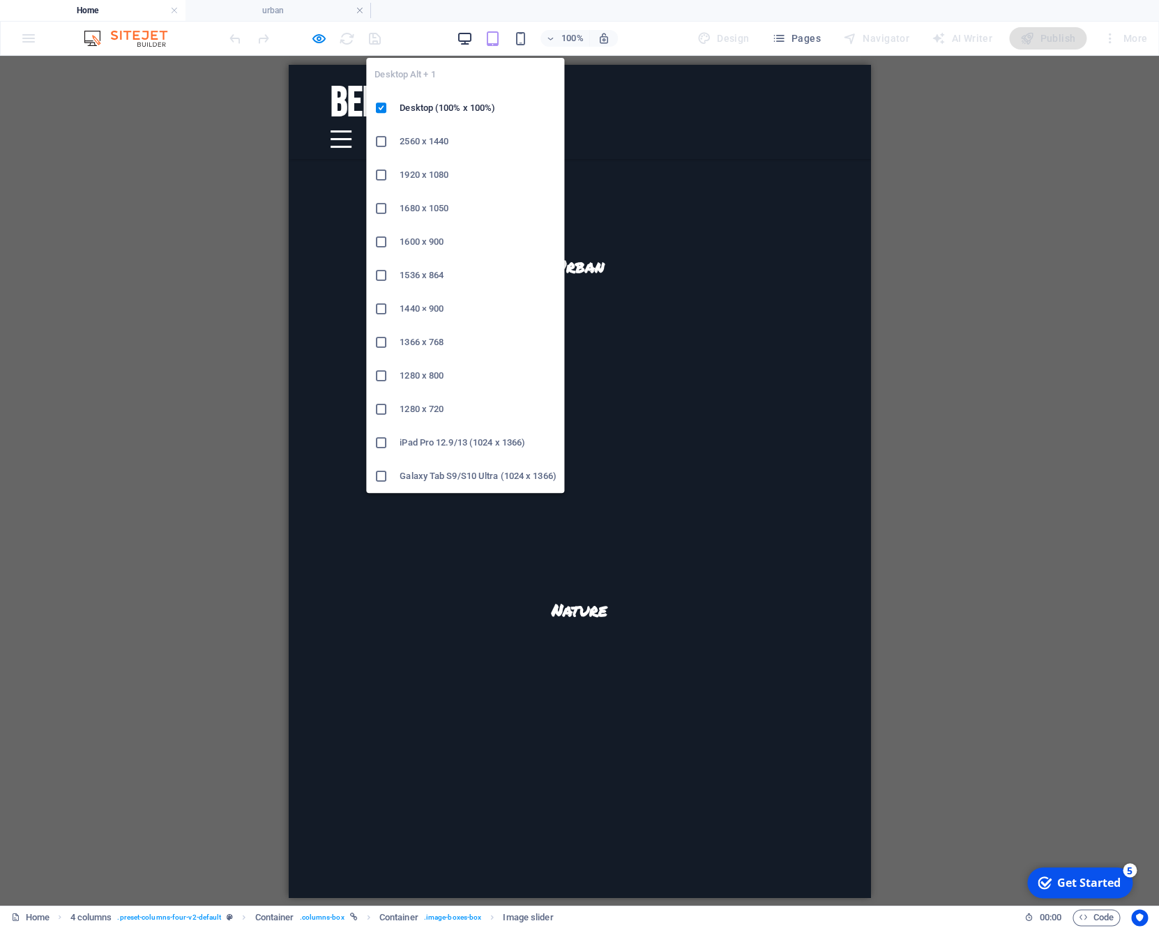
click at [471, 41] on icon "button" at bounding box center [465, 39] width 16 height 16
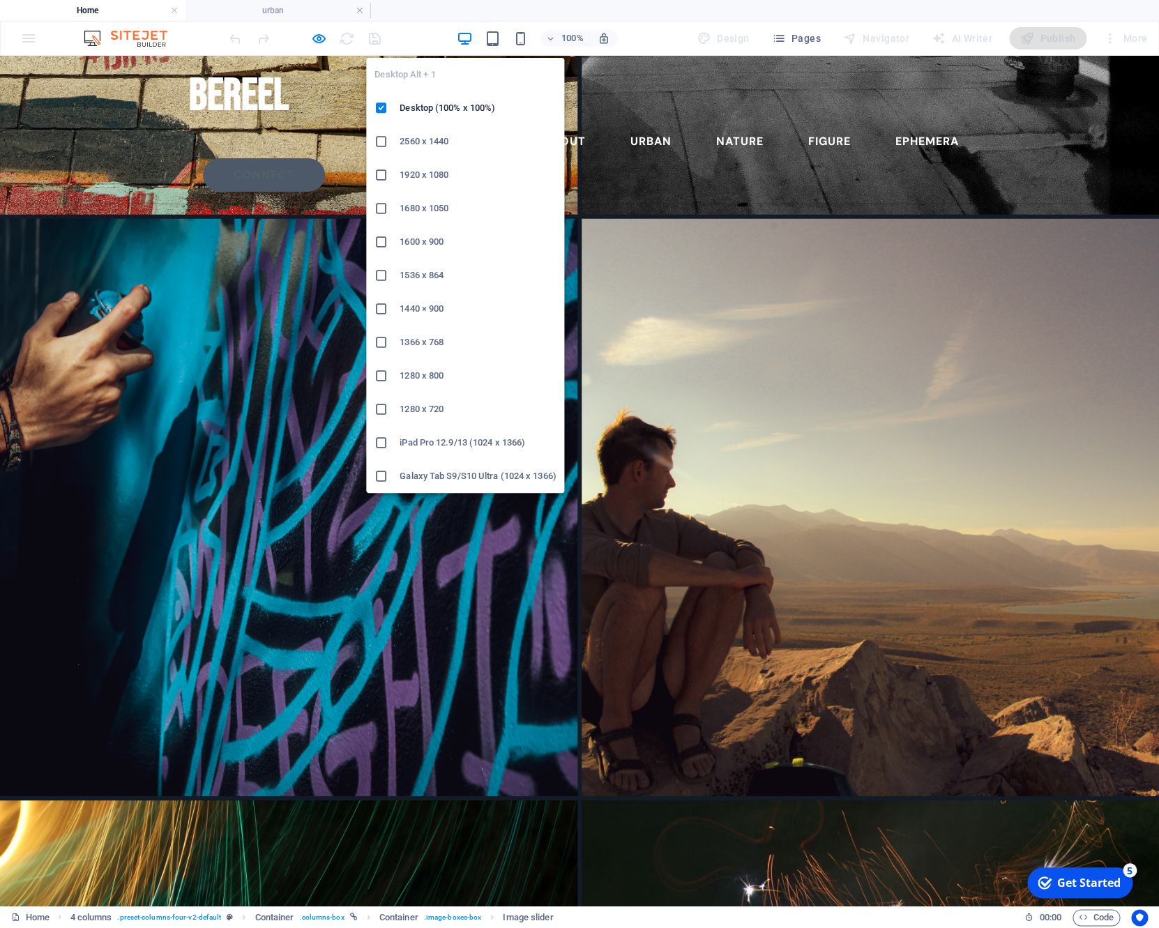
scroll to position [9028, 0]
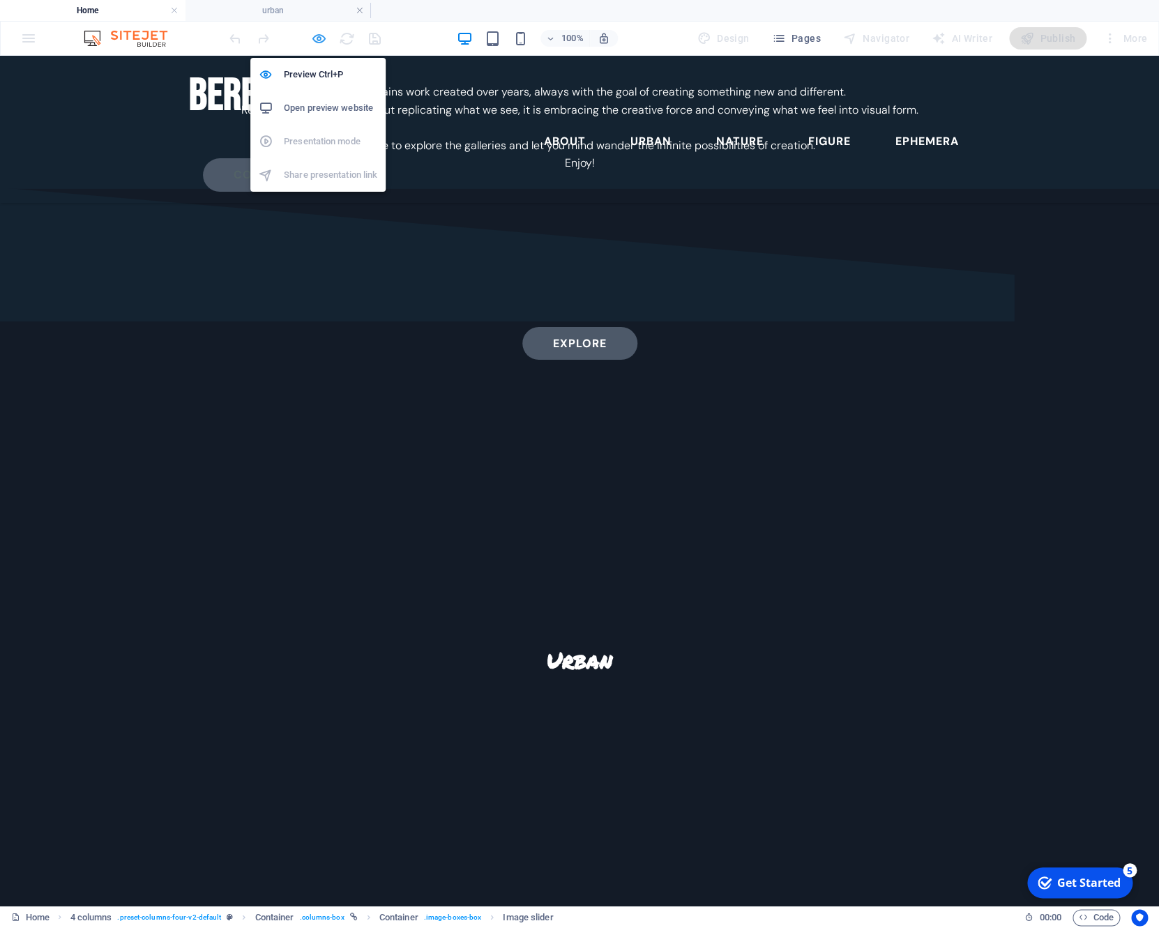
click at [319, 36] on icon "button" at bounding box center [319, 39] width 16 height 16
select select "rem"
select select "fade"
select select "ms"
select select "s"
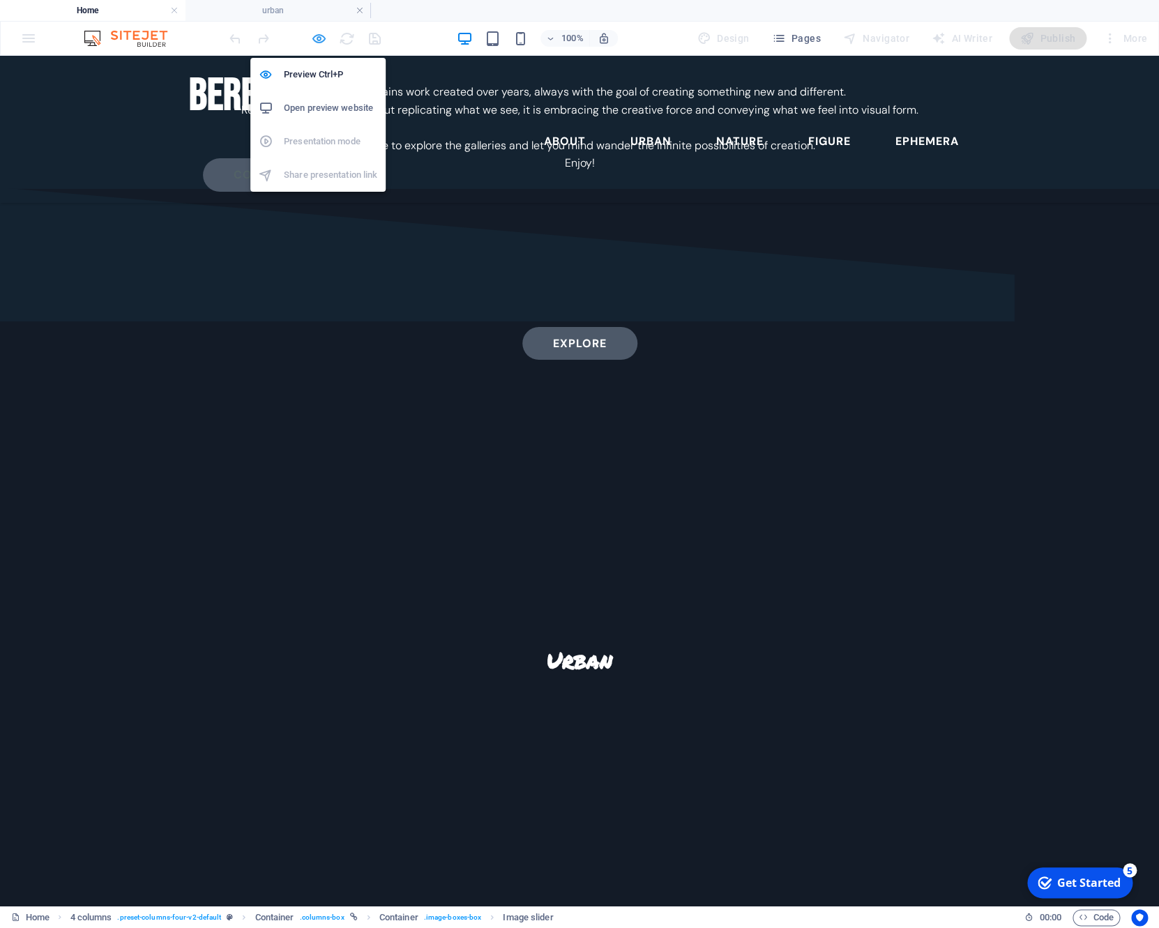
select select "progressive"
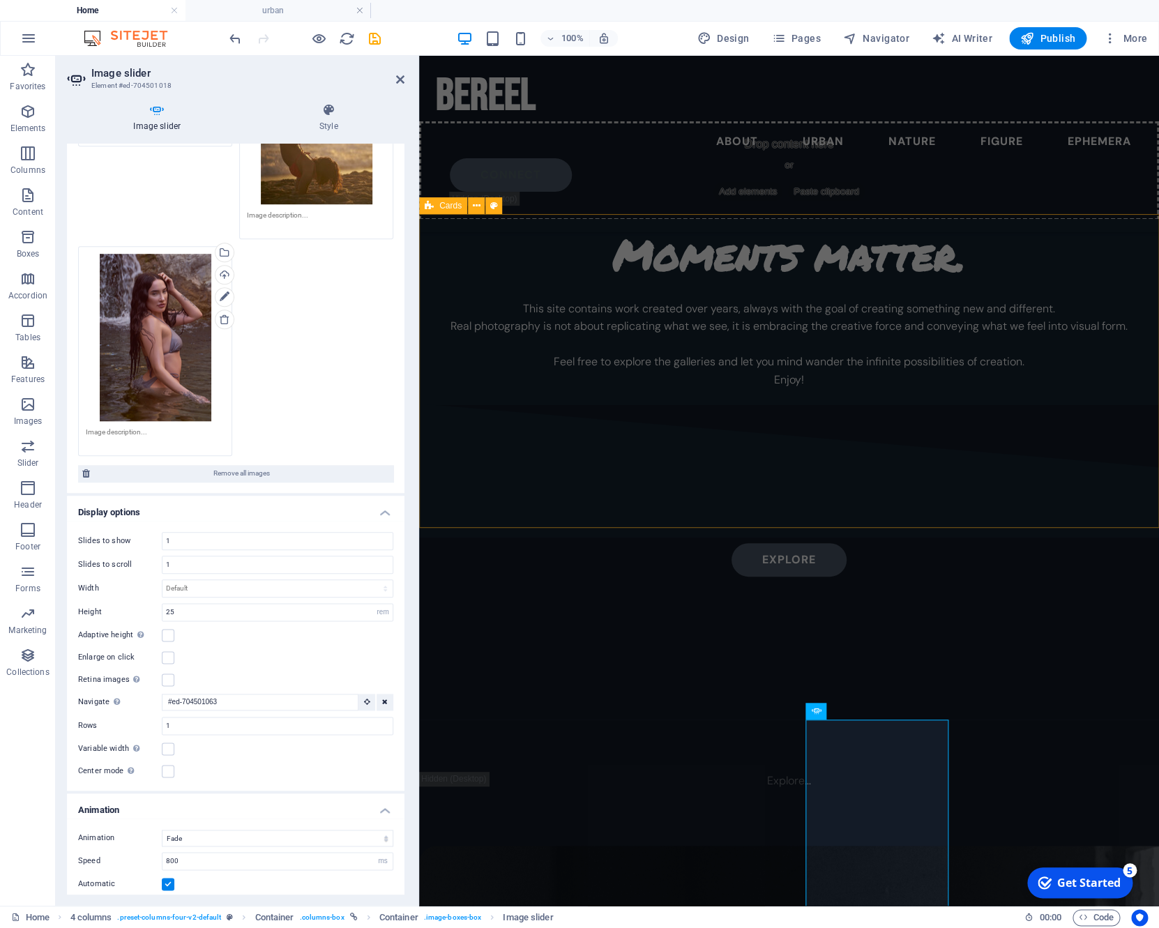
scroll to position [7012, 0]
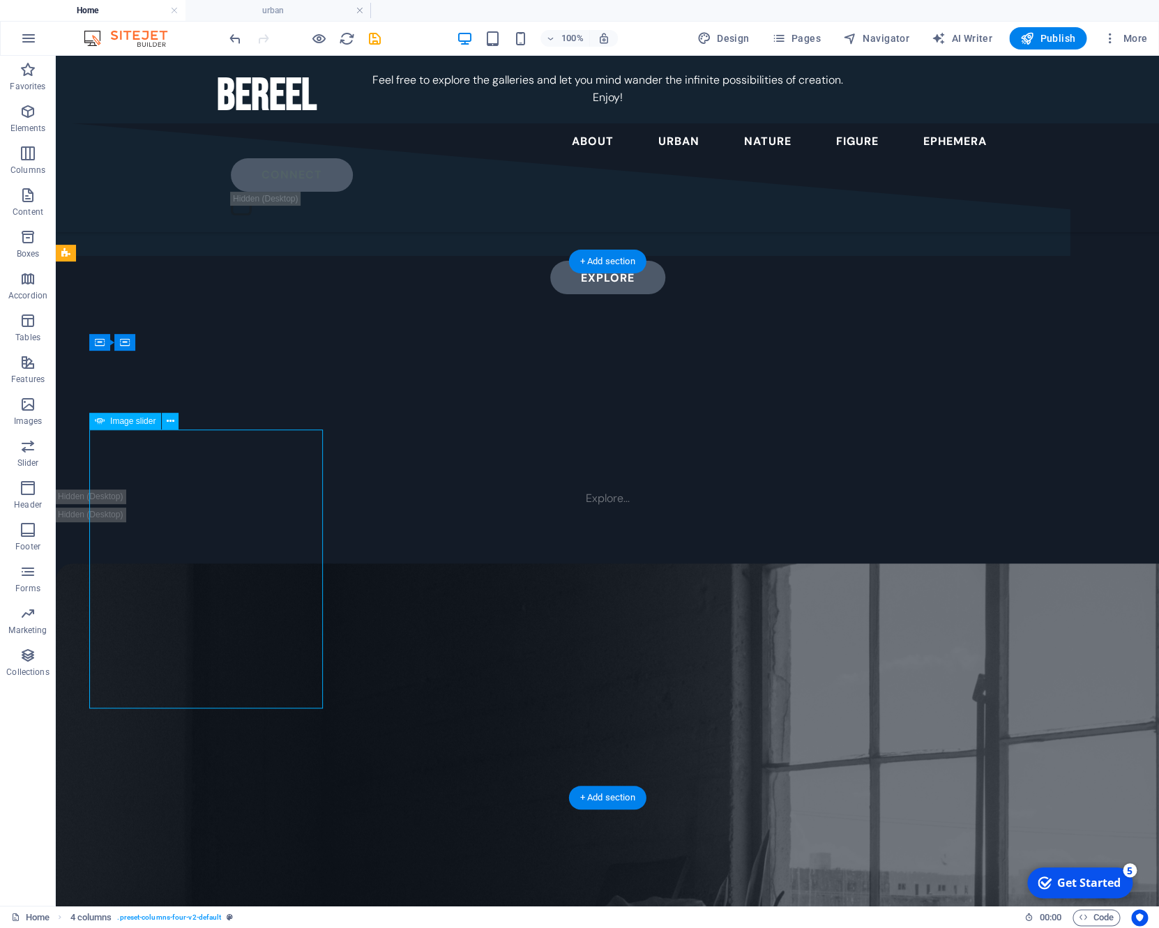
select select "rem"
select select "fade"
select select "ms"
select select "s"
select select "progressive"
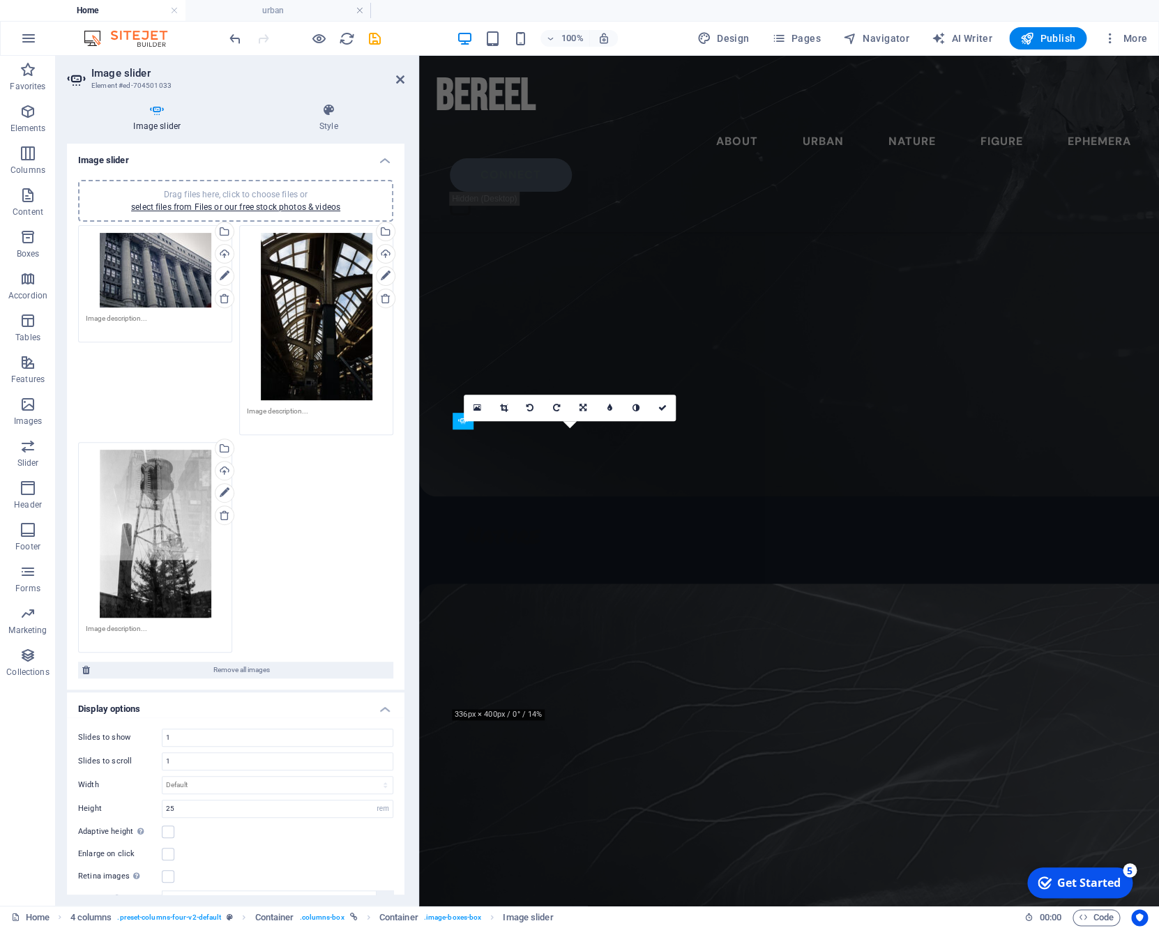
scroll to position [7012, 0]
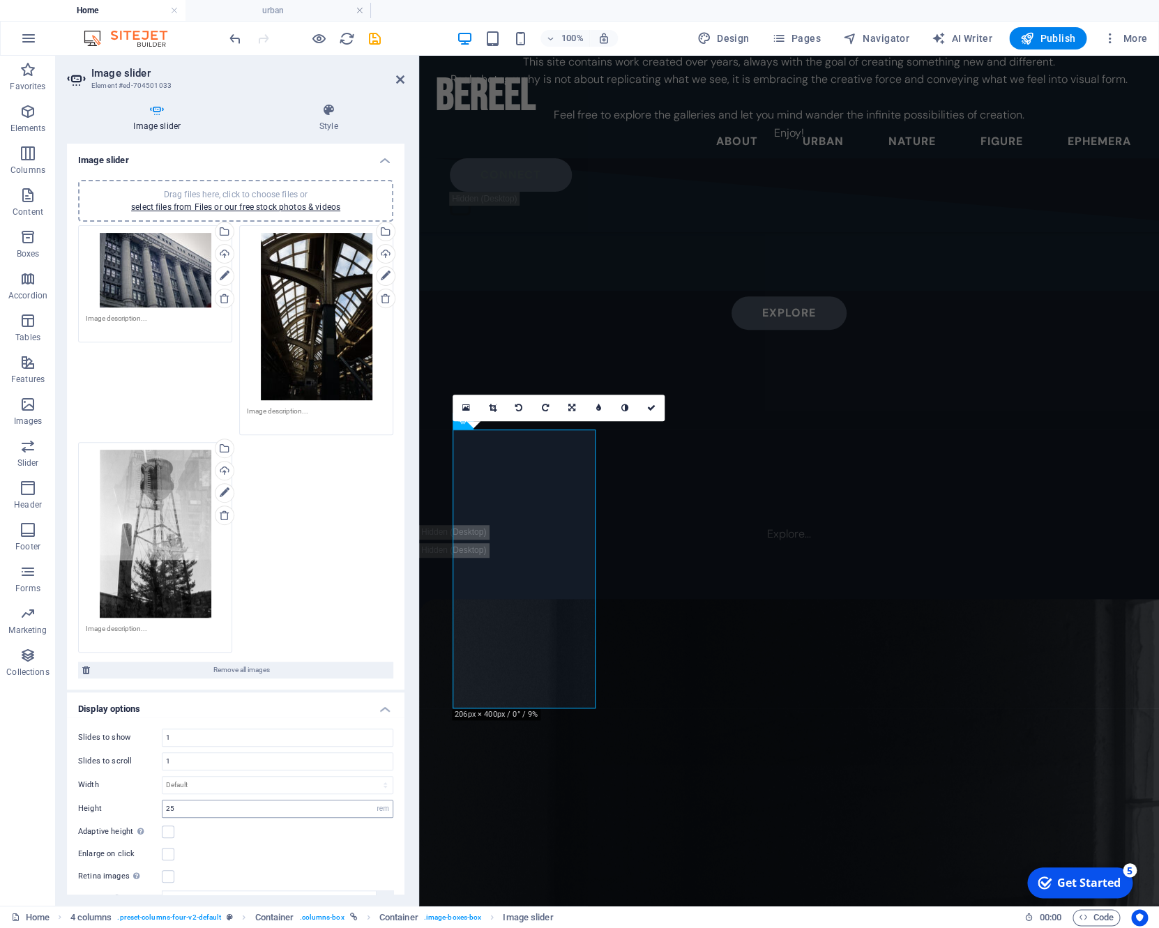
click at [184, 808] on input "25" at bounding box center [277, 808] width 230 height 17
type input "35"
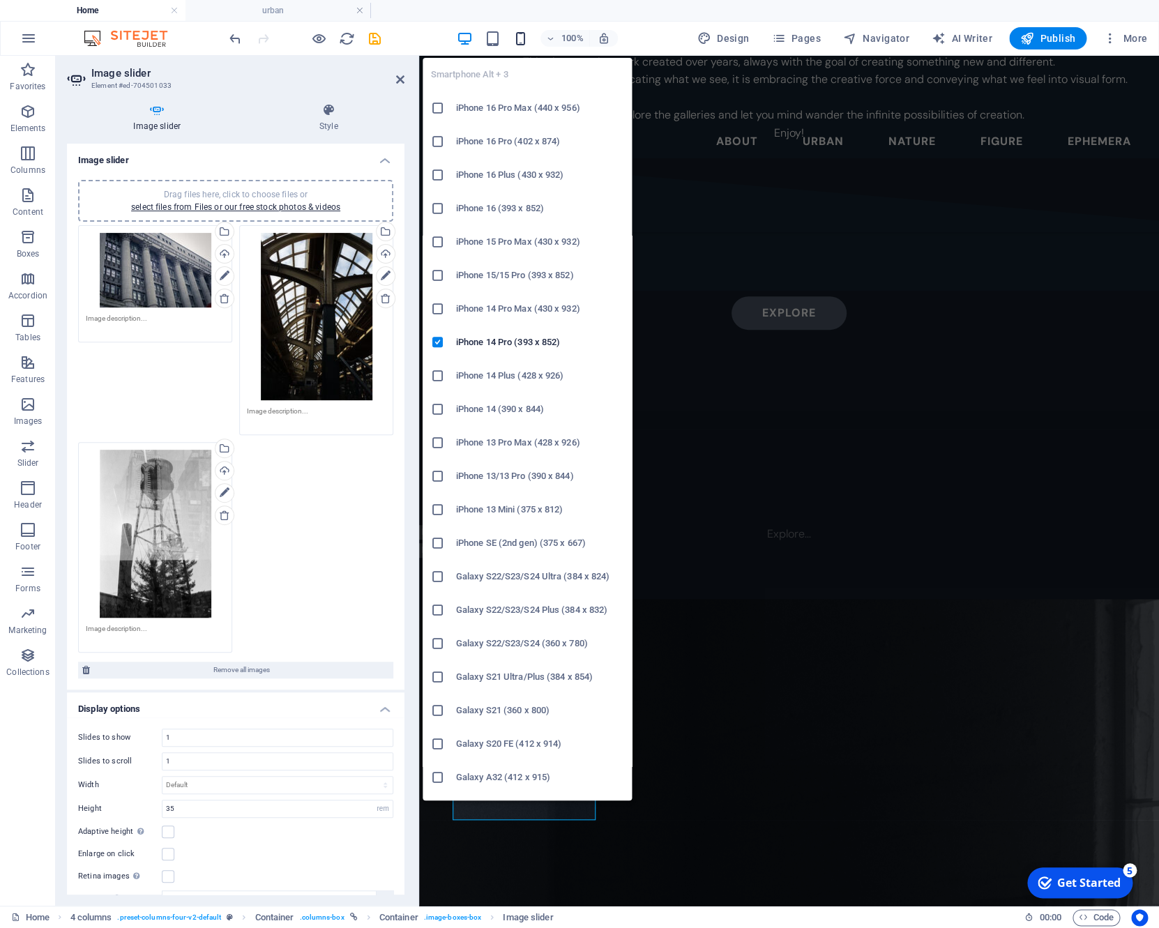
click at [525, 39] on icon "button" at bounding box center [520, 39] width 16 height 16
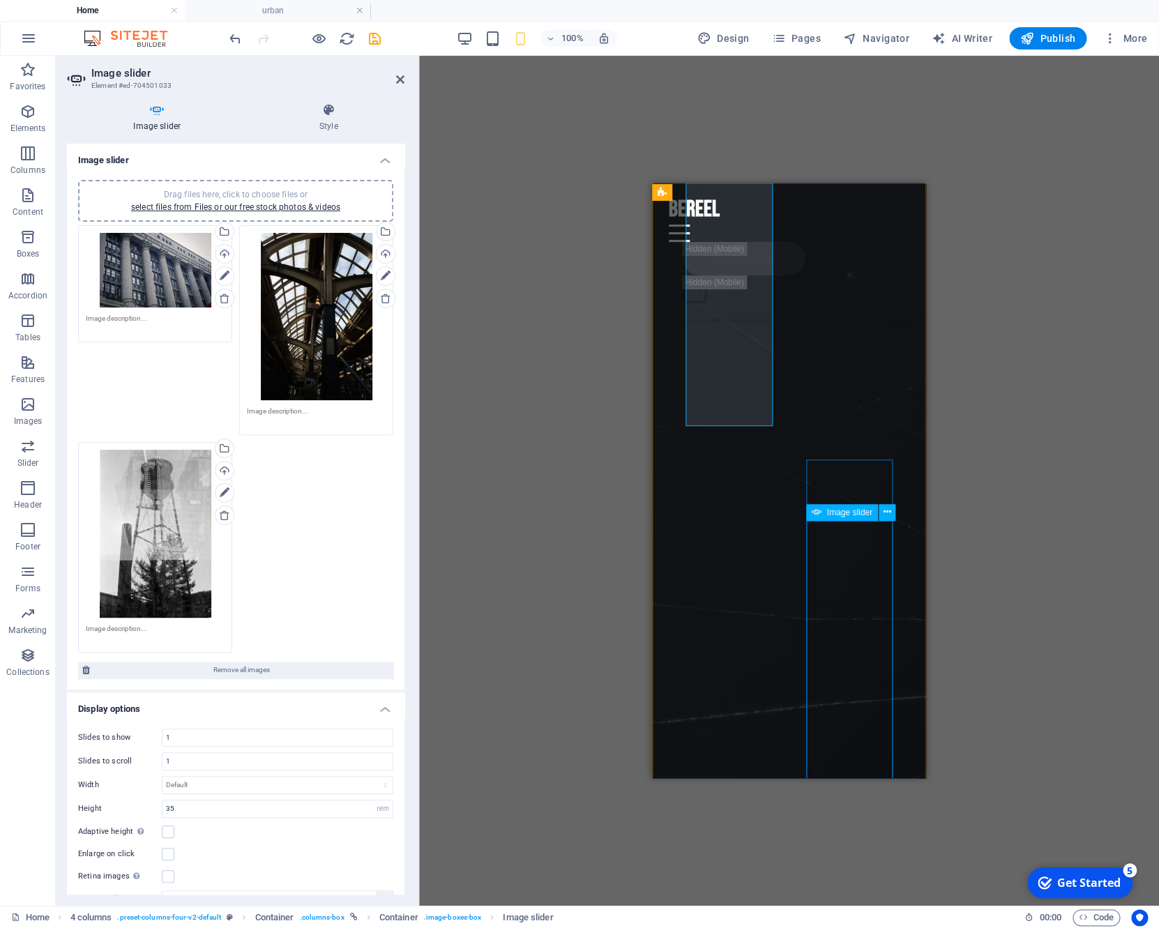
scroll to position [5643, 0]
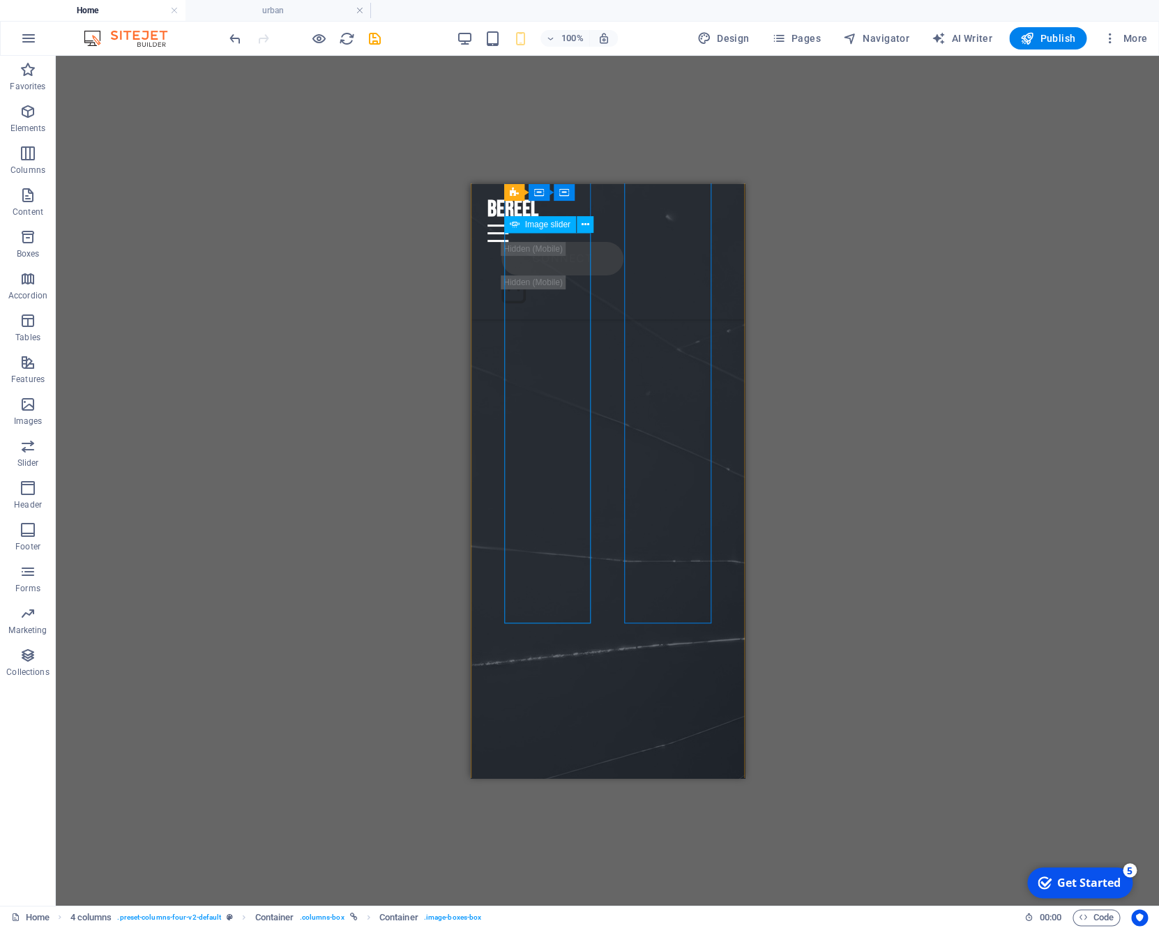
scroll to position [6011, 0]
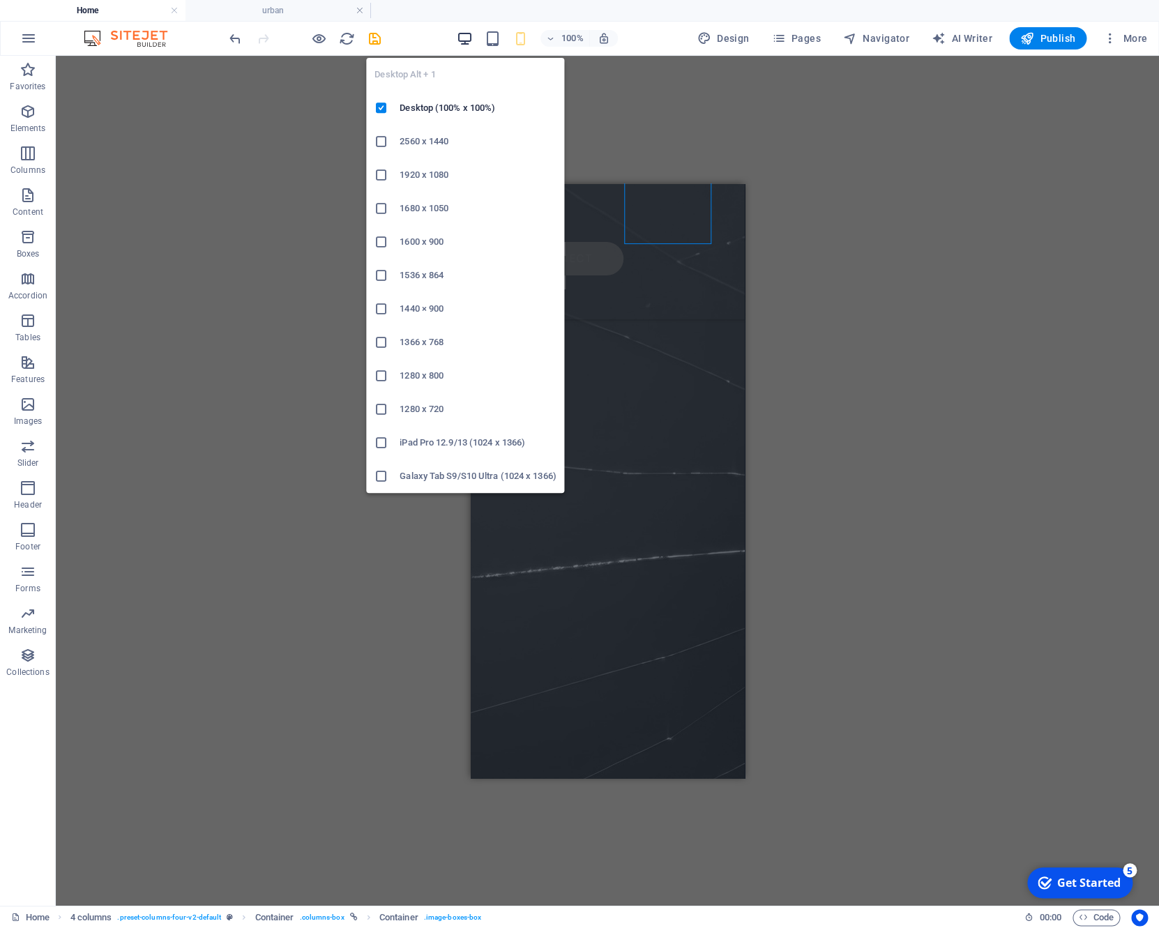
click at [473, 33] on icon "button" at bounding box center [465, 39] width 16 height 16
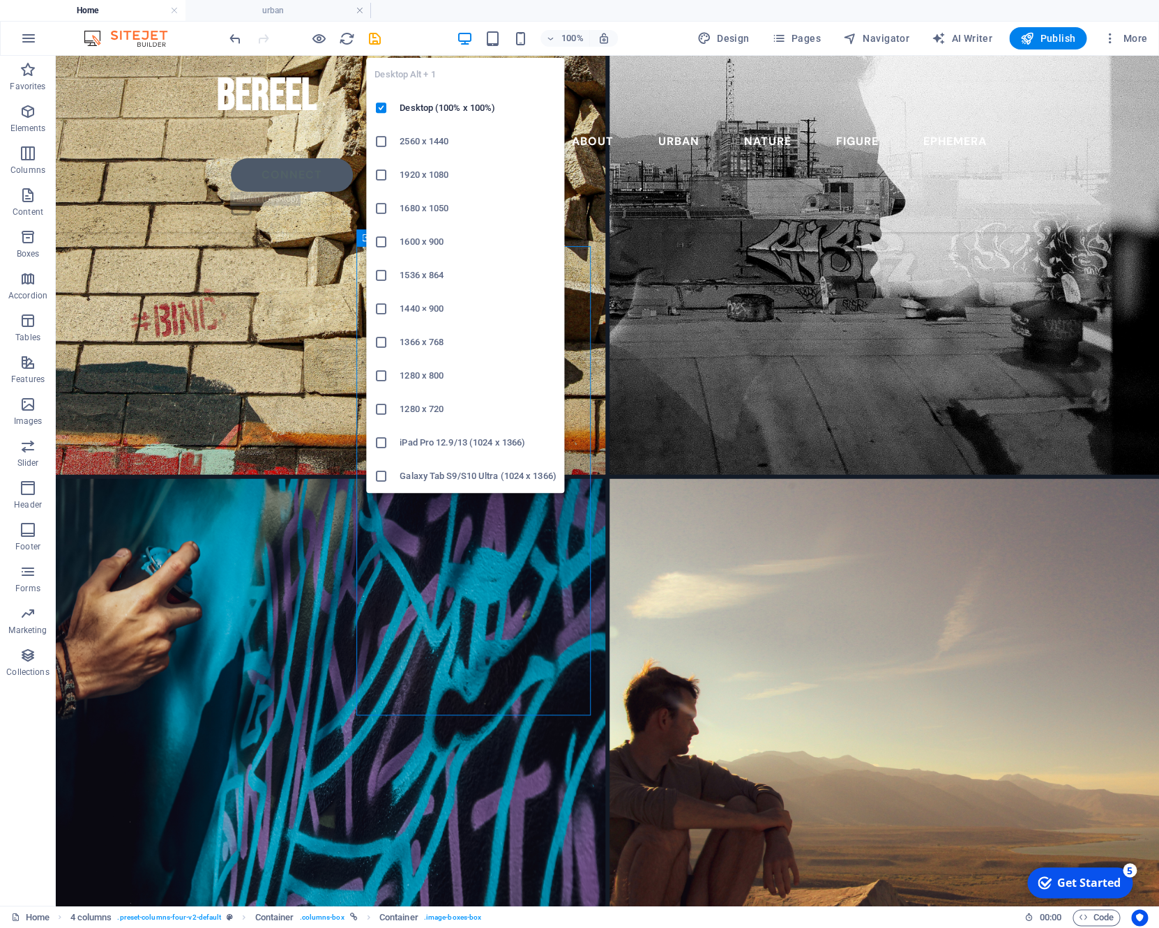
scroll to position [9313, 0]
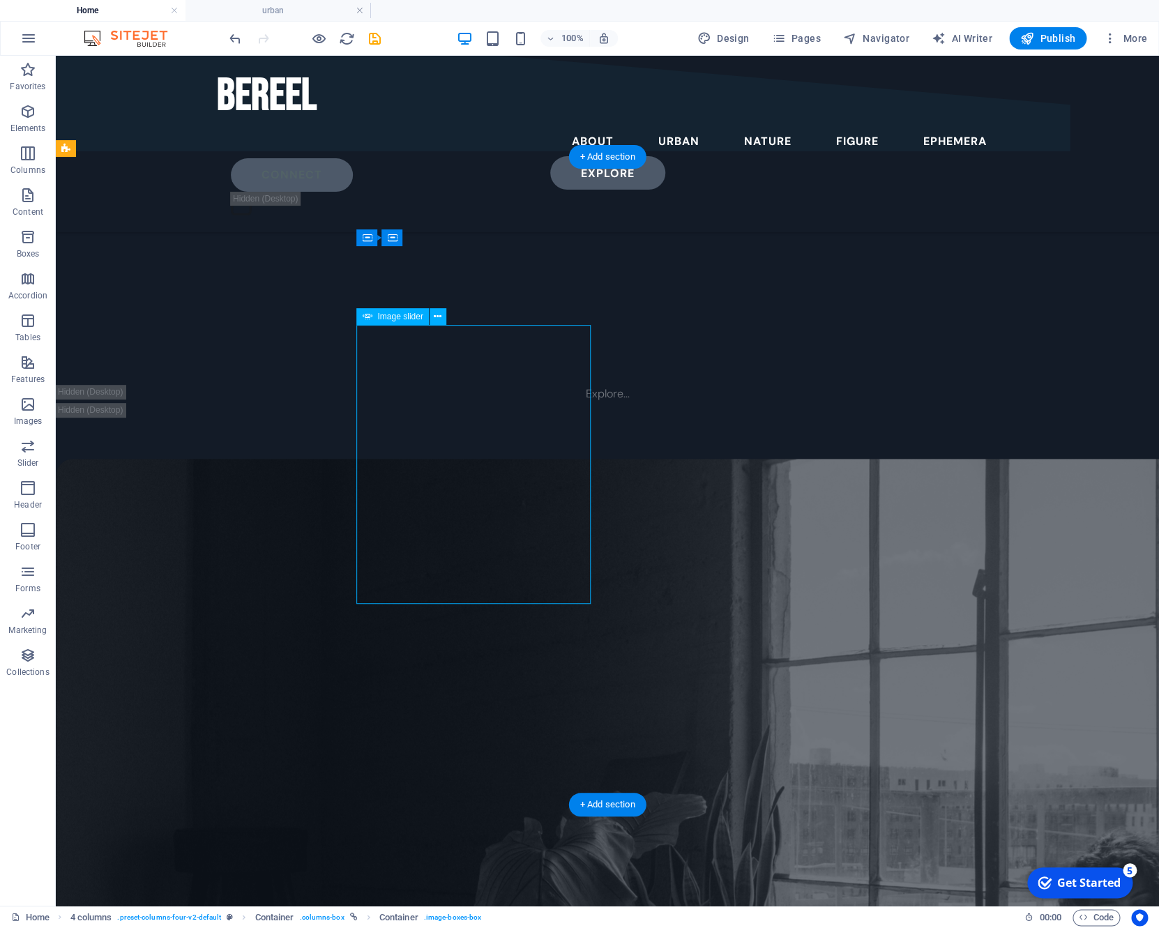
select select "rem"
select select "fade"
select select "ms"
select select "s"
select select "progressive"
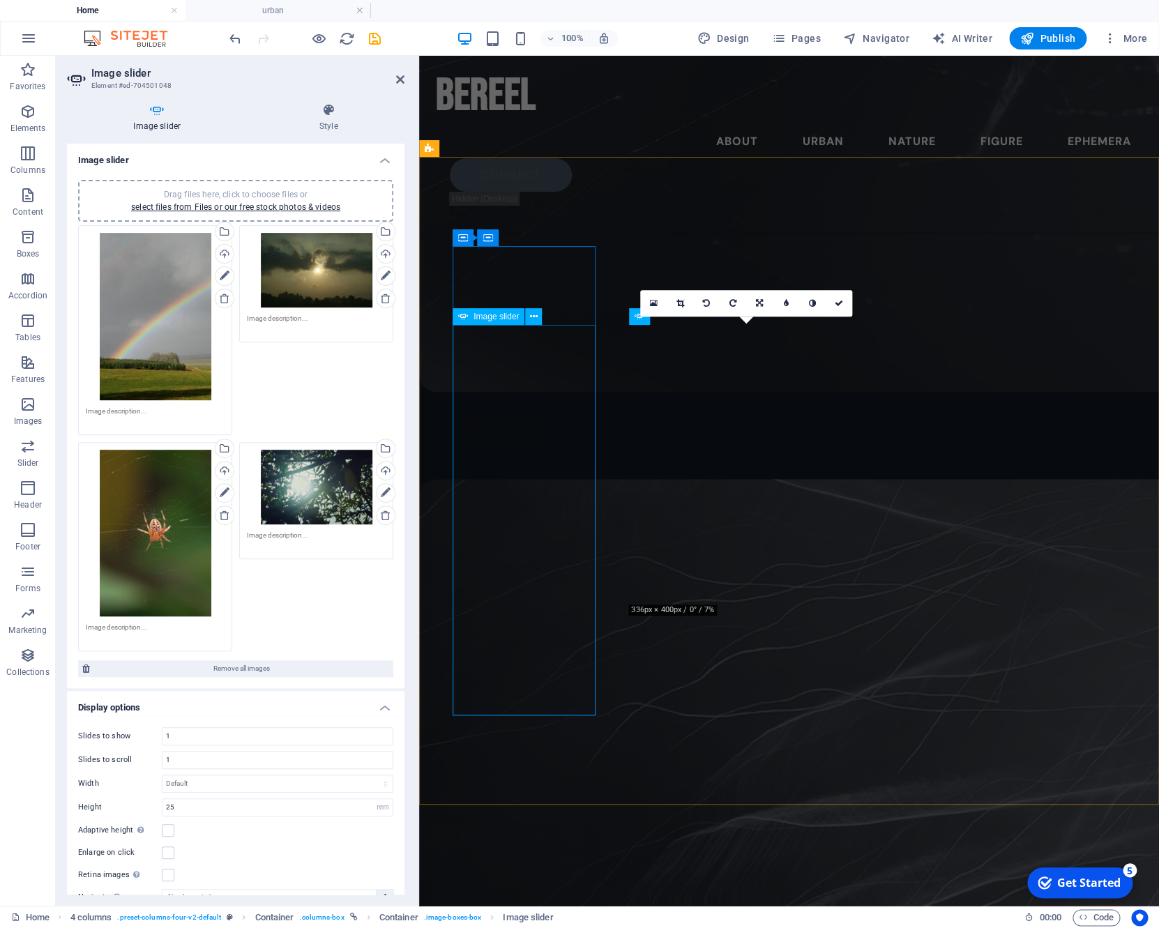
scroll to position [7117, 0]
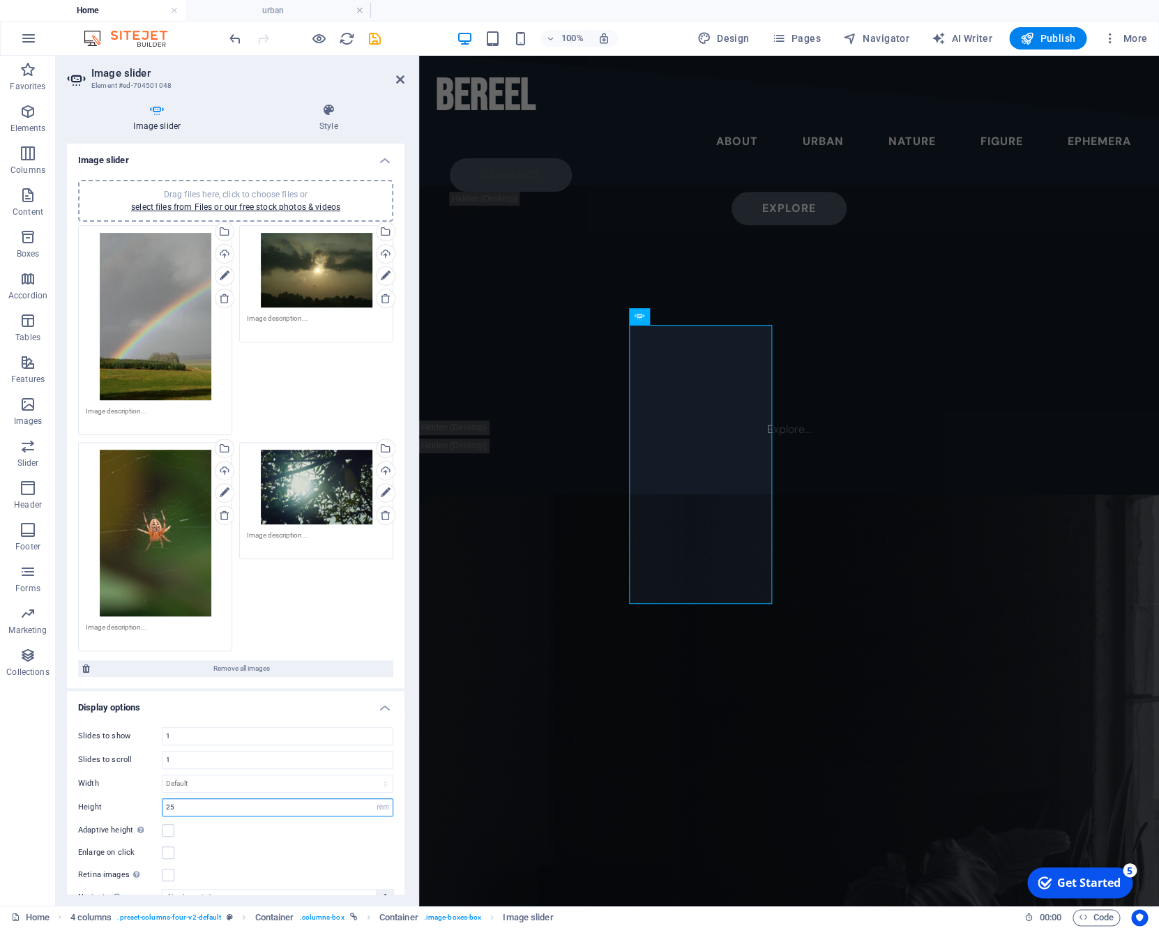
click at [227, 810] on input "25" at bounding box center [277, 807] width 230 height 17
type input "35"
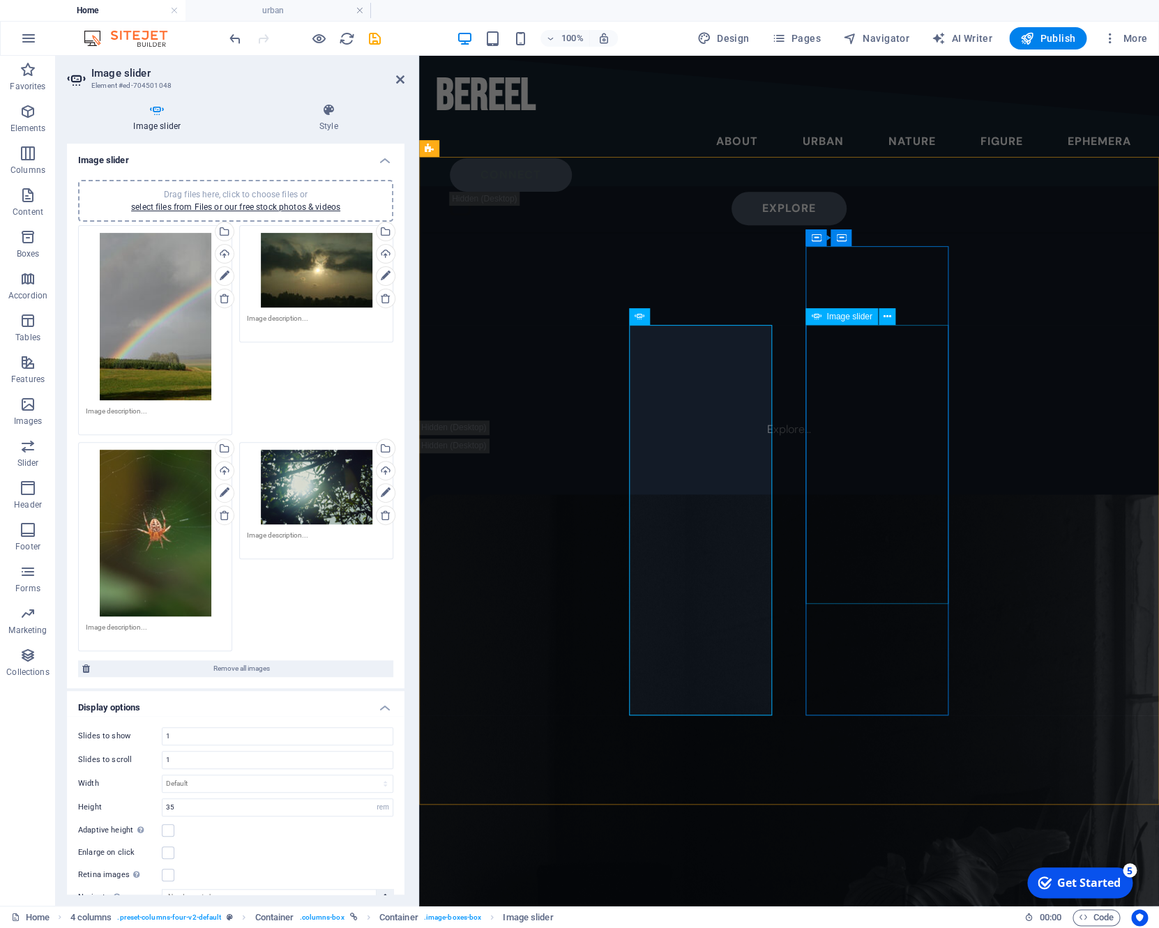
select select "rem"
select select "fade"
select select "ms"
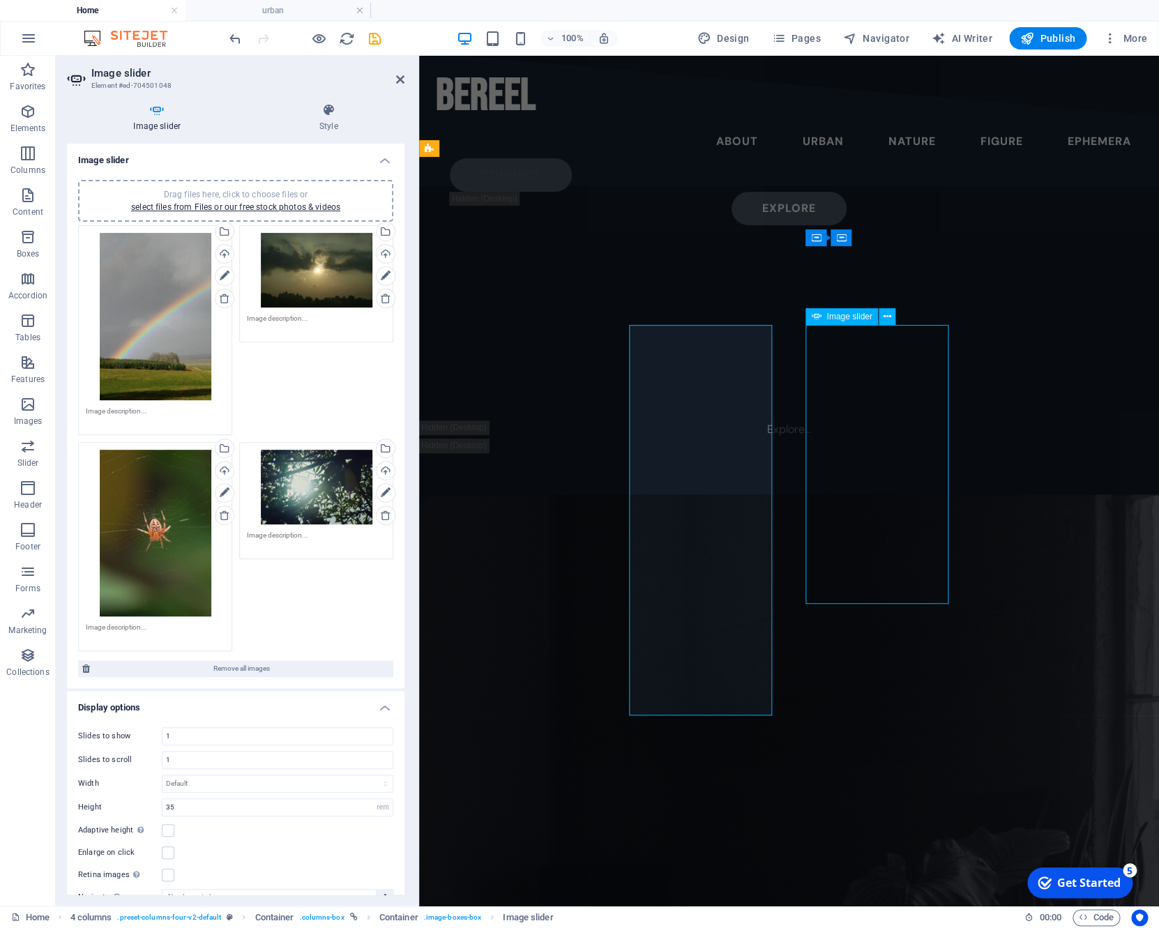
select select "s"
select select "progressive"
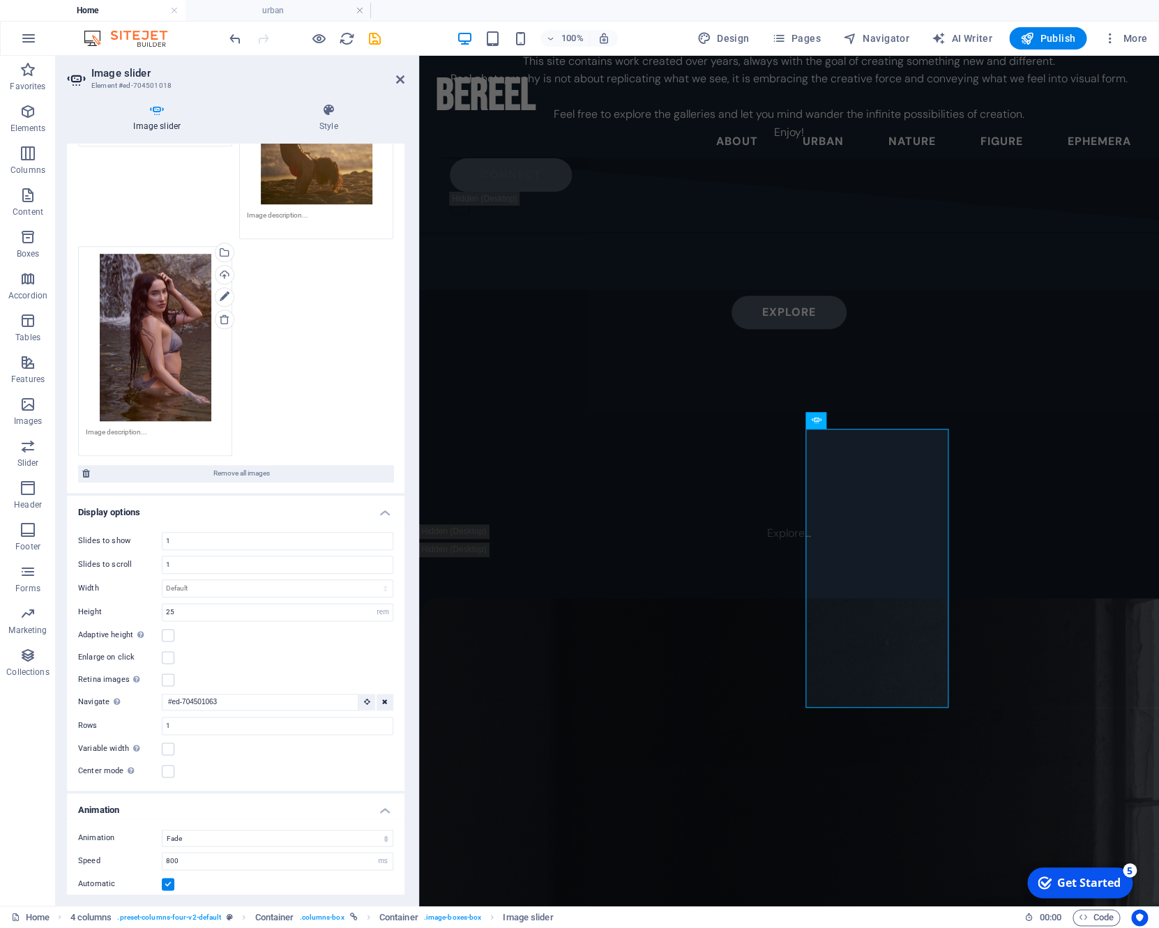
scroll to position [557, 0]
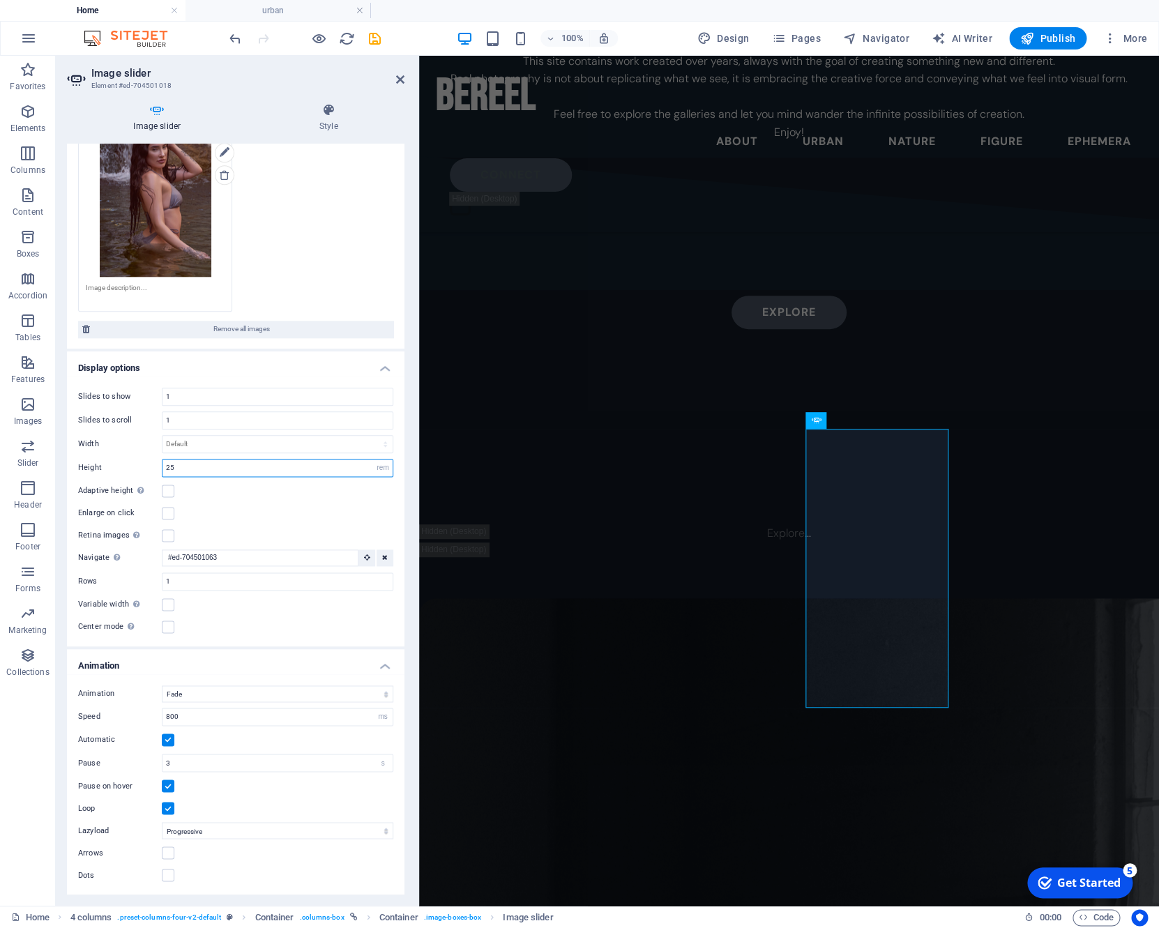
click at [268, 466] on input "25" at bounding box center [277, 467] width 230 height 17
type input "35"
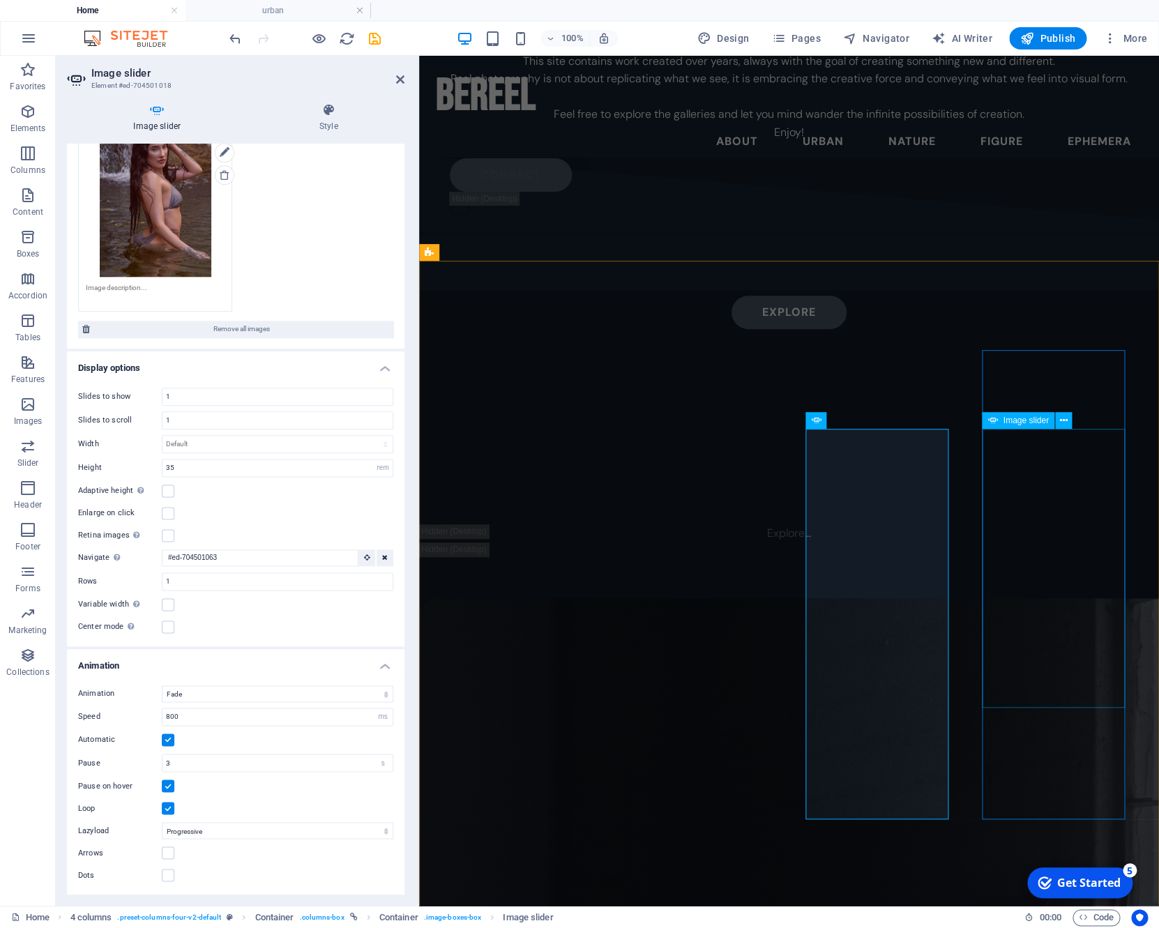
select select "rem"
select select "fade"
select select "ms"
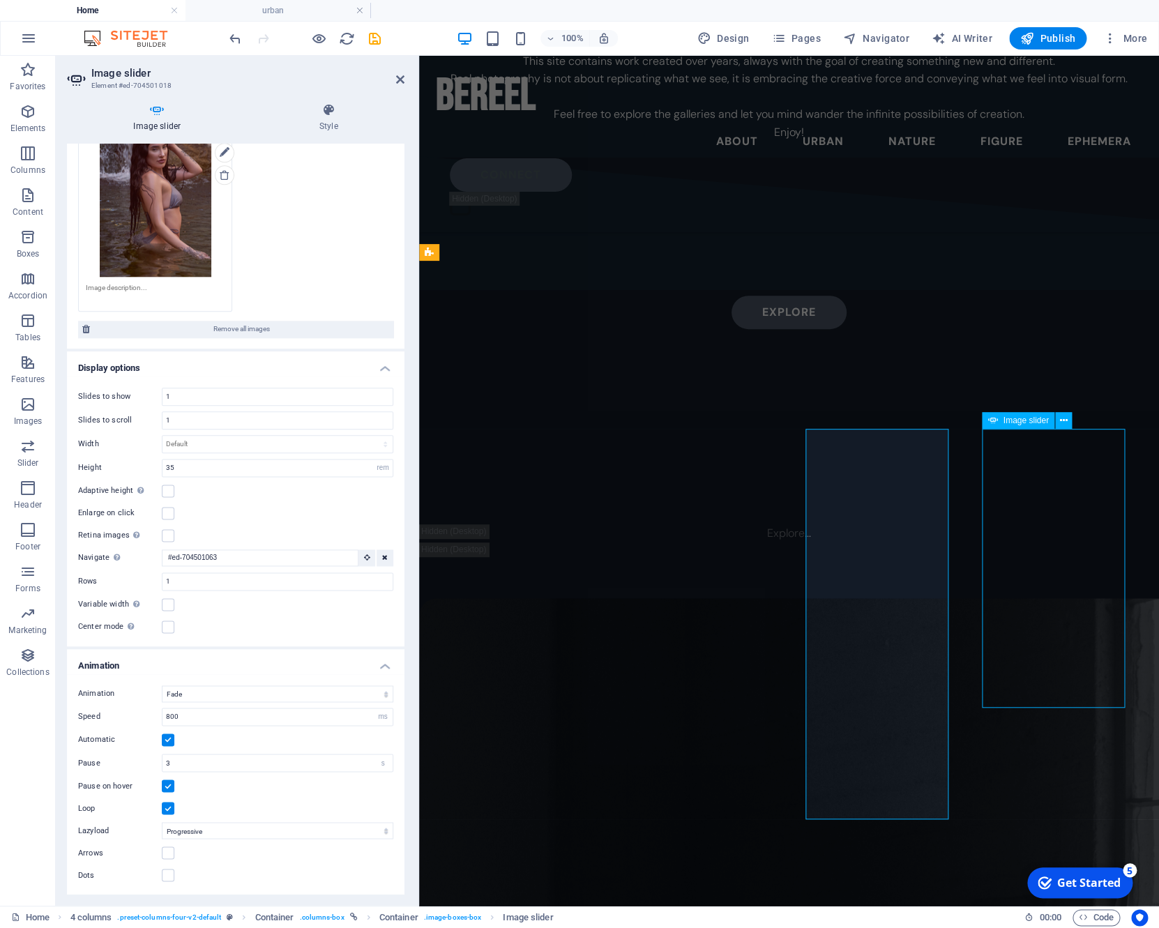
select select "s"
select select "progressive"
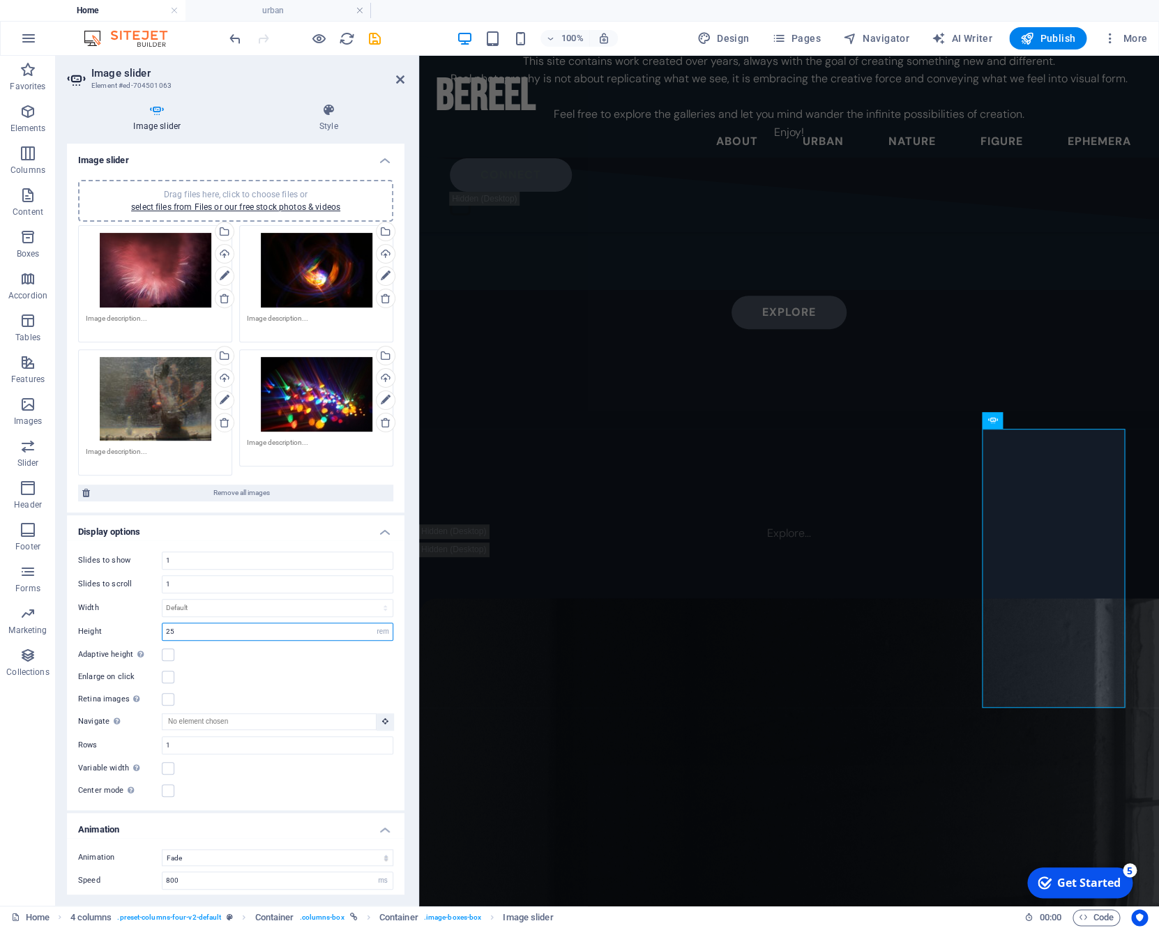
click at [206, 635] on input "25" at bounding box center [277, 631] width 230 height 17
type input "35"
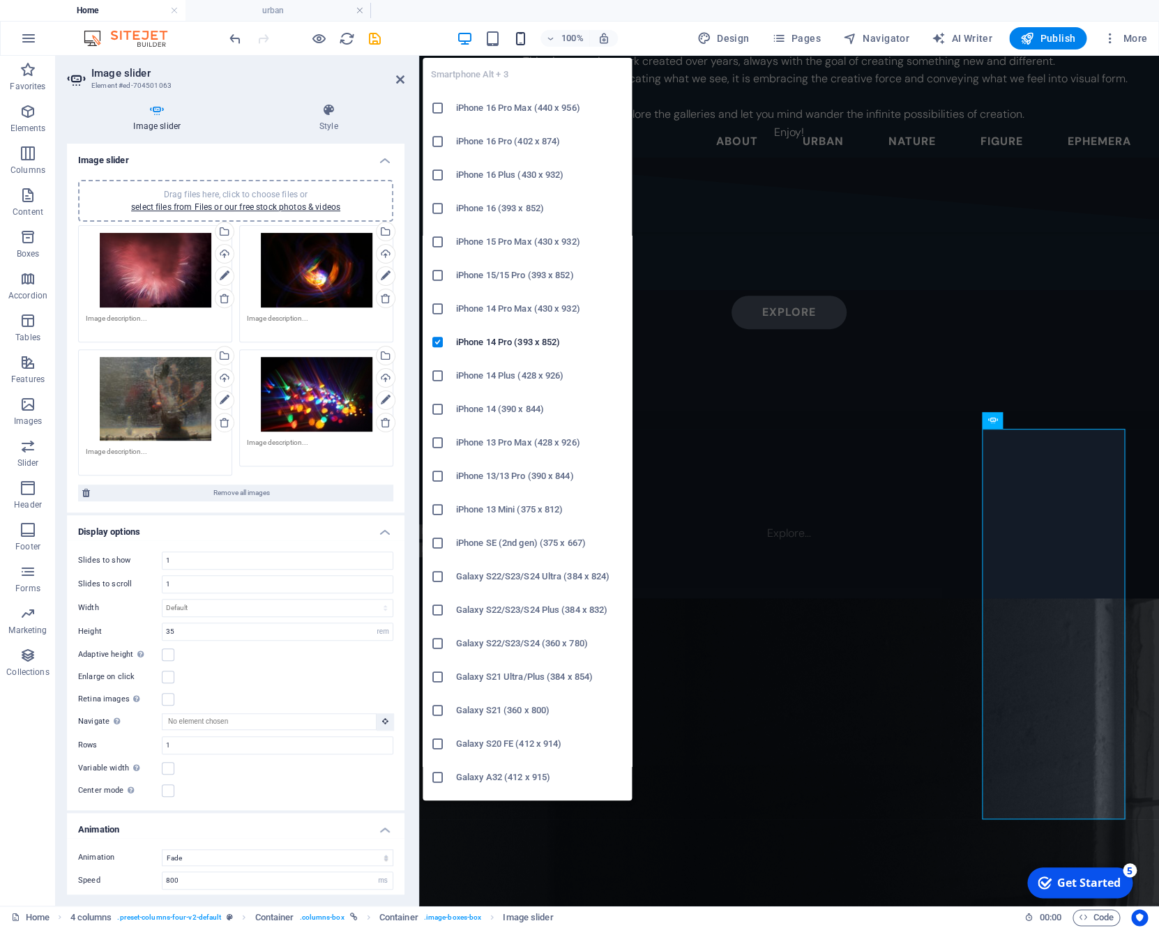
click at [523, 45] on icon "button" at bounding box center [520, 39] width 16 height 16
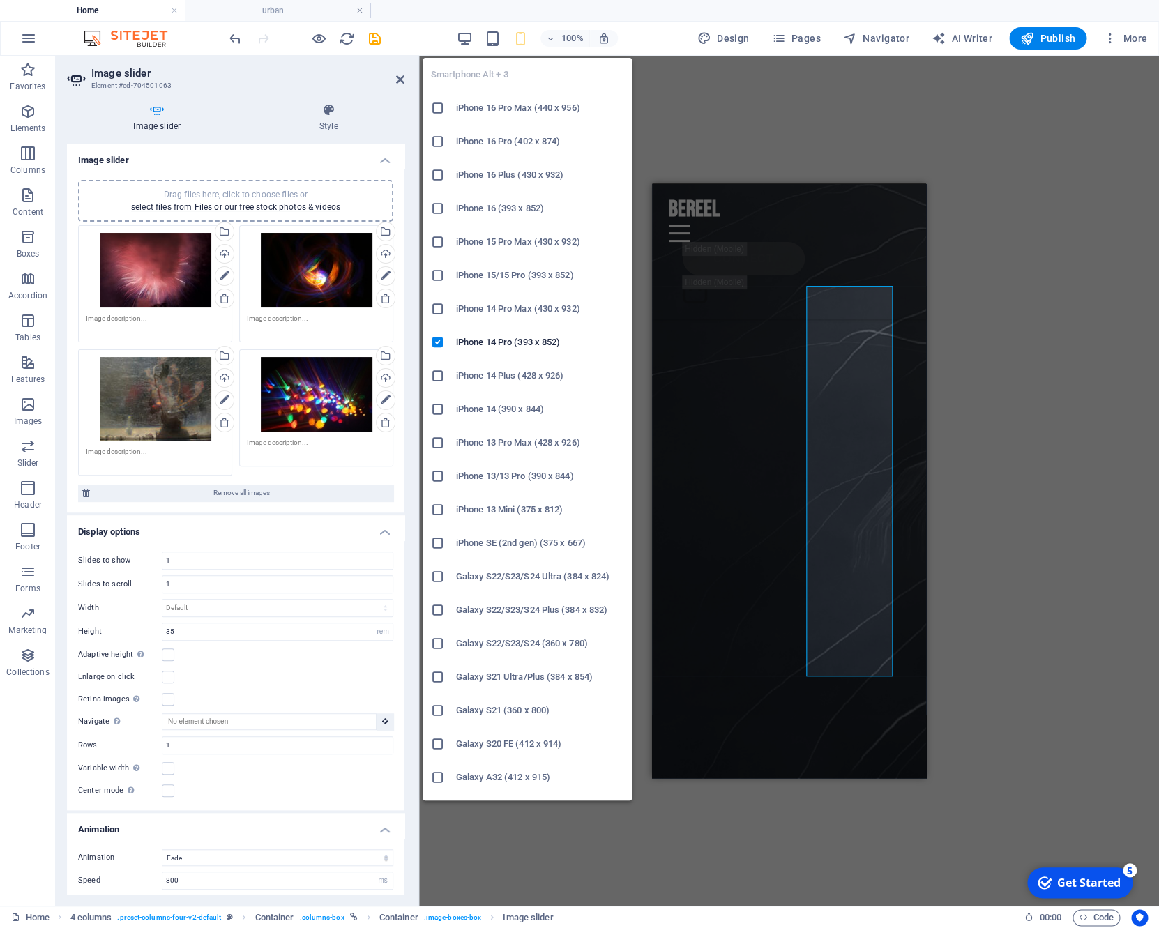
scroll to position [6065, 0]
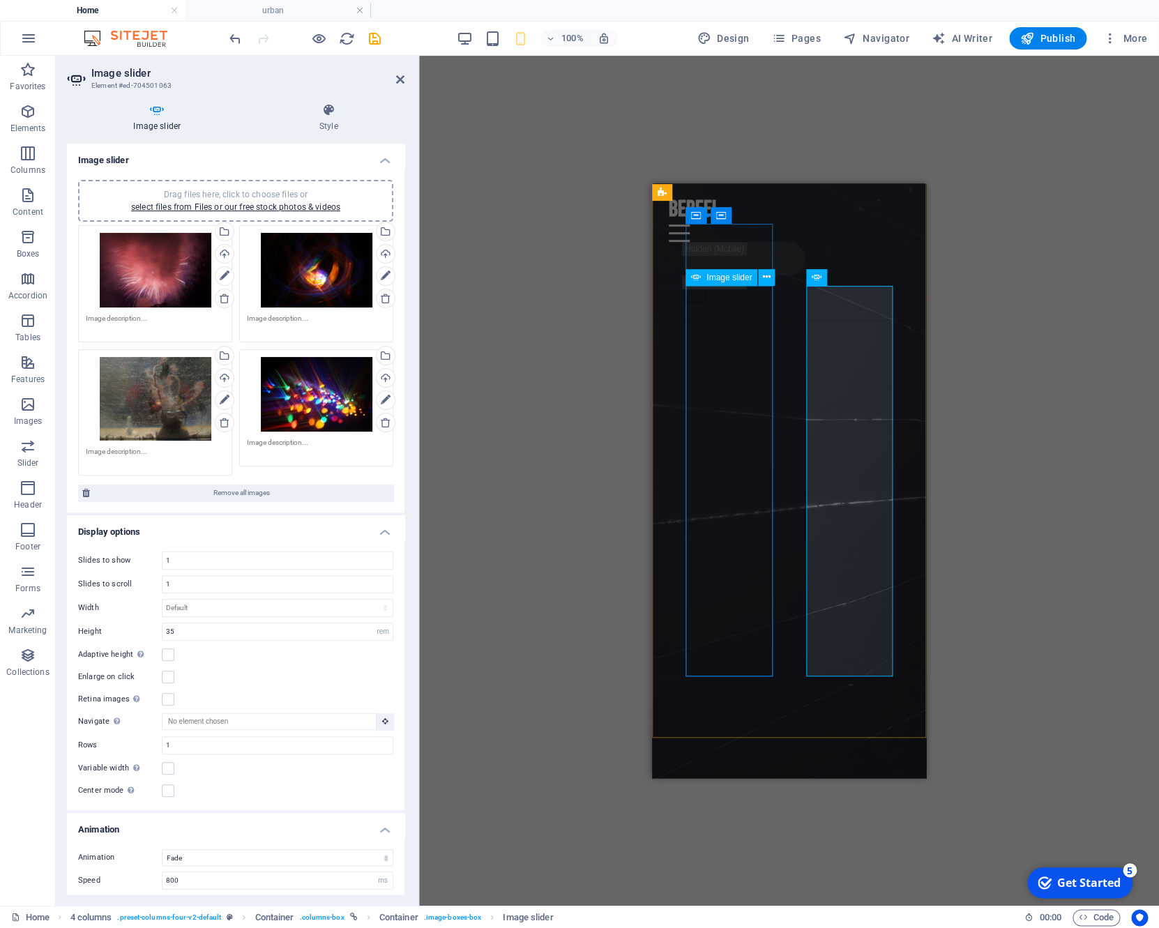
select select "rem"
select select "px"
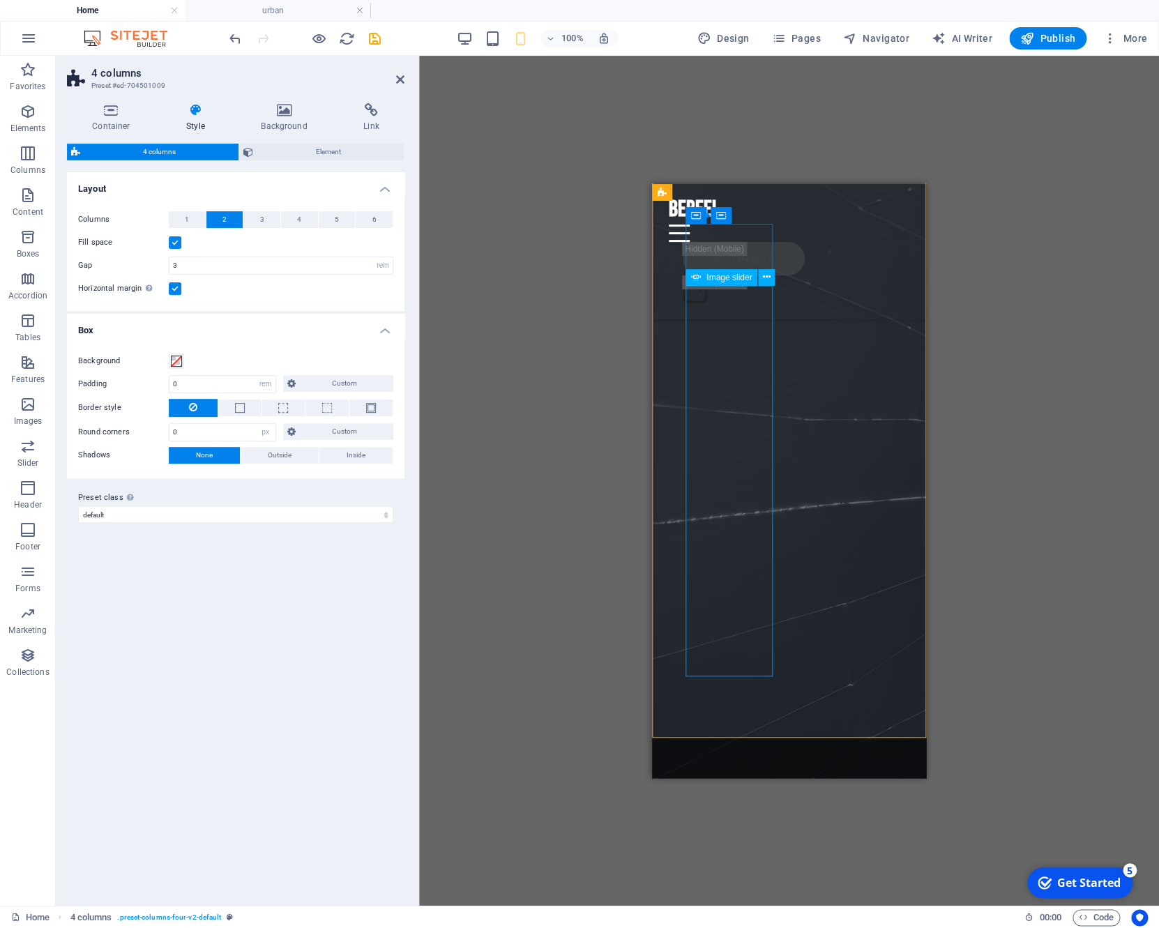
select select "rem"
select select "fade"
select select "ms"
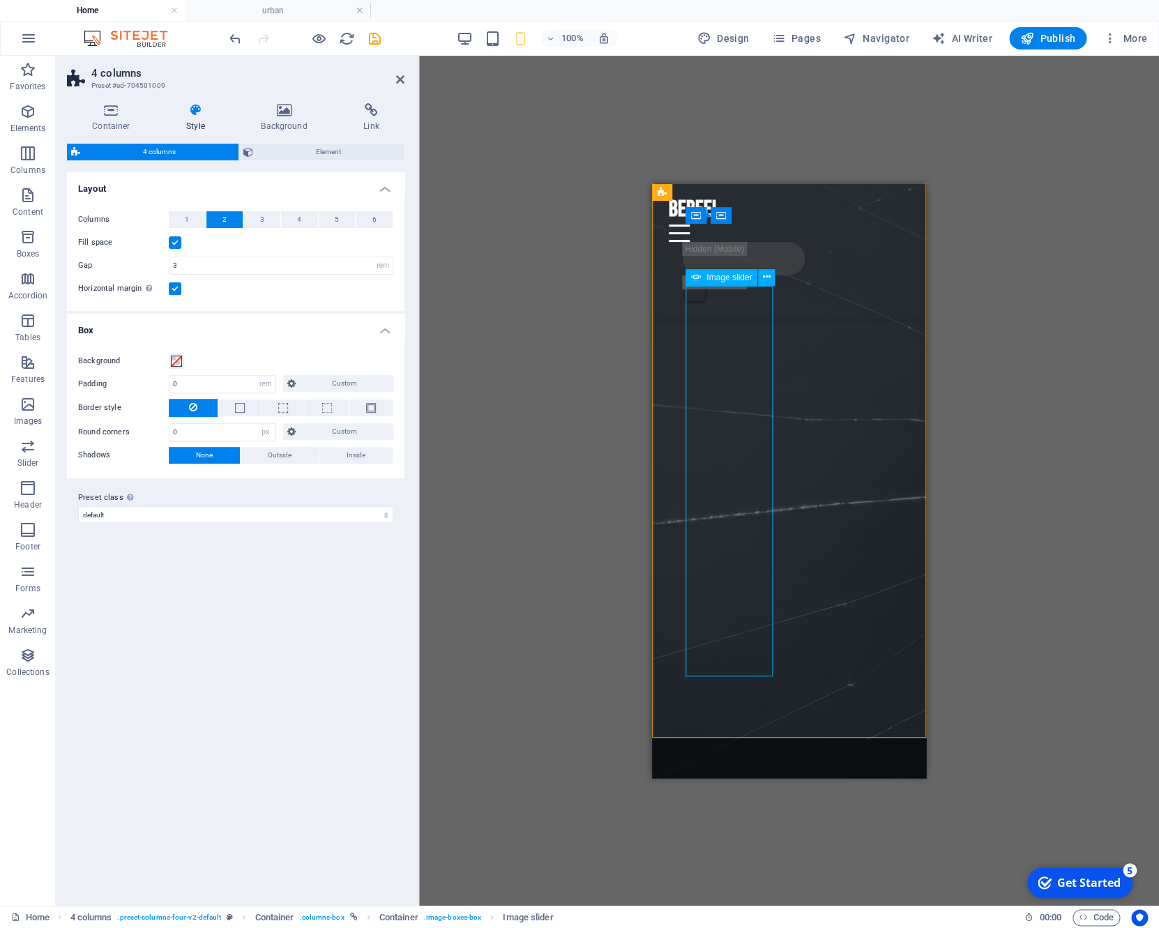
select select "s"
select select "progressive"
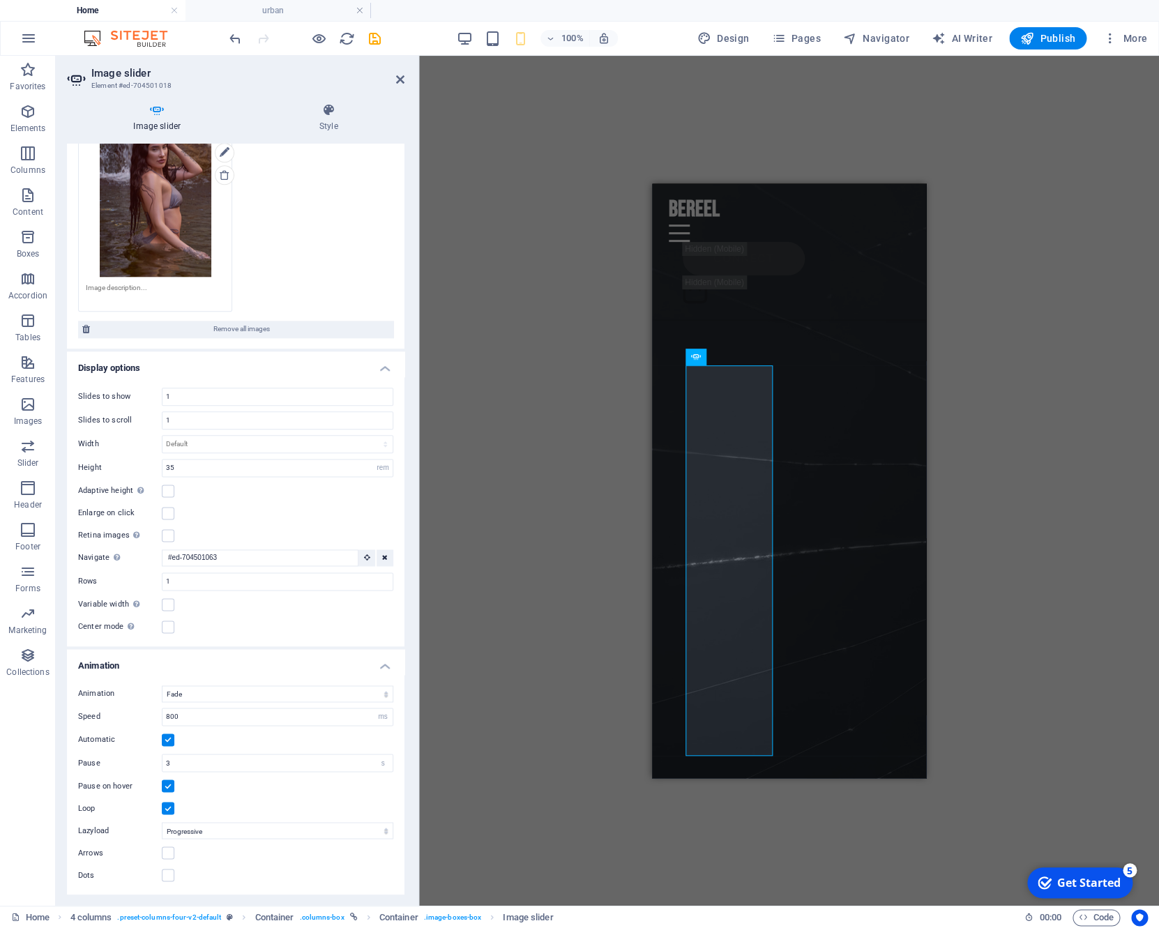
scroll to position [5981, 0]
click at [167, 491] on label at bounding box center [168, 490] width 13 height 13
click at [0, 0] on input "Adaptive height Automatically adjust the height for single slide horizontal sli…" at bounding box center [0, 0] width 0 height 0
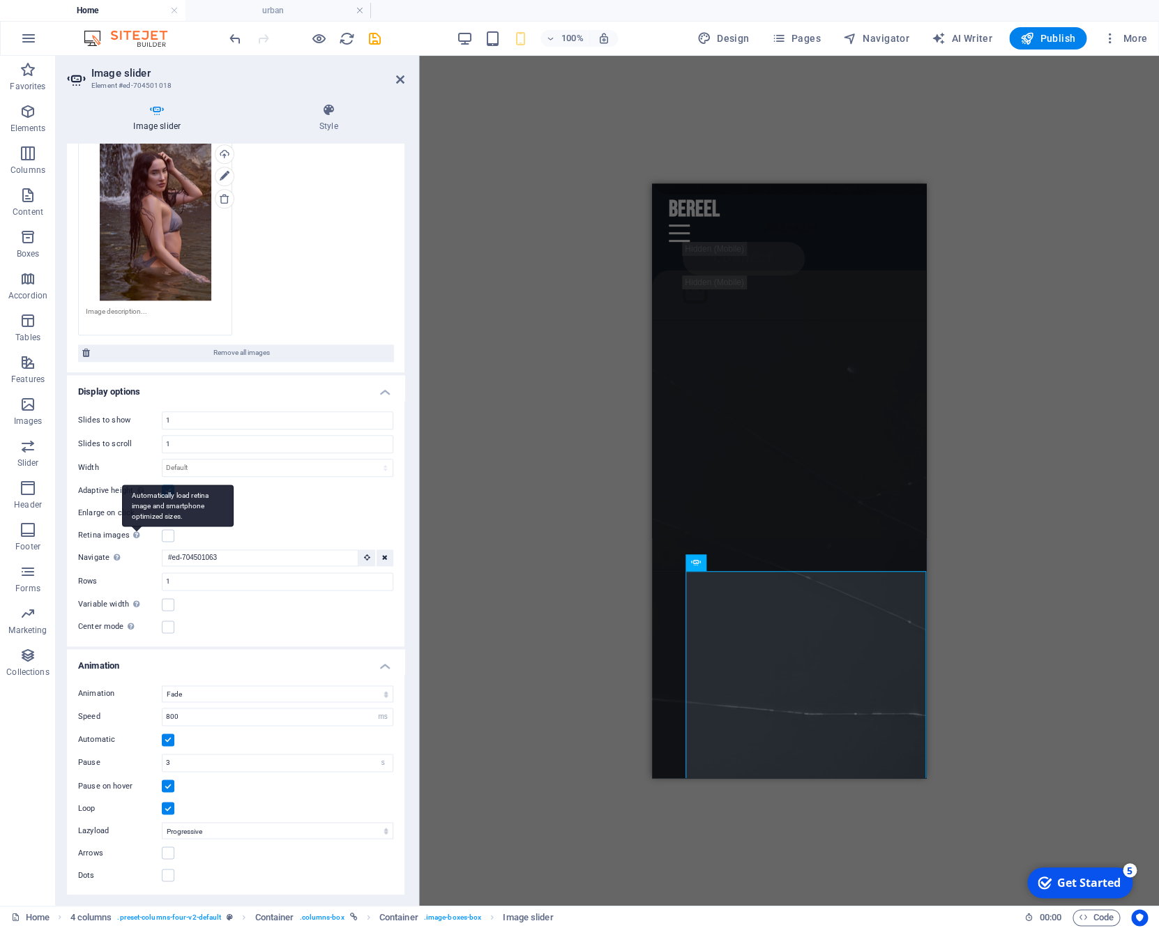
scroll to position [5730, 0]
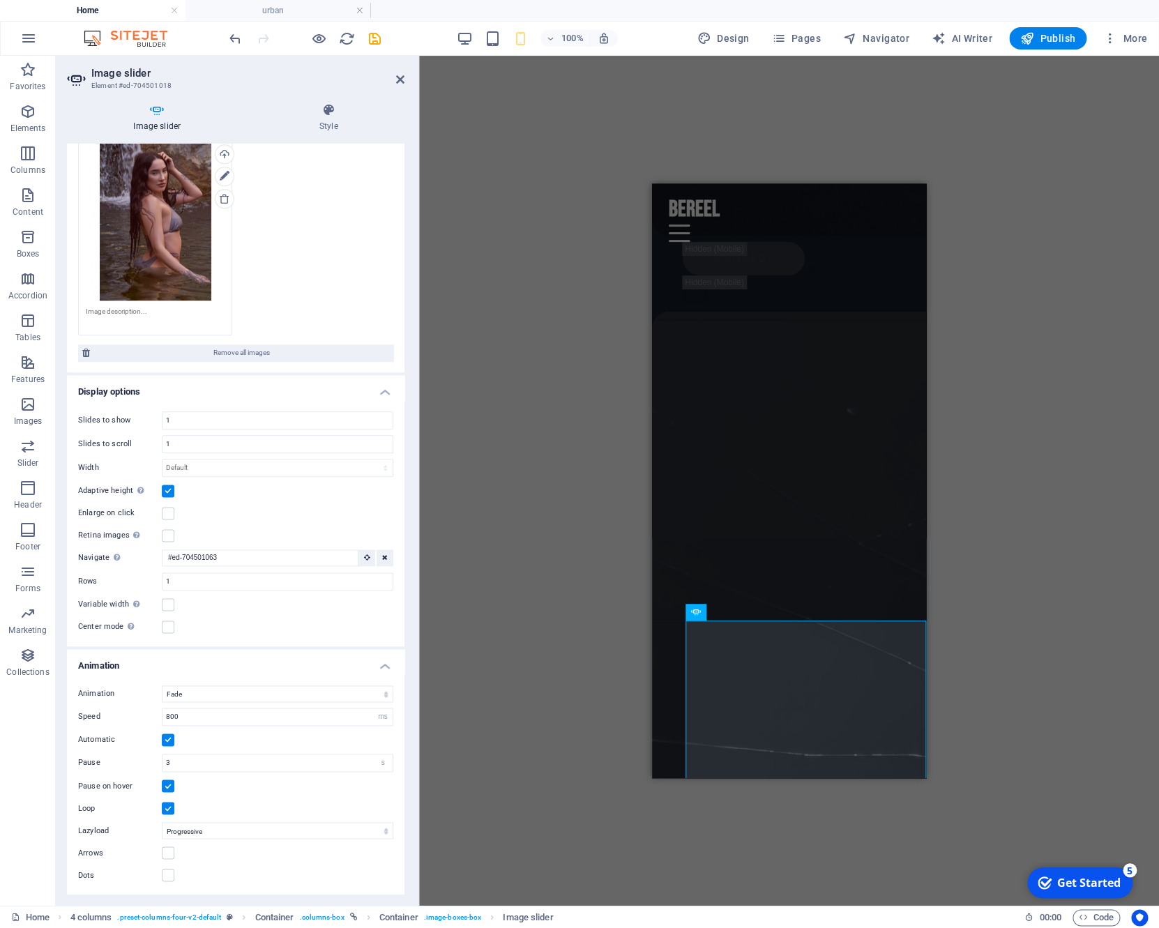
click at [171, 491] on label at bounding box center [168, 490] width 13 height 13
click at [0, 0] on input "Adaptive height Automatically adjust the height for single slide horizontal sli…" at bounding box center [0, 0] width 0 height 0
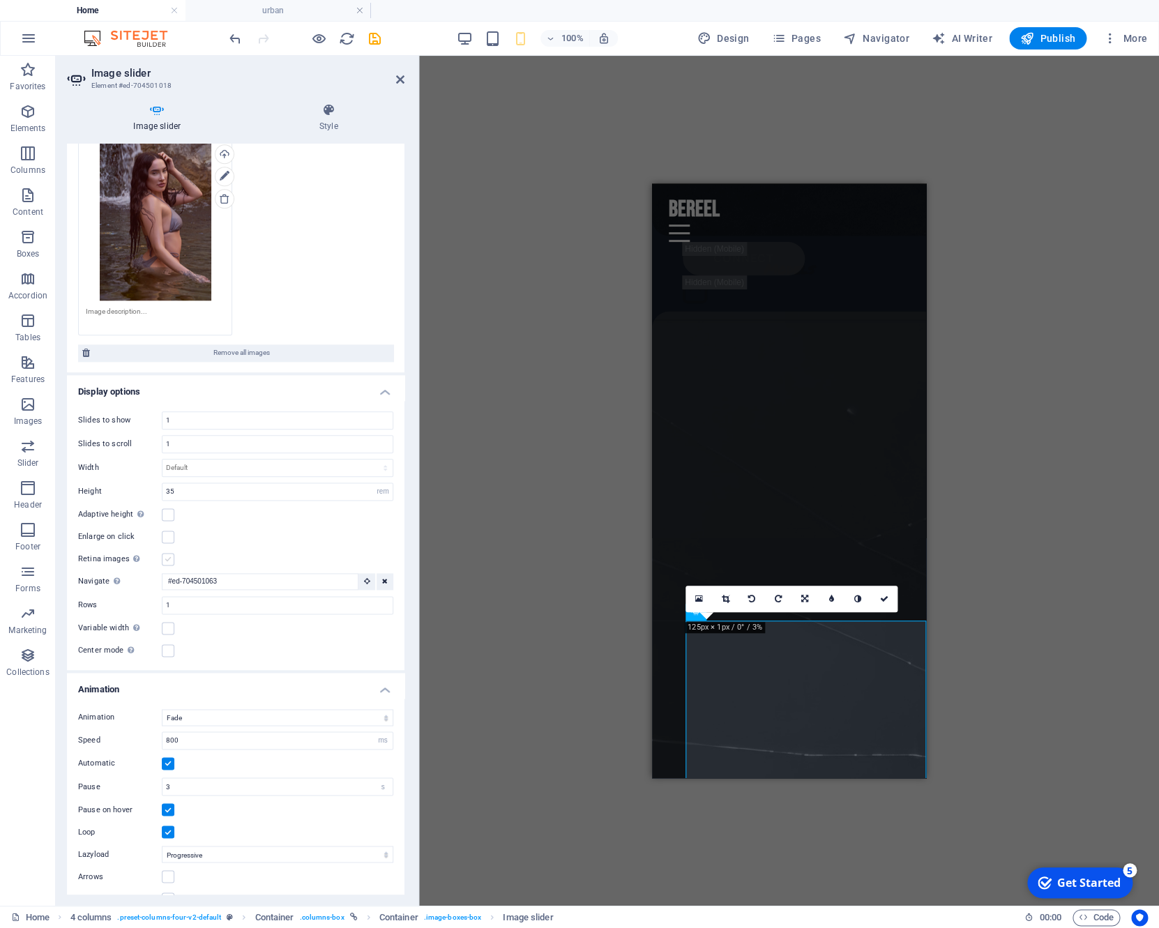
click at [166, 558] on label at bounding box center [168, 559] width 13 height 13
click at [0, 0] on input "Retina images Automatically load retina image and smartphone optimized sizes." at bounding box center [0, 0] width 0 height 0
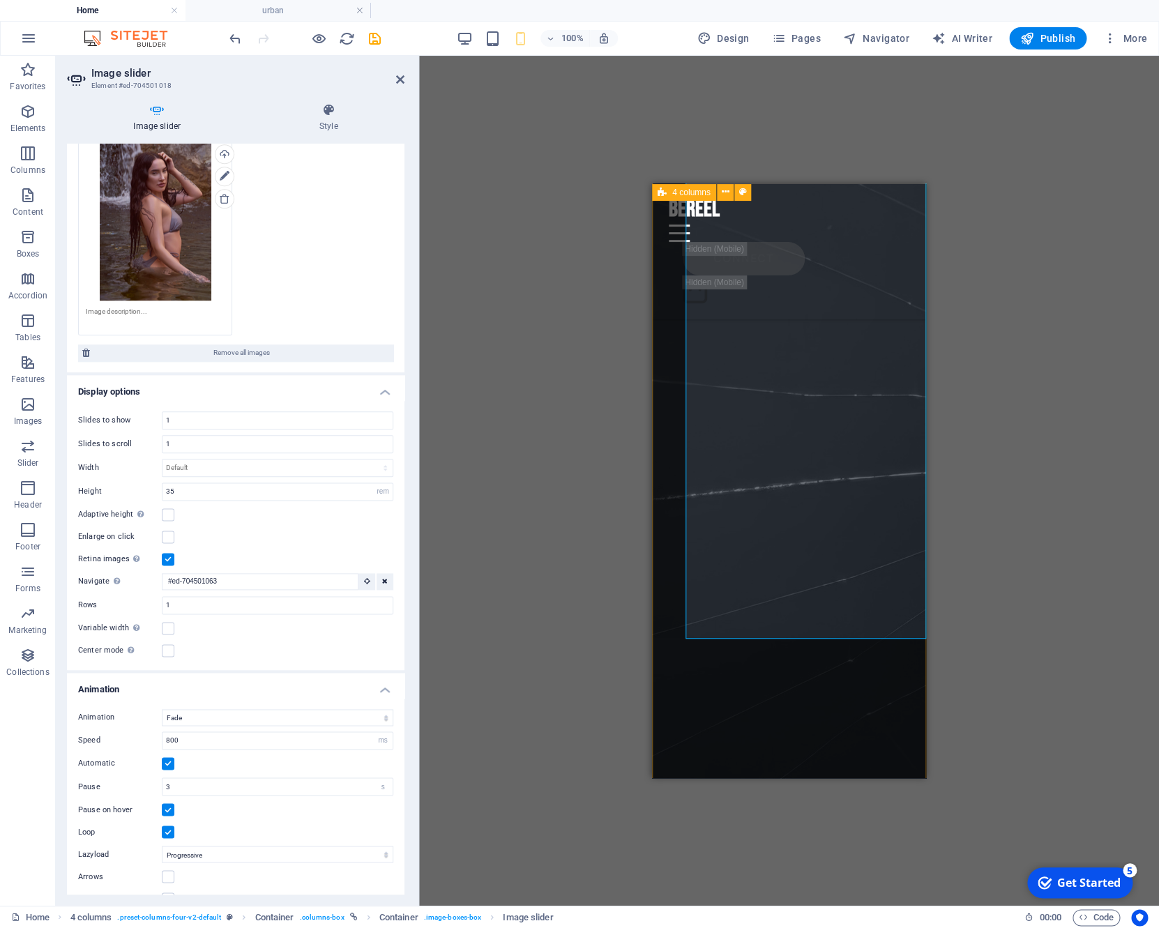
scroll to position [6182, 0]
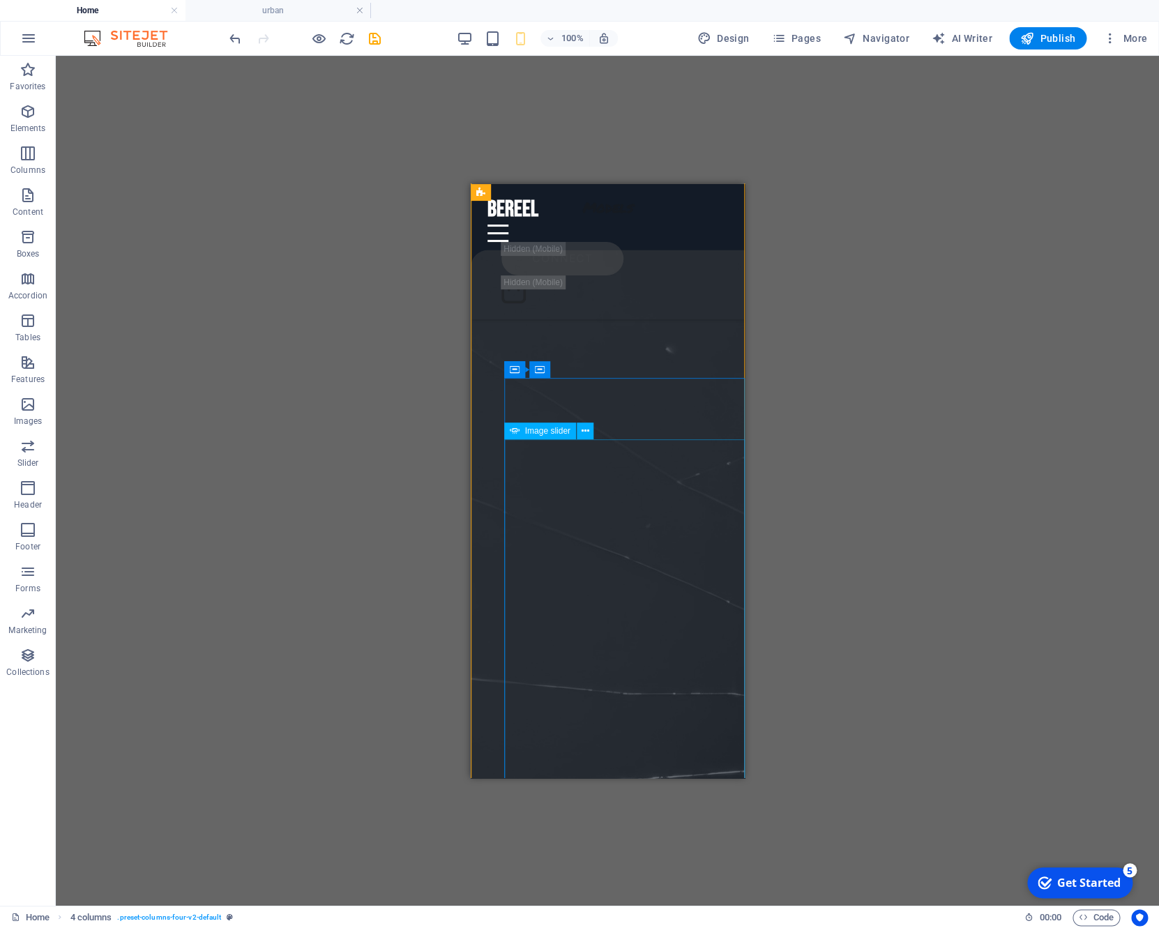
scroll to position [6004, 0]
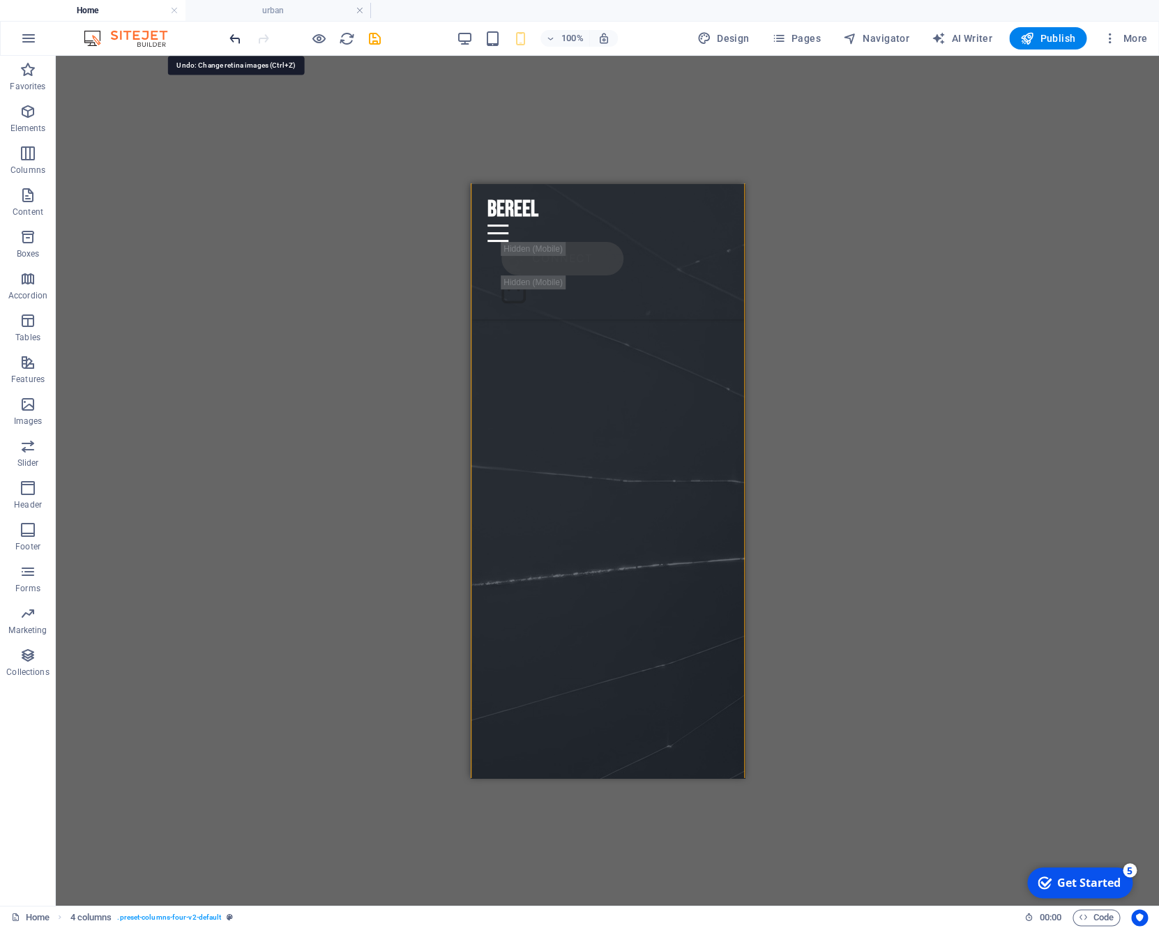
click at [238, 39] on icon "undo" at bounding box center [235, 39] width 16 height 16
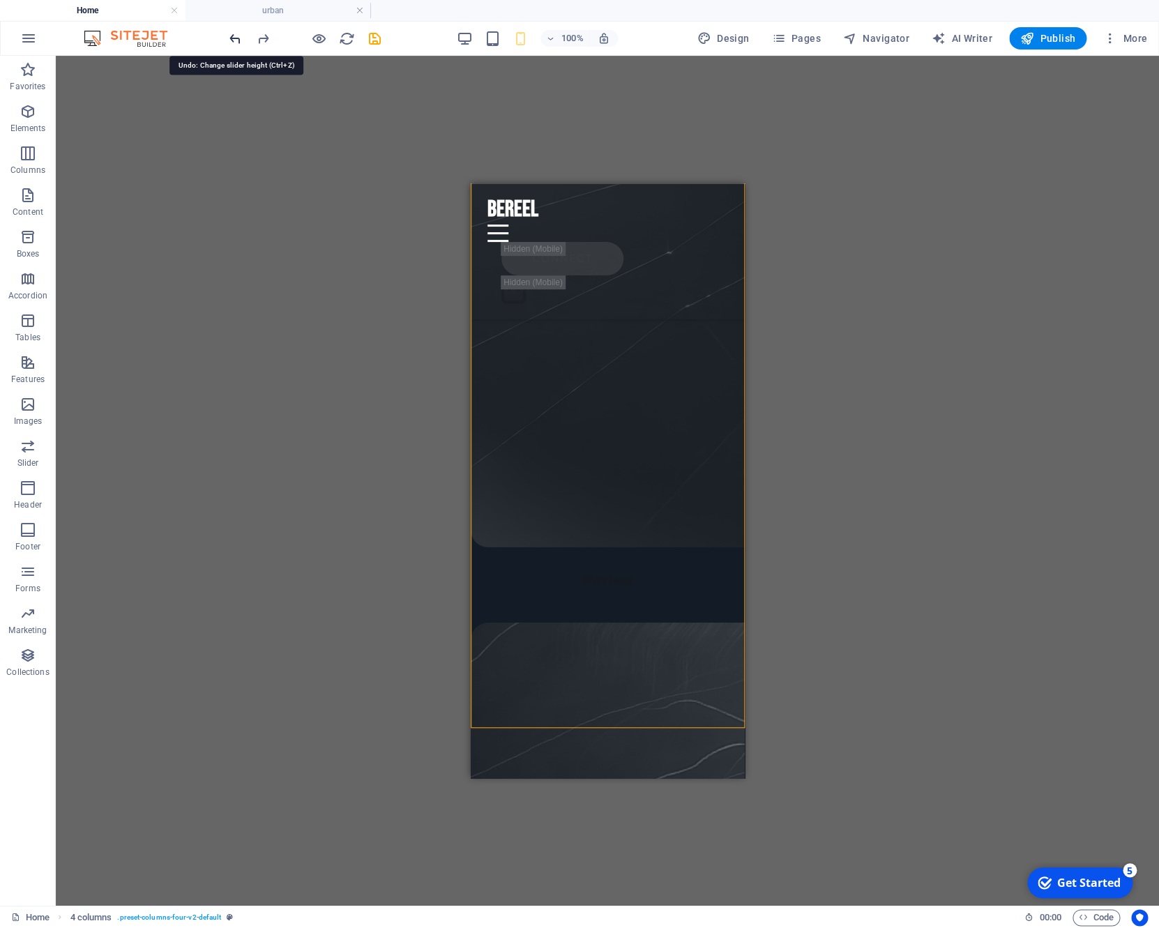
scroll to position [6575, 0]
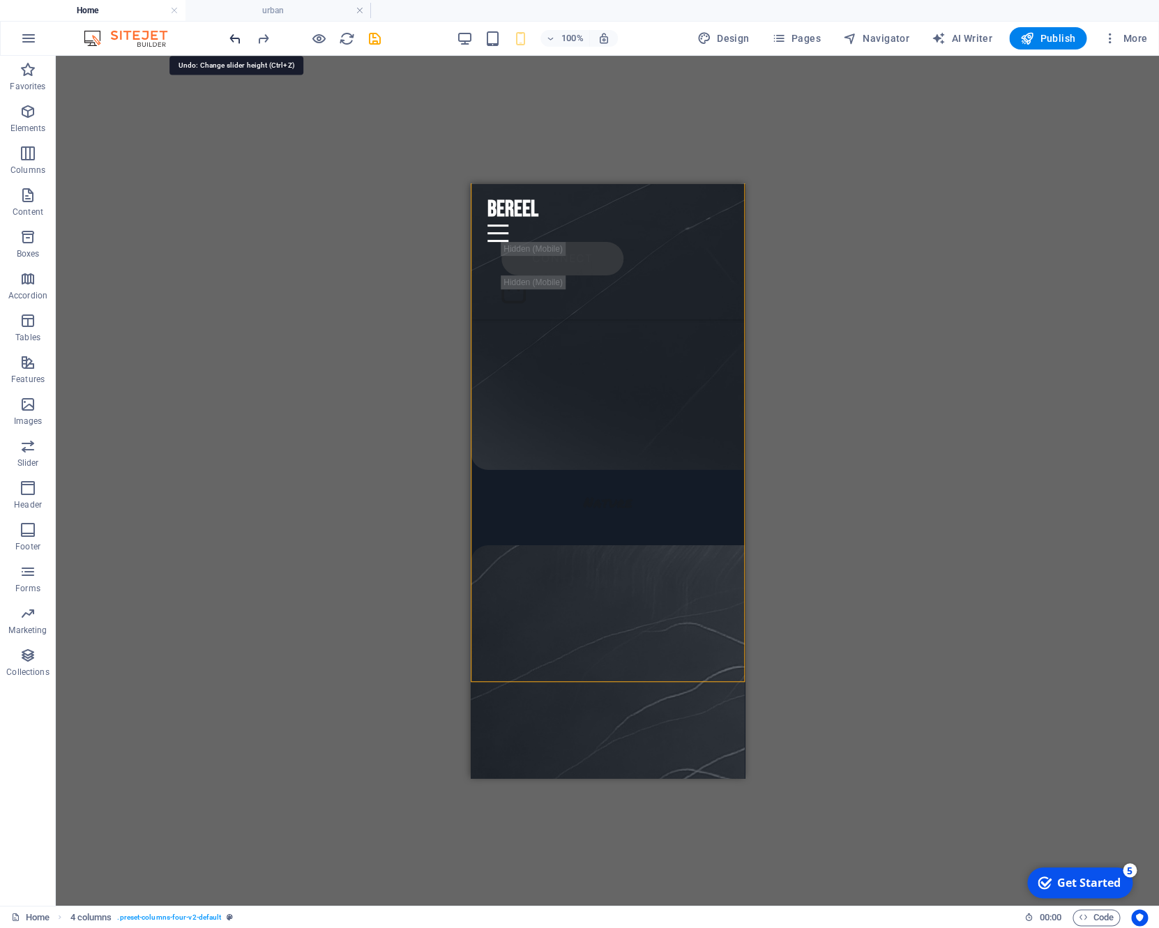
click at [238, 39] on icon "undo" at bounding box center [235, 39] width 16 height 16
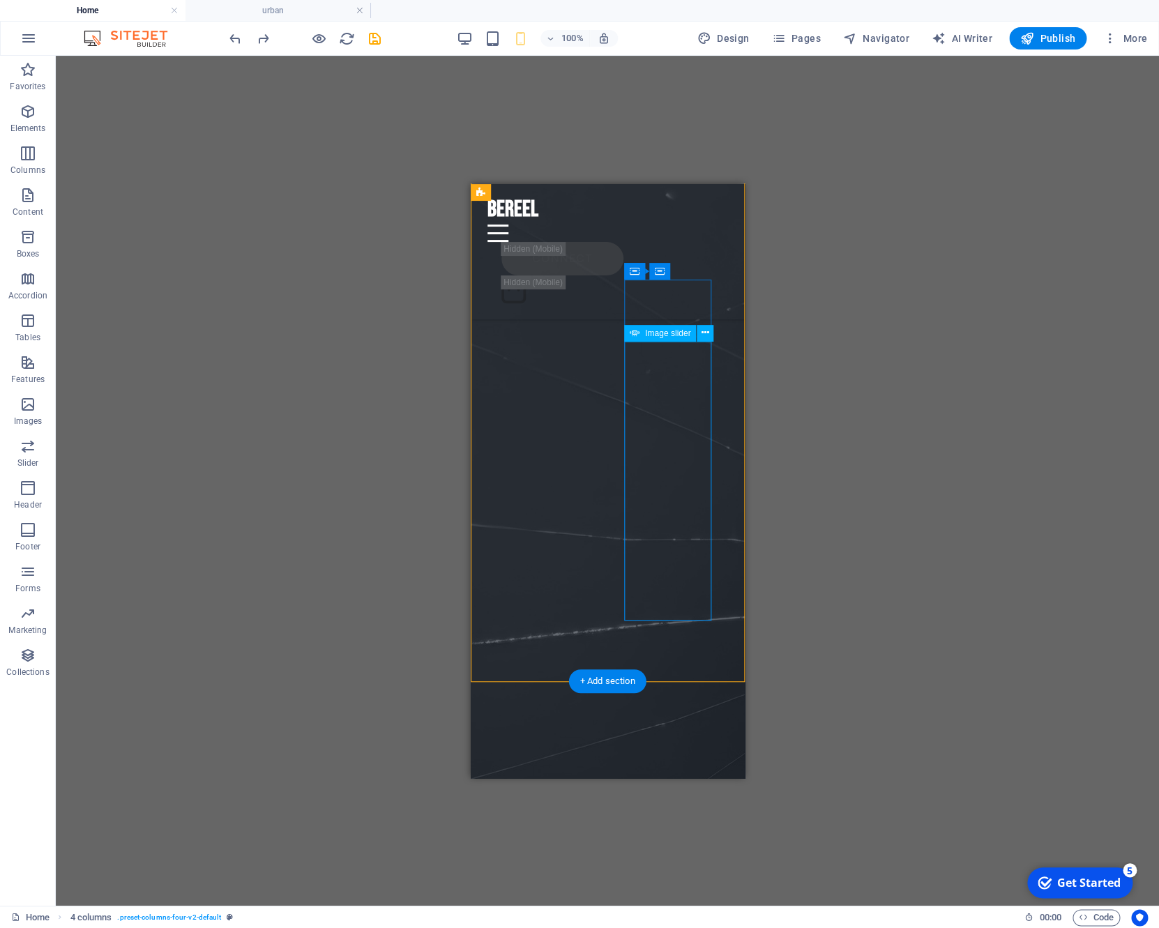
scroll to position [6009, 0]
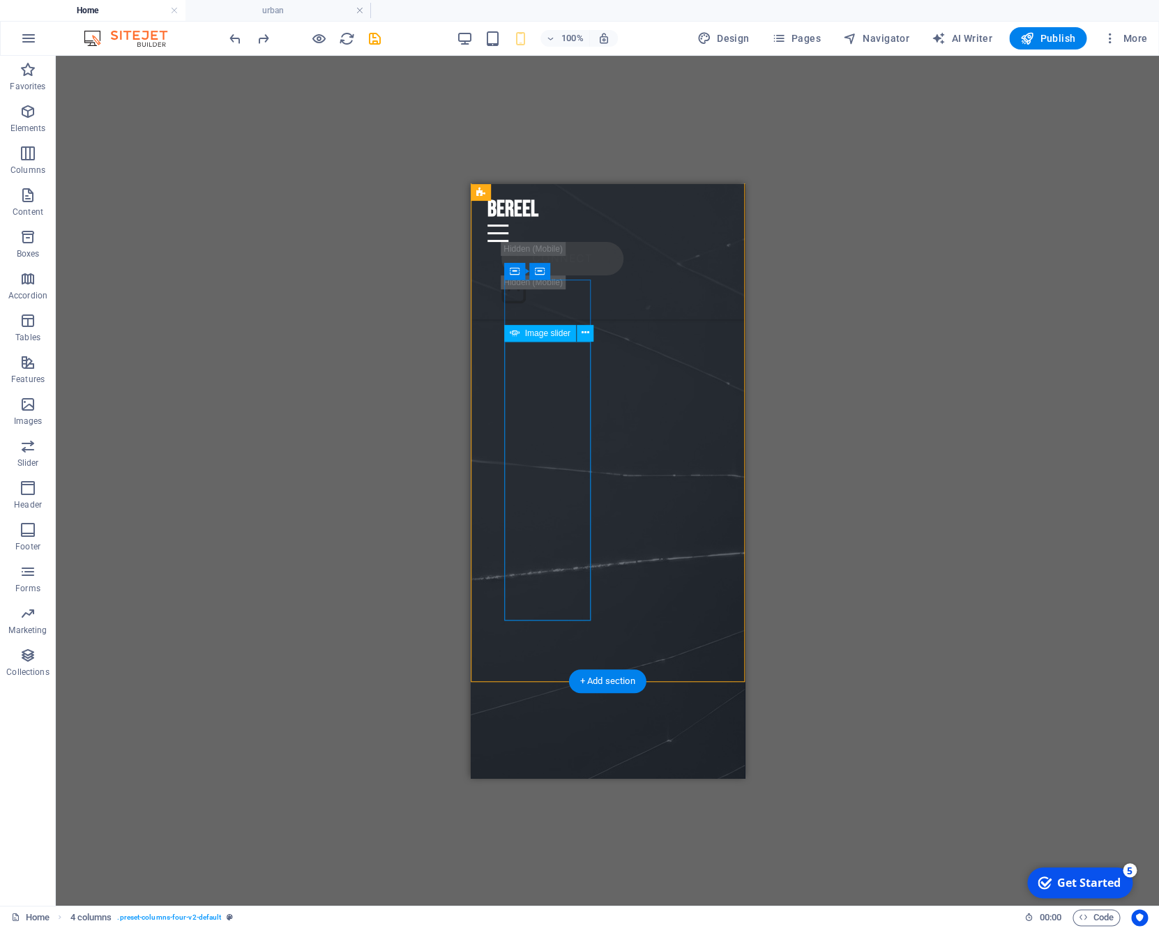
select select "rem"
select select "fade"
select select "ms"
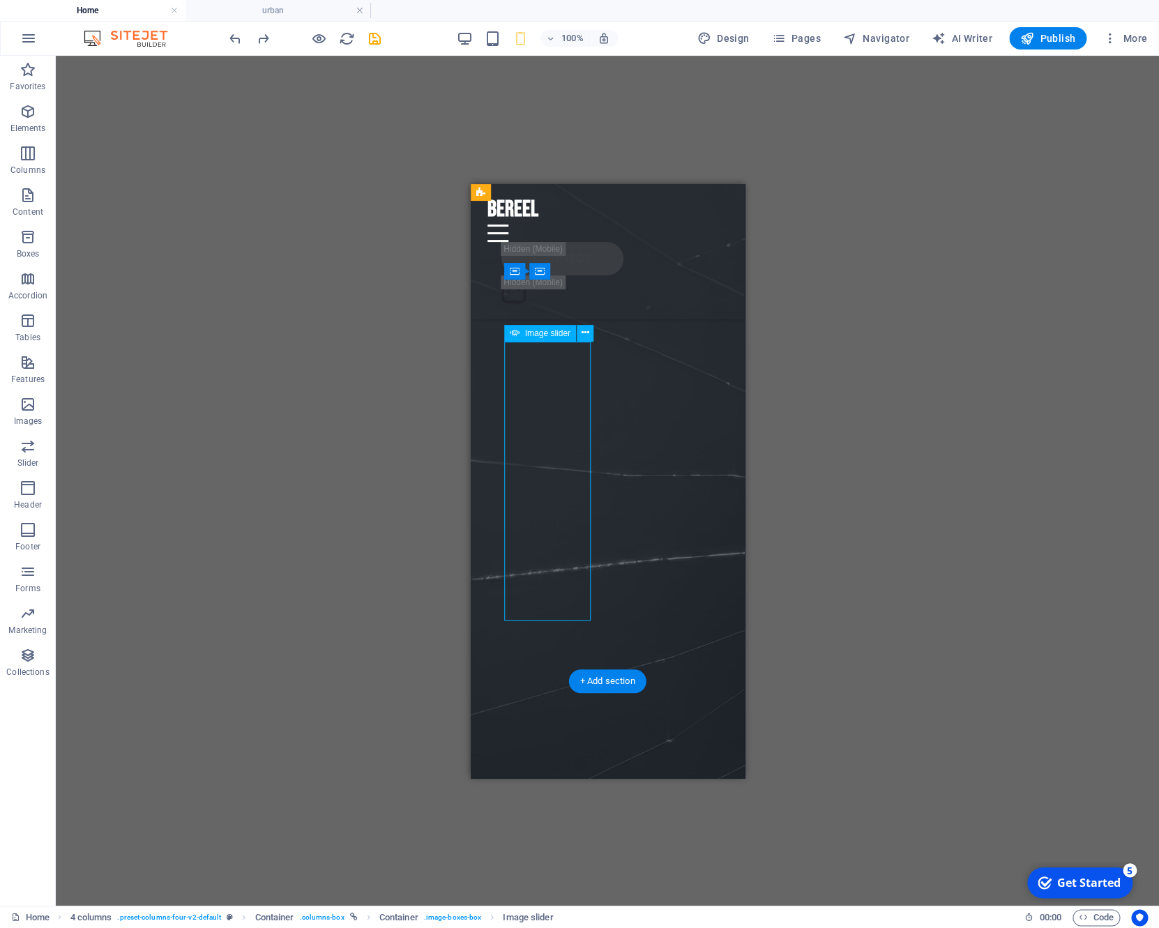
select select "s"
select select "progressive"
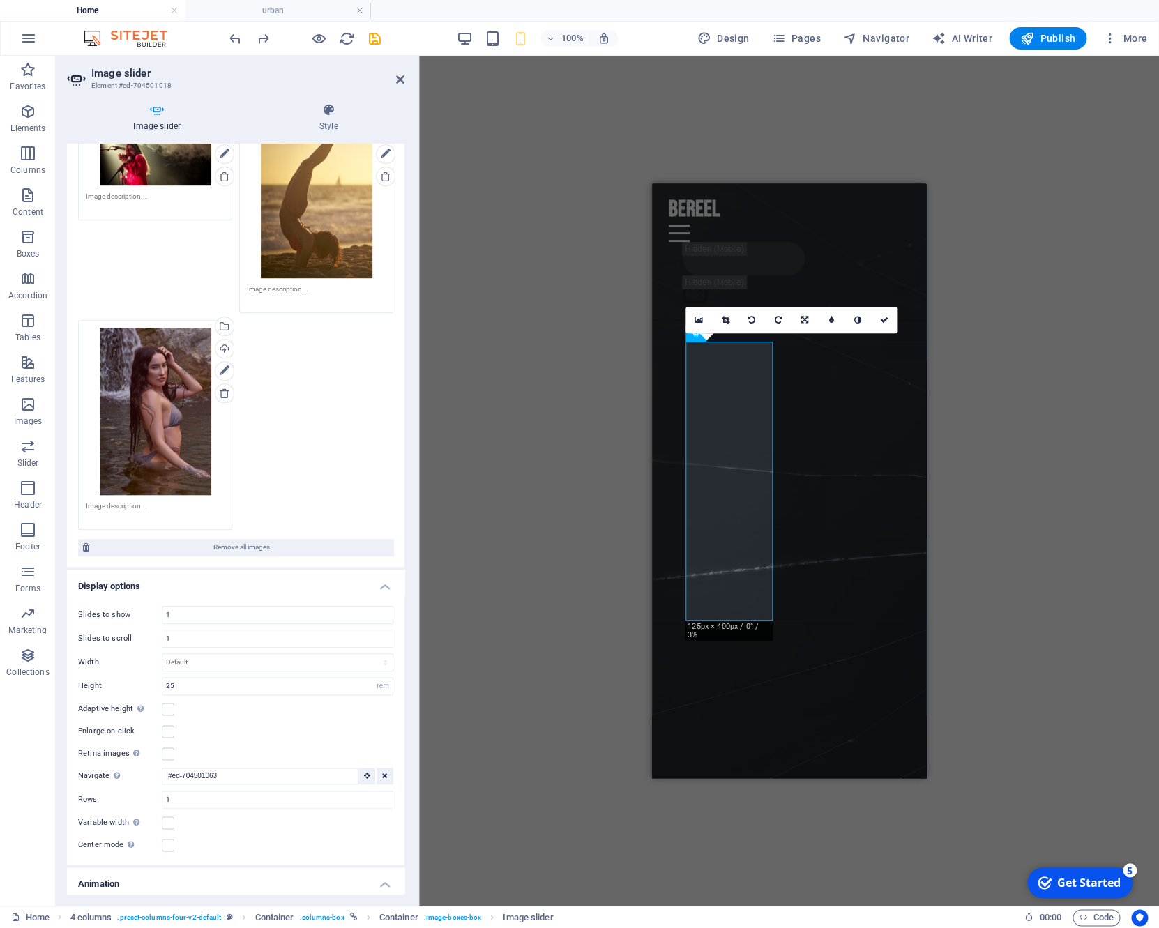
scroll to position [390, 0]
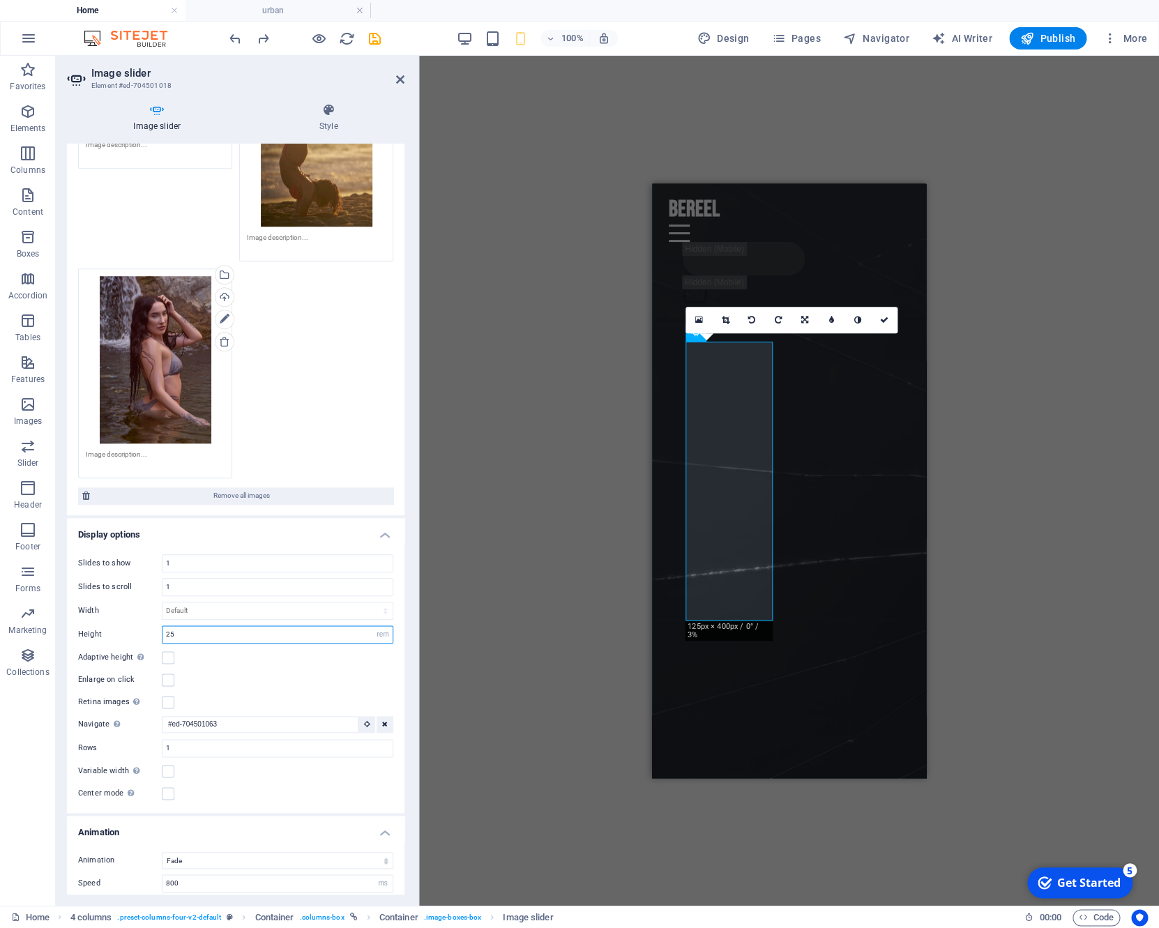
click at [246, 636] on input "25" at bounding box center [277, 634] width 230 height 17
type input "35"
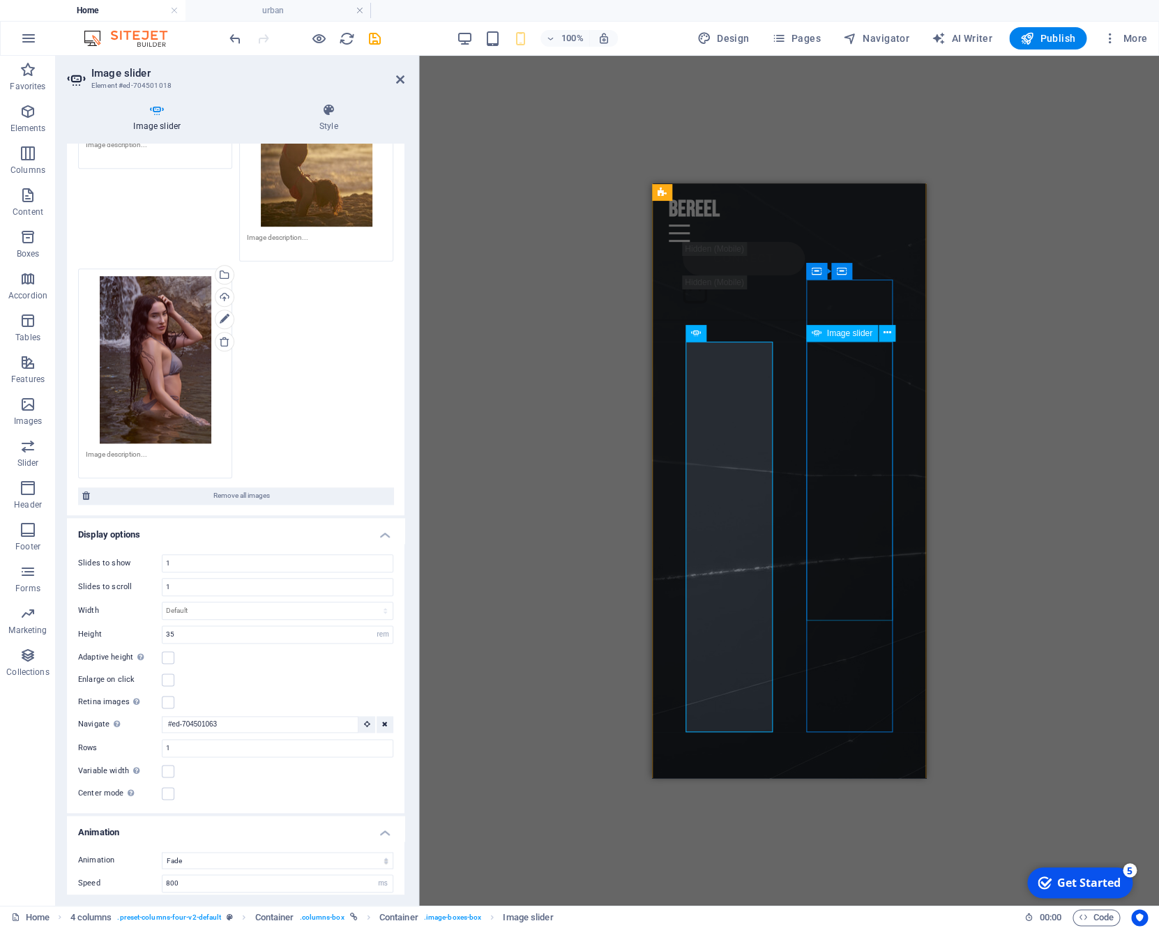
select select "rem"
select select "fade"
select select "ms"
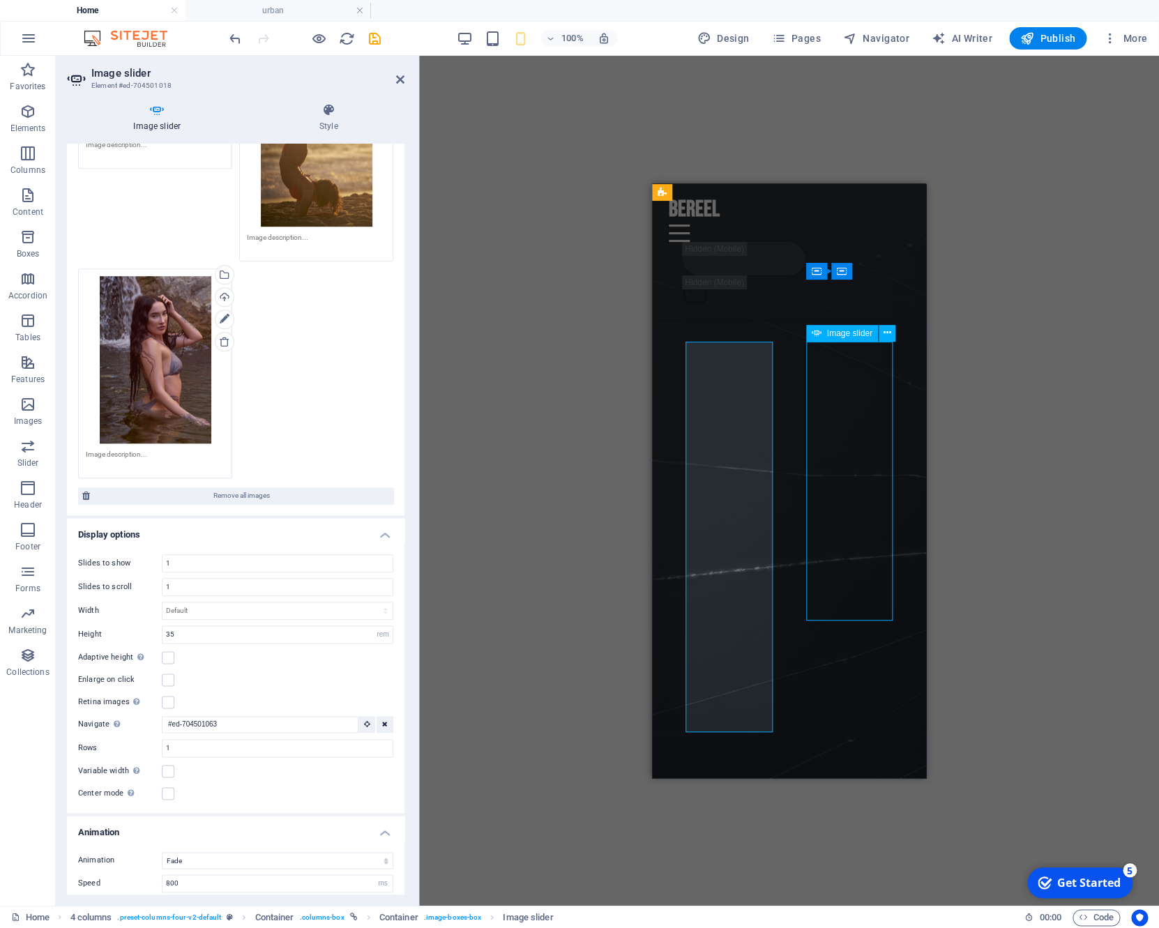
select select "s"
select select "progressive"
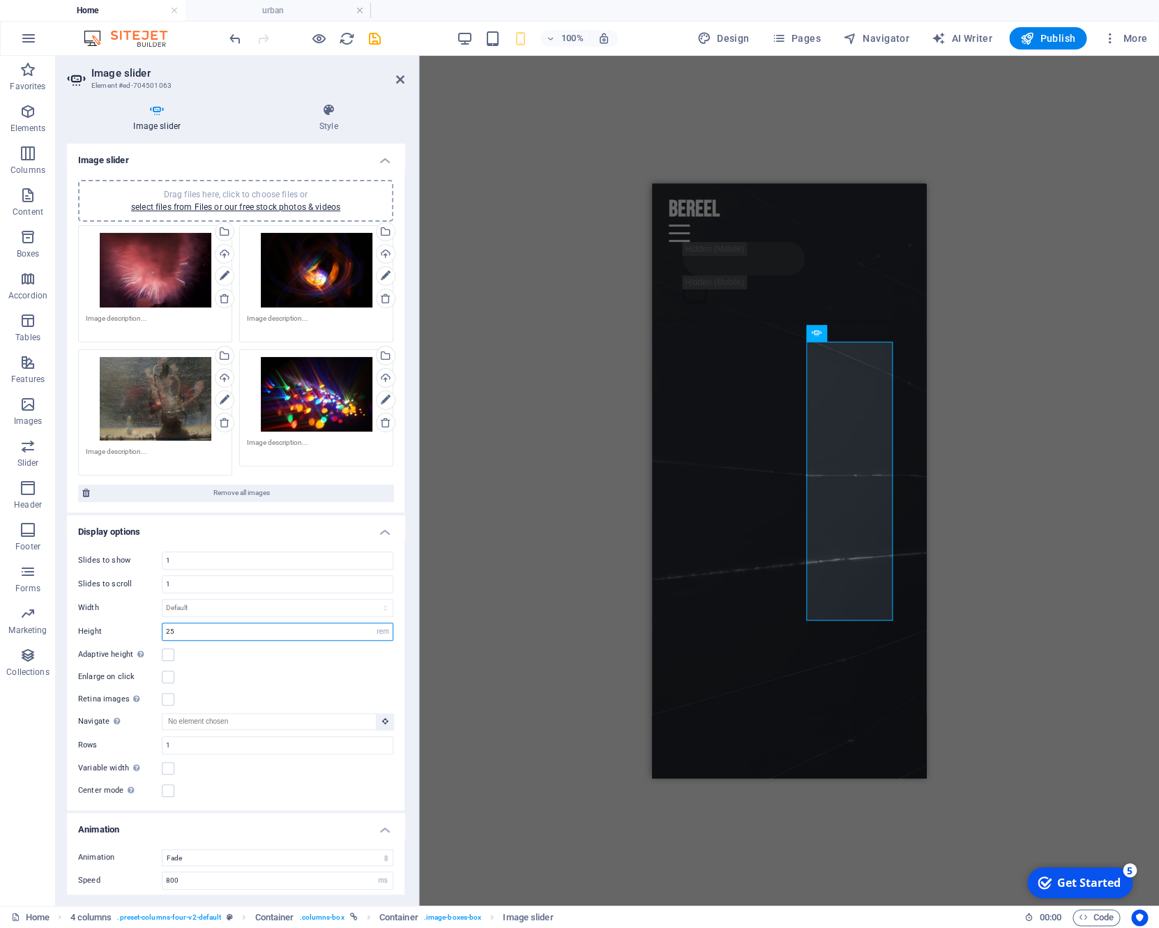
click at [192, 636] on input "25" at bounding box center [277, 631] width 230 height 17
type input "35"
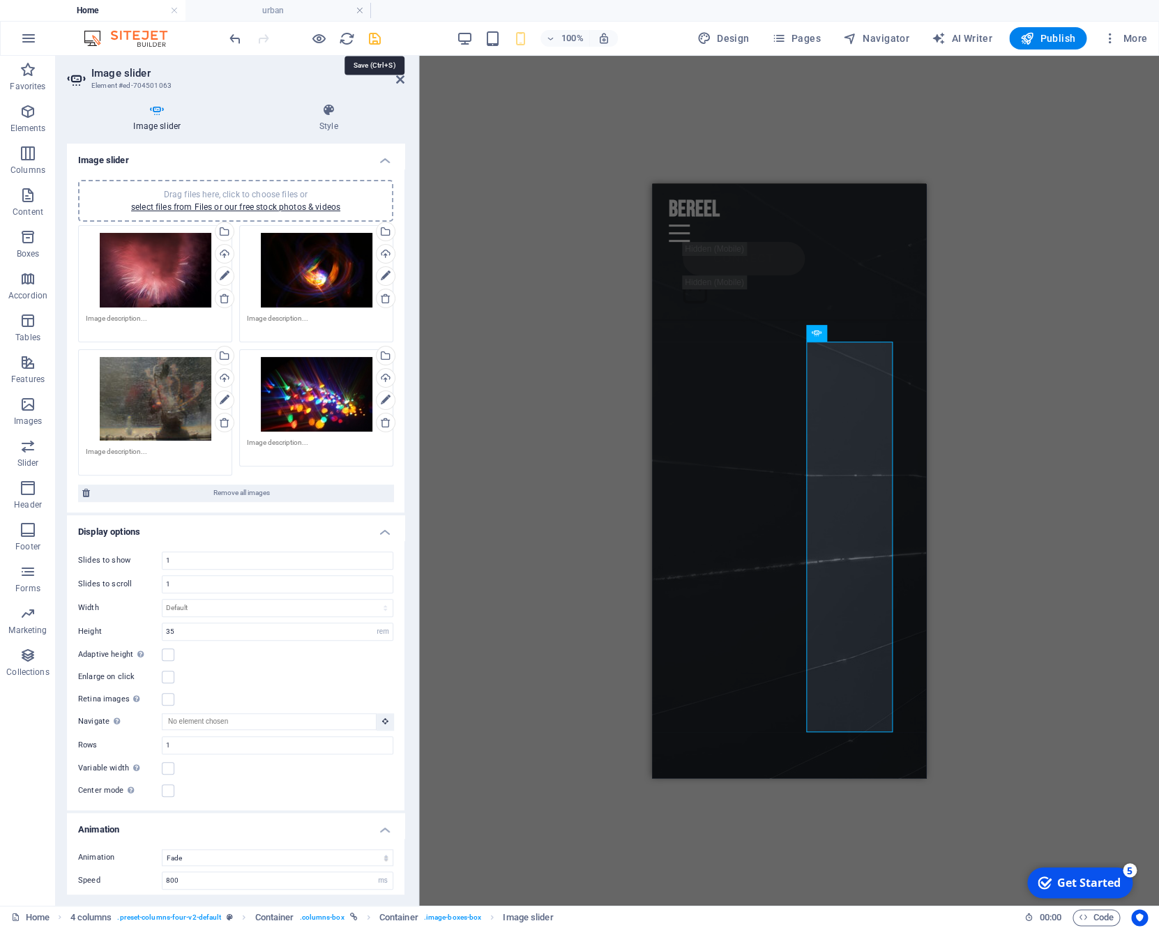
click at [371, 40] on icon "save" at bounding box center [375, 39] width 16 height 16
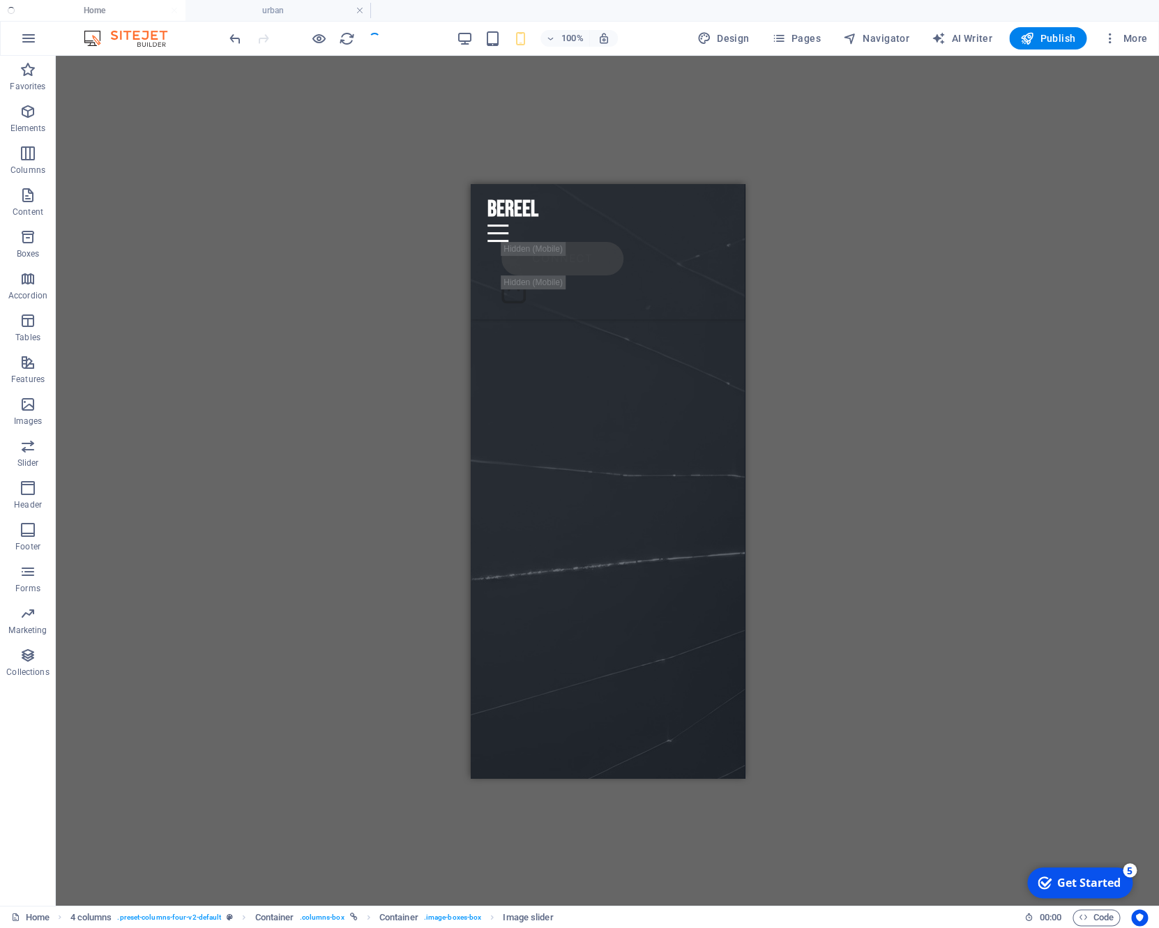
select select "rem"
select select "fade"
select select "ms"
select select "s"
select select "progressive"
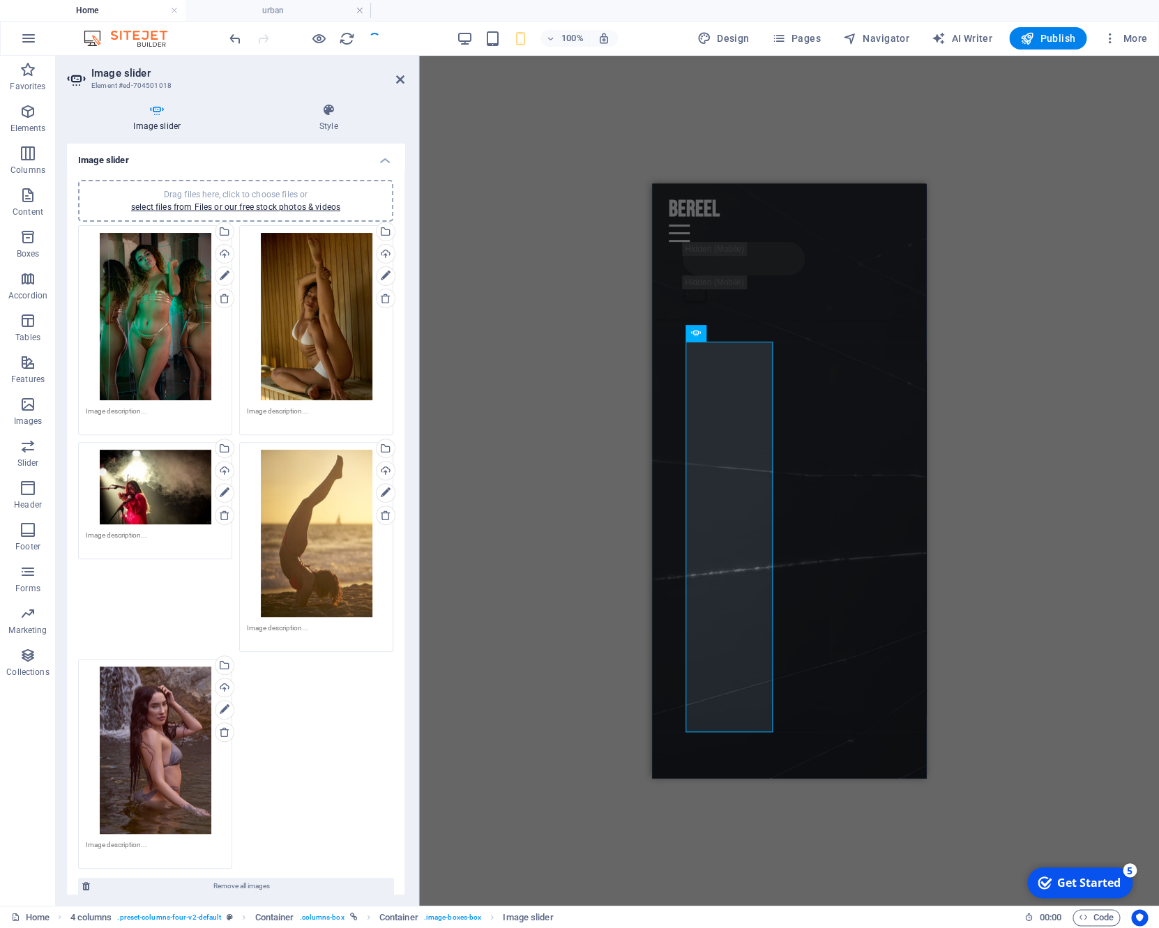
click at [561, 511] on div "H2 Banner Banner Container Menu Bar Logo Spacer Spacer Button Unequal Columns C…" at bounding box center [789, 481] width 740 height 850
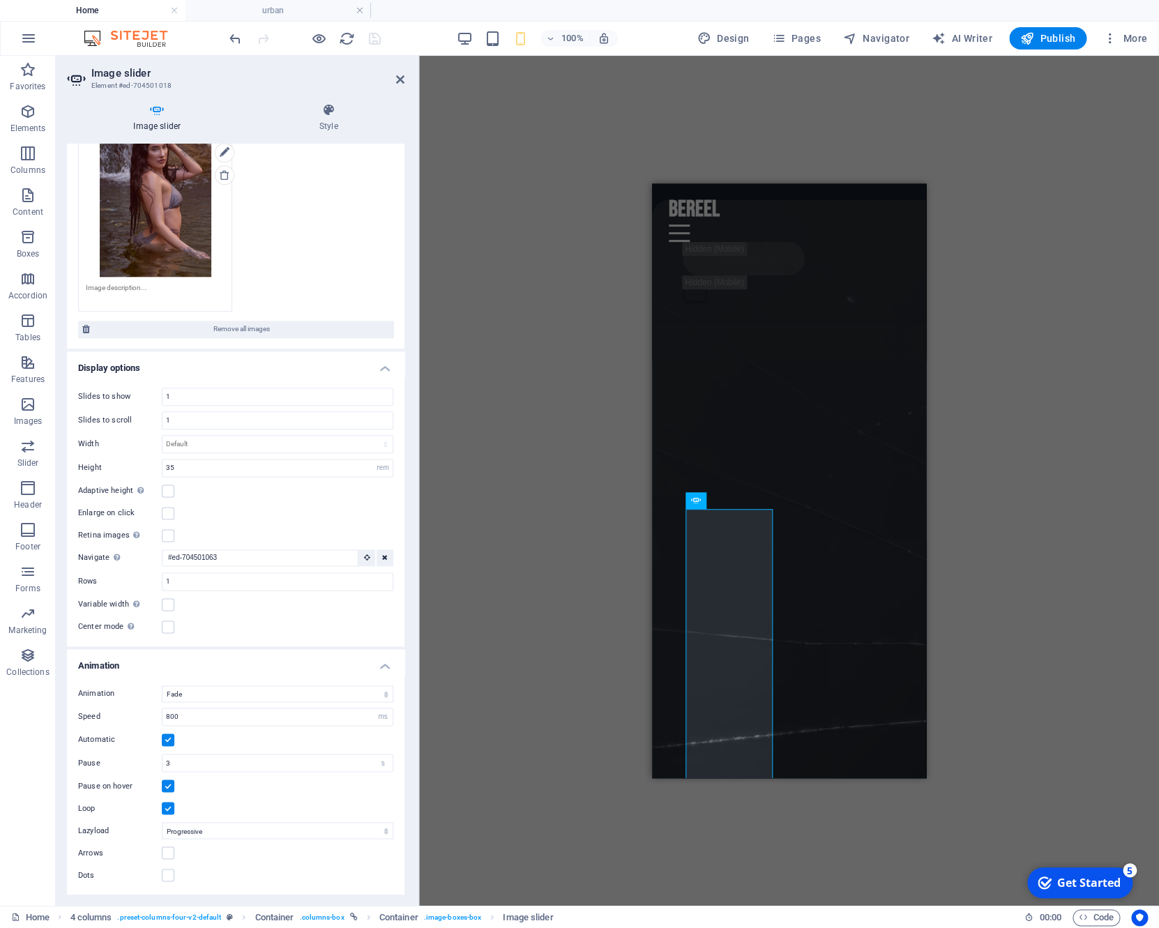
scroll to position [5758, 0]
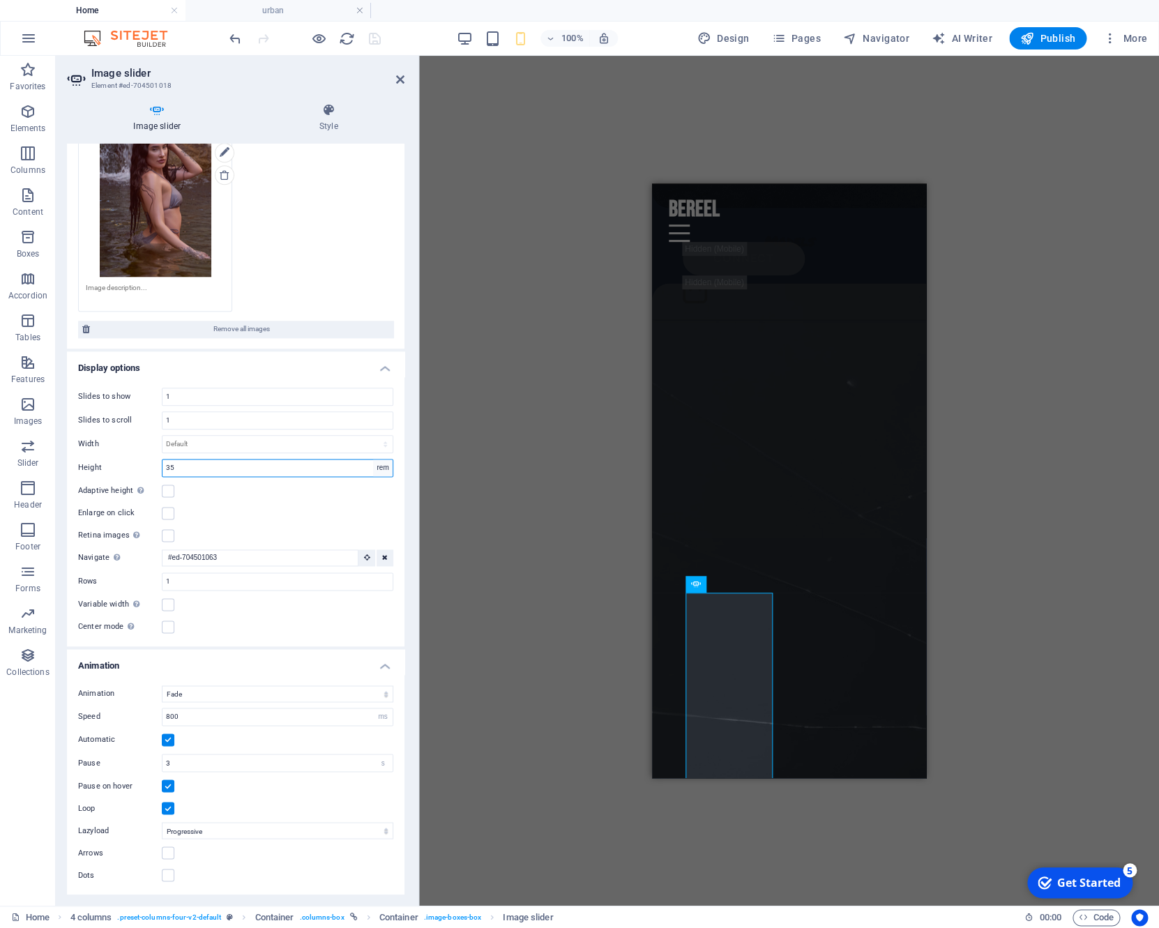
select select "vh"
click option "vh" at bounding box center [0, 0] width 0 height 0
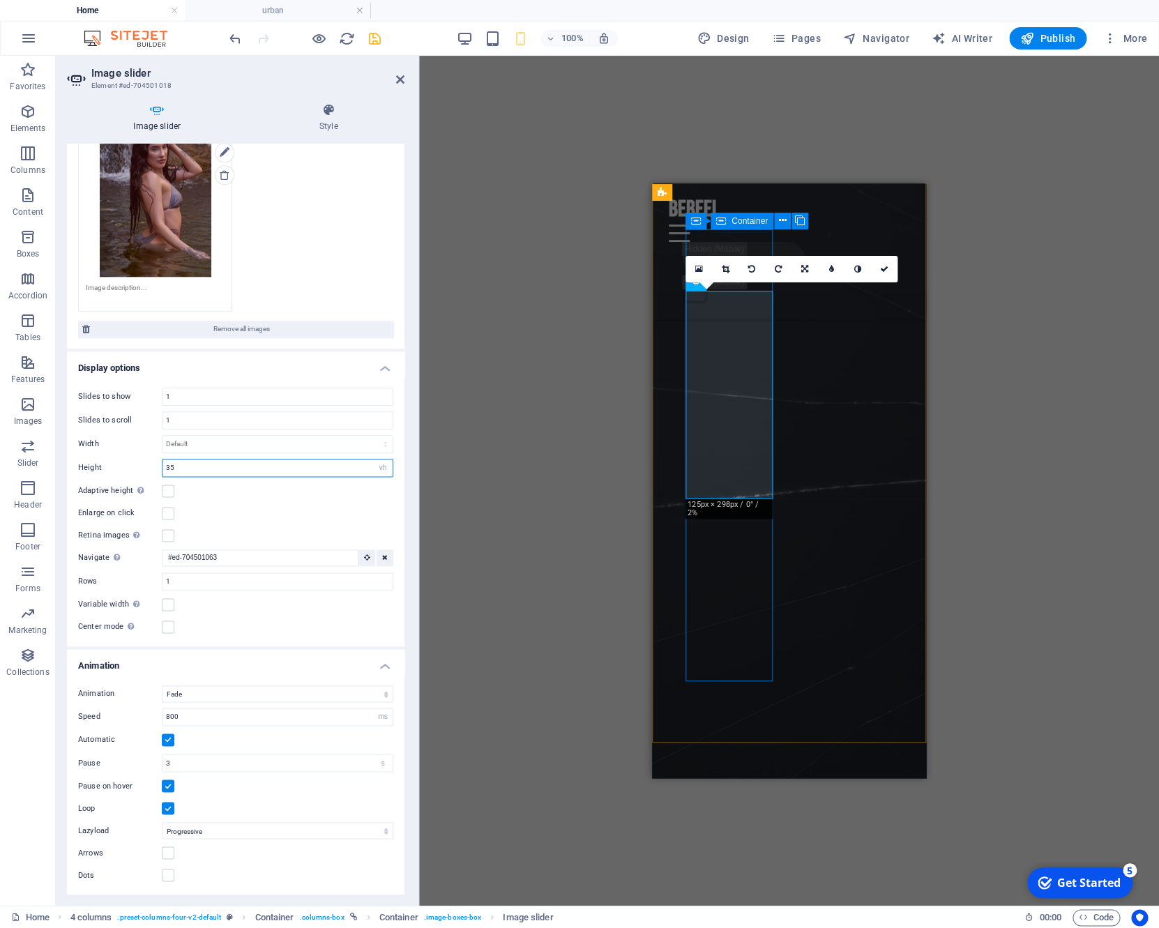
scroll to position [6015, 0]
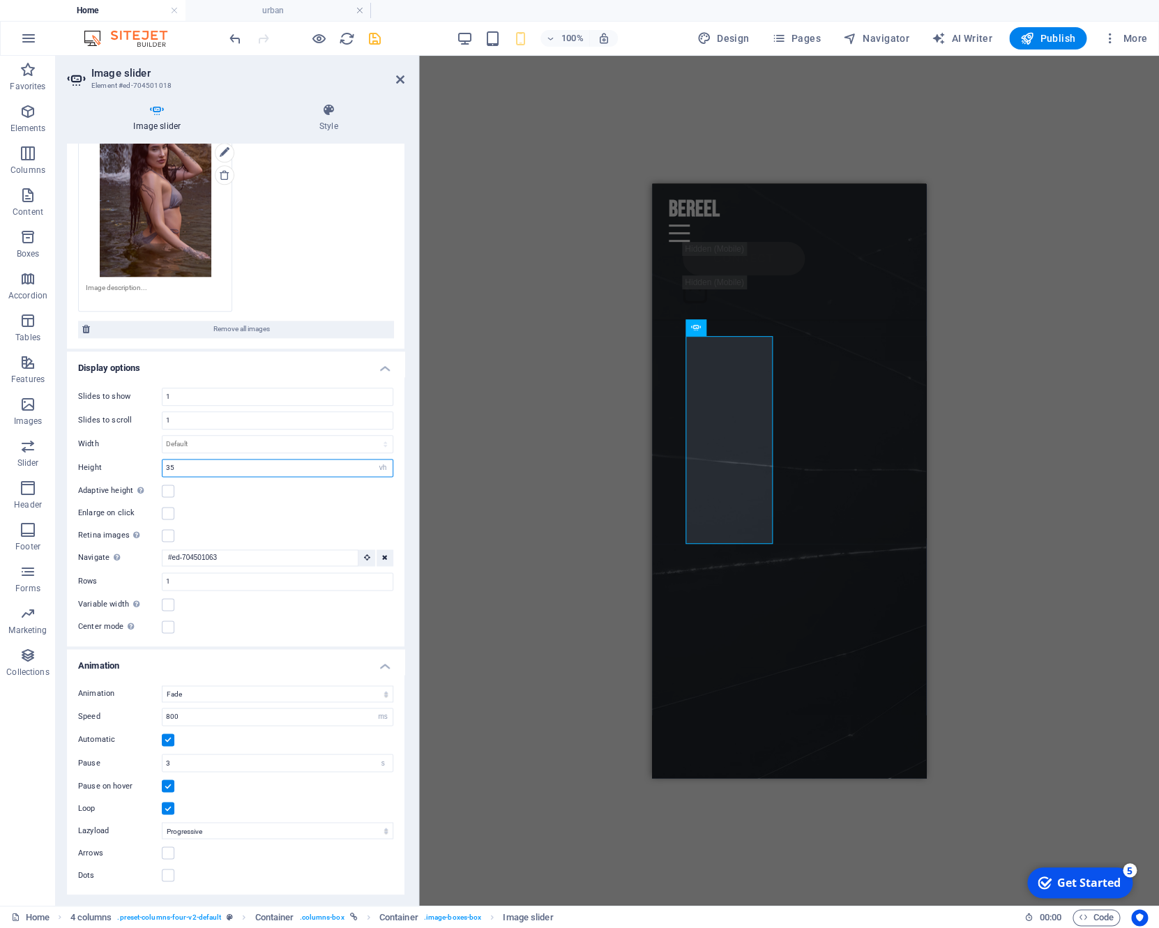
click at [245, 460] on input "35" at bounding box center [277, 467] width 230 height 17
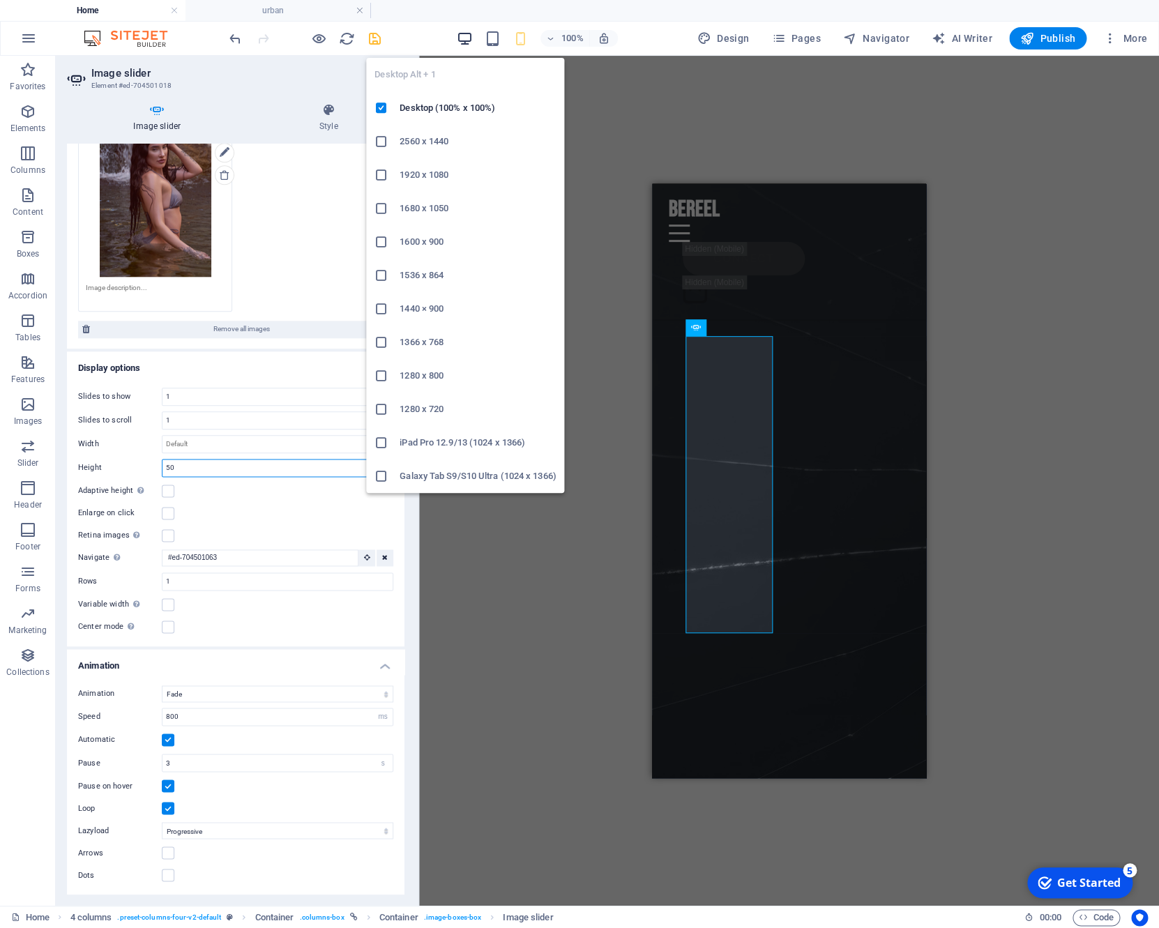
type input "50"
click at [465, 40] on icon "button" at bounding box center [465, 39] width 16 height 16
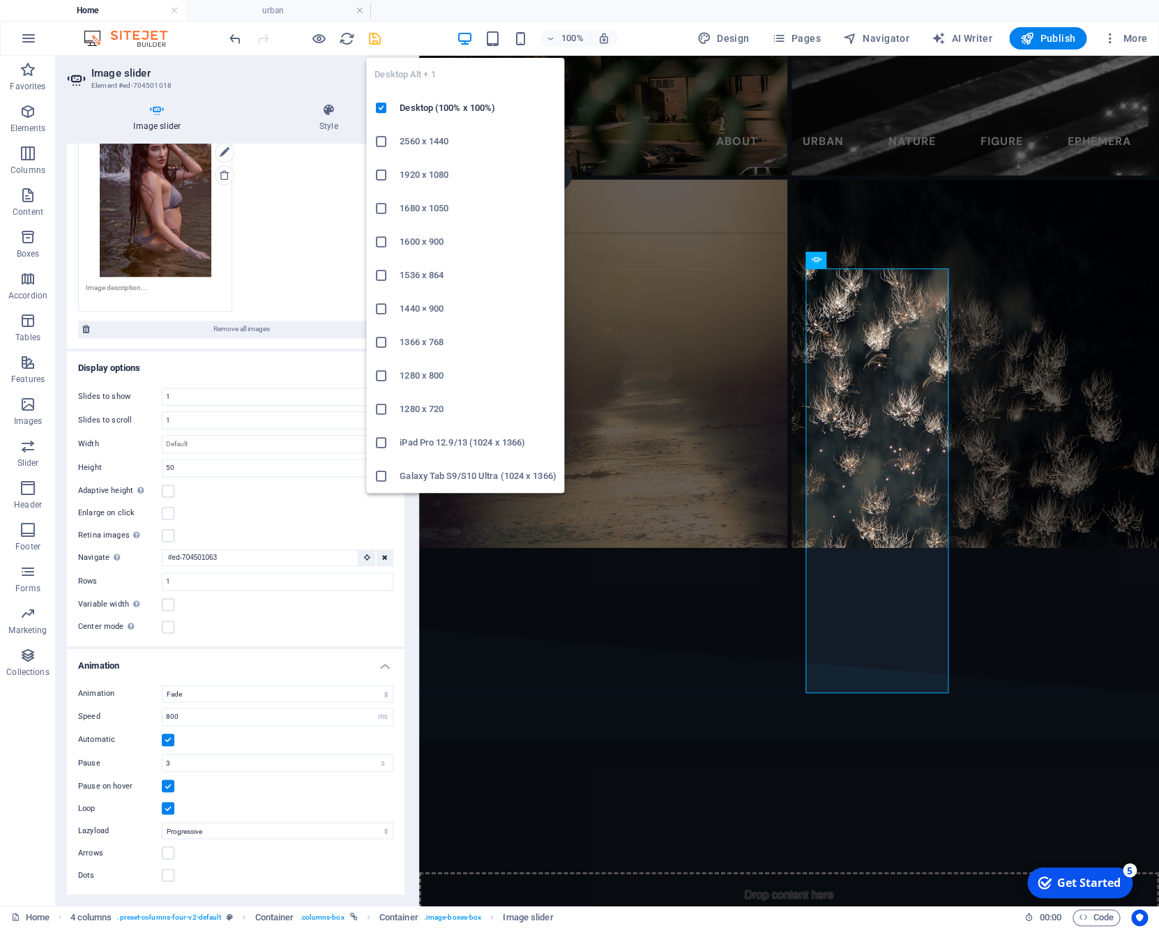
scroll to position [7174, 0]
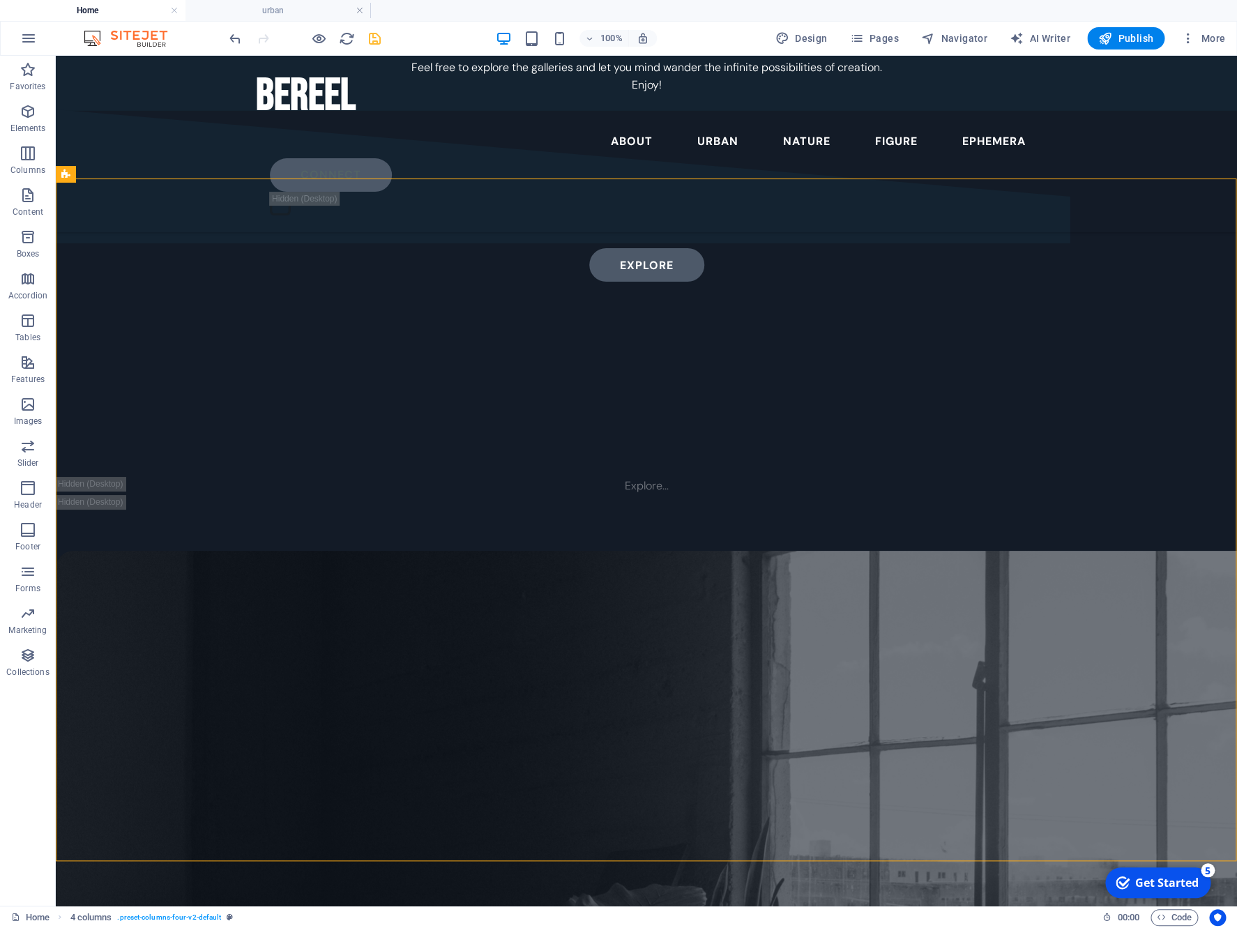
scroll to position [9771, 0]
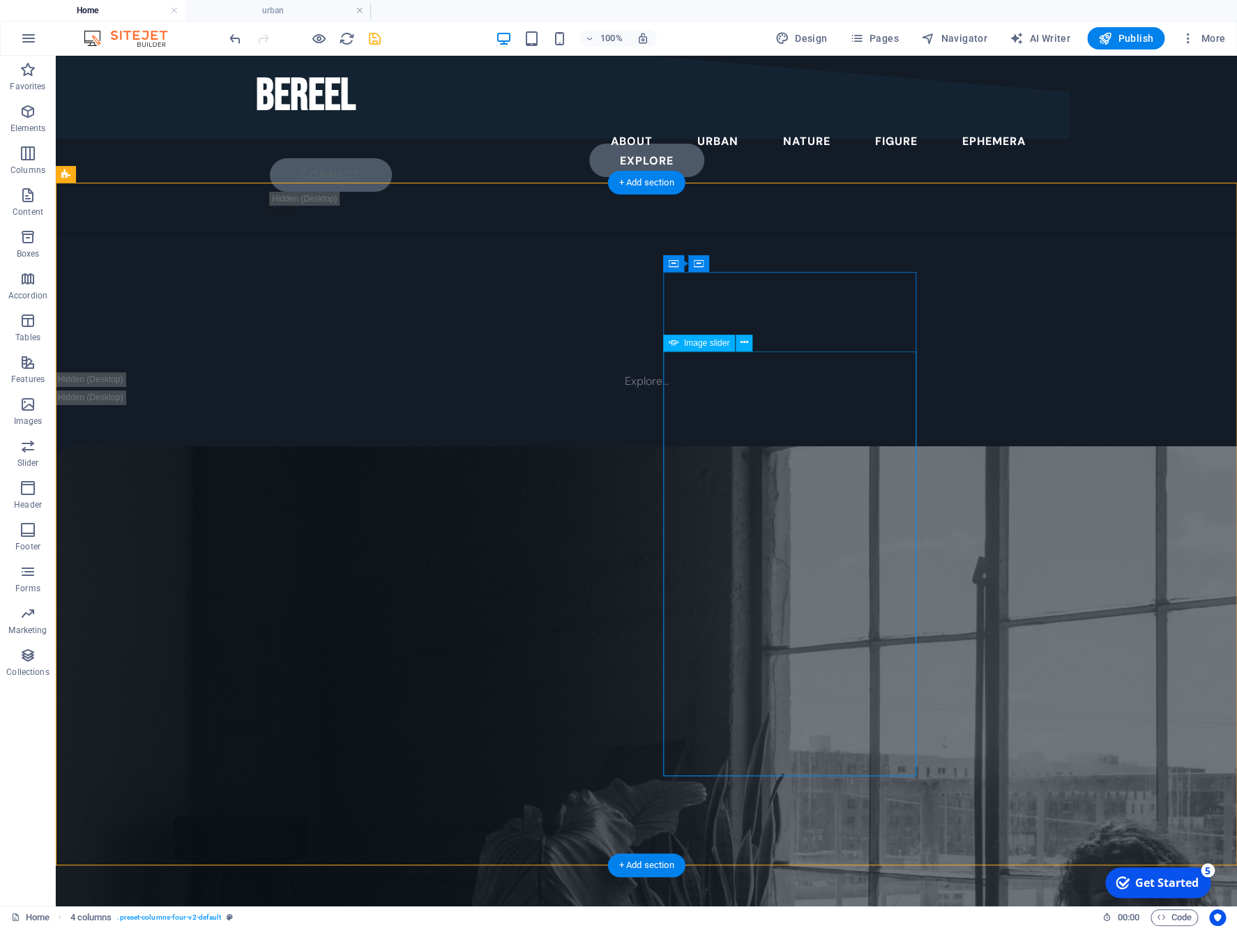
select select "vh"
select select "fade"
select select "ms"
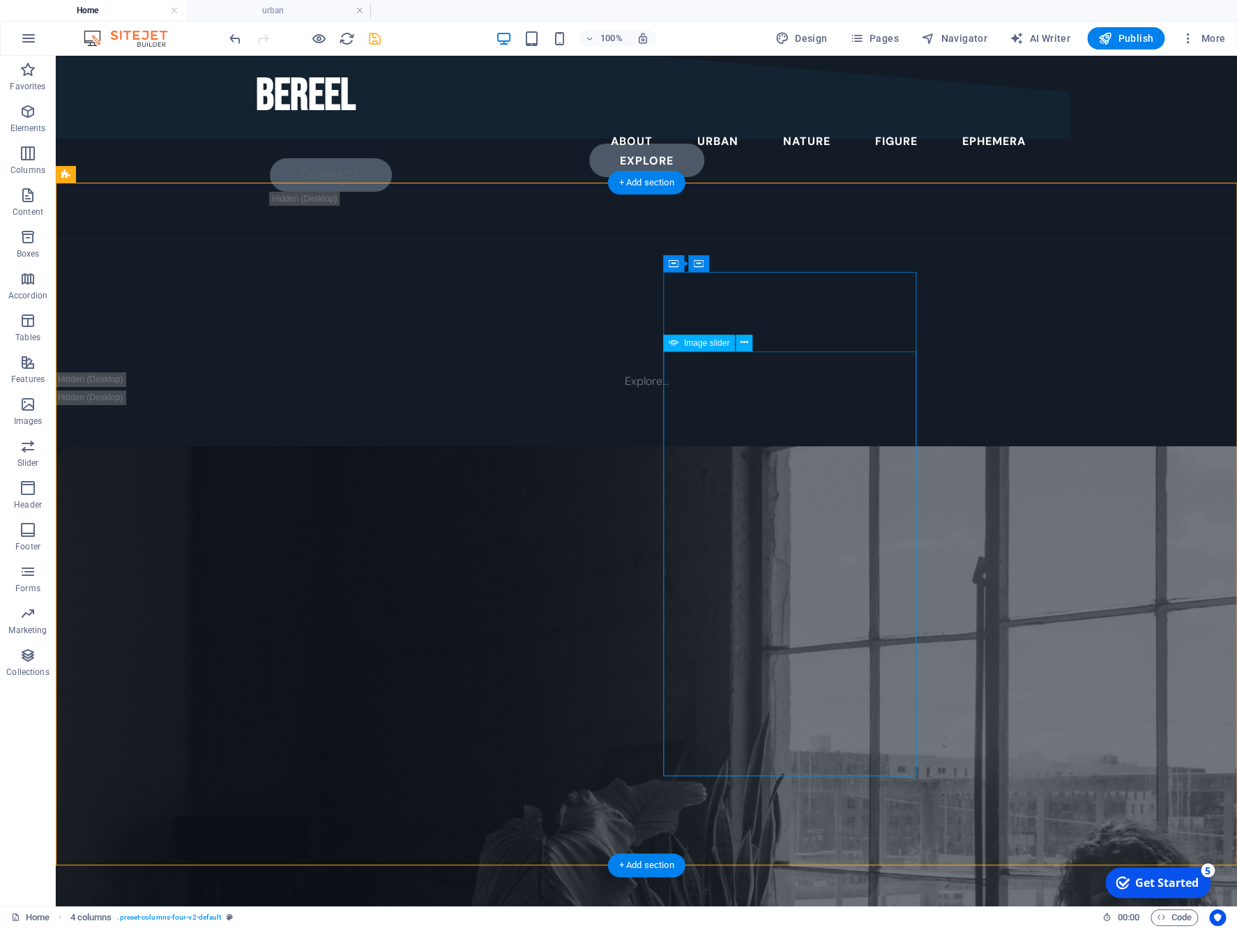
select select "s"
select select "progressive"
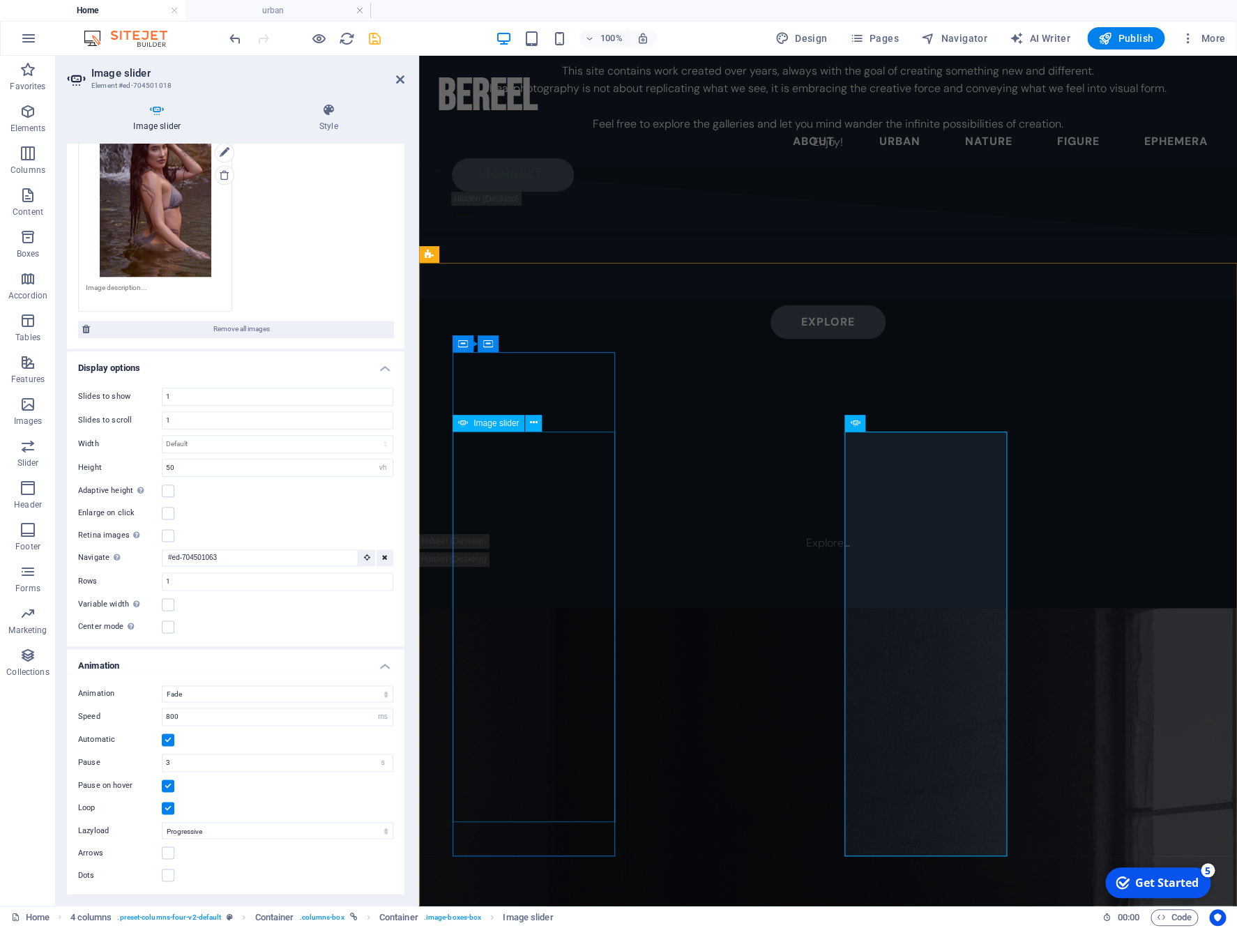
scroll to position [7443, 0]
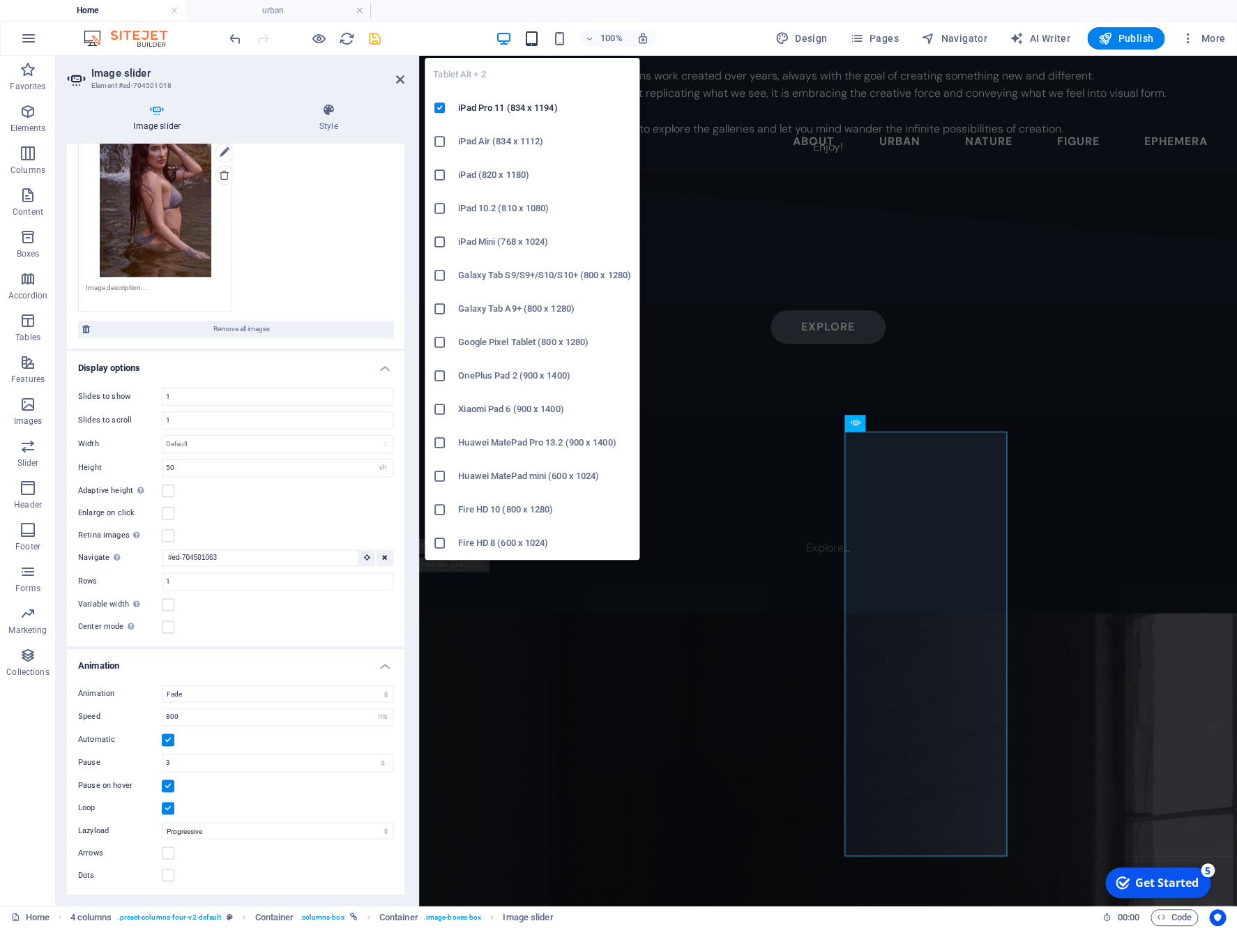
click at [535, 40] on icon "button" at bounding box center [531, 39] width 16 height 16
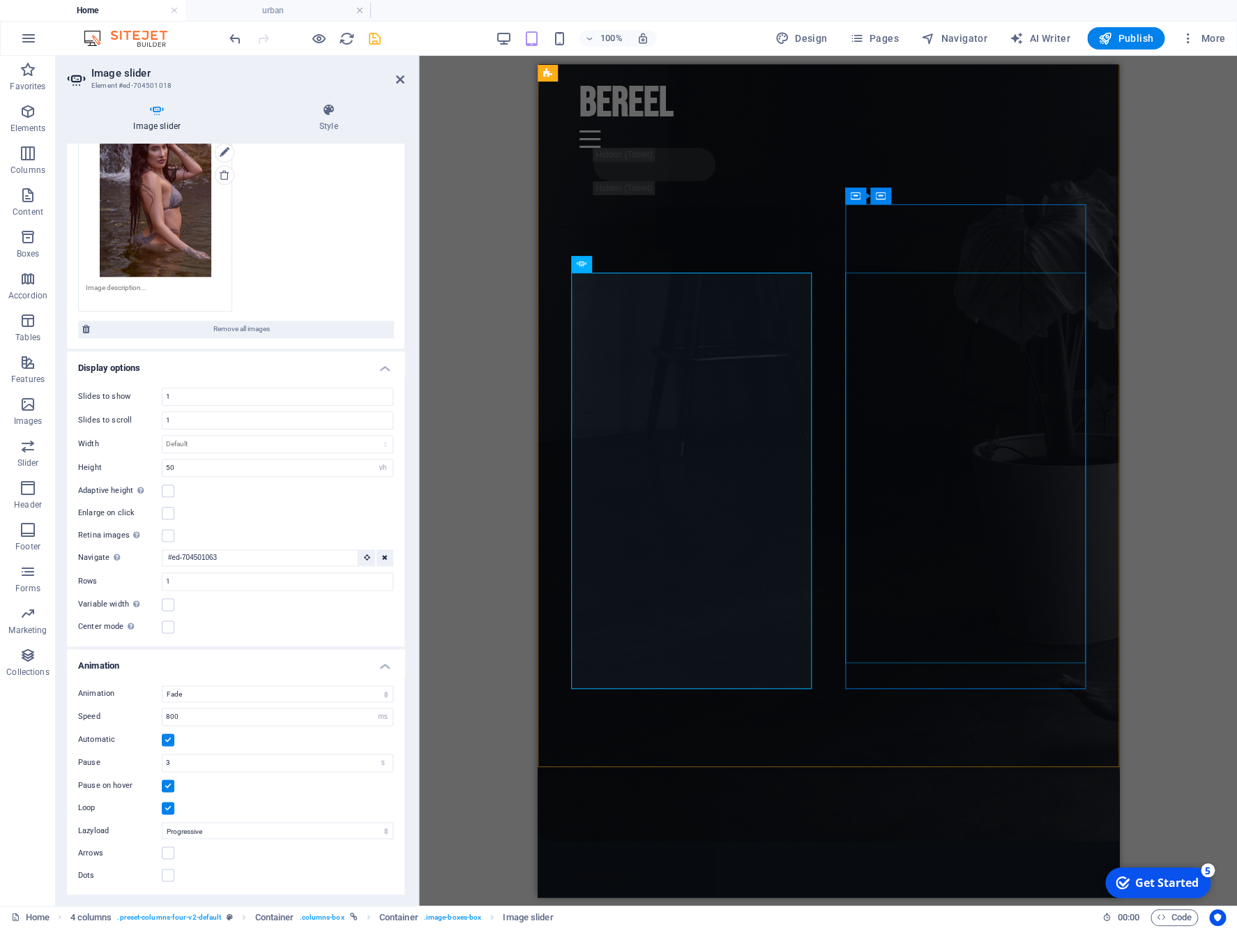
scroll to position [6846, 0]
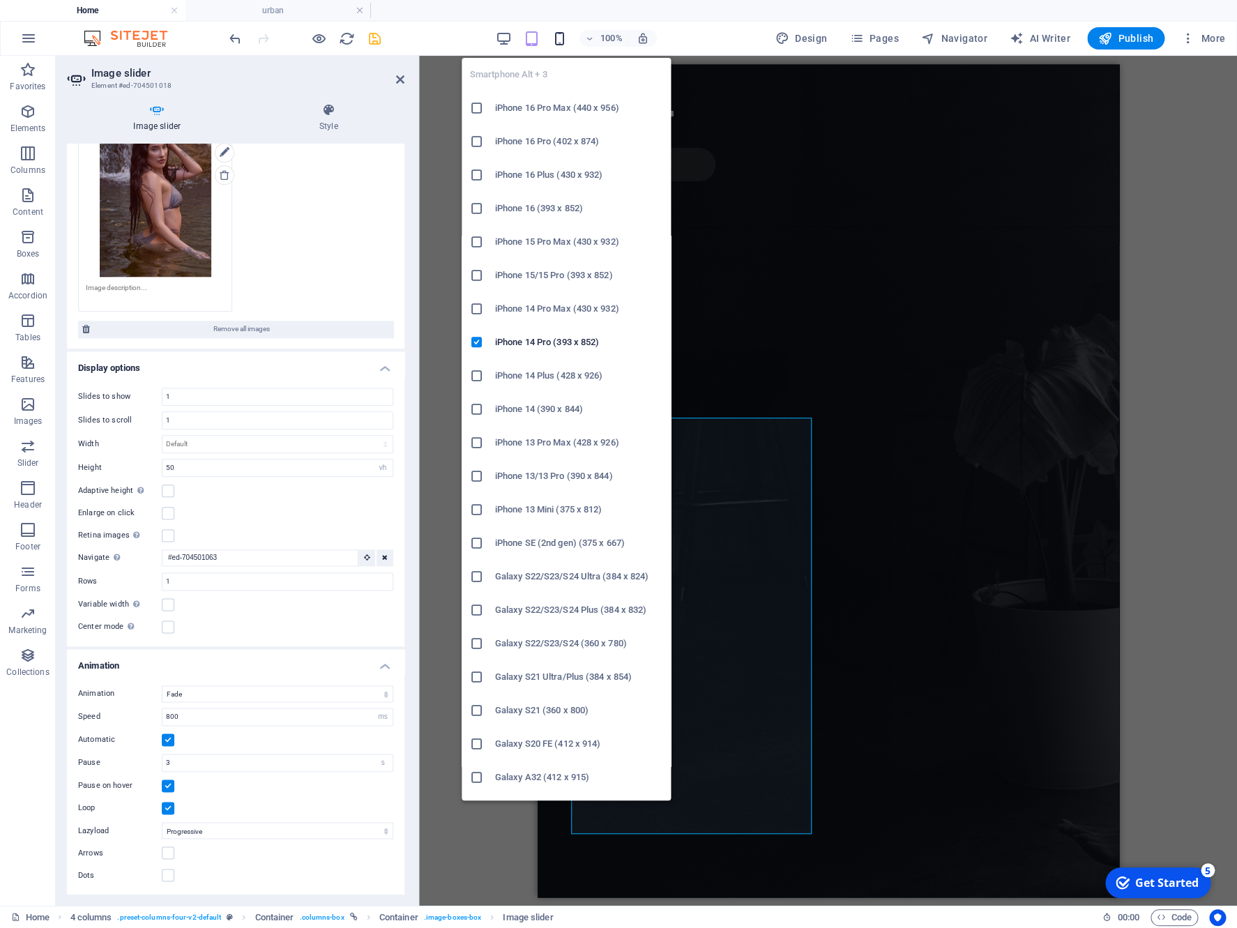
click at [561, 33] on icon "button" at bounding box center [559, 39] width 16 height 16
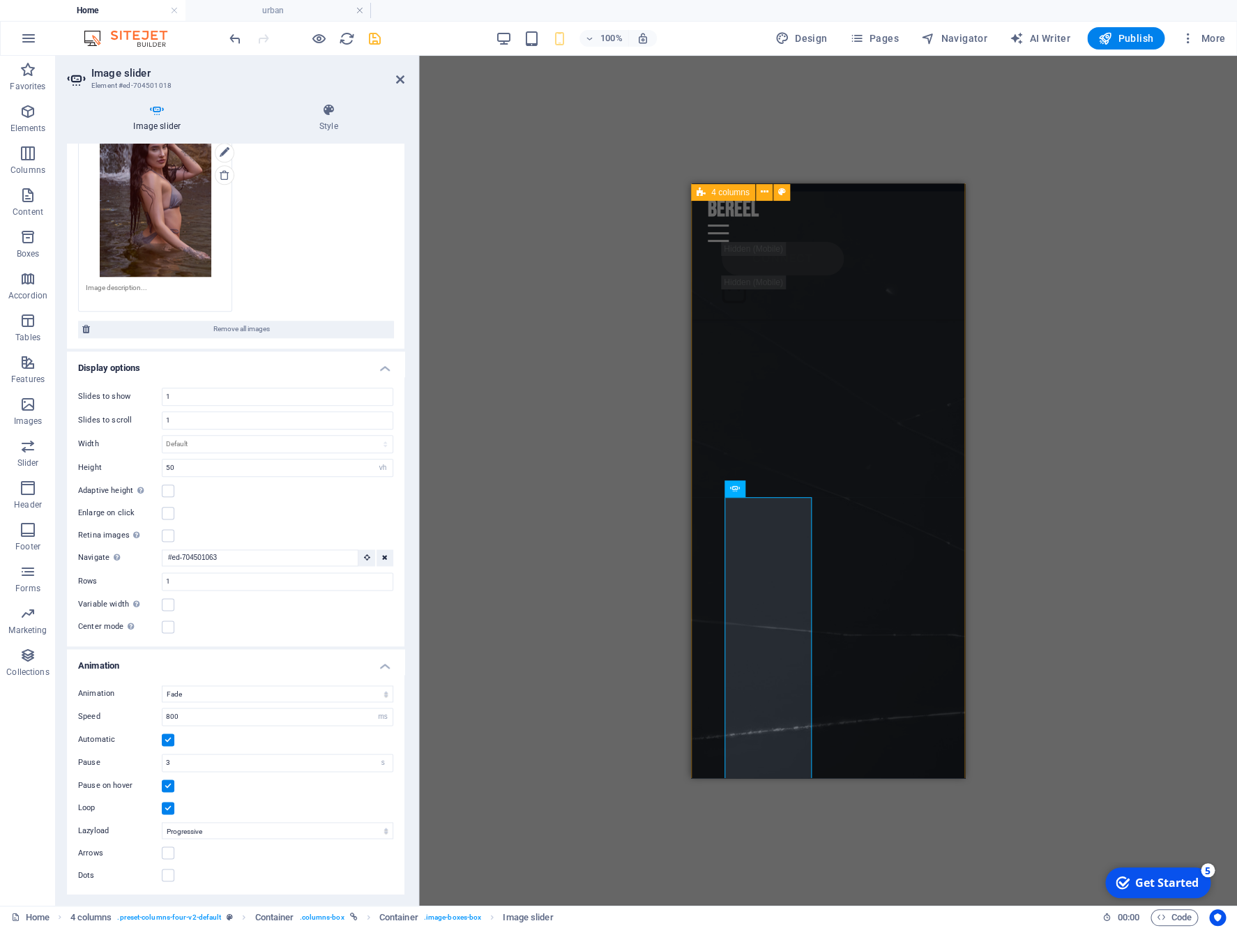
scroll to position [6062, 0]
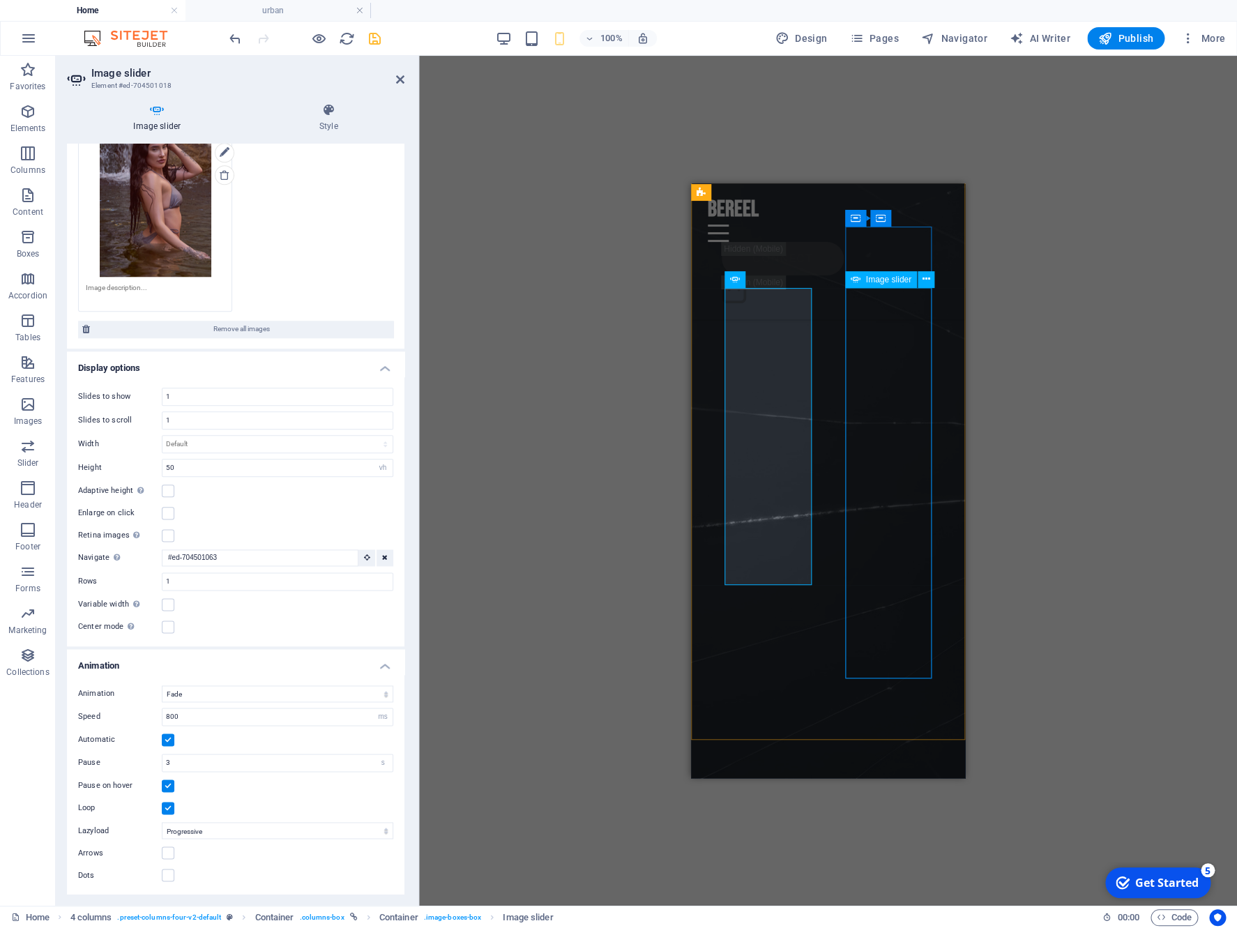
select select "rem"
select select "fade"
select select "ms"
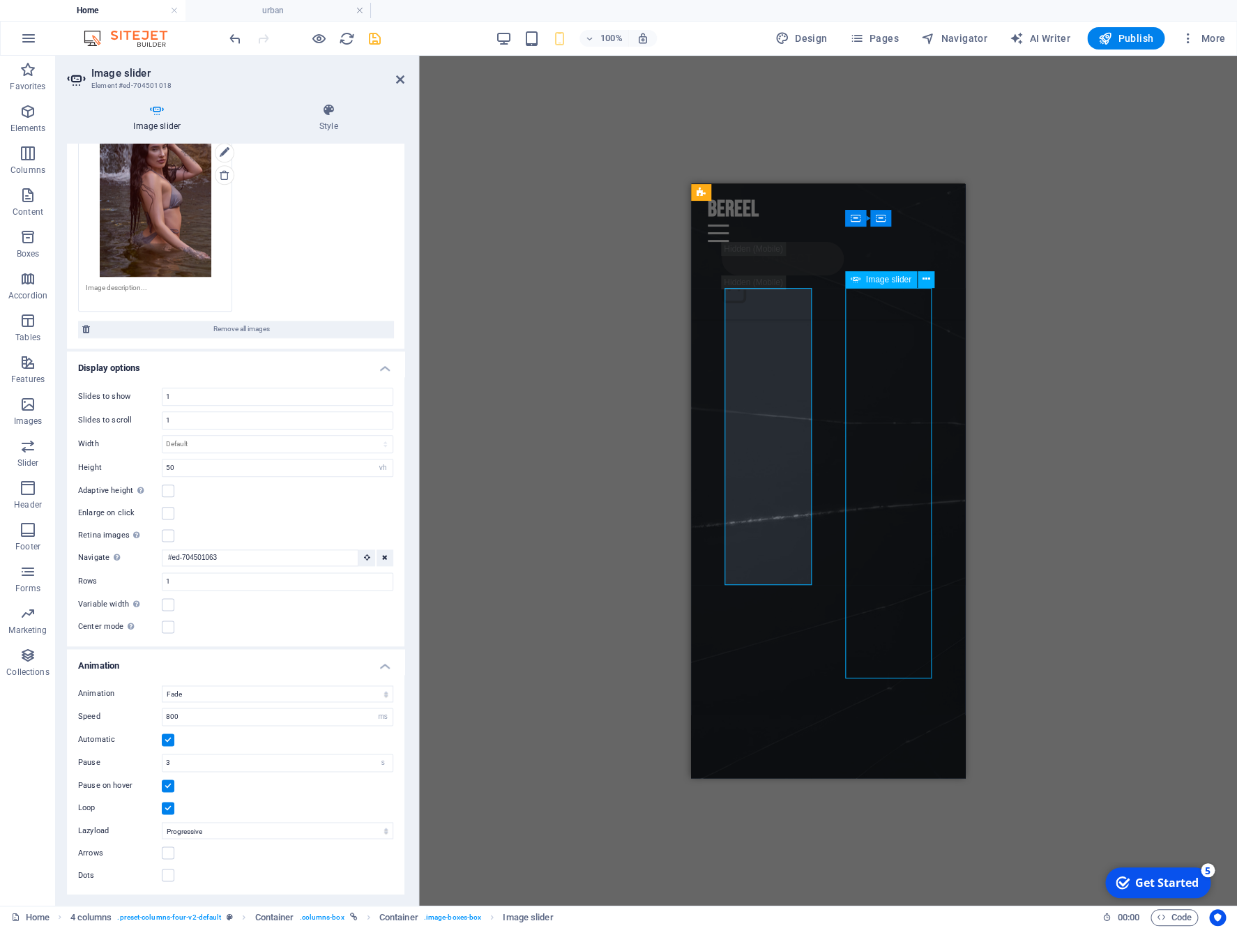
select select "s"
select select "progressive"
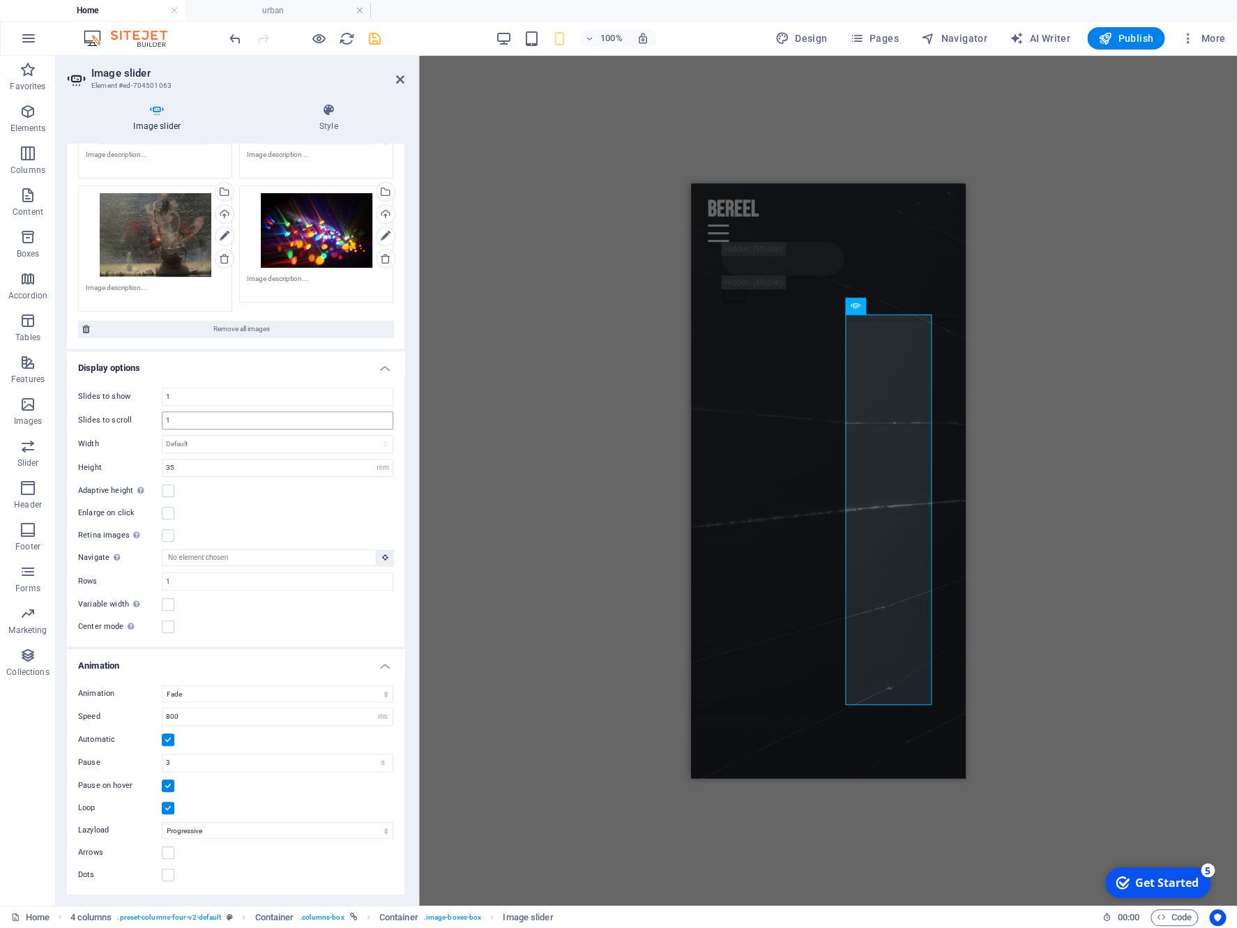
scroll to position [5979, 0]
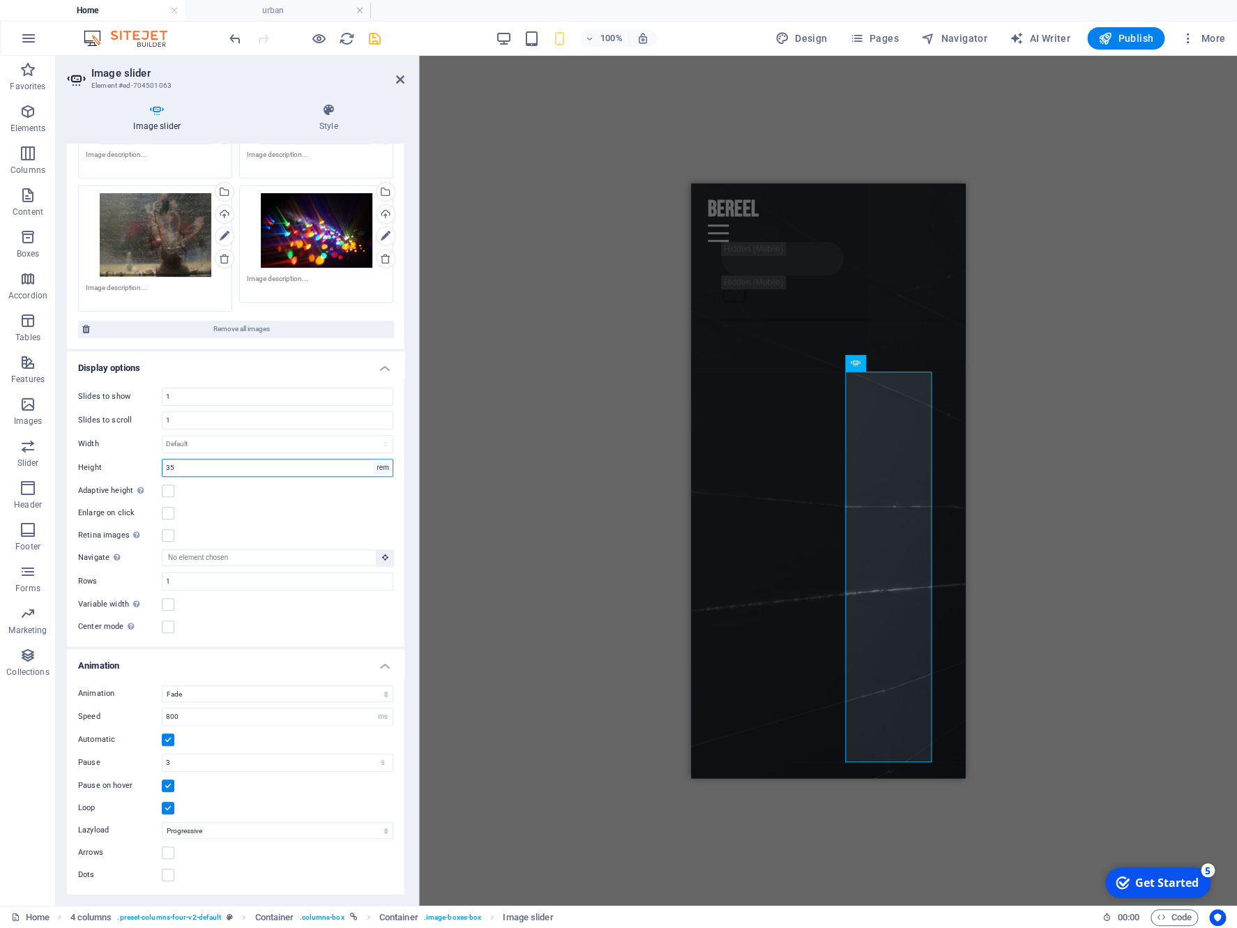
select select "vh"
click option "vh" at bounding box center [0, 0] width 0 height 0
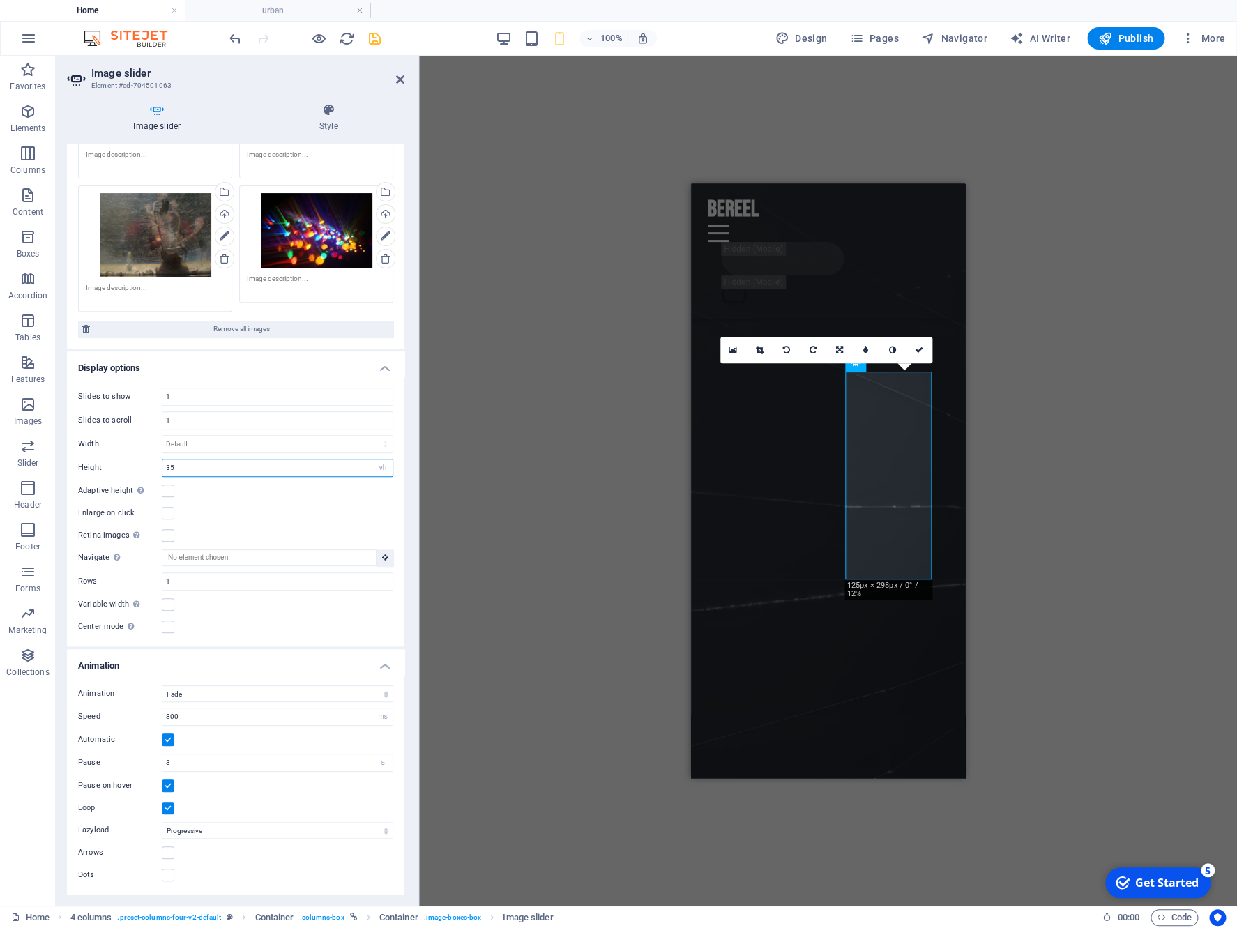
click at [266, 471] on input "35" at bounding box center [277, 467] width 230 height 17
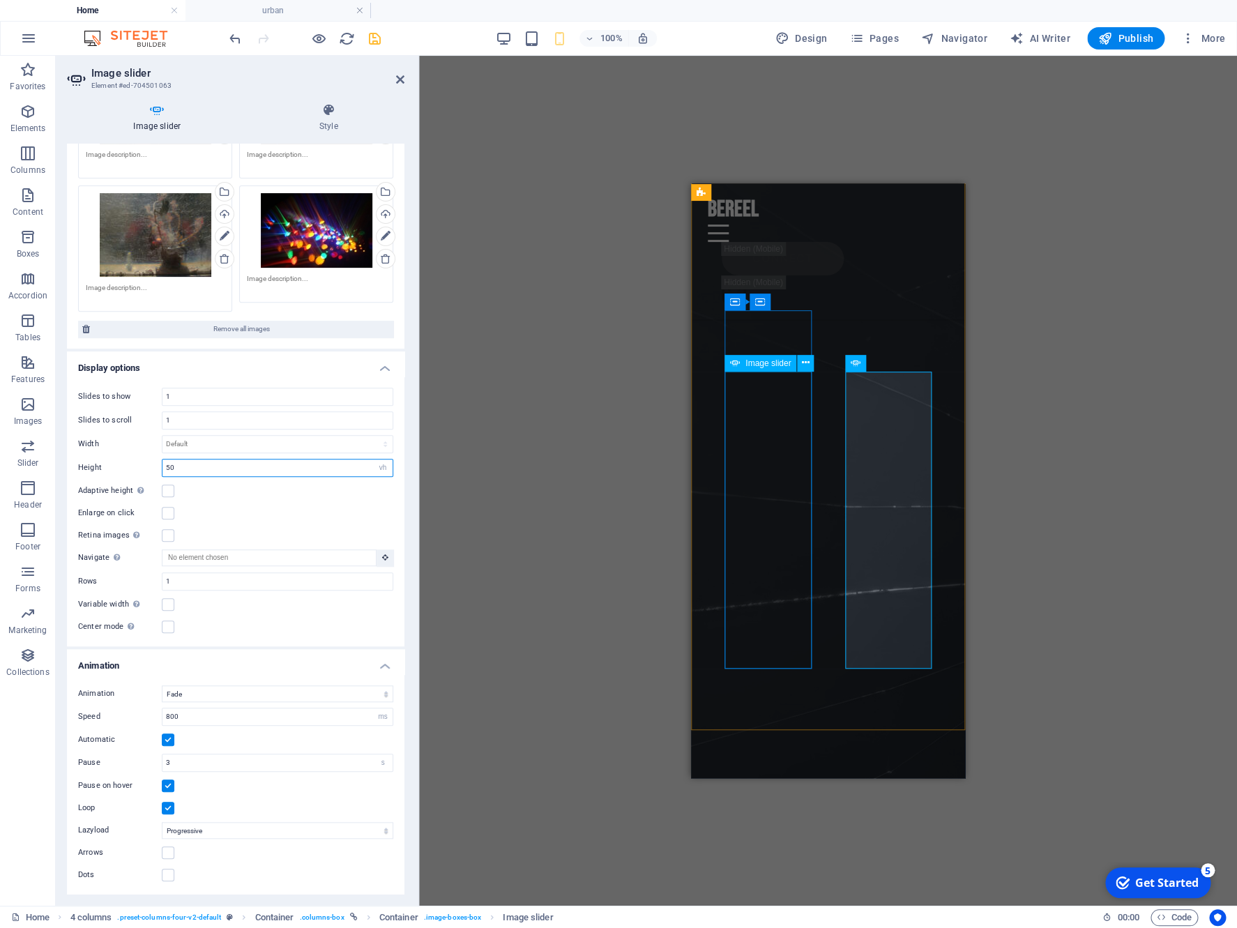
scroll to position [5834, 0]
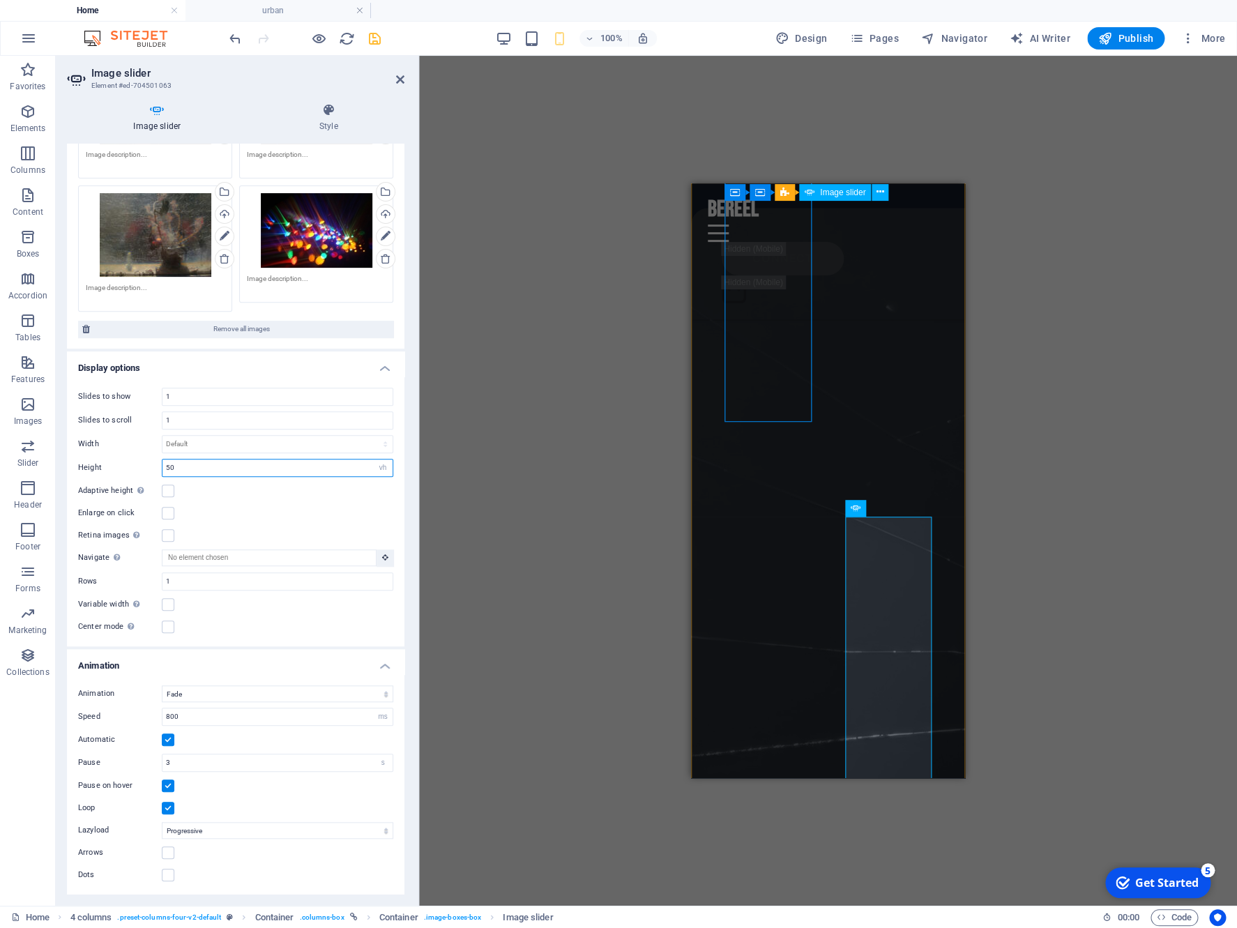
type input "50"
select select "rem"
select select "fade"
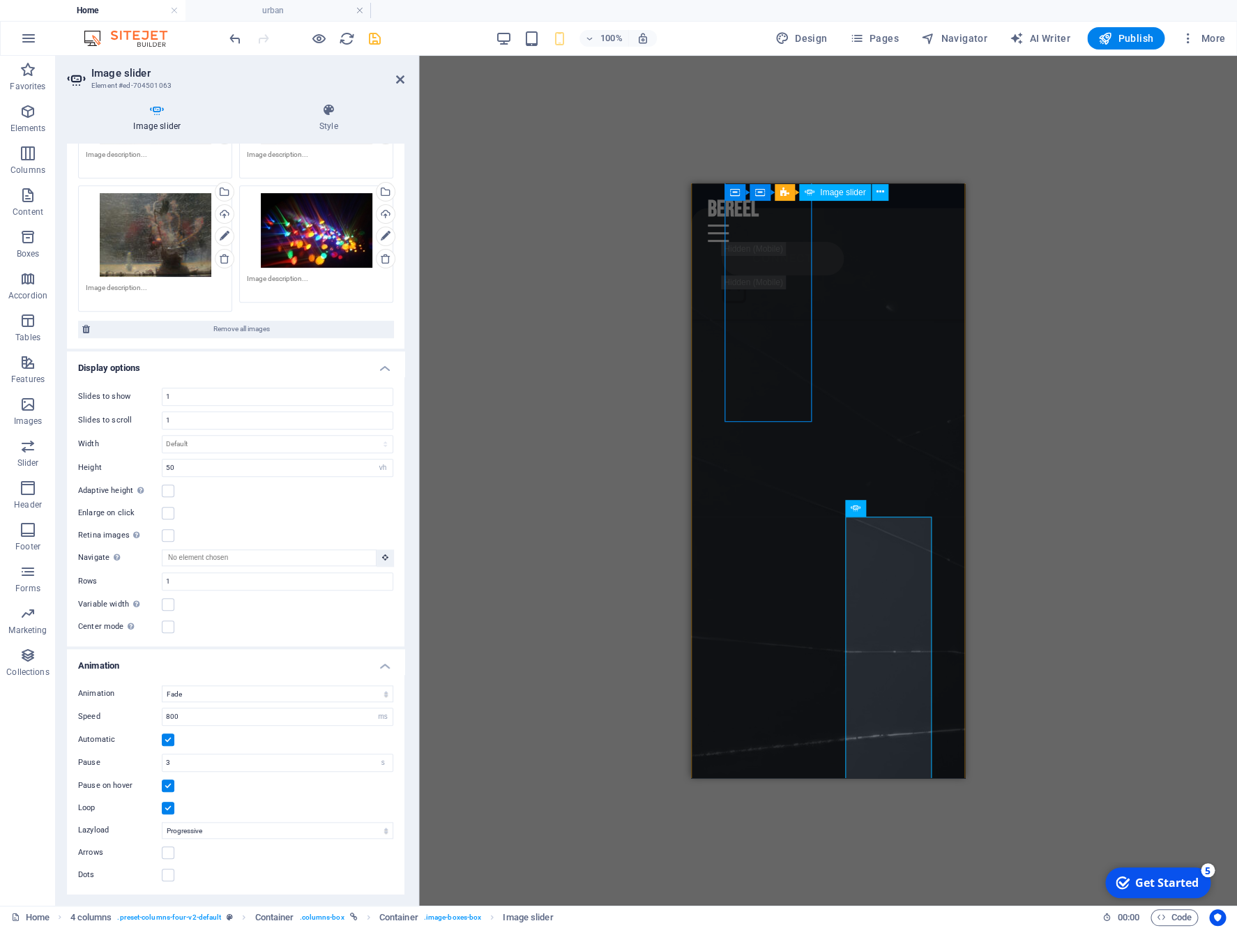
select select "ms"
select select "s"
select select "progressive"
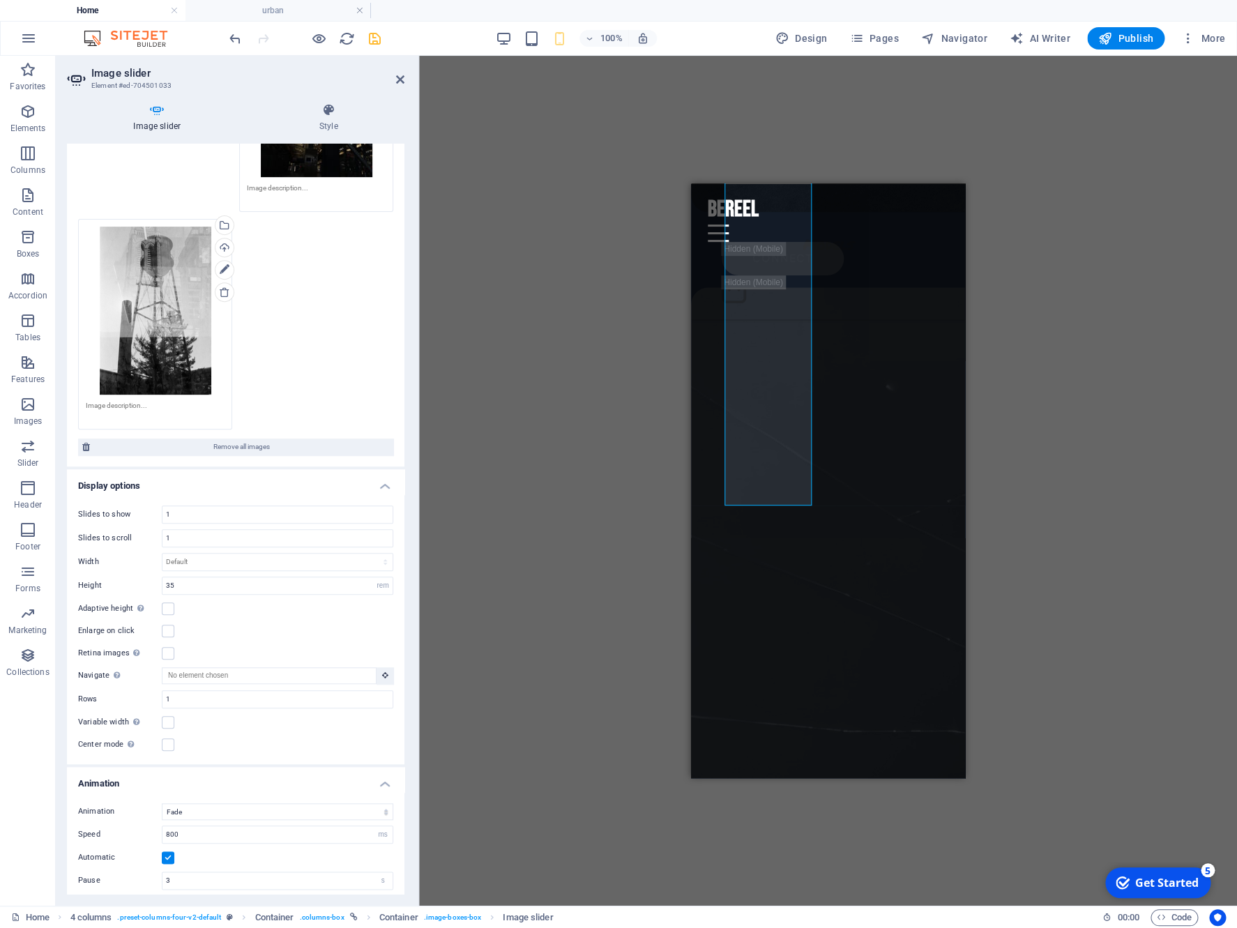
scroll to position [5750, 0]
select select "vh"
click option "vh" at bounding box center [0, 0] width 0 height 0
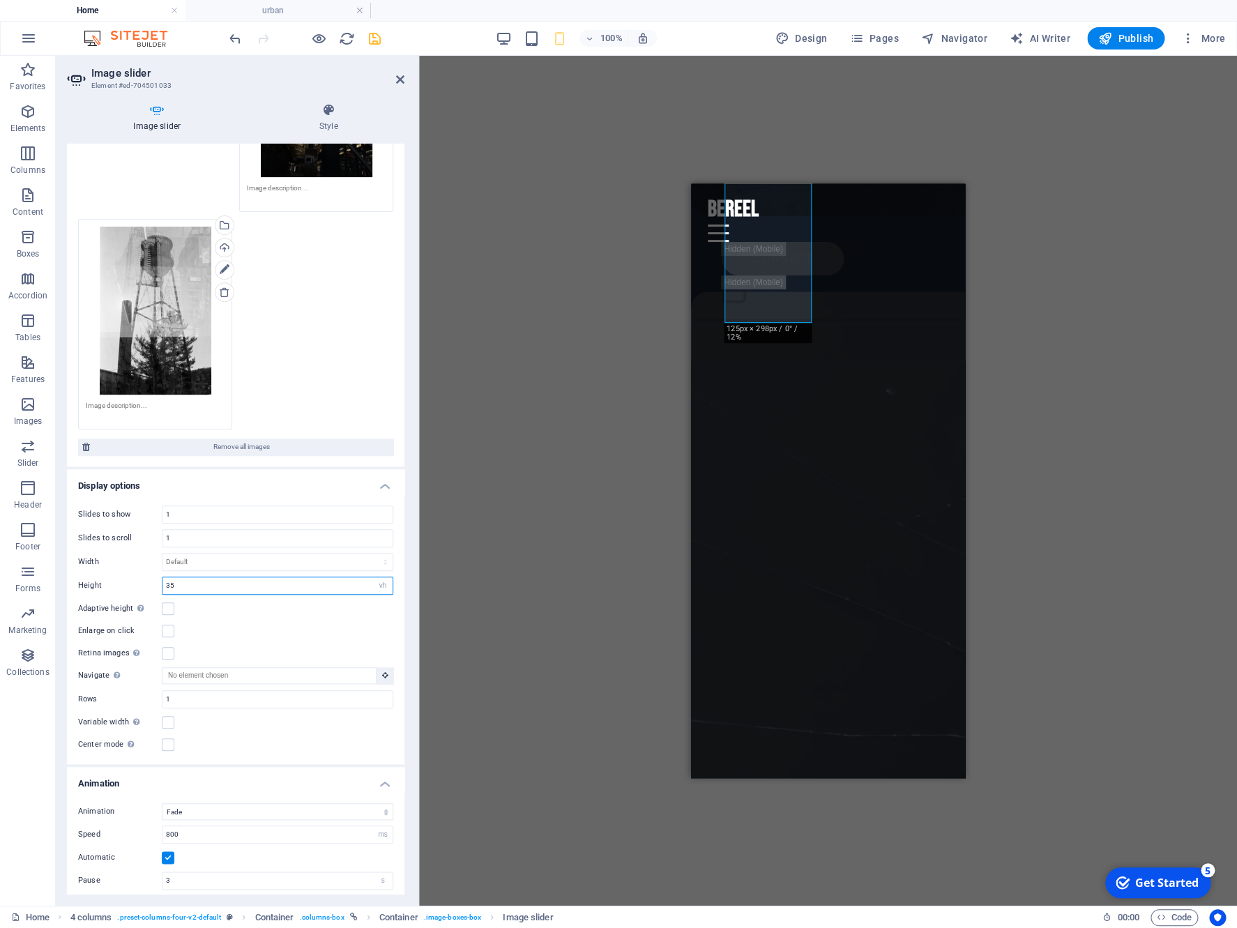
click at [261, 588] on input "35" at bounding box center [277, 585] width 230 height 17
type input "50"
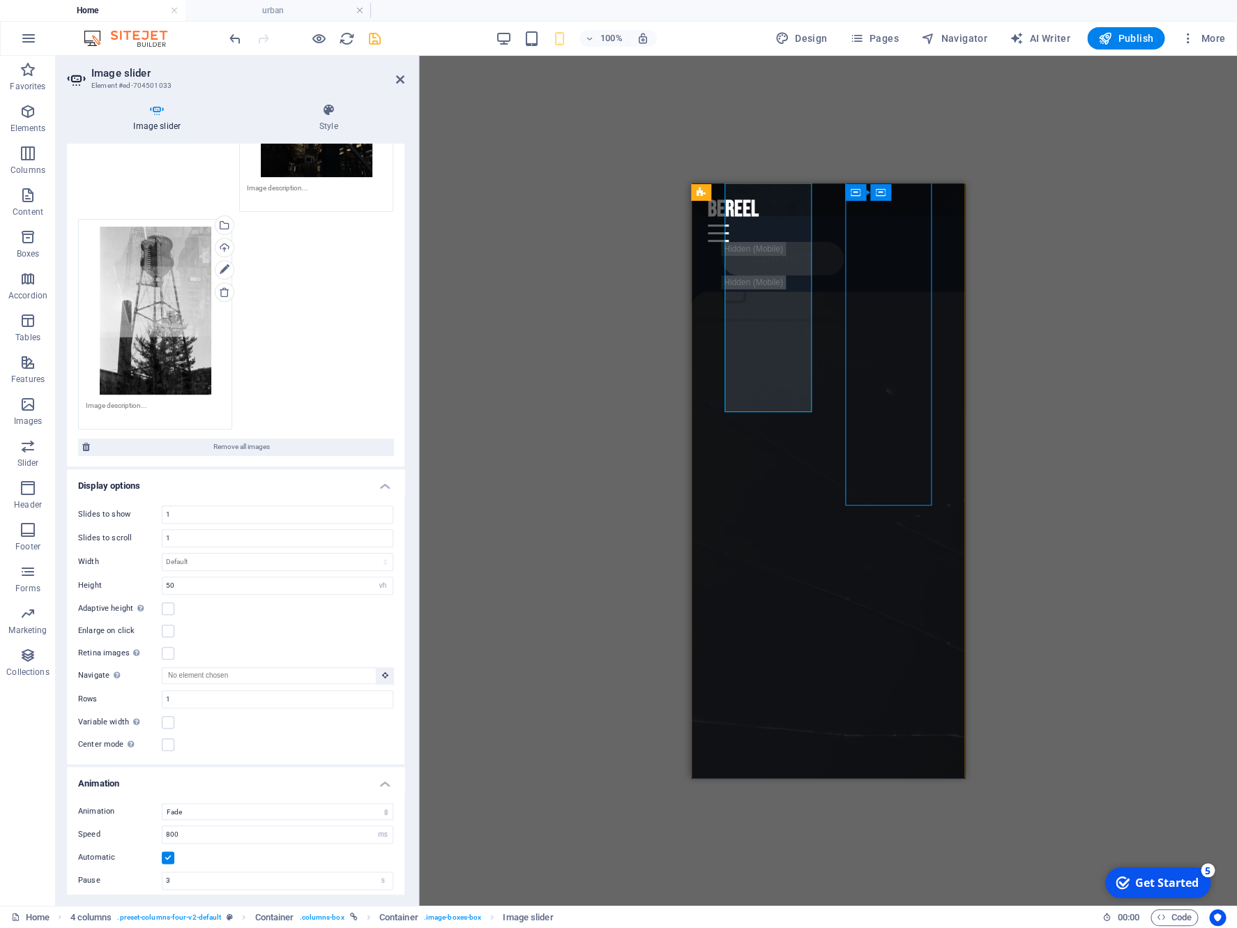
select select "rem"
select select "fade"
select select "ms"
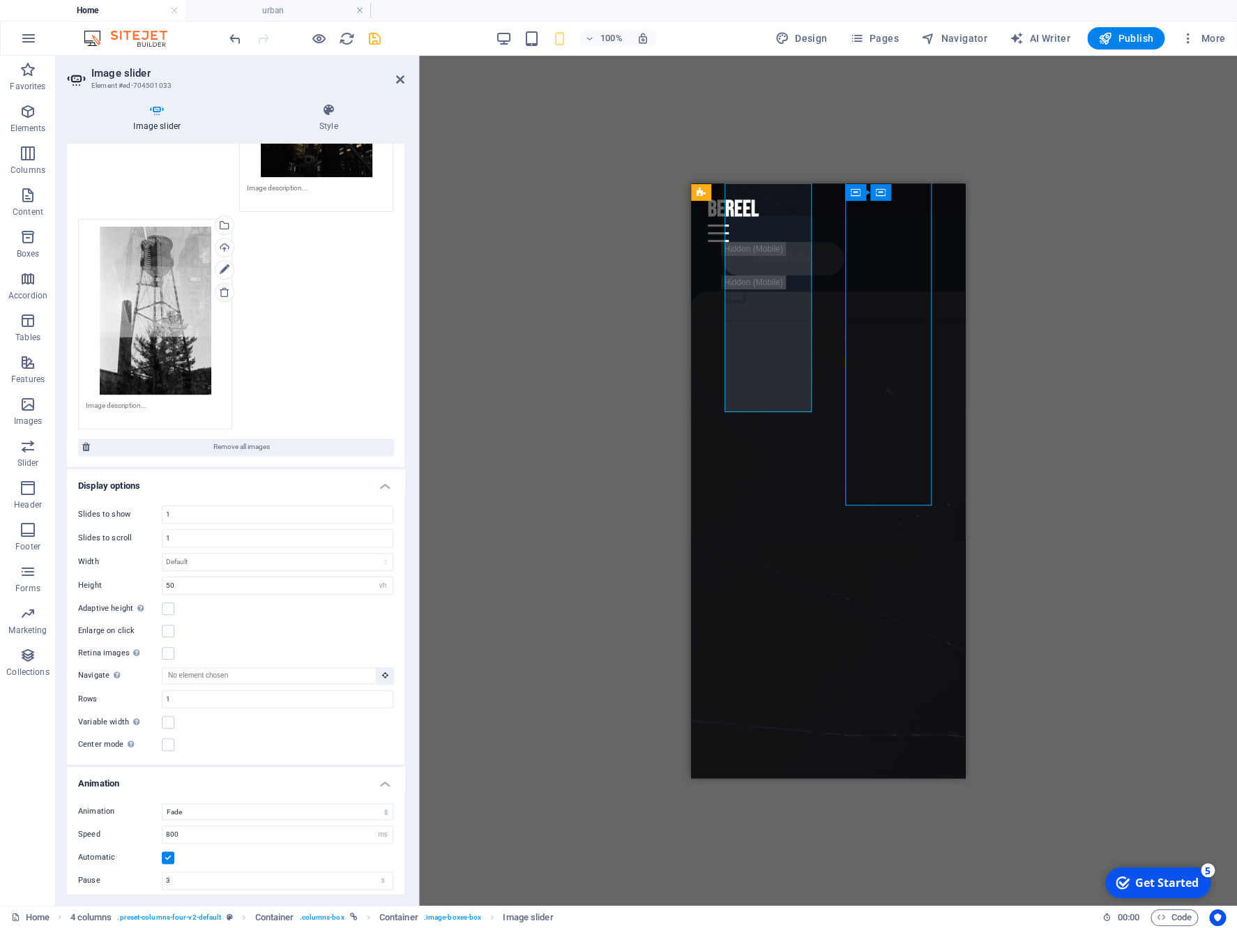
select select "s"
select select "progressive"
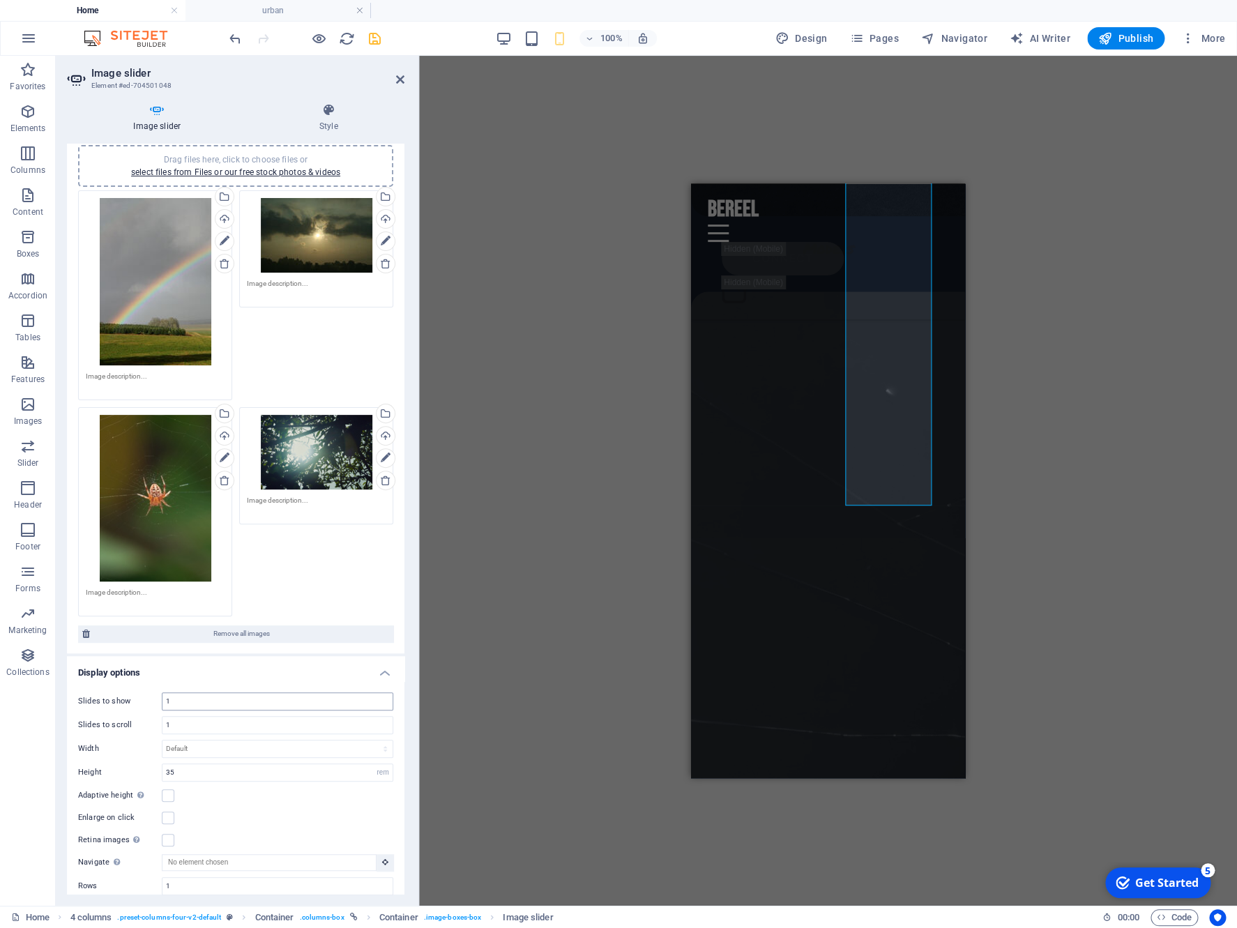
scroll to position [67, 0]
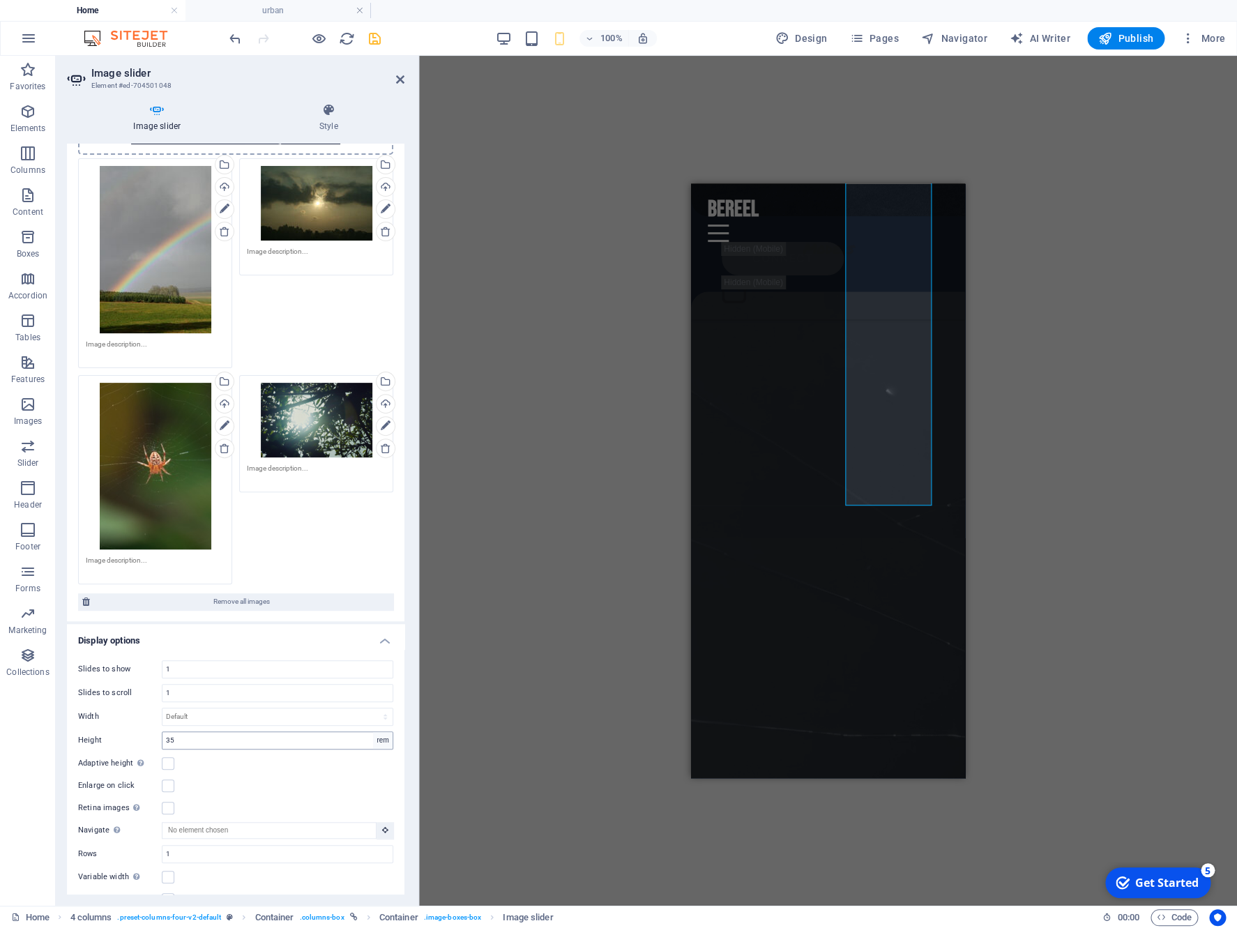
select select "vh"
click option "vh" at bounding box center [0, 0] width 0 height 0
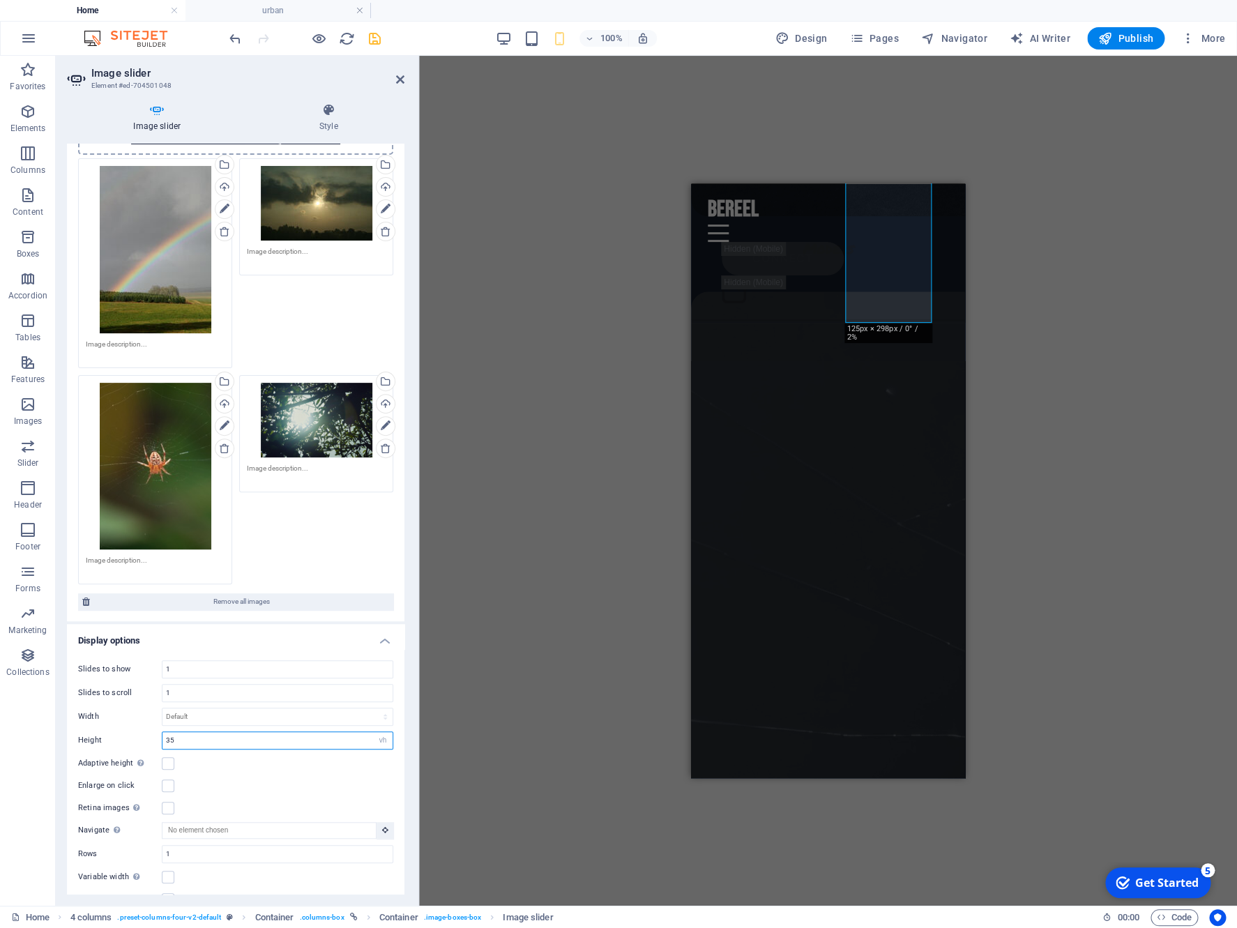
click at [271, 743] on input "35" at bounding box center [277, 740] width 230 height 17
type input "50"
click at [999, 645] on div "H2 Banner Banner Container Menu Bar Logo Spacer Spacer Button Unequal Columns C…" at bounding box center [828, 481] width 818 height 850
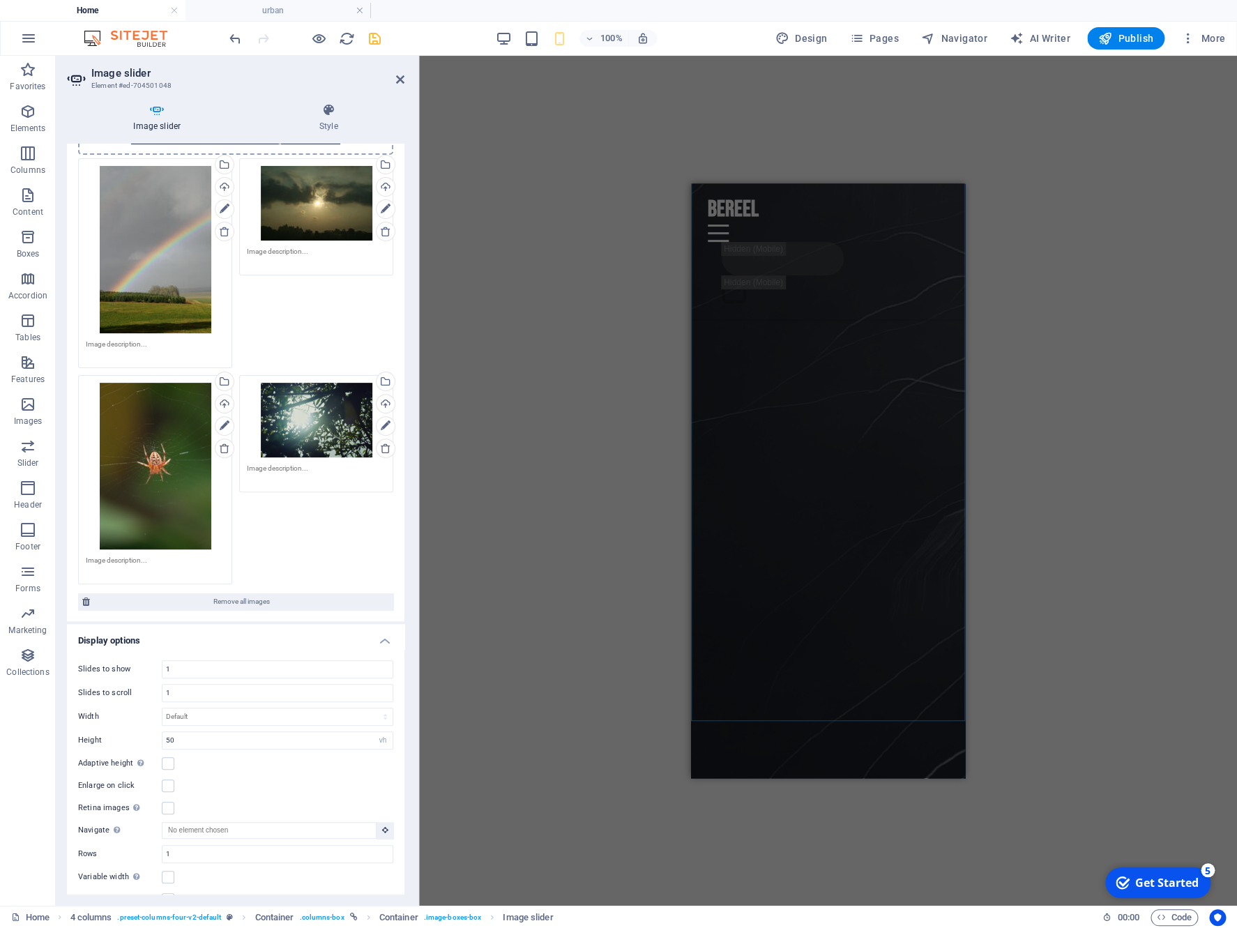
scroll to position [6966, 0]
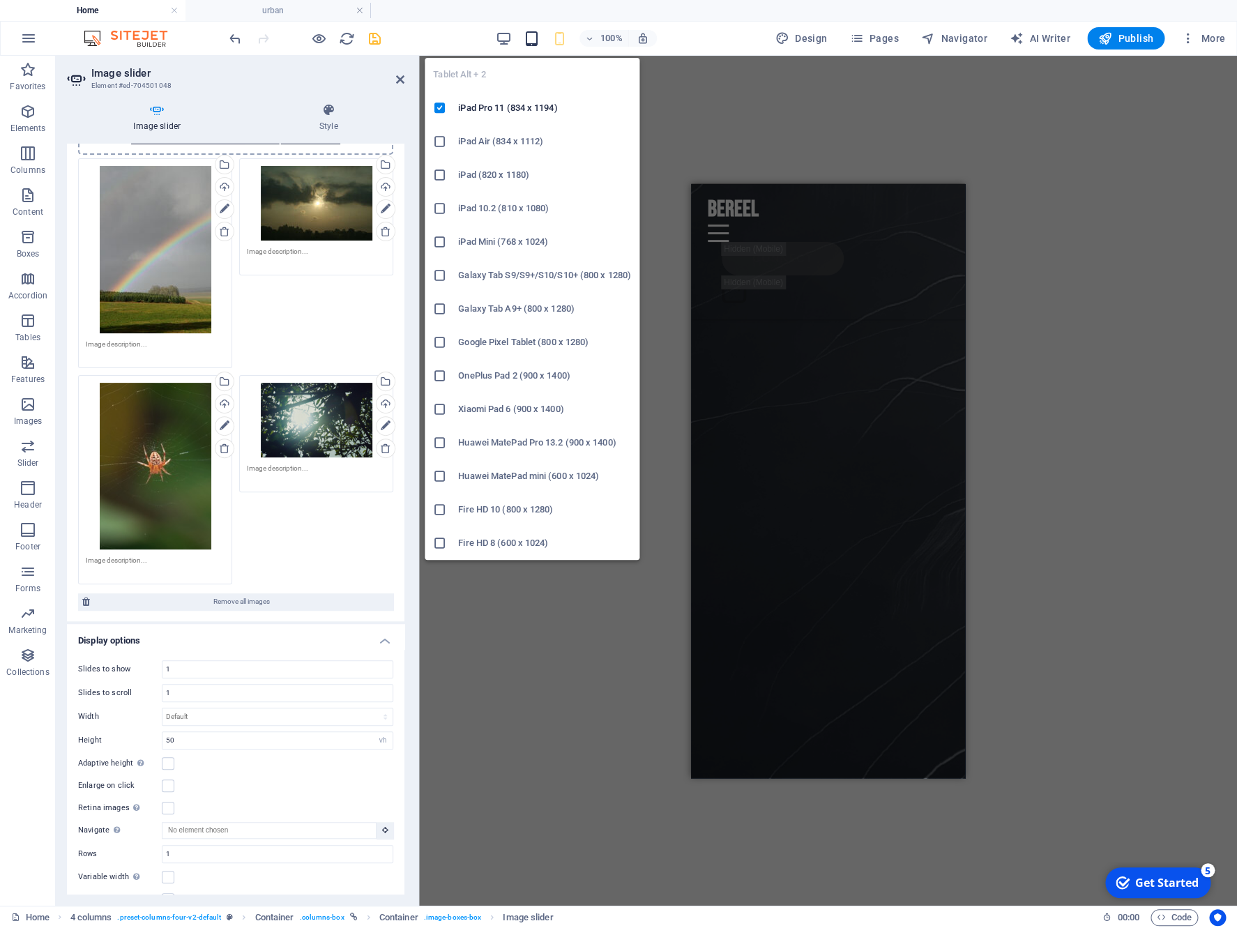
click at [535, 34] on icon "button" at bounding box center [531, 39] width 16 height 16
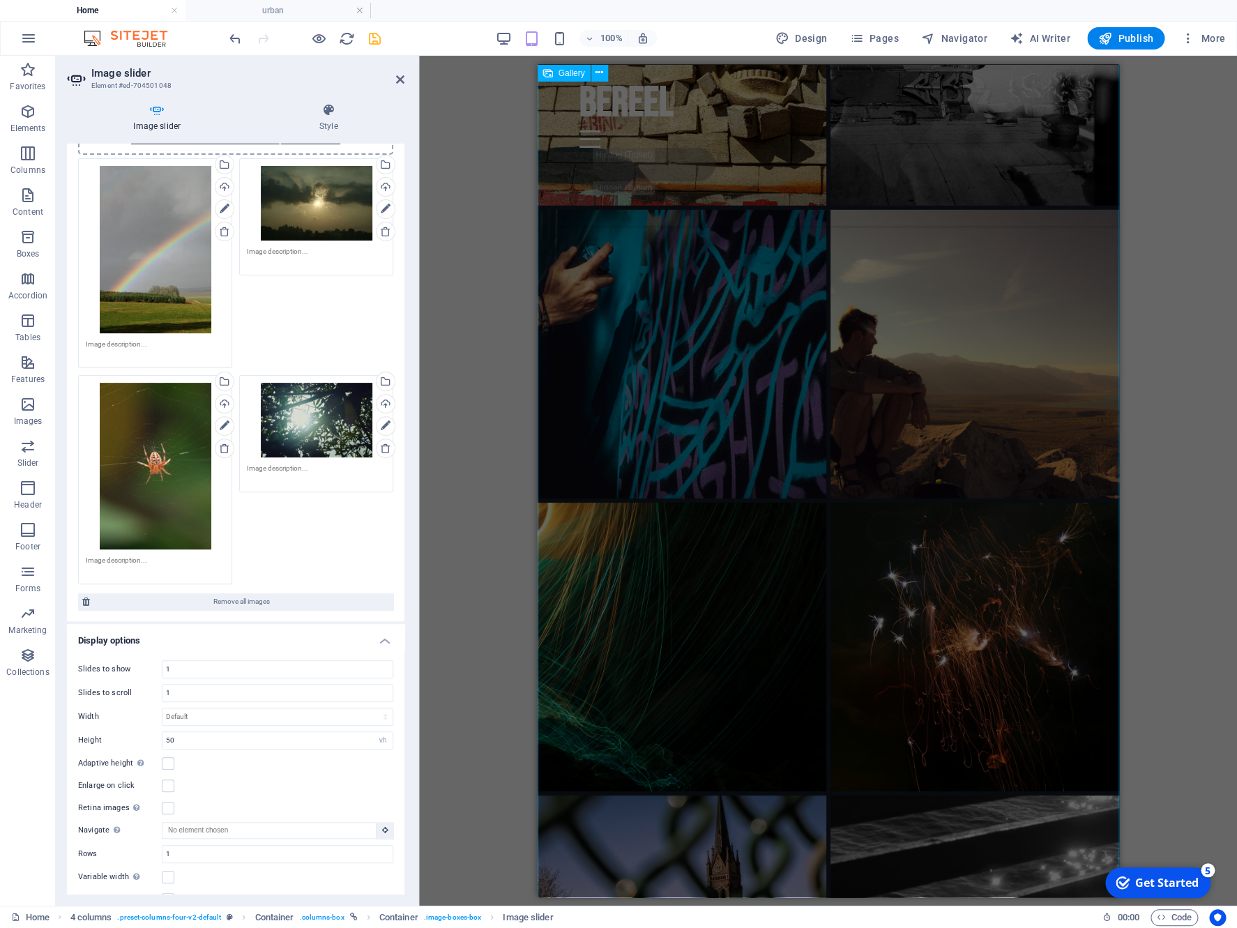
scroll to position [4304, 0]
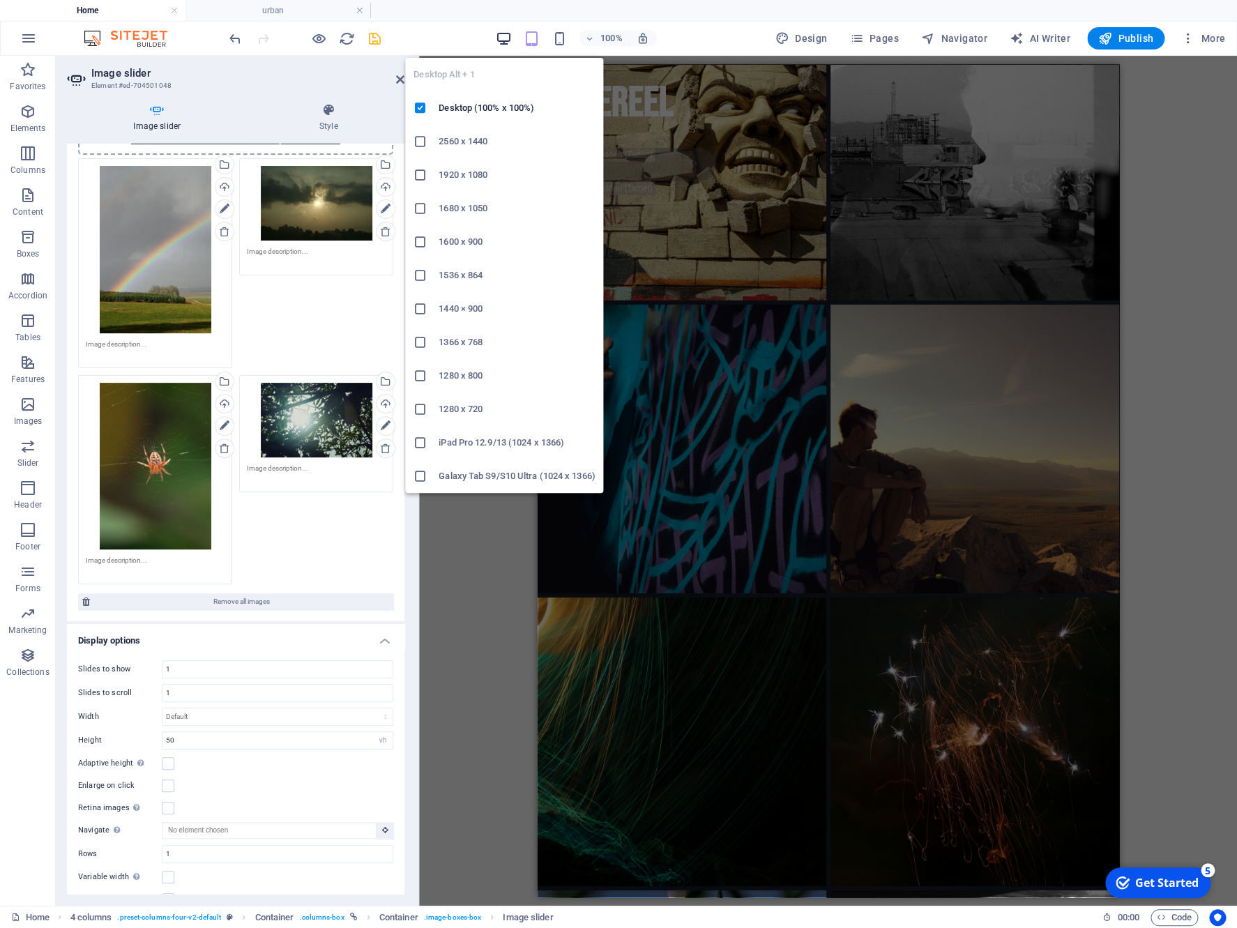
click at [509, 40] on icon "button" at bounding box center [504, 39] width 16 height 16
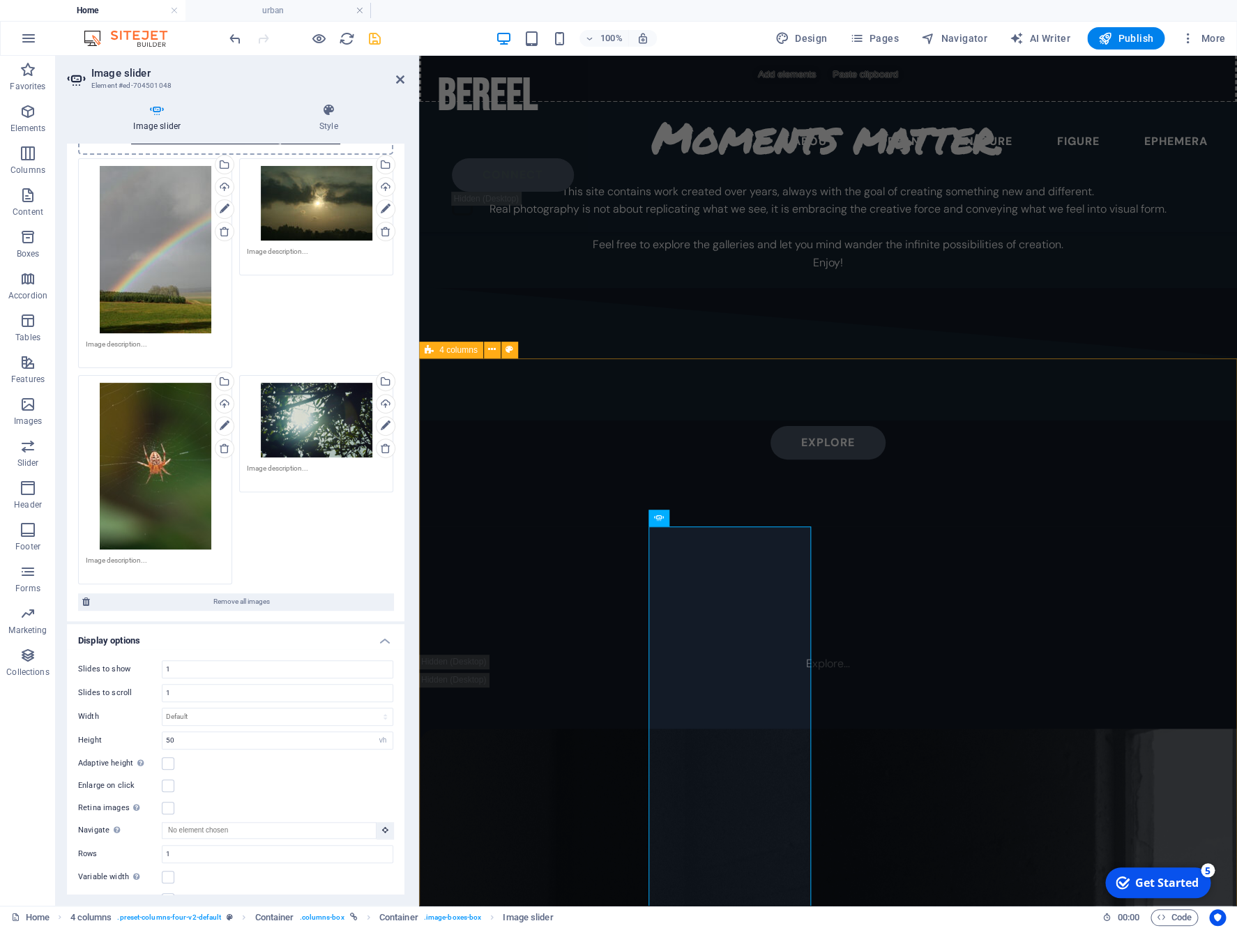
scroll to position [7718, 0]
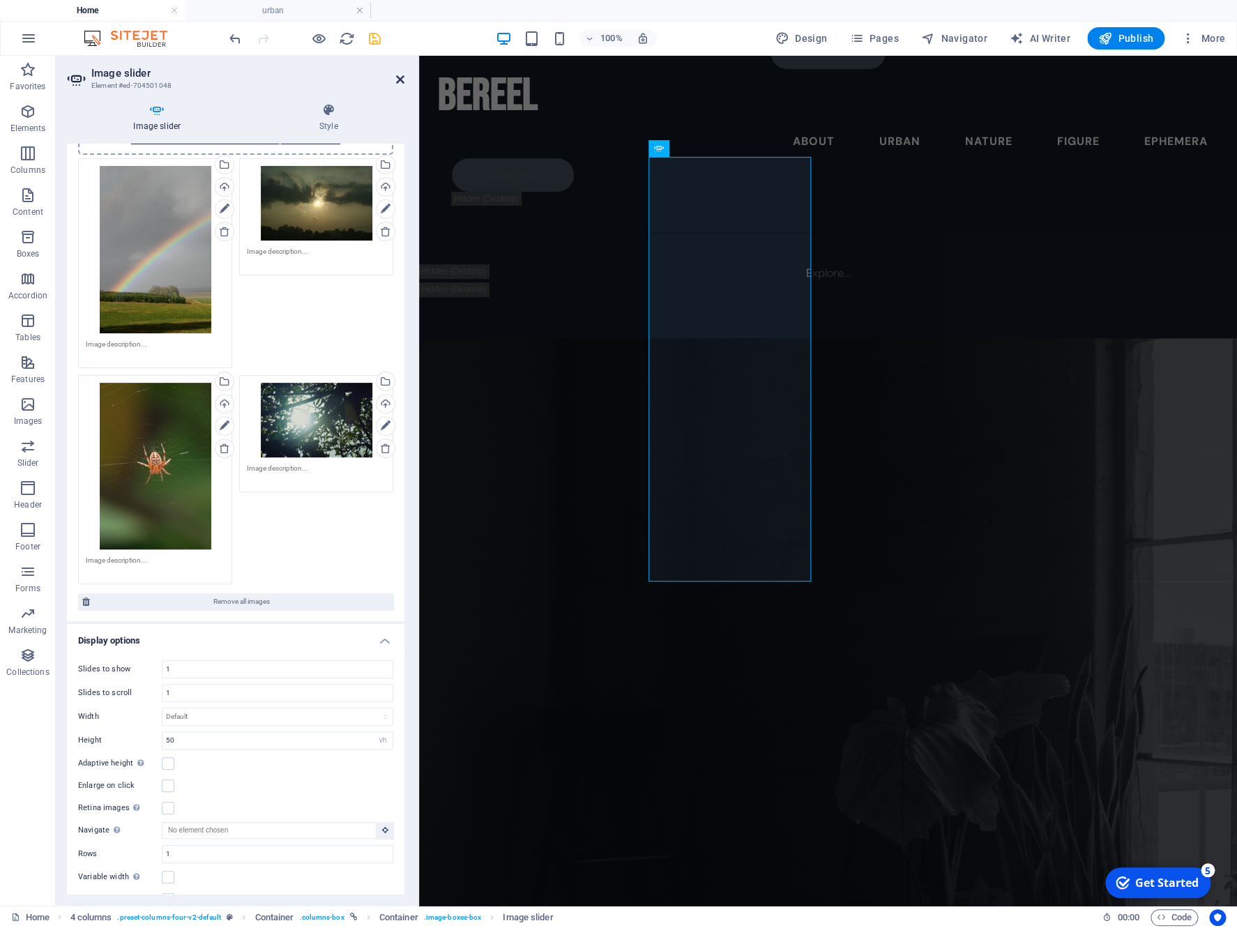
drag, startPoint x: 404, startPoint y: 79, endPoint x: 345, endPoint y: 24, distance: 80.9
click at [404, 79] on icon at bounding box center [400, 79] width 8 height 11
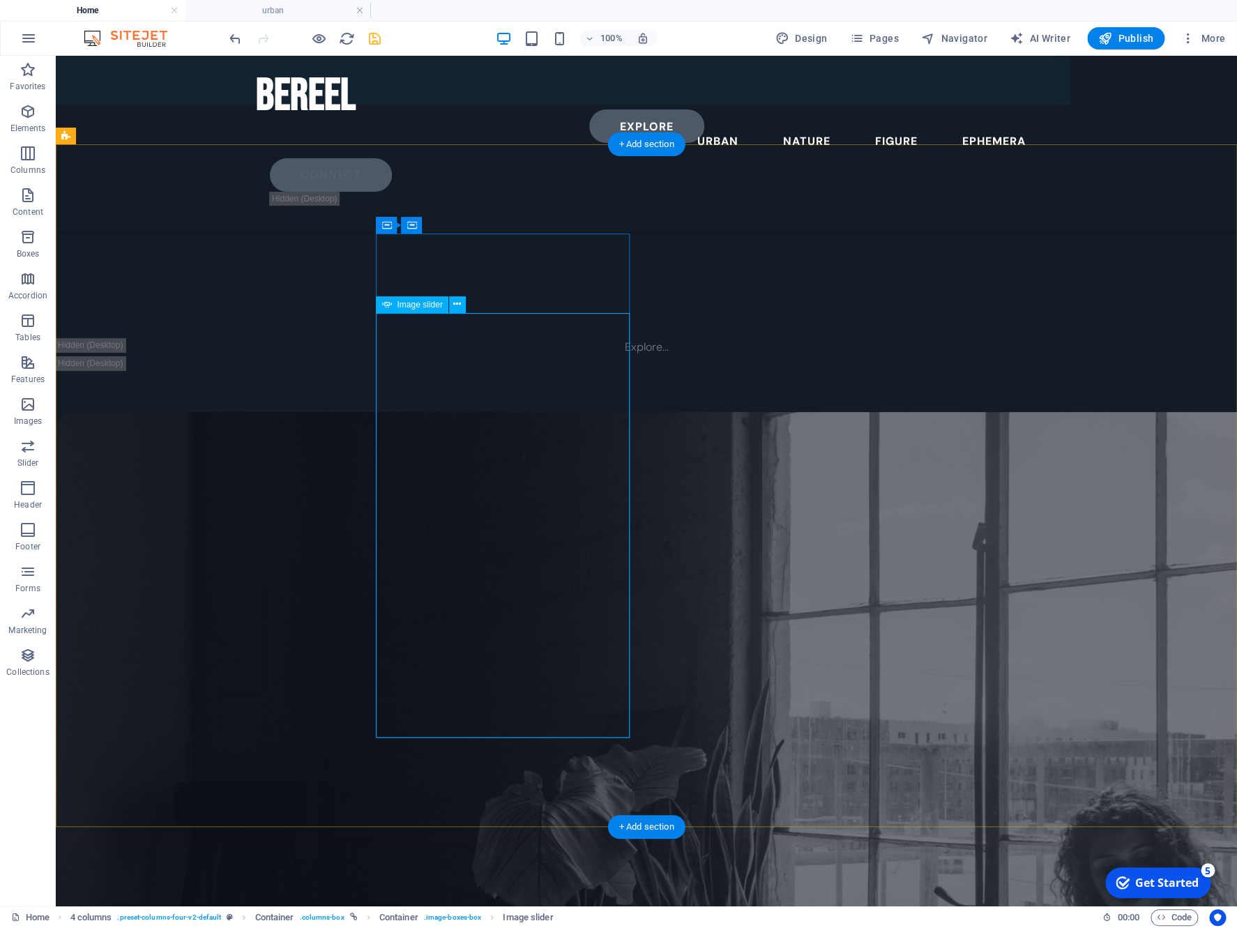
scroll to position [9809, 0]
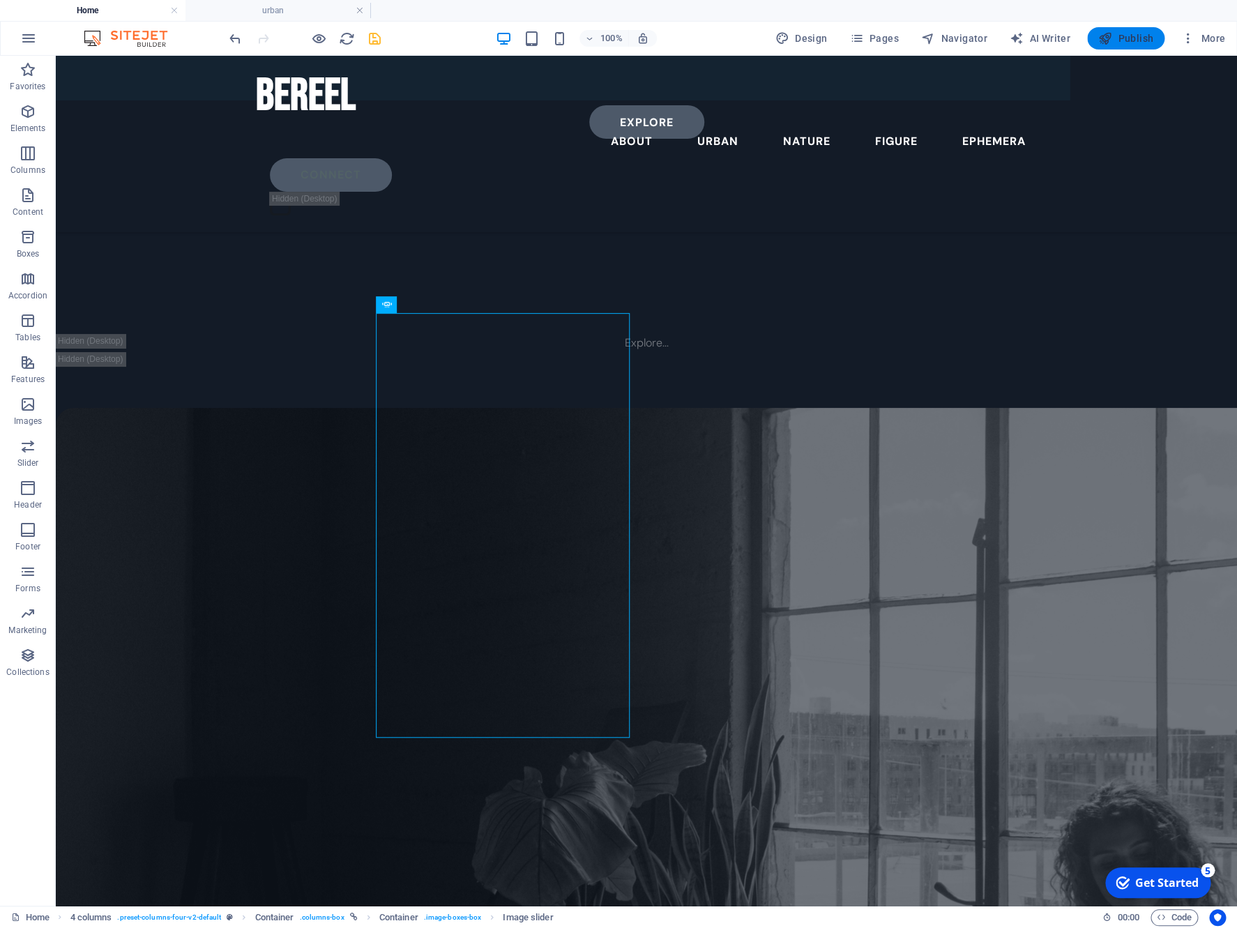
click at [1119, 36] on span "Publish" at bounding box center [1125, 38] width 55 height 14
select select "vh"
select select "fade"
select select "ms"
select select "s"
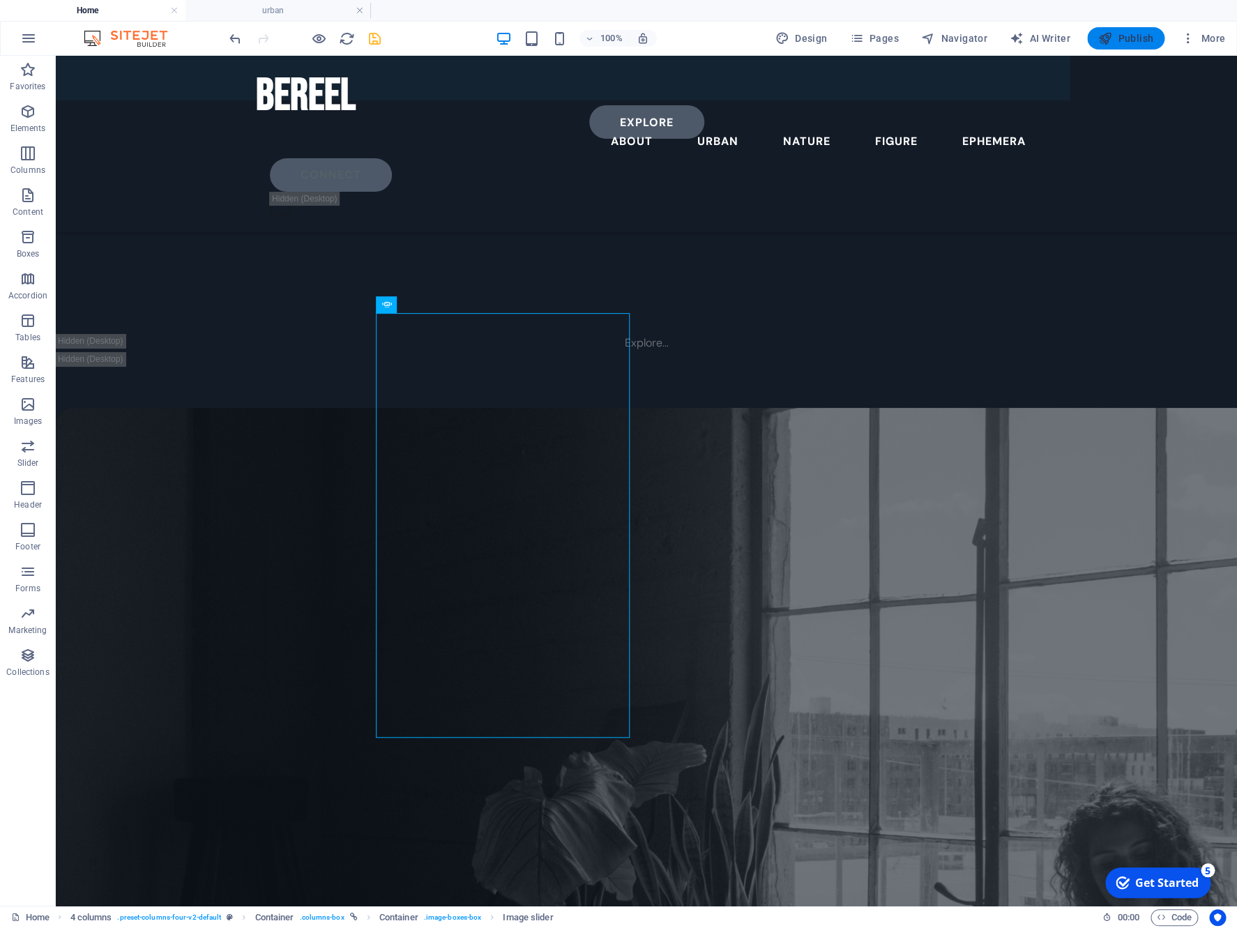
select select "progressive"
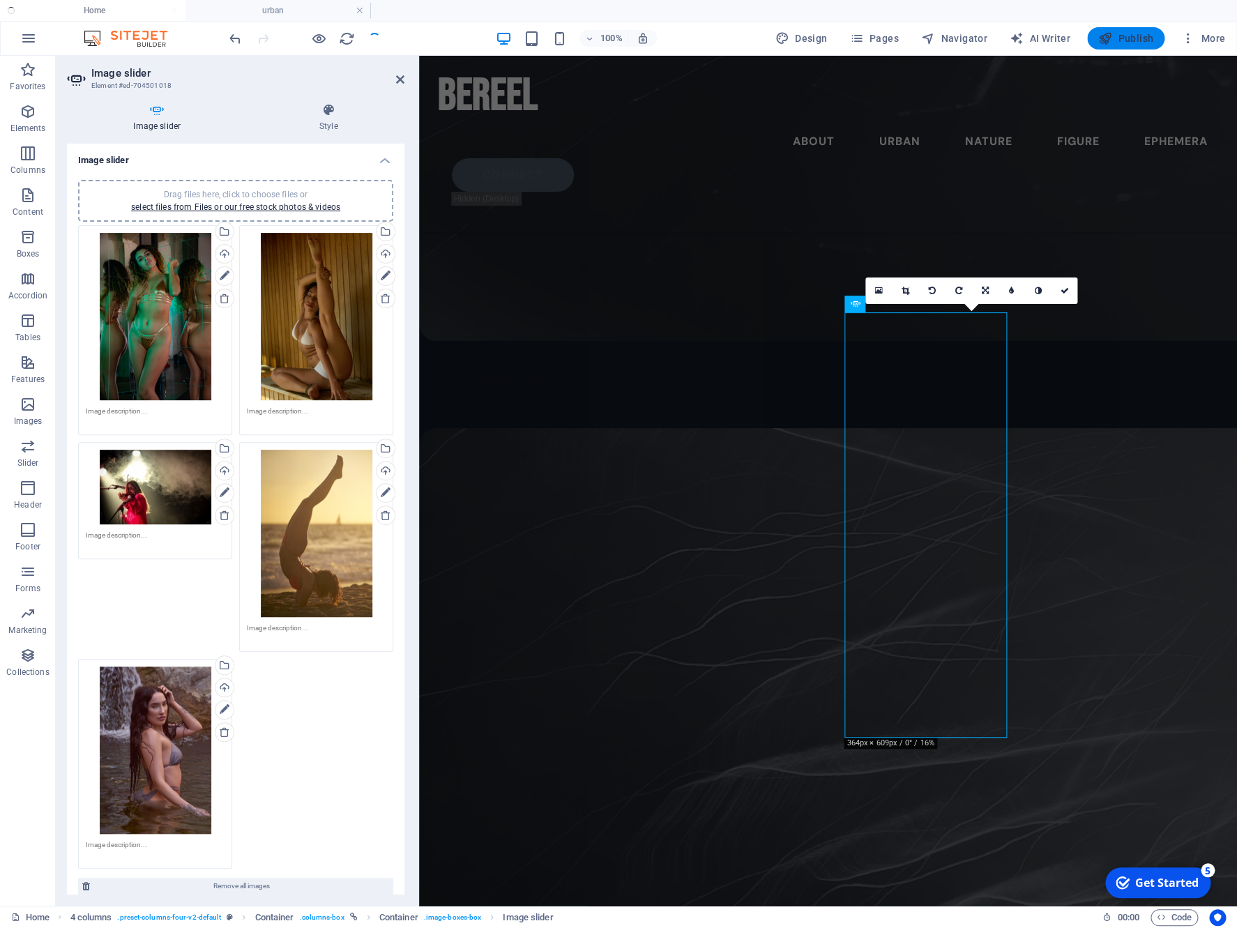
scroll to position [7562, 0]
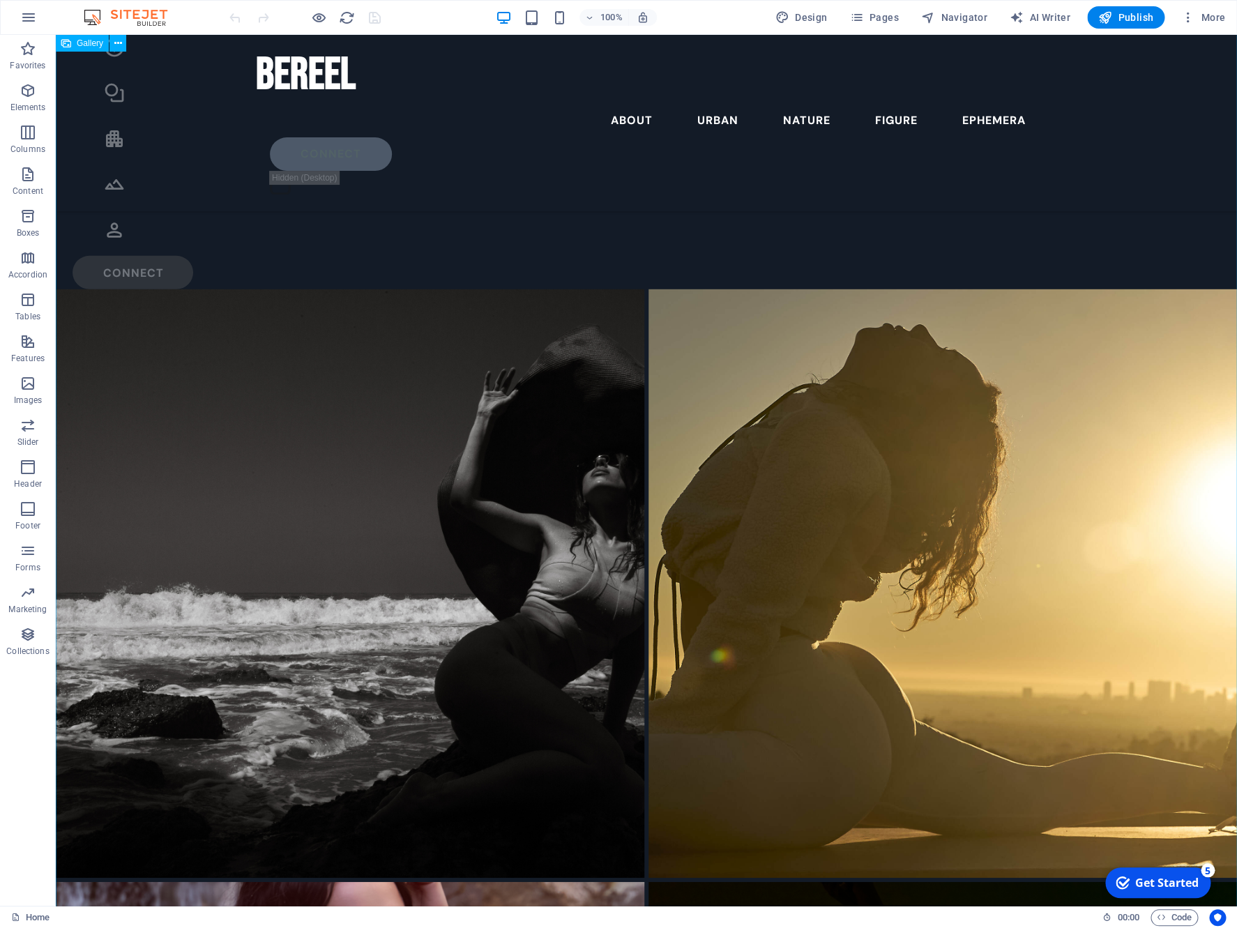
scroll to position [1349, 0]
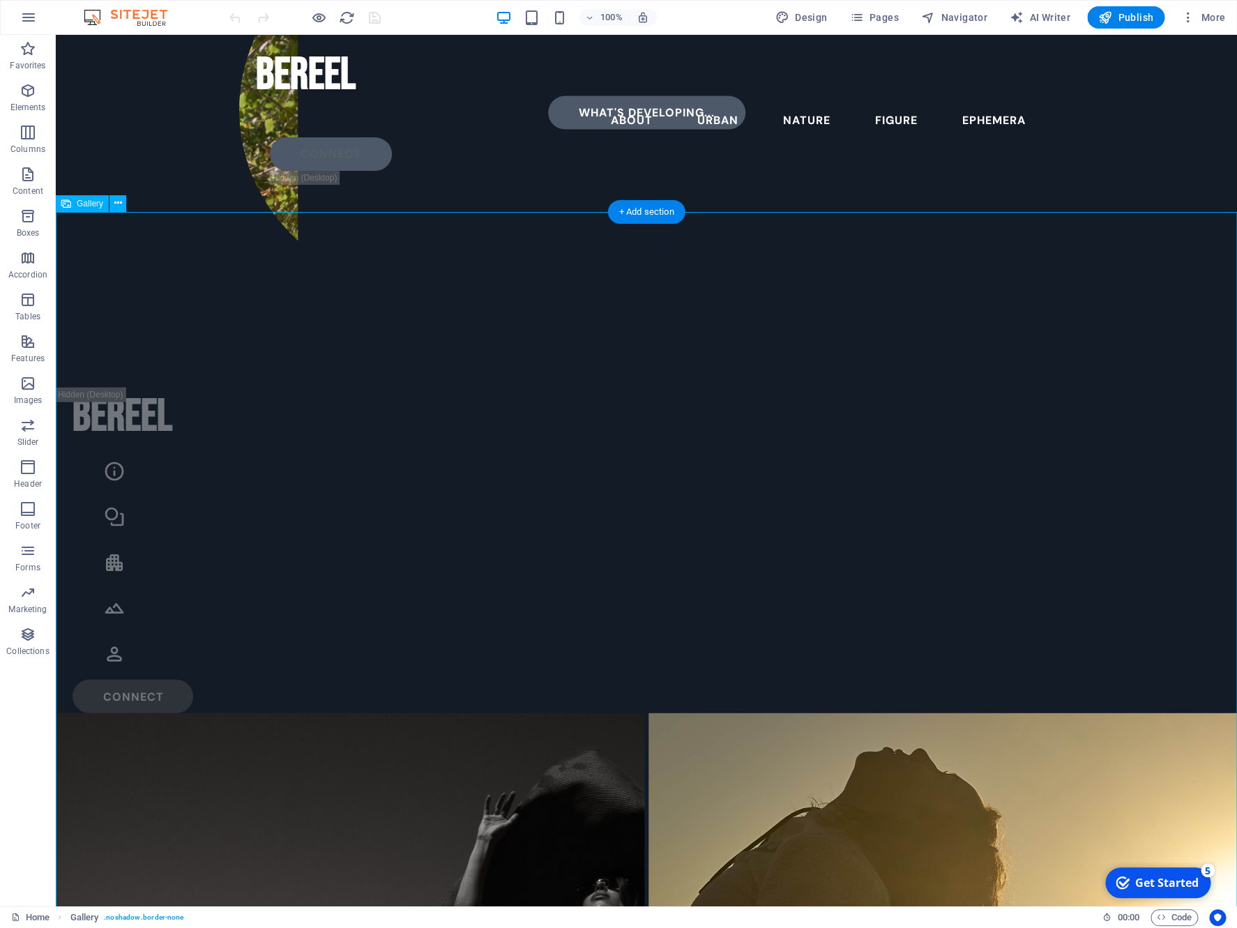
select select "4"
select select "%"
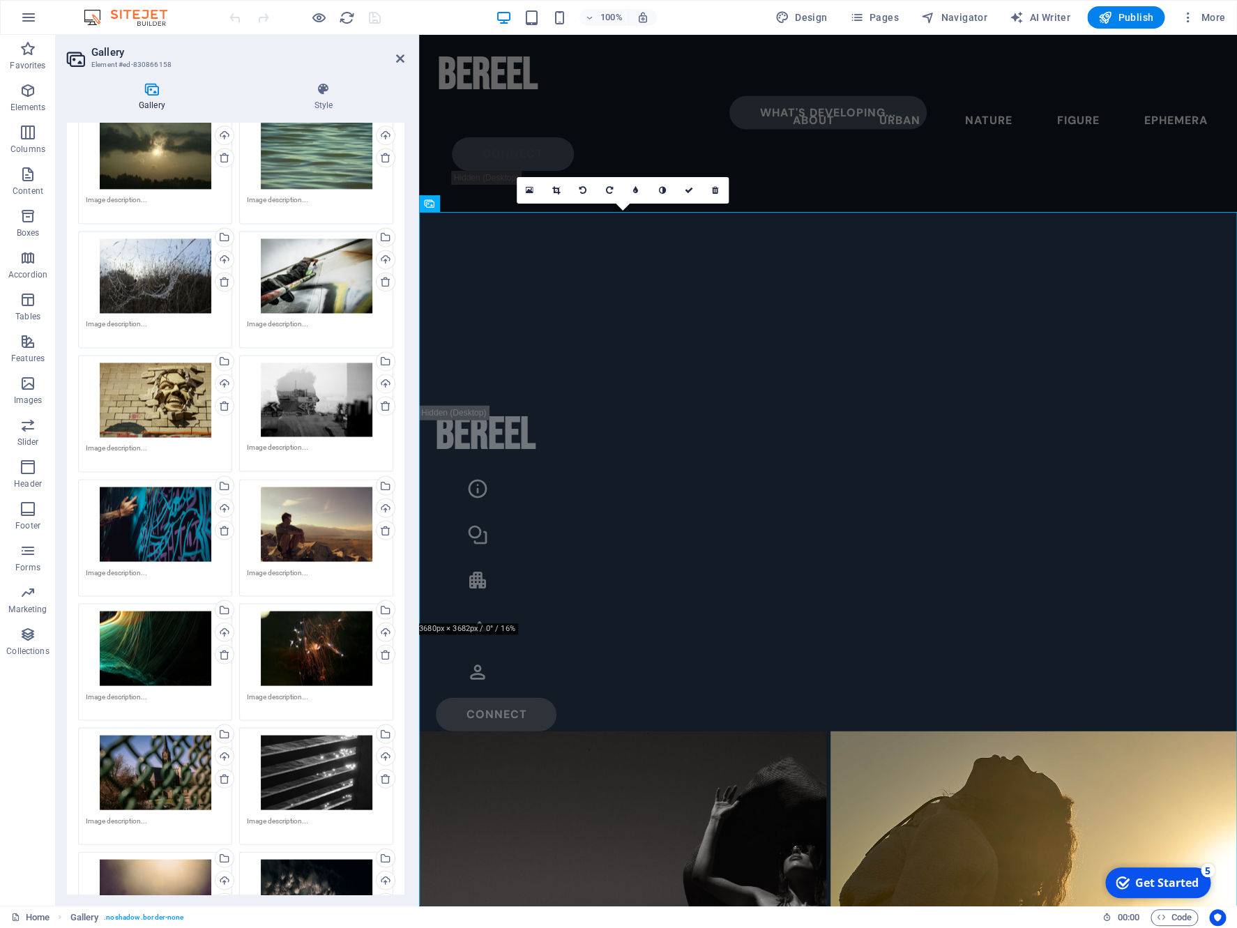
scroll to position [1219, 0]
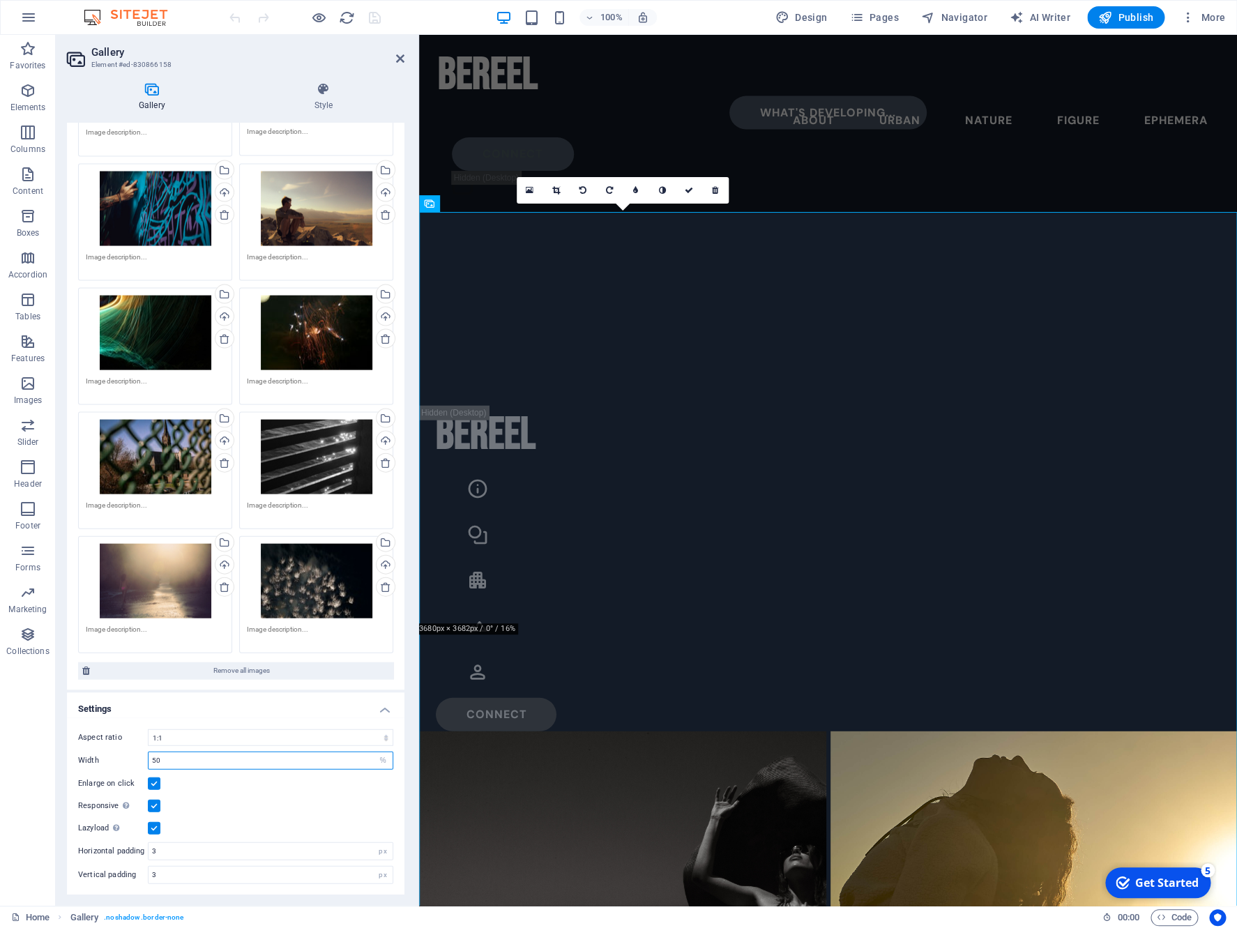
click at [253, 760] on input "50" at bounding box center [270, 759] width 244 height 17
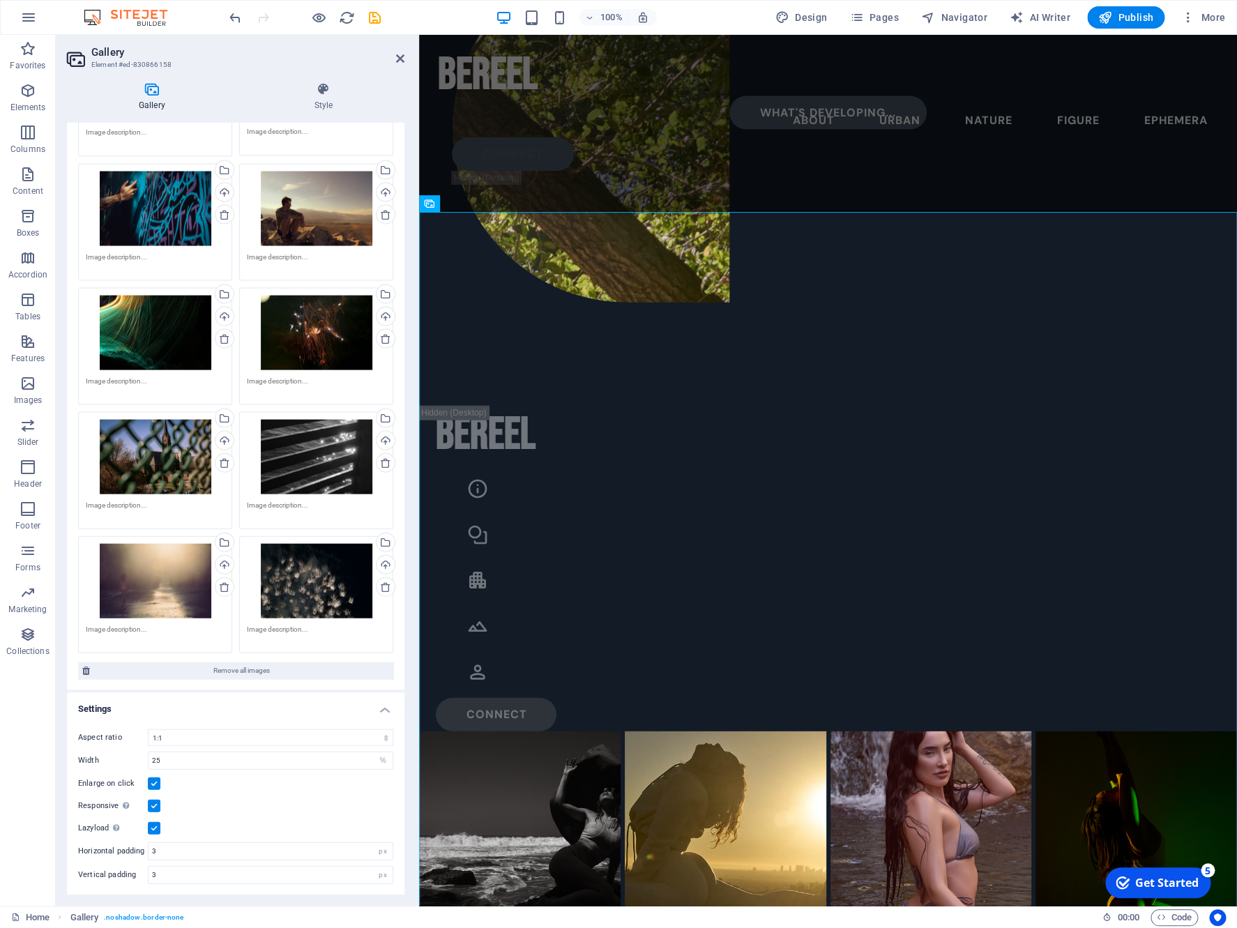
click at [214, 811] on div "Responsive Automatically load retina image and smartphone optimized sizes." at bounding box center [235, 805] width 315 height 17
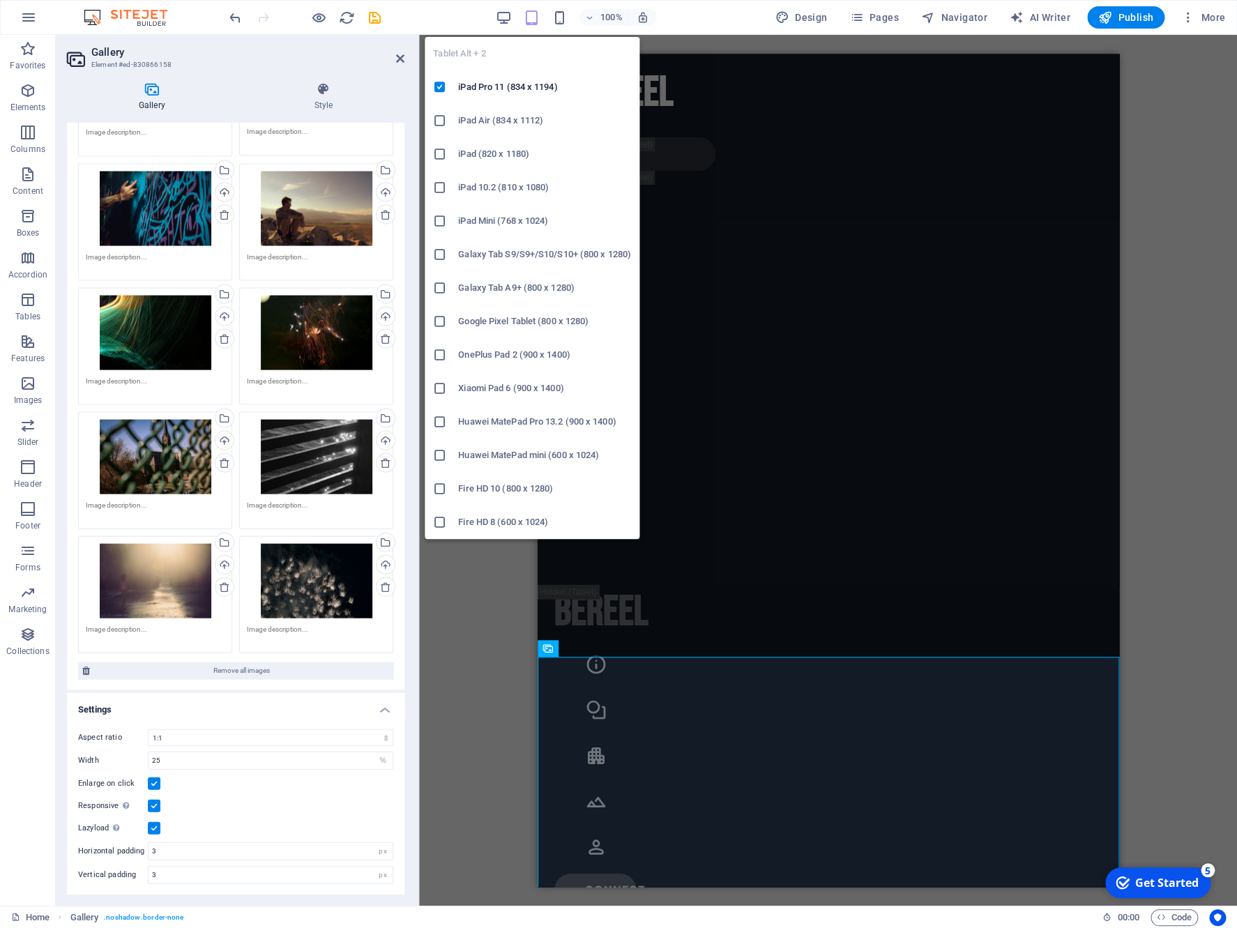
scroll to position [1346, 0]
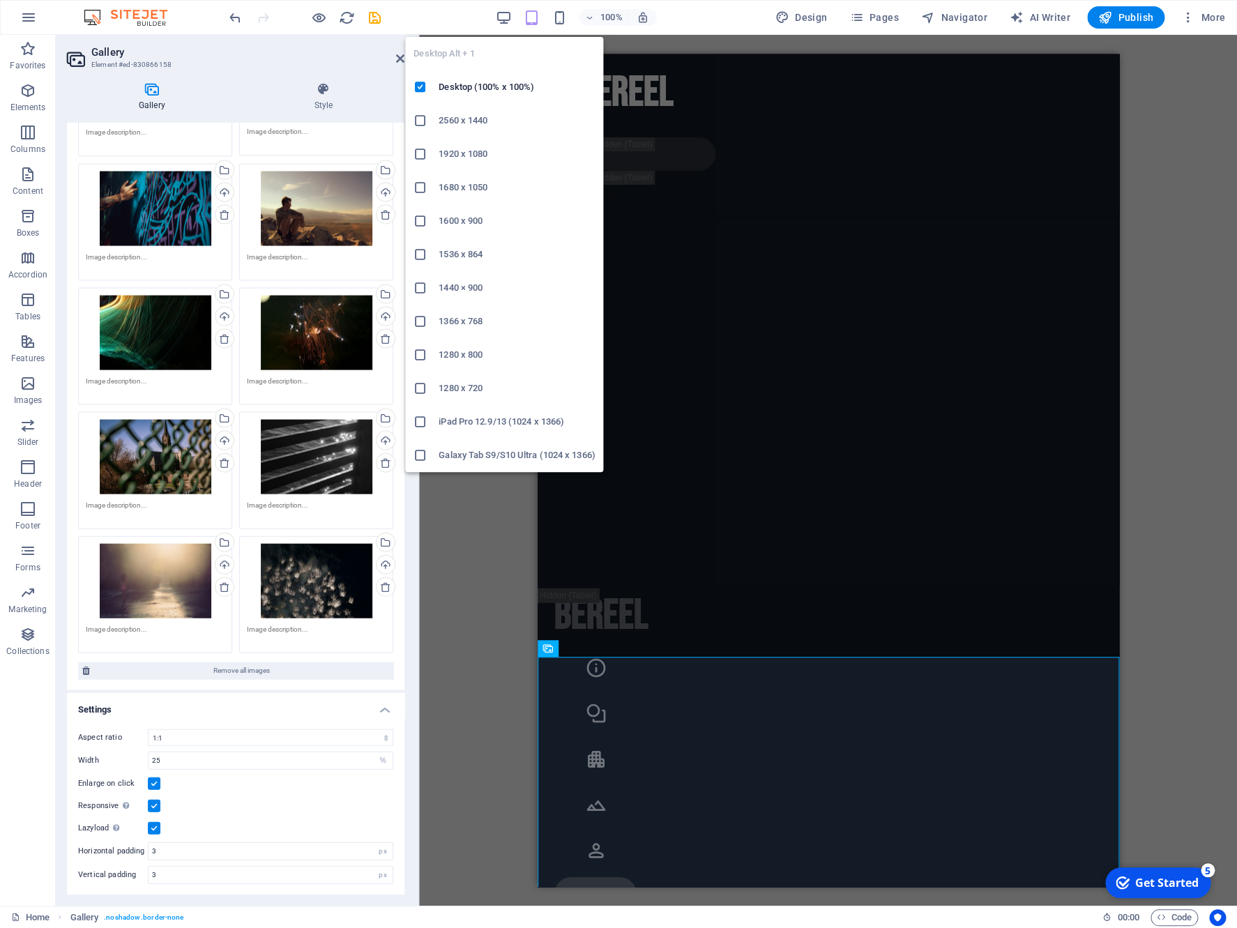
click at [503, 28] on div "Desktop Alt + 1 Desktop (100% x 100%) 2560 x 1440 1920 x 1080 1680 x [PHONE_NUM…" at bounding box center [504, 249] width 198 height 446
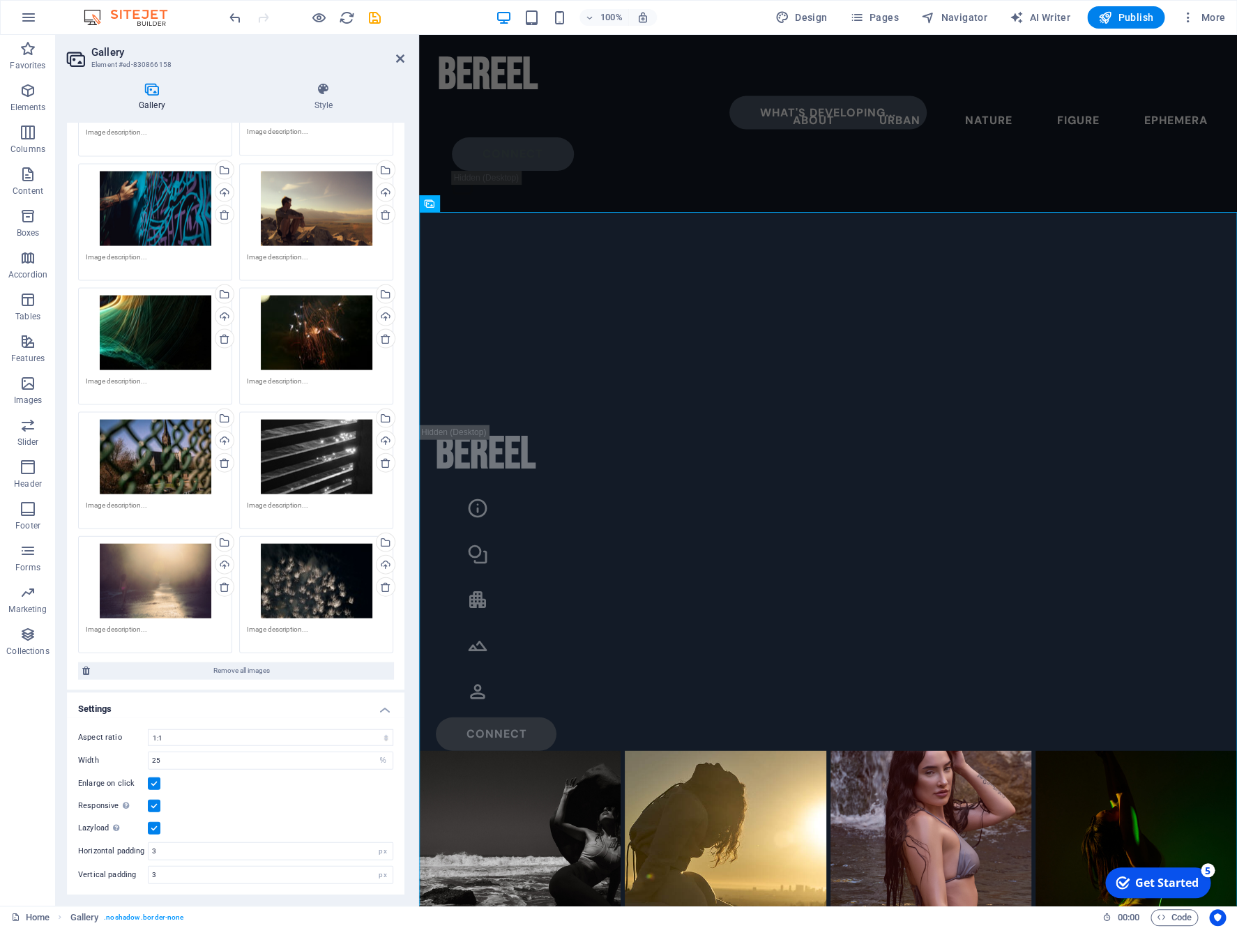
scroll to position [1349, 0]
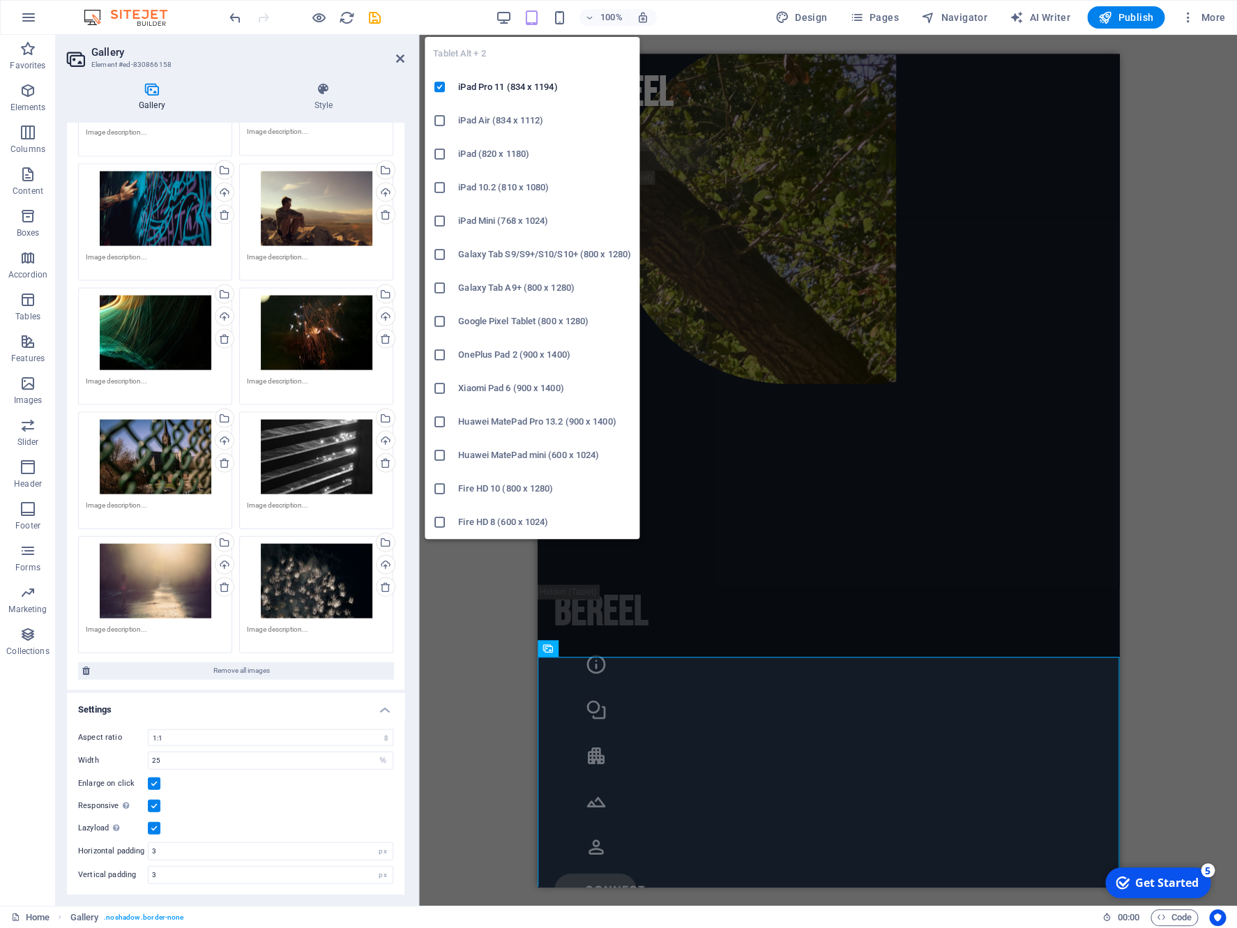
scroll to position [1346, 0]
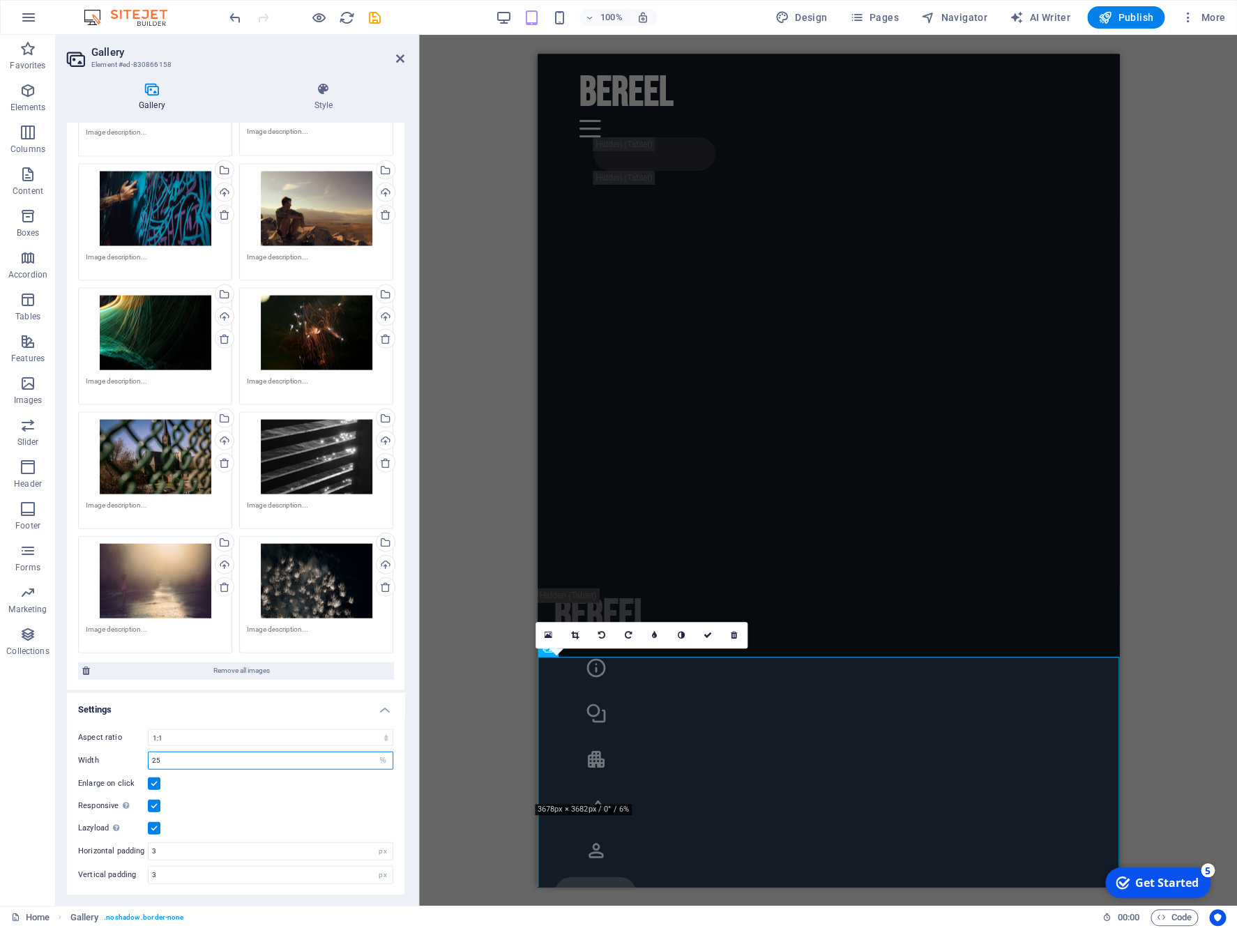
click at [164, 758] on input "25" at bounding box center [270, 759] width 244 height 17
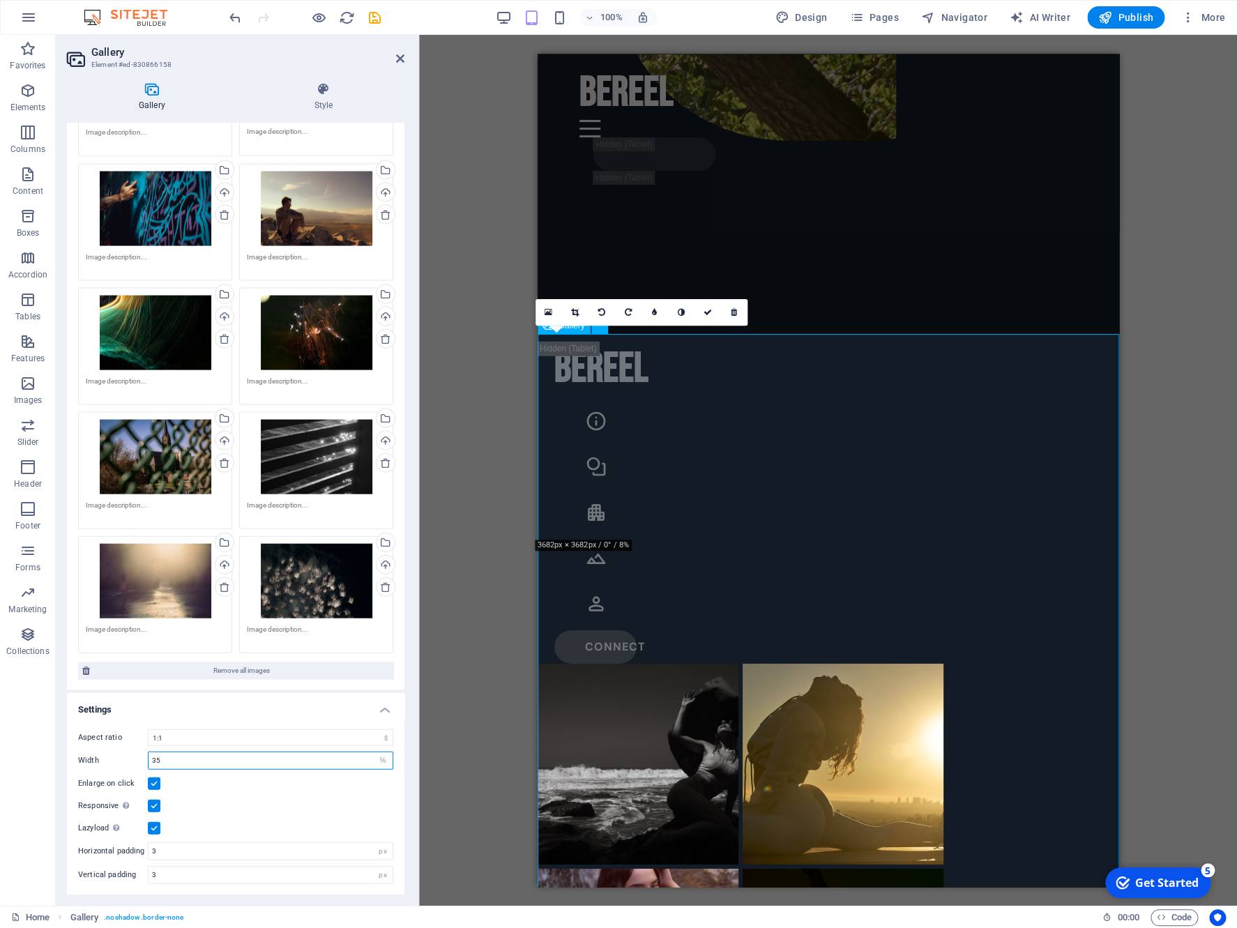
scroll to position [1669, 0]
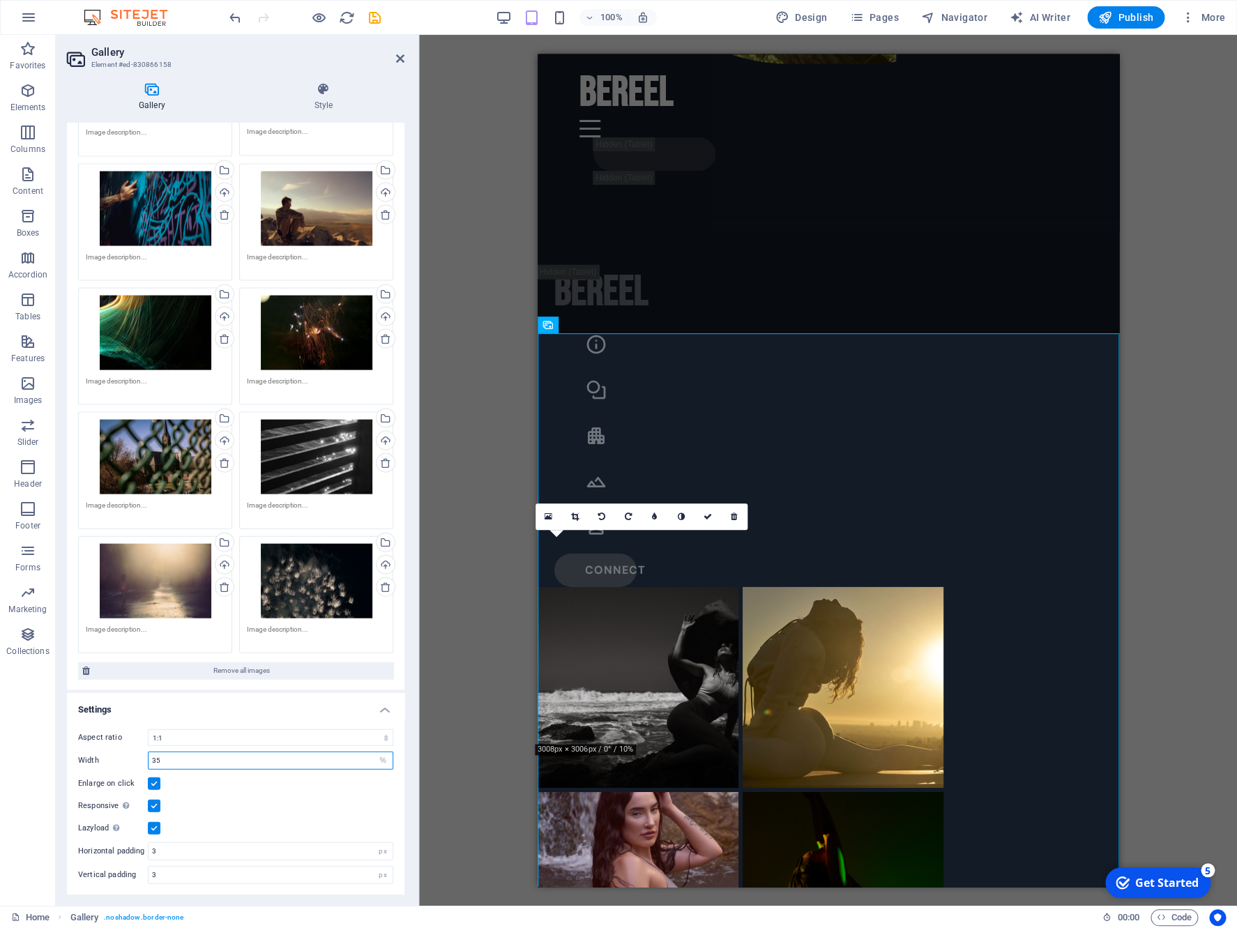
click at [228, 758] on input "35" at bounding box center [270, 759] width 244 height 17
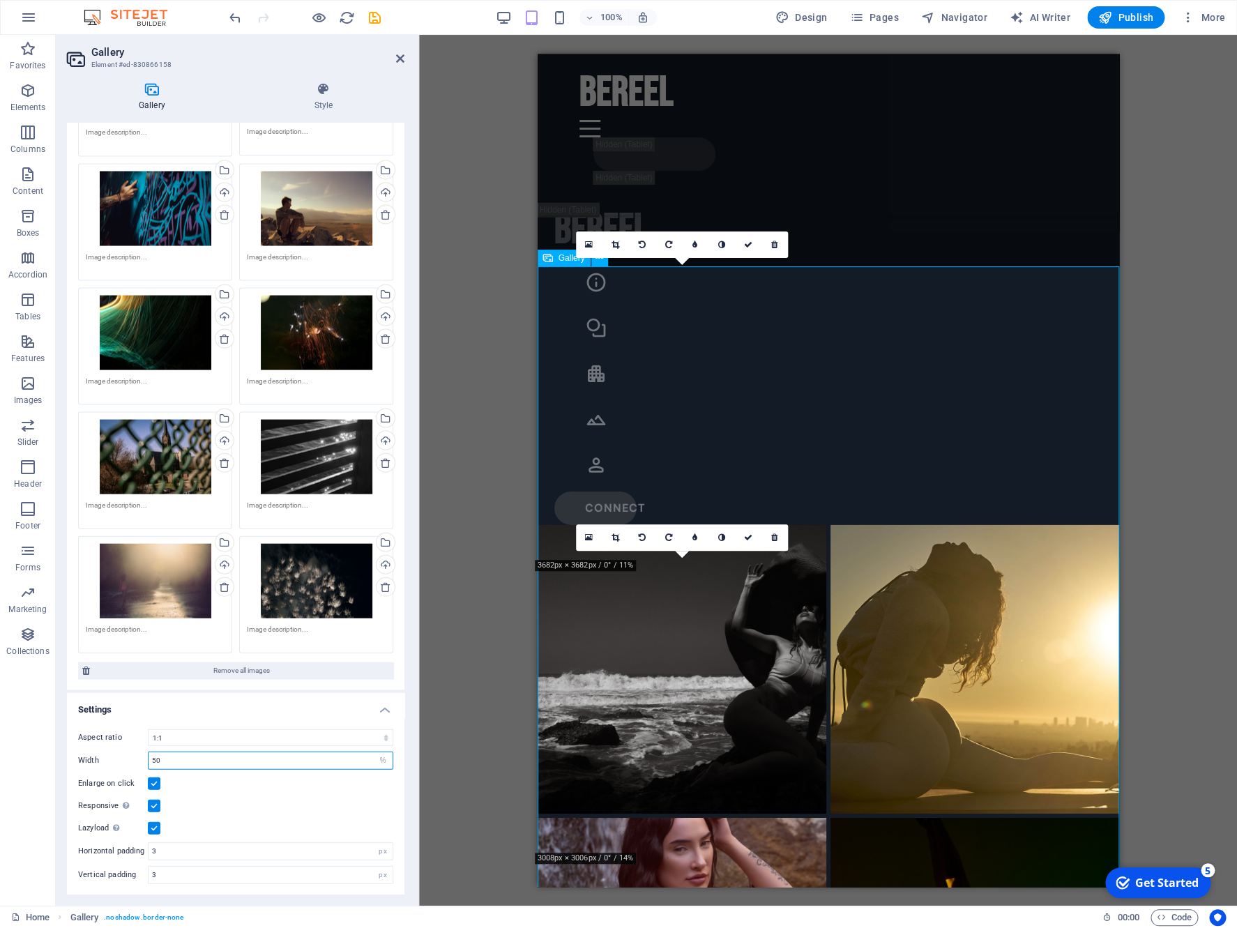
scroll to position [1736, 0]
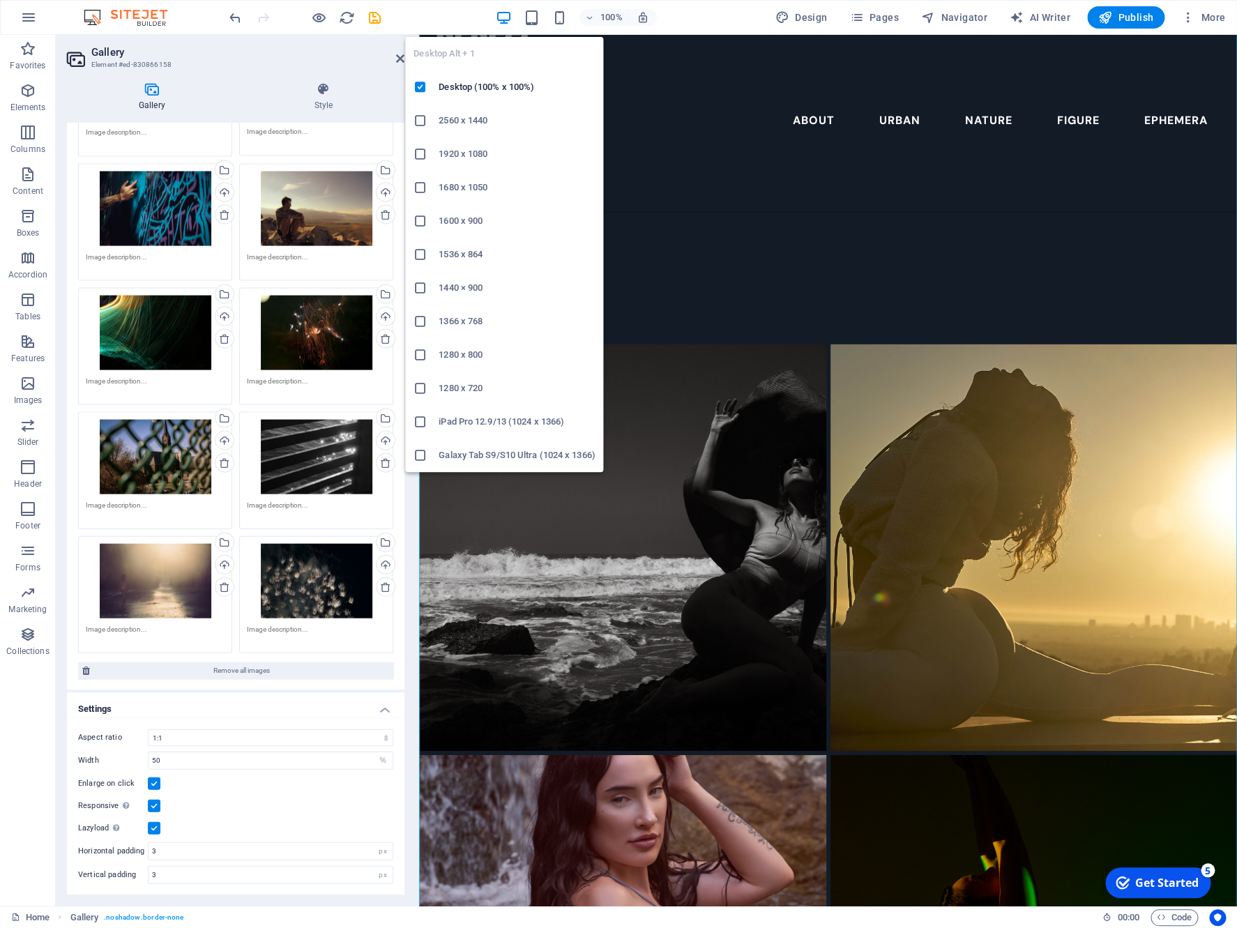
scroll to position [1740, 0]
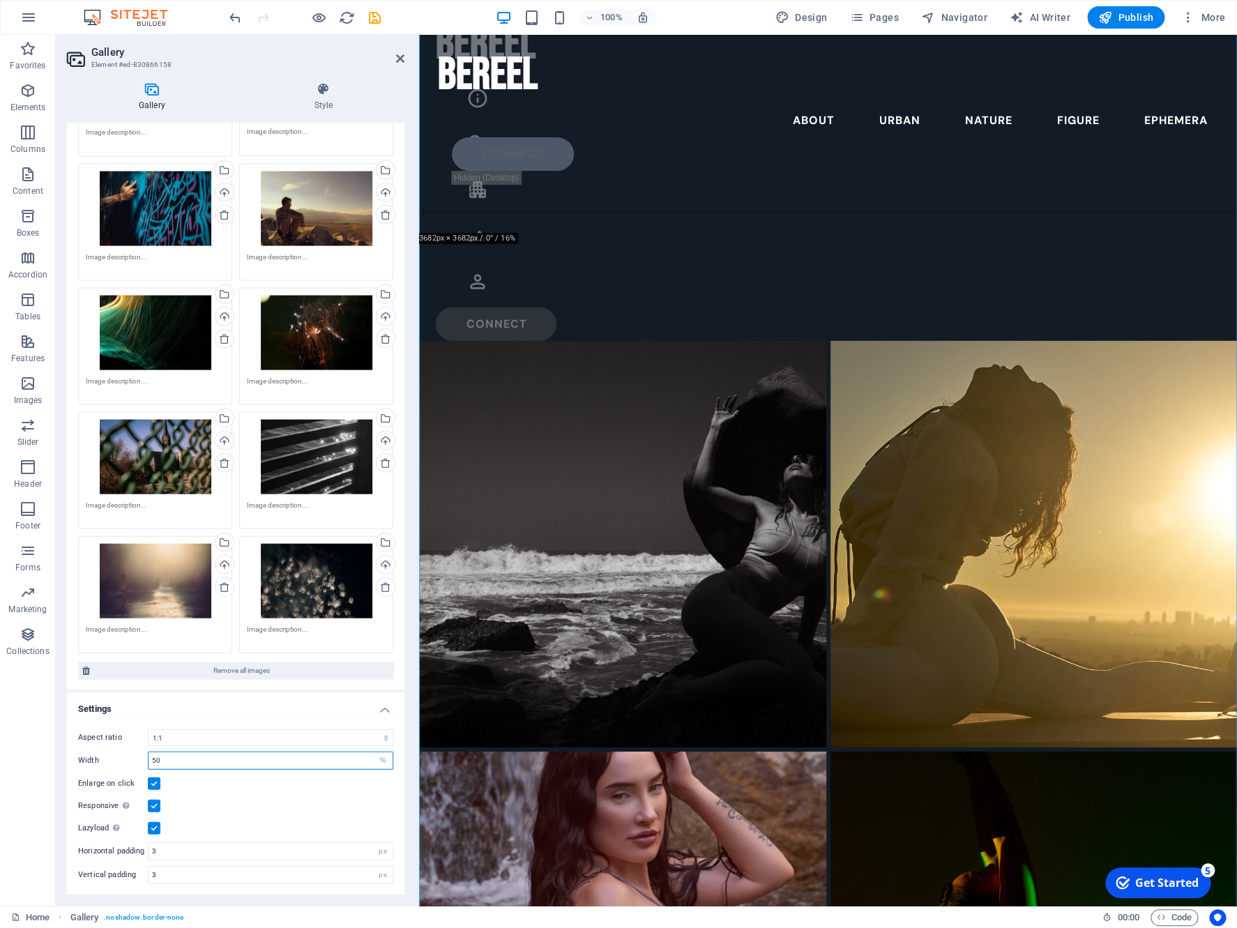
click at [199, 762] on input "50" at bounding box center [270, 759] width 244 height 17
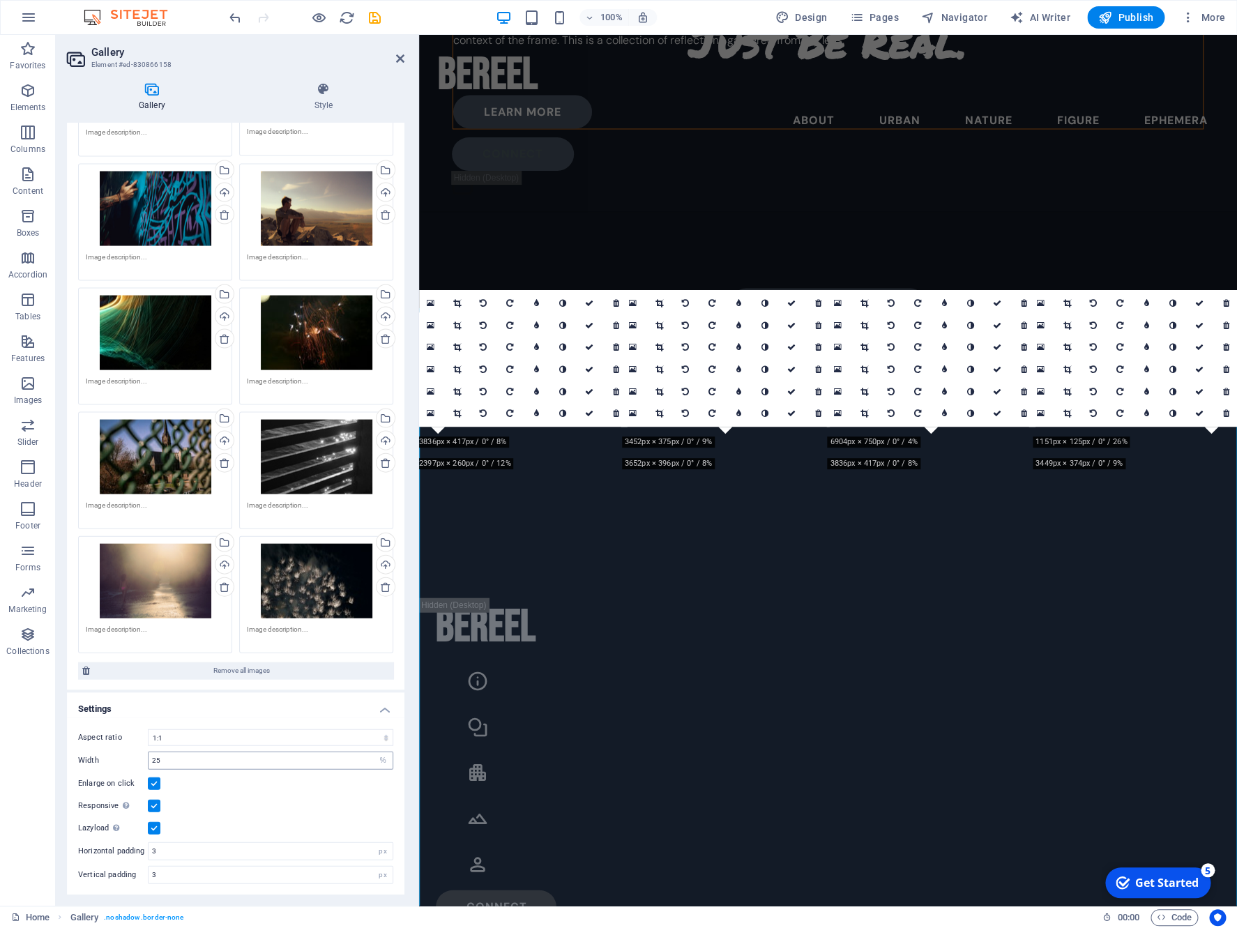
scroll to position [1707, 0]
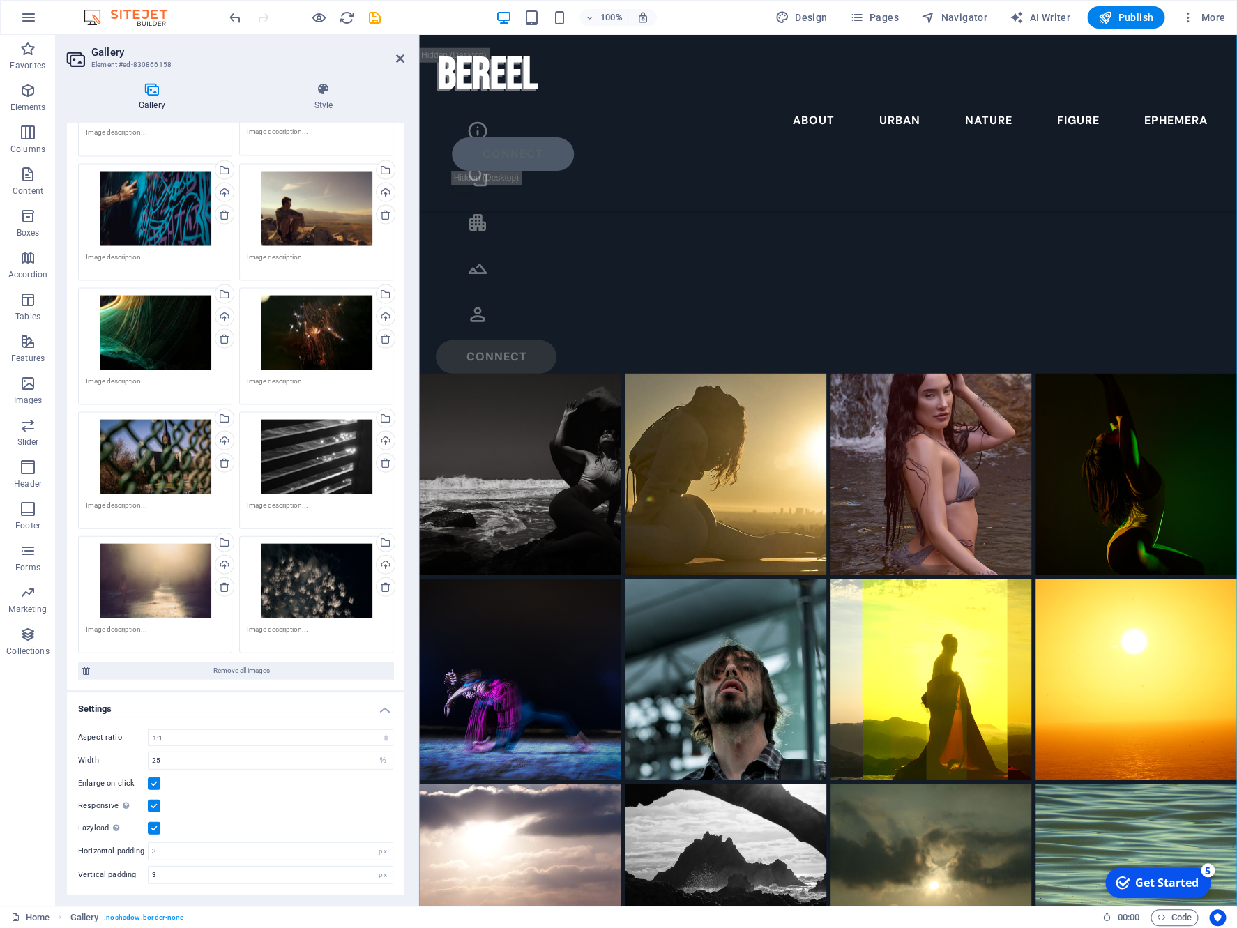
click at [153, 805] on label at bounding box center [154, 805] width 13 height 13
click at [0, 0] on input "Responsive Automatically load retina image and smartphone optimized sizes." at bounding box center [0, 0] width 0 height 0
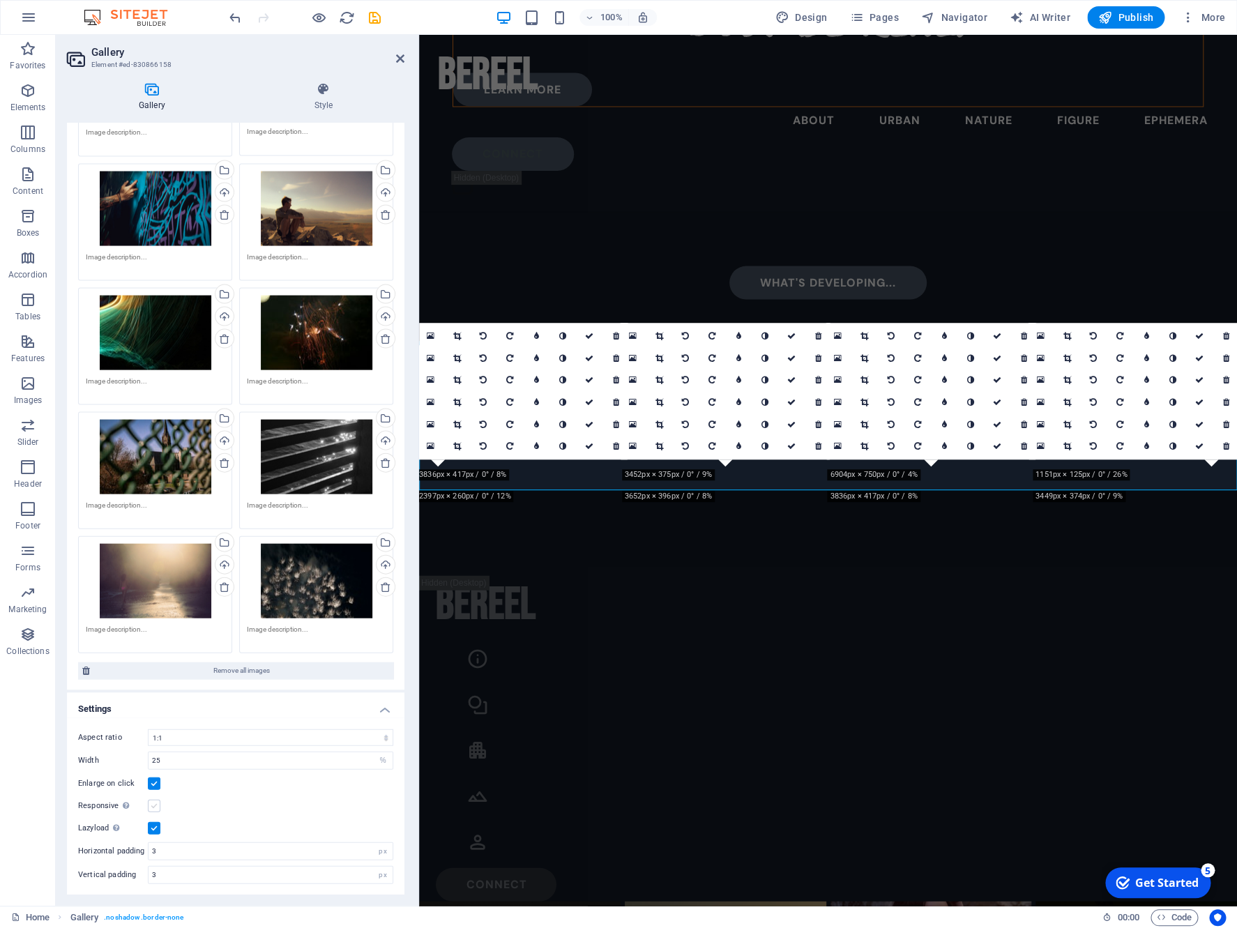
scroll to position [1157, 0]
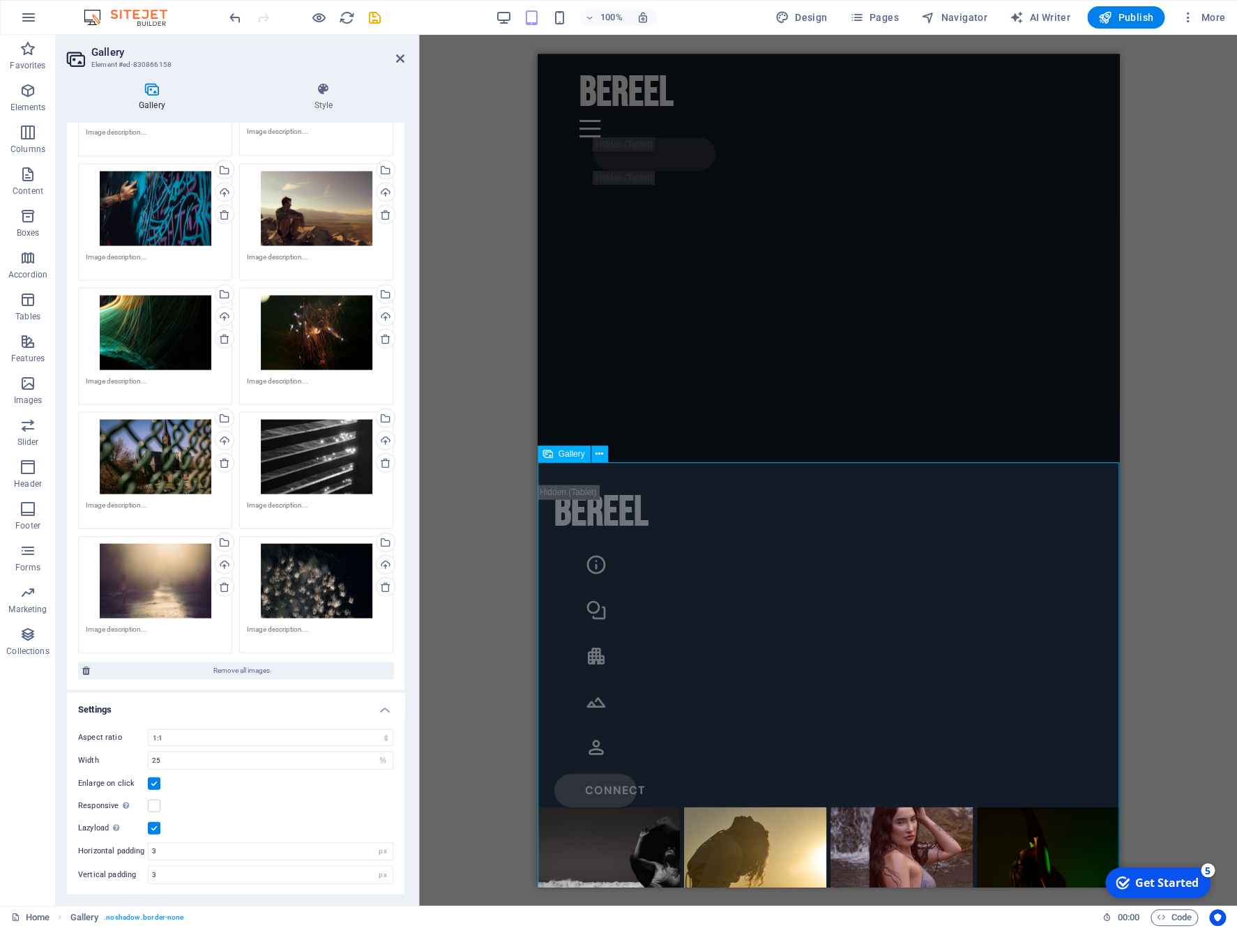
scroll to position [1544, 0]
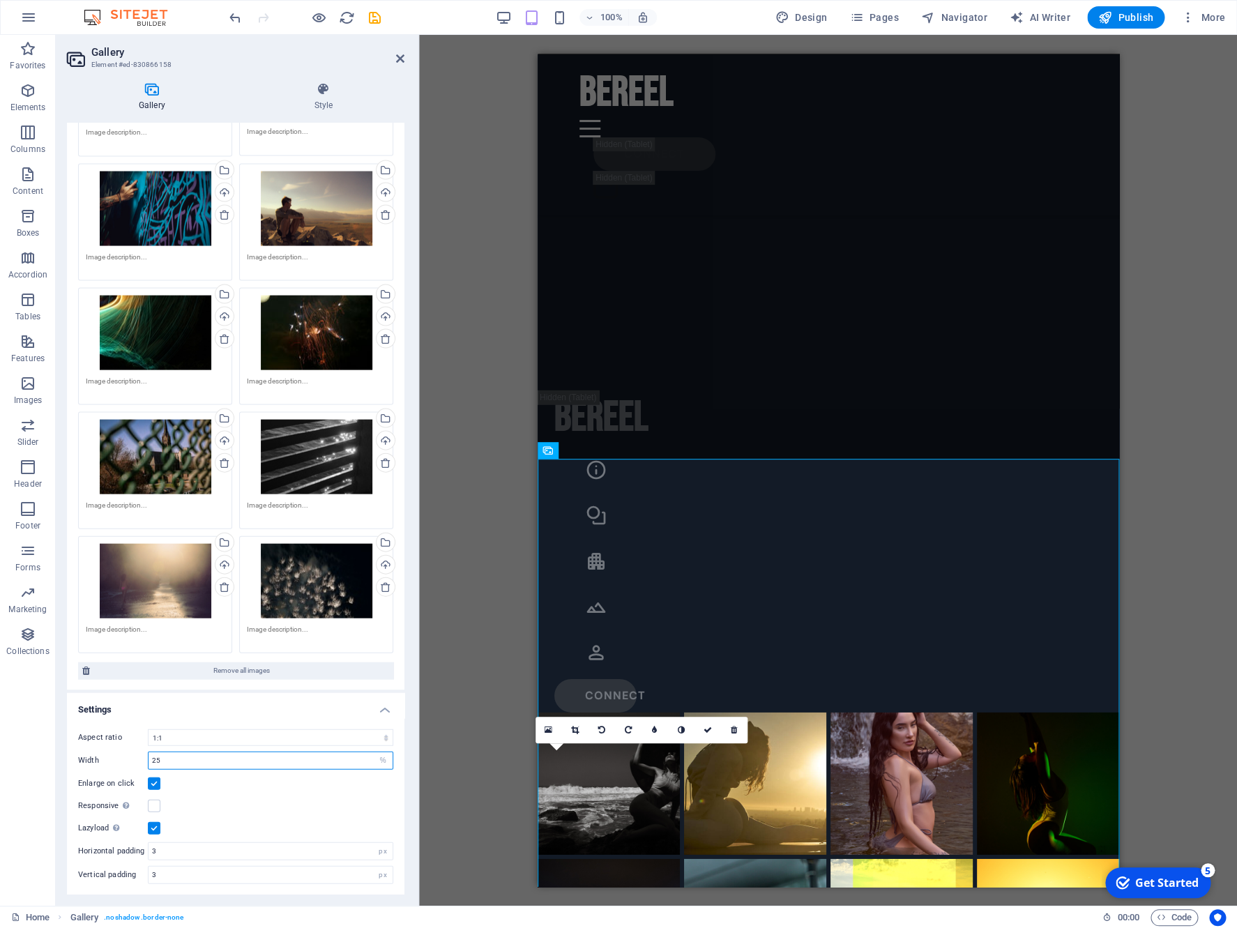
click at [192, 760] on input "25" at bounding box center [270, 759] width 244 height 17
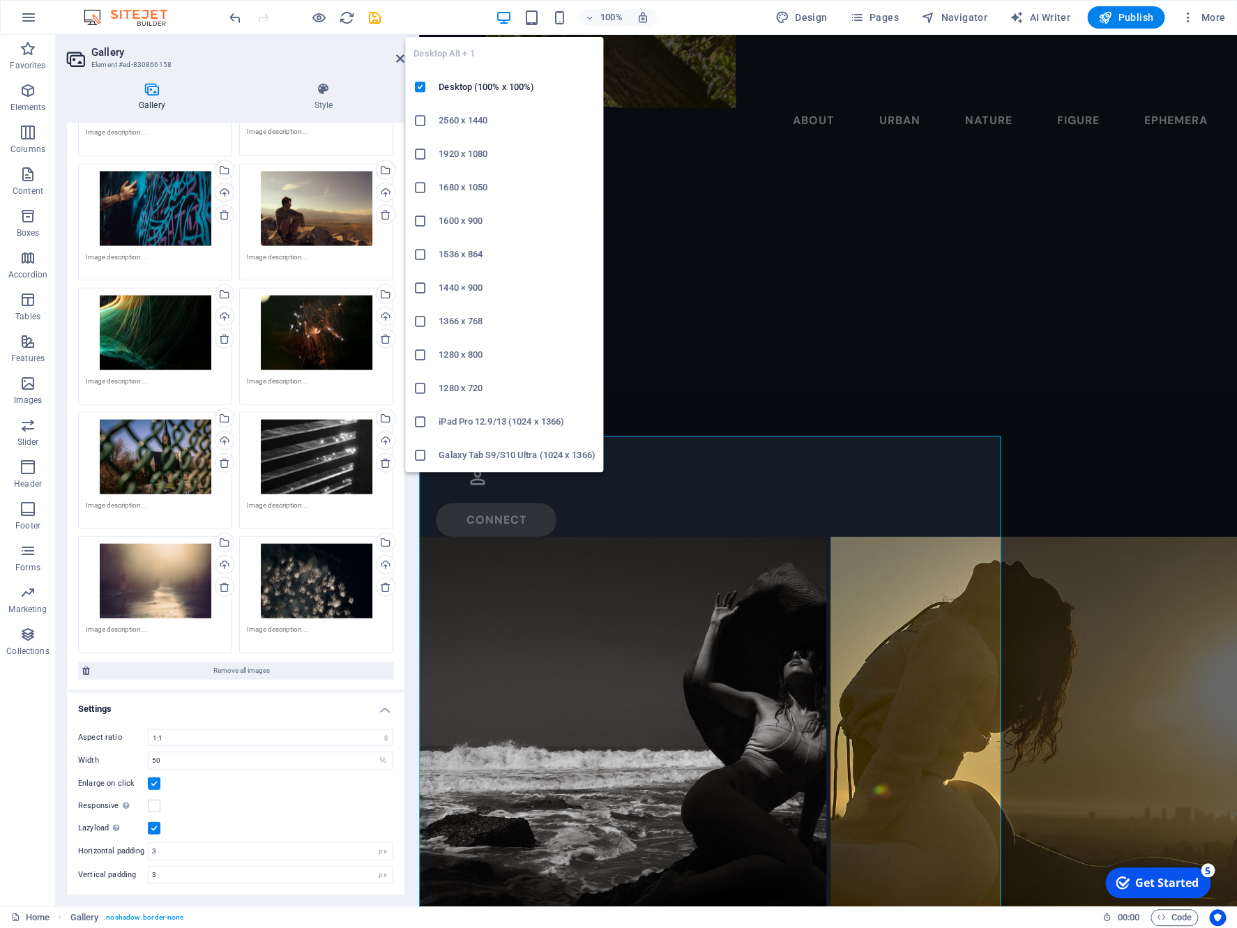
scroll to position [1547, 0]
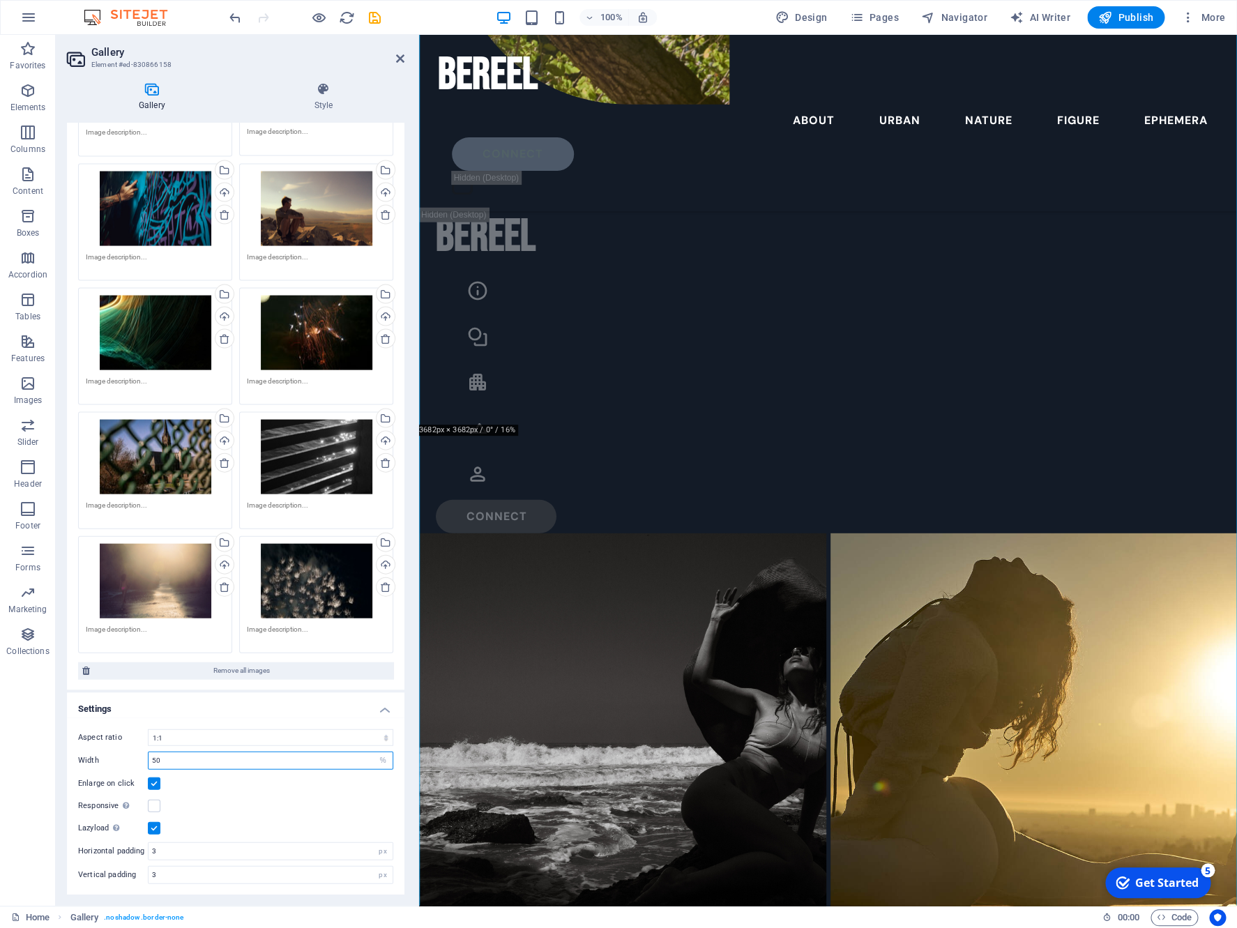
click at [204, 763] on input "50" at bounding box center [270, 759] width 244 height 17
type input "25"
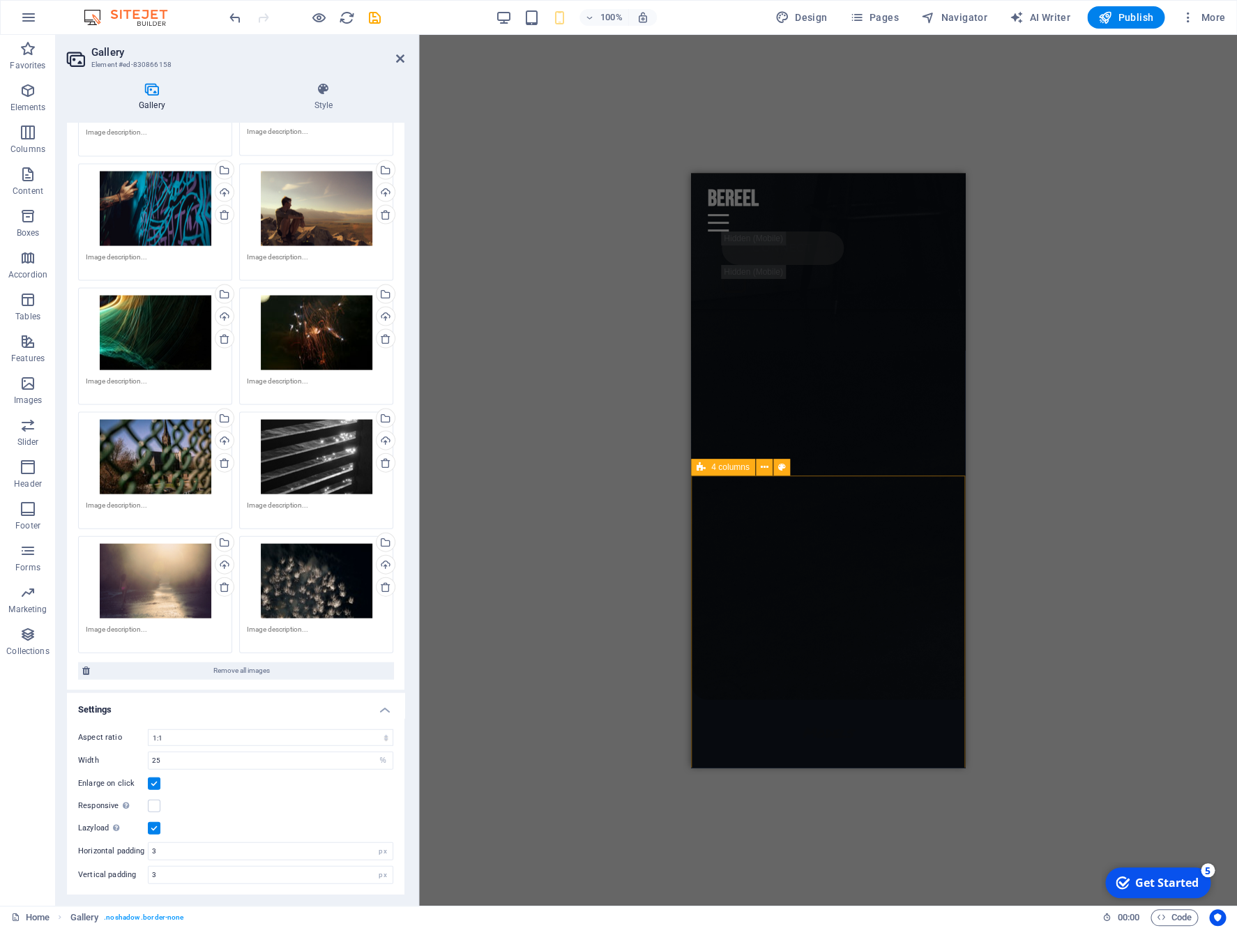
scroll to position [4406, 0]
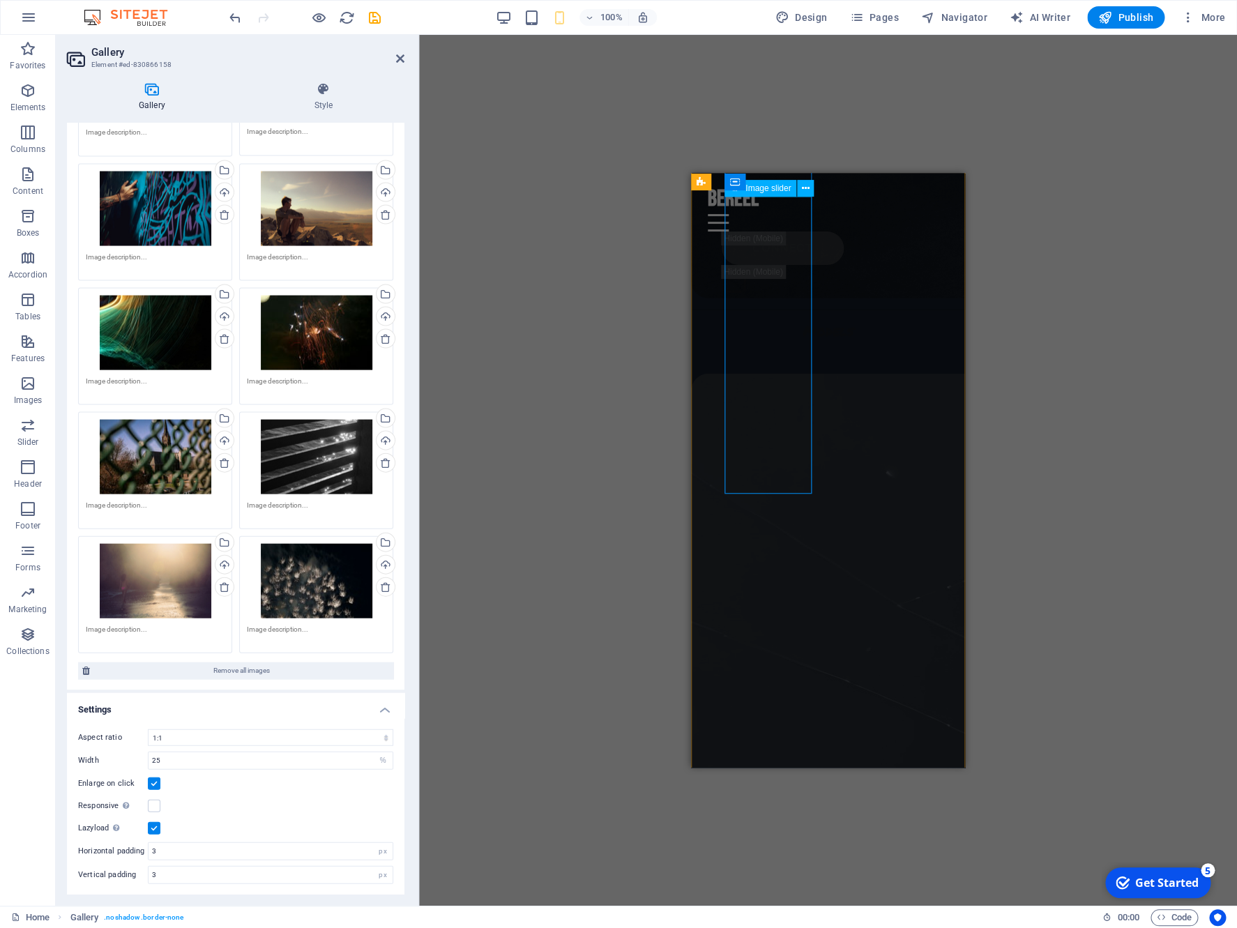
select select "vh"
select select "fade"
select select "ms"
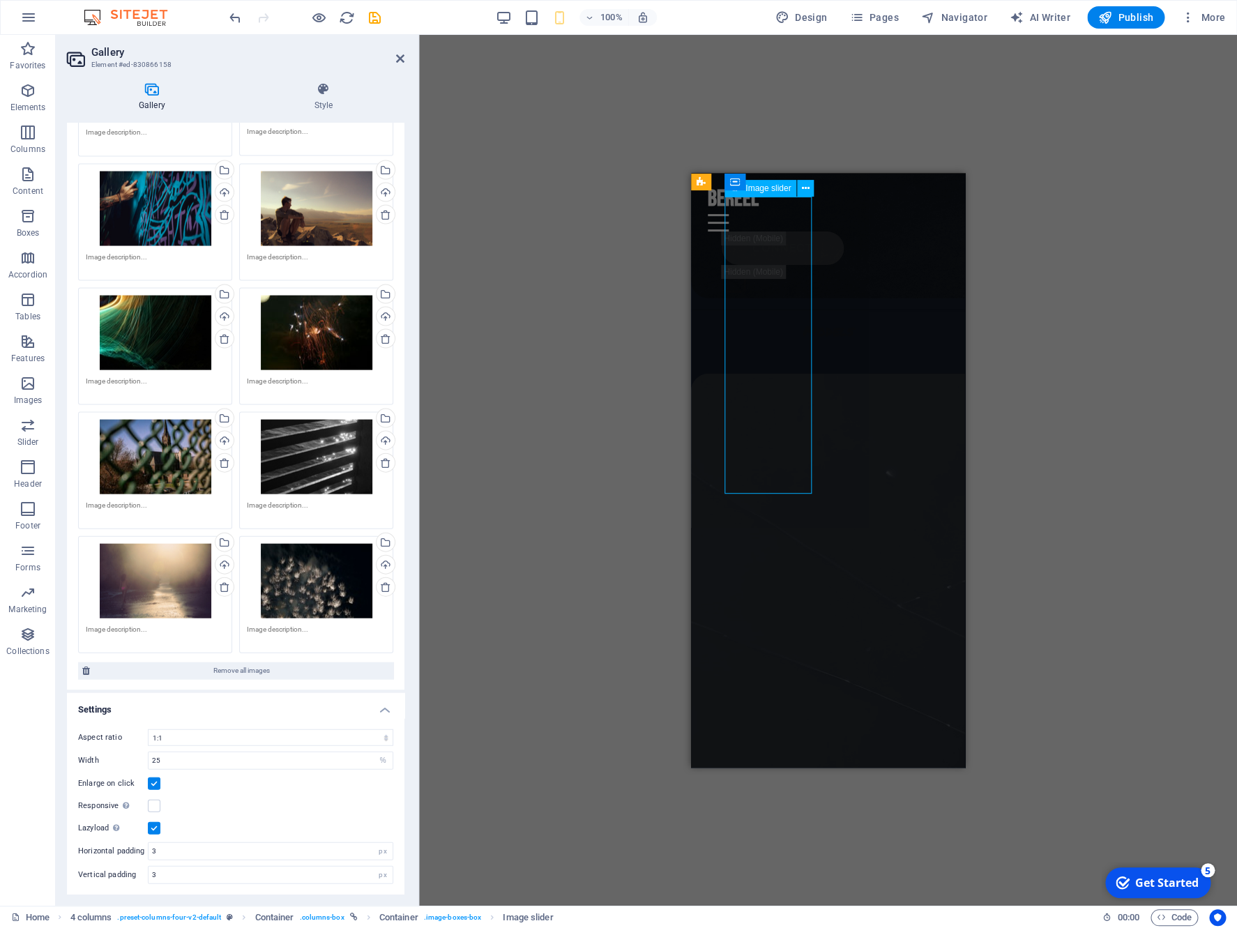
select select "s"
select select "progressive"
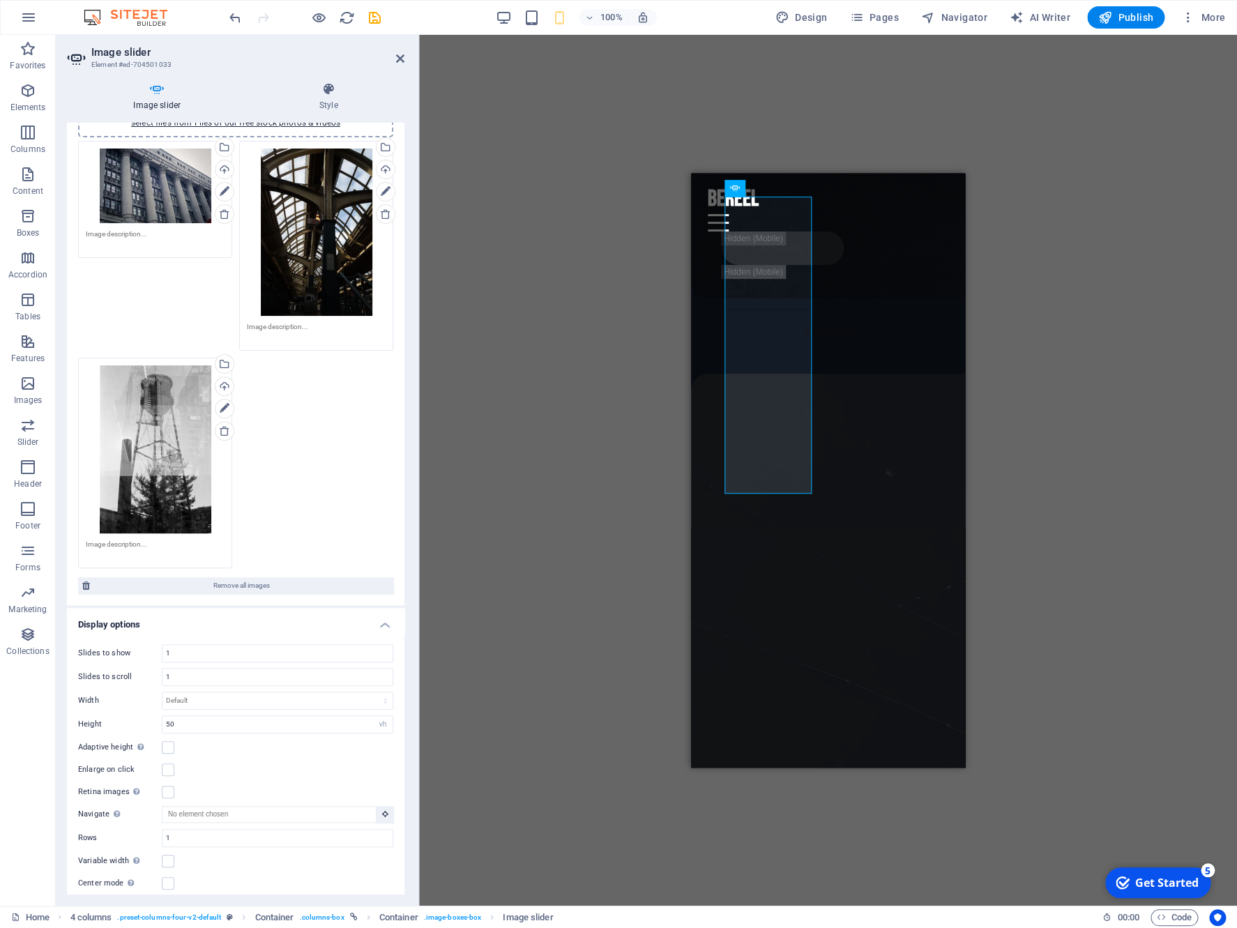
scroll to position [67, 0]
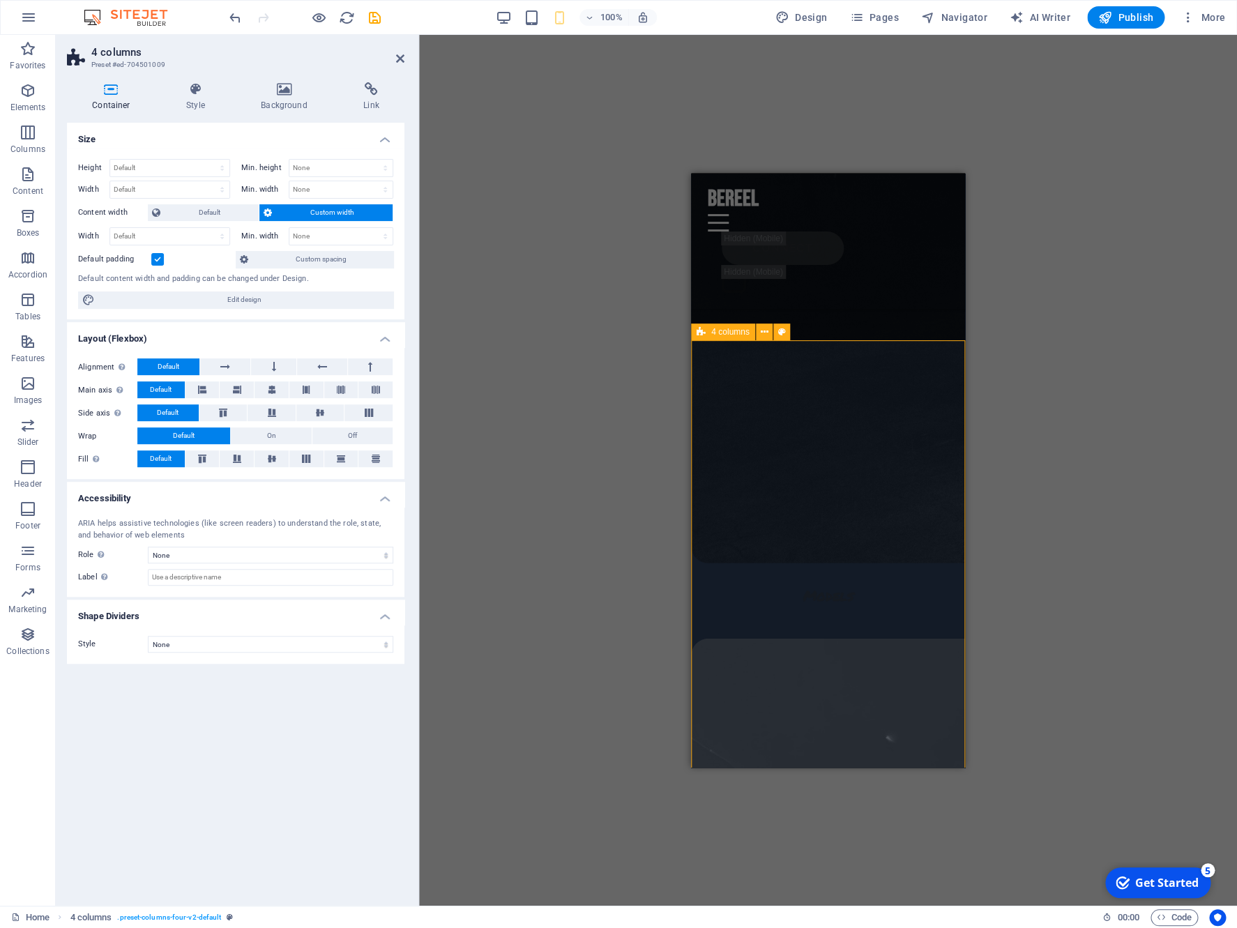
scroll to position [4138, 0]
click at [734, 337] on span "4 columns" at bounding box center [730, 333] width 38 height 8
click at [181, 102] on h4 "Style" at bounding box center [198, 96] width 75 height 29
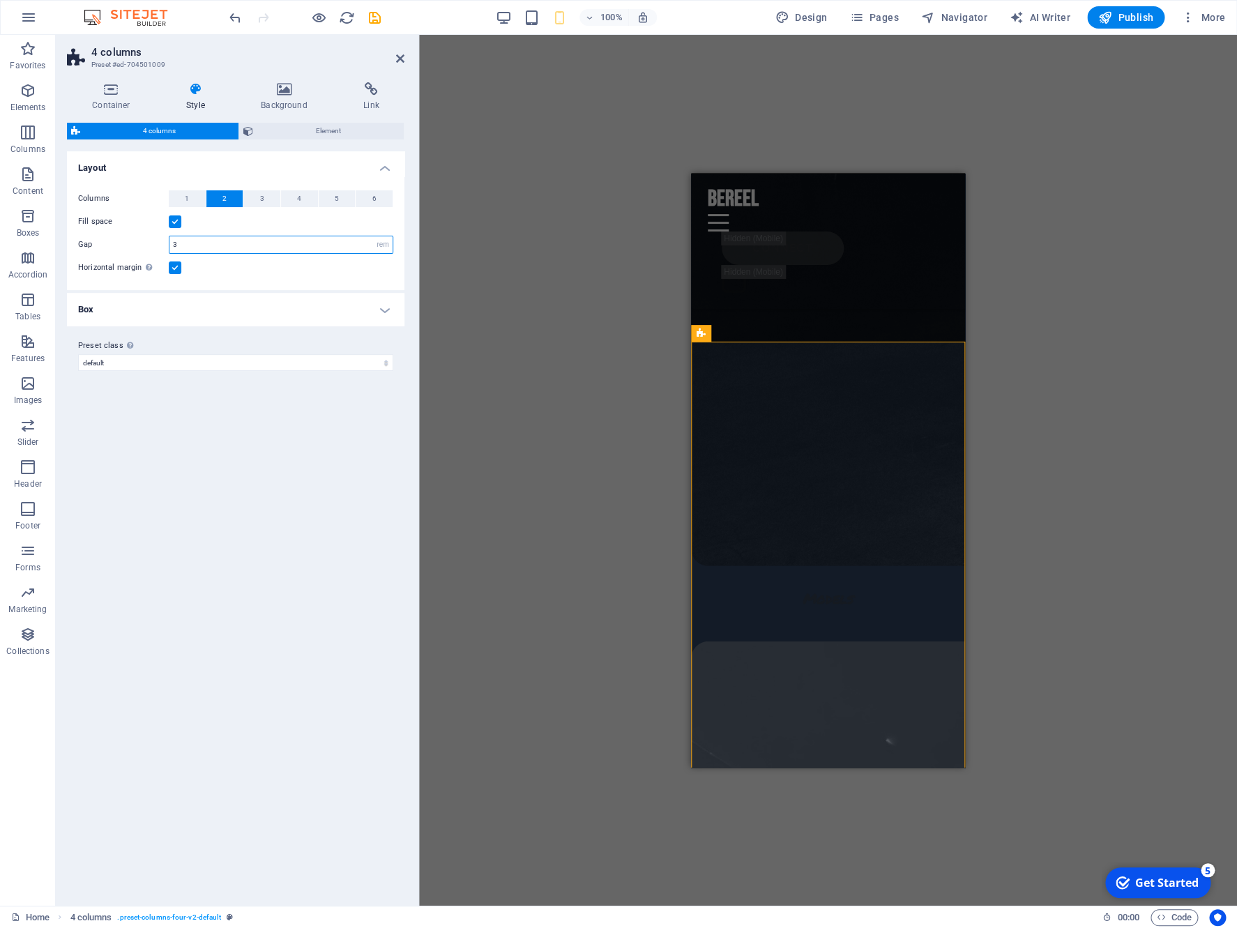
click at [222, 249] on input "3" at bounding box center [280, 244] width 223 height 17
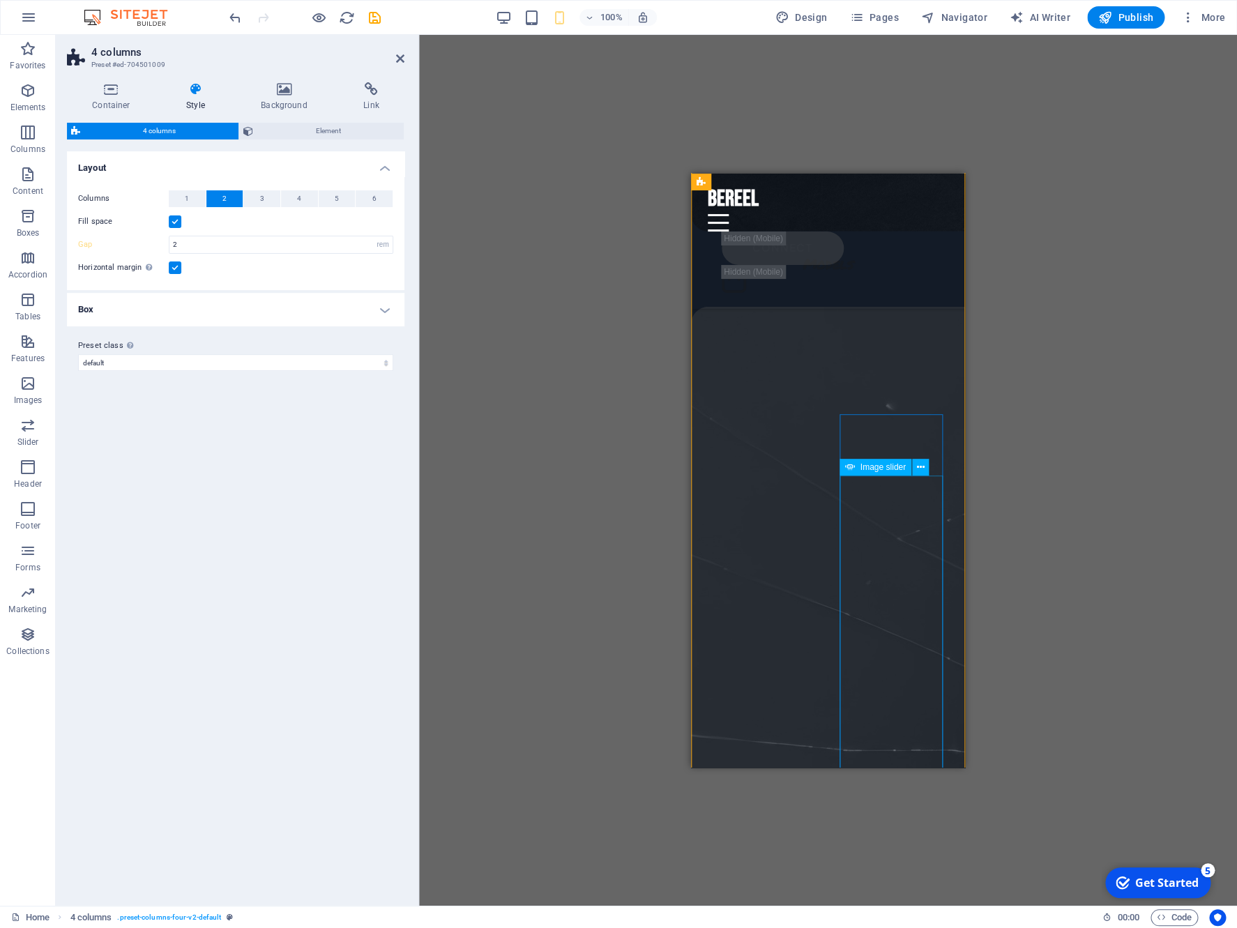
scroll to position [4663, 0]
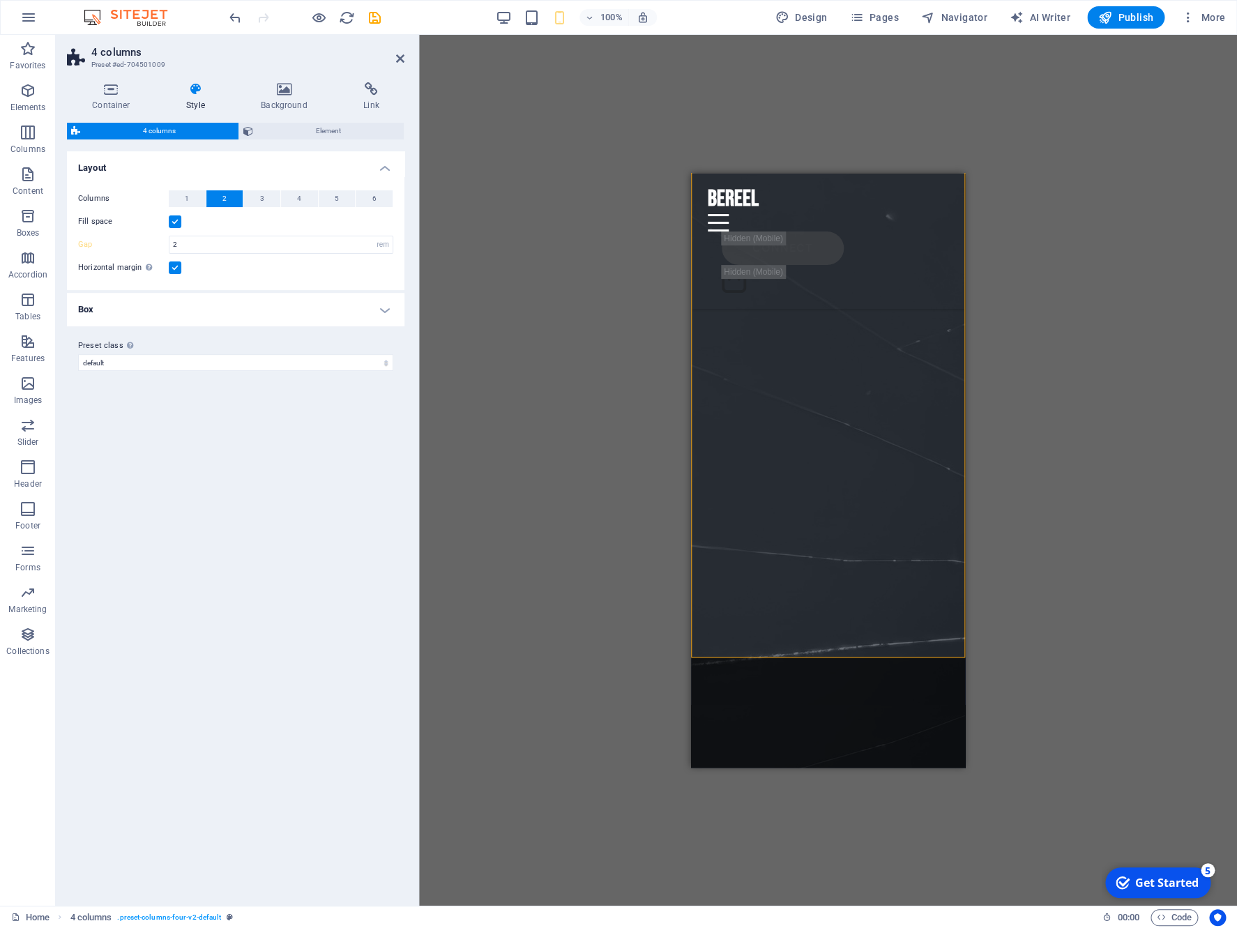
click at [1043, 526] on div "Drag here to replace the existing content. Press “Ctrl” if you want to create a…" at bounding box center [828, 470] width 818 height 871
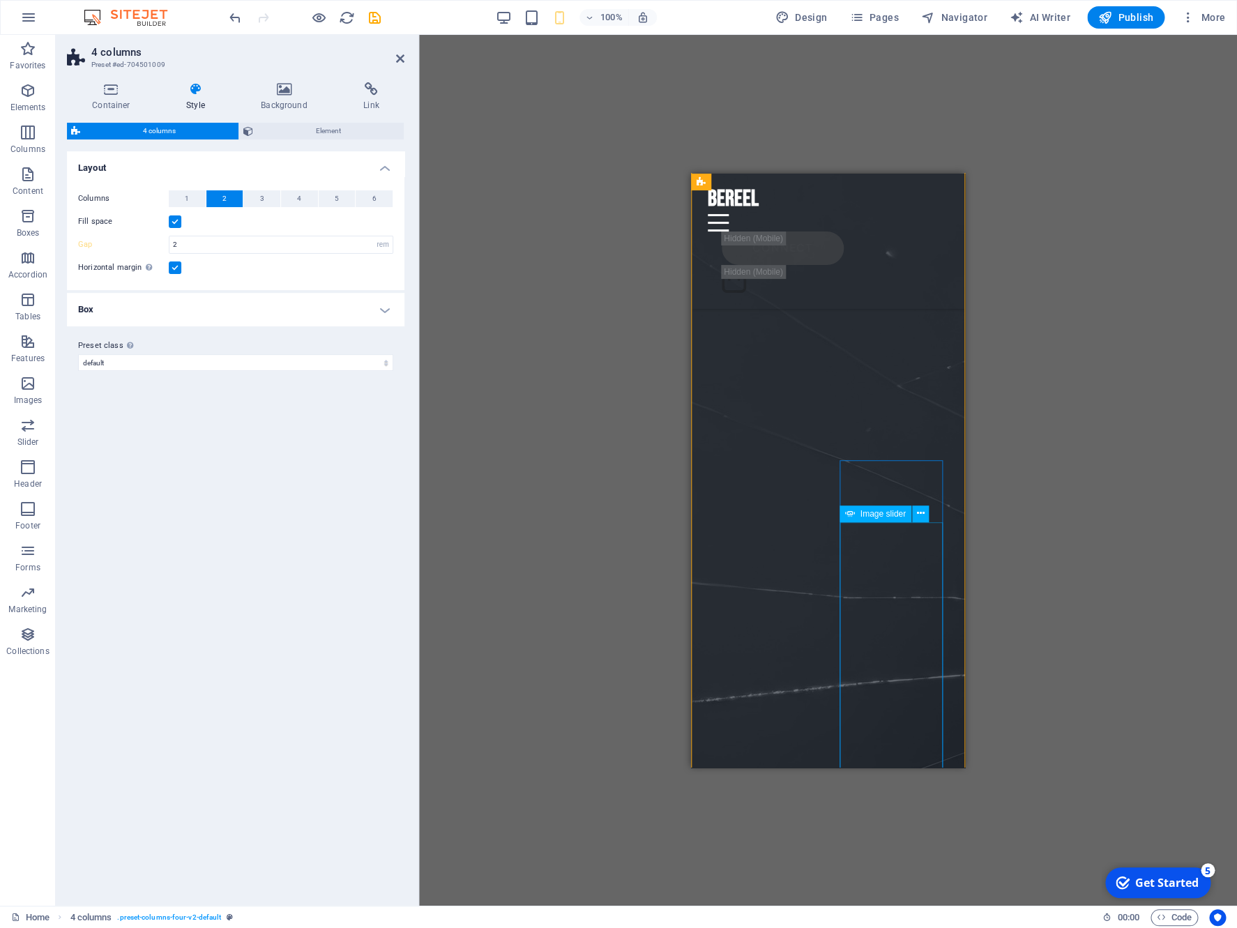
scroll to position [4741, 0]
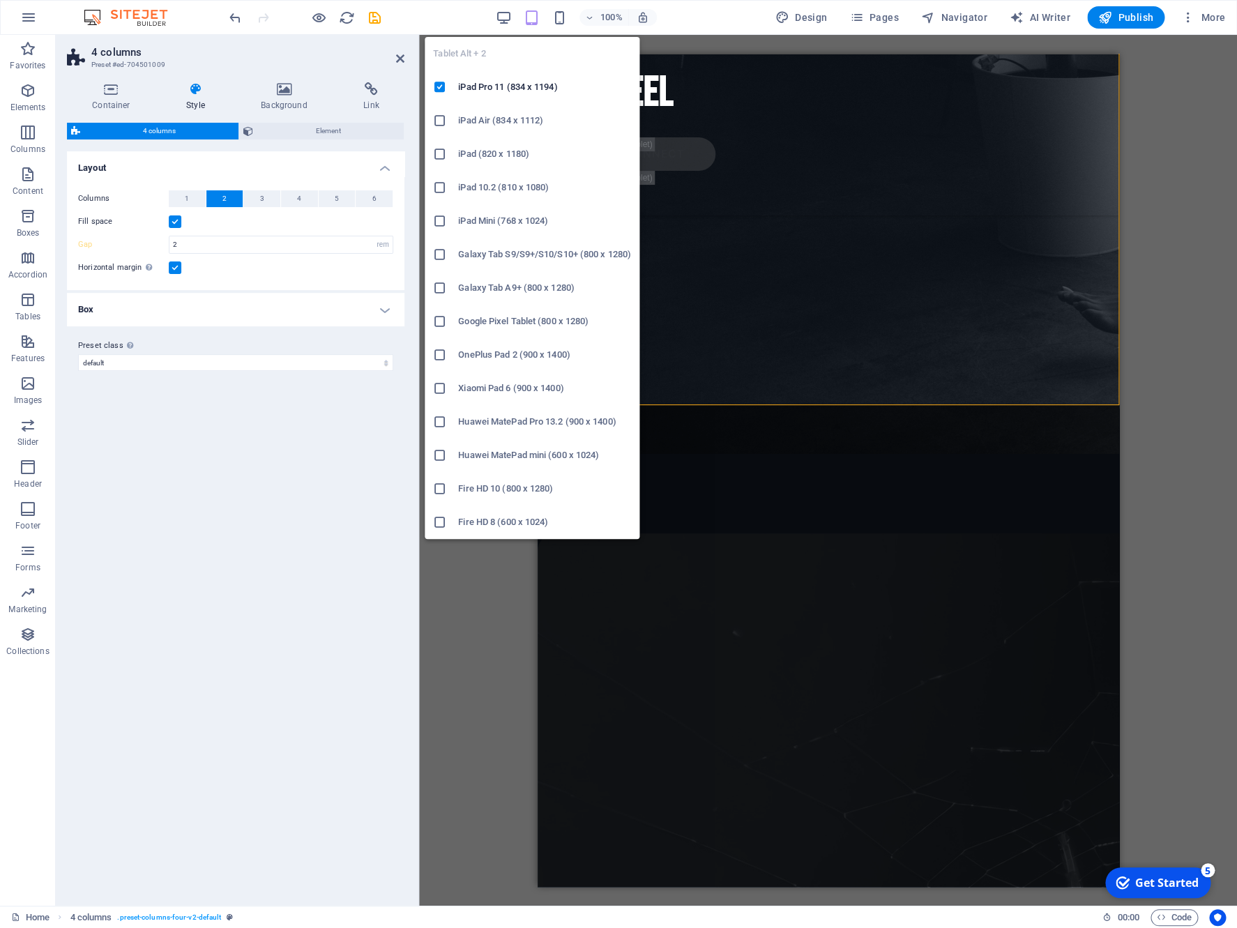
type input "3"
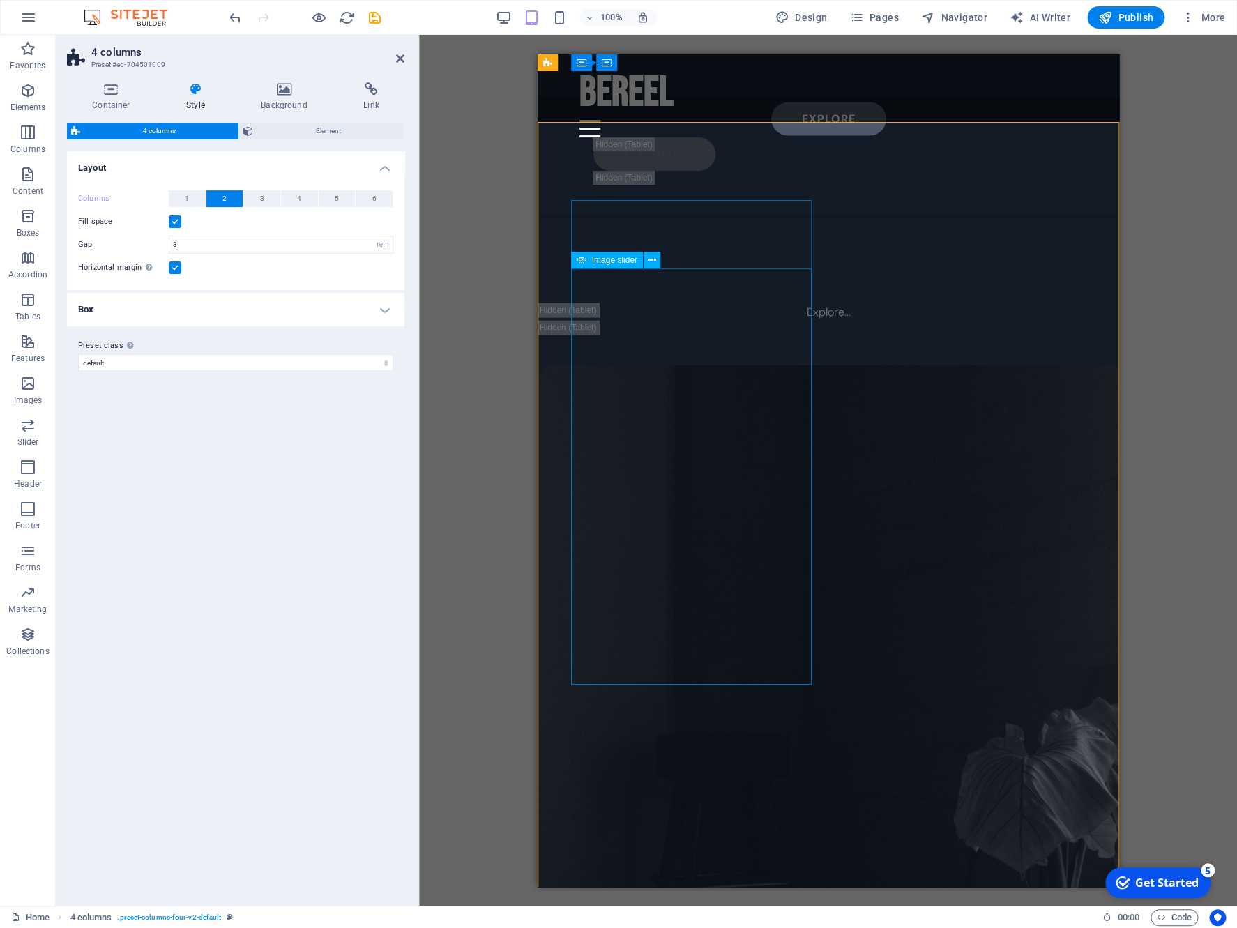
scroll to position [3797, 0]
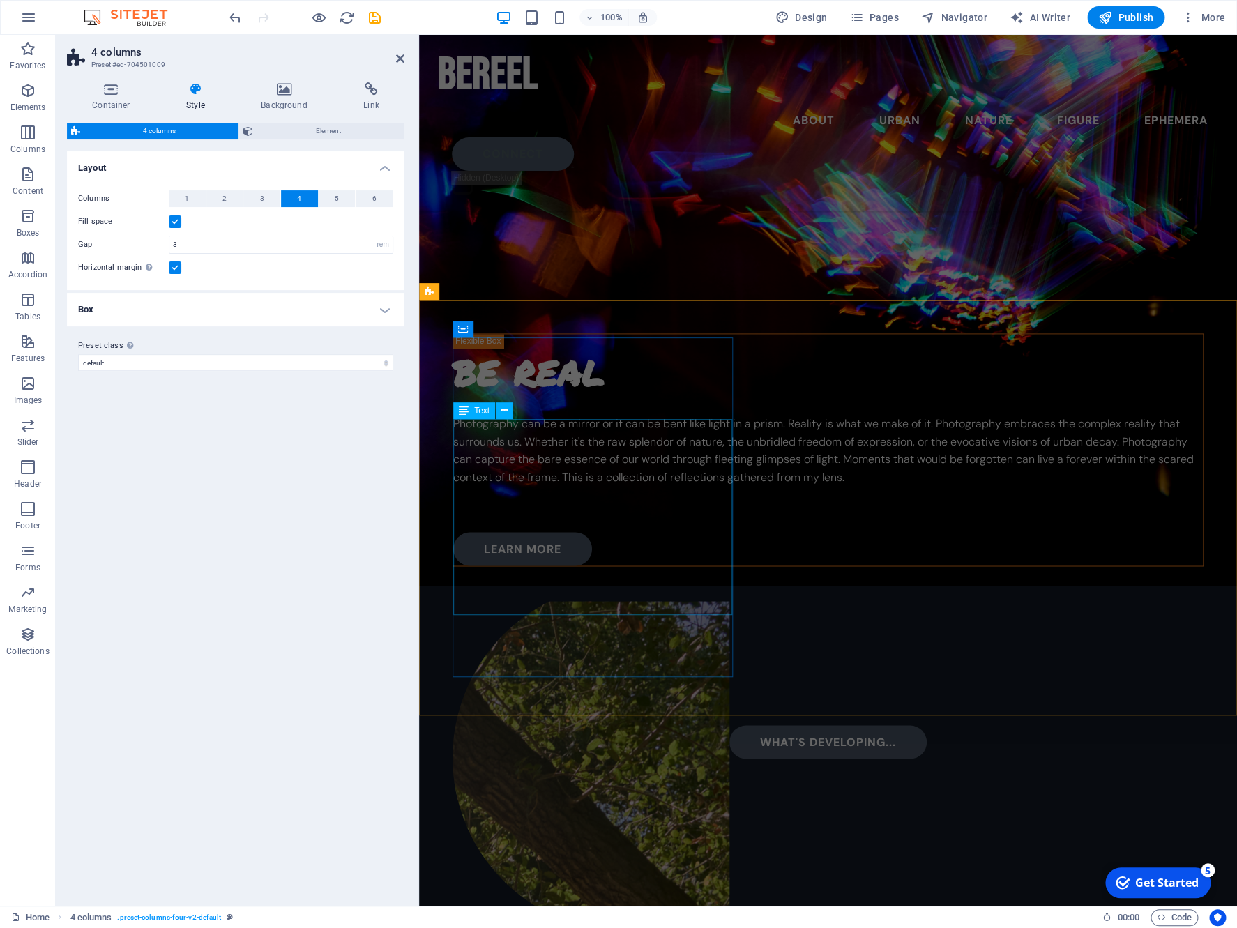
scroll to position [955, 0]
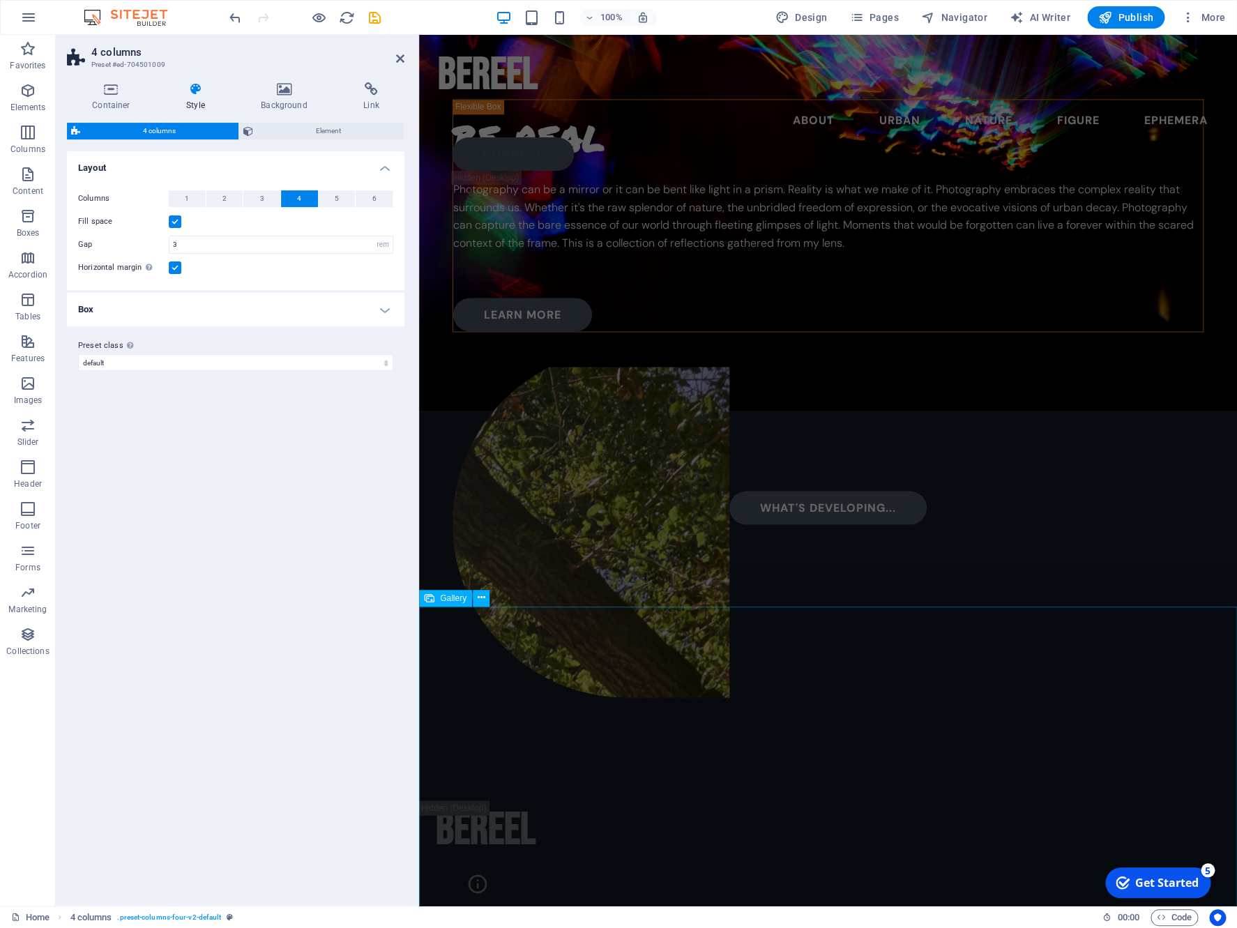
click at [441, 597] on span "Gallery" at bounding box center [453, 598] width 26 height 8
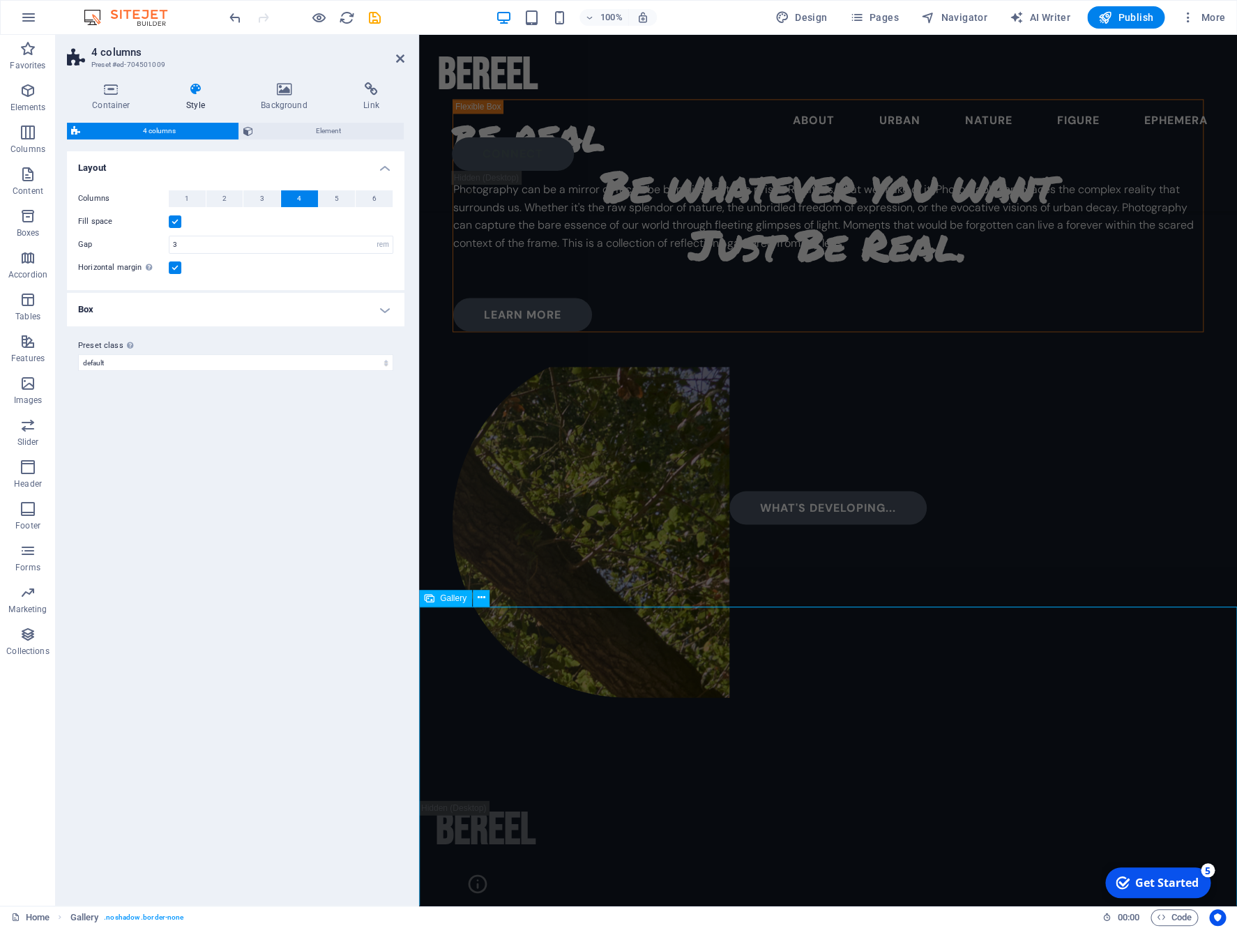
select select "4"
select select "%"
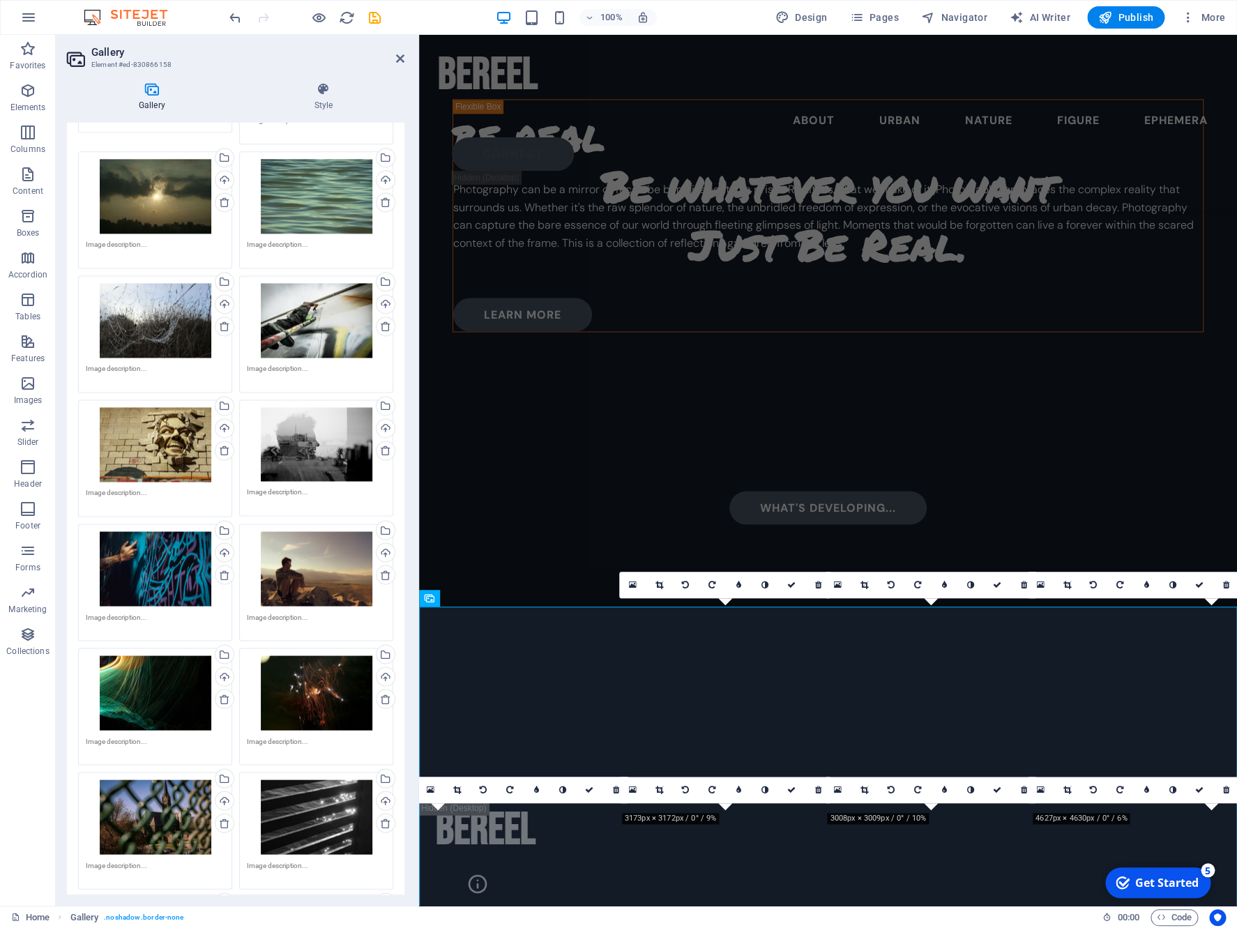
scroll to position [1219, 0]
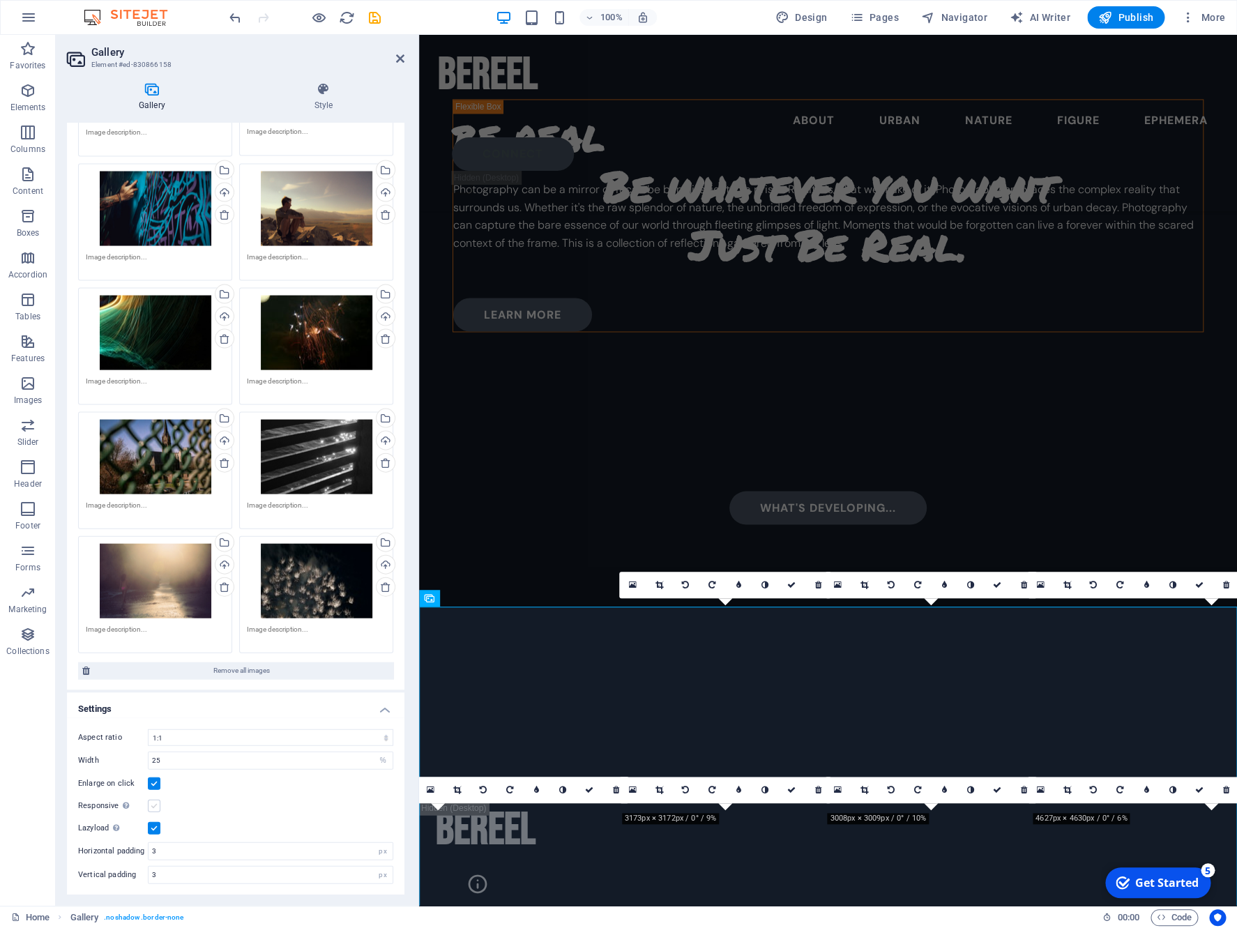
click at [152, 802] on label at bounding box center [154, 805] width 13 height 13
click at [0, 0] on input "Responsive Automatically load retina image and smartphone optimized sizes." at bounding box center [0, 0] width 0 height 0
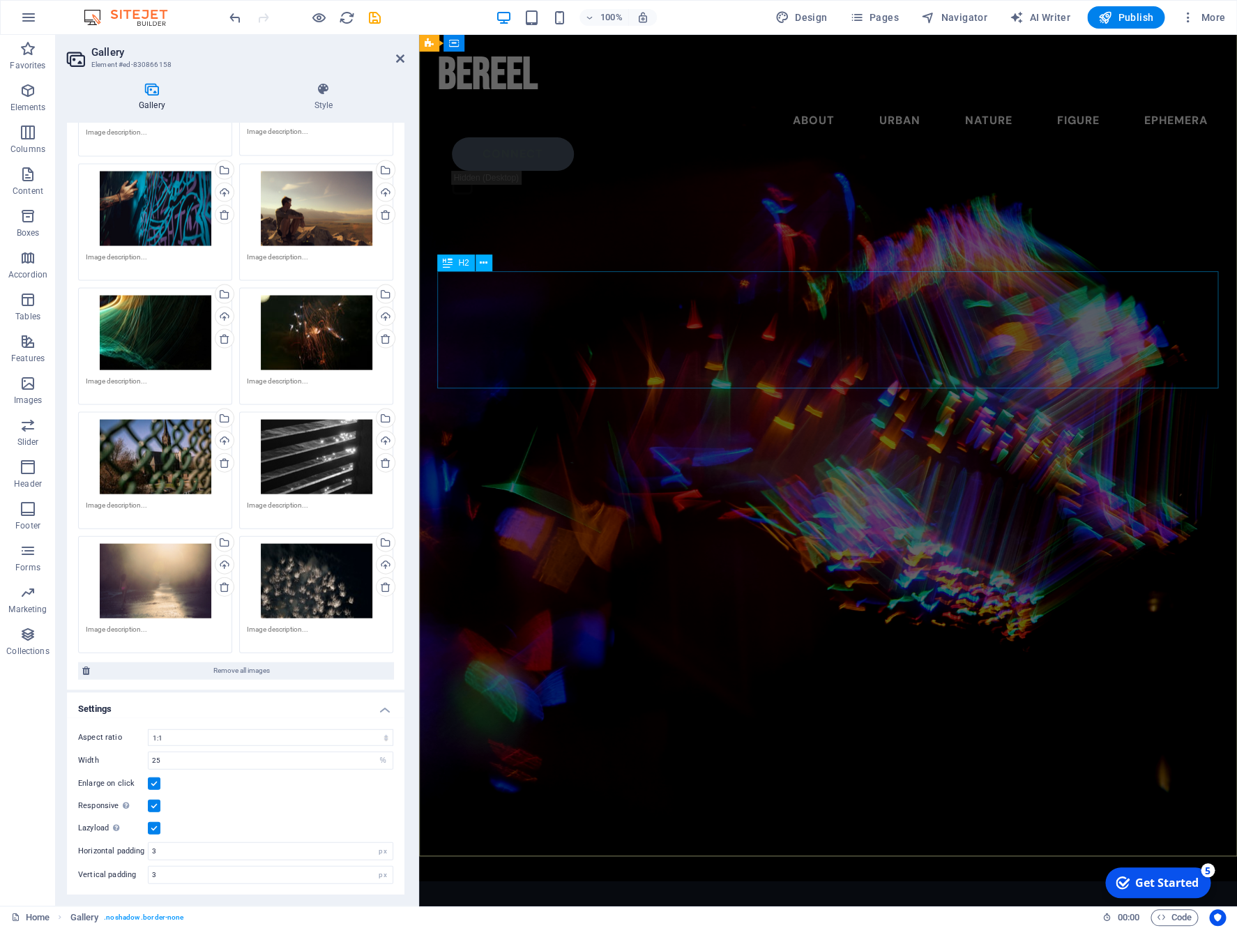
scroll to position [0, 0]
